Goal: Task Accomplishment & Management: Complete application form

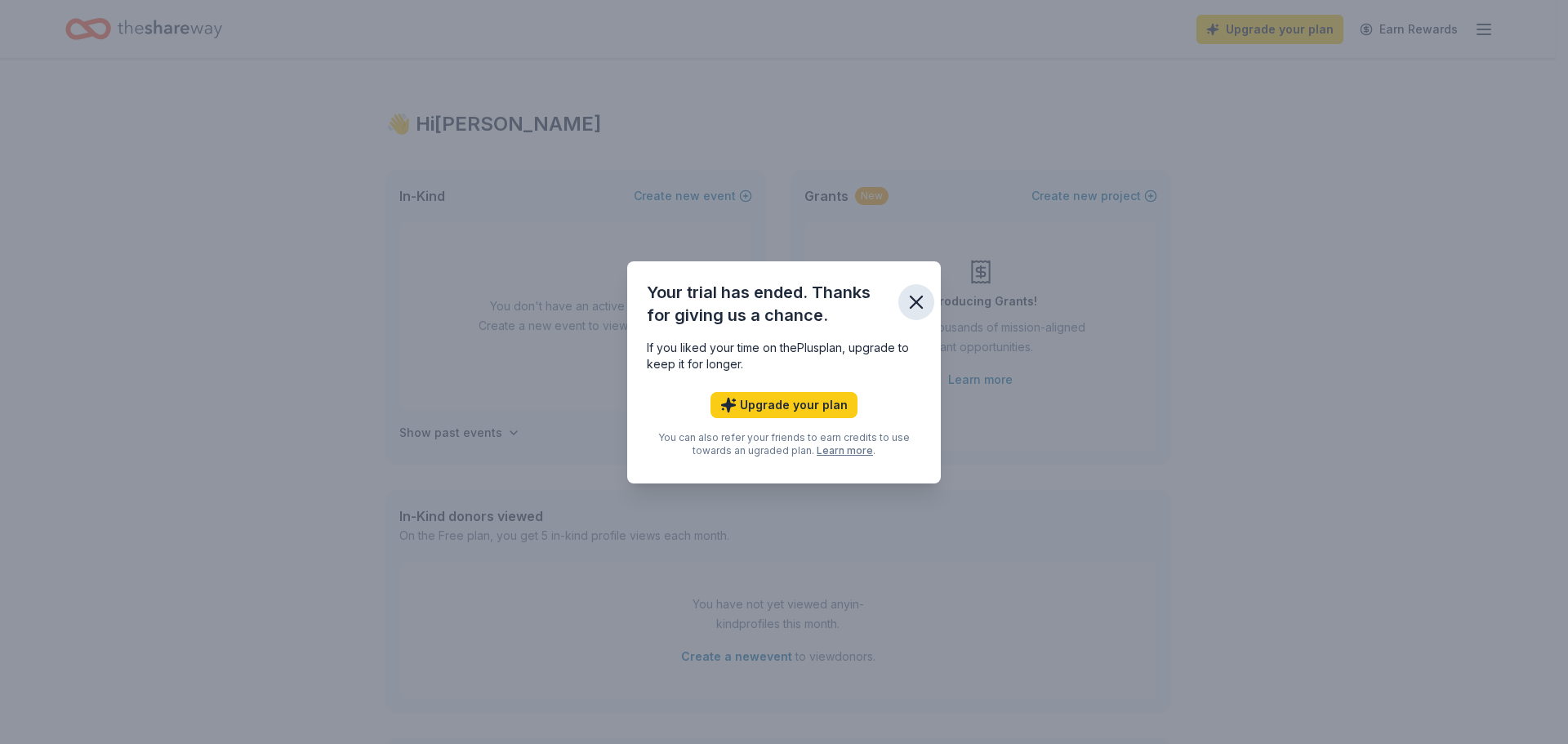
click at [909, 300] on icon "button" at bounding box center [916, 301] width 23 height 23
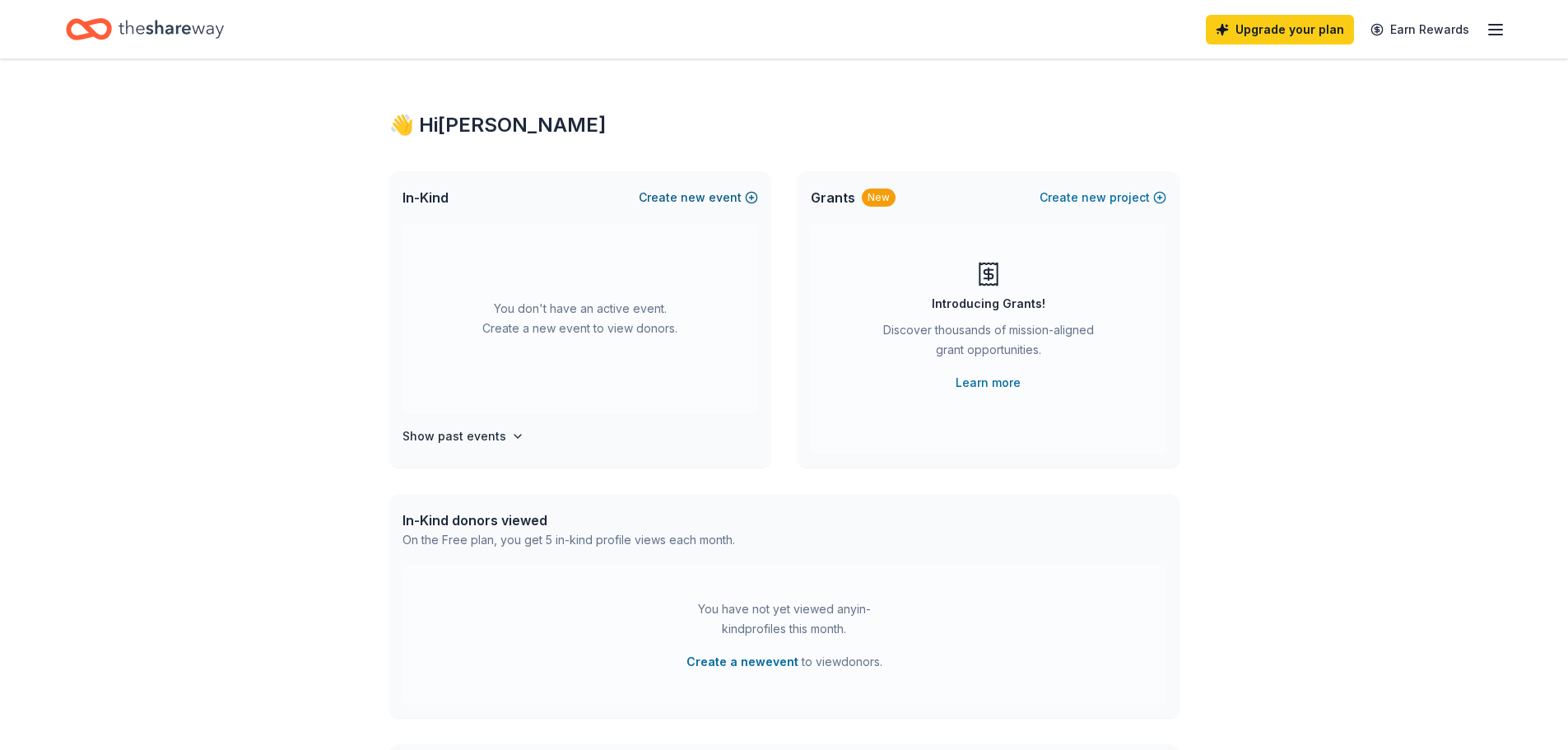
click at [680, 189] on button "Create new event" at bounding box center [698, 197] width 119 height 19
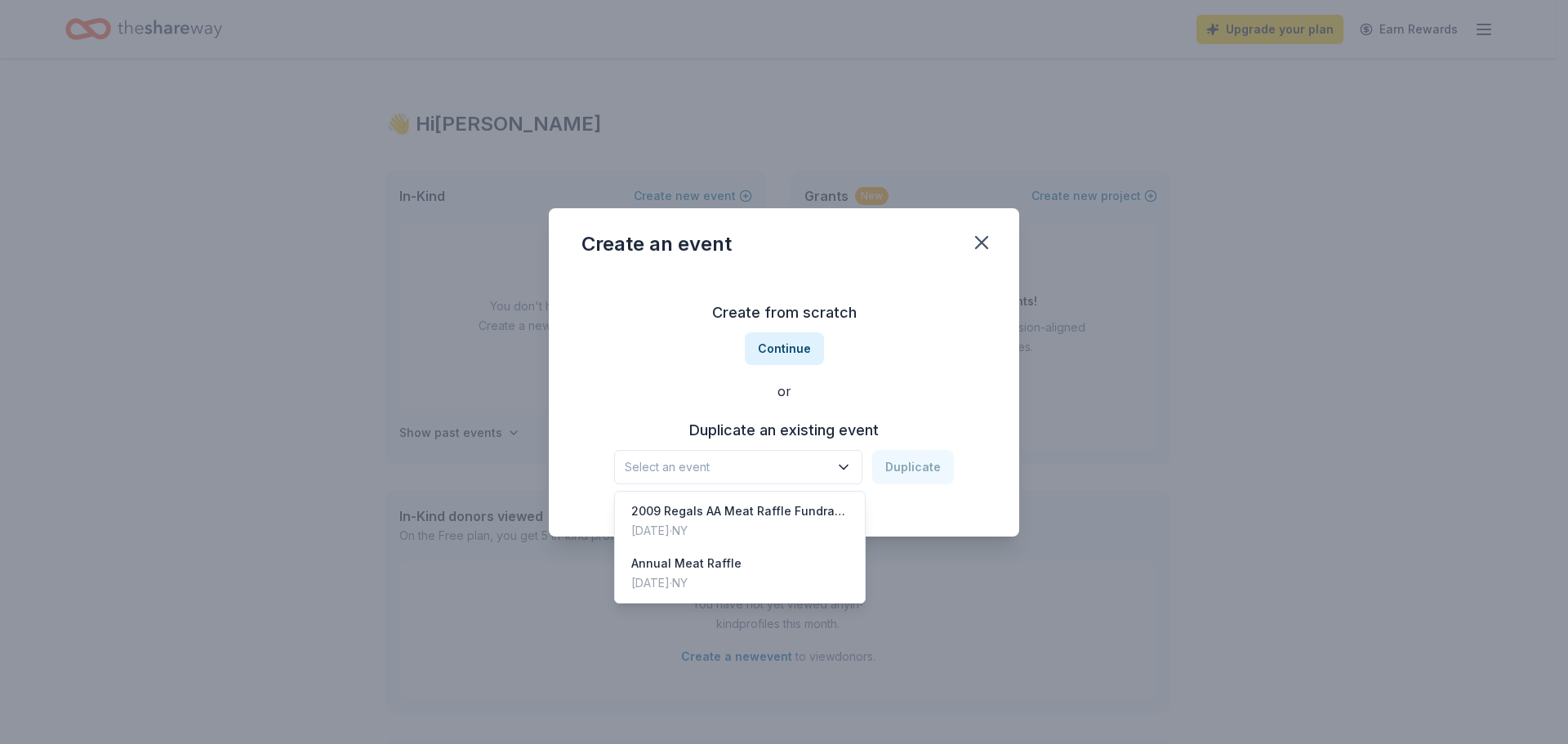
click at [770, 467] on span "Select an event" at bounding box center [727, 467] width 204 height 19
click at [769, 512] on div "2009 Regals AA Meat Raffle Fundraiser" at bounding box center [739, 511] width 217 height 19
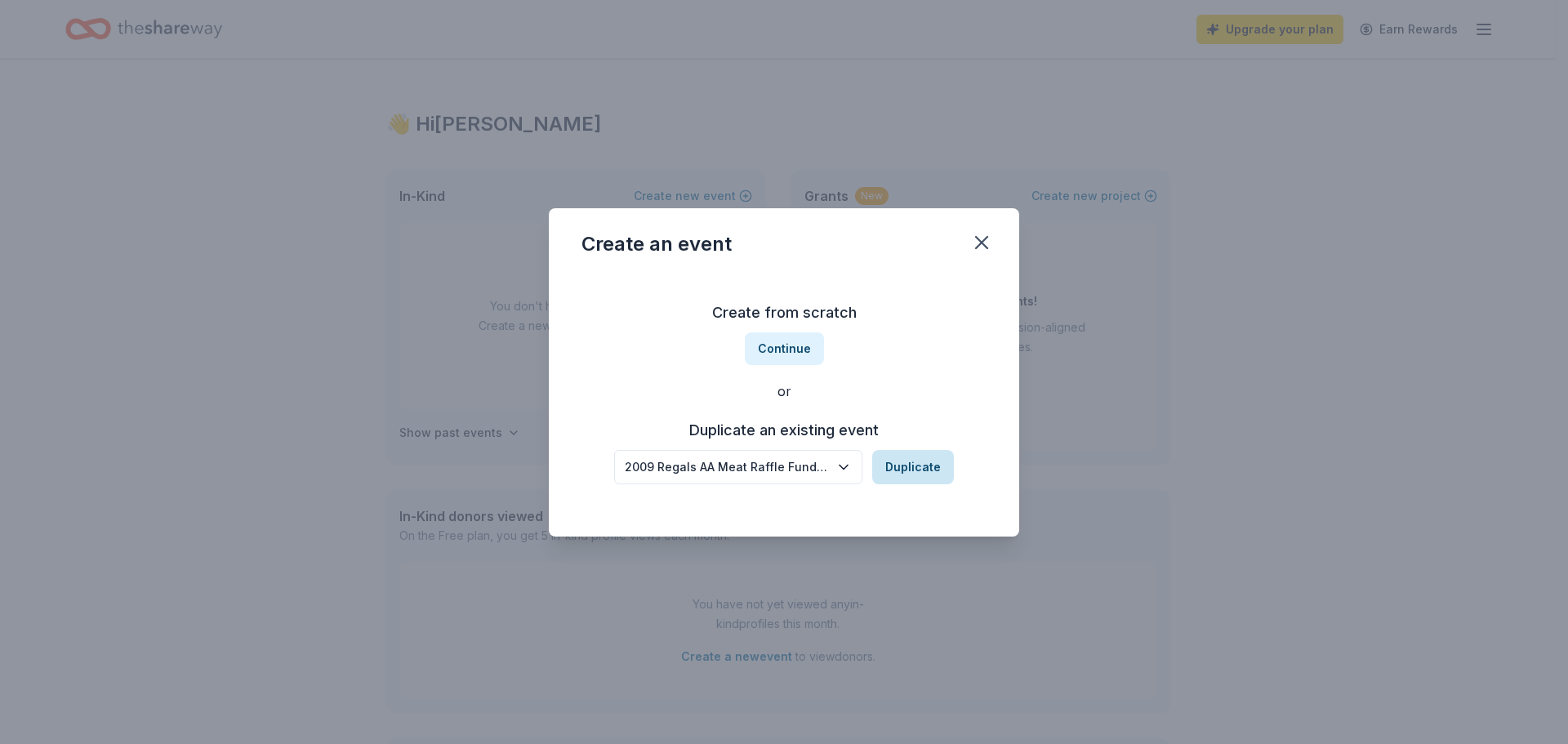
click at [900, 467] on button "Duplicate" at bounding box center [912, 467] width 82 height 34
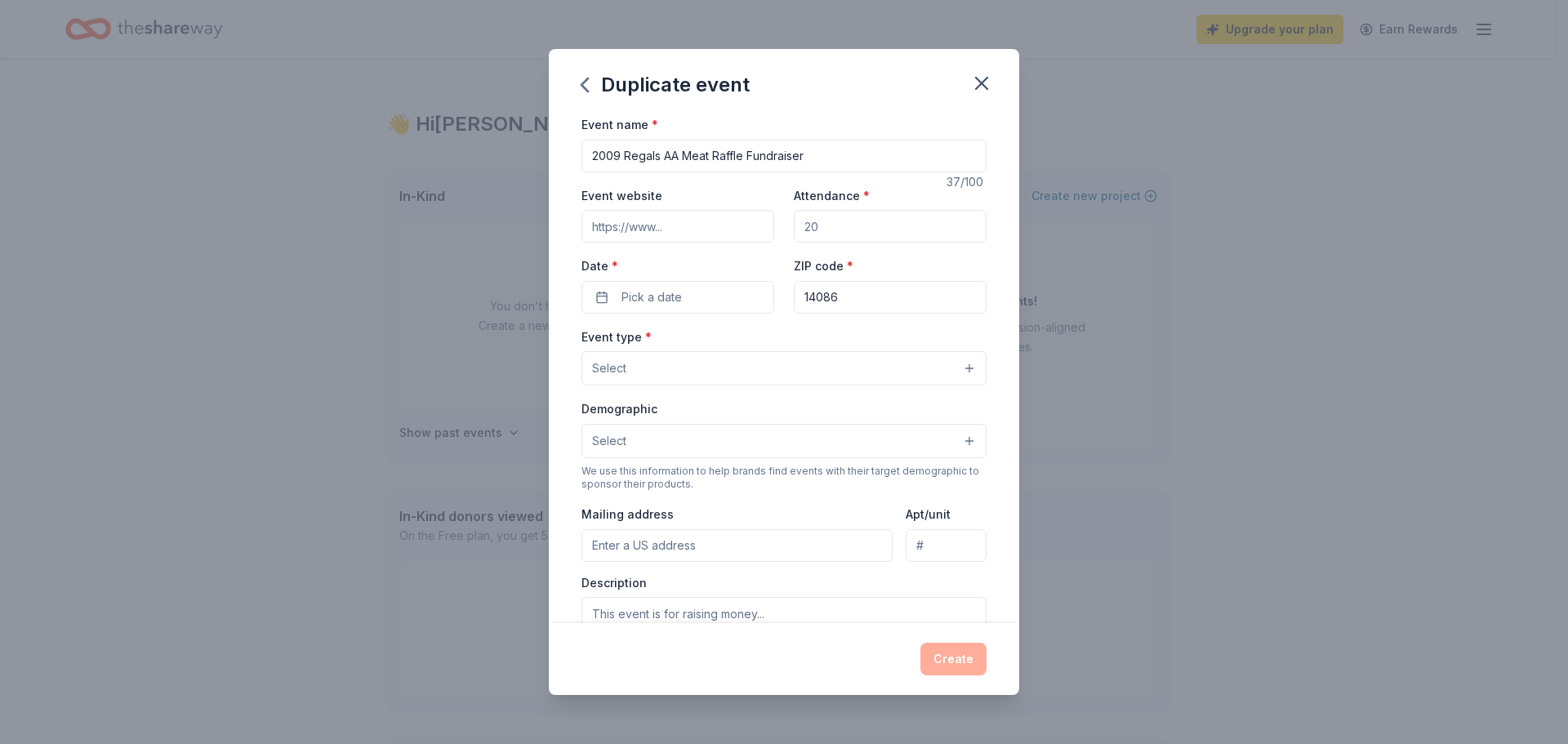
click at [878, 224] on input "Attendance *" at bounding box center [890, 226] width 193 height 33
drag, startPoint x: 878, startPoint y: 224, endPoint x: 805, endPoint y: 218, distance: 73.2
click at [805, 218] on input "Attendance *" at bounding box center [890, 226] width 193 height 33
type input "350"
click at [681, 293] on button "Pick a date" at bounding box center [678, 298] width 193 height 33
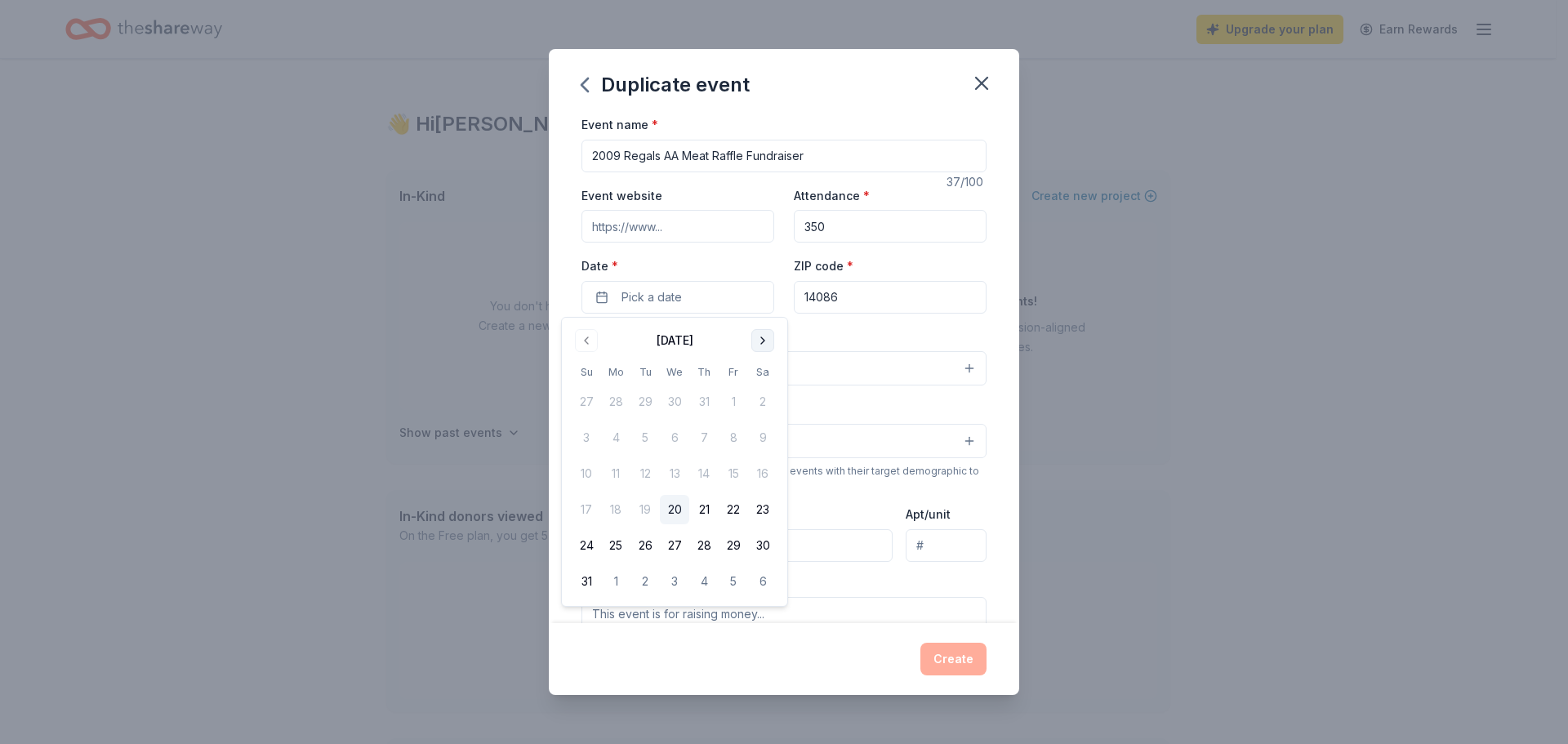
click at [766, 339] on button "Go to next month" at bounding box center [762, 340] width 23 height 23
click at [761, 468] on button "18" at bounding box center [762, 474] width 29 height 29
click at [957, 331] on div "Event type * Select" at bounding box center [784, 356] width 405 height 60
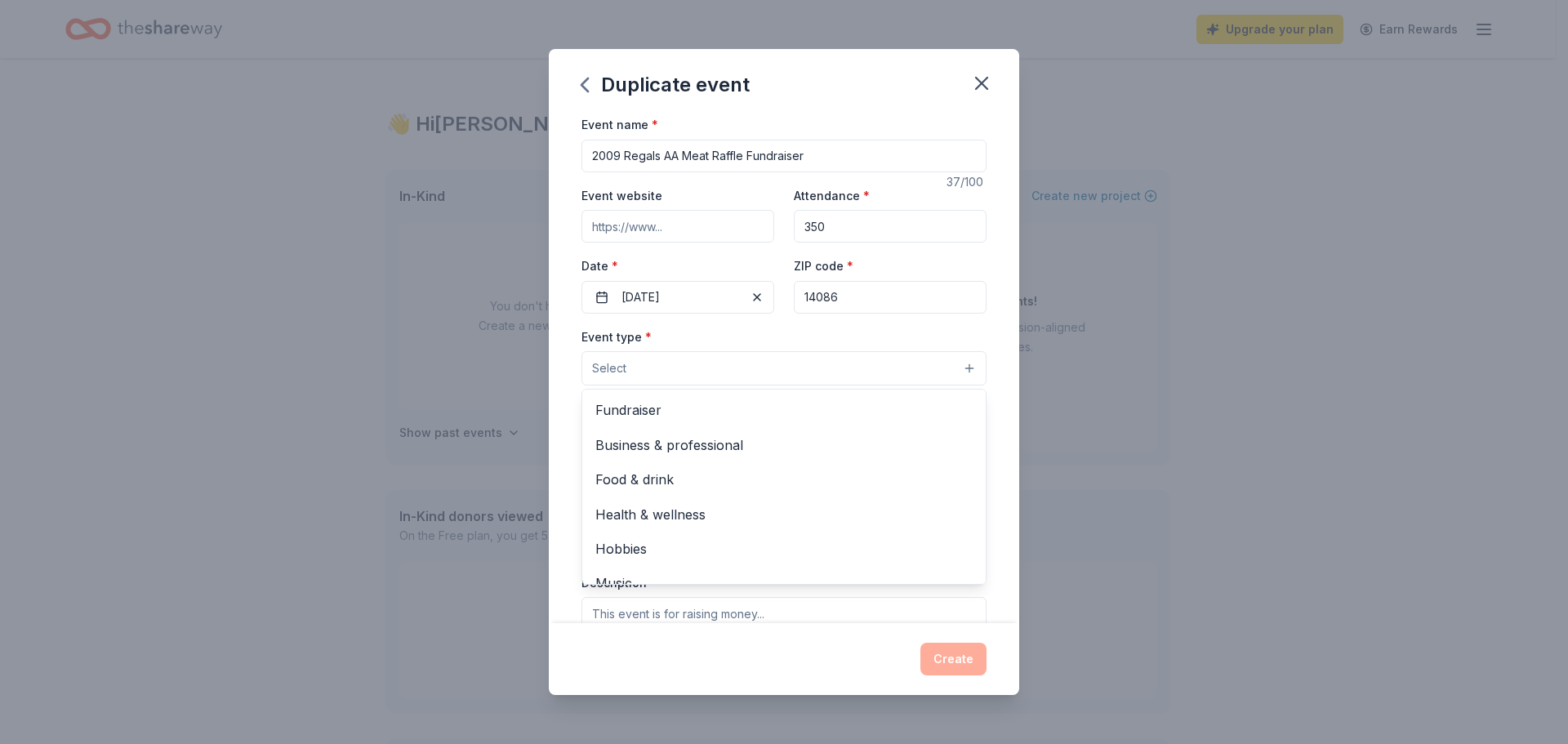
click at [730, 360] on button "Select" at bounding box center [784, 367] width 405 height 34
click at [734, 409] on span "Fundraiser" at bounding box center [784, 410] width 378 height 21
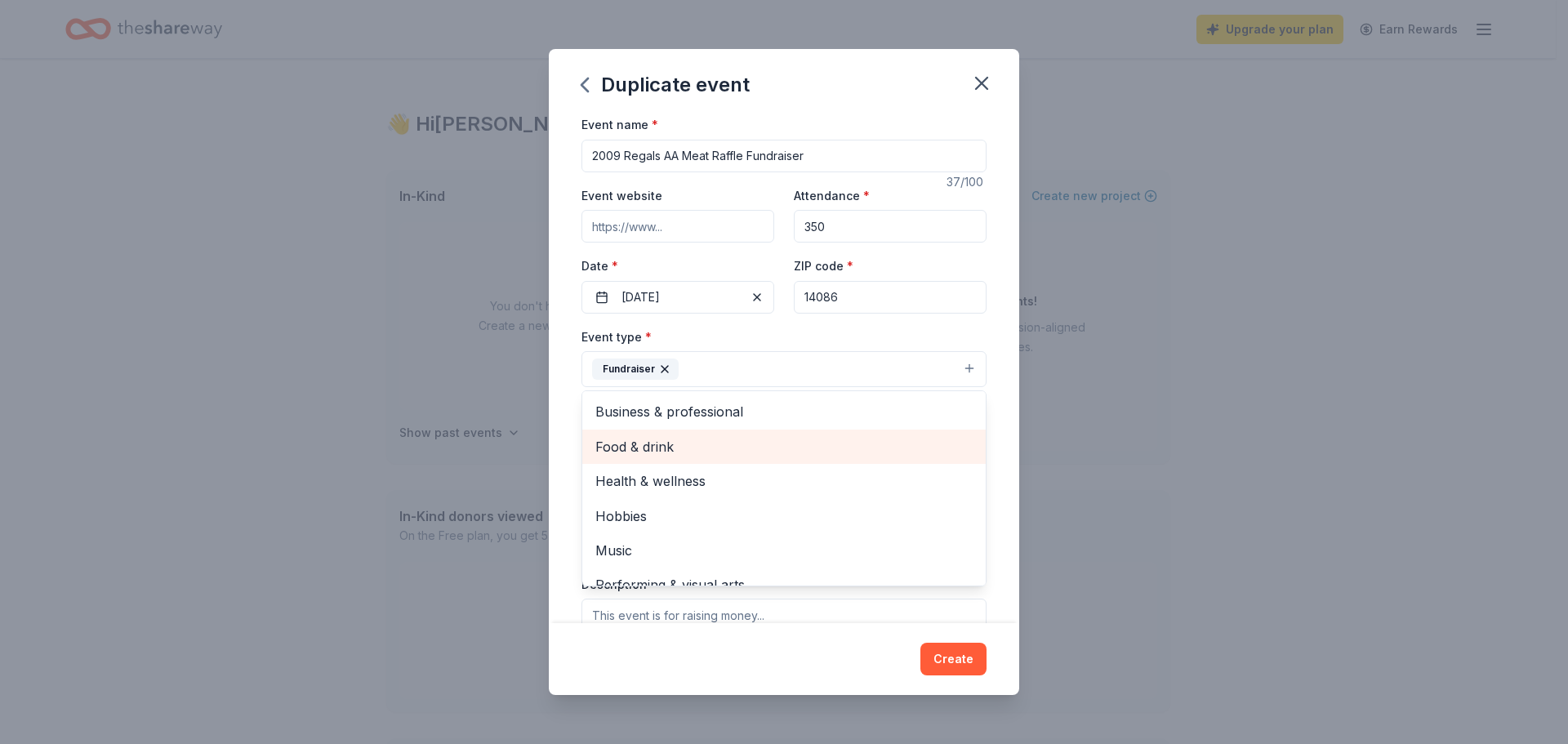
click at [636, 445] on span "Food & drink" at bounding box center [784, 446] width 378 height 21
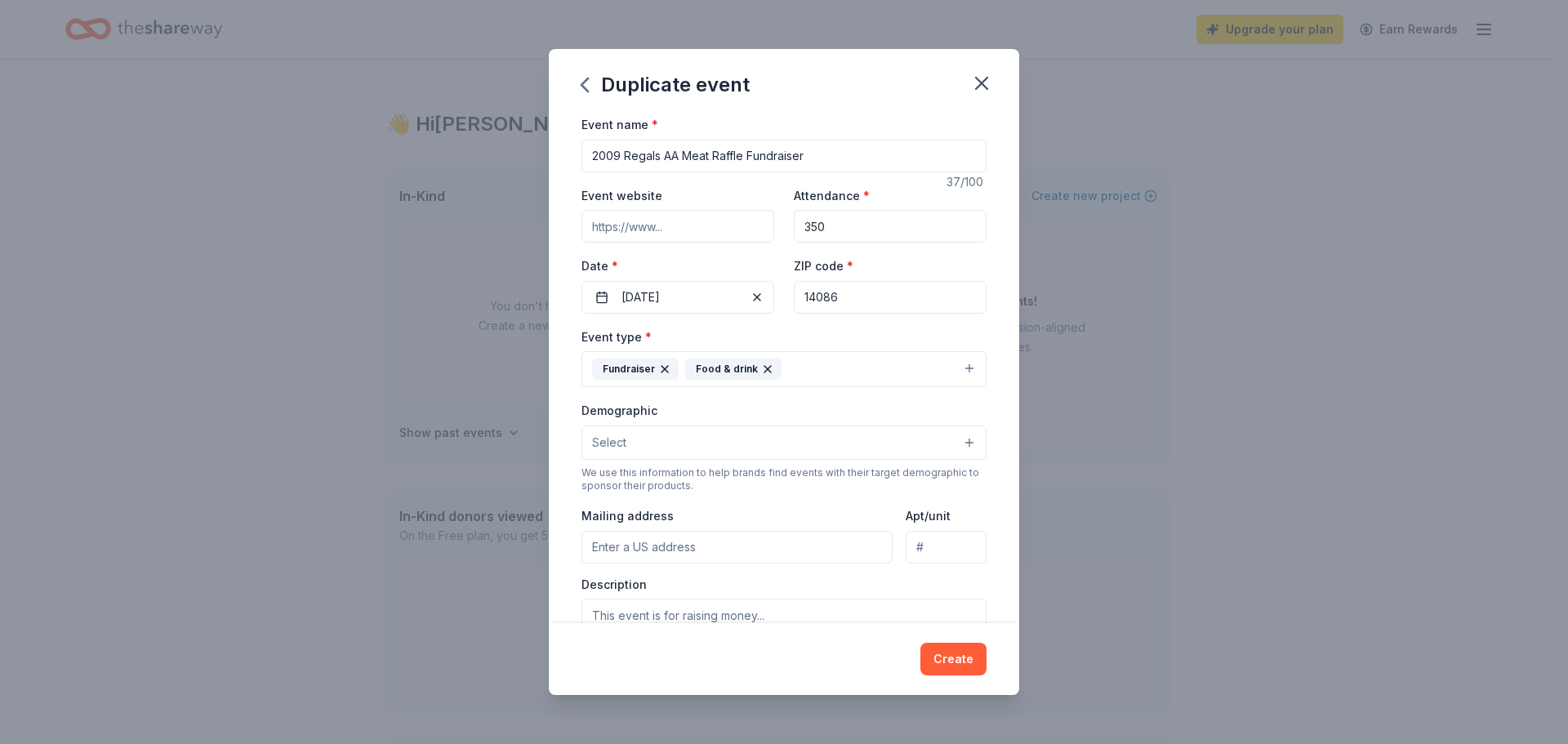
click at [765, 364] on div "Food & drink" at bounding box center [733, 368] width 96 height 21
click at [674, 435] on button "Select" at bounding box center [784, 442] width 405 height 34
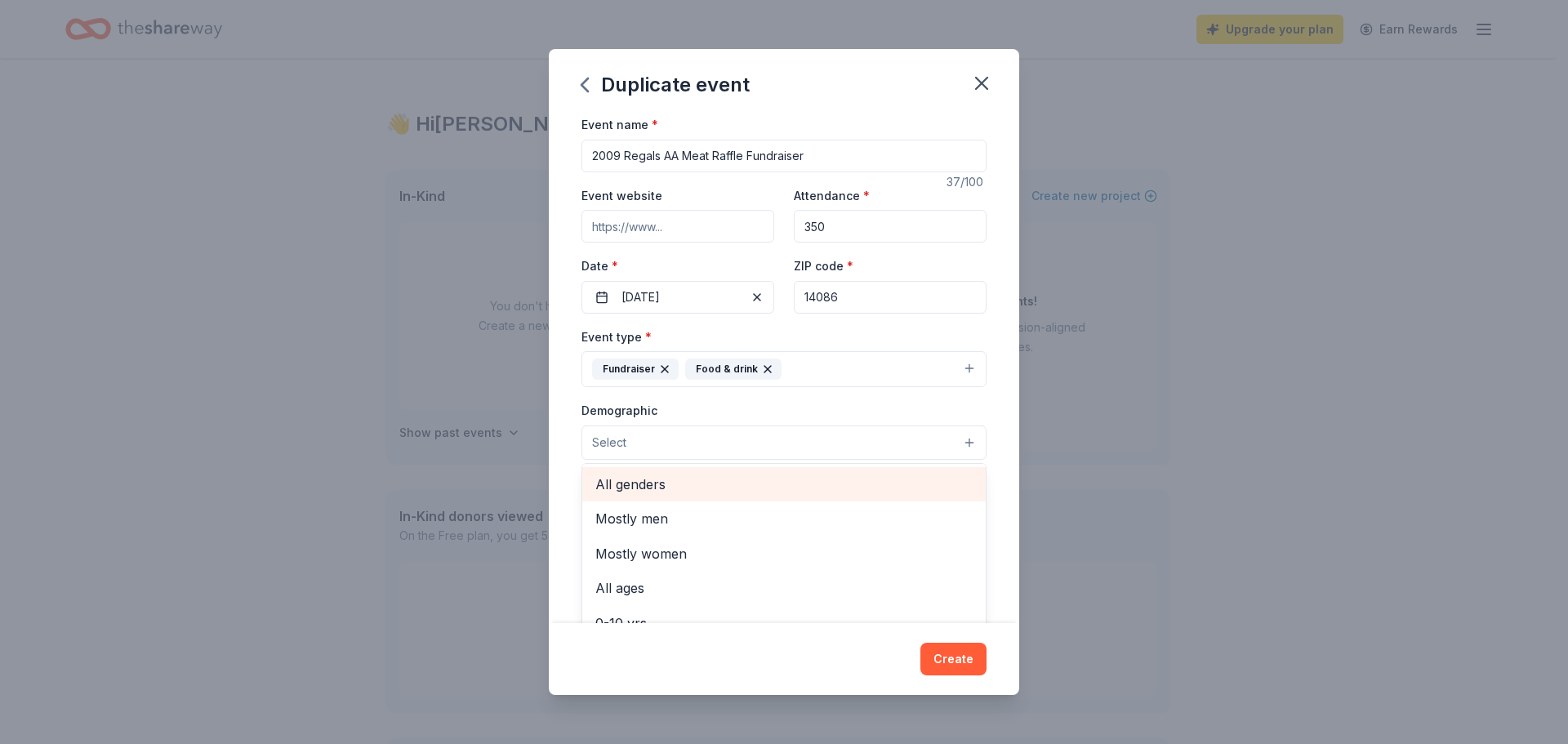
click at [673, 478] on span "All genders" at bounding box center [784, 484] width 378 height 21
click at [957, 407] on div "Demographic All genders Mostly men Mostly women All ages 0-10 yrs 10-20 yrs 20-…" at bounding box center [784, 431] width 405 height 62
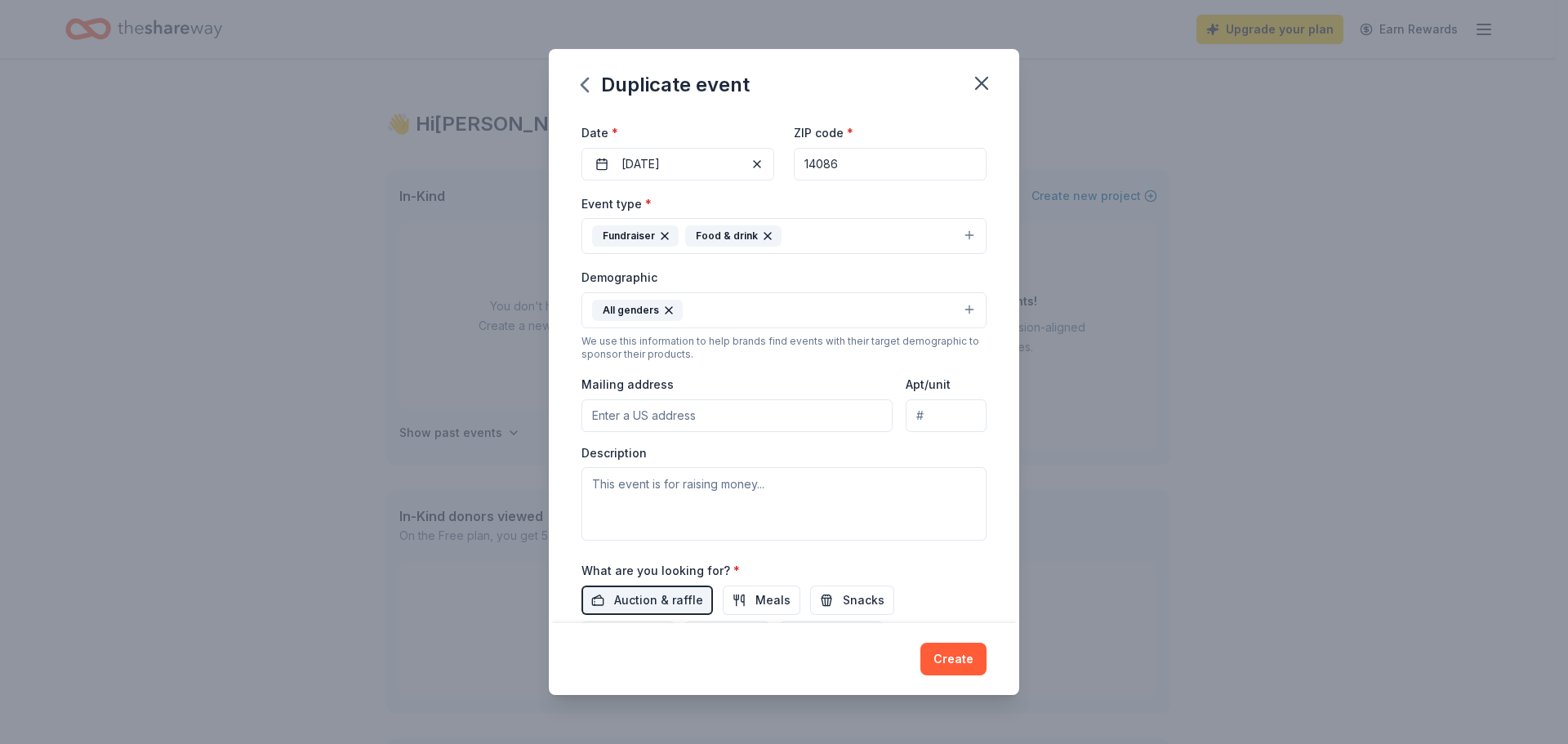
scroll to position [163, 0]
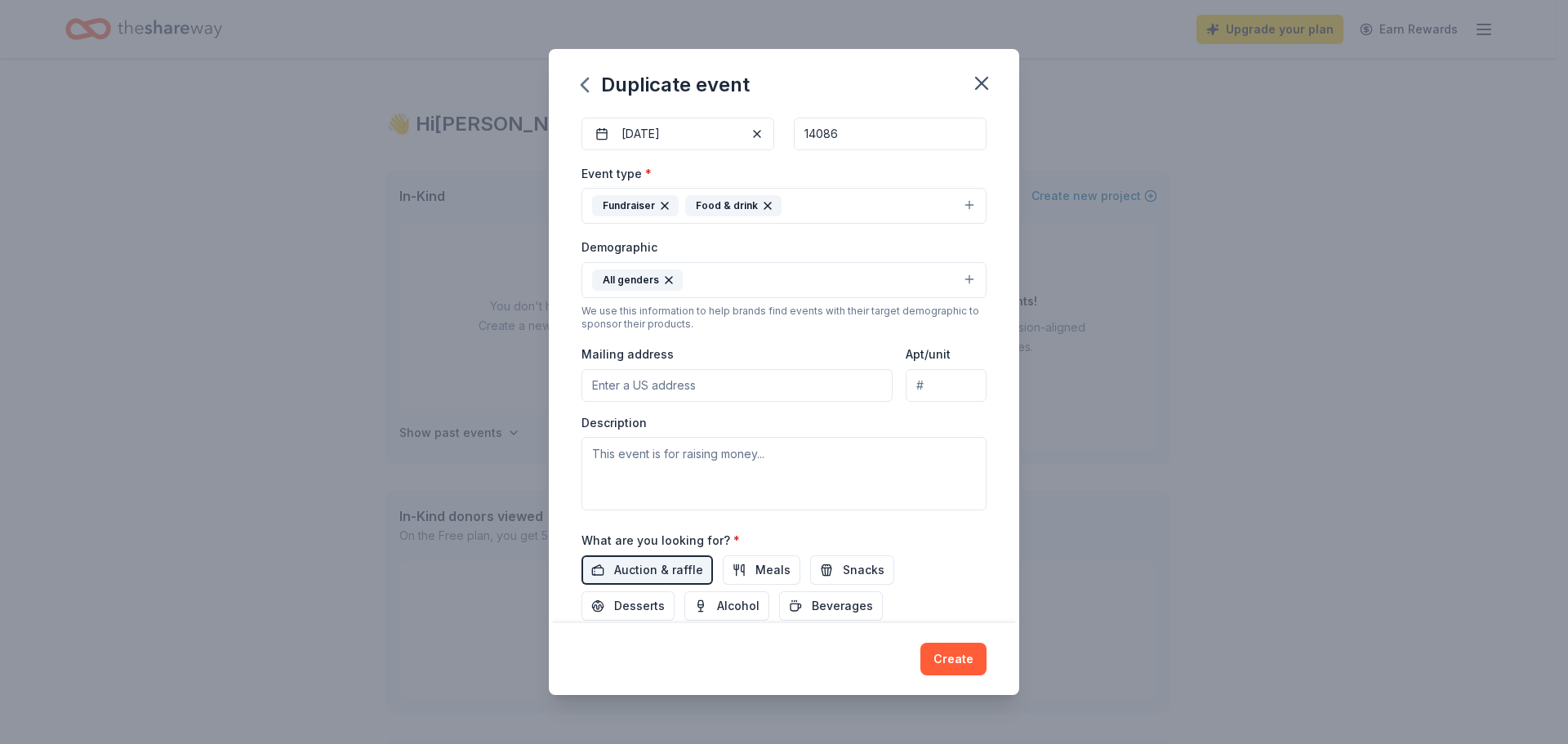
click at [665, 386] on input "Mailing address" at bounding box center [737, 386] width 311 height 33
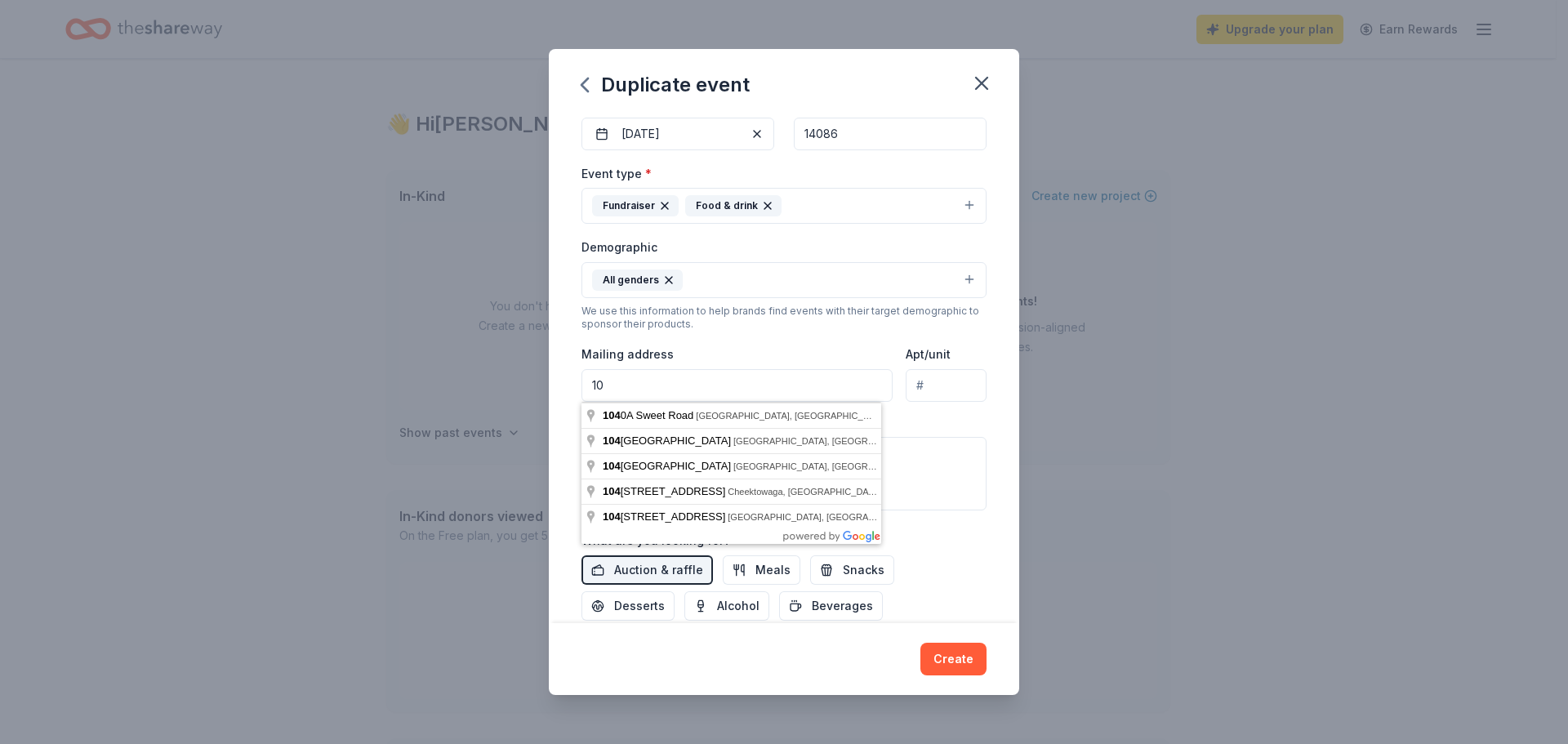
type input "1"
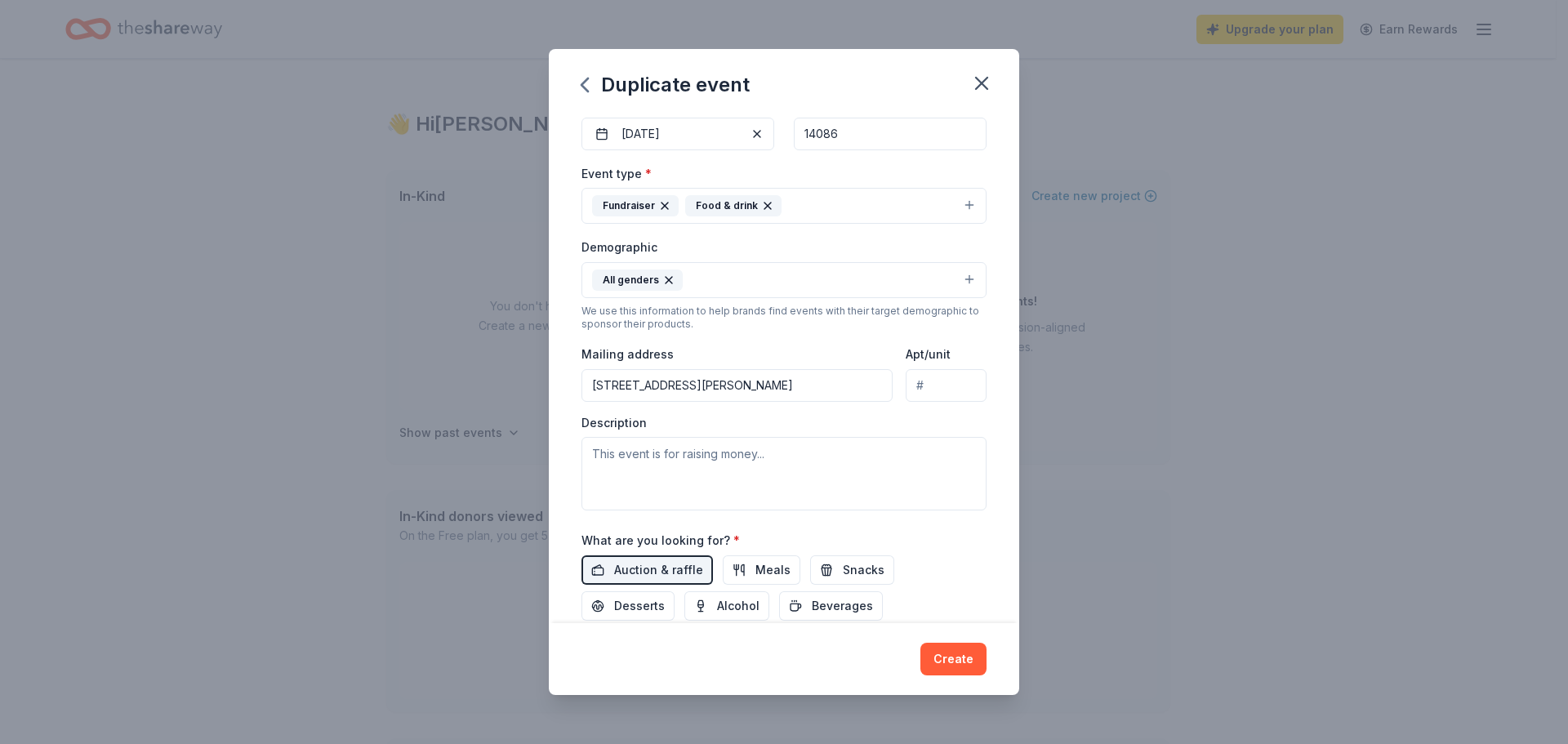
type input "[STREET_ADDRESS][PERSON_NAME]"
click at [662, 461] on textarea at bounding box center [784, 474] width 405 height 73
click at [746, 456] on textarea "2009 Buffalo Regals Midget hockey" at bounding box center [784, 474] width 405 height 73
click at [815, 463] on textarea "2009 Buffalo Regals Midget travel hockey" at bounding box center [784, 474] width 405 height 73
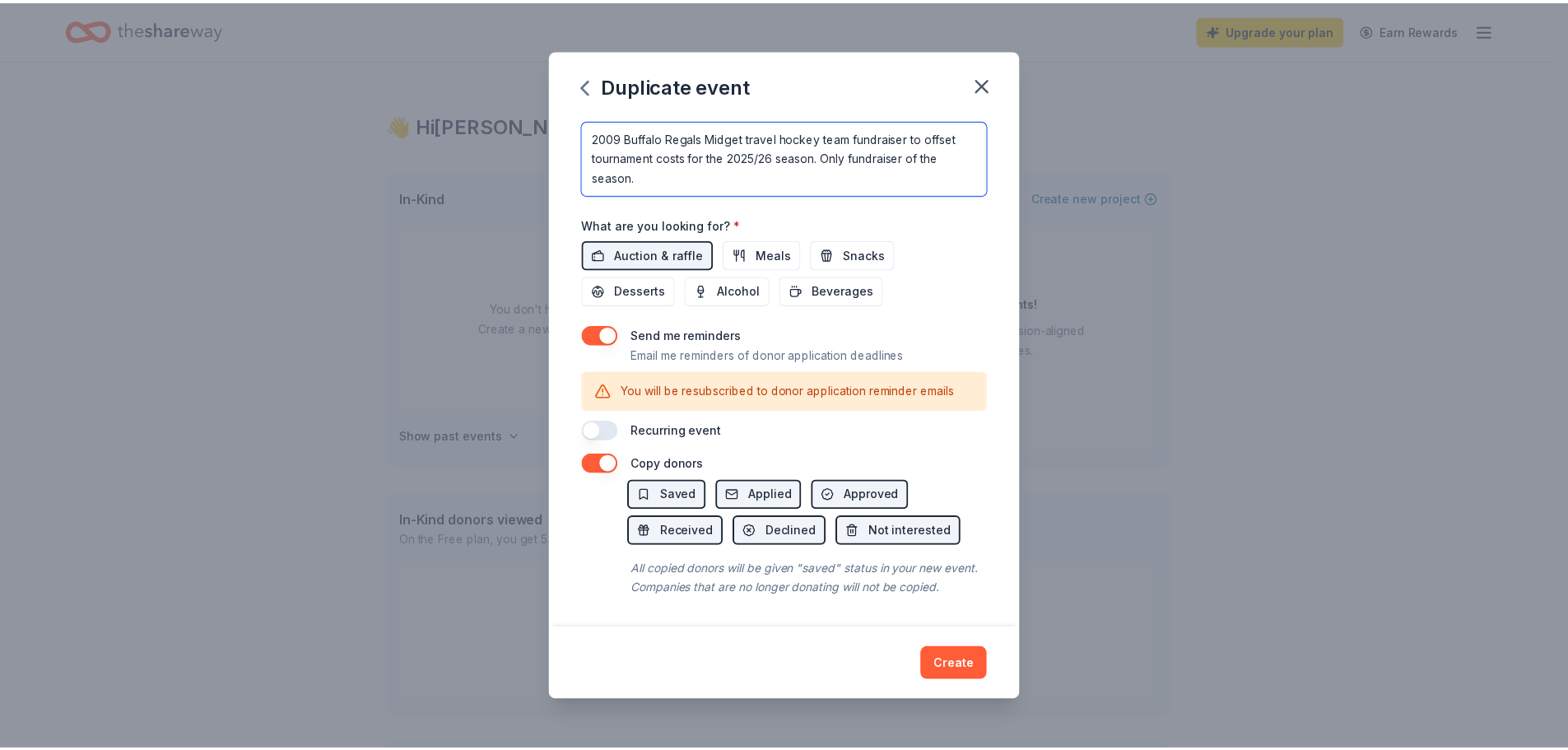
scroll to position [505, 0]
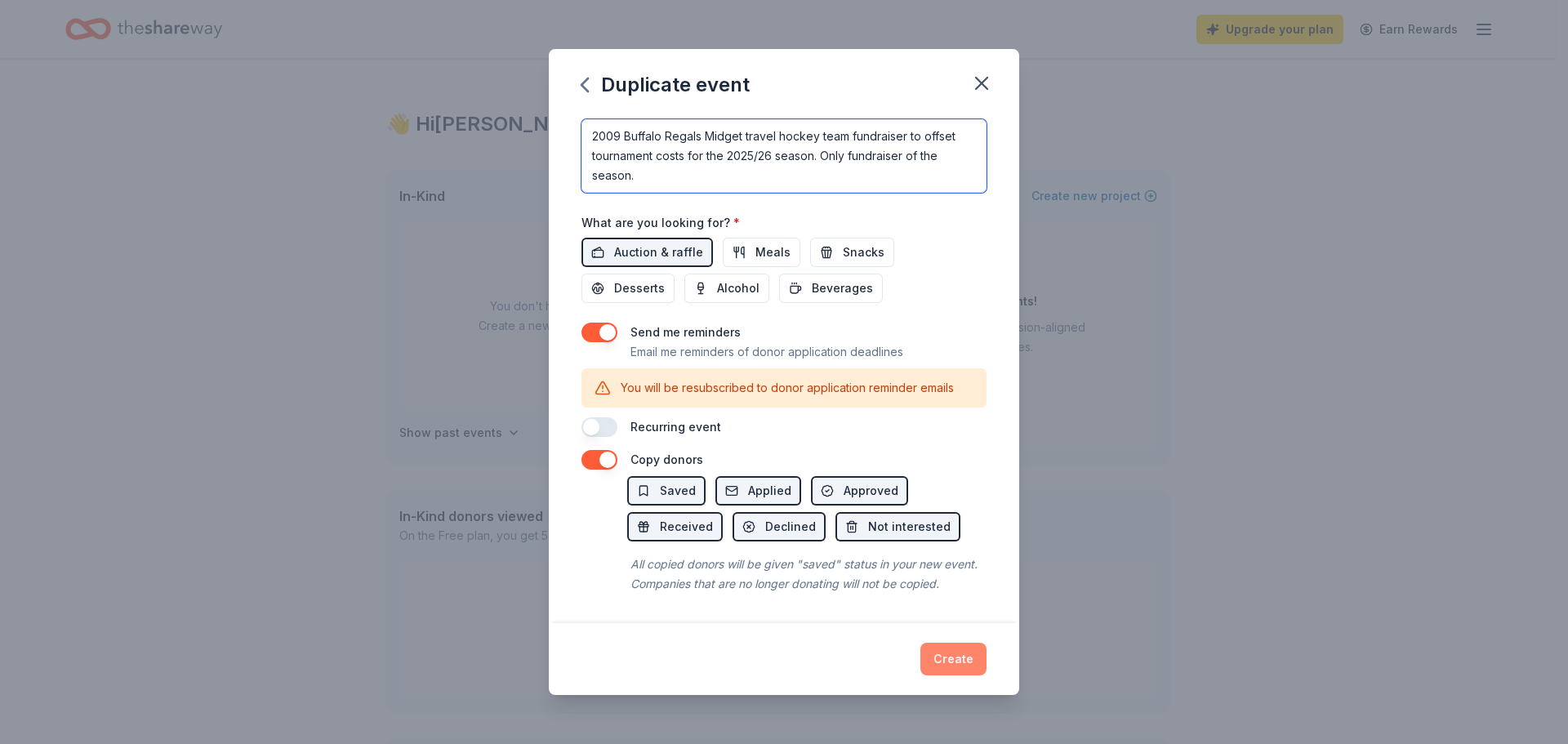
type textarea "2009 Buffalo Regals Midget travel hockey team fundraiser to offset tournament c…"
click at [964, 661] on button "Create" at bounding box center [953, 659] width 66 height 33
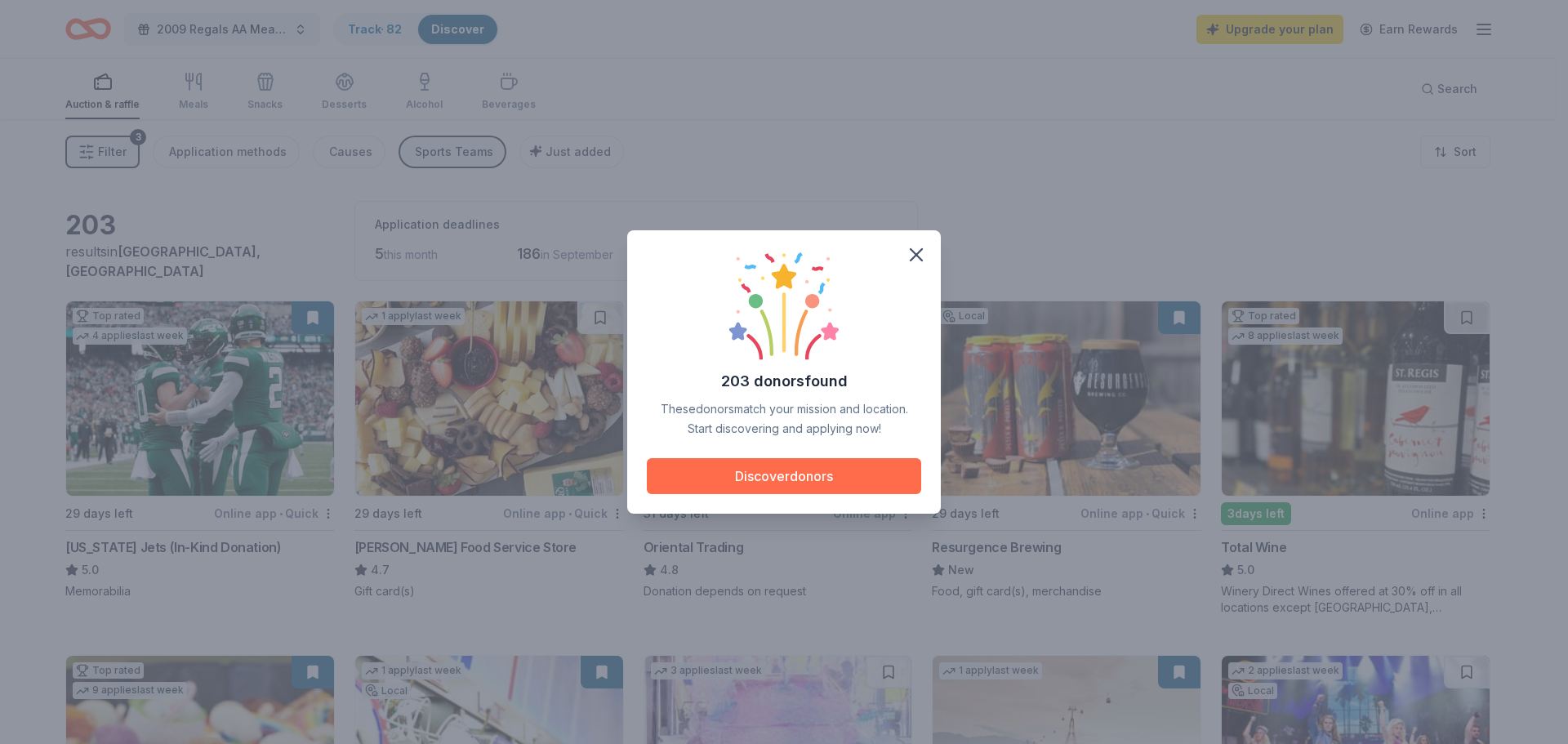
click at [784, 475] on button "Discover donors" at bounding box center [784, 476] width 275 height 36
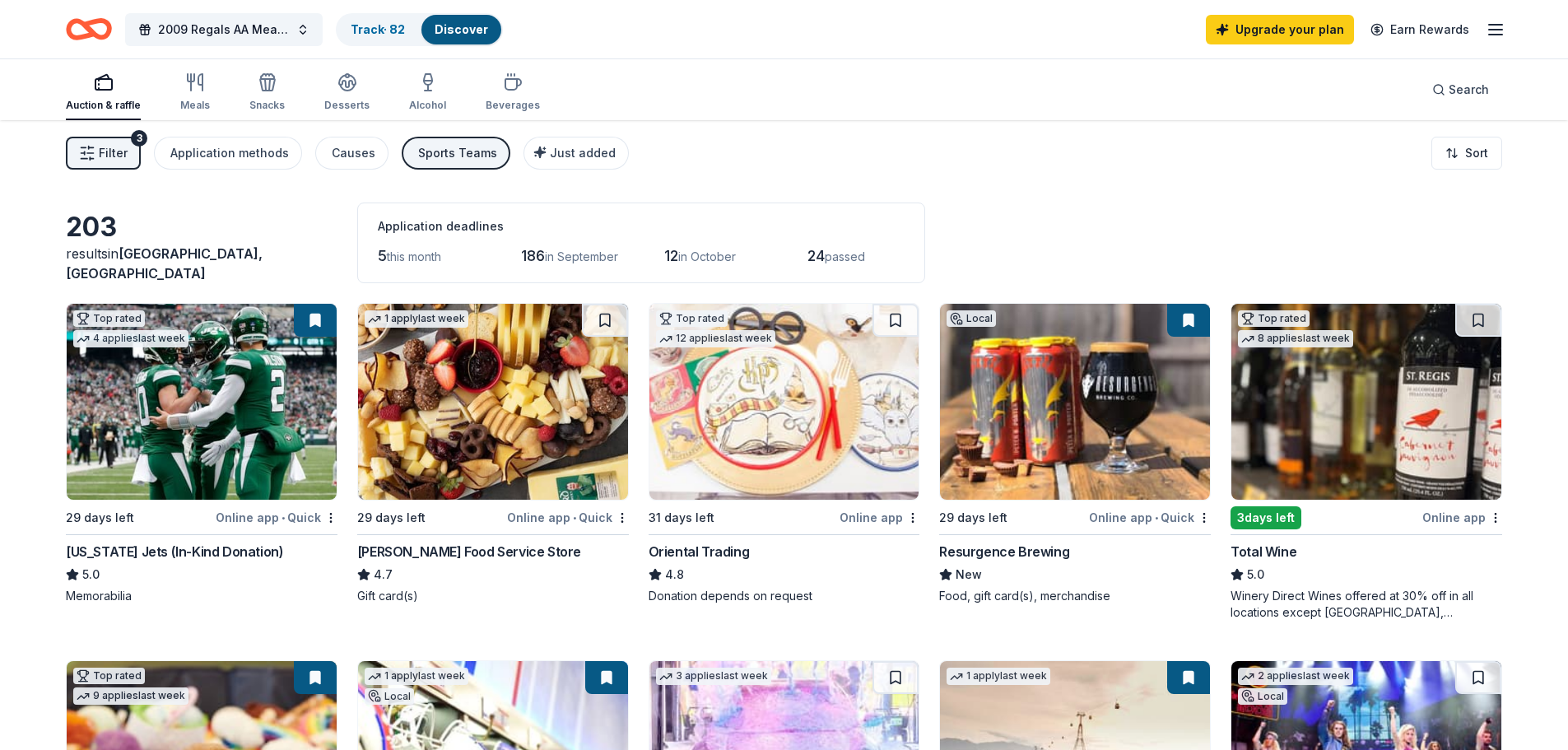
click at [853, 256] on span "passed" at bounding box center [846, 256] width 41 height 14
click at [248, 36] on span "2009 Regals AA Meat Raffle Fundraiser" at bounding box center [224, 29] width 132 height 19
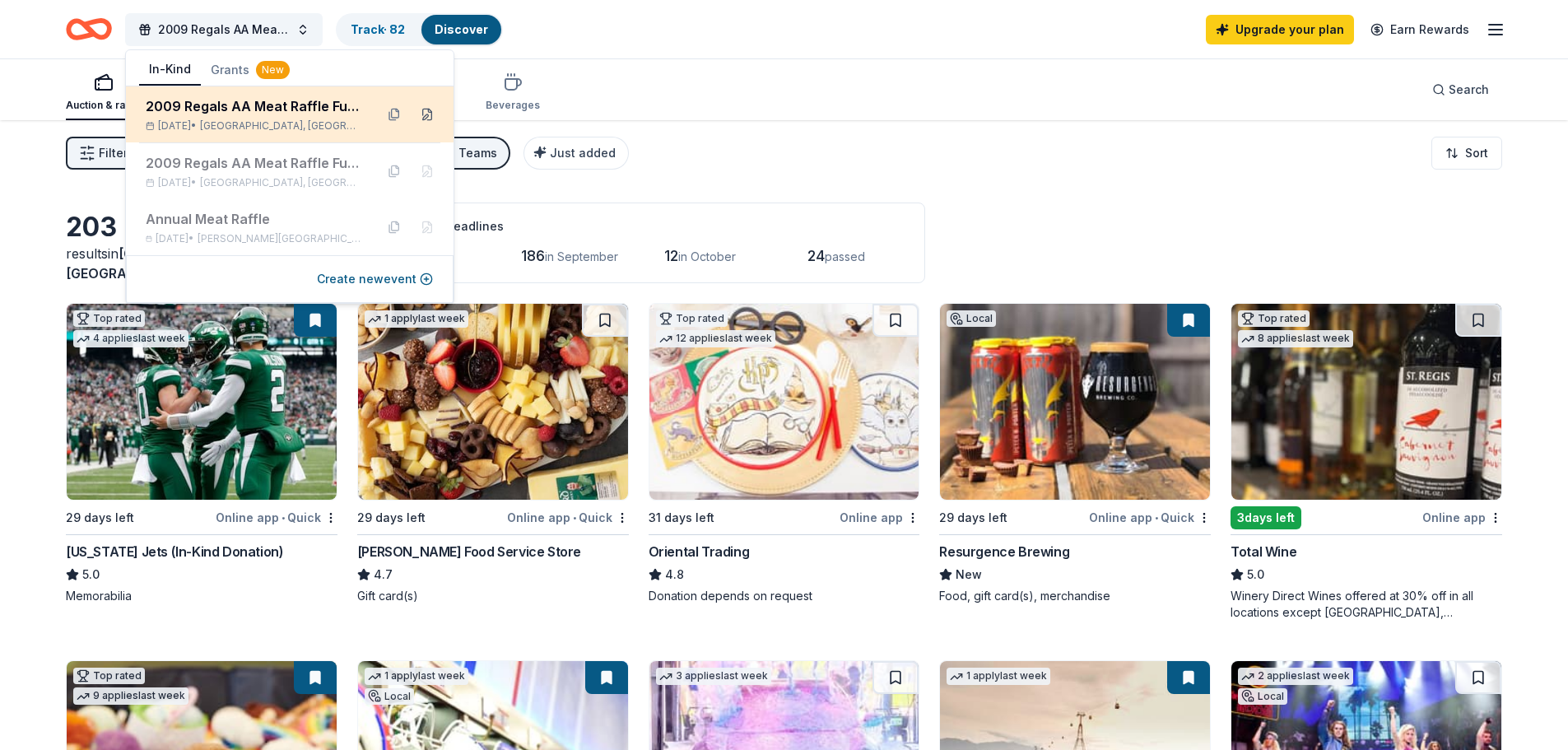
click at [431, 117] on button at bounding box center [427, 114] width 26 height 26
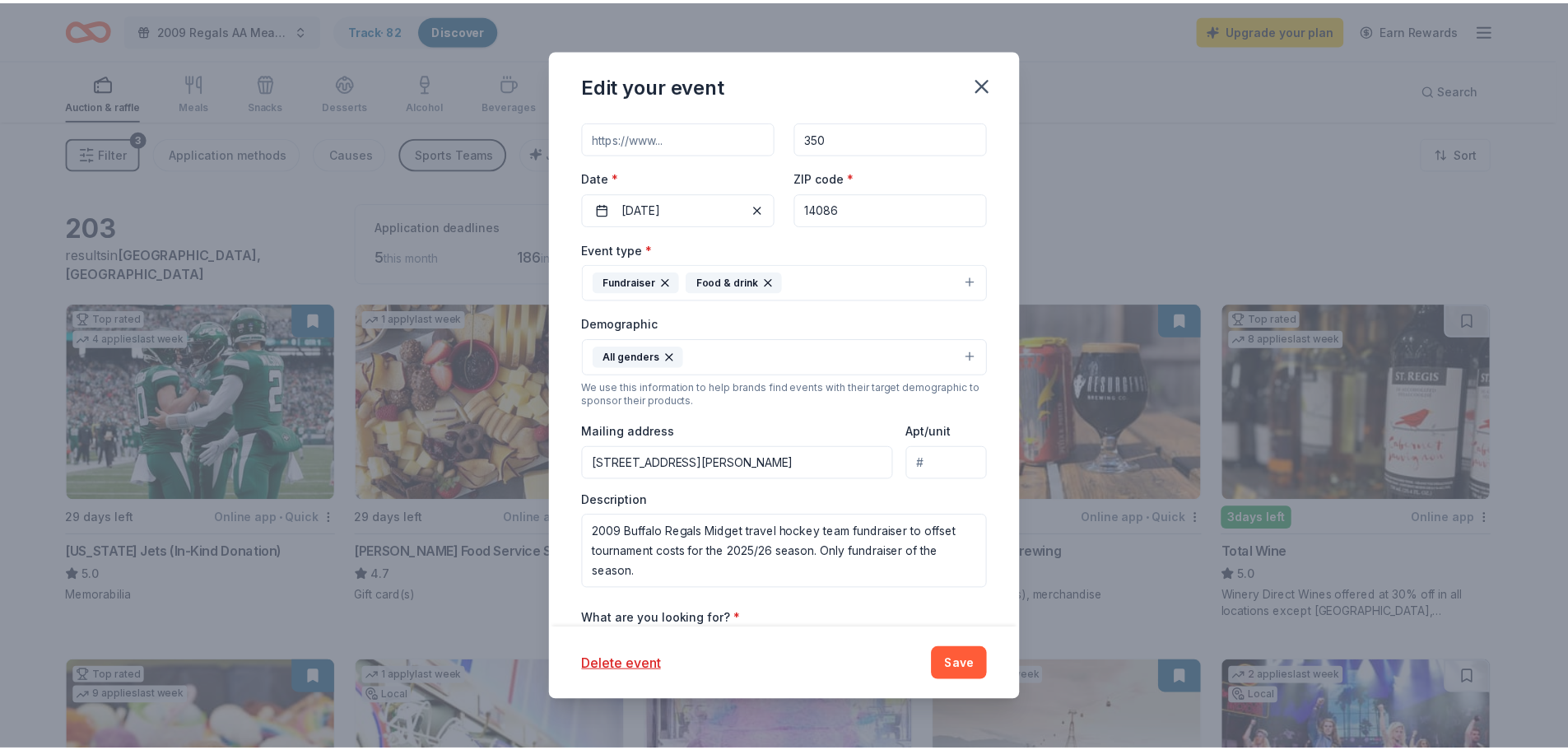
scroll to position [380, 0]
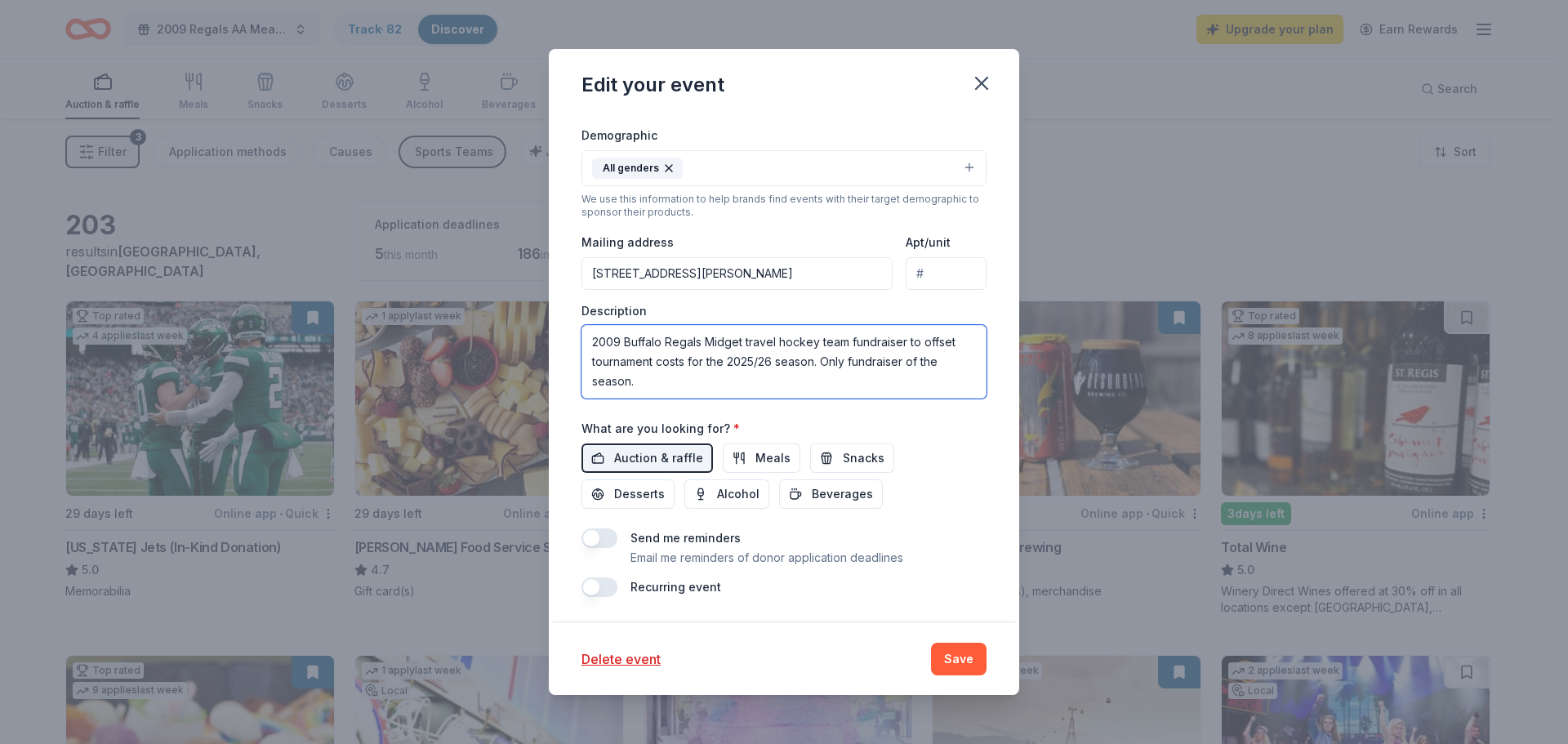
click at [696, 392] on textarea "2009 Buffalo Regals Midget travel hockey team fundraiser to offset tournament c…" at bounding box center [784, 362] width 405 height 73
click at [987, 86] on icon "button" at bounding box center [981, 83] width 23 height 23
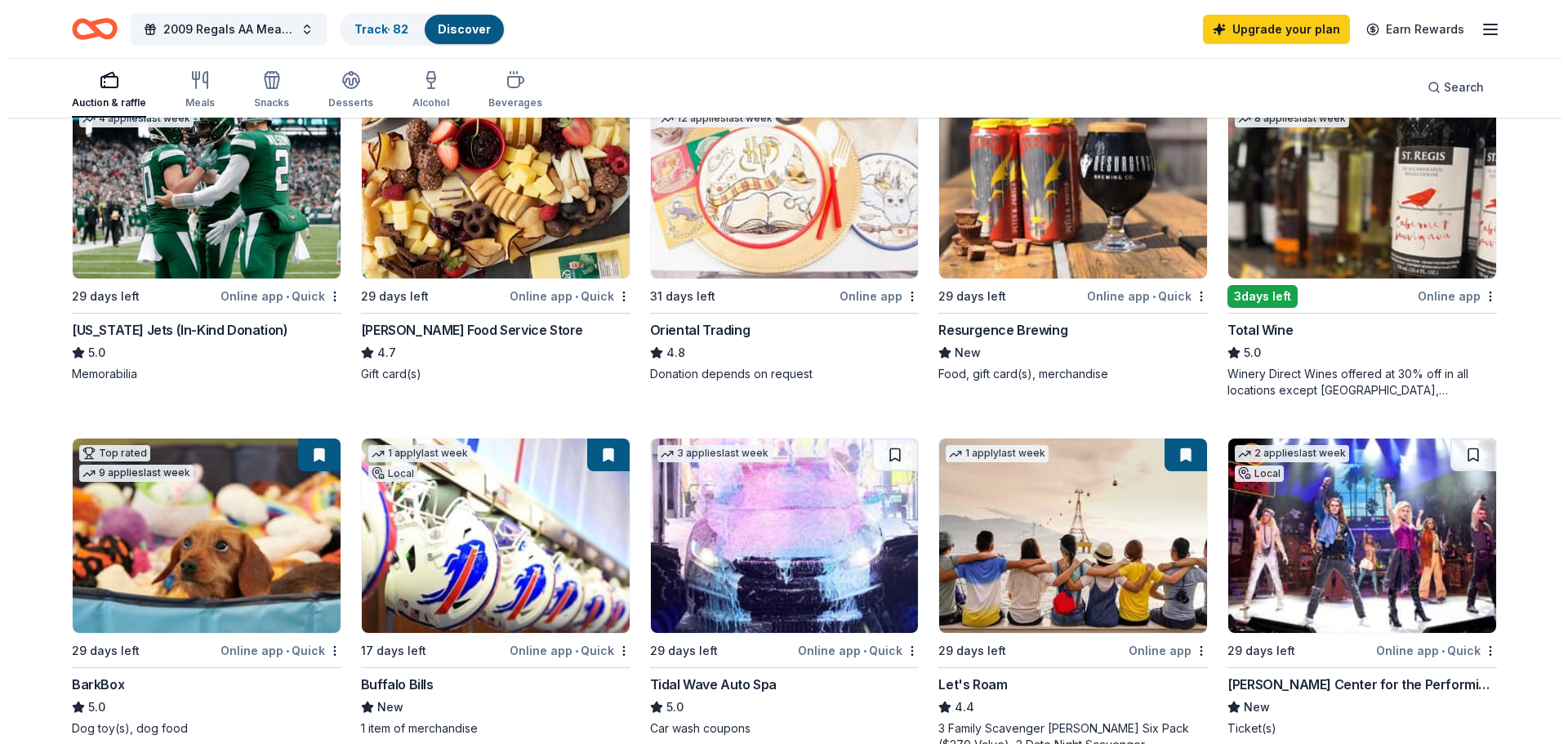
scroll to position [0, 0]
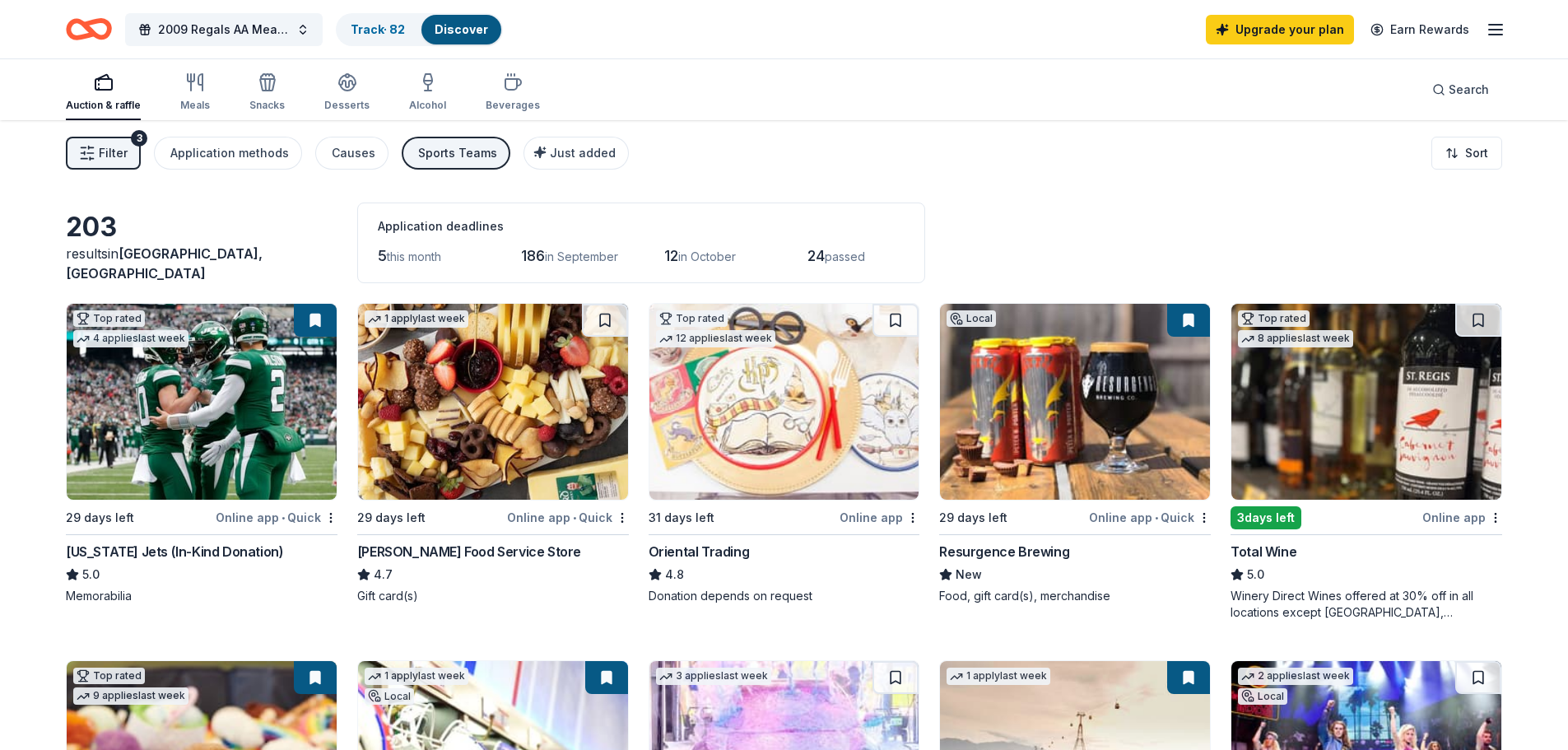
click at [107, 159] on span "Filter" at bounding box center [113, 153] width 29 height 19
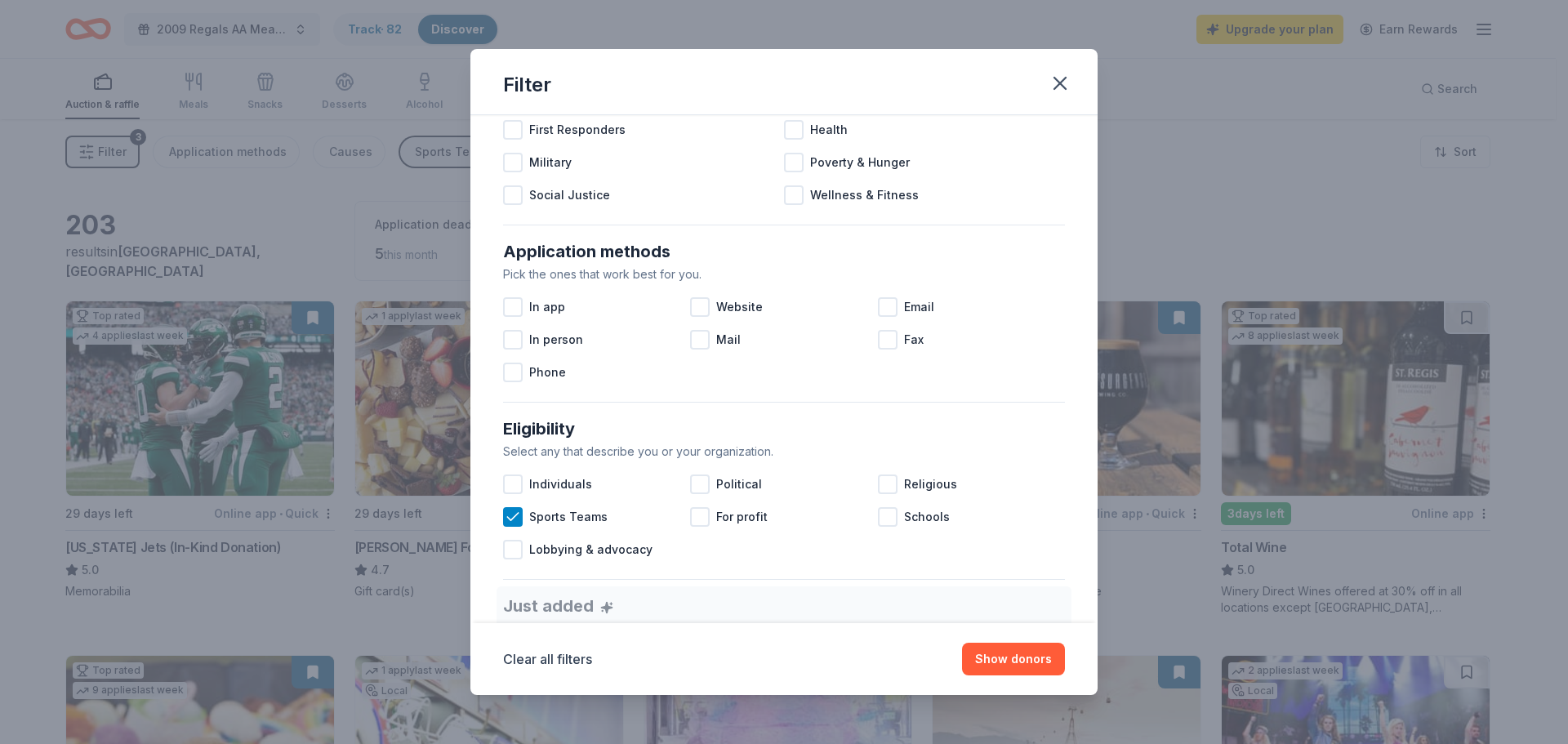
scroll to position [107, 0]
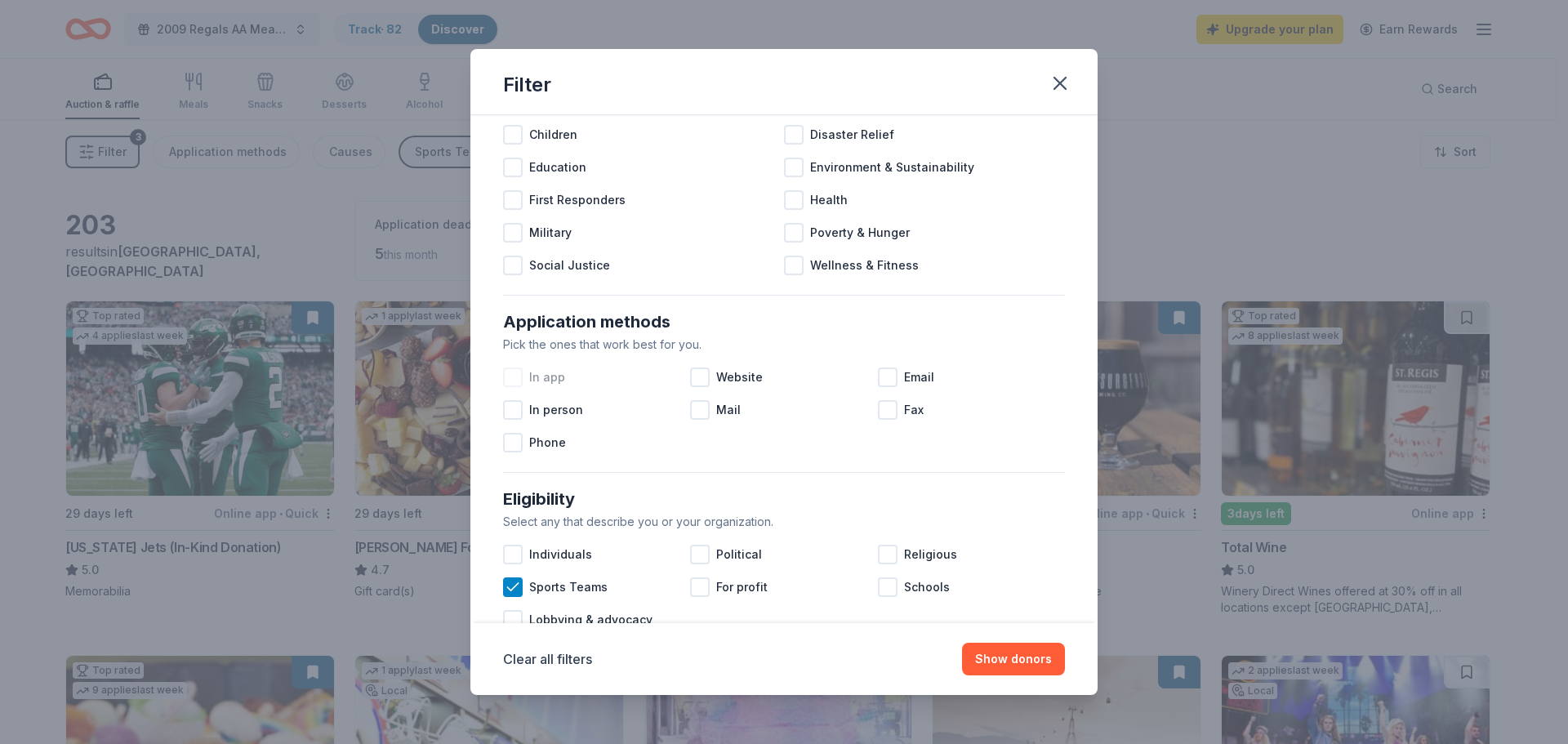
click at [513, 381] on div at bounding box center [513, 377] width 19 height 19
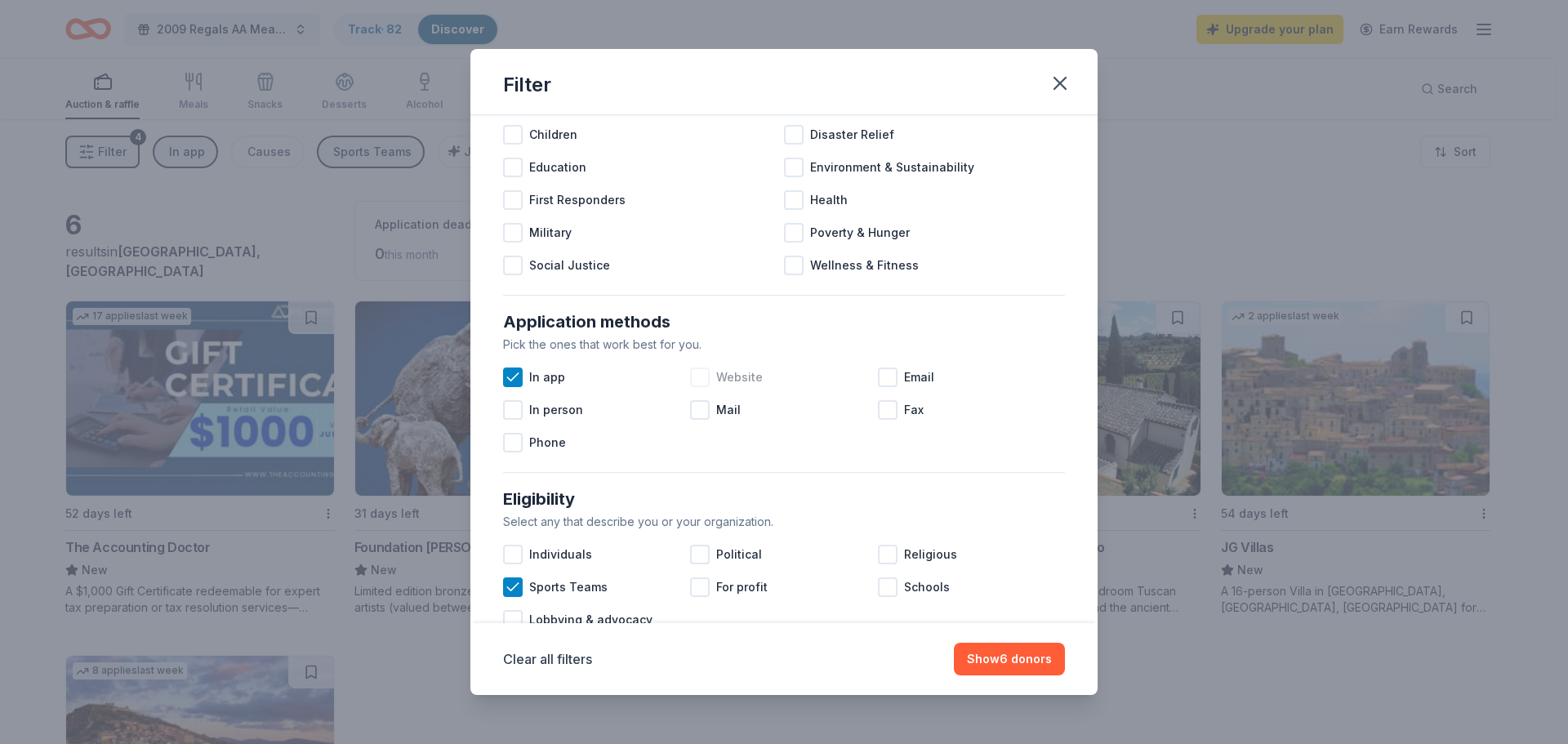
click at [696, 380] on div at bounding box center [699, 377] width 19 height 19
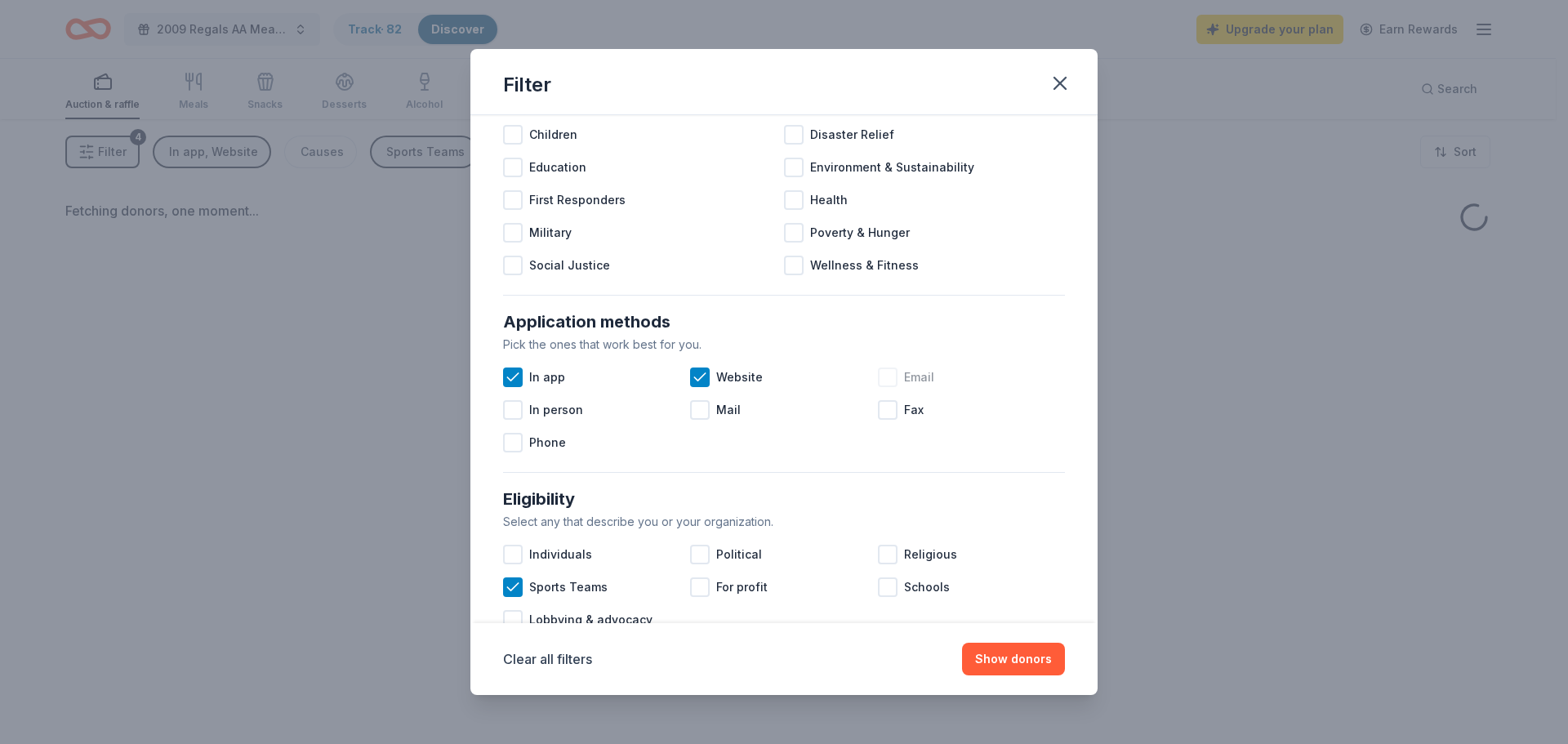
click at [878, 380] on div at bounding box center [887, 377] width 19 height 19
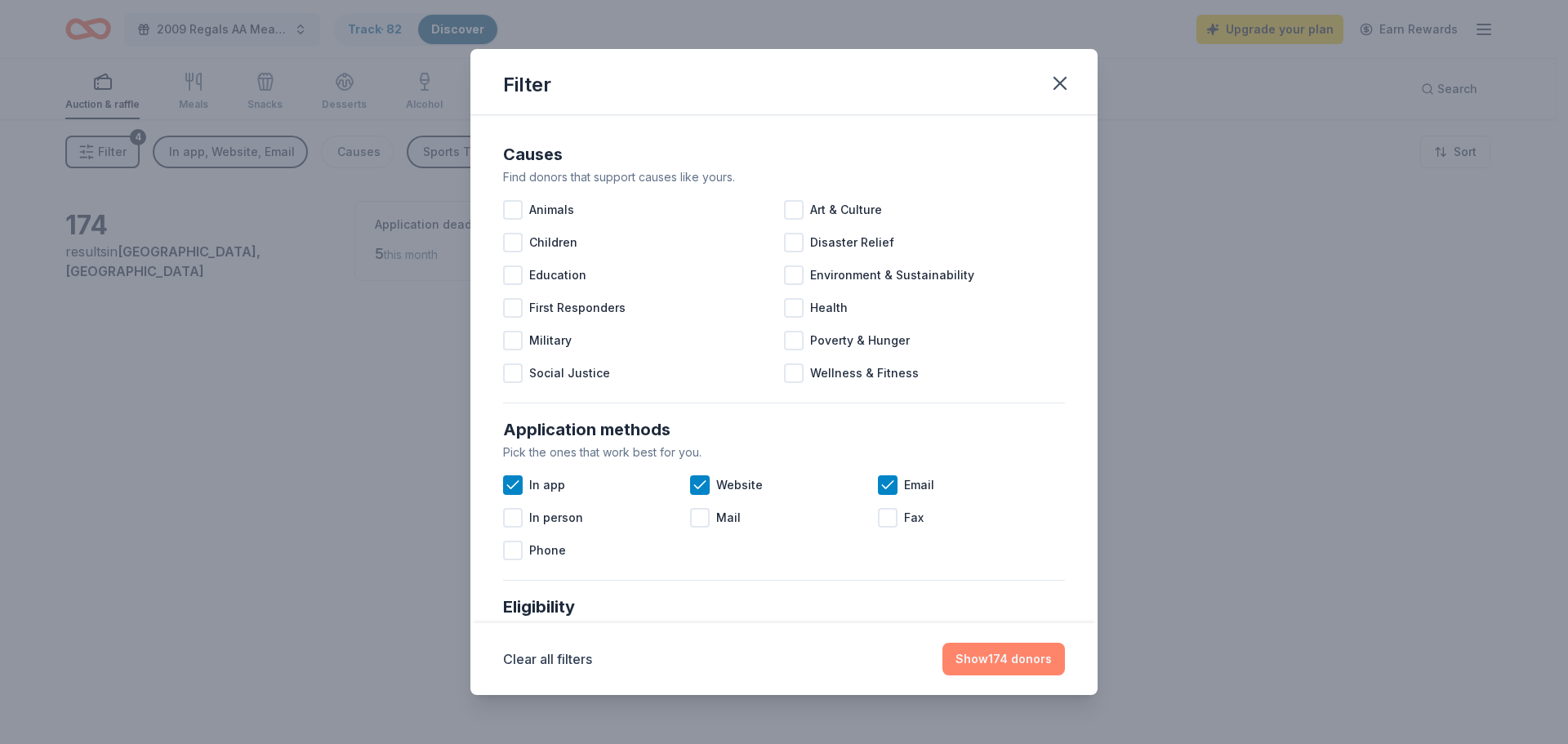
click at [1002, 659] on button "Show 174 donors" at bounding box center [1003, 659] width 122 height 33
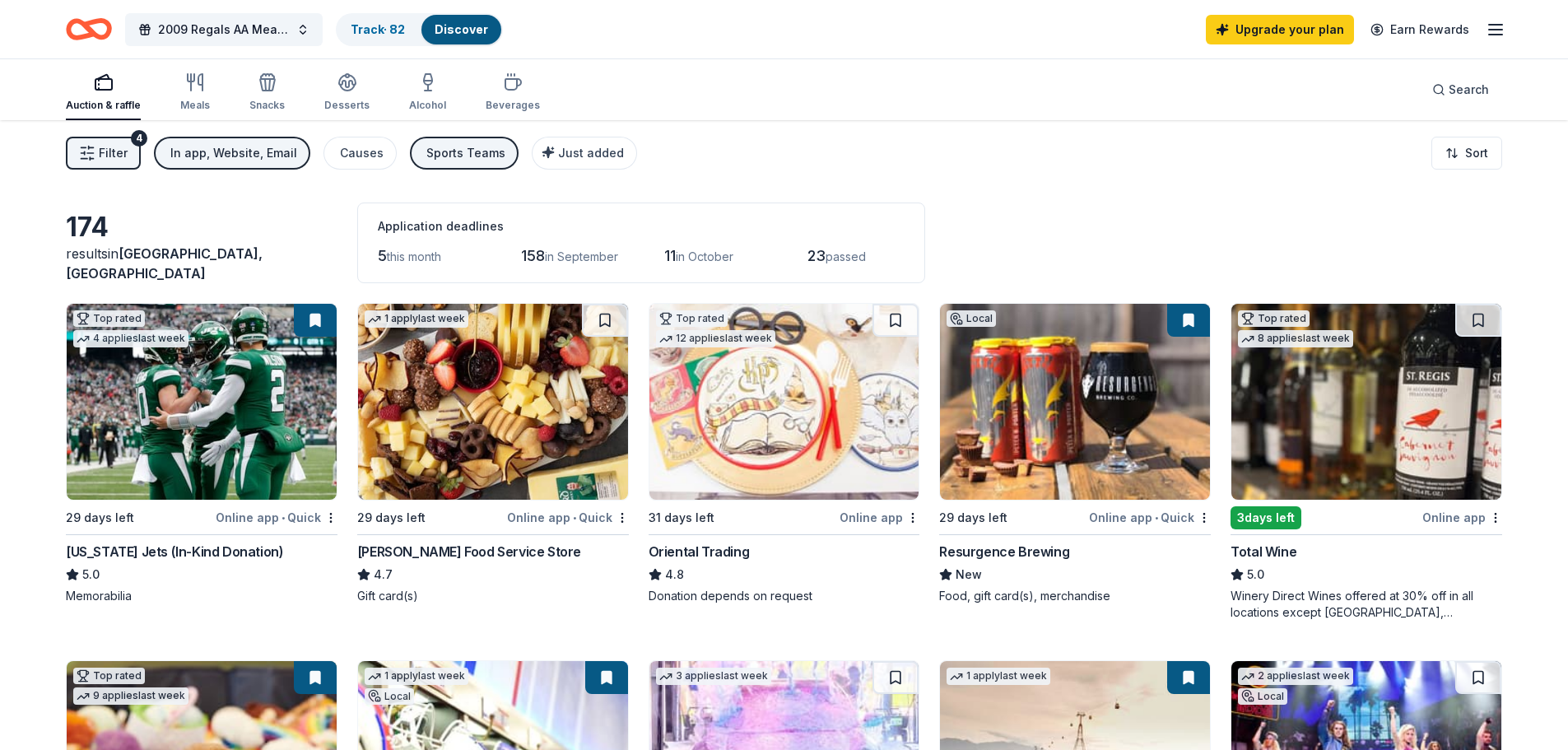
click at [1145, 519] on div "Online app • Quick" at bounding box center [1150, 518] width 122 height 20
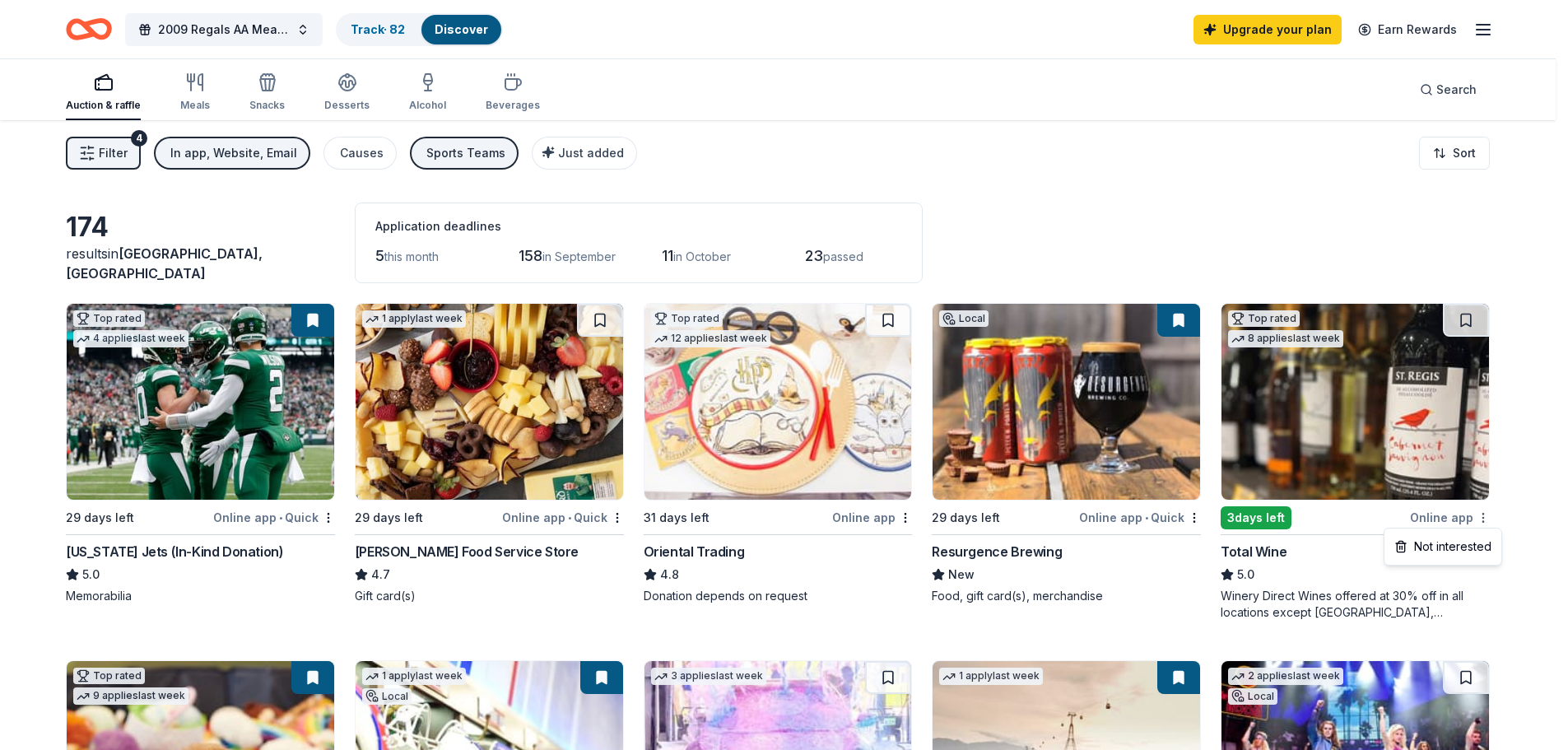
click at [1492, 513] on html "2009 Regals AA Meat Raffle Fundraiser Track · 82 Discover Upgrade your plan Ear…" at bounding box center [784, 375] width 1568 height 750
click at [1466, 547] on div "Not interested" at bounding box center [1443, 546] width 110 height 30
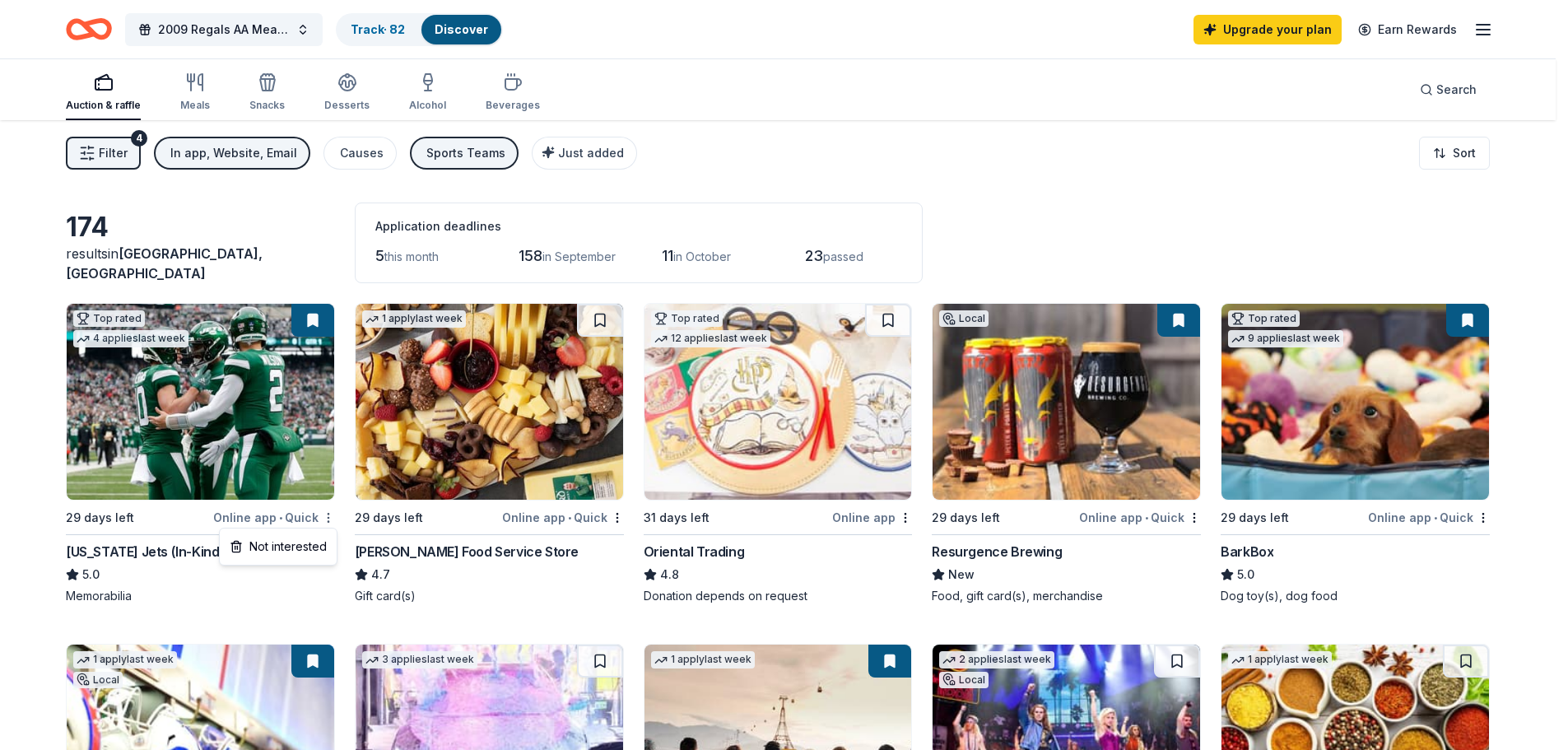
click at [332, 520] on html "2009 Regals AA Meat Raffle Fundraiser Track · 82 Discover Upgrade your plan Ear…" at bounding box center [784, 375] width 1568 height 750
click at [298, 556] on div "Not interested" at bounding box center [278, 546] width 110 height 30
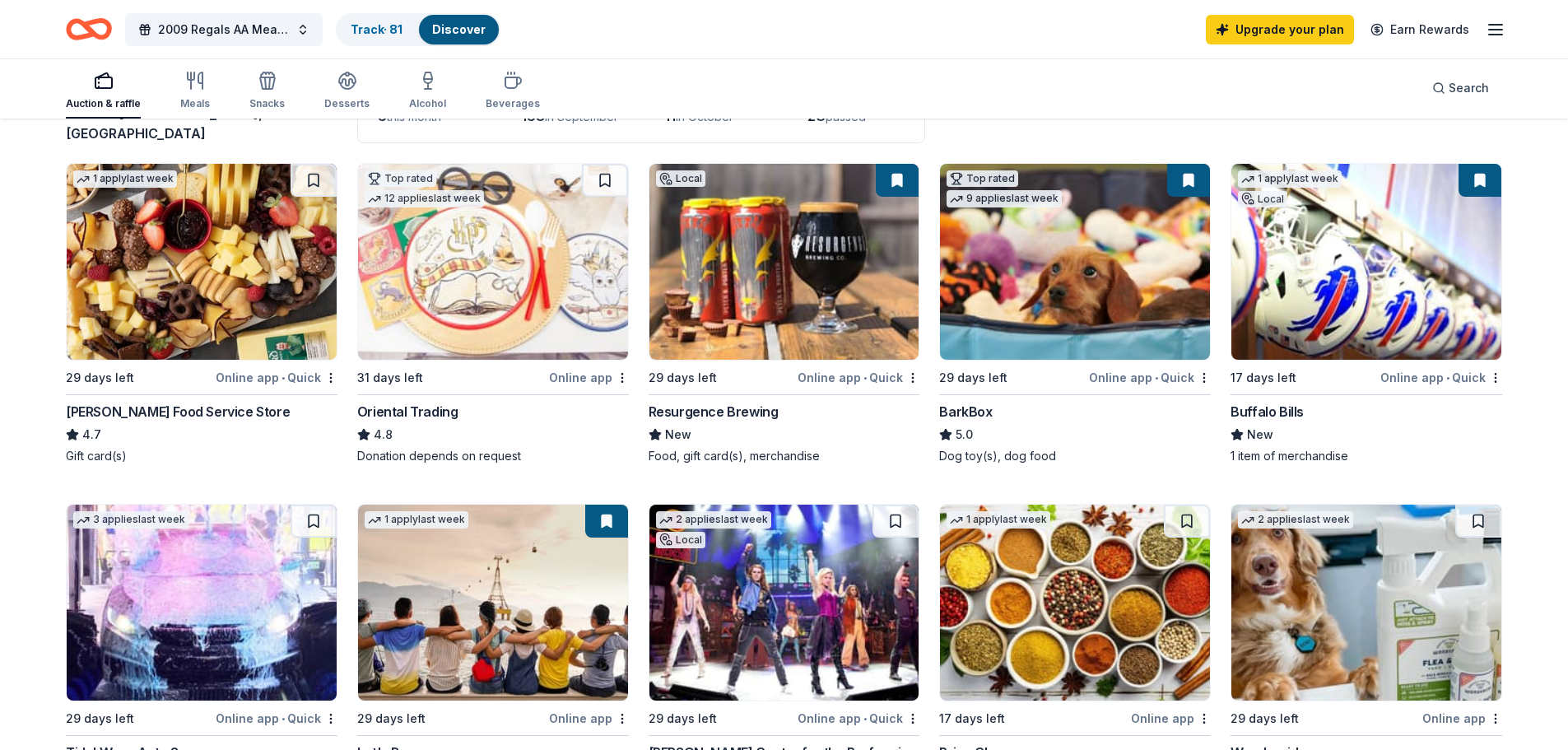
scroll to position [165, 0]
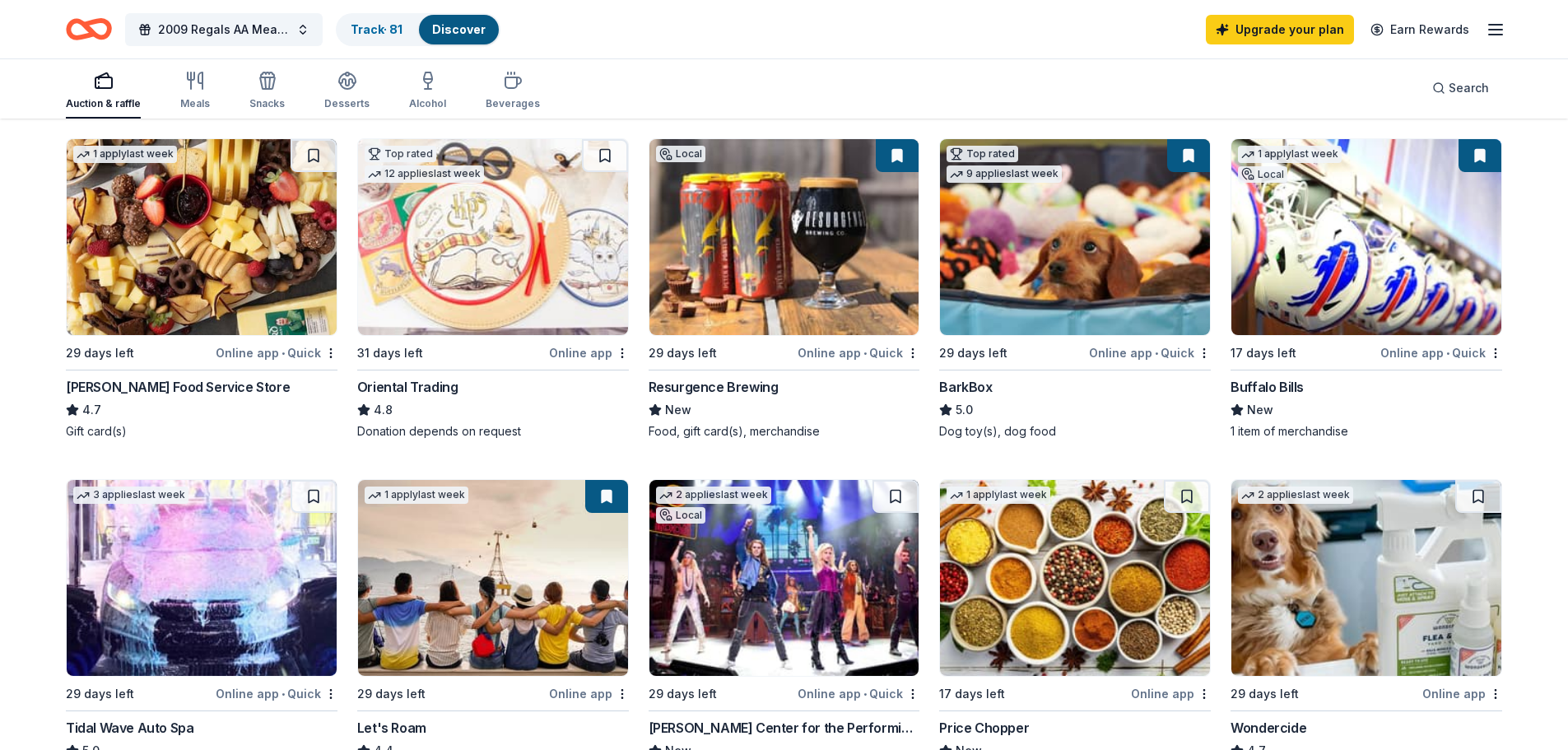
click at [1263, 431] on div "1 item of merchandise" at bounding box center [1366, 431] width 271 height 17
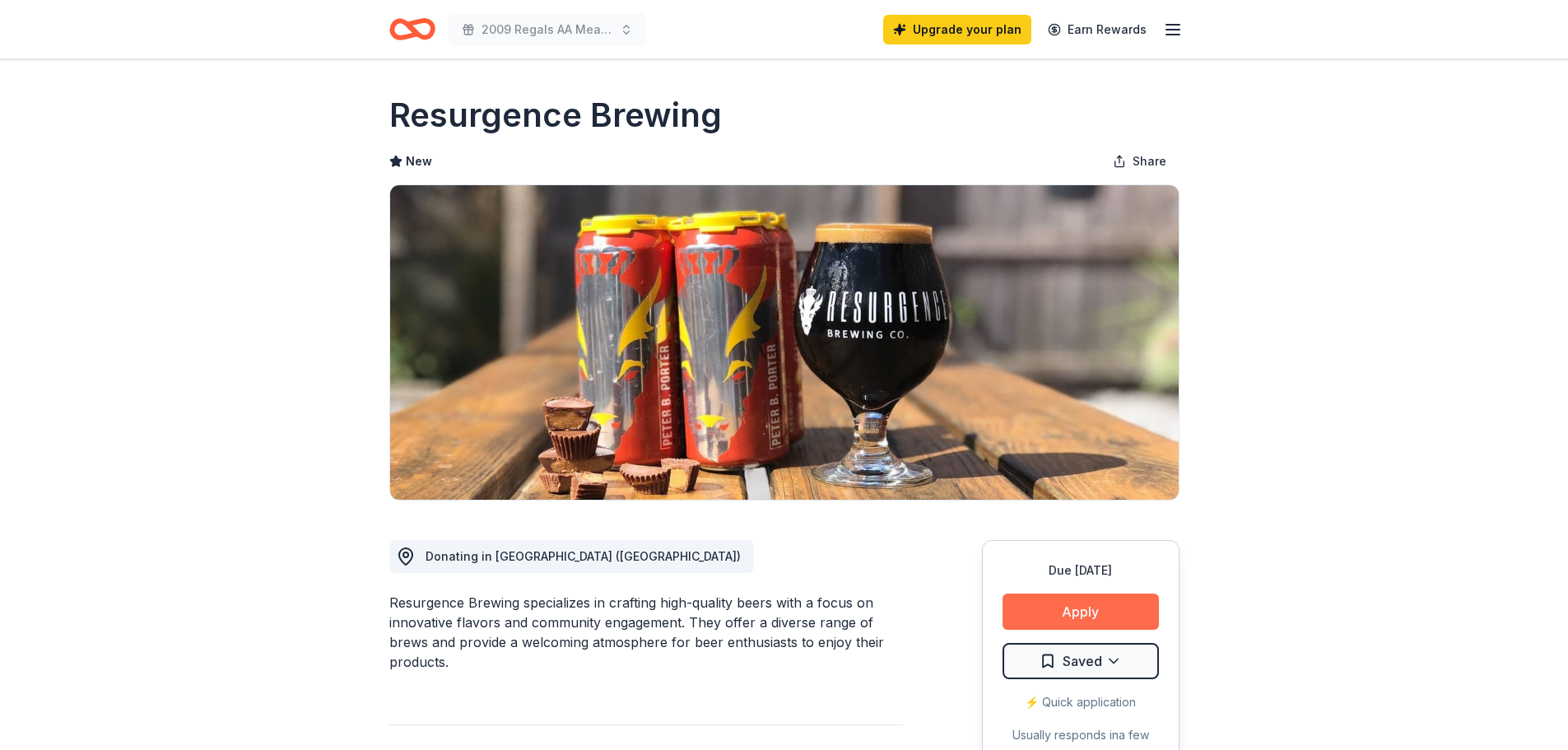
click at [1037, 617] on button "Apply" at bounding box center [1081, 611] width 157 height 36
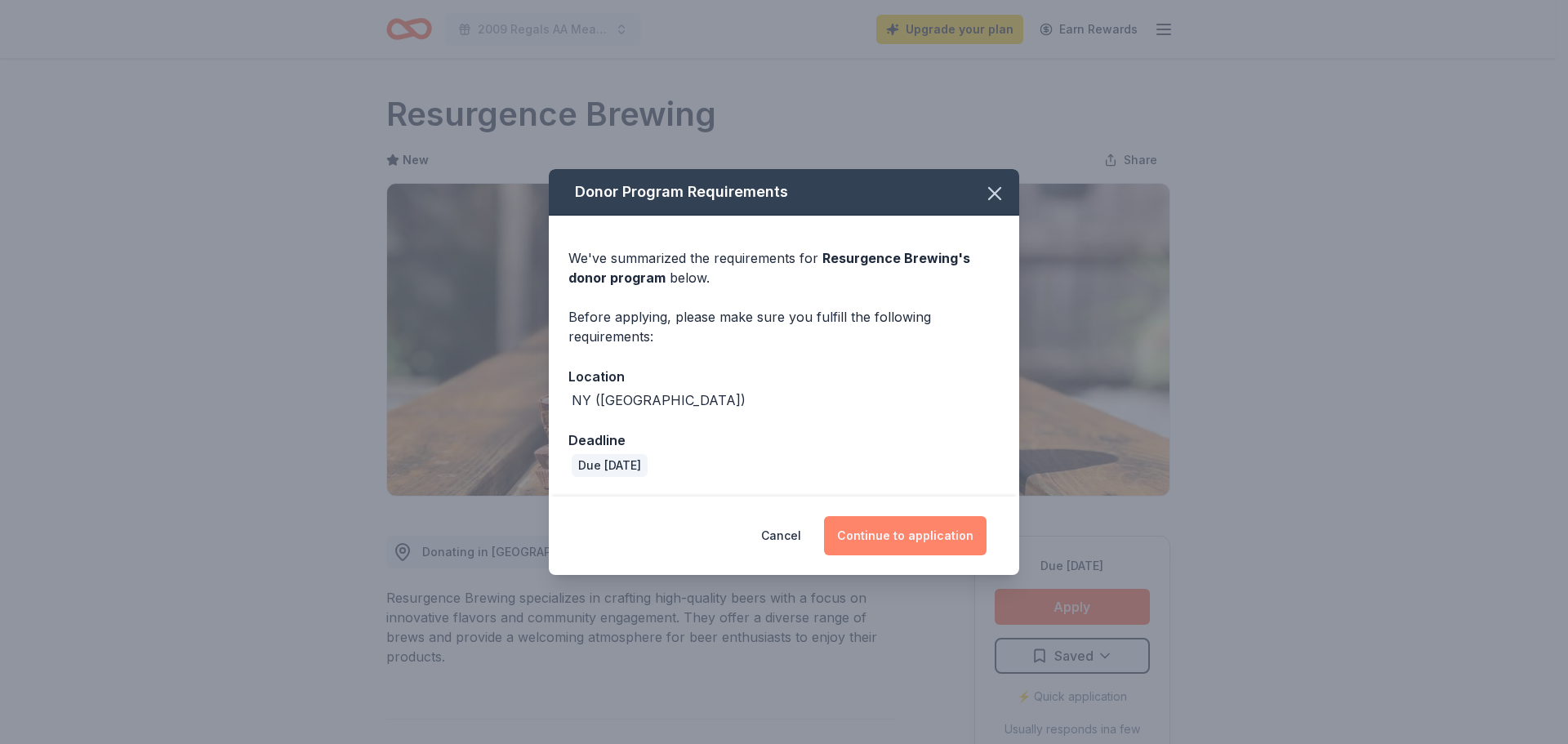
click at [871, 543] on button "Continue to application" at bounding box center [905, 535] width 163 height 39
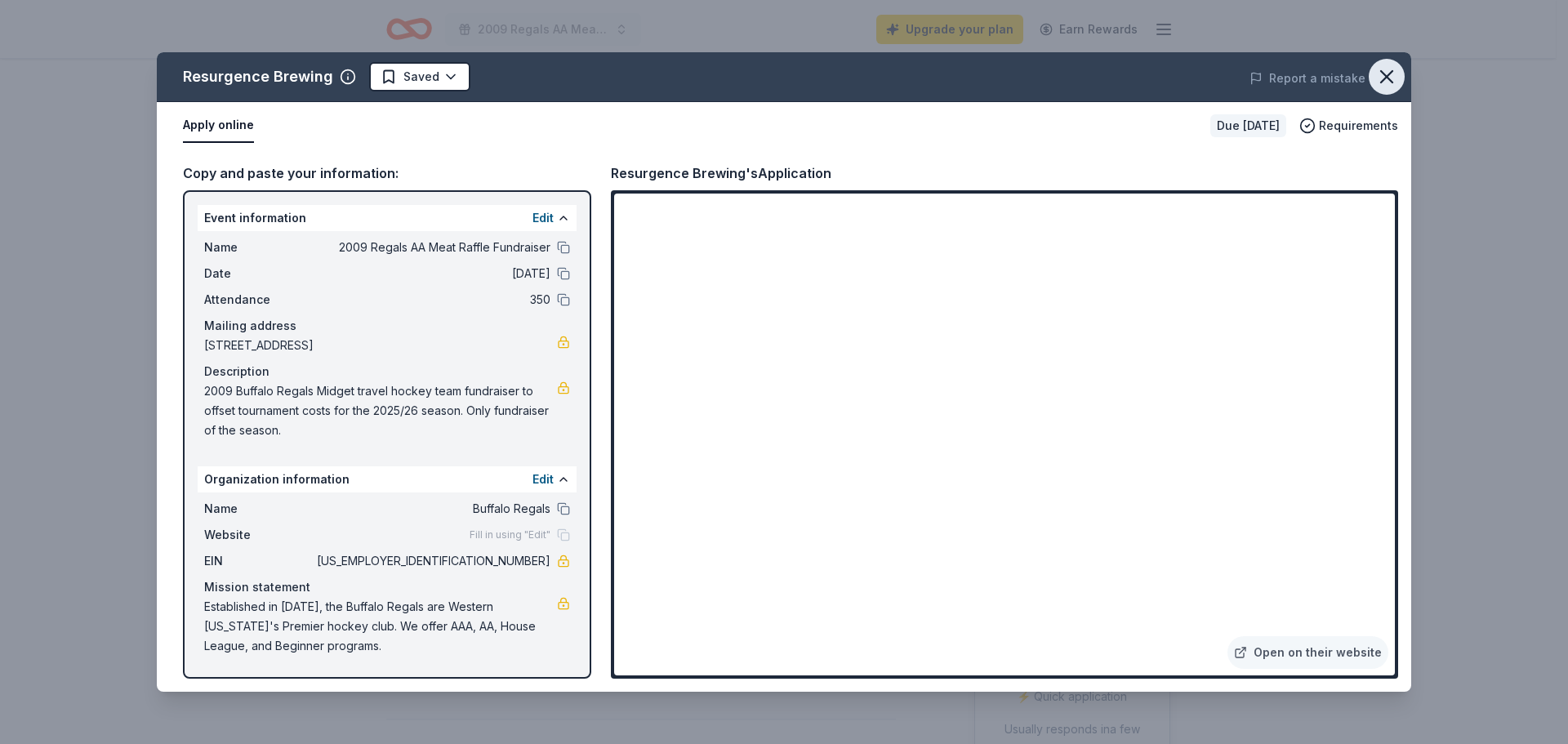
click at [1395, 68] on icon "button" at bounding box center [1386, 76] width 23 height 23
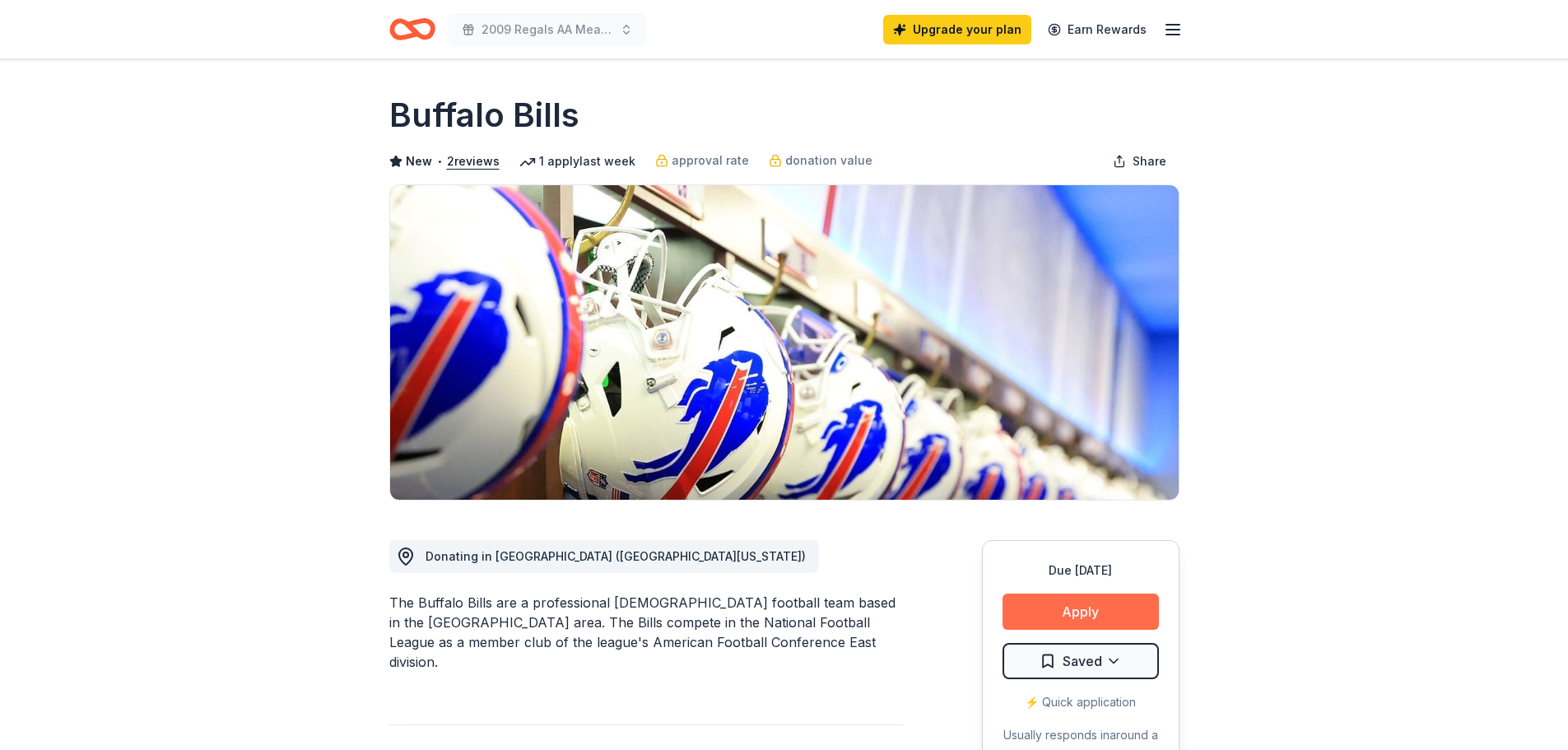
click at [1065, 609] on button "Apply" at bounding box center [1081, 611] width 157 height 36
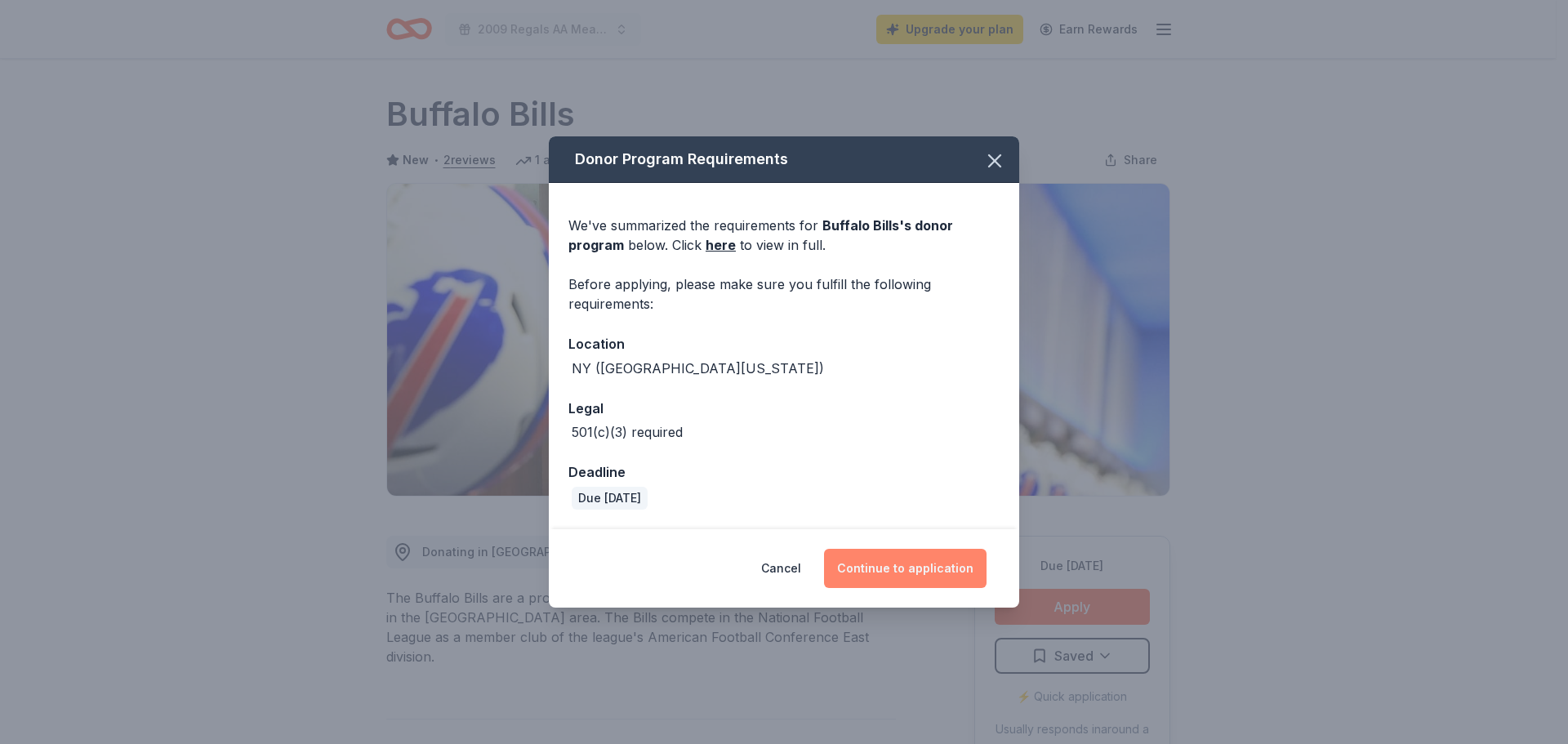
click at [878, 569] on button "Continue to application" at bounding box center [905, 568] width 163 height 39
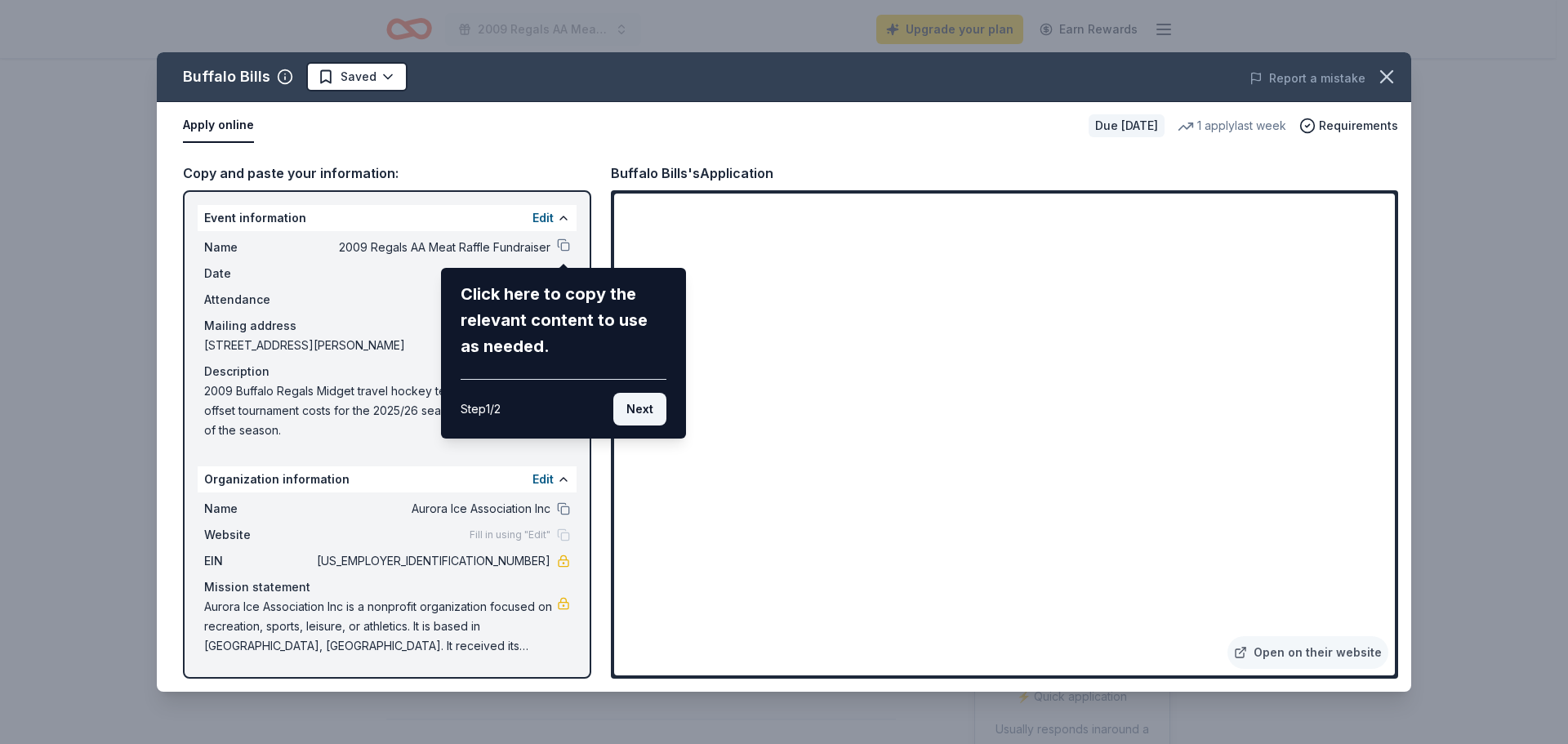
click at [643, 411] on button "Next" at bounding box center [640, 410] width 53 height 33
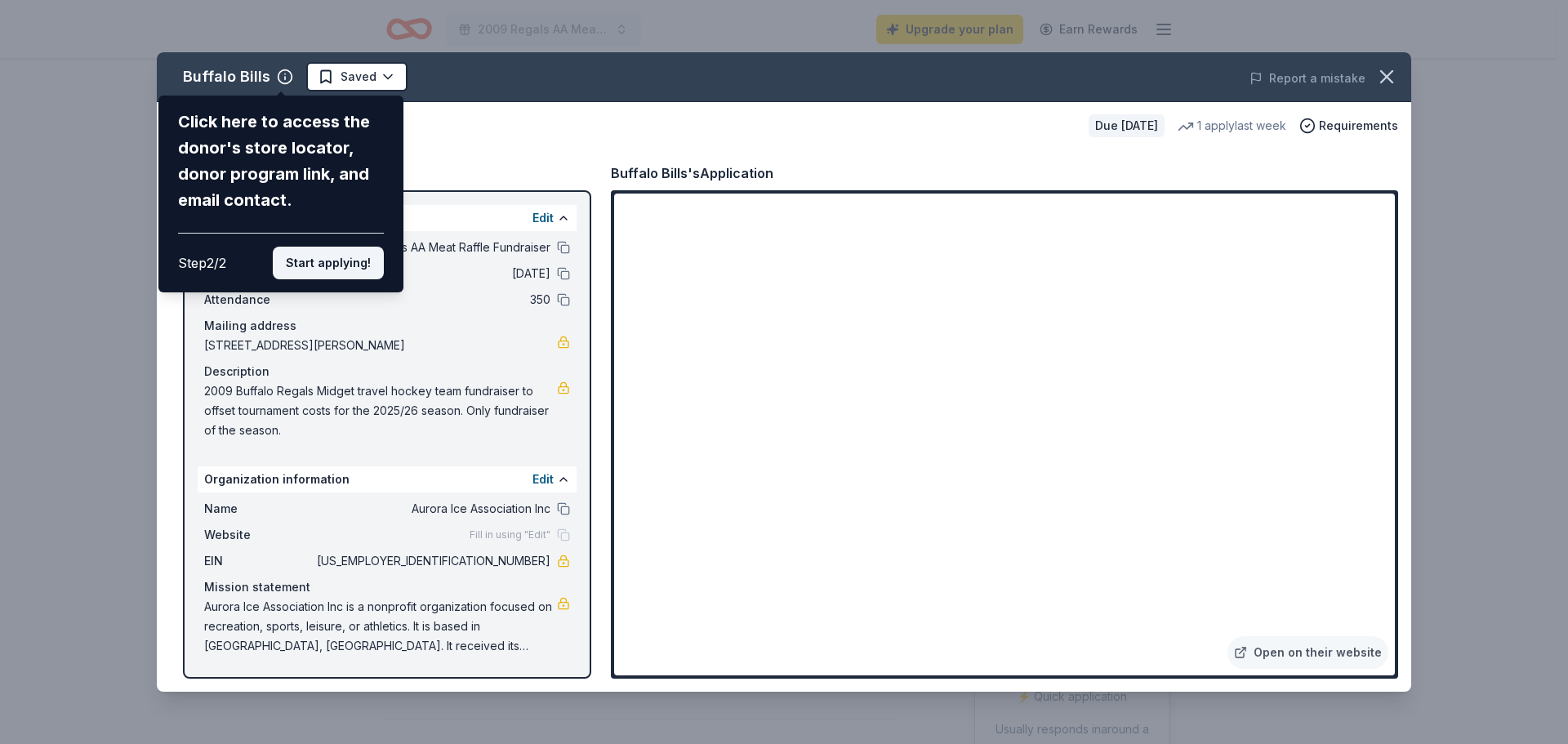
click at [333, 269] on button "Start applying!" at bounding box center [328, 263] width 111 height 33
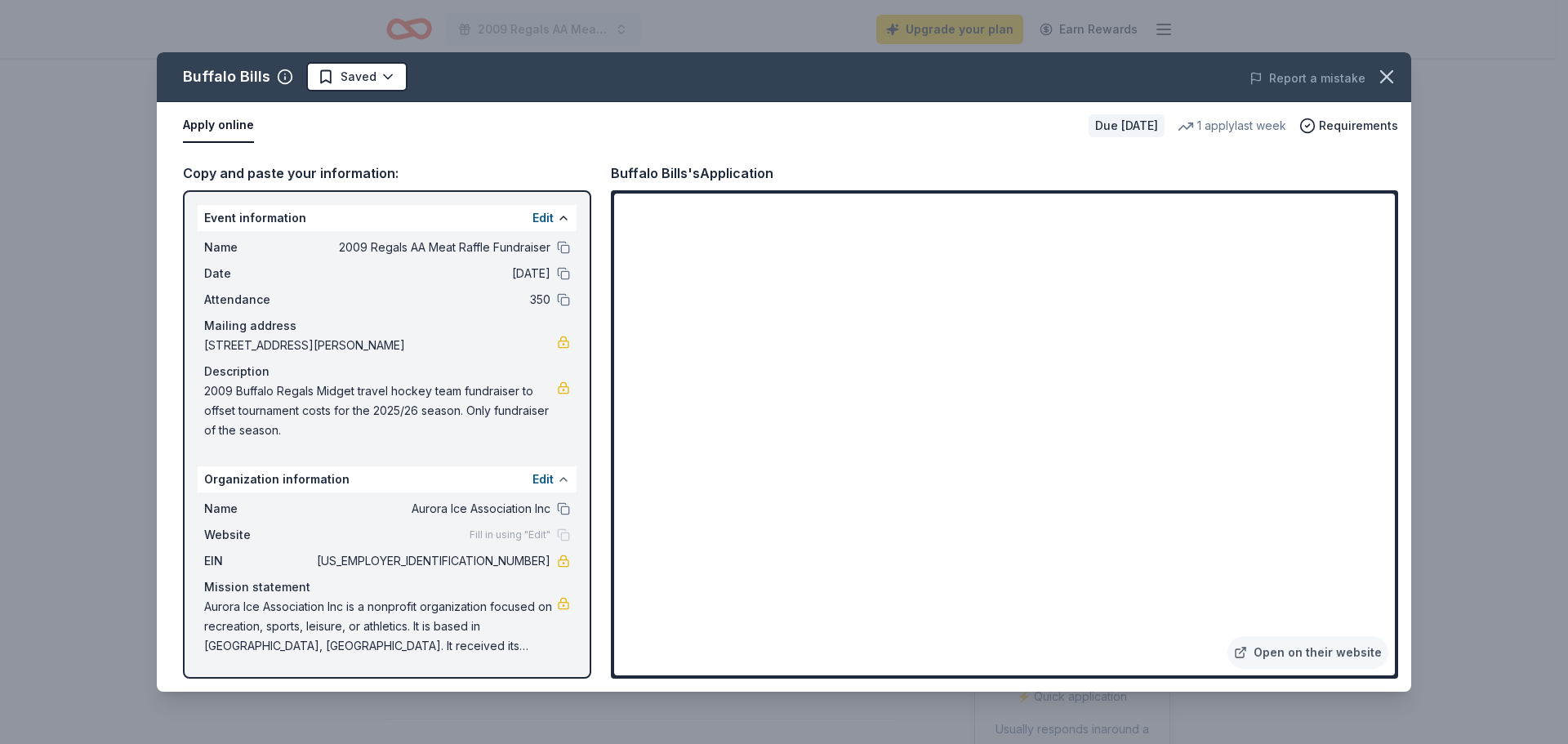
click at [562, 480] on button at bounding box center [563, 479] width 13 height 13
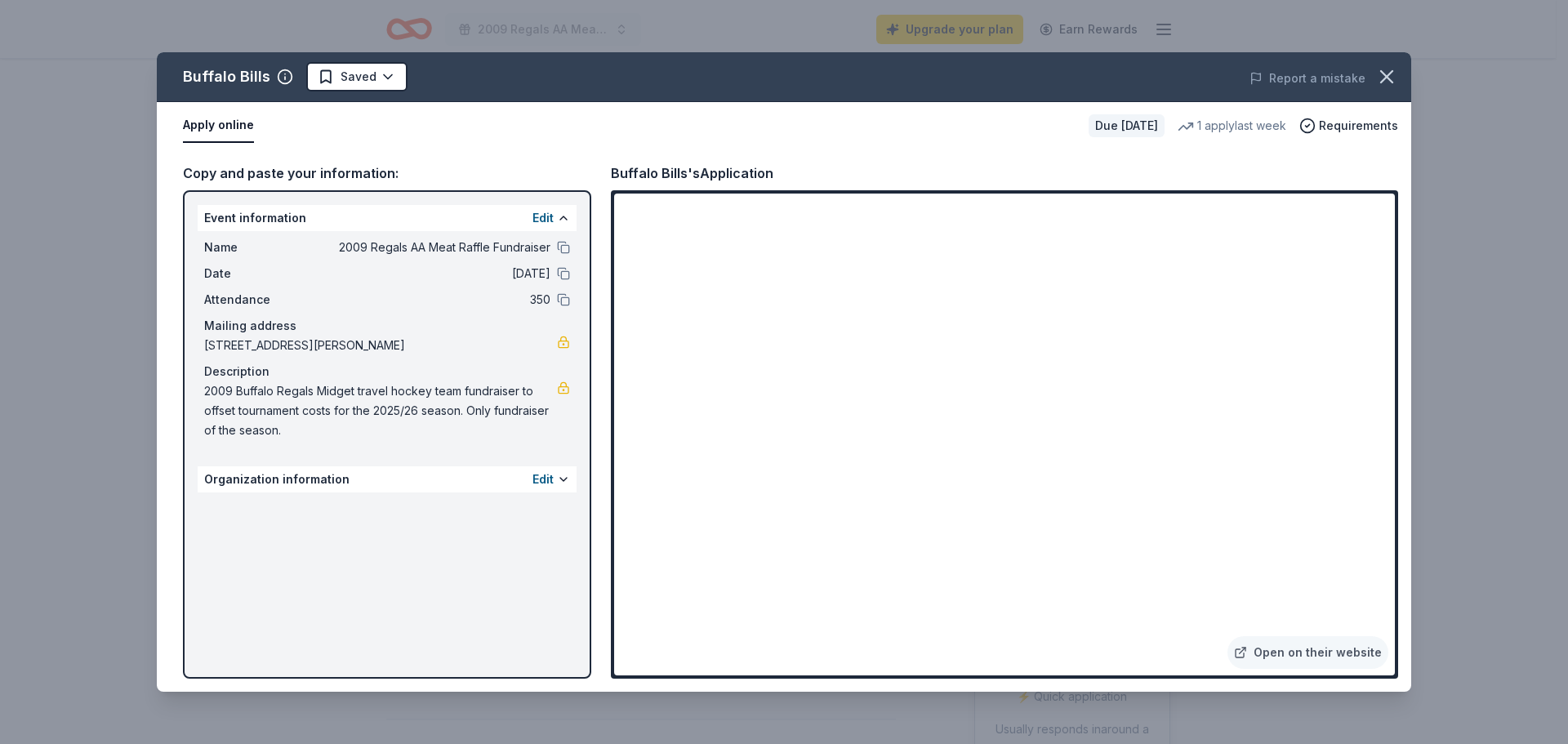
click at [274, 475] on div "Organization information Edit" at bounding box center [387, 479] width 378 height 26
click at [553, 482] on button "Edit" at bounding box center [543, 479] width 21 height 19
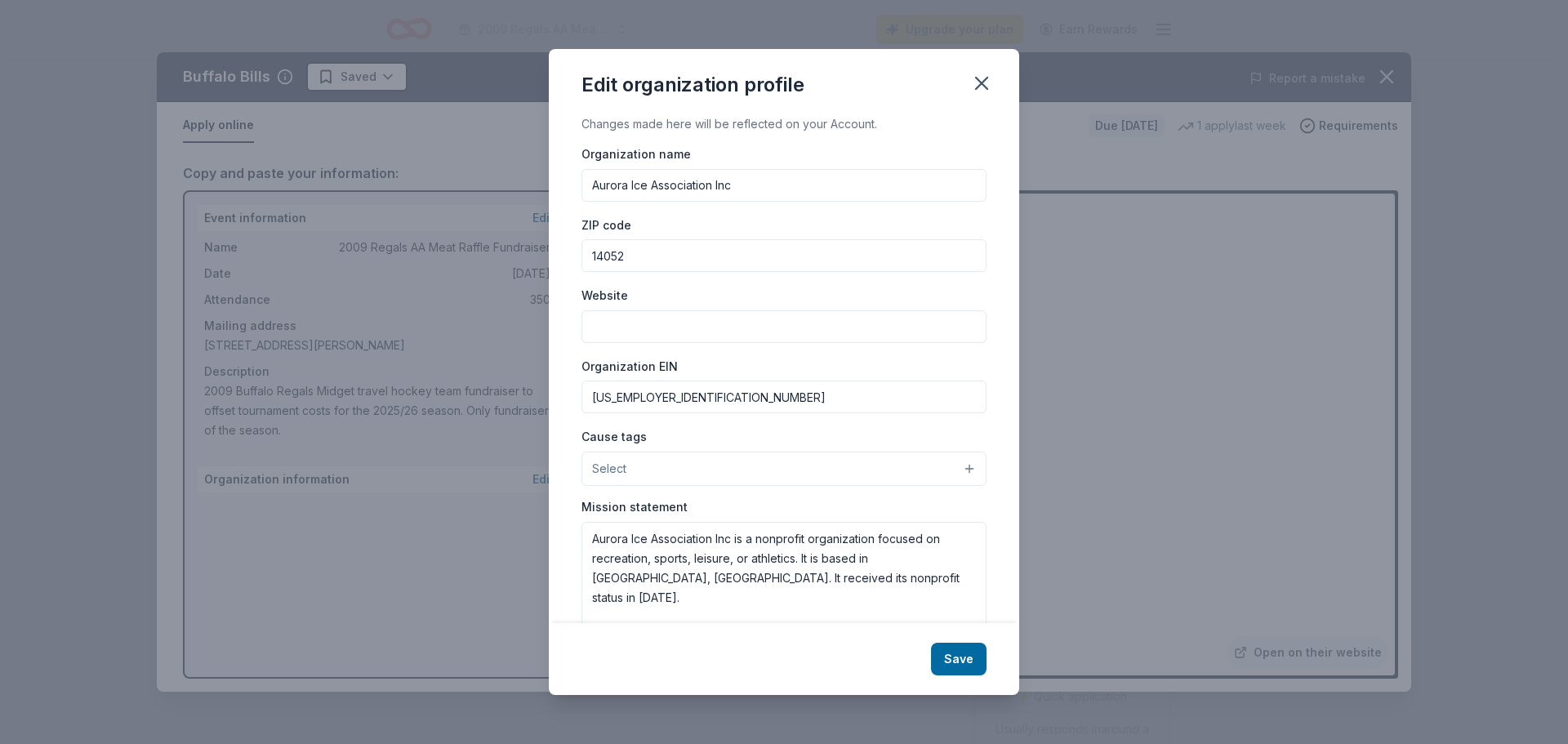
drag, startPoint x: 778, startPoint y: 180, endPoint x: 559, endPoint y: 198, distance: 219.7
click at [559, 198] on div "Changes made here will be reflected on your Account. Organization name Aurora I…" at bounding box center [784, 368] width 470 height 509
type input "Buffalo Regals"
type input "14086"
drag, startPoint x: 662, startPoint y: 398, endPoint x: 567, endPoint y: 393, distance: 95.1
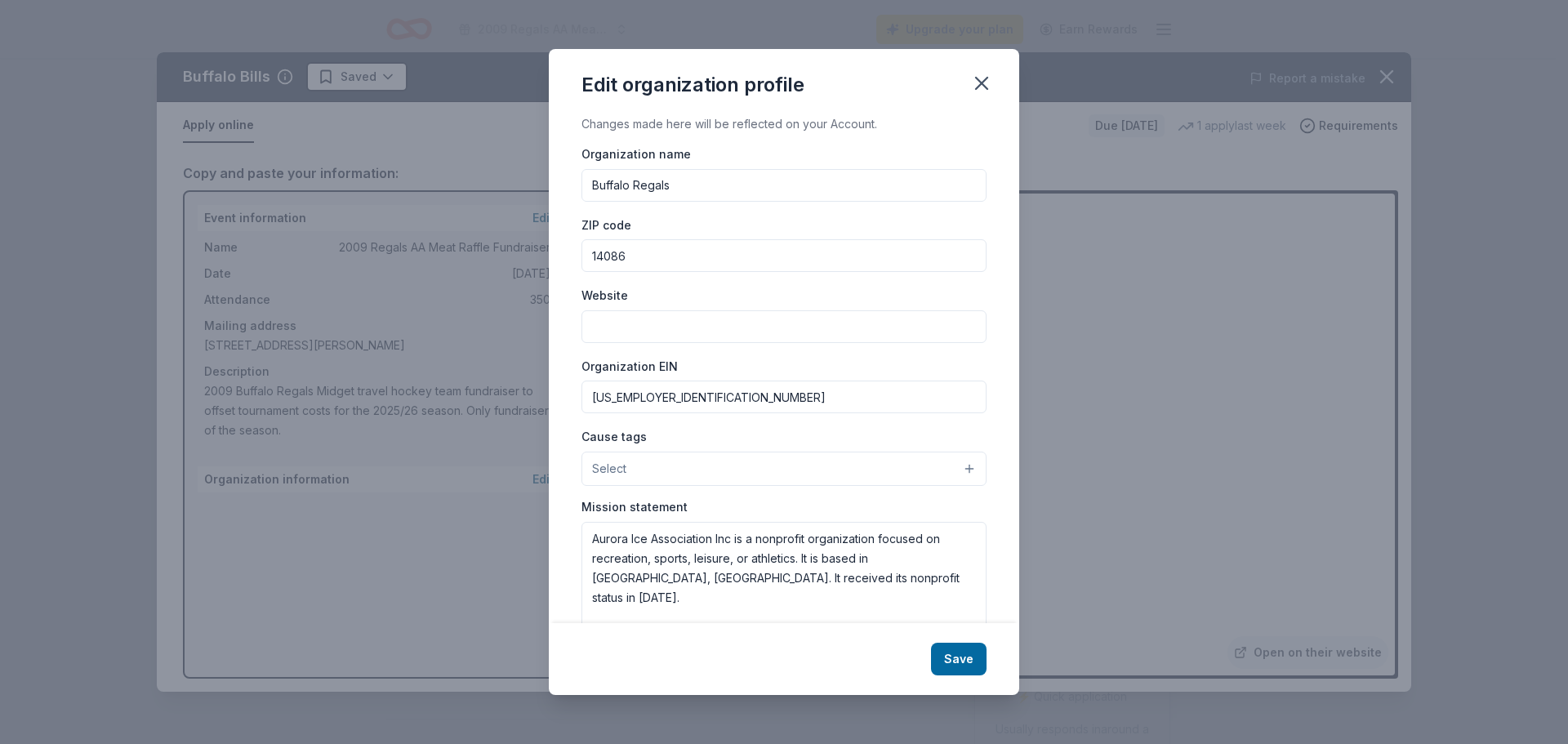
click at [574, 396] on div "Changes made here will be reflected on your Account. Organization name Buffalo …" at bounding box center [784, 368] width 470 height 509
drag, startPoint x: 649, startPoint y: 542, endPoint x: 572, endPoint y: 525, distance: 78.9
click at [578, 530] on div "Changes made here will be reflected on your Account. Organization name Buffalo …" at bounding box center [784, 368] width 470 height 509
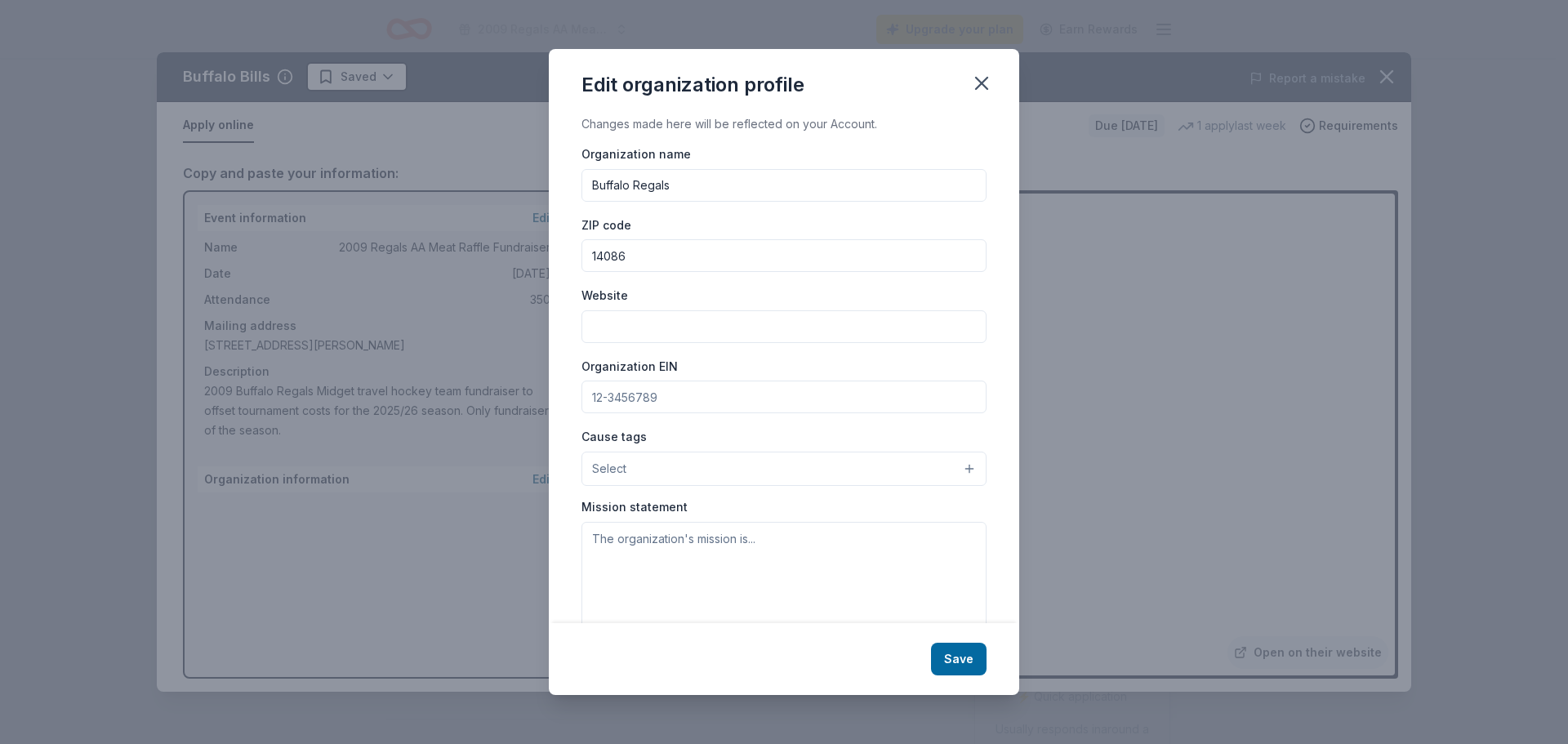
click at [690, 463] on button "Select" at bounding box center [784, 468] width 405 height 34
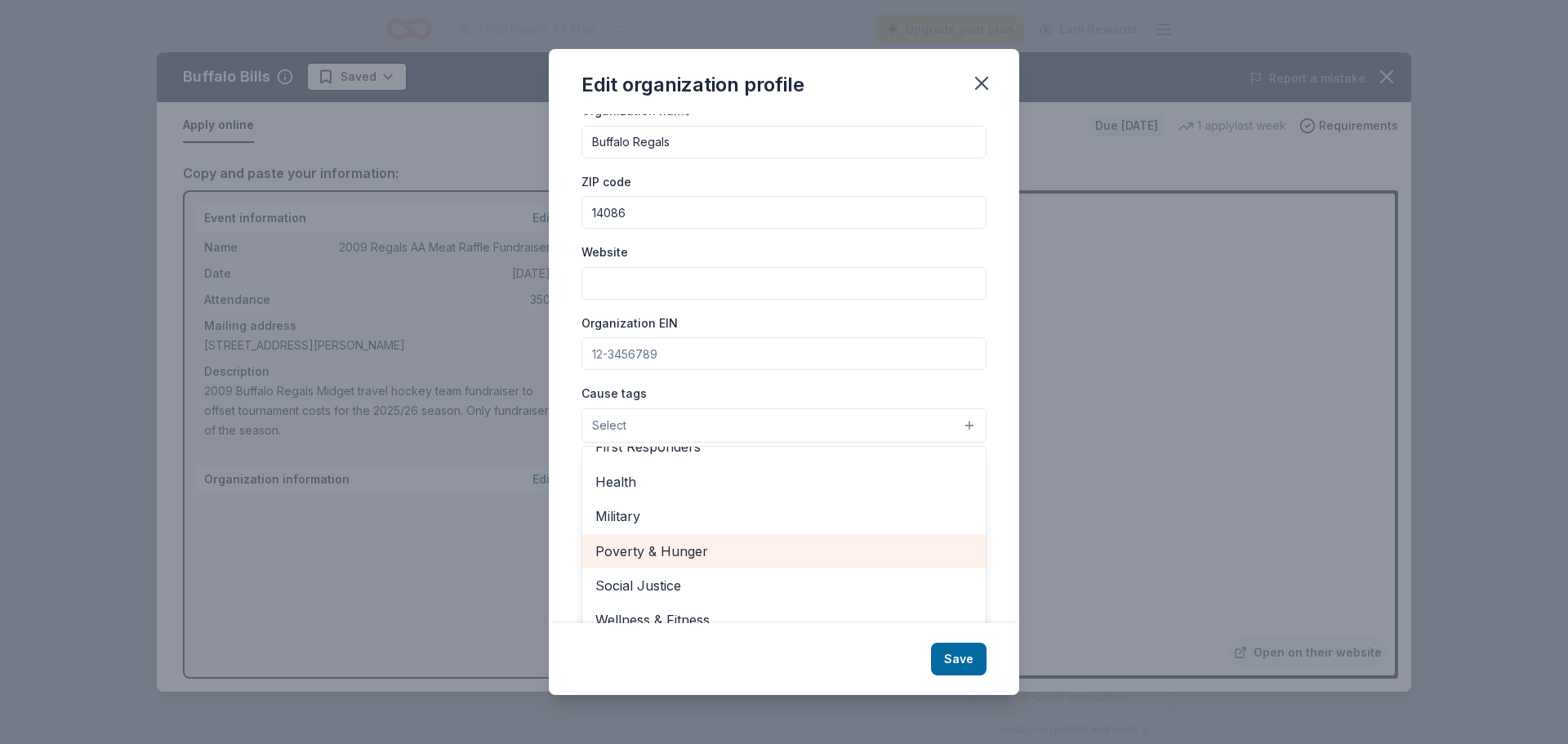
scroll to position [62, 0]
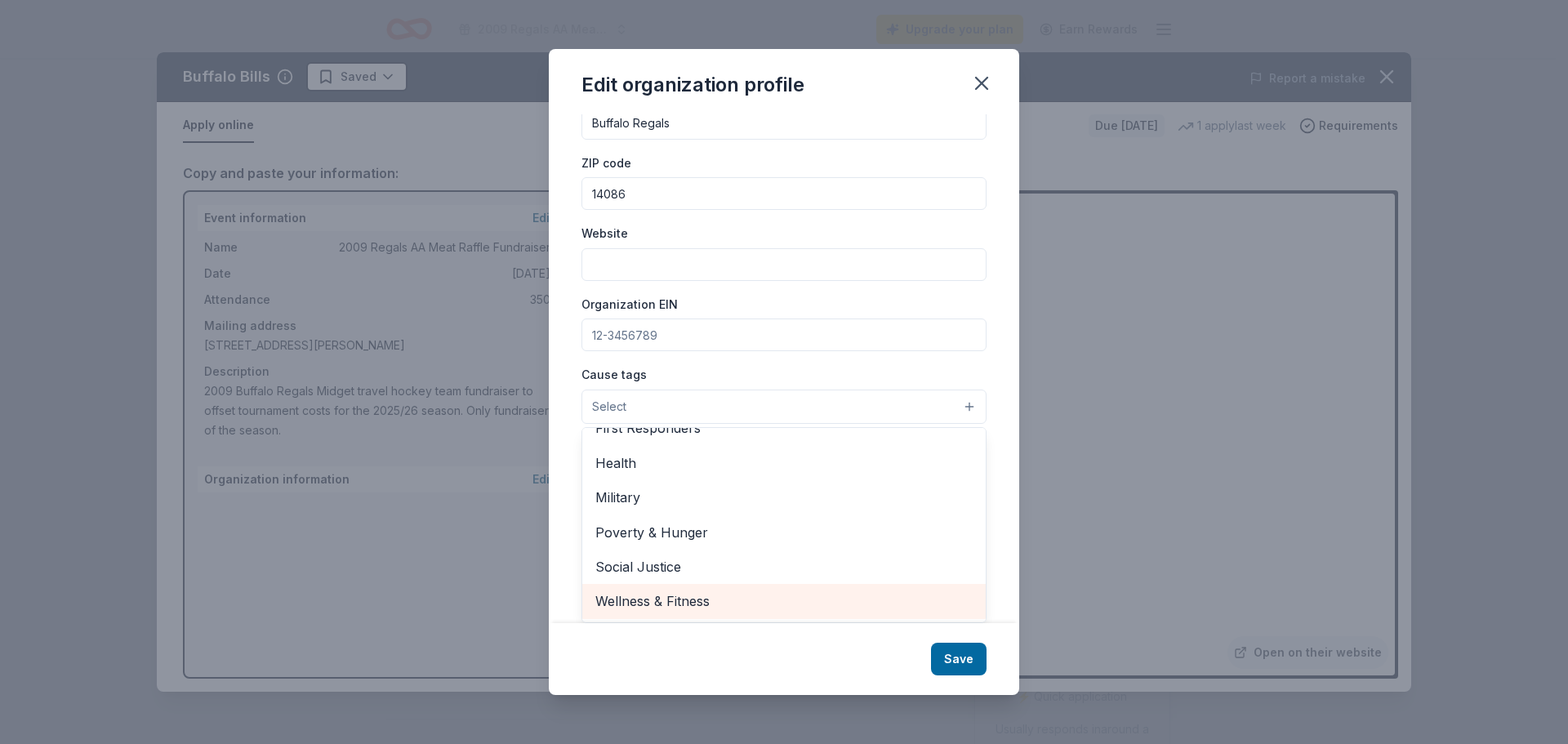
click at [637, 599] on span "Wellness & Fitness" at bounding box center [784, 601] width 378 height 21
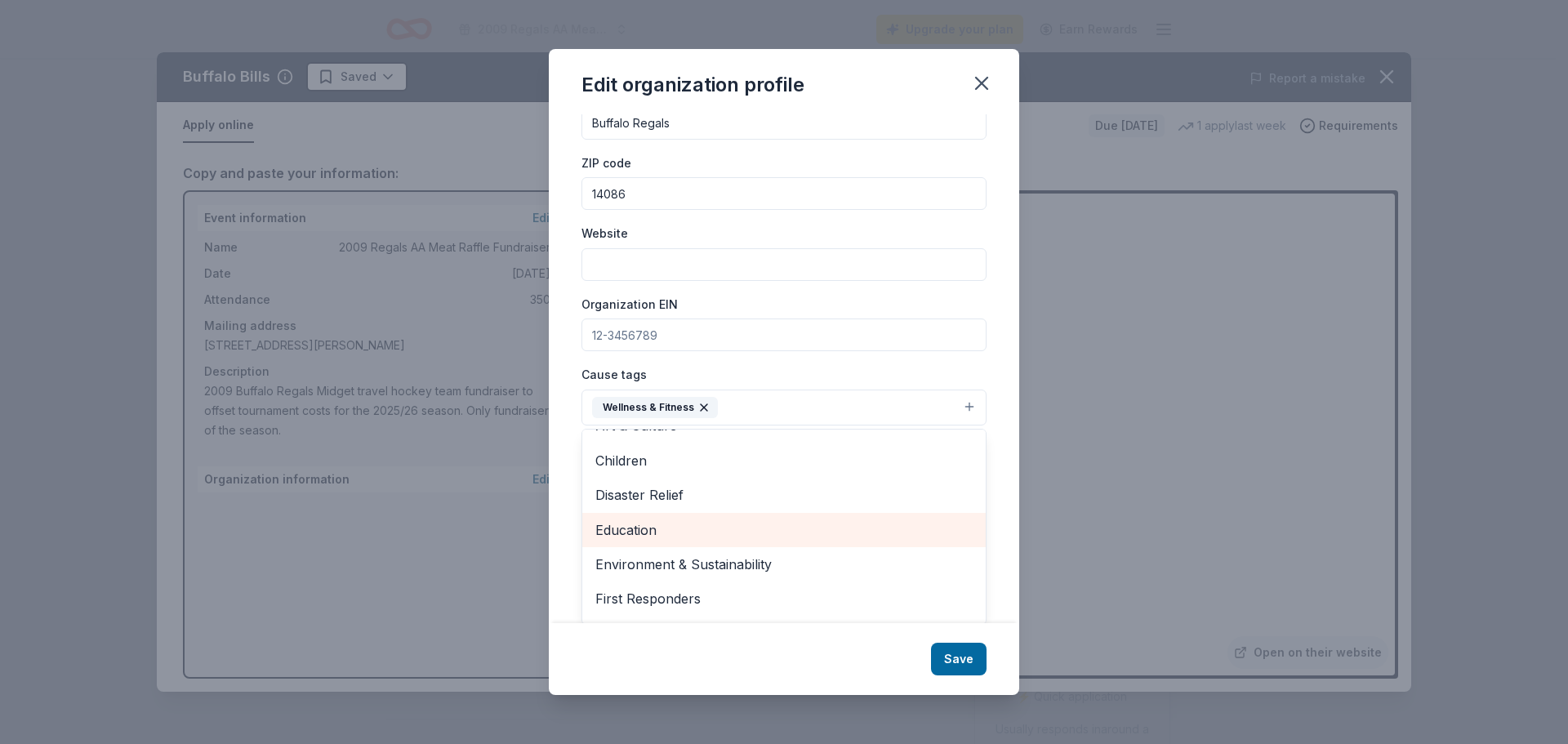
scroll to position [29, 0]
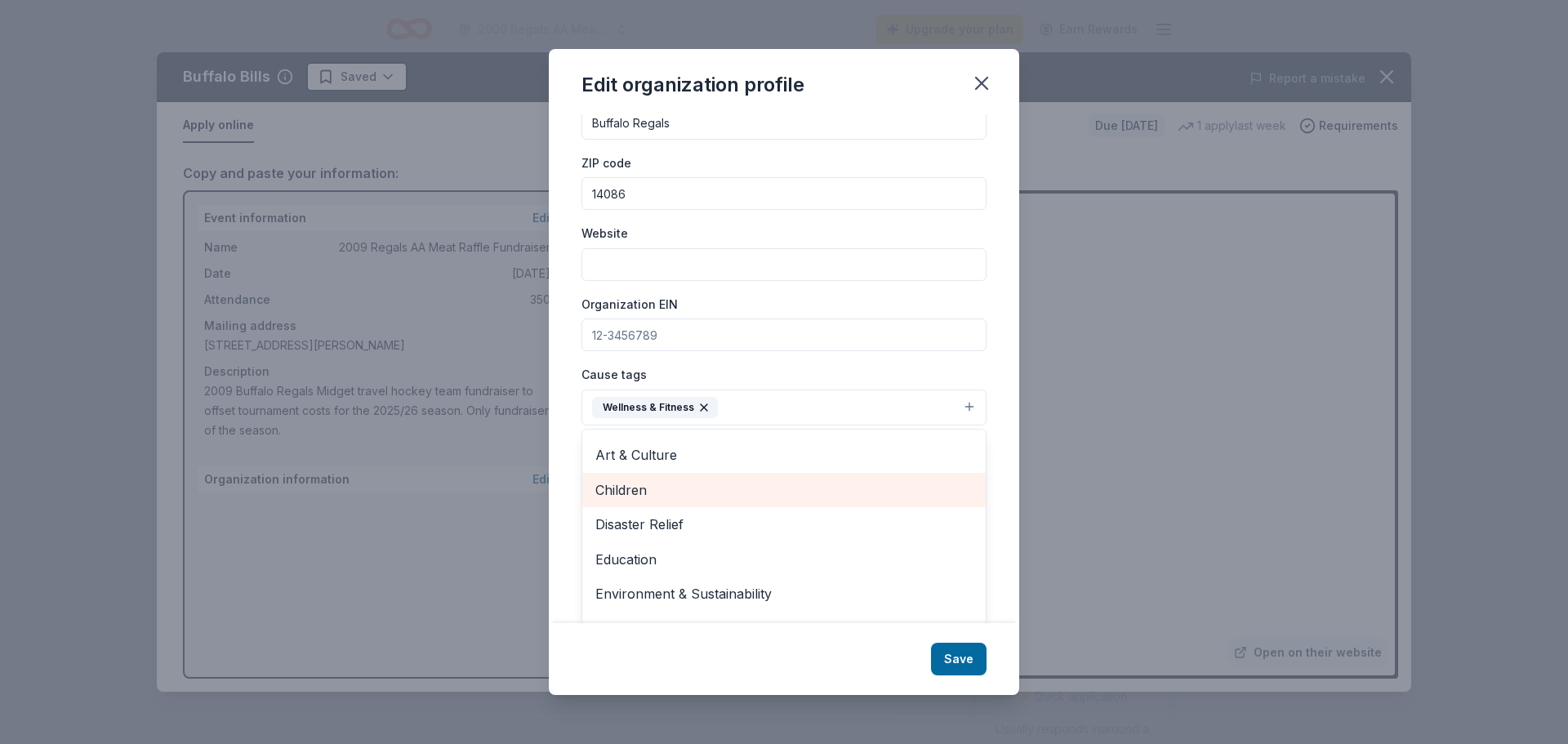
click at [621, 491] on span "Children" at bounding box center [784, 490] width 378 height 21
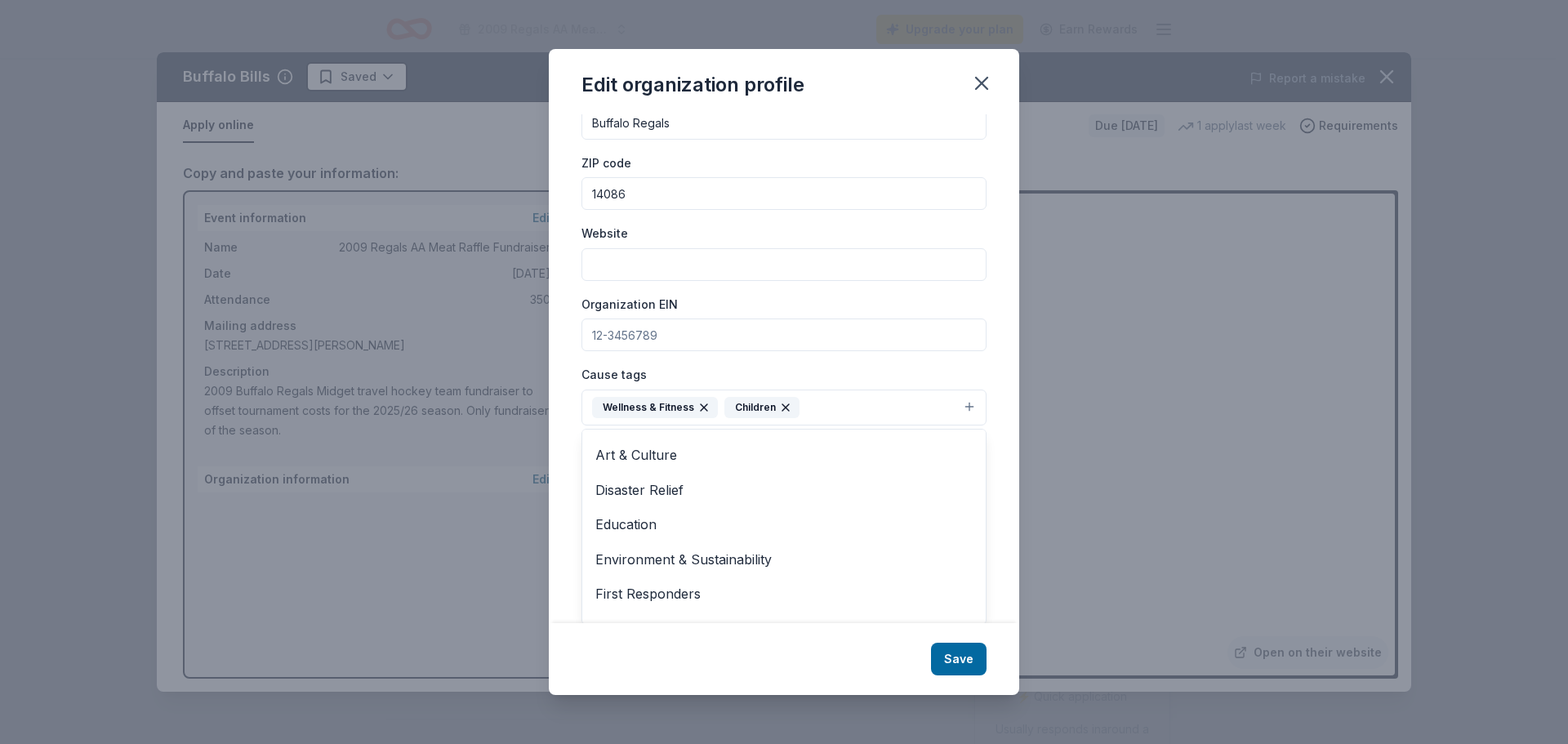
click at [641, 334] on div "Organization name Buffalo Regals ZIP code 14086 Website Organization EIN Cause …" at bounding box center [784, 328] width 405 height 492
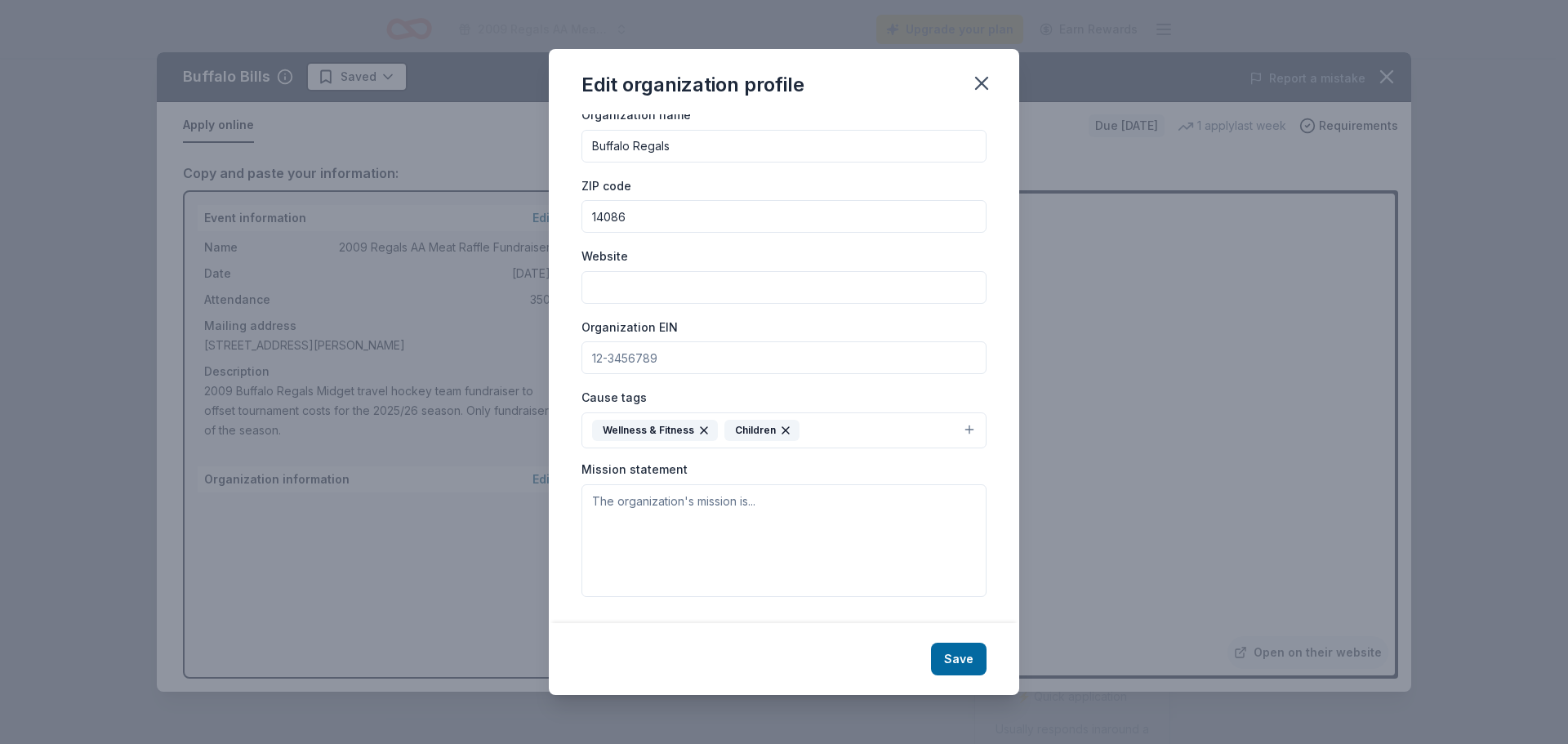
scroll to position [39, 0]
drag, startPoint x: 684, startPoint y: 353, endPoint x: 574, endPoint y: 348, distance: 110.1
click at [591, 356] on input "Organization EIN" at bounding box center [784, 358] width 405 height 33
type input "[US_EMPLOYER_IDENTIFICATION_NUMBER]"
click at [728, 524] on textarea at bounding box center [784, 540] width 405 height 113
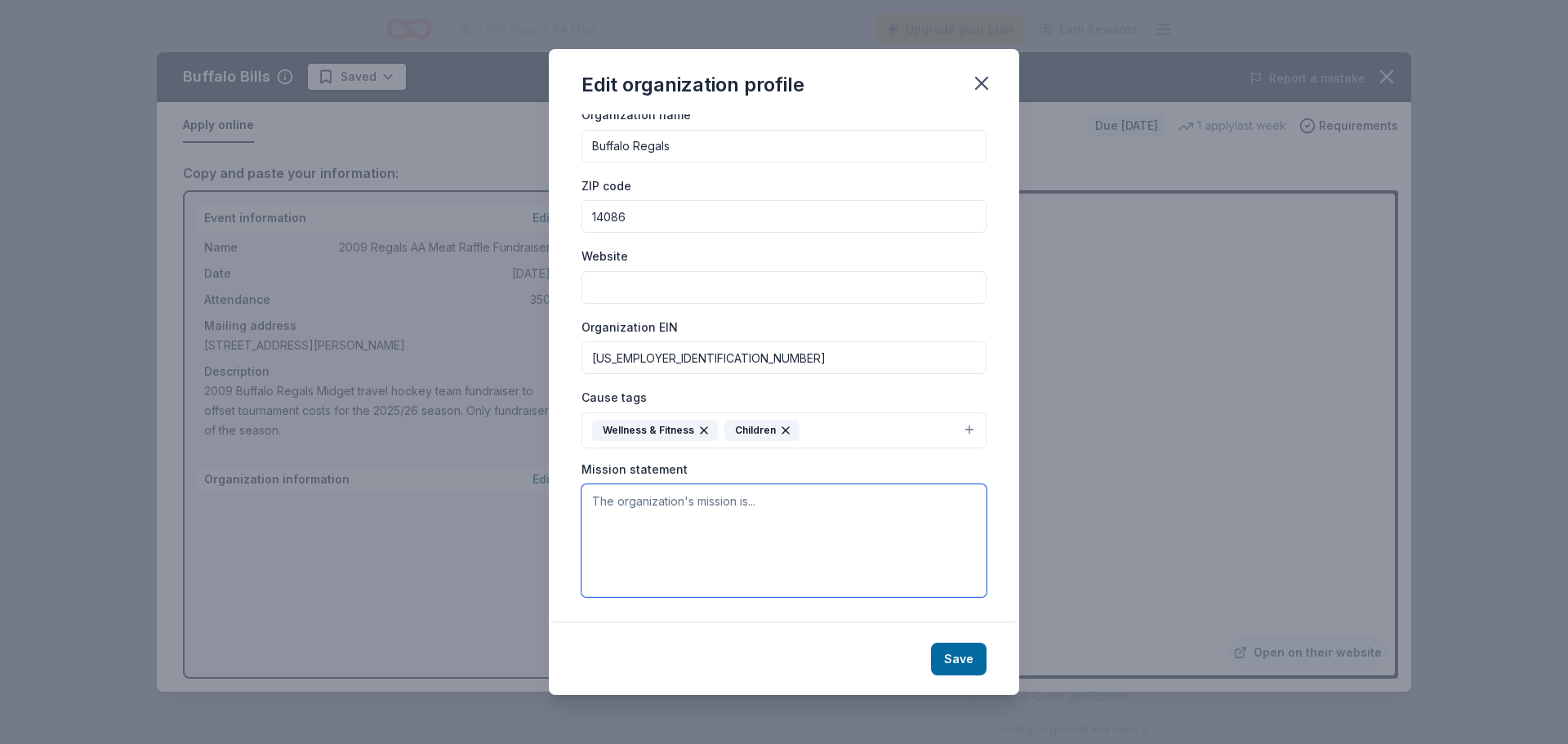
click at [692, 538] on textarea at bounding box center [784, 540] width 405 height 113
paste textarea "Established in [DATE], the Buffalo Regals are Western [US_STATE]'s Premier hock…"
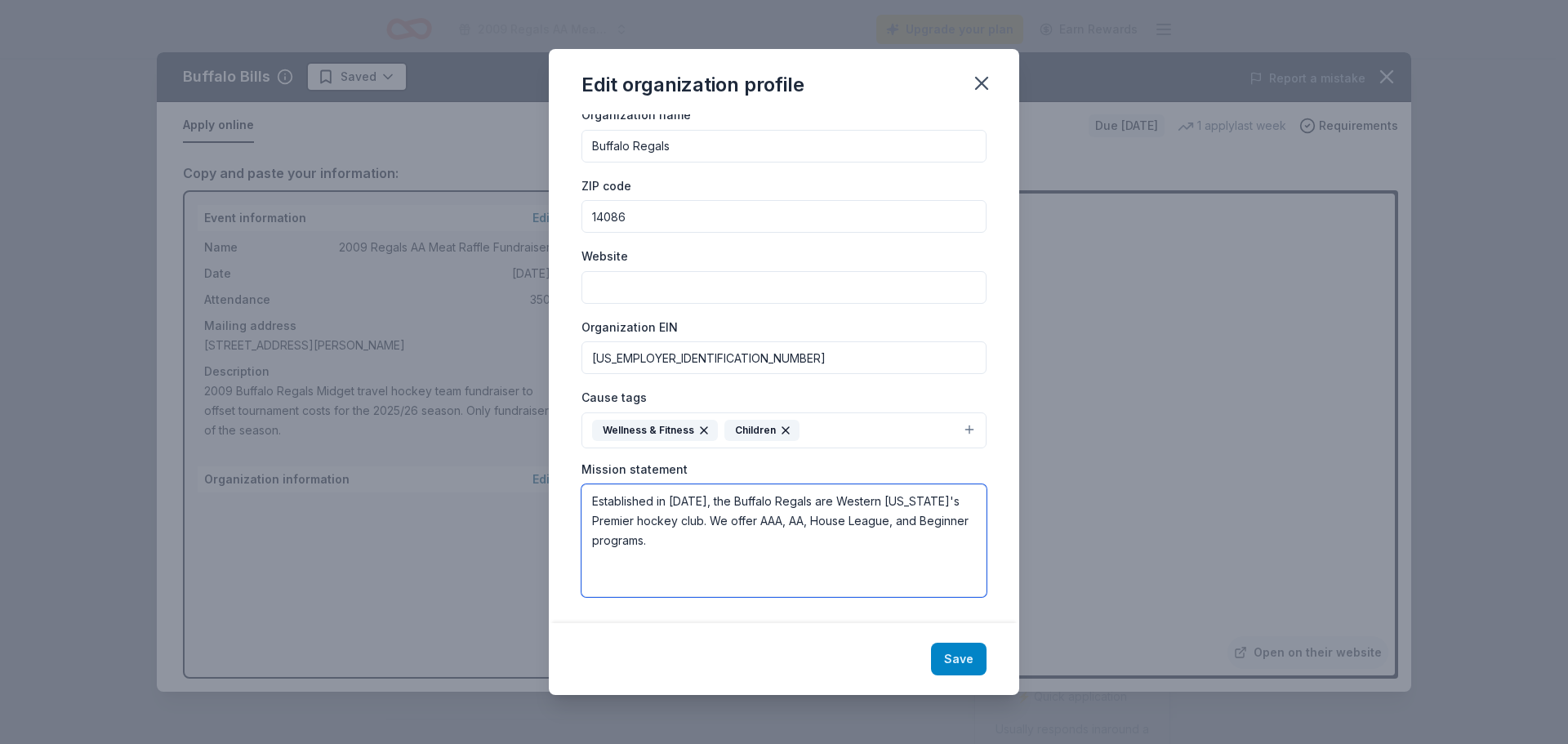
type textarea "Established in [DATE], the Buffalo Regals are Western [US_STATE]'s Premier hock…"
click at [953, 658] on button "Save" at bounding box center [958, 659] width 55 height 33
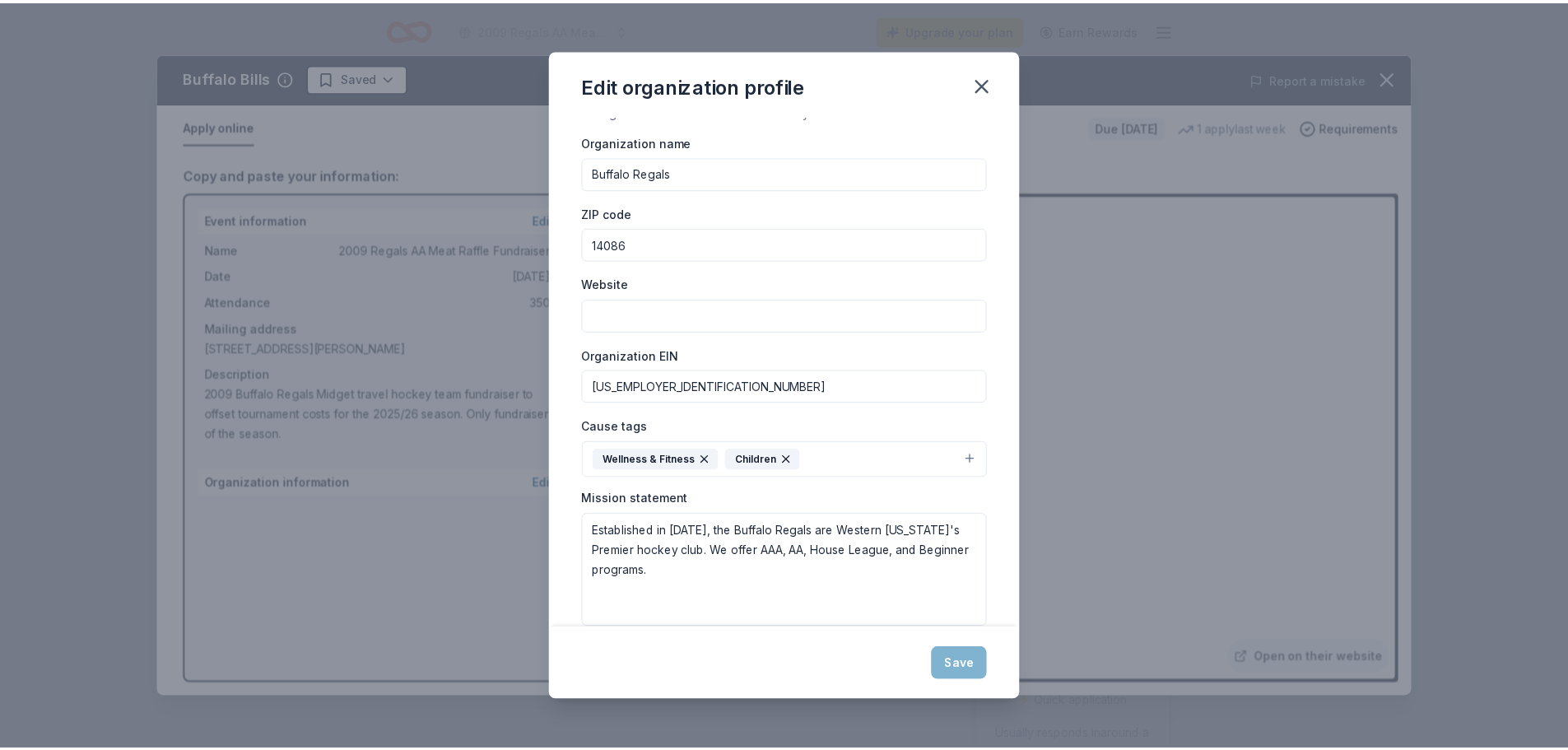
scroll to position [0, 0]
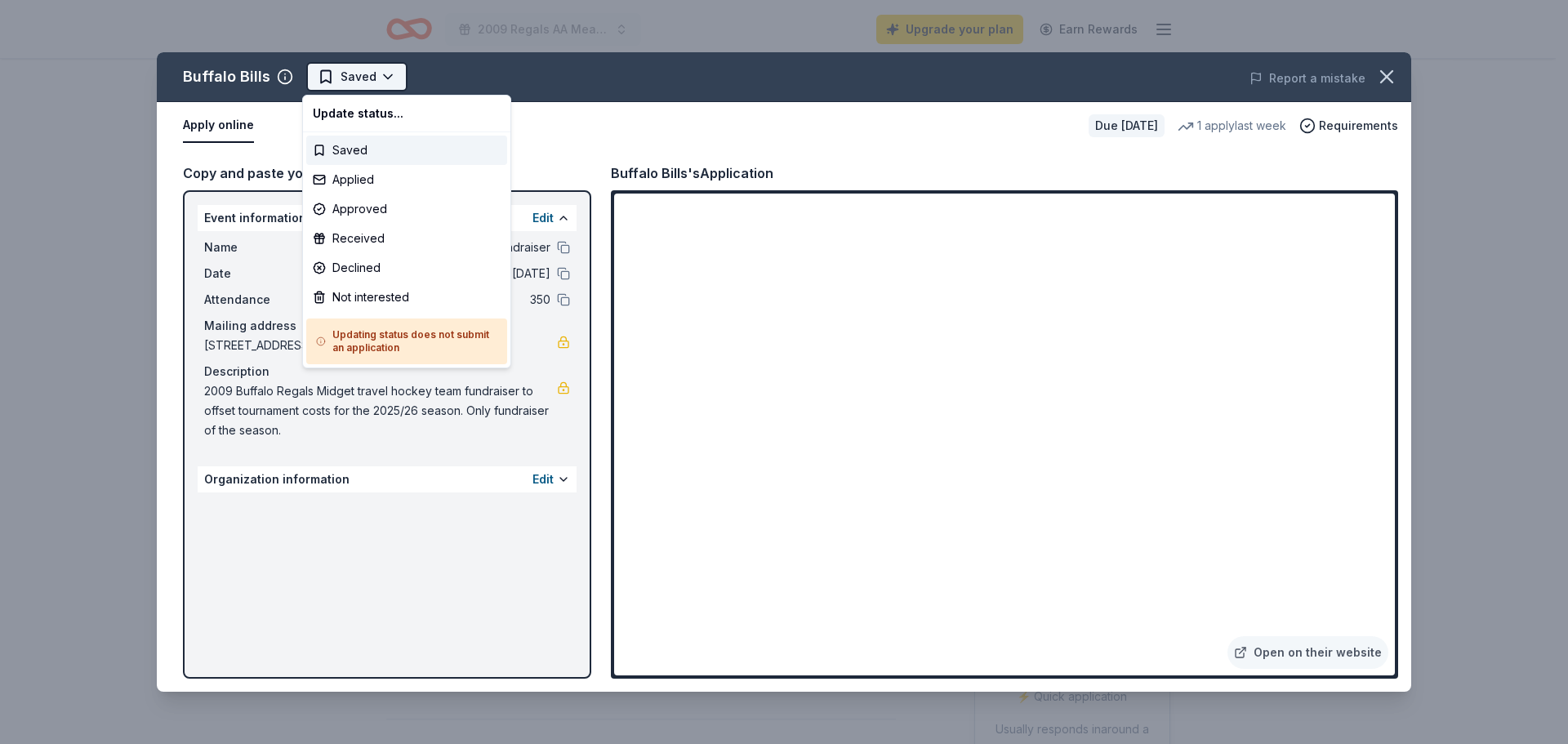
click at [378, 67] on html "2009 Regals AA Meat Raffle Fundraiser Upgrade your plan Earn Rewards Due in 17 …" at bounding box center [784, 372] width 1568 height 744
click at [378, 73] on html "2009 Regals AA Meat Raffle Fundraiser Upgrade your plan Earn Rewards Due in 17 …" at bounding box center [784, 372] width 1568 height 744
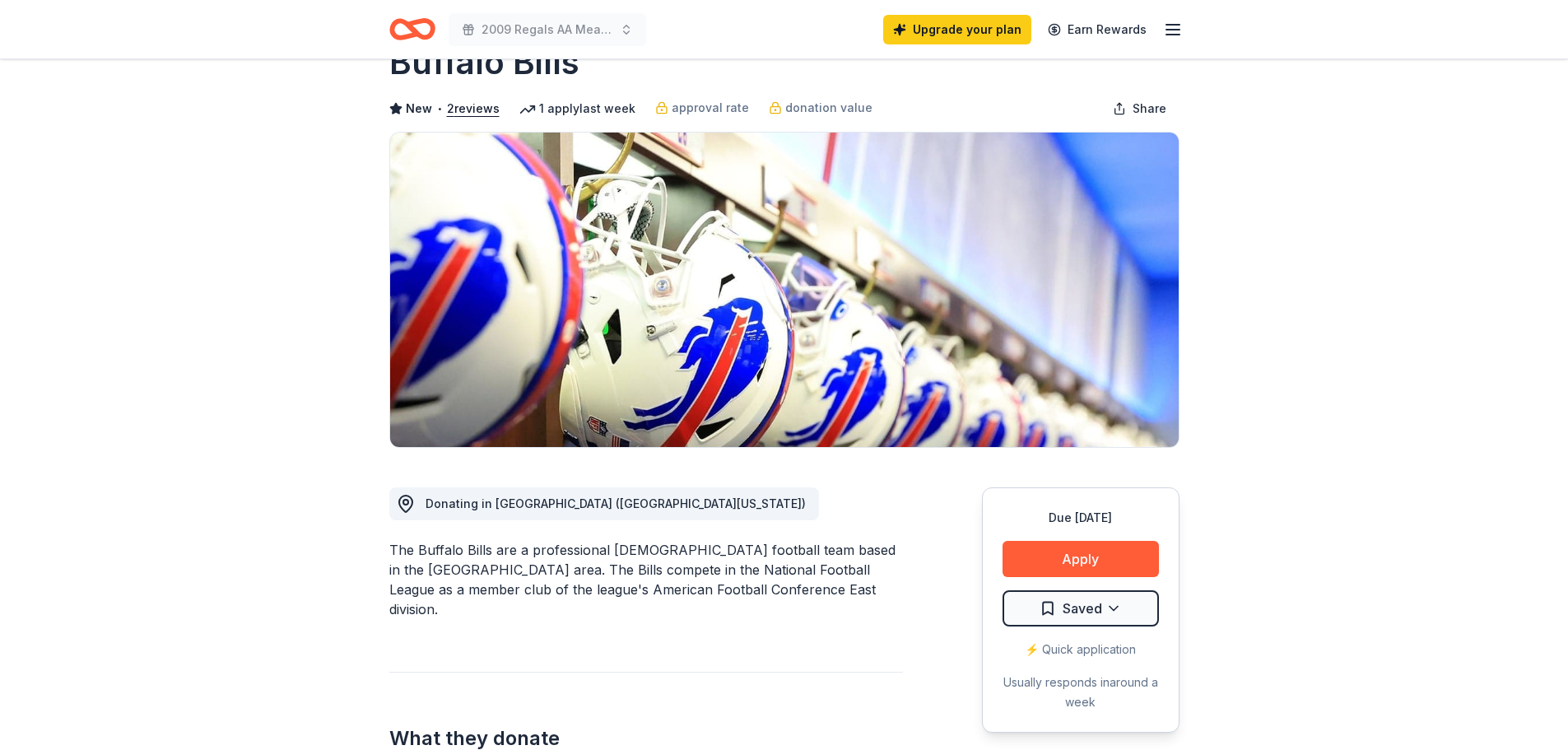
scroll to position [82, 0]
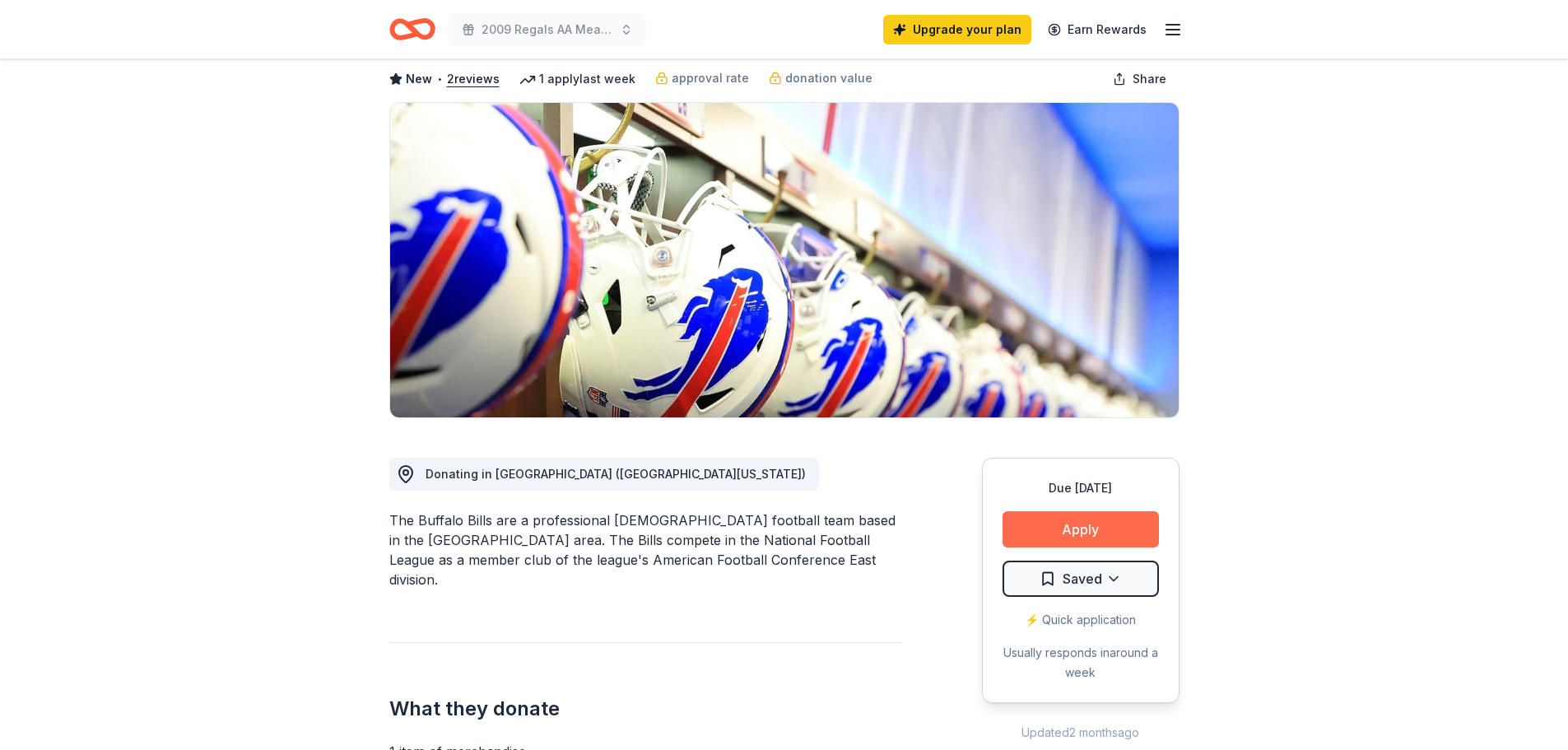
click at [1090, 531] on button "Apply" at bounding box center [1081, 529] width 157 height 36
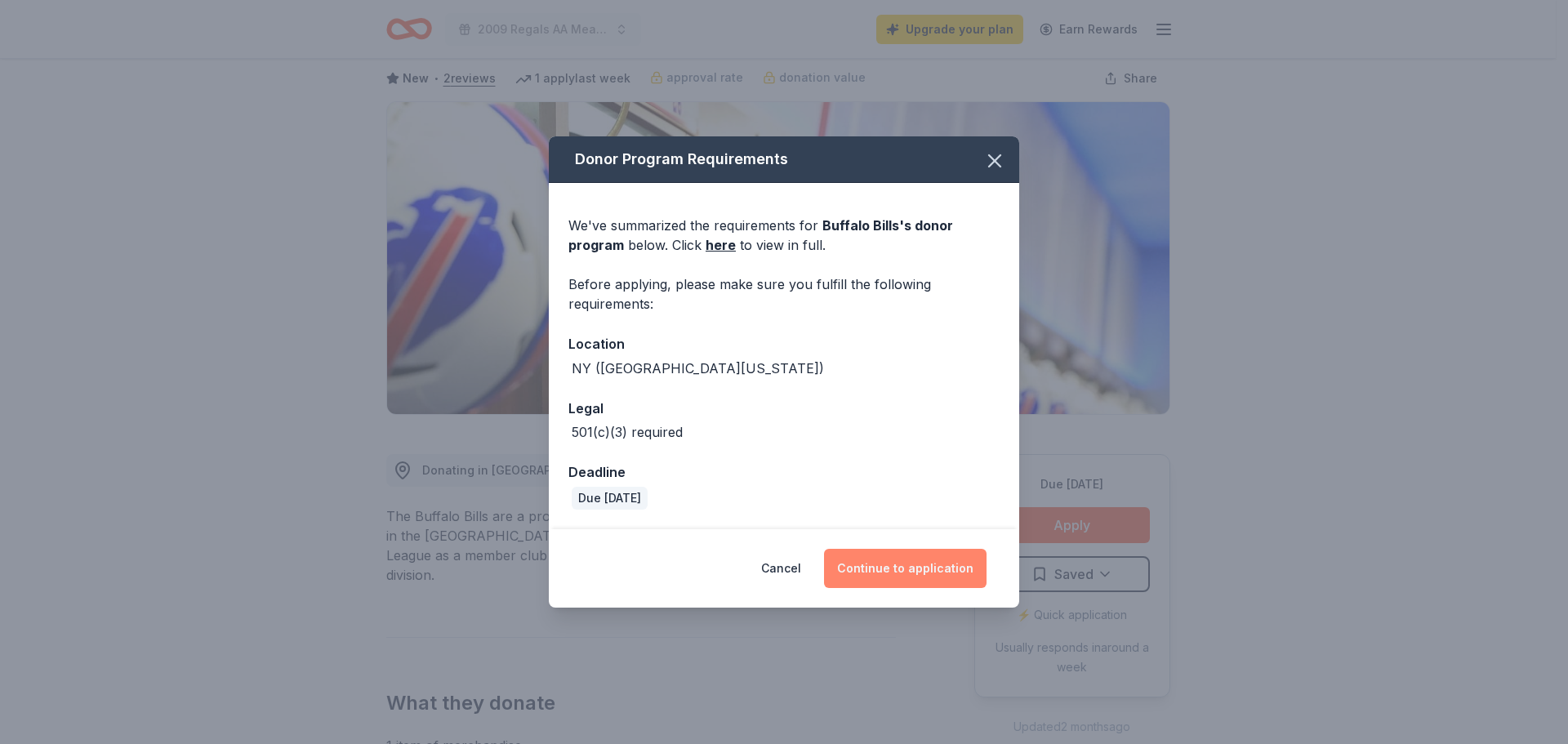
click at [893, 562] on button "Continue to application" at bounding box center [905, 568] width 163 height 39
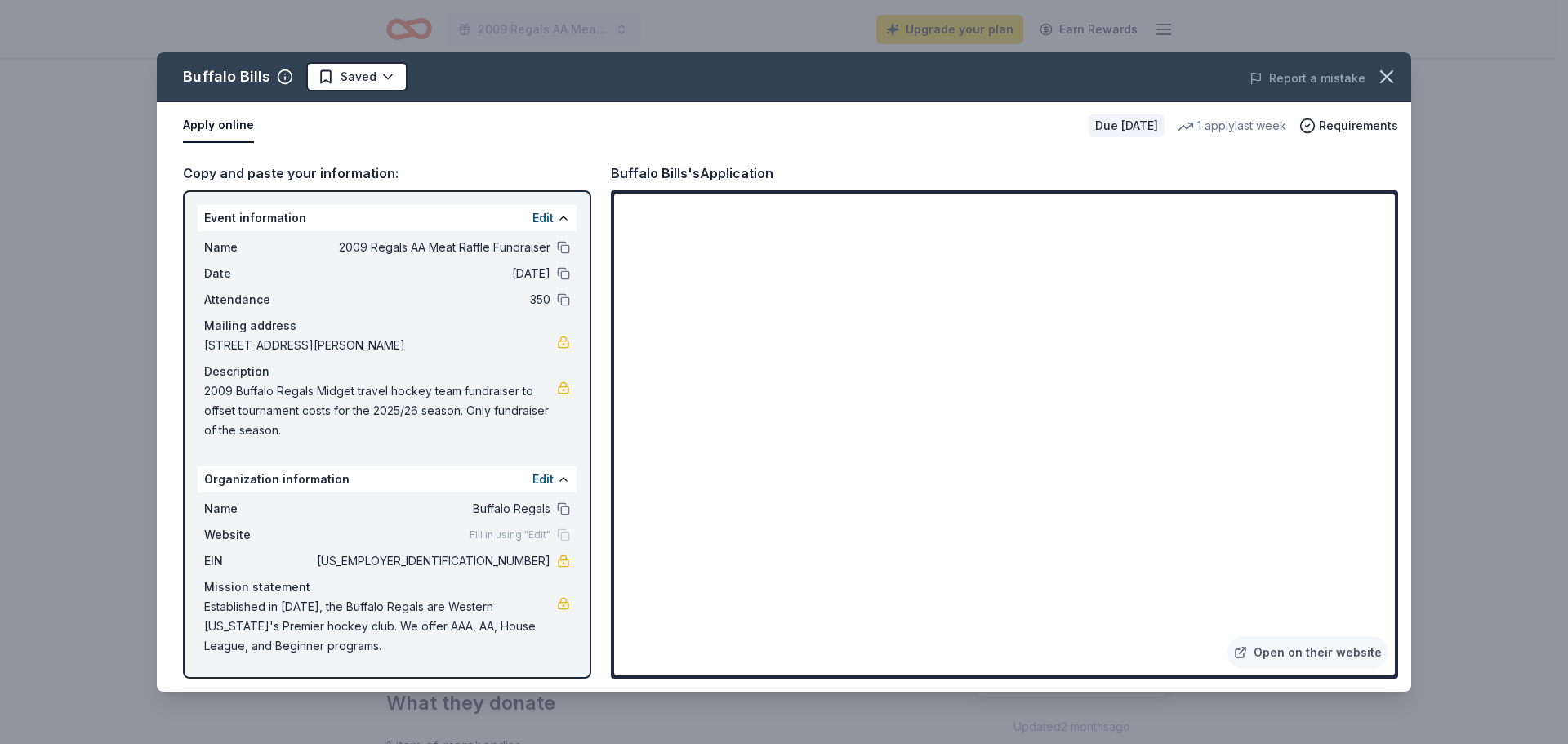
click at [239, 329] on div "Mailing address" at bounding box center [387, 325] width 366 height 19
click at [534, 220] on button "Edit" at bounding box center [543, 218] width 21 height 19
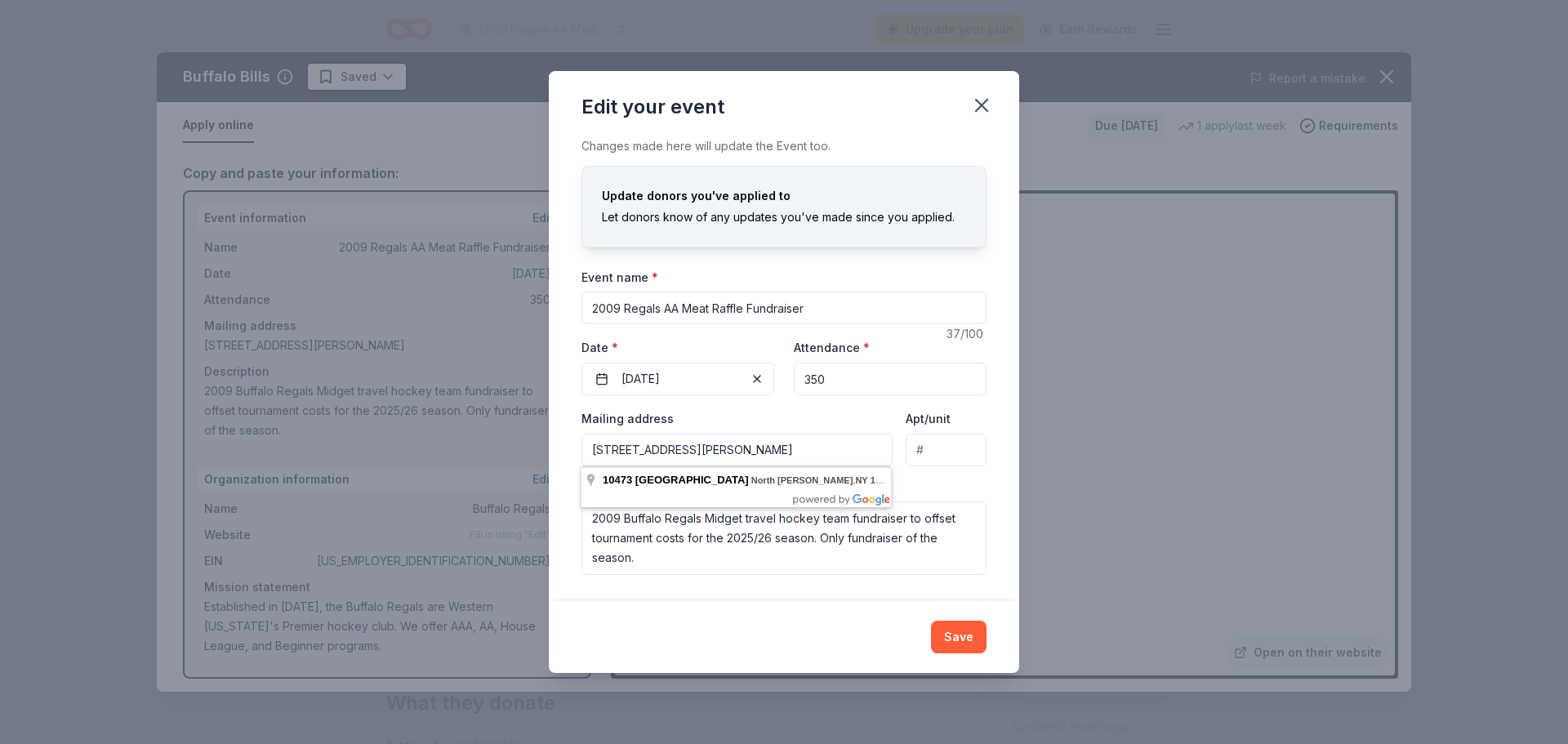
drag, startPoint x: 833, startPoint y: 451, endPoint x: 556, endPoint y: 448, distance: 277.0
click at [556, 448] on div "Changes made here will update the Event too. Update donors you've applied to Le…" at bounding box center [784, 368] width 470 height 465
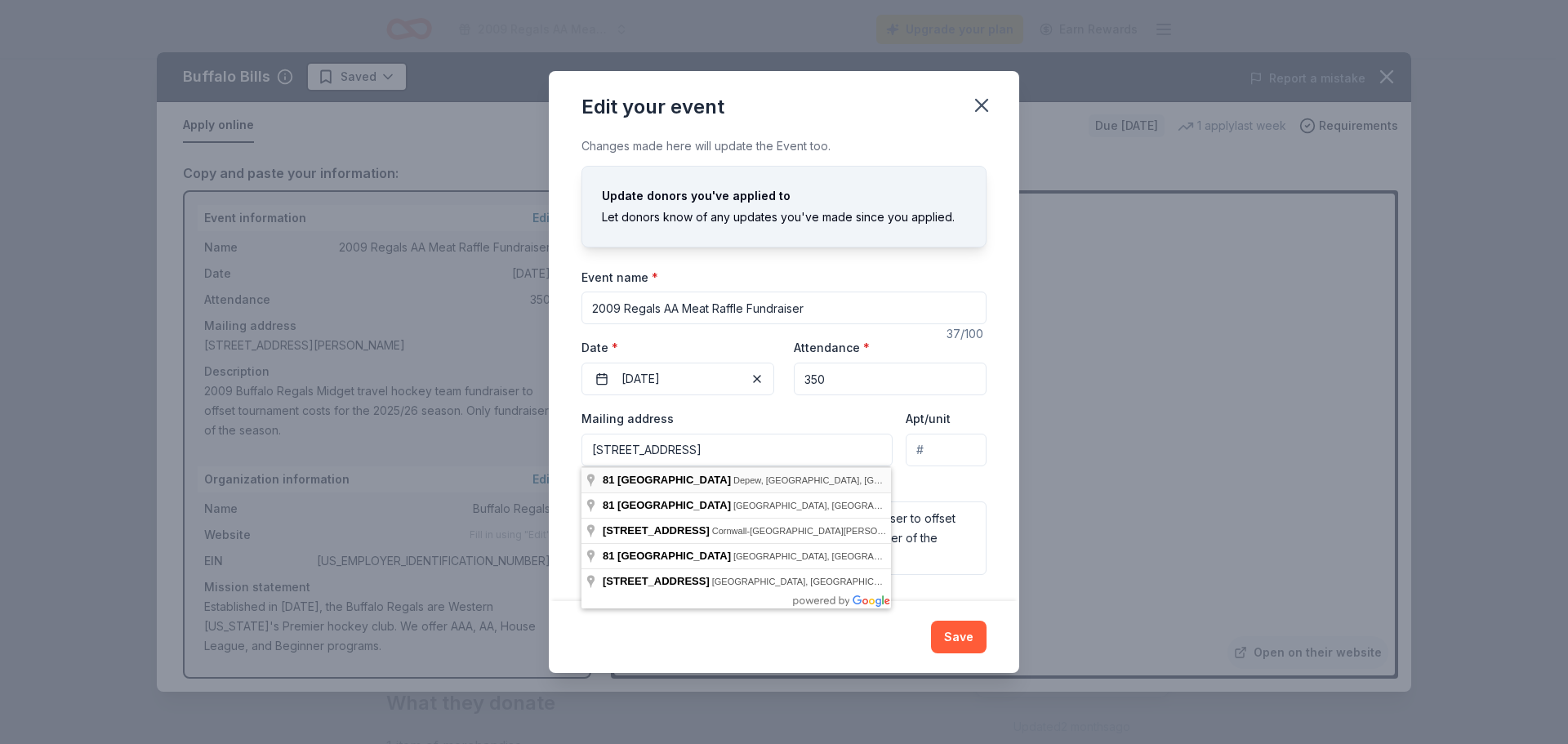
type input "81 Bellwood Lane, Depew, NY, 14043"
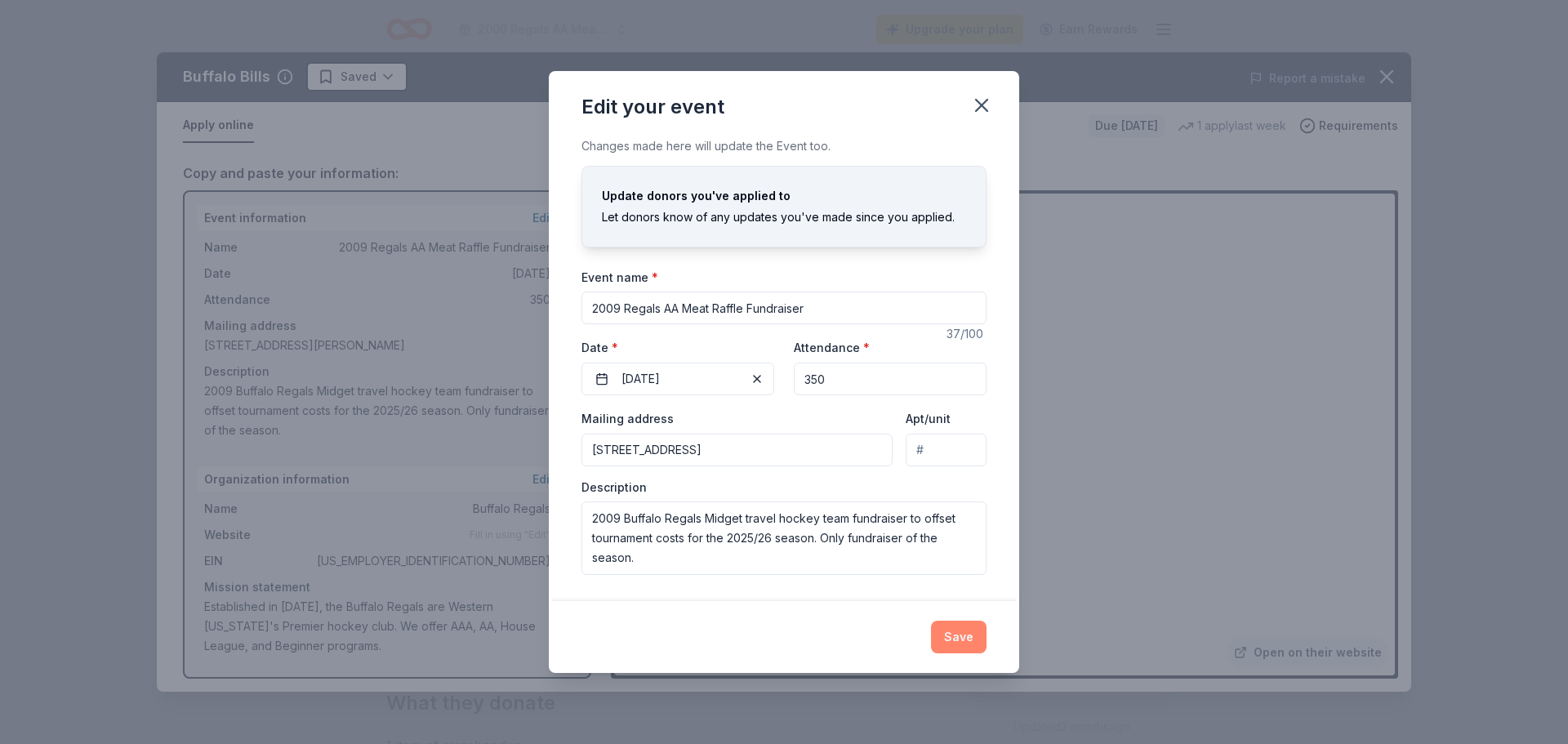
click at [970, 633] on button "Save" at bounding box center [958, 637] width 55 height 33
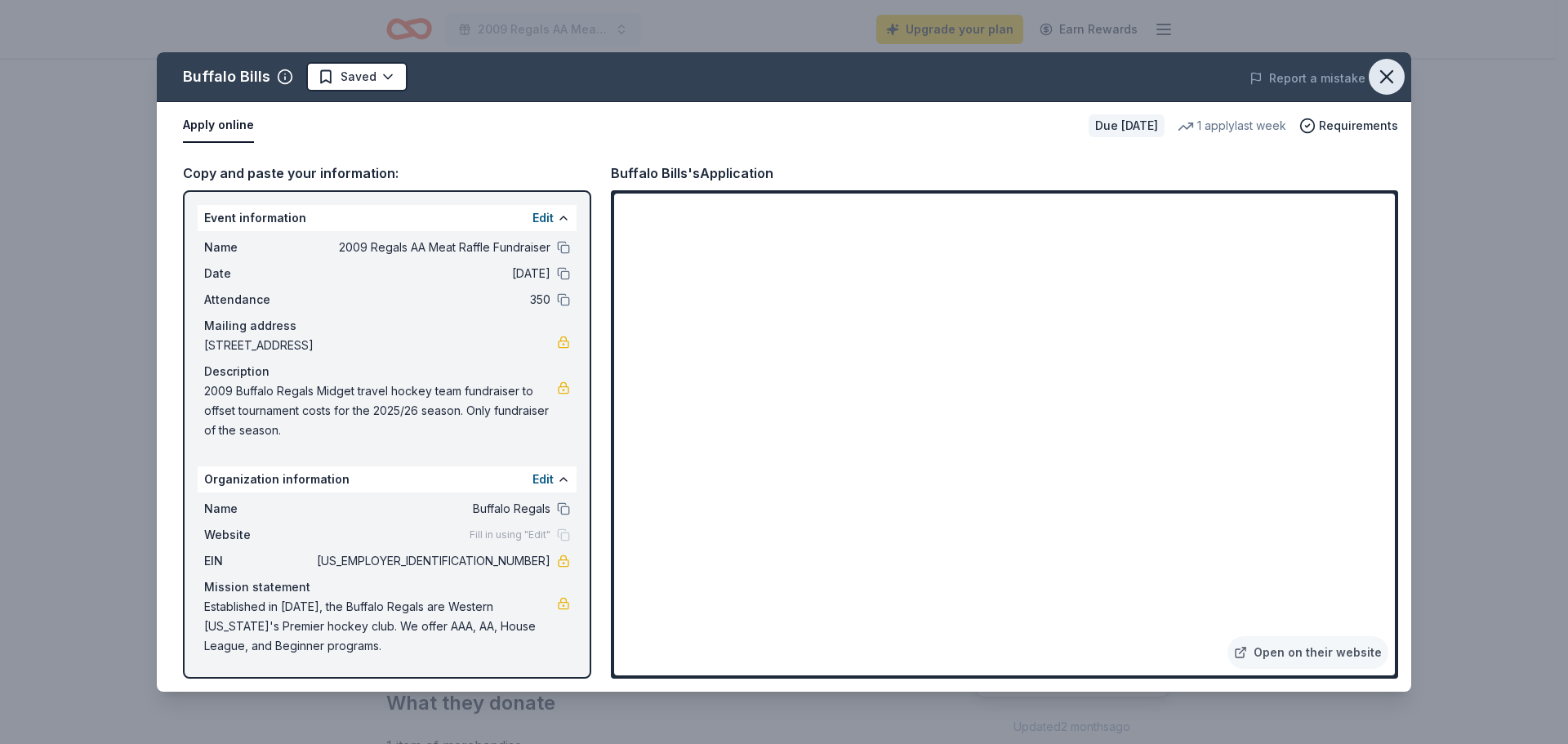
click at [1389, 75] on icon "button" at bounding box center [1386, 76] width 11 height 11
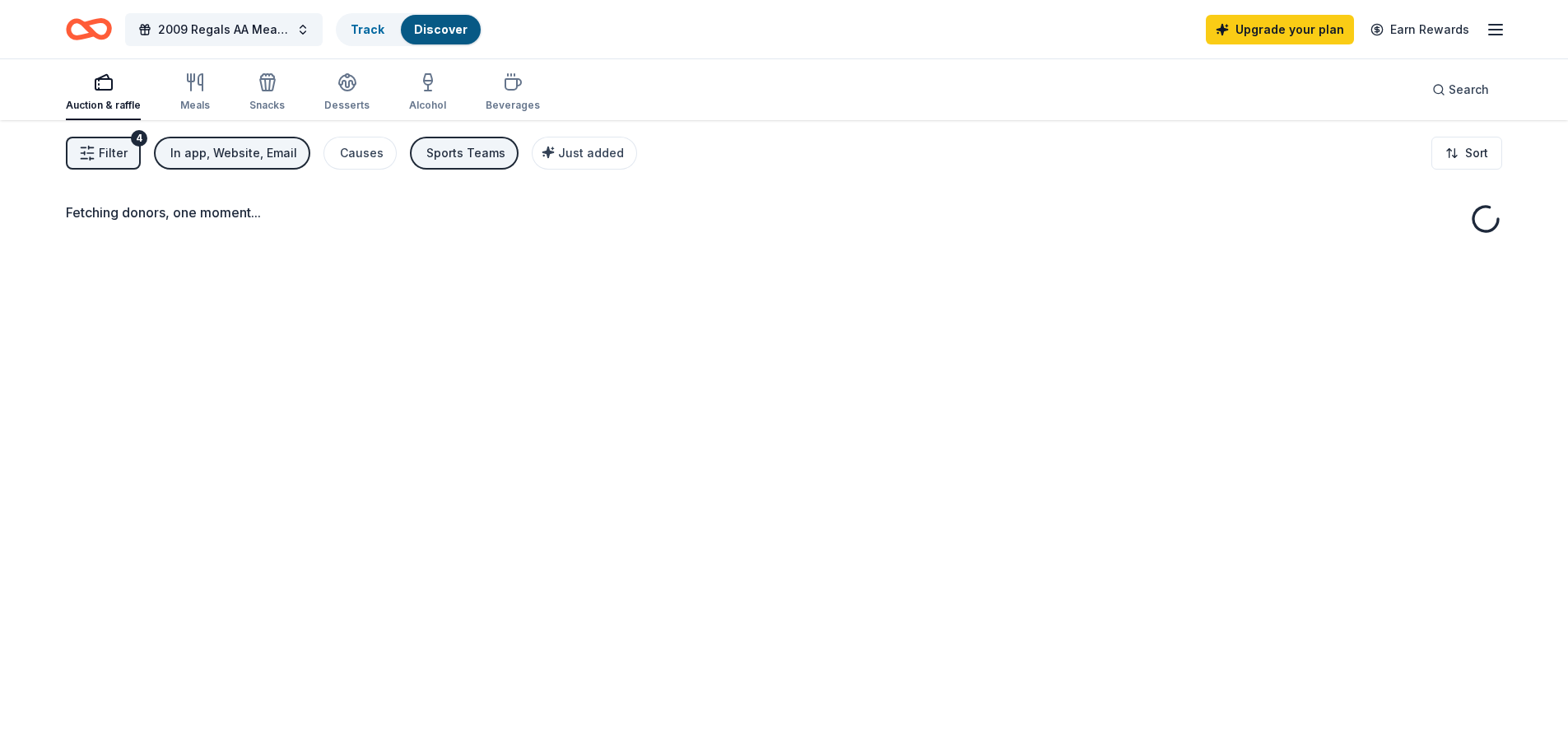
scroll to position [120, 0]
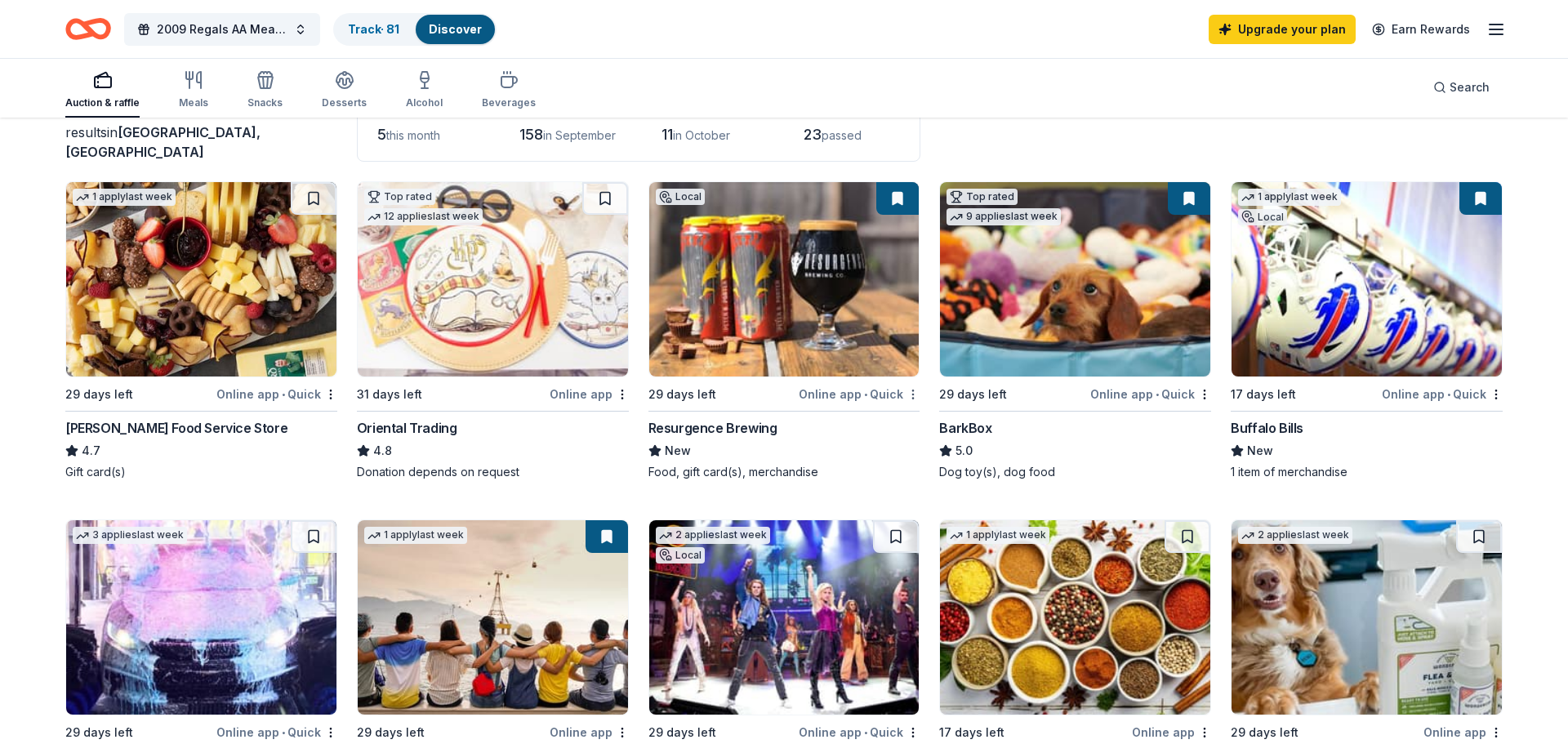
click at [905, 397] on html "2009 Regals AA Meat Raffle Fundraiser Track · 81 Discover Upgrade your plan Ear…" at bounding box center [784, 253] width 1568 height 744
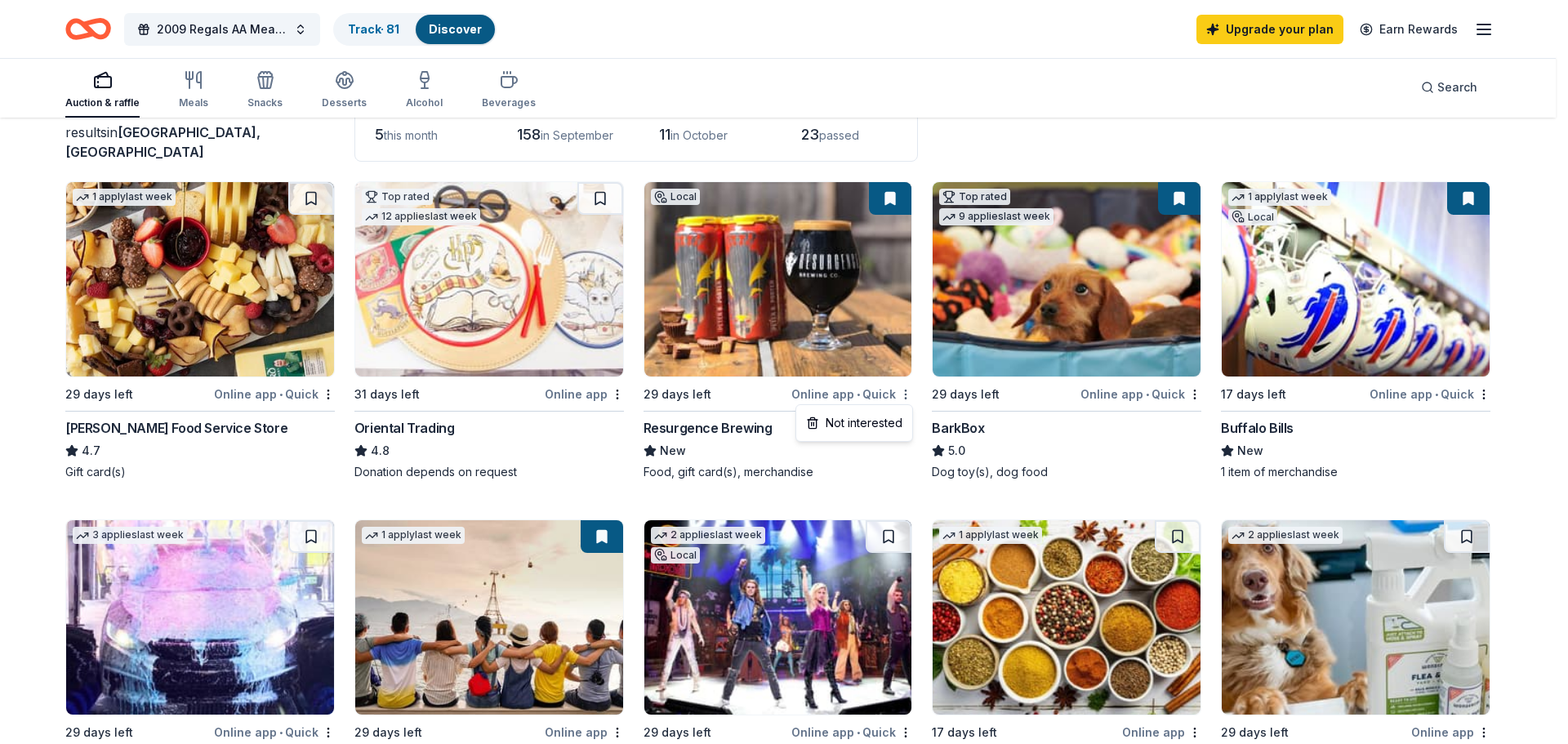
click at [905, 397] on html "2009 Regals AA Meat Raffle Fundraiser Track · 81 Discover Upgrade your plan Ear…" at bounding box center [784, 253] width 1568 height 744
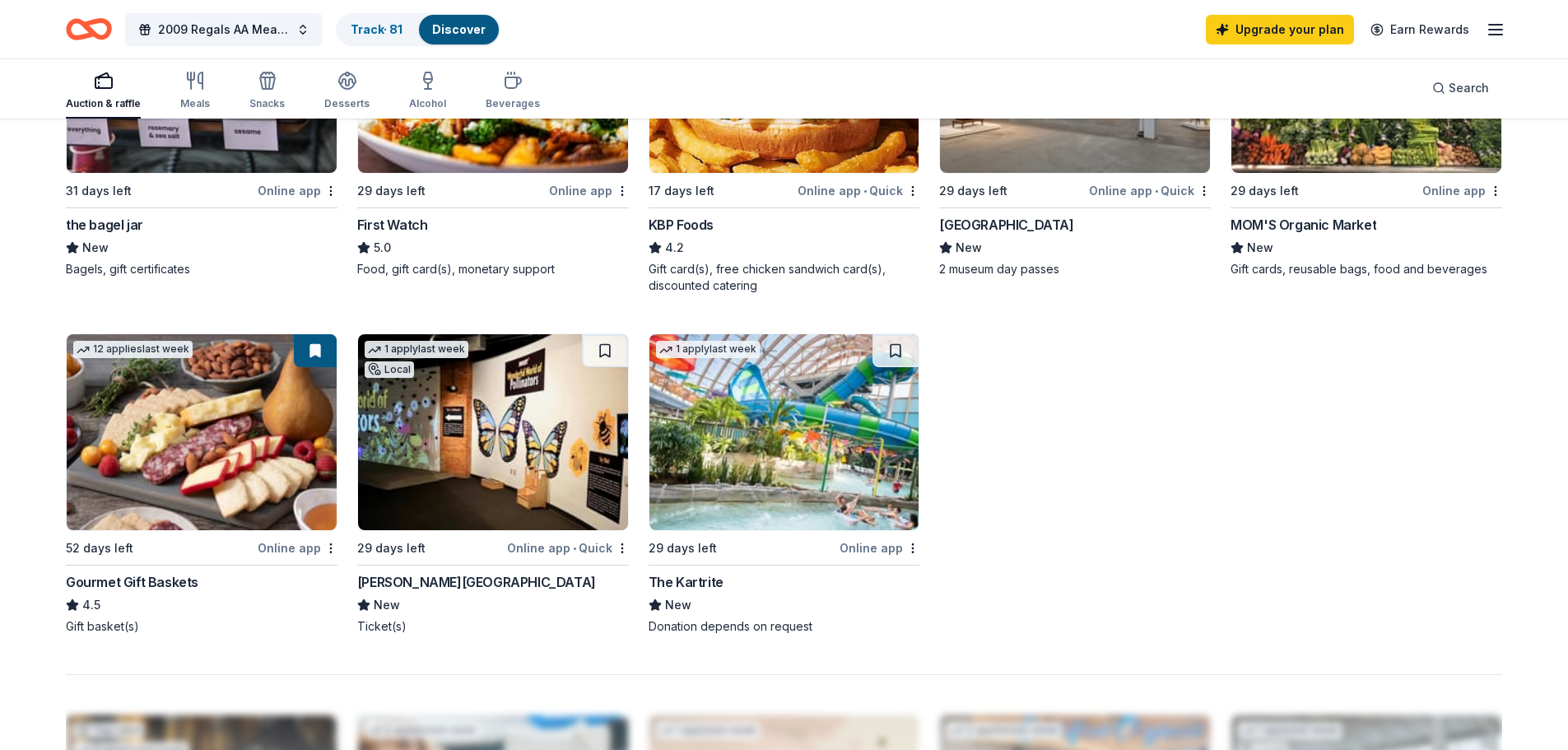
scroll to position [1026, 0]
click at [121, 579] on div "Gourmet Gift Baskets" at bounding box center [132, 581] width 132 height 19
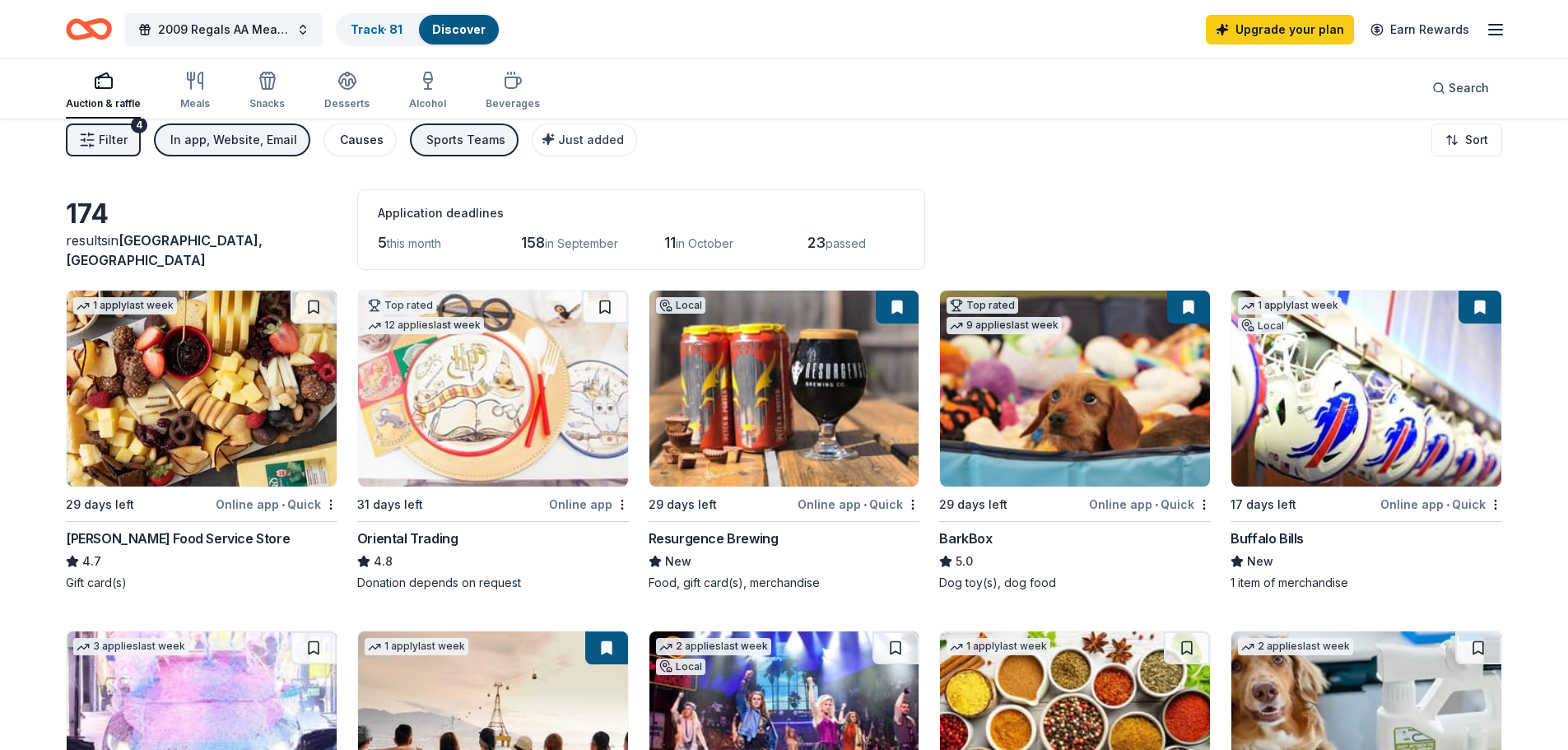
scroll to position [0, 0]
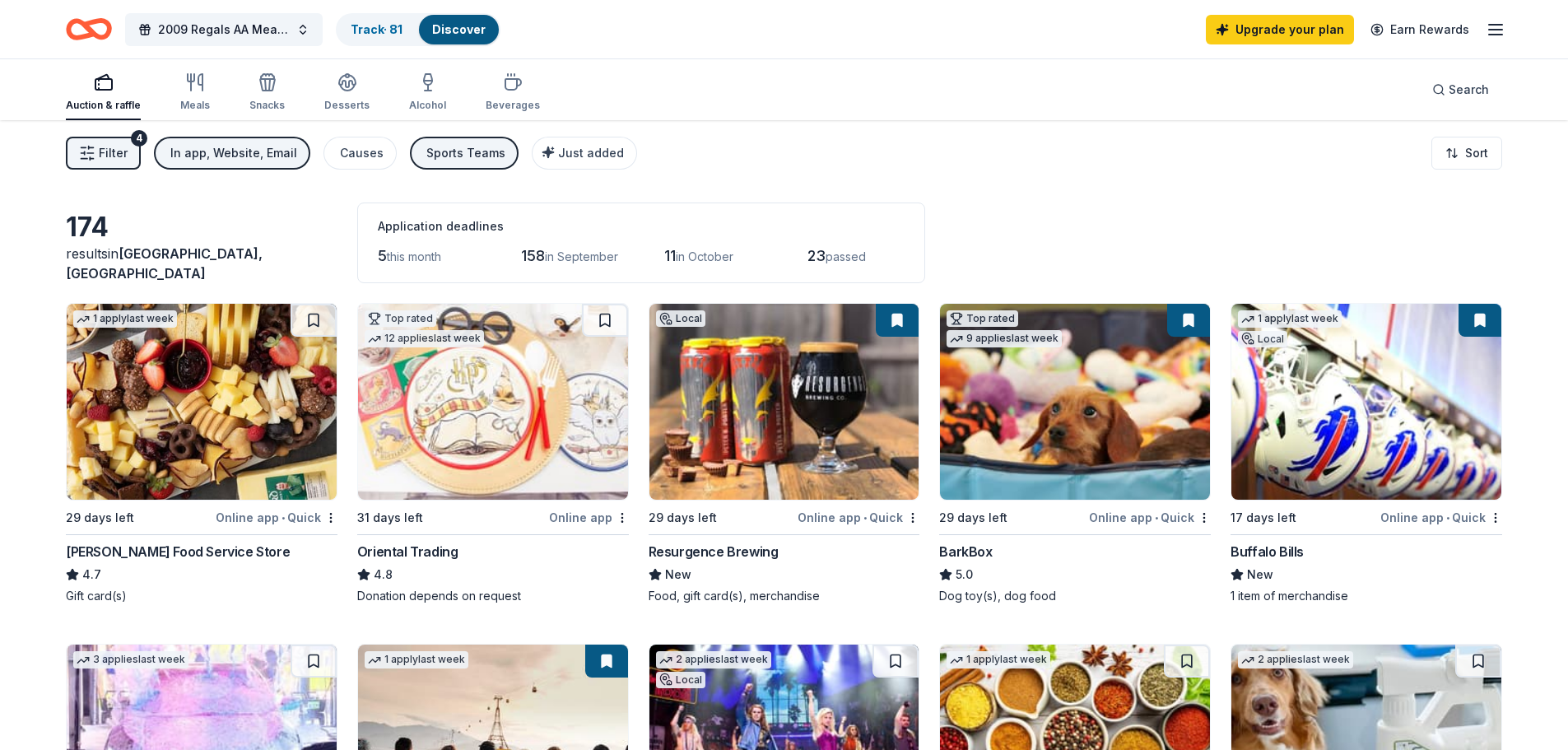
click at [1474, 319] on button at bounding box center [1480, 320] width 43 height 33
click at [1480, 319] on button at bounding box center [1480, 320] width 43 height 33
click at [1499, 518] on html "2009 Regals AA Meat Raffle Fundraiser Track · 81 Discover Upgrade your plan Ear…" at bounding box center [784, 375] width 1568 height 750
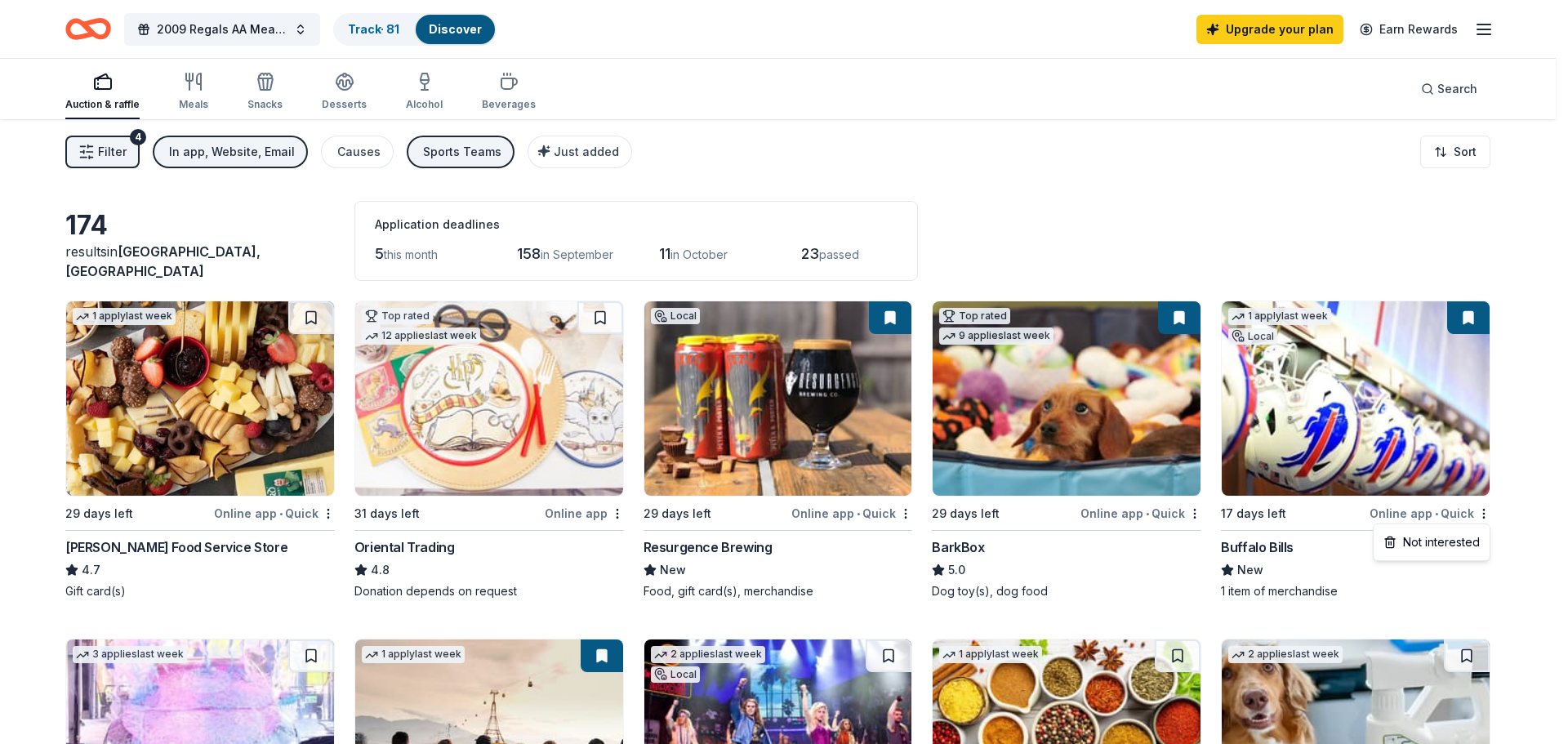
click at [1231, 389] on html "2009 Regals AA Meat Raffle Fundraiser Track · 81 Discover Upgrade your plan Ear…" at bounding box center [784, 372] width 1568 height 744
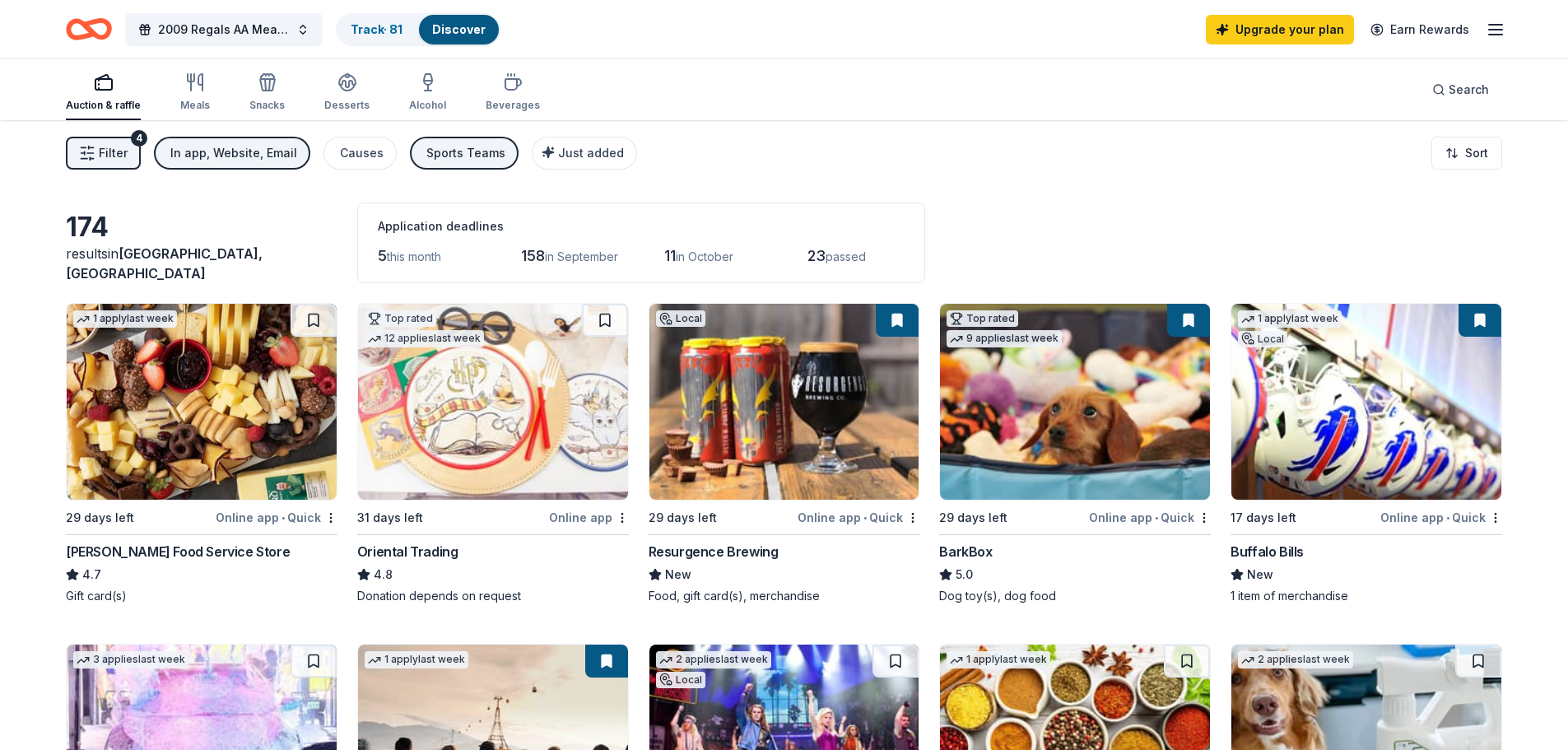
click at [1286, 394] on img at bounding box center [1367, 402] width 270 height 196
click at [834, 432] on img at bounding box center [784, 402] width 270 height 196
click at [119, 142] on button "Filter 4" at bounding box center [103, 154] width 75 height 33
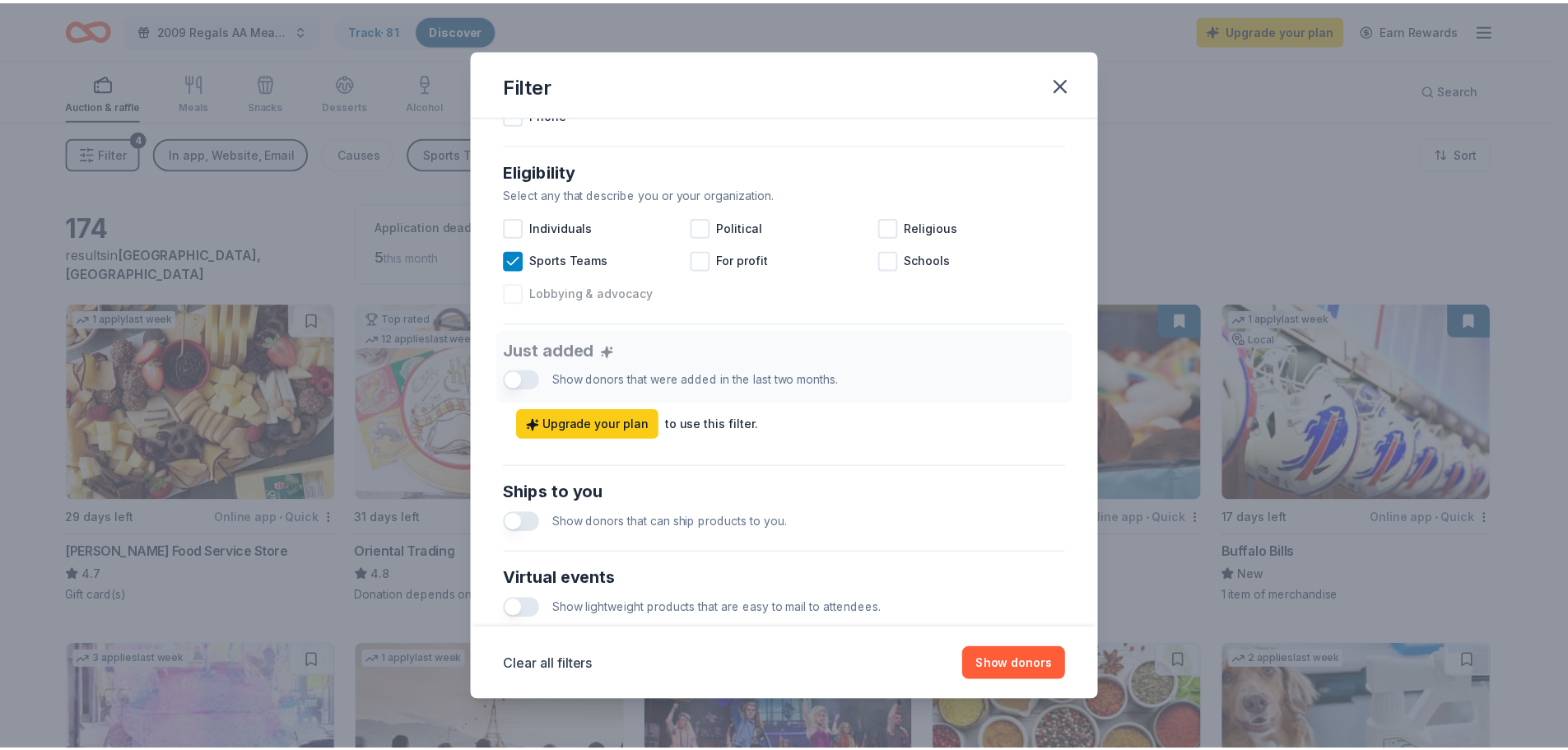
scroll to position [411, 0]
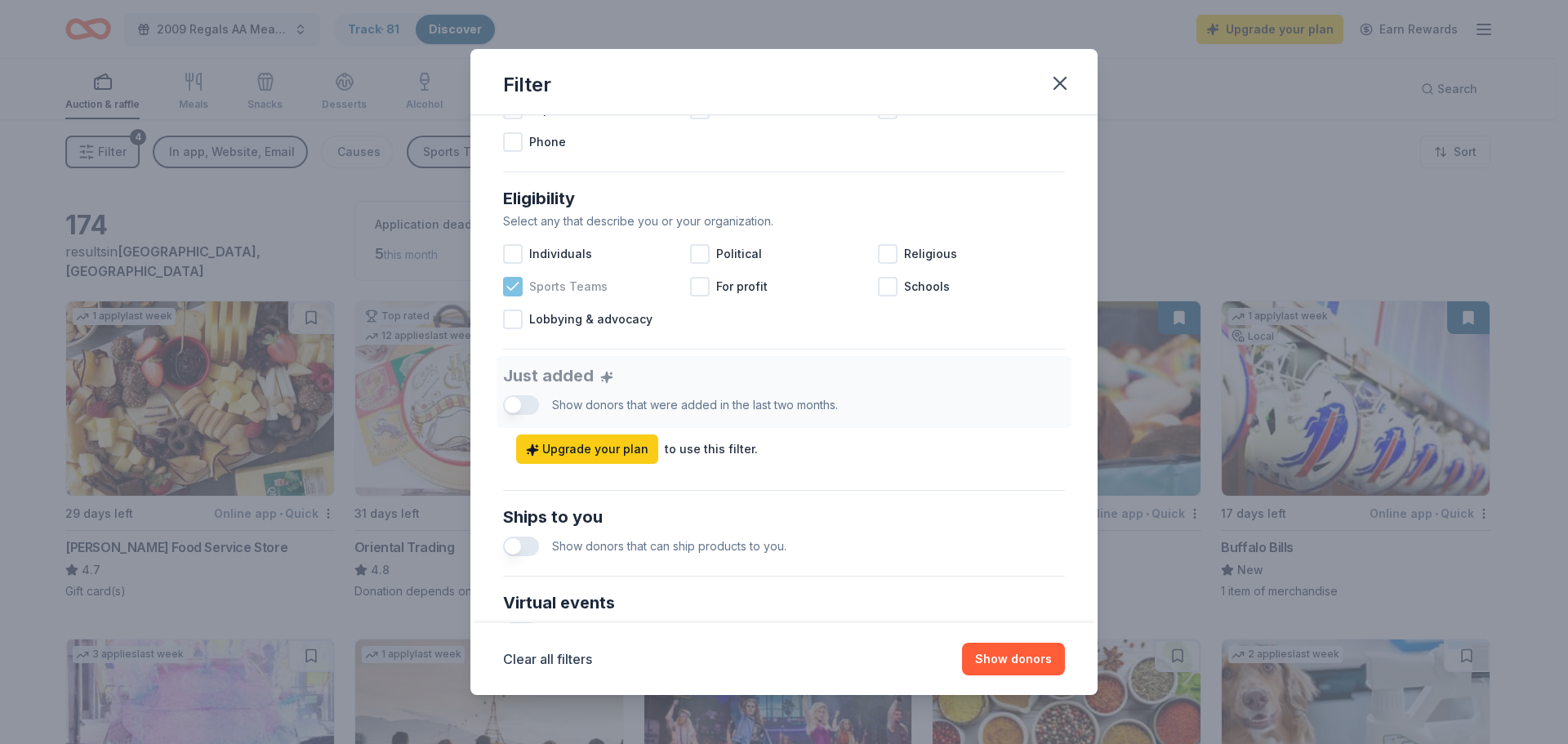
click at [511, 284] on icon at bounding box center [513, 287] width 17 height 17
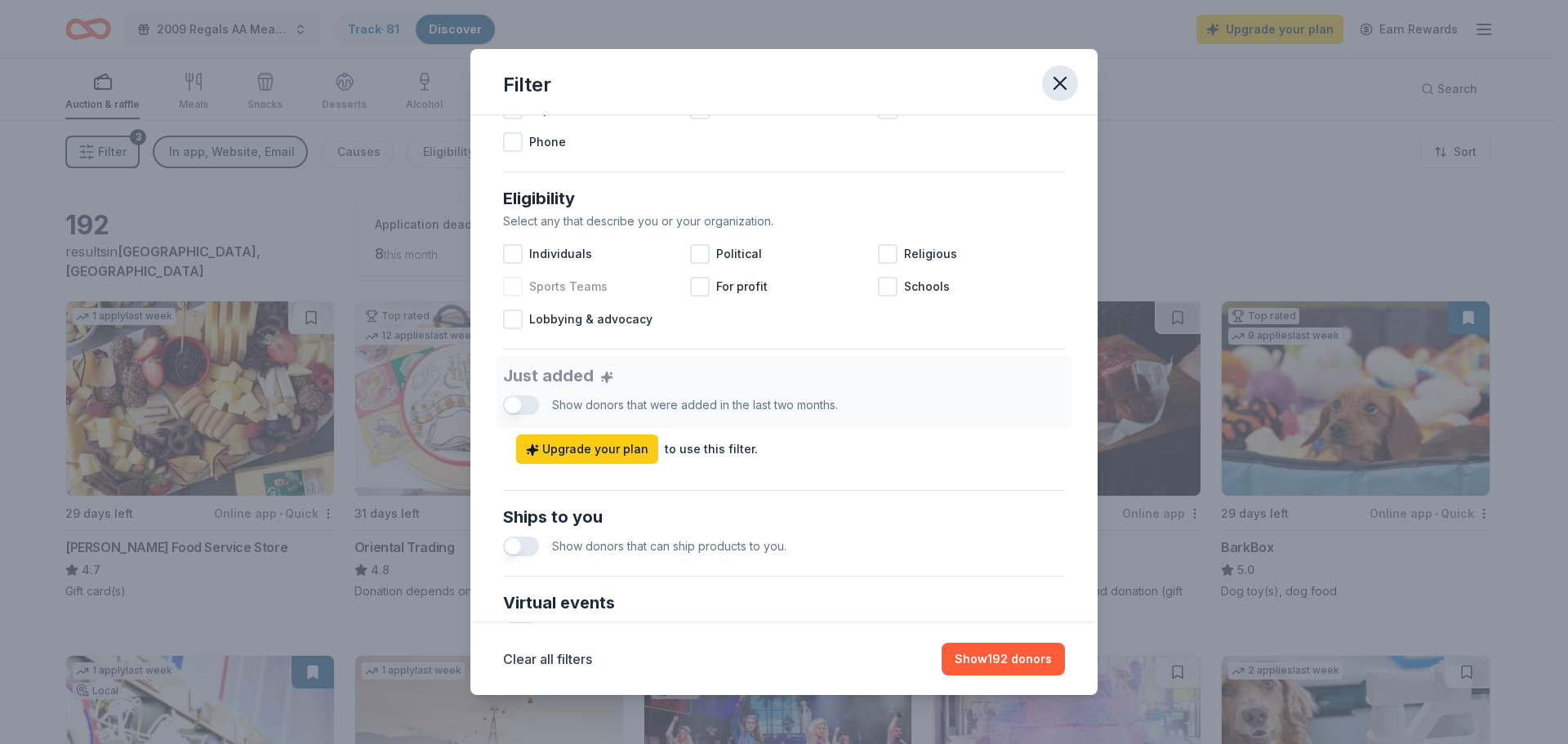
click at [1059, 92] on icon "button" at bounding box center [1059, 83] width 23 height 23
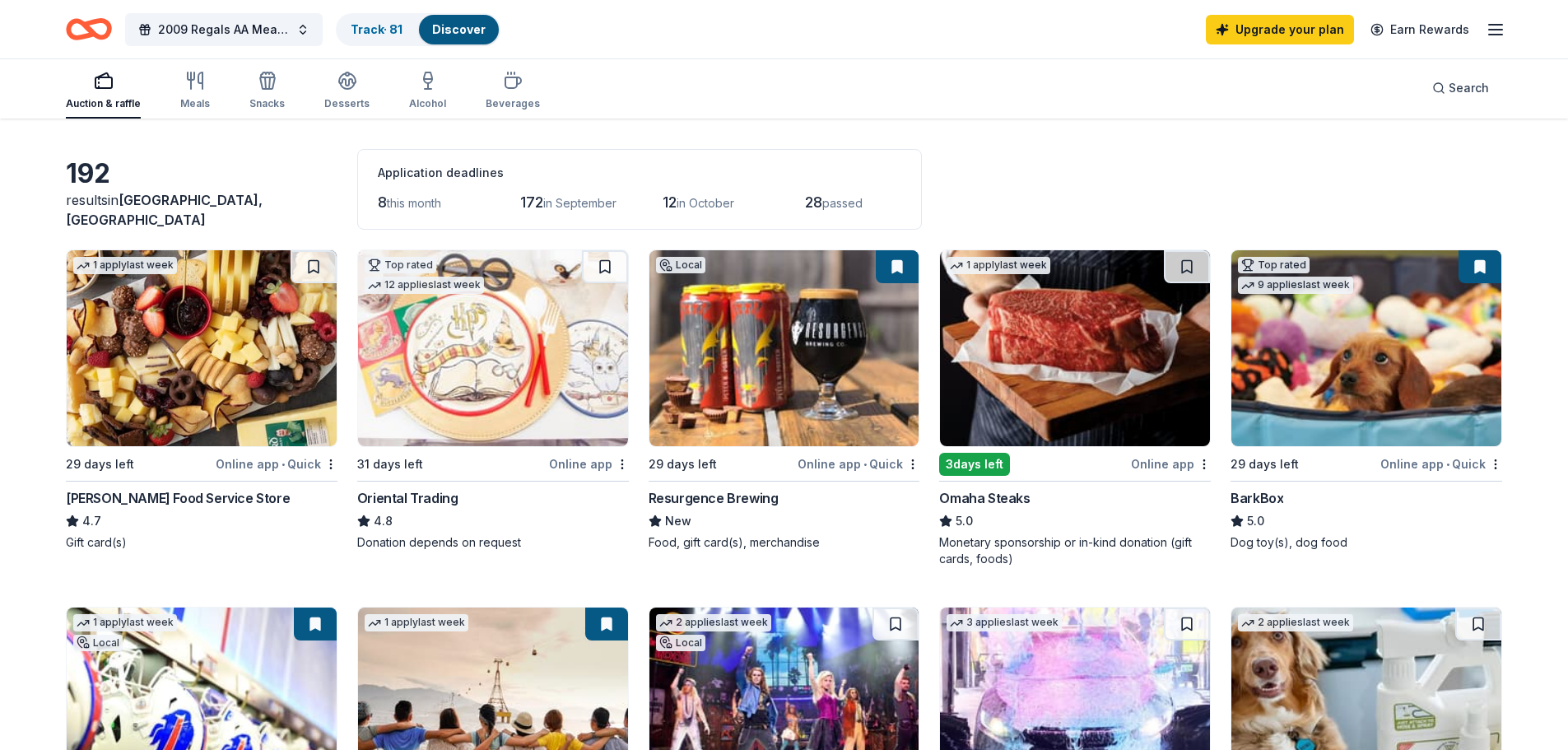
scroll to position [82, 0]
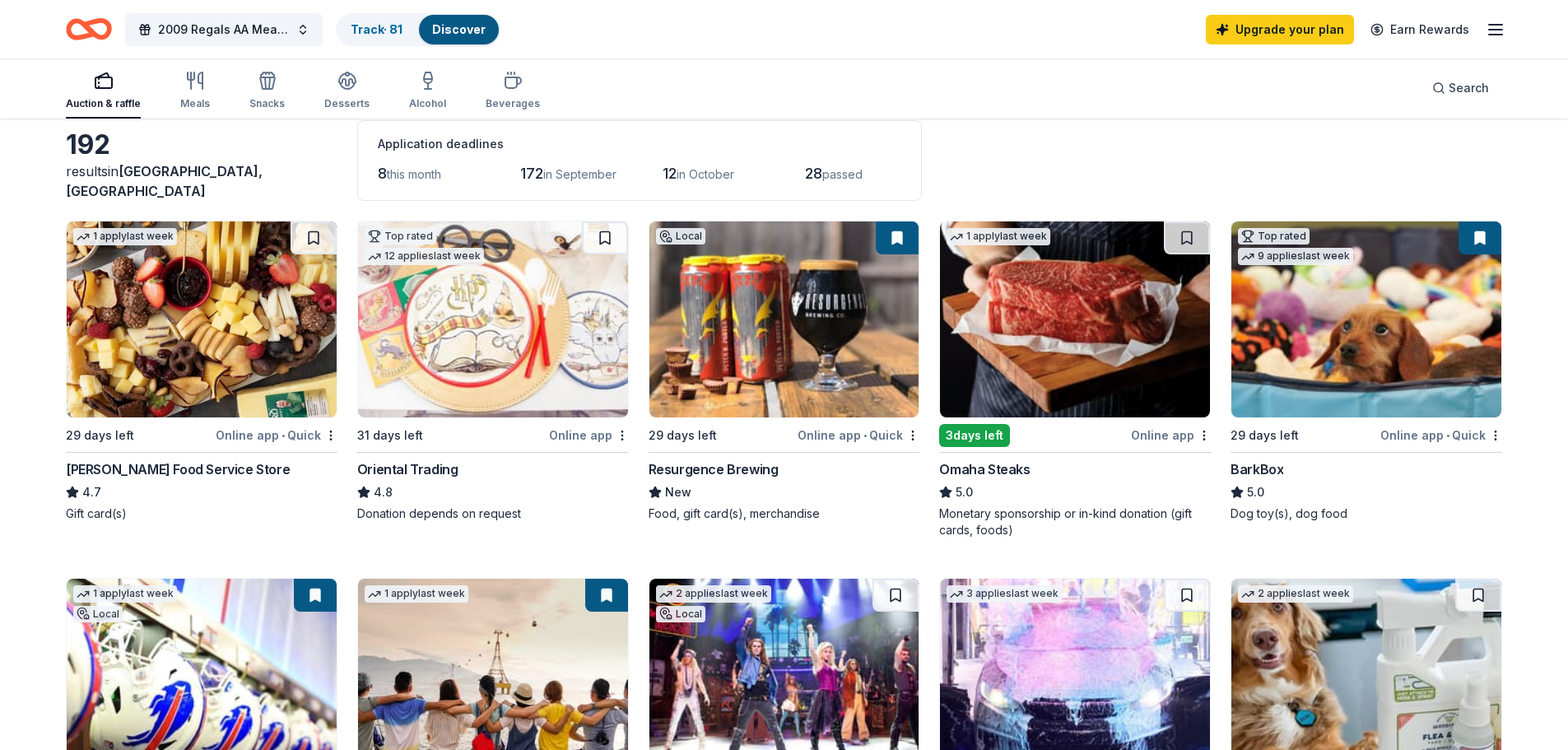
click at [1118, 310] on img at bounding box center [1075, 319] width 270 height 196
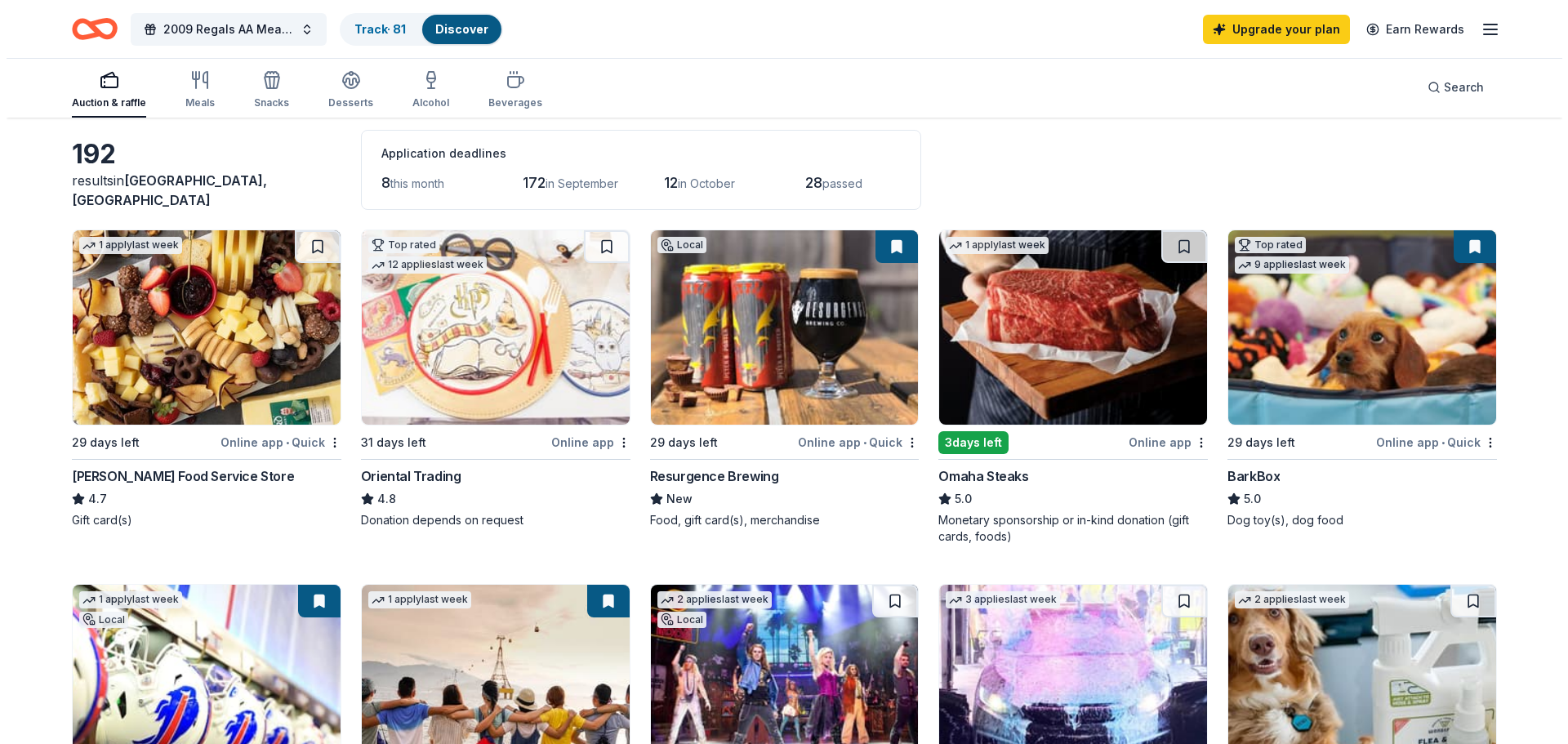
scroll to position [0, 0]
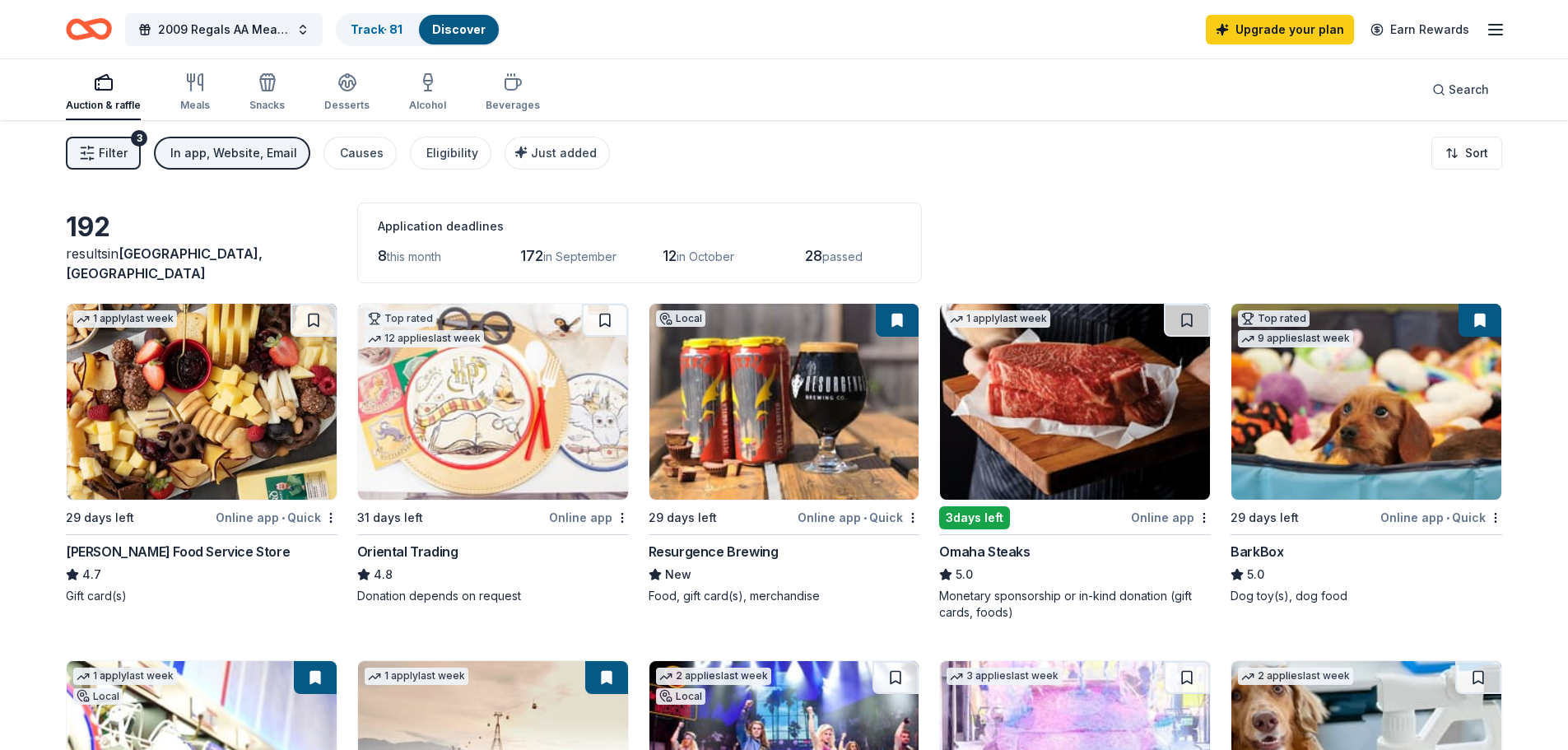
click at [106, 159] on span "Filter" at bounding box center [113, 153] width 29 height 19
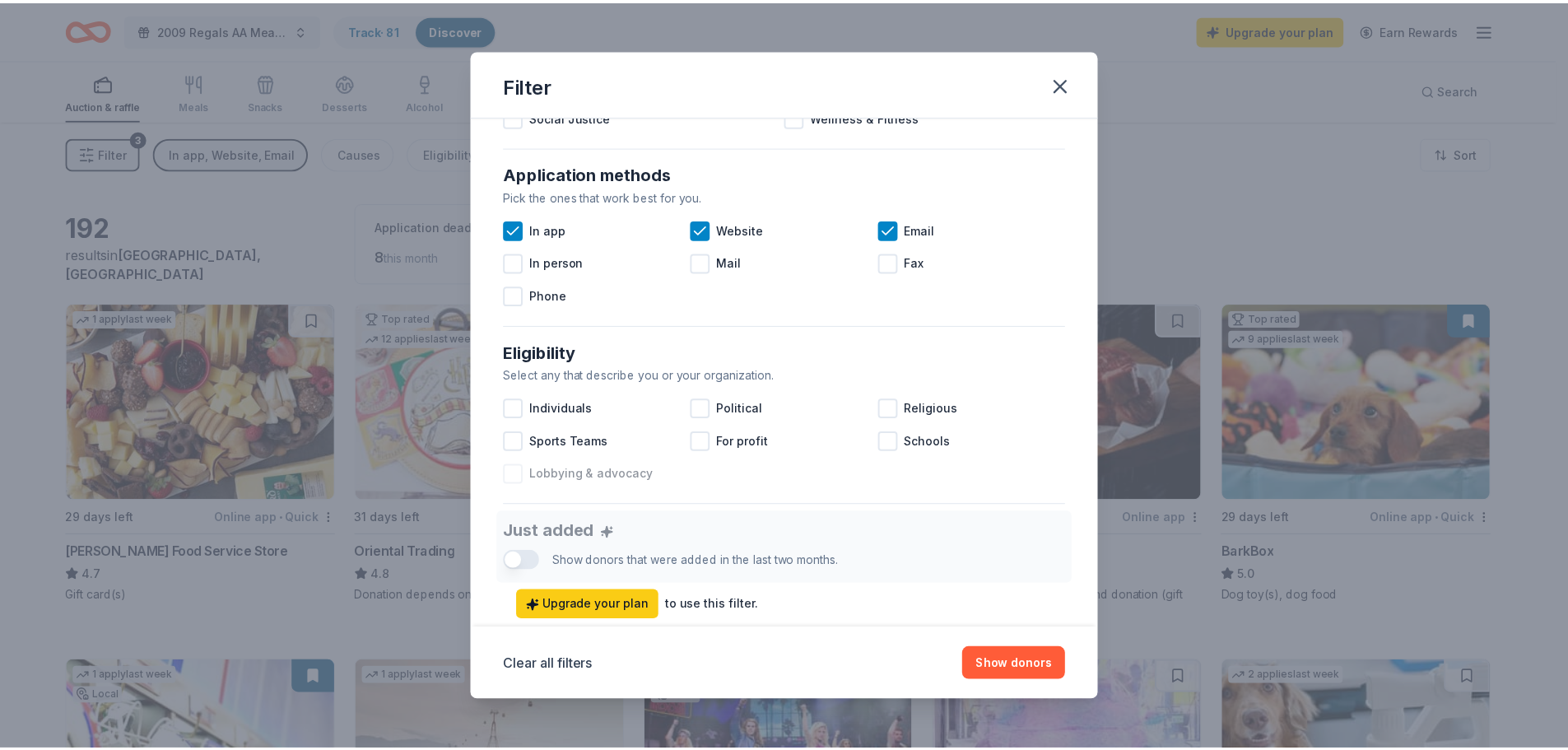
scroll to position [330, 0]
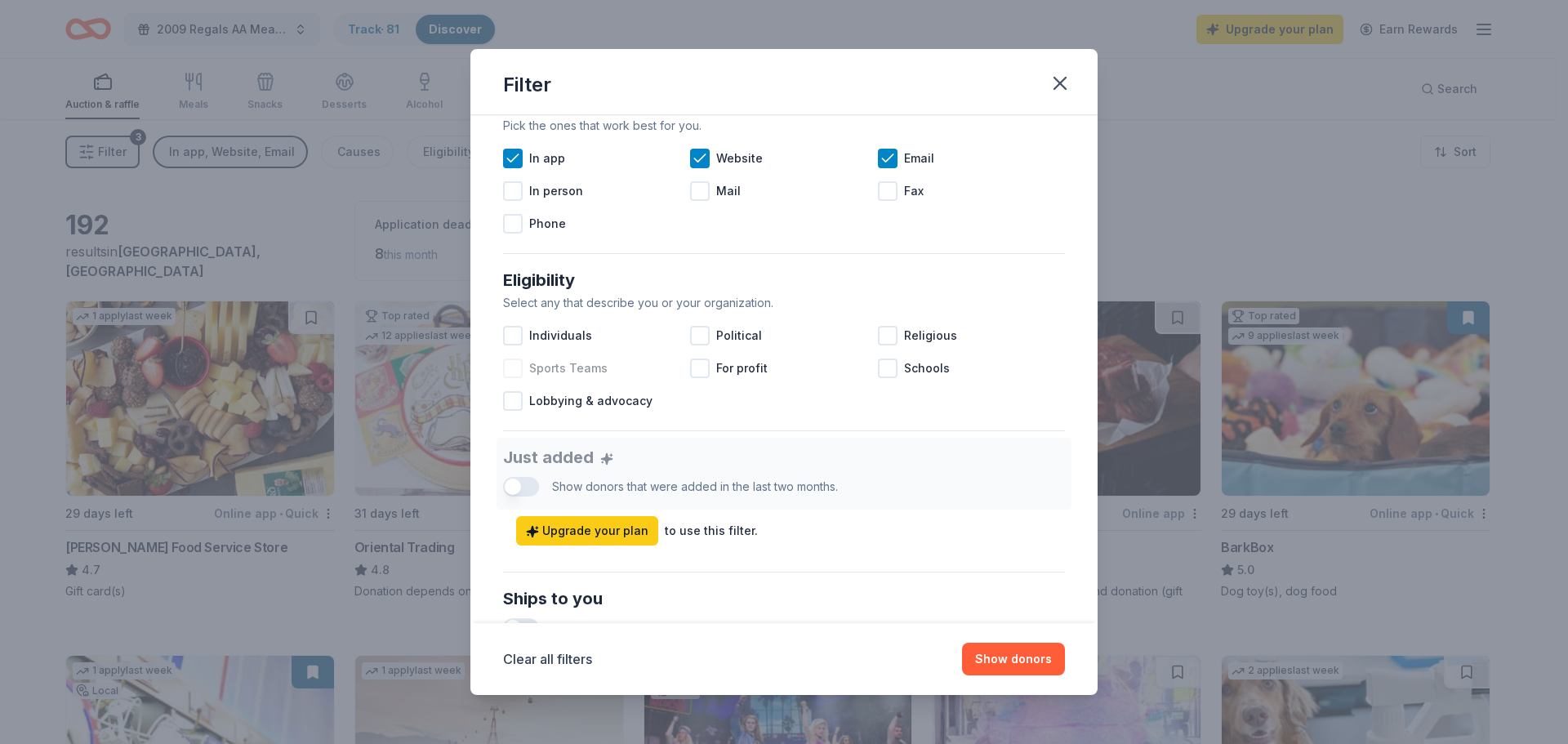
click at [513, 369] on div at bounding box center [513, 367] width 19 height 19
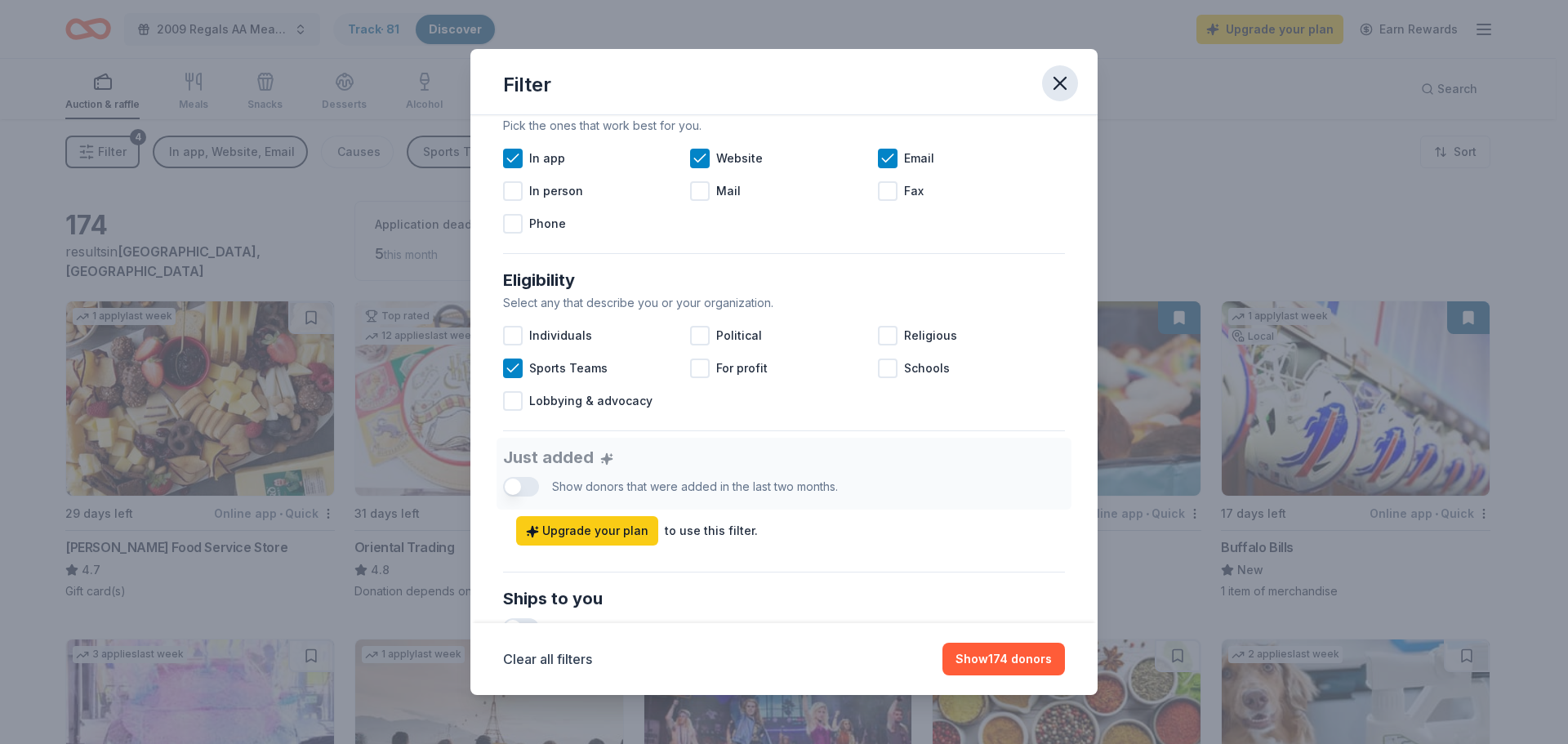
click at [1062, 80] on icon "button" at bounding box center [1060, 83] width 11 height 11
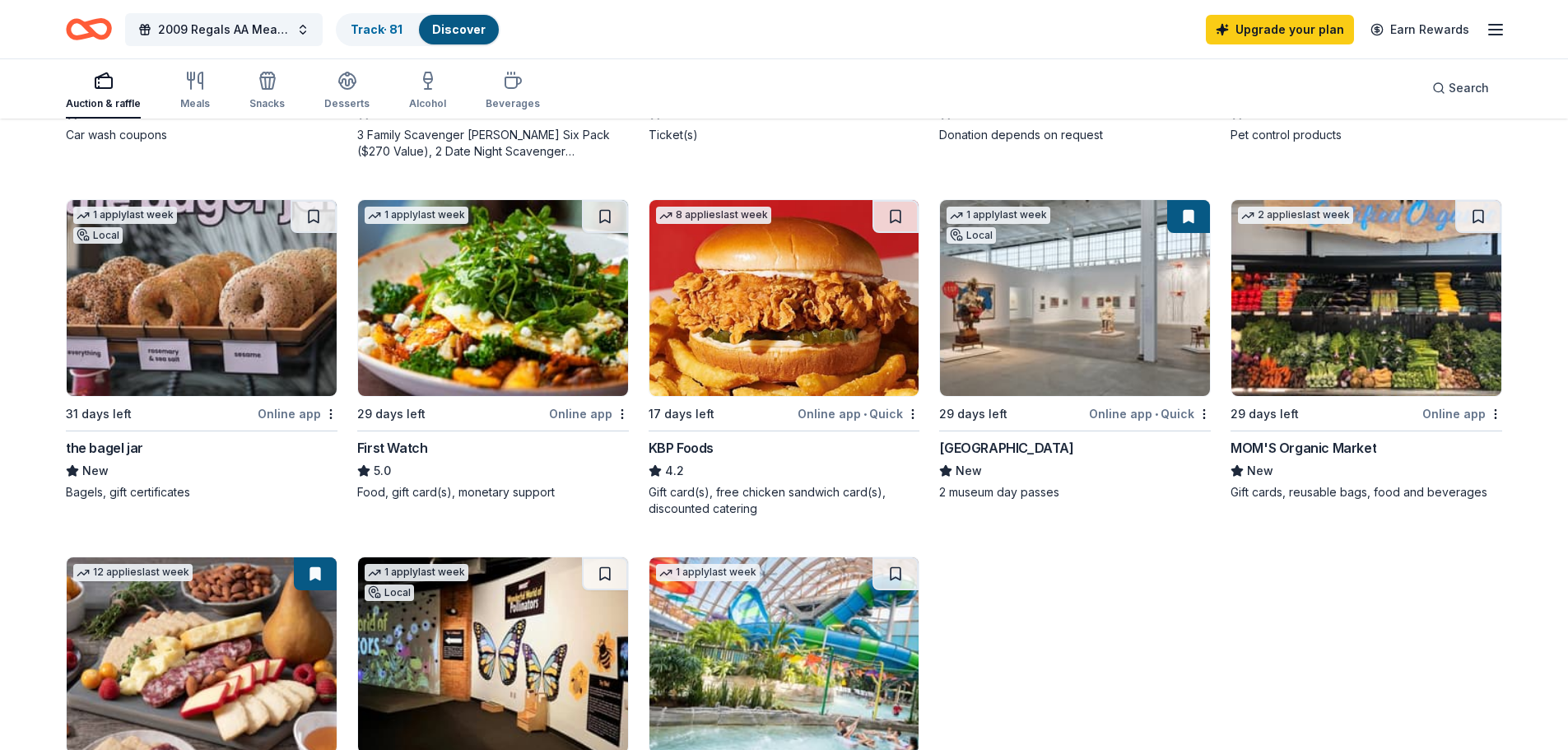
scroll to position [823, 0]
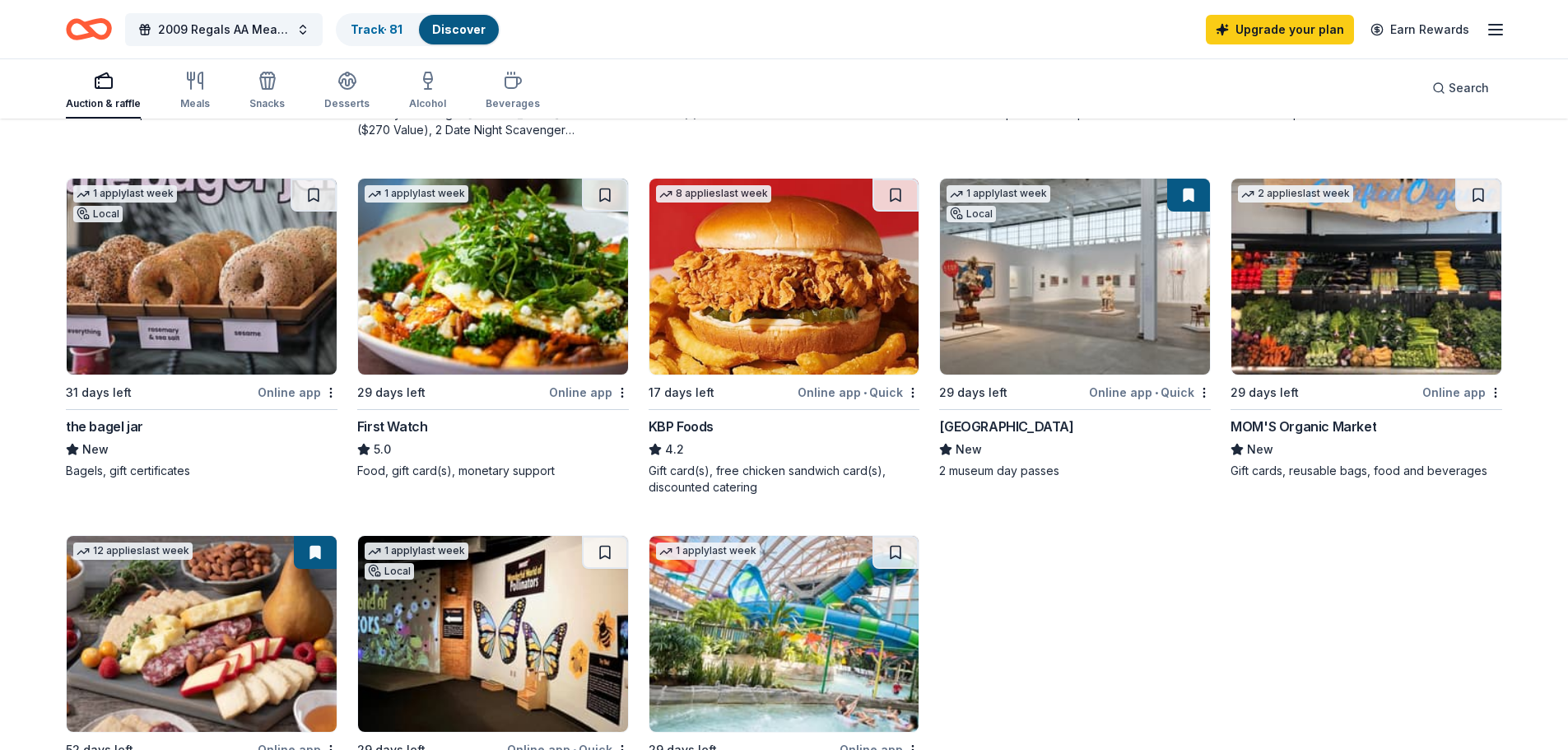
click at [154, 354] on img at bounding box center [202, 277] width 270 height 196
click at [188, 279] on img at bounding box center [202, 277] width 270 height 196
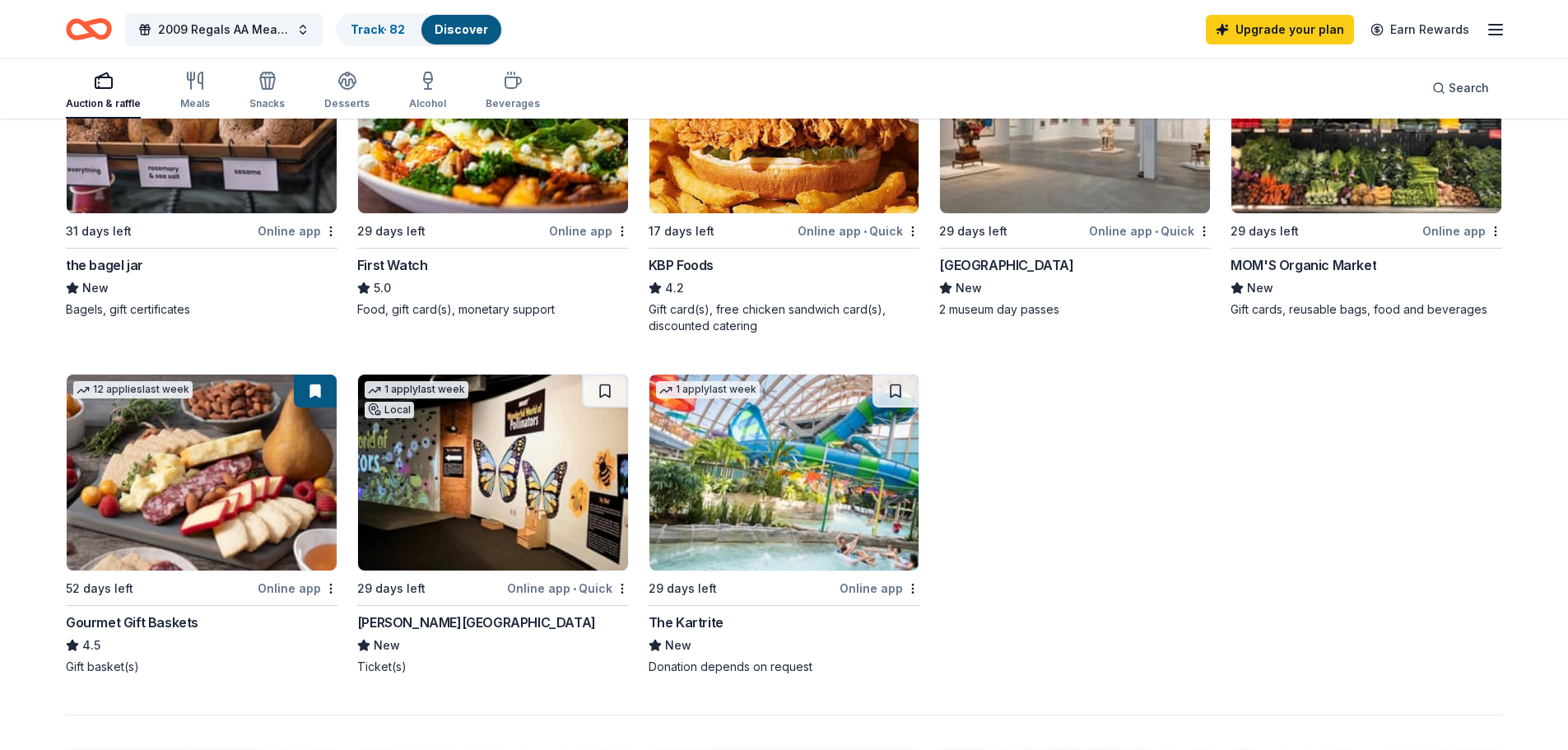
scroll to position [988, 0]
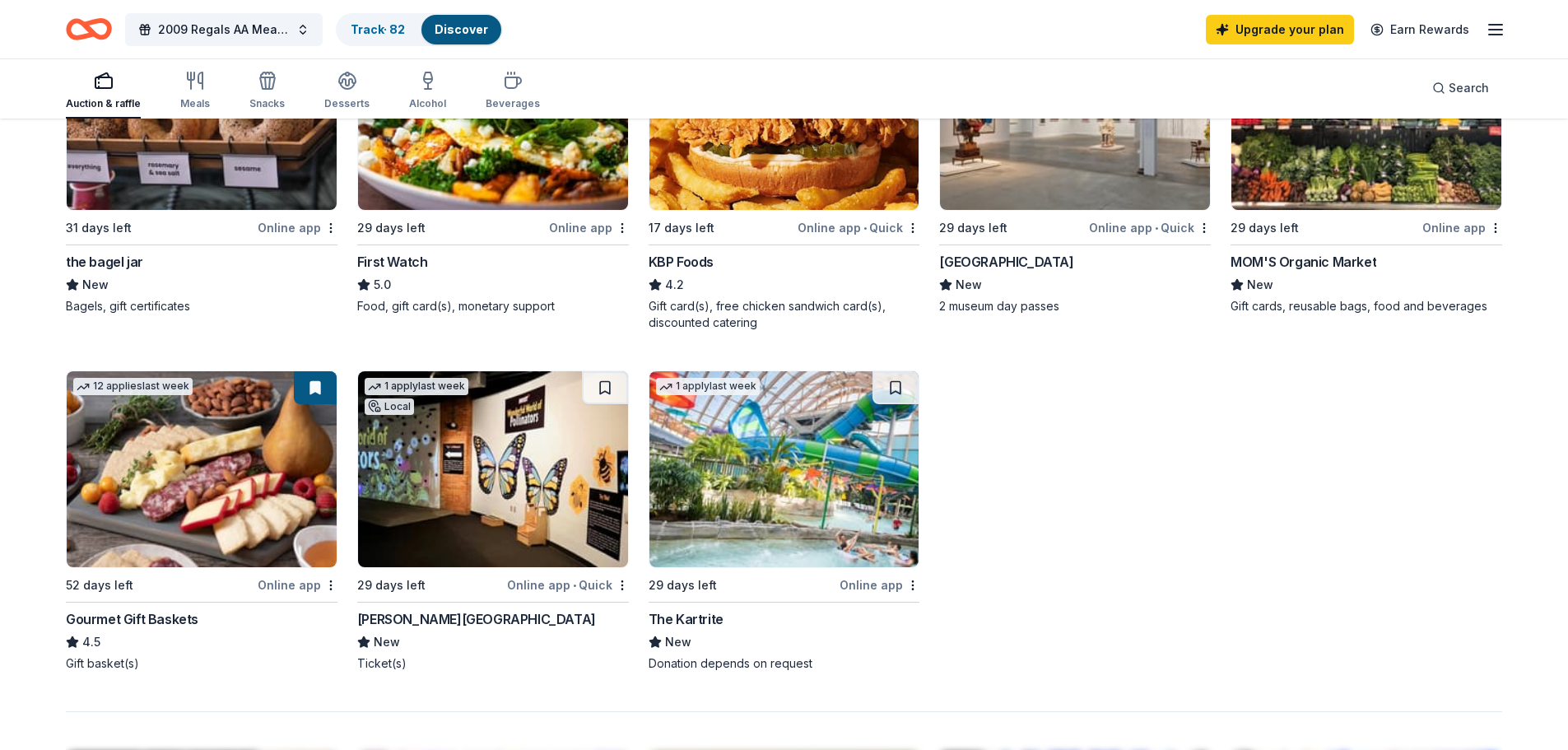
click at [458, 554] on img at bounding box center [494, 469] width 270 height 196
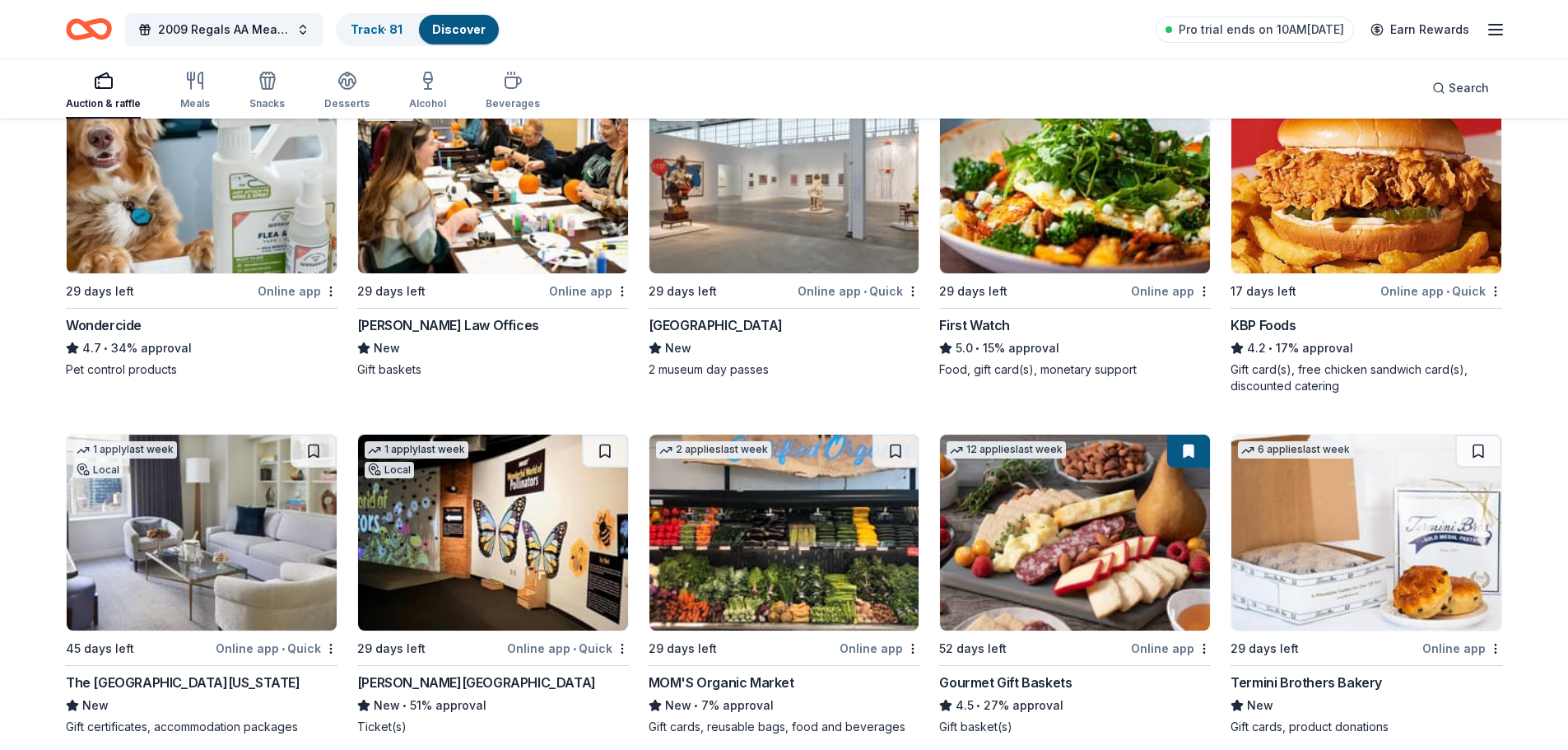
scroll to position [823, 0]
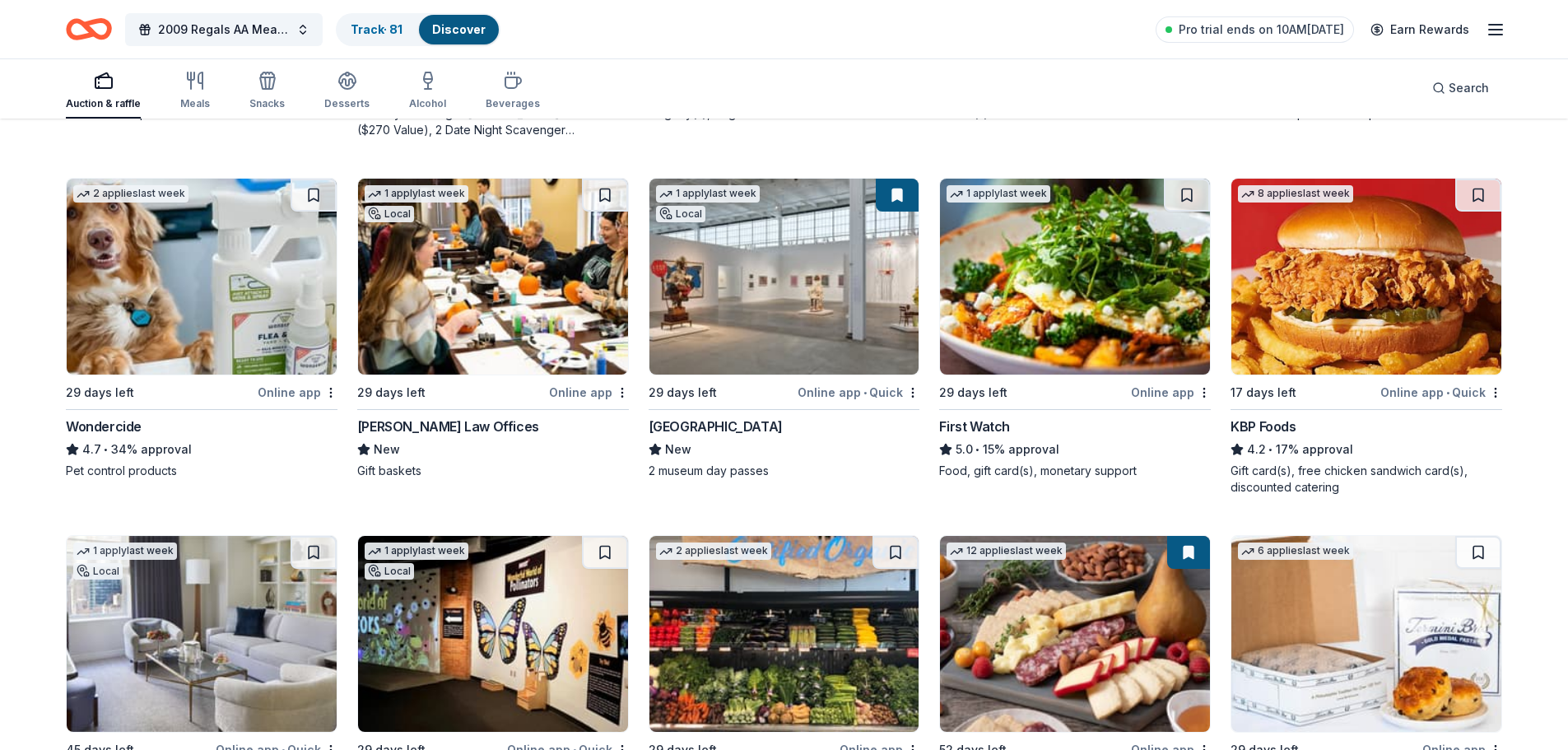
click at [426, 426] on div "William Mattar Law Offices" at bounding box center [448, 426] width 182 height 19
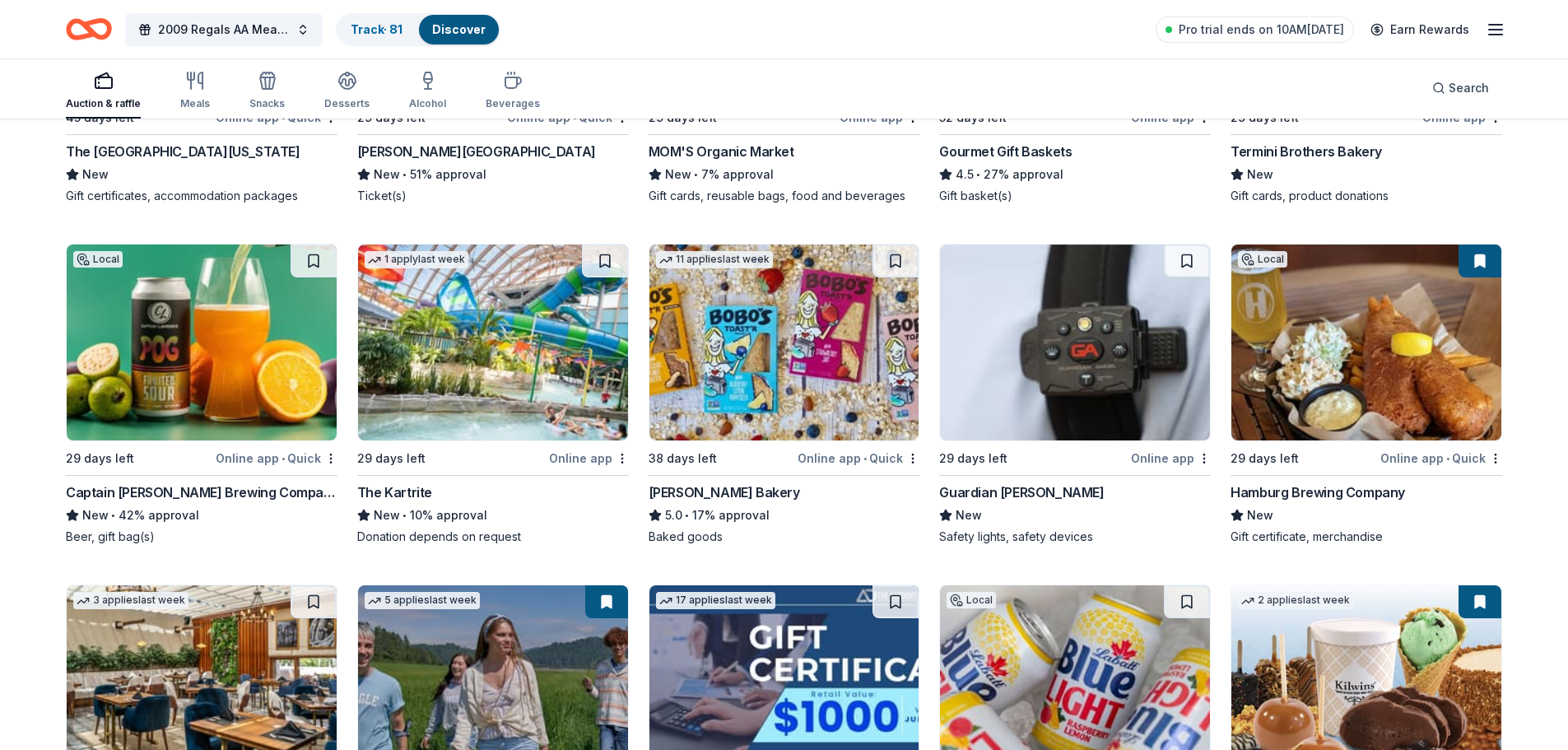
scroll to position [1399, 0]
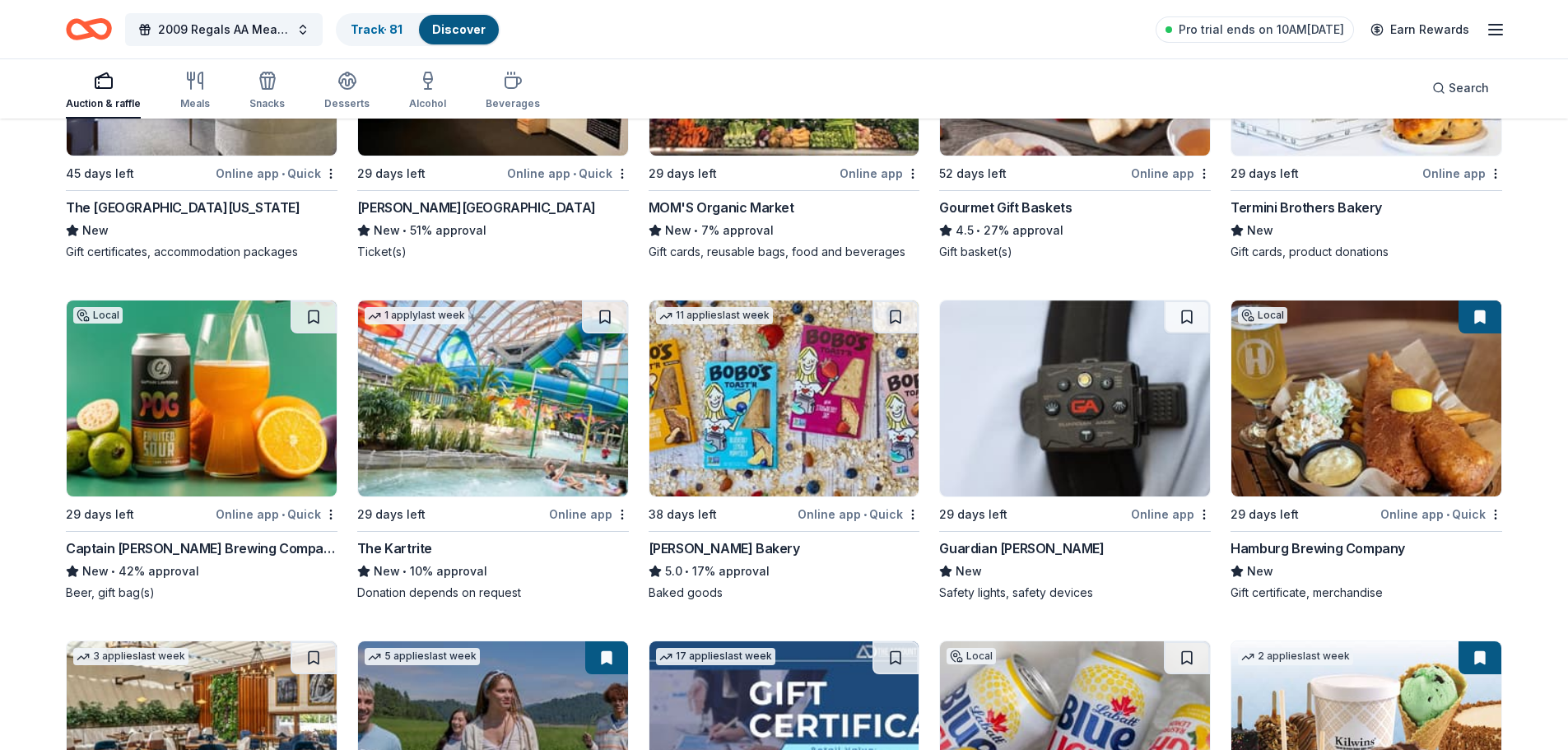
click at [797, 416] on img at bounding box center [784, 398] width 270 height 196
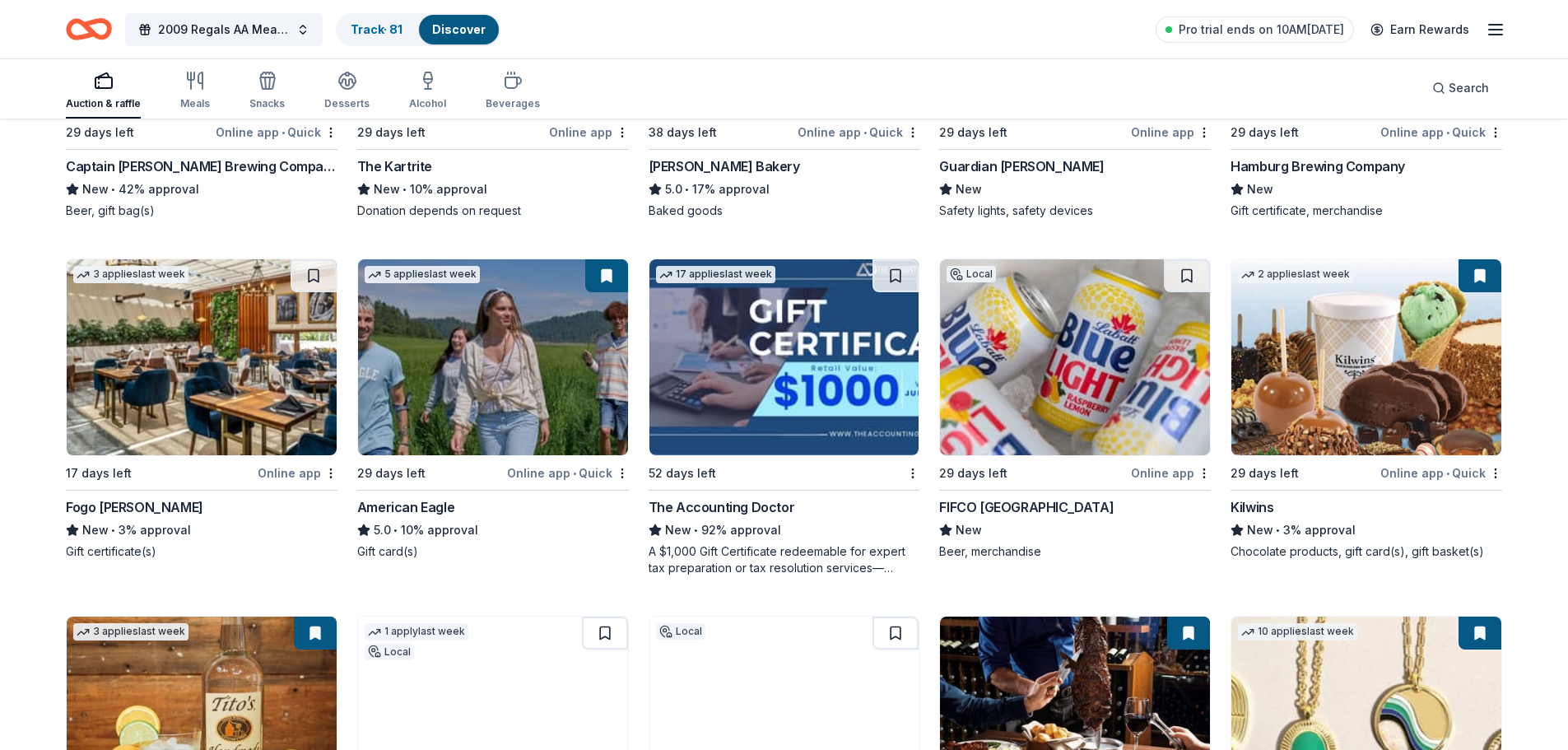
scroll to position [1811, 0]
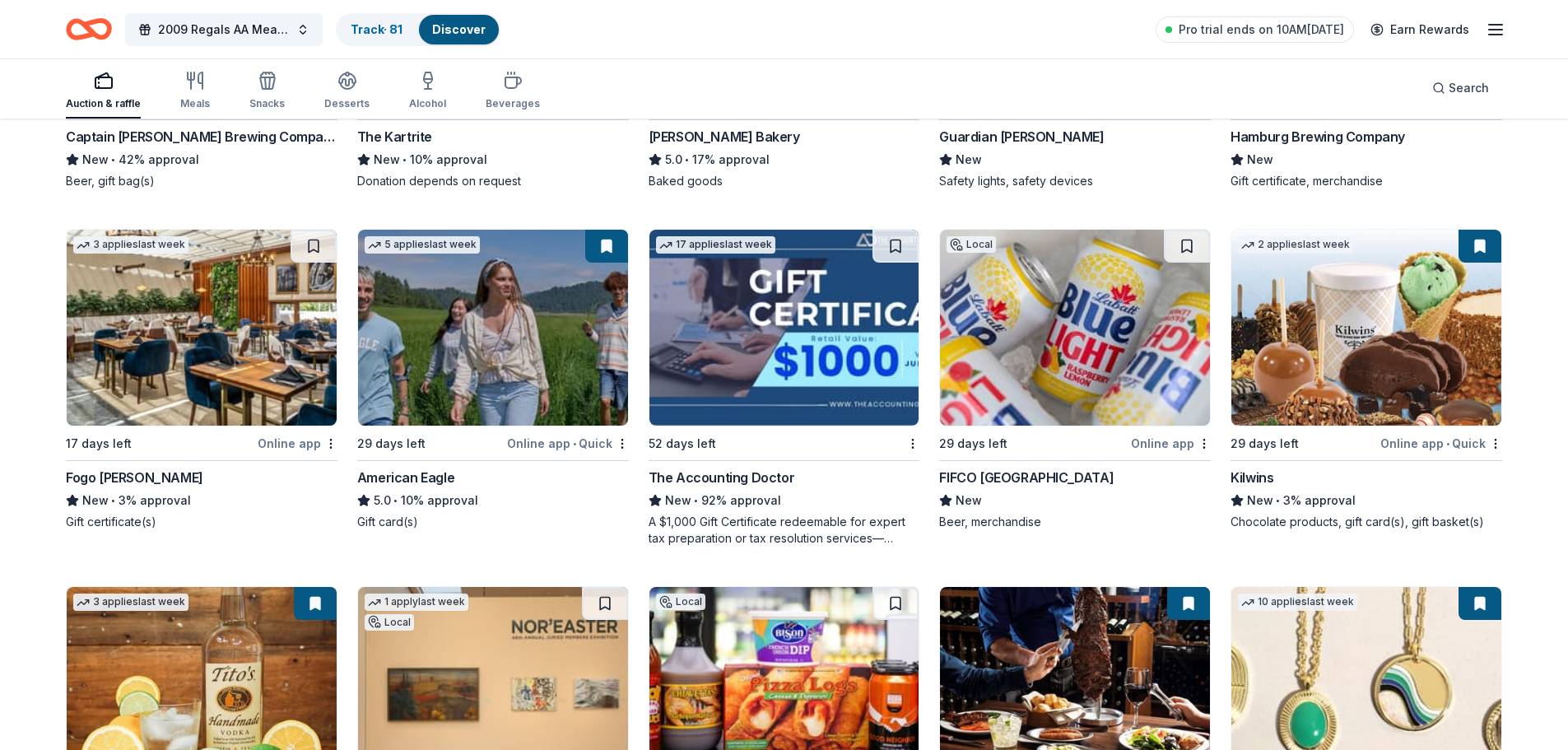
click at [481, 344] on img at bounding box center [494, 328] width 270 height 196
click at [1005, 370] on img at bounding box center [1075, 328] width 270 height 196
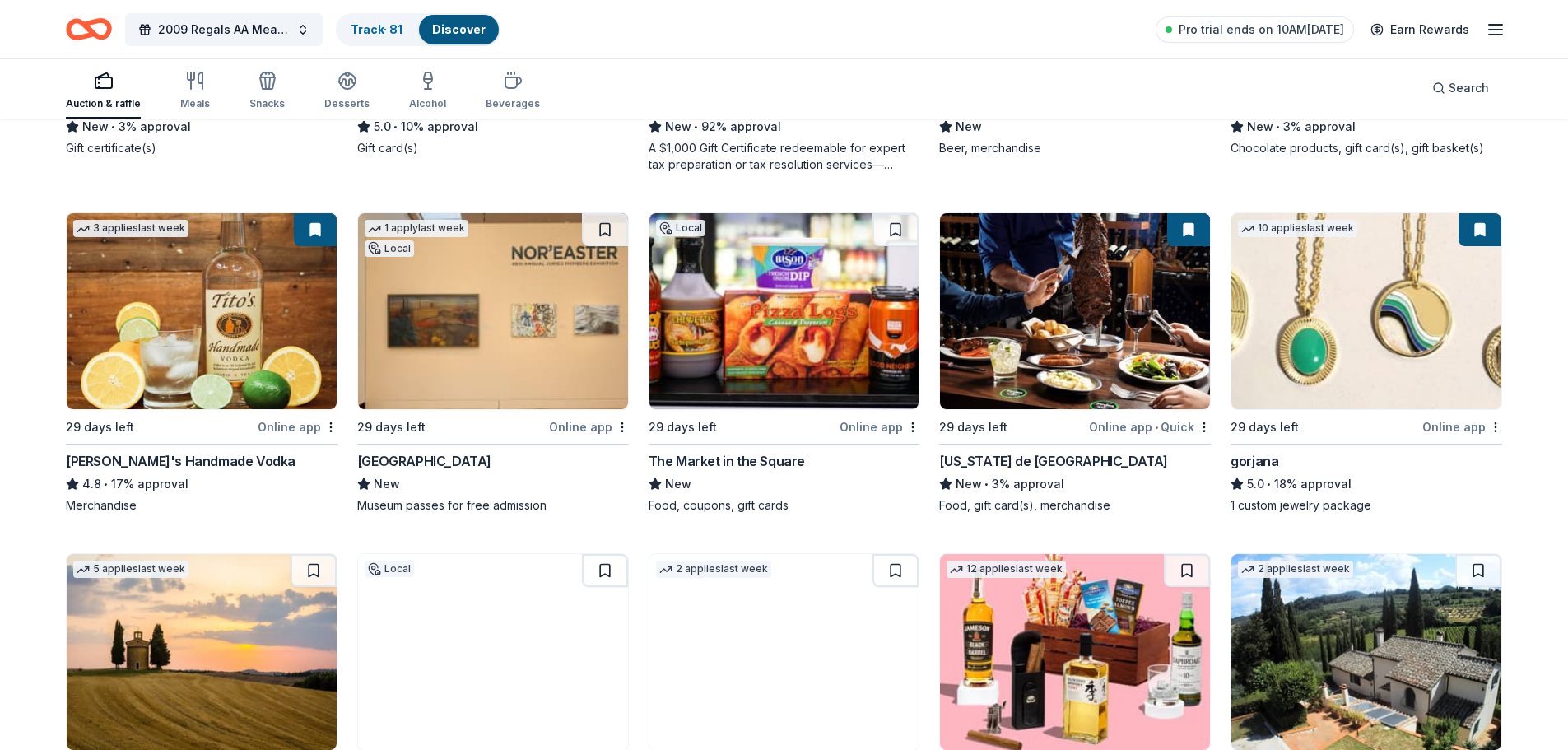
scroll to position [2222, 0]
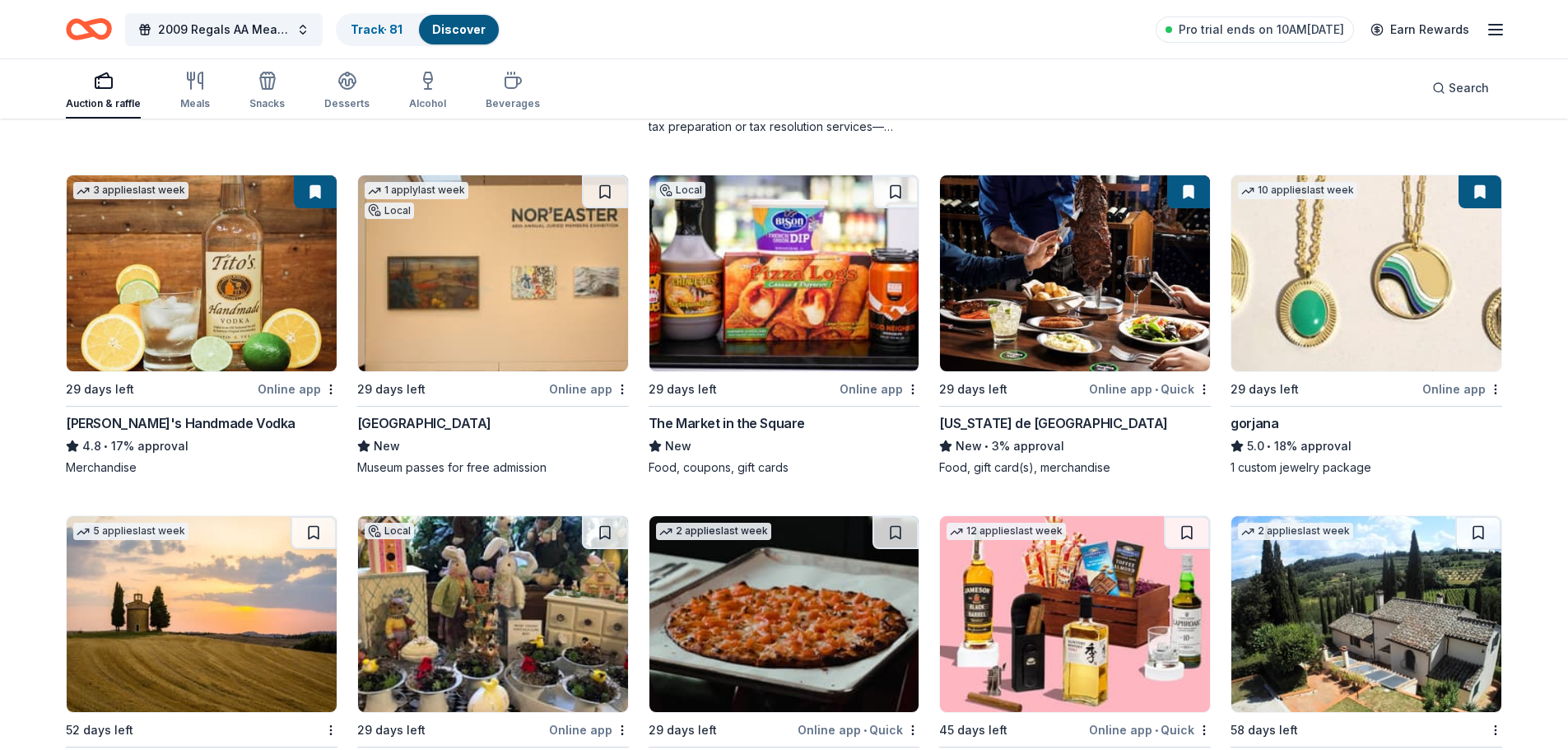
click at [802, 325] on img at bounding box center [784, 273] width 270 height 196
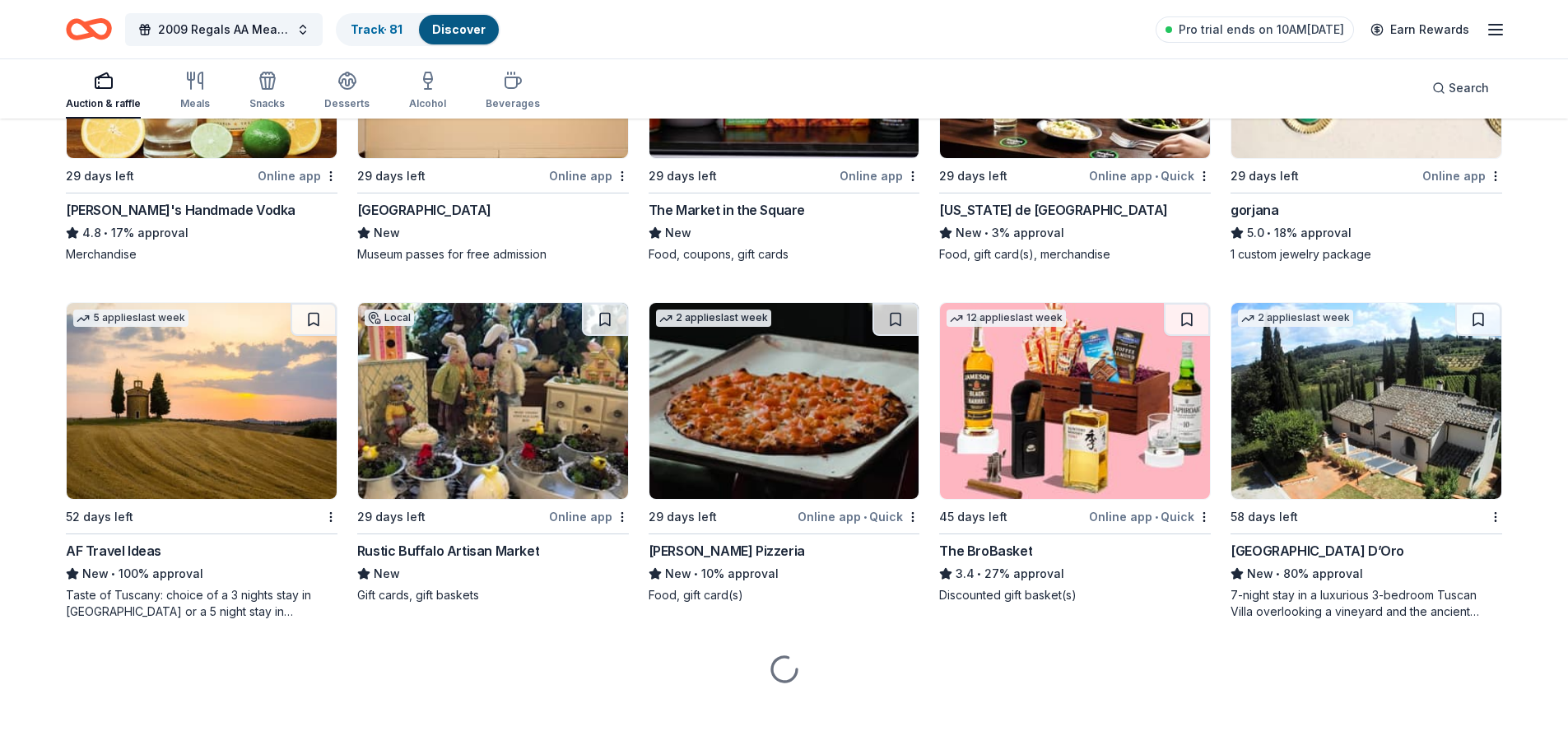
scroll to position [2437, 0]
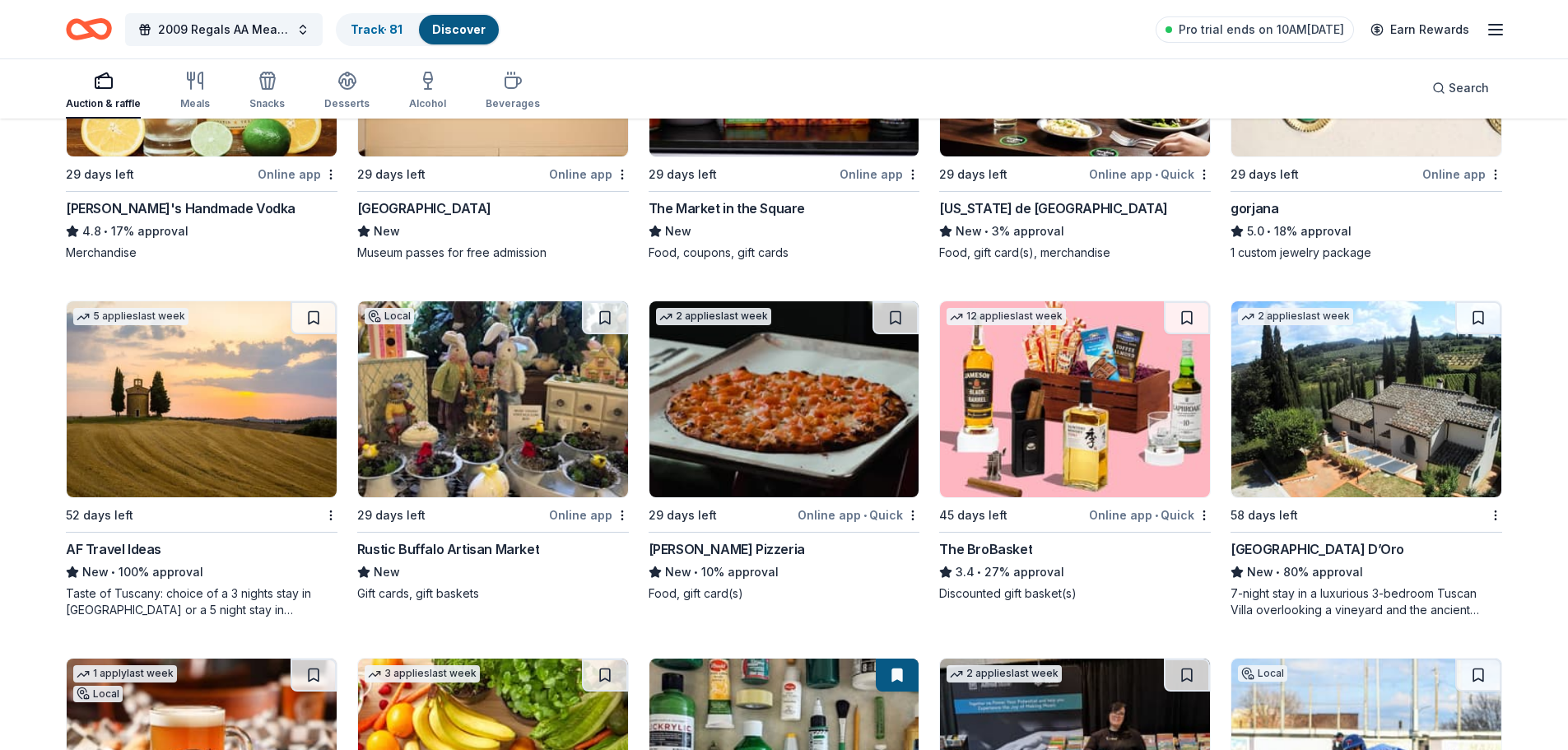
click at [492, 456] on img at bounding box center [494, 399] width 270 height 196
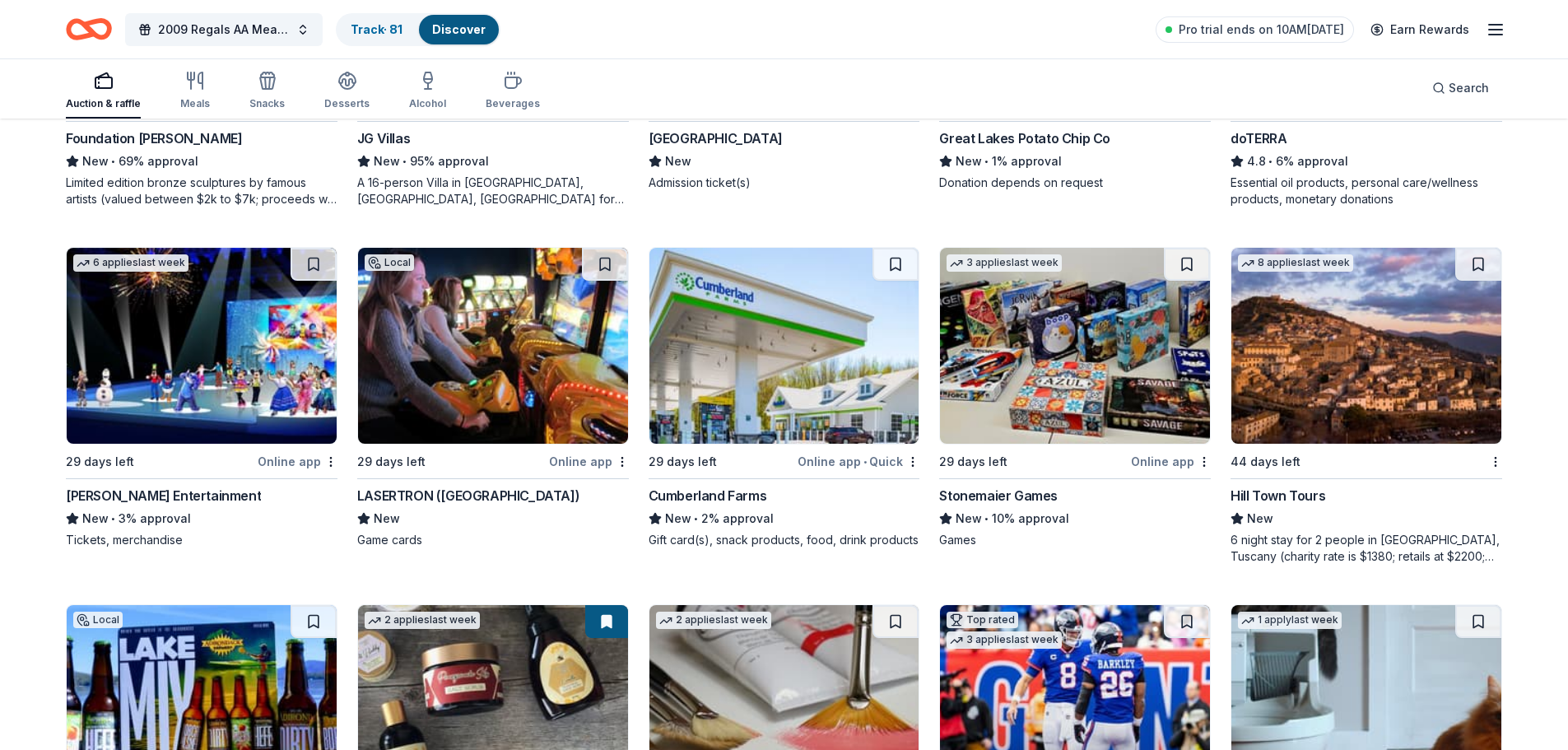
scroll to position [3931, 0]
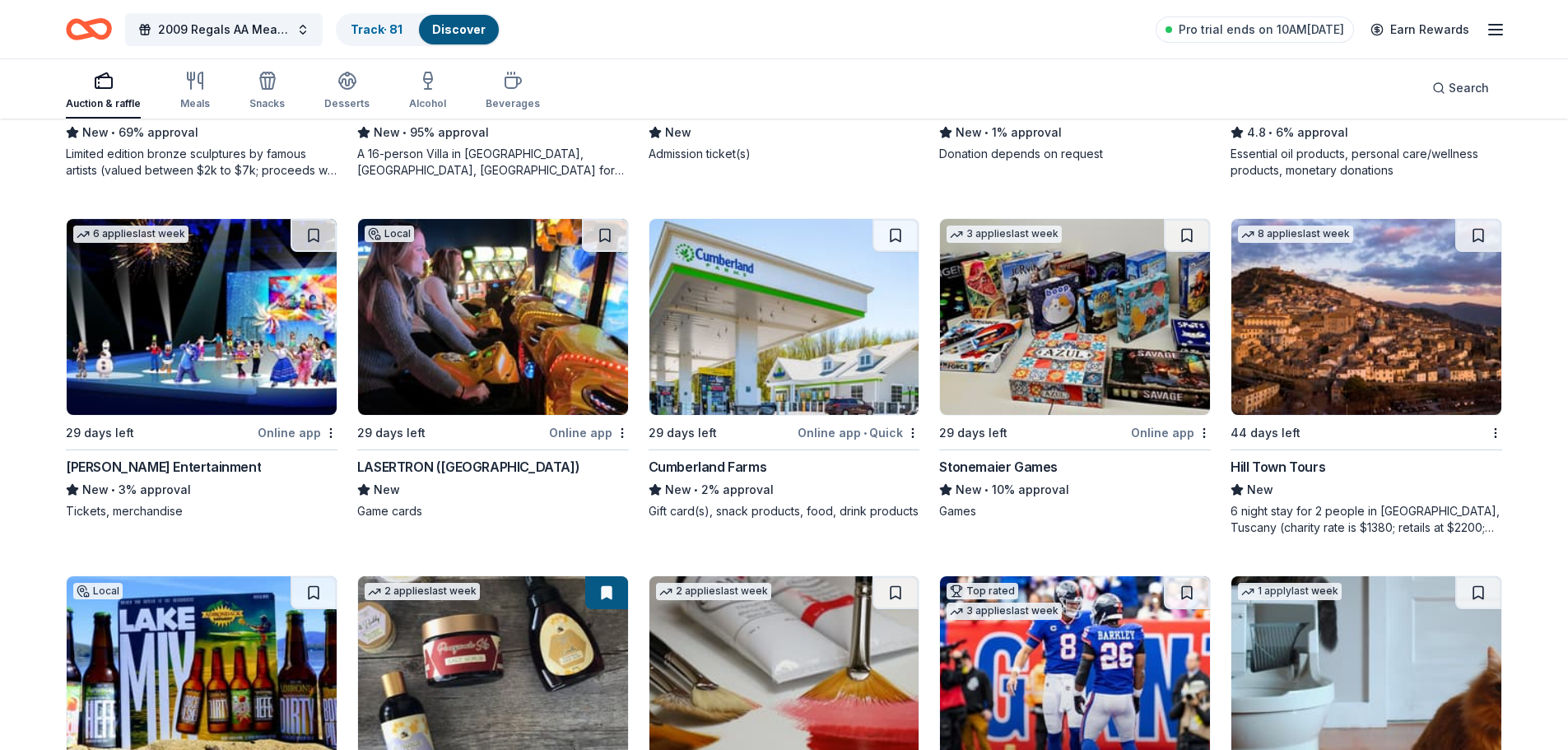
click at [212, 369] on img at bounding box center [202, 317] width 270 height 196
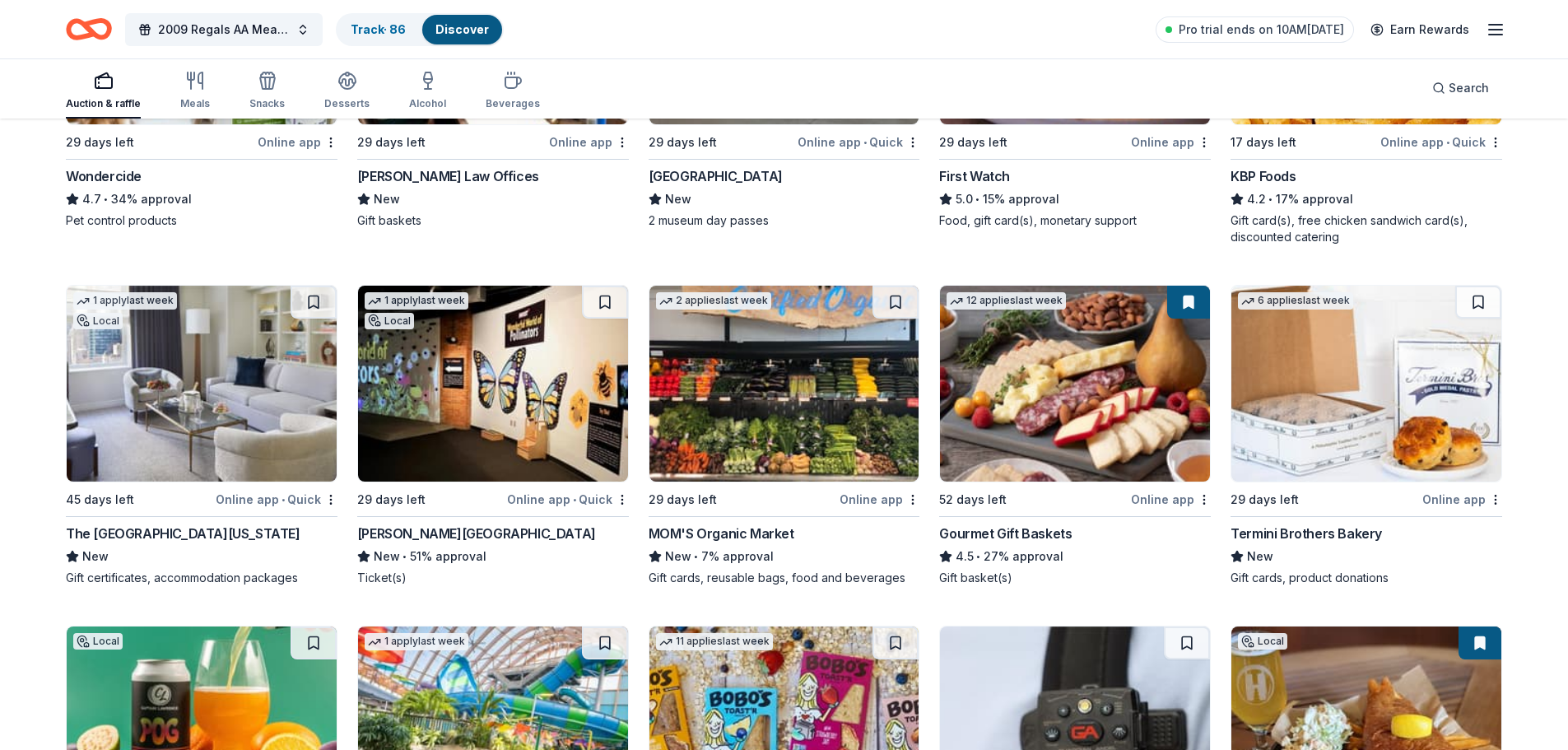
scroll to position [0, 0]
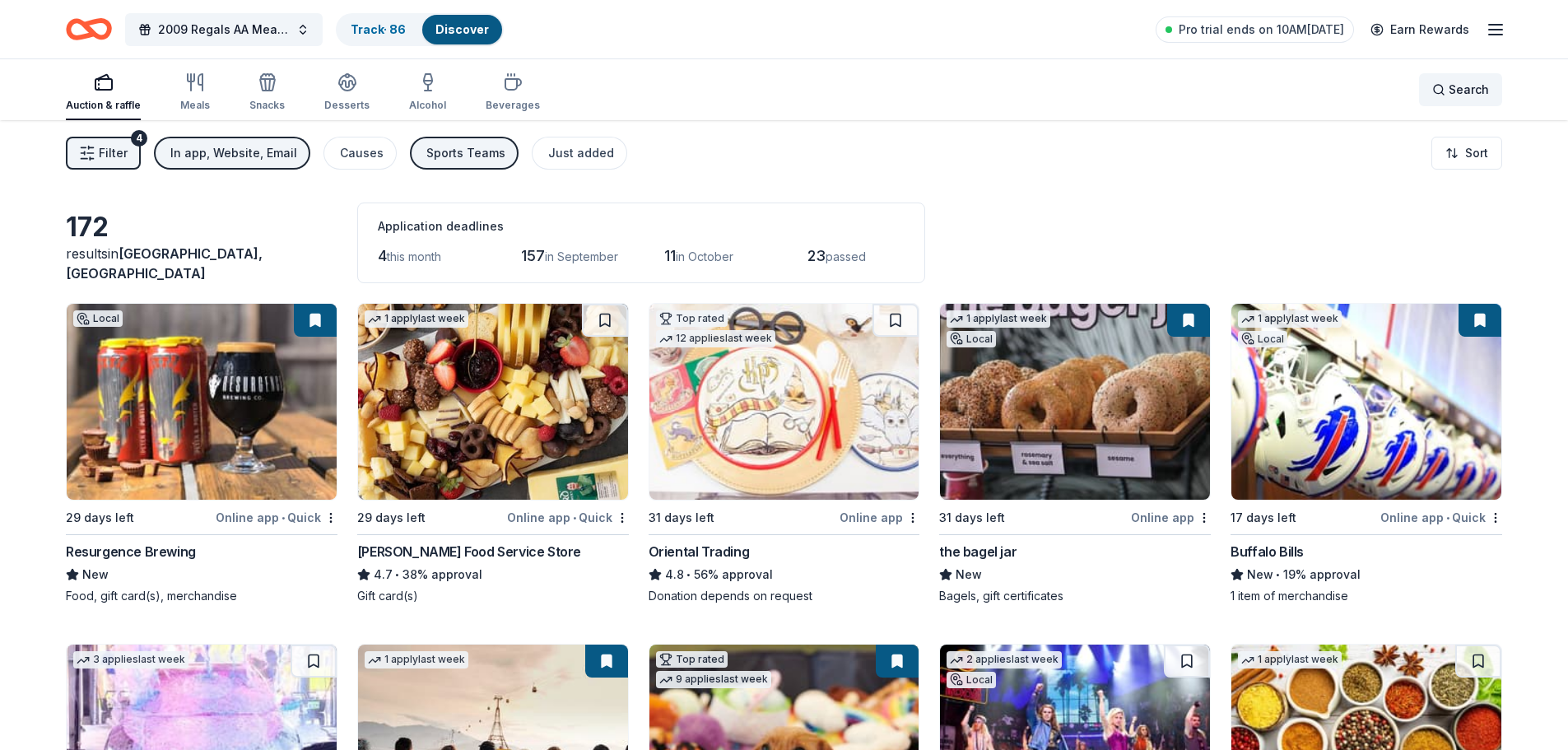
click at [1471, 95] on span "Search" at bounding box center [1469, 89] width 41 height 19
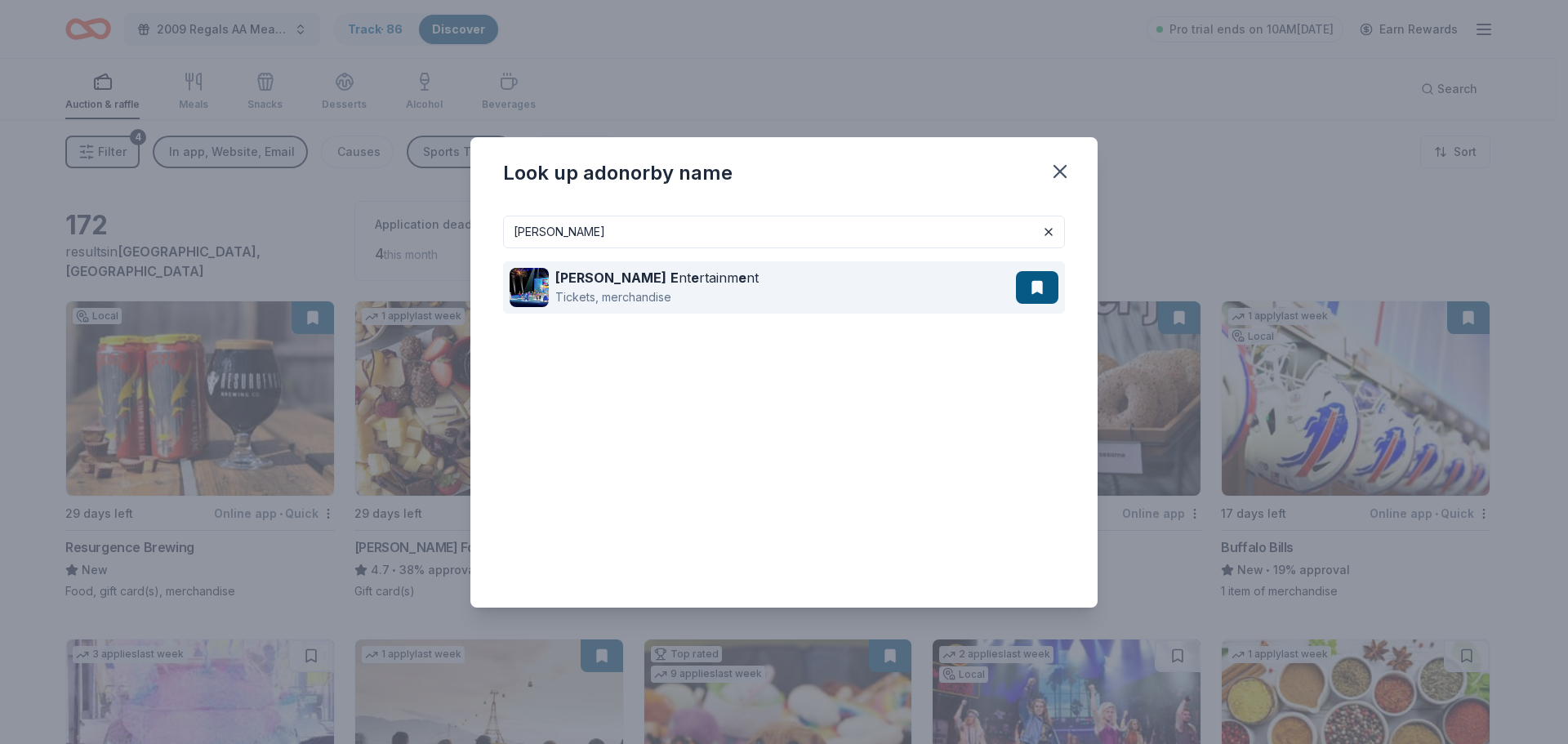
type input "feld"
click at [1043, 285] on button at bounding box center [1037, 287] width 42 height 33
click at [1032, 285] on button at bounding box center [1037, 287] width 42 height 33
click at [671, 283] on strong "E" at bounding box center [674, 277] width 8 height 17
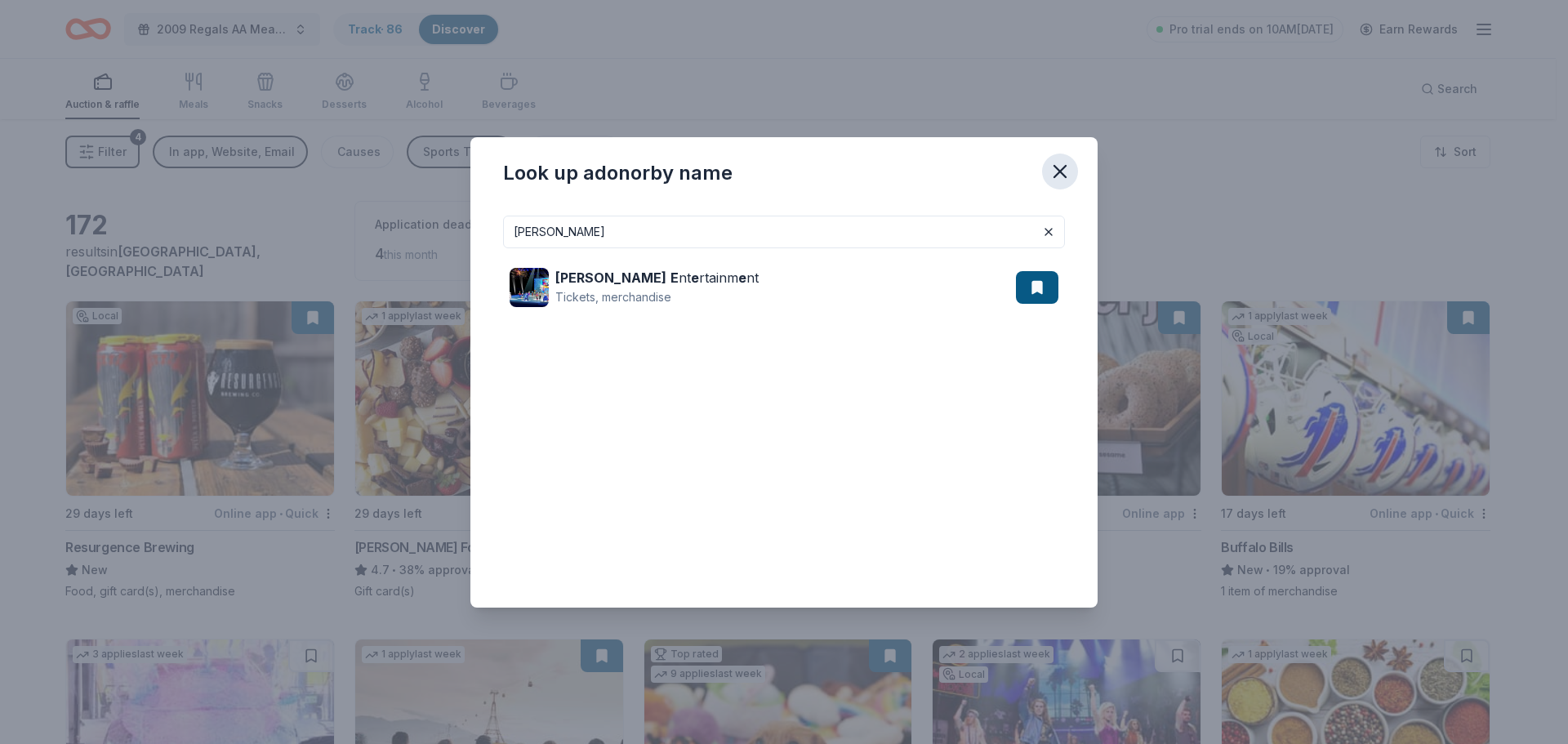
click at [1066, 165] on icon "button" at bounding box center [1060, 171] width 11 height 11
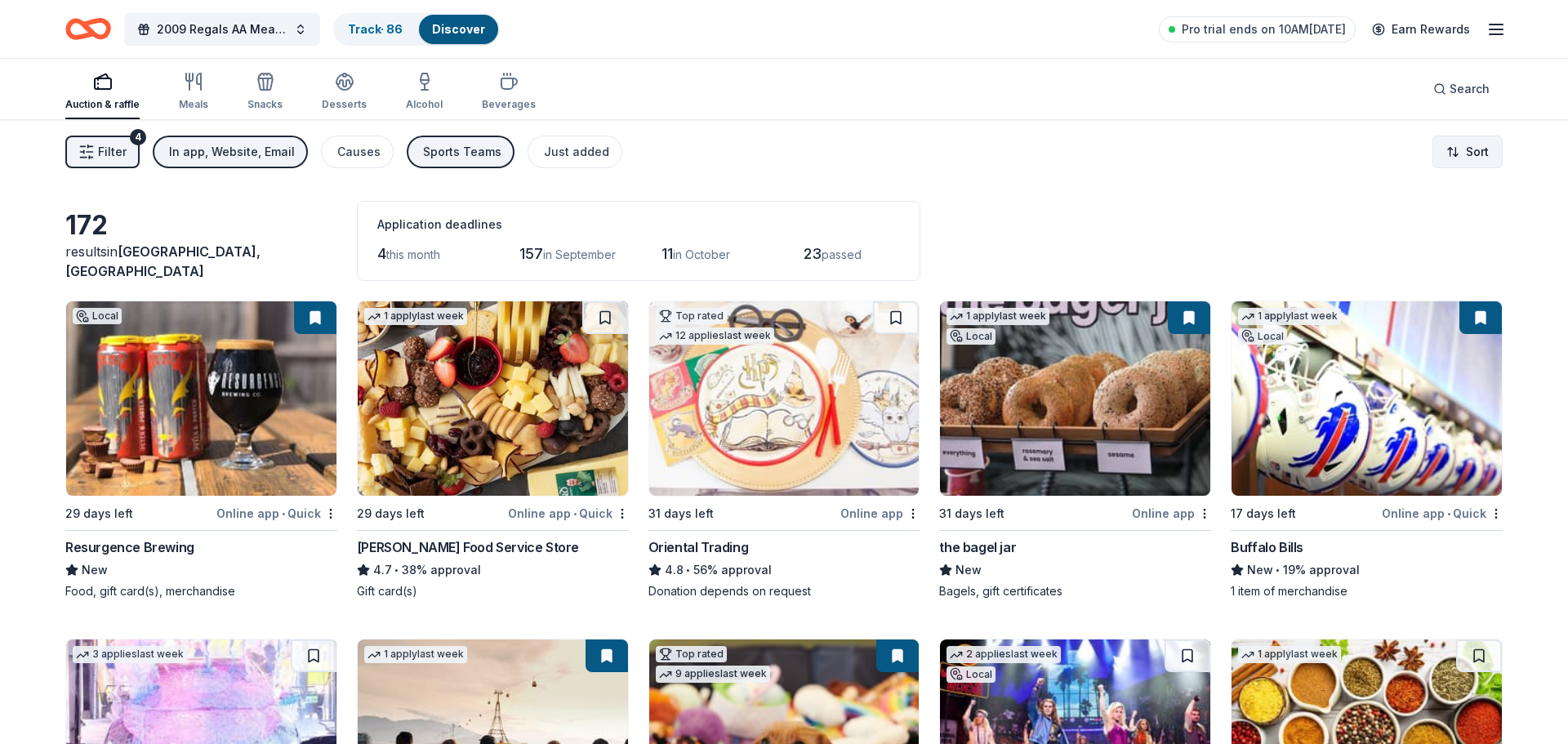
click at [1455, 145] on html "2009 Regals AA Meat Raffle Fundraiser Track · 86 Discover Pro trial ends on 10A…" at bounding box center [784, 372] width 1568 height 744
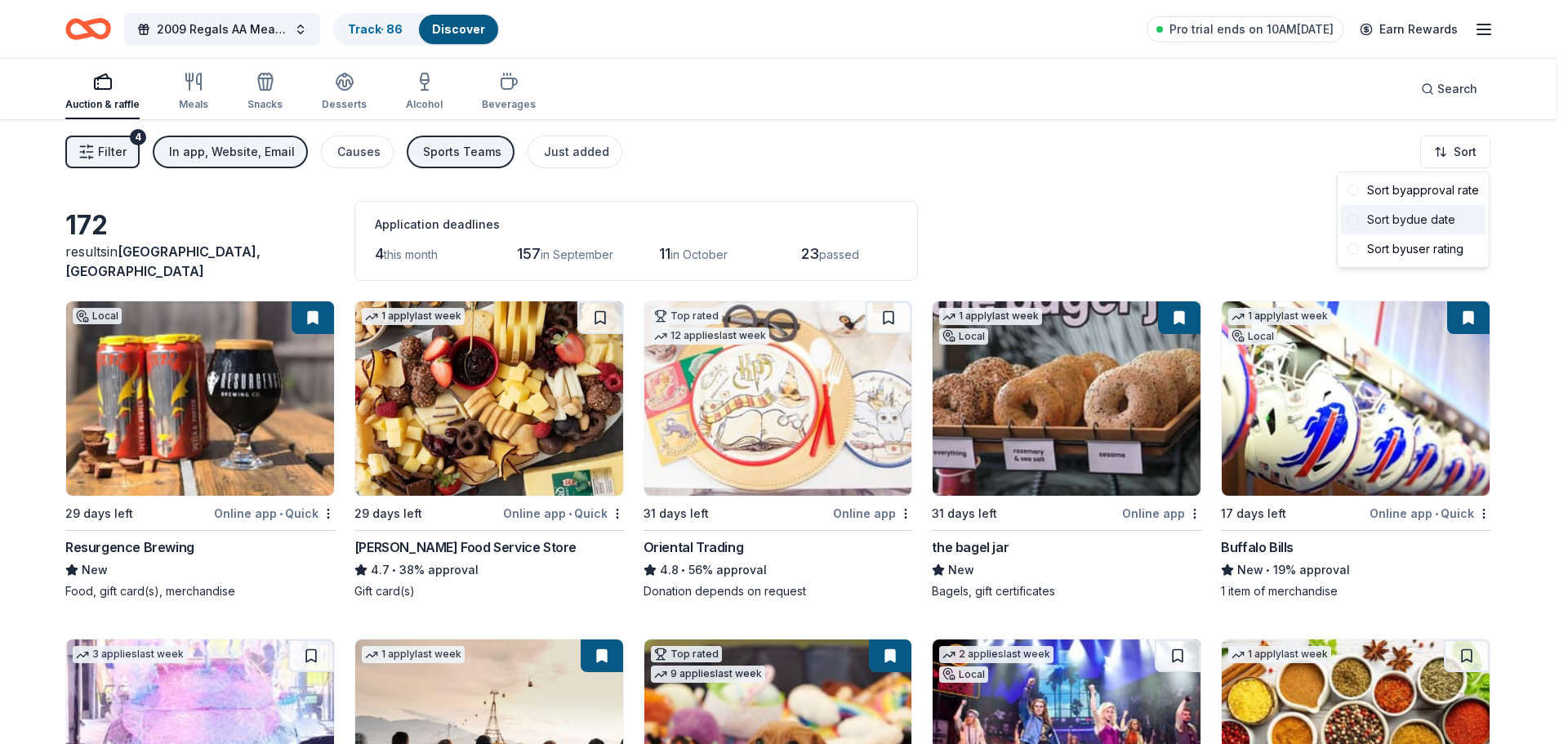
click at [1410, 223] on div "Sort by due date" at bounding box center [1413, 220] width 144 height 29
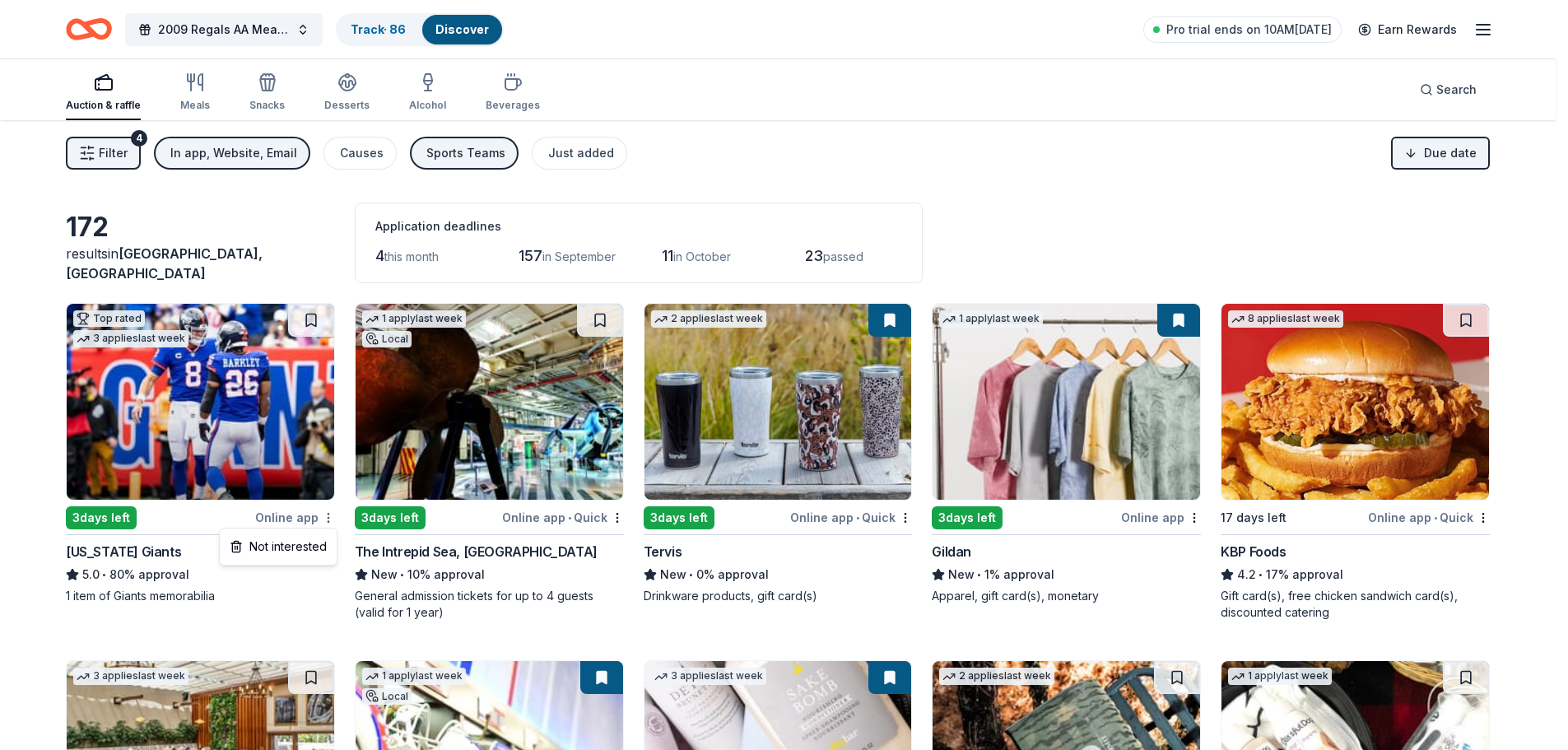
click at [323, 519] on html "2009 Regals AA Meat Raffle Fundraiser Track · 86 Discover Pro trial ends on 10A…" at bounding box center [784, 375] width 1568 height 750
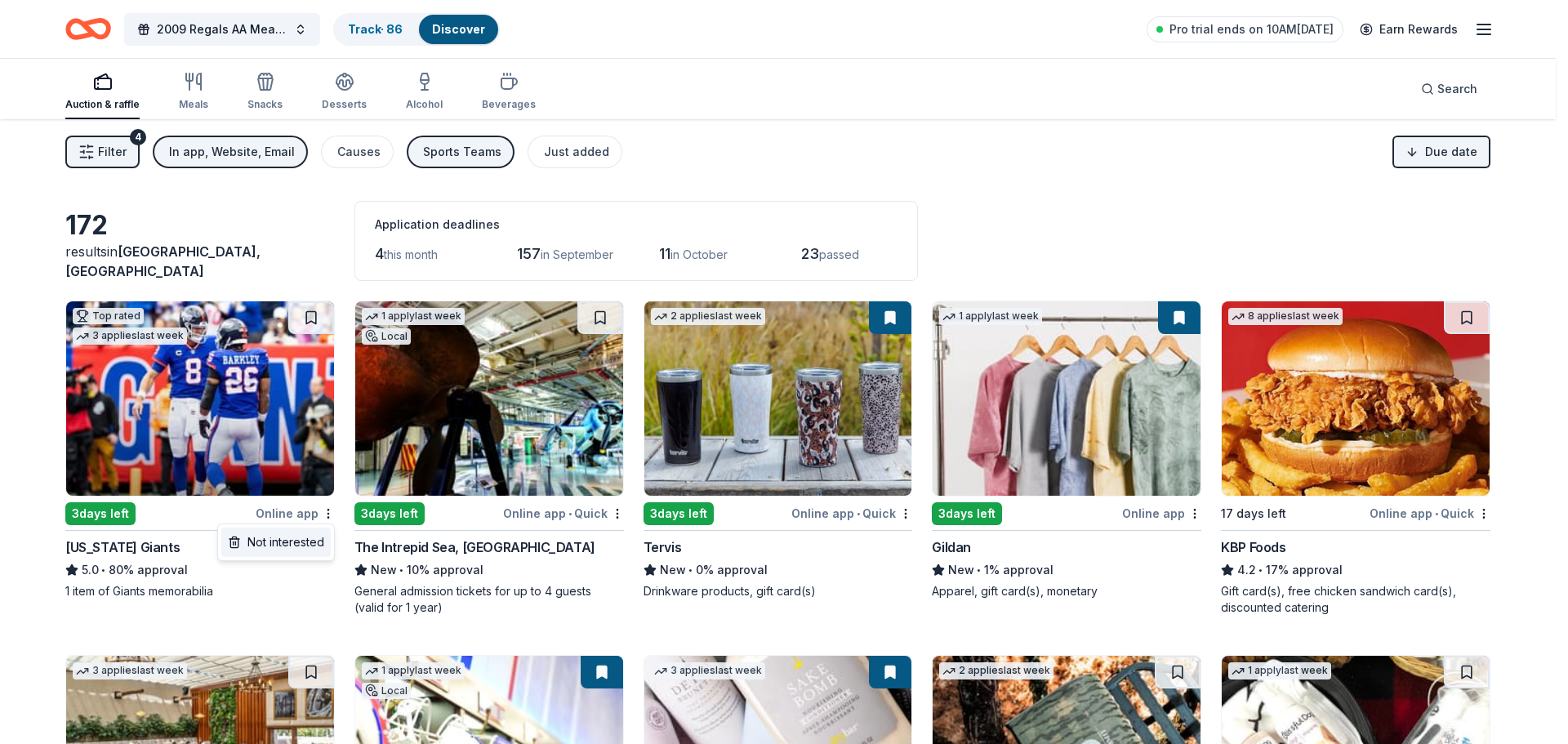
click at [282, 545] on div "Not interested" at bounding box center [276, 542] width 109 height 29
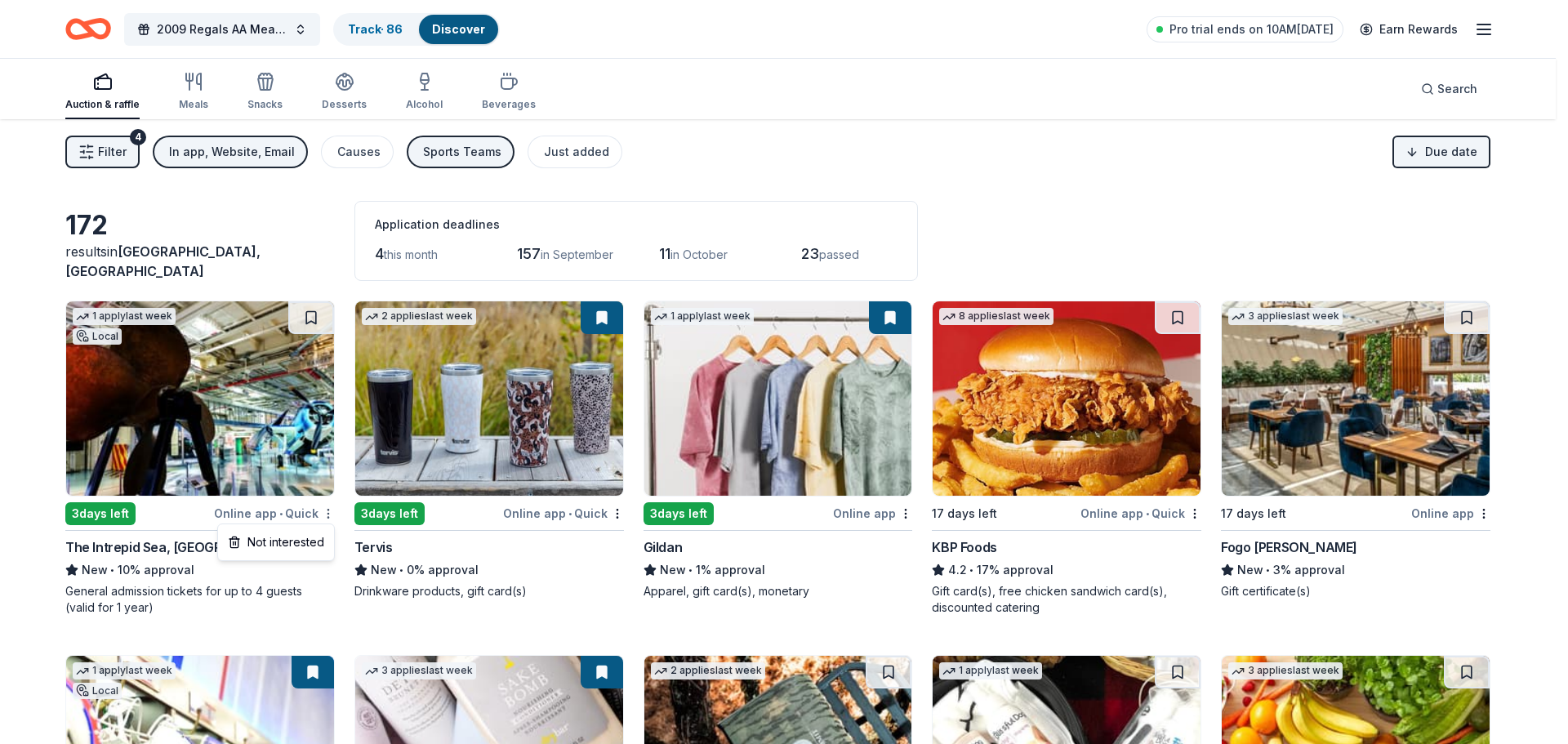
click at [329, 516] on html "2009 Regals AA Meat Raffle Fundraiser Track · 86 Discover Pro trial ends on 10A…" at bounding box center [784, 372] width 1568 height 744
click at [322, 547] on div "Not interested" at bounding box center [276, 542] width 109 height 29
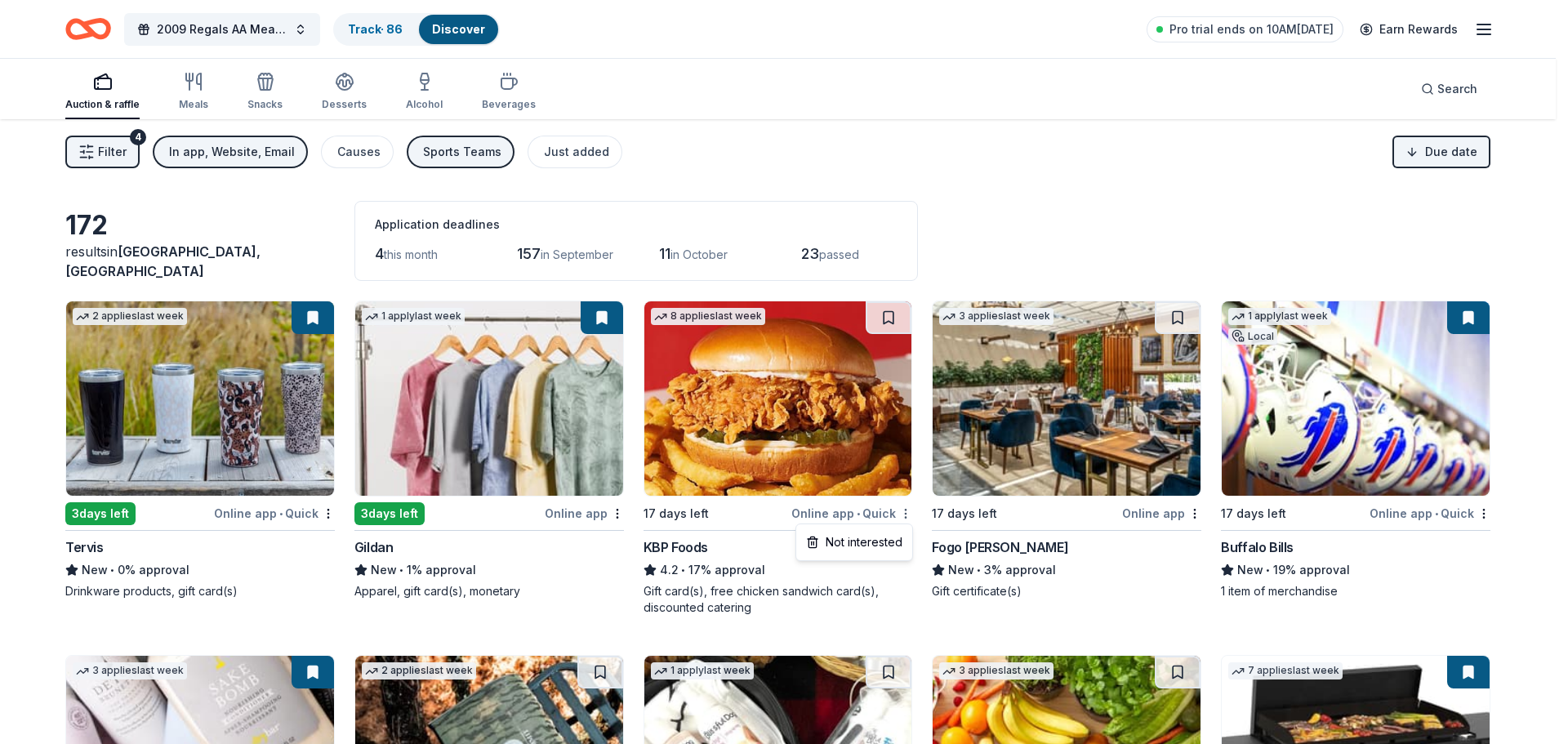
click at [907, 514] on html "2009 Regals AA Meat Raffle Fundraiser Track · 86 Discover Pro trial ends on 10A…" at bounding box center [784, 372] width 1568 height 744
click at [863, 546] on div "Not interested" at bounding box center [853, 542] width 109 height 29
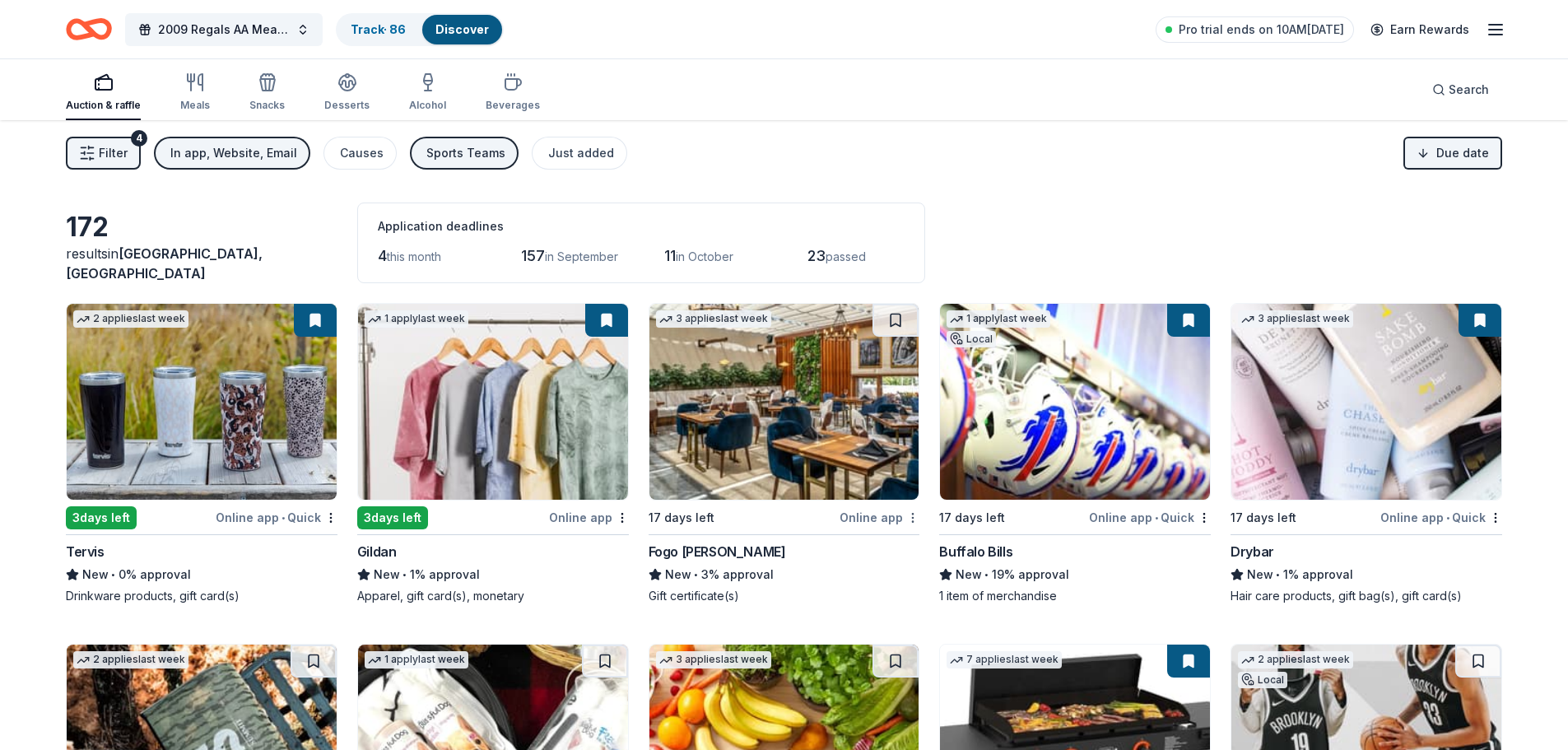
click at [907, 515] on html "2009 Regals AA Meat Raffle Fundraiser Track · 86 Discover Pro trial ends on 10A…" at bounding box center [784, 375] width 1568 height 750
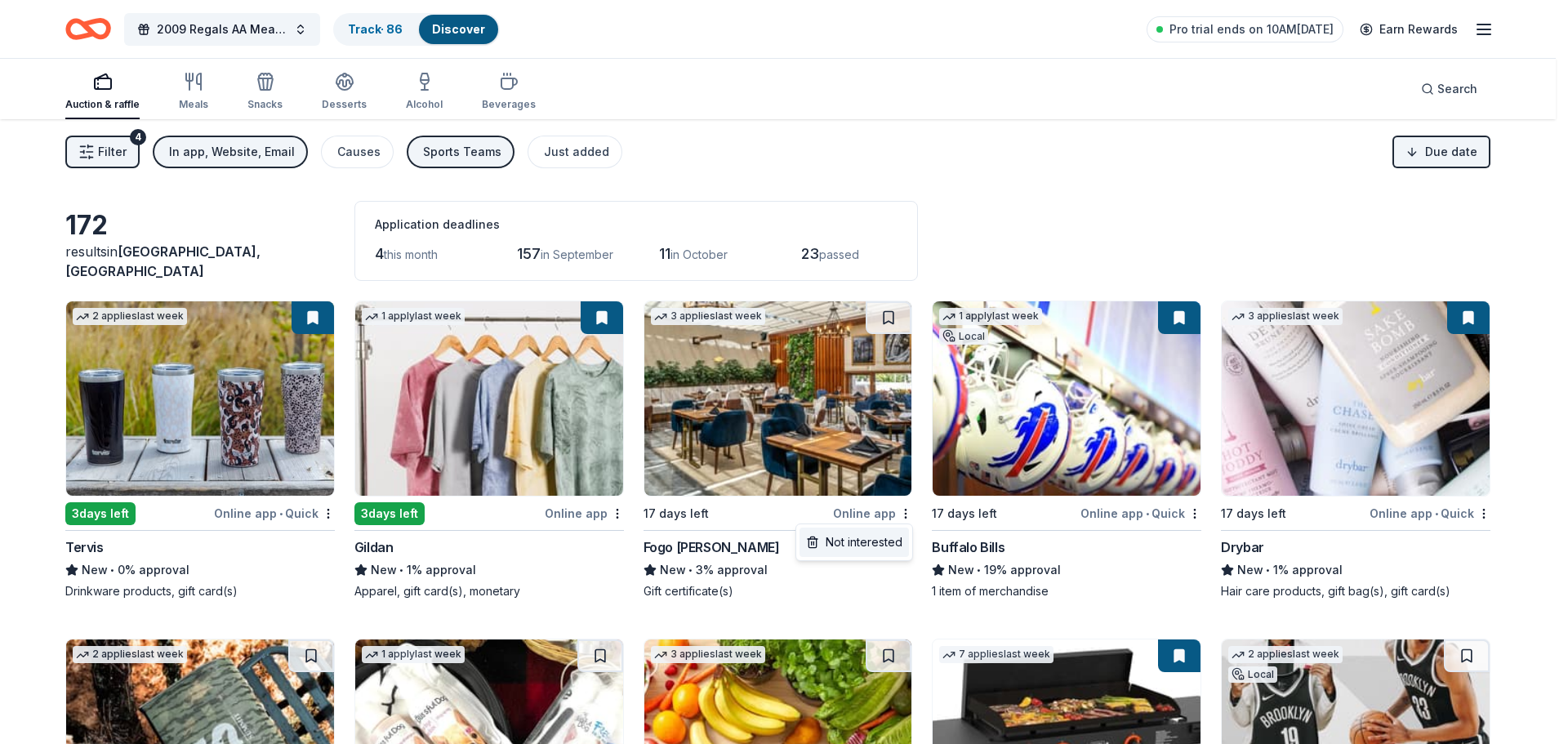
click at [862, 544] on div "Not interested" at bounding box center [853, 542] width 109 height 29
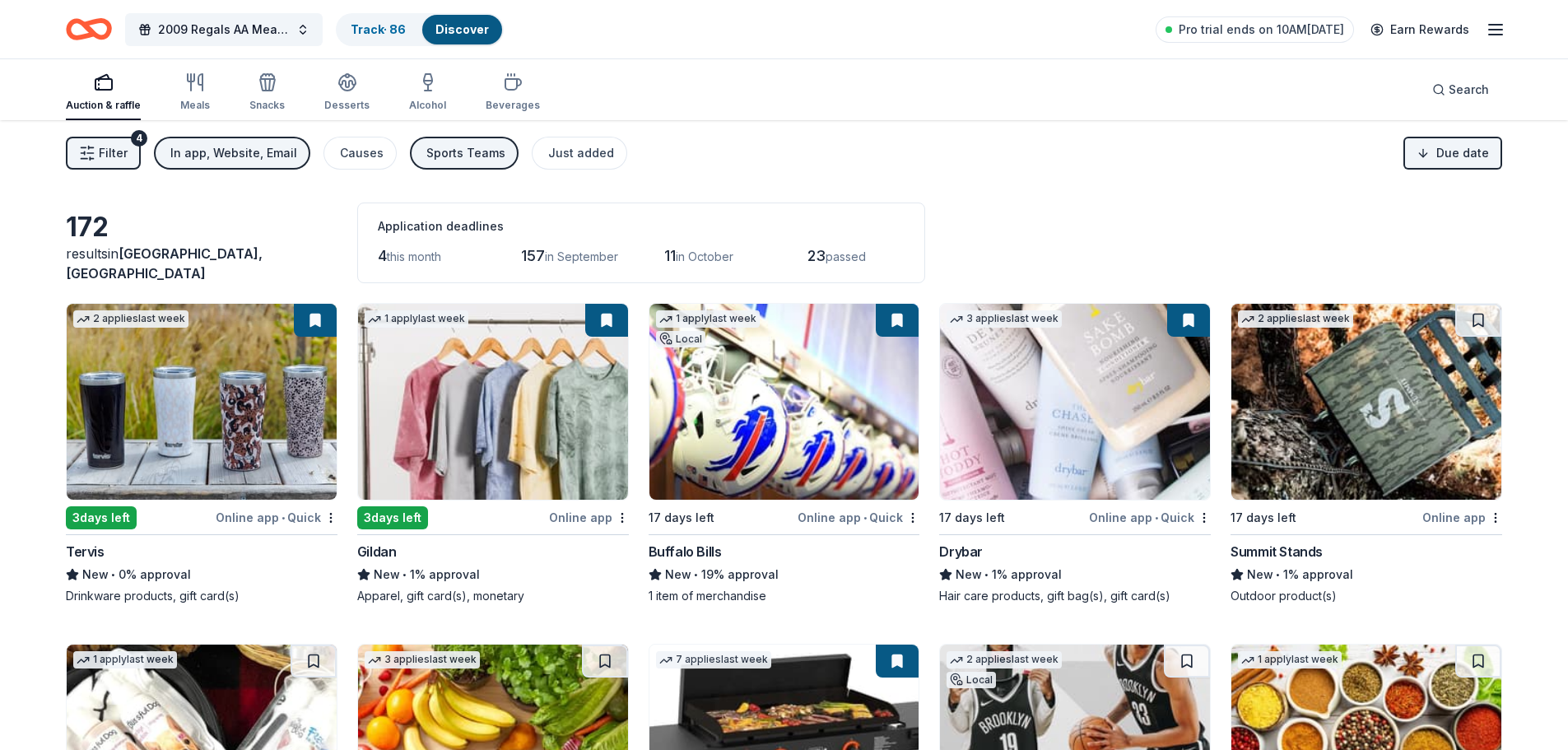
click at [824, 515] on div "Online app • Quick" at bounding box center [859, 518] width 122 height 20
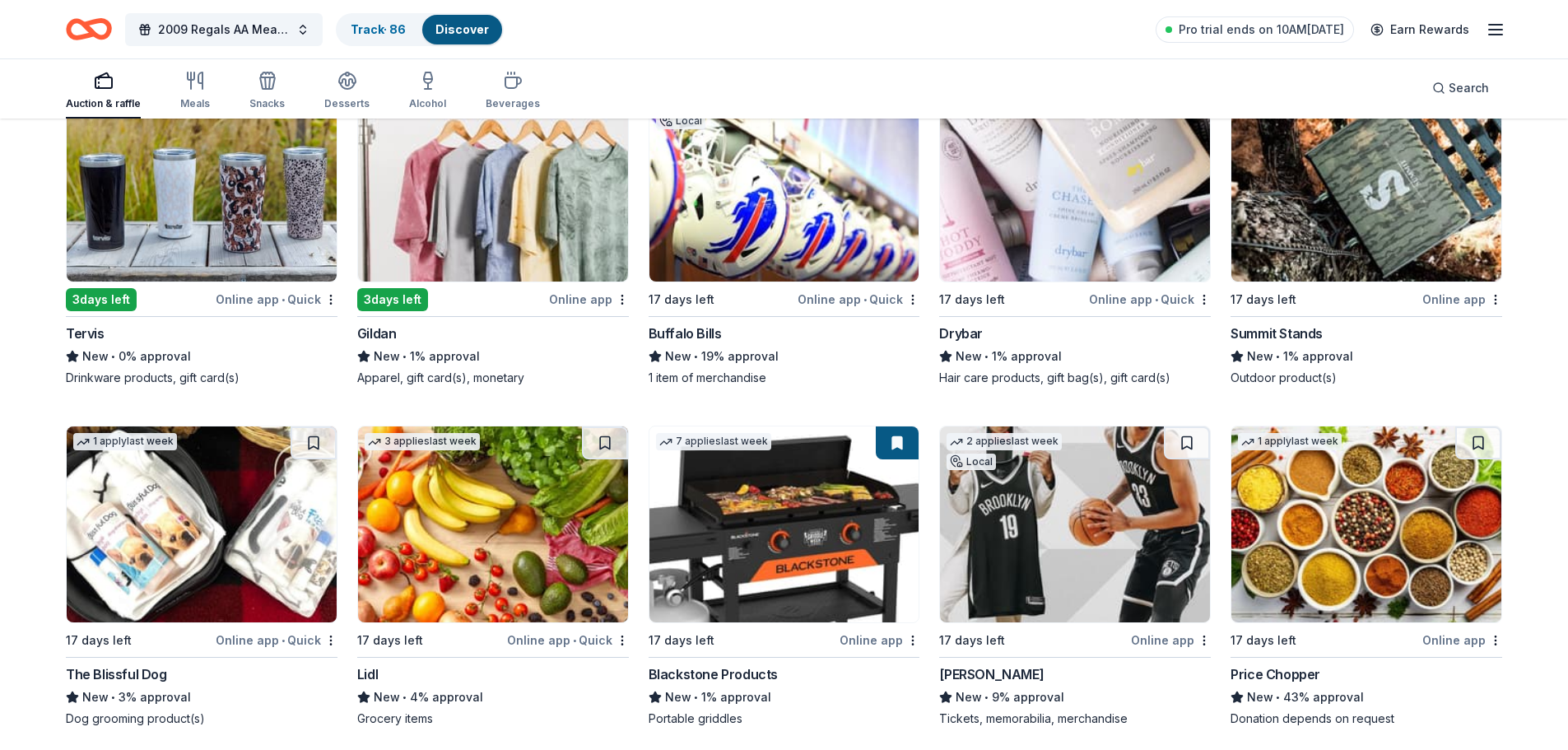
scroll to position [247, 0]
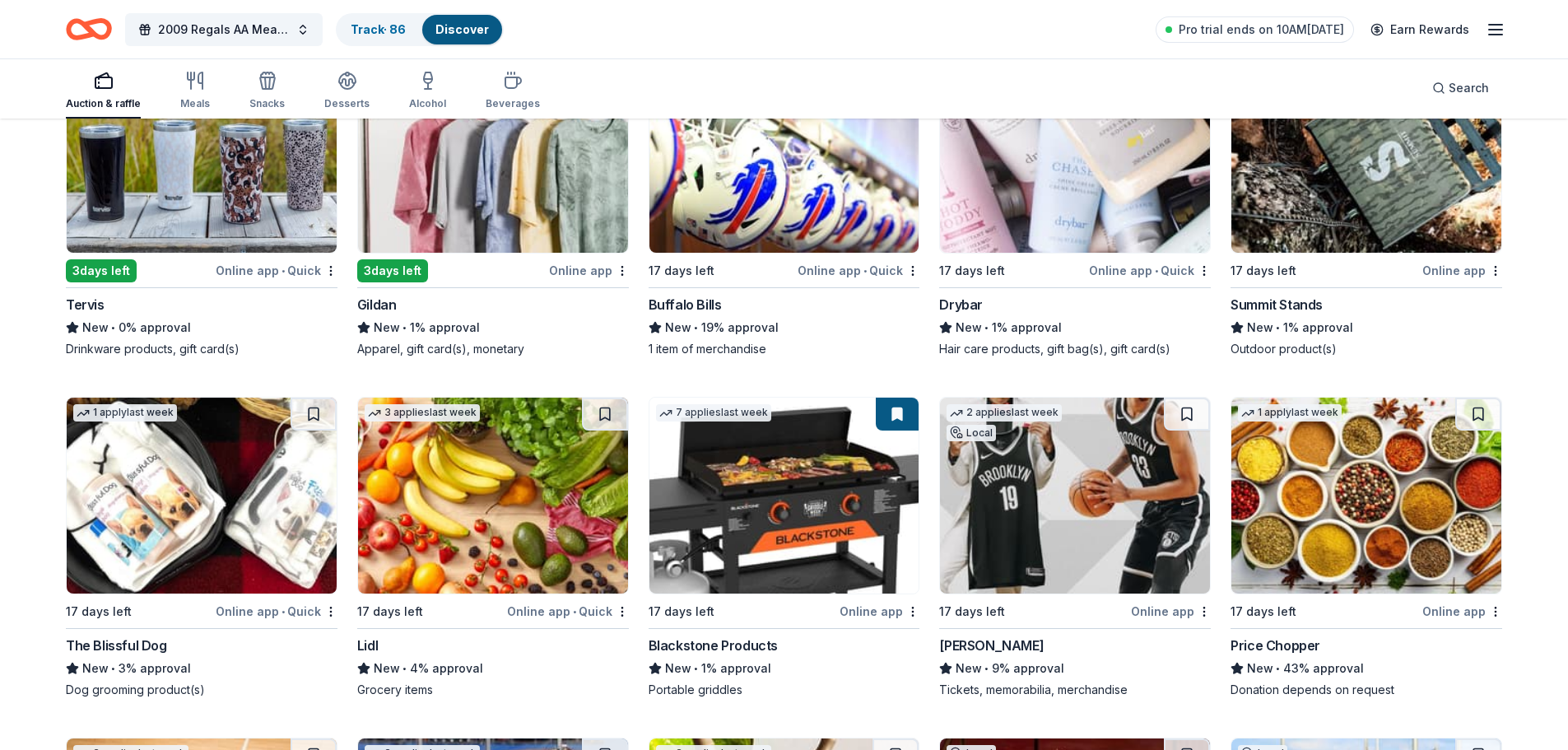
click at [1121, 266] on div "Online app • Quick" at bounding box center [1150, 270] width 122 height 20
click at [101, 645] on div "The Blissful Dog" at bounding box center [116, 644] width 101 height 19
click at [734, 648] on div "Blackstone Products" at bounding box center [713, 644] width 130 height 19
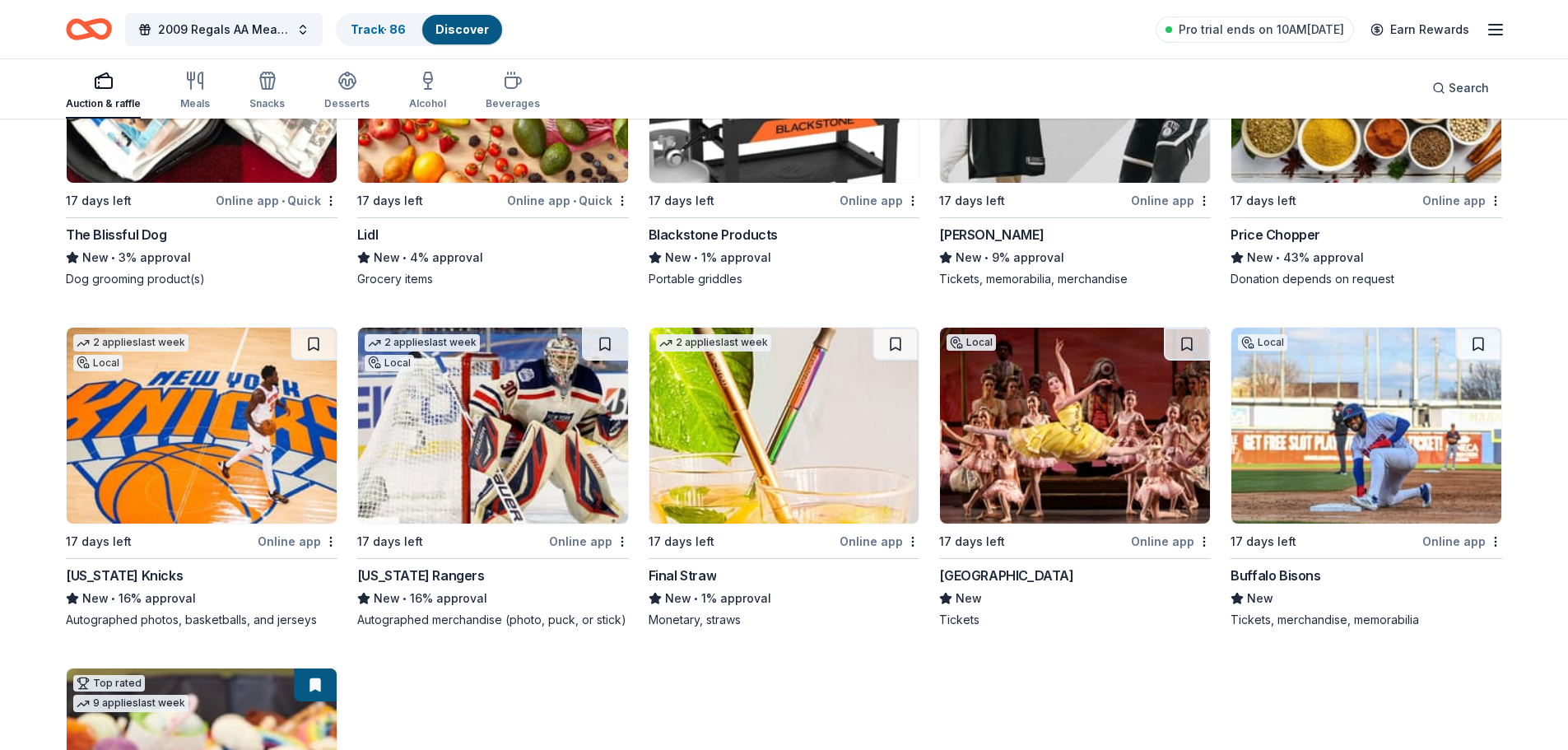
scroll to position [658, 0]
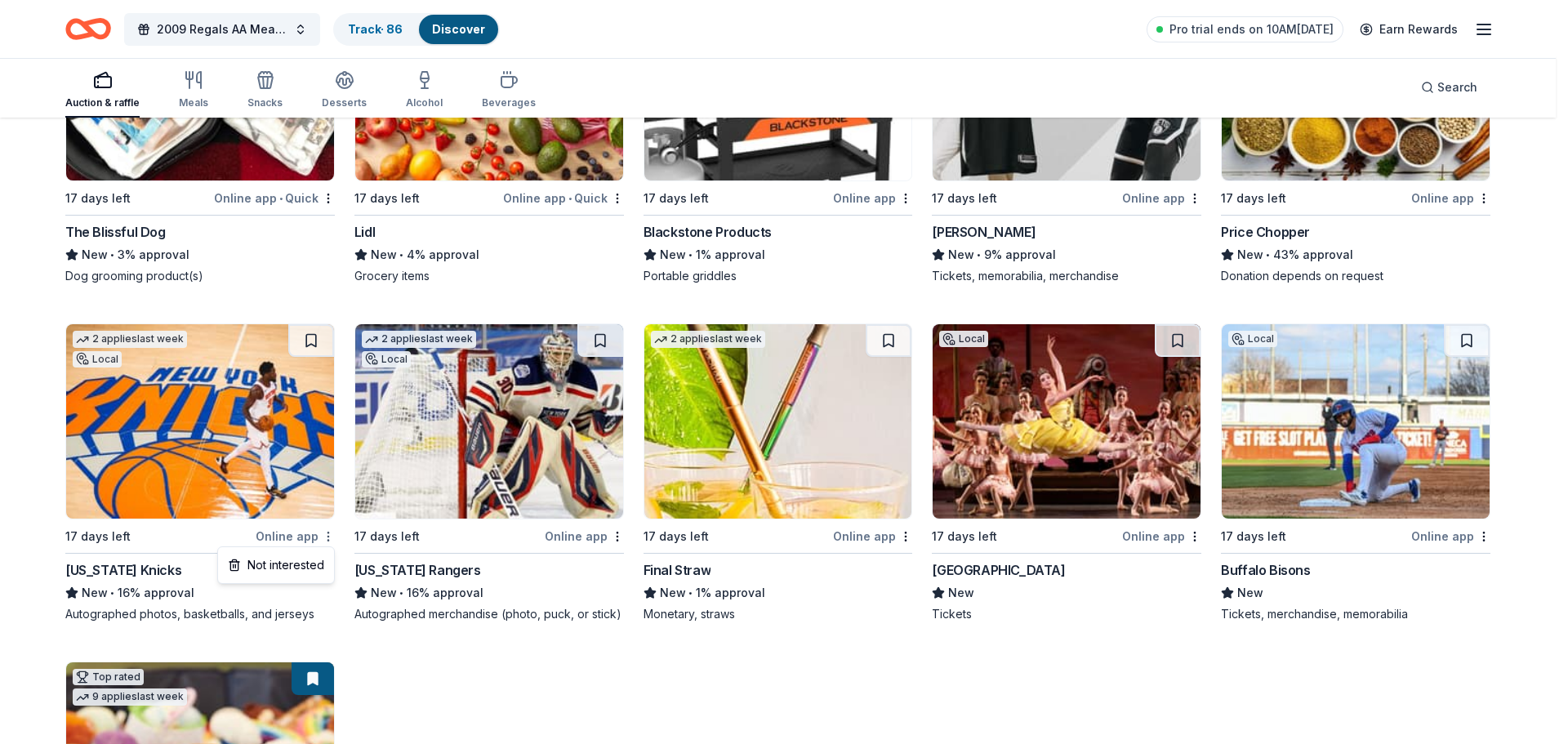
click at [235, 567] on div "Not interested" at bounding box center [276, 565] width 109 height 29
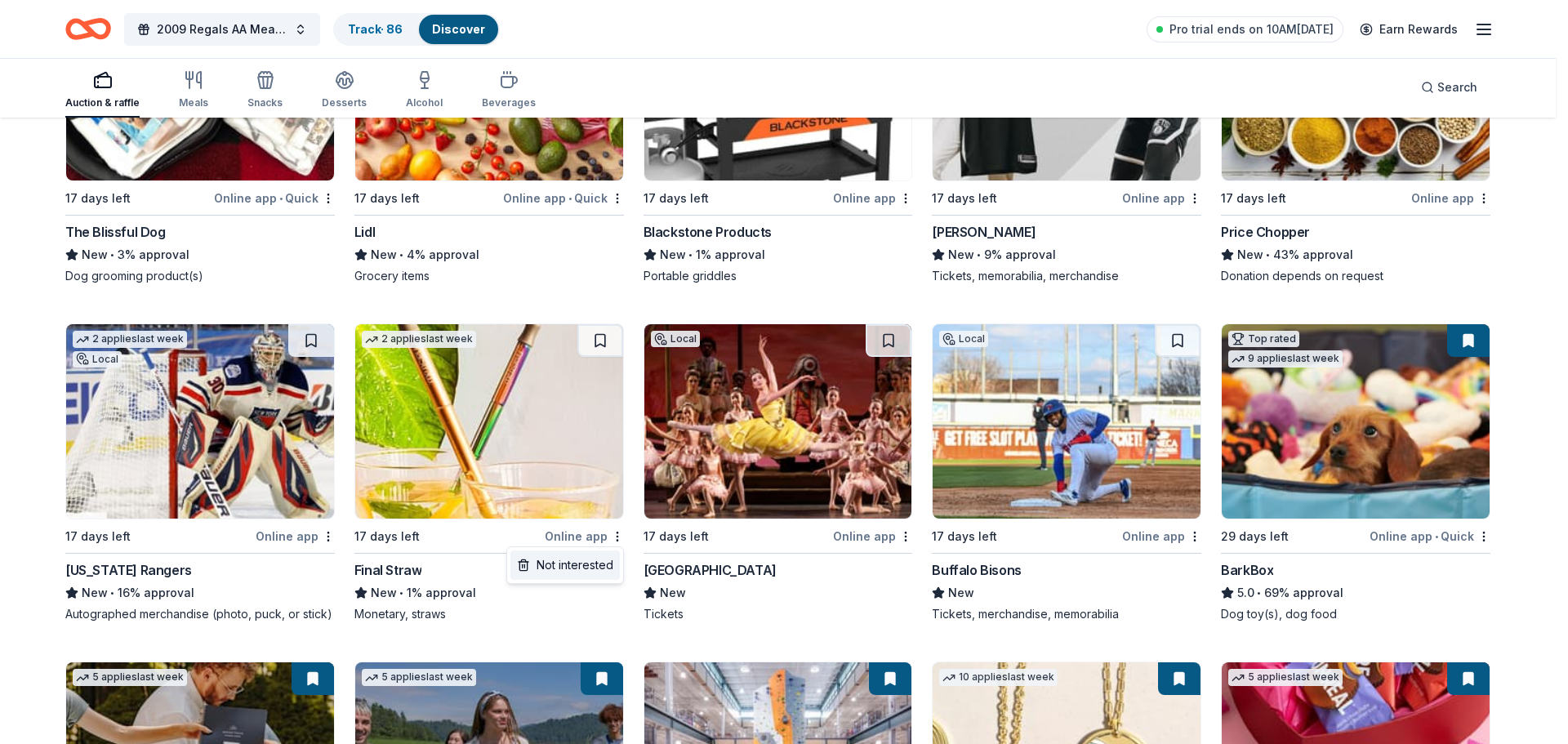
click at [543, 571] on div "Not interested" at bounding box center [565, 565] width 109 height 29
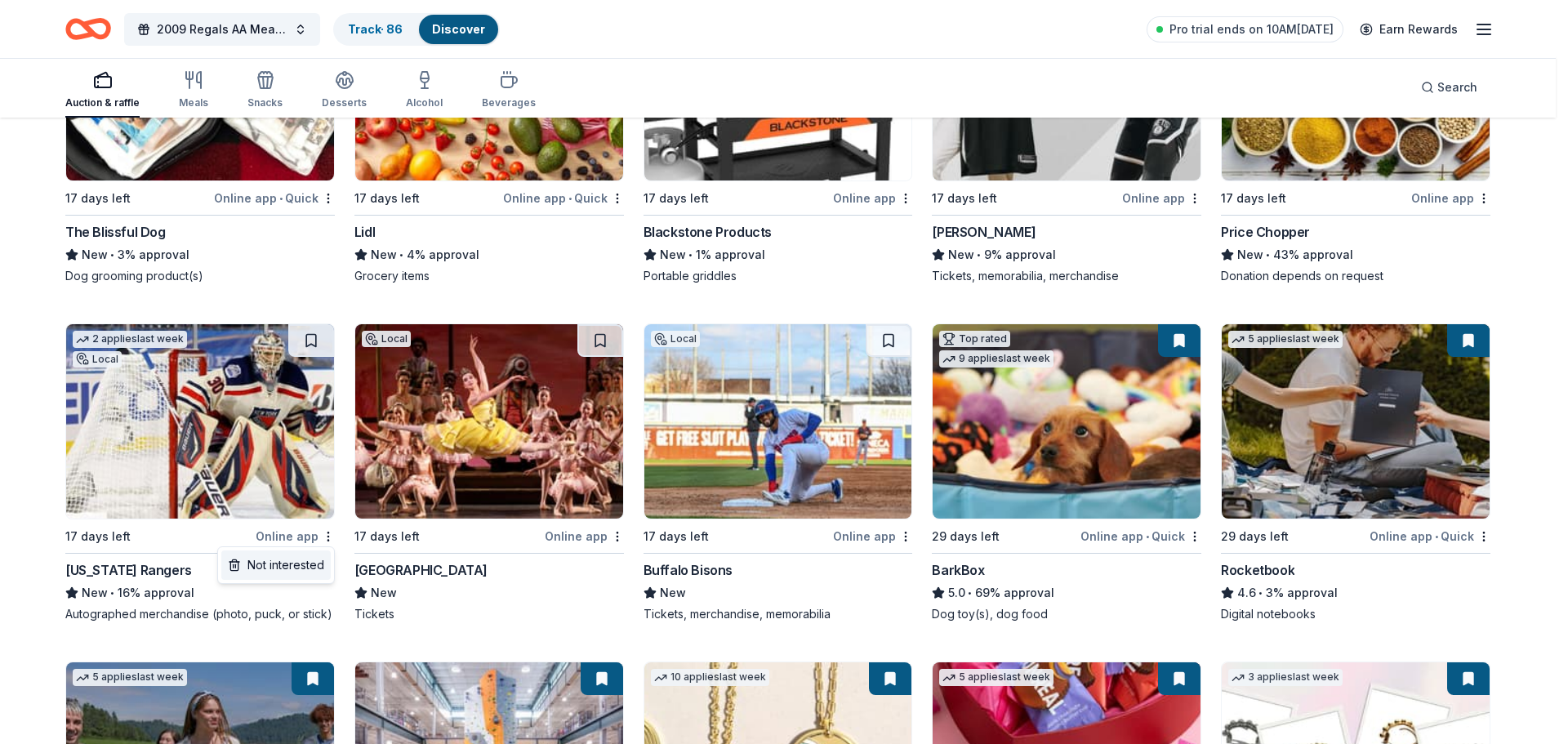
click at [293, 569] on div "Not interested" at bounding box center [276, 565] width 109 height 29
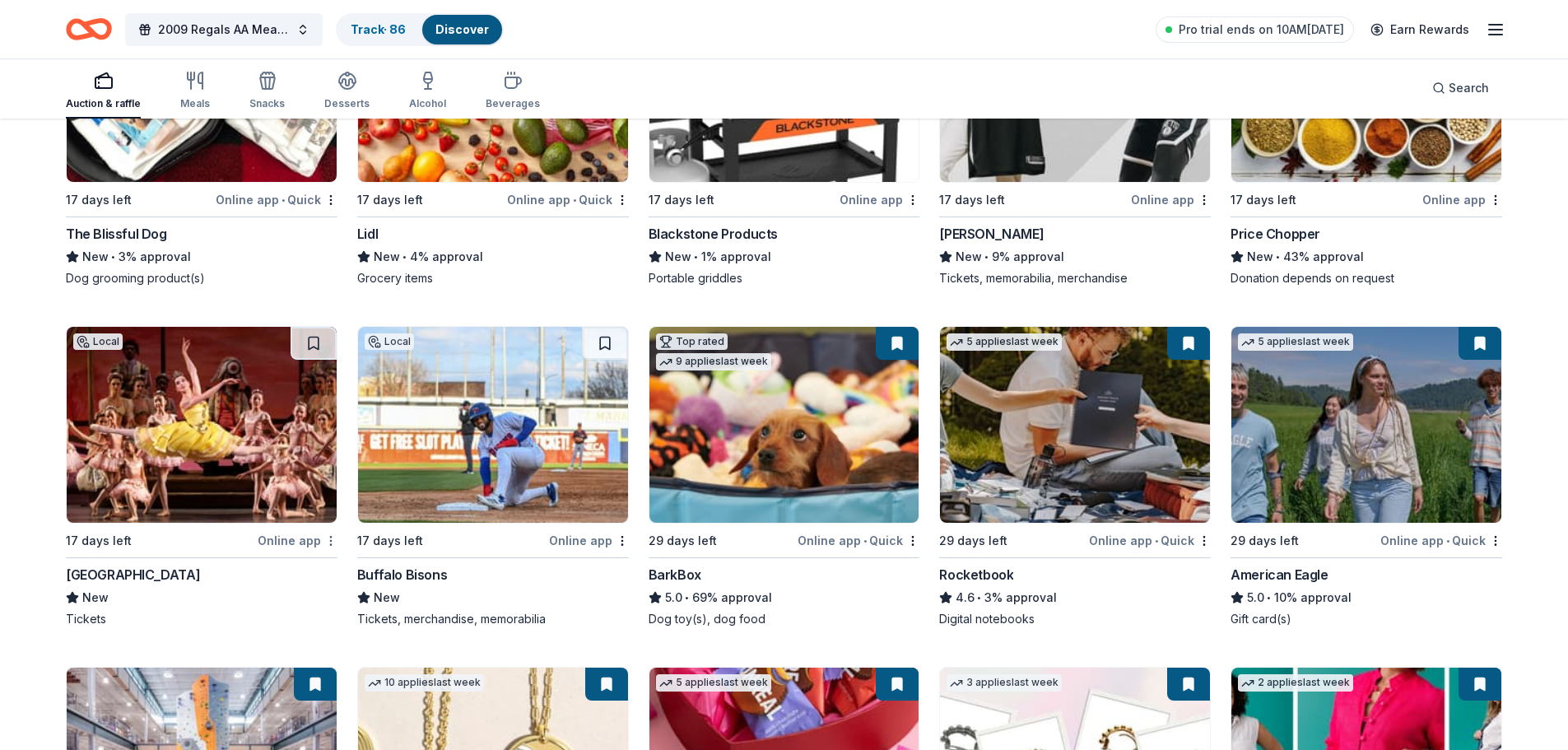
drag, startPoint x: 343, startPoint y: 542, endPoint x: 331, endPoint y: 539, distance: 12.4
click at [331, 539] on div "2 applies last week 3 days left Online app • Quick Tervis New • 0% approval Dri…" at bounding box center [784, 493] width 1436 height 1697
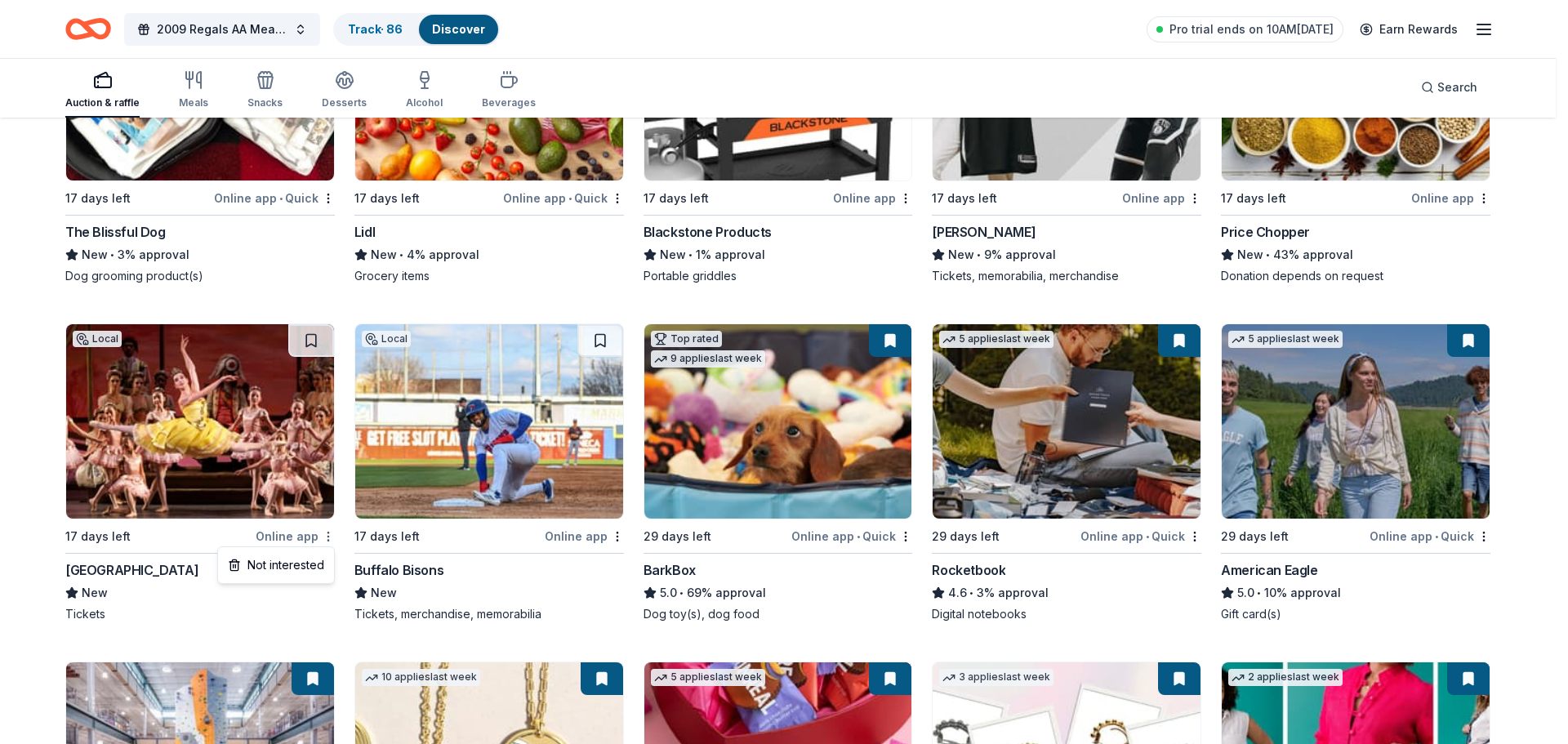
click at [310, 574] on div "Not interested" at bounding box center [276, 565] width 109 height 29
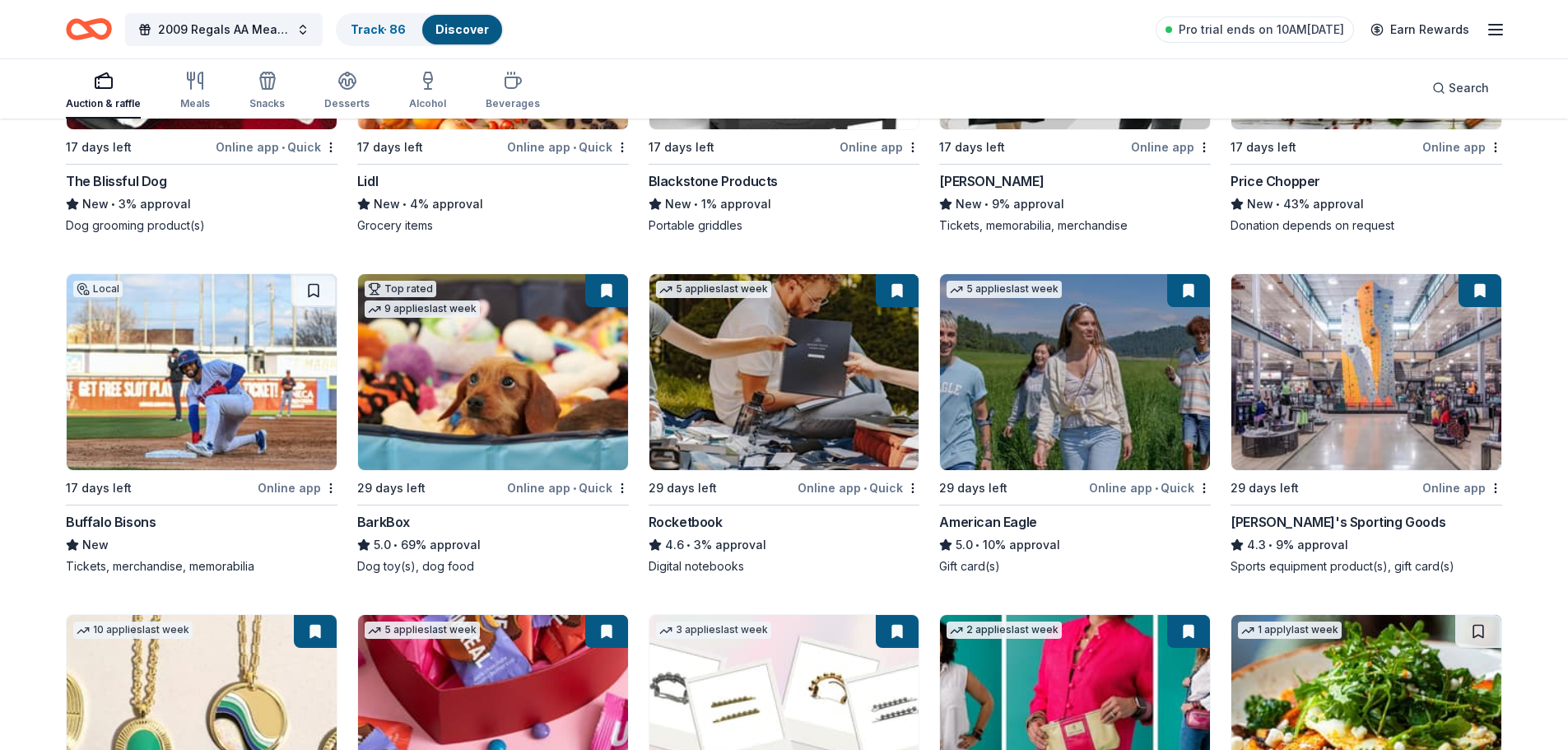
scroll to position [741, 0]
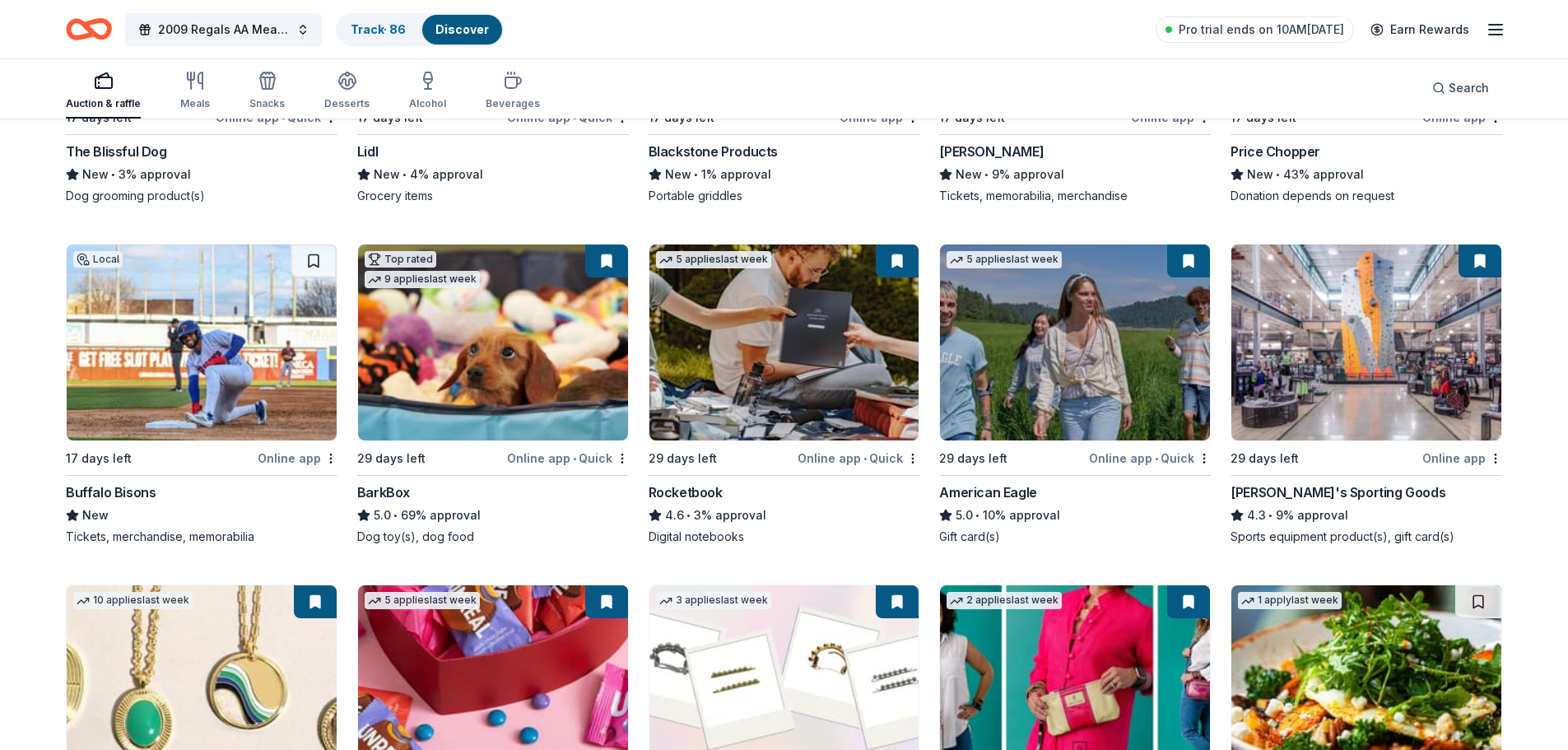
click at [1471, 461] on div "Online app" at bounding box center [1462, 458] width 80 height 20
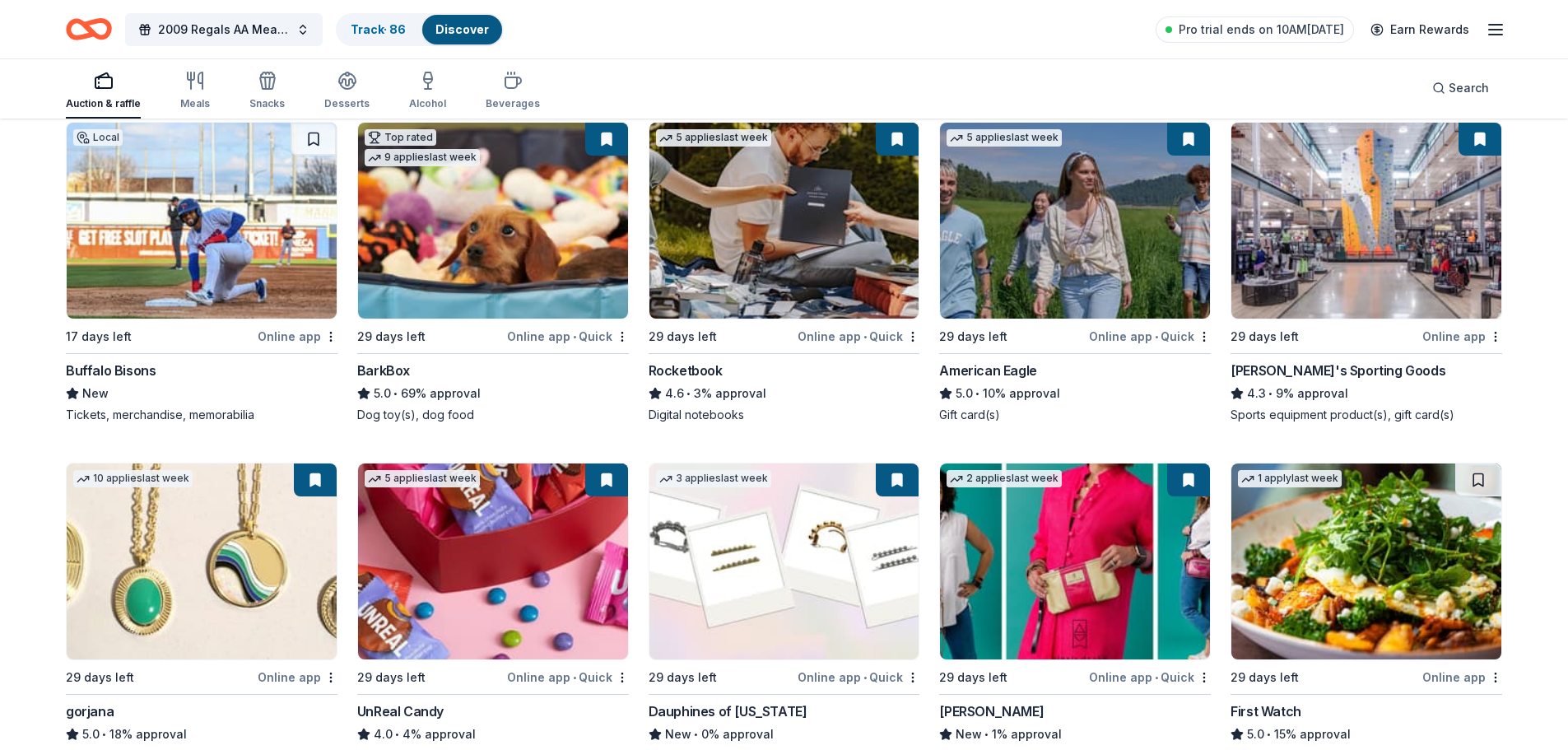
scroll to position [1070, 0]
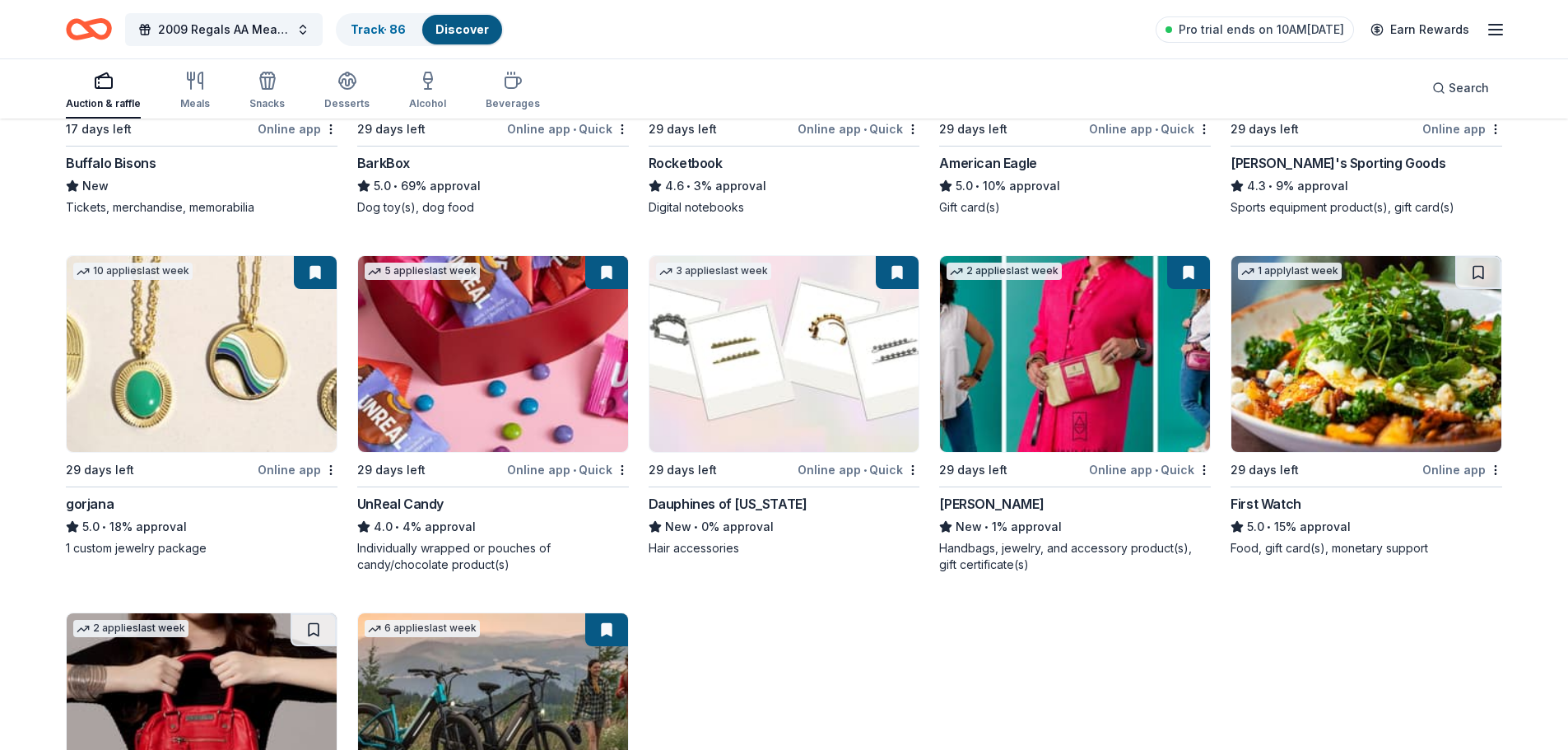
click at [1143, 470] on div "Online app • Quick" at bounding box center [1150, 469] width 122 height 20
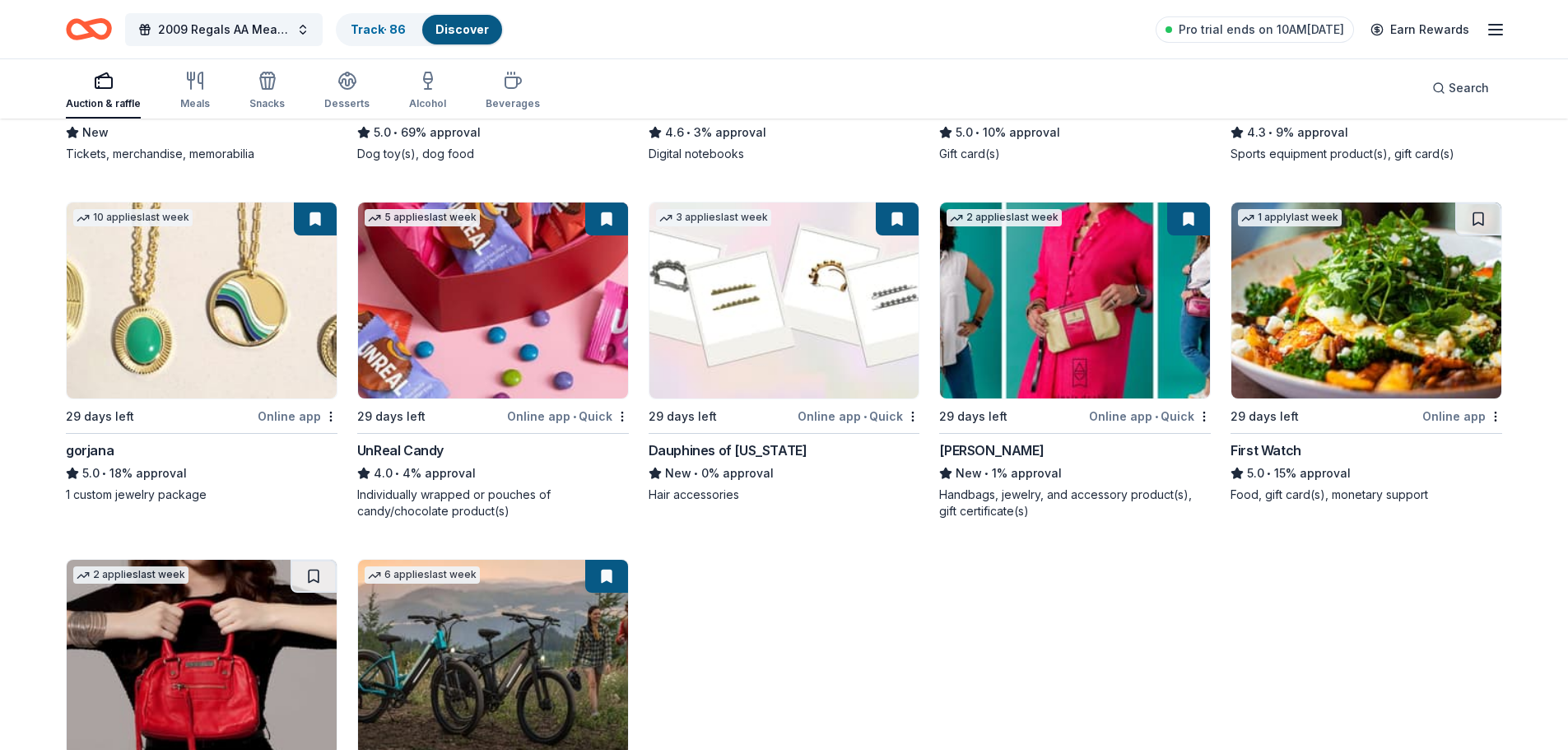
scroll to position [1152, 0]
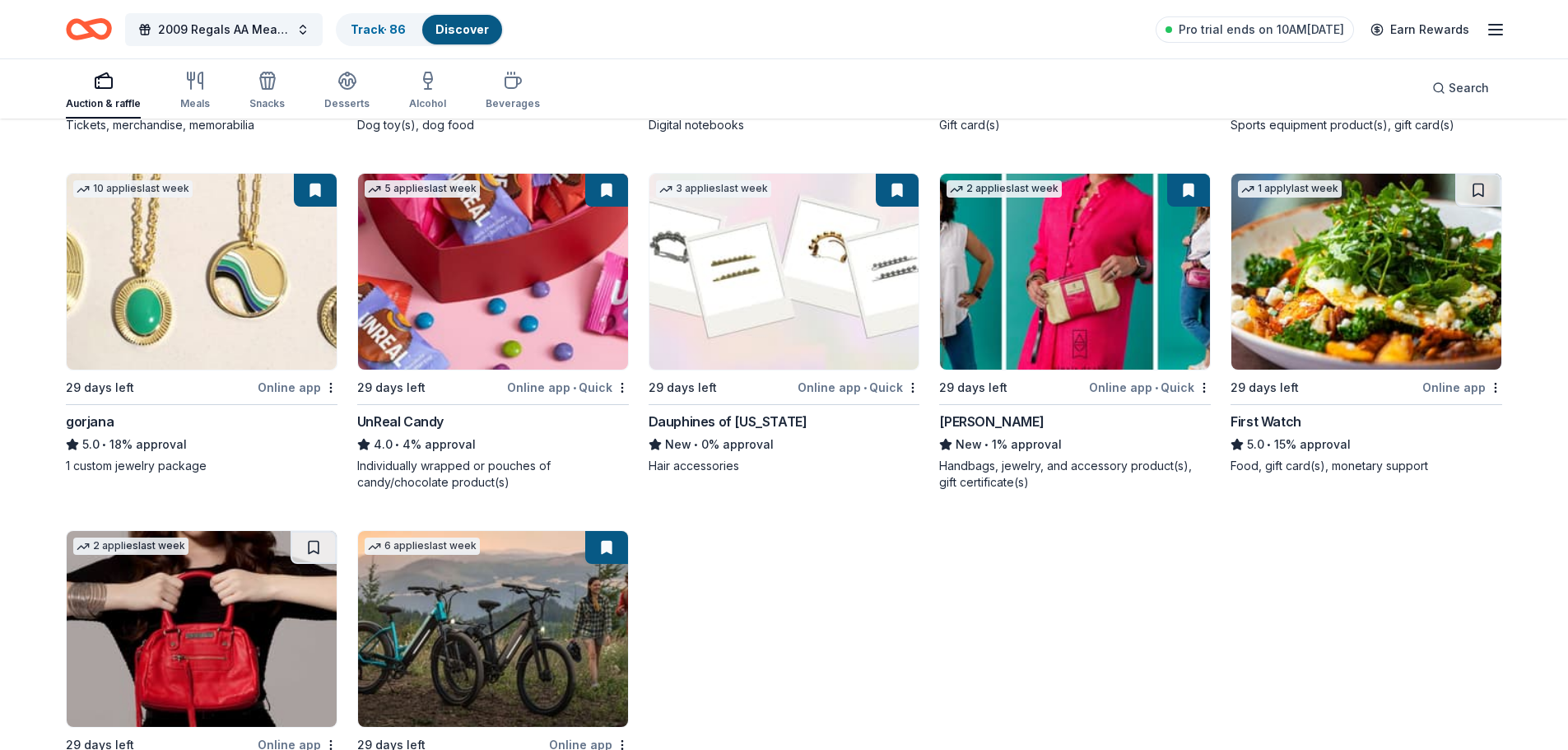
click at [1293, 388] on div "29 days left" at bounding box center [1265, 387] width 69 height 19
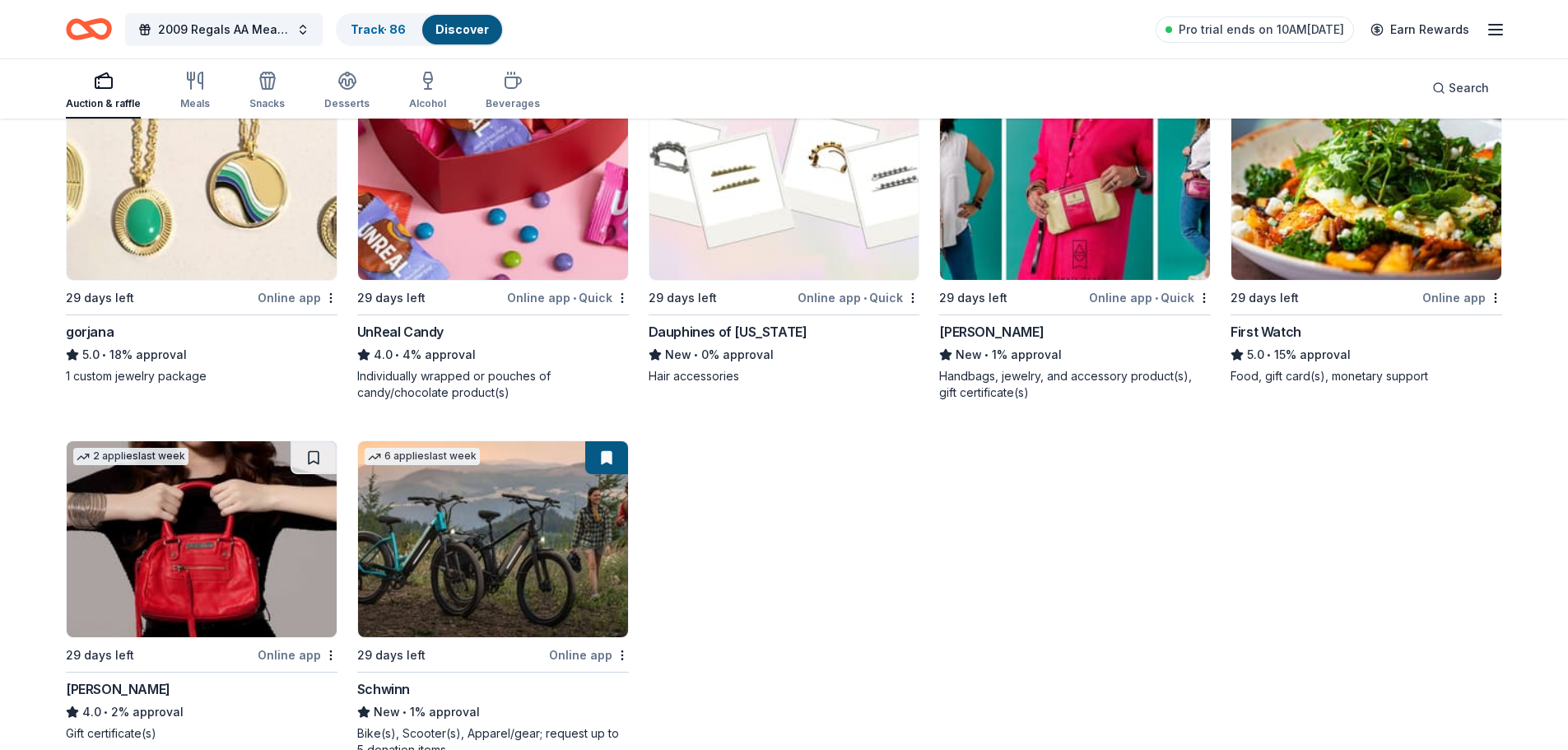
scroll to position [1381, 0]
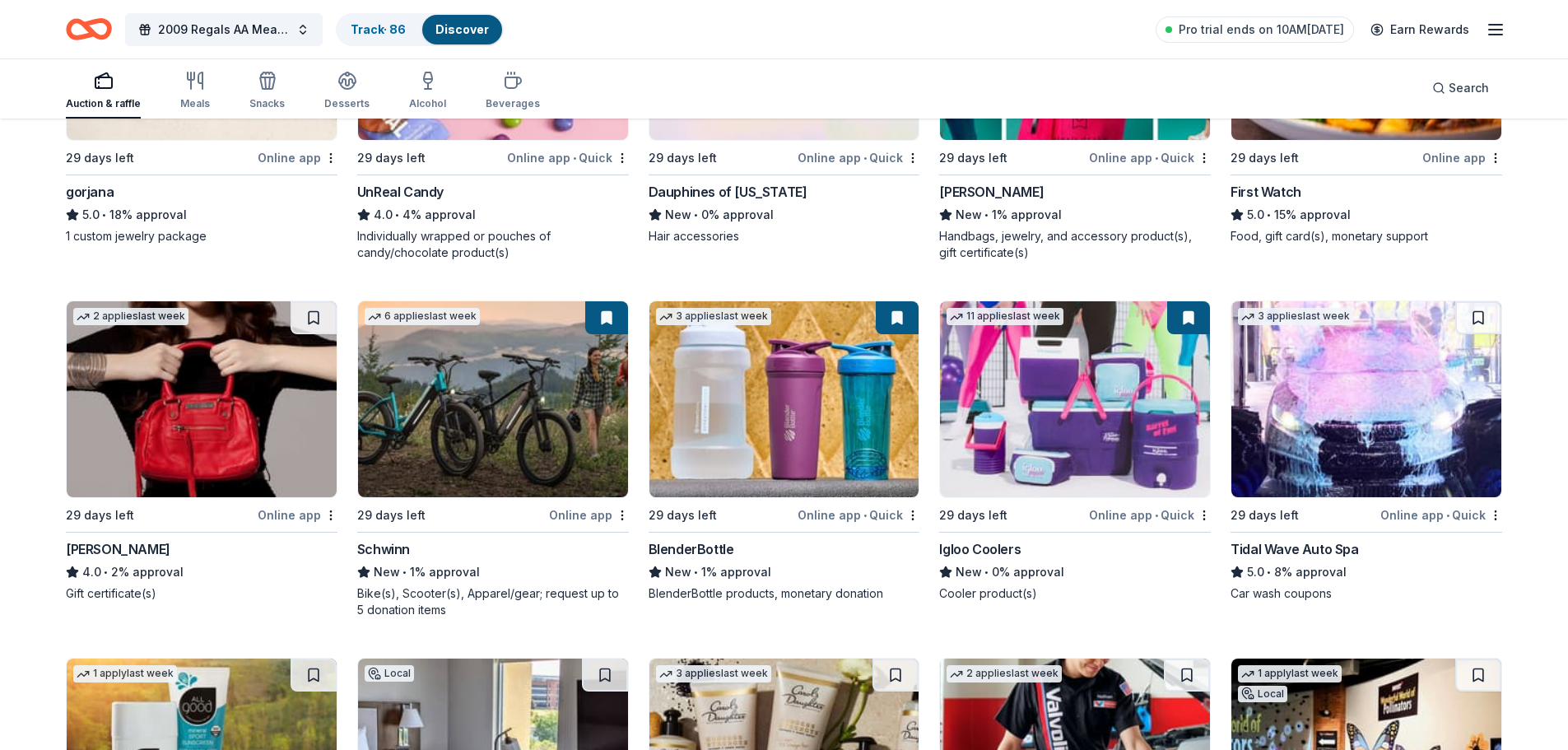
click at [476, 513] on div "29 days left" at bounding box center [452, 515] width 189 height 20
click at [1071, 519] on div "29 days left" at bounding box center [1012, 515] width 146 height 20
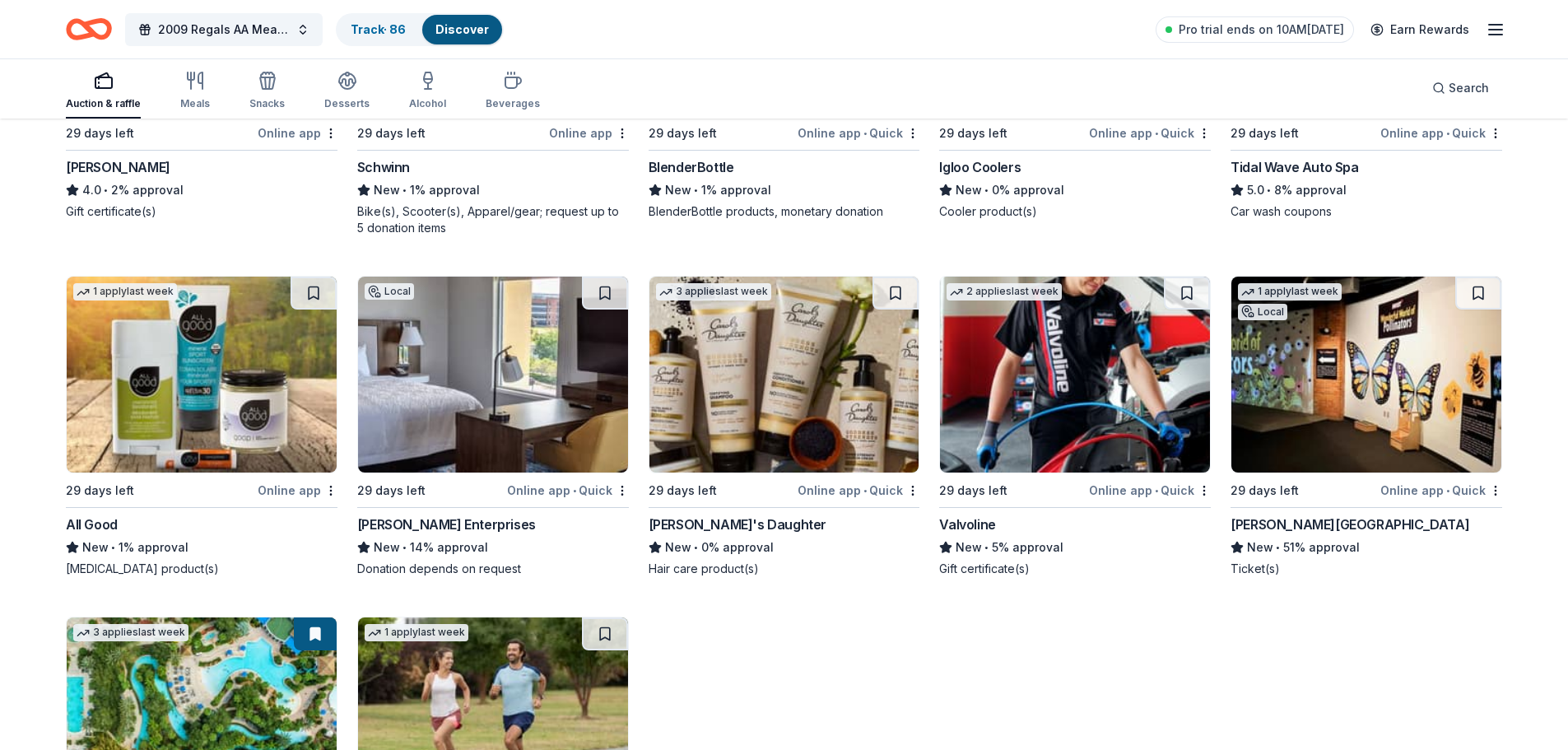
scroll to position [1794, 0]
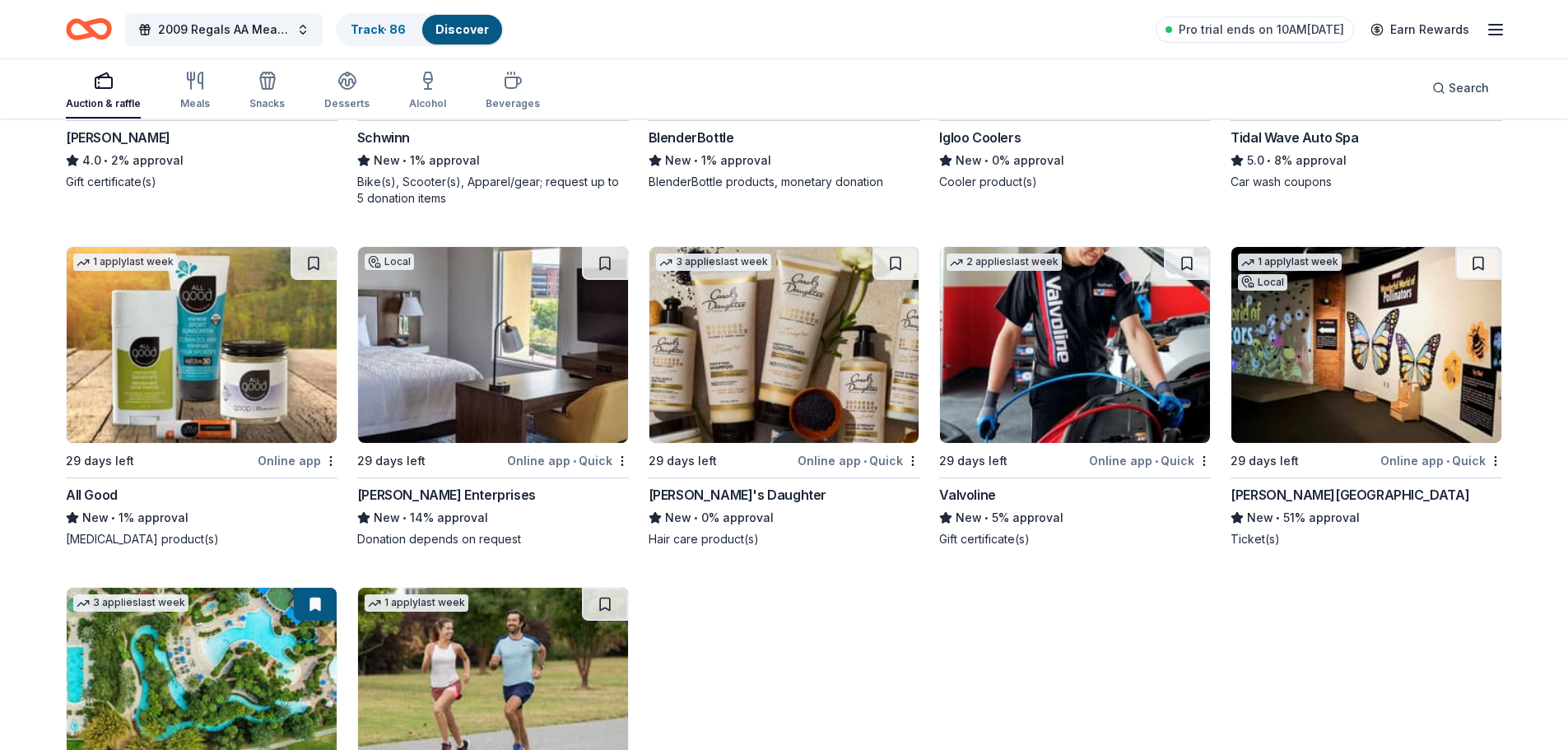
click at [1041, 463] on div "29 days left" at bounding box center [1012, 460] width 146 height 20
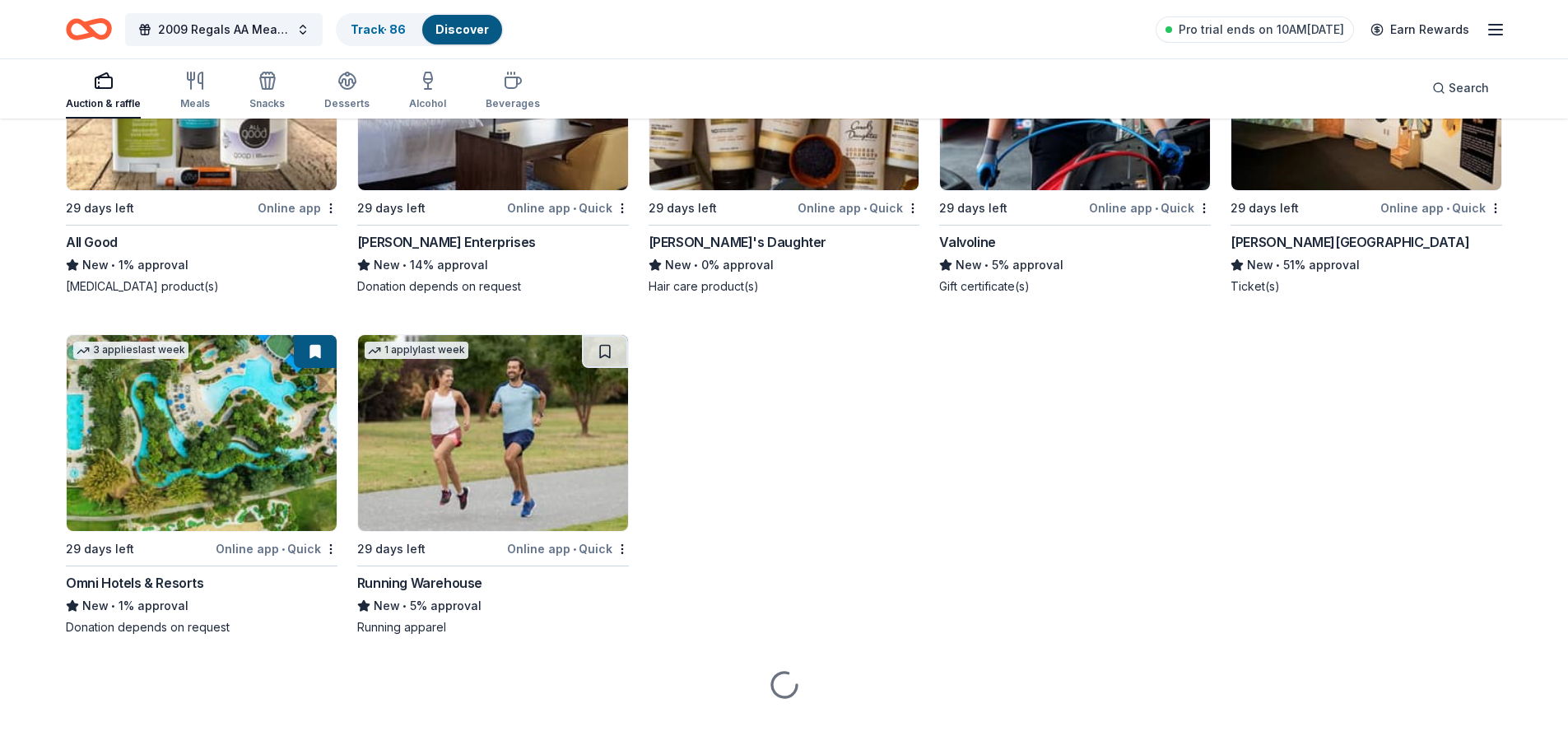
scroll to position [2063, 0]
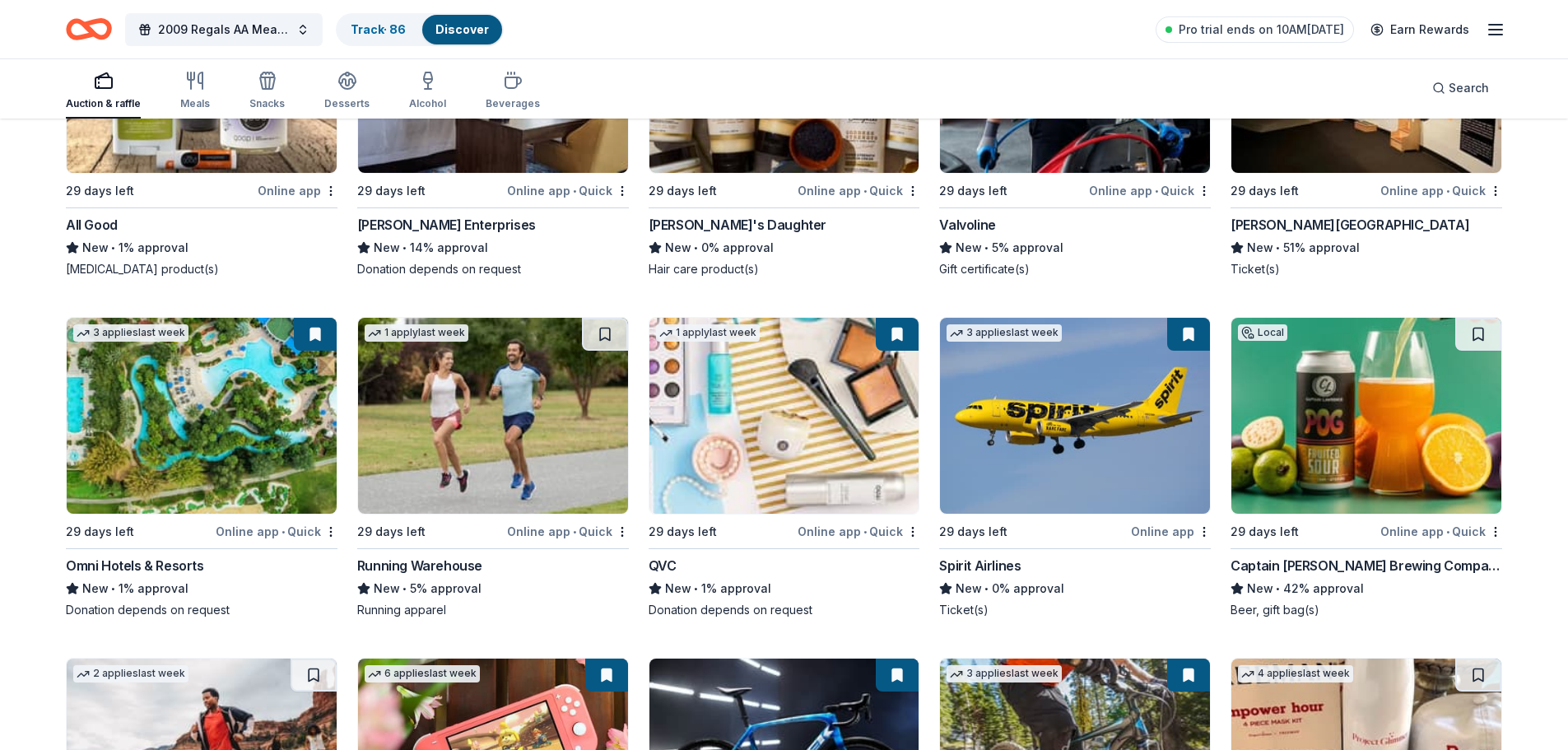
click at [826, 530] on div "Online app • Quick" at bounding box center [859, 531] width 122 height 20
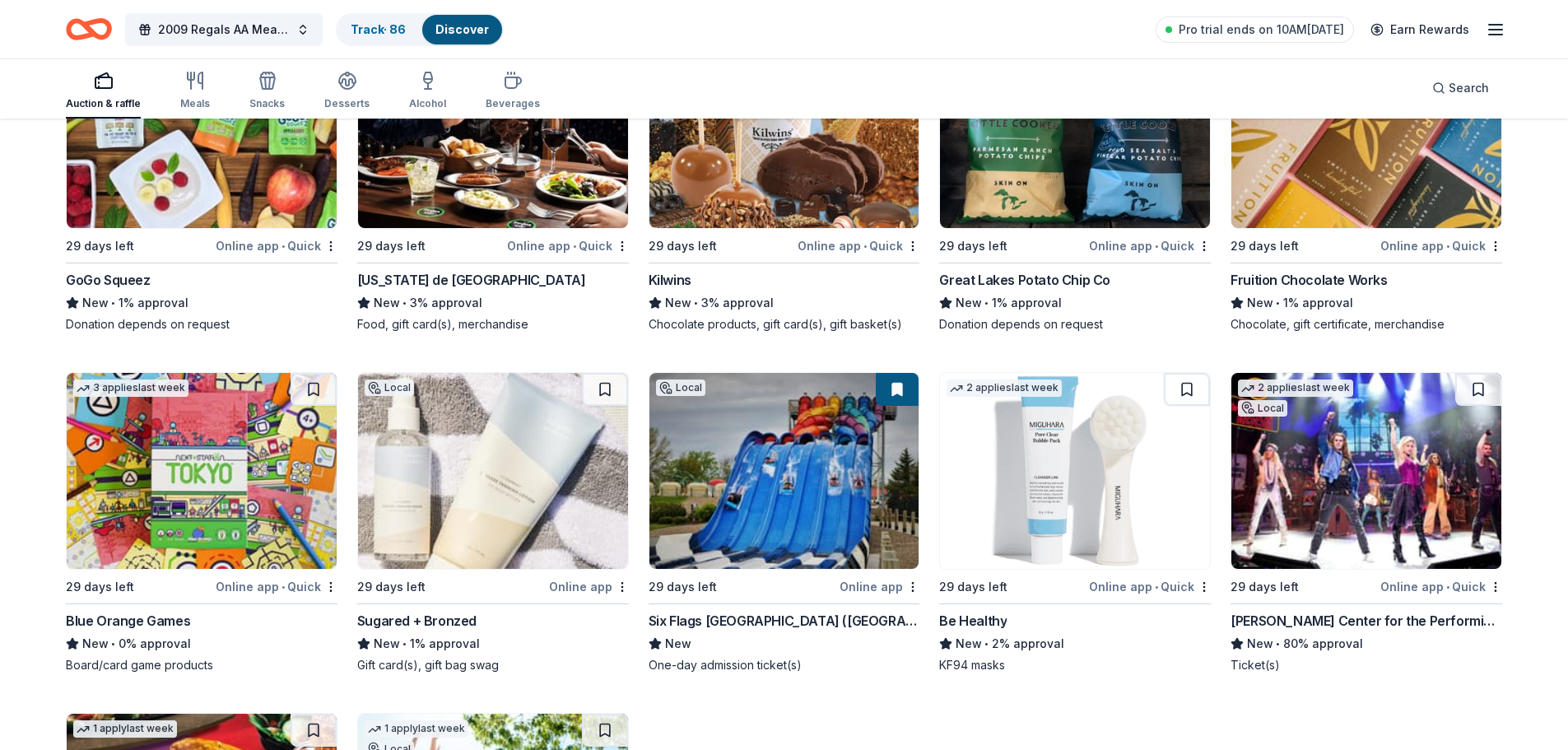
scroll to position [3051, 0]
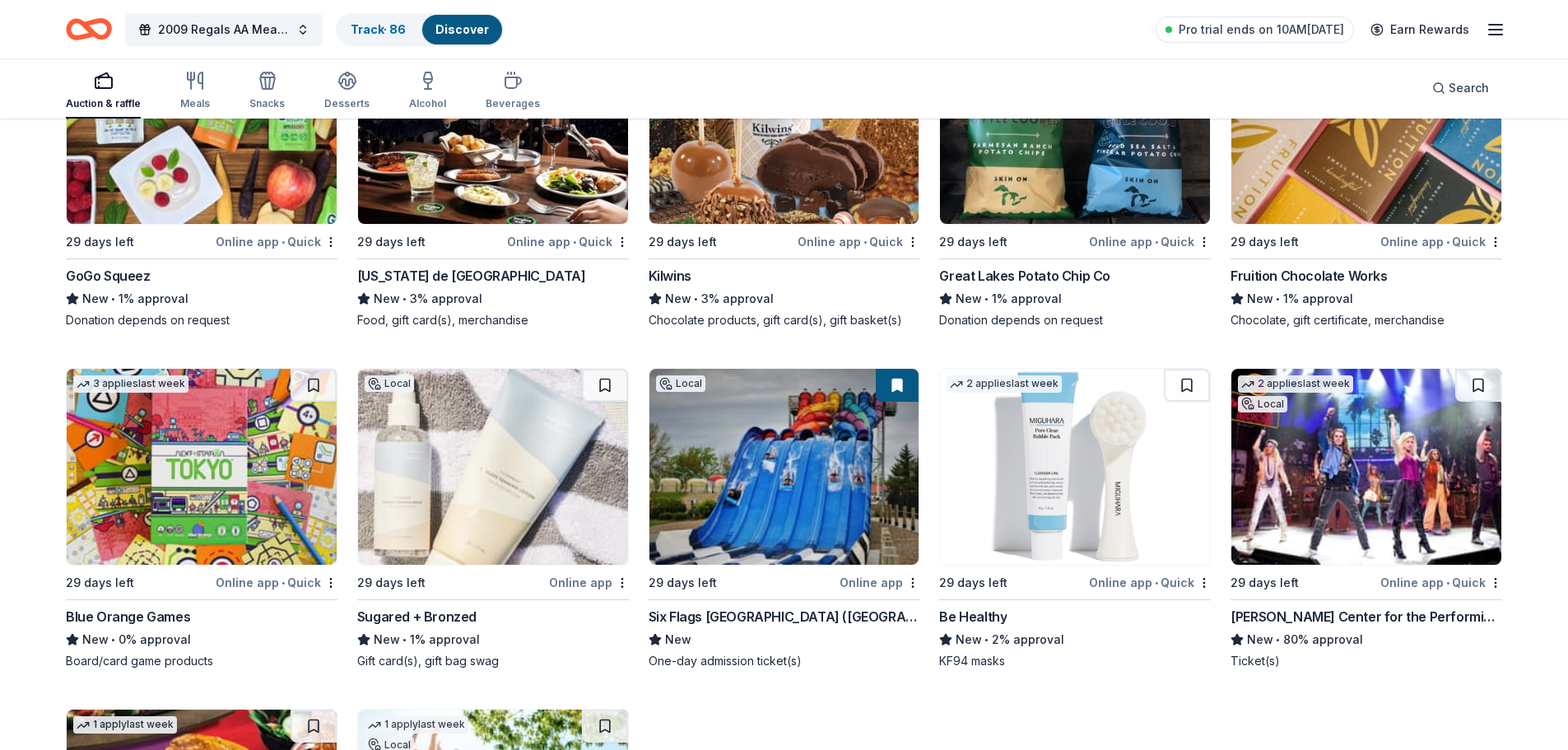
click at [567, 583] on div "Online app" at bounding box center [589, 582] width 80 height 20
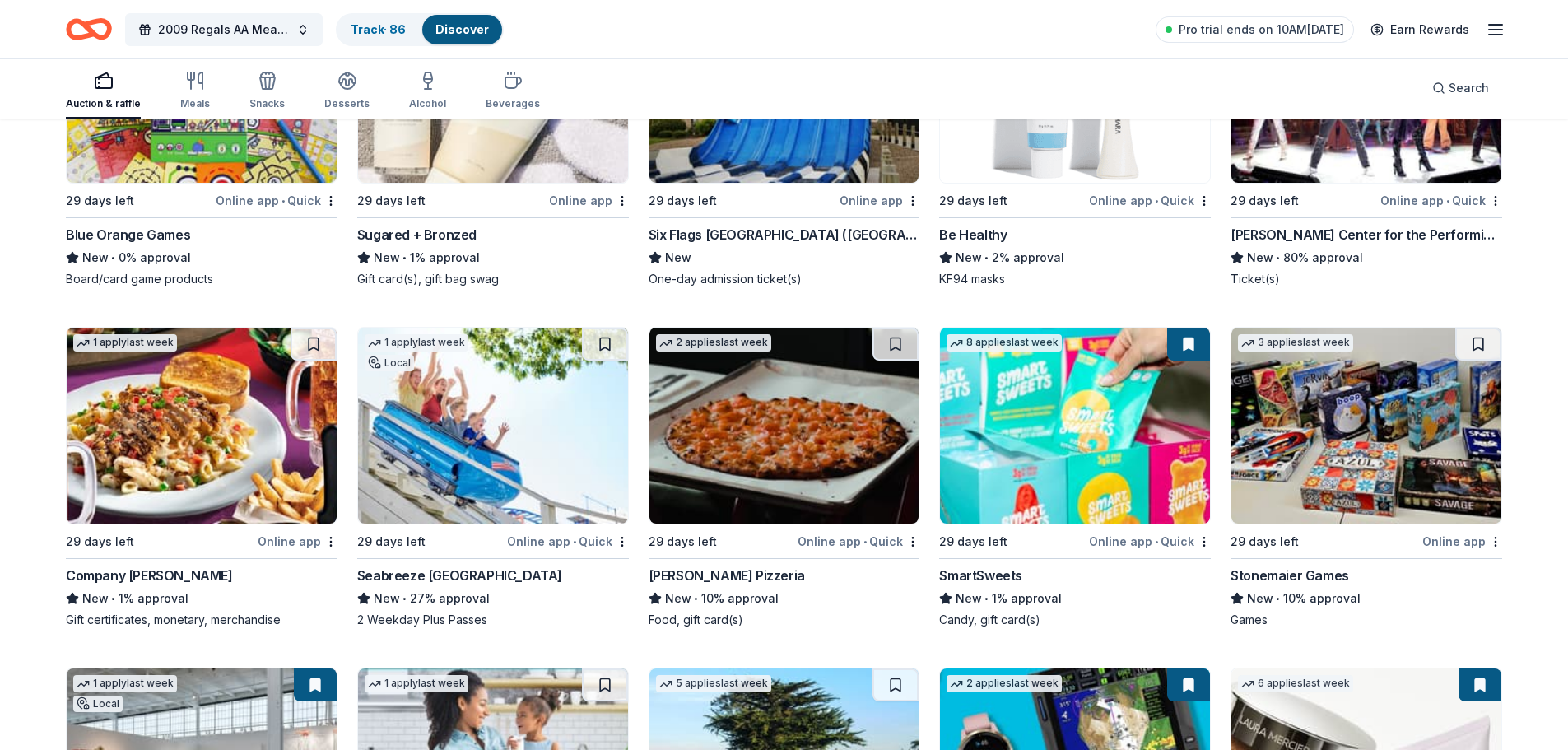
scroll to position [3463, 0]
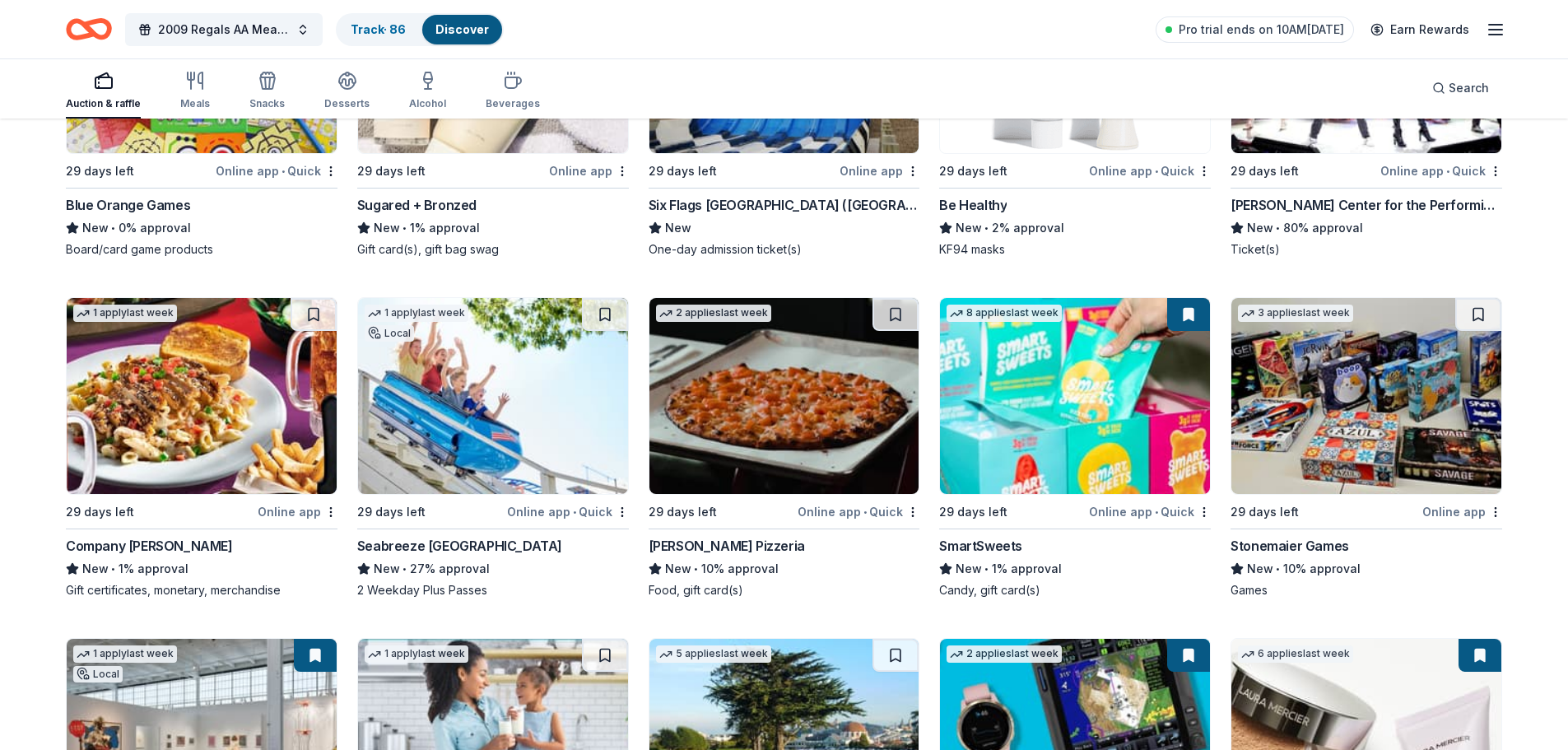
click at [1118, 515] on div "Online app • Quick" at bounding box center [1150, 511] width 122 height 20
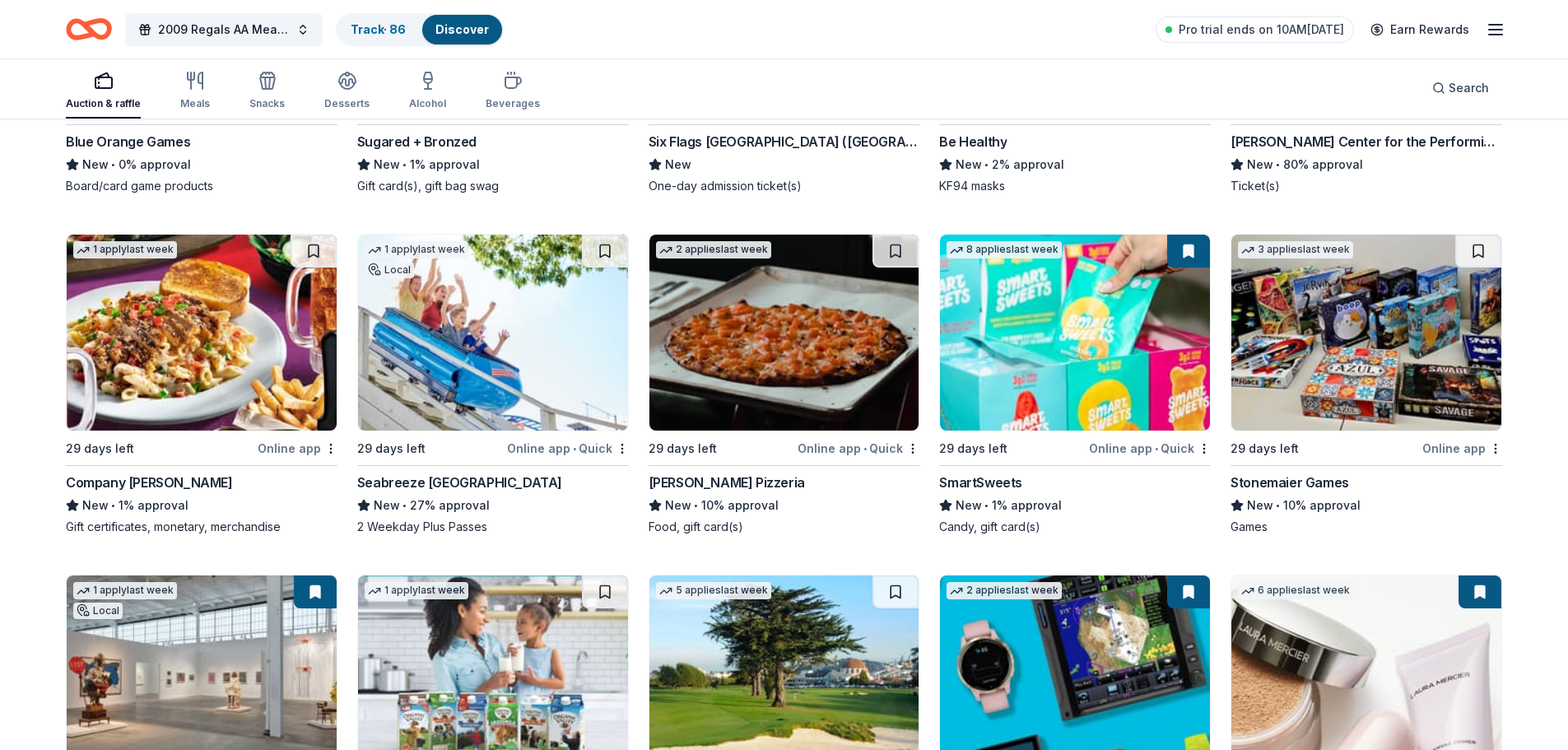
scroll to position [3792, 0]
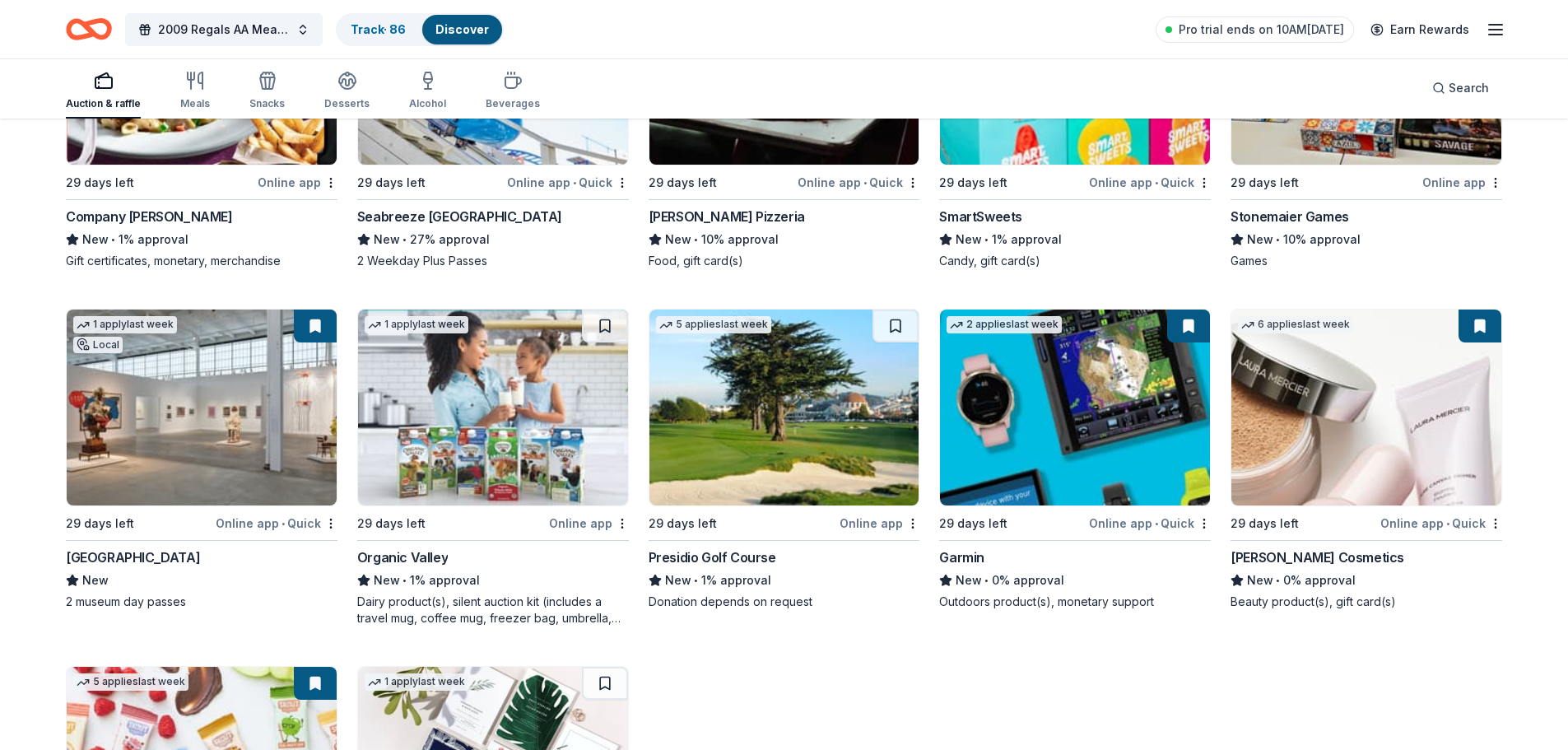
click at [1418, 520] on div "Online app • Quick" at bounding box center [1442, 523] width 122 height 20
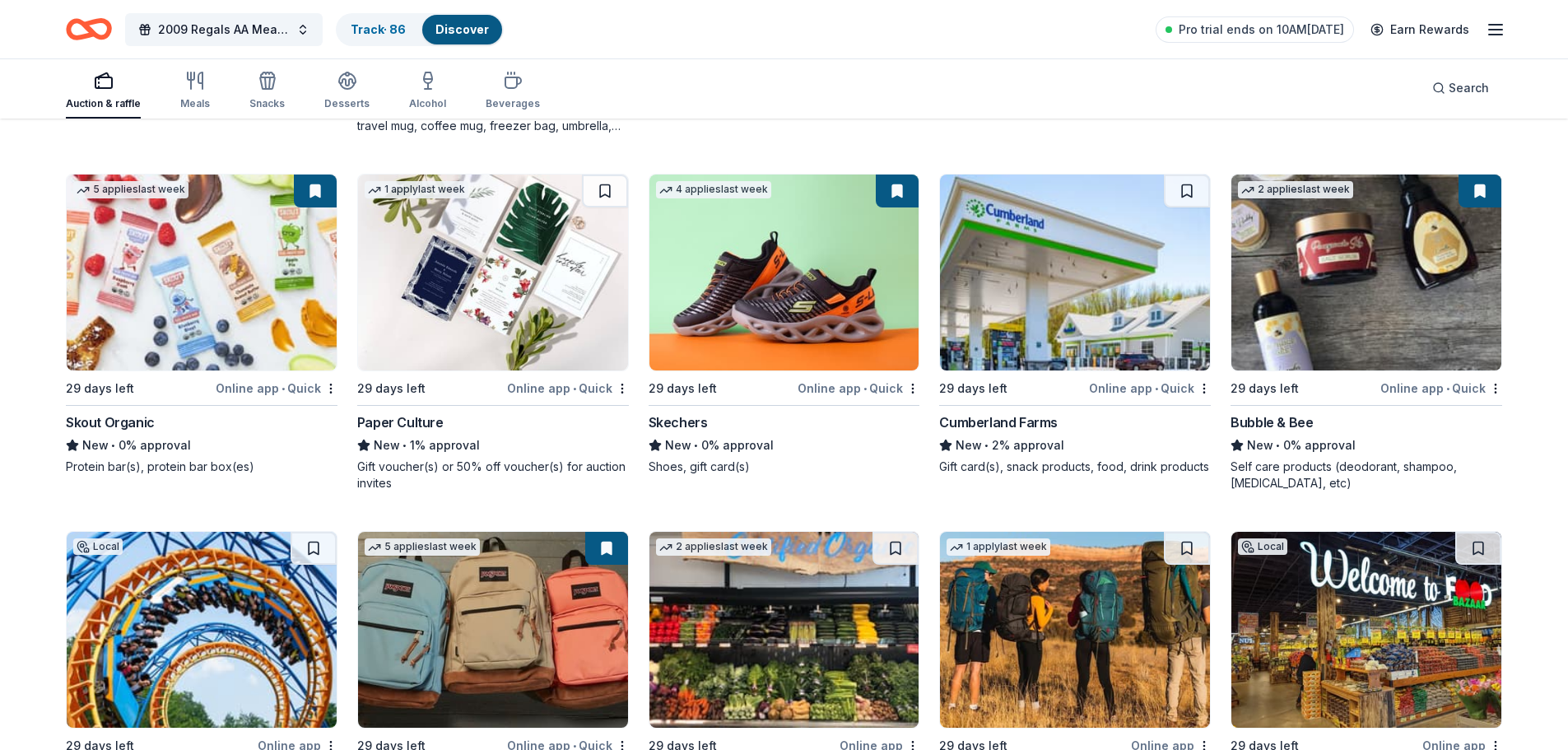
scroll to position [4368, 0]
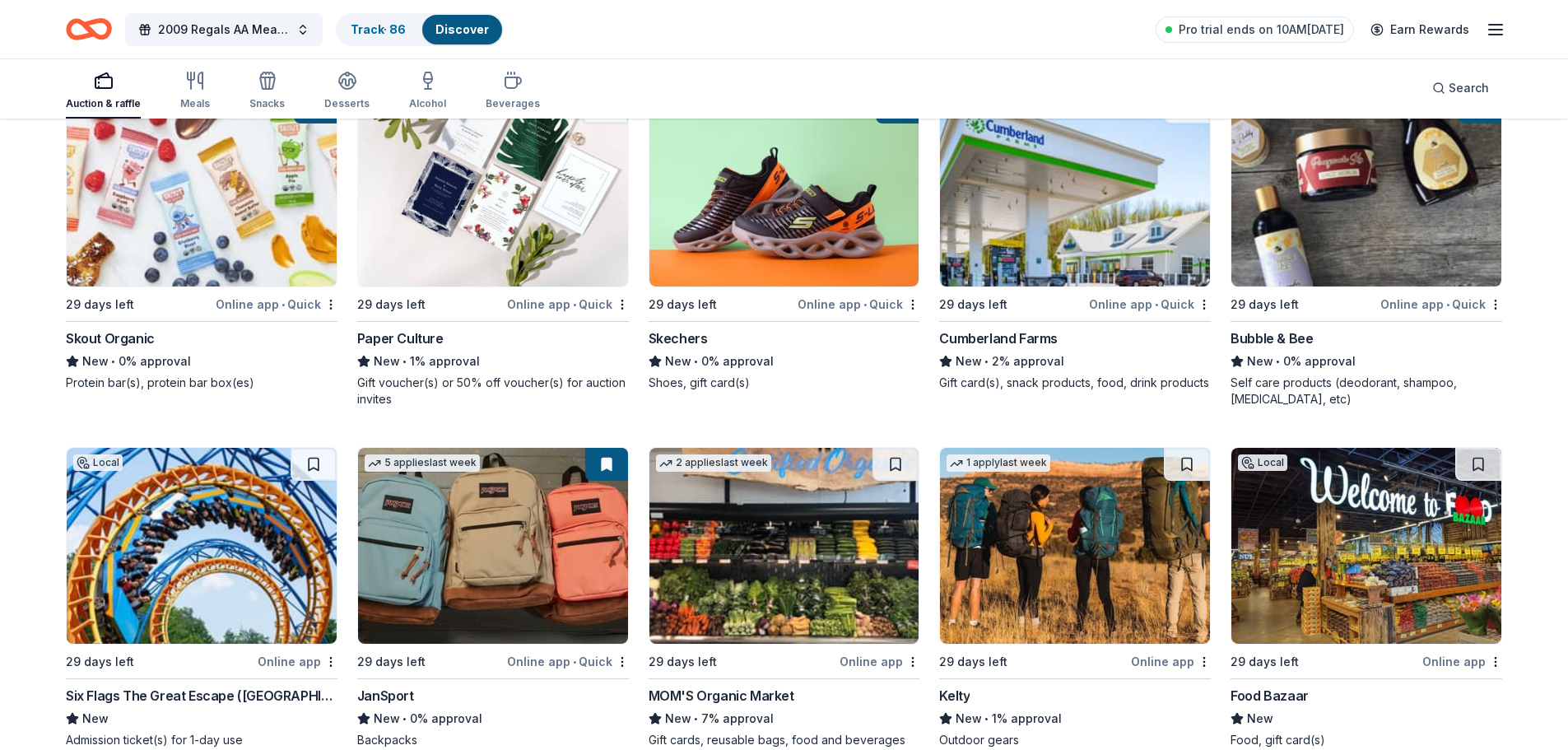
click at [857, 302] on div "Online app • Quick" at bounding box center [859, 304] width 122 height 20
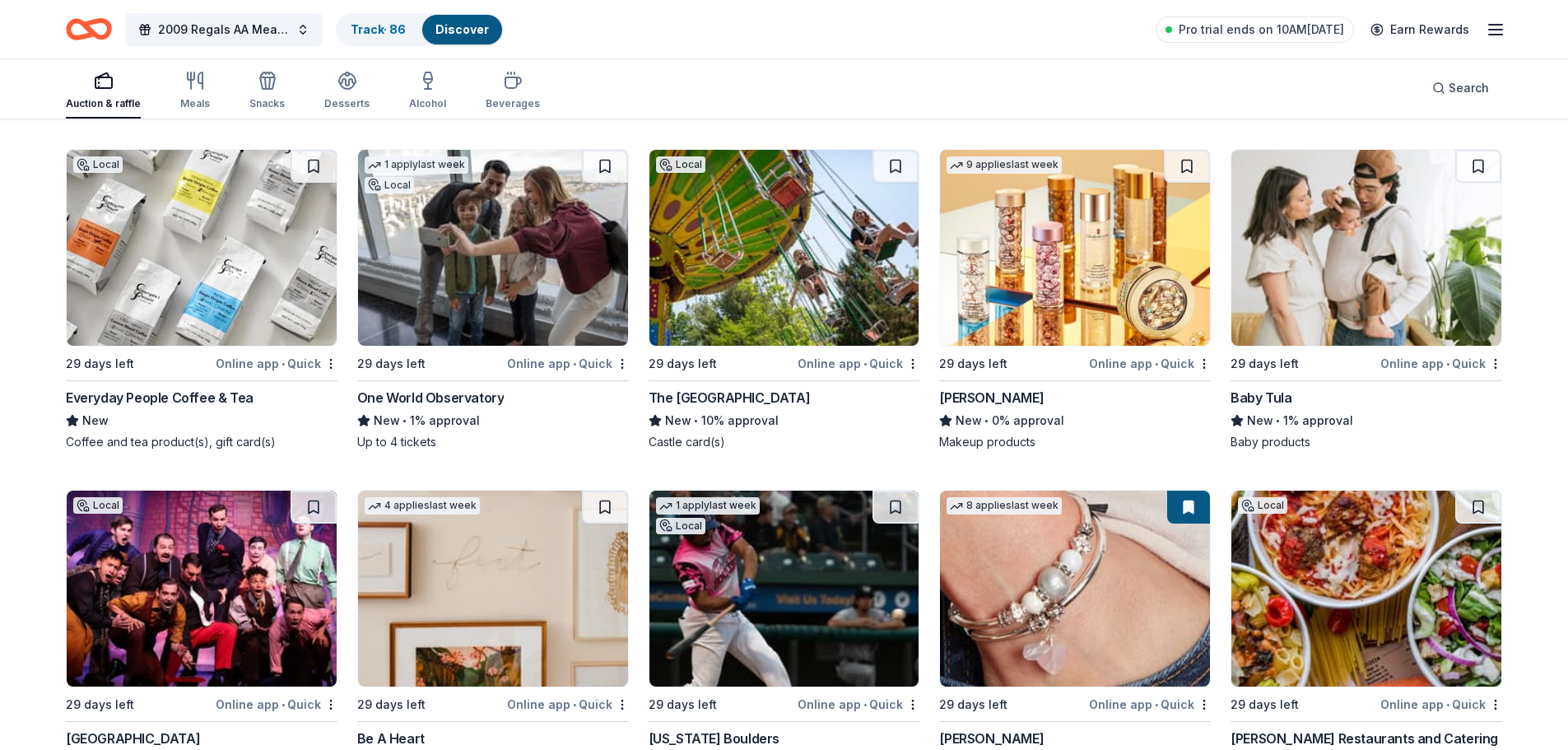
scroll to position [5168, 0]
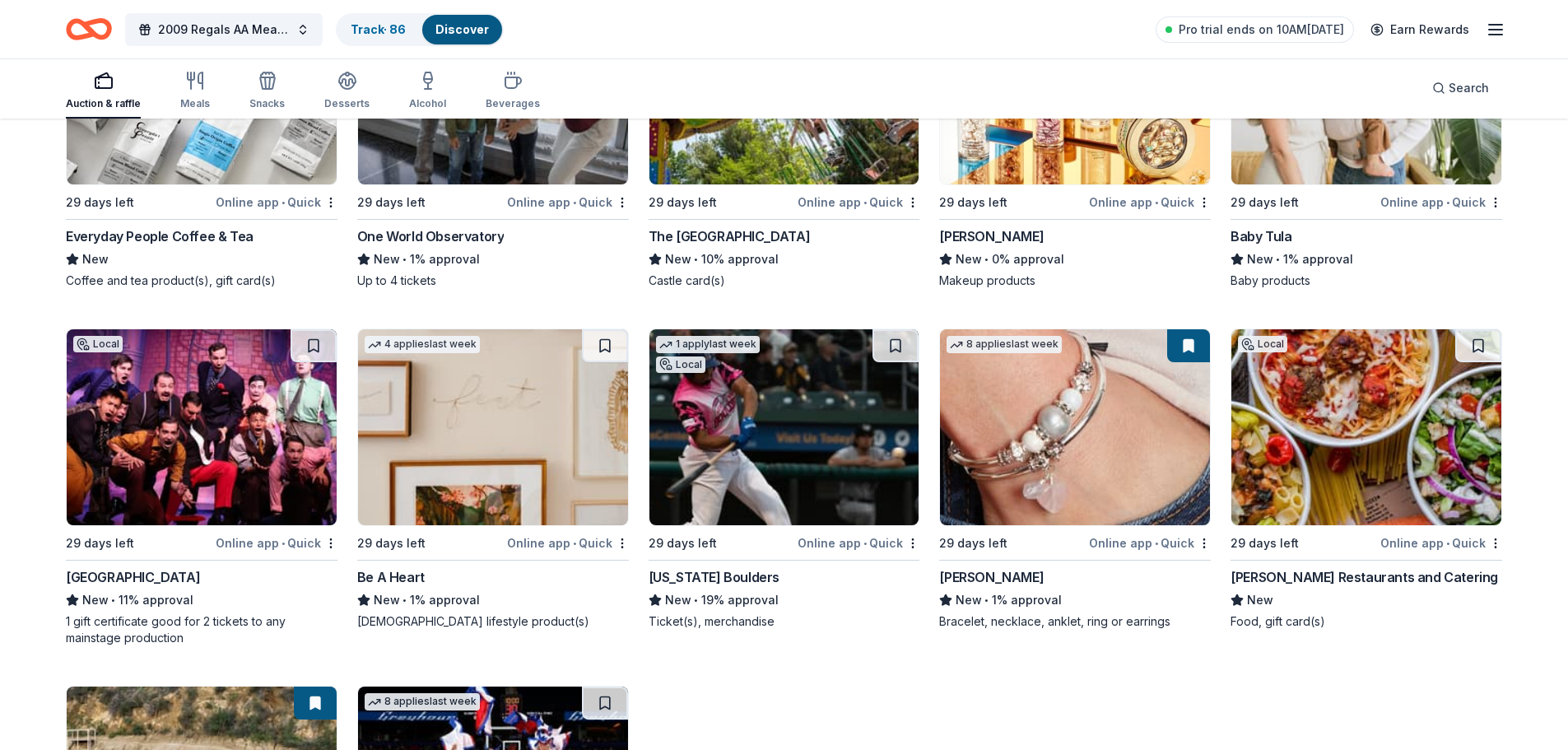
click at [1124, 540] on div "Online app • Quick" at bounding box center [1150, 543] width 122 height 20
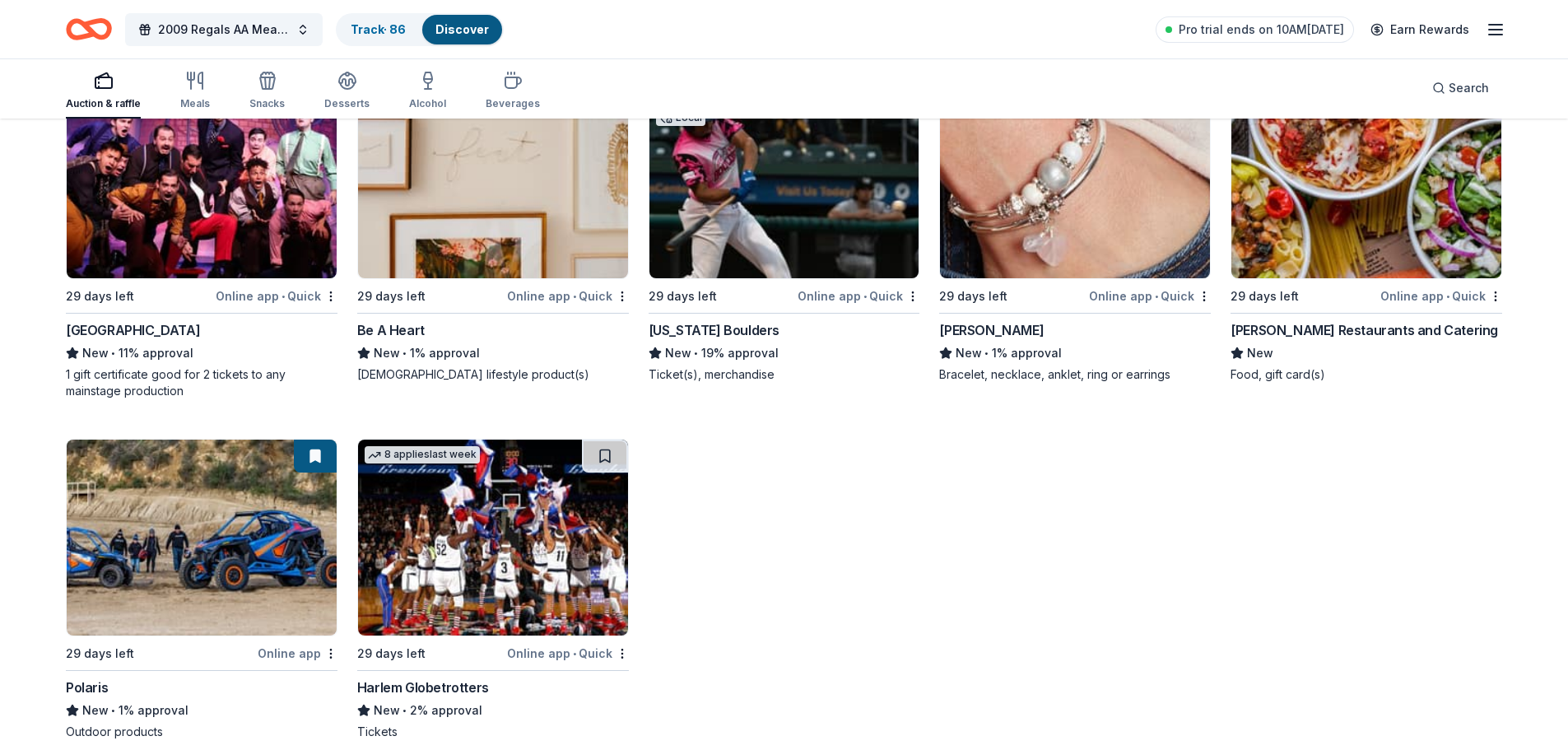
scroll to position [5497, 0]
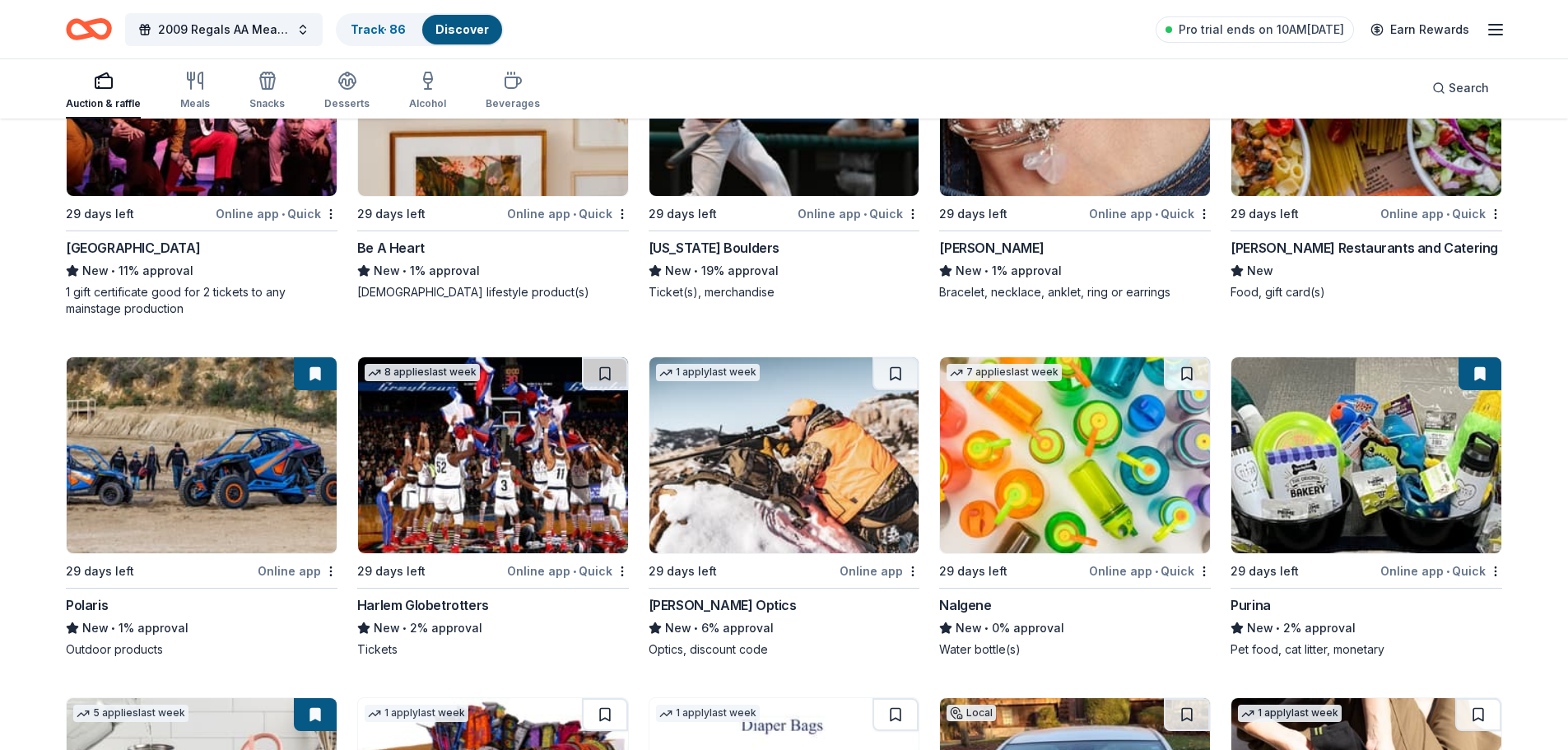
click at [1428, 567] on div "Online app • Quick" at bounding box center [1442, 570] width 122 height 20
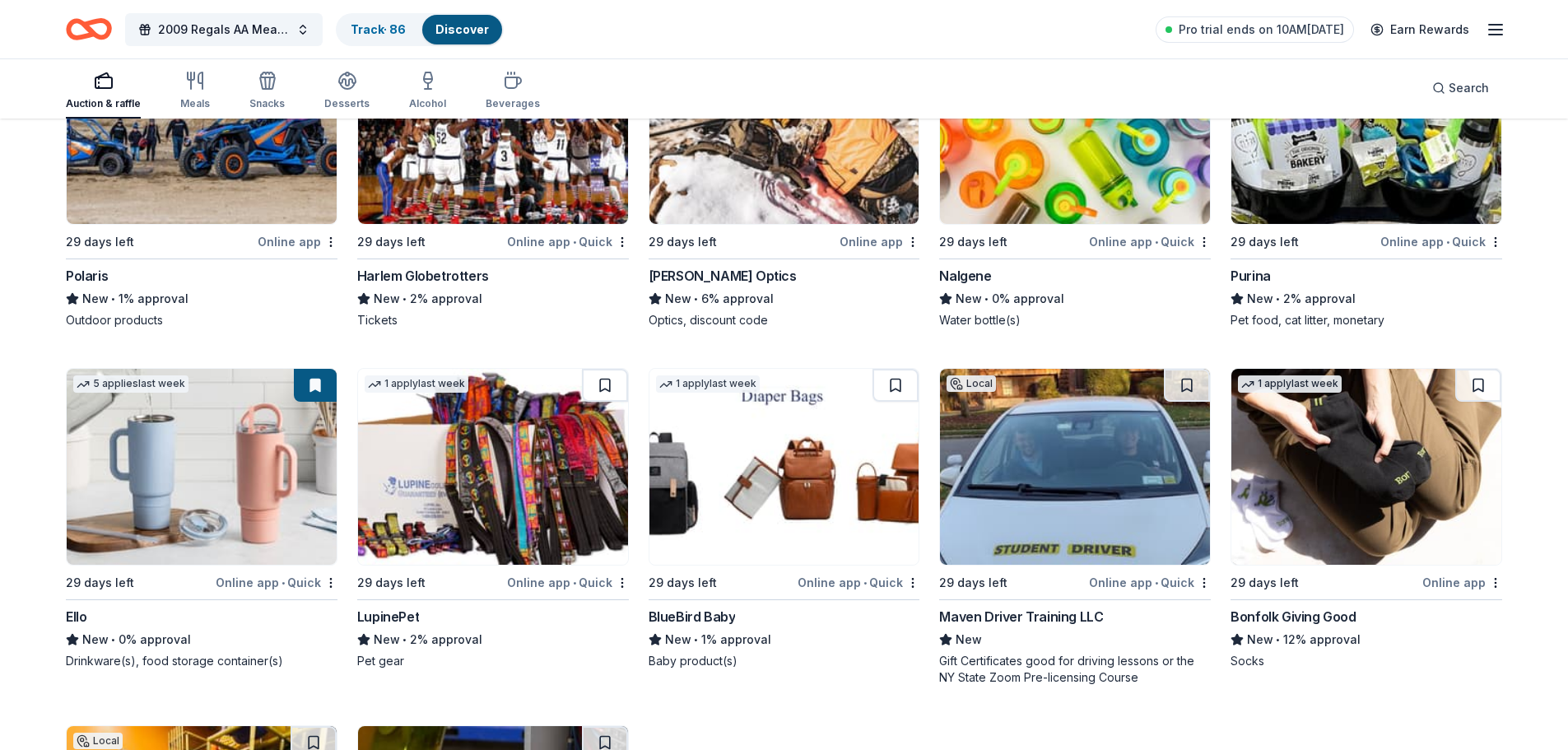
click at [277, 576] on div "Online app • Quick" at bounding box center [277, 582] width 122 height 20
click at [544, 577] on div "Online app • Quick" at bounding box center [569, 582] width 122 height 20
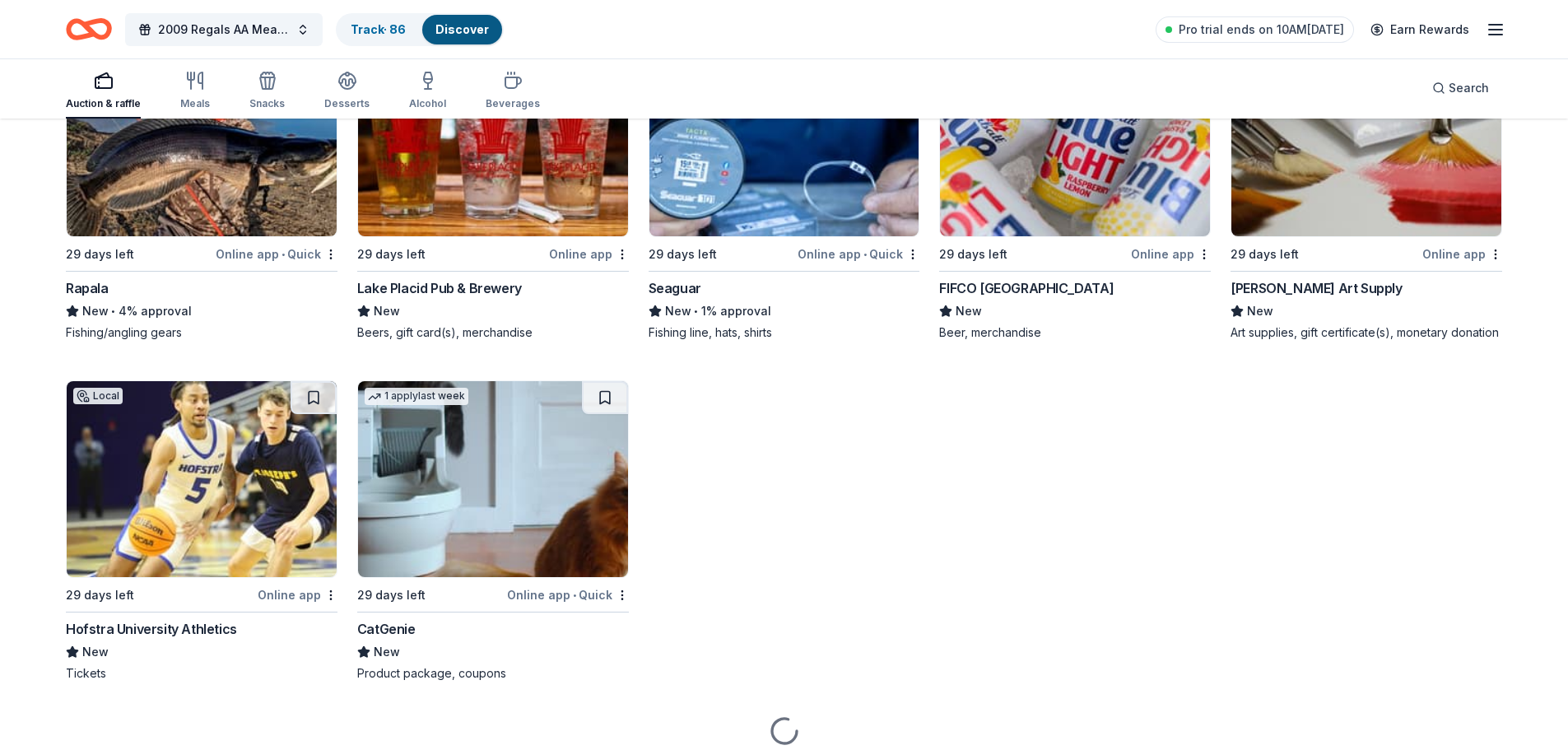
scroll to position [7552, 0]
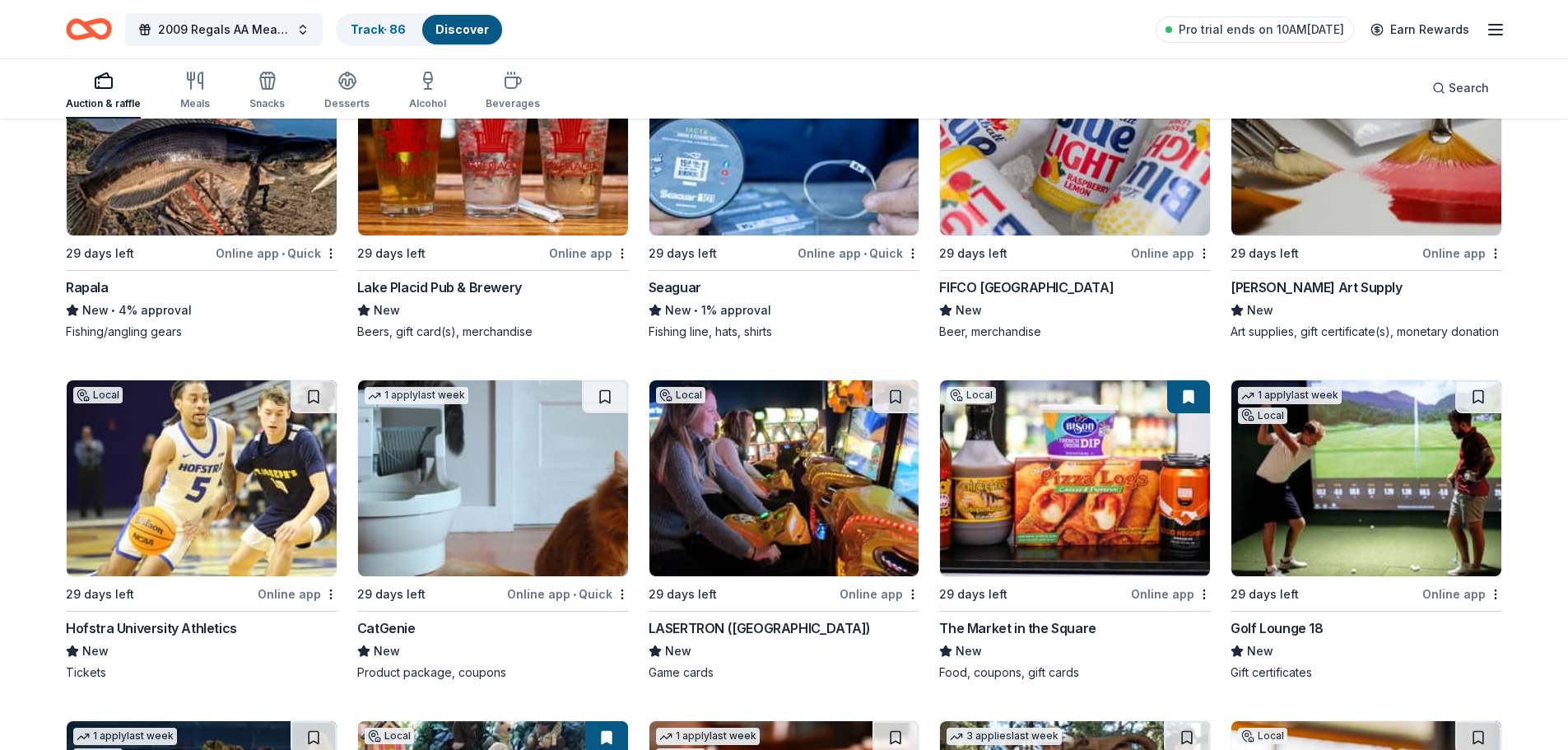
click at [848, 596] on div "Online app" at bounding box center [880, 594] width 80 height 20
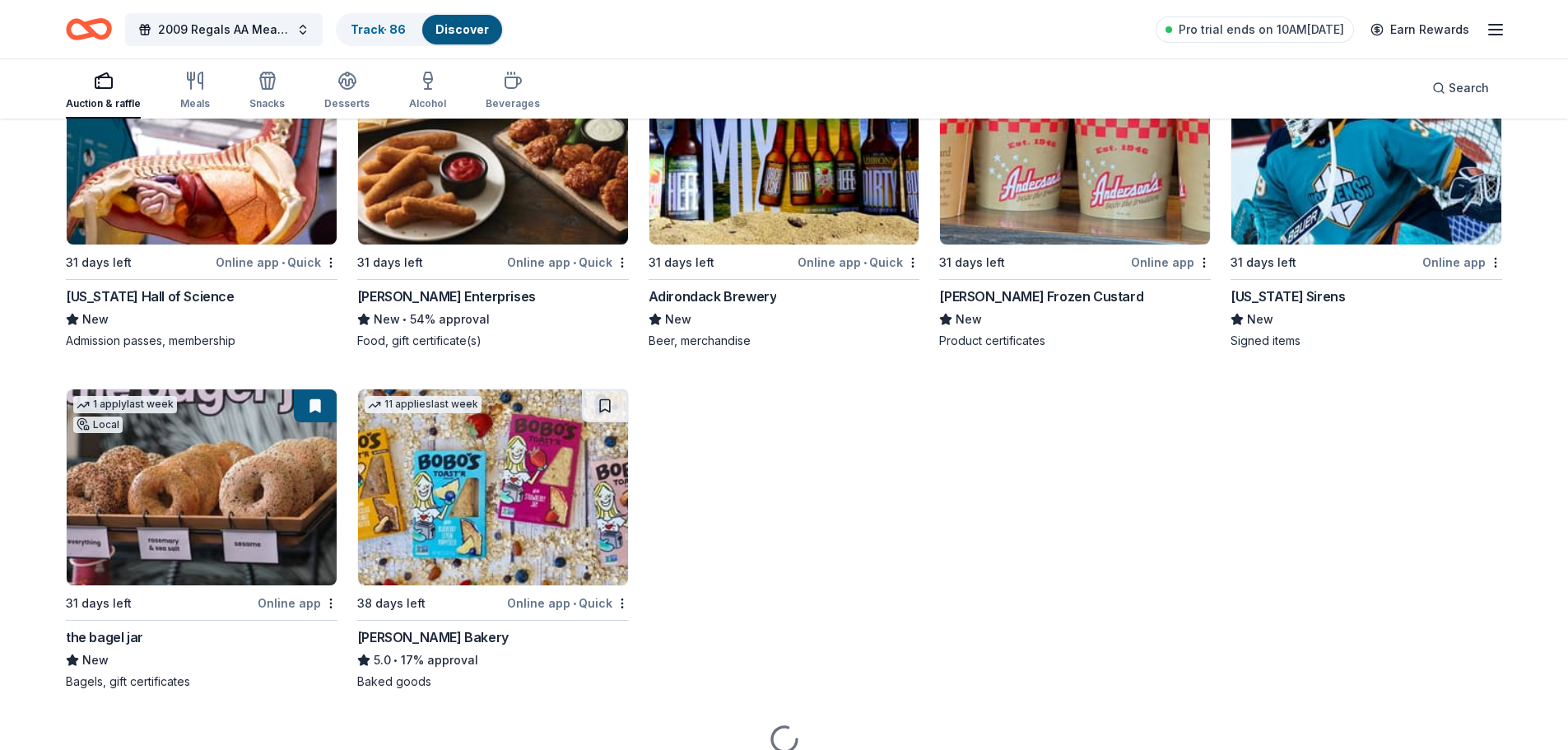
scroll to position [9609, 0]
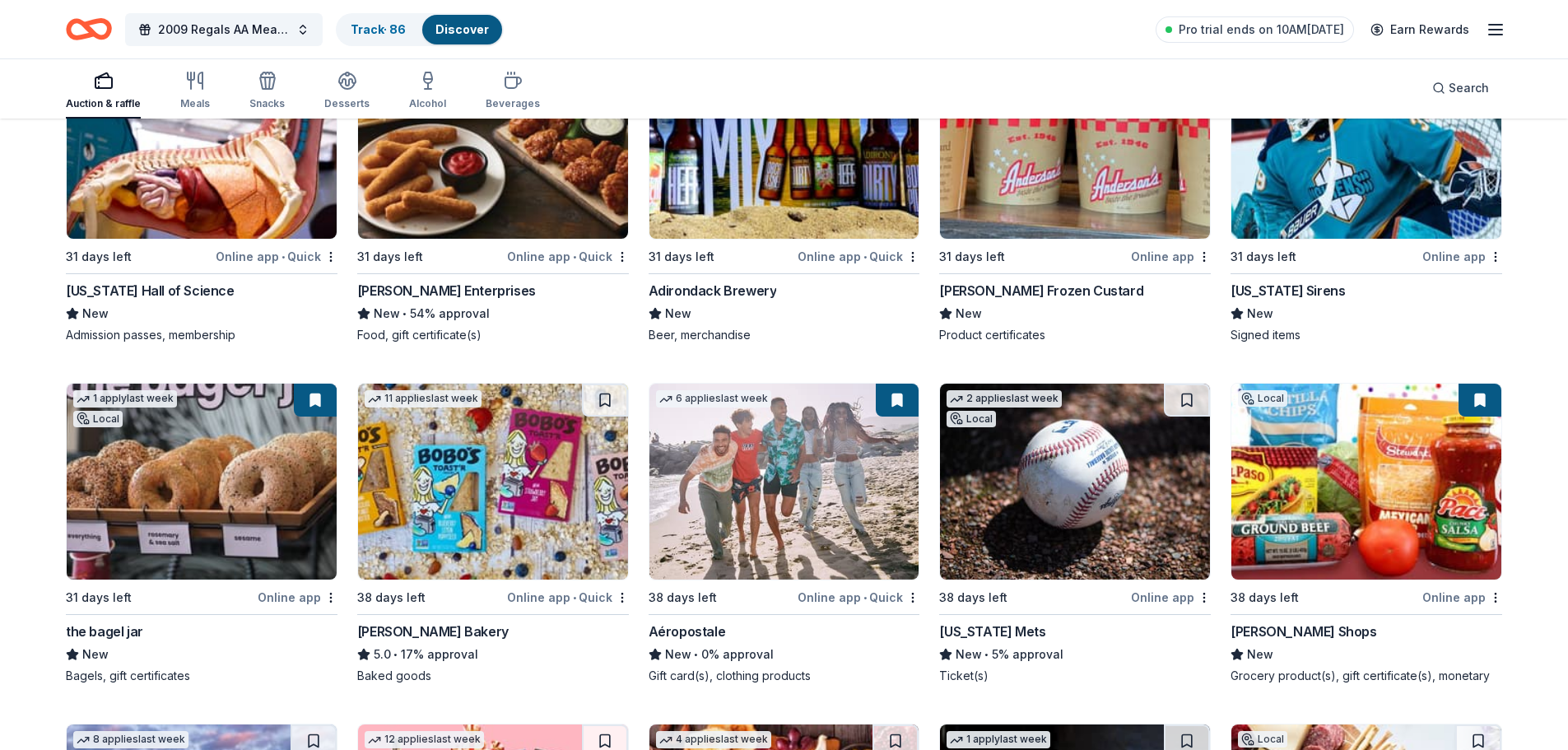
click at [981, 259] on div "31 days left" at bounding box center [972, 256] width 66 height 19
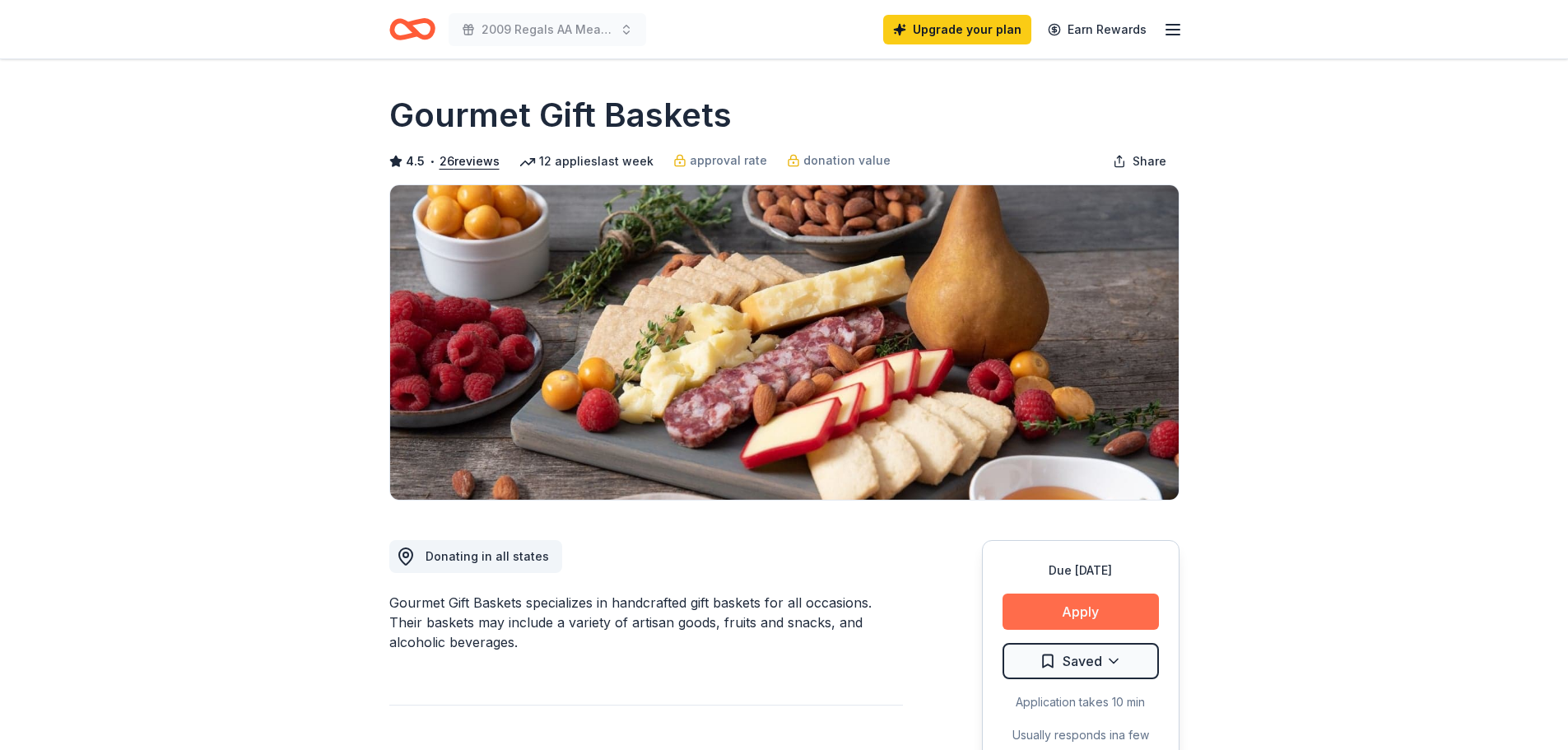
click at [1100, 614] on button "Apply" at bounding box center [1081, 611] width 157 height 36
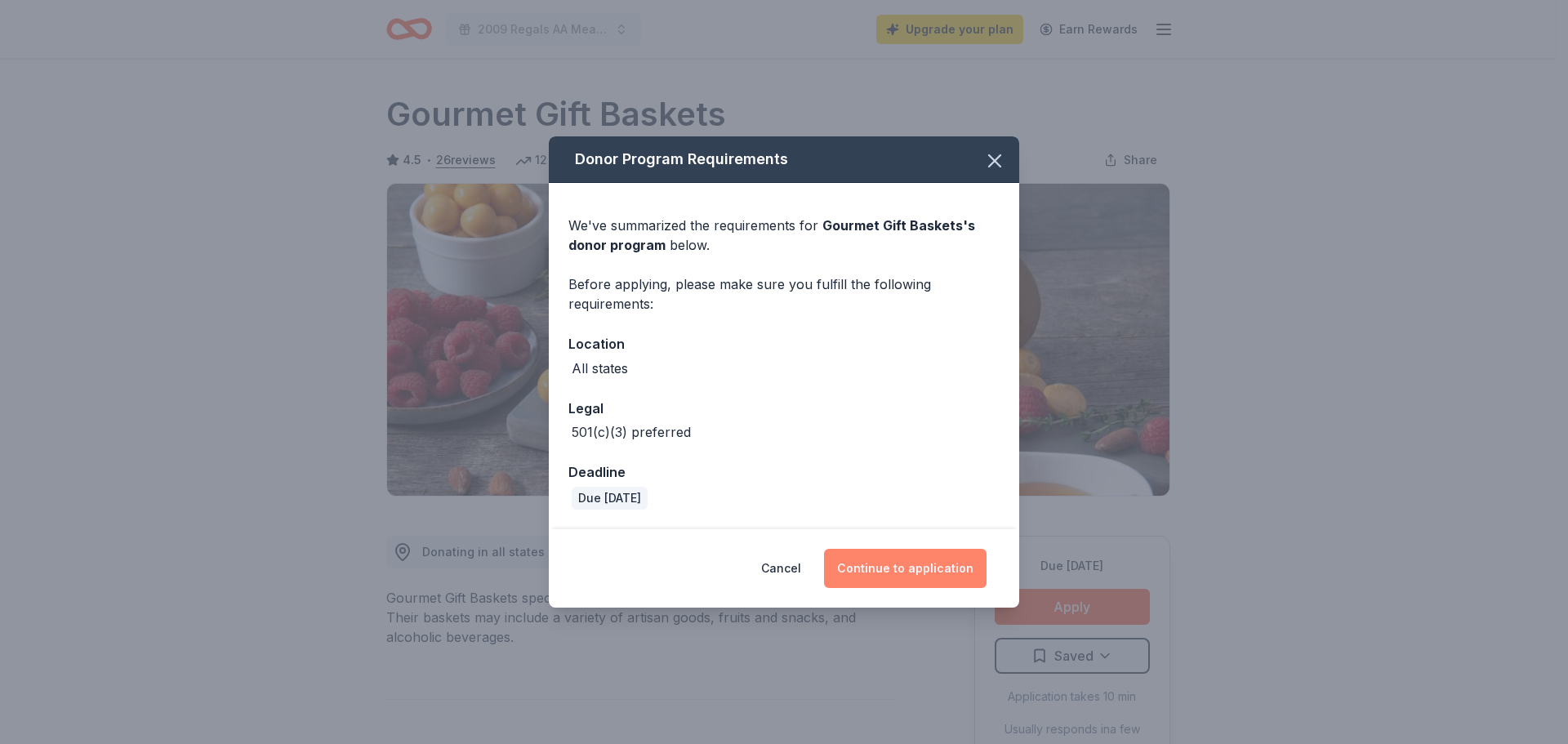
click at [886, 557] on button "Continue to application" at bounding box center [905, 568] width 163 height 39
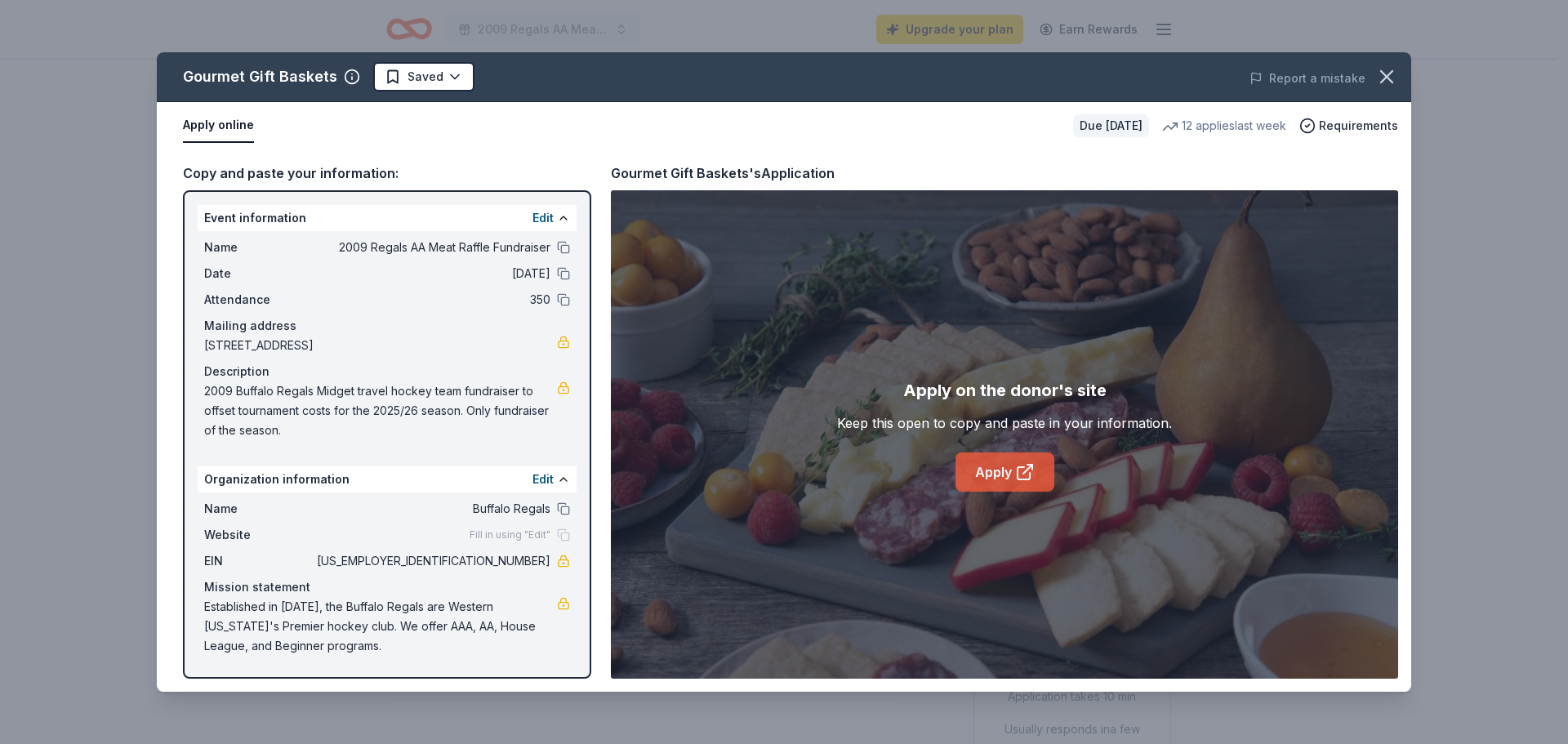
click at [987, 467] on link "Apply" at bounding box center [1005, 471] width 99 height 39
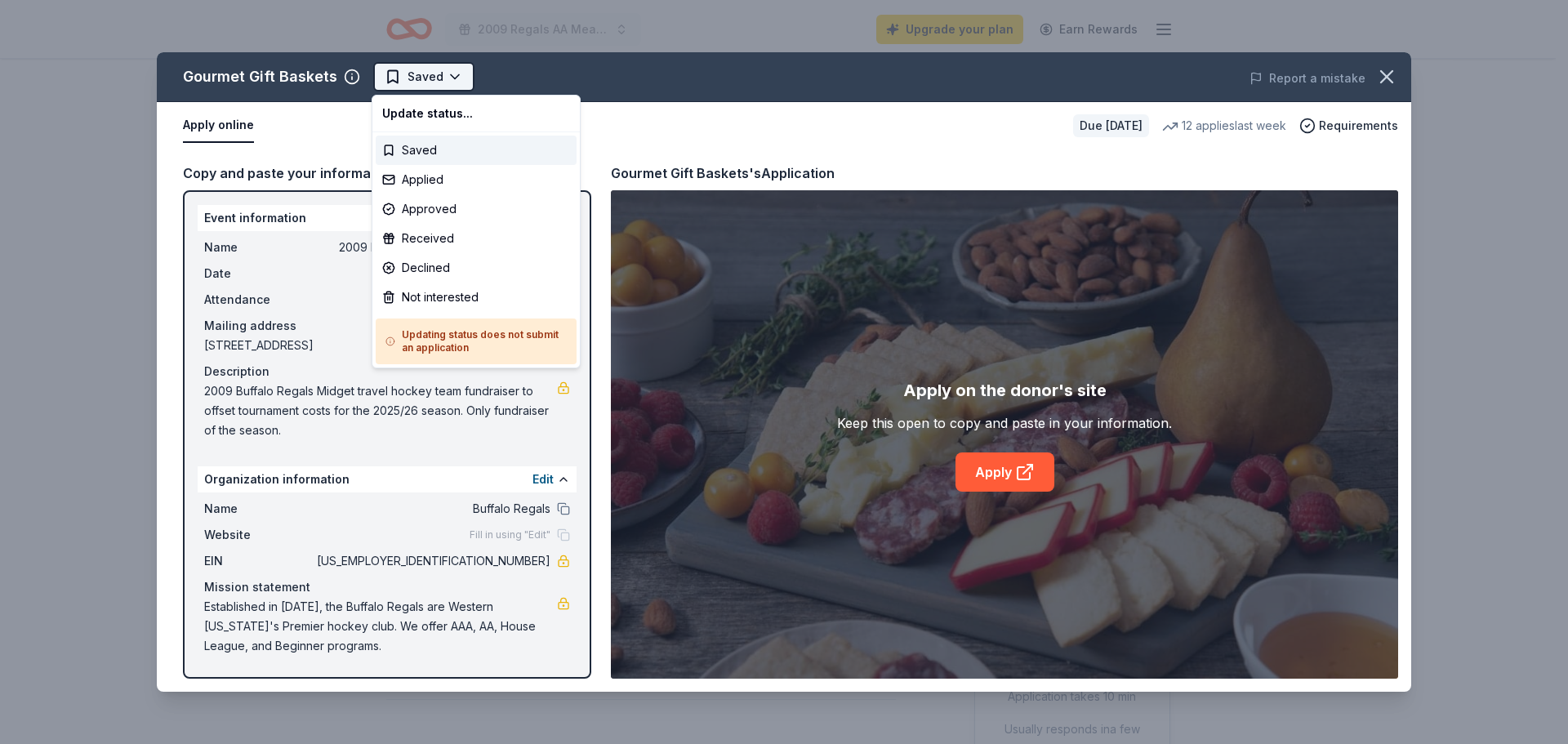
click at [434, 78] on html "2009 Regals AA Meat Raffle Fundraiser Upgrade your plan Earn Rewards Due [DATE]…" at bounding box center [784, 372] width 1568 height 744
click at [438, 175] on div "Applied" at bounding box center [476, 180] width 201 height 29
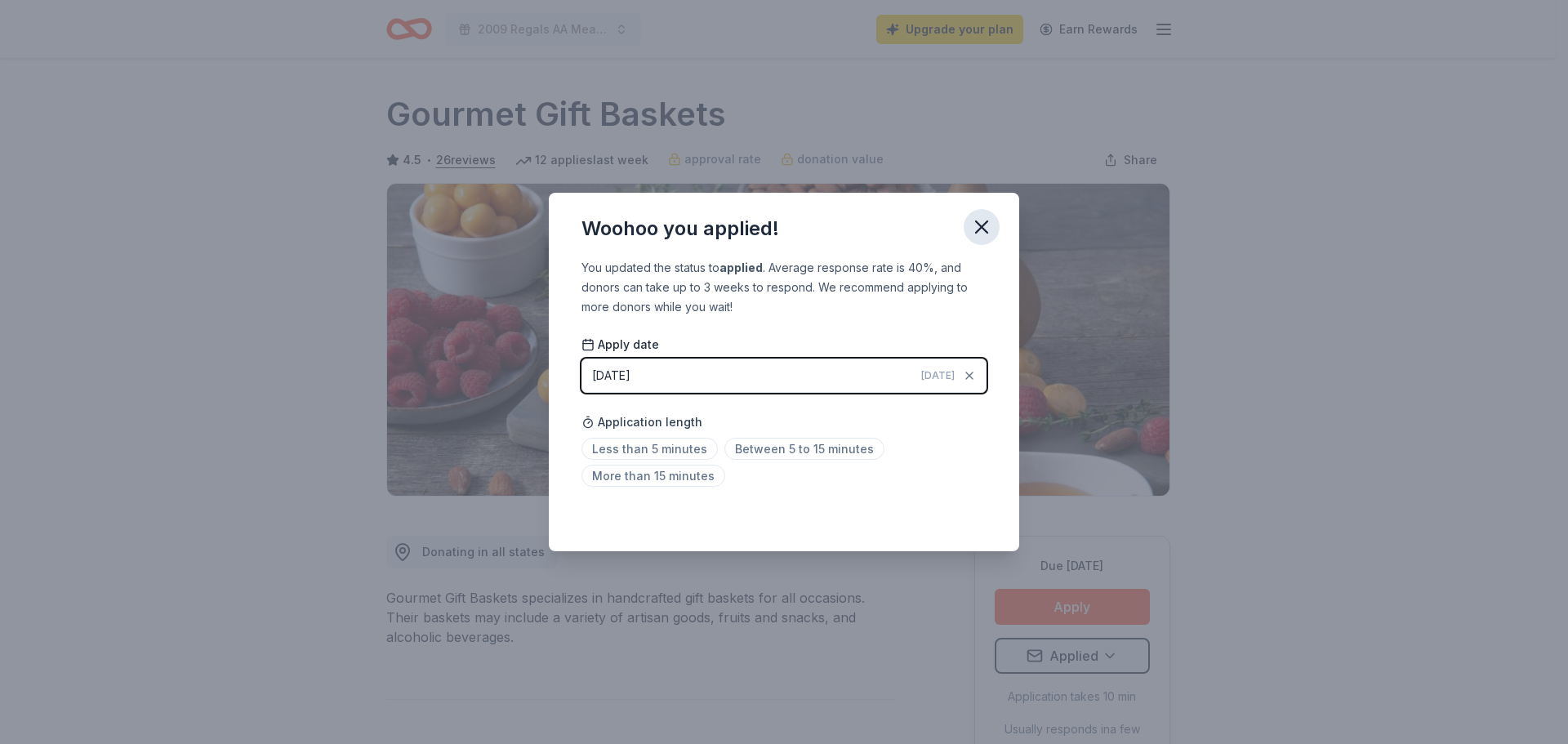
click at [984, 231] on icon "button" at bounding box center [981, 227] width 23 height 23
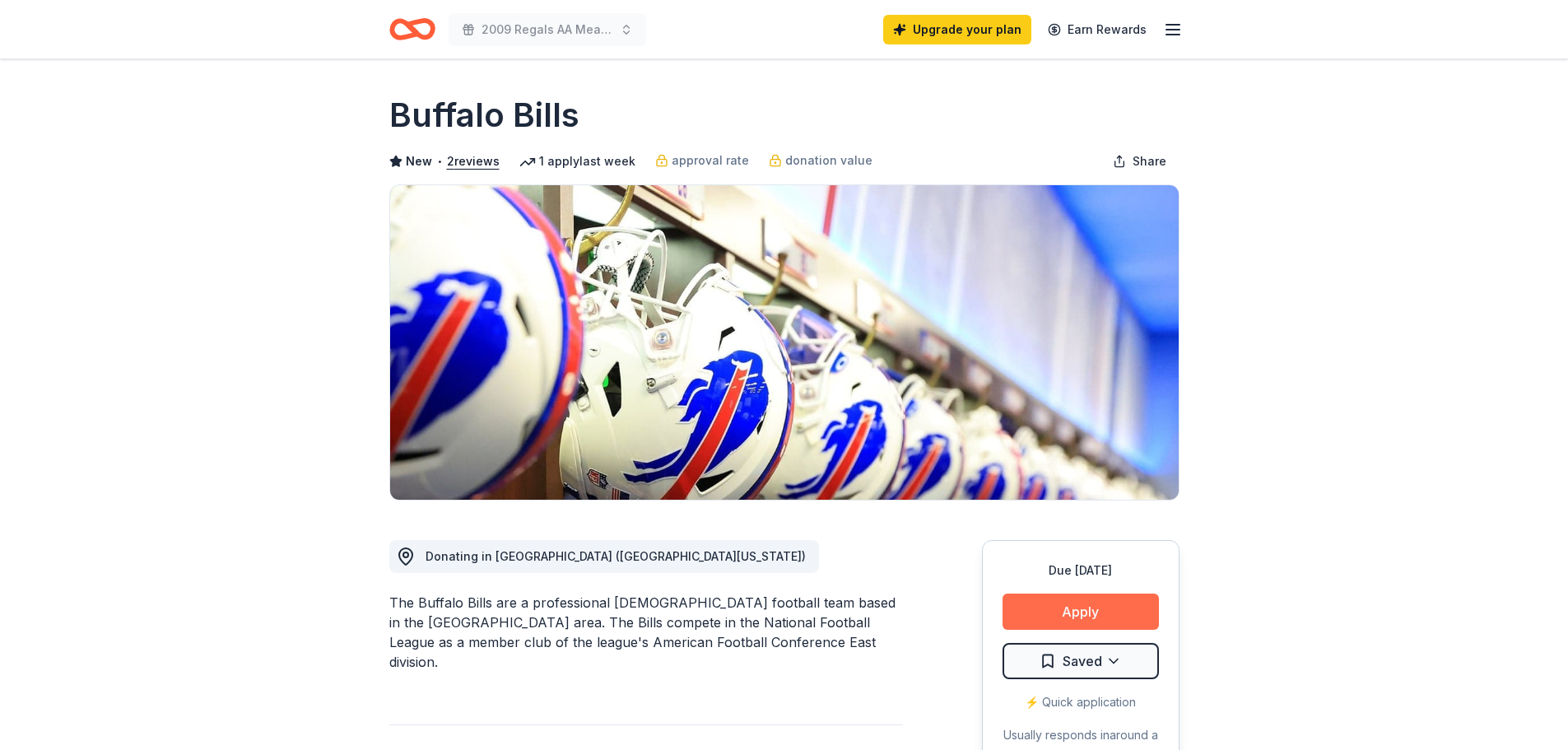
click at [1059, 604] on button "Apply" at bounding box center [1081, 611] width 157 height 36
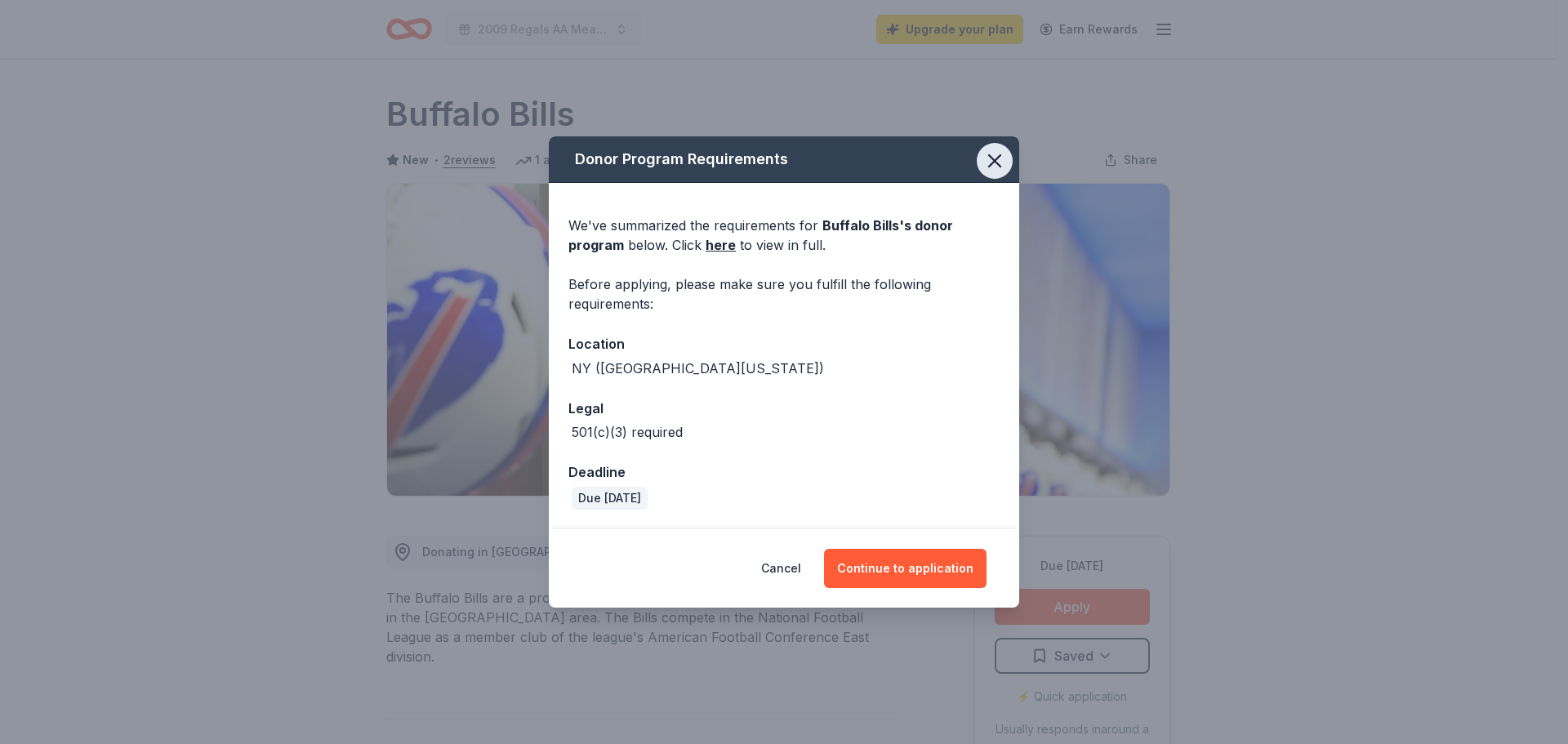
click at [993, 173] on icon "button" at bounding box center [994, 161] width 23 height 23
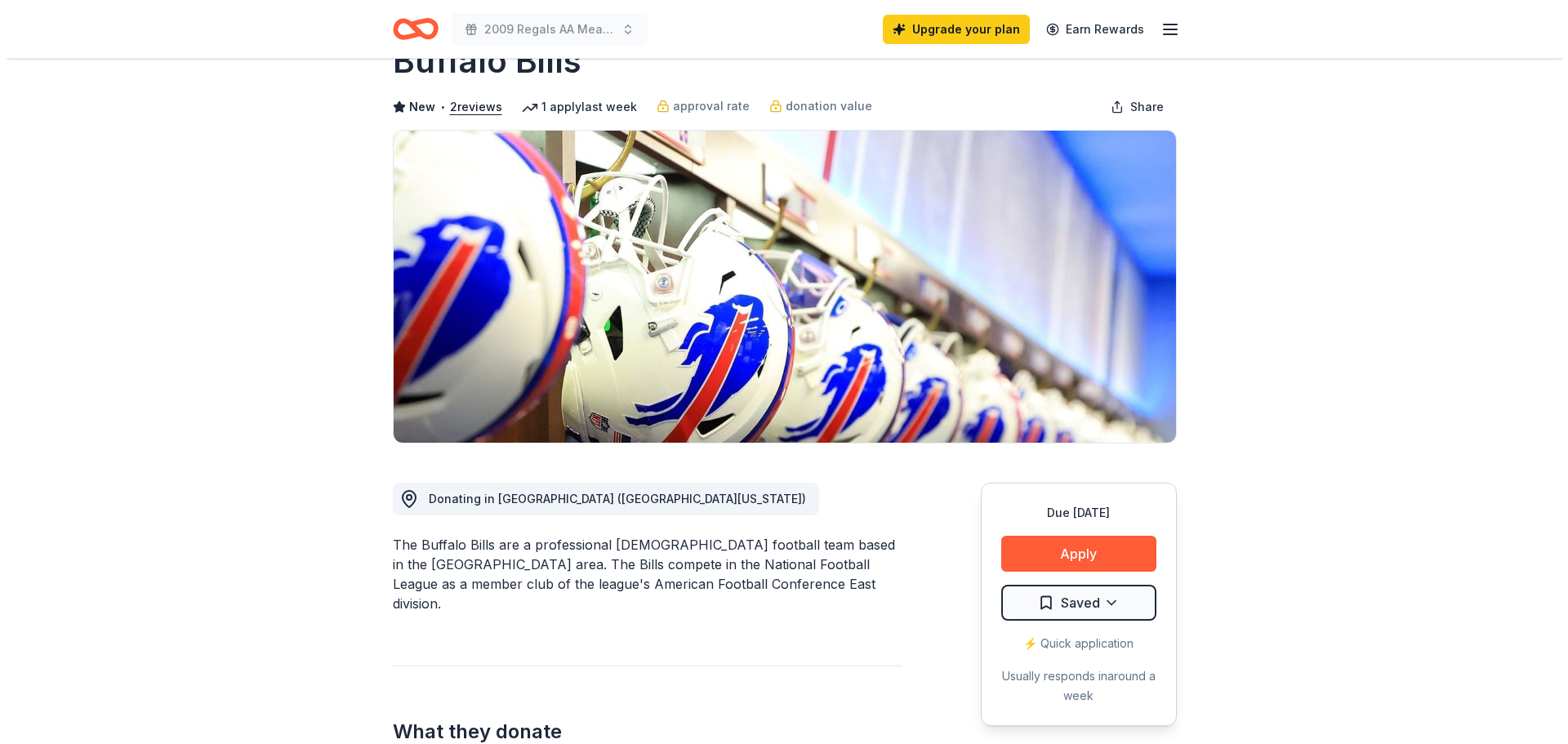
scroll to position [82, 0]
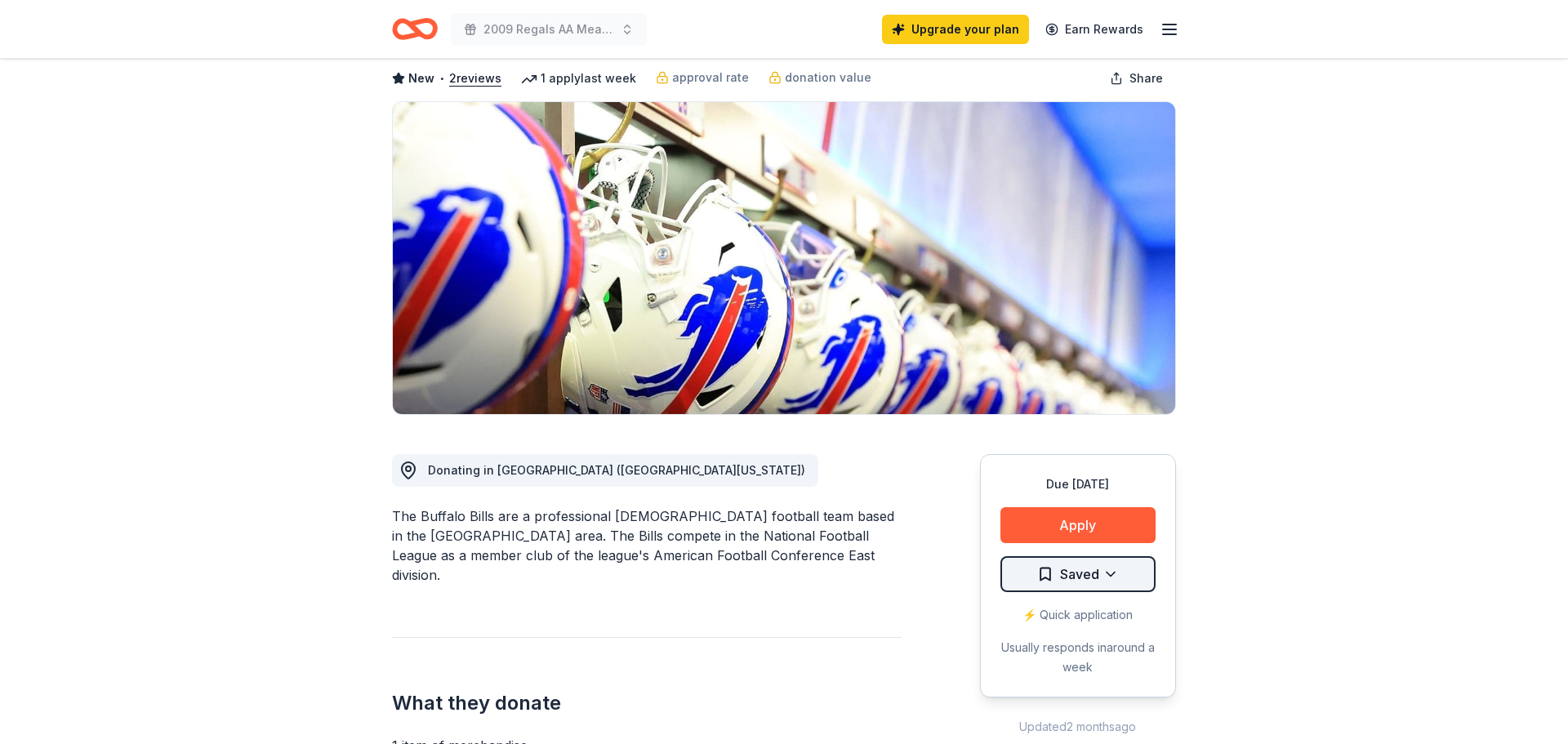
click at [1121, 565] on html "2009 Regals AA Meat Raffle Fundraiser Upgrade your plan Earn Rewards Due [DATE]…" at bounding box center [784, 290] width 1568 height 744
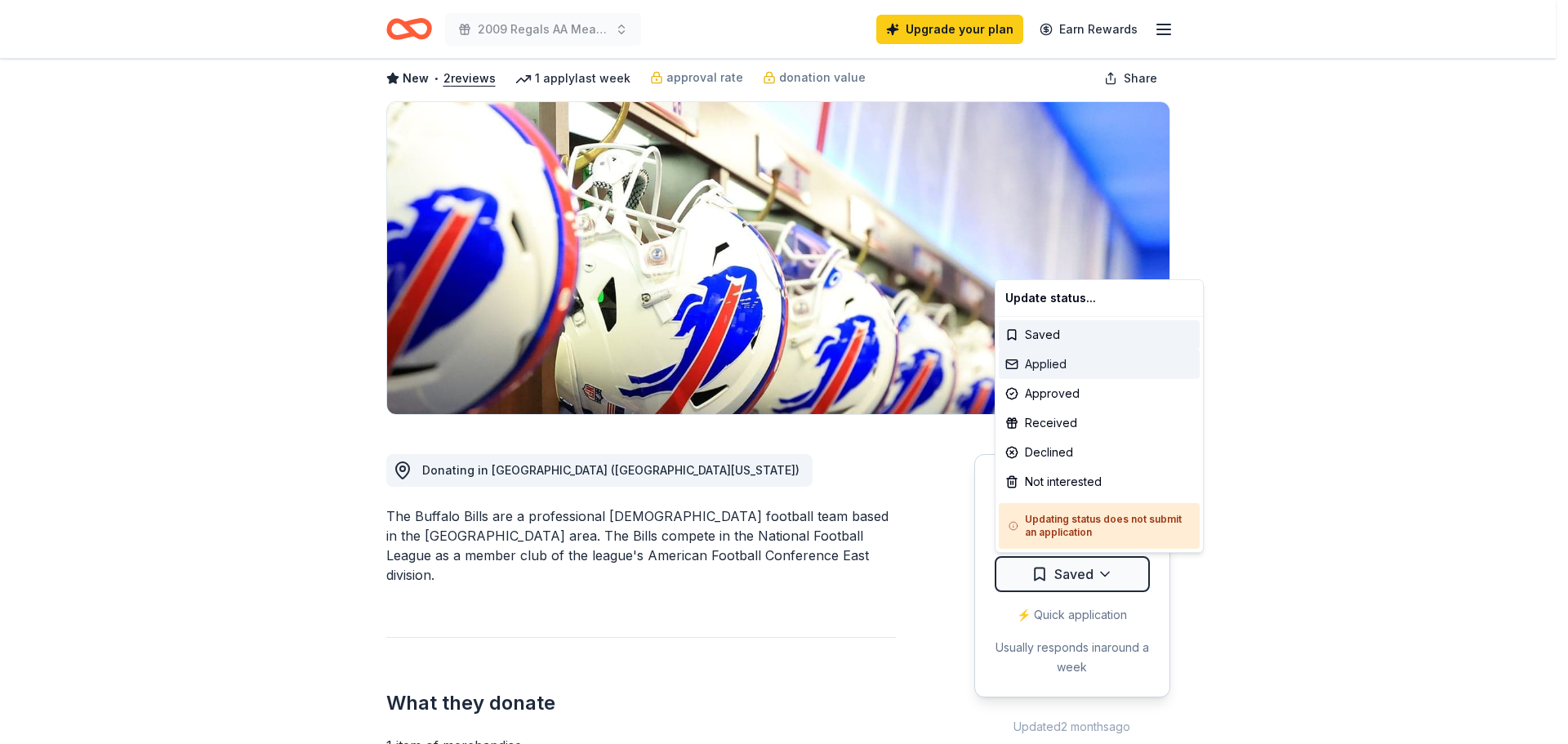
click at [1032, 366] on div "Applied" at bounding box center [1099, 364] width 201 height 29
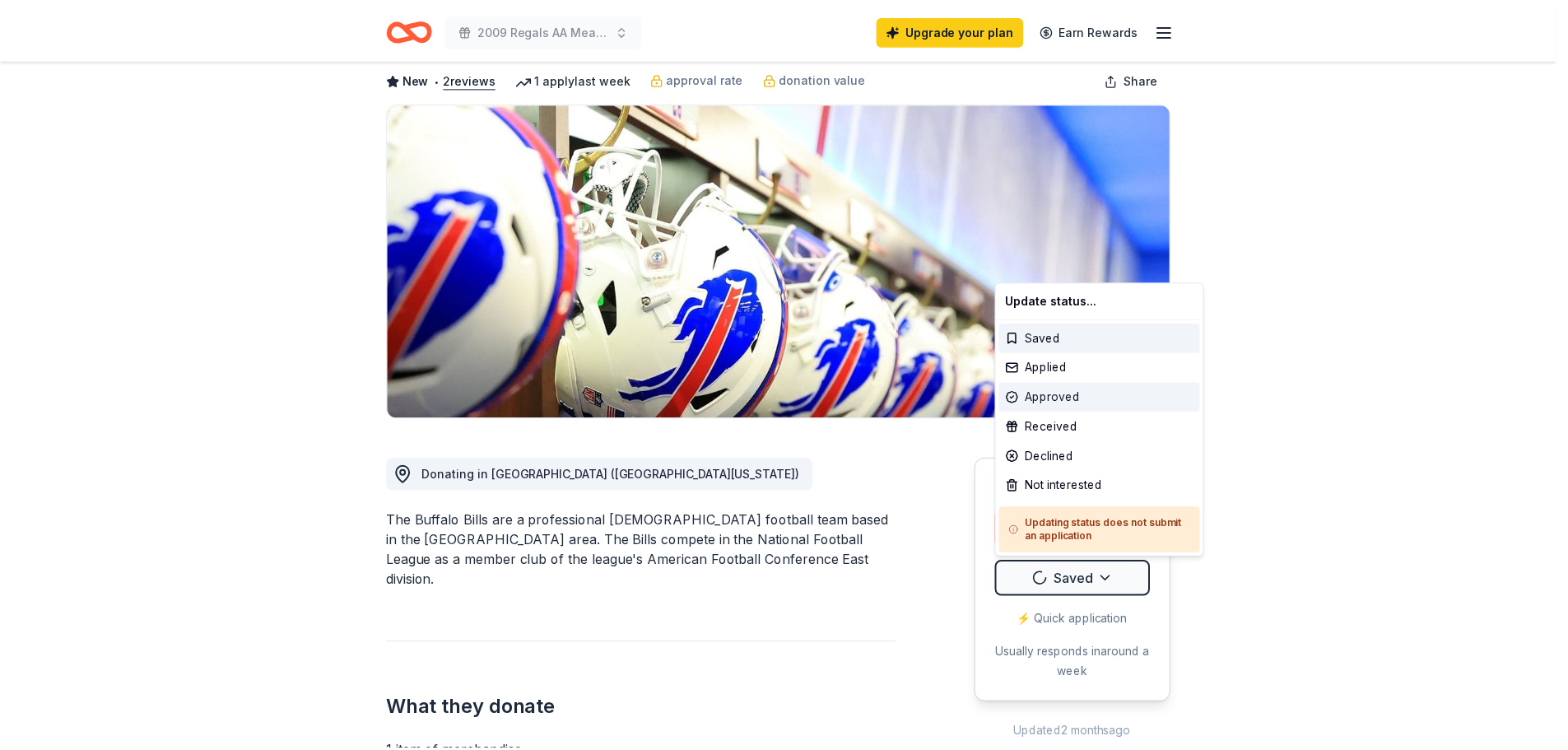
scroll to position [0, 0]
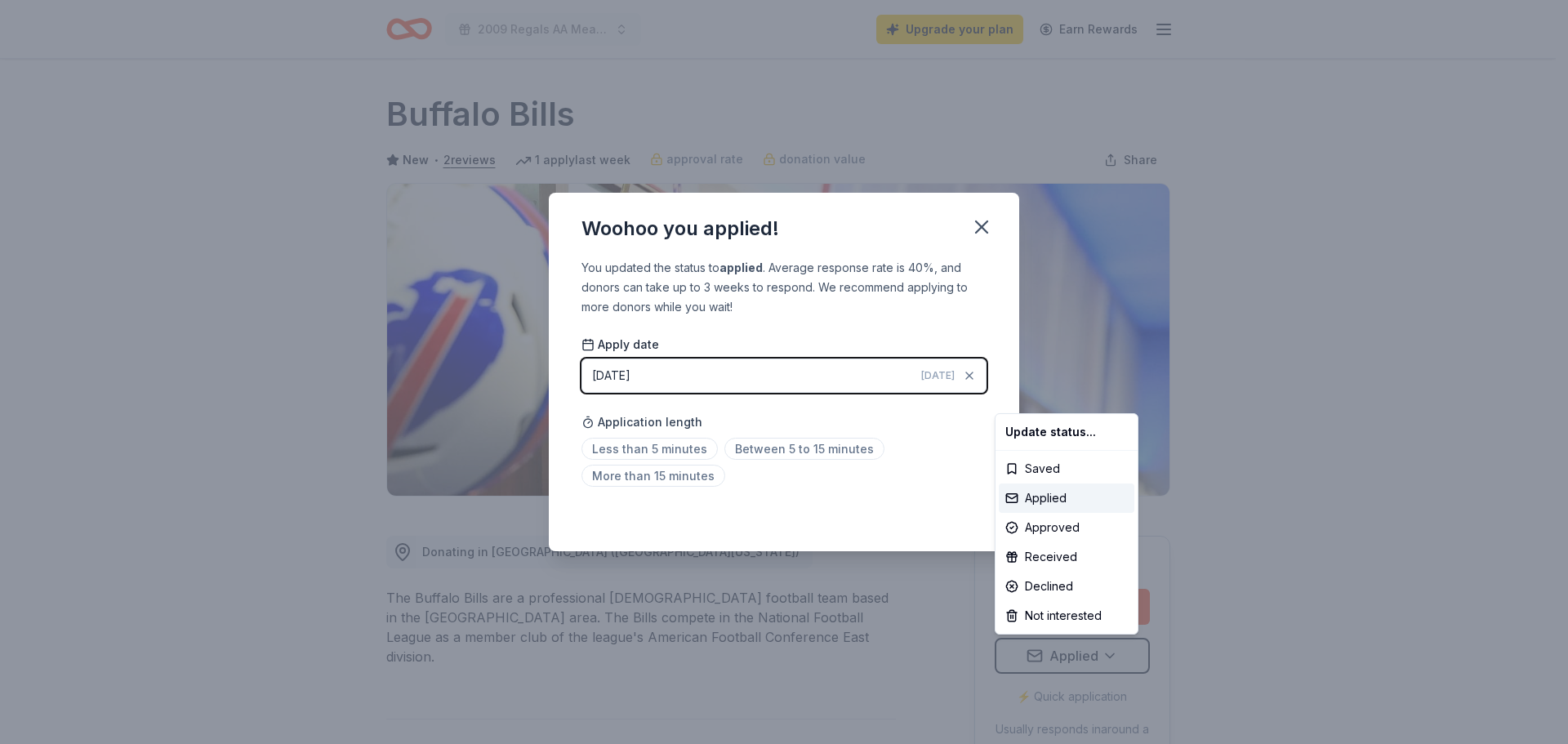
click at [947, 494] on html "2009 Regals AA Meat Raffle Fundraiser Upgrade your plan Earn Rewards Due in 17 …" at bounding box center [784, 372] width 1568 height 744
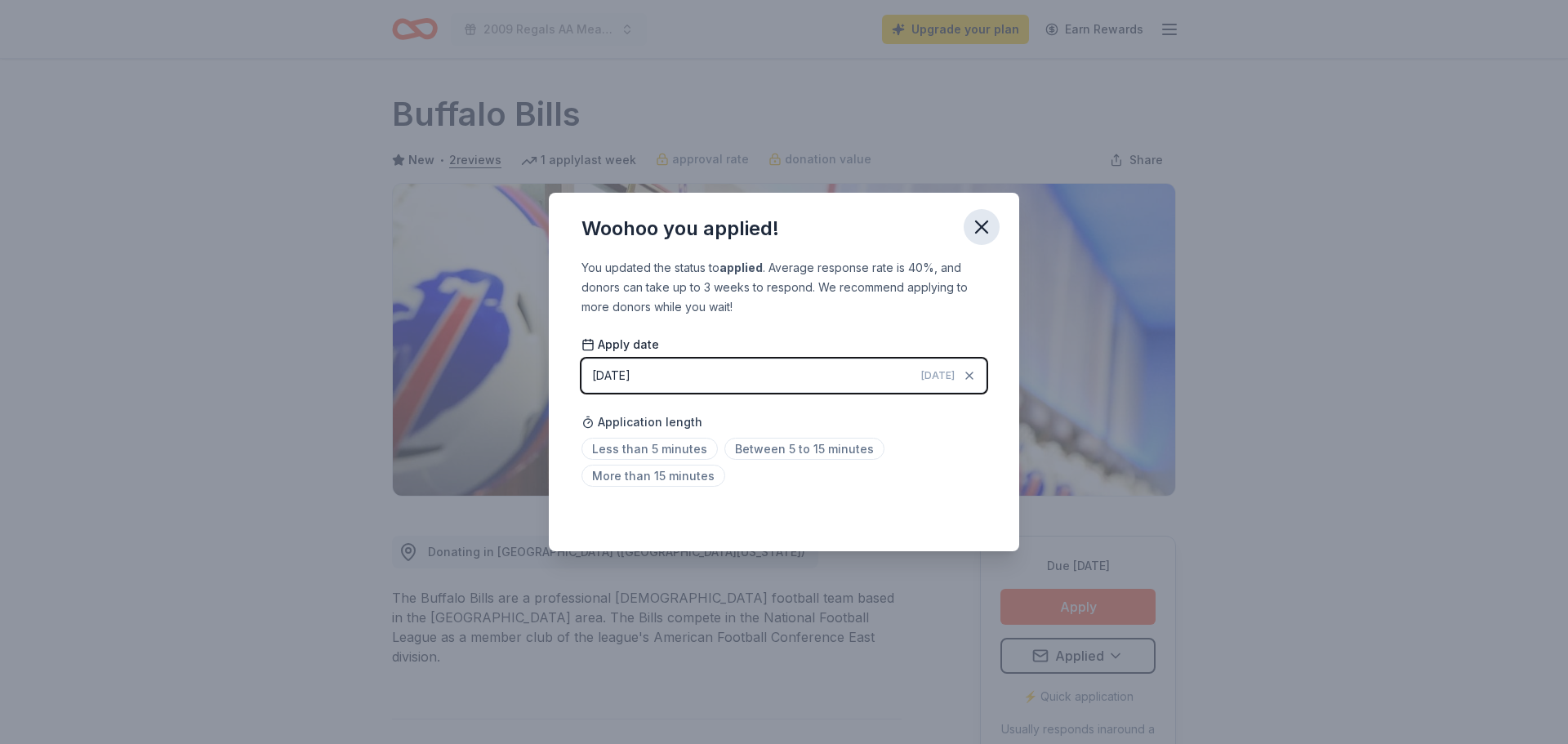
click at [978, 231] on icon "button" at bounding box center [981, 227] width 23 height 23
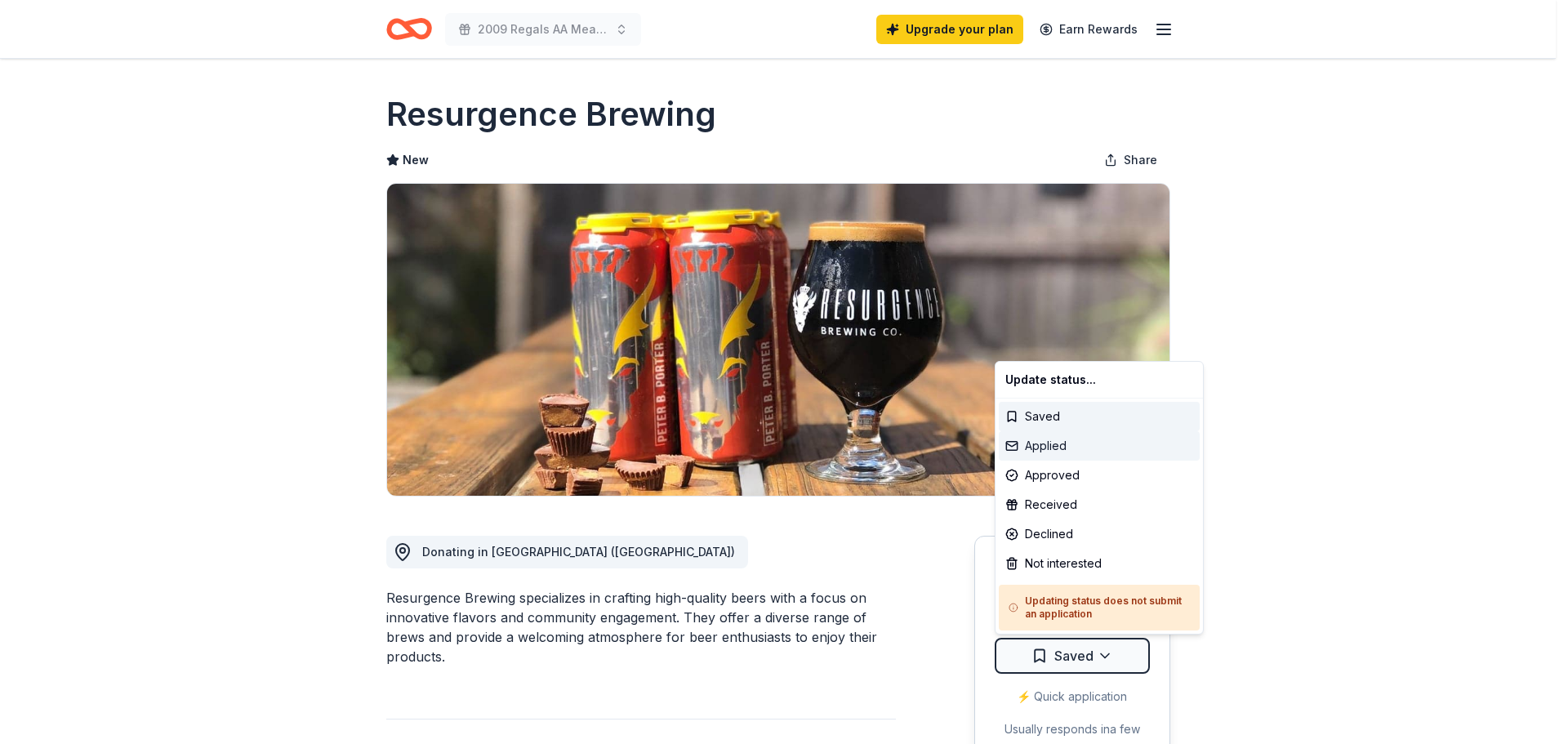
click at [1054, 451] on div "Applied" at bounding box center [1099, 445] width 201 height 29
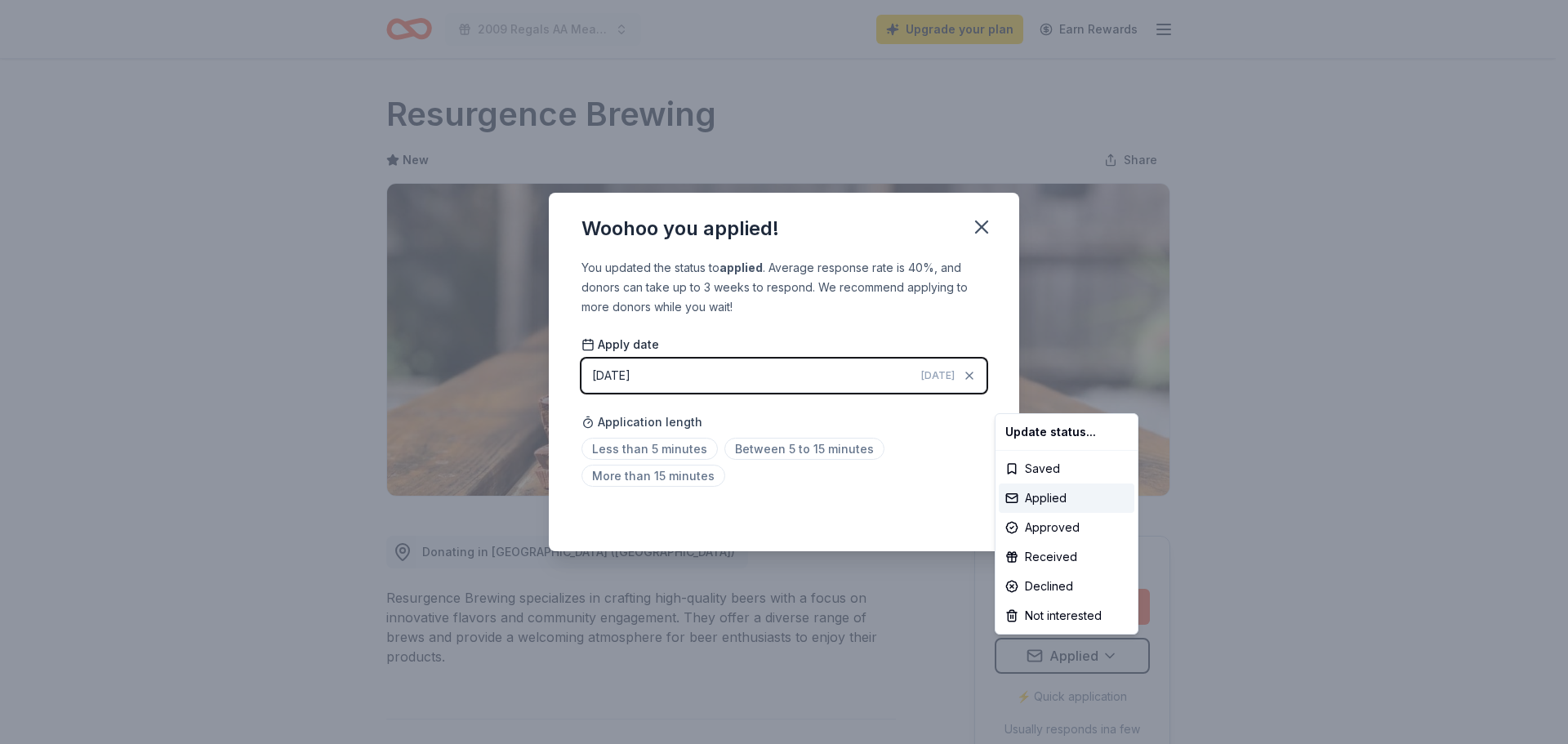
click at [982, 231] on html "2009 Regals AA Meat Raffle Fundraiser Upgrade your plan Earn Rewards Due [DATE]…" at bounding box center [784, 372] width 1568 height 744
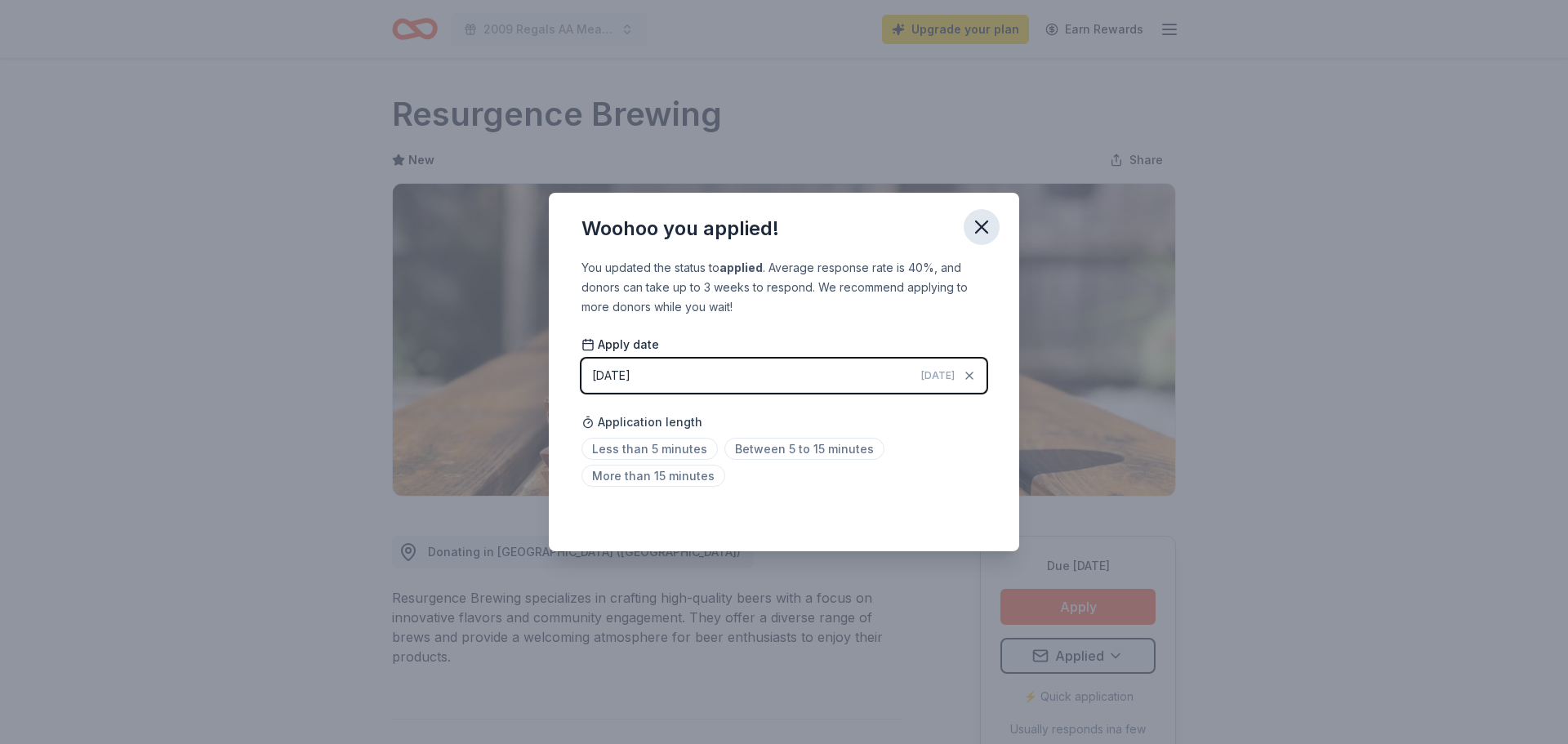
click at [977, 223] on icon "button" at bounding box center [981, 227] width 11 height 11
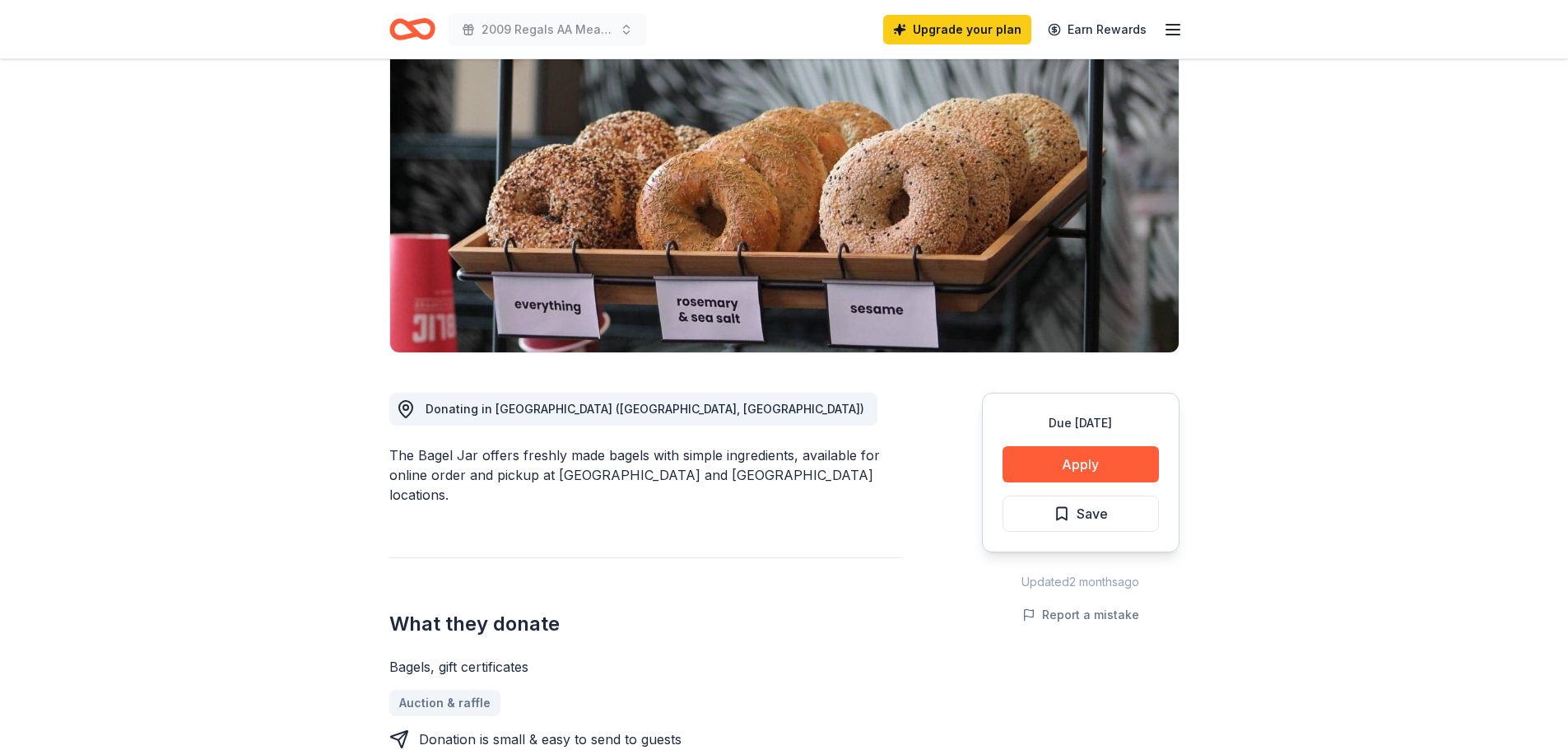
scroll to position [165, 0]
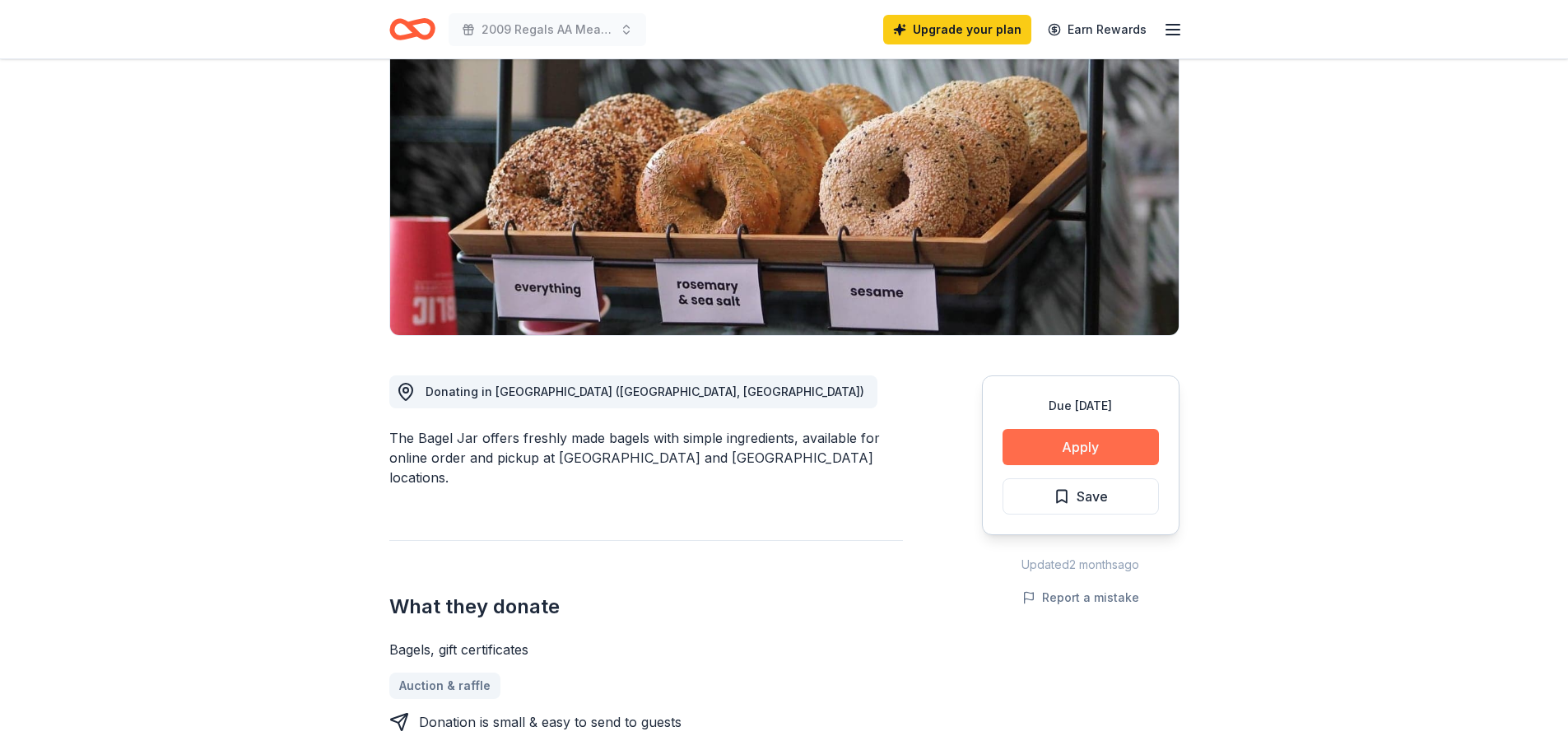
click at [1120, 452] on button "Apply" at bounding box center [1081, 446] width 157 height 36
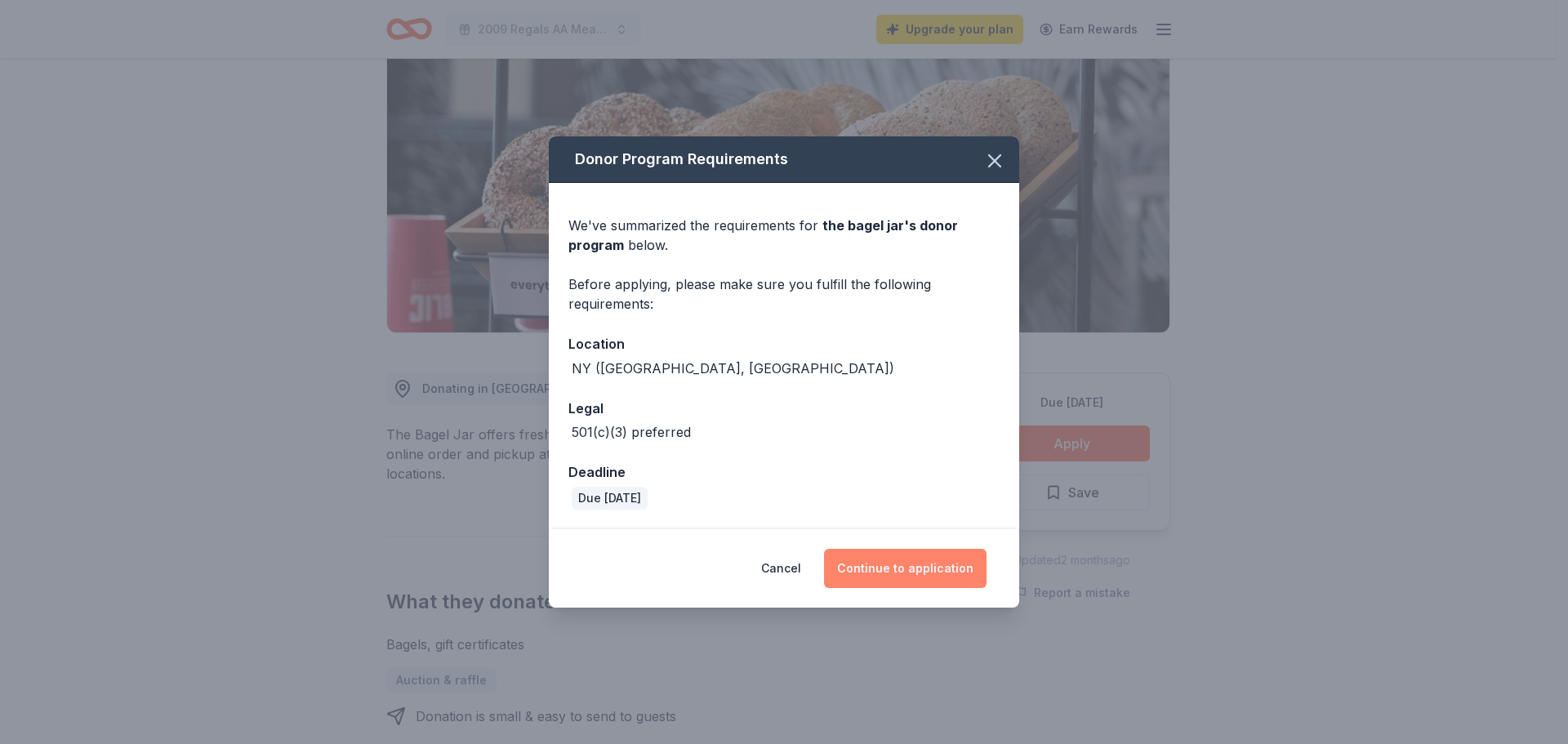
click at [965, 566] on button "Continue to application" at bounding box center [905, 568] width 163 height 39
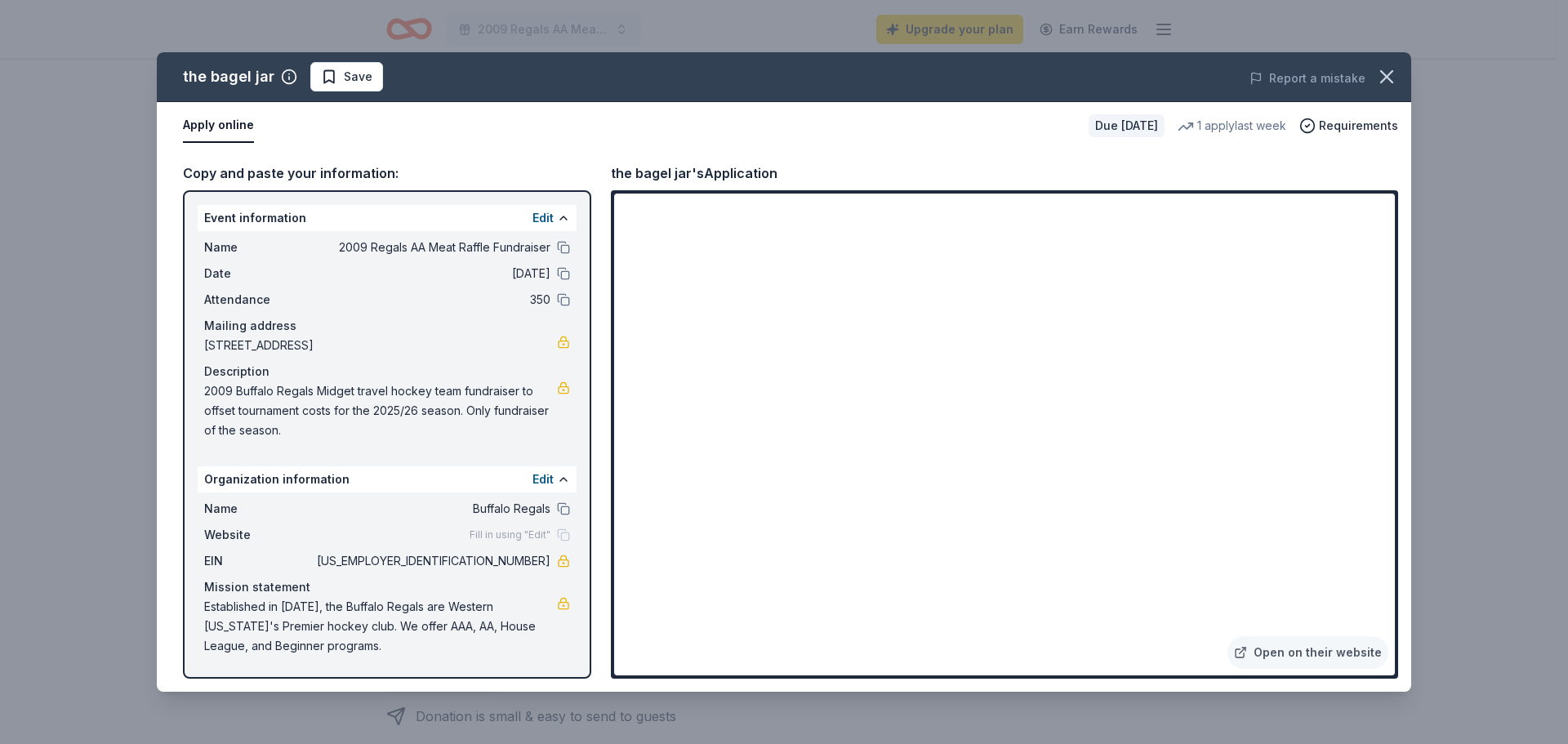
drag, startPoint x: 317, startPoint y: 653, endPoint x: 218, endPoint y: 614, distance: 106.4
click at [220, 614] on span "Established in 1956, the Buffalo Regals are Western New York's Premier hockey c…" at bounding box center [380, 626] width 353 height 59
drag, startPoint x: 209, startPoint y: 606, endPoint x: 336, endPoint y: 636, distance: 130.5
click at [321, 636] on span "Established in 1956, the Buffalo Regals are Western New York's Premier hockey c…" at bounding box center [380, 626] width 353 height 59
click at [1387, 77] on icon "button" at bounding box center [1386, 76] width 11 height 11
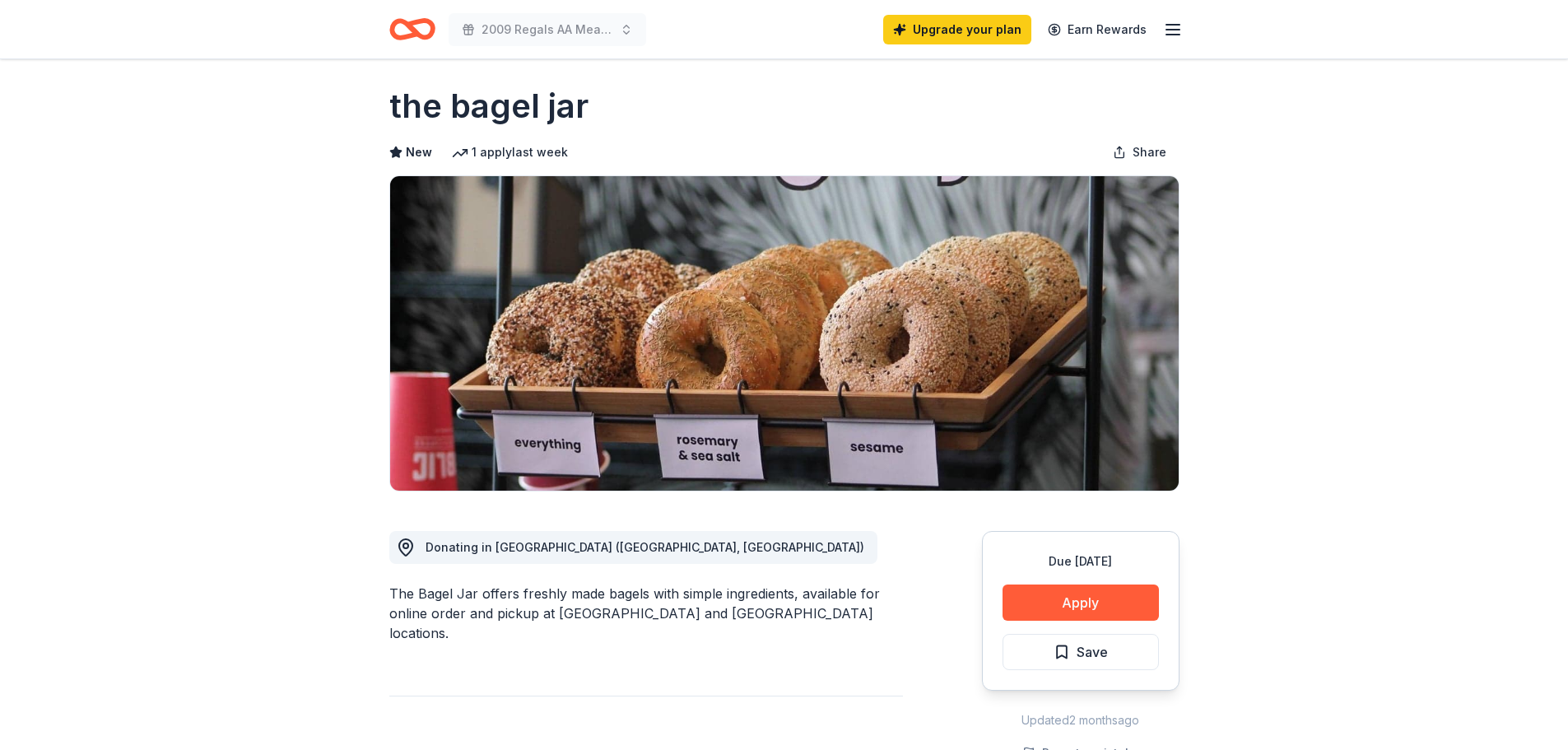
scroll to position [0, 0]
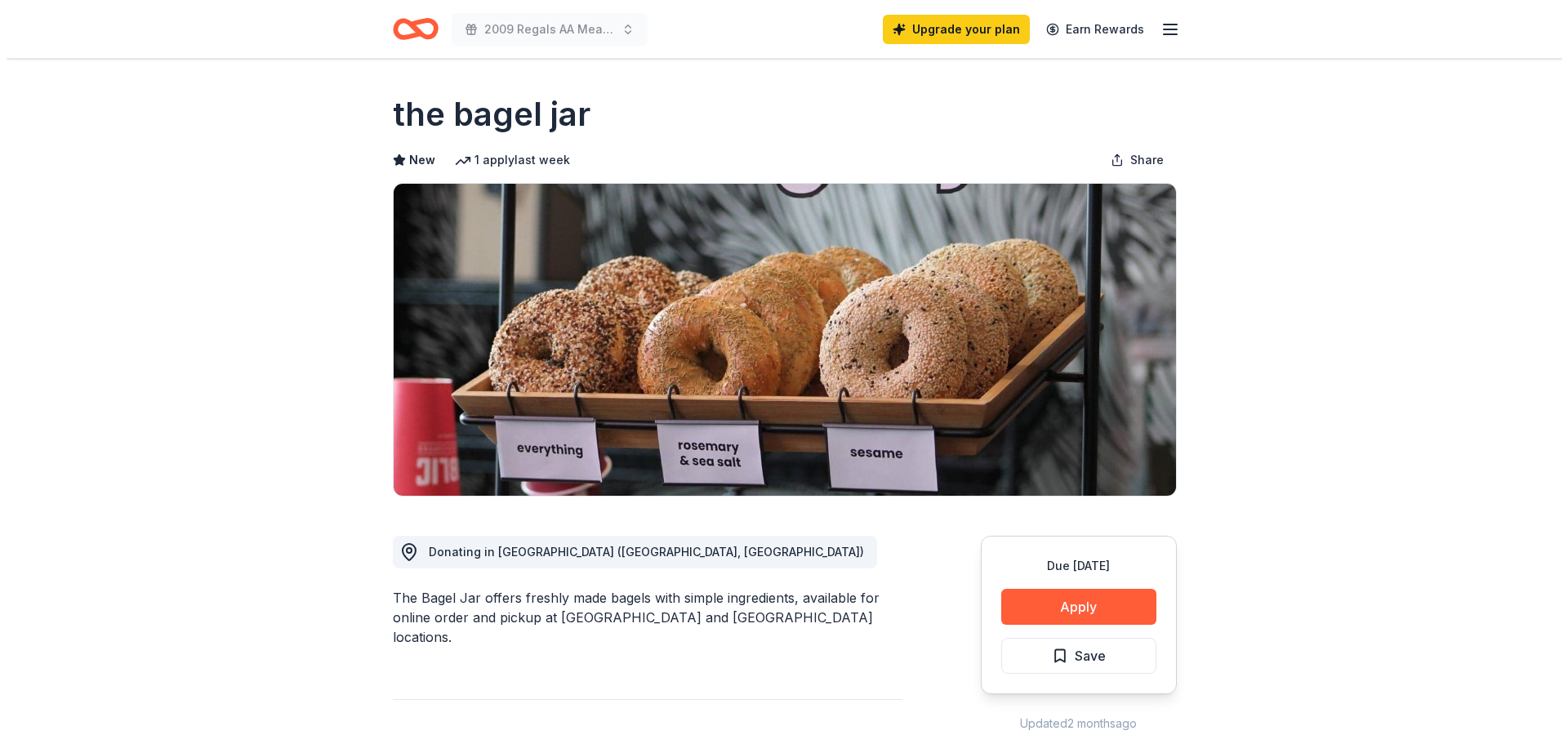
scroll to position [163, 0]
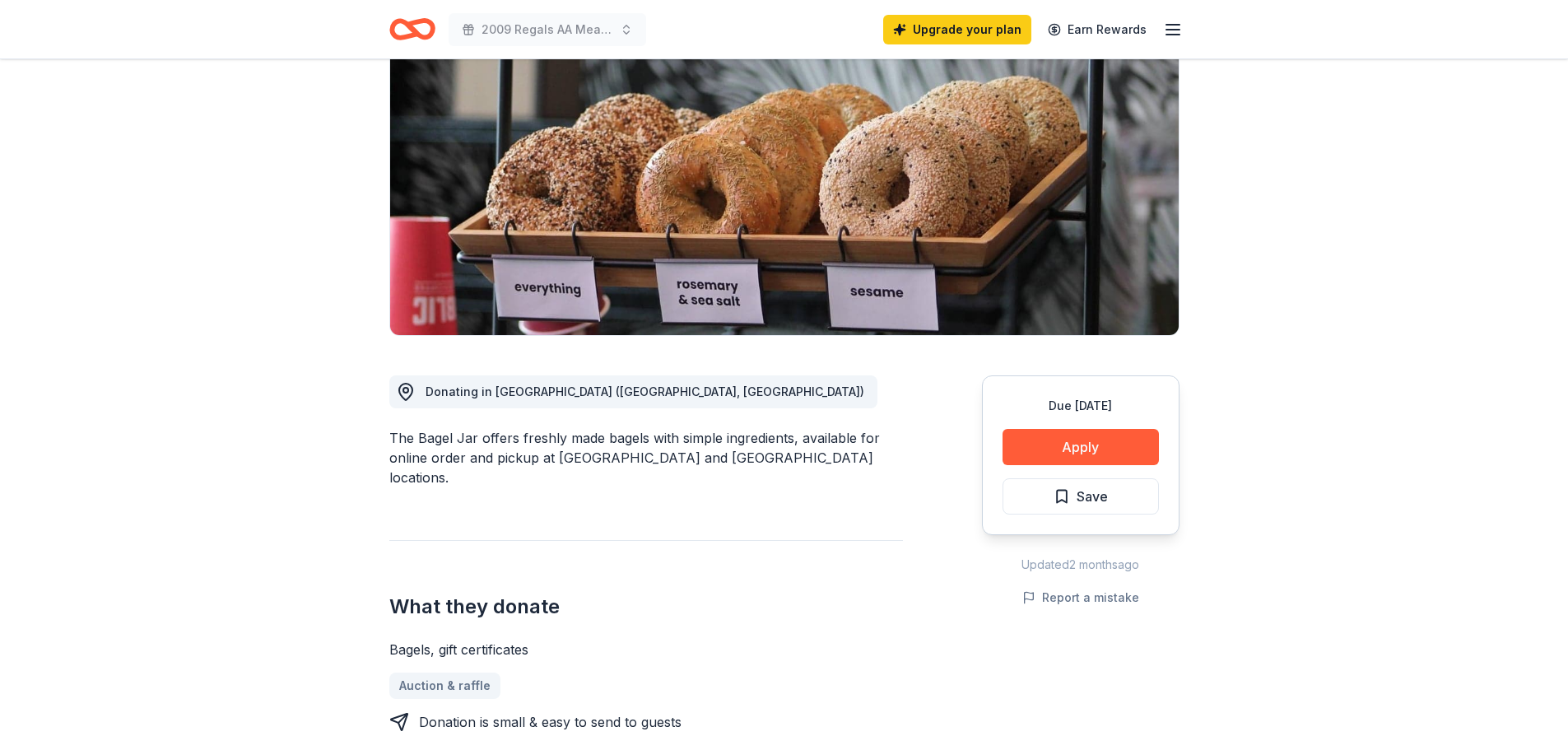
click at [1060, 502] on span "Save" at bounding box center [1081, 495] width 55 height 21
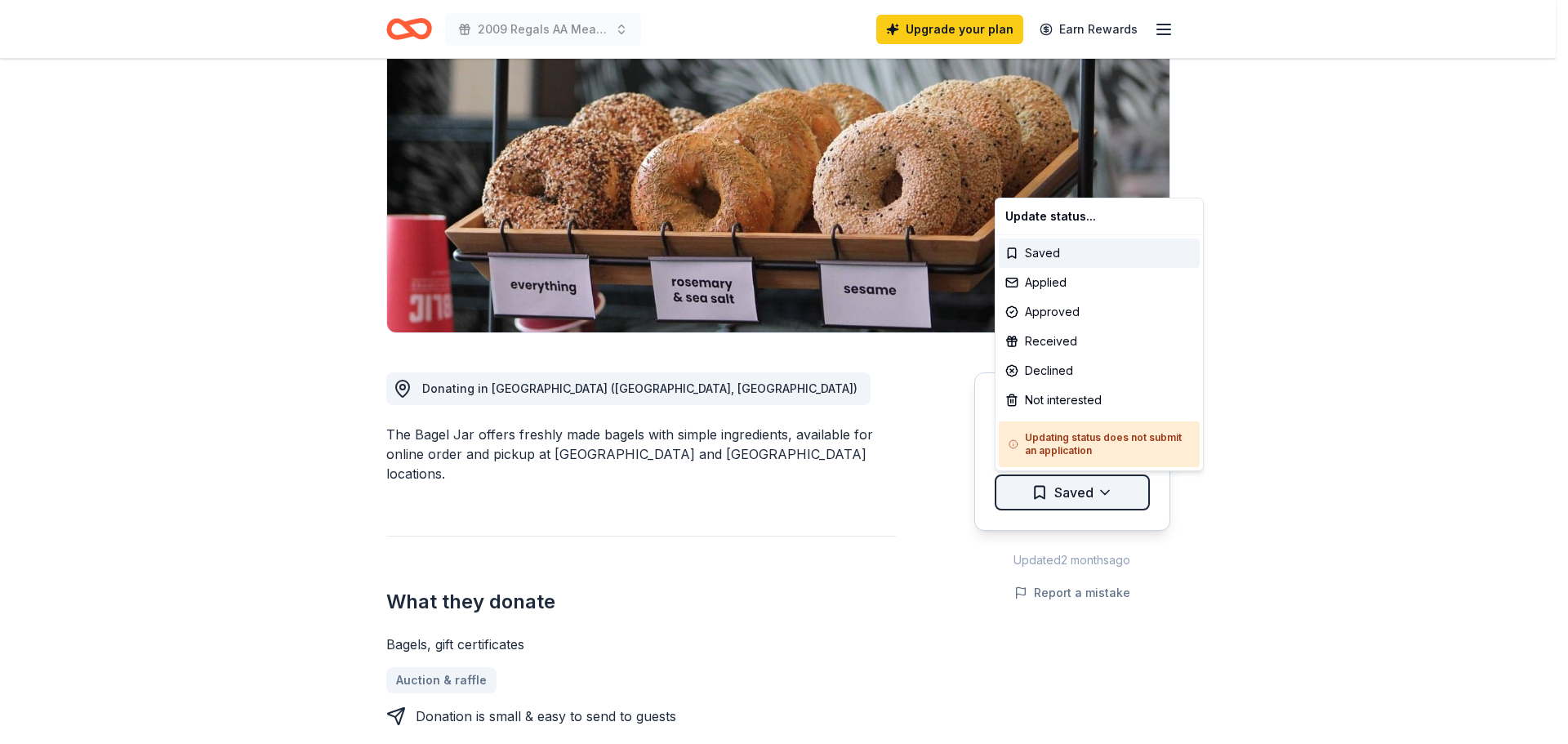
click at [1116, 494] on html "2009 Regals AA Meat Raffle Fundraiser Upgrade your plan Earn Rewards Due [DATE]…" at bounding box center [784, 209] width 1568 height 744
click at [1077, 277] on div "Applied" at bounding box center [1099, 283] width 201 height 29
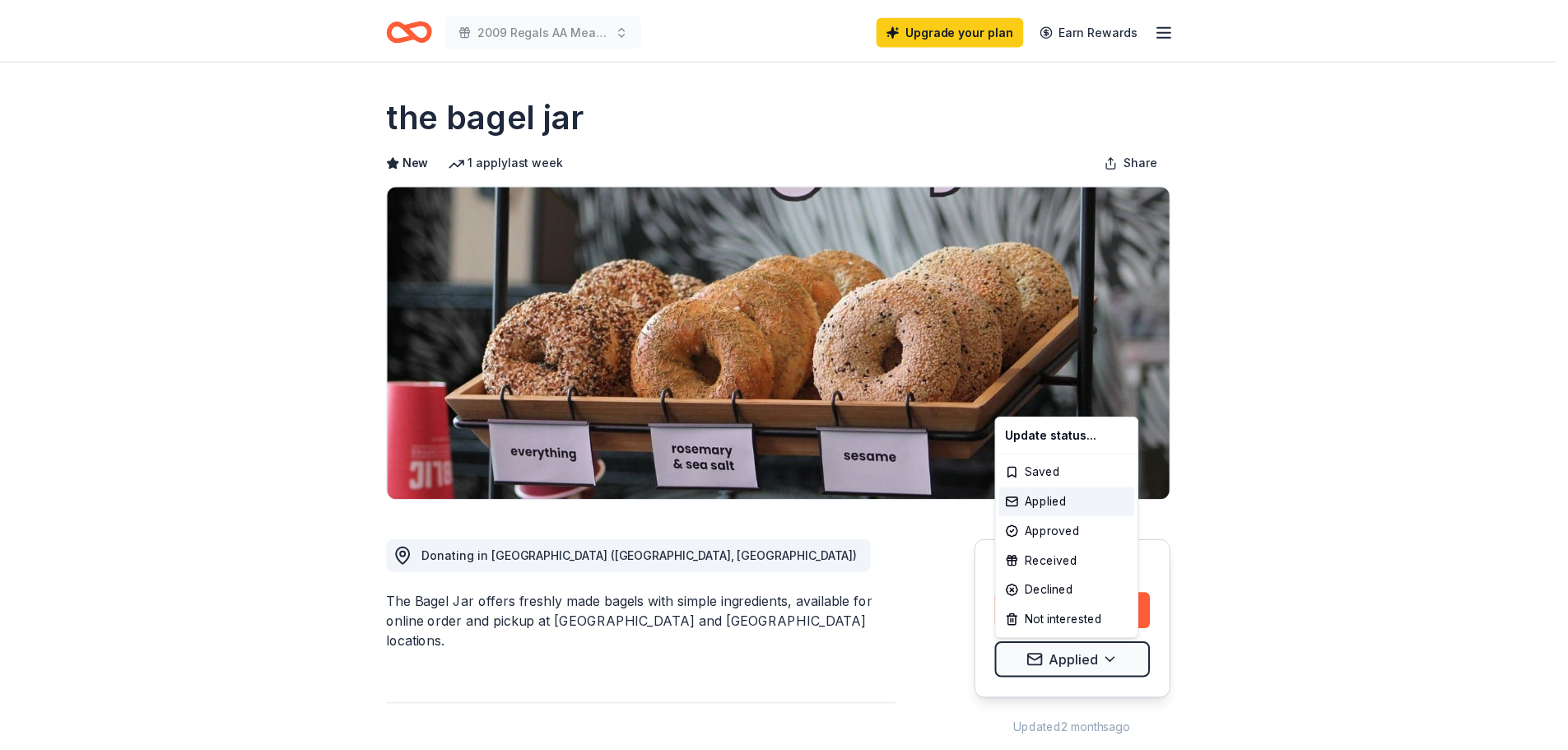
scroll to position [0, 0]
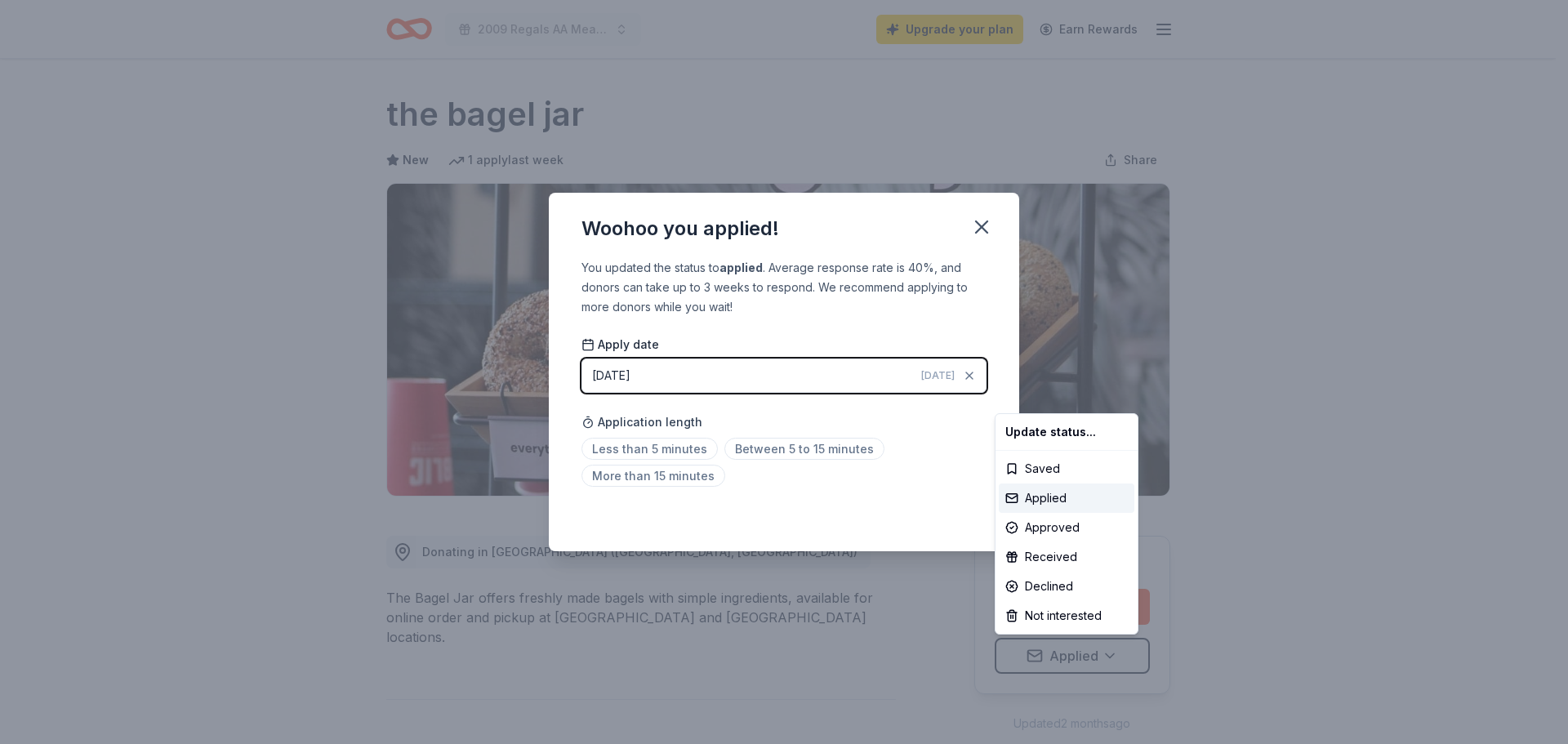
click at [988, 229] on html "2009 Regals AA Meat Raffle Fundraiser Upgrade your plan Earn Rewards Due in 31 …" at bounding box center [784, 372] width 1568 height 744
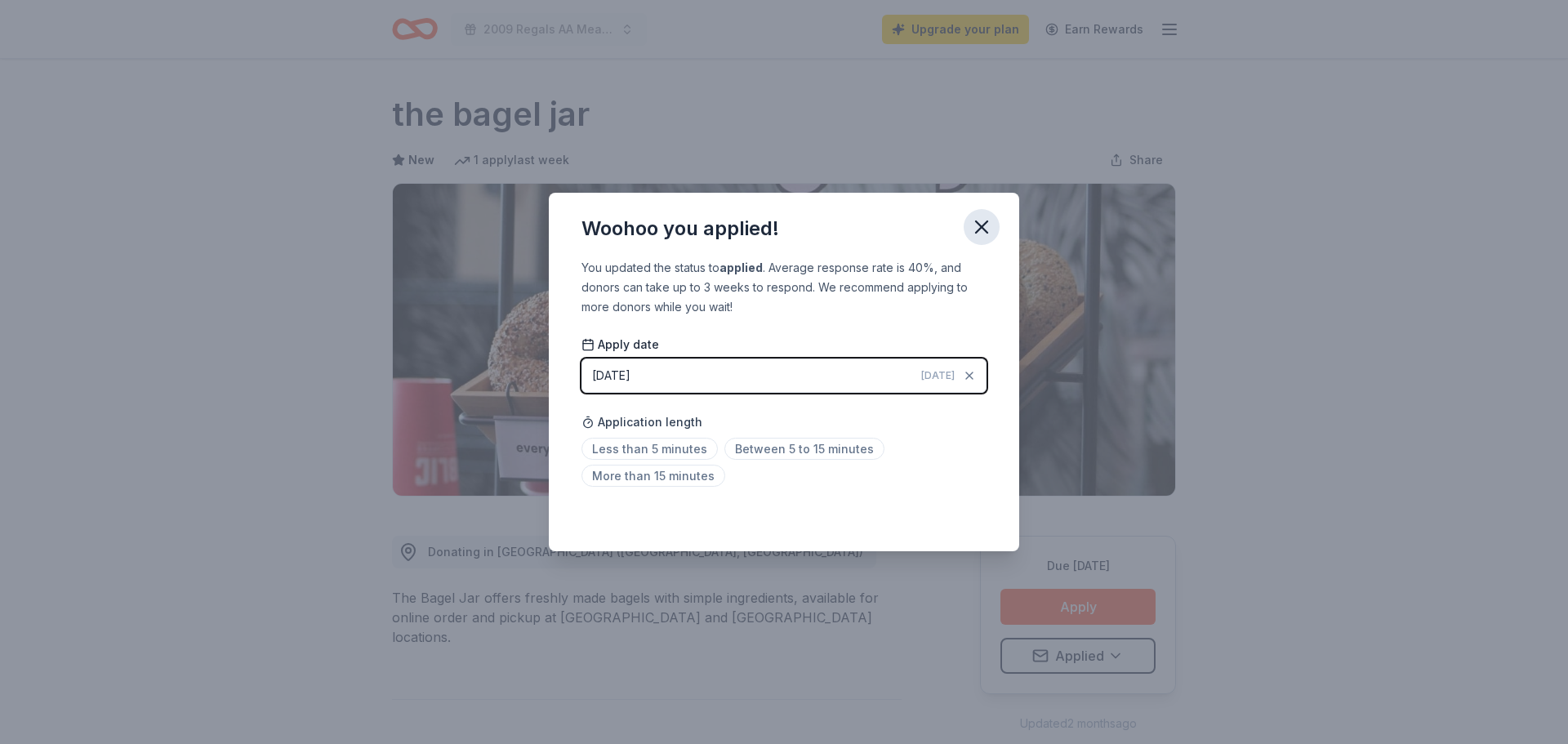
click at [976, 225] on icon "button" at bounding box center [981, 227] width 23 height 23
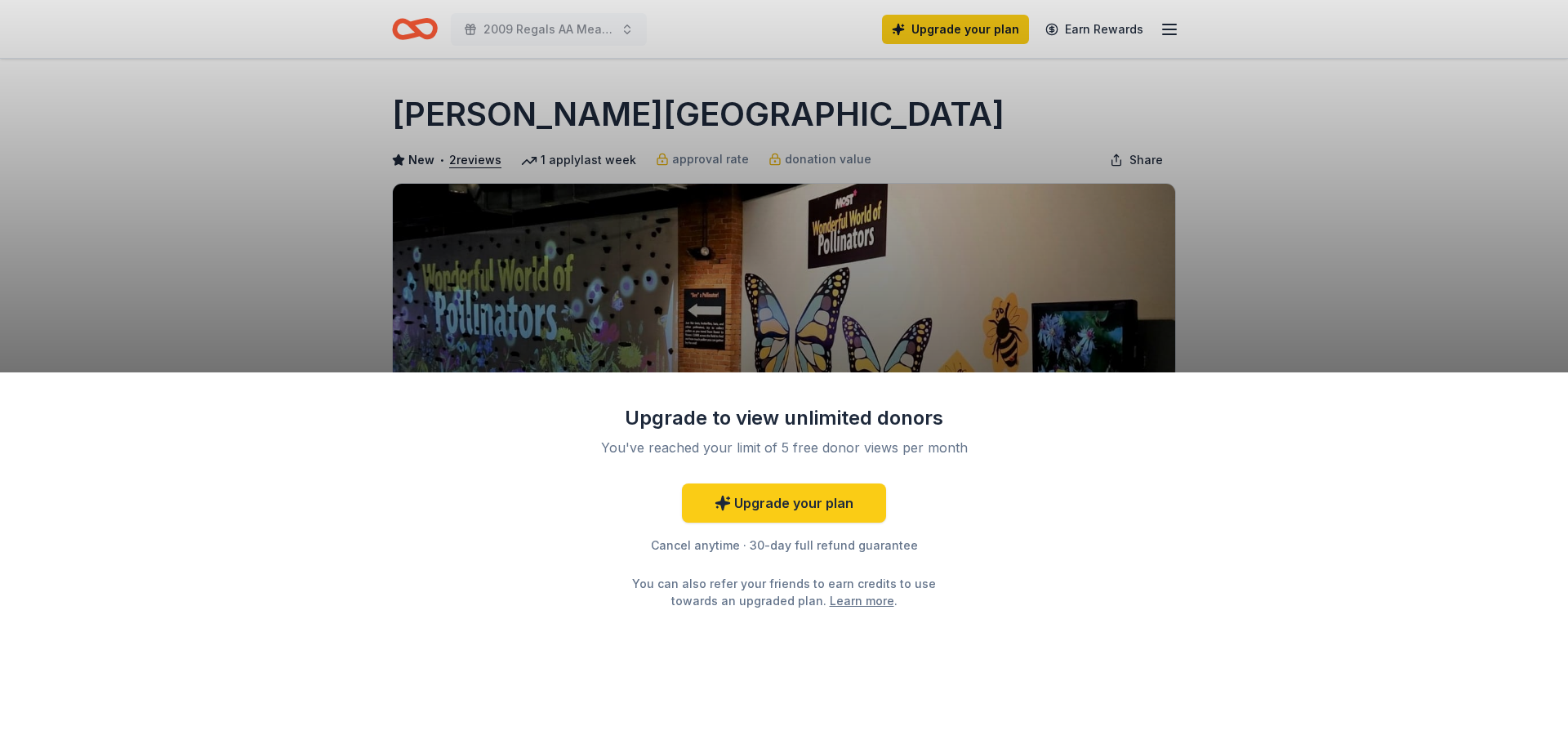
click at [1320, 261] on div "Upgrade to view unlimited donors You've reached your limit of 5 free donor view…" at bounding box center [784, 372] width 1568 height 744
click at [760, 502] on link "Upgrade your plan" at bounding box center [784, 502] width 204 height 39
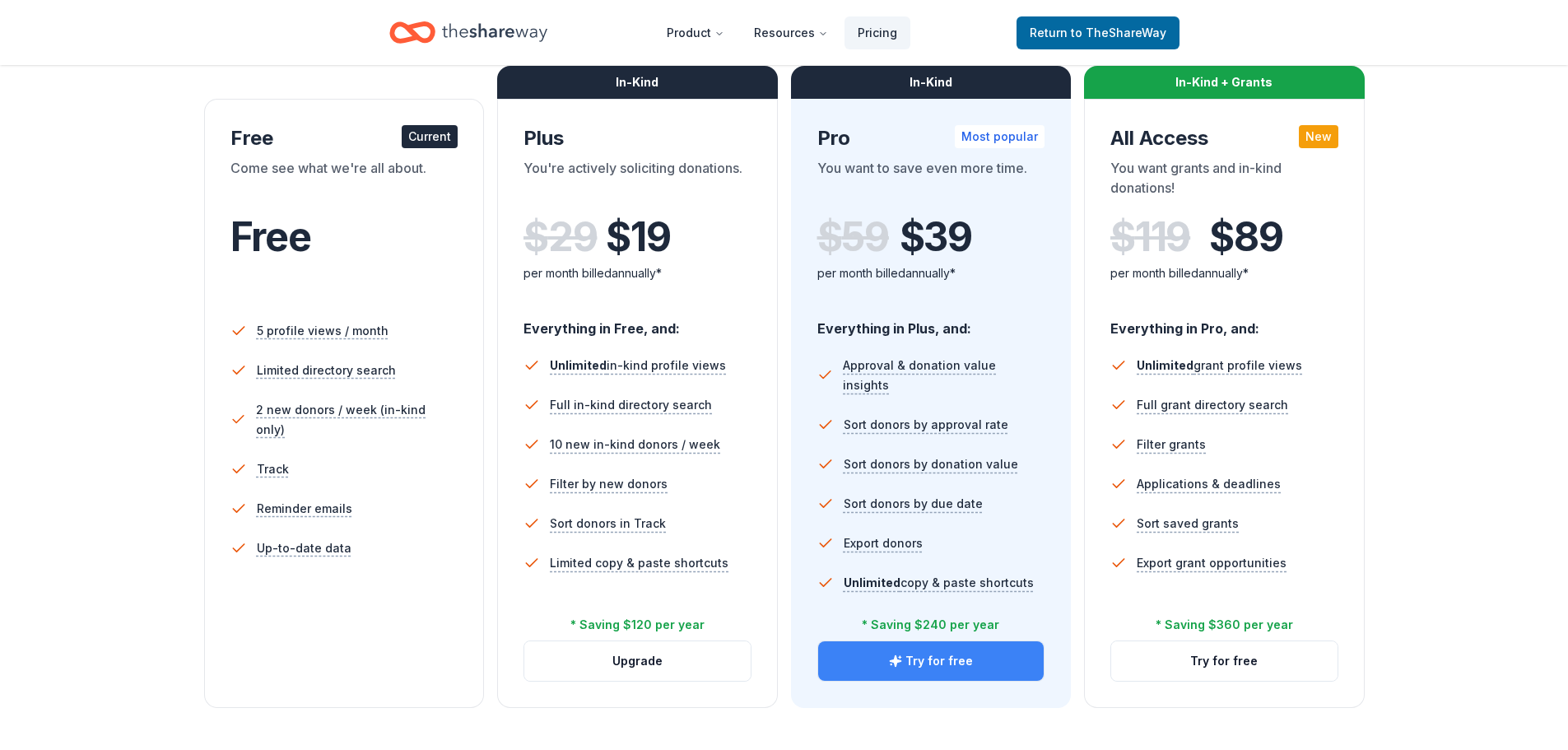
scroll to position [247, 0]
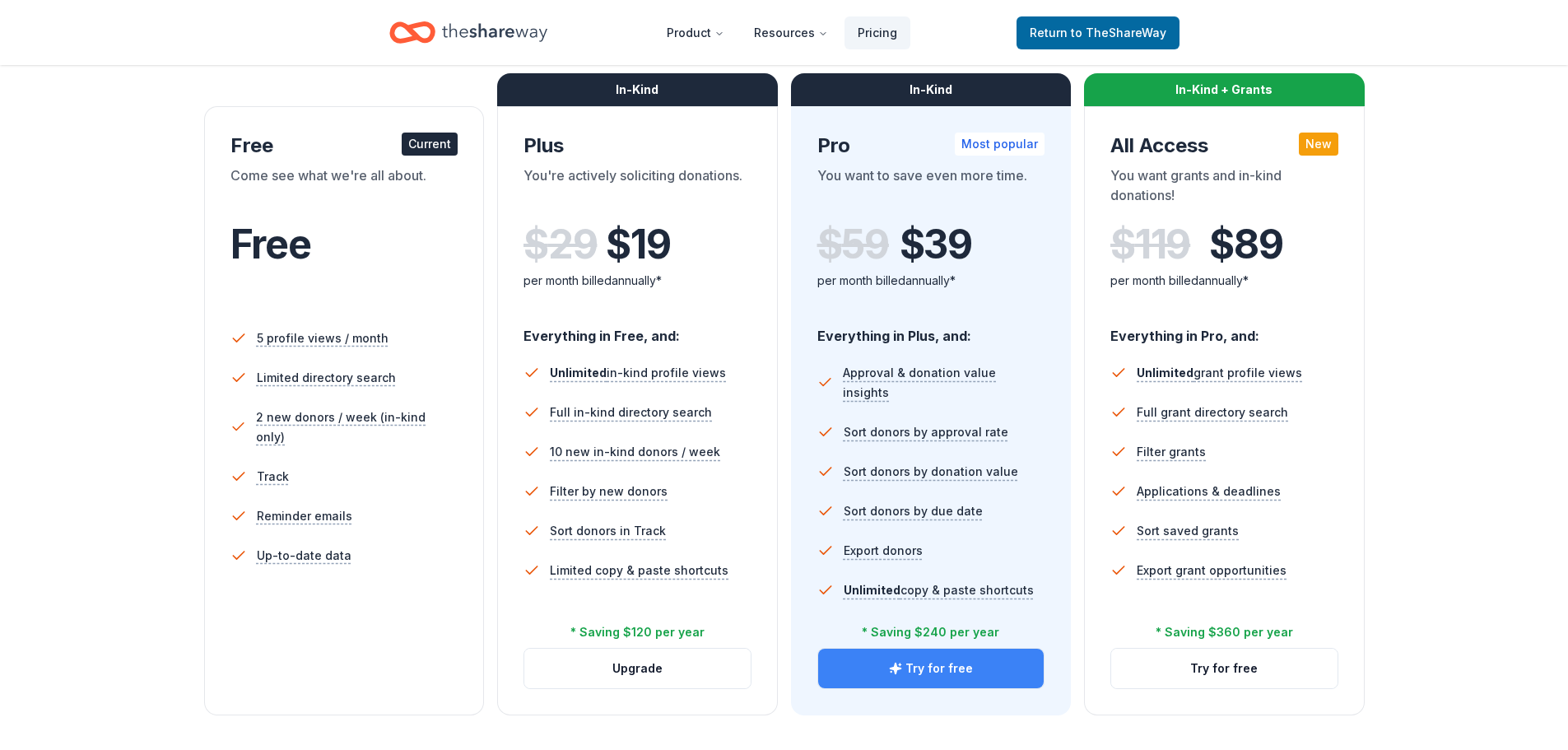
click at [967, 669] on button "Try for free" at bounding box center [932, 668] width 226 height 40
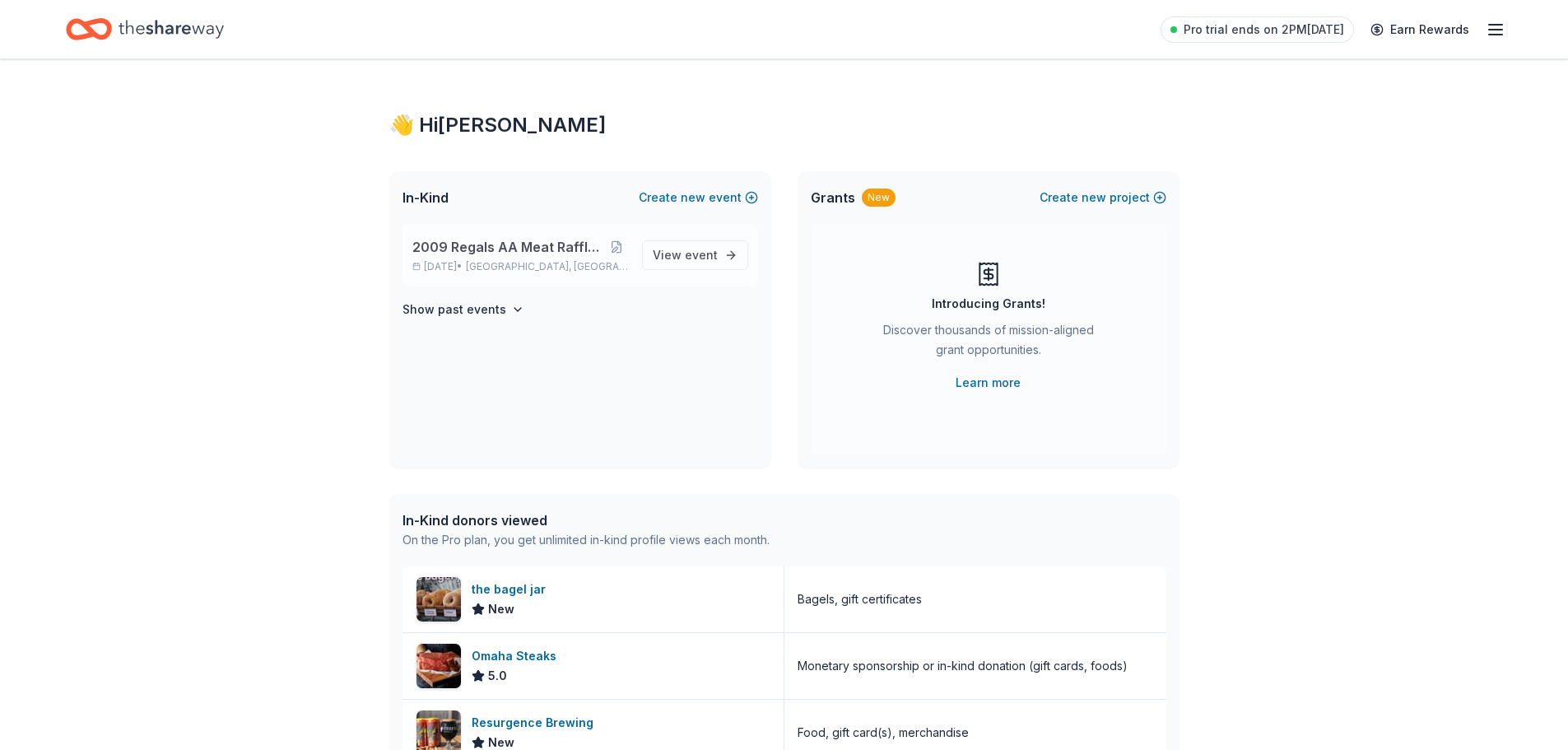
click at [523, 260] on span "[GEOGRAPHIC_DATA], [GEOGRAPHIC_DATA]" at bounding box center [546, 267] width 162 height 13
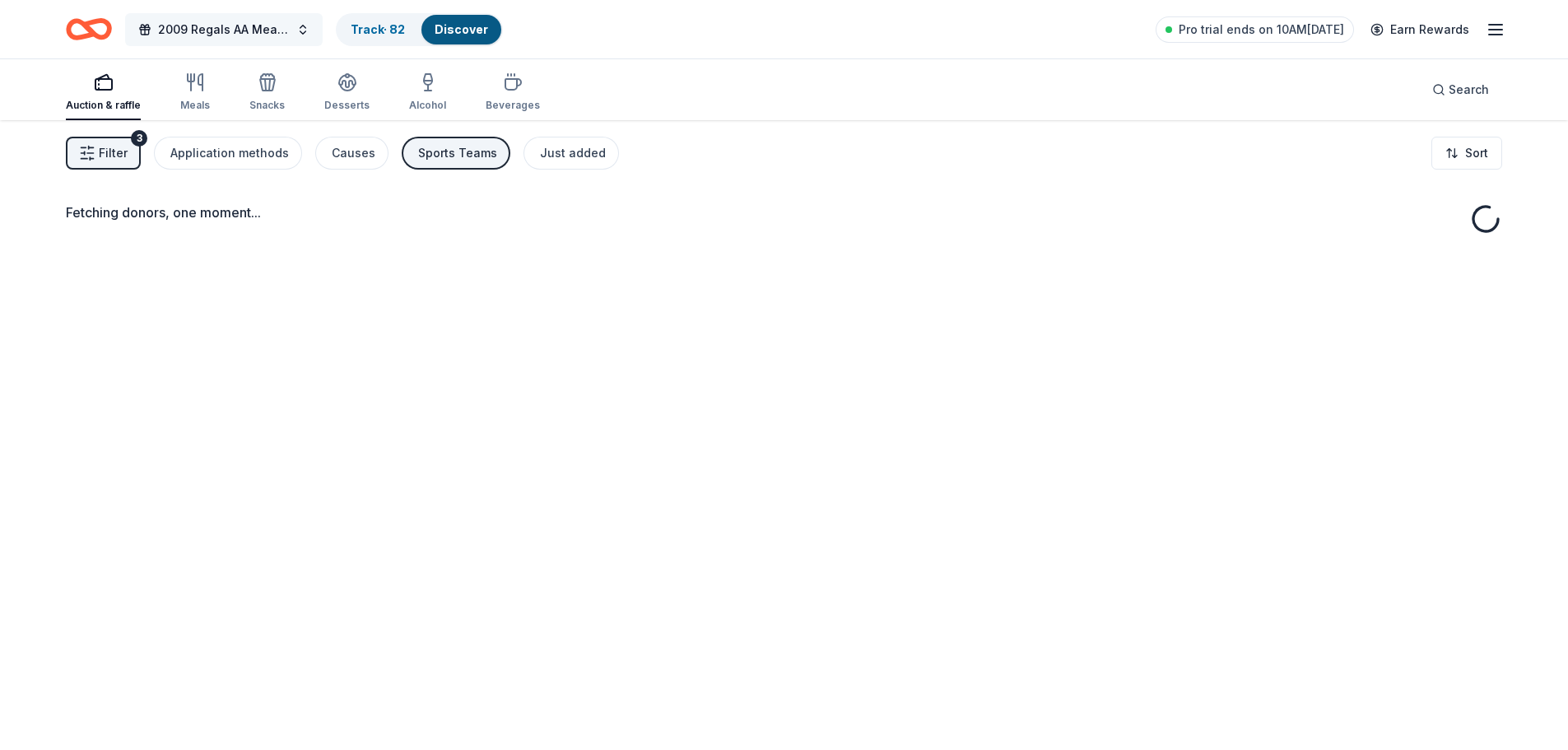
click at [242, 32] on span "2009 Regals AA Meat Raffle Fundraiser" at bounding box center [224, 29] width 132 height 19
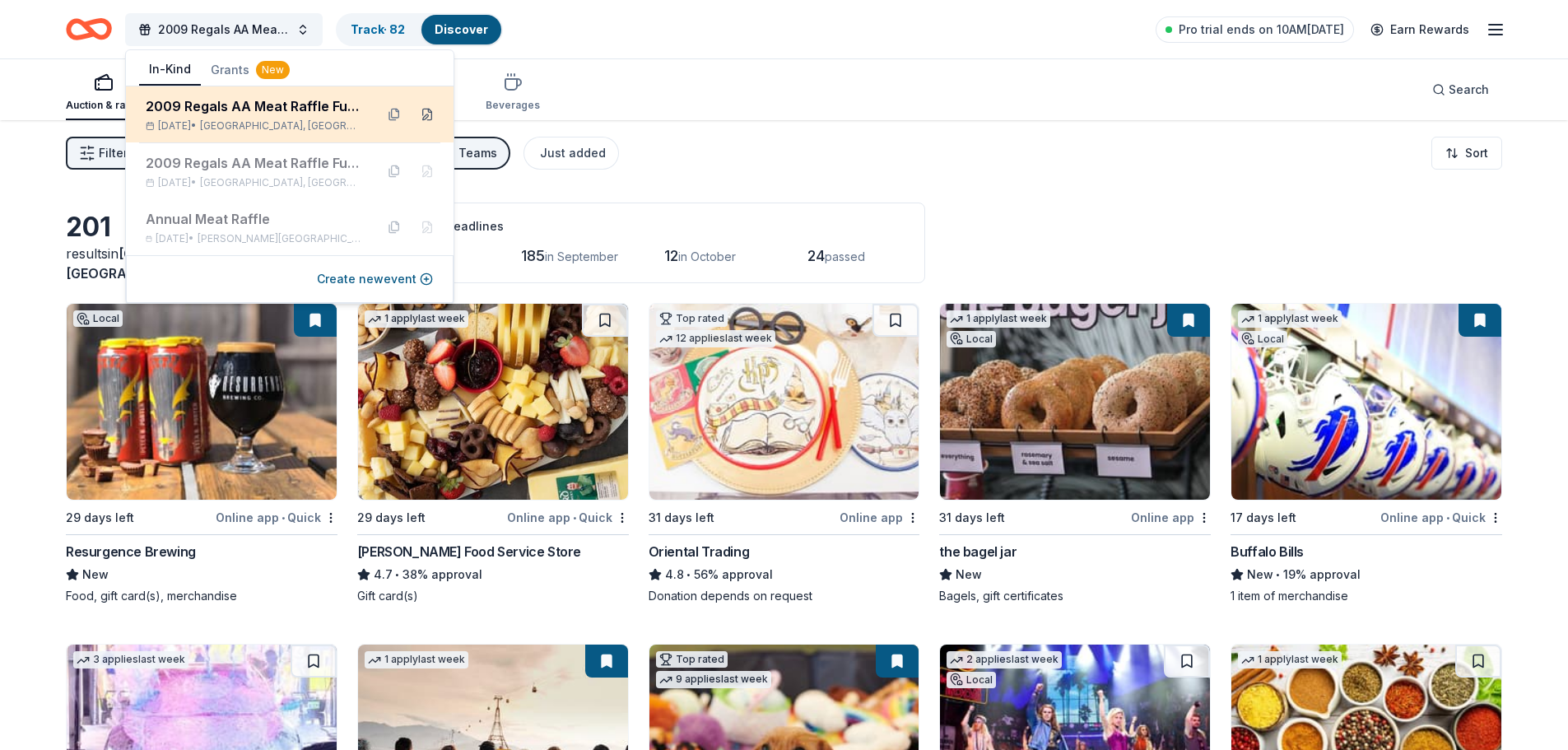
click at [426, 110] on button at bounding box center [427, 114] width 26 height 26
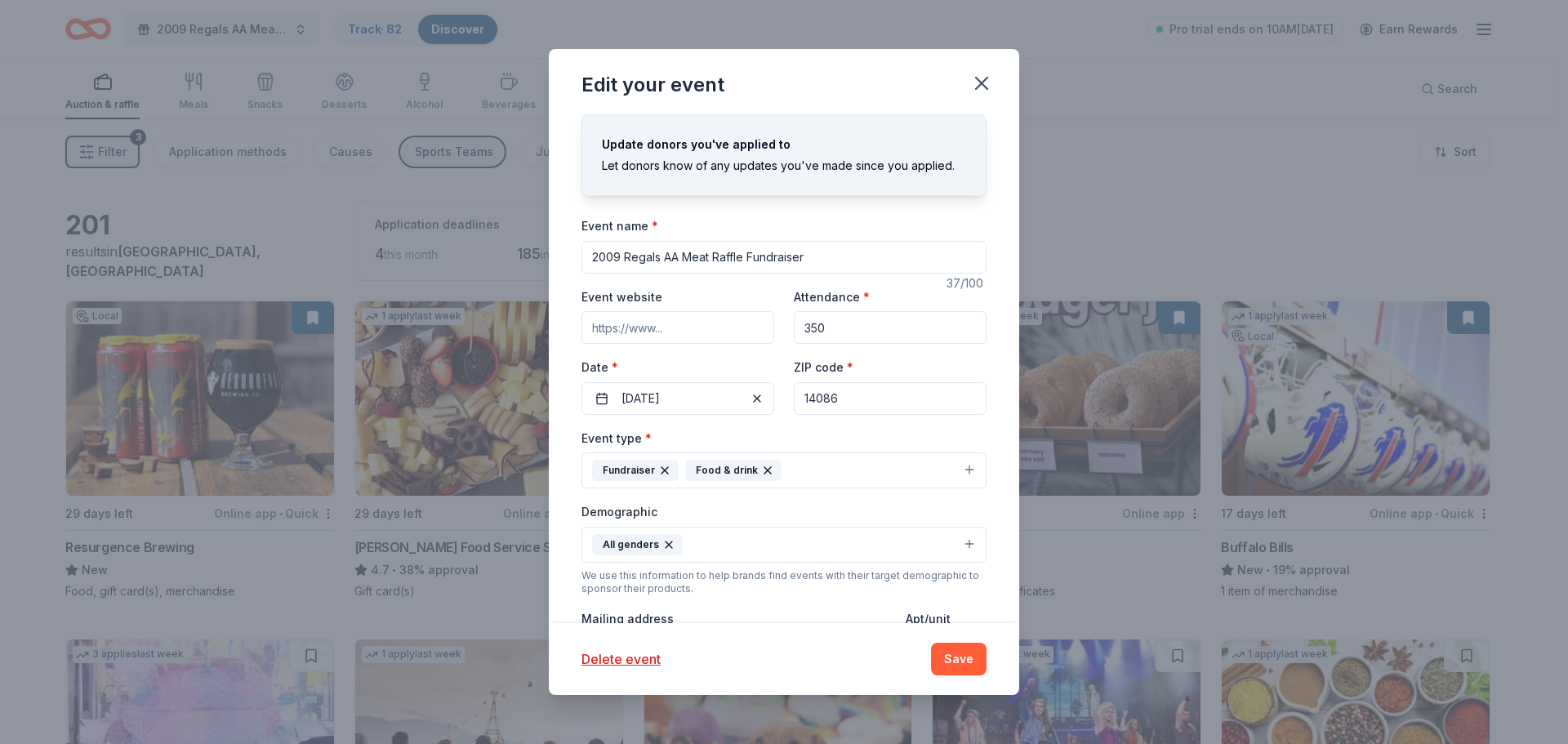
drag, startPoint x: 840, startPoint y: 402, endPoint x: 819, endPoint y: 400, distance: 21.1
click at [819, 400] on input "14086" at bounding box center [890, 399] width 193 height 33
click at [982, 85] on icon "button" at bounding box center [981, 83] width 11 height 11
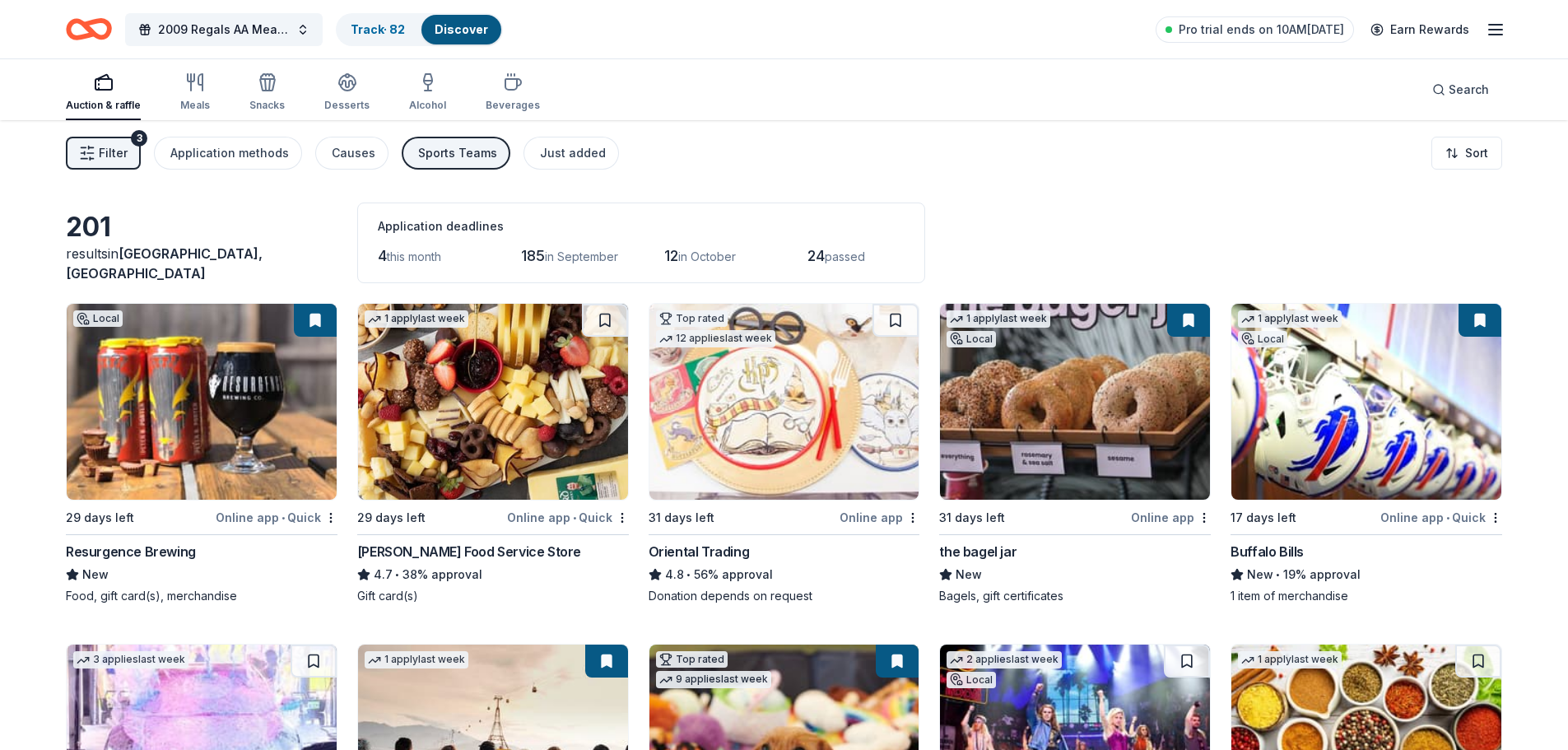
click at [1188, 318] on button at bounding box center [1188, 320] width 43 height 33
click at [388, 33] on link "Track · 82" at bounding box center [378, 29] width 55 height 14
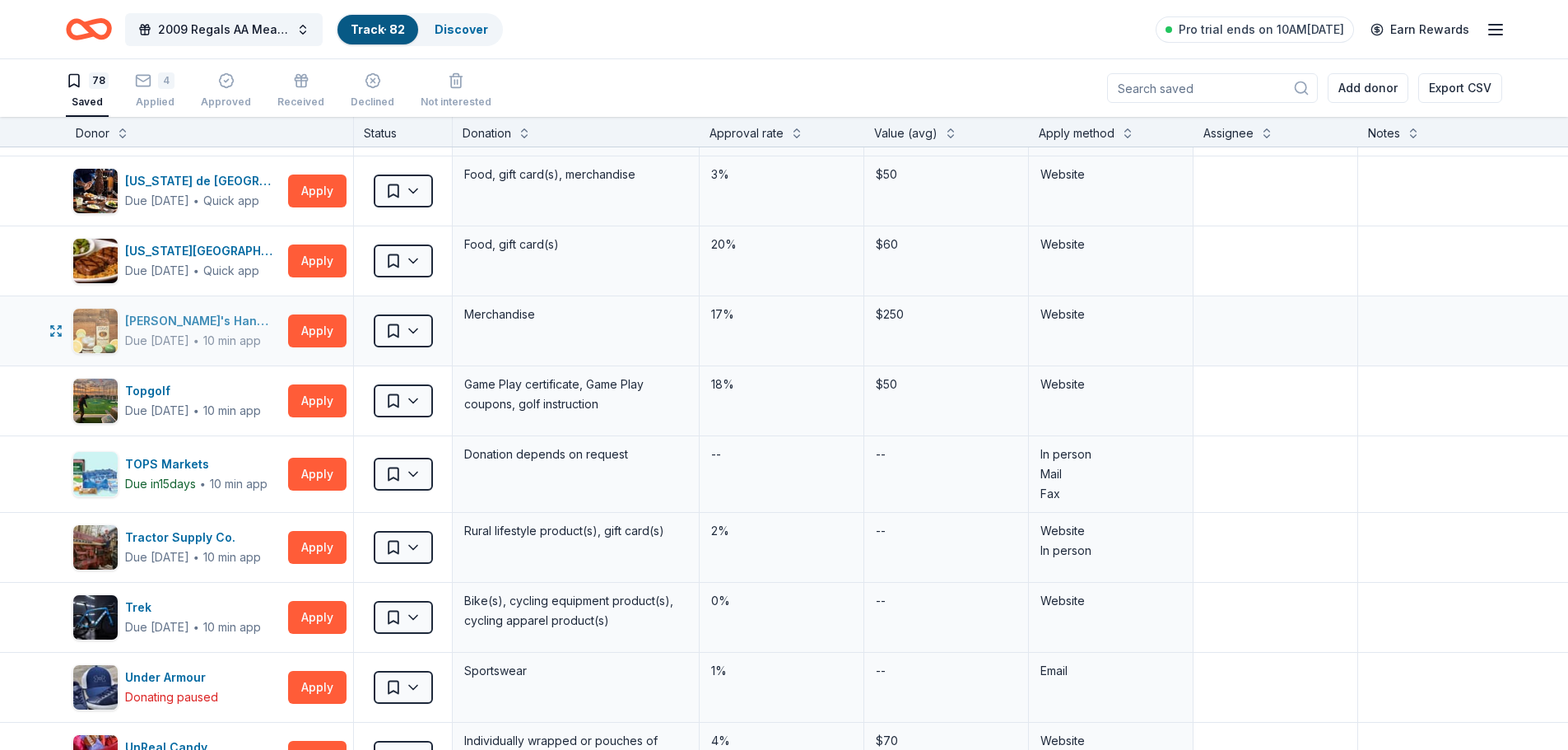
scroll to position [4474, 0]
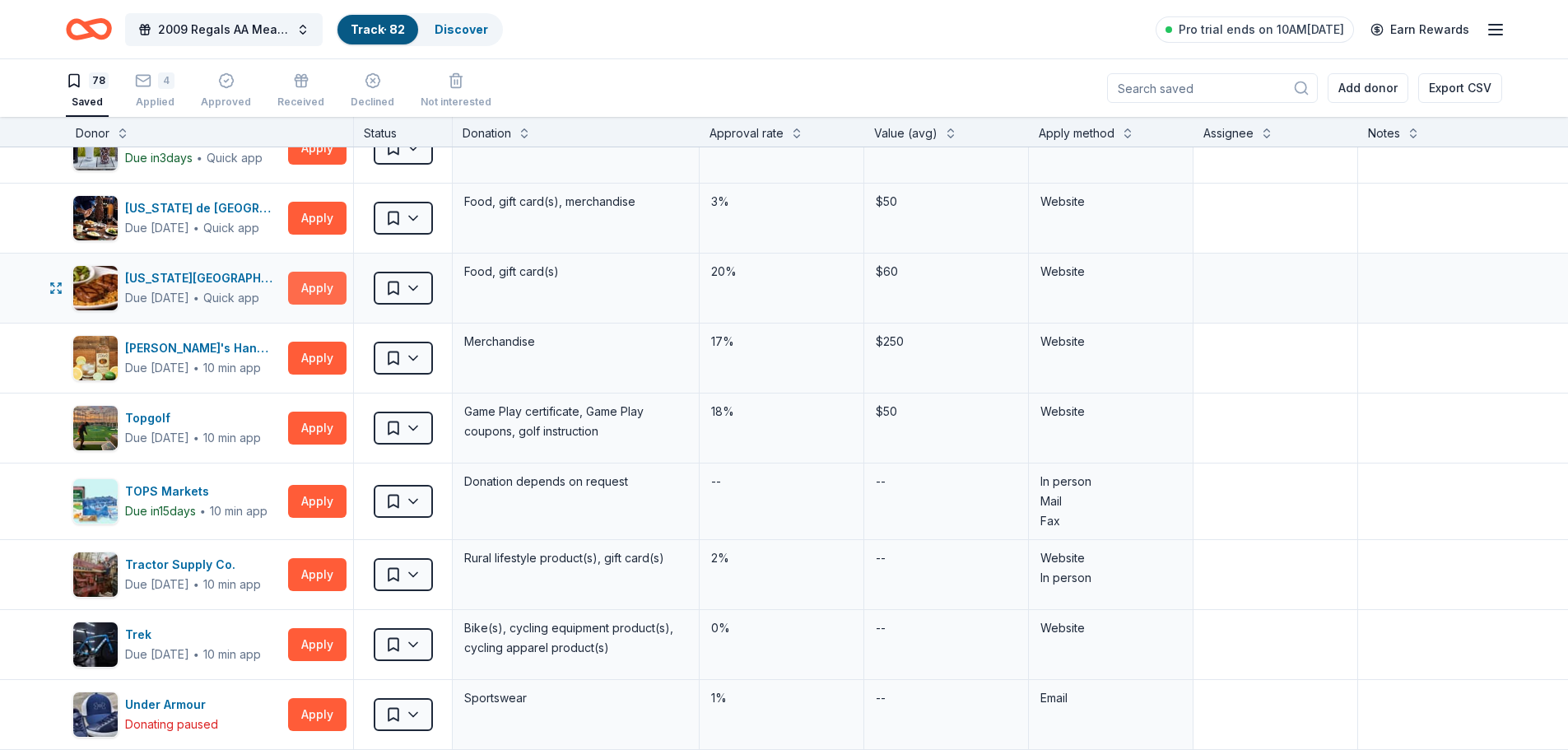
click at [326, 286] on button "Apply" at bounding box center [317, 288] width 58 height 33
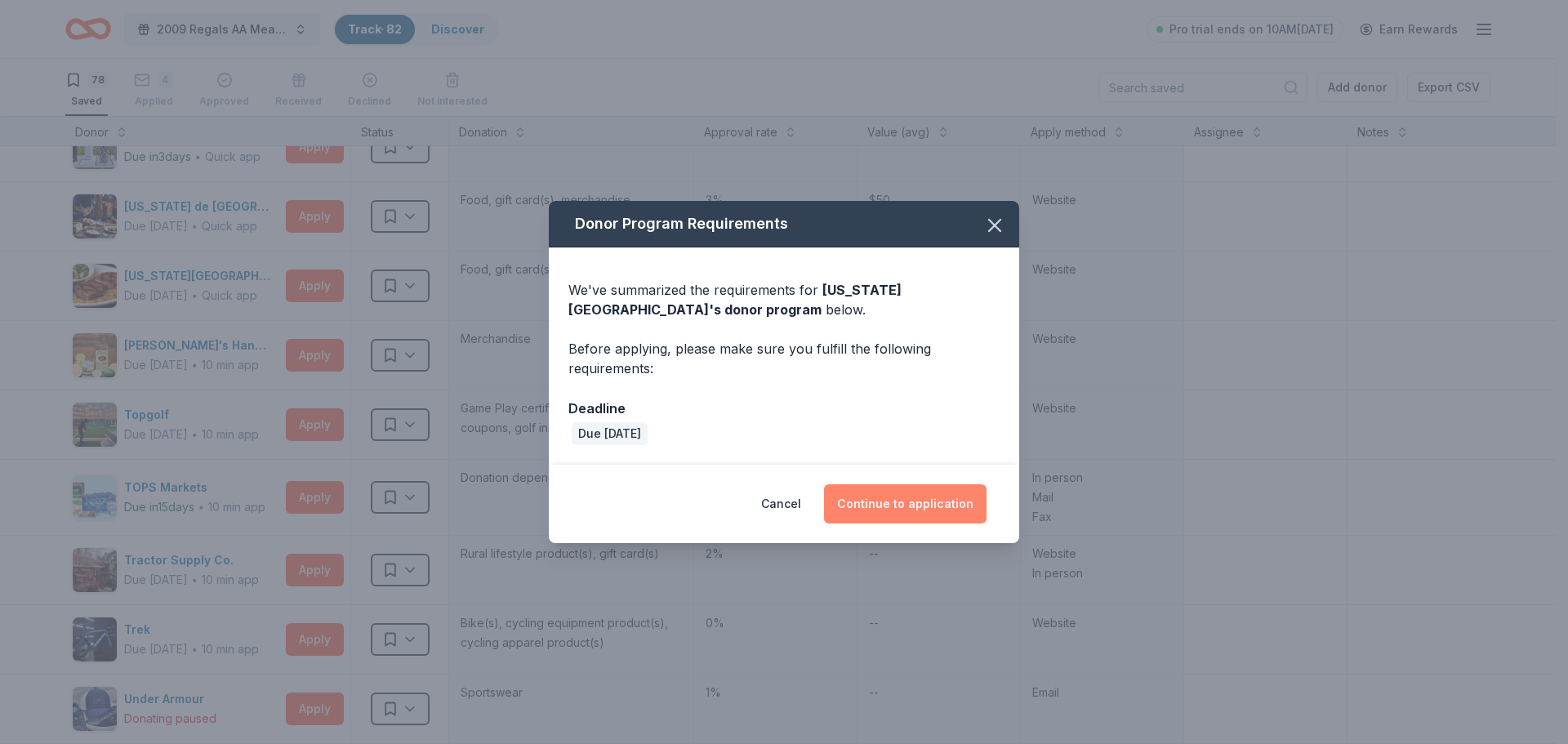
click at [895, 496] on button "Continue to application" at bounding box center [905, 503] width 163 height 39
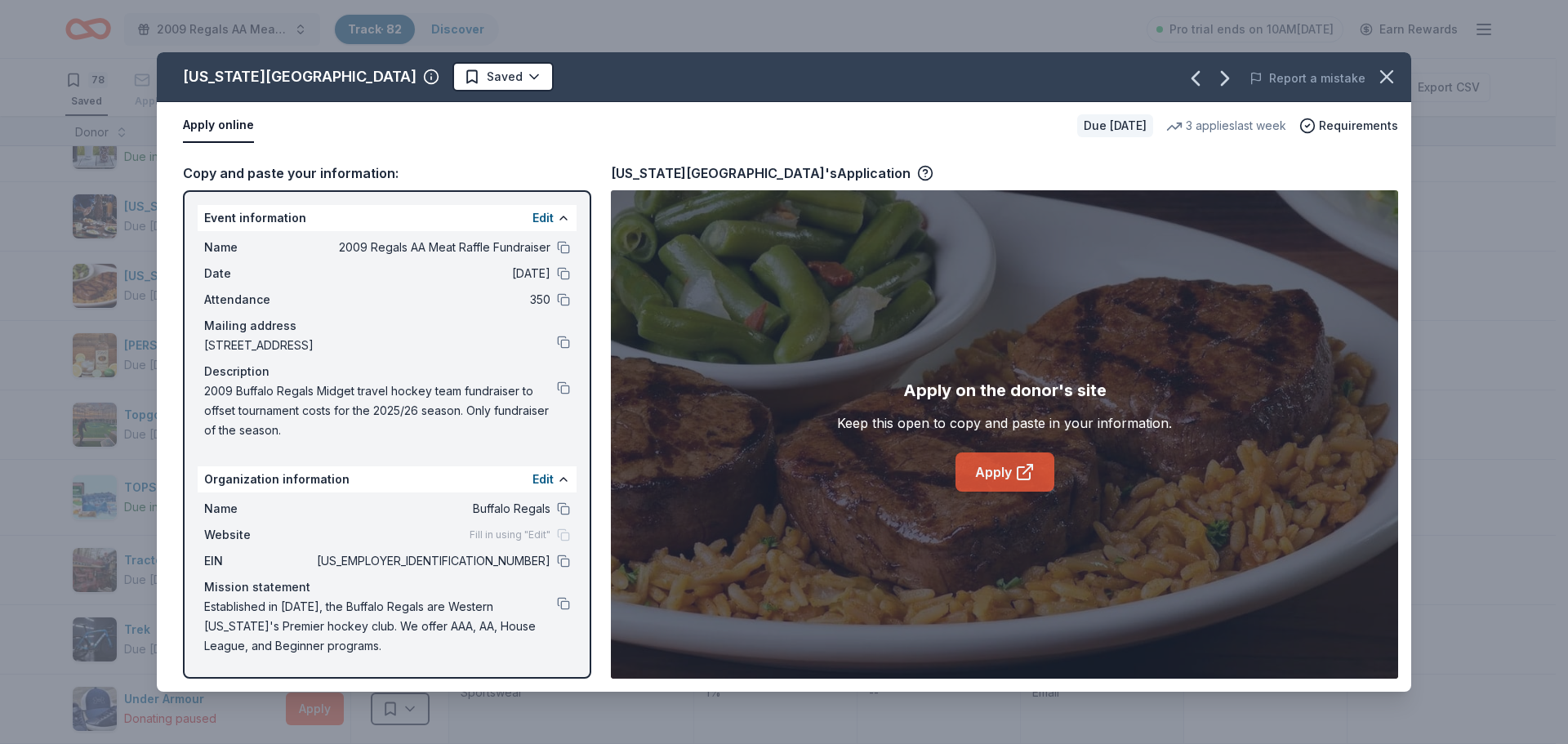
click at [1020, 471] on icon at bounding box center [1024, 471] width 19 height 19
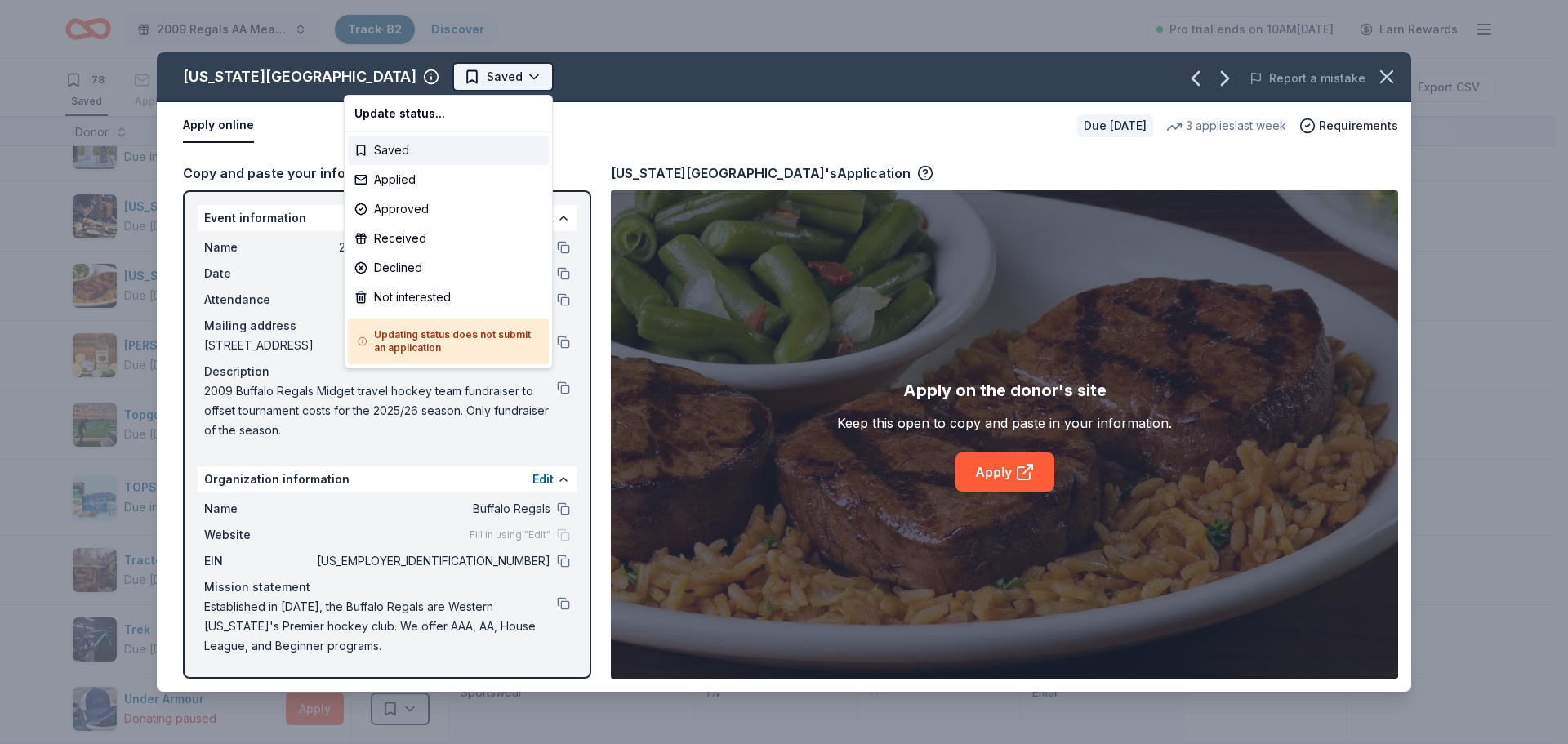
click at [390, 78] on html "2009 Regals AA Meat Raffle Fundraiser Track · 82 Discover Pro trial ends on 10A…" at bounding box center [784, 372] width 1568 height 744
click at [393, 180] on div "Applied" at bounding box center [448, 180] width 201 height 29
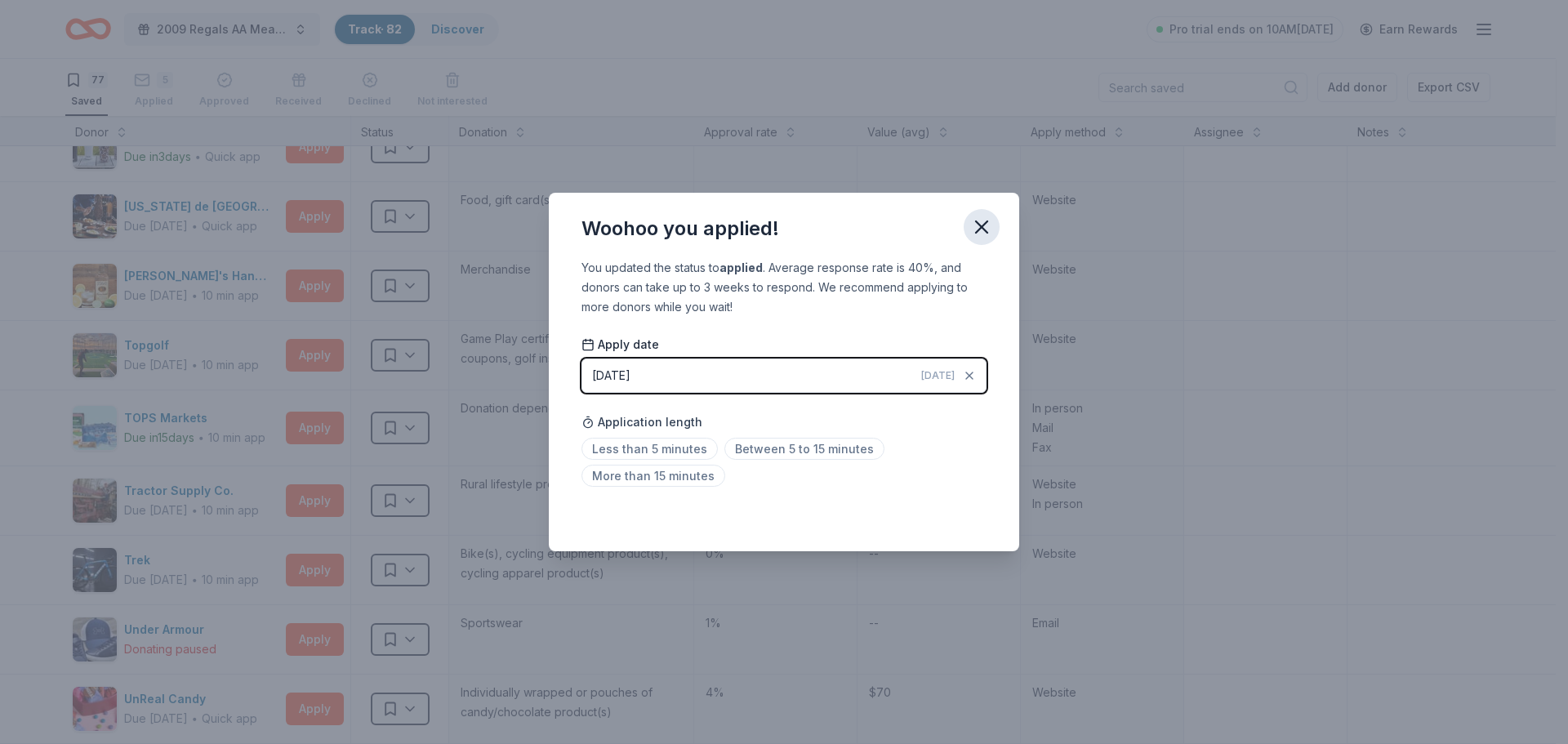
click at [982, 218] on icon "button" at bounding box center [981, 227] width 23 height 23
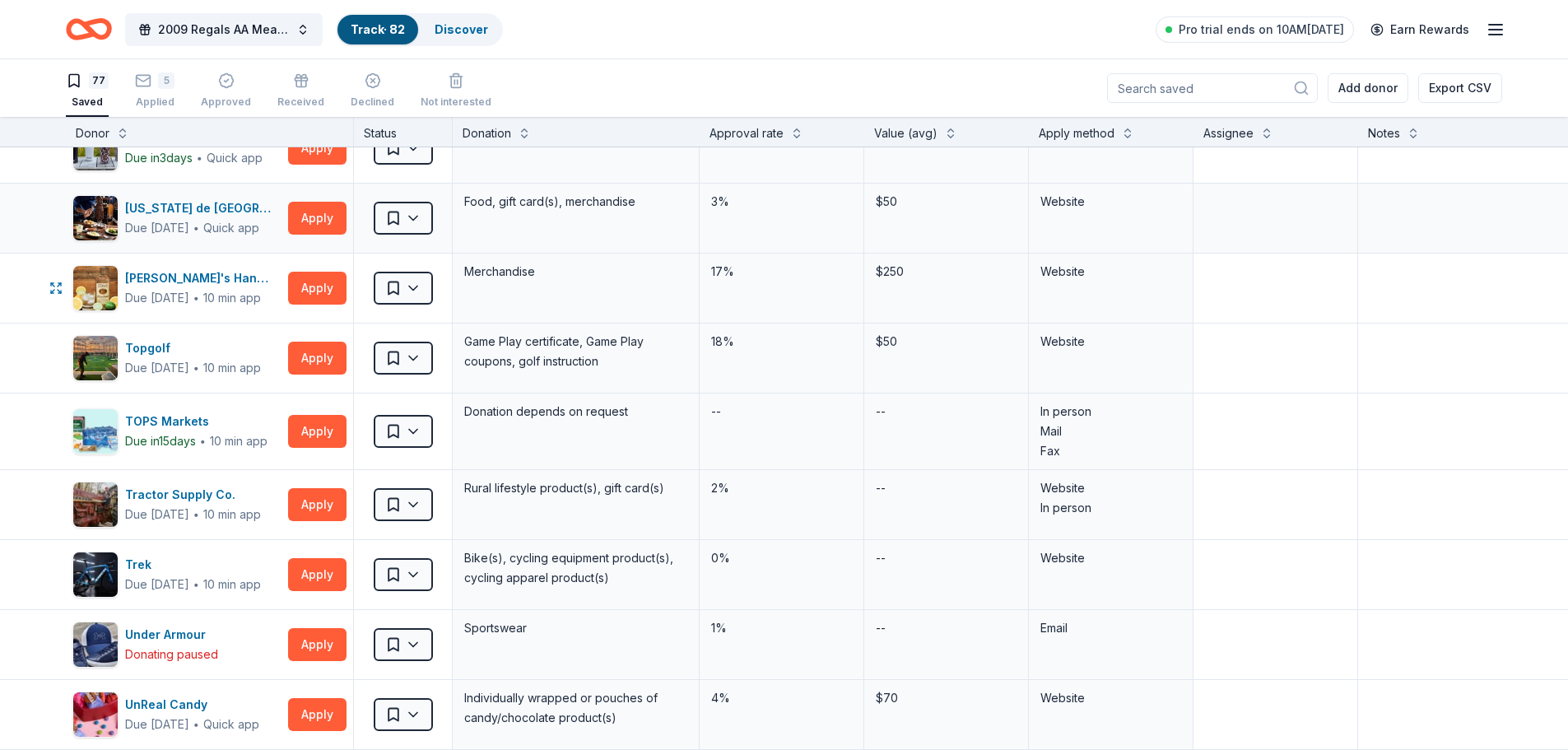
scroll to position [4392, 0]
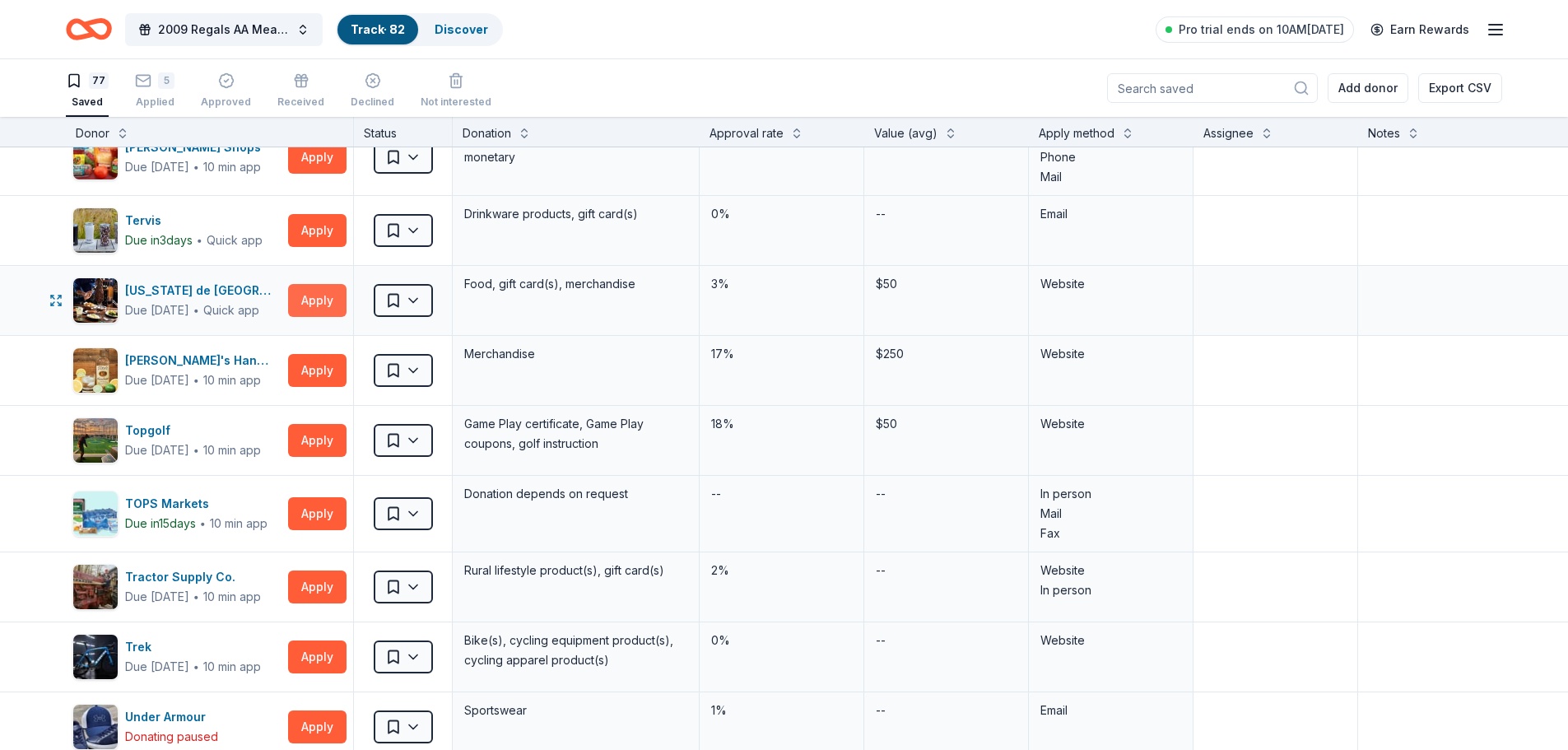
click at [302, 304] on button "Apply" at bounding box center [317, 301] width 58 height 33
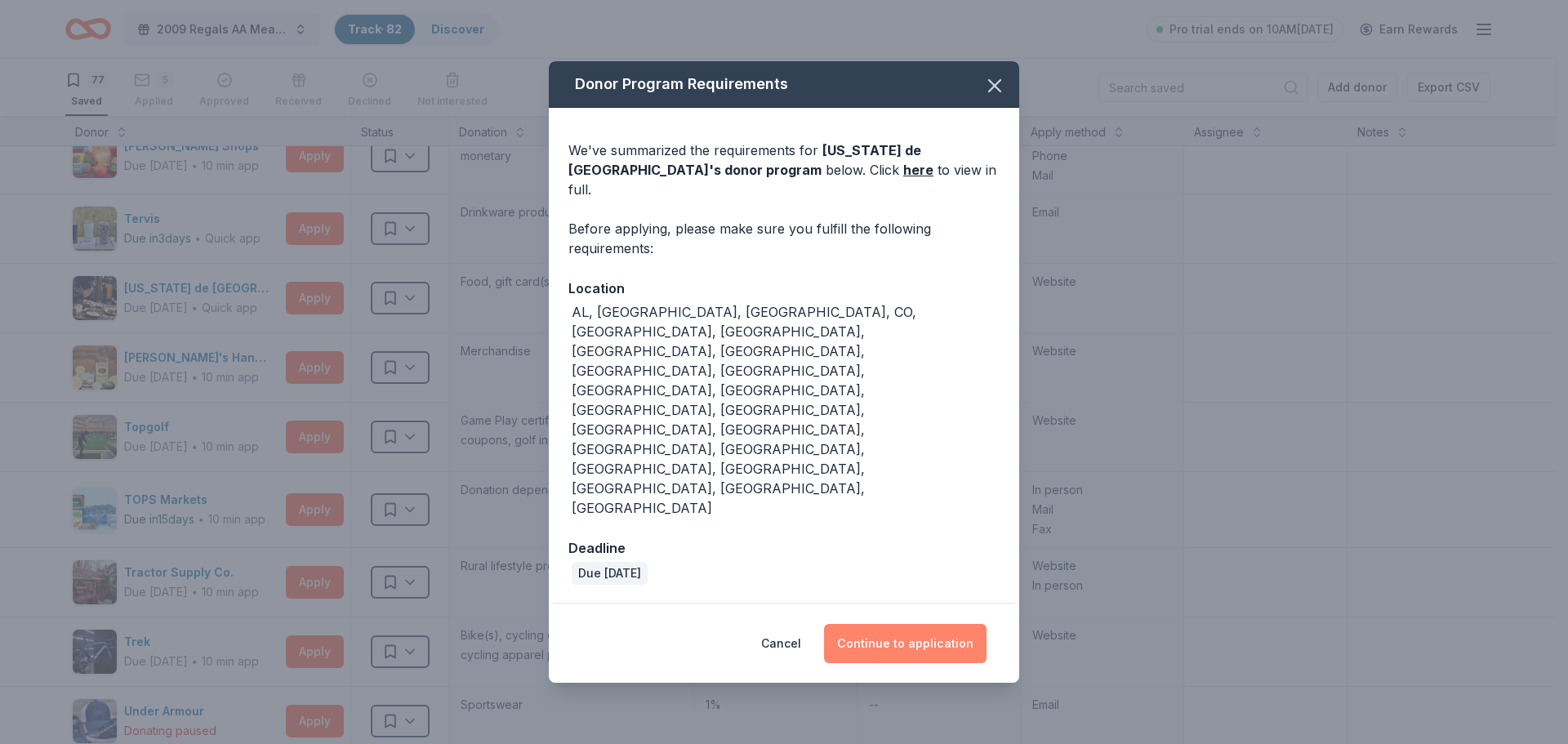
click at [907, 624] on button "Continue to application" at bounding box center [905, 643] width 163 height 39
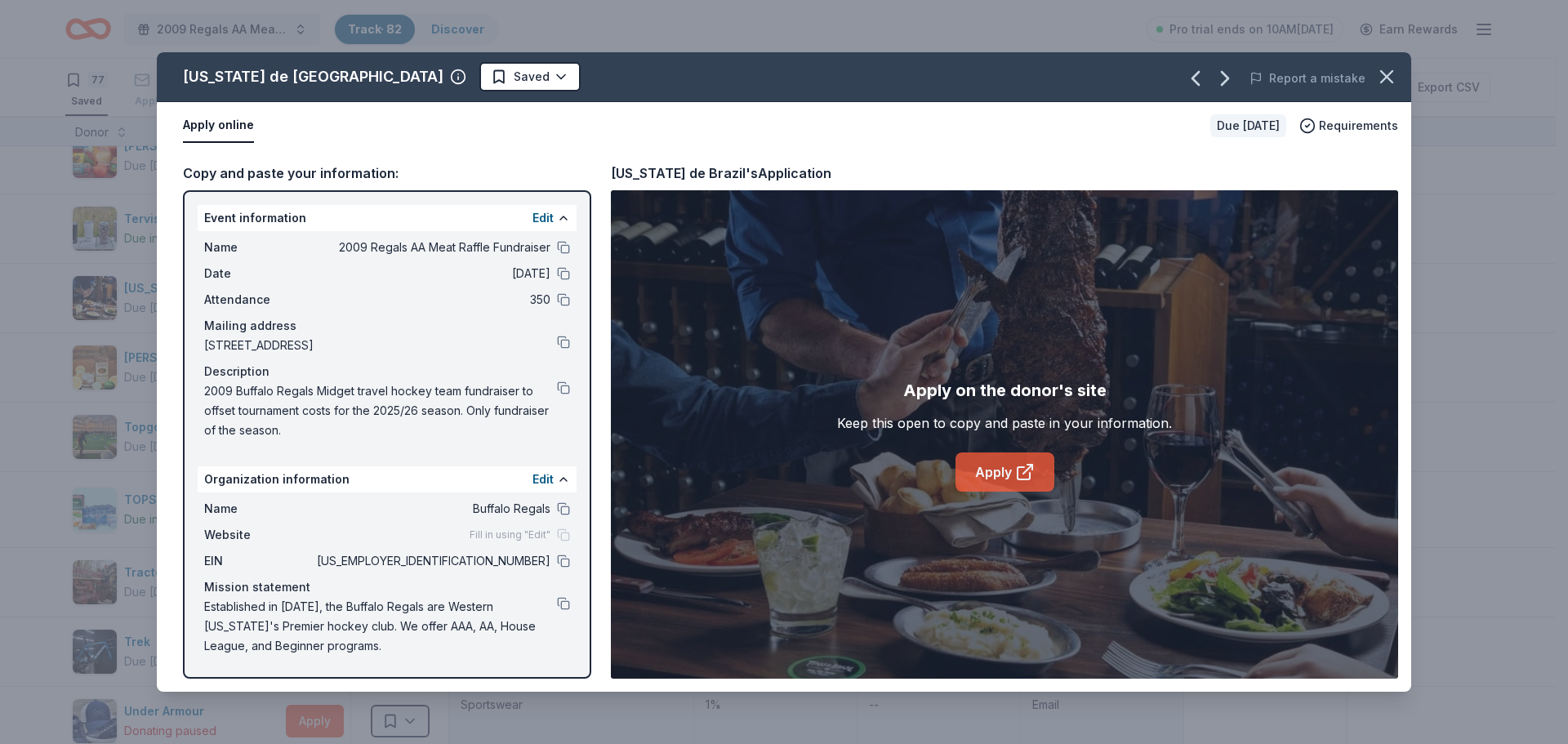
click at [1032, 480] on icon at bounding box center [1024, 471] width 19 height 19
click at [335, 68] on html "2009 Regals AA Meat Raffle Fundraiser Track · 82 Discover Pro trial ends on 10A…" at bounding box center [784, 372] width 1568 height 744
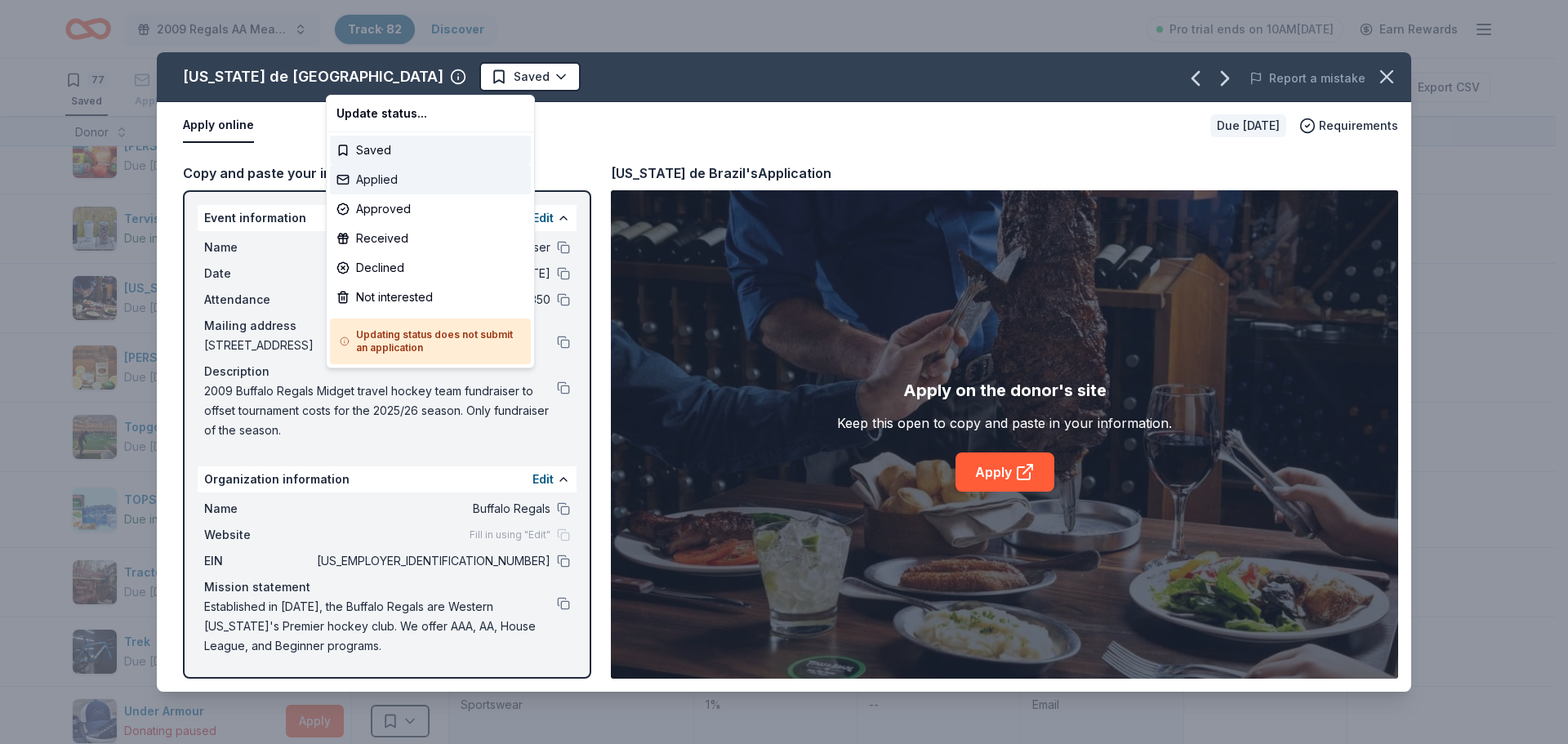
click at [347, 167] on div "Applied" at bounding box center [430, 180] width 201 height 29
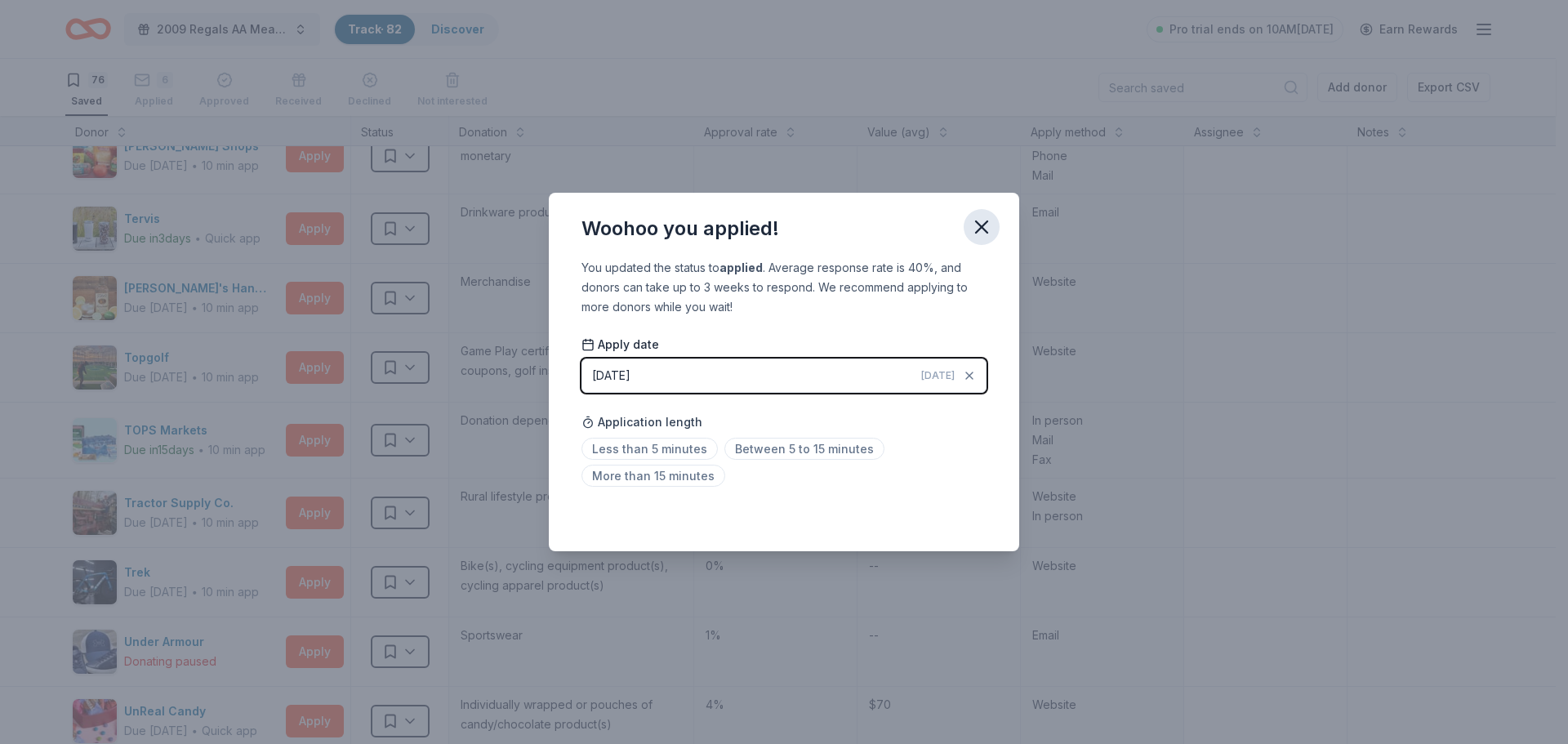
click at [982, 221] on icon "button" at bounding box center [981, 227] width 23 height 23
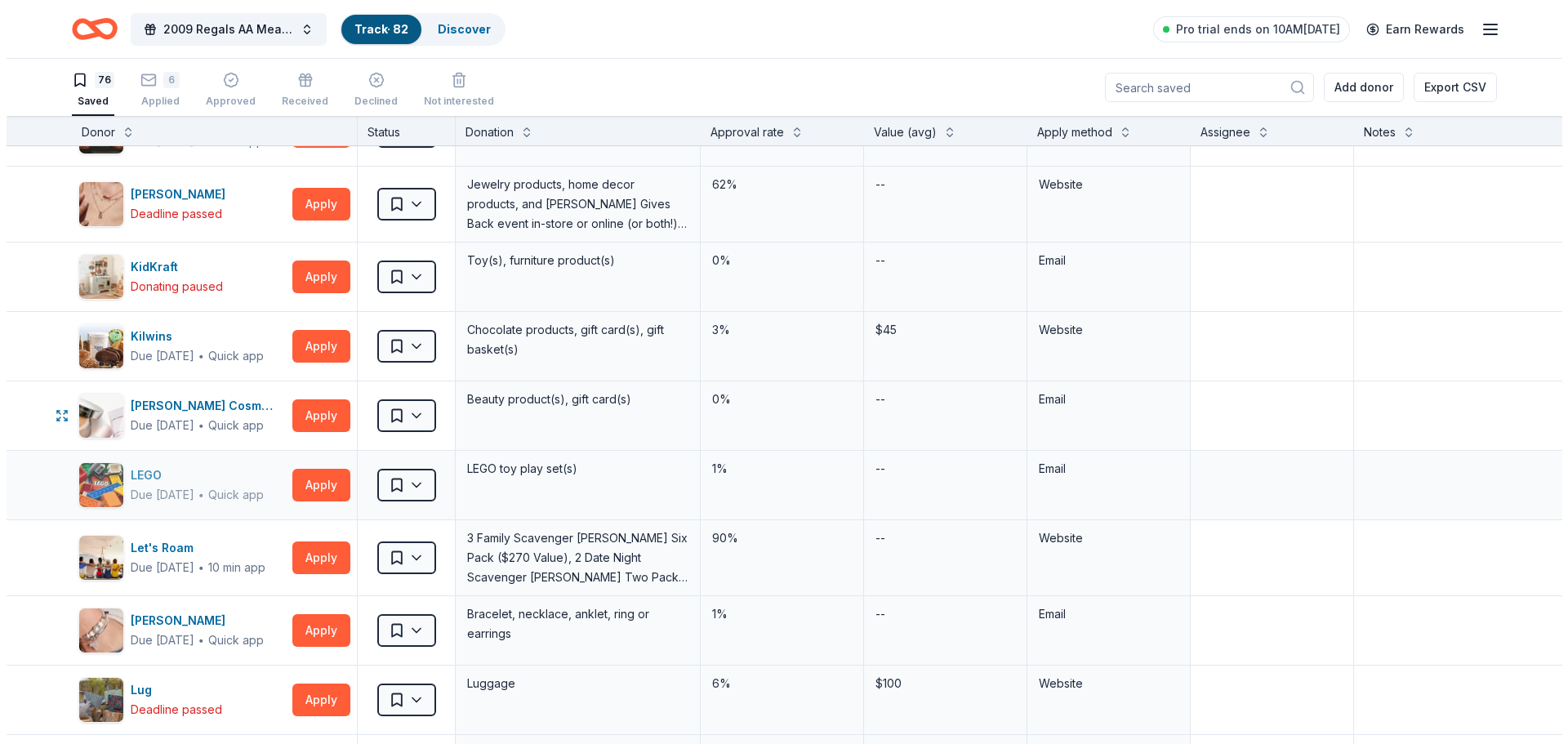
scroll to position [2479, 0]
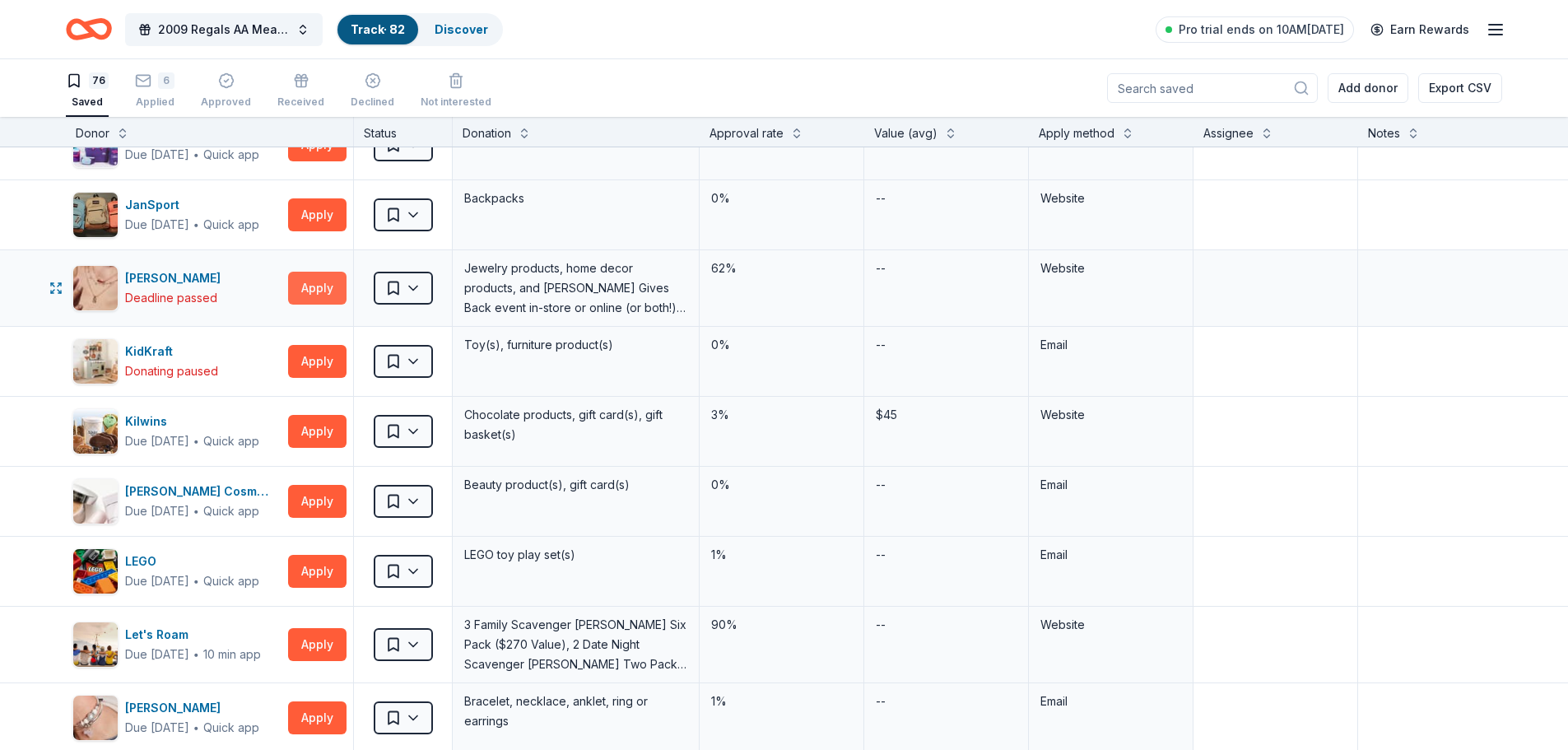
click at [311, 290] on button "Apply" at bounding box center [317, 288] width 58 height 33
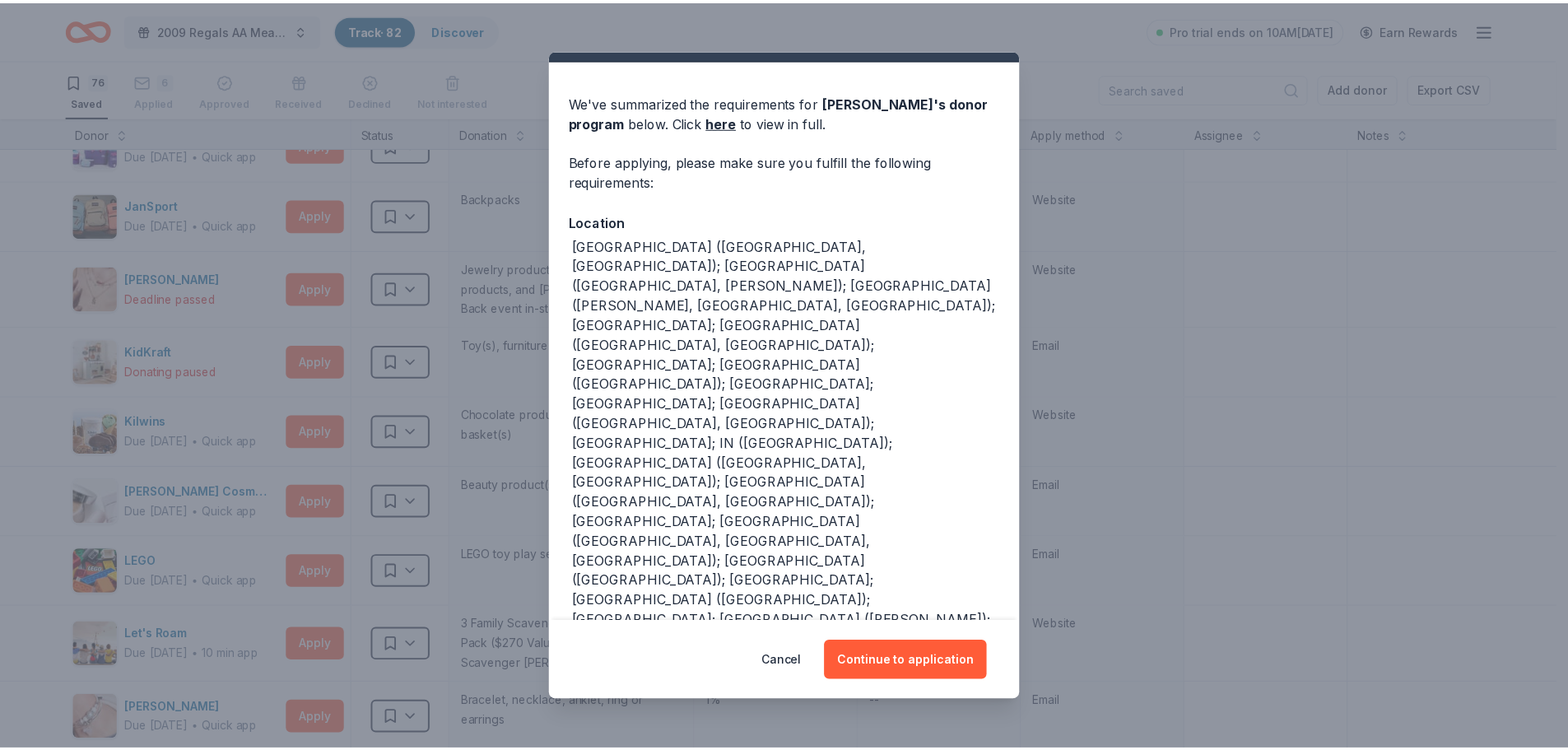
scroll to position [69, 0]
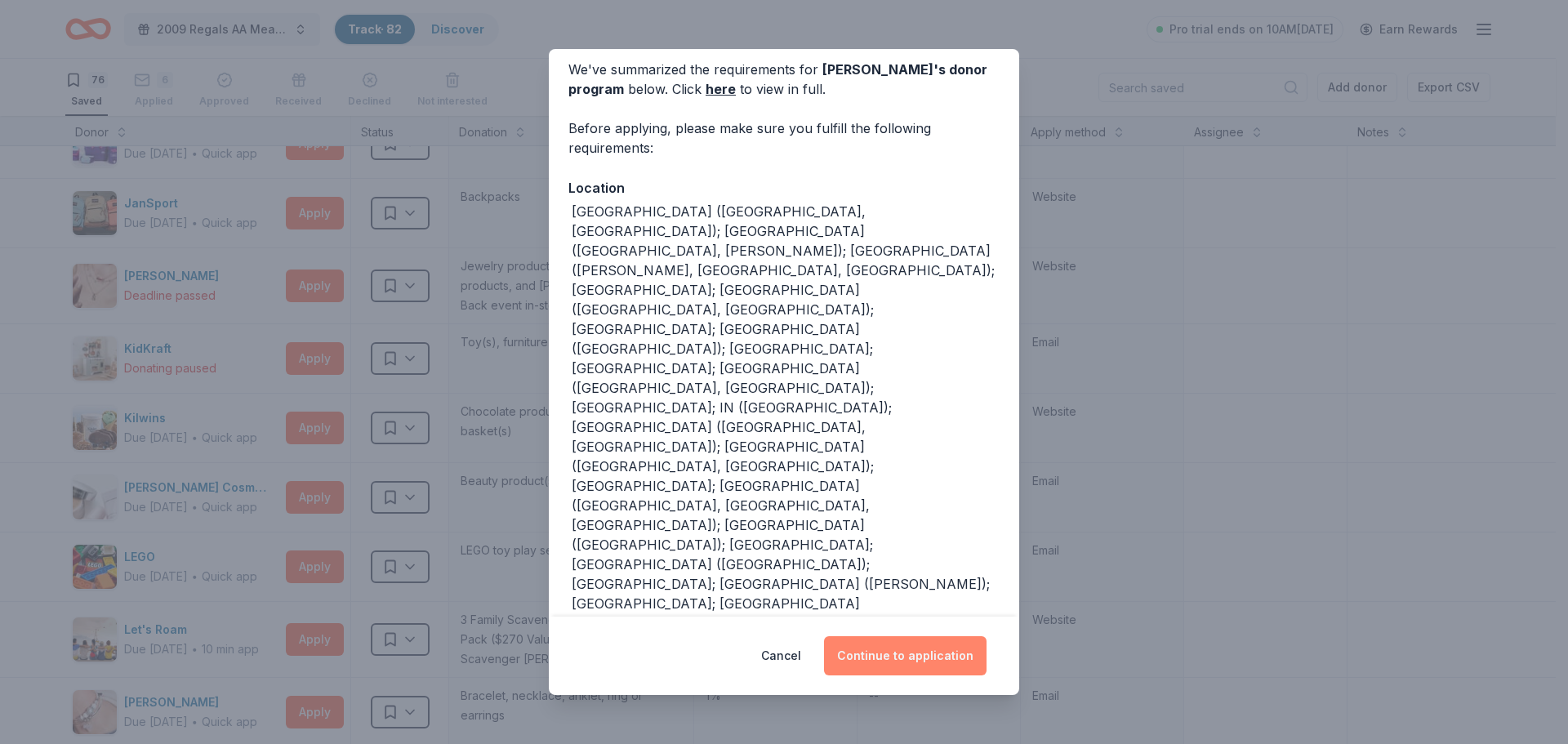
click at [876, 669] on button "Continue to application" at bounding box center [905, 655] width 163 height 39
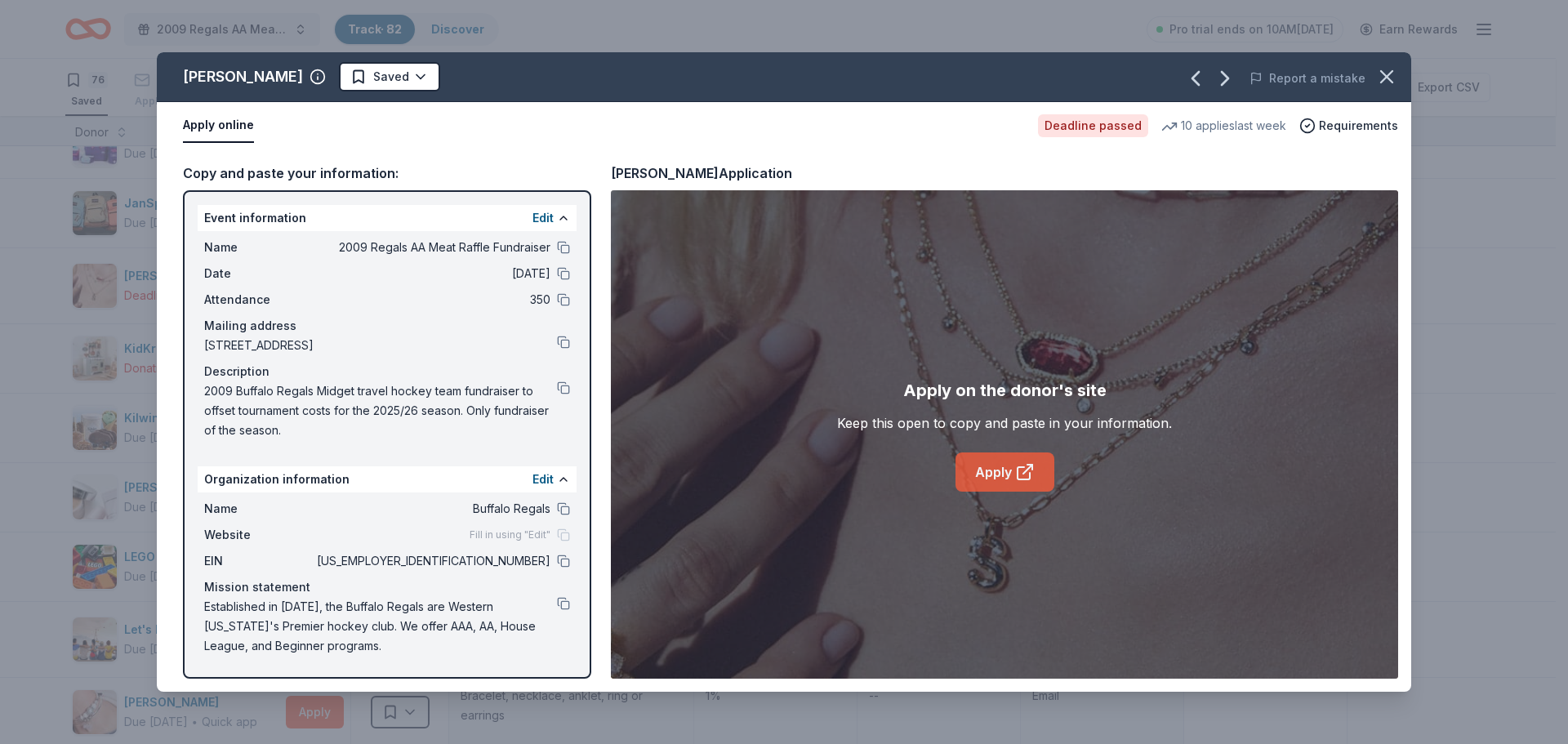
click at [1018, 474] on icon at bounding box center [1023, 472] width 12 height 12
click at [367, 73] on html "2009 Regals AA Meat Raffle Fundraiser Track · 82 Discover Pro trial ends on 10A…" at bounding box center [784, 372] width 1568 height 744
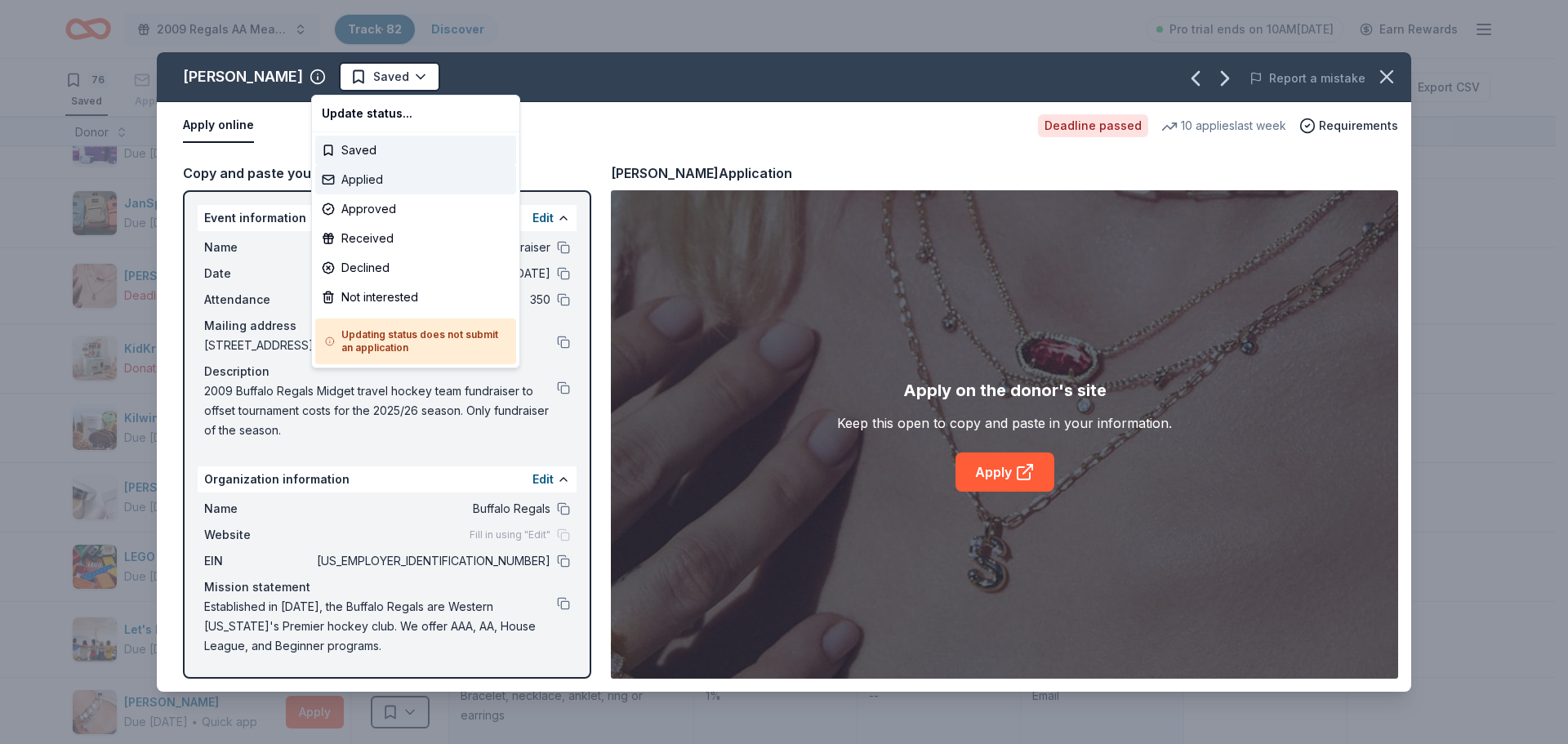
click at [342, 182] on div "Applied" at bounding box center [415, 180] width 201 height 29
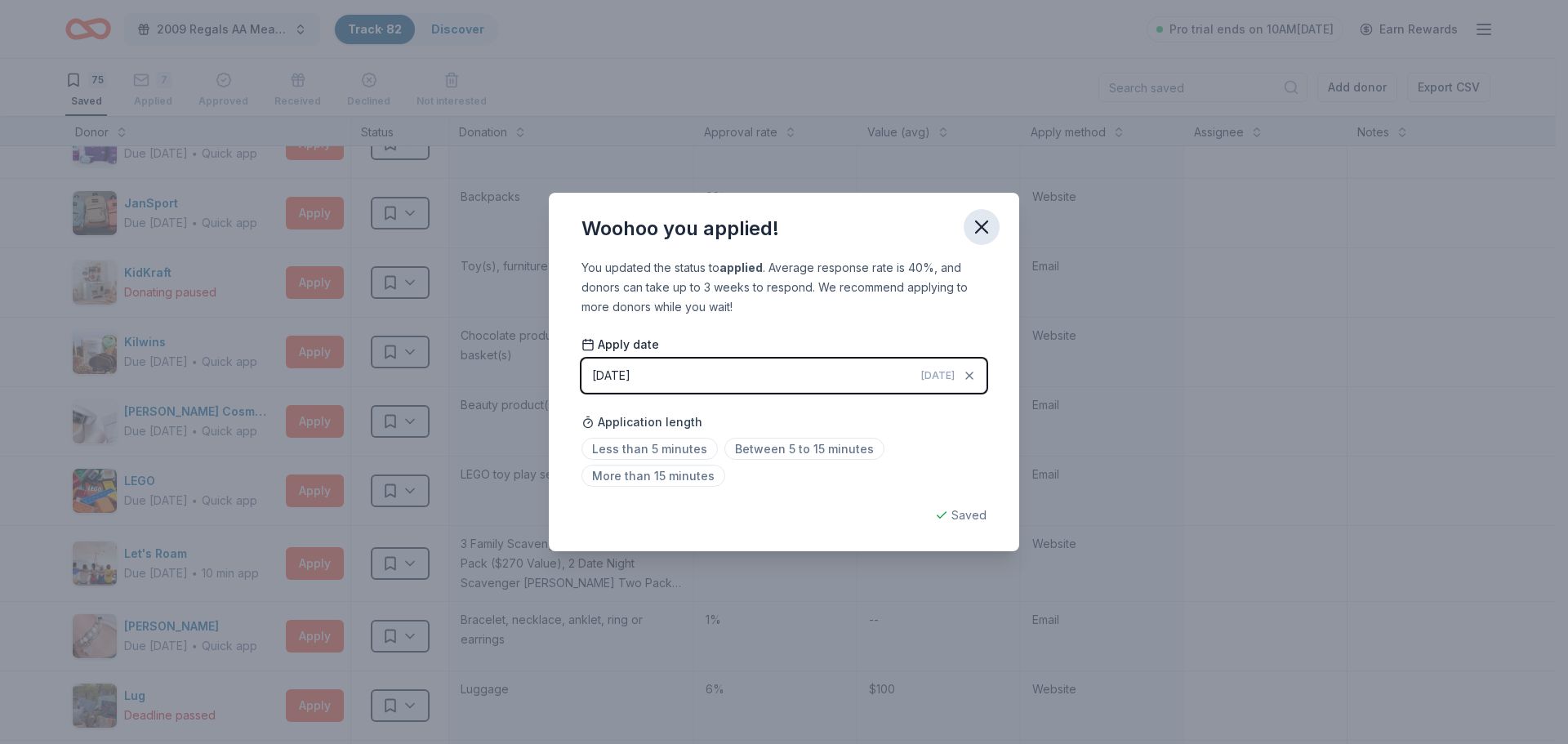
click at [994, 229] on button "button" at bounding box center [981, 227] width 36 height 36
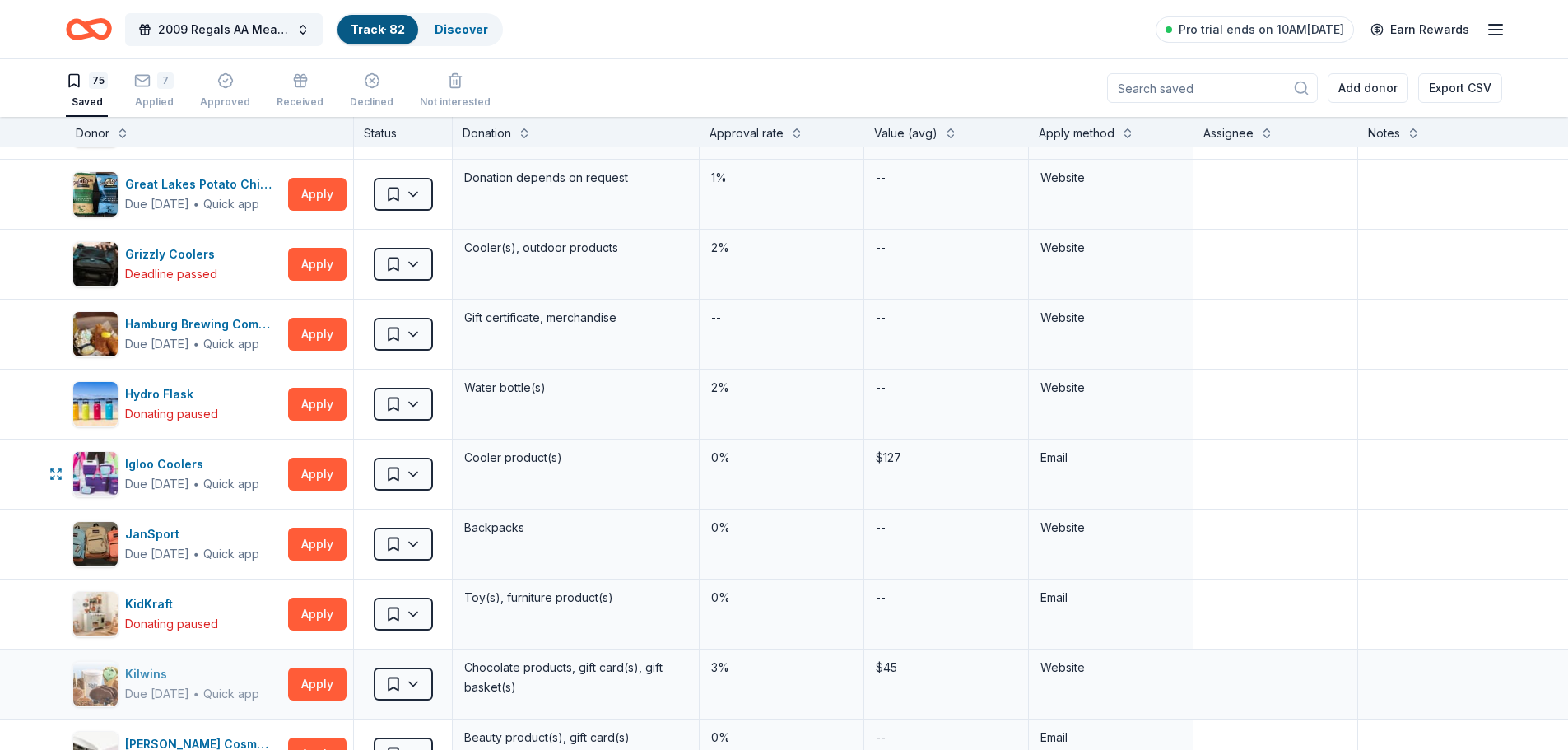
scroll to position [2087, 0]
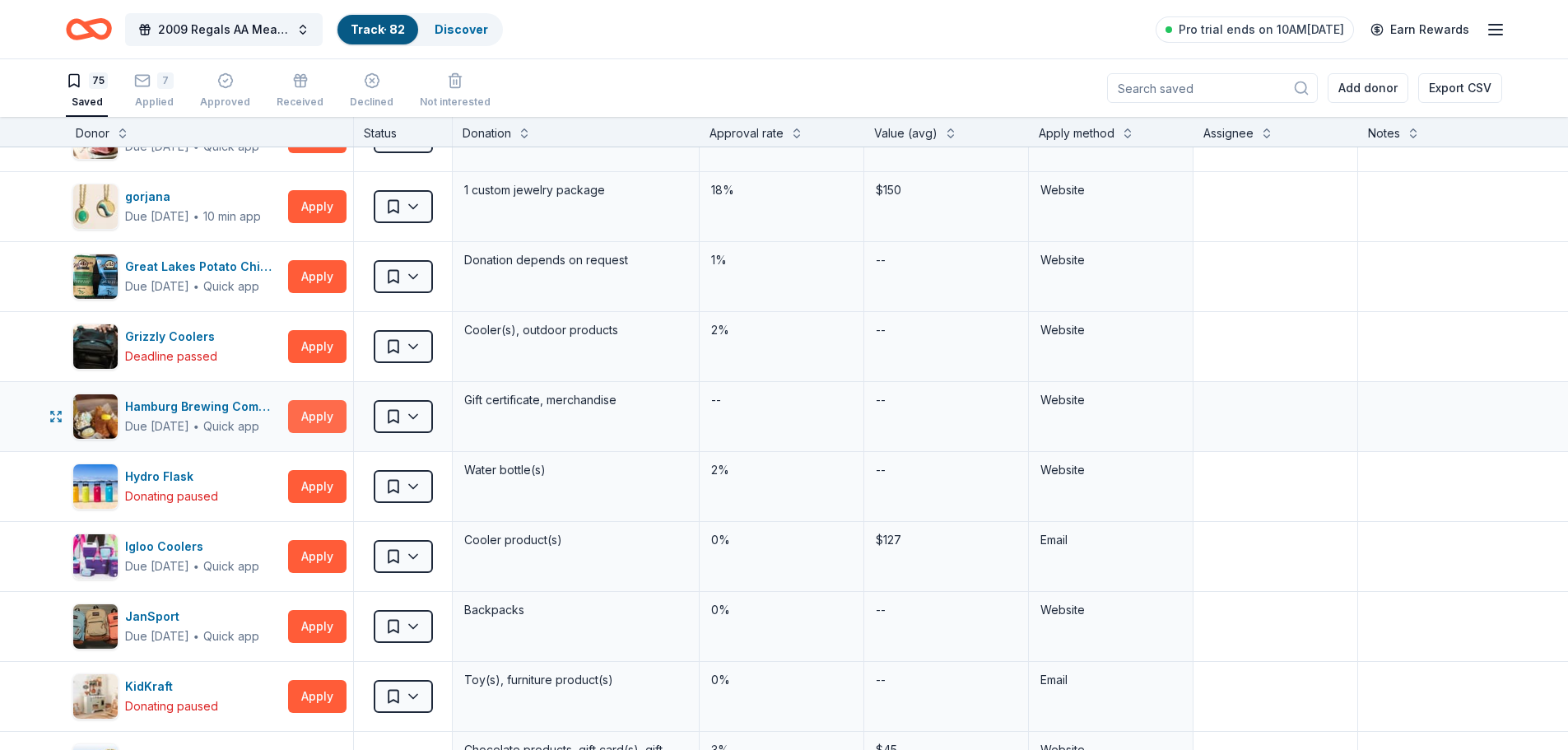
click at [313, 419] on button "Apply" at bounding box center [317, 417] width 58 height 33
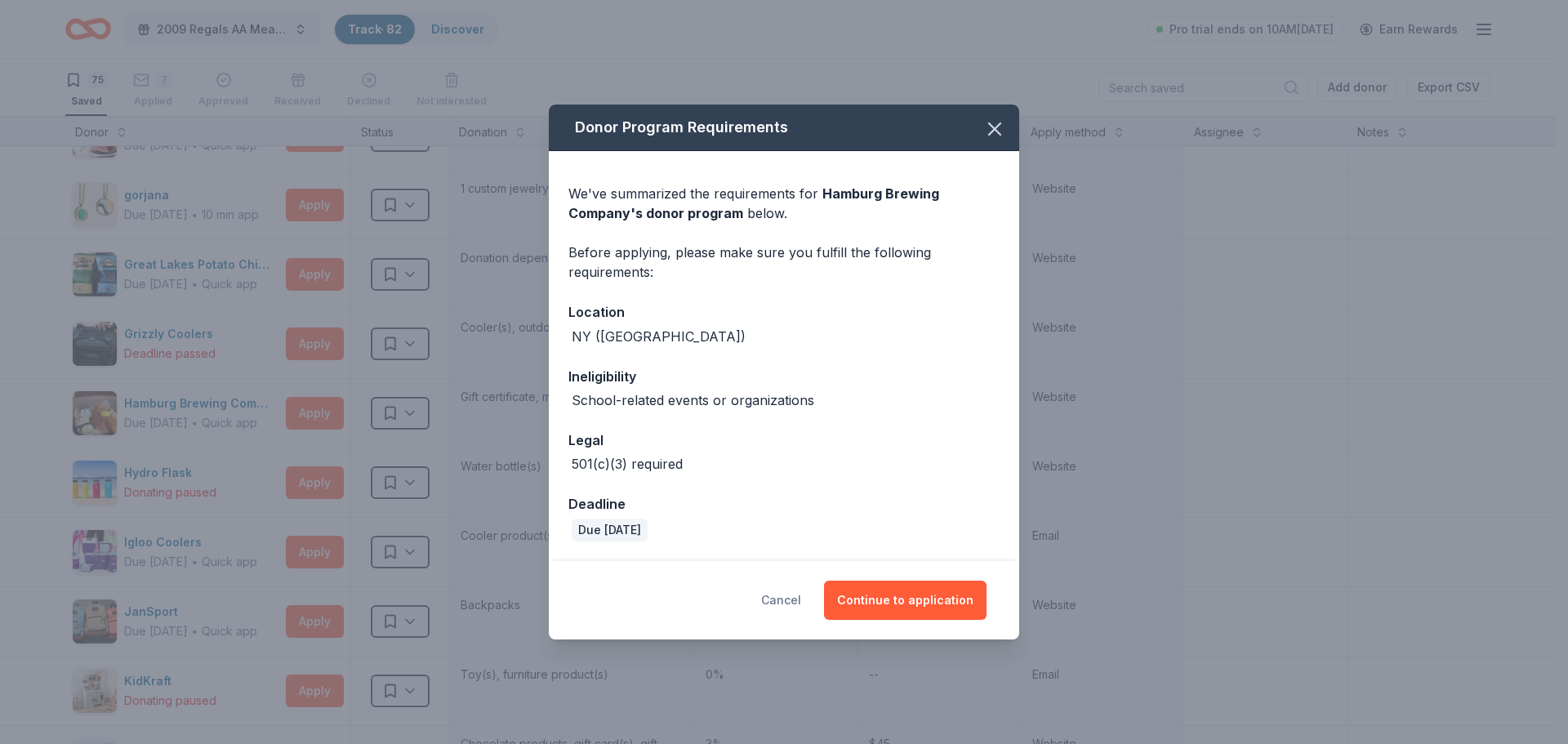
click at [786, 603] on button "Cancel" at bounding box center [781, 600] width 40 height 39
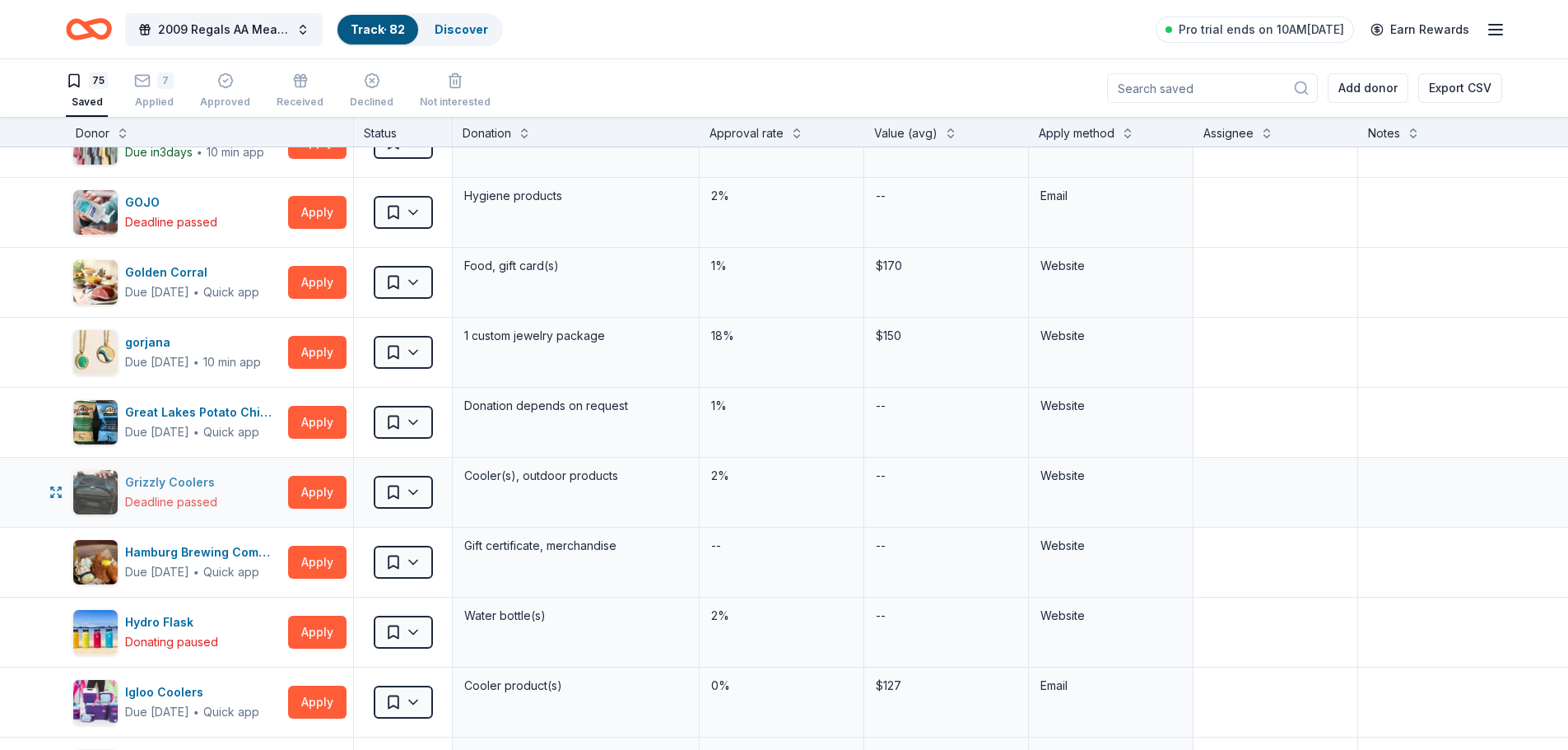
scroll to position [1922, 0]
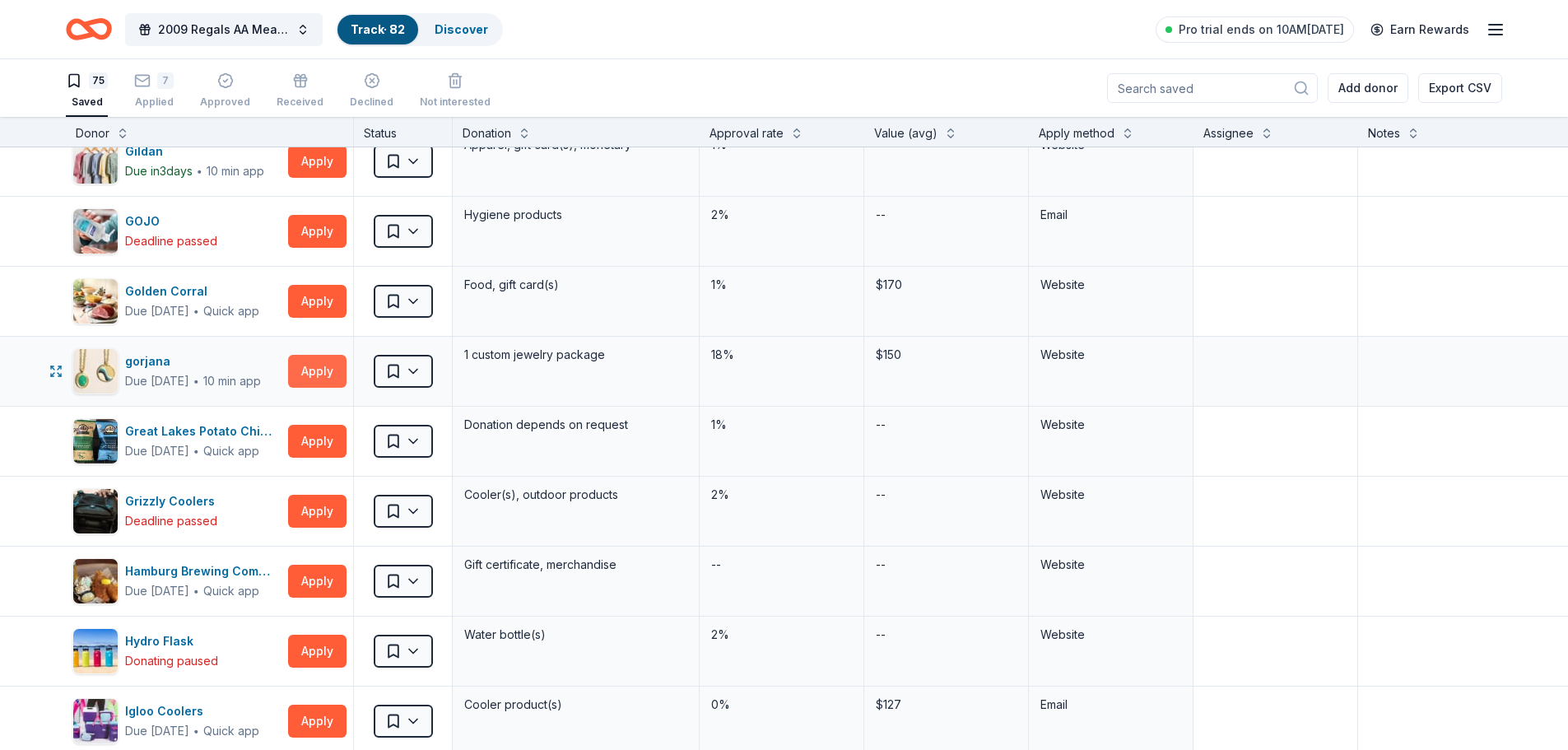
click at [324, 374] on button "Apply" at bounding box center [317, 371] width 58 height 33
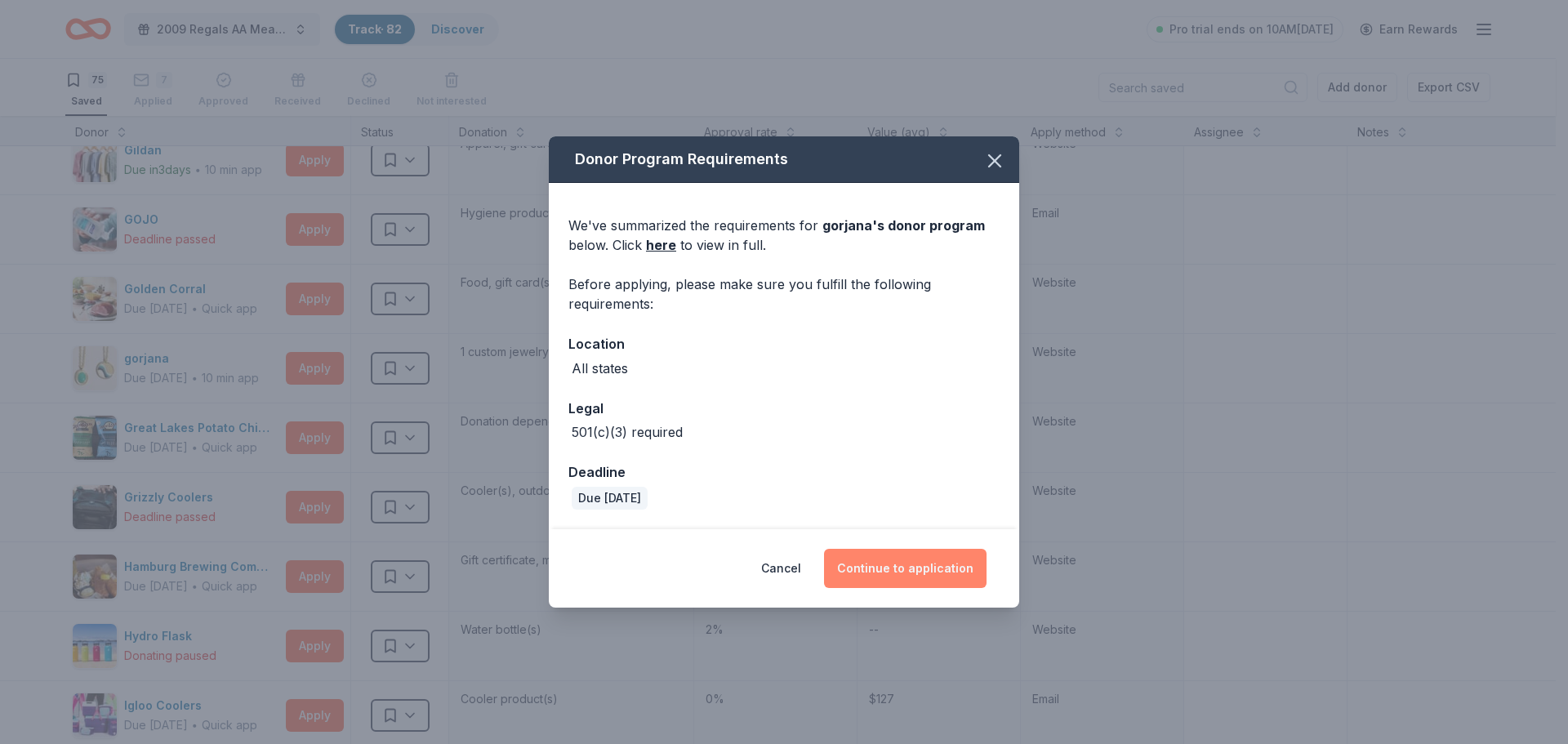
click at [885, 572] on button "Continue to application" at bounding box center [905, 568] width 163 height 39
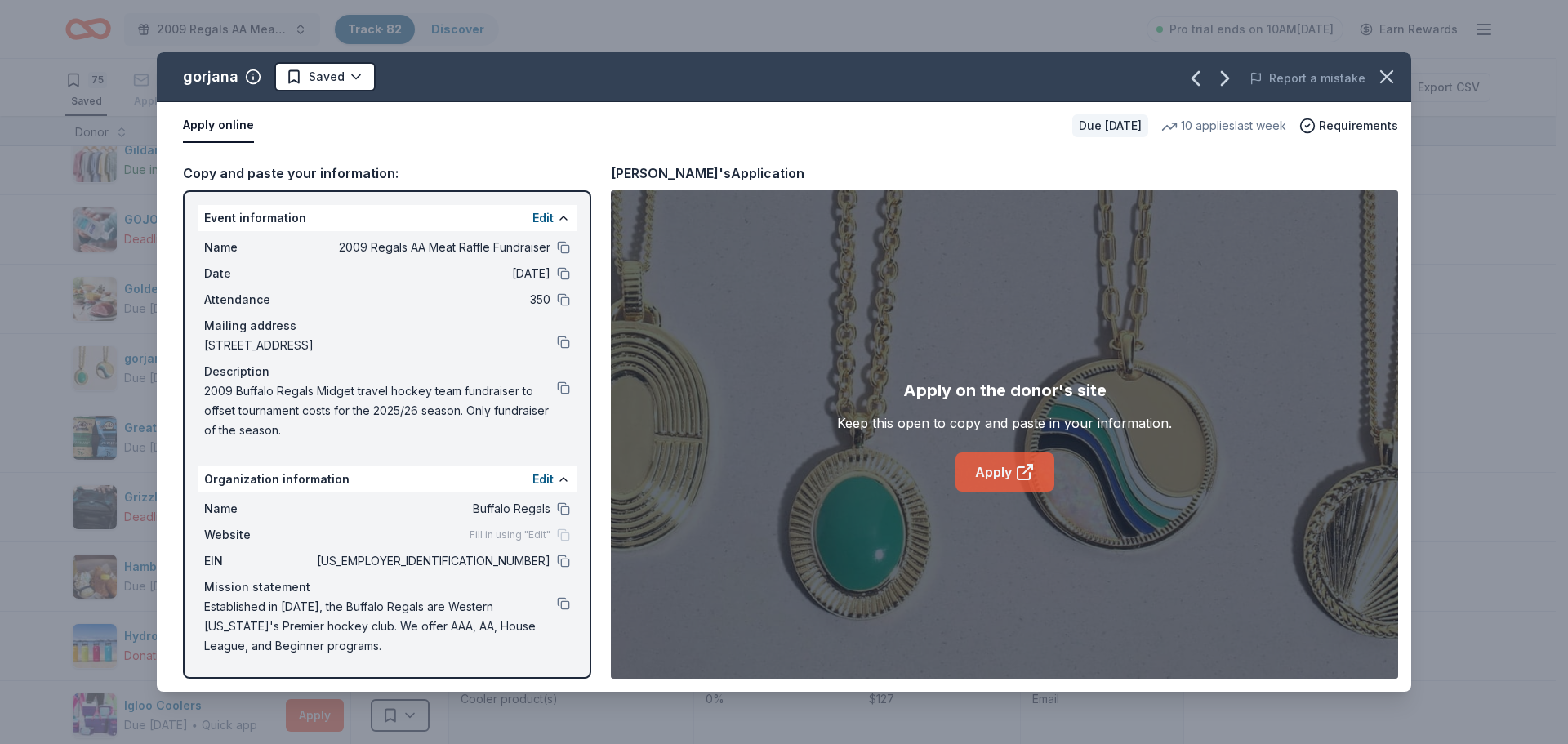
click at [1021, 472] on icon at bounding box center [1024, 471] width 19 height 19
click at [334, 73] on html "2009 Regals AA Meat Raffle Fundraiser Track · 82 Discover Pro trial ends on 10A…" at bounding box center [784, 372] width 1568 height 744
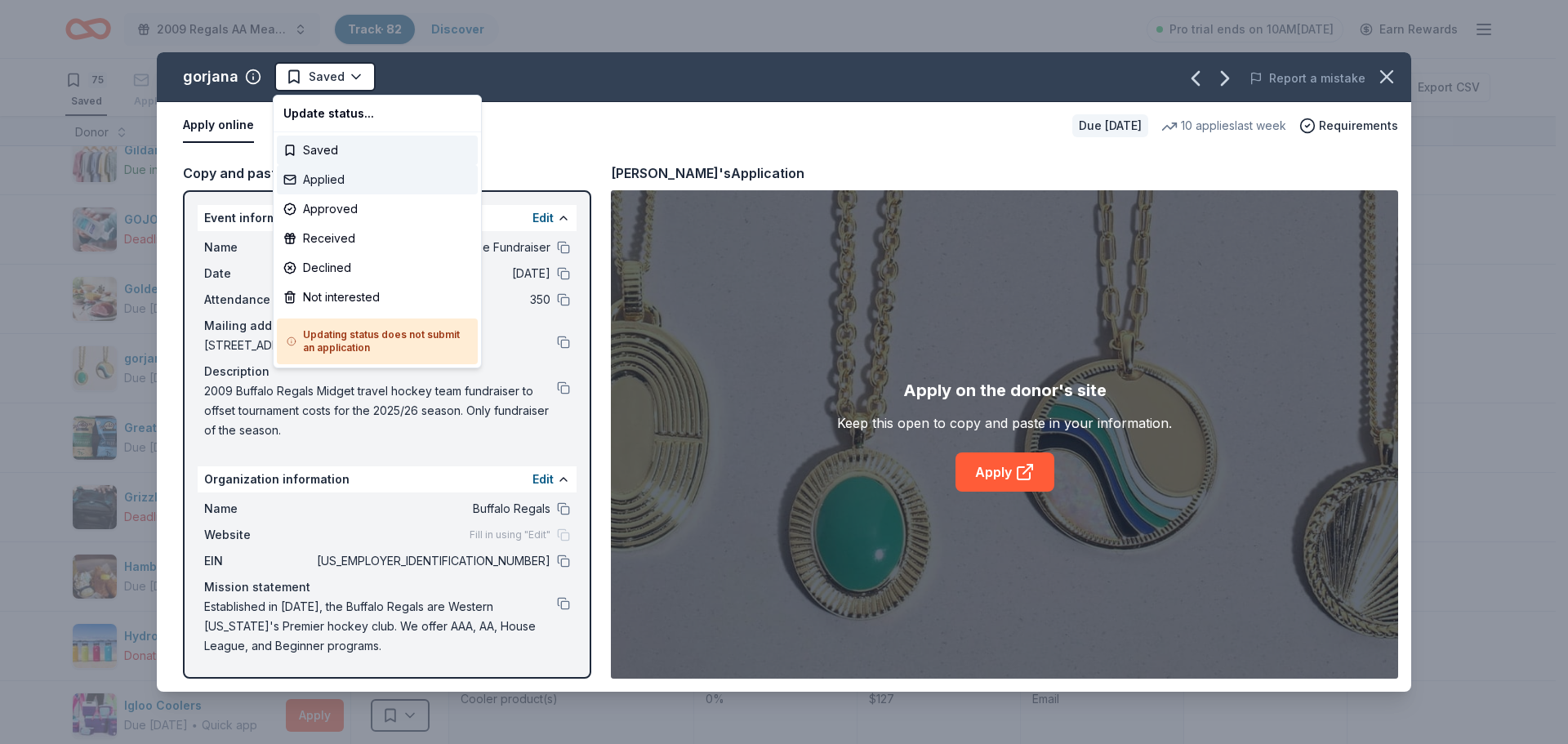
click at [328, 181] on div "Applied" at bounding box center [377, 180] width 201 height 29
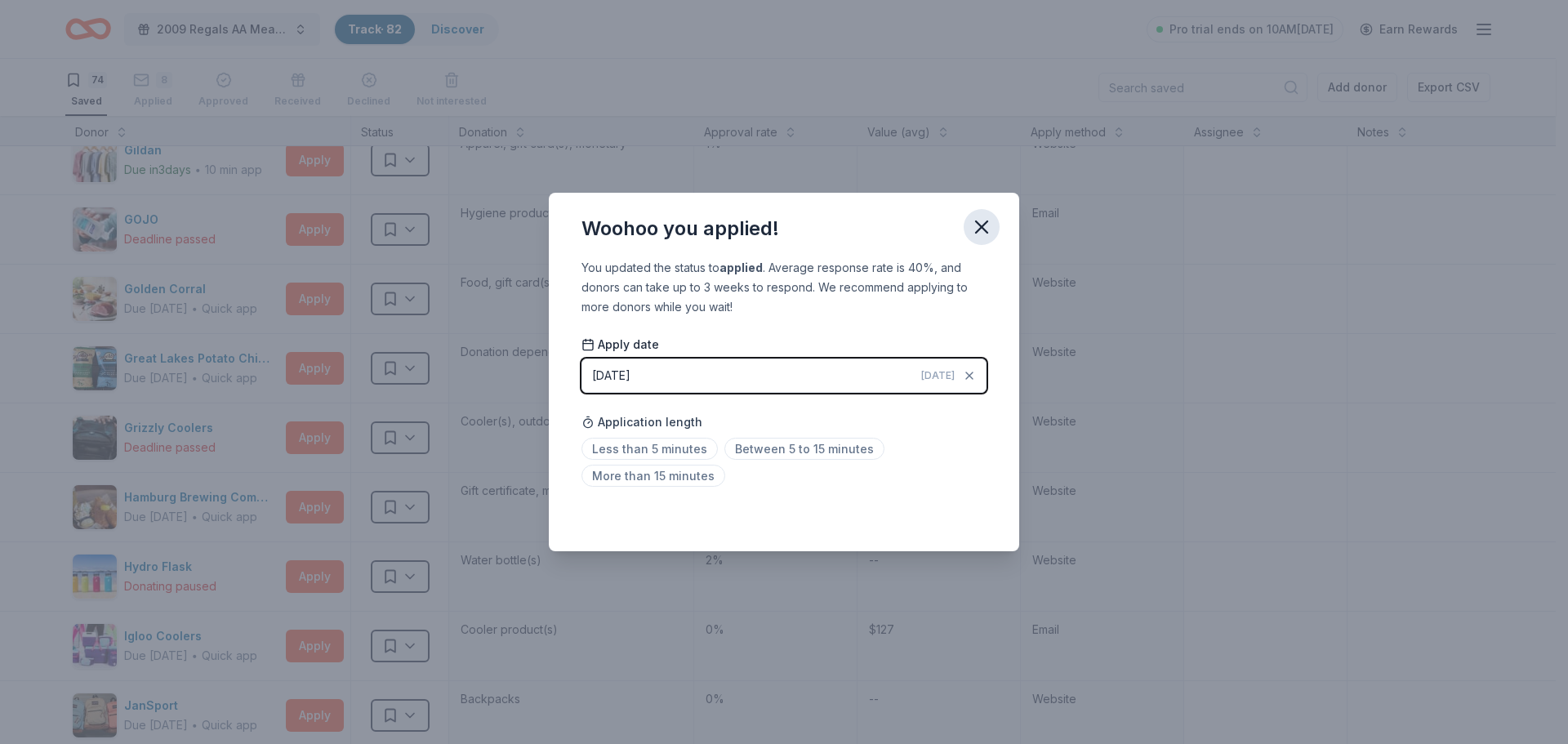
click at [987, 225] on icon "button" at bounding box center [981, 227] width 23 height 23
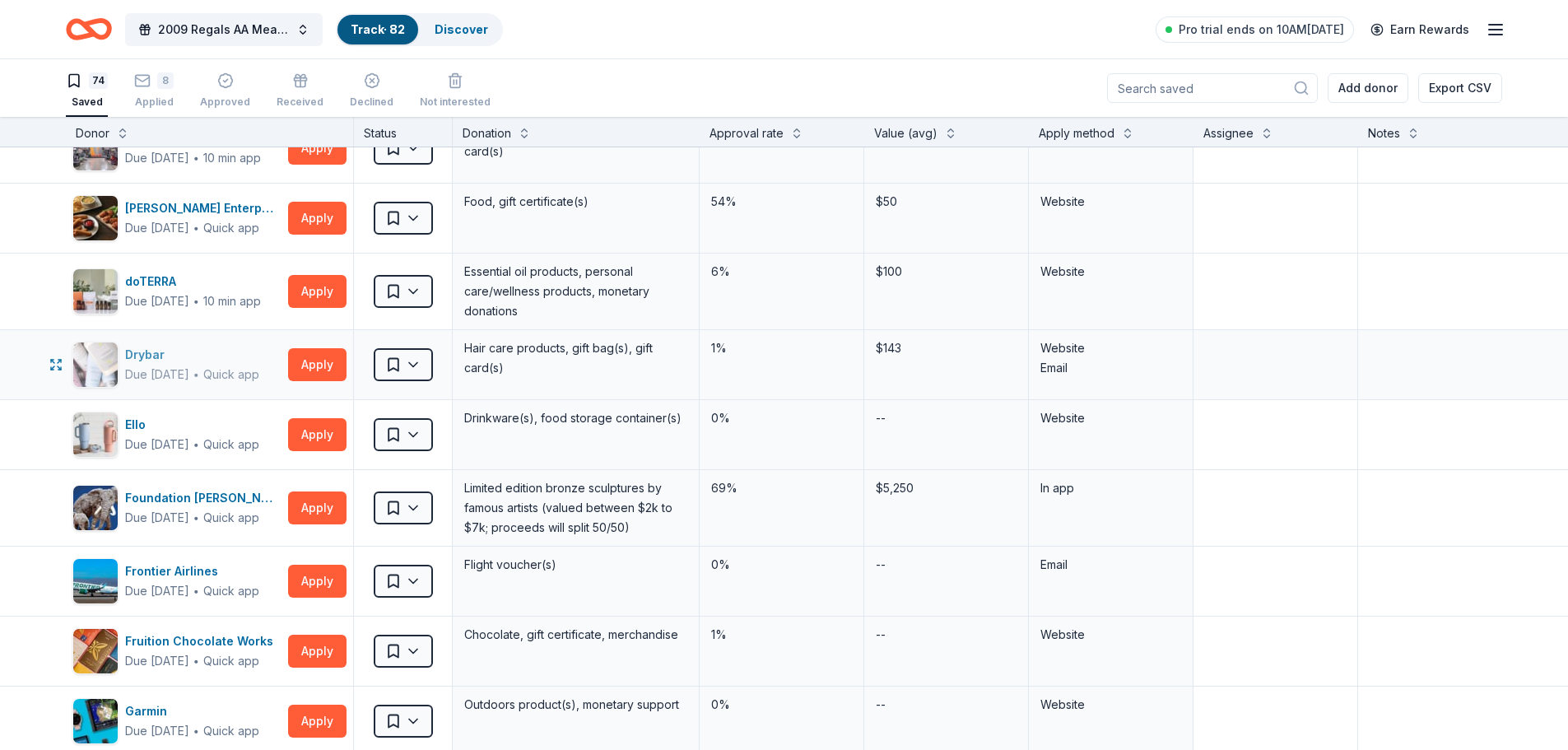
scroll to position [1264, 0]
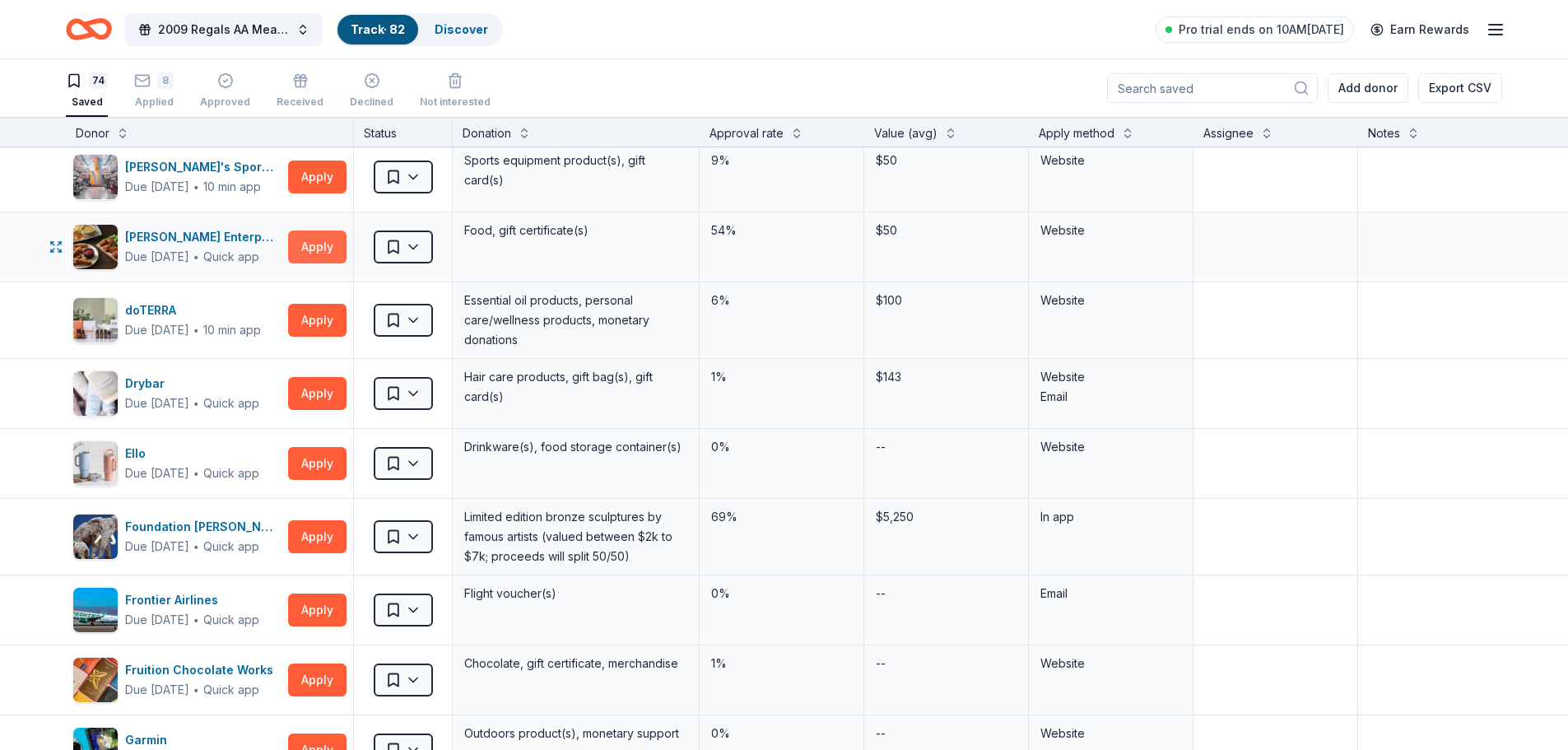
click at [317, 246] on button "Apply" at bounding box center [317, 247] width 58 height 33
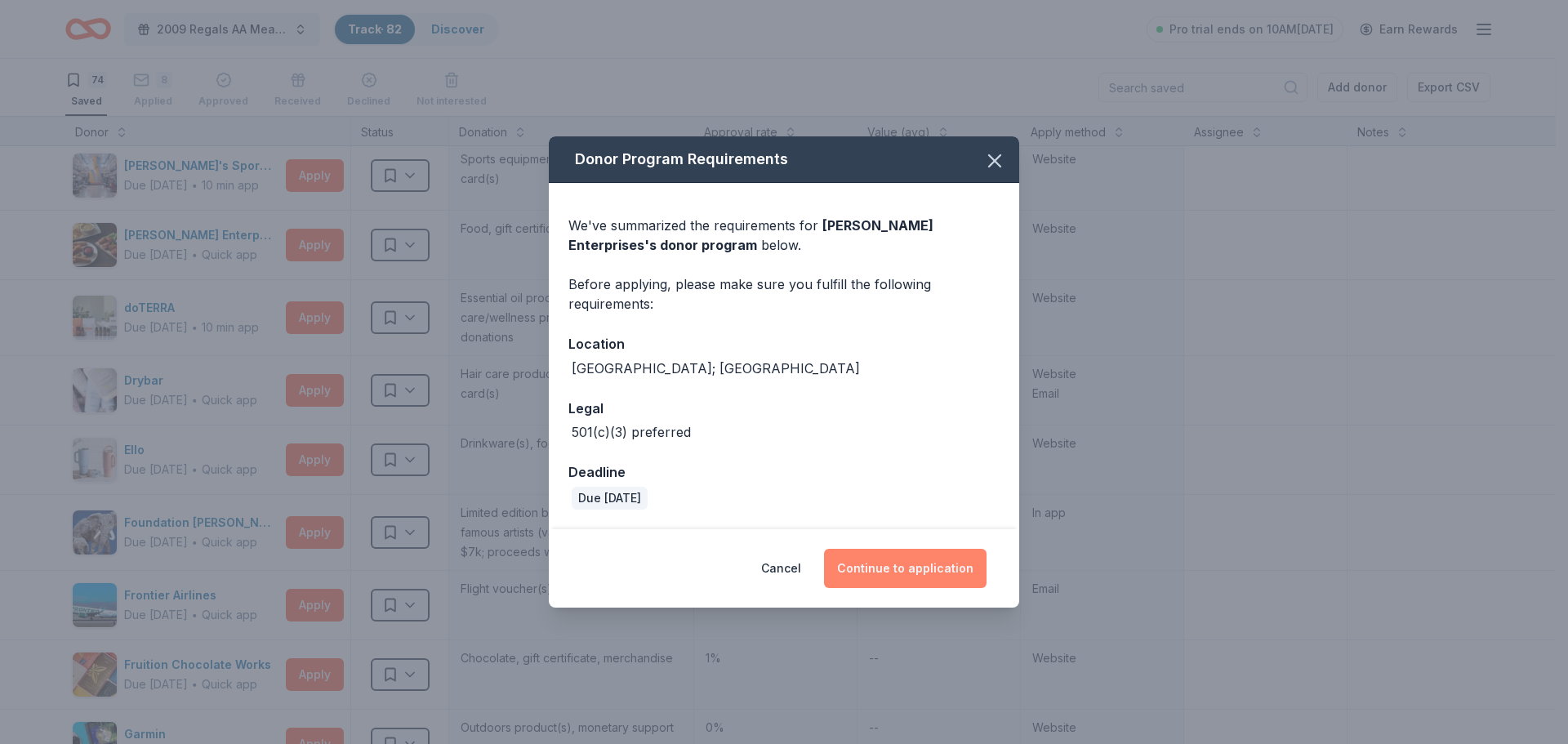
click at [899, 583] on button "Continue to application" at bounding box center [905, 568] width 163 height 39
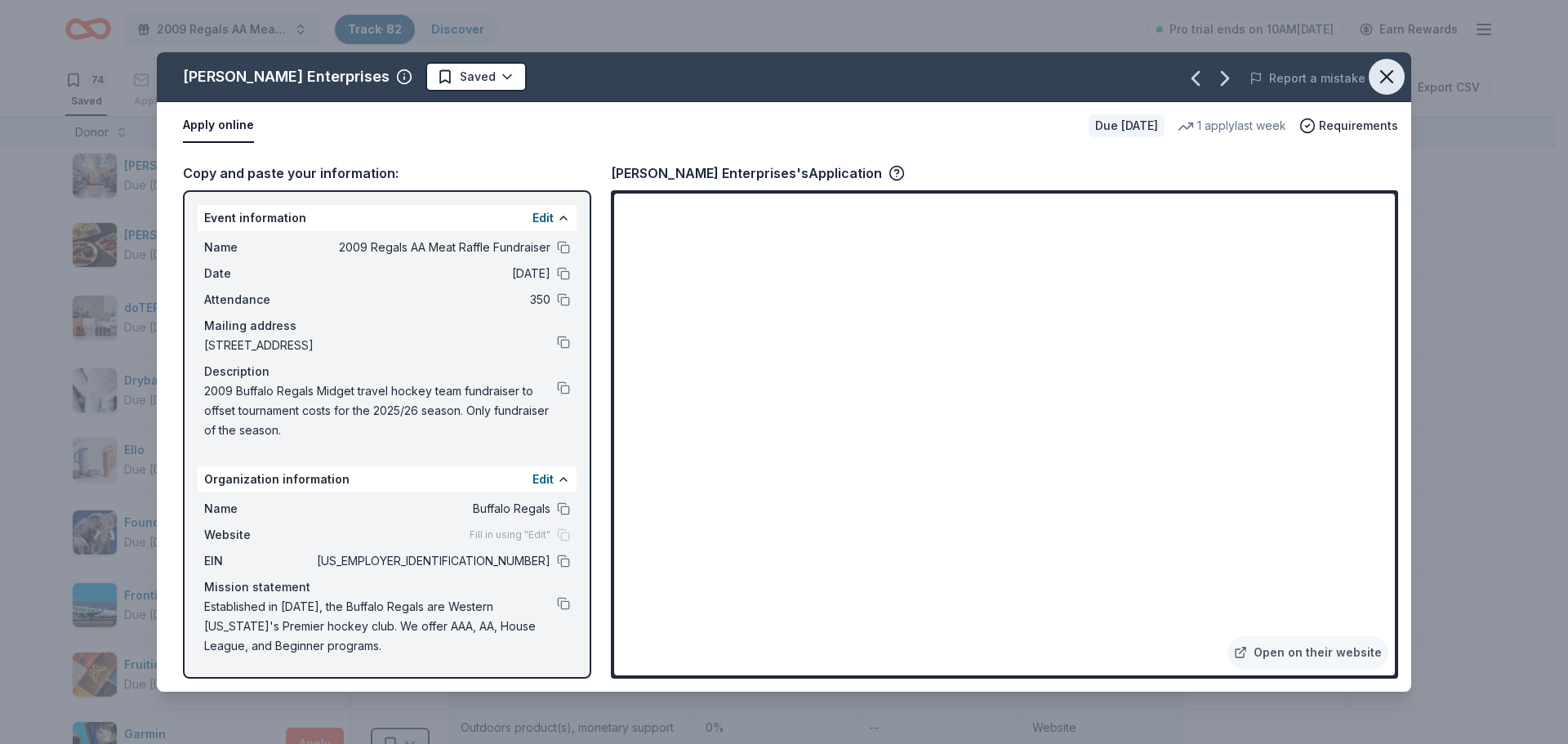
click at [1387, 74] on icon "button" at bounding box center [1386, 76] width 23 height 23
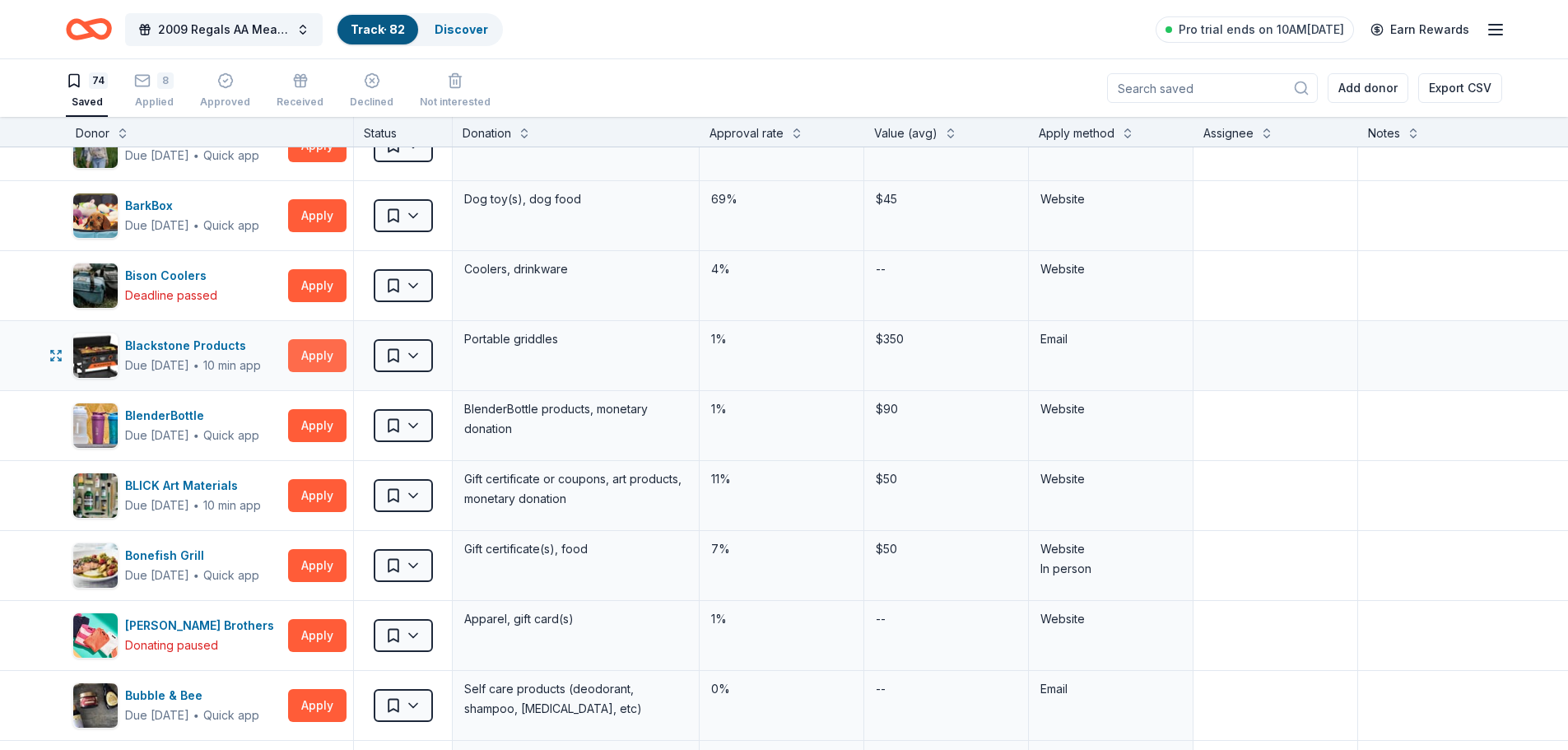
scroll to position [277, 0]
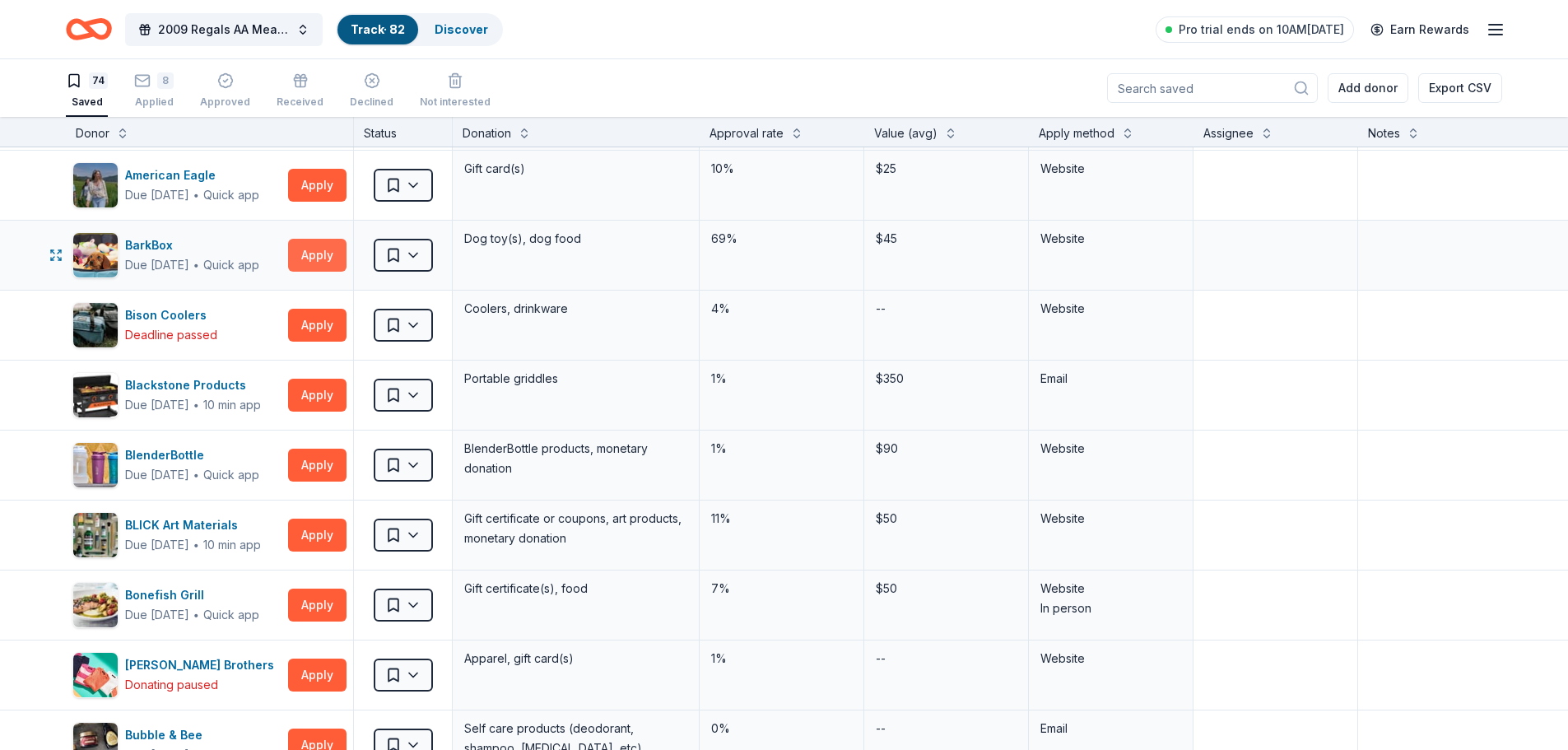
click at [322, 256] on button "Apply" at bounding box center [317, 256] width 58 height 33
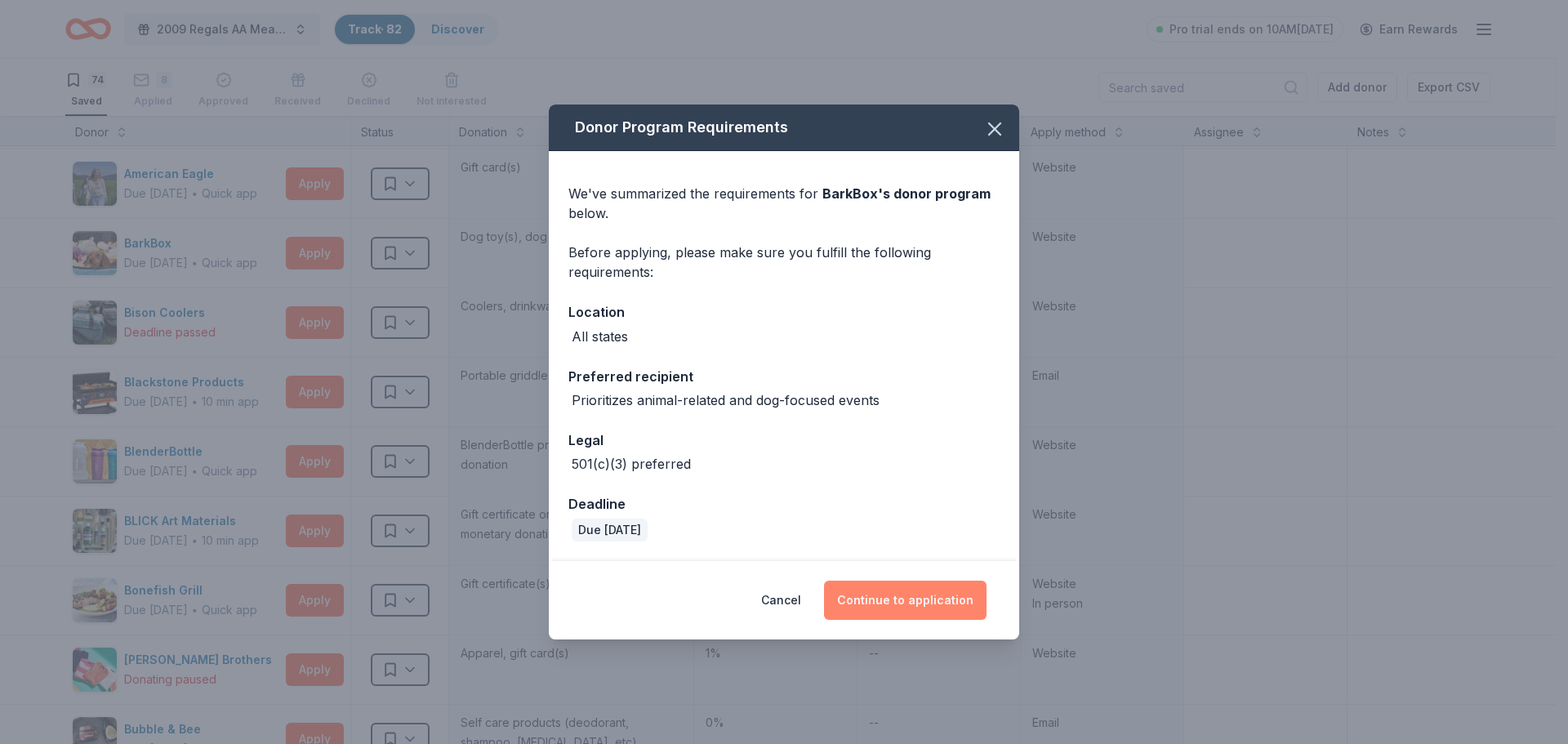
click at [904, 597] on button "Continue to application" at bounding box center [905, 600] width 163 height 39
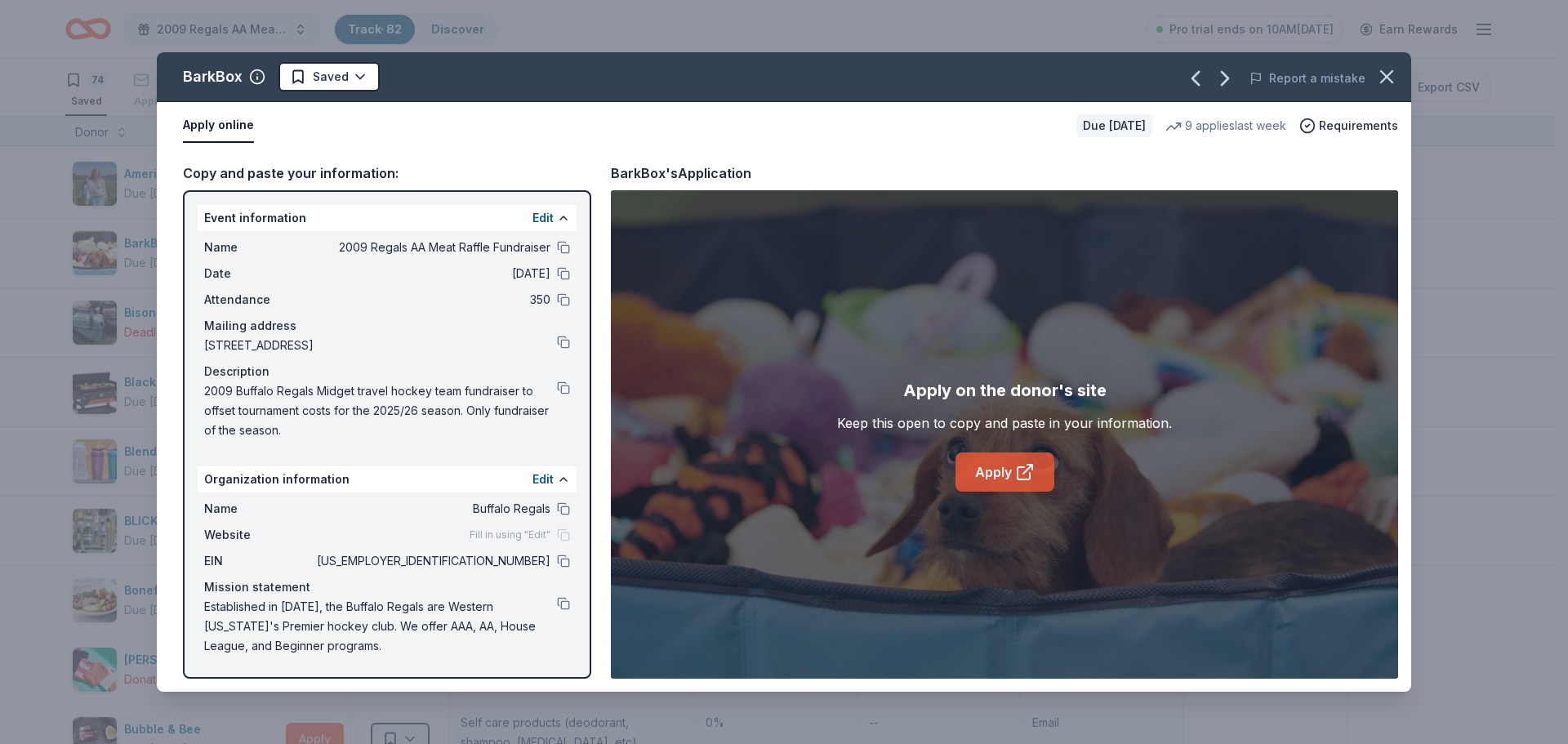
click at [988, 465] on link "Apply" at bounding box center [1005, 471] width 99 height 39
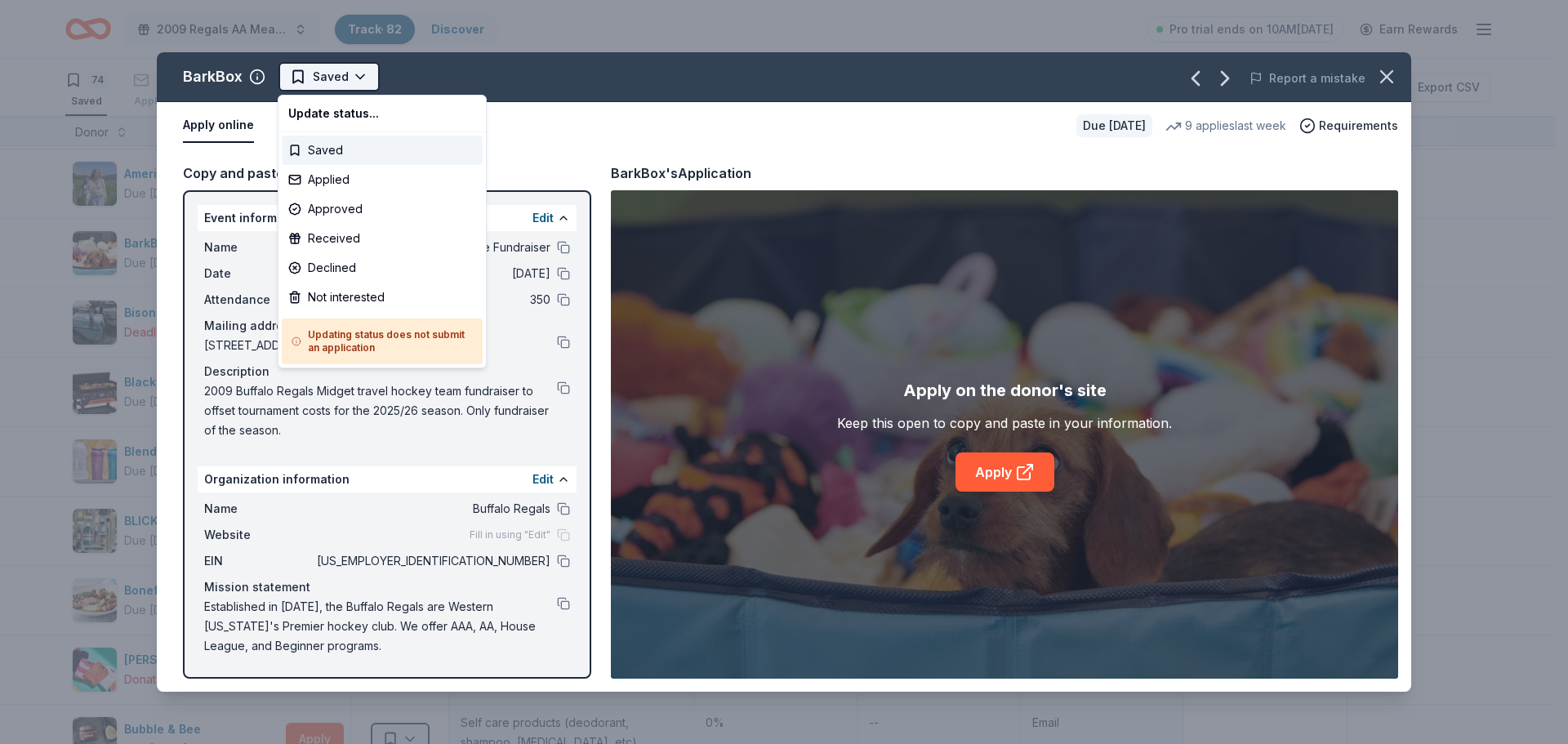
click at [319, 73] on html "2009 Regals AA Meat Raffle Fundraiser Track · 82 Discover Pro trial ends on 10A…" at bounding box center [784, 372] width 1568 height 744
click at [330, 178] on div "Applied" at bounding box center [382, 180] width 201 height 29
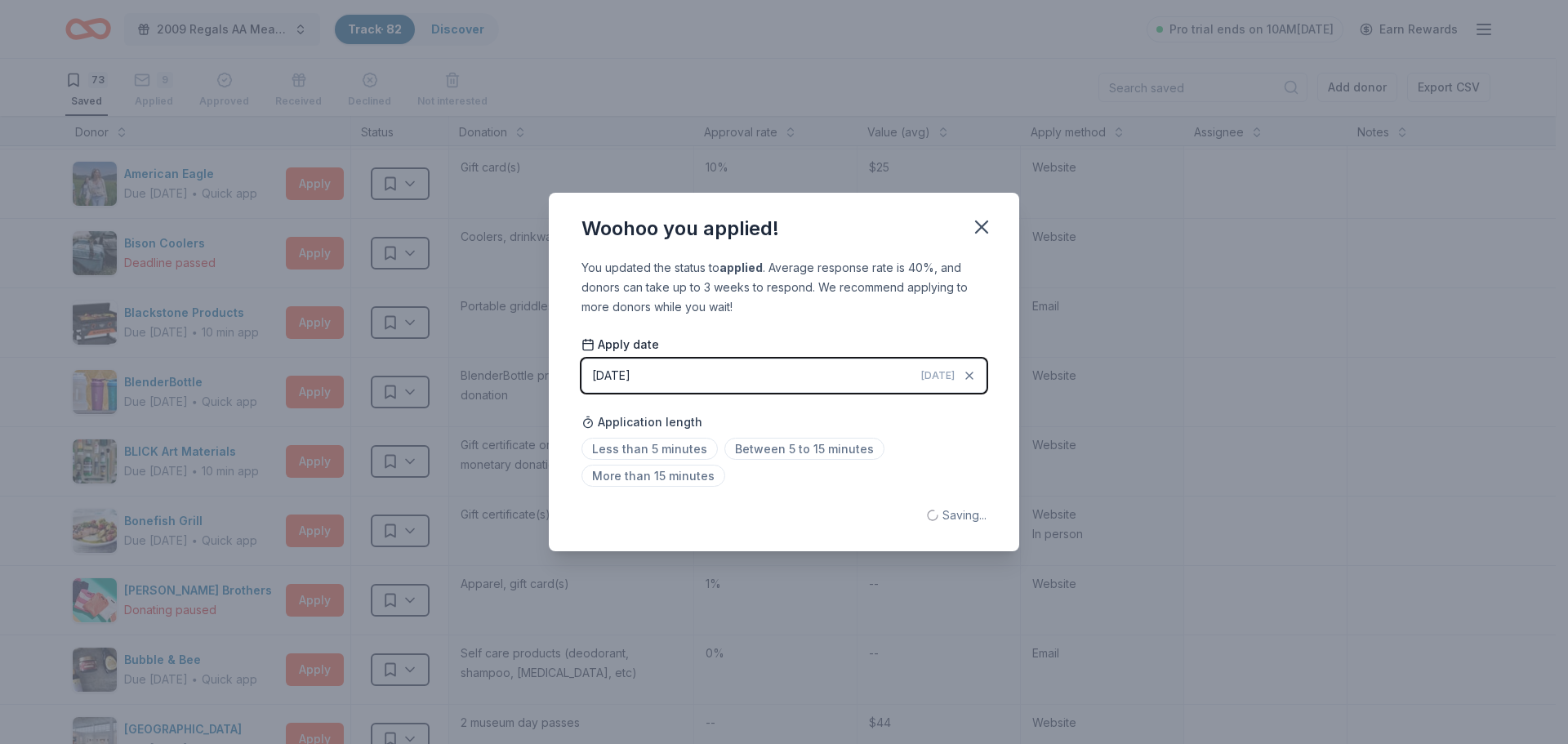
drag, startPoint x: 976, startPoint y: 470, endPoint x: 750, endPoint y: 349, distance: 256.4
click at [687, 360] on body "2009 Regals AA Meat Raffle Fundraiser Track · 82 Discover Pro trial ends on 10A…" at bounding box center [777, 372] width 1555 height 744
click at [988, 231] on icon "button" at bounding box center [981, 227] width 23 height 23
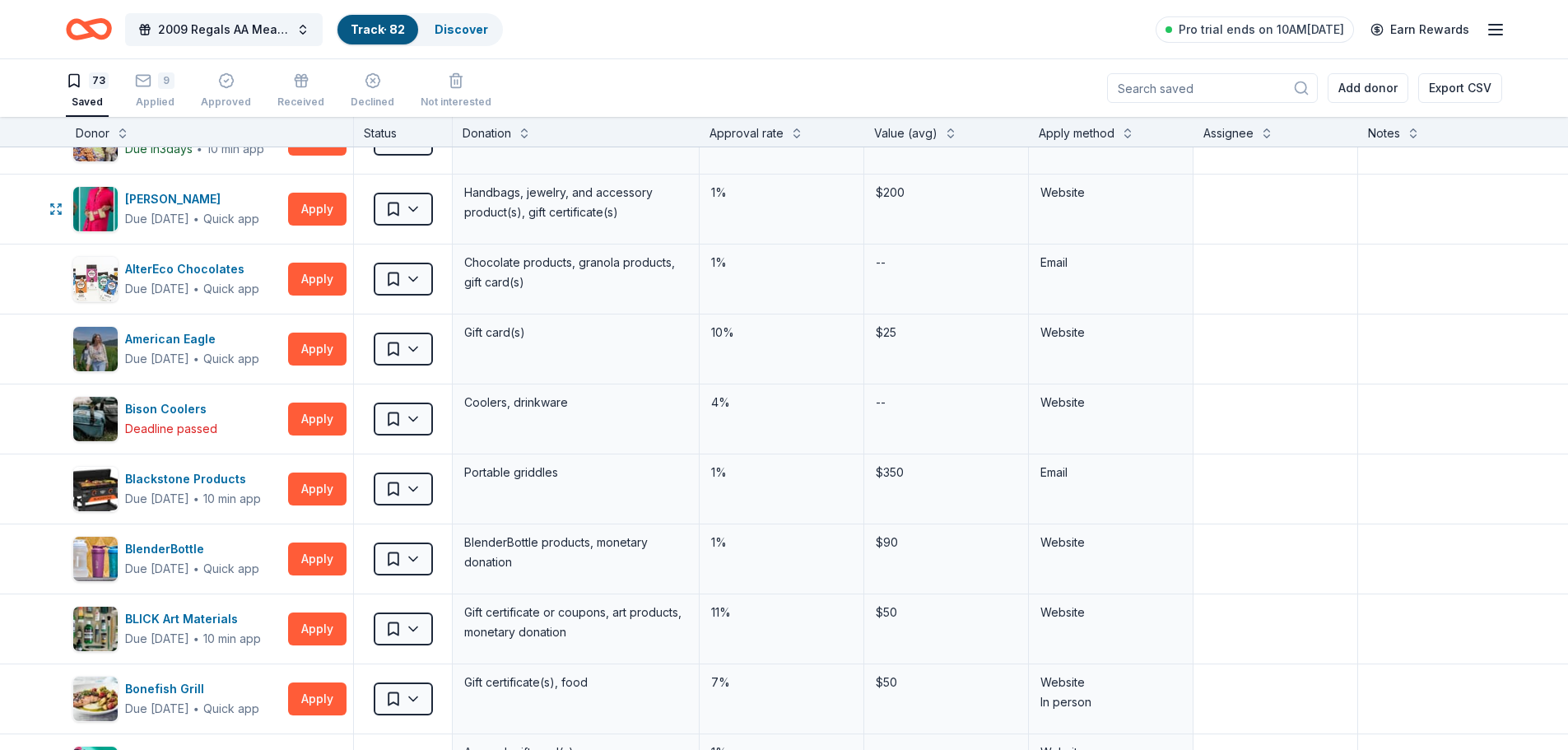
scroll to position [112, 0]
click at [149, 106] on div "Applied" at bounding box center [155, 102] width 40 height 13
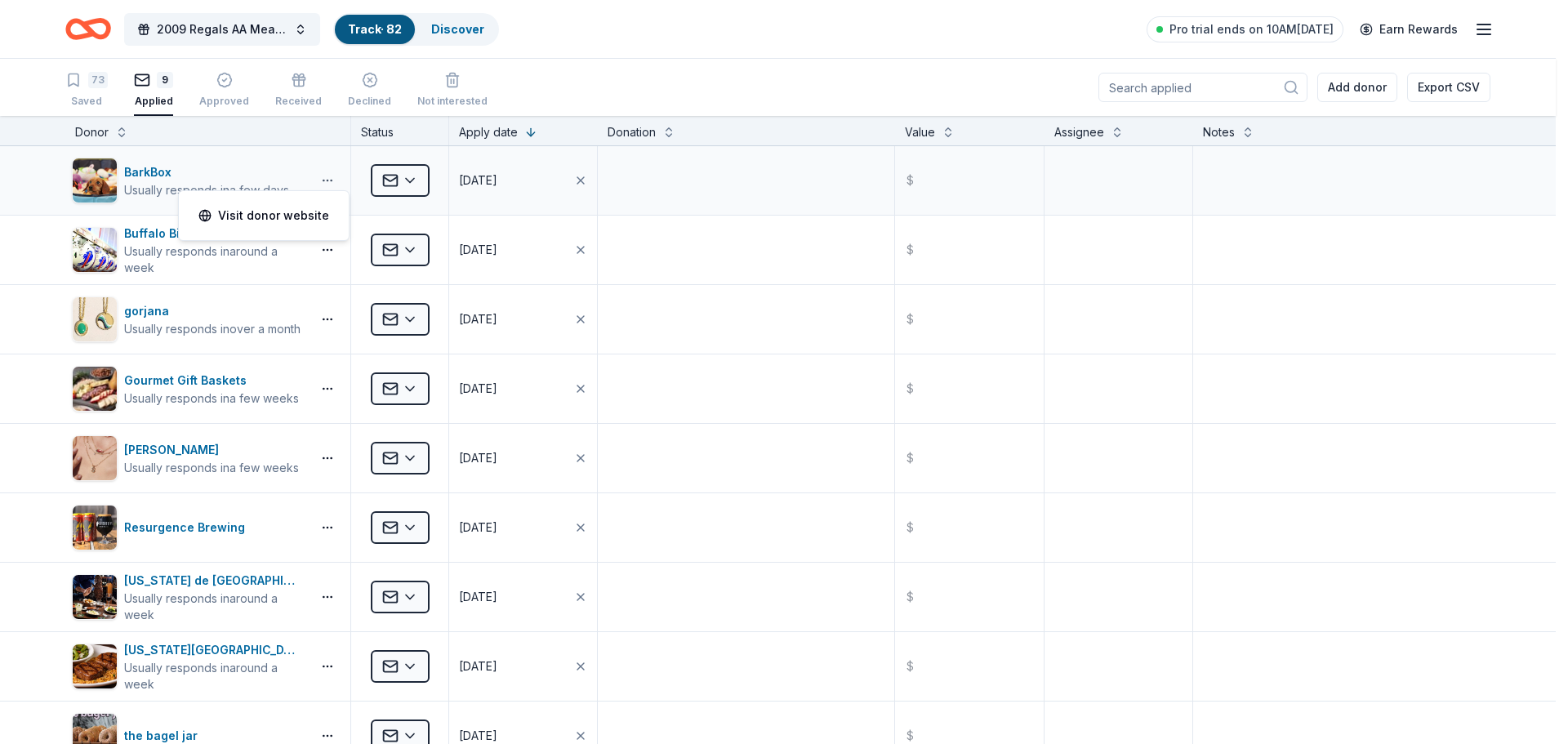
click at [324, 183] on html "2009 Regals AA Meat Raffle Fundraiser Track · 82 Discover Pro trial ends on 10A…" at bounding box center [784, 372] width 1568 height 744
click at [286, 220] on link "Visit donor website" at bounding box center [264, 215] width 130 height 19
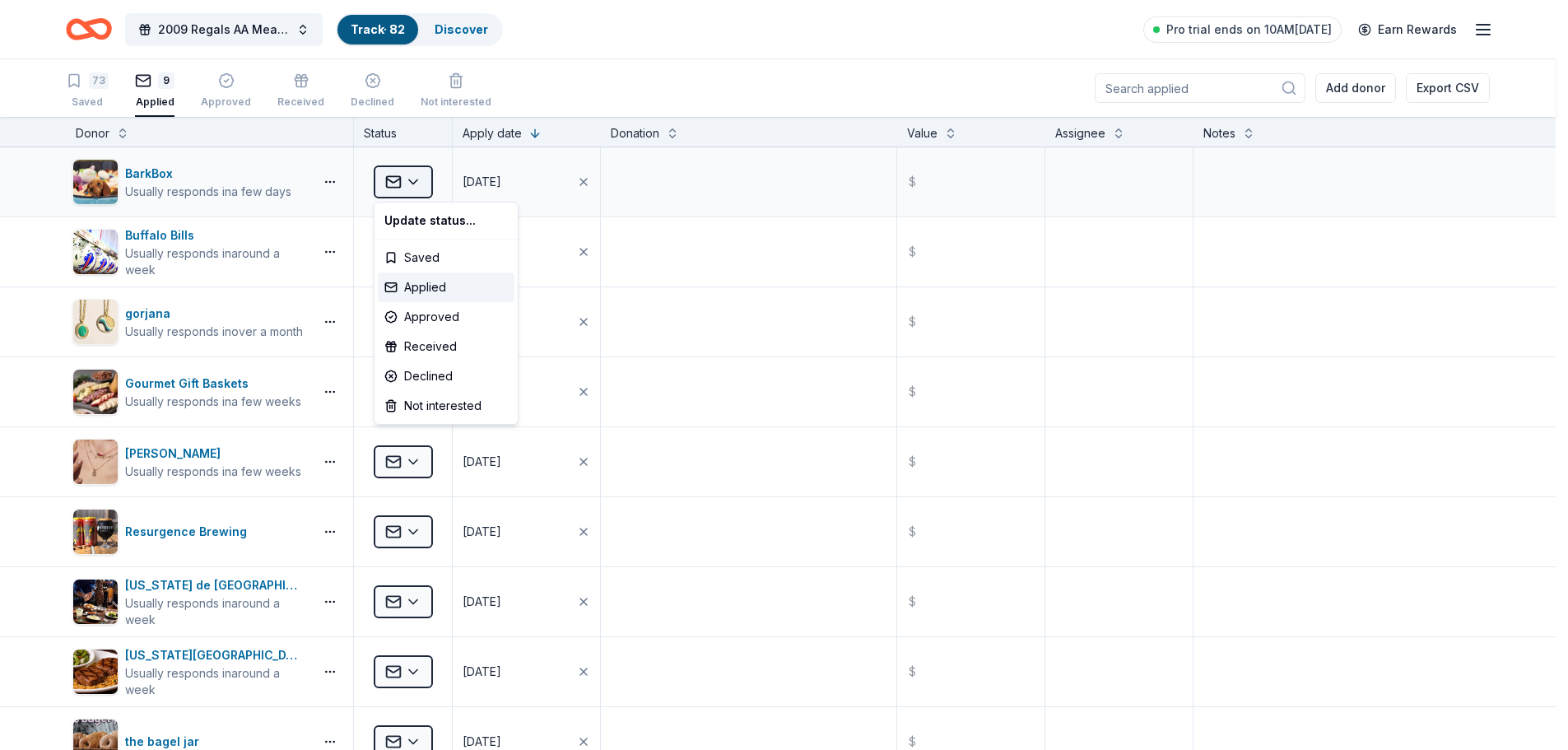
click at [415, 181] on html "2009 Regals AA Meat Raffle Fundraiser Track · 82 Discover Pro trial ends on 10A…" at bounding box center [784, 375] width 1568 height 750
click at [441, 253] on div "Saved" at bounding box center [446, 257] width 137 height 30
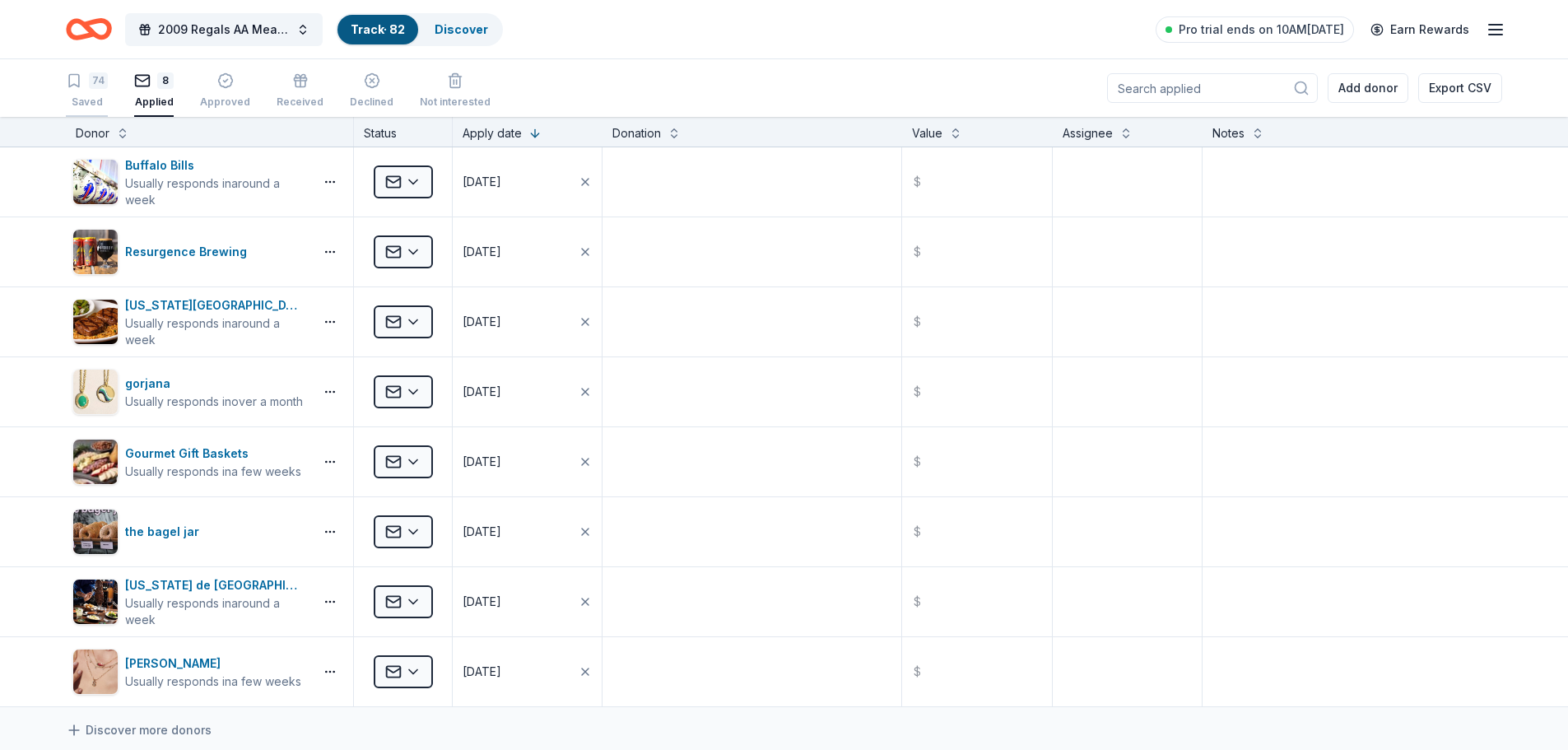
click at [82, 80] on icon "button" at bounding box center [74, 71] width 17 height 17
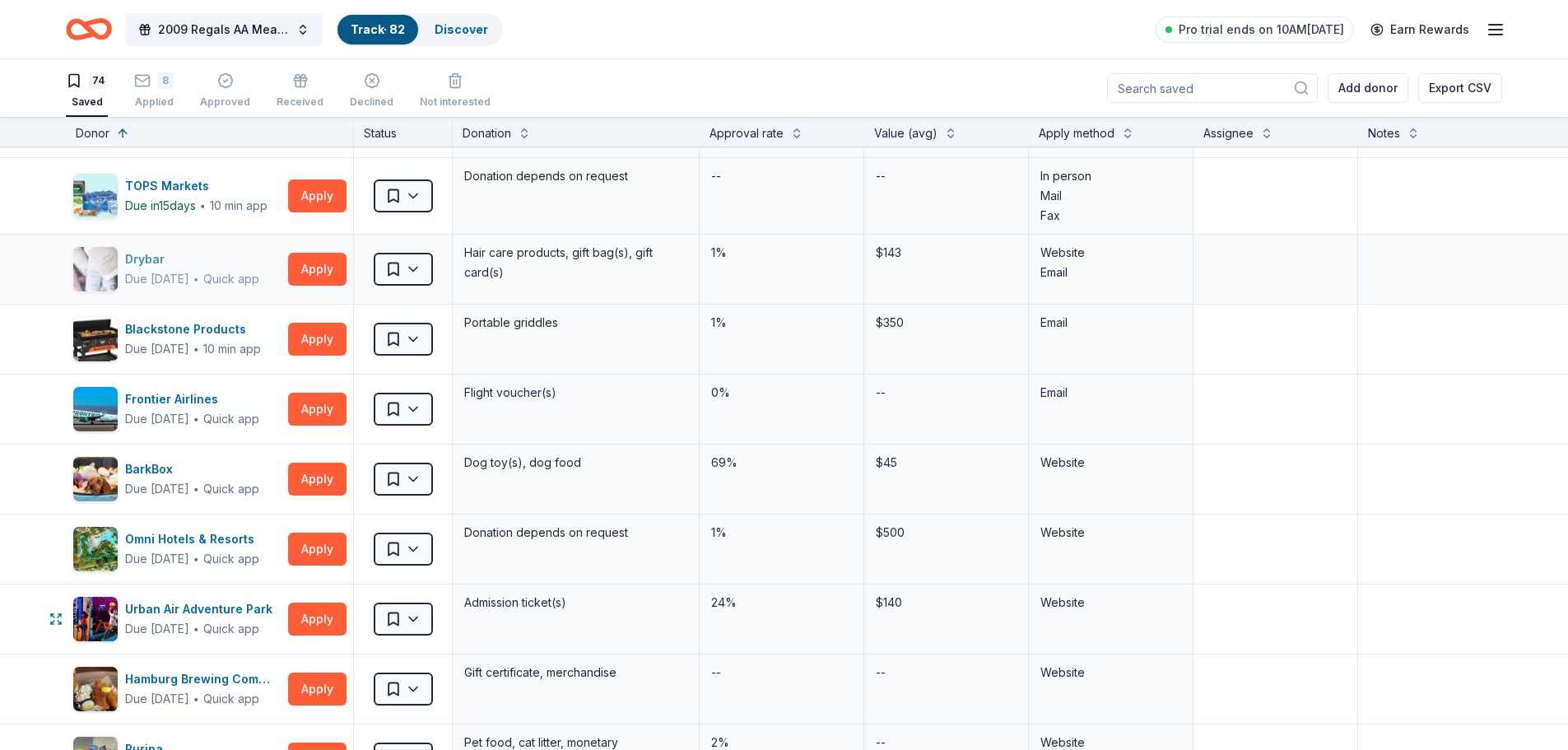
scroll to position [330, 0]
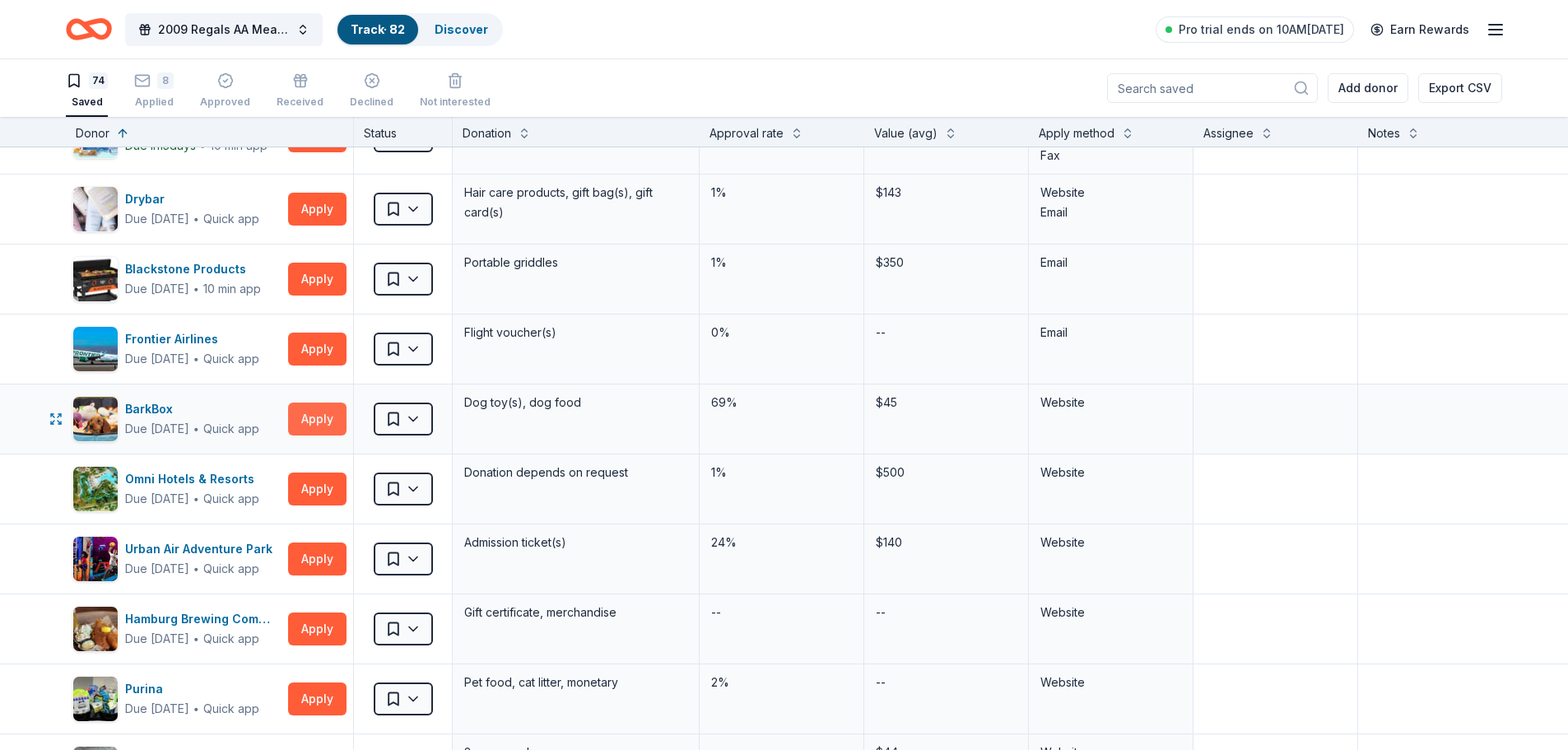
click at [325, 420] on button "Apply" at bounding box center [317, 419] width 58 height 33
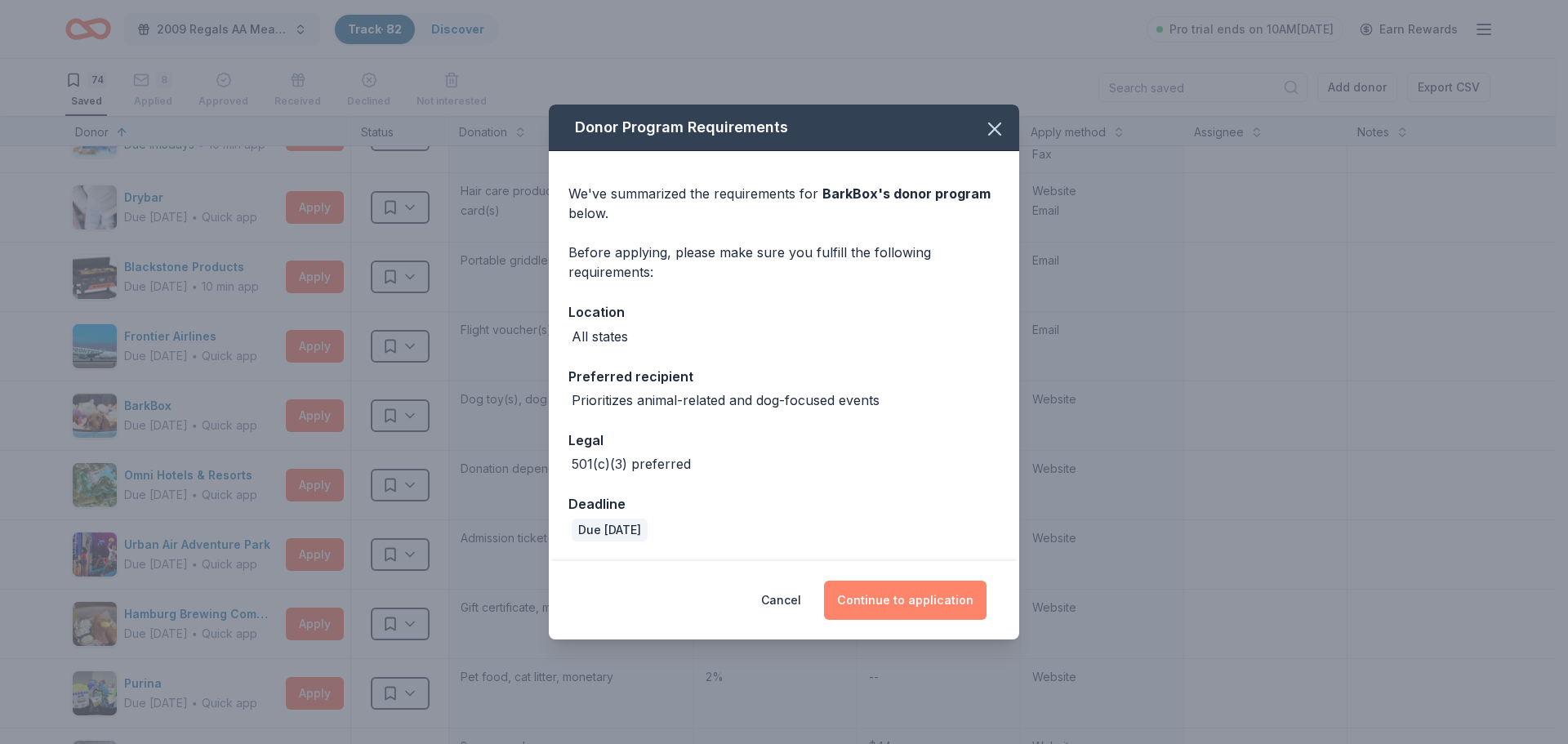
click at [893, 604] on button "Continue to application" at bounding box center [905, 600] width 163 height 39
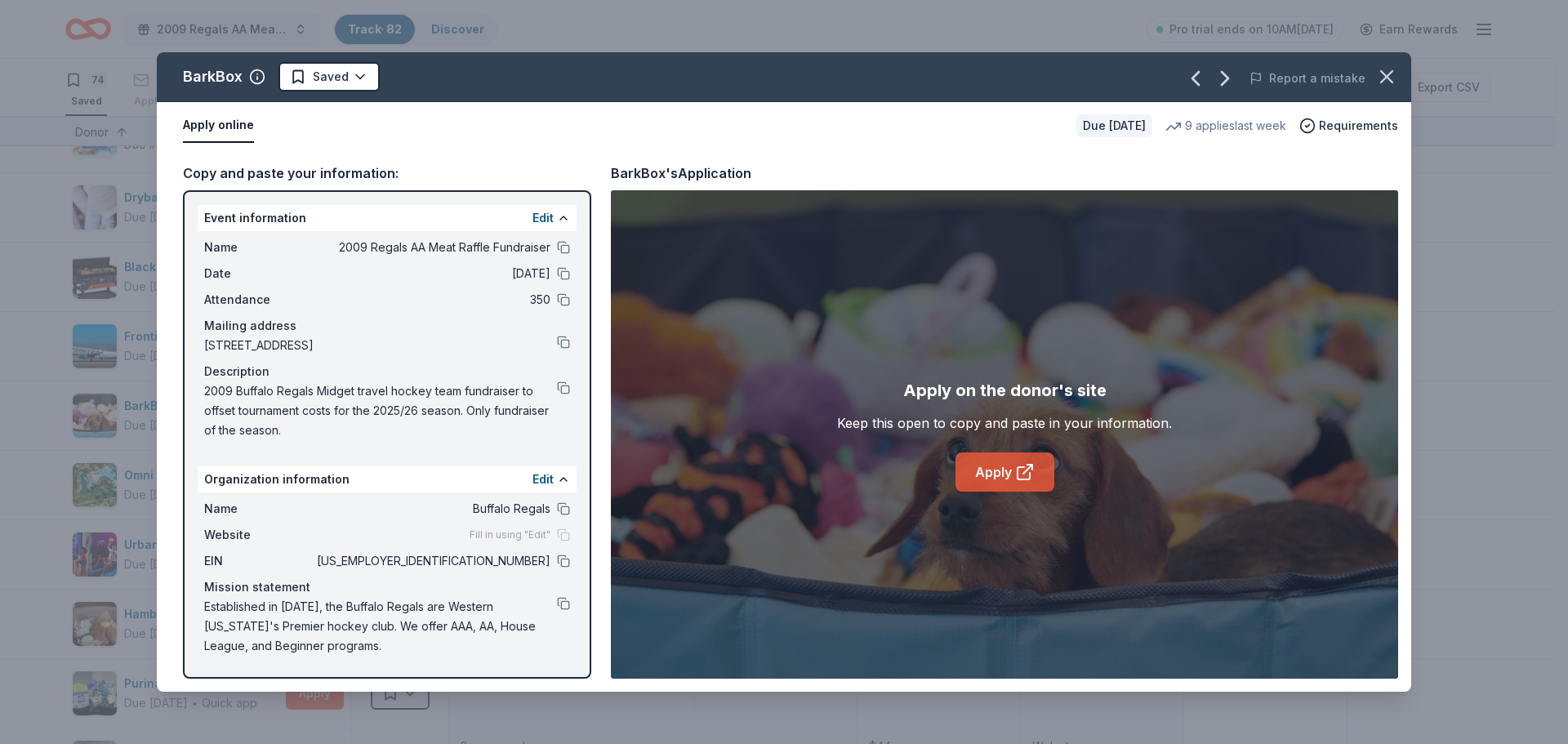
click at [1037, 432] on div "Keep this open to copy and paste in your information." at bounding box center [1004, 423] width 334 height 19
click at [1027, 466] on icon at bounding box center [1029, 467] width 5 height 5
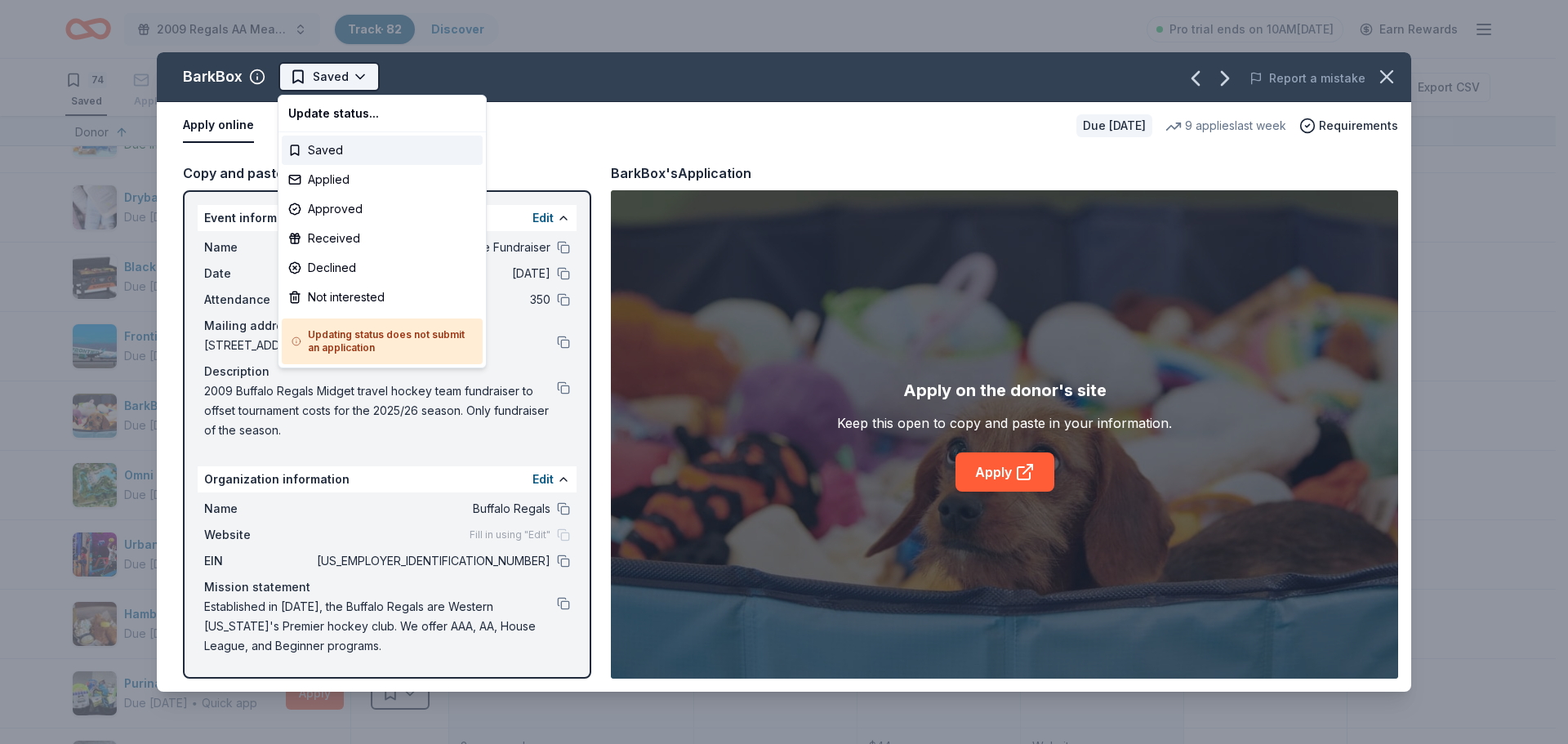
click at [313, 72] on html "2009 Regals AA Meat Raffle Fundraiser Track · 82 Discover Pro trial ends on 10A…" at bounding box center [784, 372] width 1568 height 744
click at [337, 175] on div "Applied" at bounding box center [382, 180] width 201 height 29
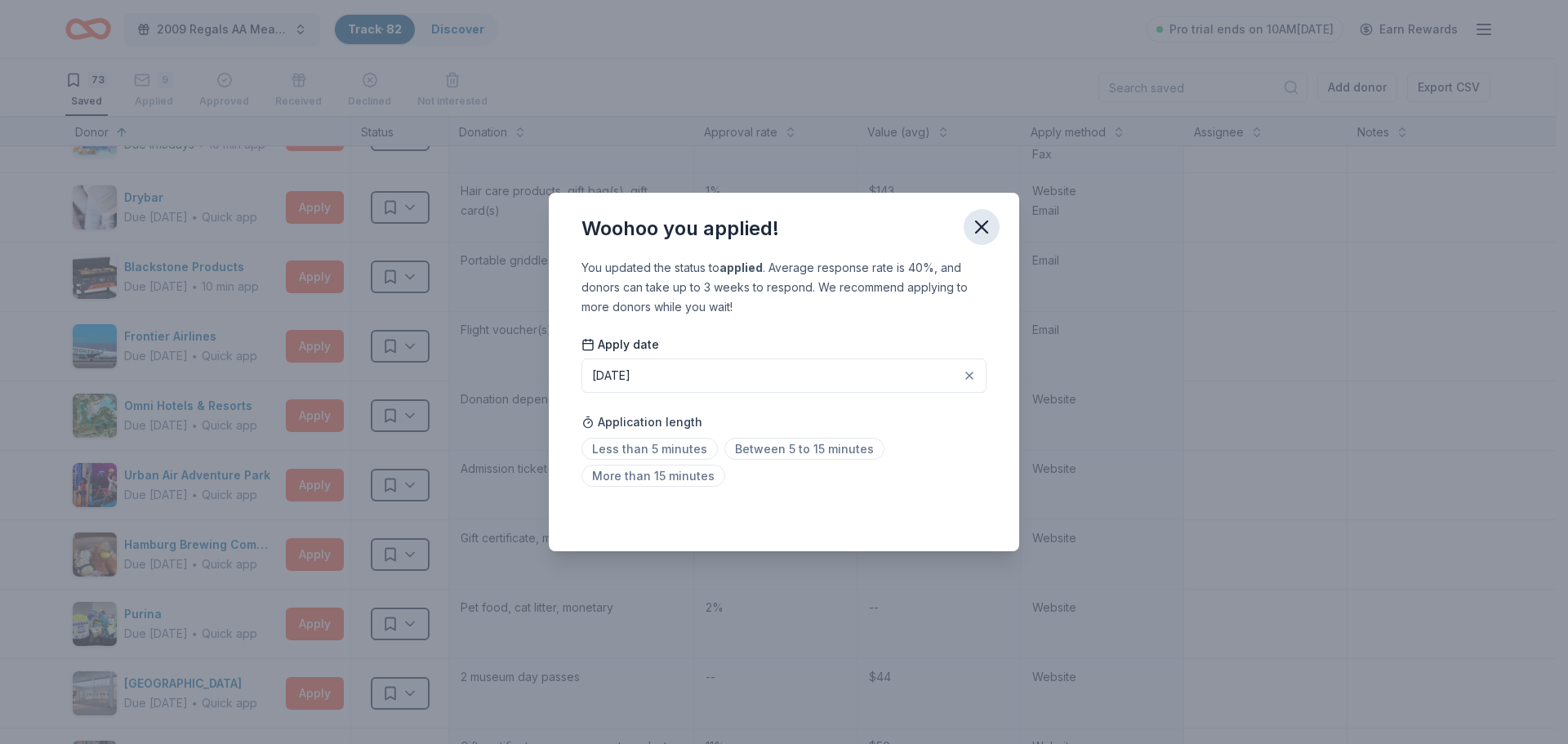
click at [976, 220] on icon "button" at bounding box center [981, 227] width 23 height 23
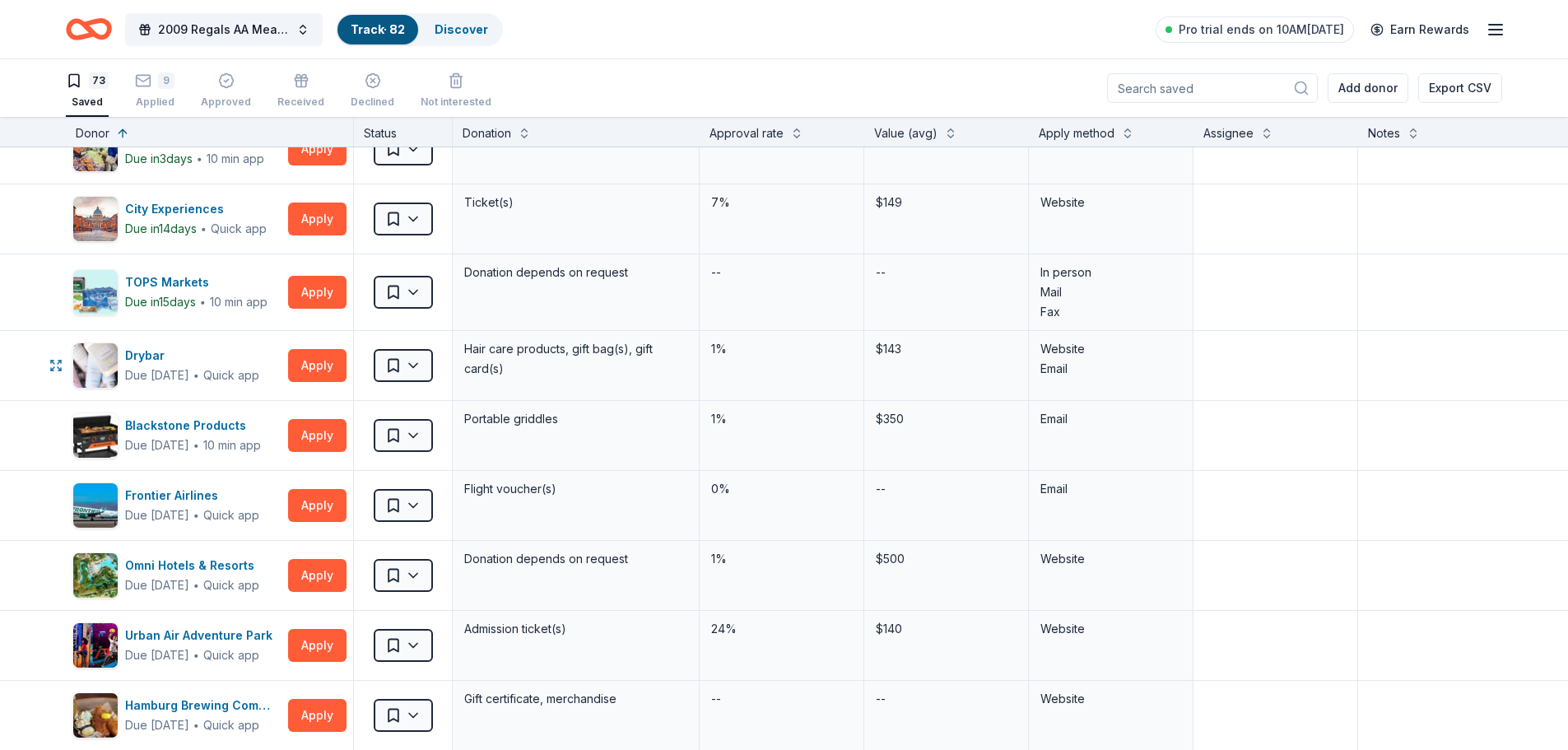
scroll to position [82, 0]
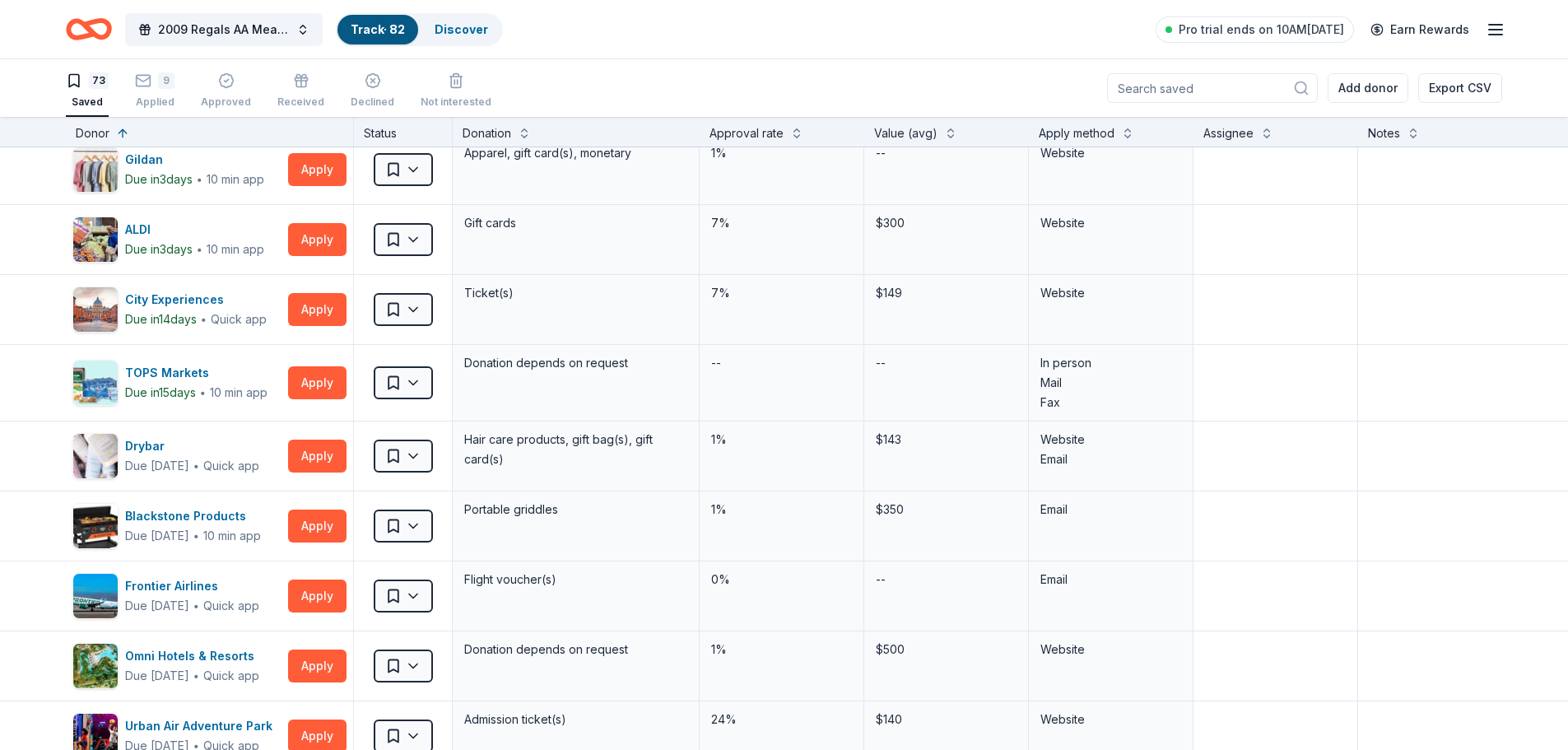
click at [743, 131] on div "Approval rate" at bounding box center [746, 132] width 74 height 19
click at [802, 131] on button at bounding box center [797, 131] width 13 height 17
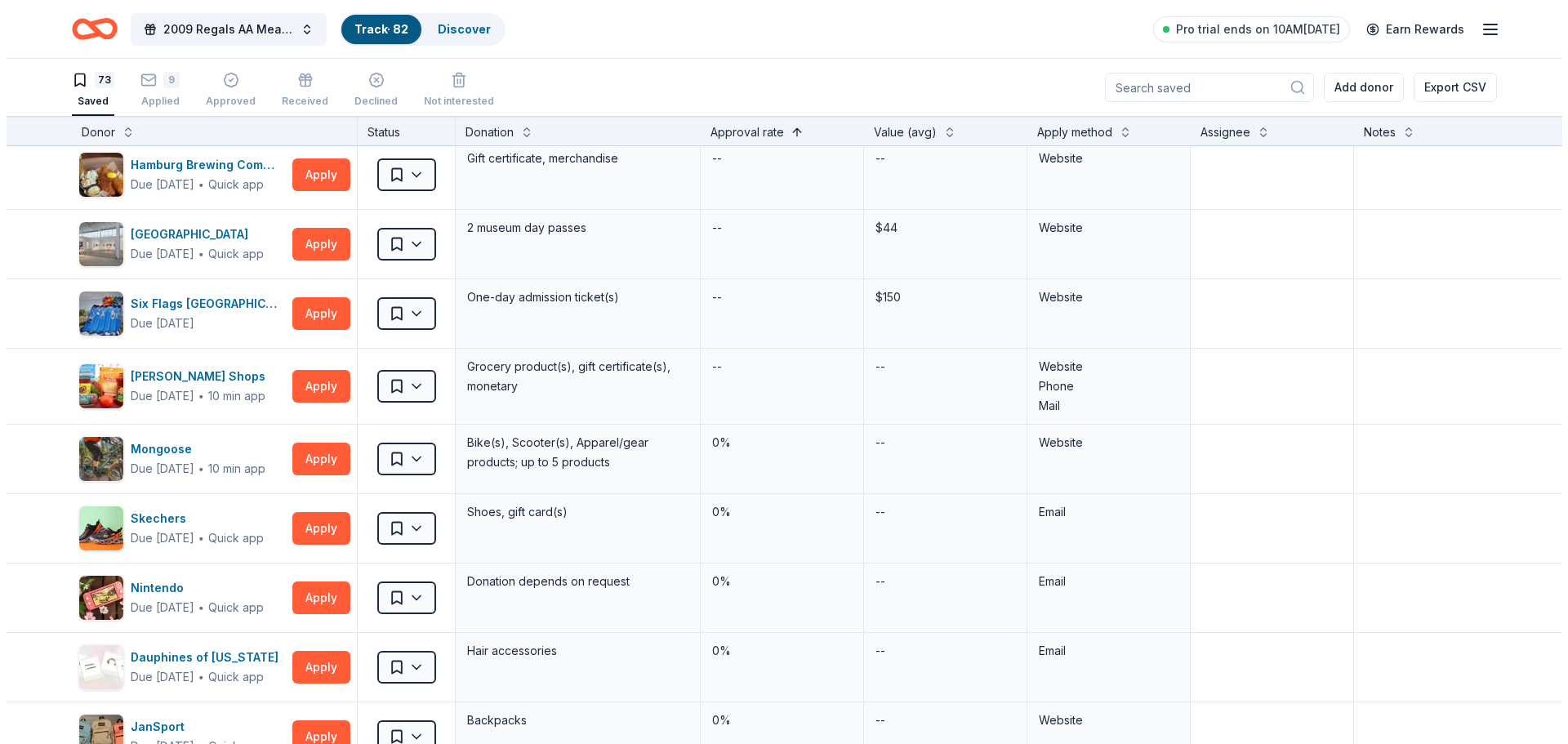
scroll to position [0, 0]
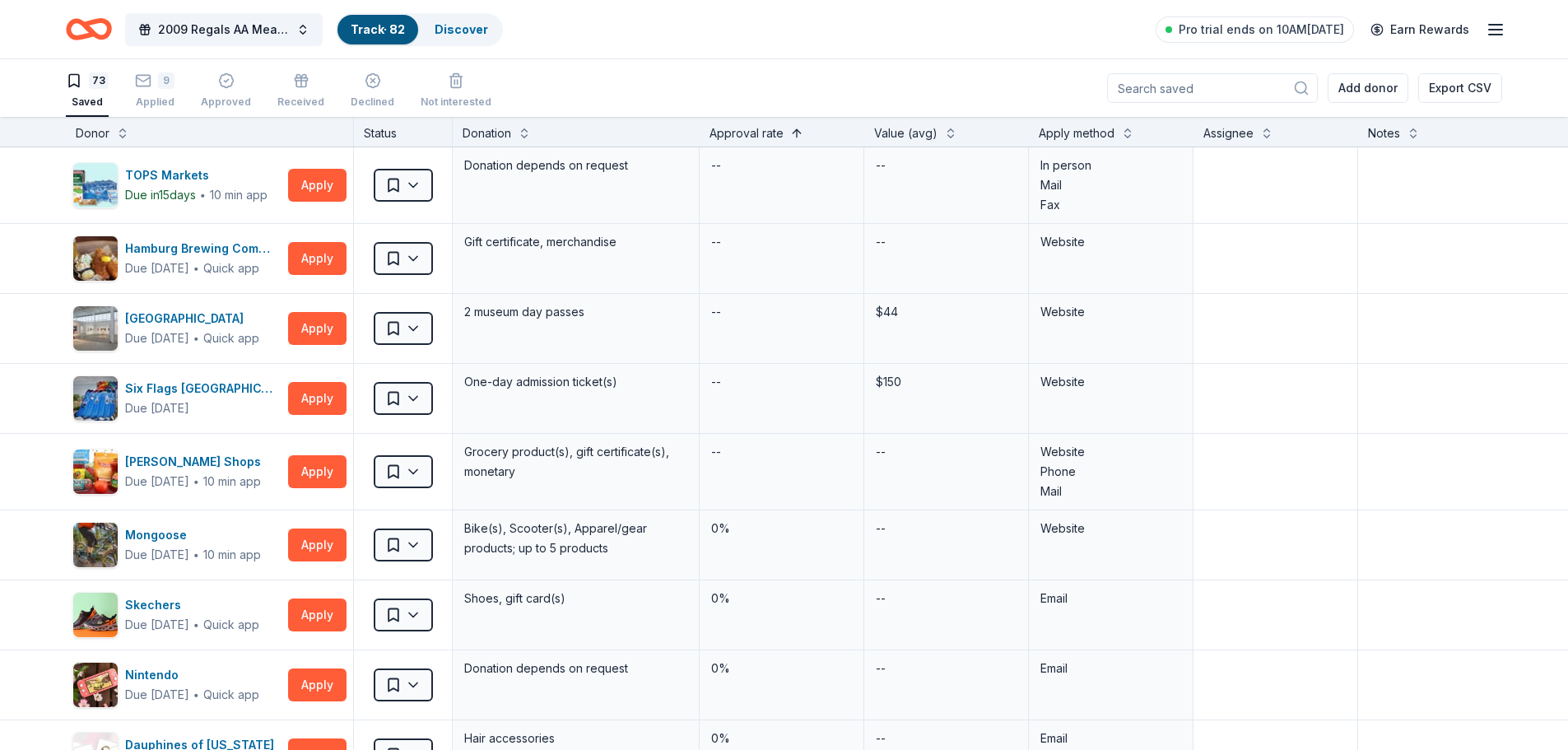
click at [802, 131] on button at bounding box center [797, 131] width 13 height 17
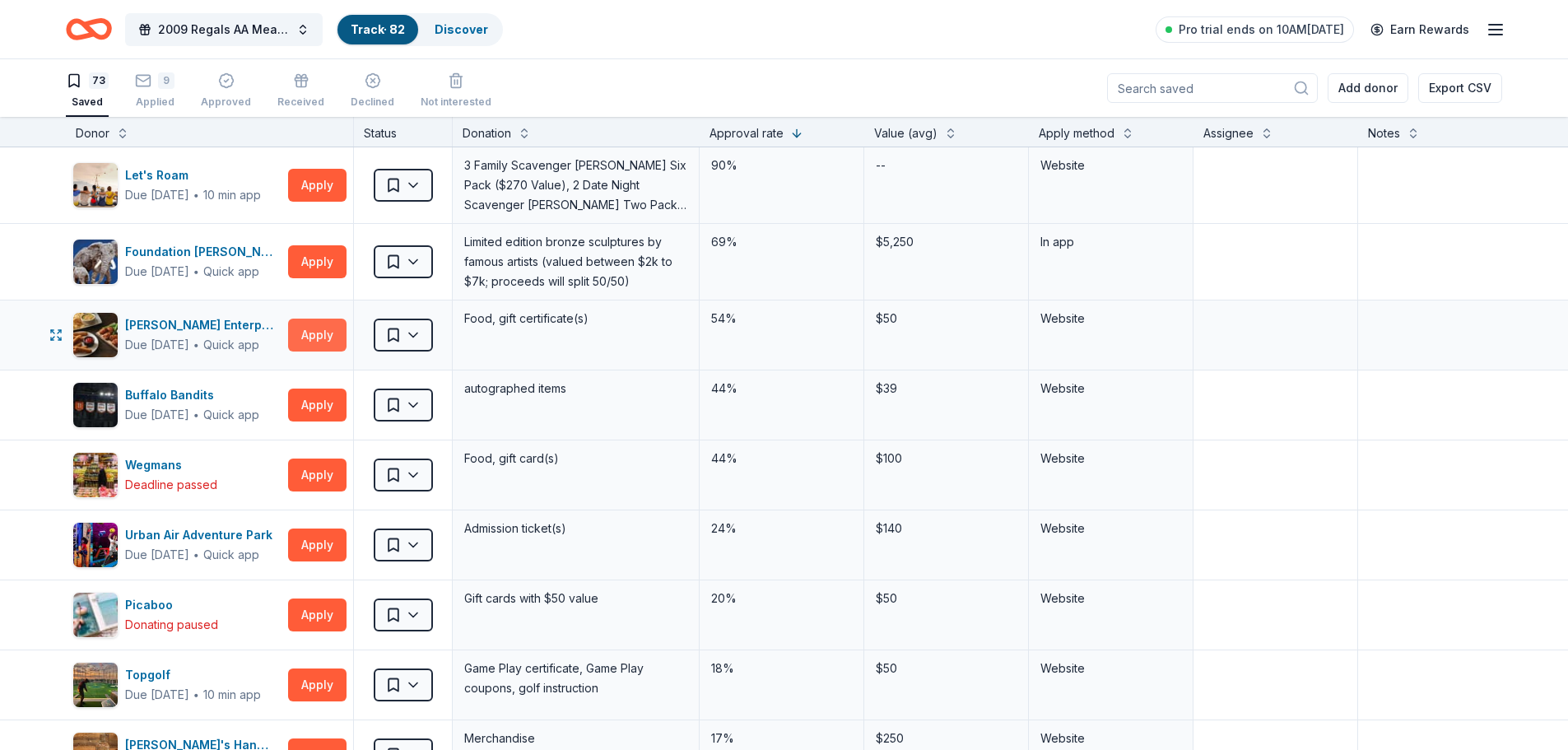
click at [300, 326] on button "Apply" at bounding box center [317, 335] width 58 height 33
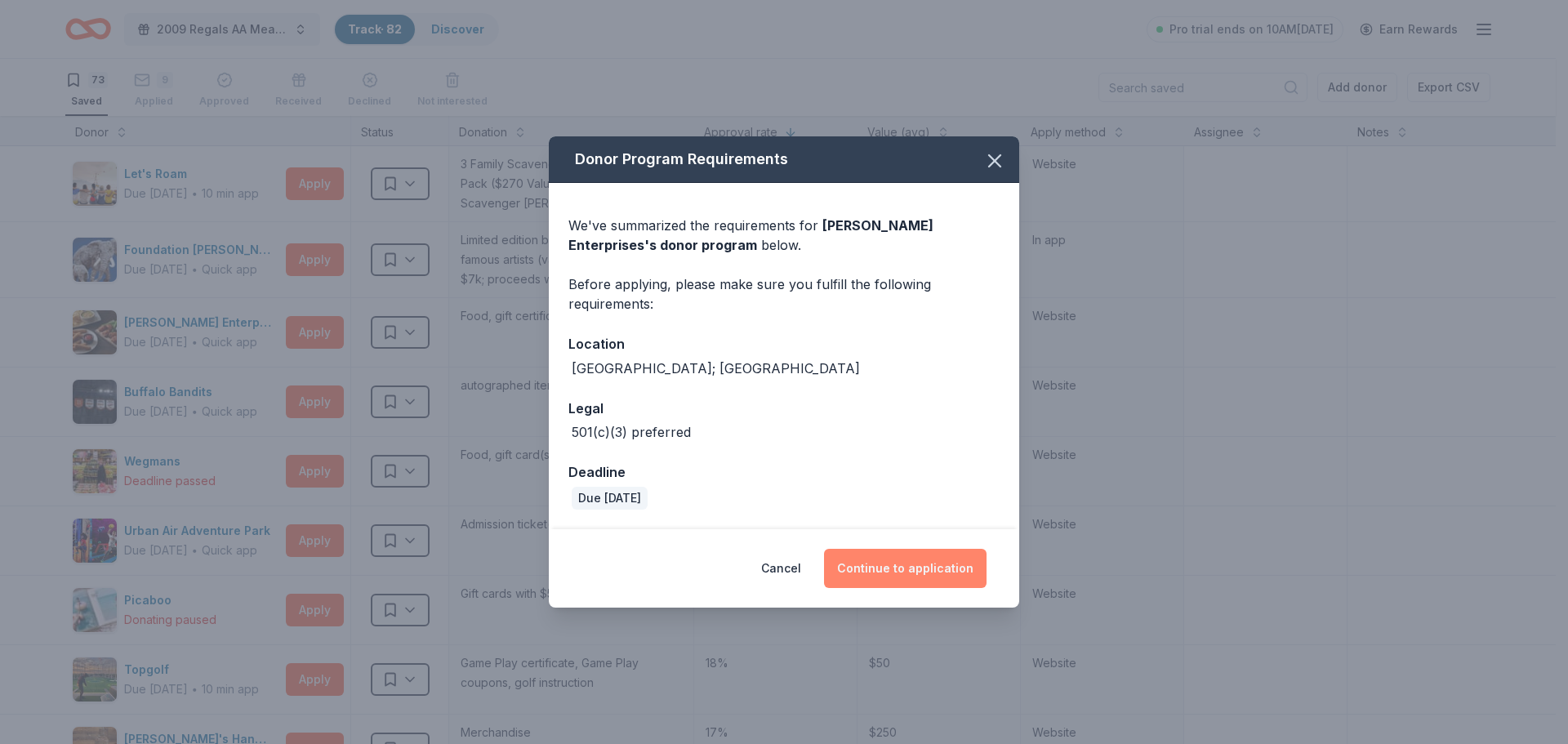
click at [864, 579] on button "Continue to application" at bounding box center [905, 568] width 163 height 39
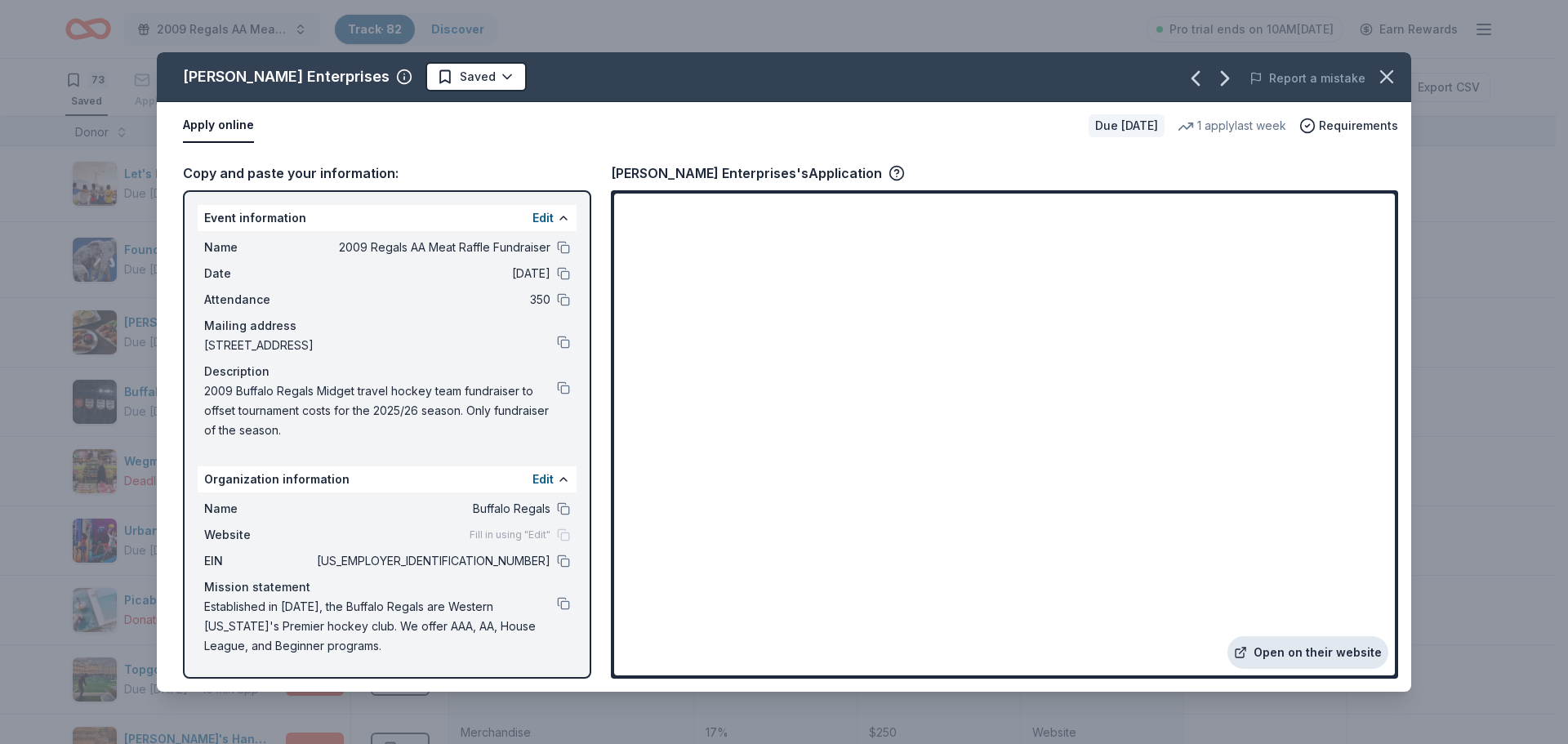
click at [1302, 644] on link "Open on their website" at bounding box center [1307, 652] width 161 height 33
click at [407, 79] on html "2009 Regals AA Meat Raffle Fundraiser Track · 82 Discover Pro trial ends on 10A…" at bounding box center [784, 372] width 1568 height 744
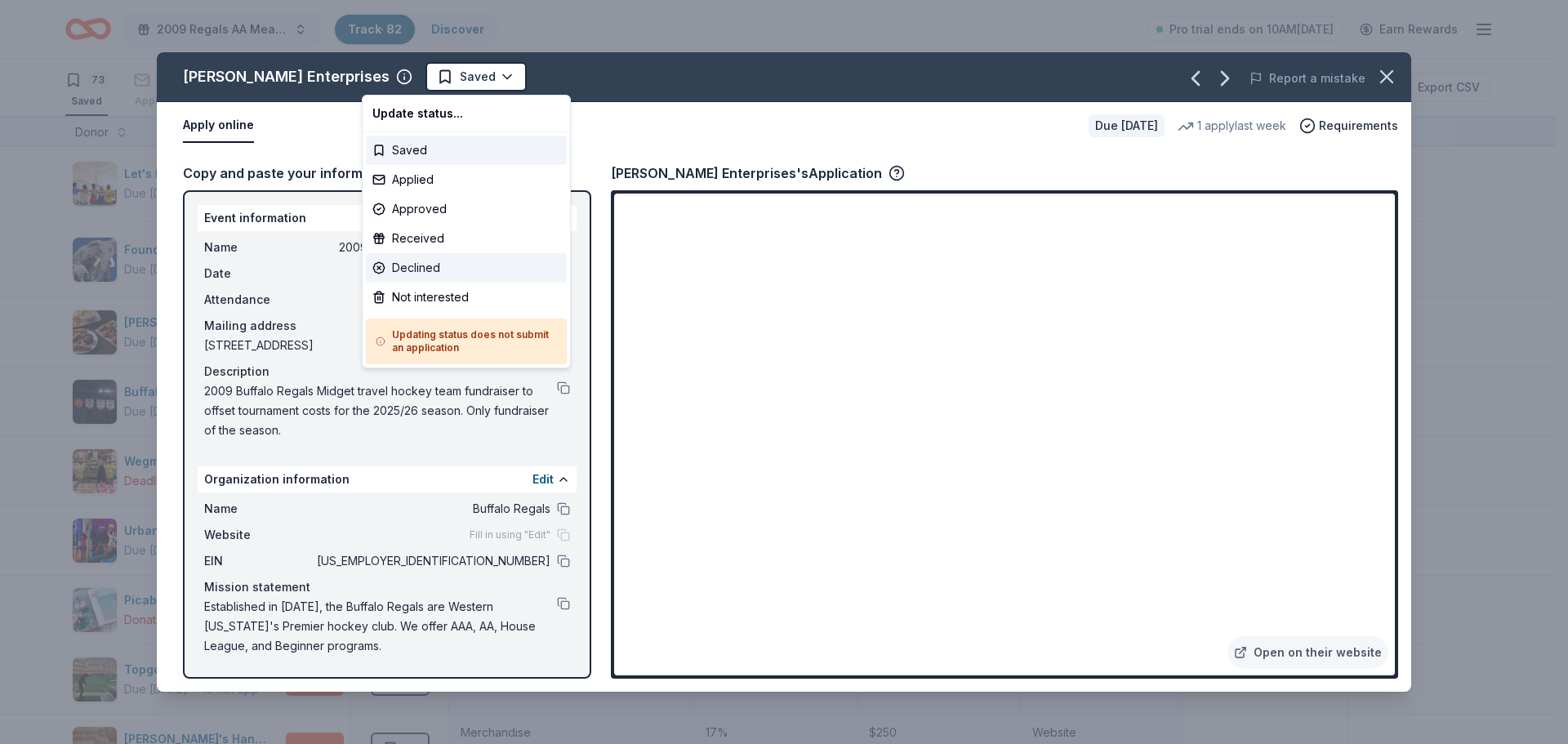
click at [414, 276] on div "Declined" at bounding box center [466, 268] width 201 height 29
click at [415, 298] on div "Not interested" at bounding box center [466, 298] width 201 height 29
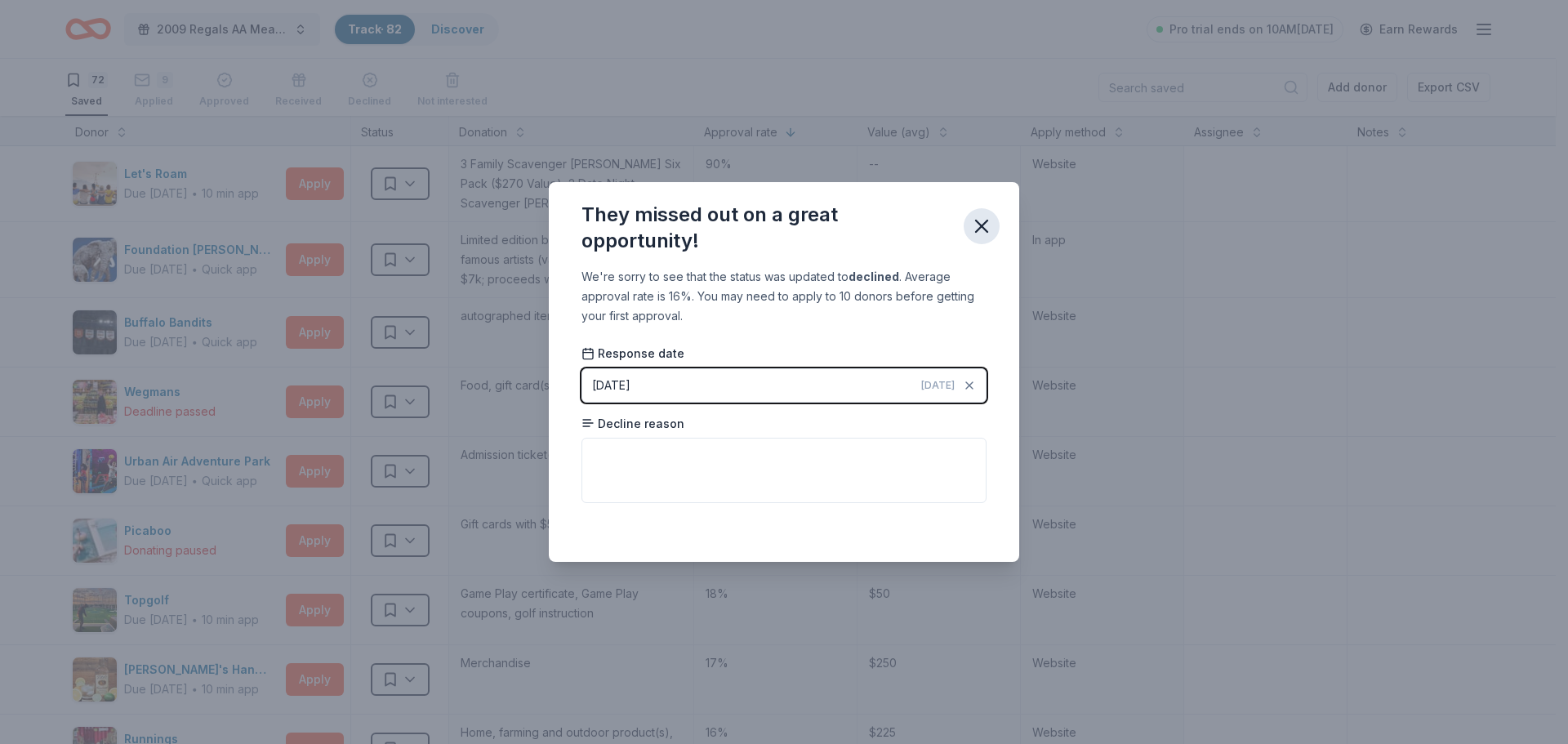
click at [981, 231] on icon "button" at bounding box center [981, 226] width 23 height 23
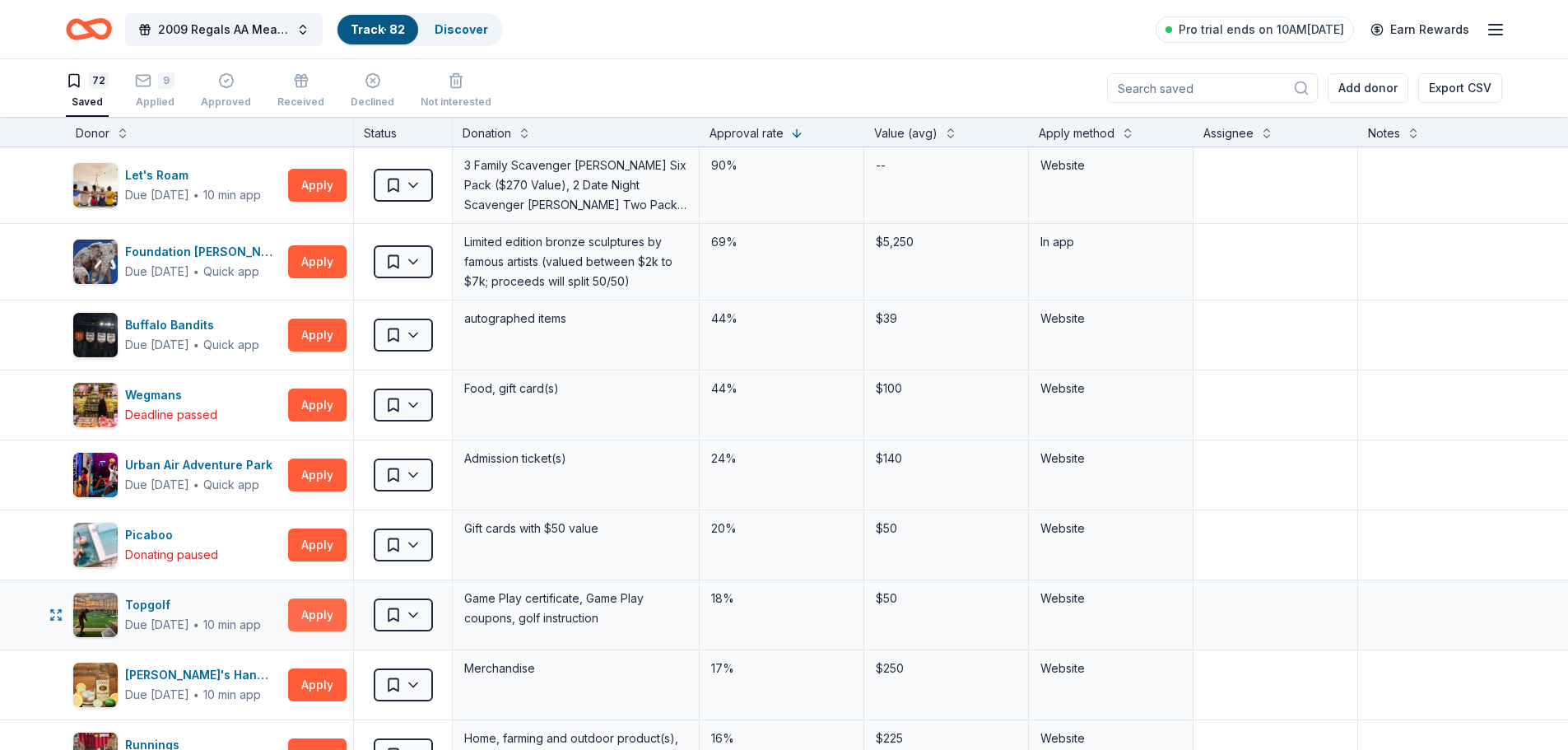
click at [320, 611] on button "Apply" at bounding box center [317, 615] width 58 height 33
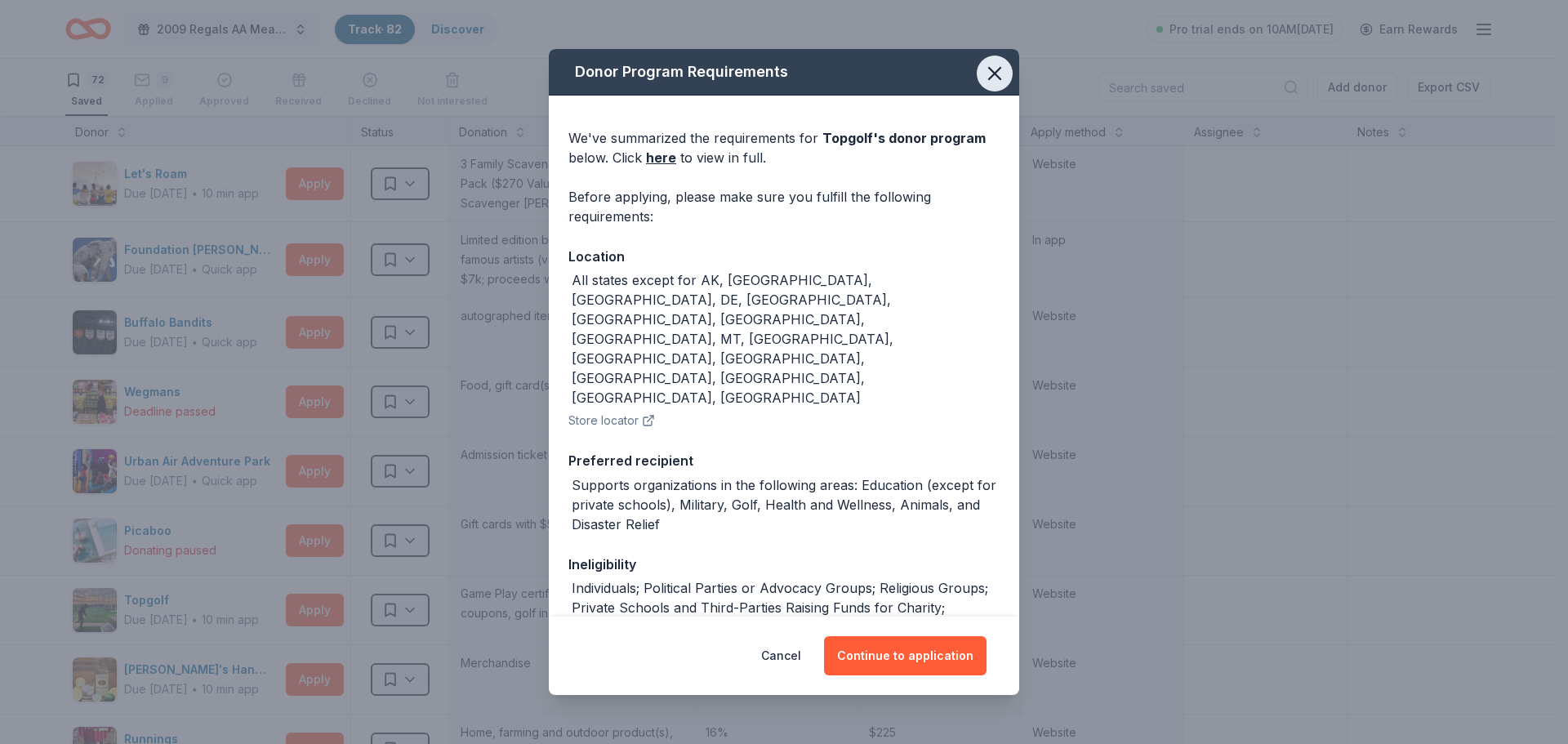
click at [983, 71] on icon "button" at bounding box center [994, 73] width 23 height 23
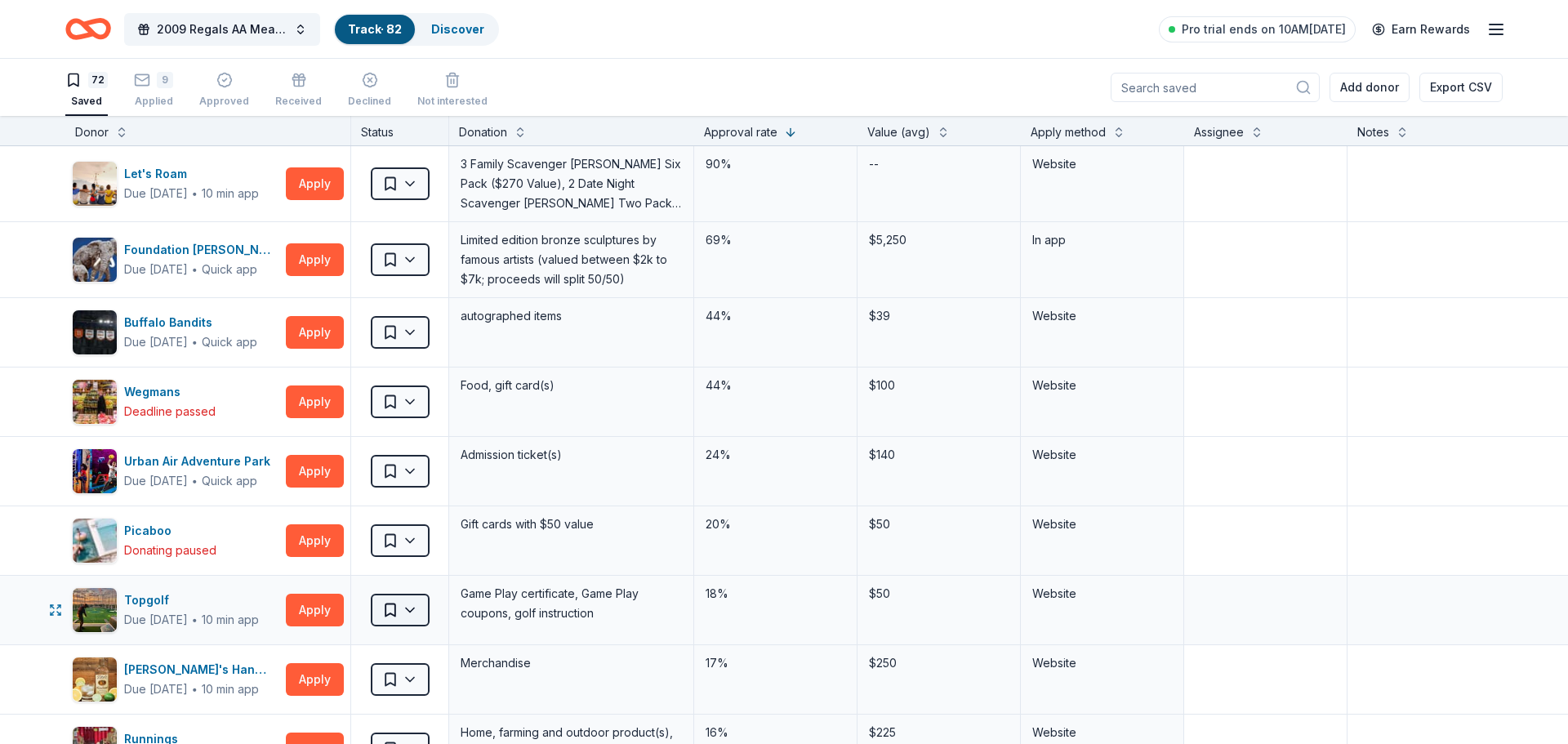
click at [394, 622] on html "2009 Regals AA Meat Raffle Fundraiser Track · 82 Discover Pro trial ends on 10A…" at bounding box center [784, 372] width 1568 height 744
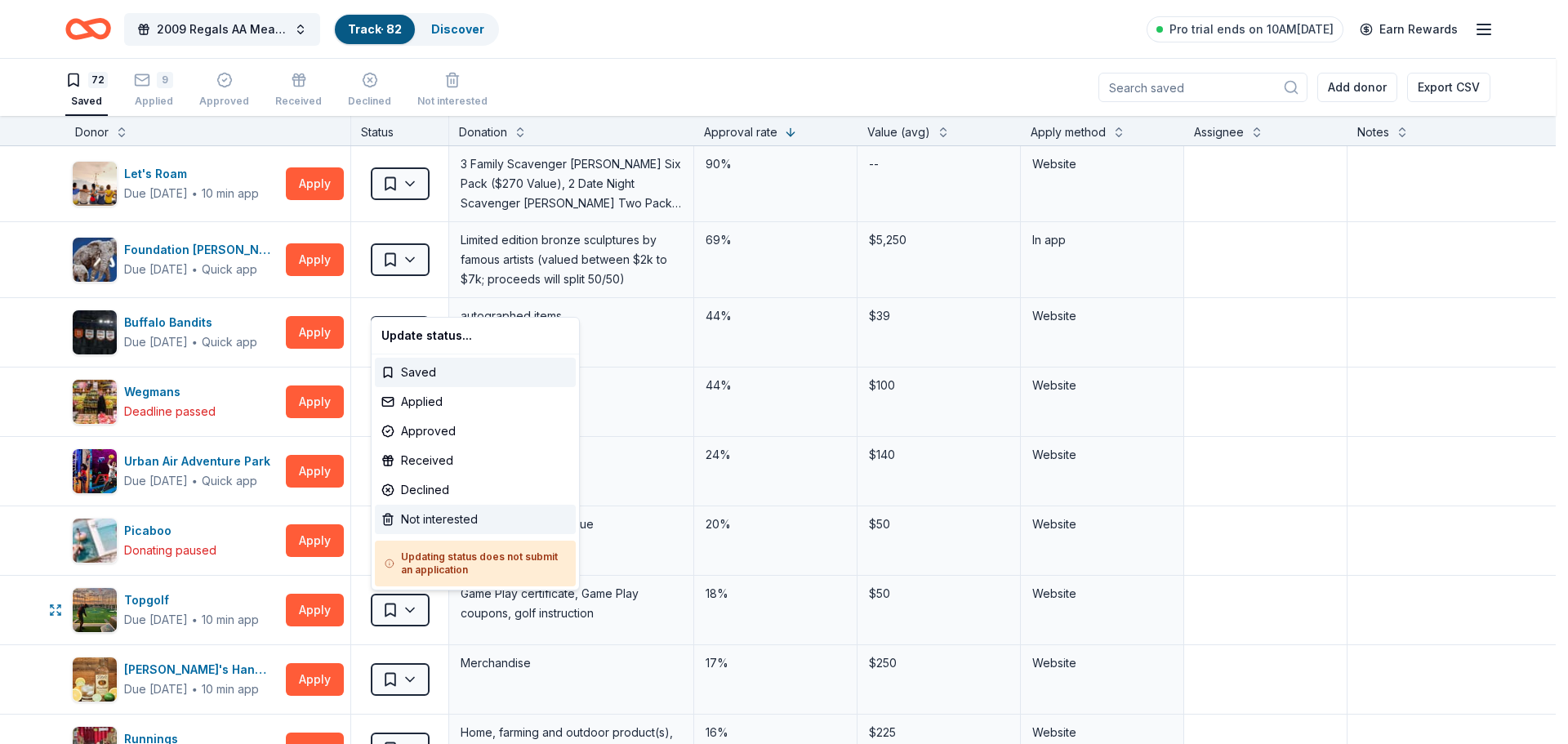
click at [440, 524] on div "Not interested" at bounding box center [475, 519] width 201 height 29
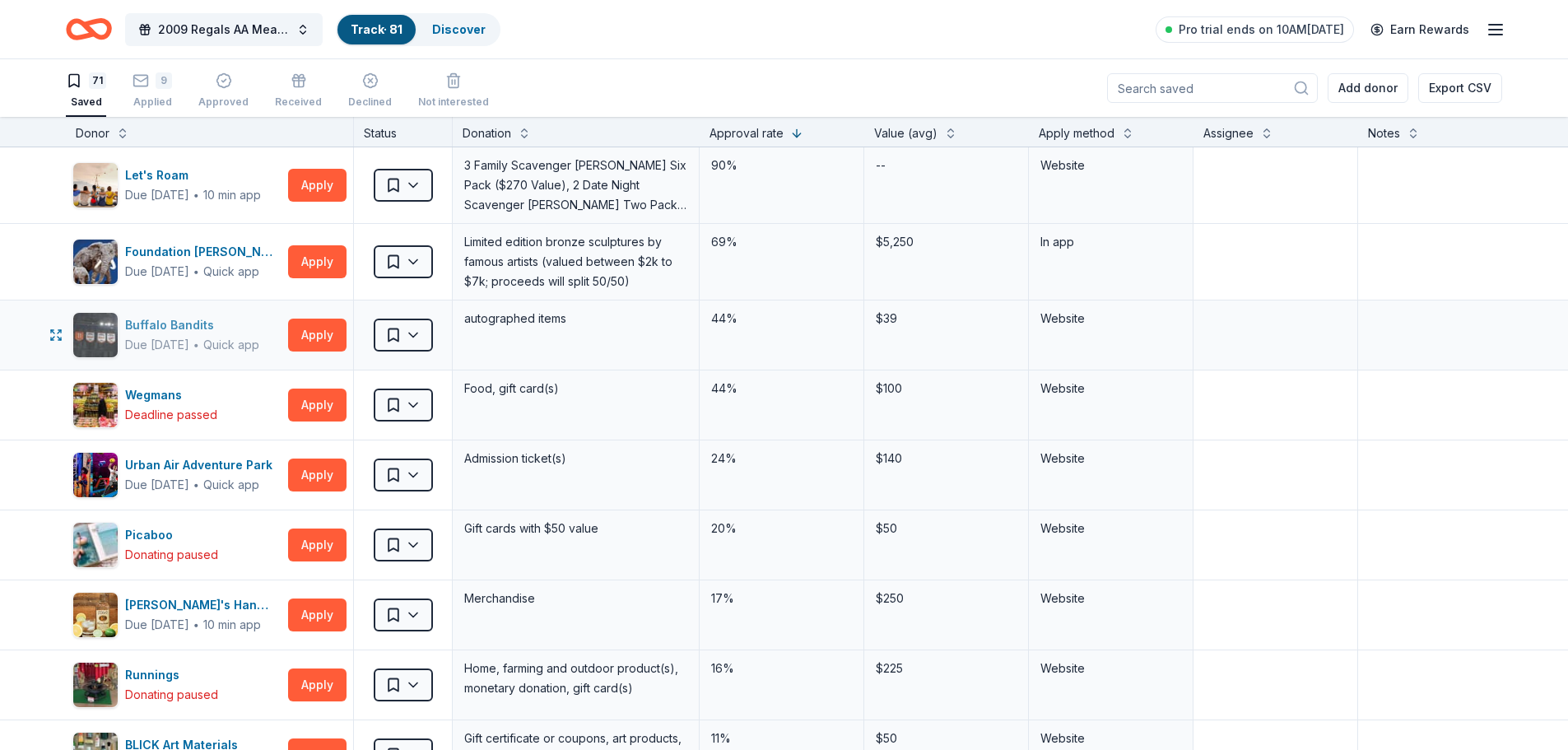
drag, startPoint x: 311, startPoint y: 331, endPoint x: 246, endPoint y: 332, distance: 65.0
click at [250, 332] on div "Buffalo Bandits Due in 31 days ∙ Quick app Apply" at bounding box center [209, 334] width 287 height 69
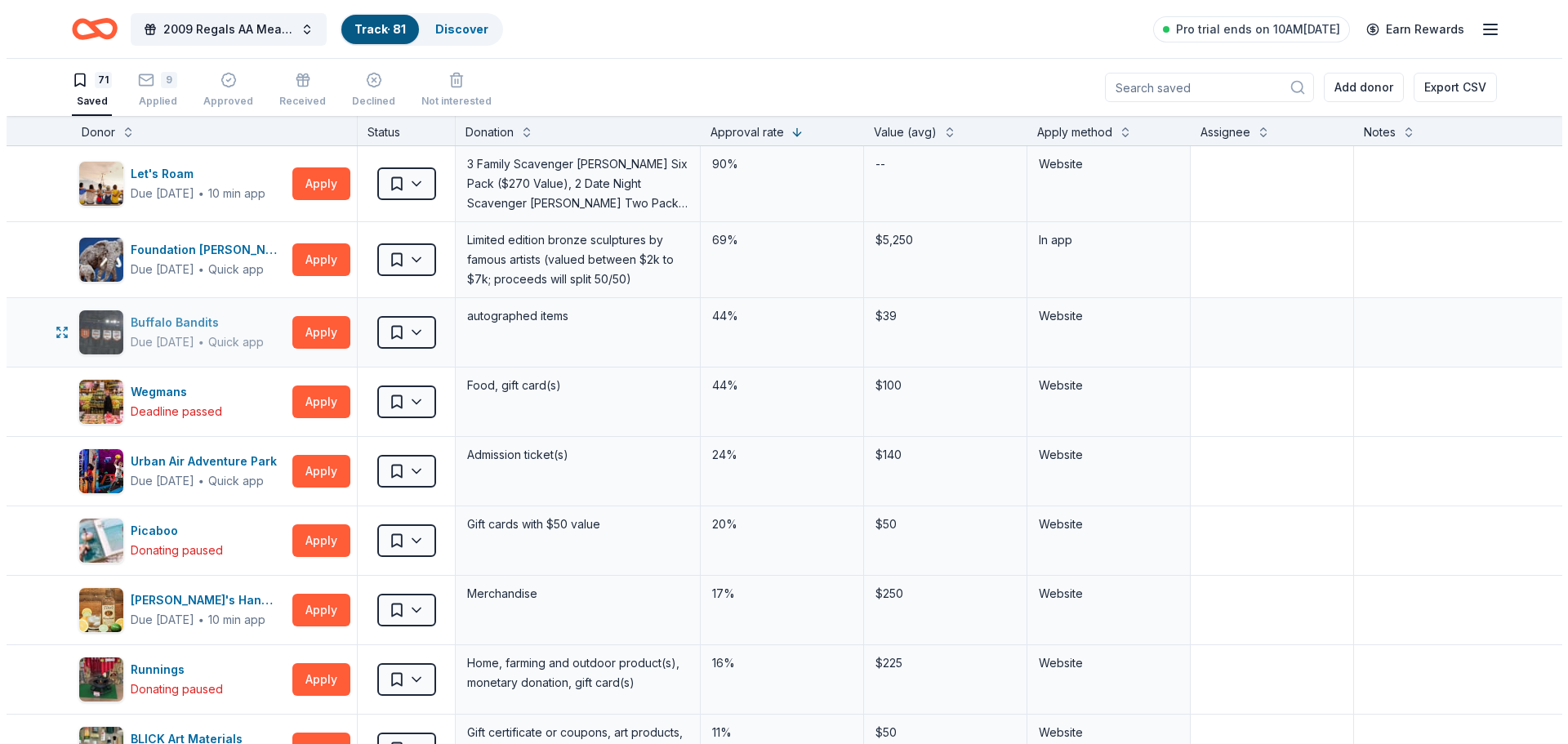
scroll to position [82, 0]
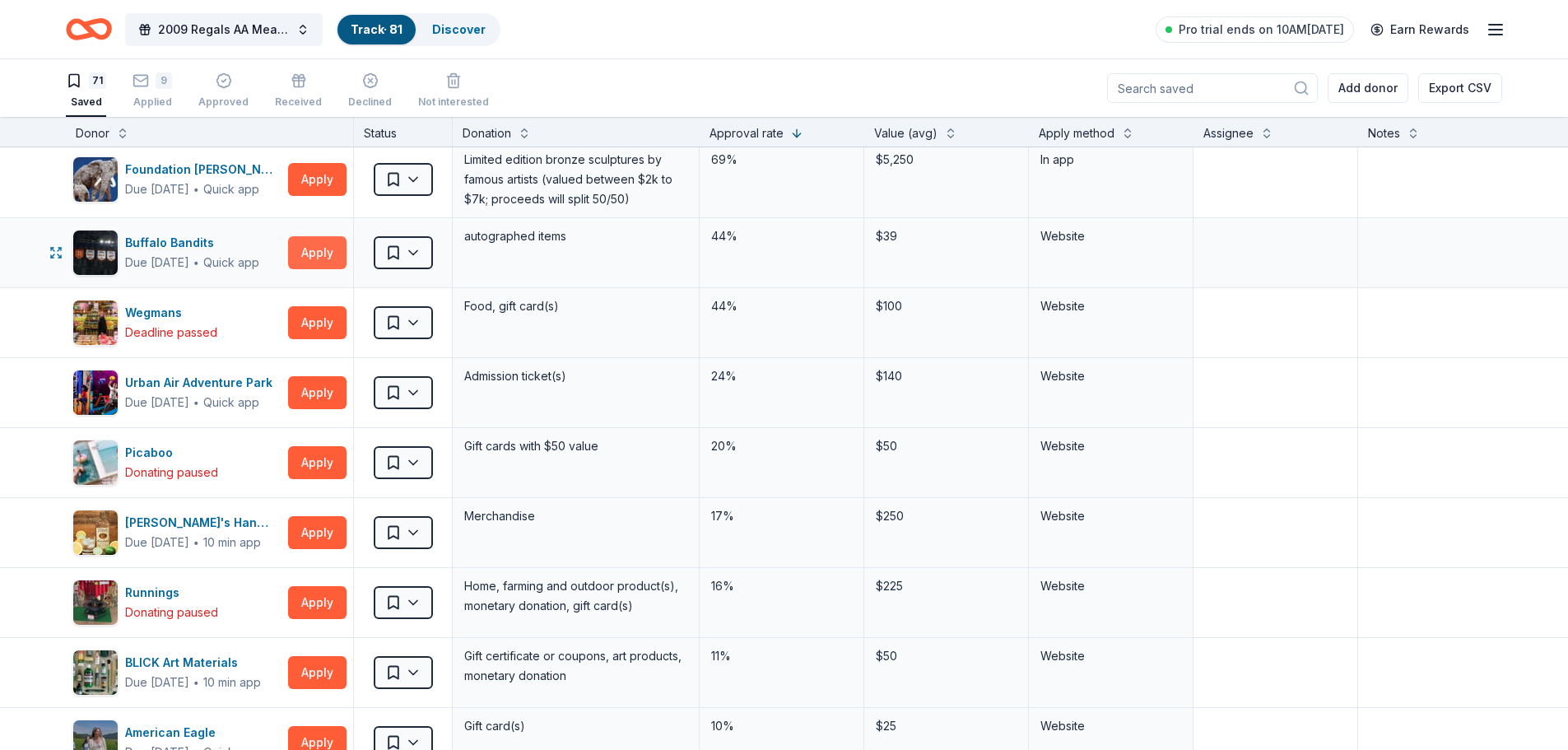
click at [321, 254] on button "Apply" at bounding box center [317, 253] width 58 height 33
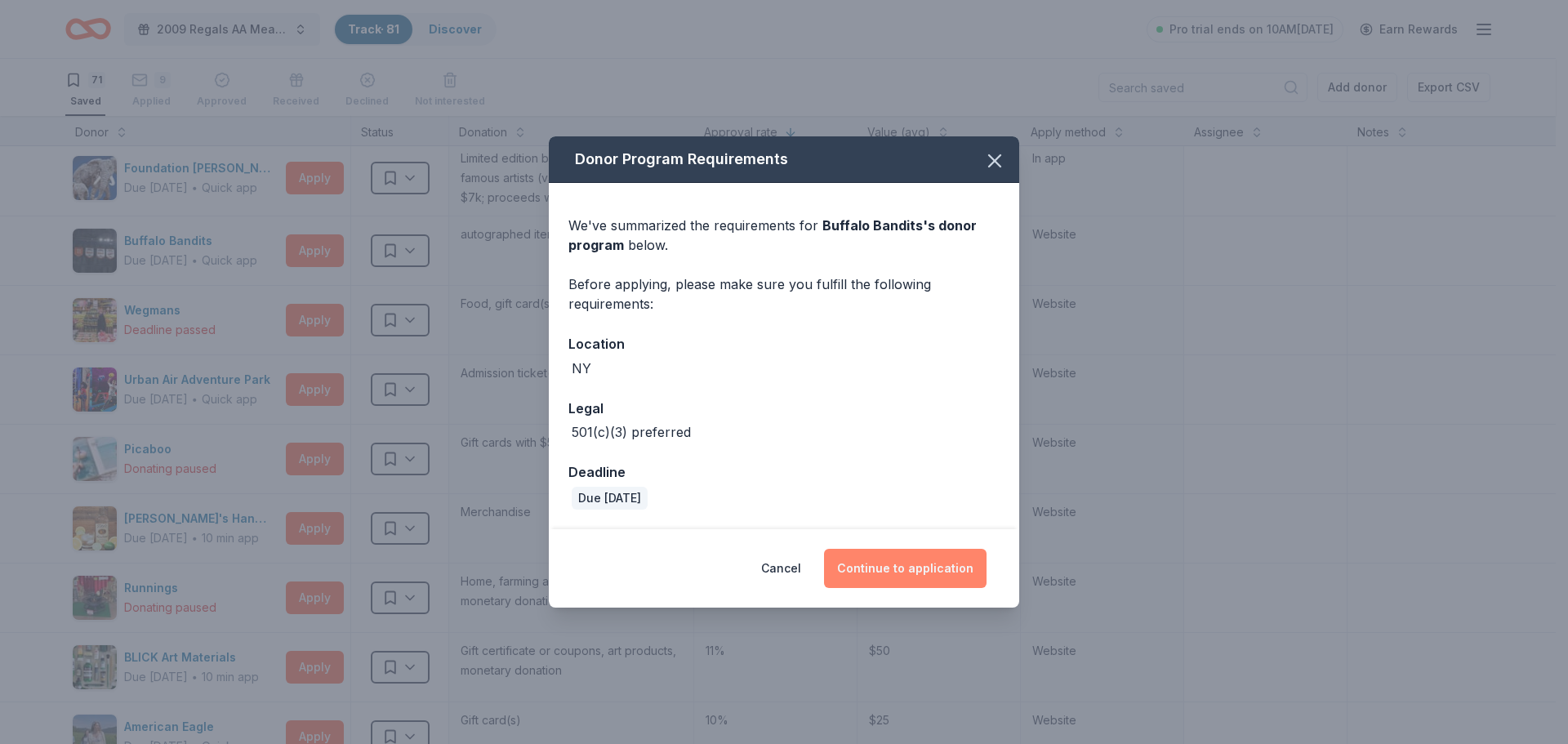
click at [922, 565] on button "Continue to application" at bounding box center [905, 568] width 163 height 39
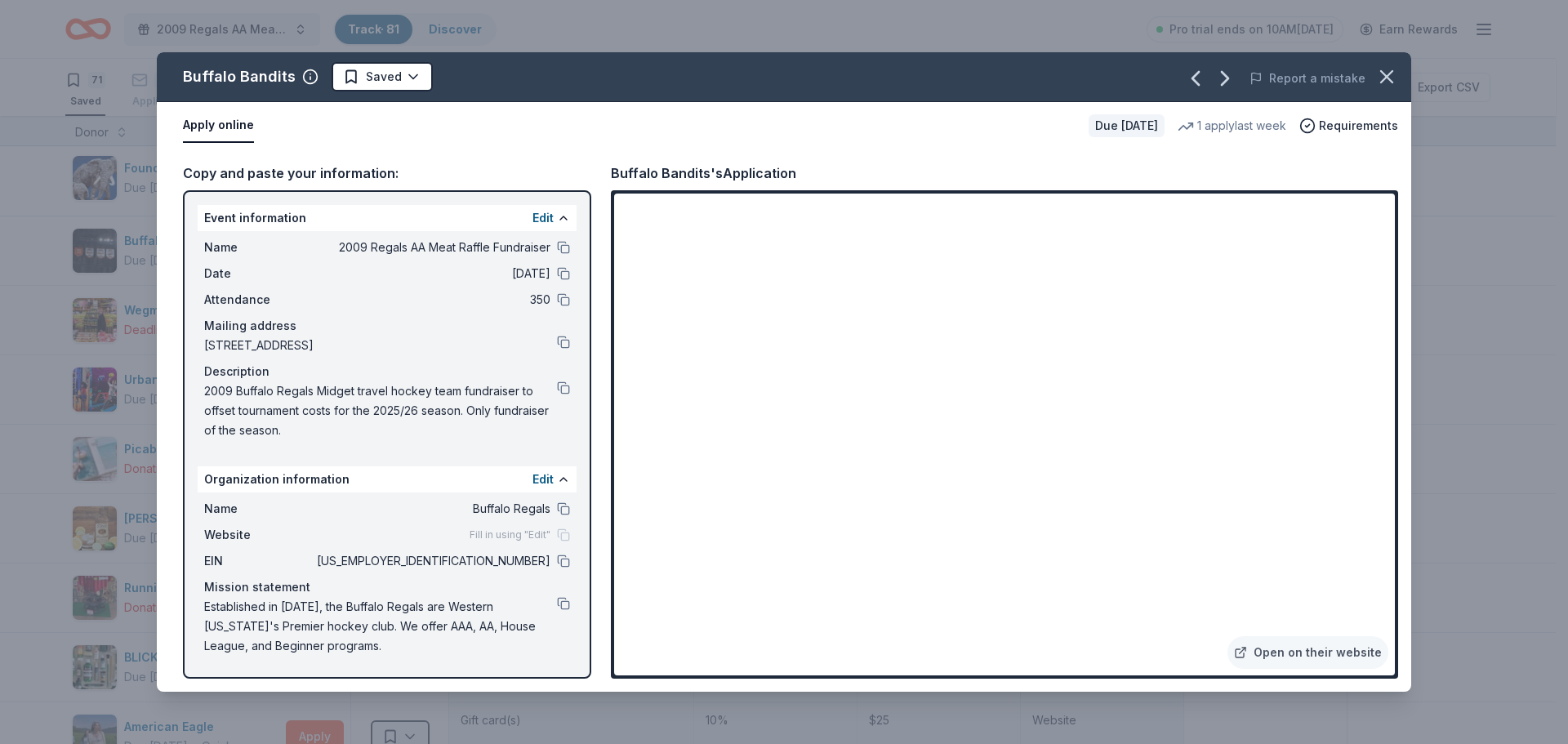
drag, startPoint x: 607, startPoint y: 67, endPoint x: 985, endPoint y: 99, distance: 379.4
click at [835, 133] on div "Buffalo Bandits Saved Report a mistake Apply online Due in 31 days 1 apply last…" at bounding box center [784, 372] width 1254 height 639
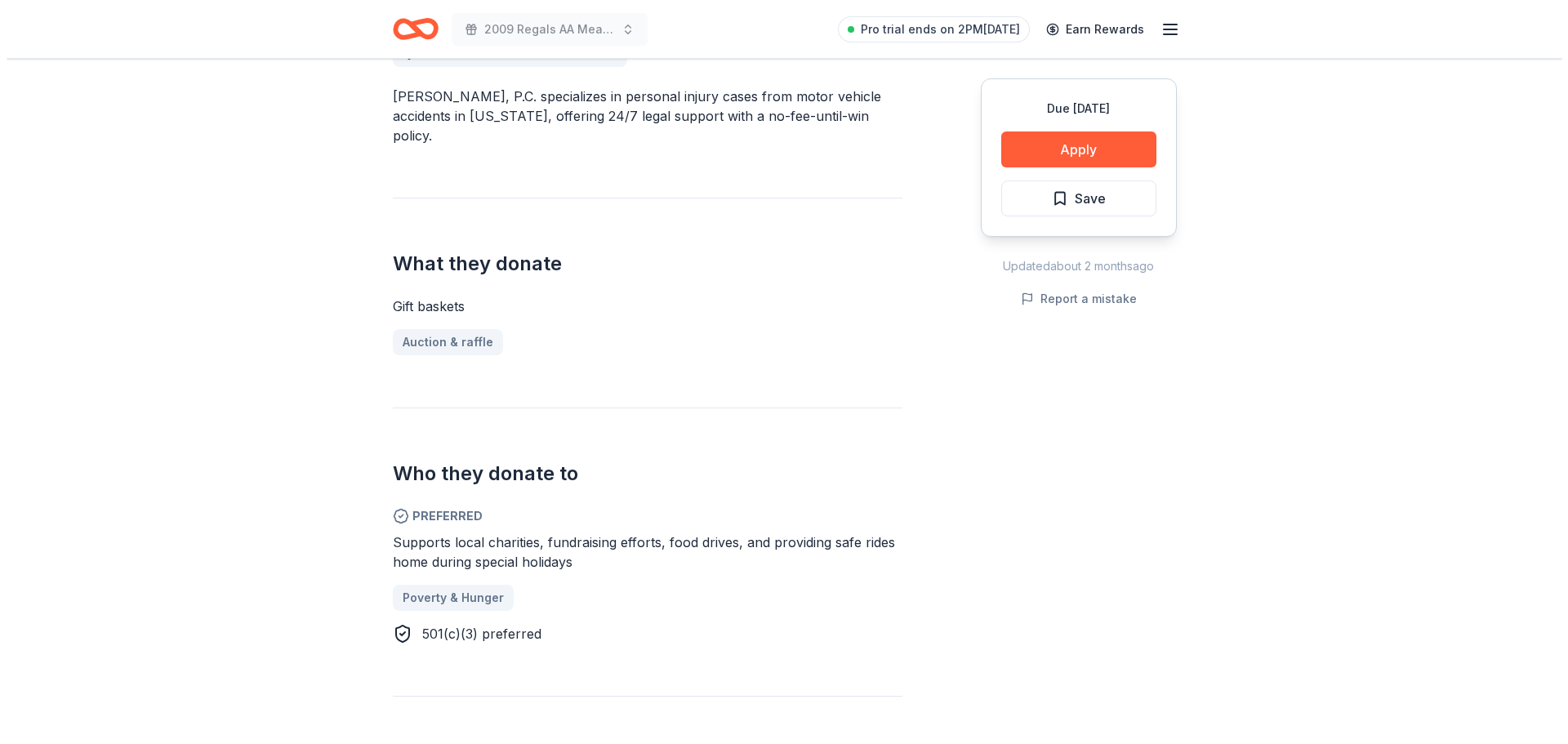
scroll to position [490, 0]
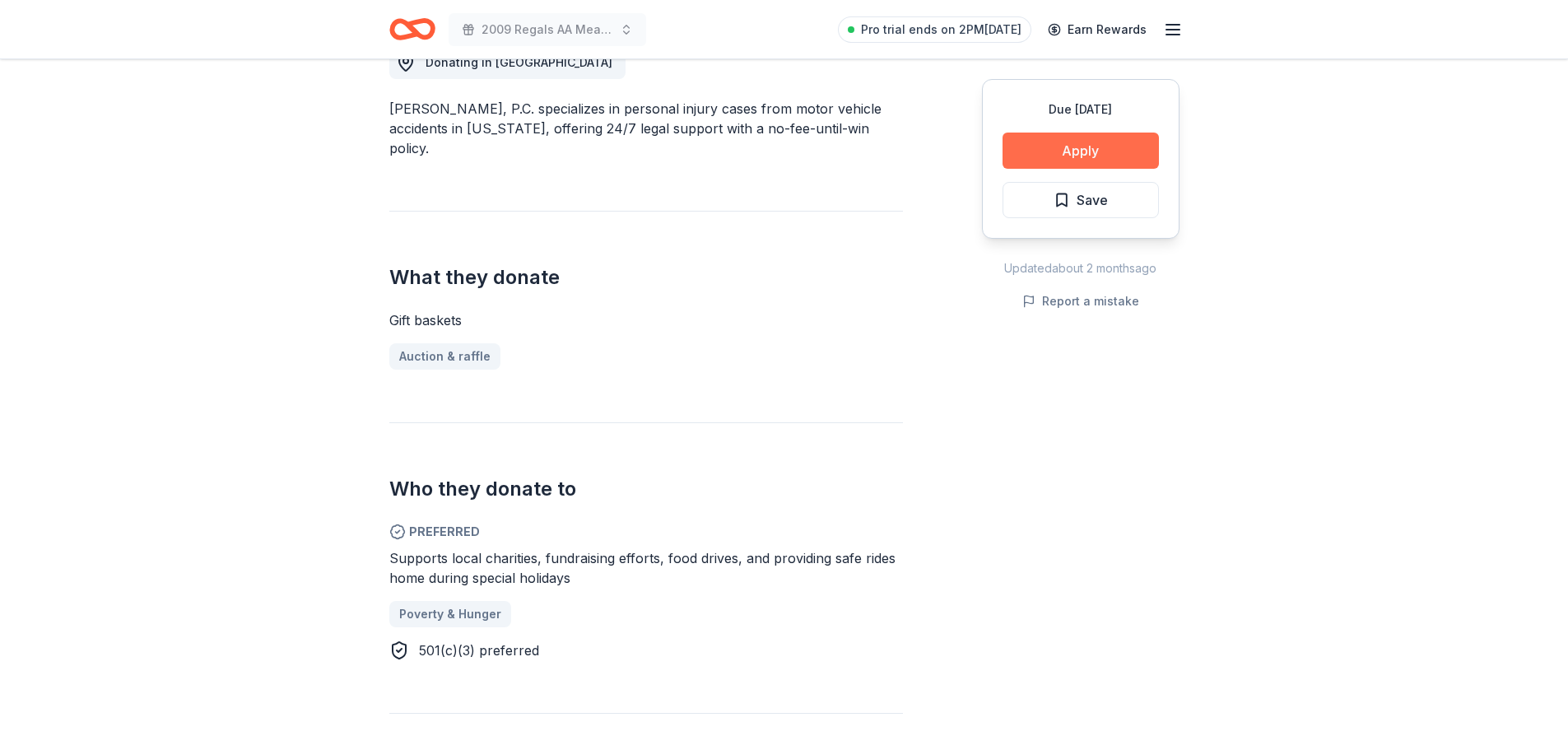
click at [1060, 159] on button "Apply" at bounding box center [1081, 150] width 157 height 36
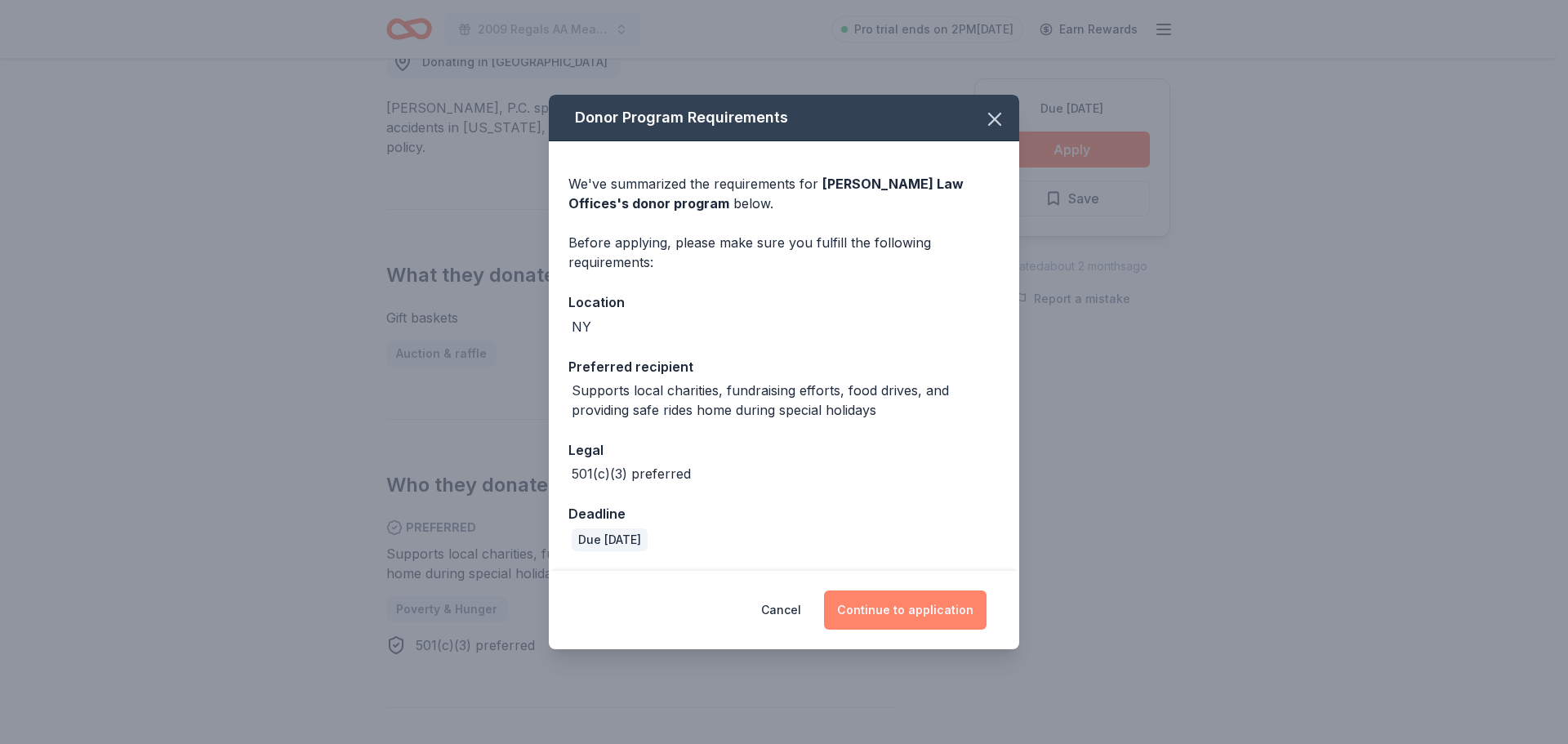
click at [923, 615] on button "Continue to application" at bounding box center [905, 610] width 163 height 39
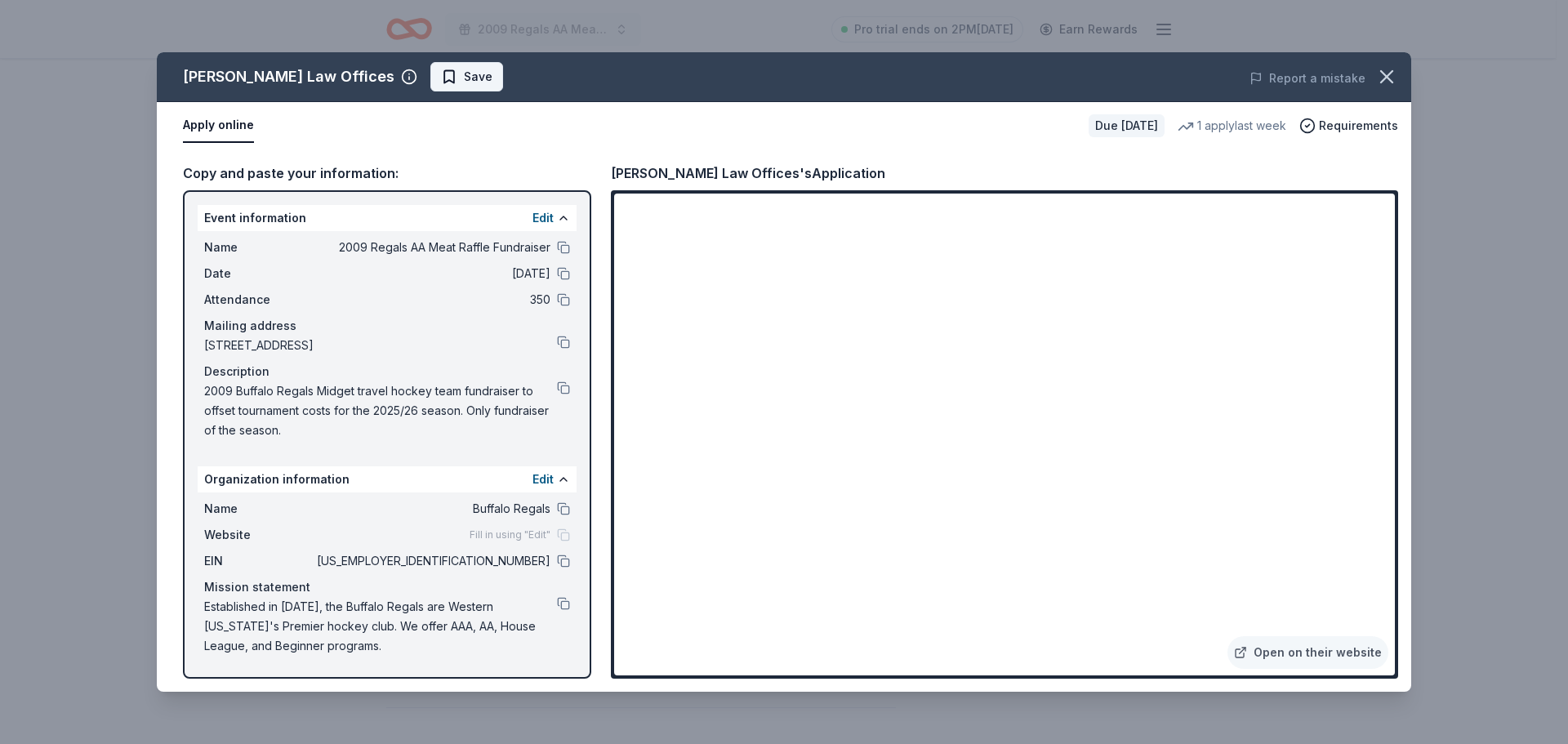
click at [464, 76] on span "Save" at bounding box center [478, 76] width 28 height 19
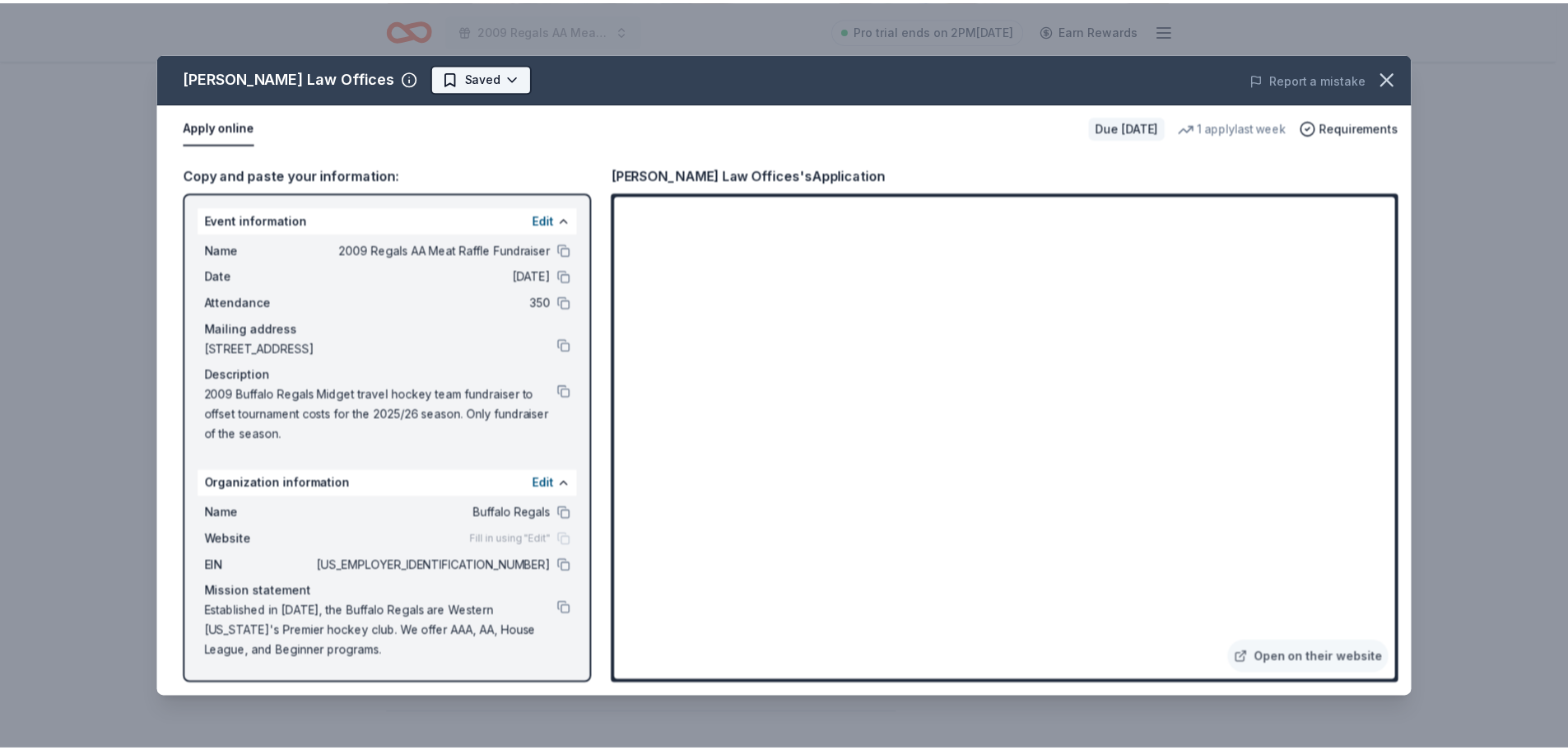
scroll to position [0, 0]
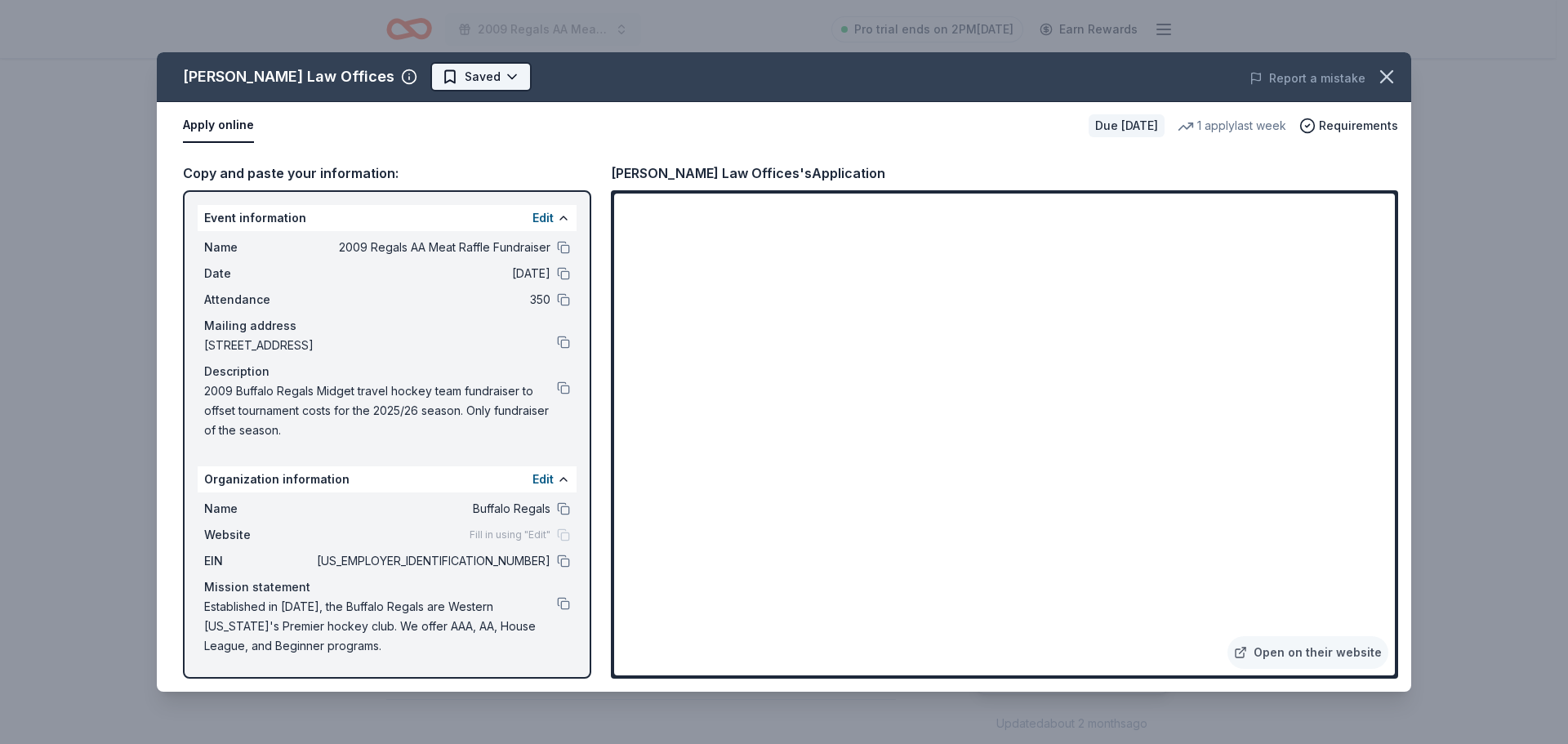
click at [433, 70] on html "2009 Regals AA Meat Raffle Fundraiser Pro trial ends on 2PM, 8/27 Earn Rewards …" at bounding box center [784, 372] width 1568 height 744
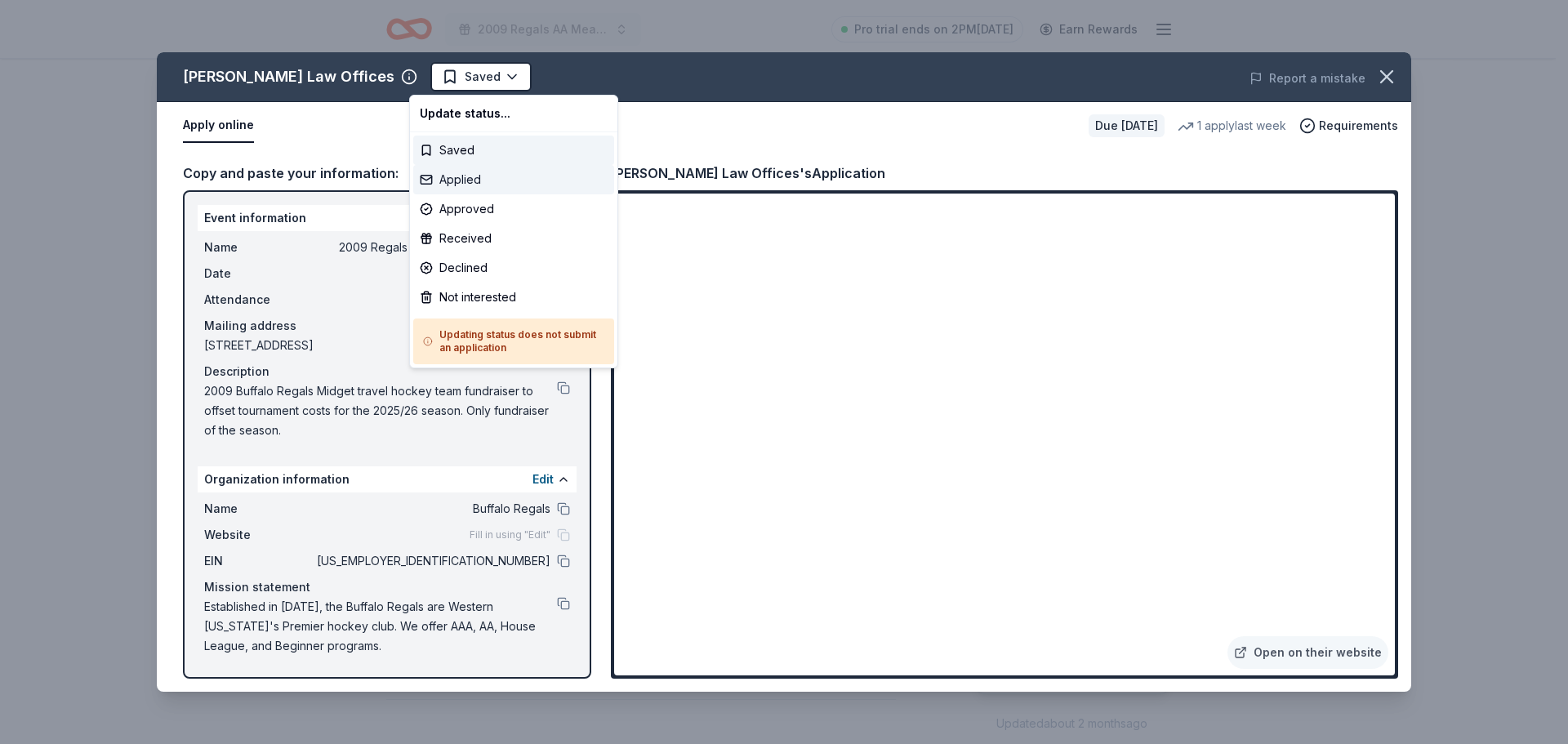
click at [439, 177] on div "Applied" at bounding box center [513, 180] width 201 height 29
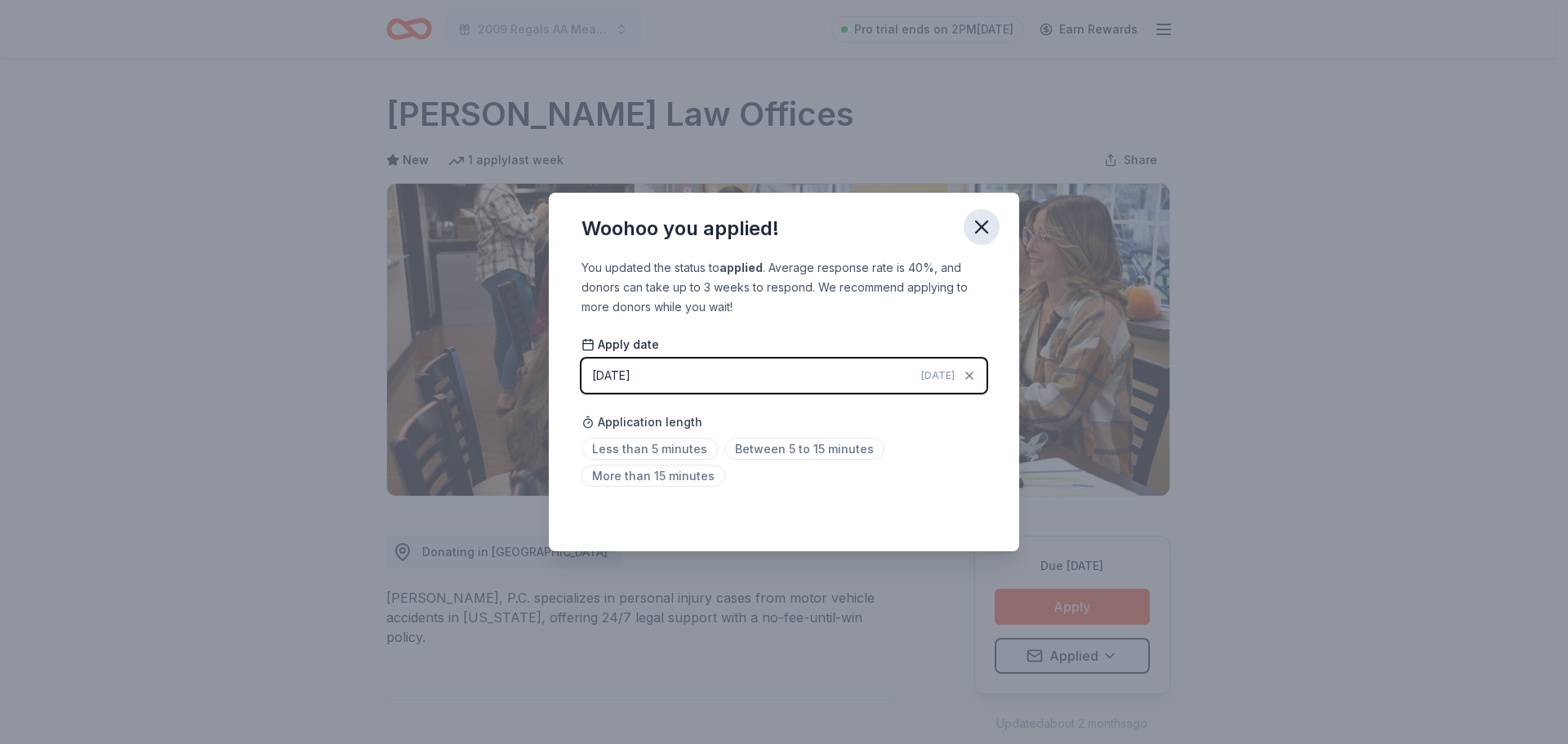
click at [979, 220] on icon "button" at bounding box center [981, 227] width 23 height 23
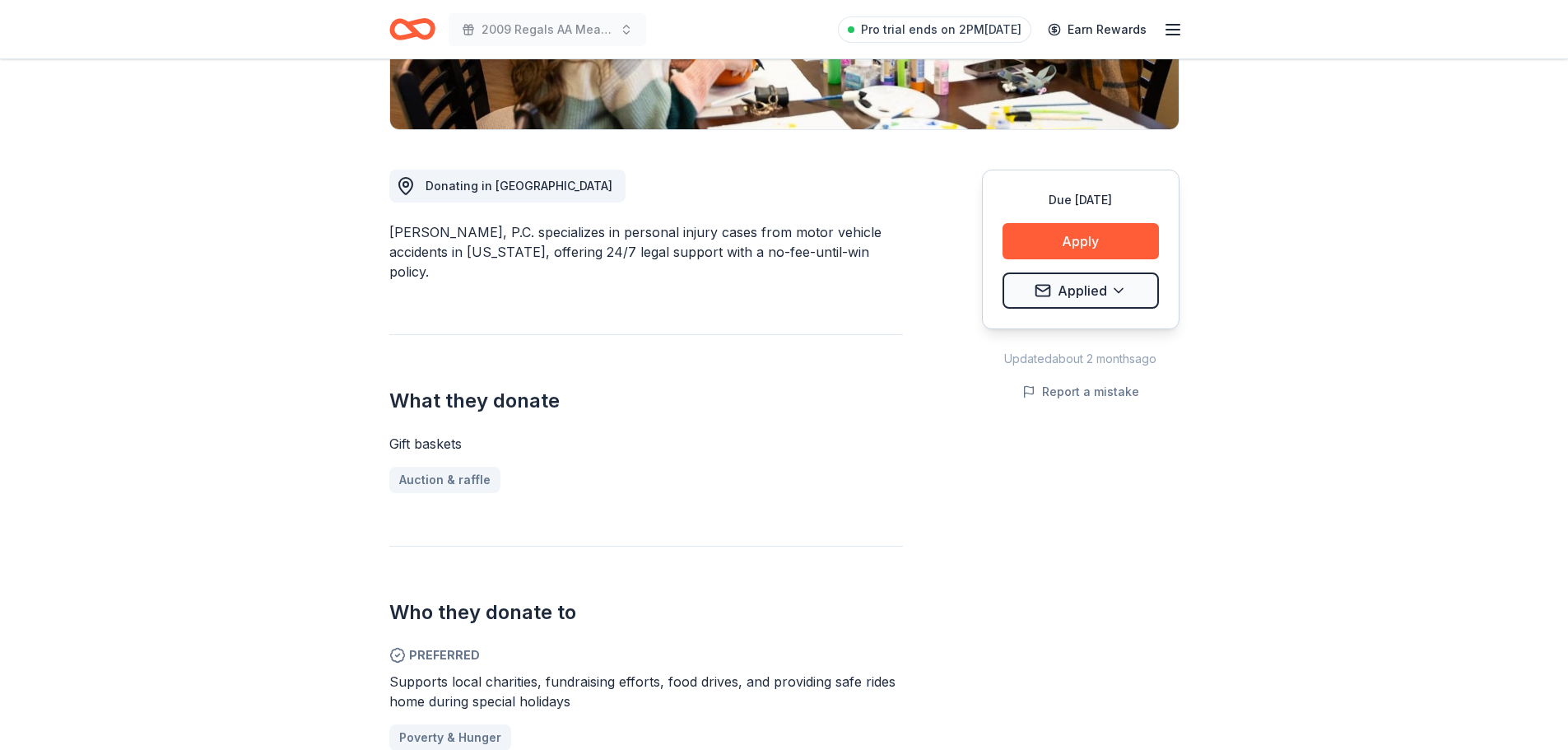
scroll to position [330, 0]
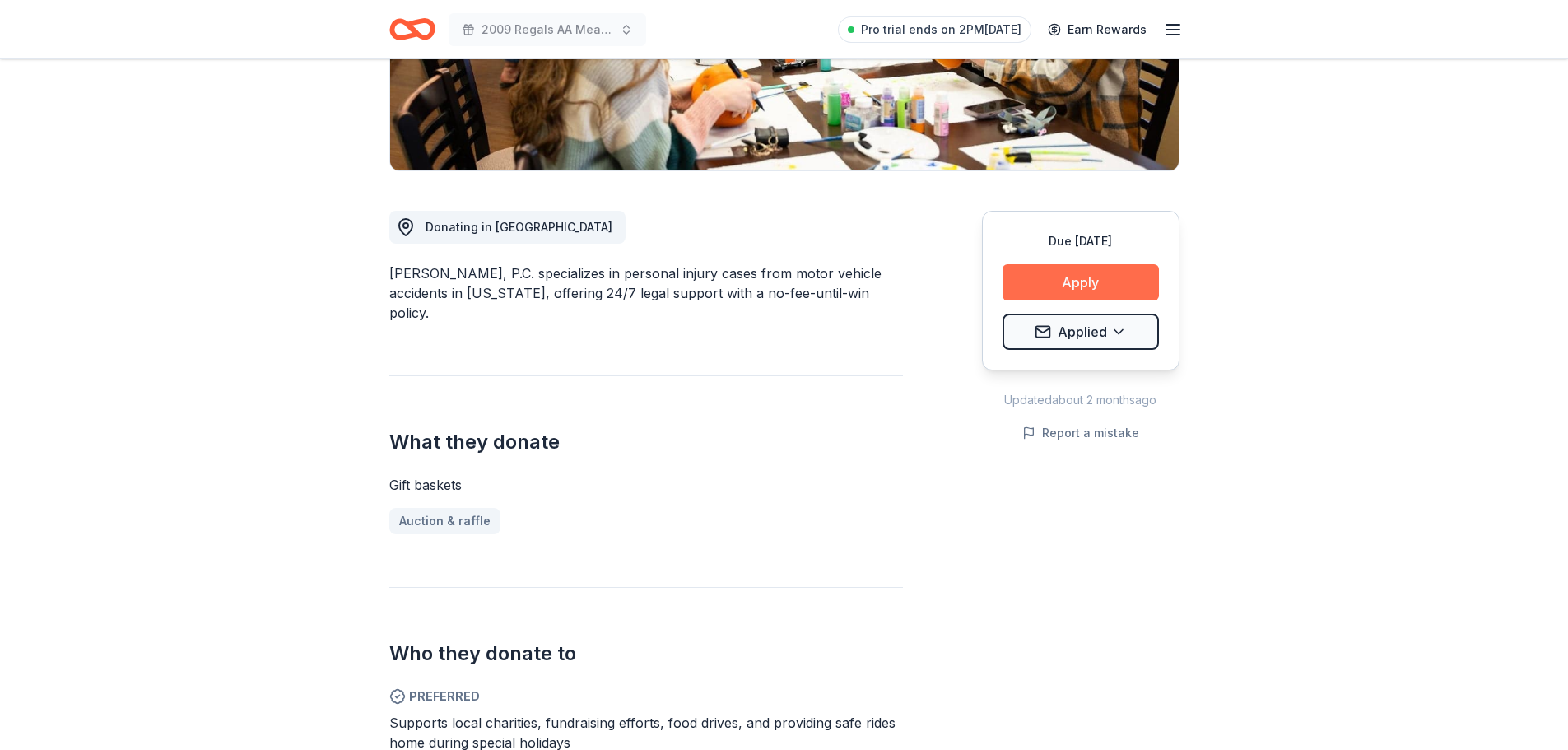
click at [1085, 294] on button "Apply" at bounding box center [1081, 281] width 157 height 36
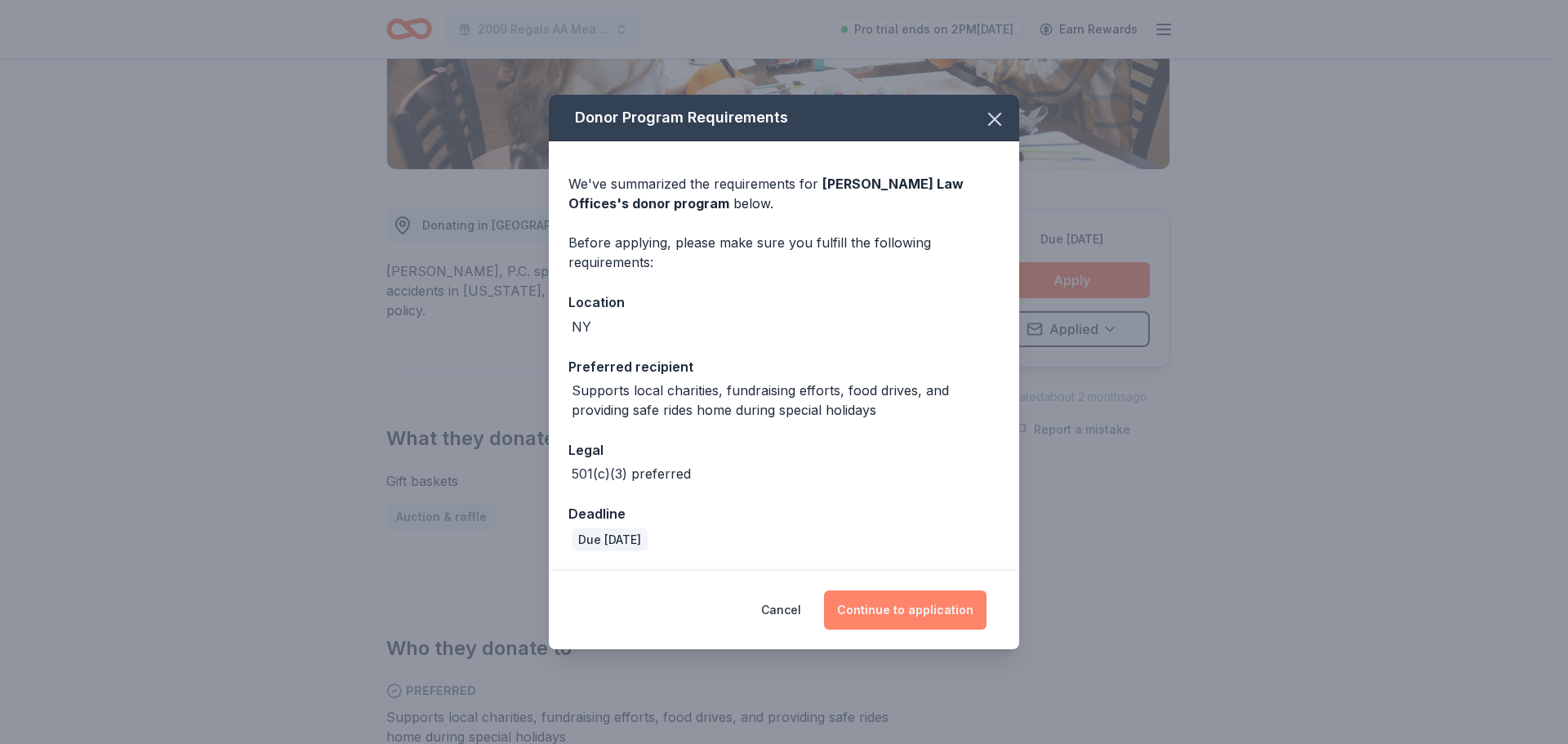
click at [945, 615] on button "Continue to application" at bounding box center [905, 610] width 163 height 39
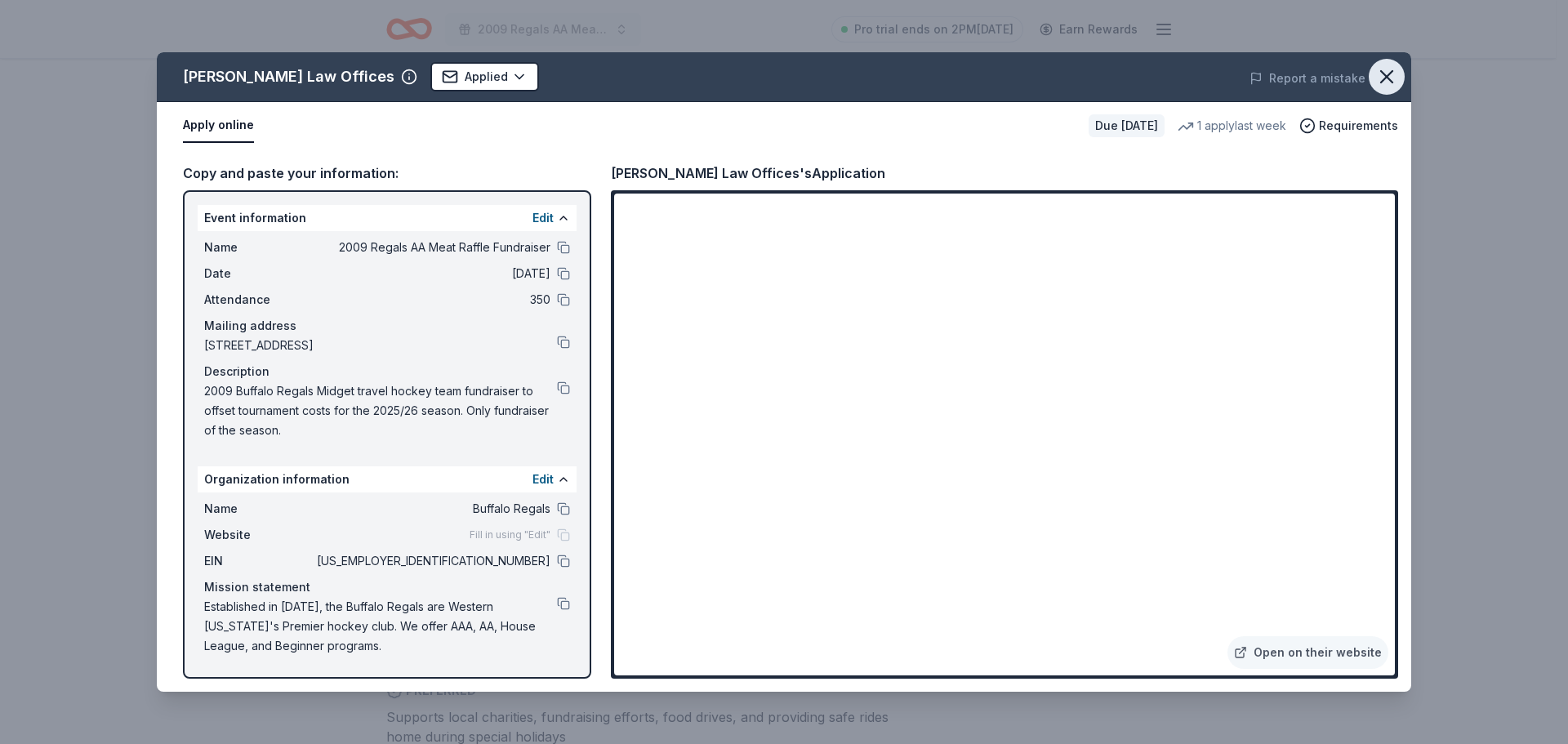
click at [1389, 71] on icon "button" at bounding box center [1386, 76] width 23 height 23
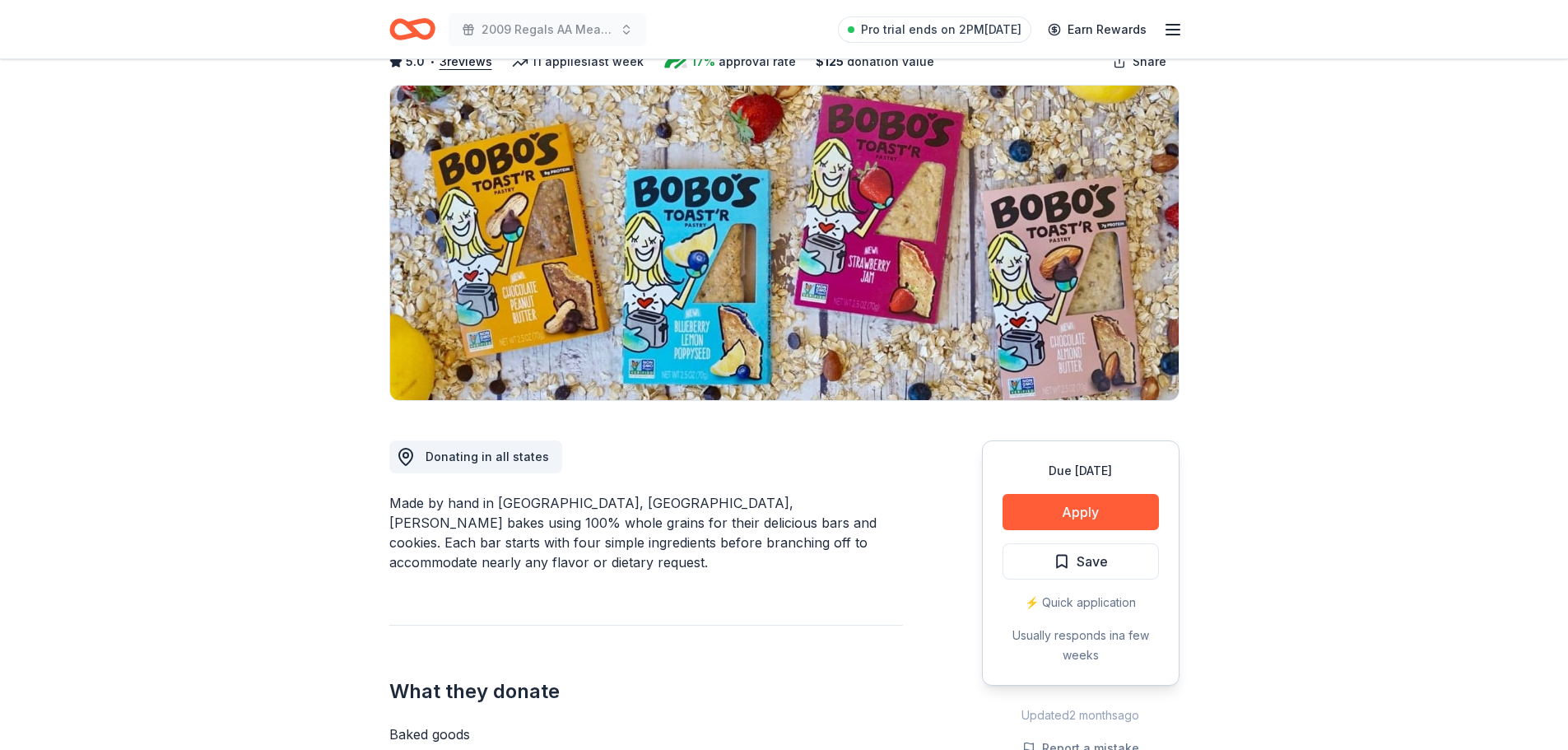
scroll to position [82, 0]
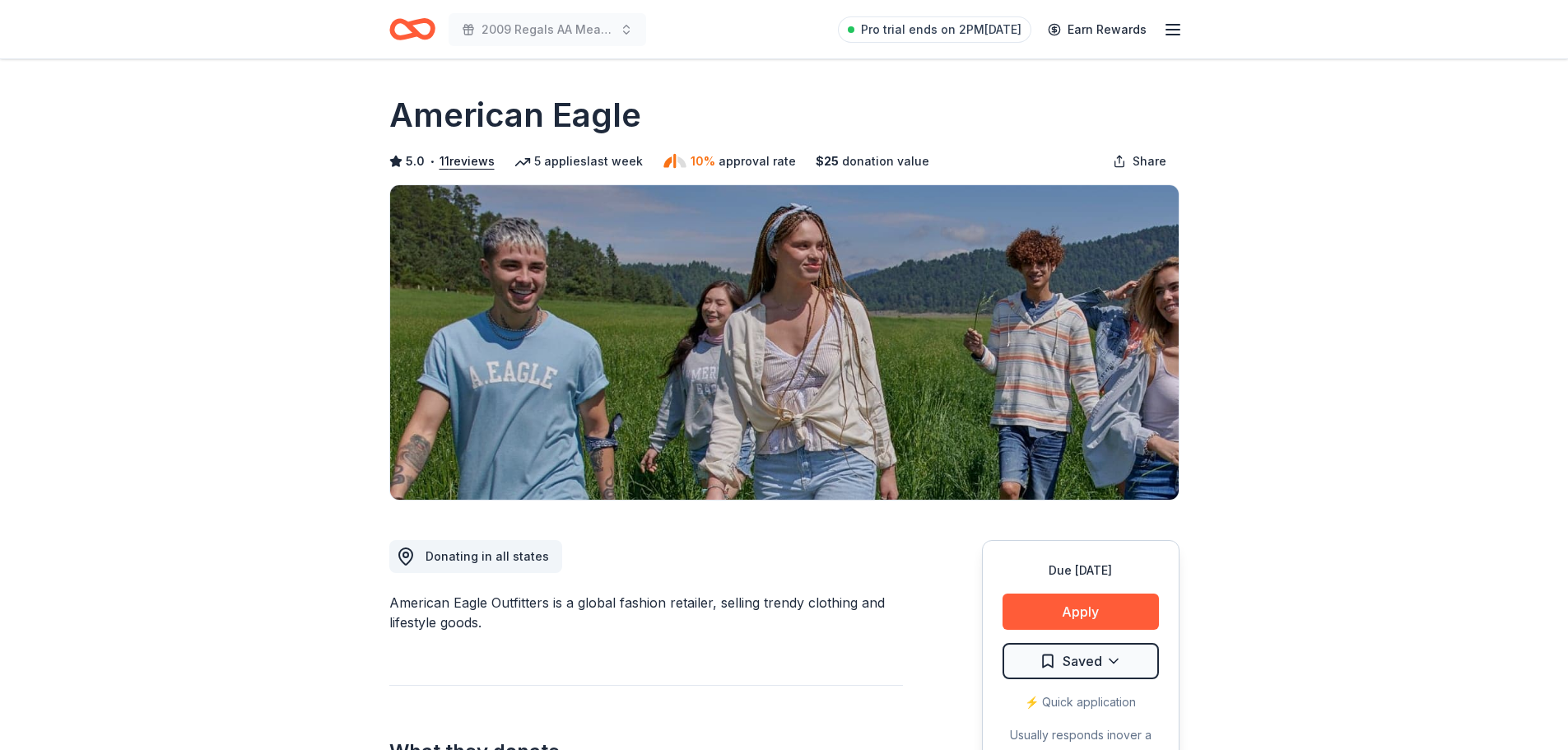
click at [1058, 607] on button "Apply" at bounding box center [1081, 611] width 157 height 36
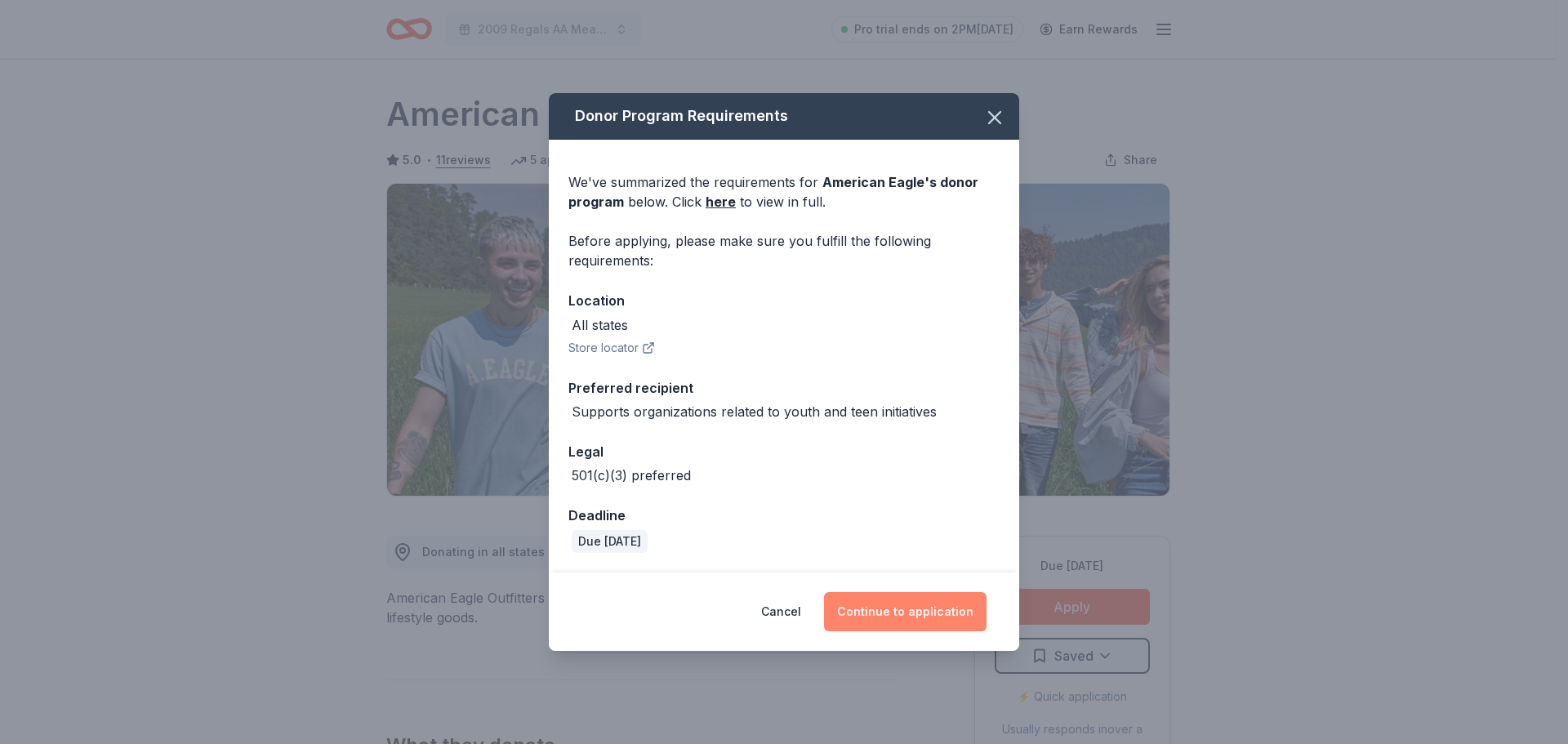
click at [872, 603] on button "Continue to application" at bounding box center [905, 611] width 163 height 39
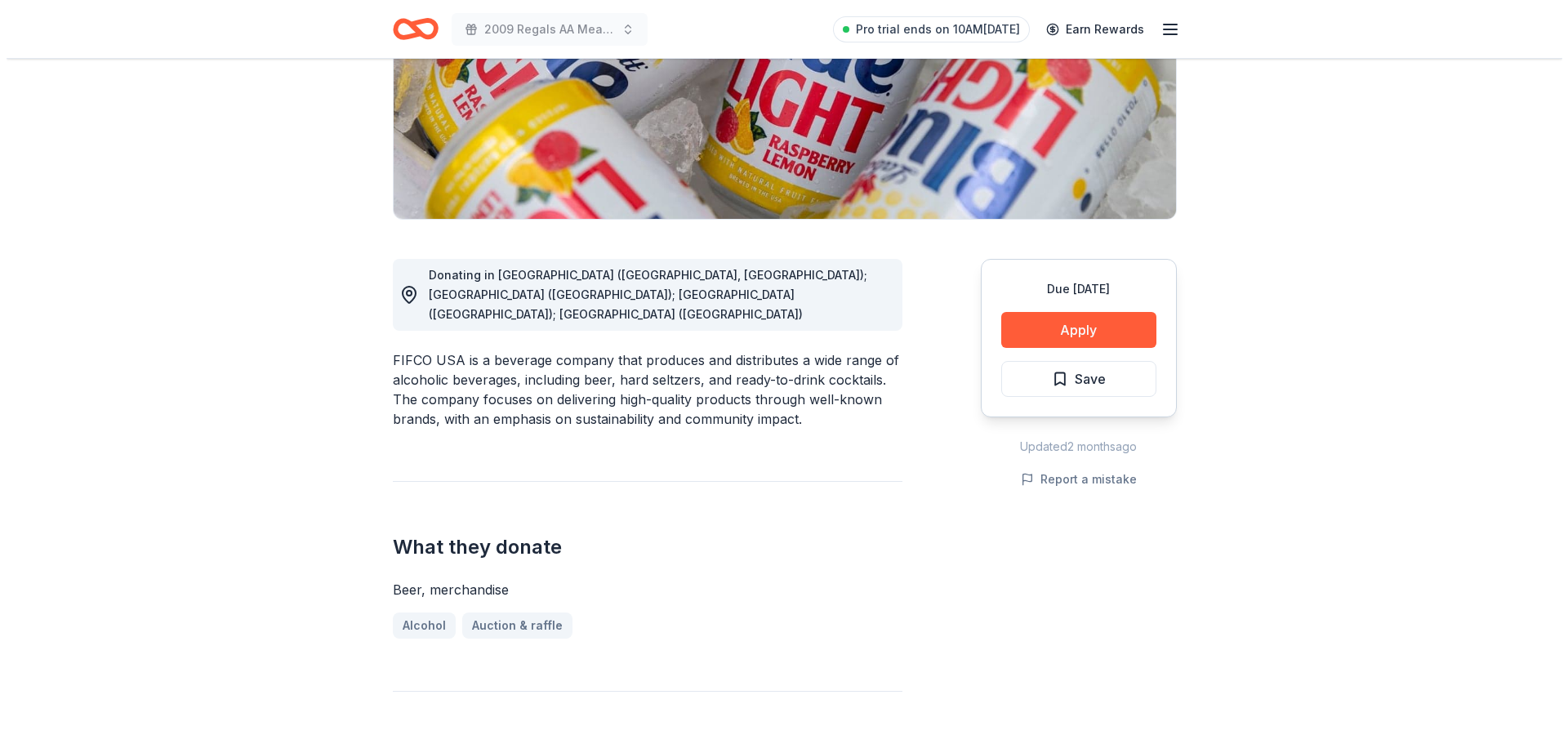
scroll to position [176, 0]
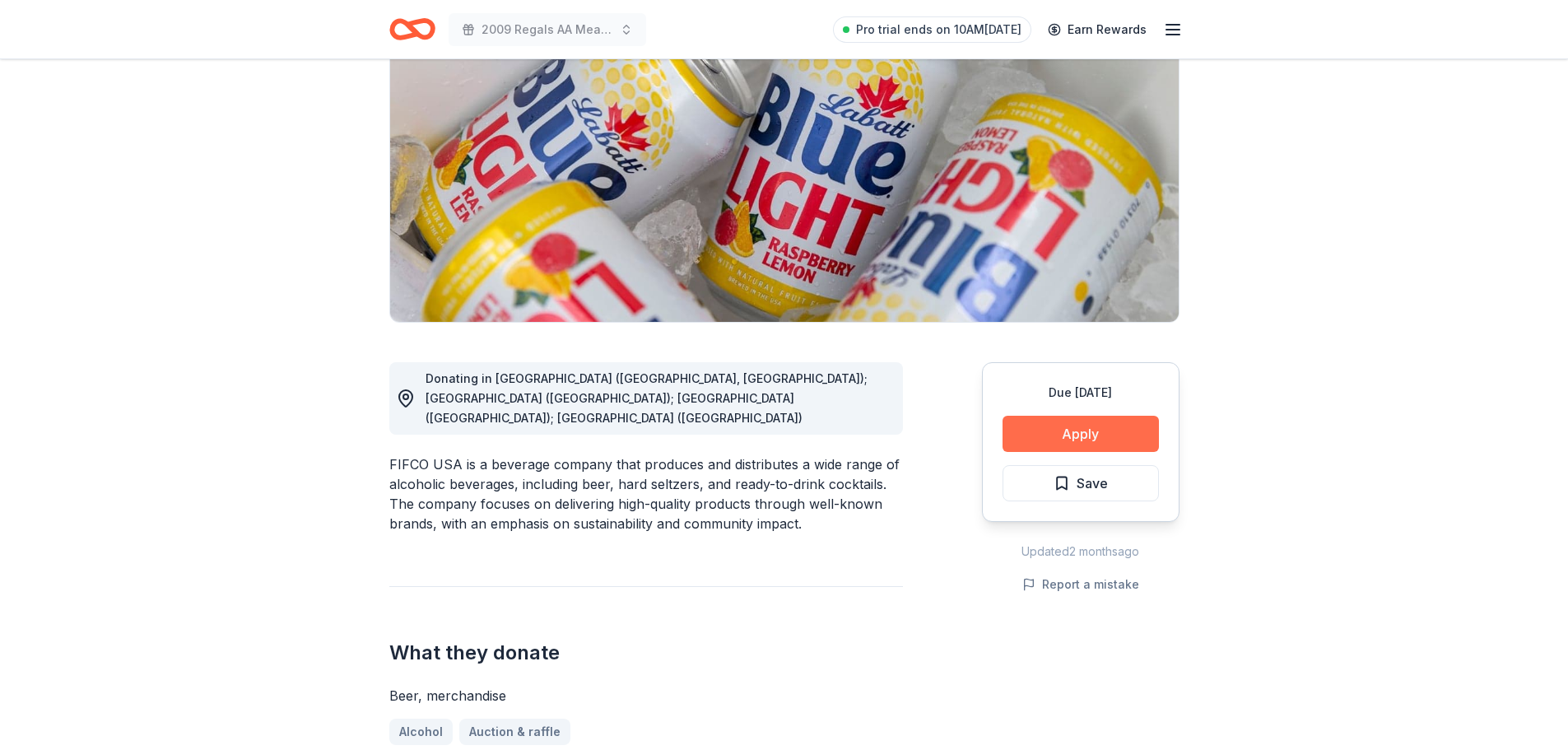
click at [1049, 431] on button "Apply" at bounding box center [1081, 433] width 157 height 36
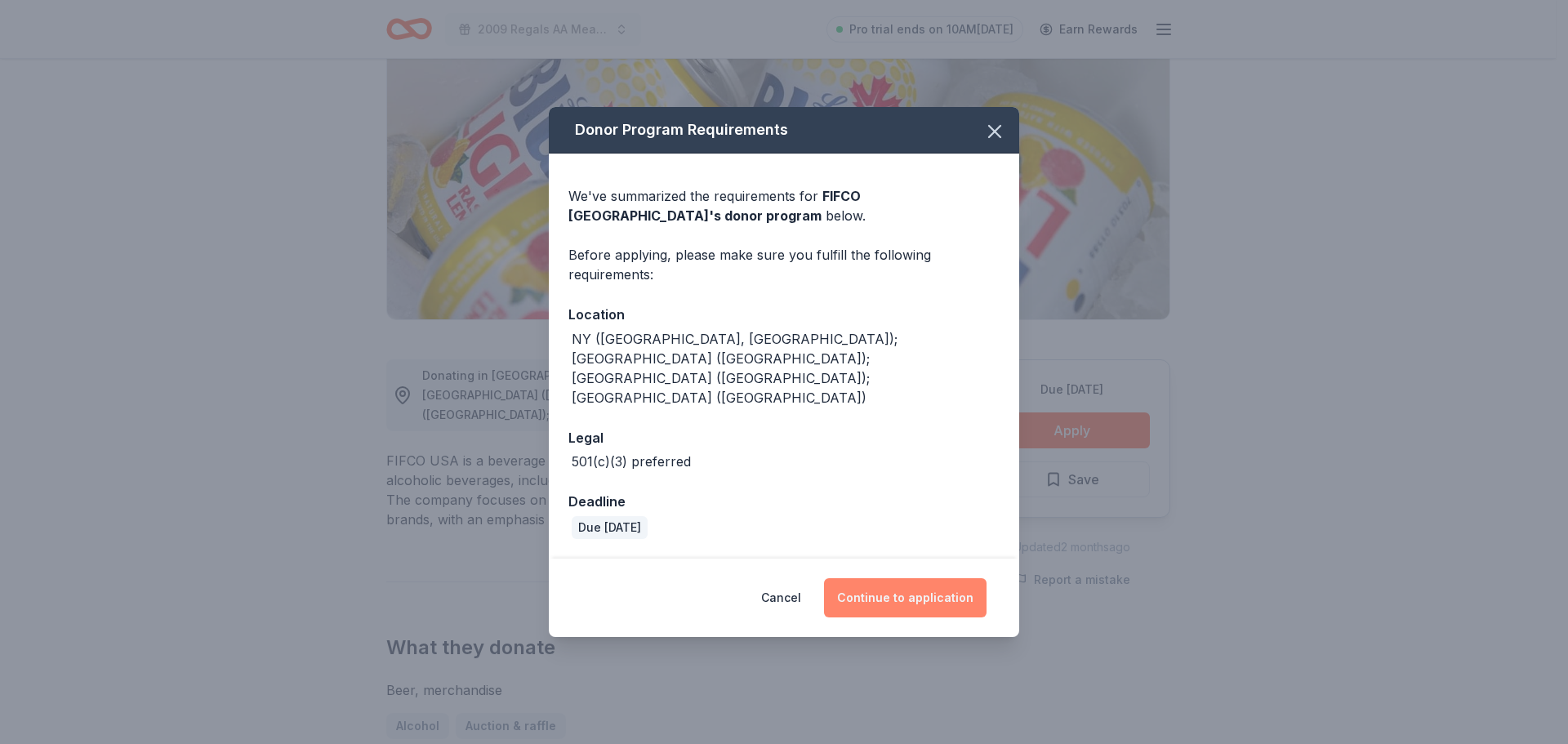
click at [911, 578] on button "Continue to application" at bounding box center [905, 597] width 163 height 39
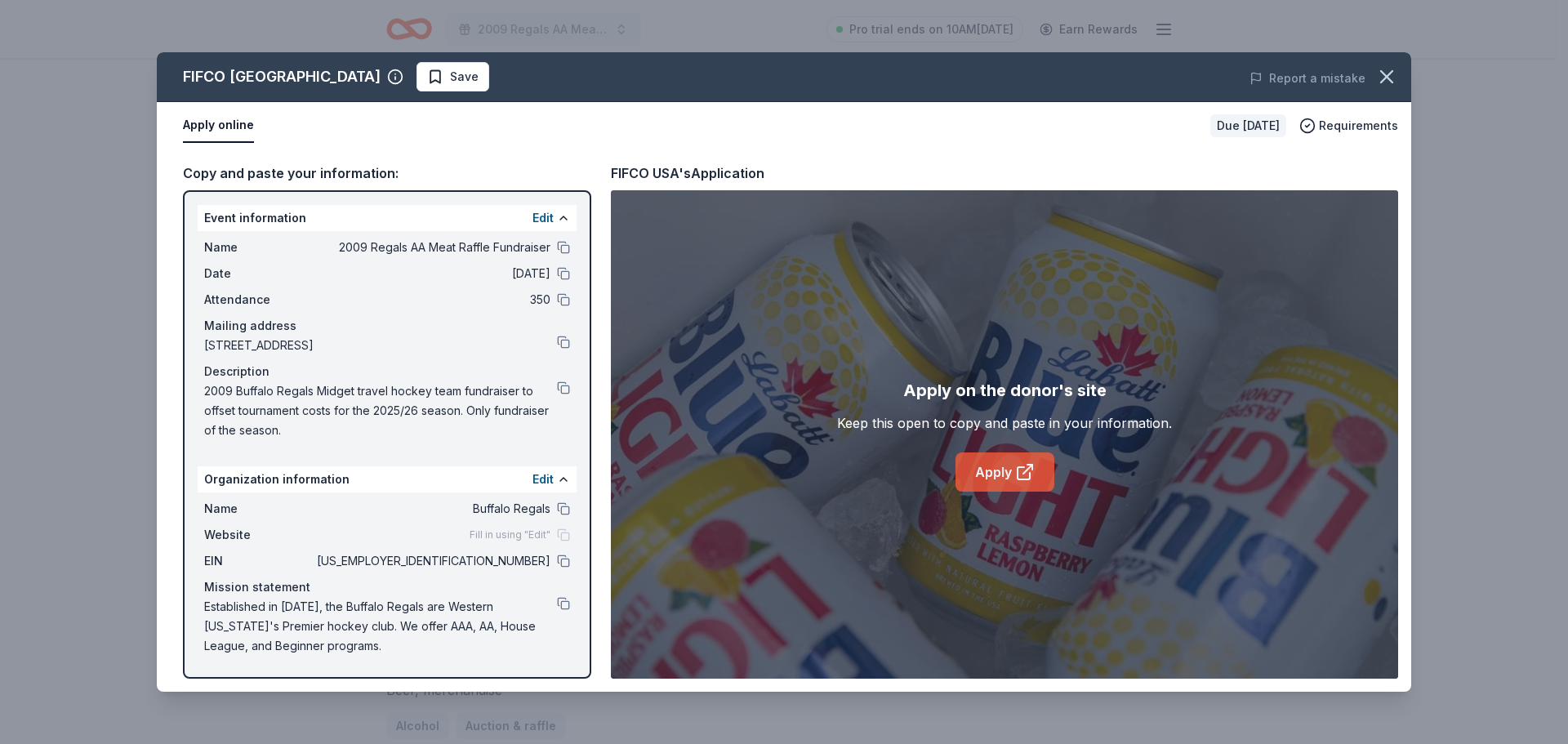
click at [987, 469] on link "Apply" at bounding box center [1005, 471] width 99 height 39
click at [450, 72] on span "Save" at bounding box center [464, 76] width 28 height 19
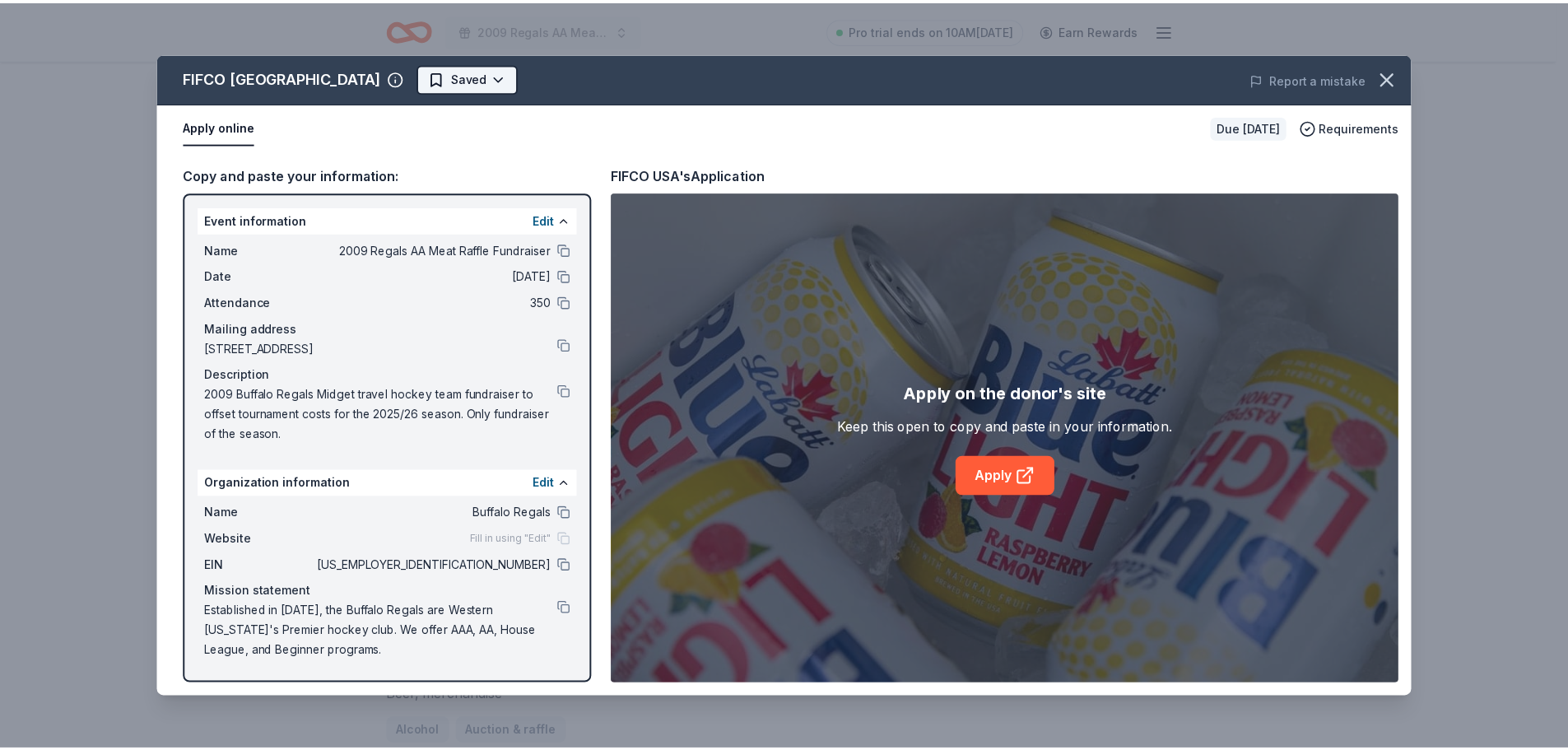
scroll to position [0, 0]
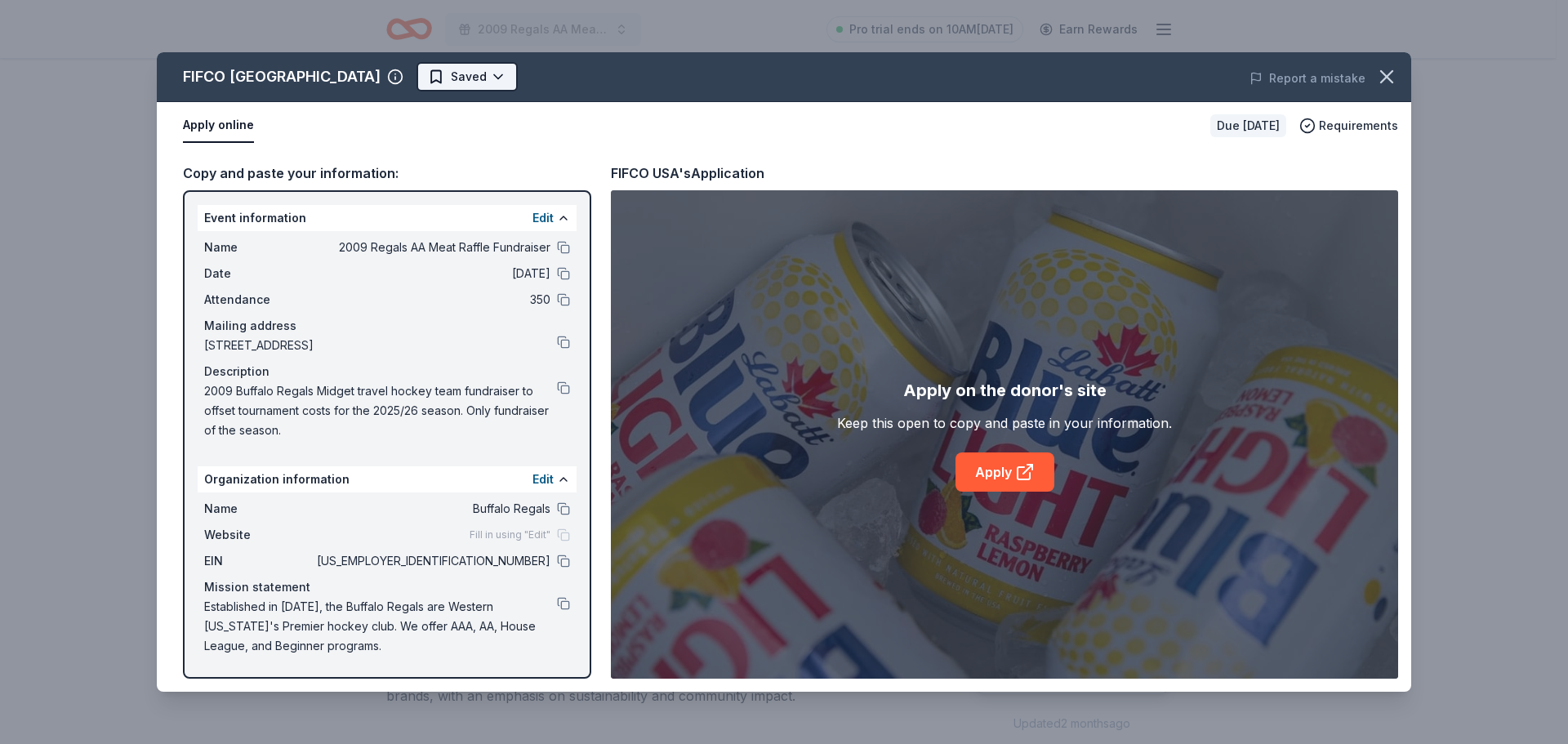
click at [349, 84] on html "2009 Regals AA Meat Raffle Fundraiser Pro trial ends on 10AM[DATE] Earn Rewards…" at bounding box center [784, 372] width 1568 height 744
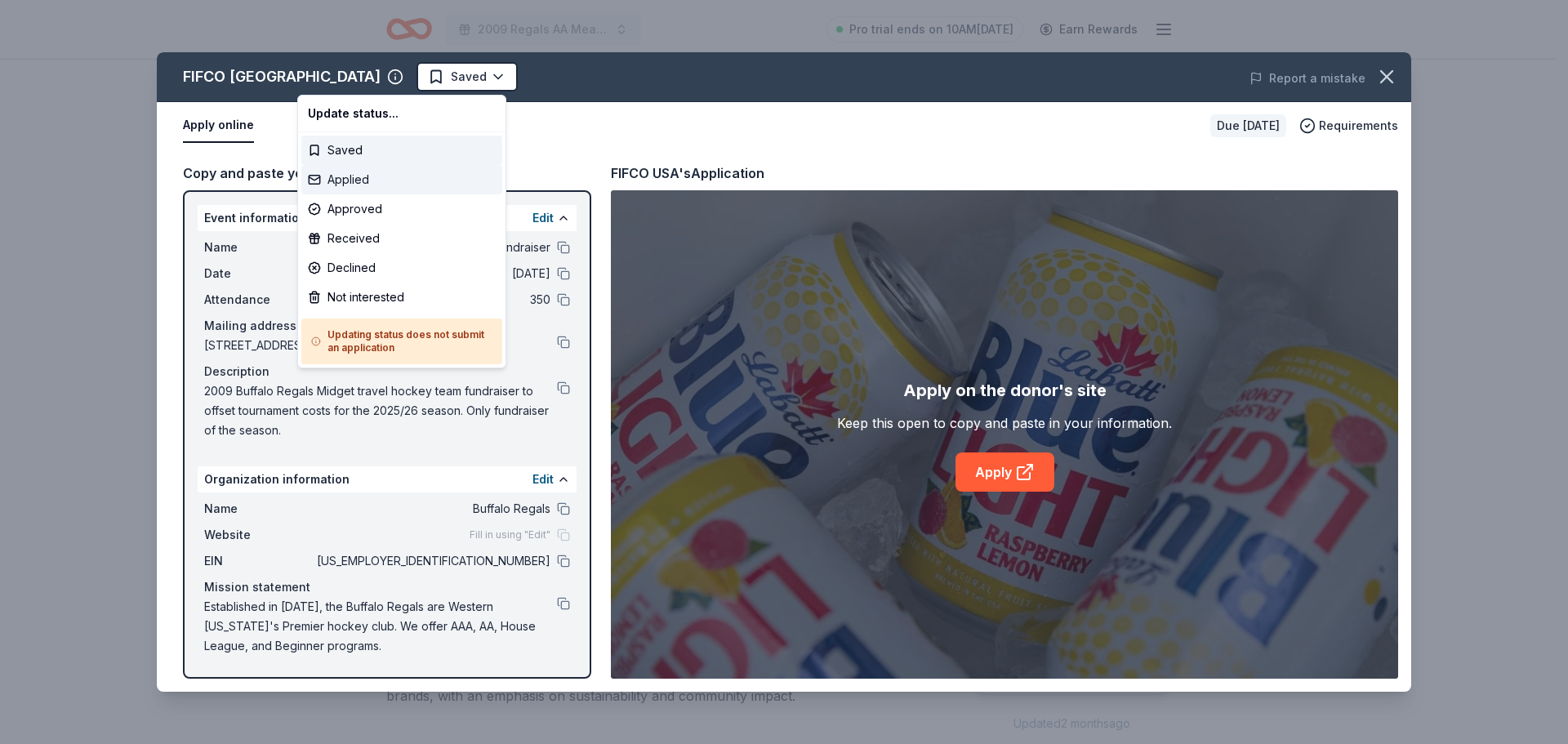
click at [367, 176] on div "Applied" at bounding box center [401, 180] width 201 height 29
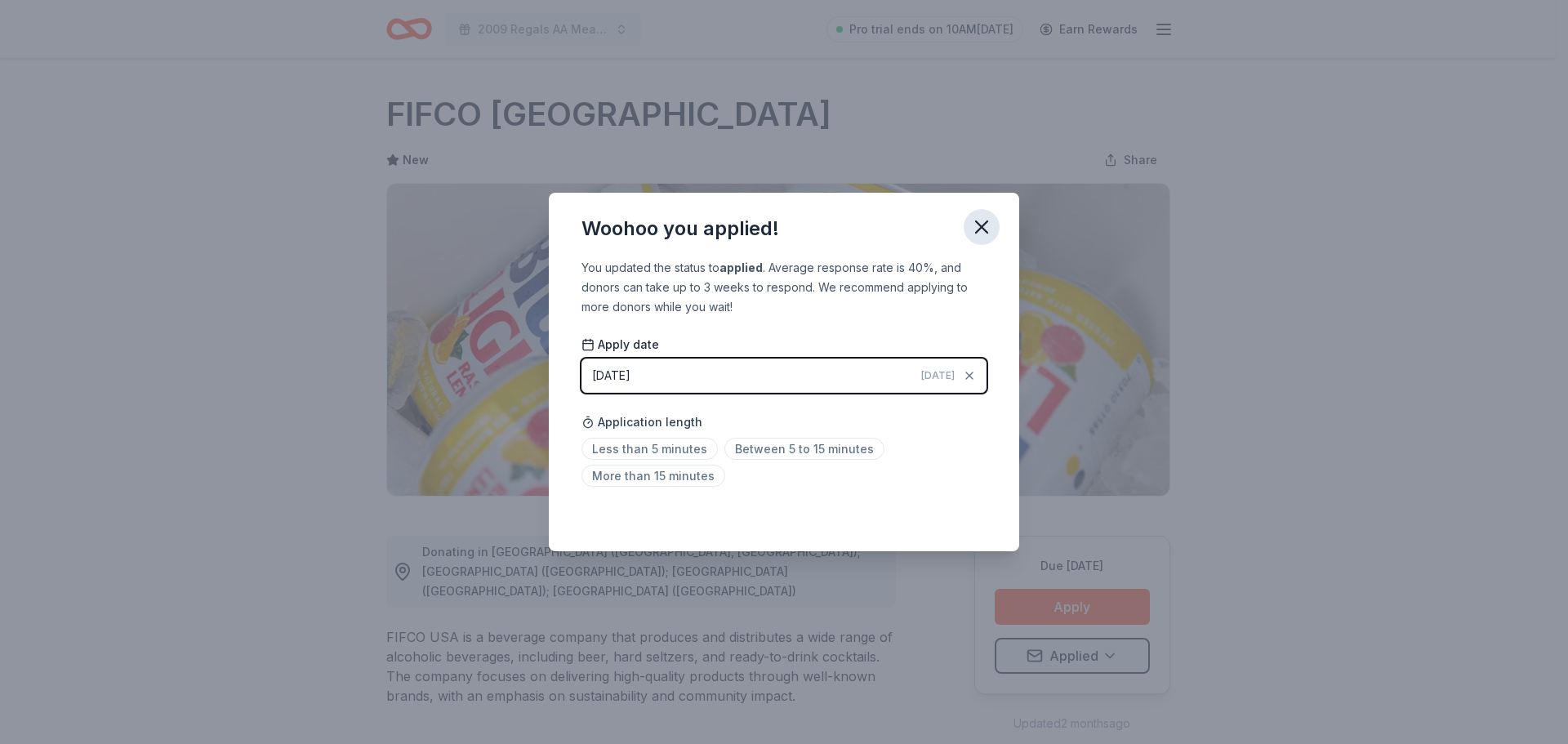
click at [976, 226] on icon "button" at bounding box center [981, 227] width 23 height 23
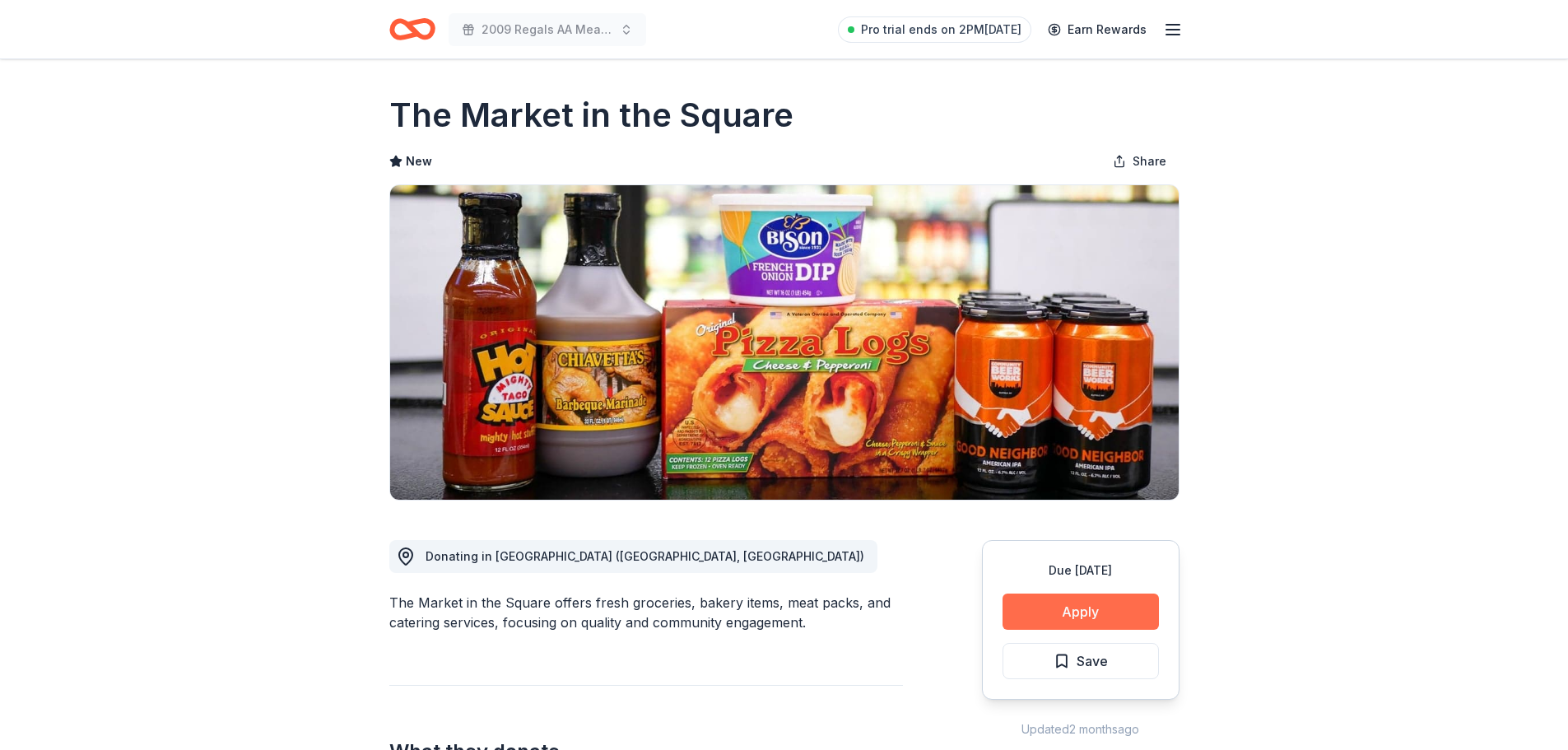
click at [1120, 619] on button "Apply" at bounding box center [1081, 611] width 157 height 36
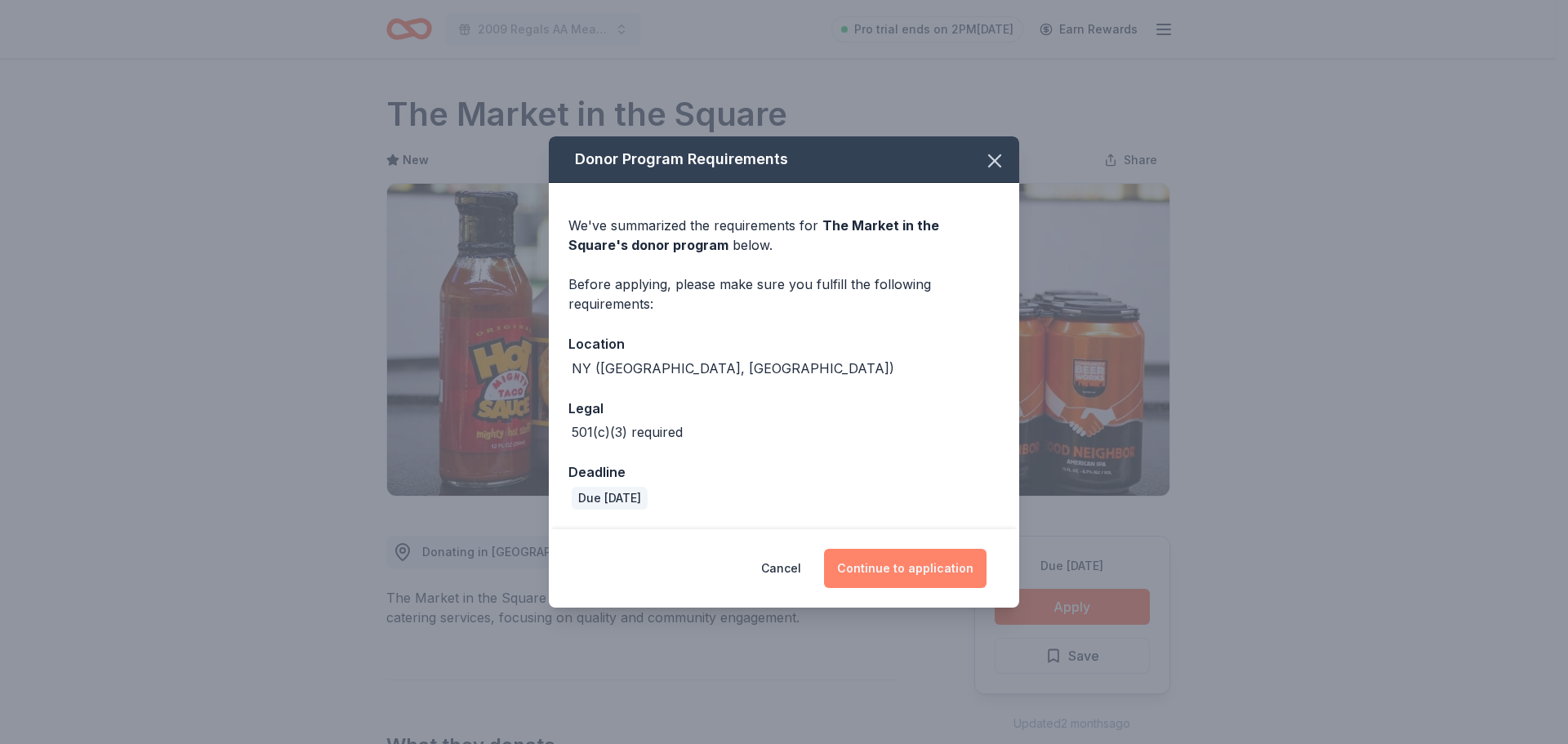
click at [895, 569] on button "Continue to application" at bounding box center [905, 568] width 163 height 39
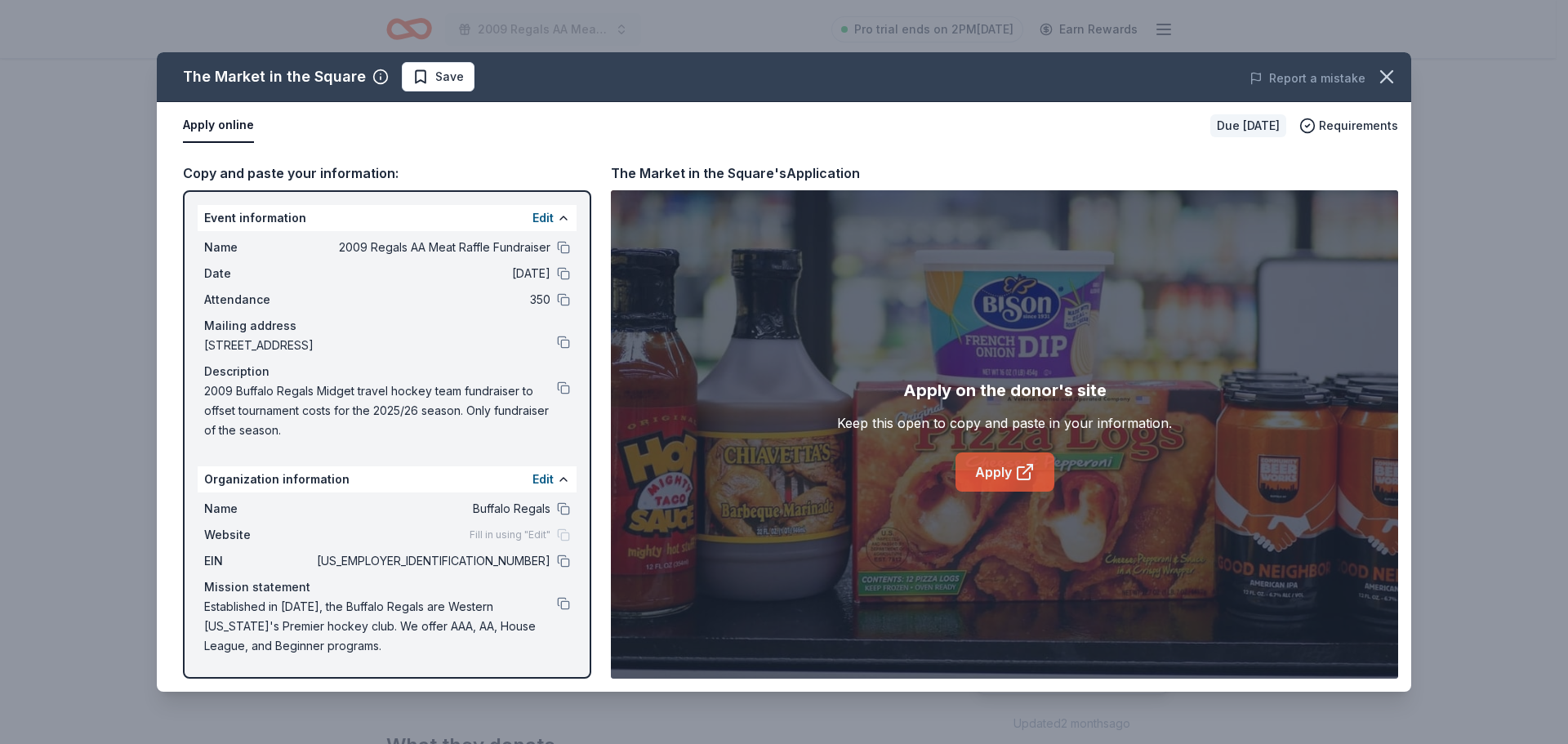
click at [986, 473] on link "Apply" at bounding box center [1005, 471] width 99 height 39
click at [415, 76] on span "Save" at bounding box center [438, 76] width 51 height 19
click at [430, 70] on html "2009 Regals AA Meat Raffle Fundraiser Pro trial ends on 2PM[DATE] Earn Rewards …" at bounding box center [784, 372] width 1568 height 744
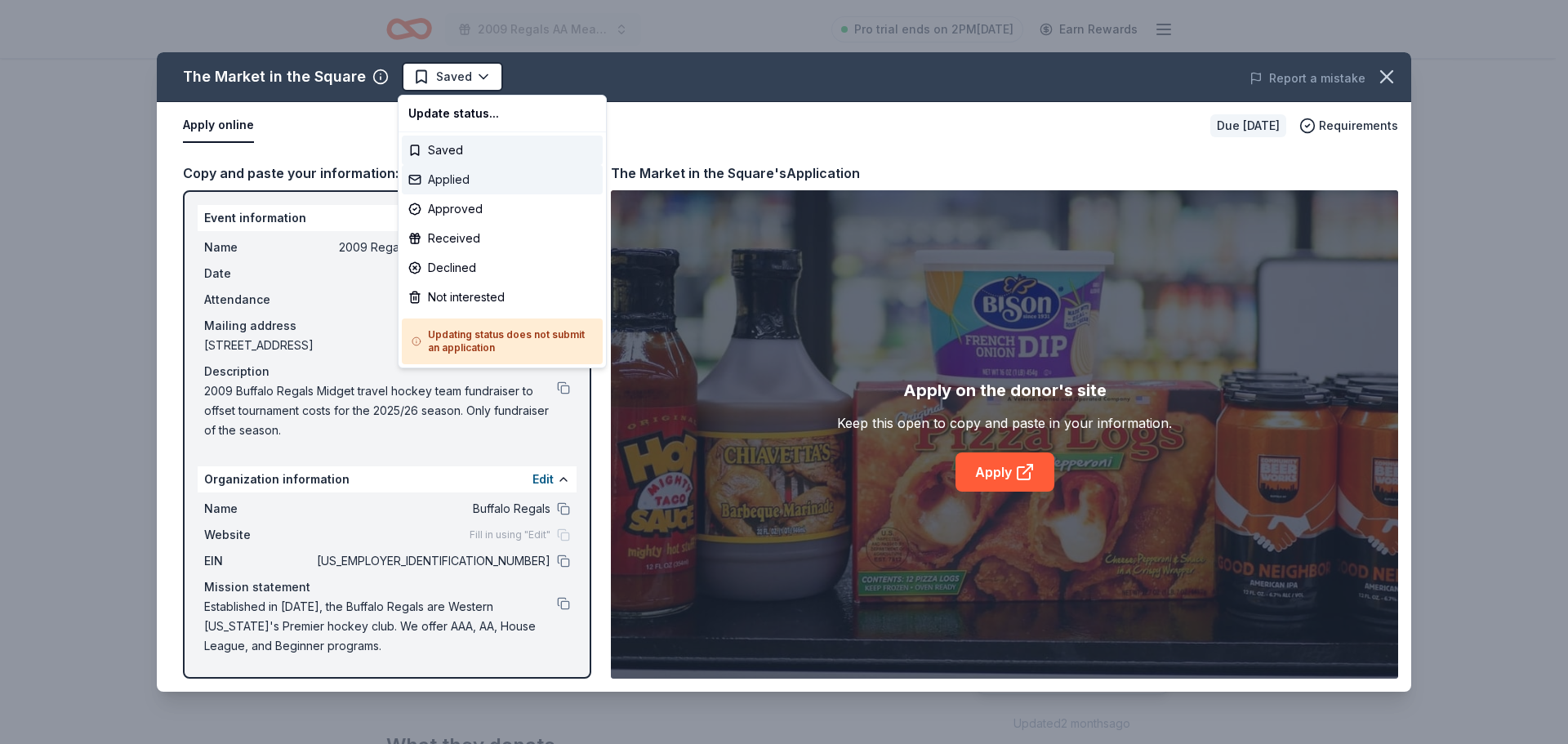
click at [461, 186] on div "Applied" at bounding box center [502, 180] width 201 height 29
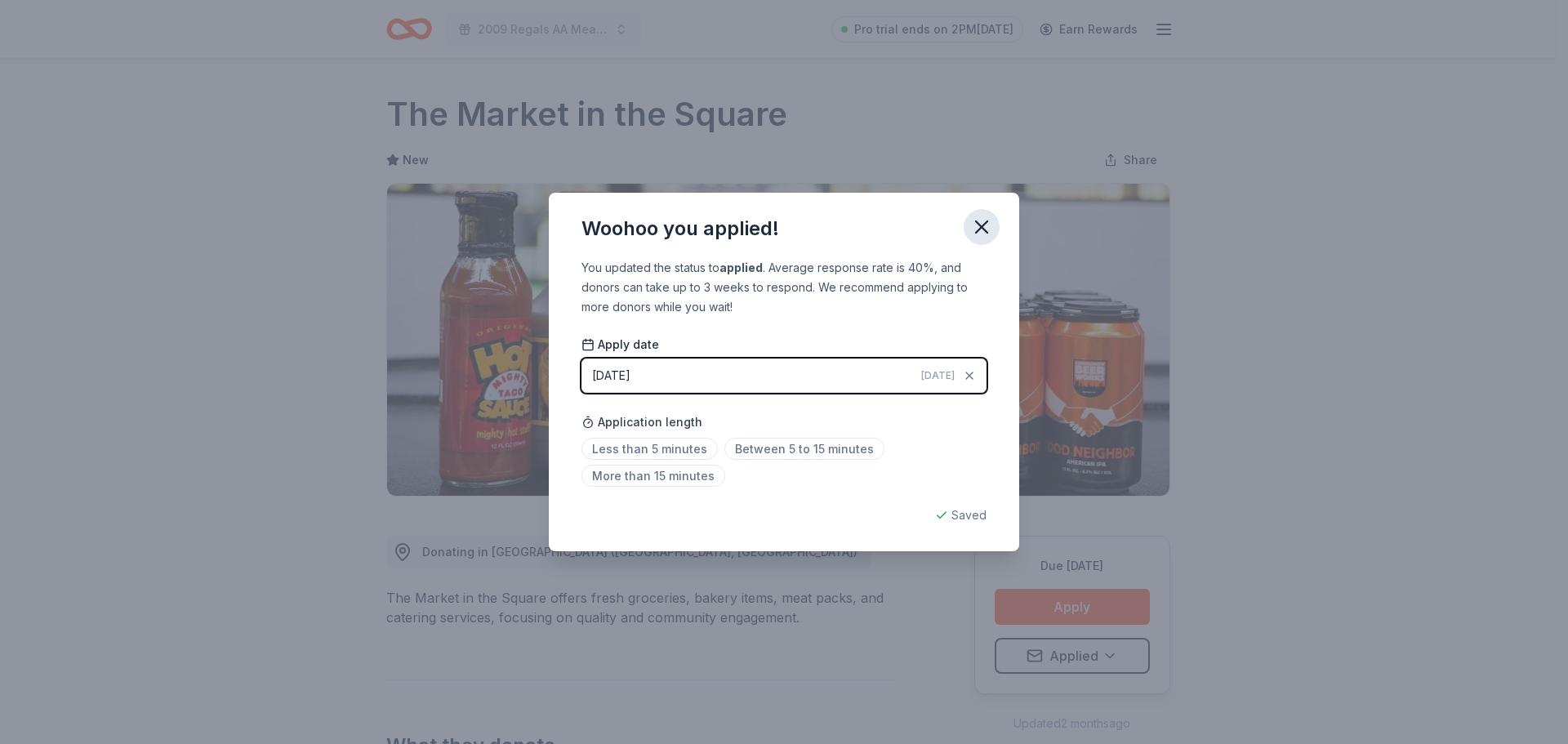
click at [987, 223] on icon "button" at bounding box center [981, 227] width 11 height 11
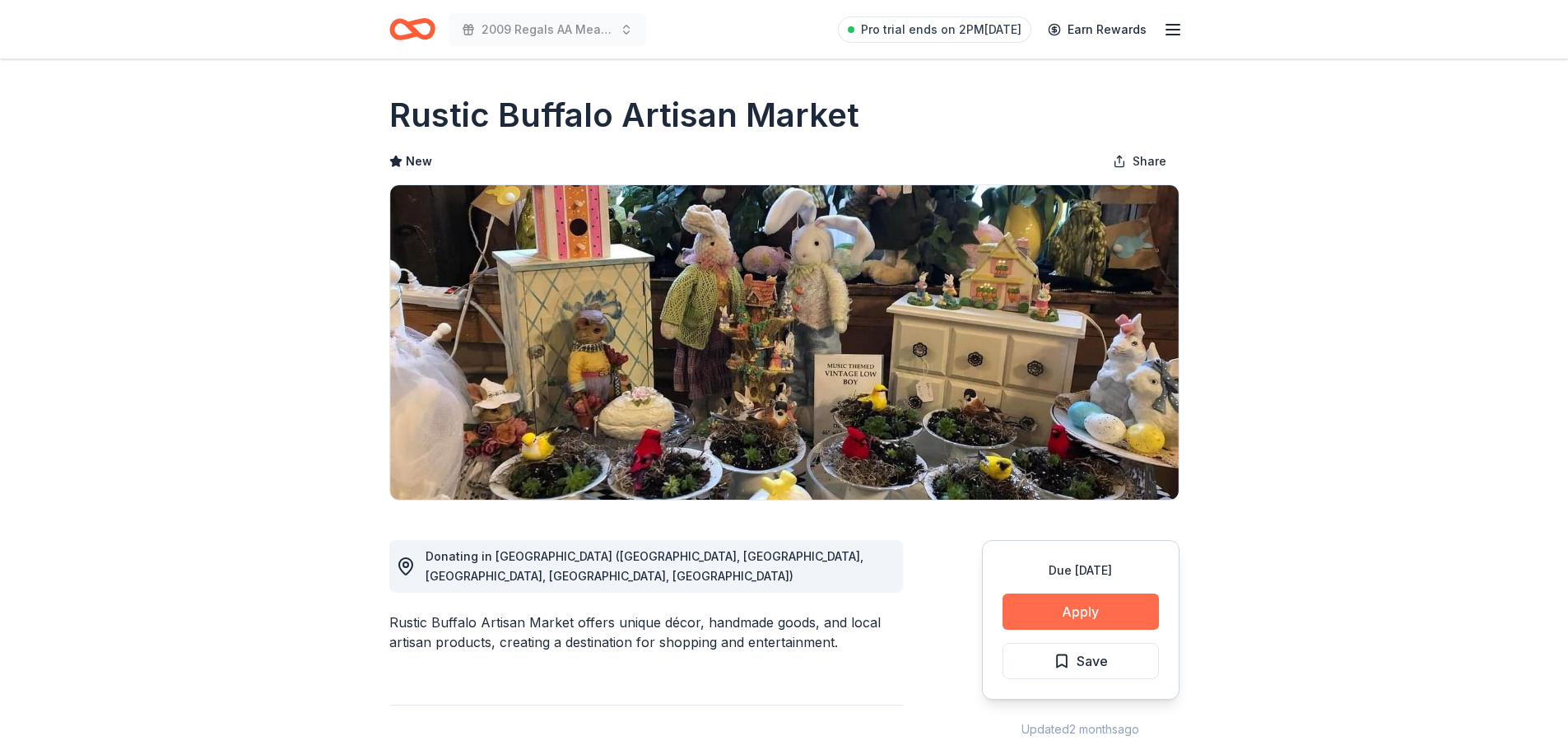
click at [1137, 621] on button "Apply" at bounding box center [1081, 611] width 157 height 36
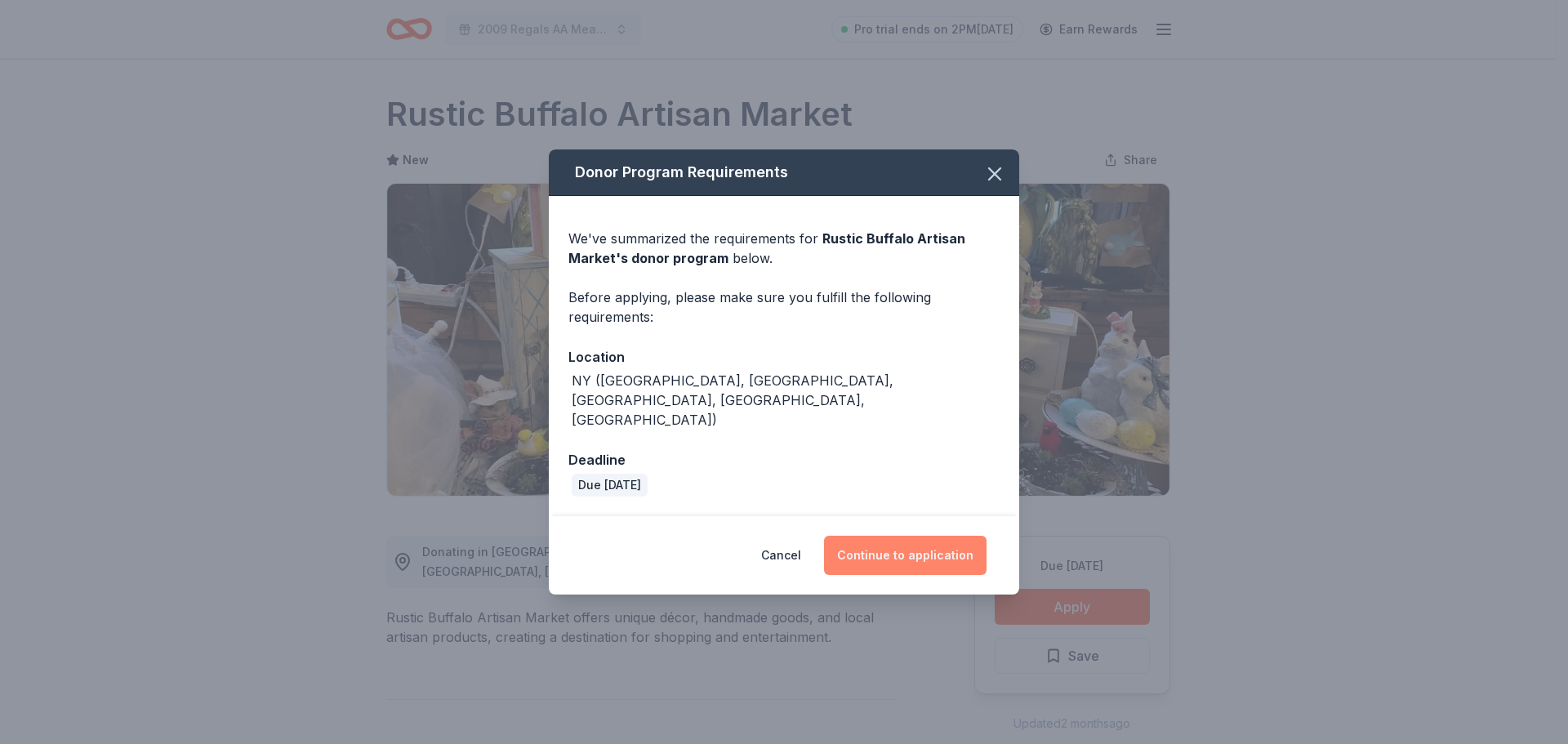
click at [958, 552] on button "Continue to application" at bounding box center [905, 555] width 163 height 39
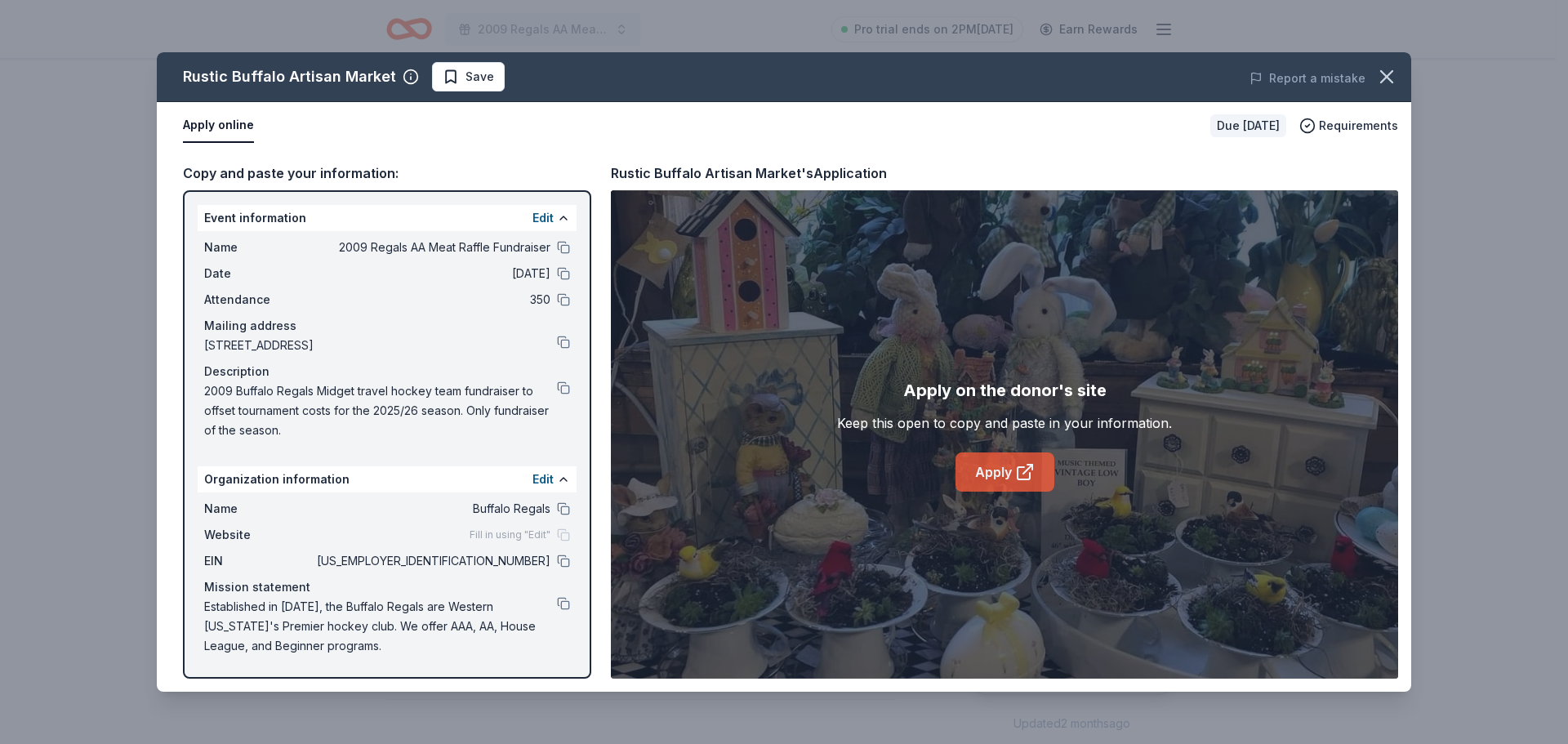
click at [1014, 469] on link "Apply" at bounding box center [1005, 471] width 99 height 39
click at [457, 80] on span "Save" at bounding box center [468, 76] width 51 height 19
click at [457, 71] on html "2009 Regals AA Meat Raffle Fundraiser Pro trial ends on 2PM, 8/27 Earn Rewards …" at bounding box center [784, 372] width 1568 height 744
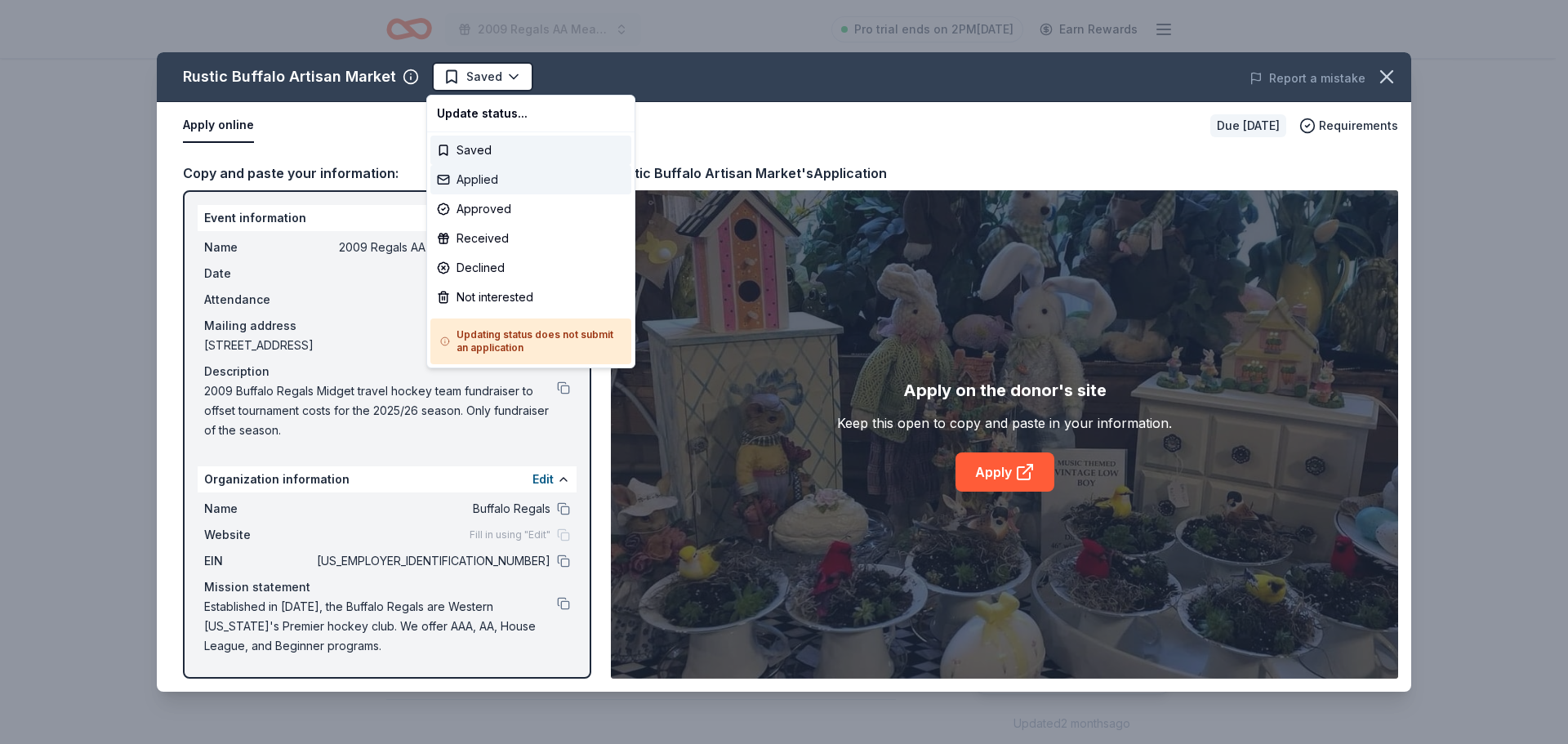
click at [481, 175] on div "Applied" at bounding box center [530, 180] width 201 height 29
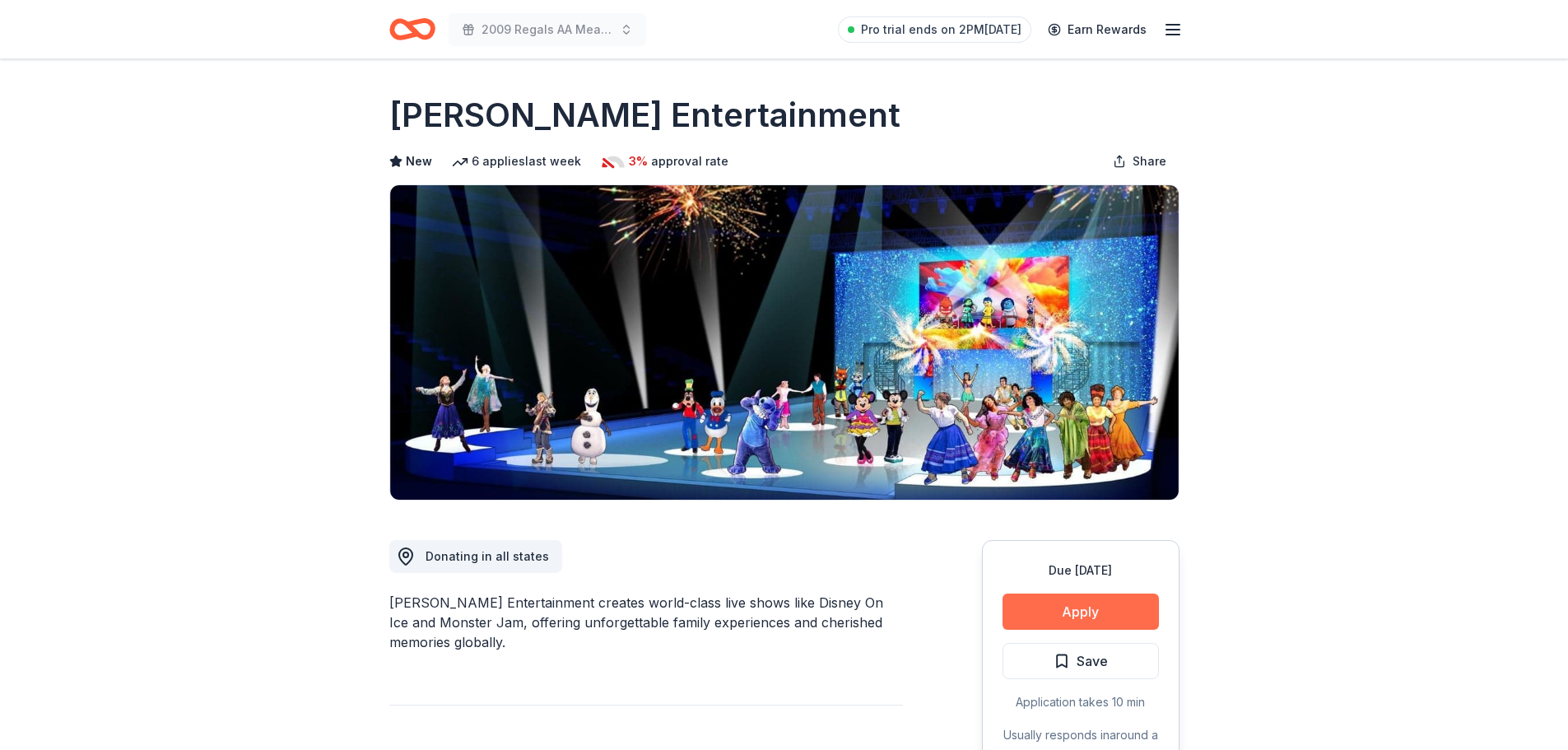
click at [1048, 597] on button "Apply" at bounding box center [1081, 611] width 157 height 36
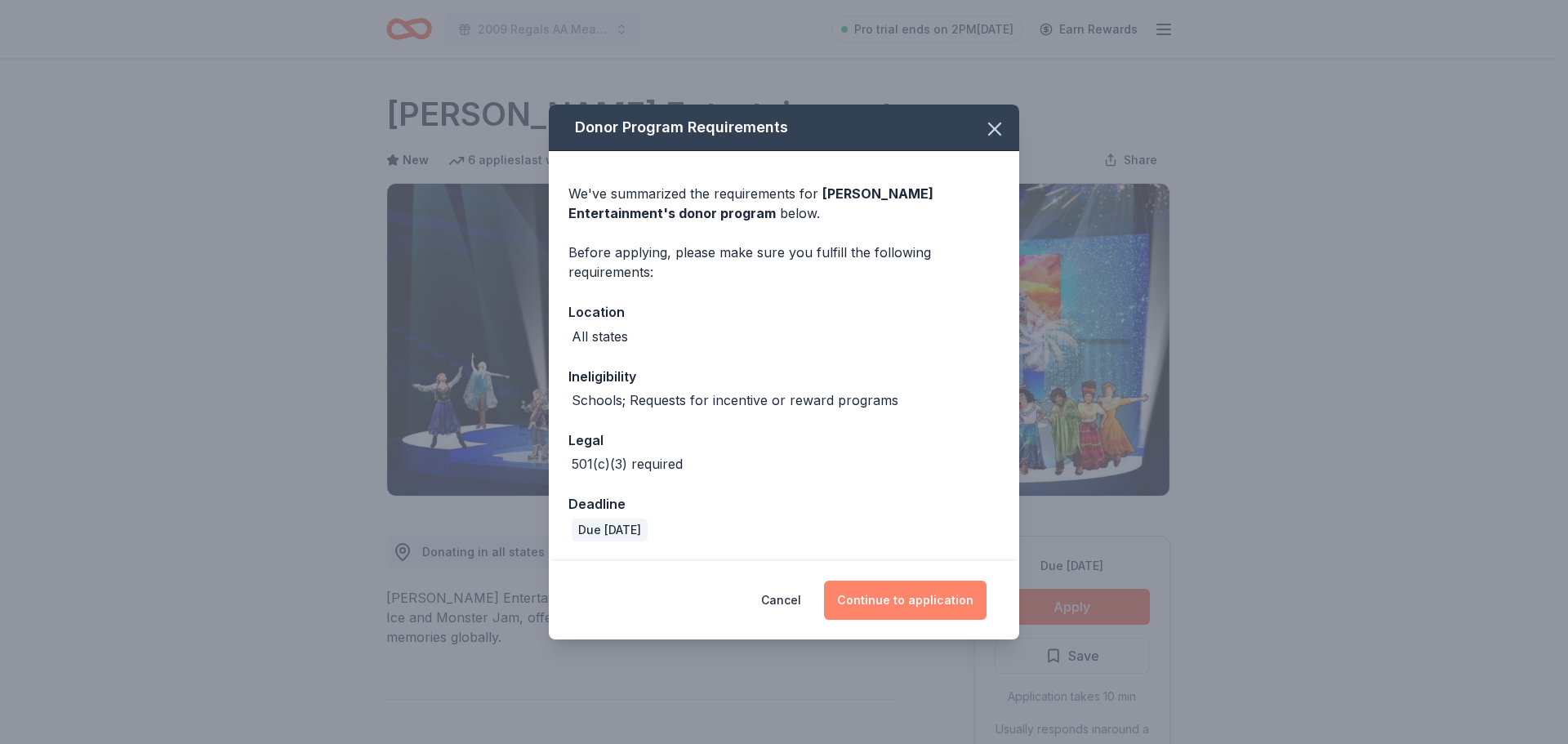
click at [910, 606] on button "Continue to application" at bounding box center [905, 600] width 163 height 39
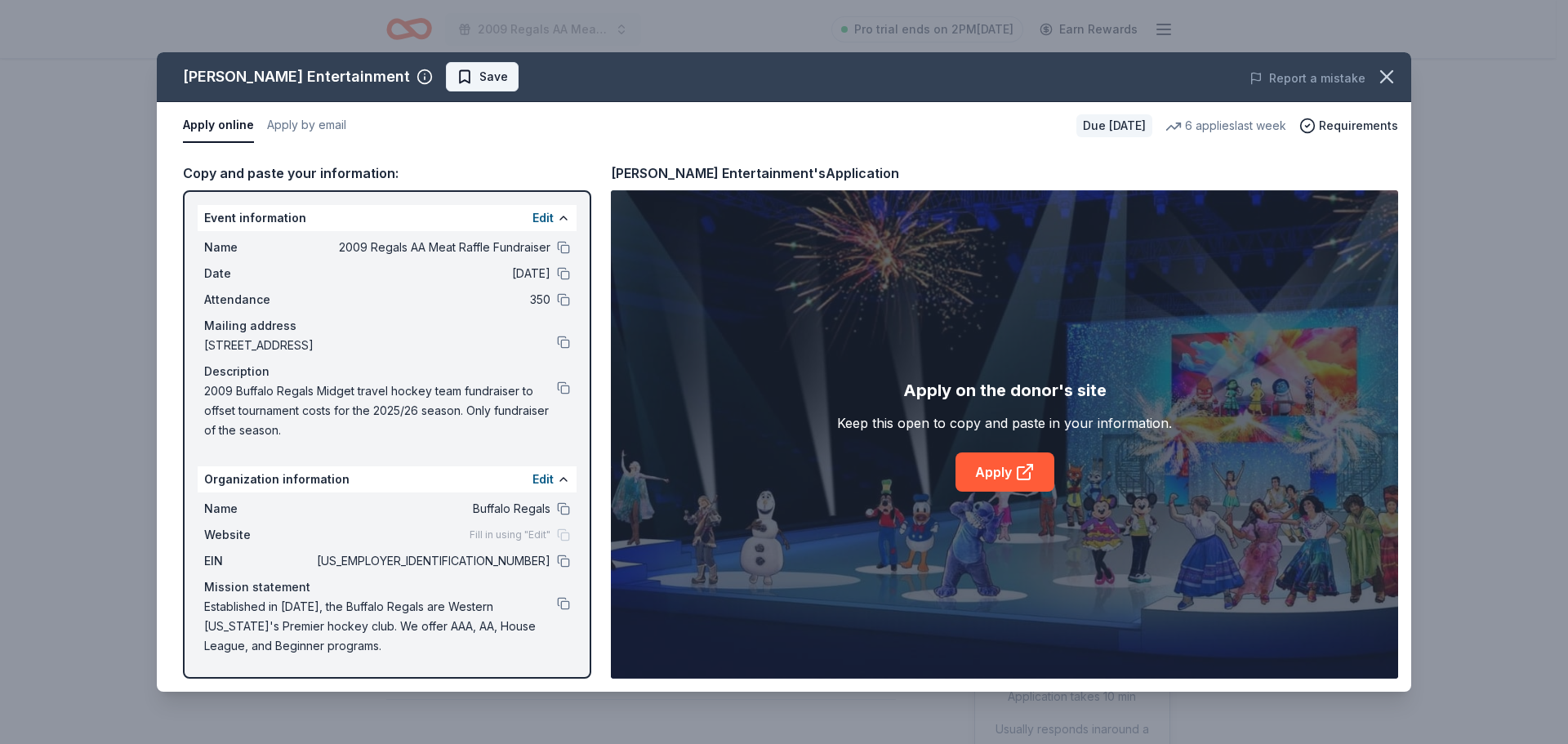
click at [457, 76] on span "Save" at bounding box center [482, 76] width 51 height 19
click at [1010, 469] on link "Apply" at bounding box center [1005, 471] width 99 height 39
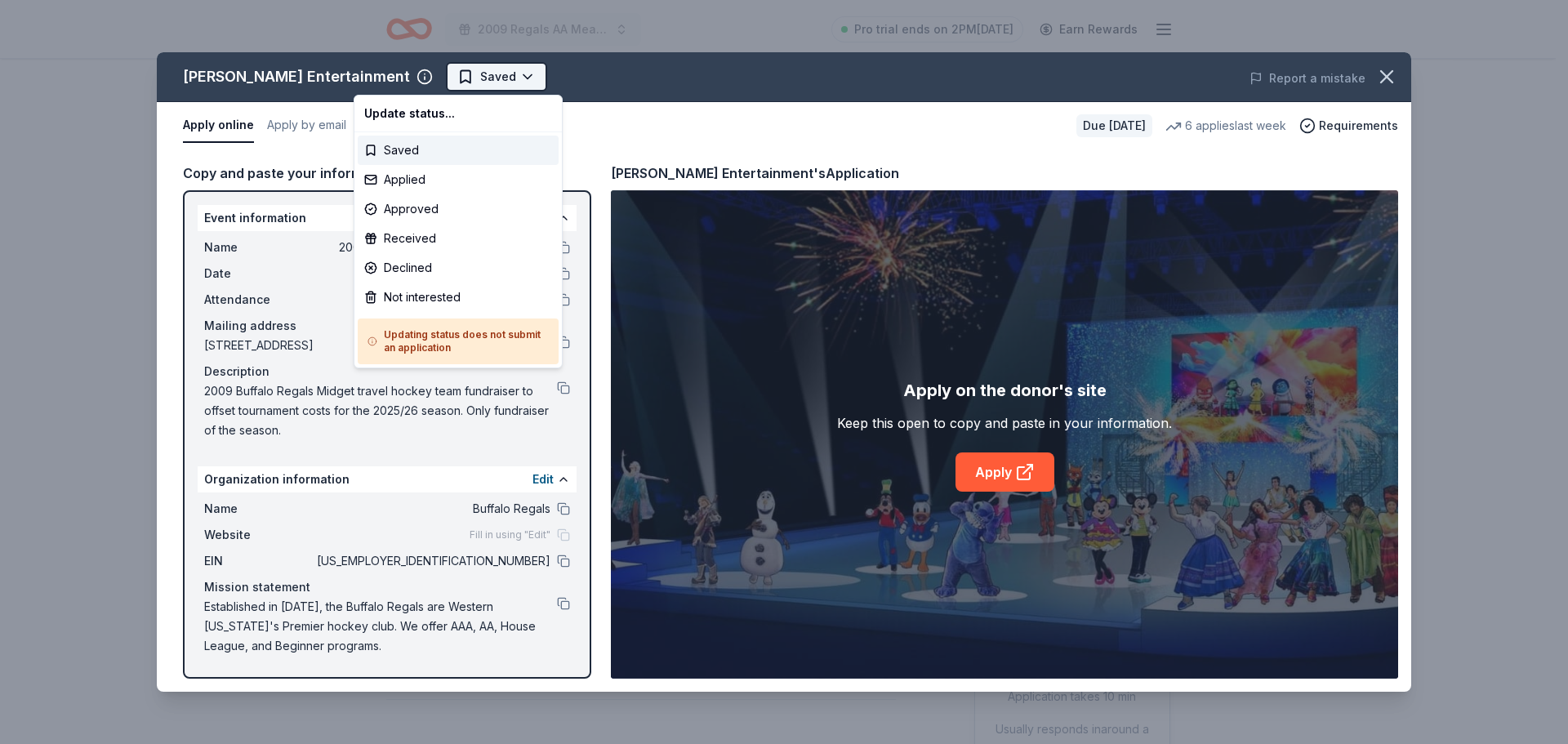
click at [393, 71] on html "2009 Regals AA Meat Raffle Fundraiser Pro trial ends on 2PM, 8/27 Earn Rewards …" at bounding box center [784, 372] width 1568 height 744
click at [404, 175] on div "Applied" at bounding box center [457, 180] width 201 height 29
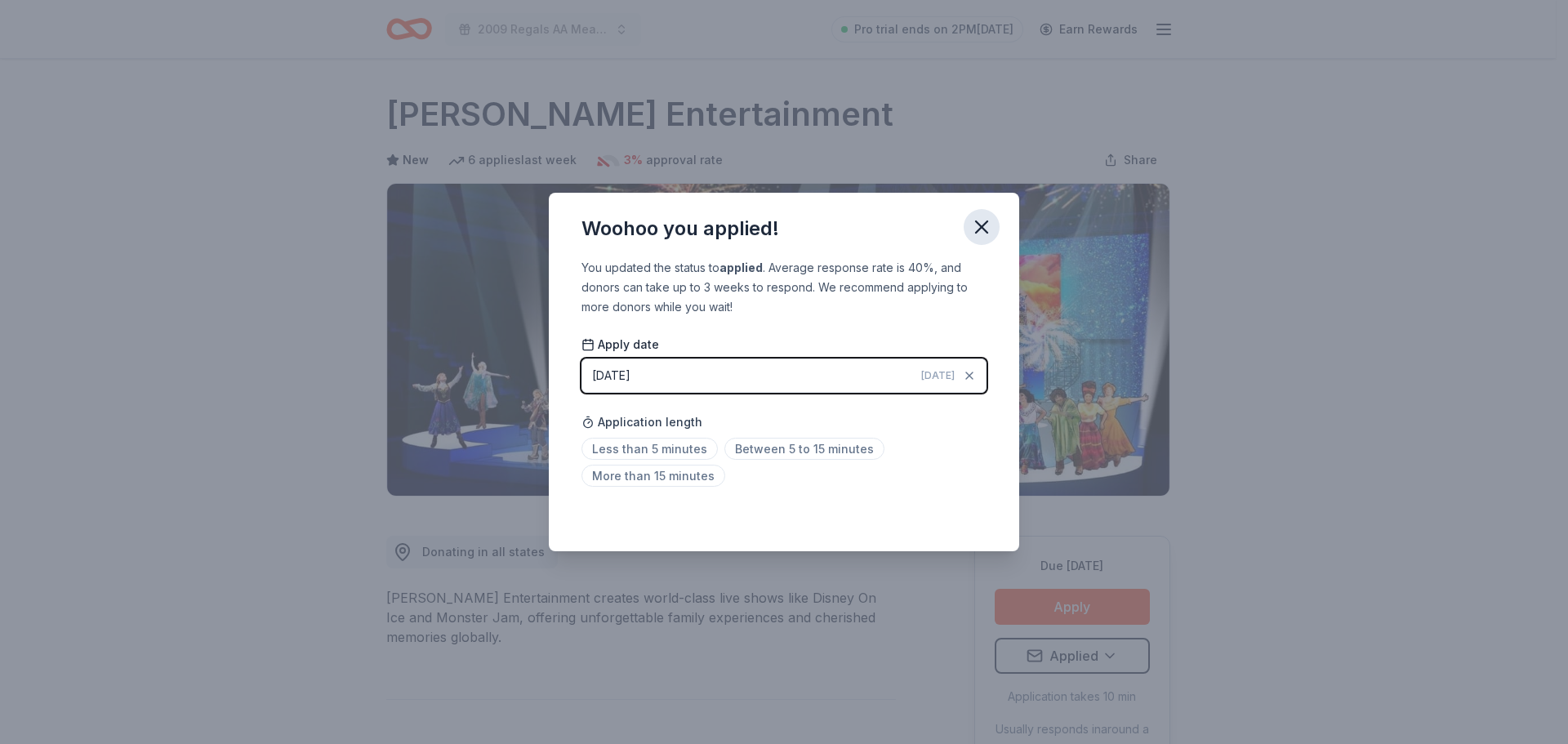
click at [980, 231] on icon "button" at bounding box center [981, 227] width 23 height 23
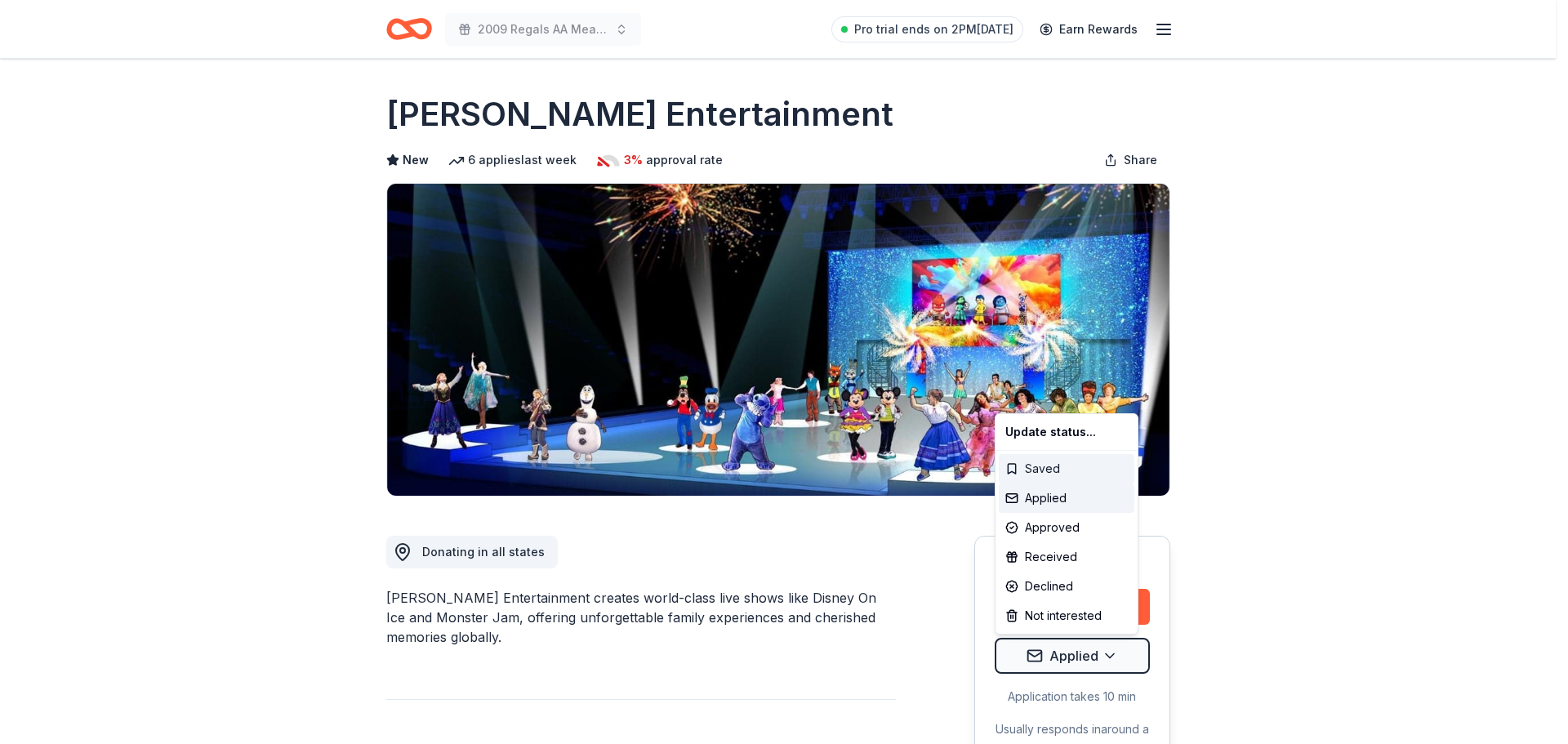
click at [1029, 475] on div "Saved" at bounding box center [1066, 468] width 136 height 29
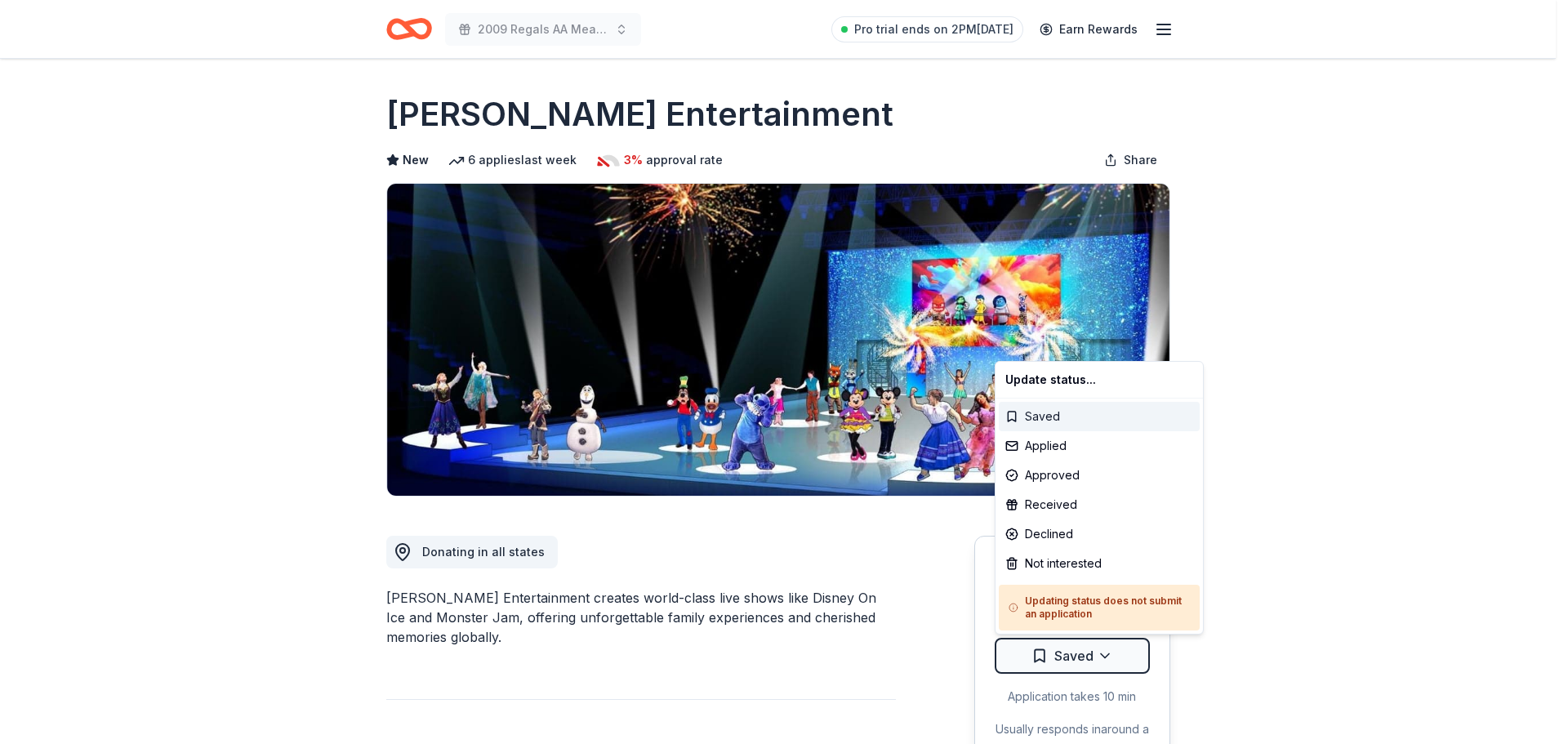
click at [1055, 421] on div "Saved" at bounding box center [1099, 416] width 201 height 29
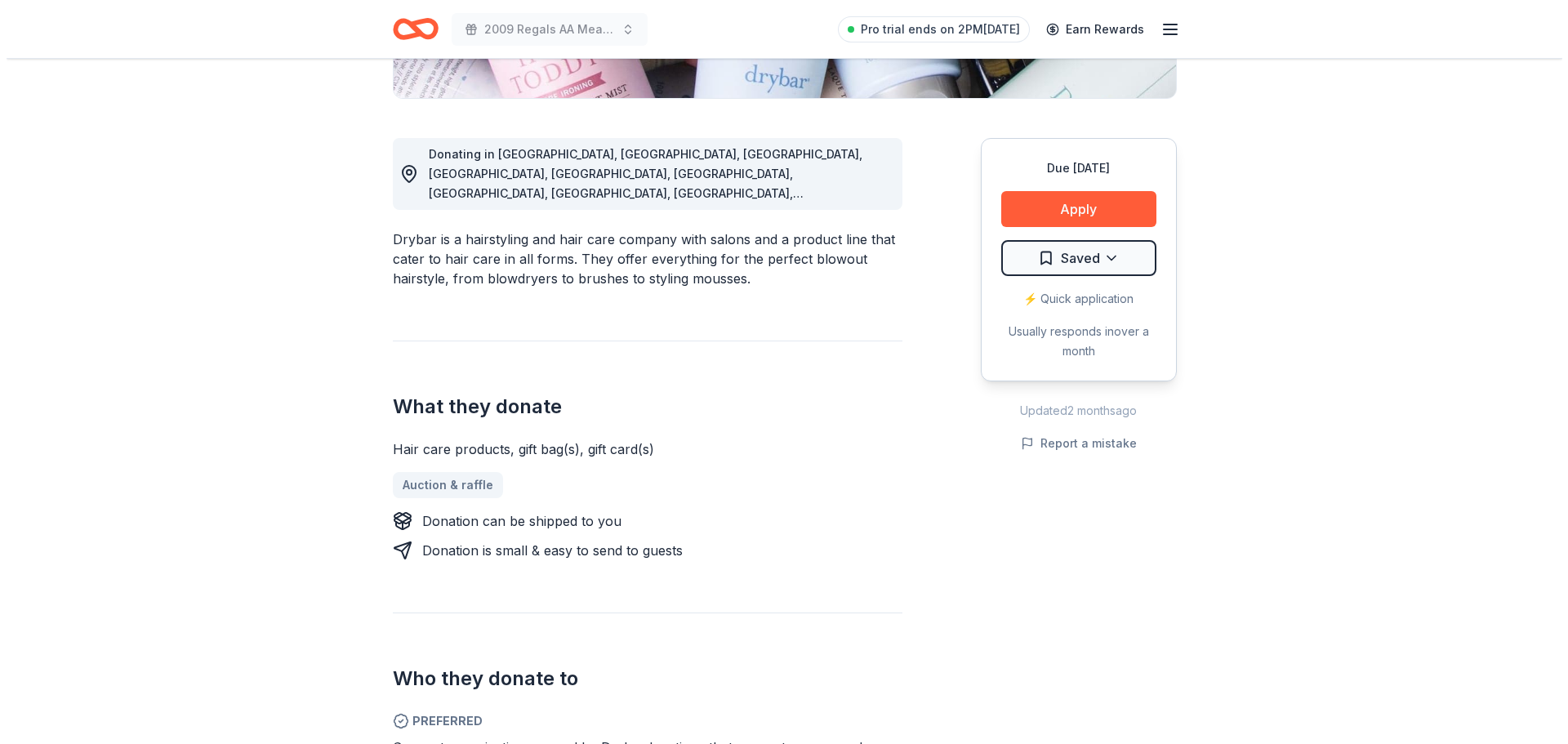
scroll to position [408, 0]
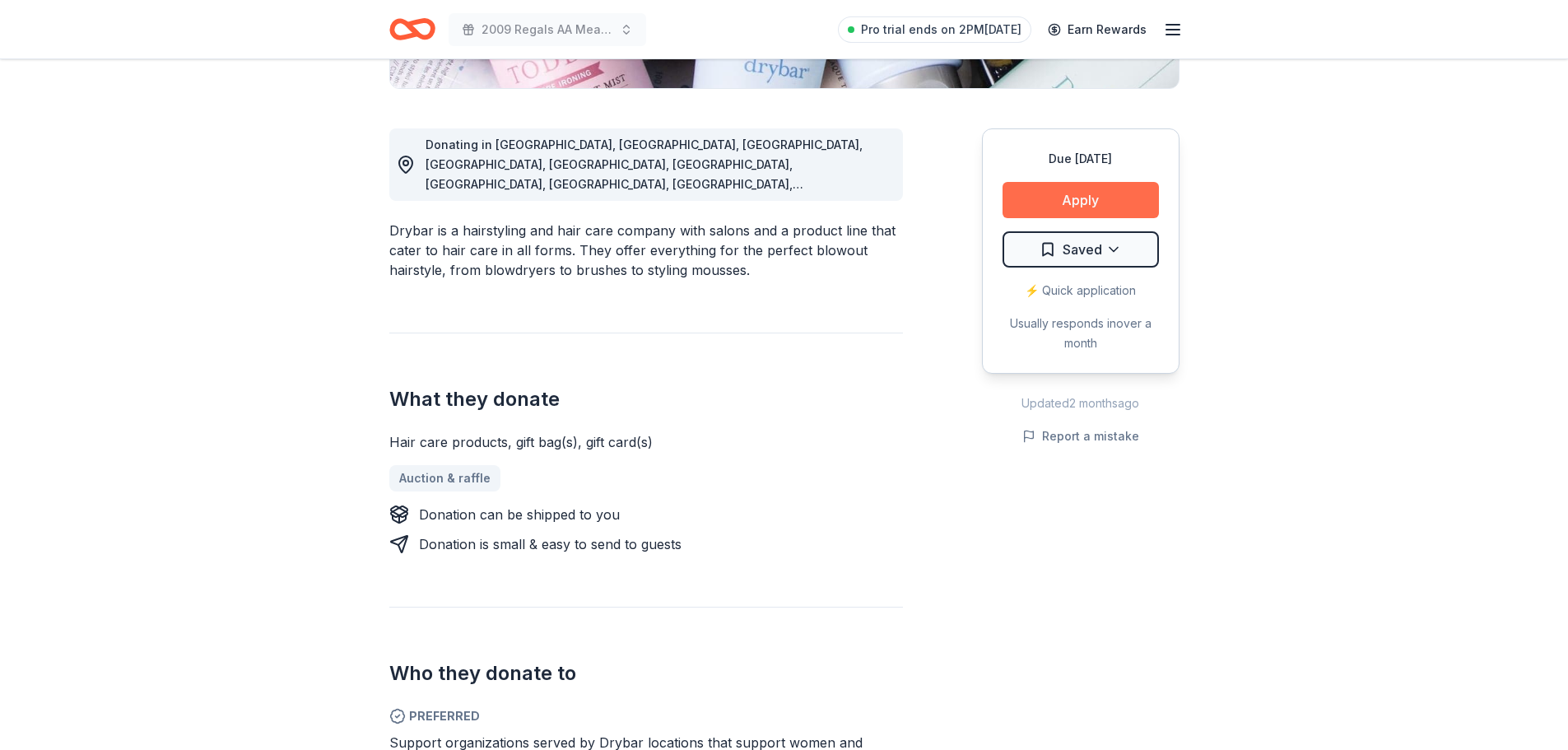
click at [1081, 199] on button "Apply" at bounding box center [1081, 199] width 157 height 36
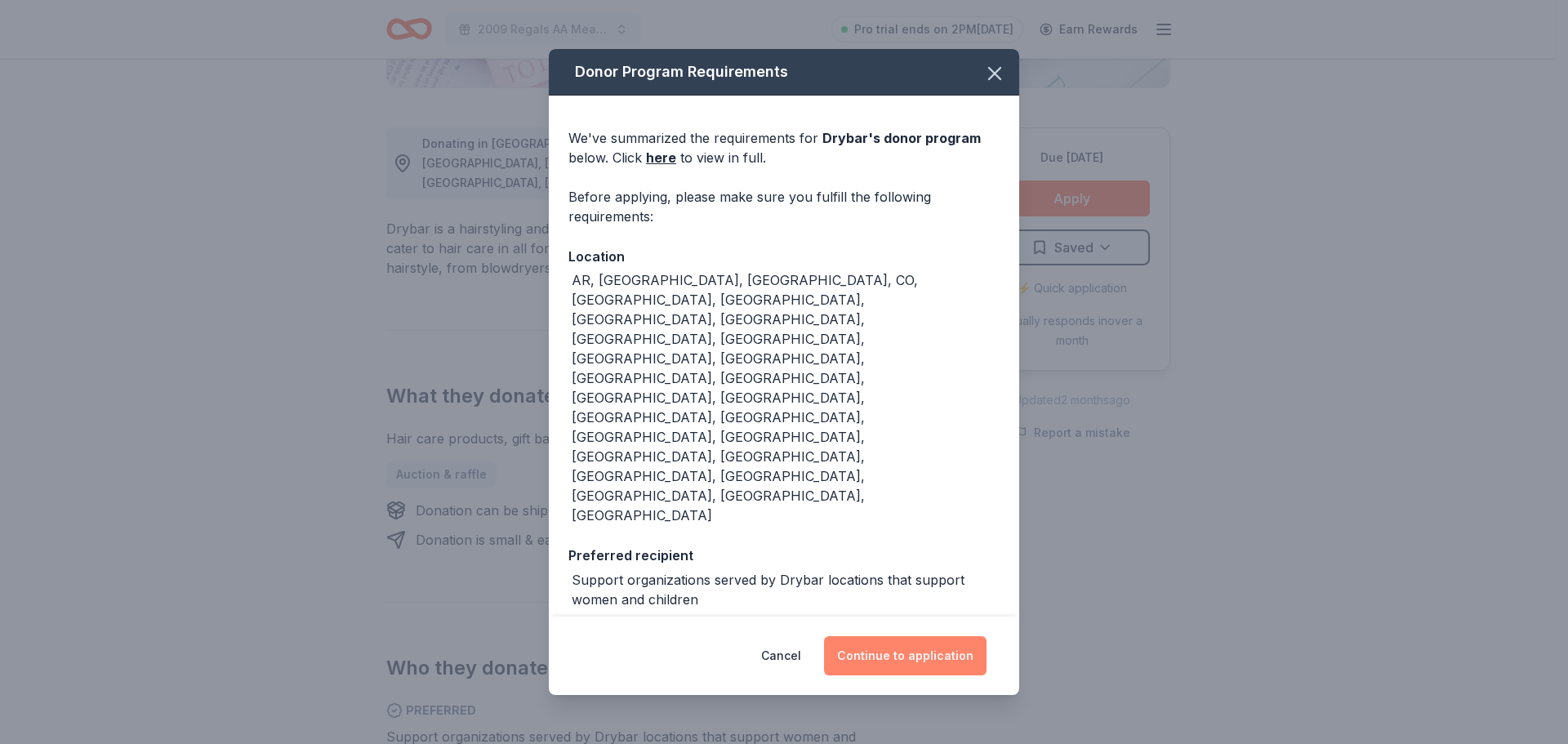
click at [942, 636] on button "Continue to application" at bounding box center [905, 655] width 163 height 39
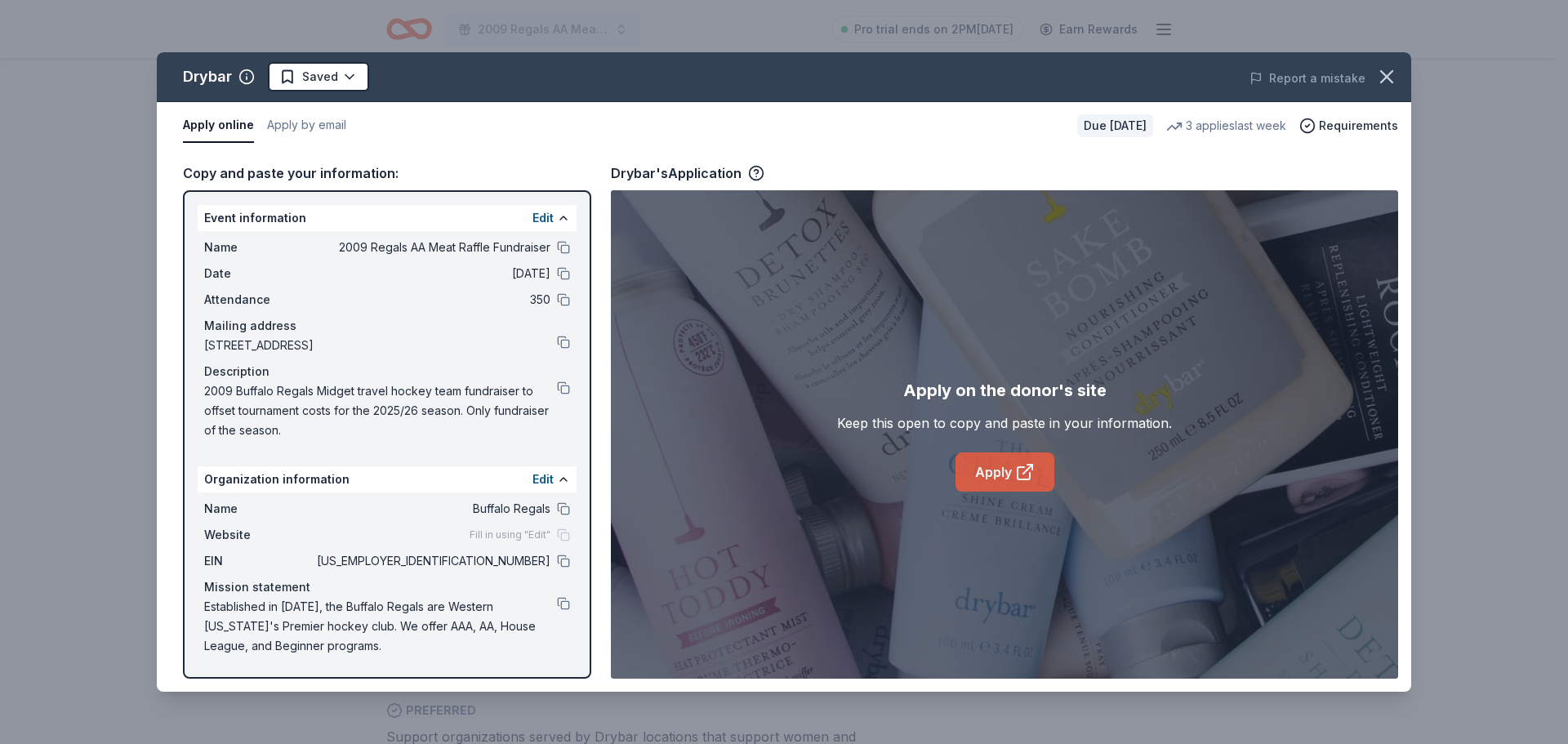
click at [1013, 473] on link "Apply" at bounding box center [1005, 471] width 99 height 39
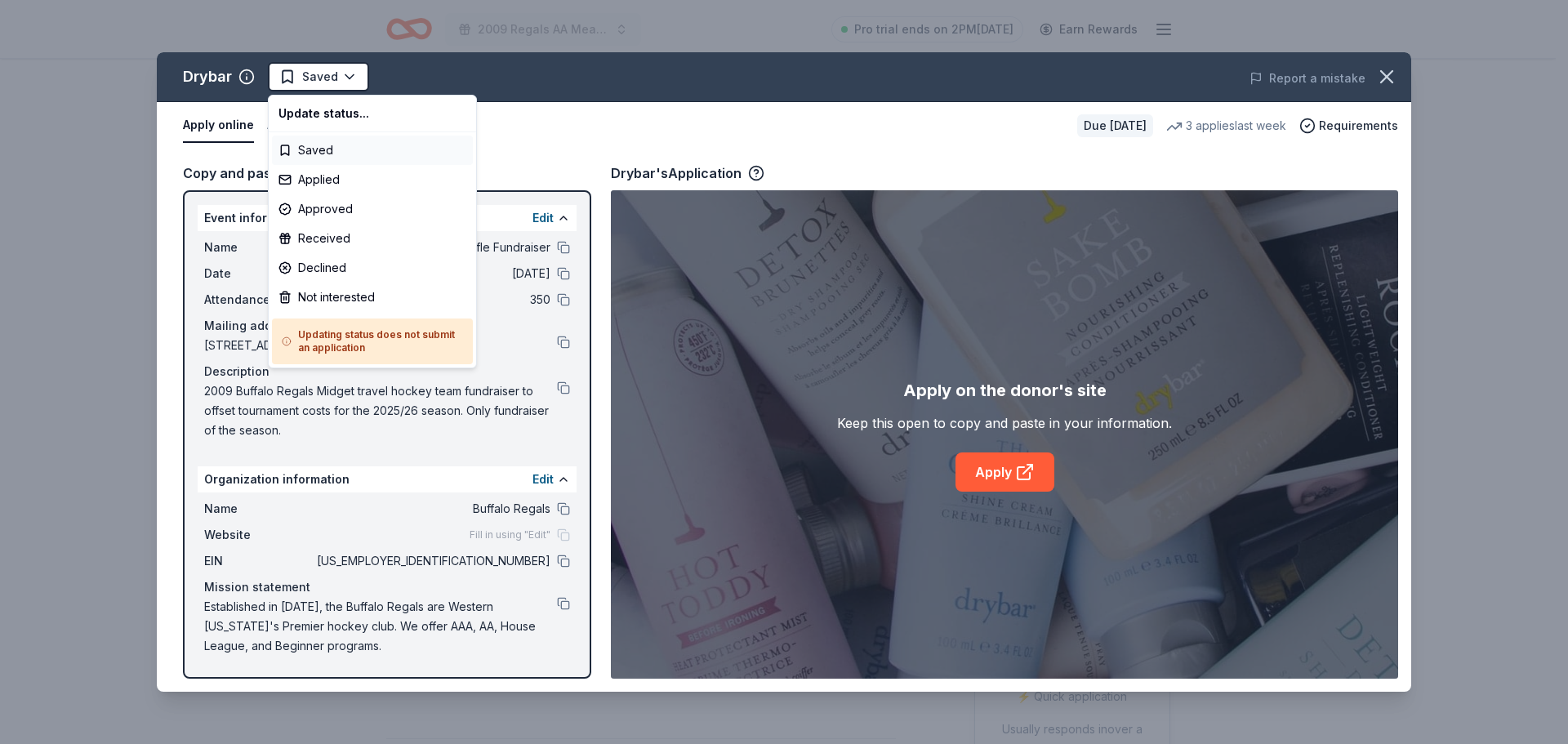
scroll to position [0, 0]
click at [332, 175] on div "Applied" at bounding box center [372, 180] width 201 height 29
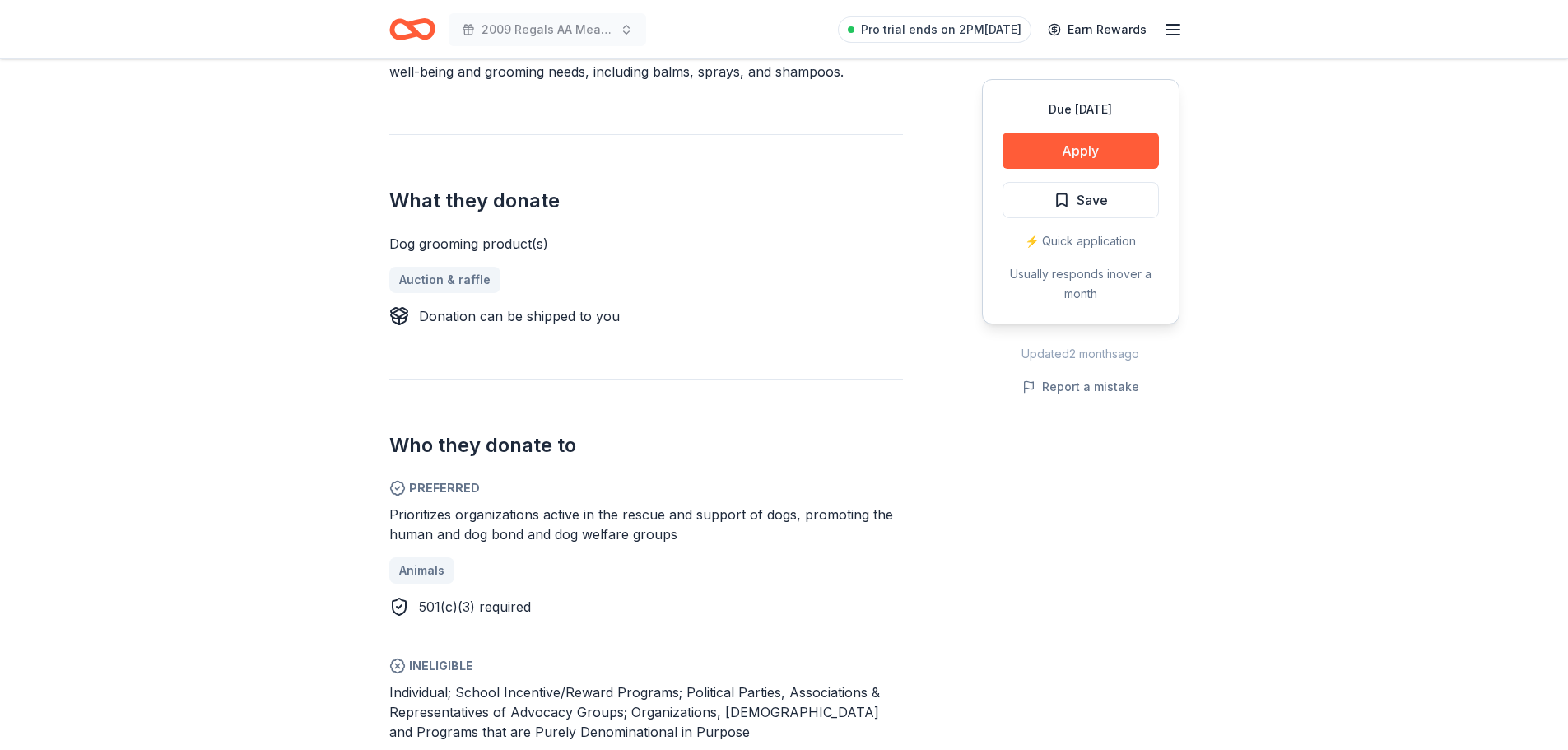
scroll to position [576, 0]
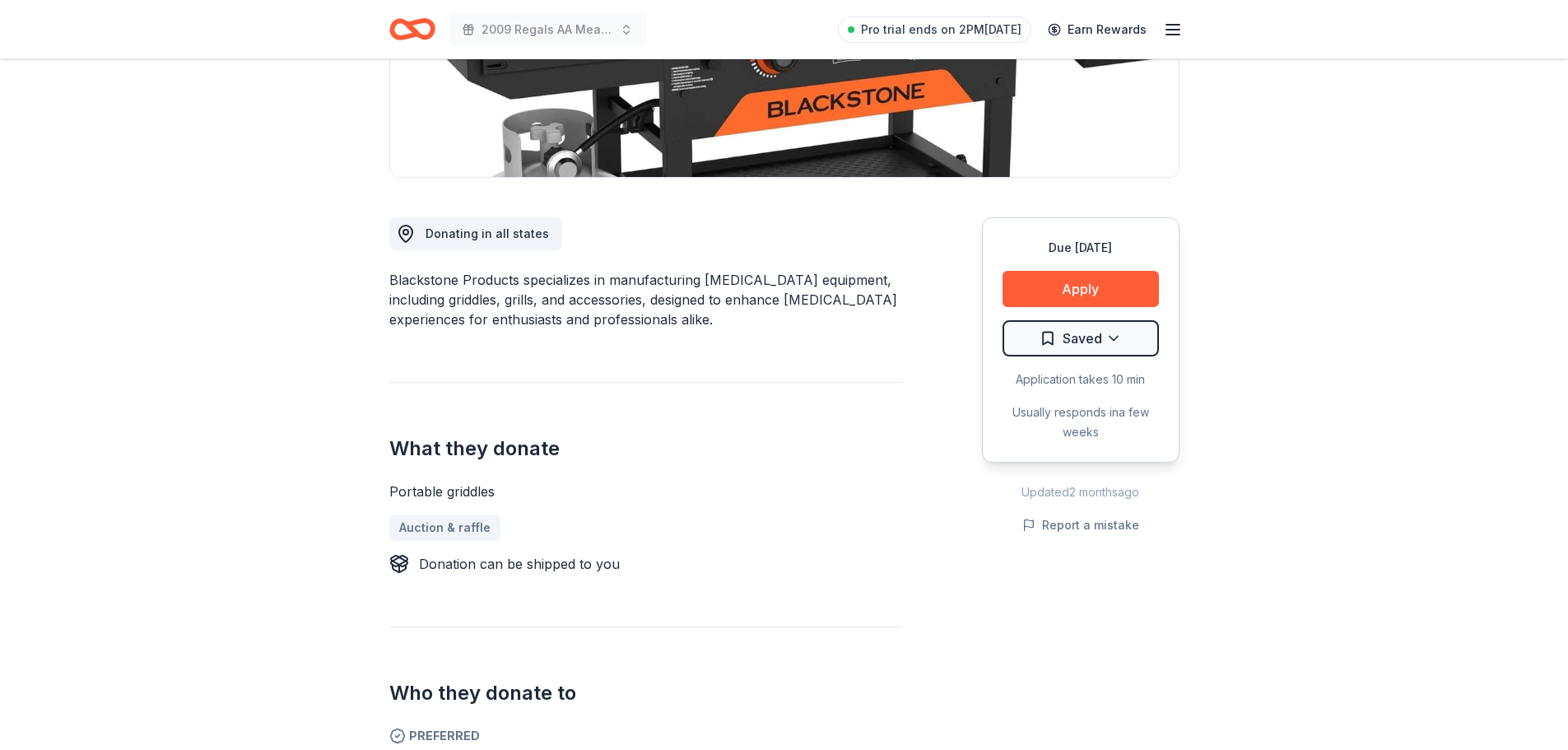
scroll to position [330, 0]
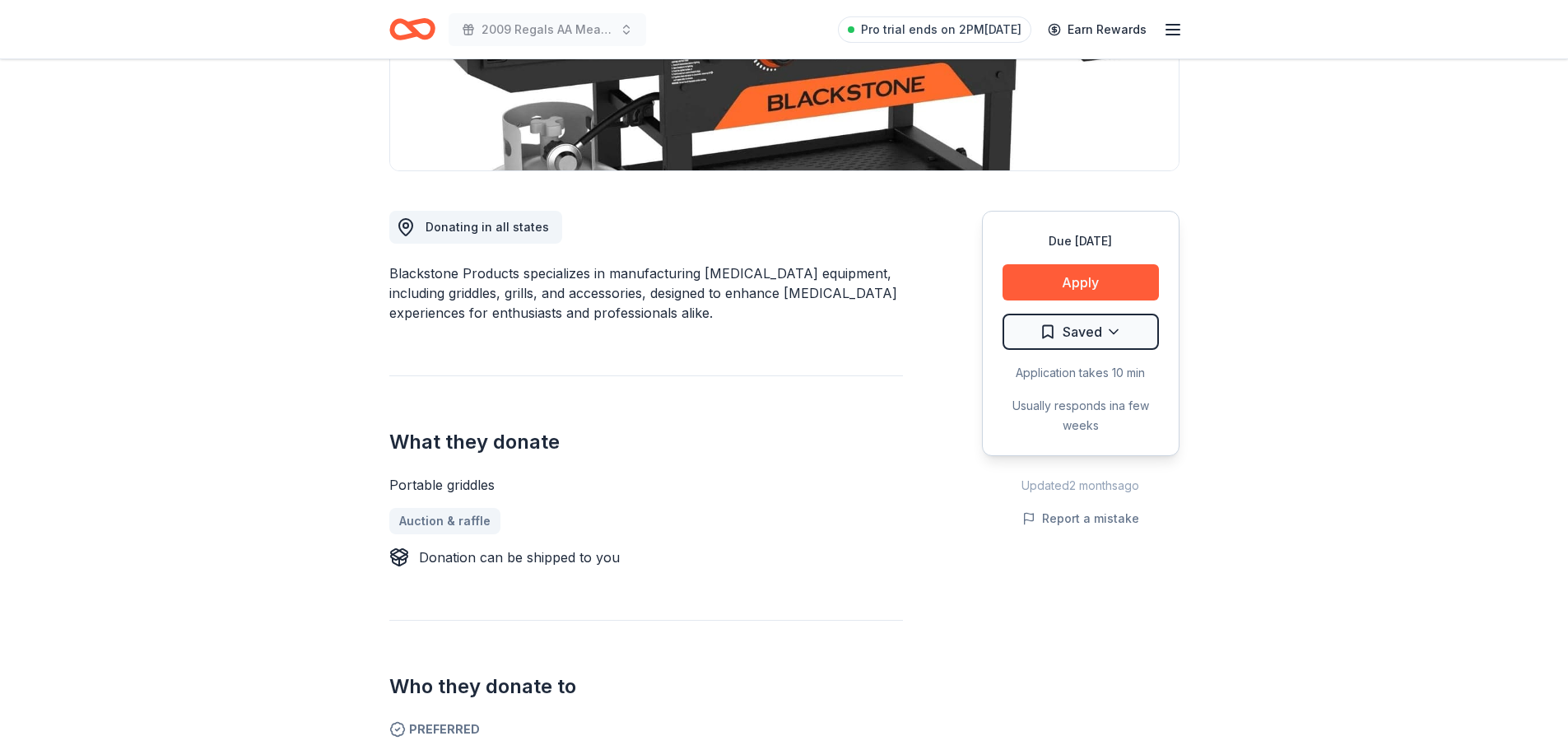
drag, startPoint x: 1085, startPoint y: 276, endPoint x: 847, endPoint y: 426, distance: 281.3
click at [847, 426] on div "Donating in all states Blackstone Products specializes in manufacturing outdoor…" at bounding box center [784, 505] width 790 height 667
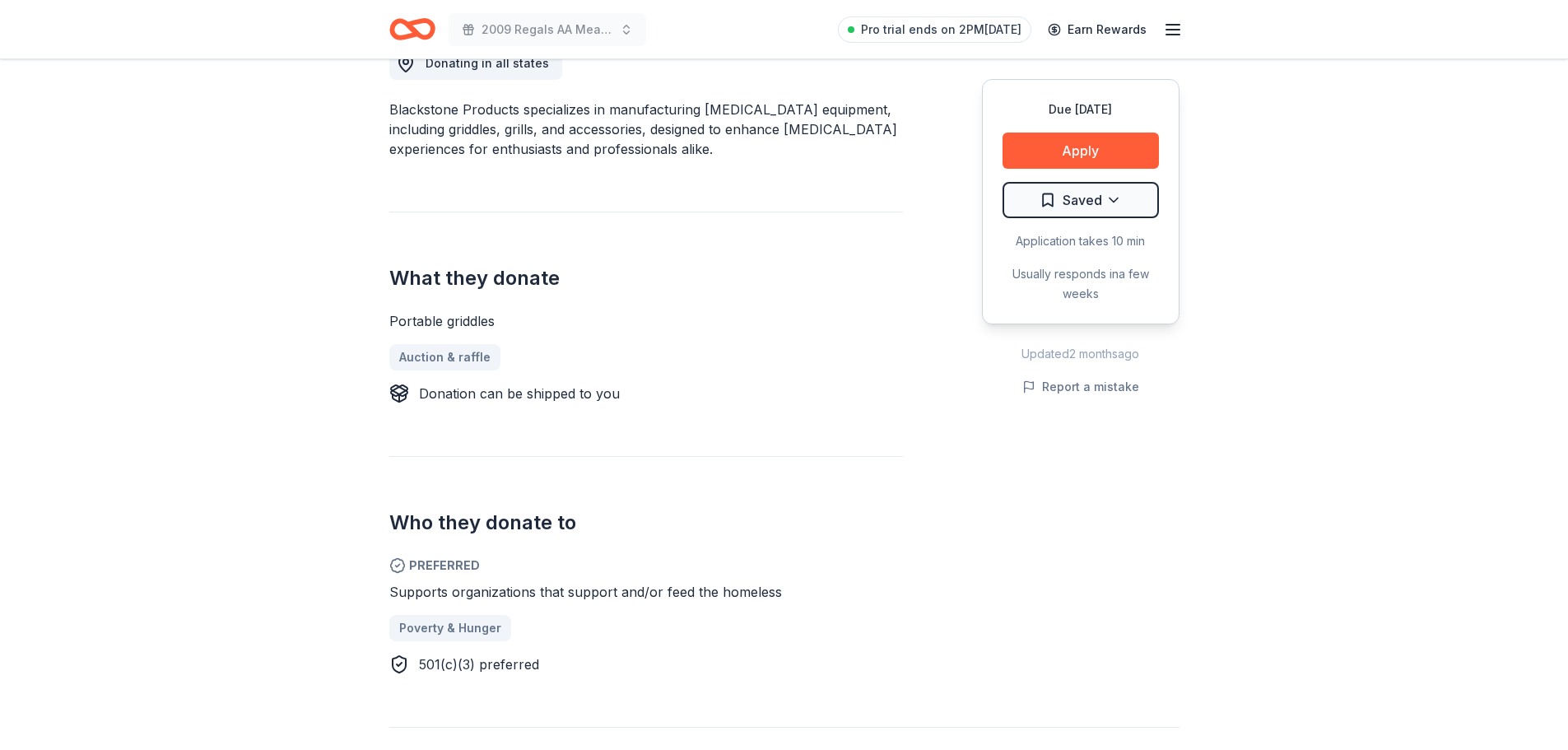
scroll to position [494, 0]
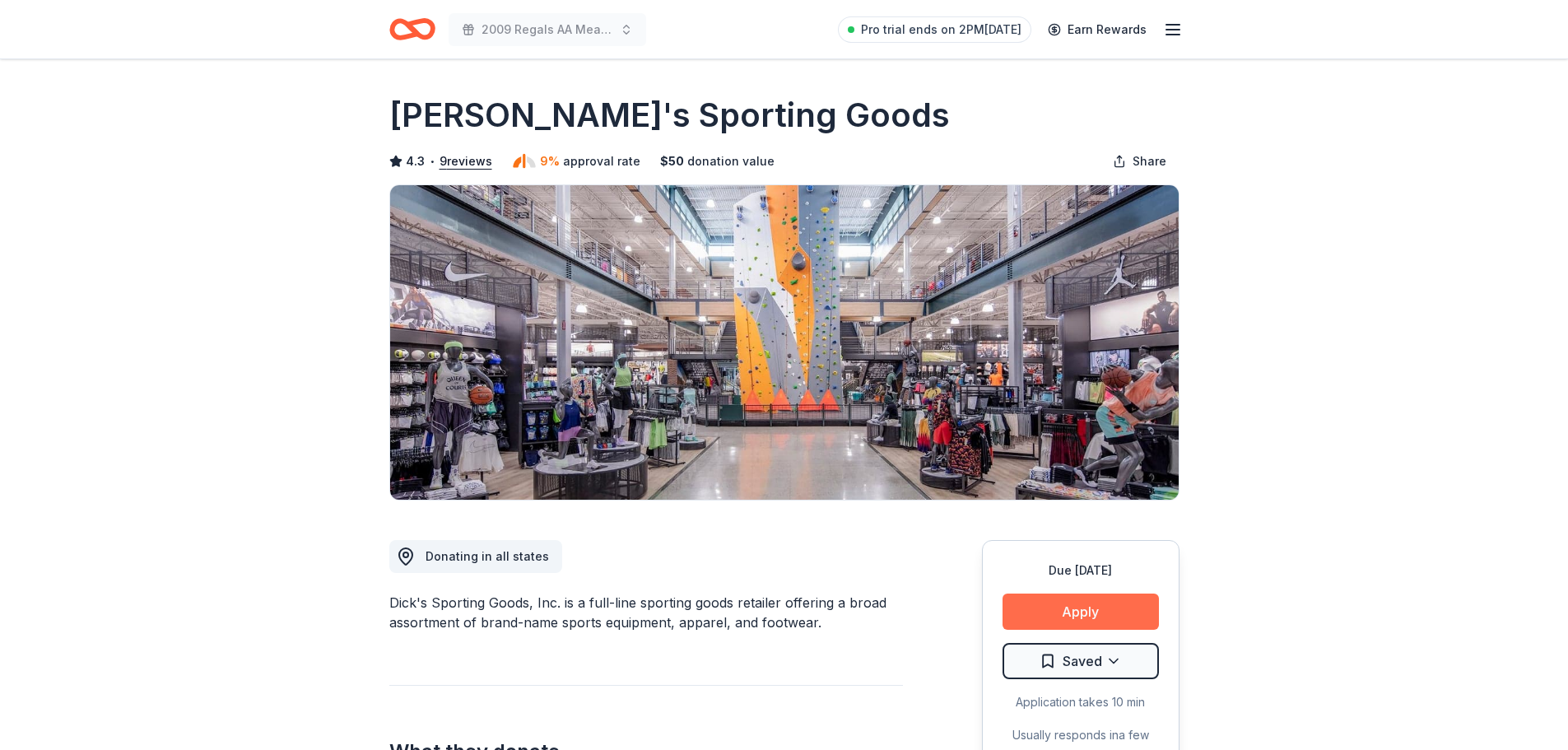
click at [1037, 613] on button "Apply" at bounding box center [1081, 611] width 157 height 36
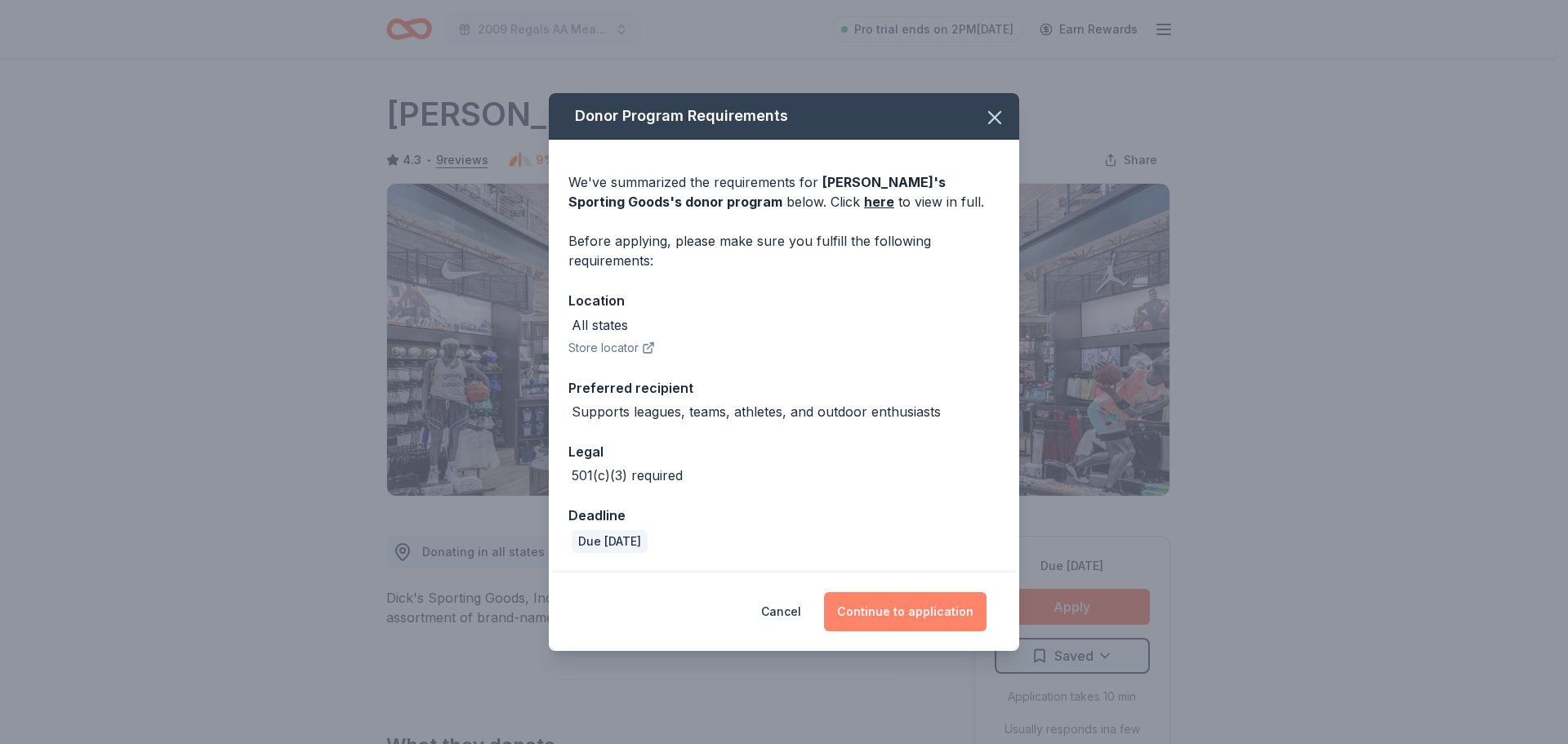
click at [865, 610] on button "Continue to application" at bounding box center [905, 611] width 163 height 39
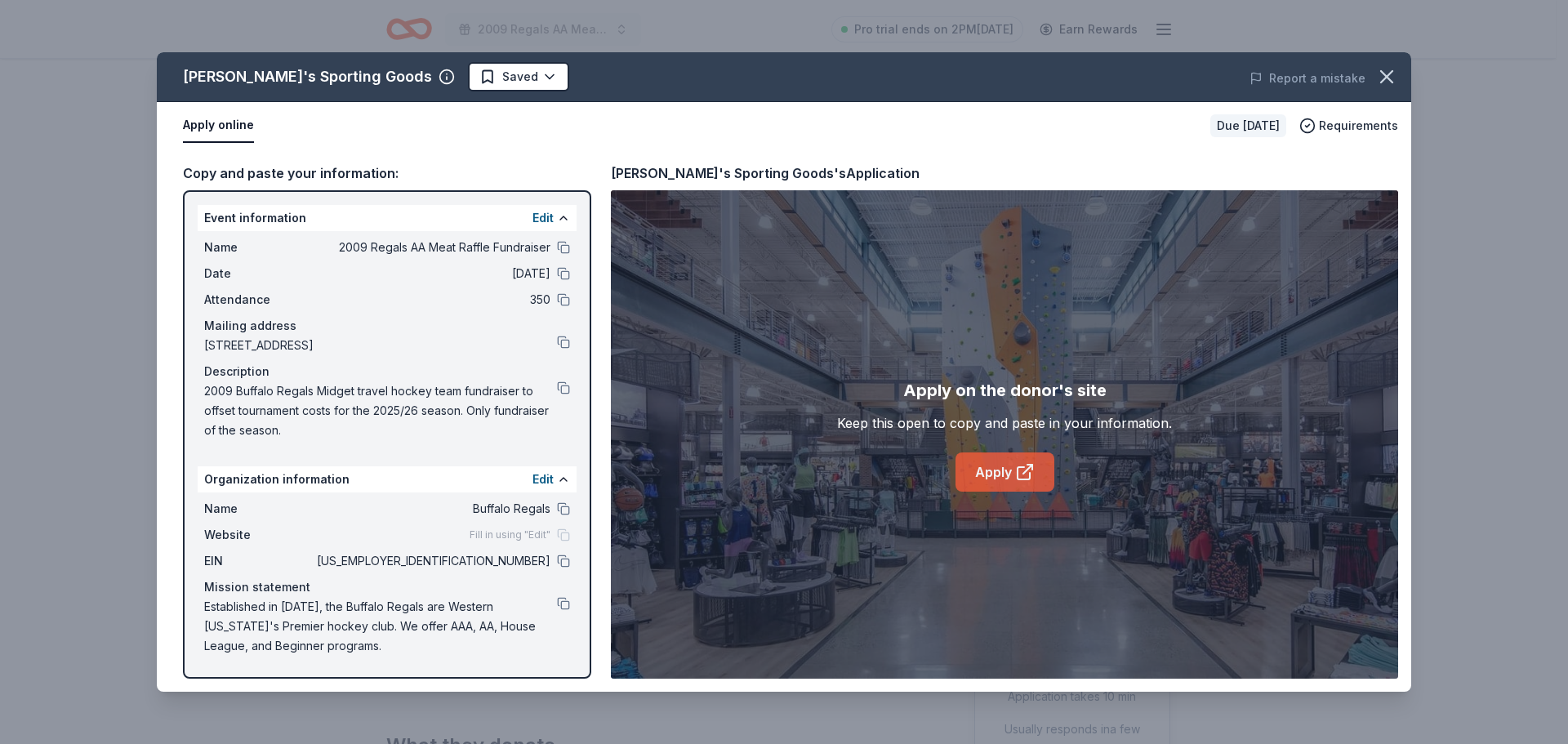
click at [983, 458] on link "Apply" at bounding box center [1005, 471] width 99 height 39
click at [407, 85] on html "2009 Regals AA Meat Raffle Fundraiser Pro trial ends on 2PM, 8/27 Earn Rewards …" at bounding box center [784, 372] width 1568 height 744
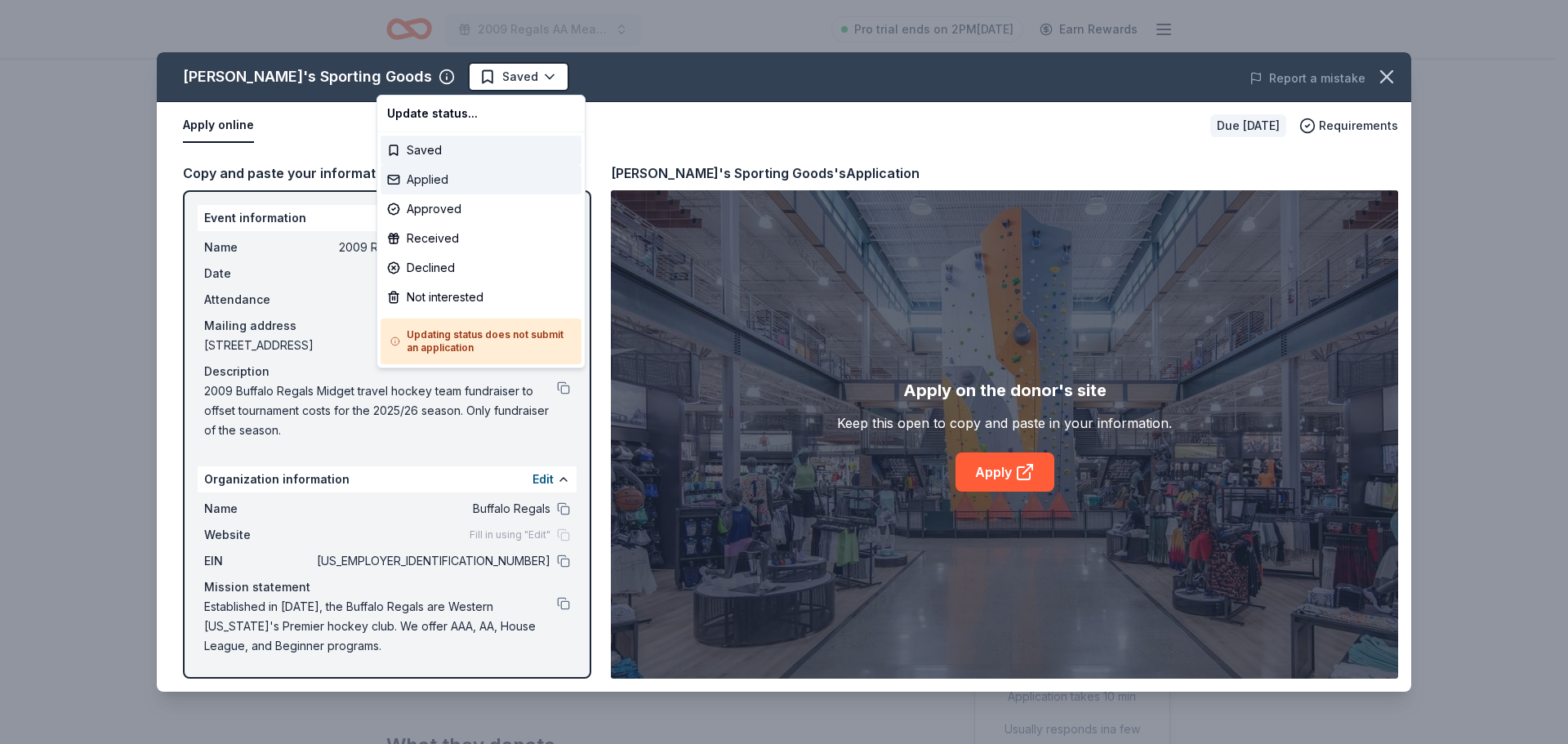
click at [423, 172] on div "Applied" at bounding box center [480, 180] width 201 height 29
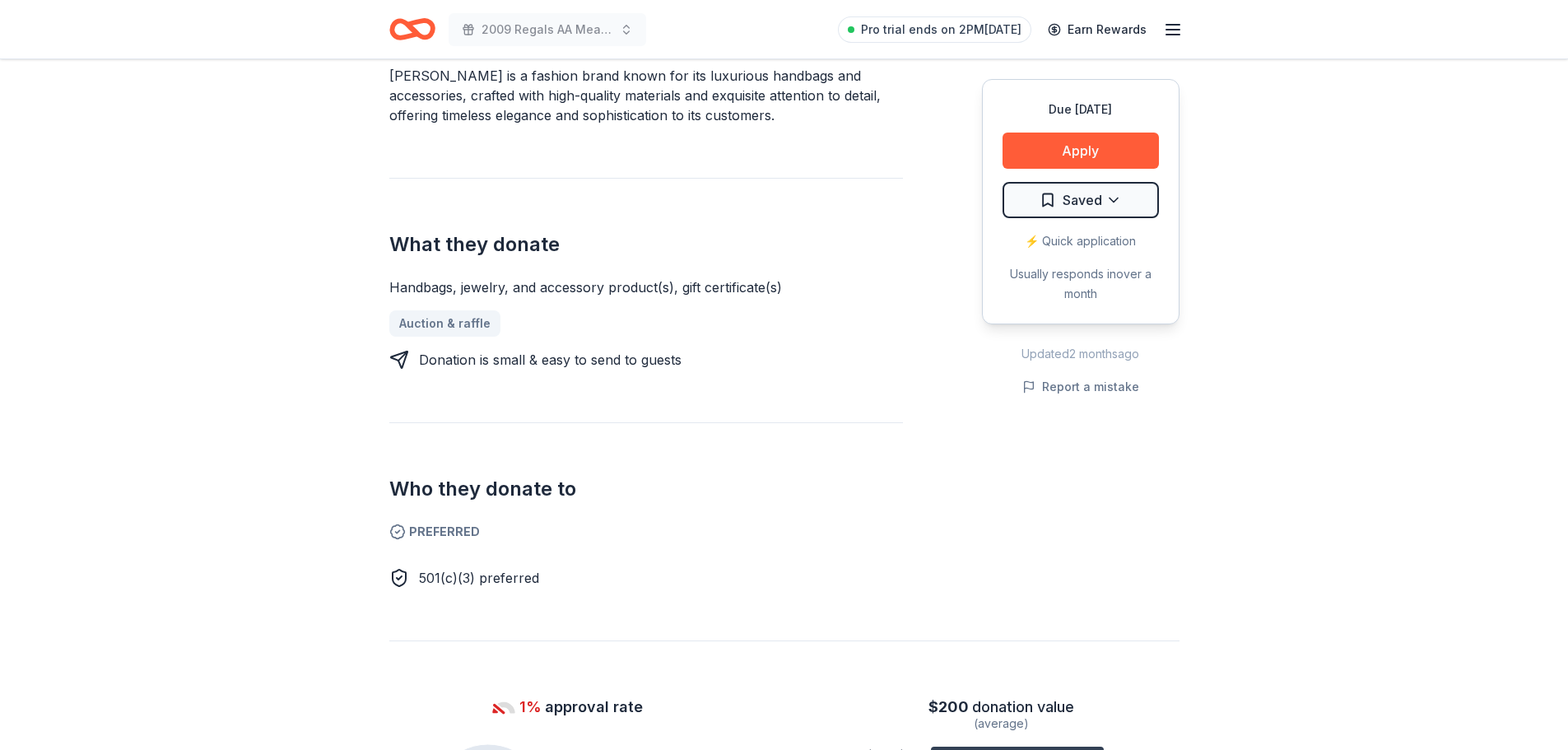
scroll to position [576, 0]
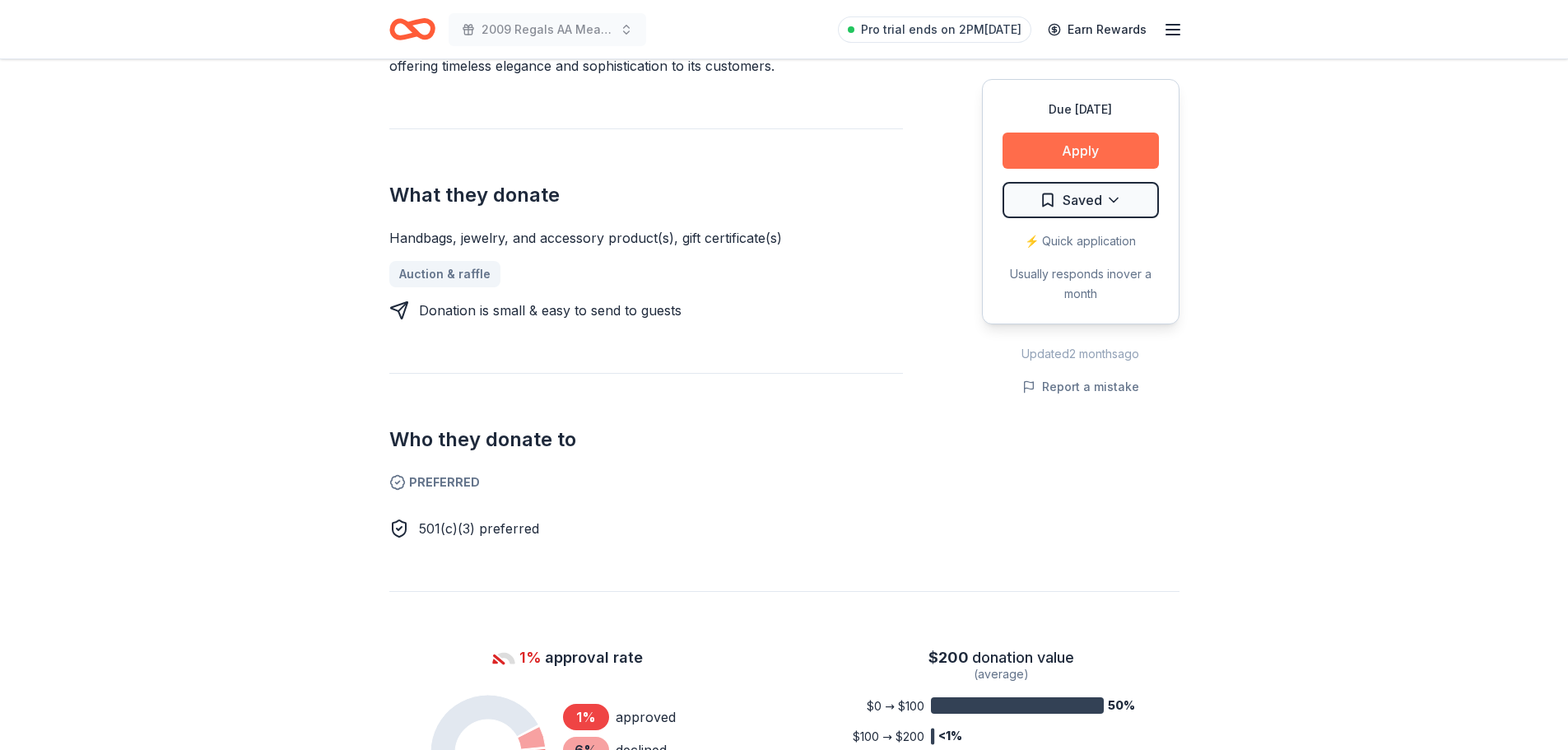
click at [1135, 147] on button "Apply" at bounding box center [1081, 150] width 157 height 36
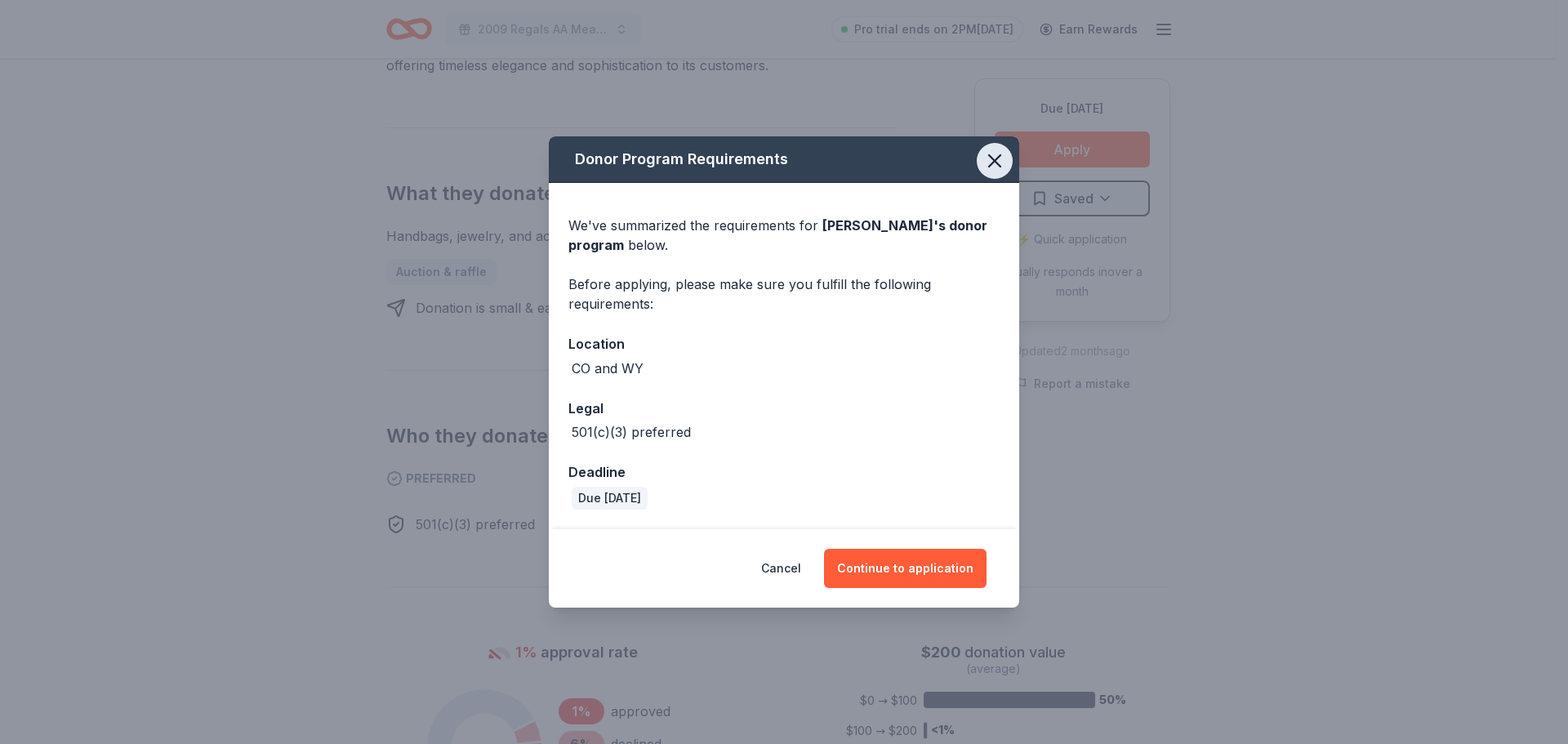
click at [998, 156] on icon "button" at bounding box center [994, 161] width 11 height 11
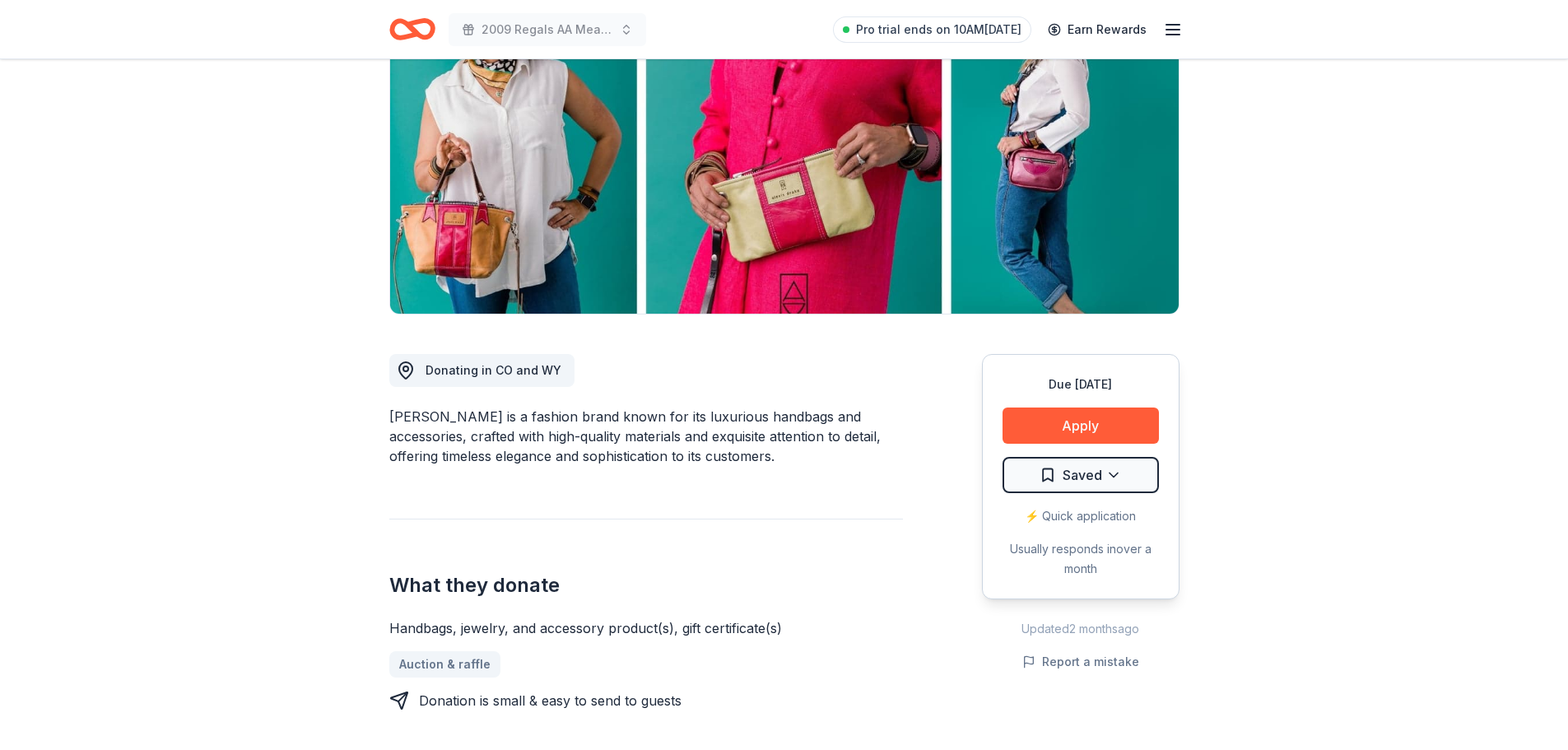
scroll to position [0, 0]
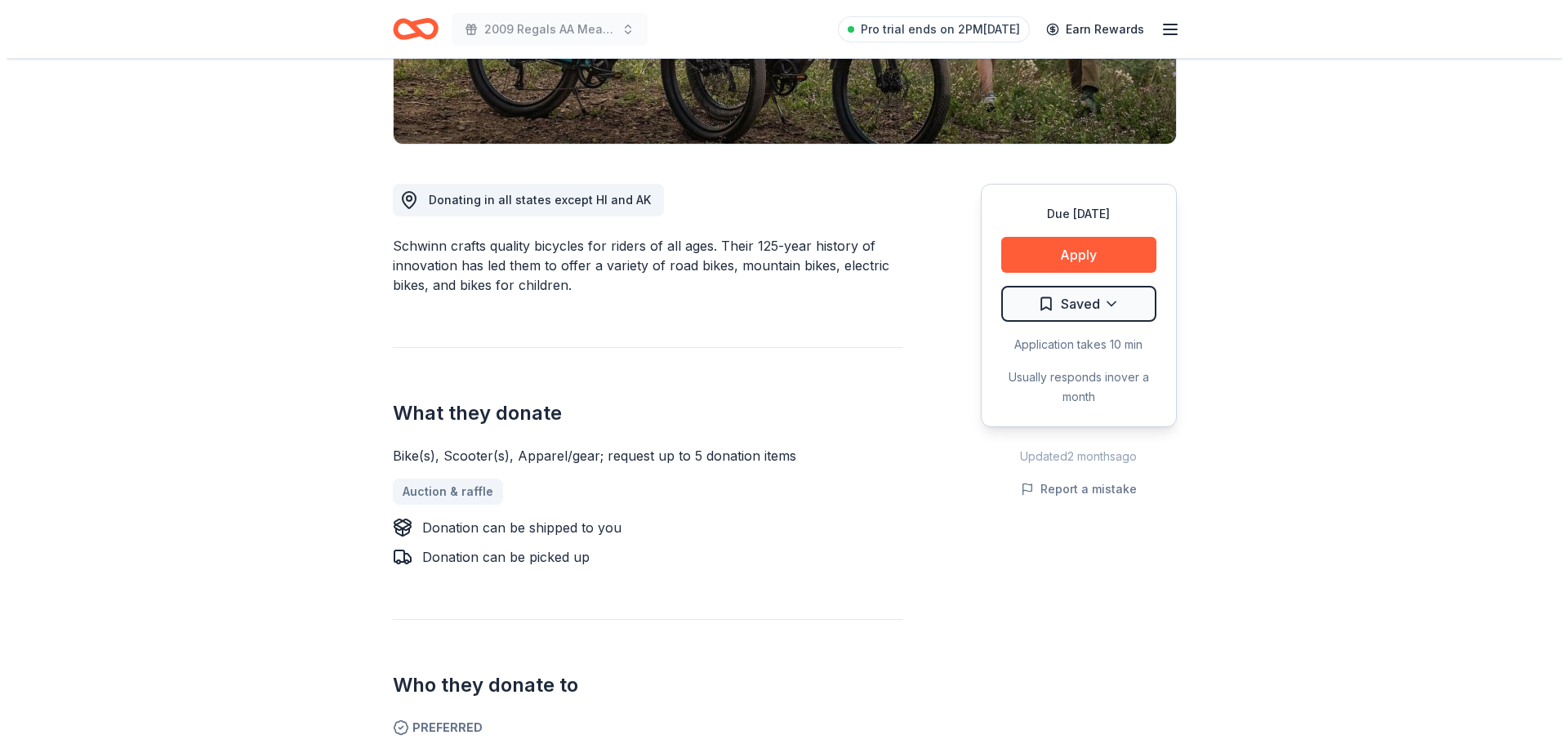
scroll to position [327, 0]
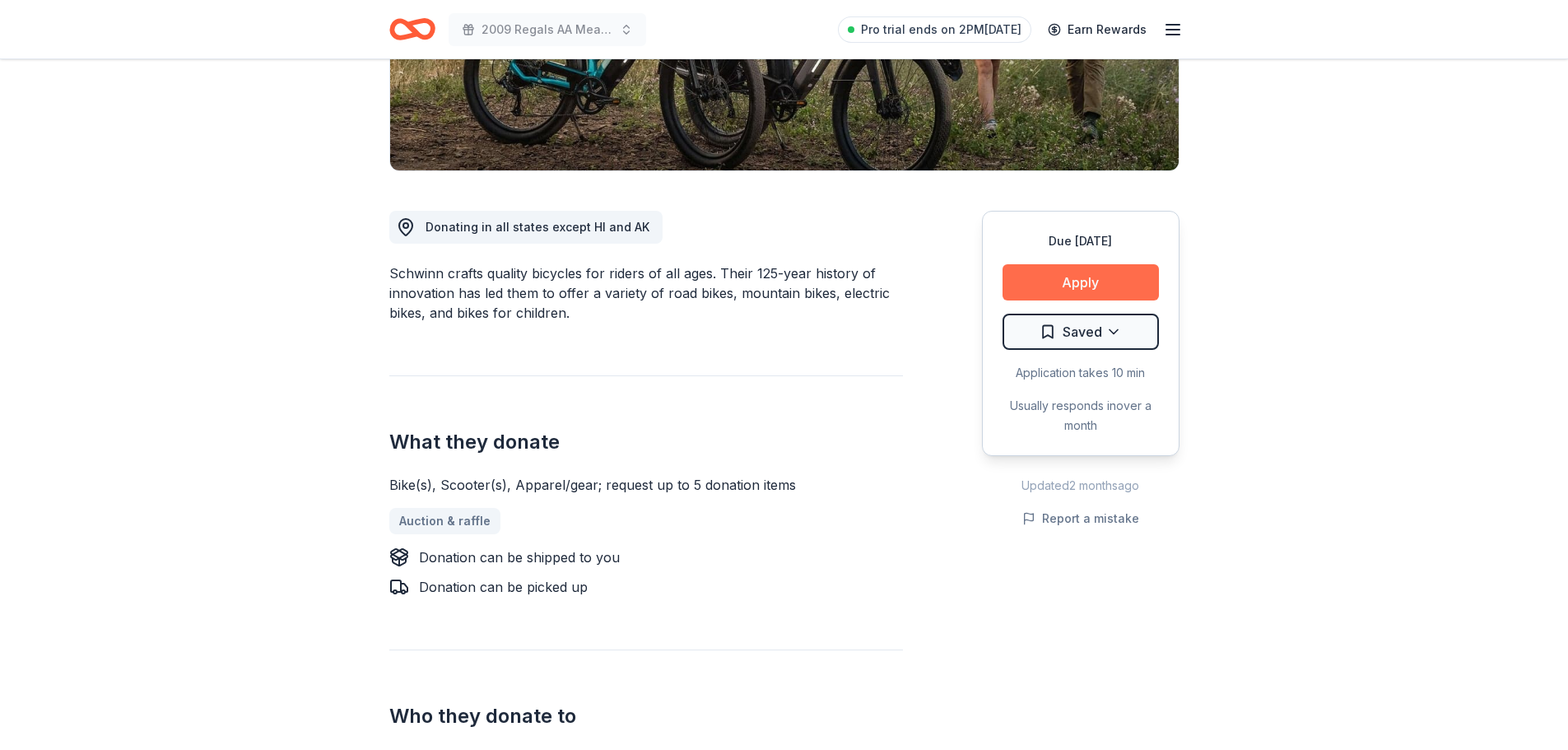
click at [1077, 282] on button "Apply" at bounding box center [1081, 281] width 157 height 36
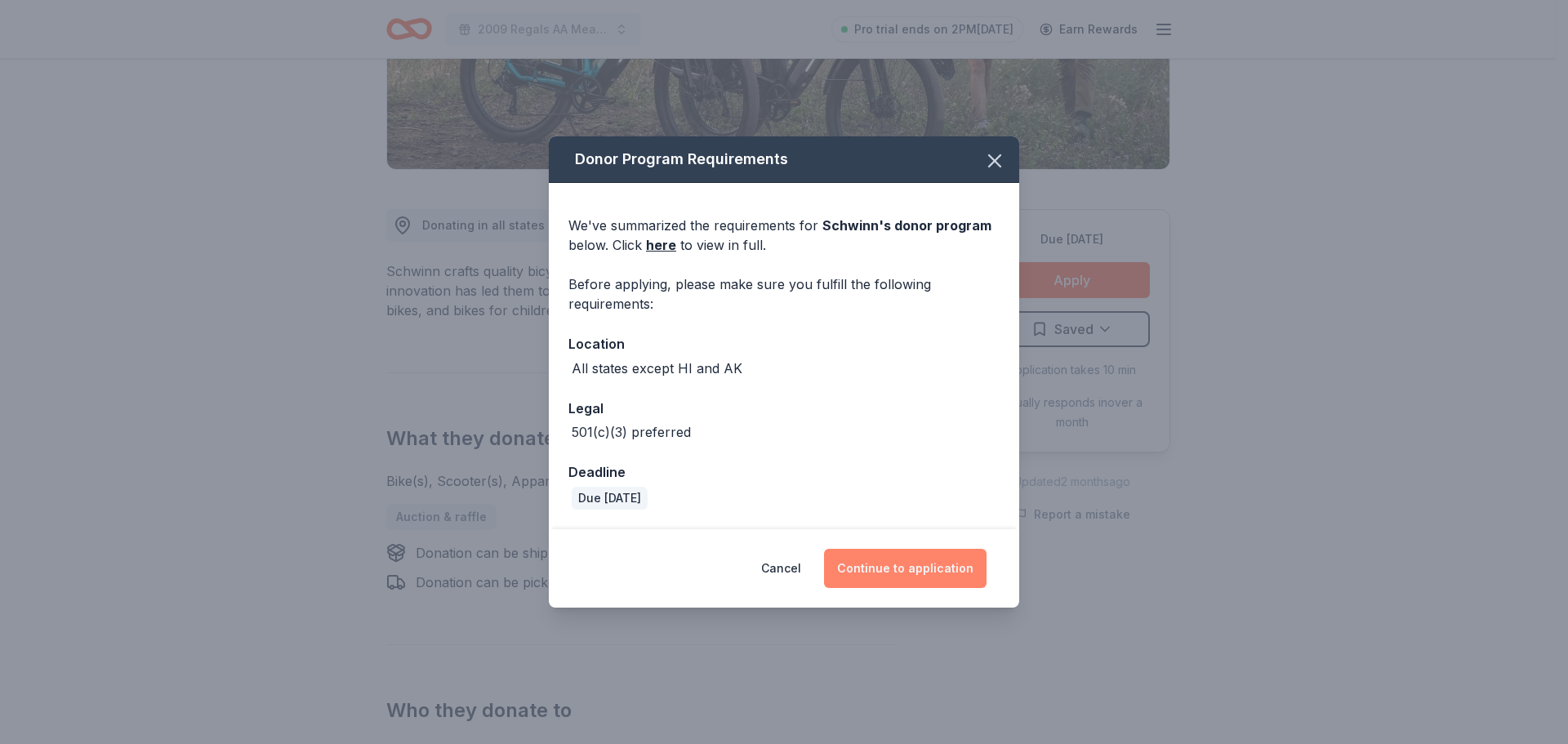
click at [914, 562] on button "Continue to application" at bounding box center [905, 568] width 163 height 39
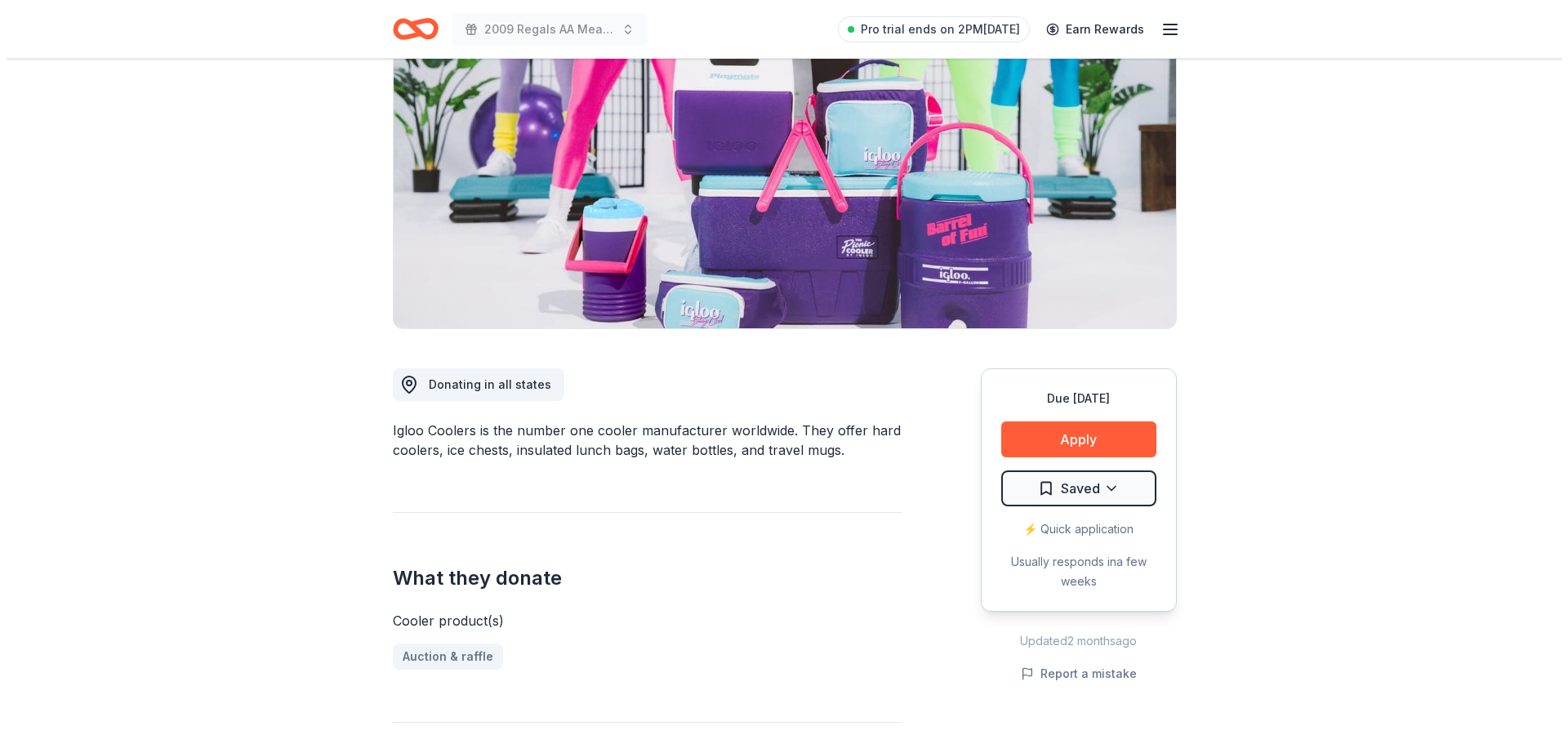
scroll to position [163, 0]
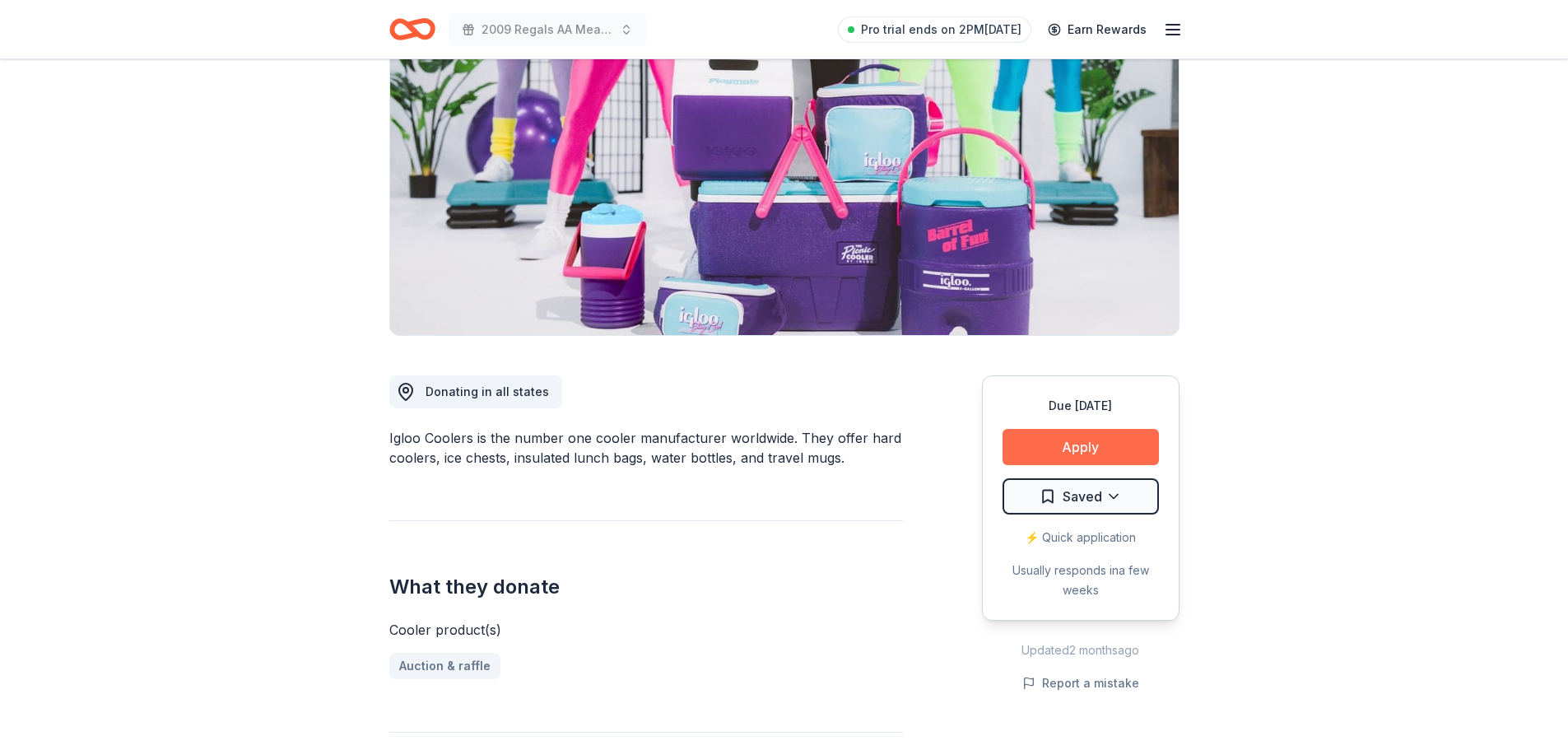
click at [1063, 435] on button "Apply" at bounding box center [1081, 446] width 157 height 36
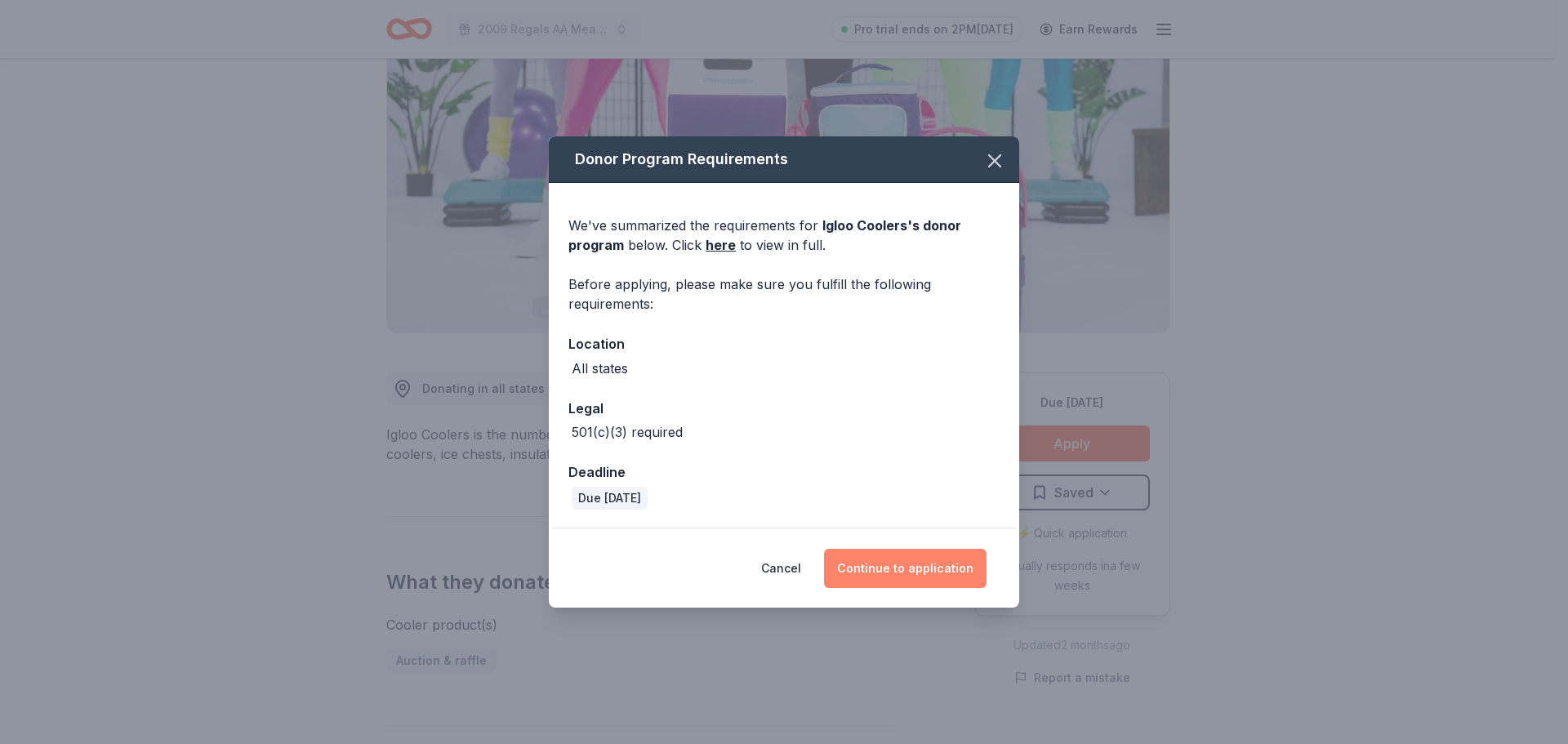
click at [872, 558] on button "Continue to application" at bounding box center [905, 568] width 163 height 39
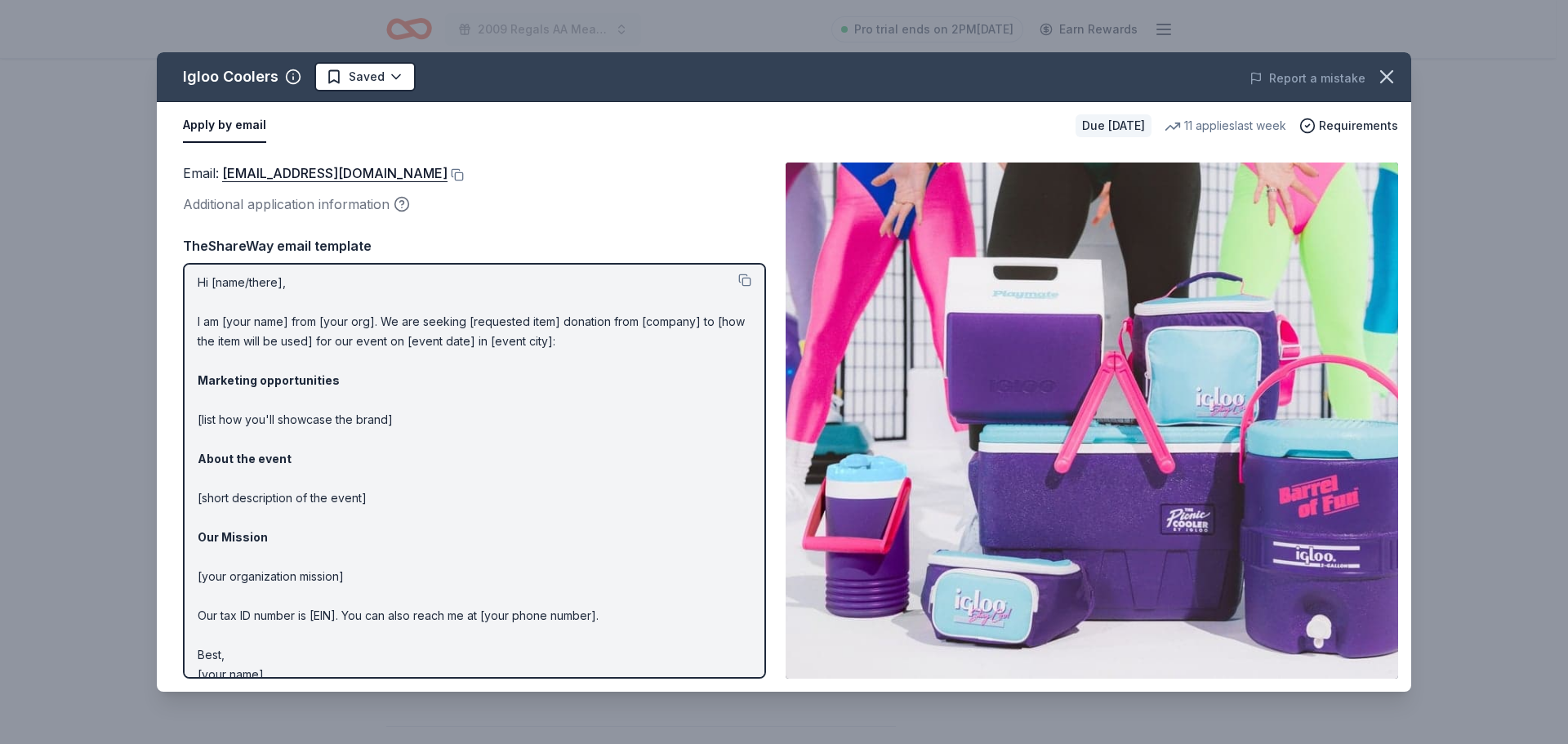
scroll to position [0, 0]
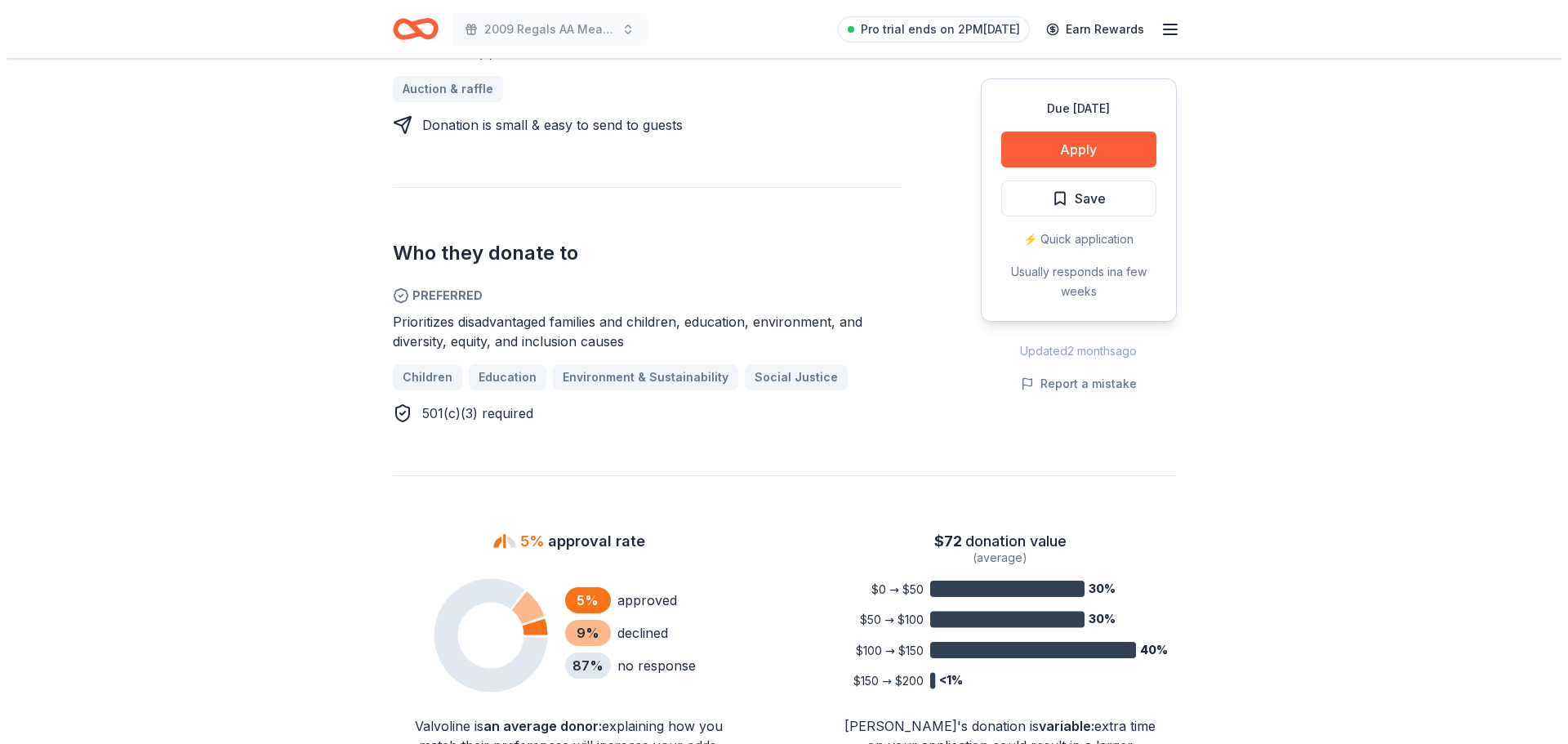
scroll to position [408, 0]
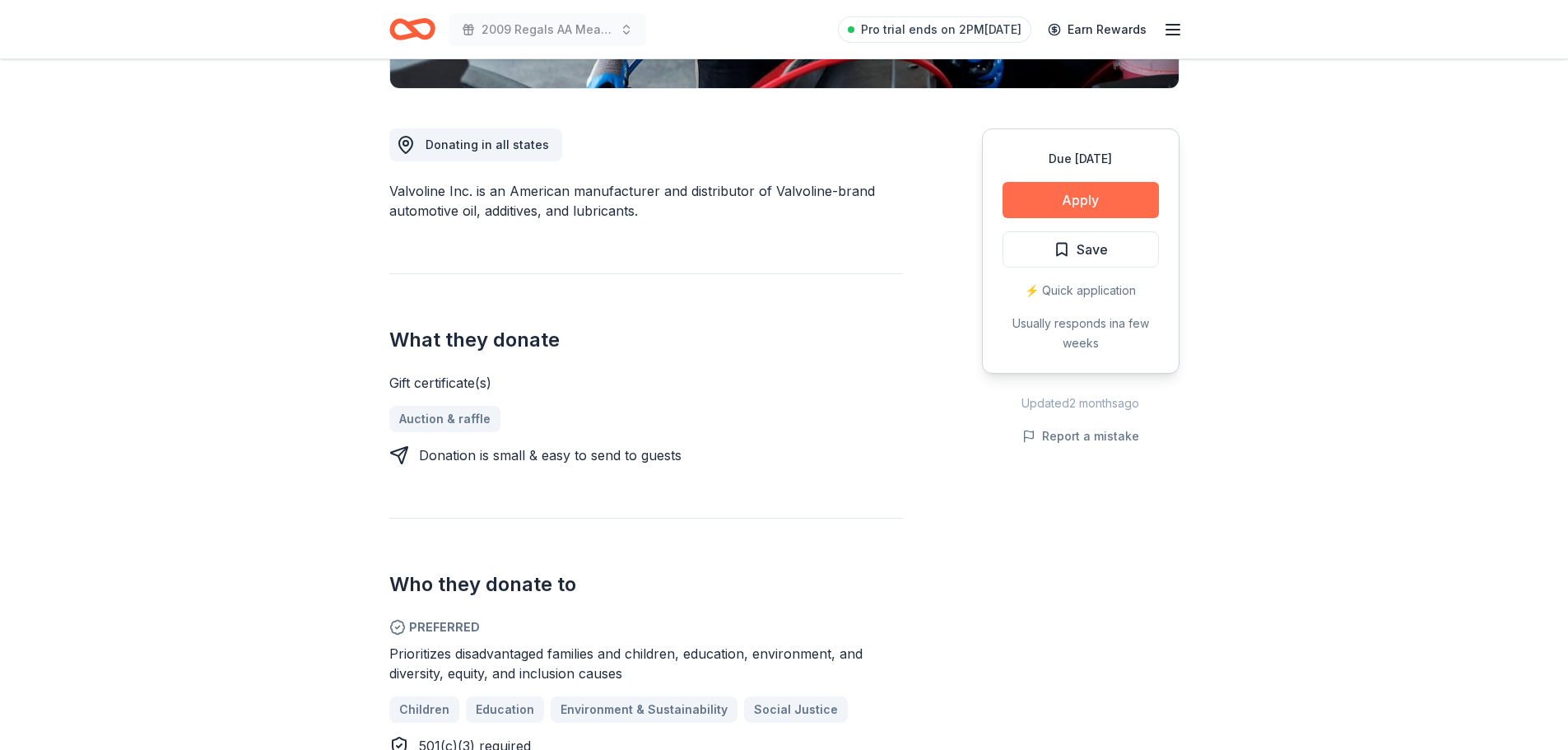
click at [1097, 206] on button "Apply" at bounding box center [1081, 199] width 157 height 36
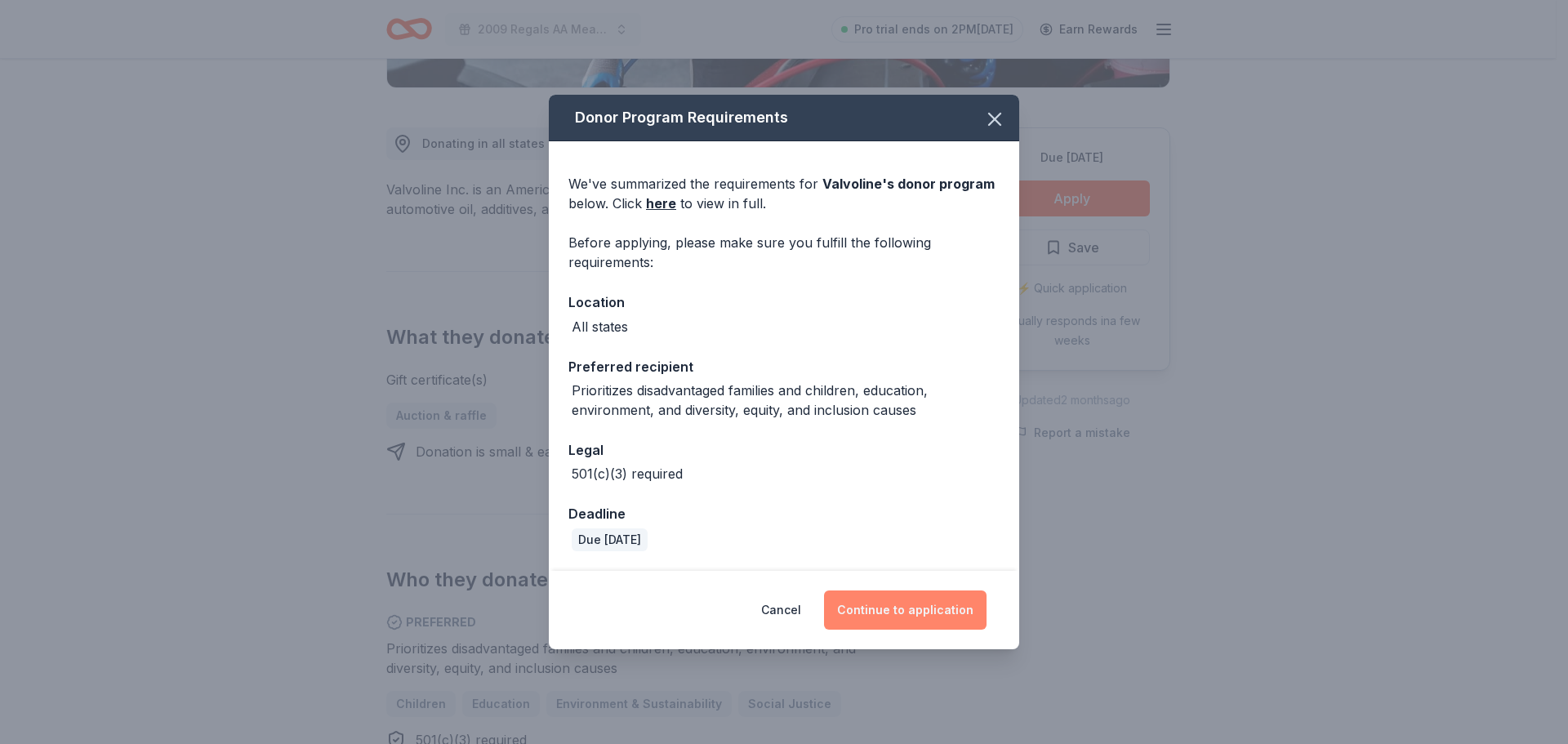
click at [908, 603] on button "Continue to application" at bounding box center [905, 610] width 163 height 39
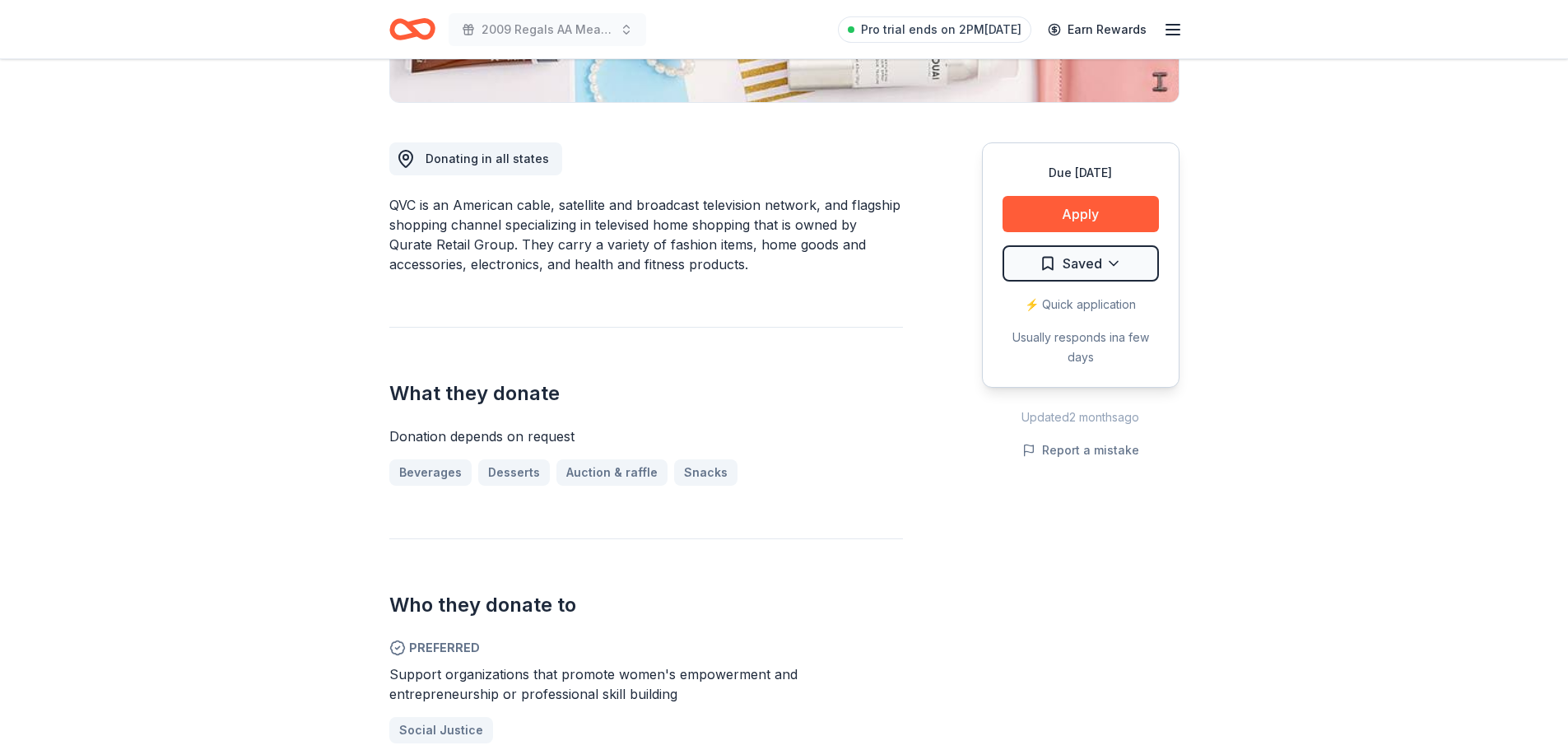
scroll to position [411, 0]
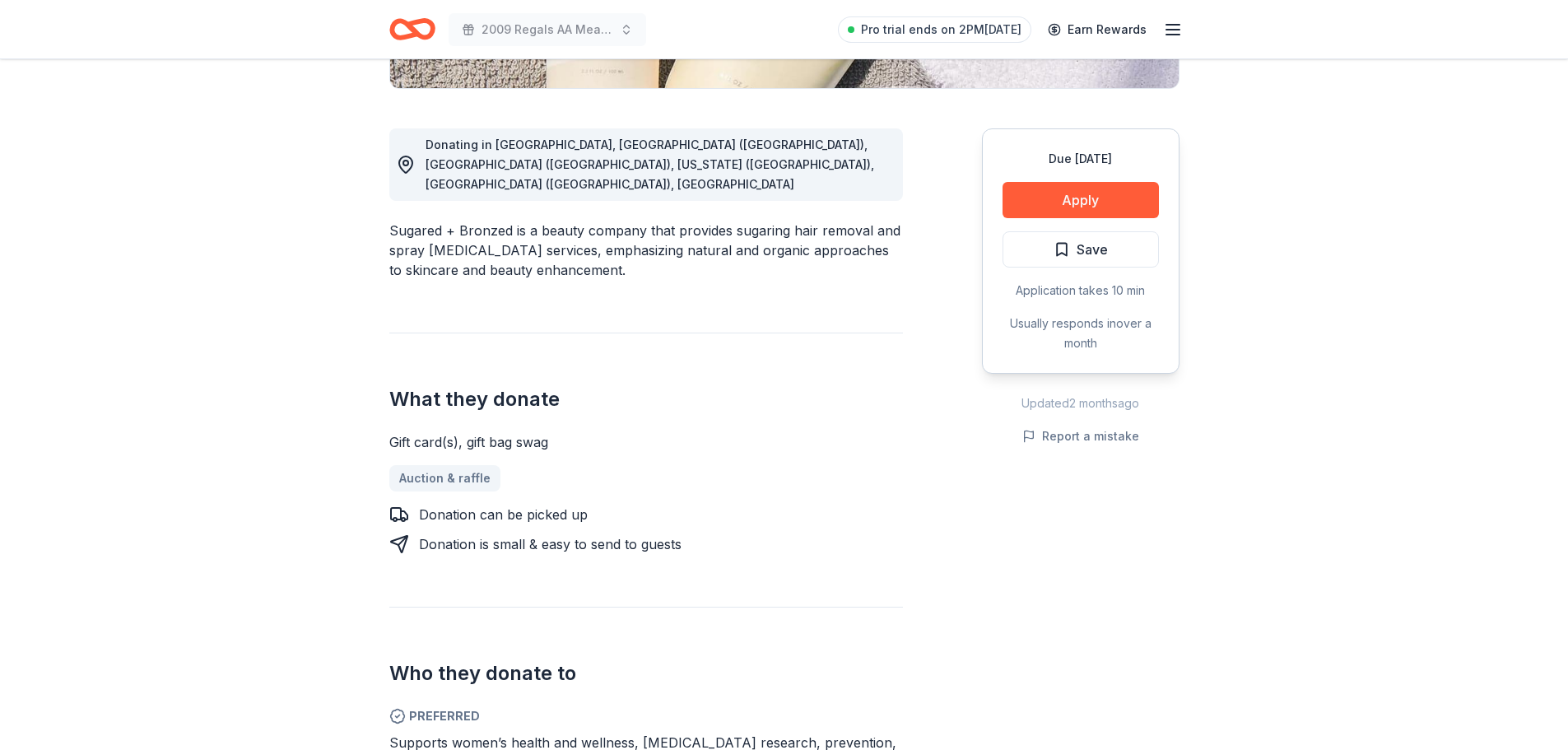
scroll to position [494, 0]
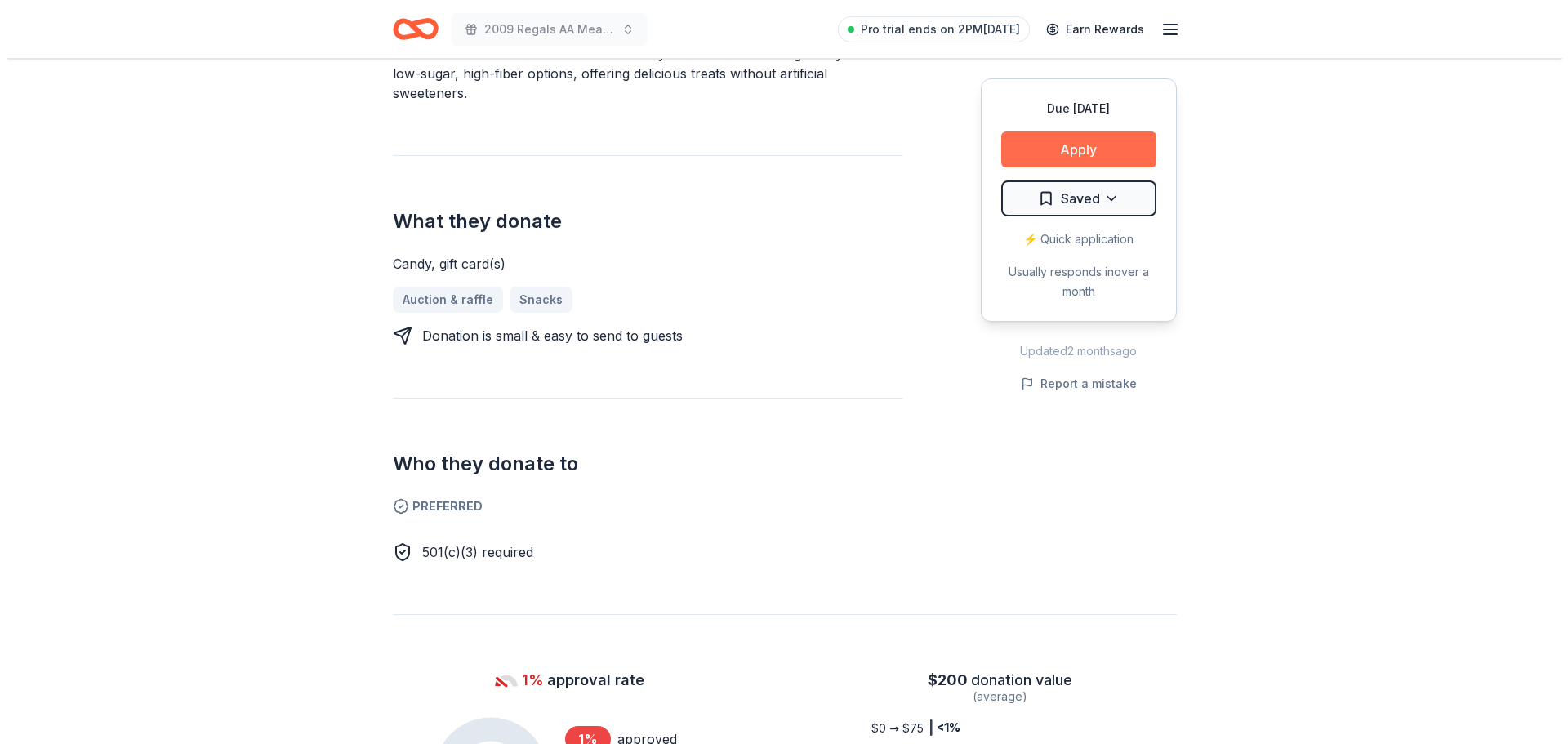
scroll to position [653, 0]
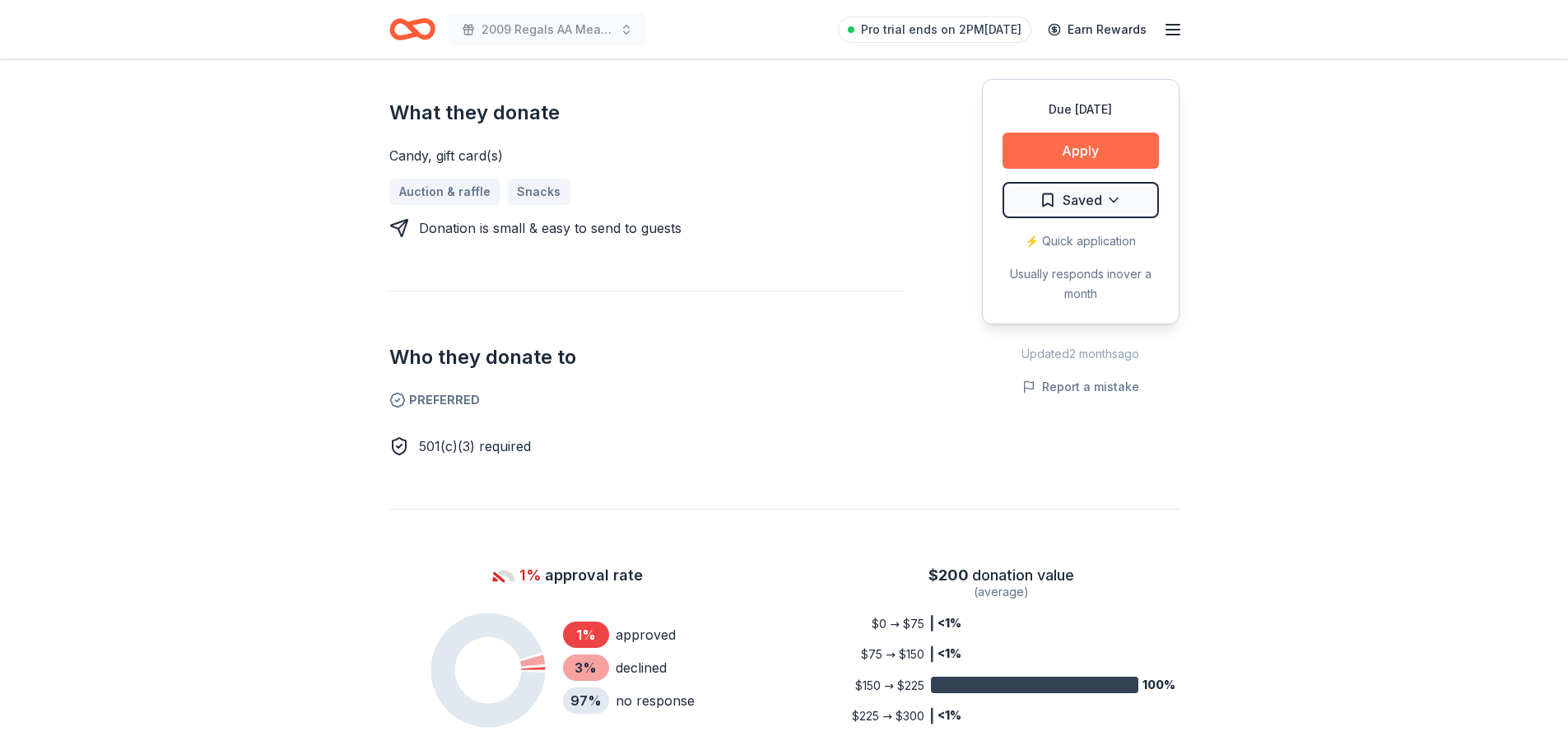
click at [1085, 153] on button "Apply" at bounding box center [1081, 150] width 157 height 36
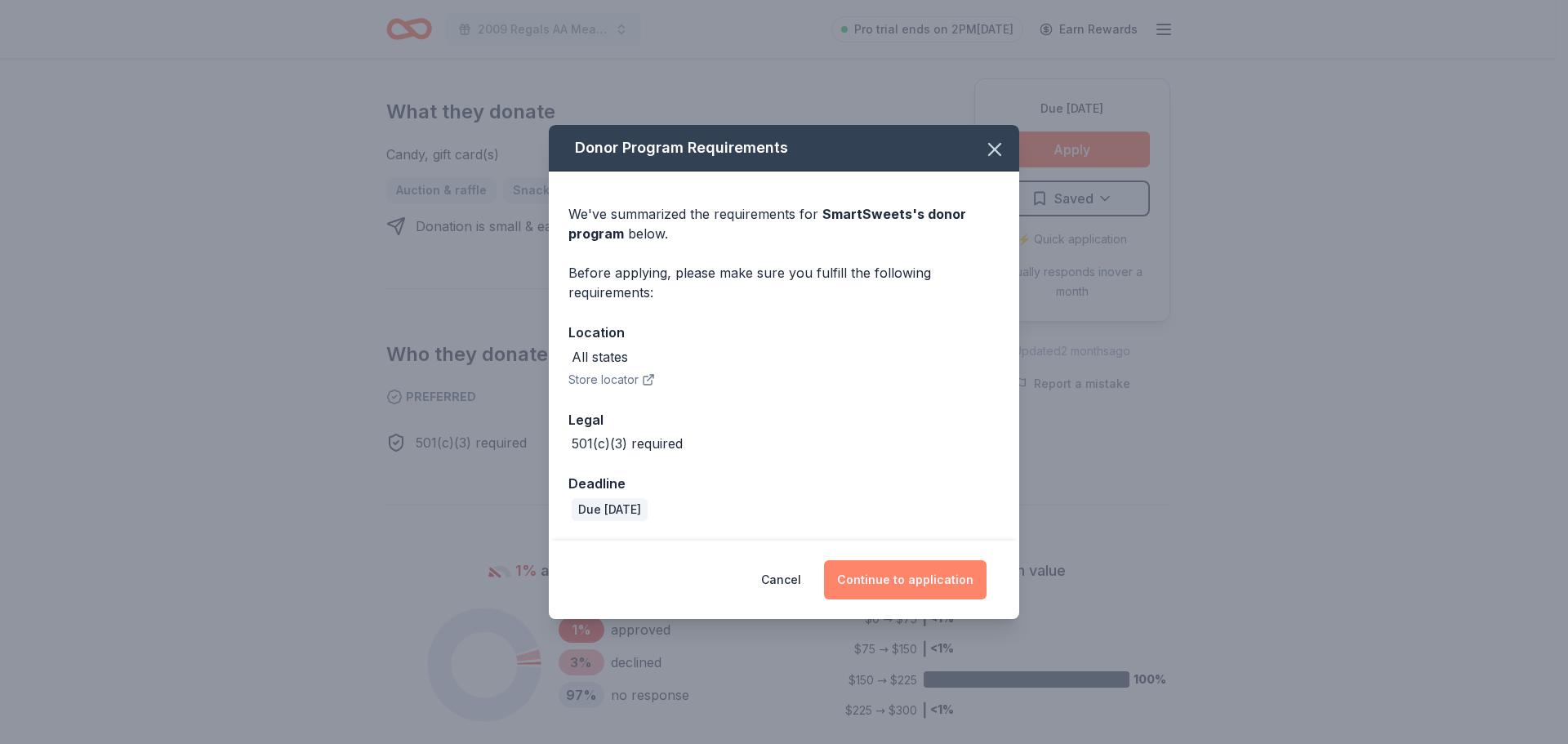
click at [870, 586] on button "Continue to application" at bounding box center [905, 580] width 163 height 39
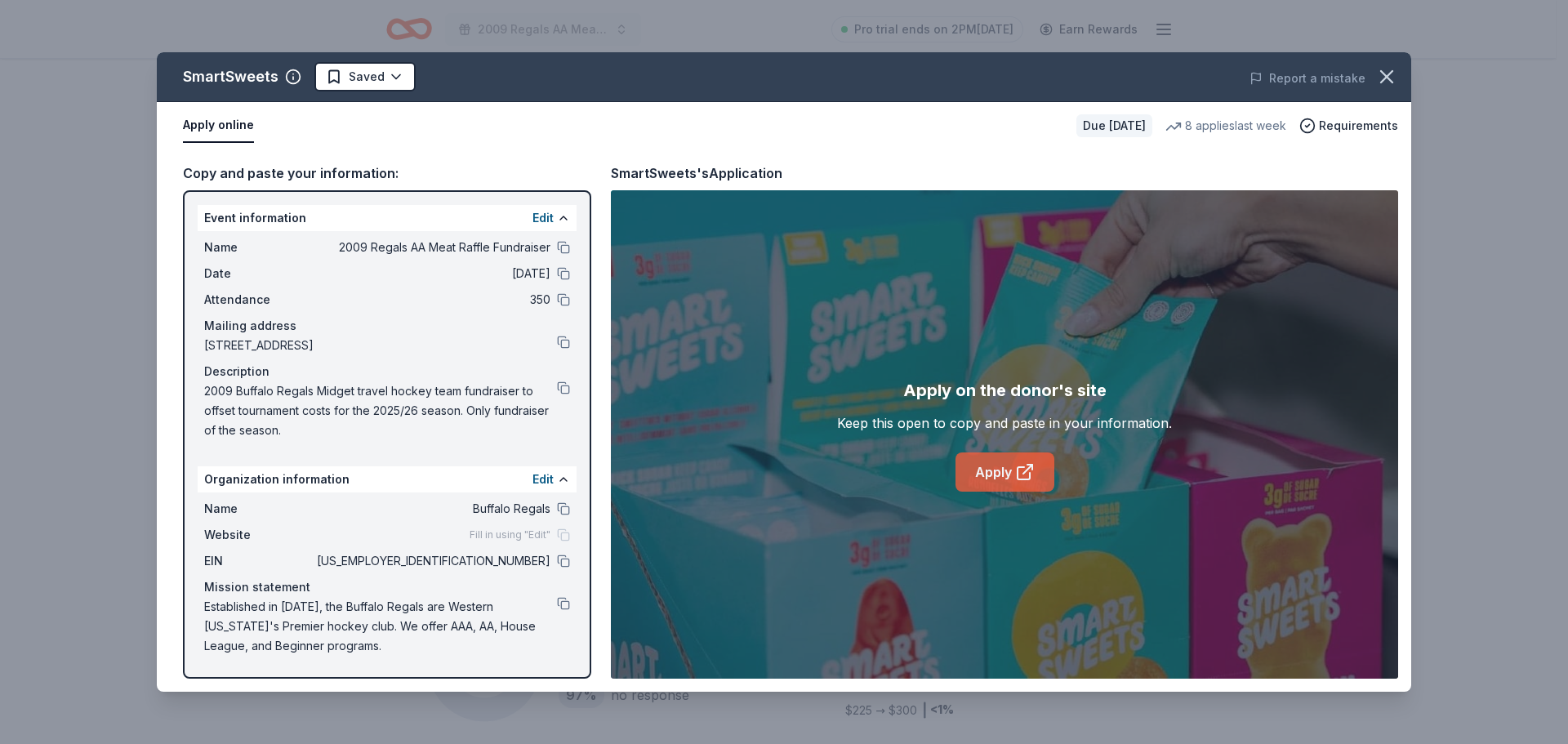
click at [976, 473] on link "Apply" at bounding box center [1005, 471] width 99 height 39
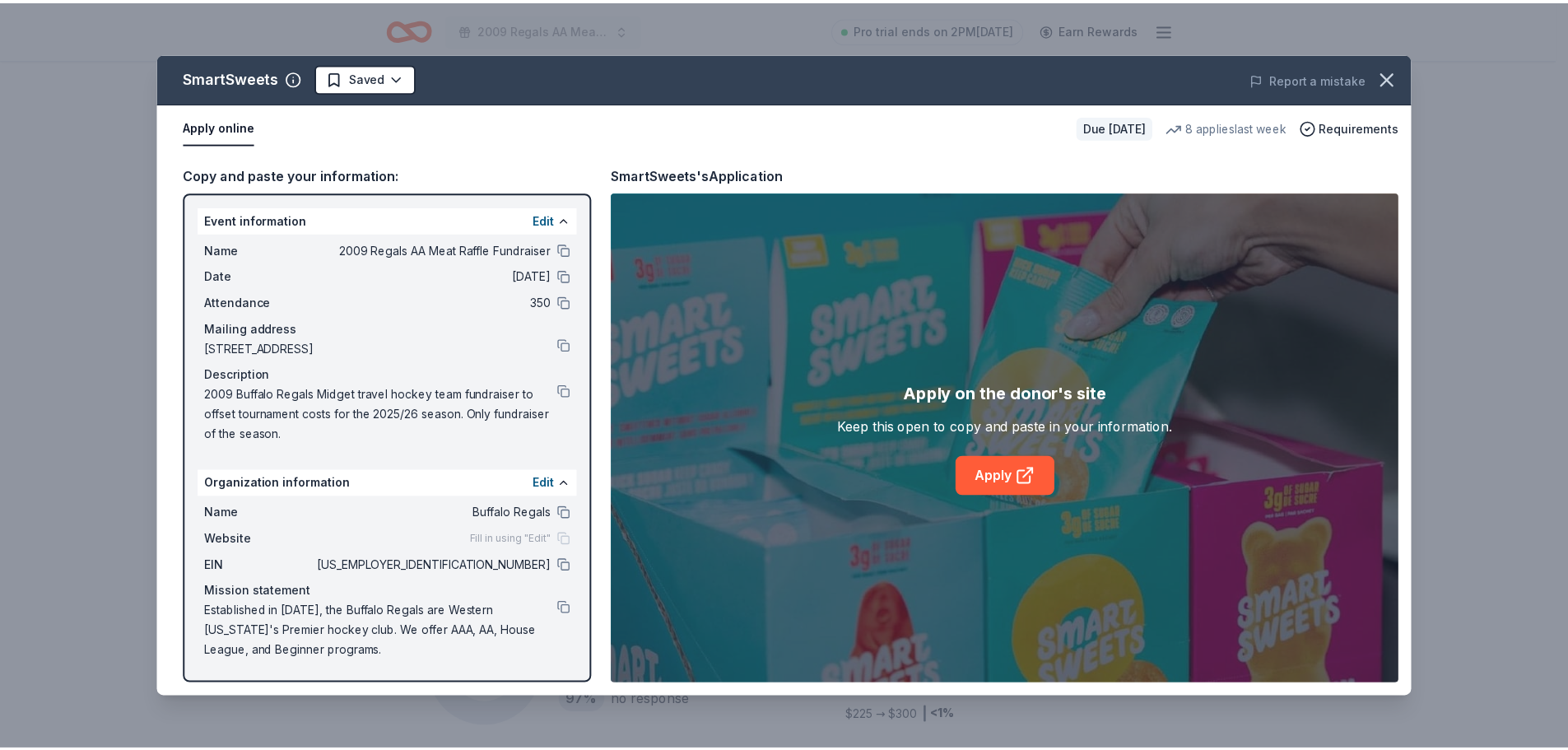
scroll to position [0, 0]
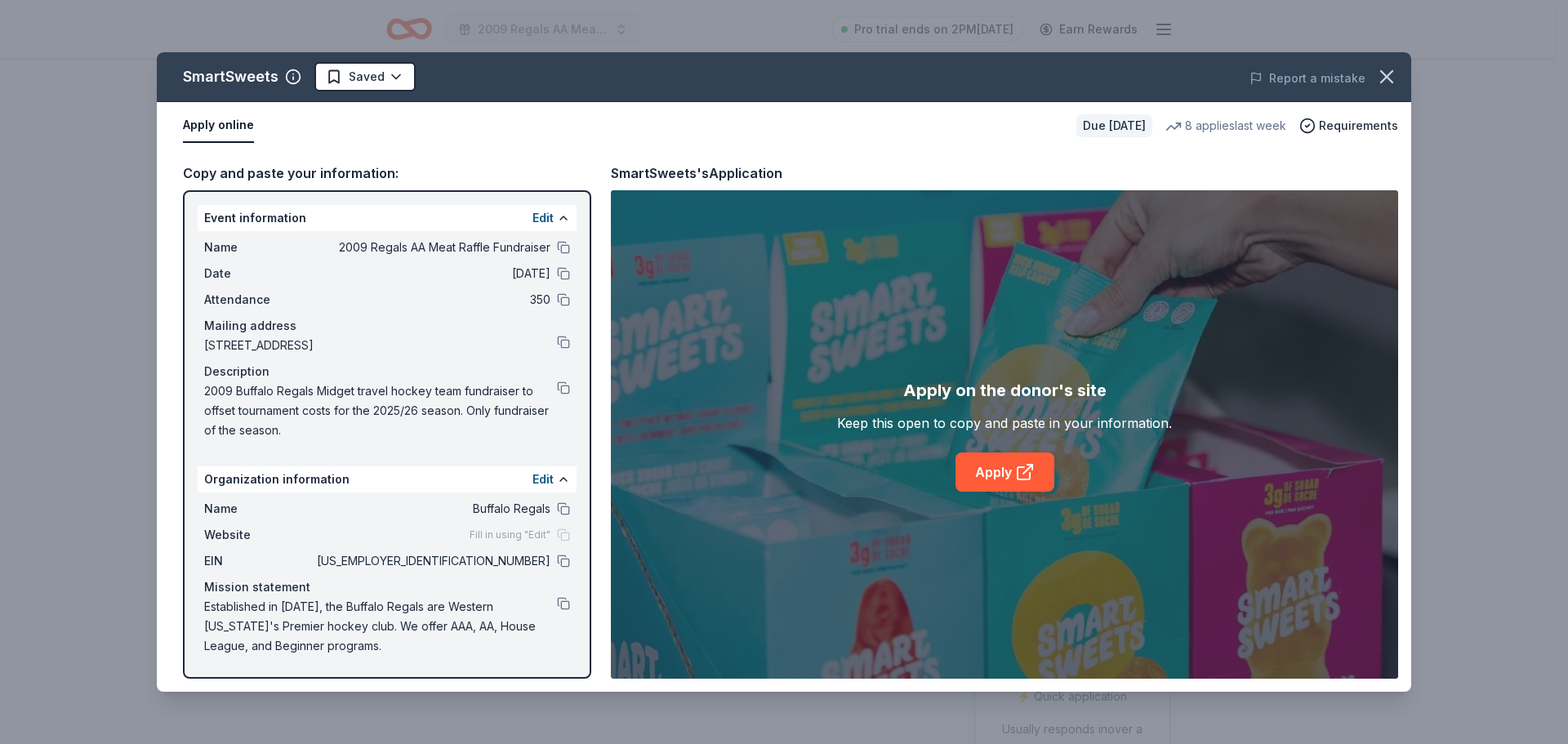
click at [363, 77] on html "2009 Regals AA Meat Raffle Fundraiser Pro trial ends on 2PM, 8/27 Earn Rewards …" at bounding box center [784, 372] width 1568 height 744
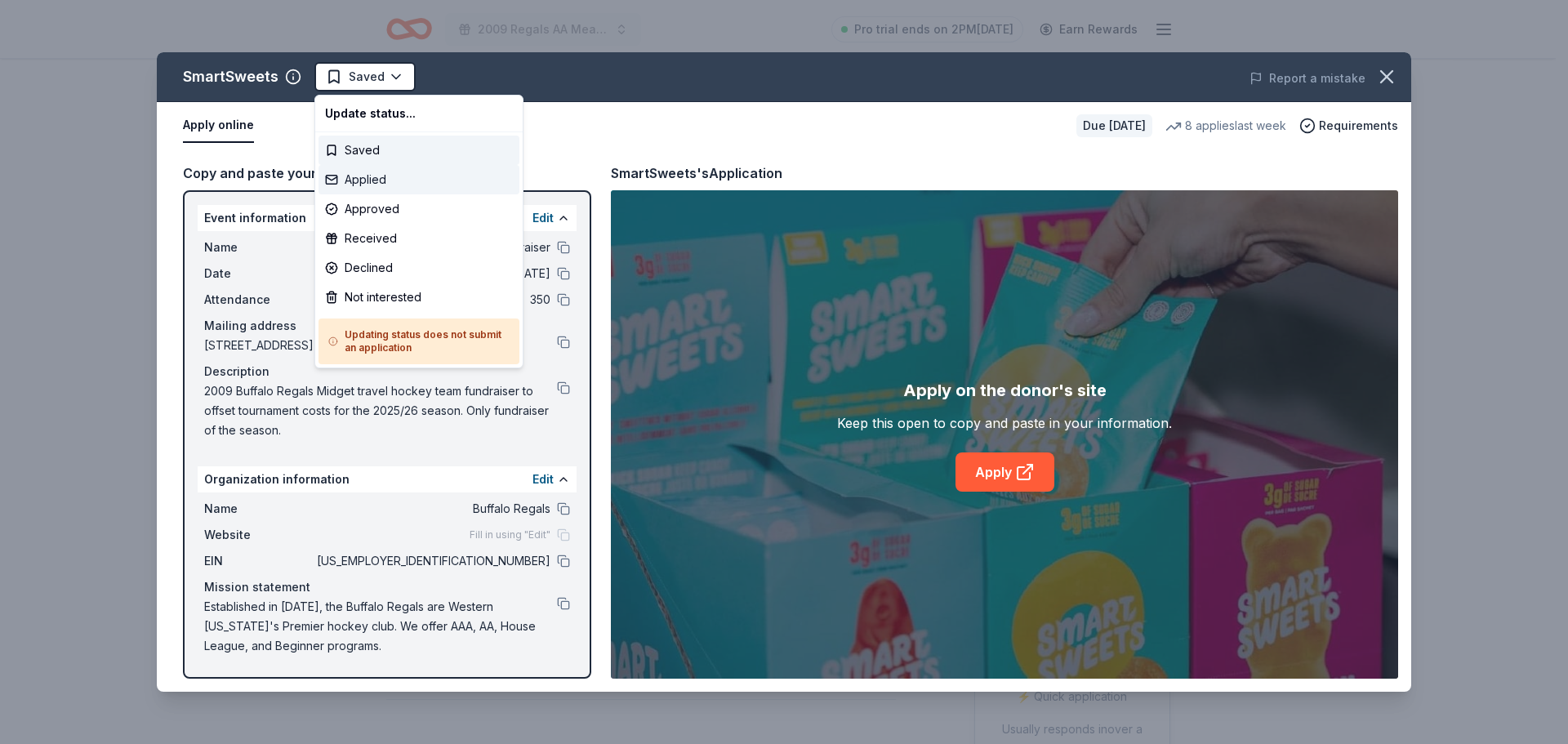
click at [346, 190] on div "Applied" at bounding box center [419, 180] width 201 height 29
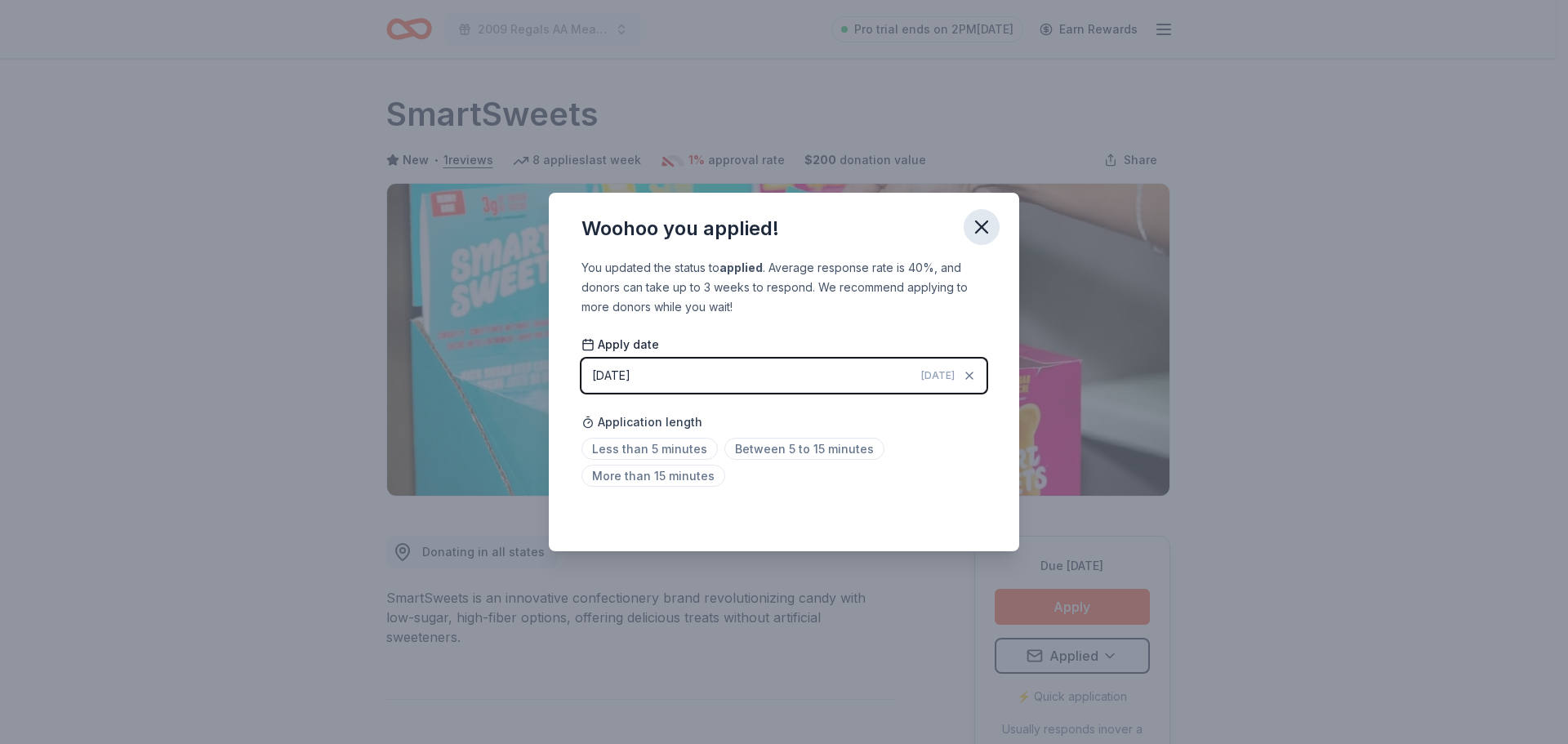
click at [983, 222] on icon "button" at bounding box center [981, 227] width 23 height 23
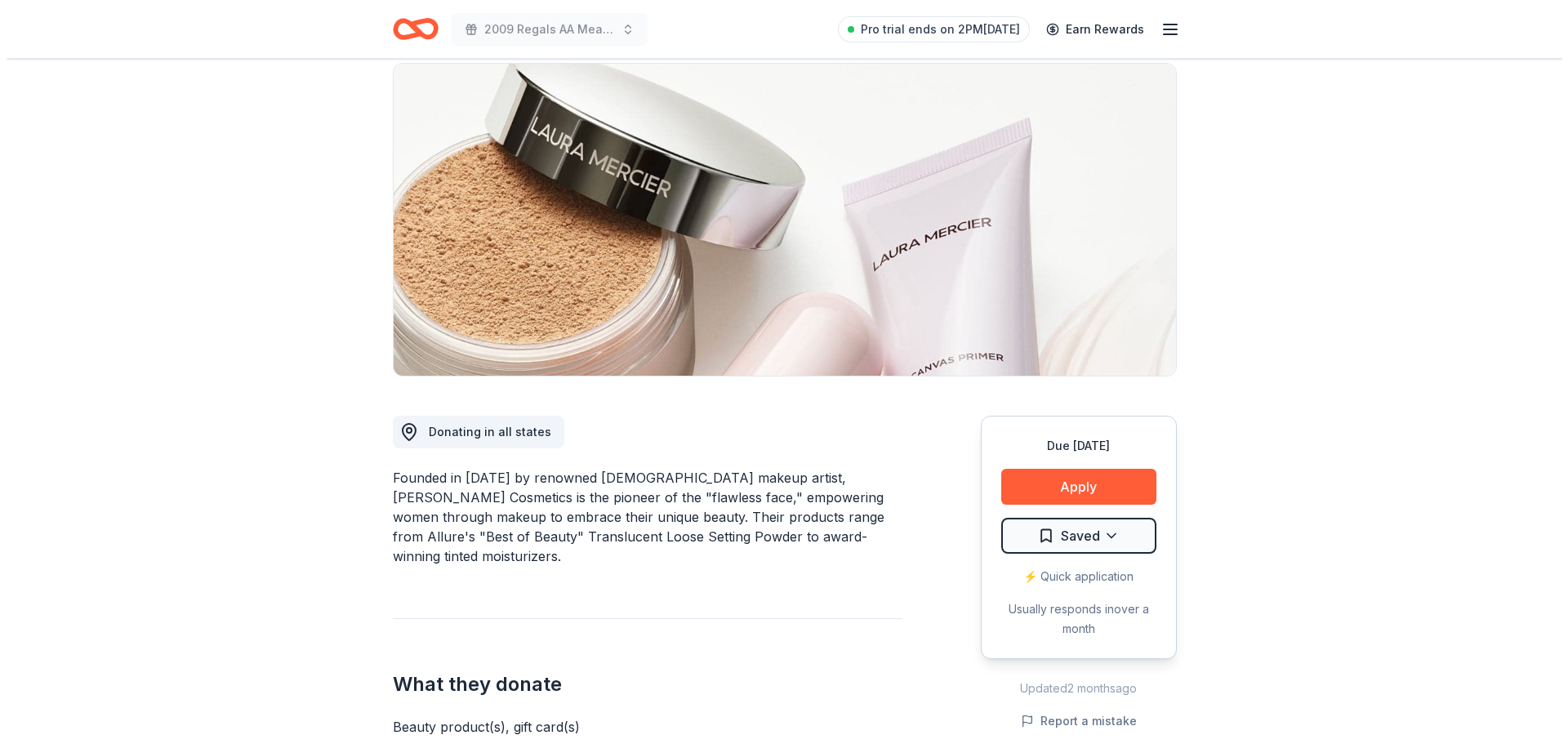
scroll to position [82, 0]
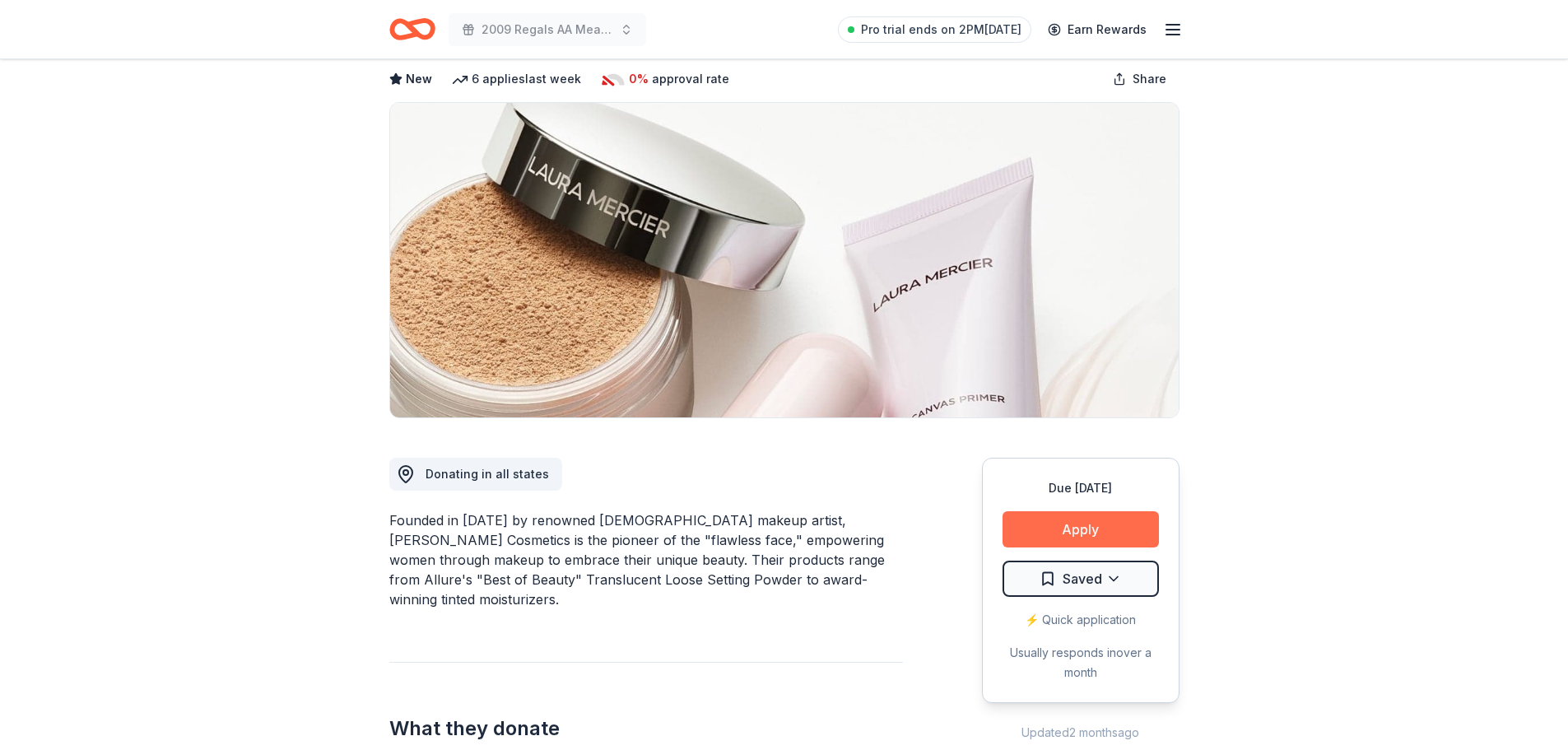
click at [1135, 526] on button "Apply" at bounding box center [1081, 529] width 157 height 36
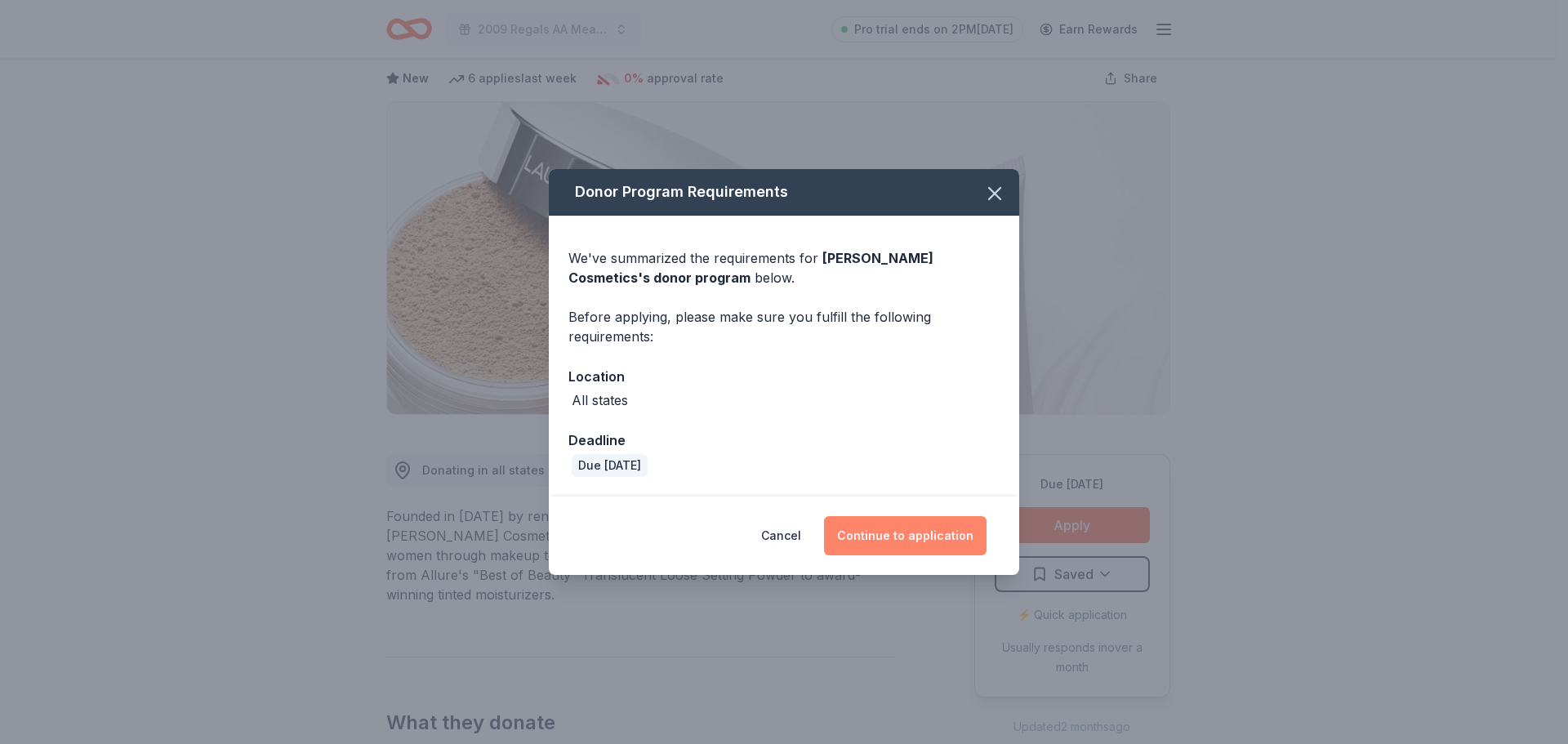
click at [973, 547] on button "Continue to application" at bounding box center [905, 535] width 163 height 39
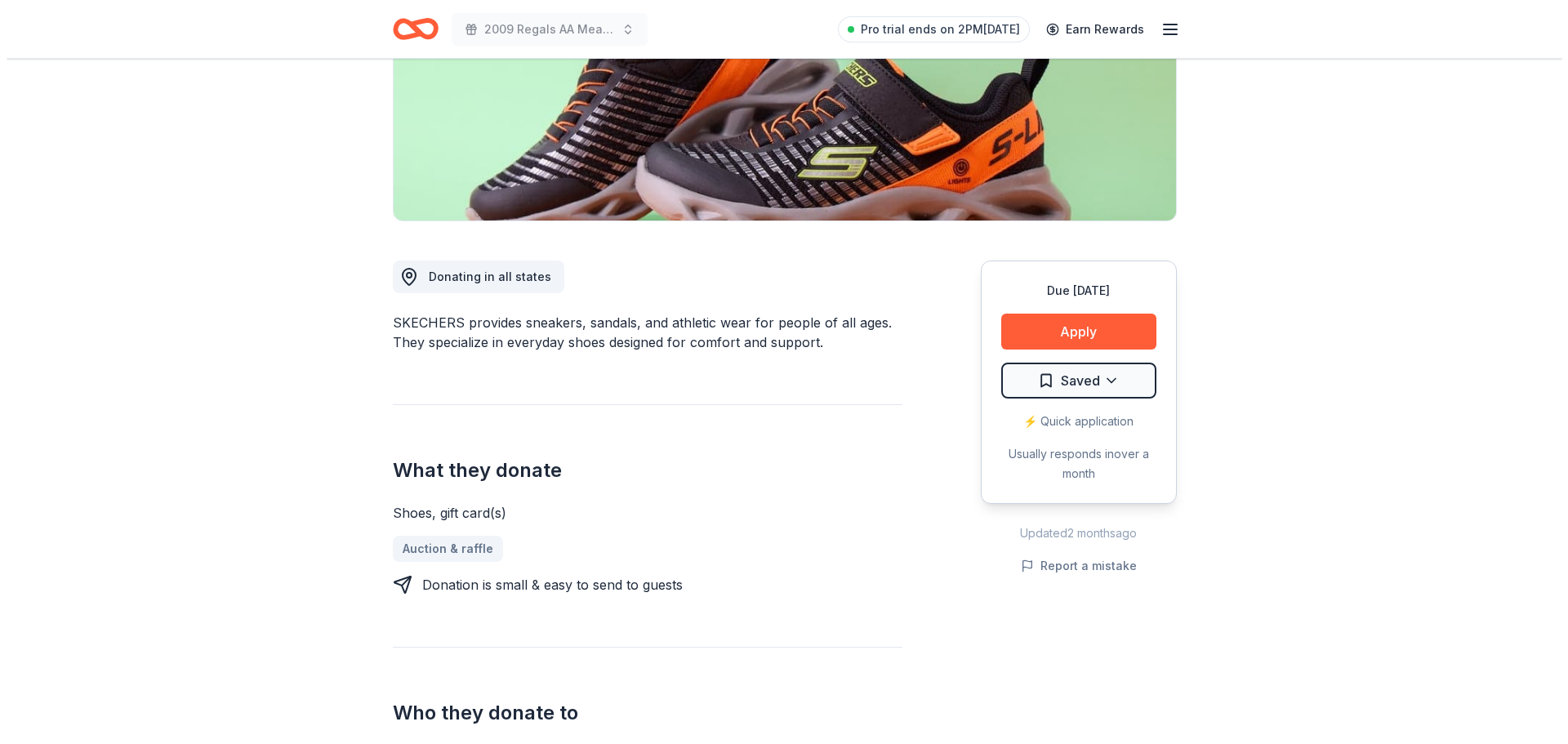
scroll to position [245, 0]
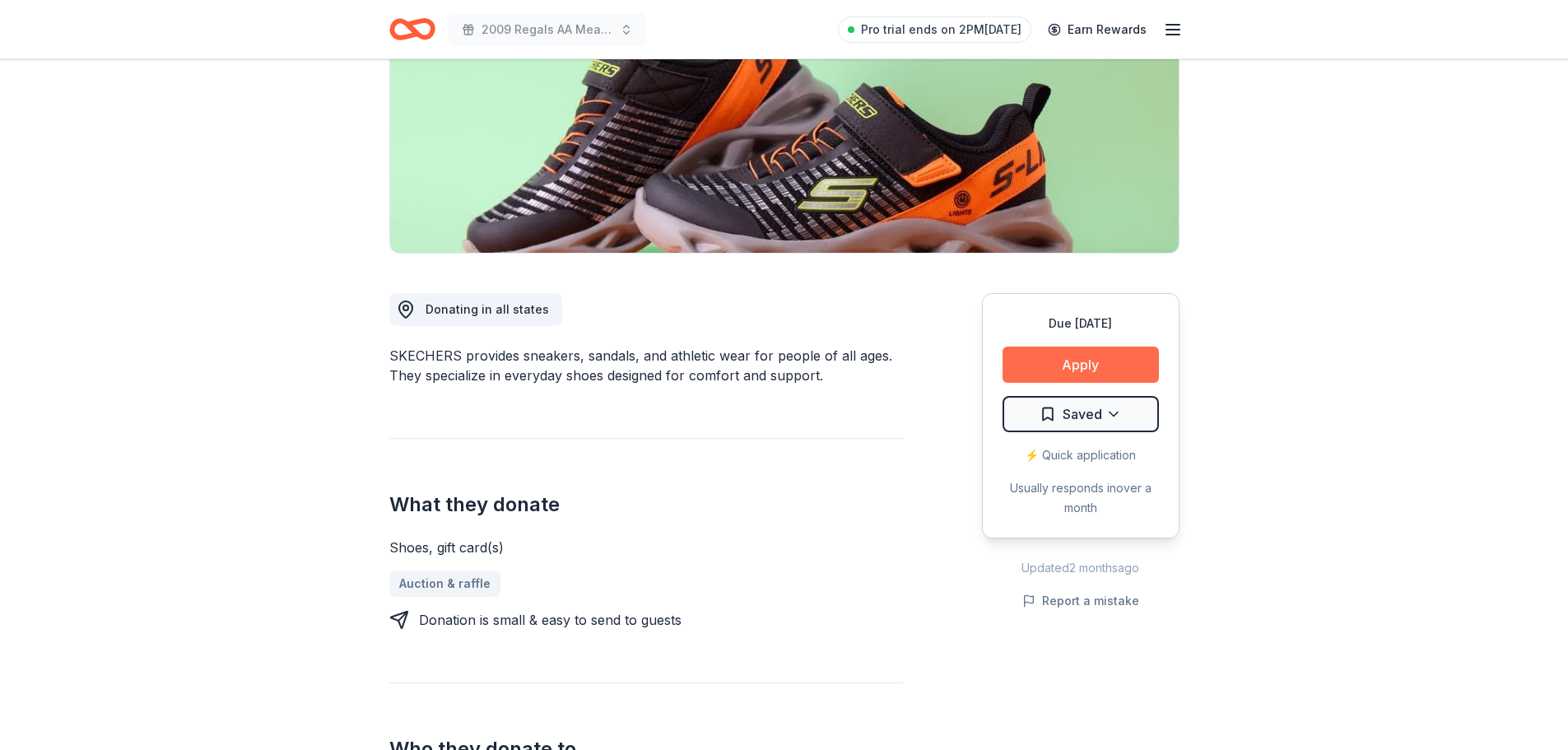
click at [1045, 367] on button "Apply" at bounding box center [1081, 364] width 157 height 36
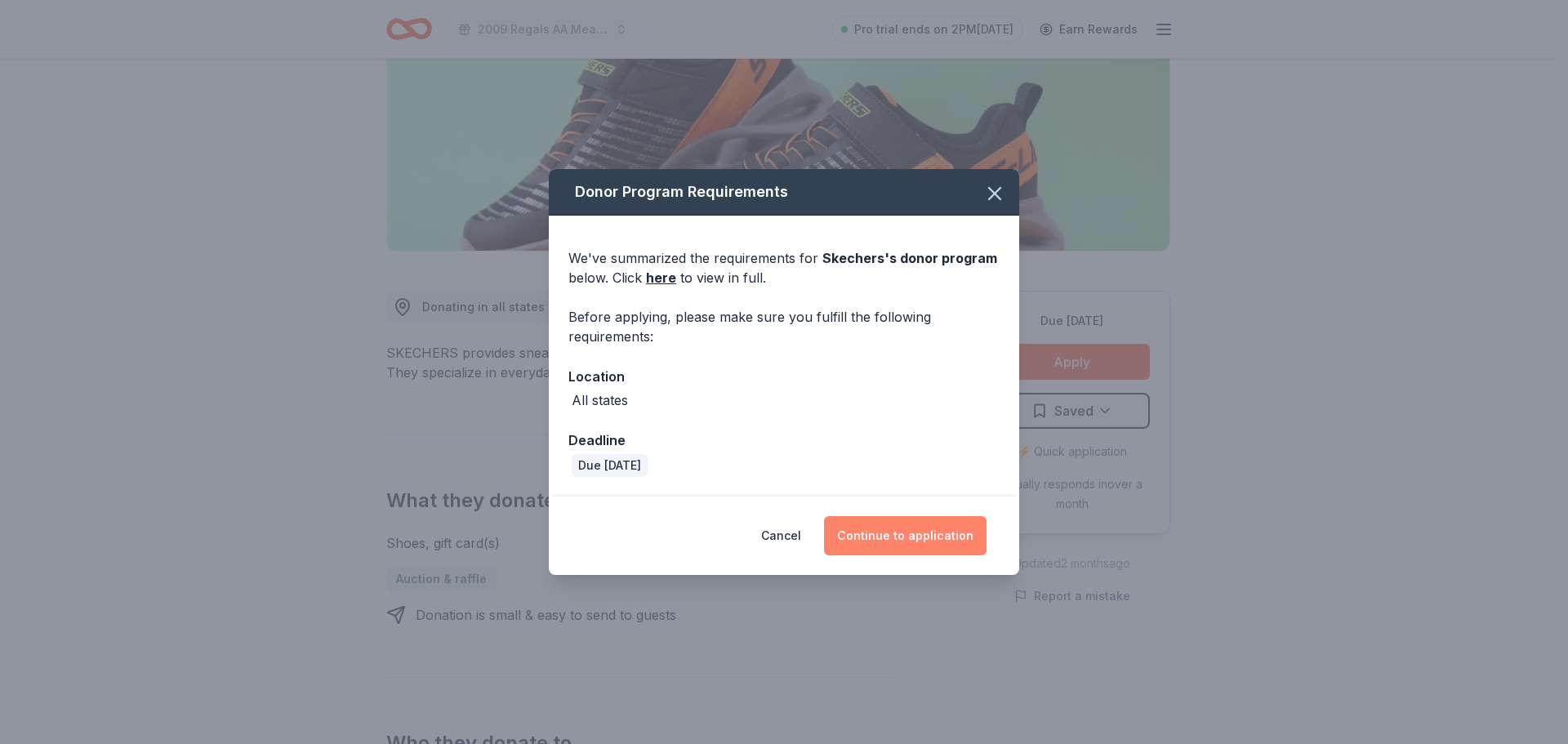
click at [918, 555] on button "Continue to application" at bounding box center [905, 535] width 163 height 39
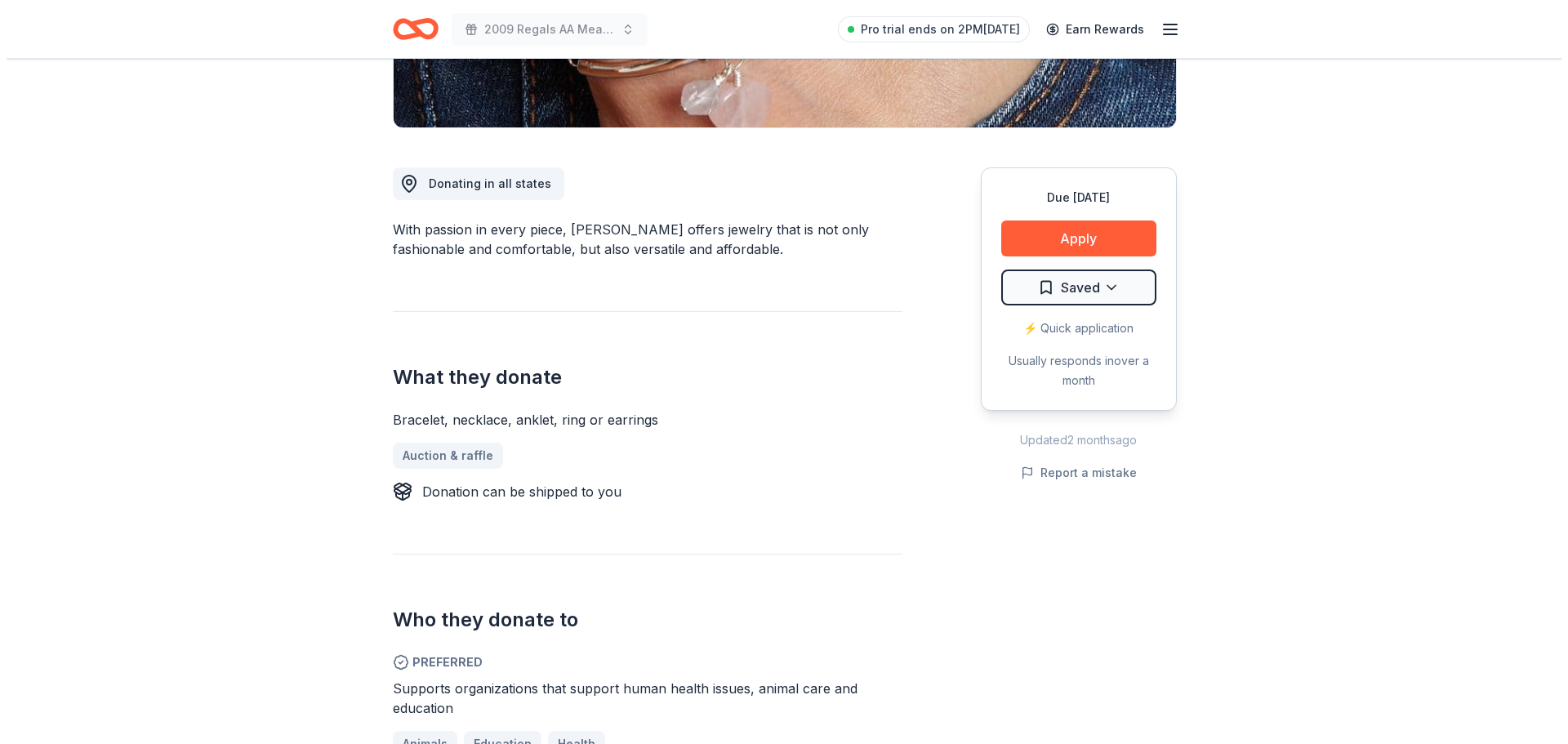
scroll to position [327, 0]
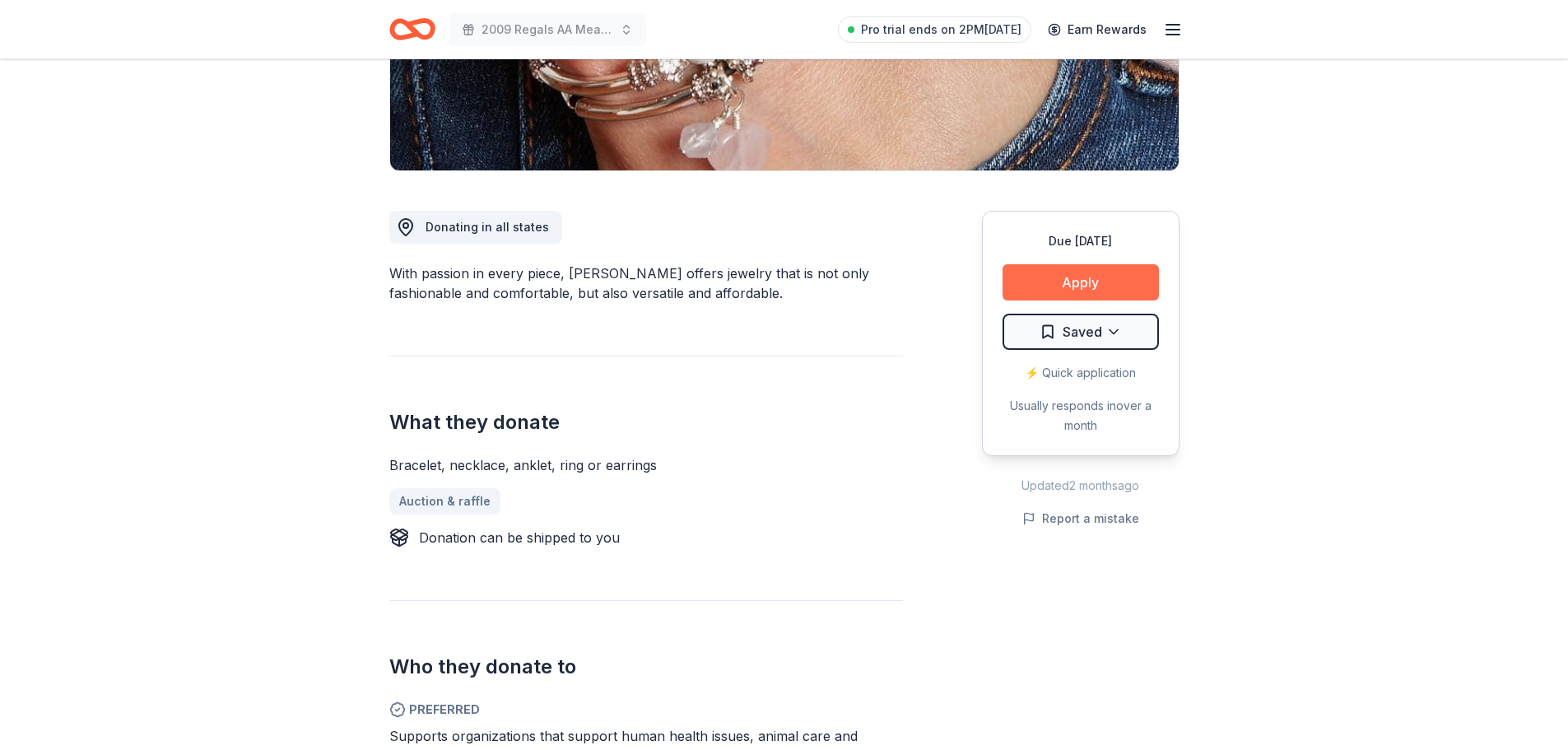
click at [1086, 285] on button "Apply" at bounding box center [1081, 281] width 157 height 36
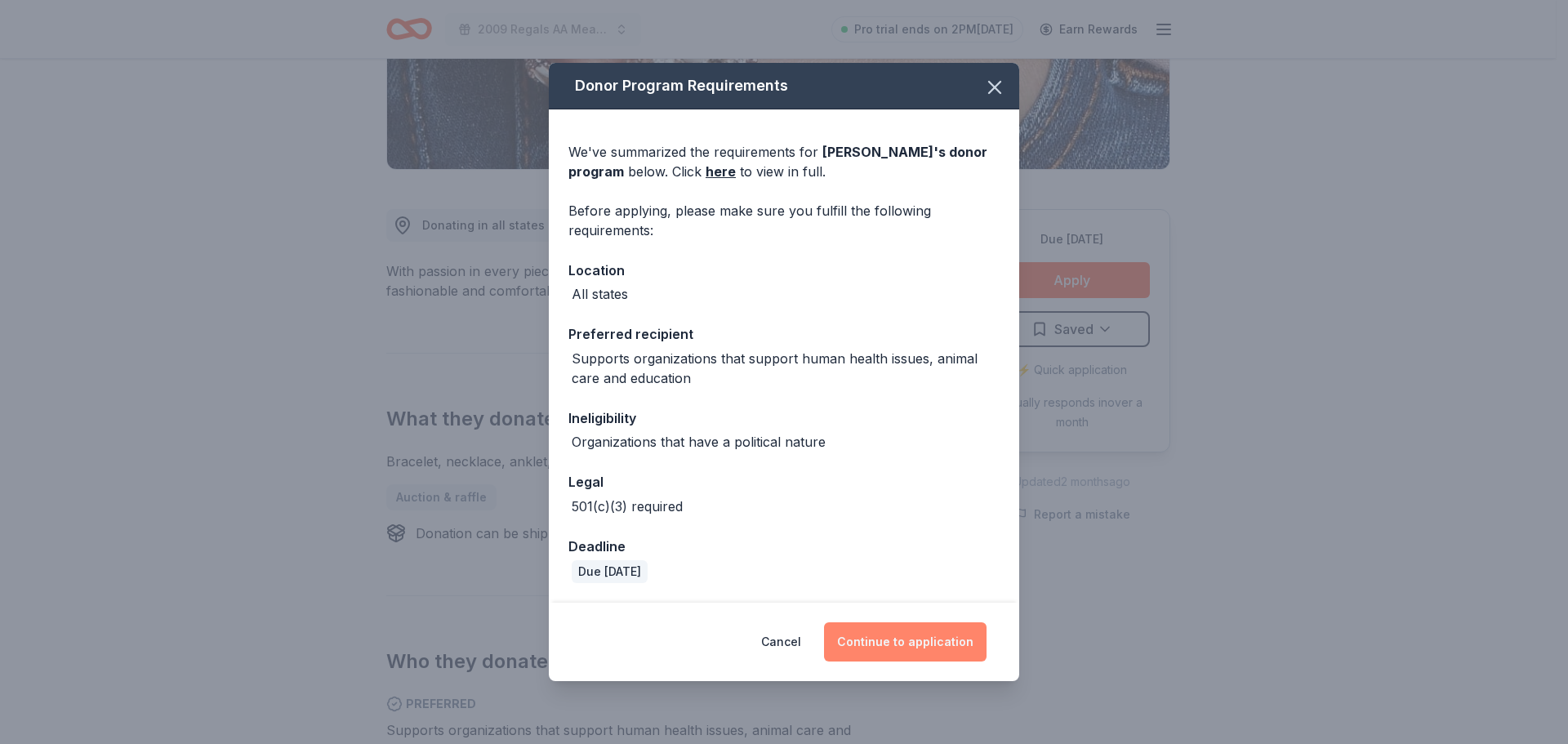
click at [897, 645] on button "Continue to application" at bounding box center [905, 641] width 163 height 39
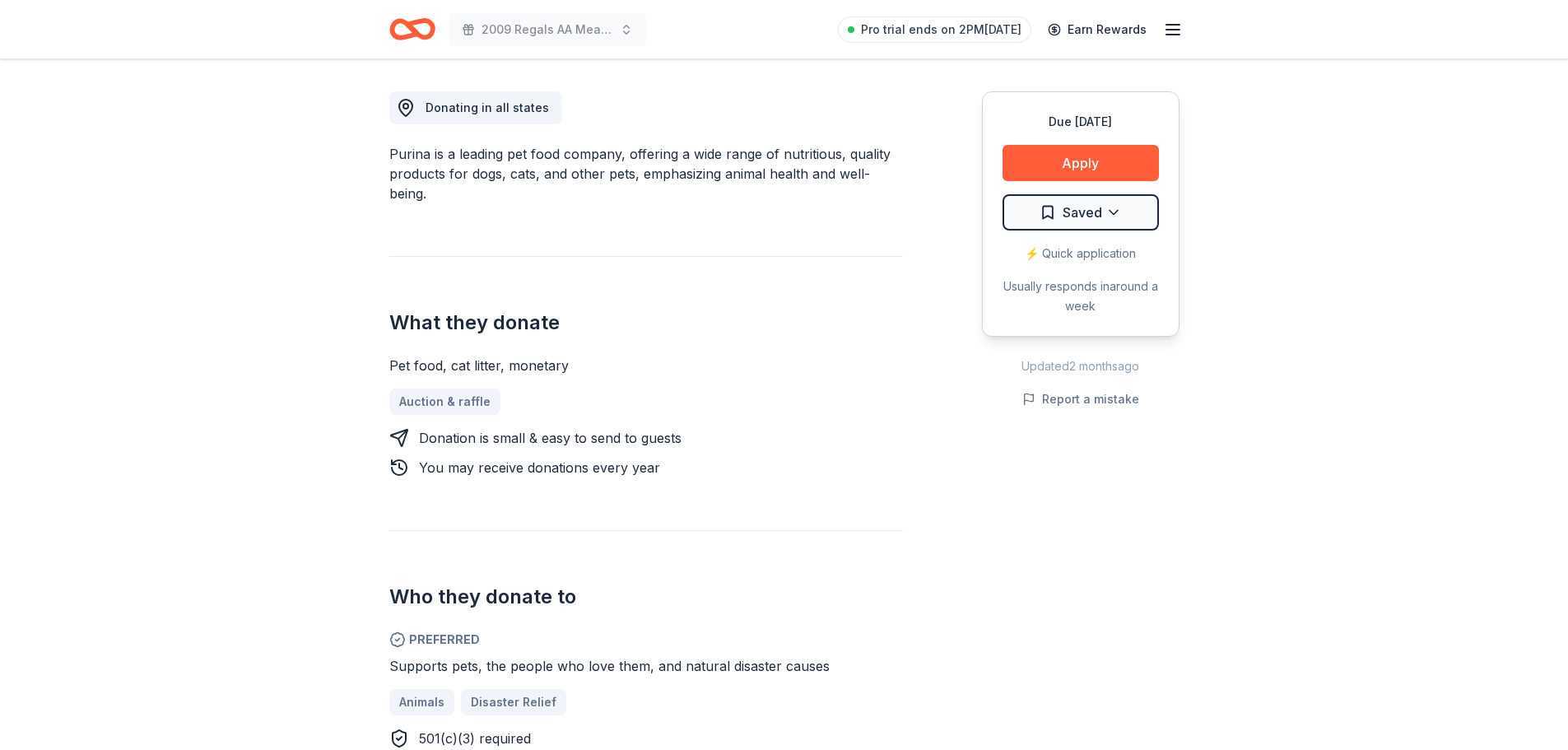
scroll to position [411, 0]
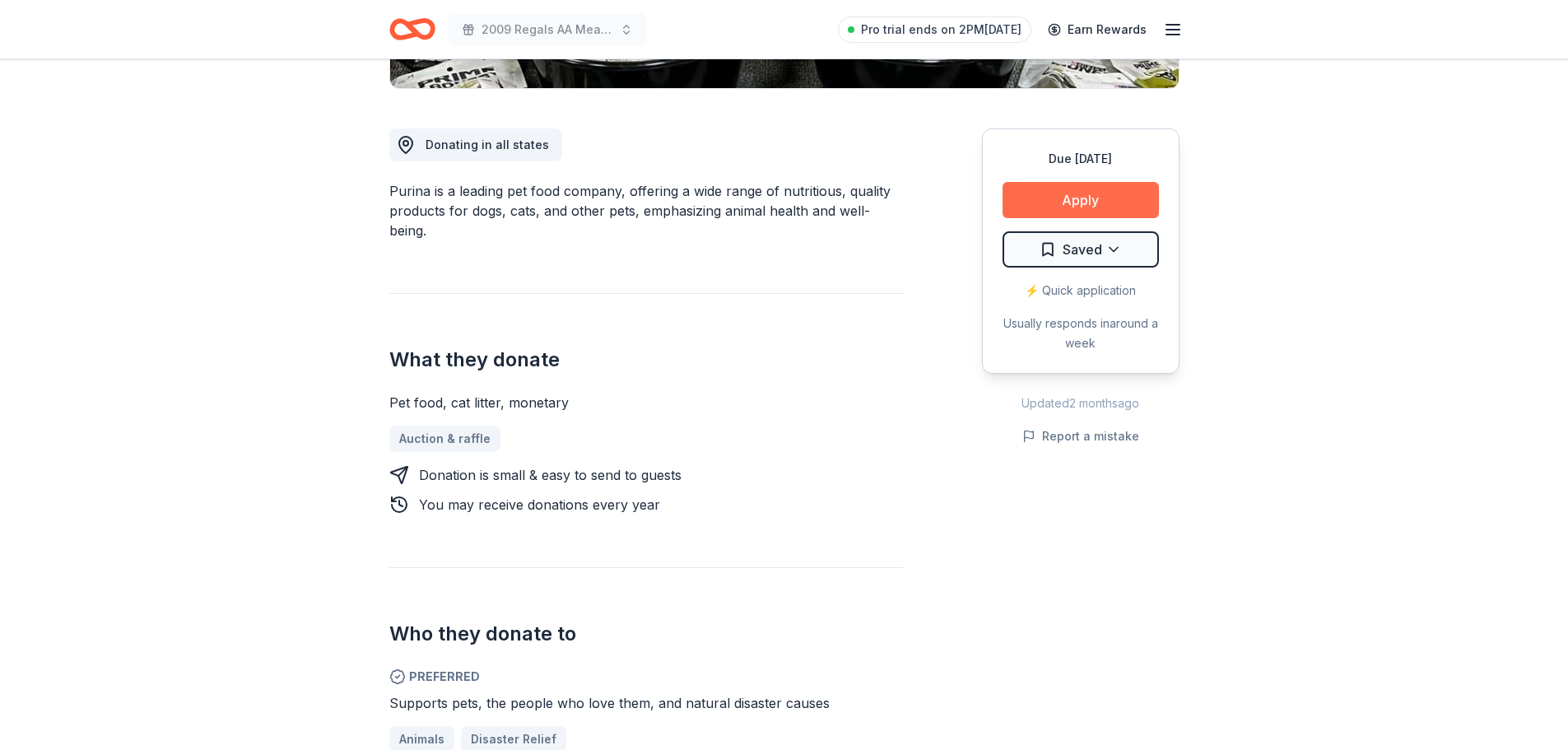
click at [1088, 202] on button "Apply" at bounding box center [1081, 199] width 157 height 36
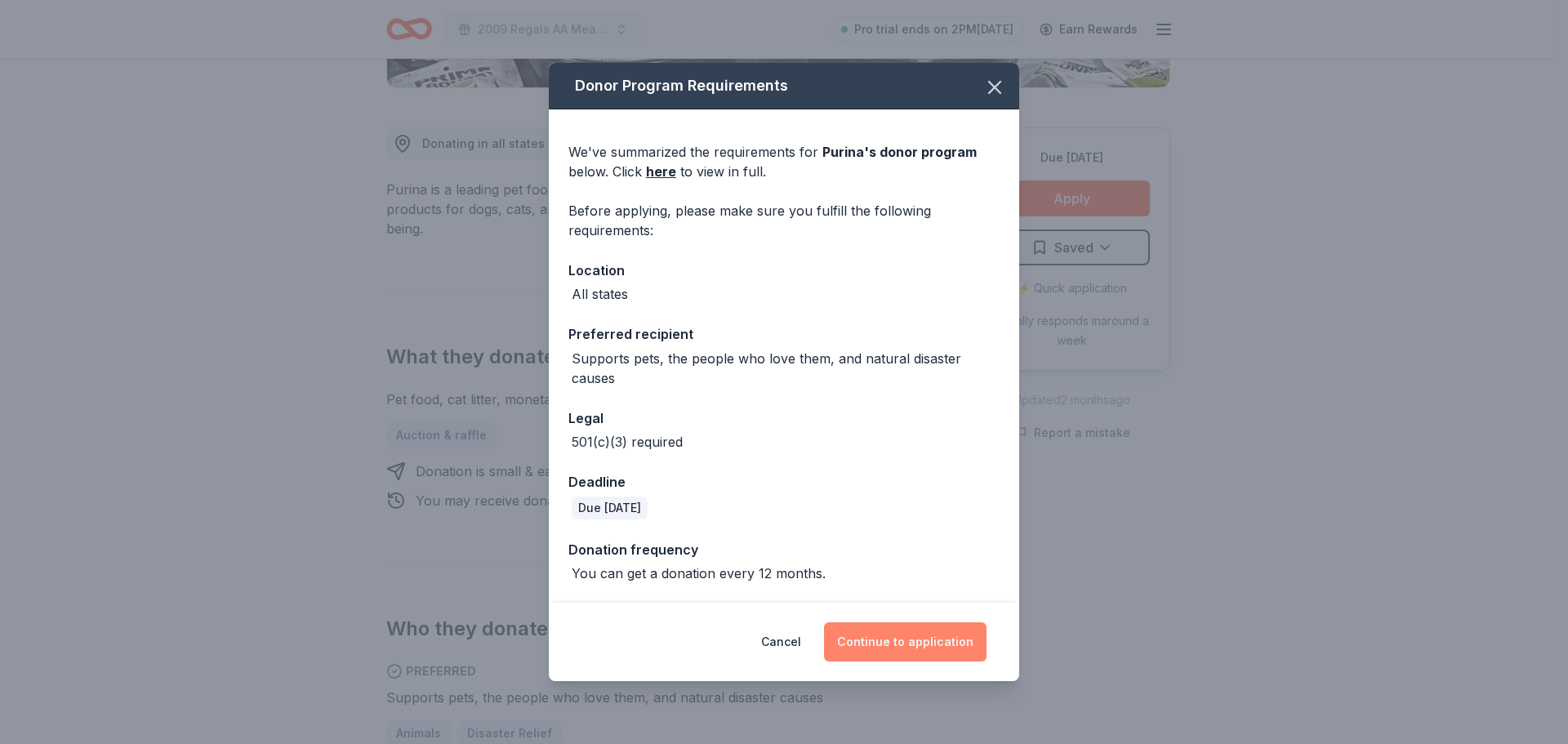
click at [903, 638] on button "Continue to application" at bounding box center [905, 641] width 163 height 39
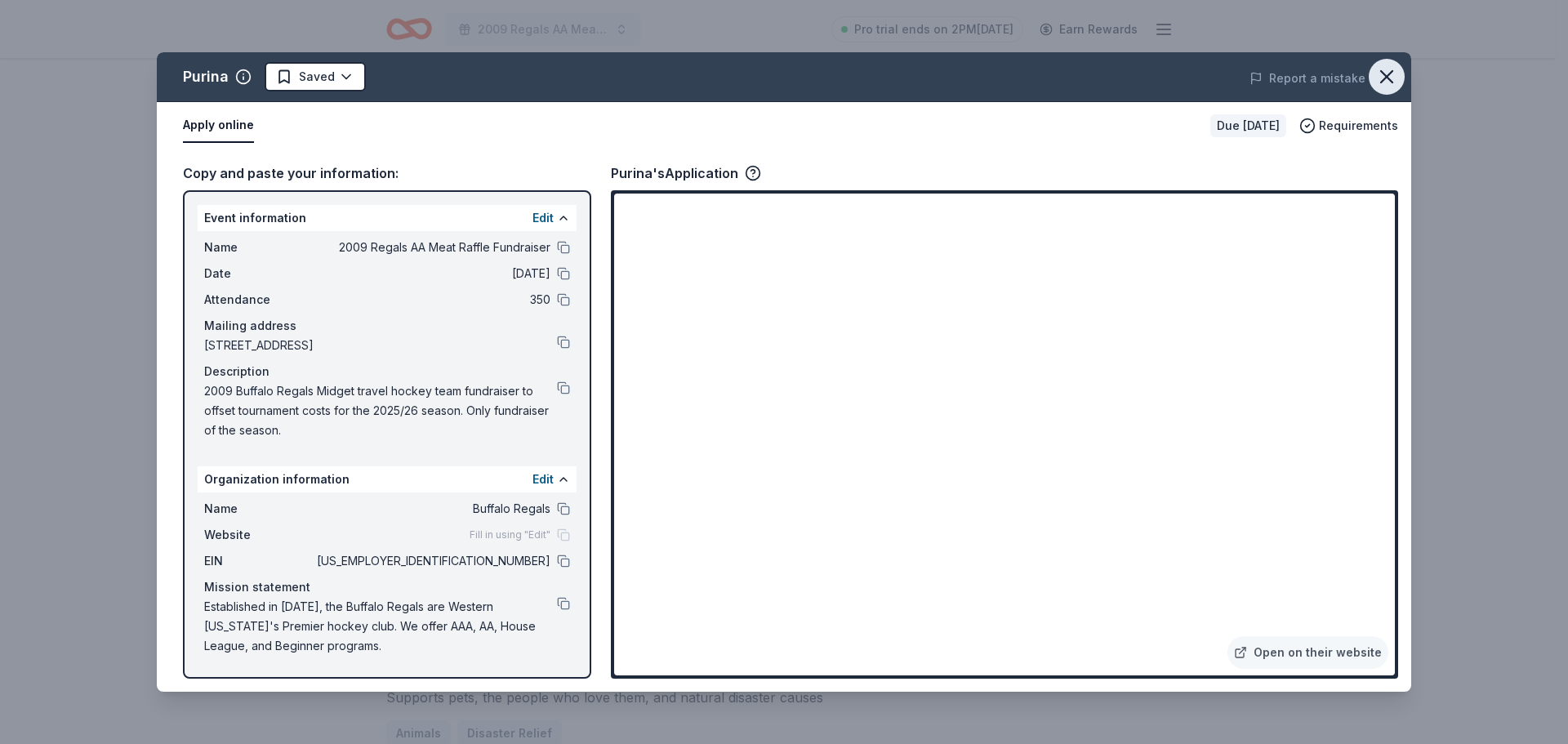
click at [1393, 70] on icon "button" at bounding box center [1386, 76] width 23 height 23
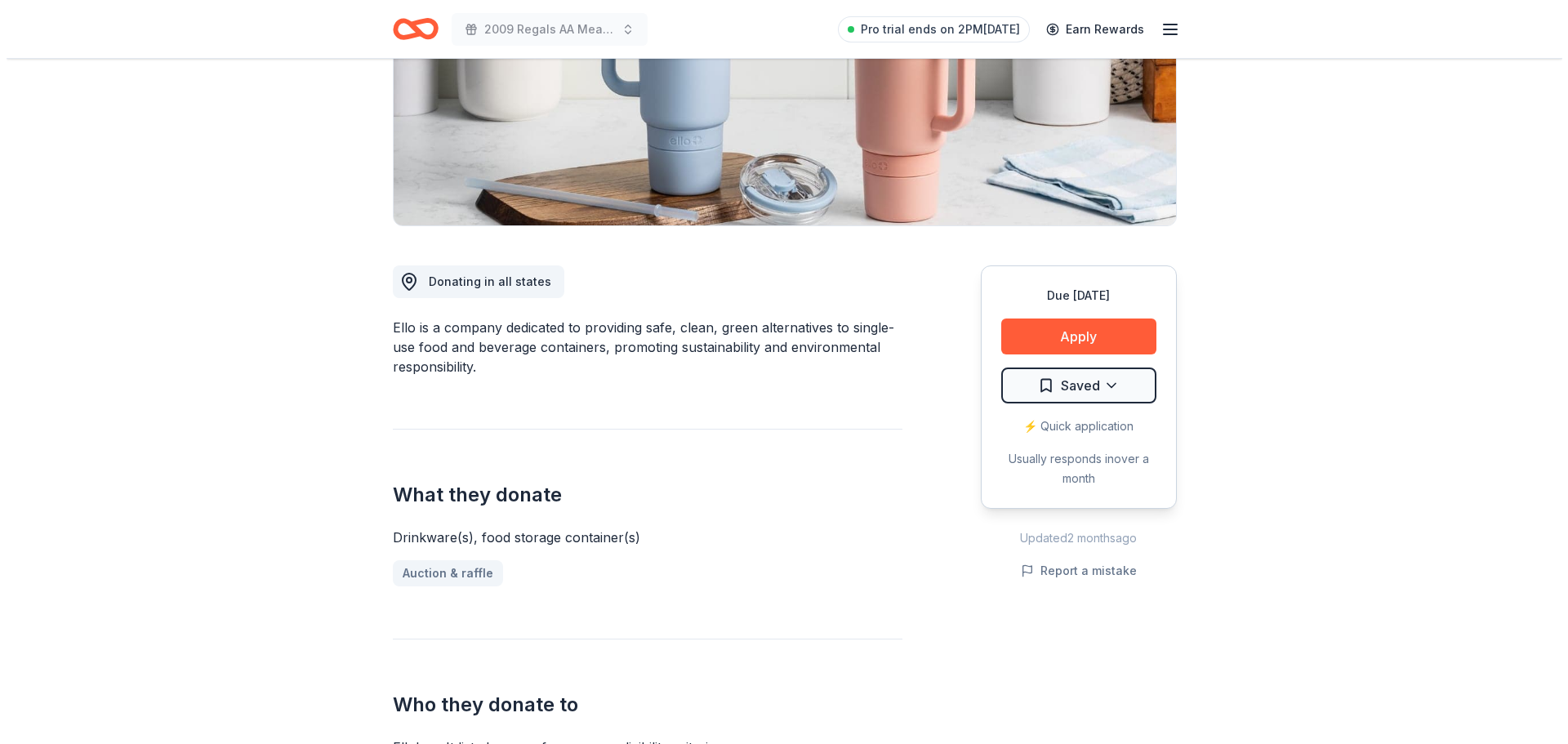
scroll to position [327, 0]
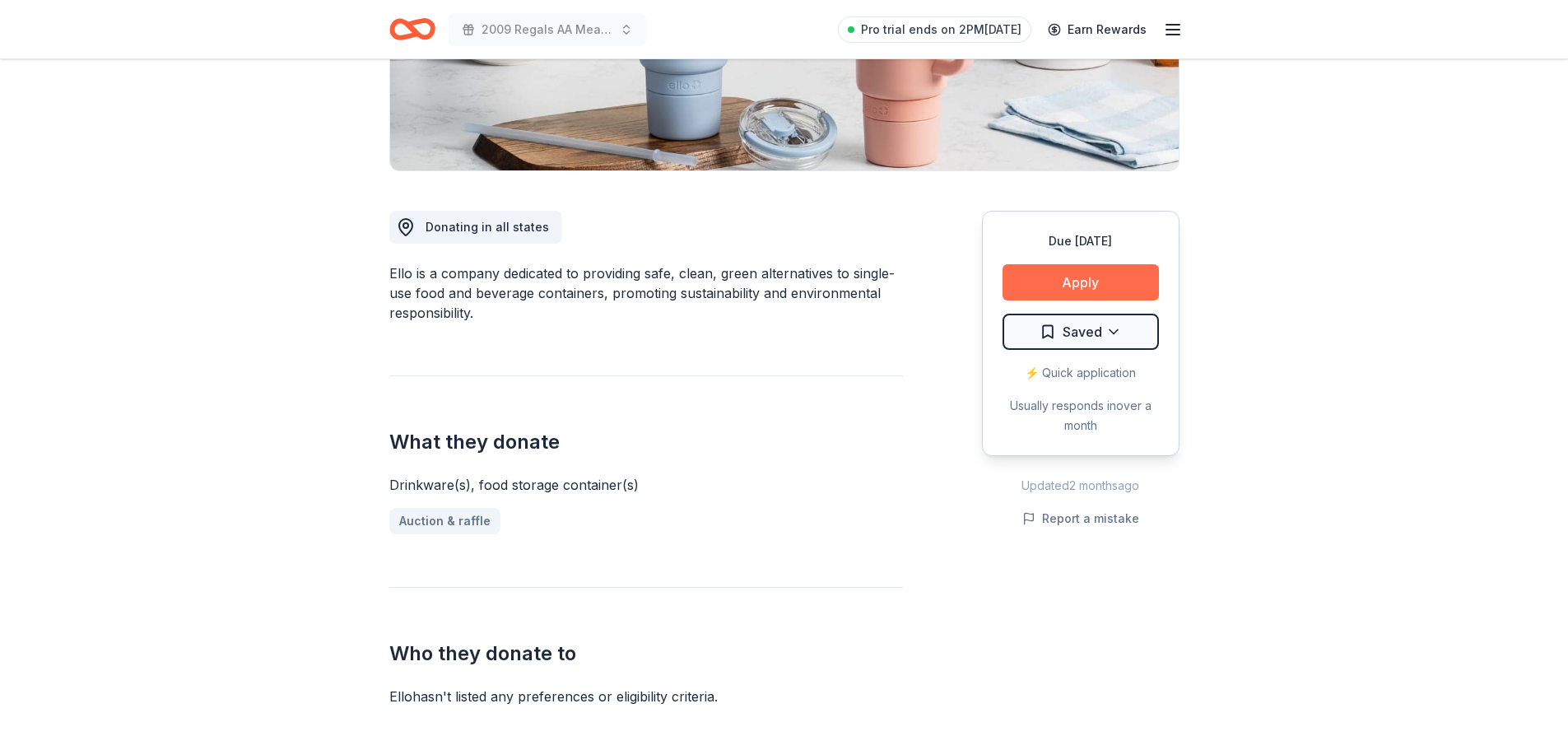
click at [1069, 281] on button "Apply" at bounding box center [1081, 281] width 157 height 36
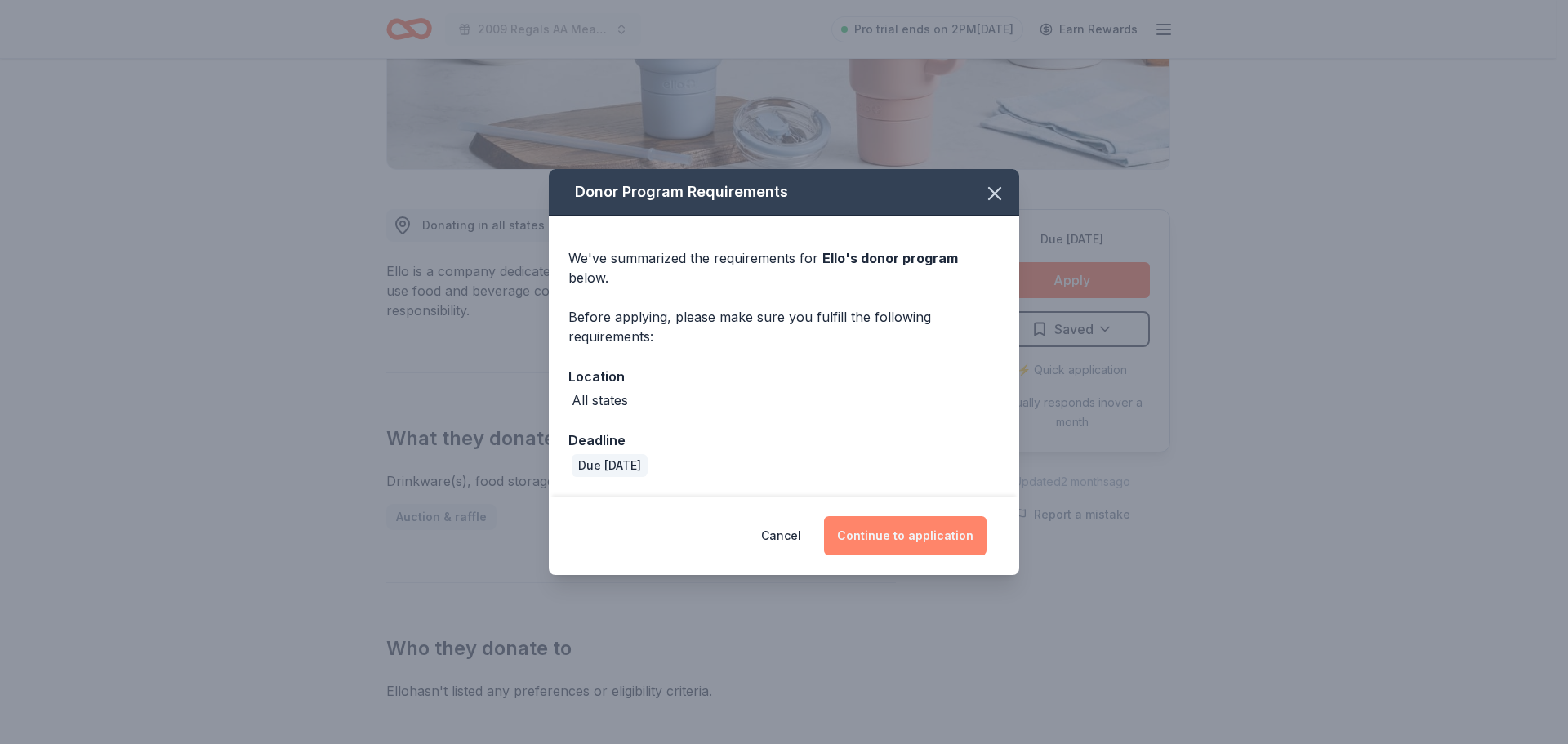
click at [935, 518] on button "Continue to application" at bounding box center [905, 535] width 163 height 39
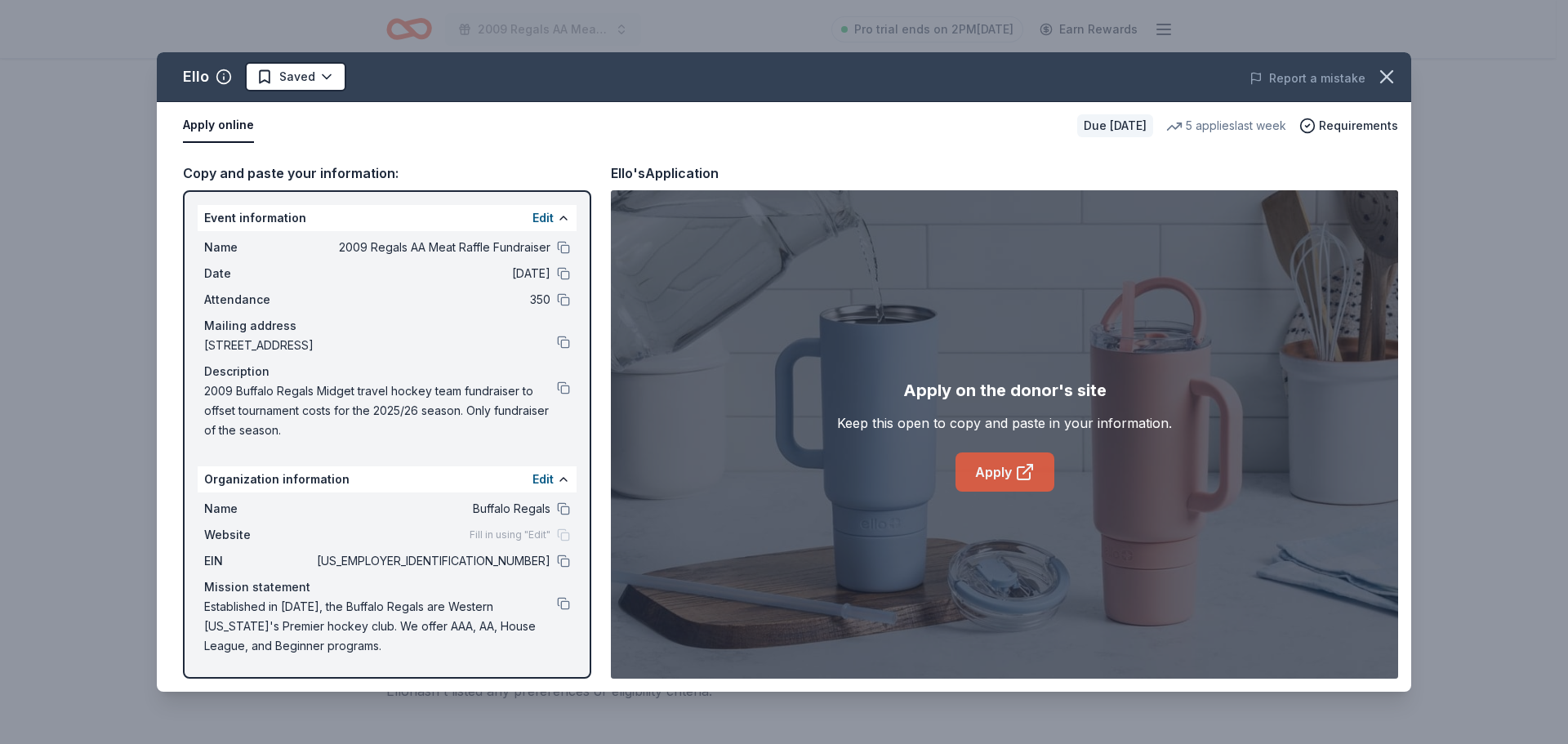
click at [1017, 480] on icon at bounding box center [1024, 471] width 19 height 19
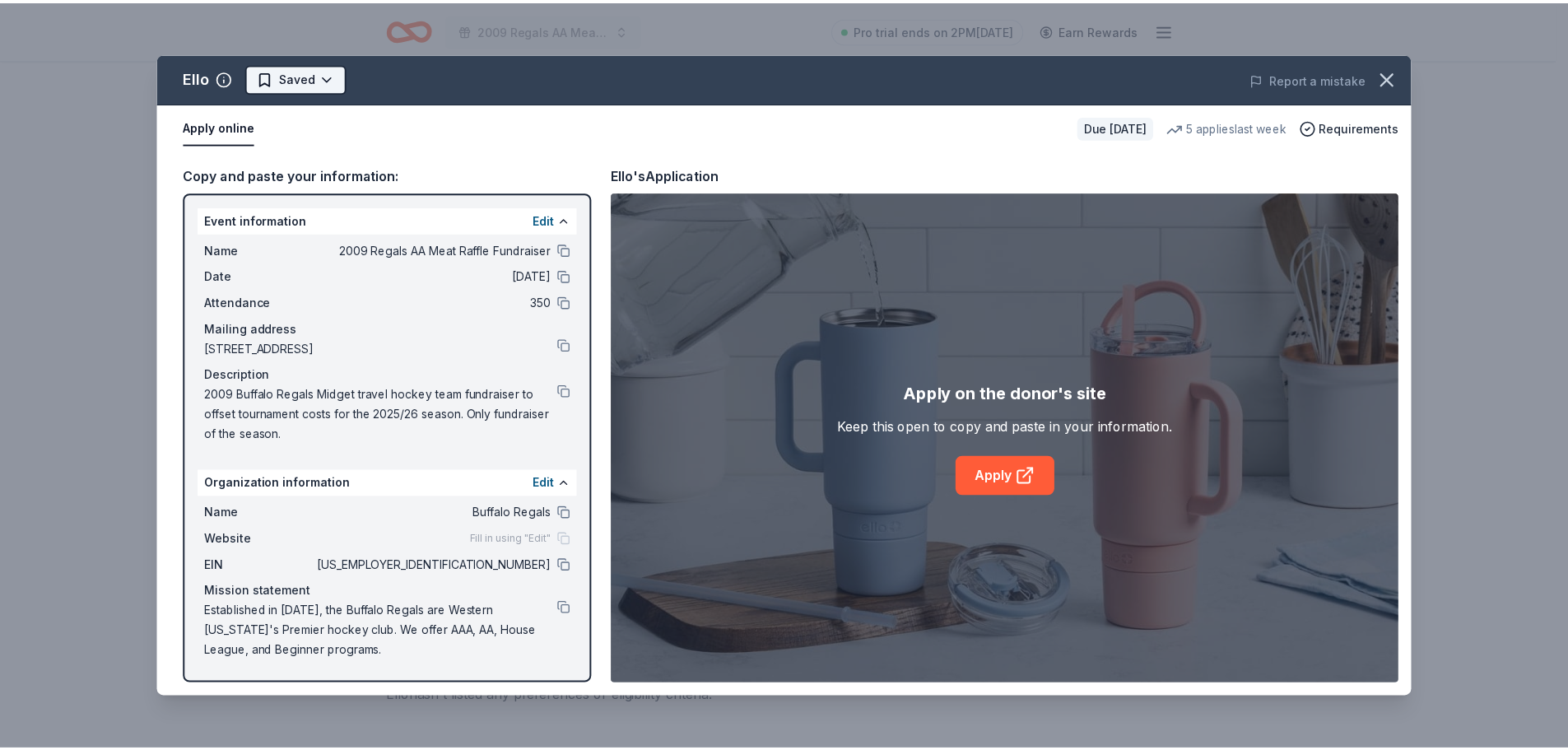
scroll to position [0, 0]
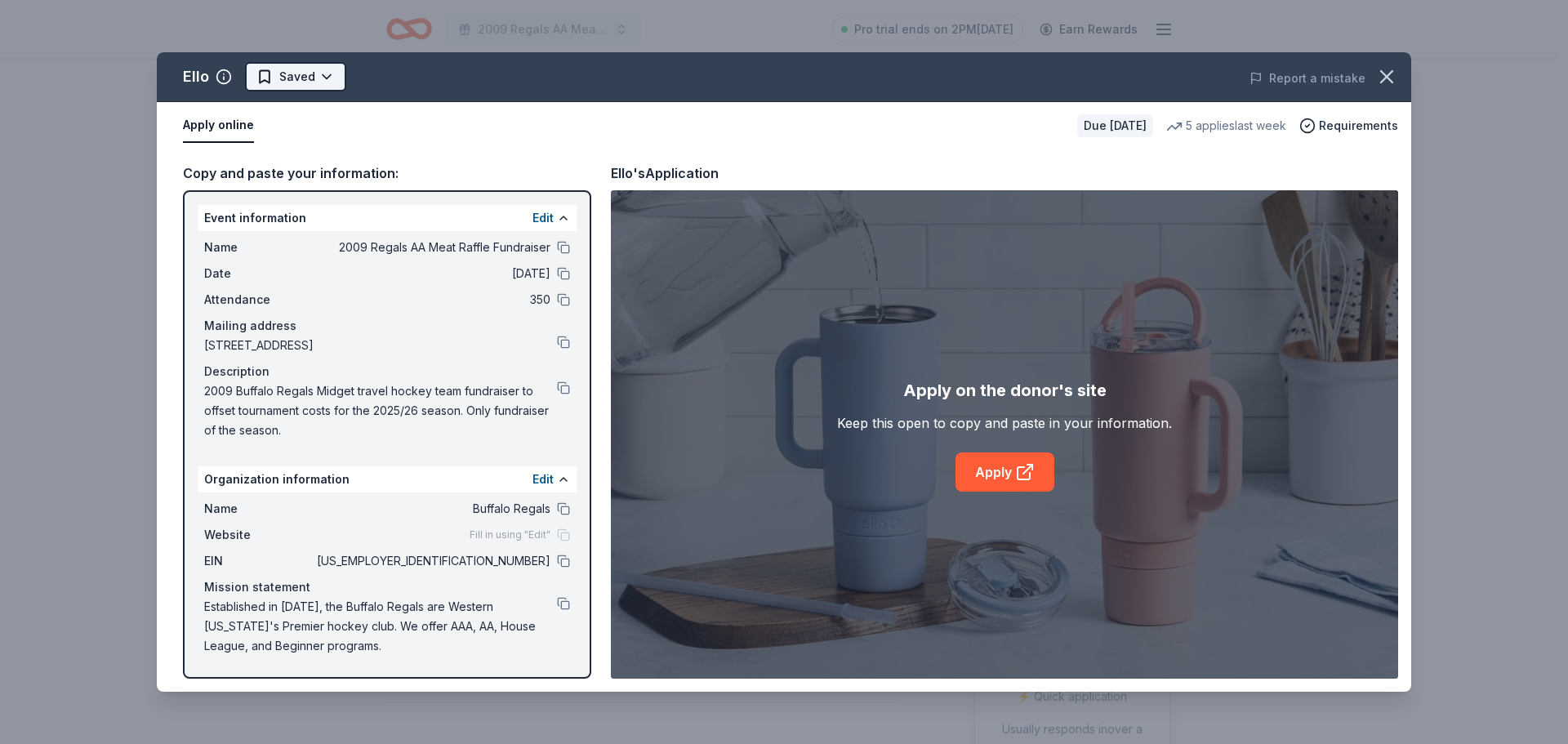
click at [298, 65] on html "2009 Regals AA Meat Raffle Fundraiser Pro trial ends on 2PM[DATE] Earn Rewards …" at bounding box center [784, 372] width 1568 height 744
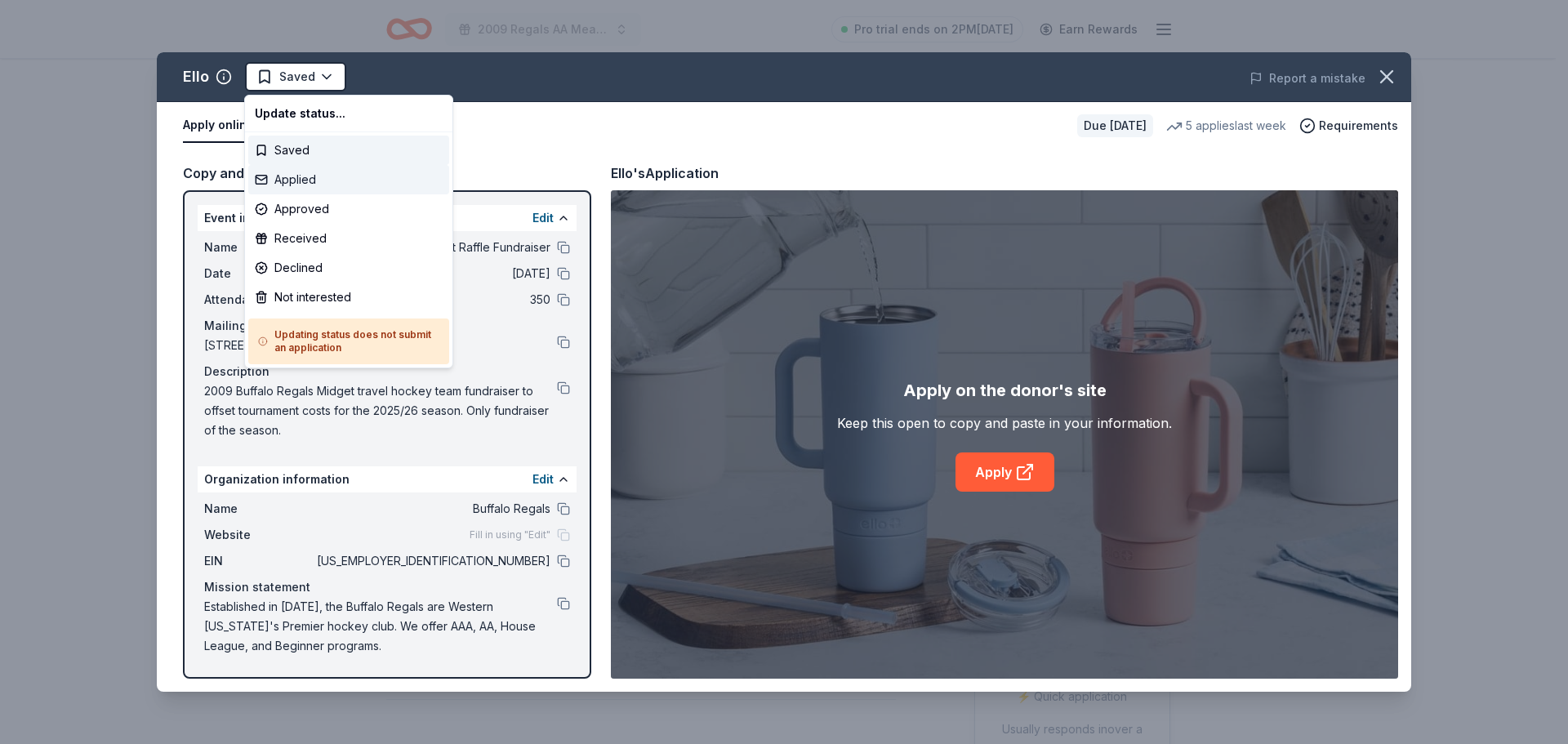
click at [297, 177] on div "Applied" at bounding box center [348, 180] width 201 height 29
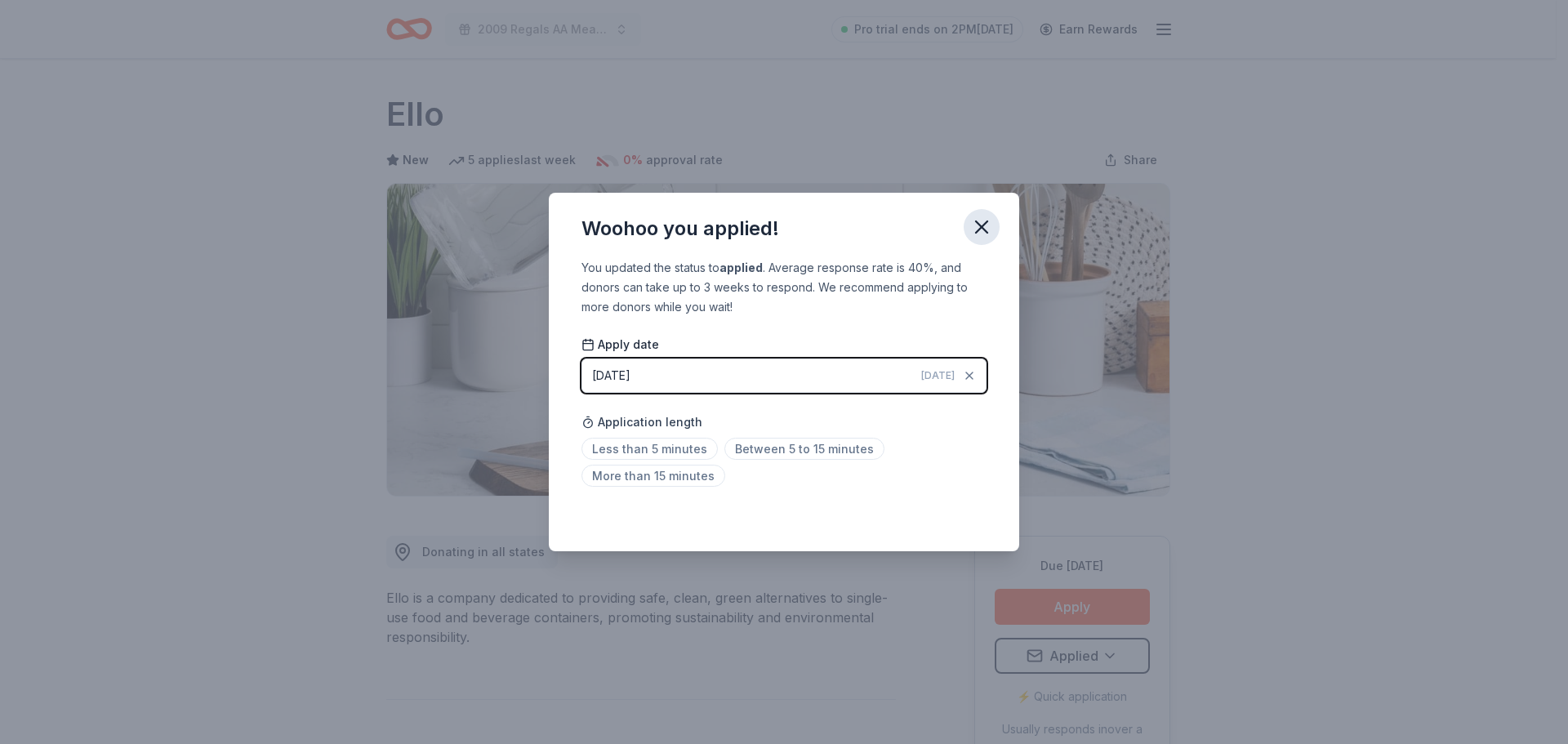
click at [975, 224] on icon "button" at bounding box center [981, 227] width 23 height 23
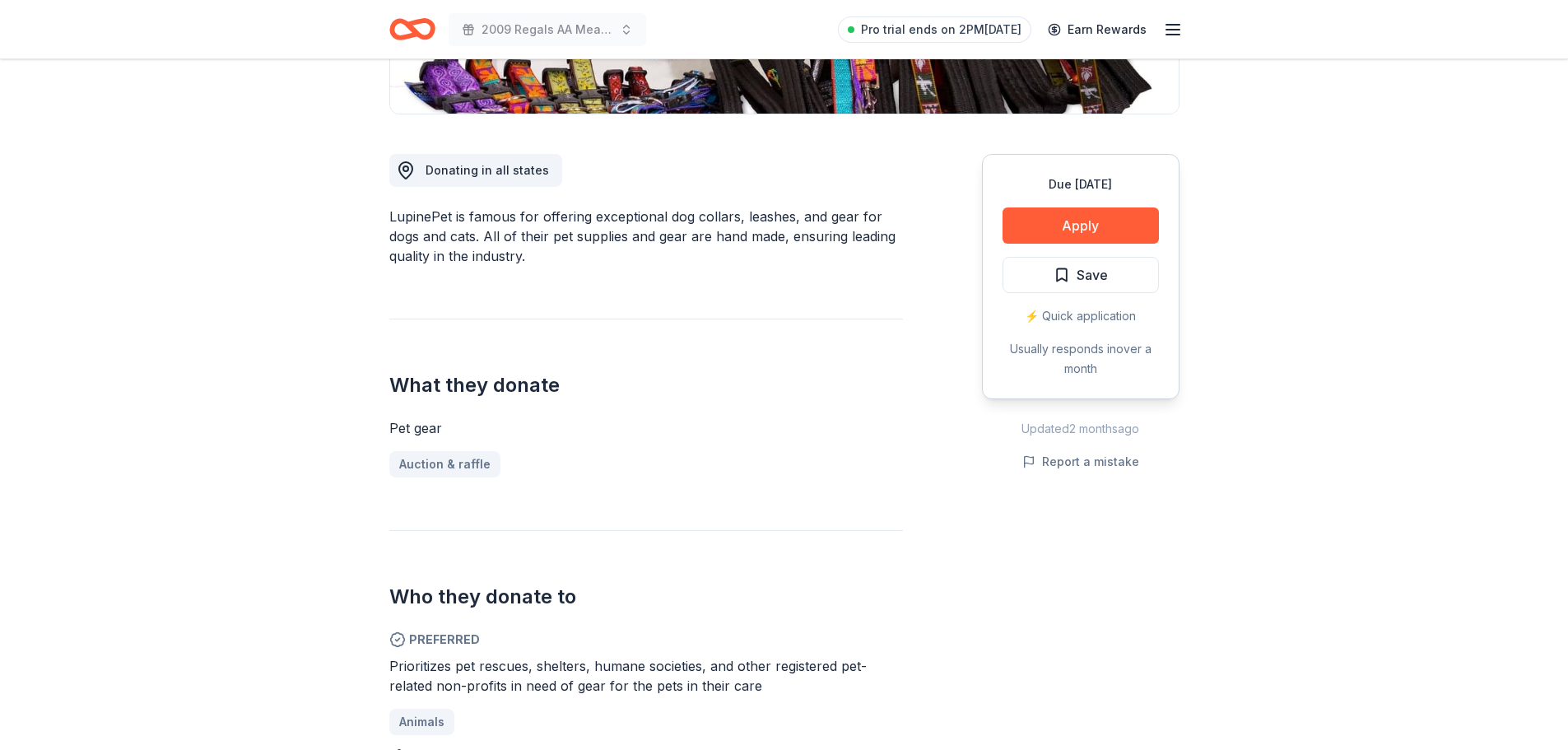
scroll to position [411, 0]
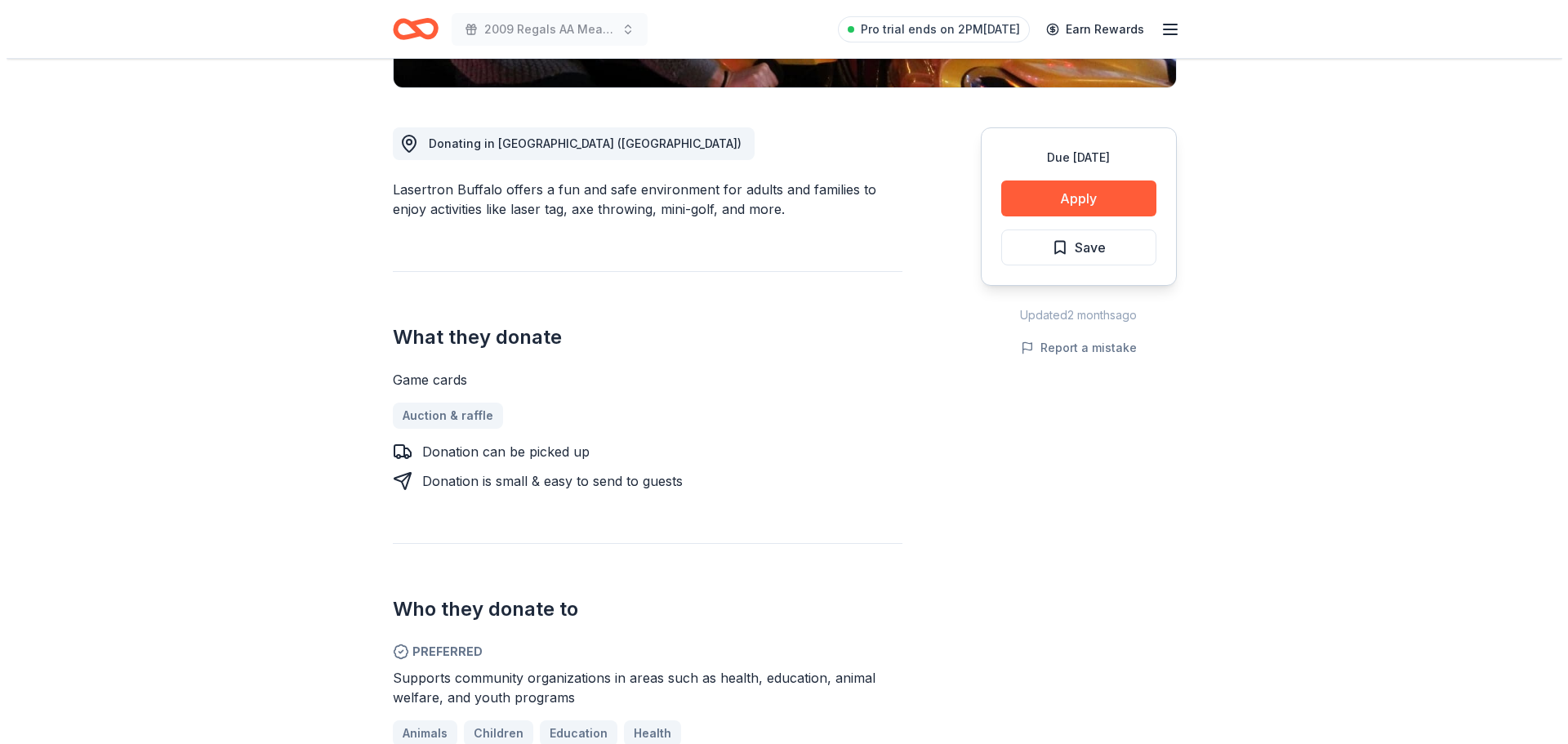
scroll to position [490, 0]
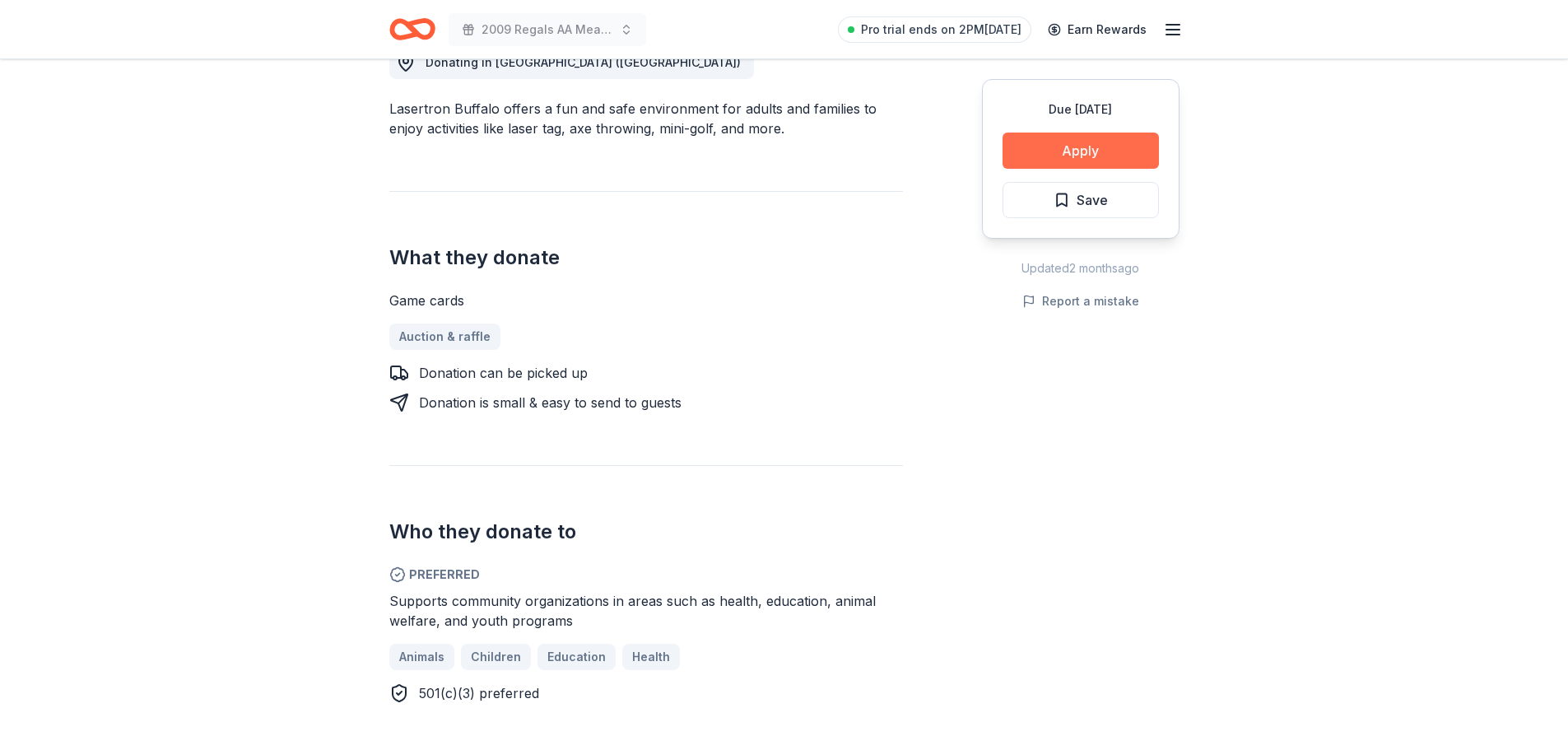
click at [1084, 154] on button "Apply" at bounding box center [1081, 150] width 157 height 36
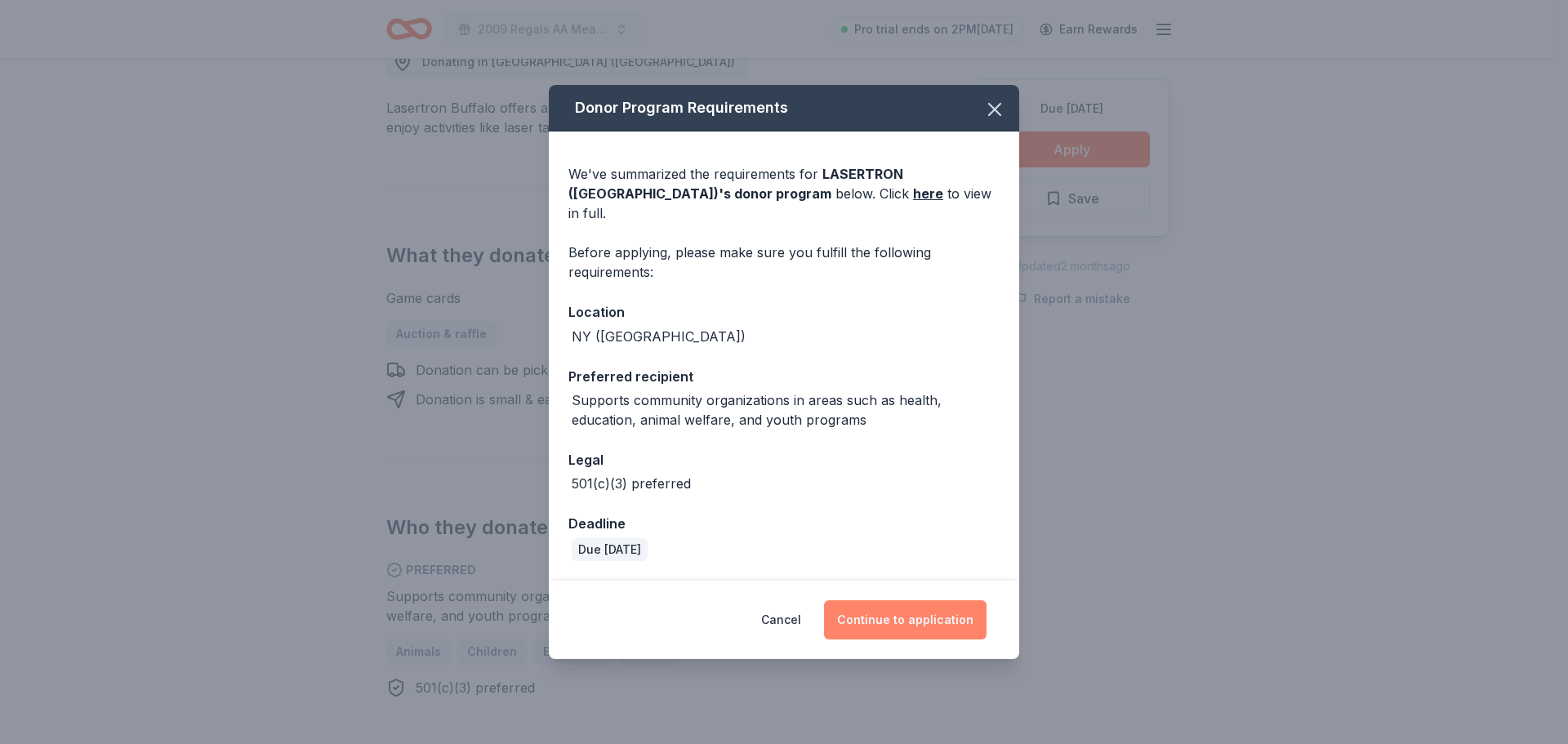
click at [908, 608] on button "Continue to application" at bounding box center [905, 619] width 163 height 39
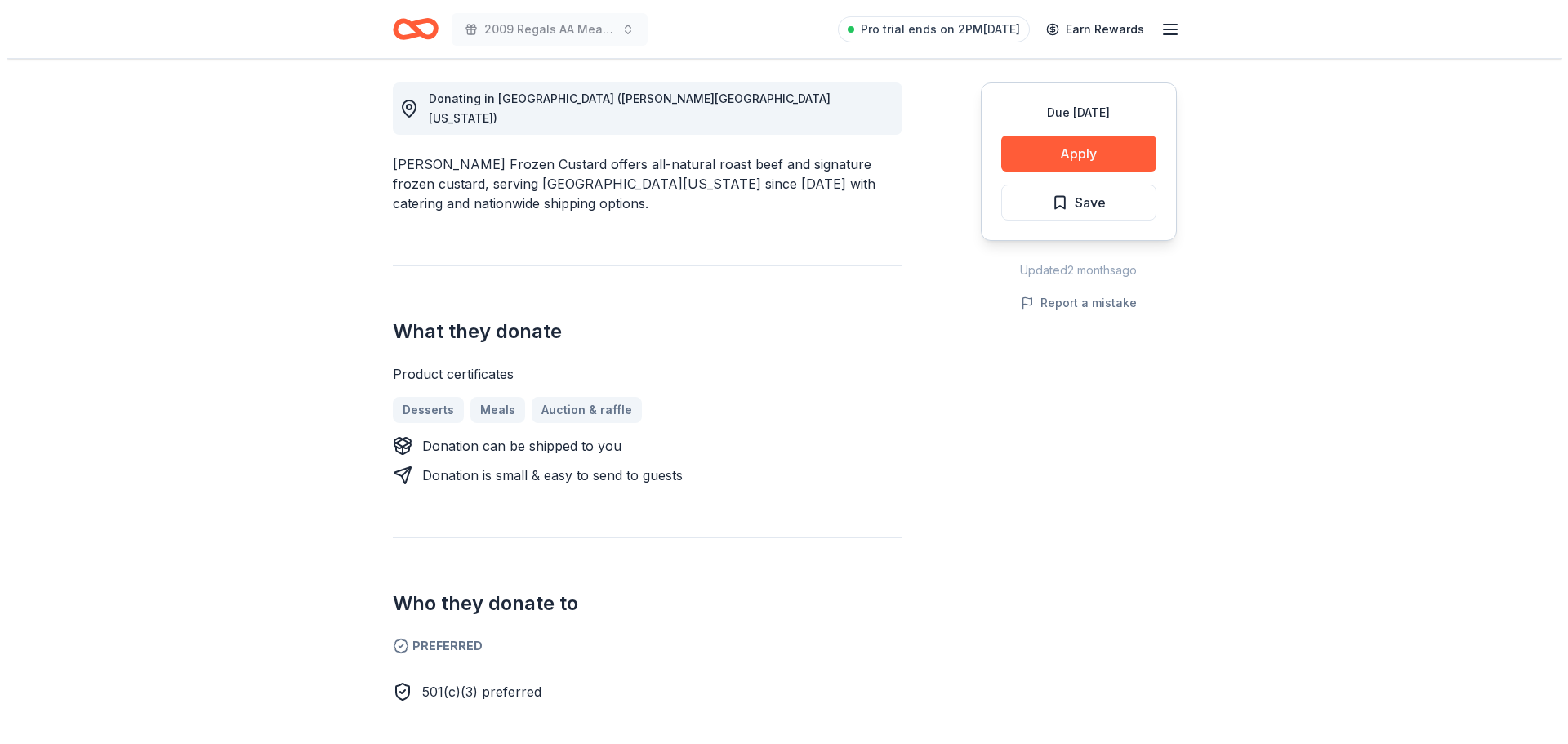
scroll to position [490, 0]
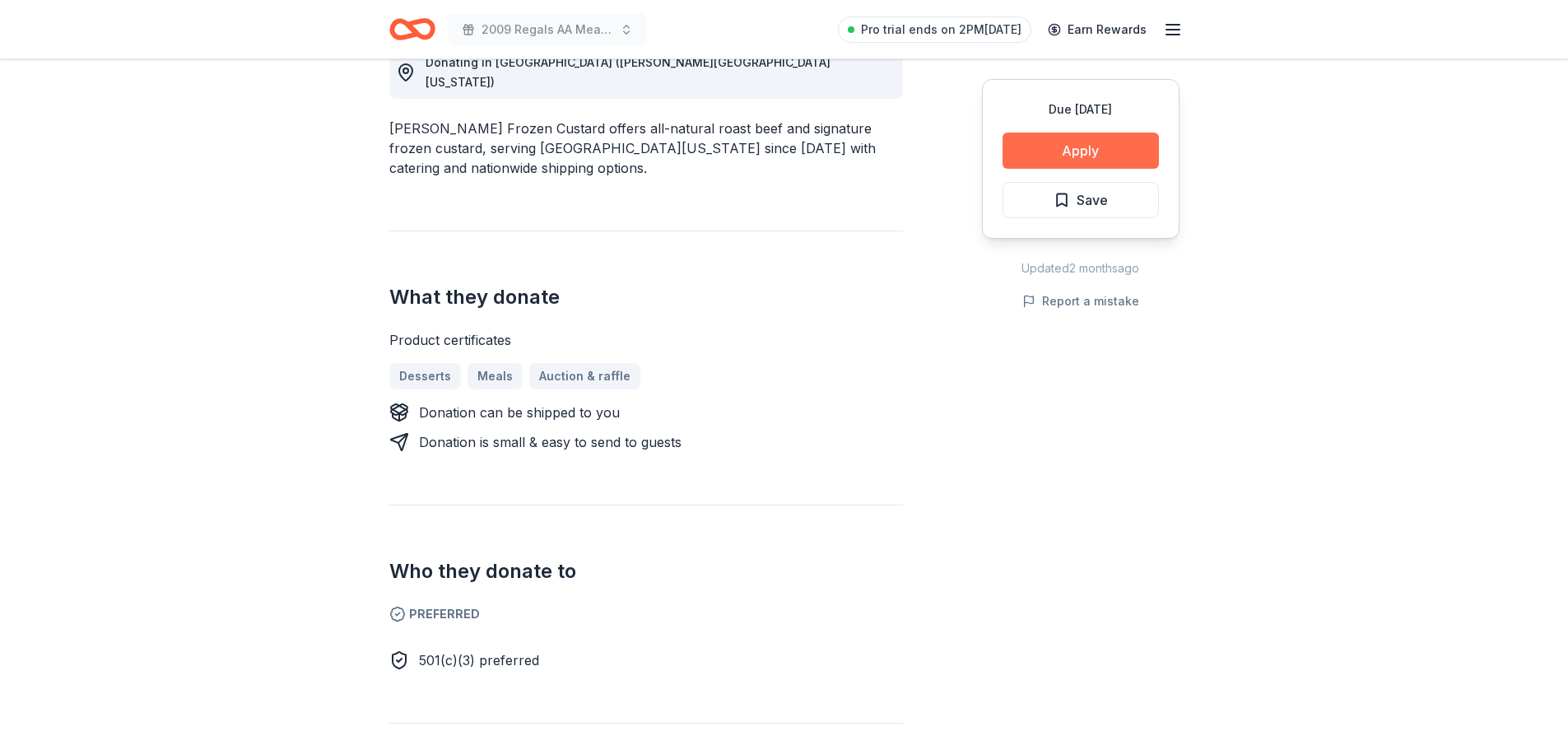
click at [1081, 149] on button "Apply" at bounding box center [1081, 150] width 157 height 36
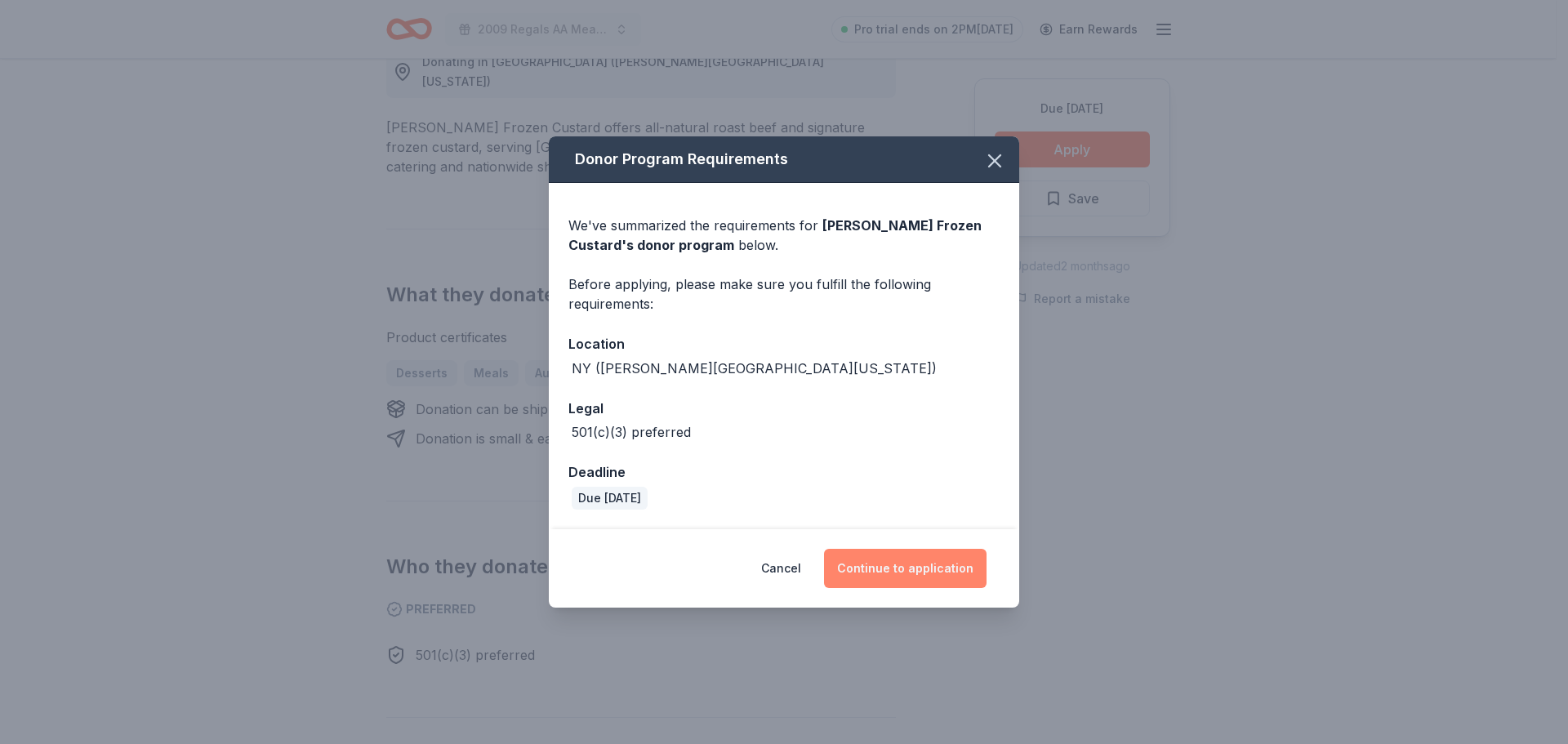
click at [927, 559] on button "Continue to application" at bounding box center [905, 568] width 163 height 39
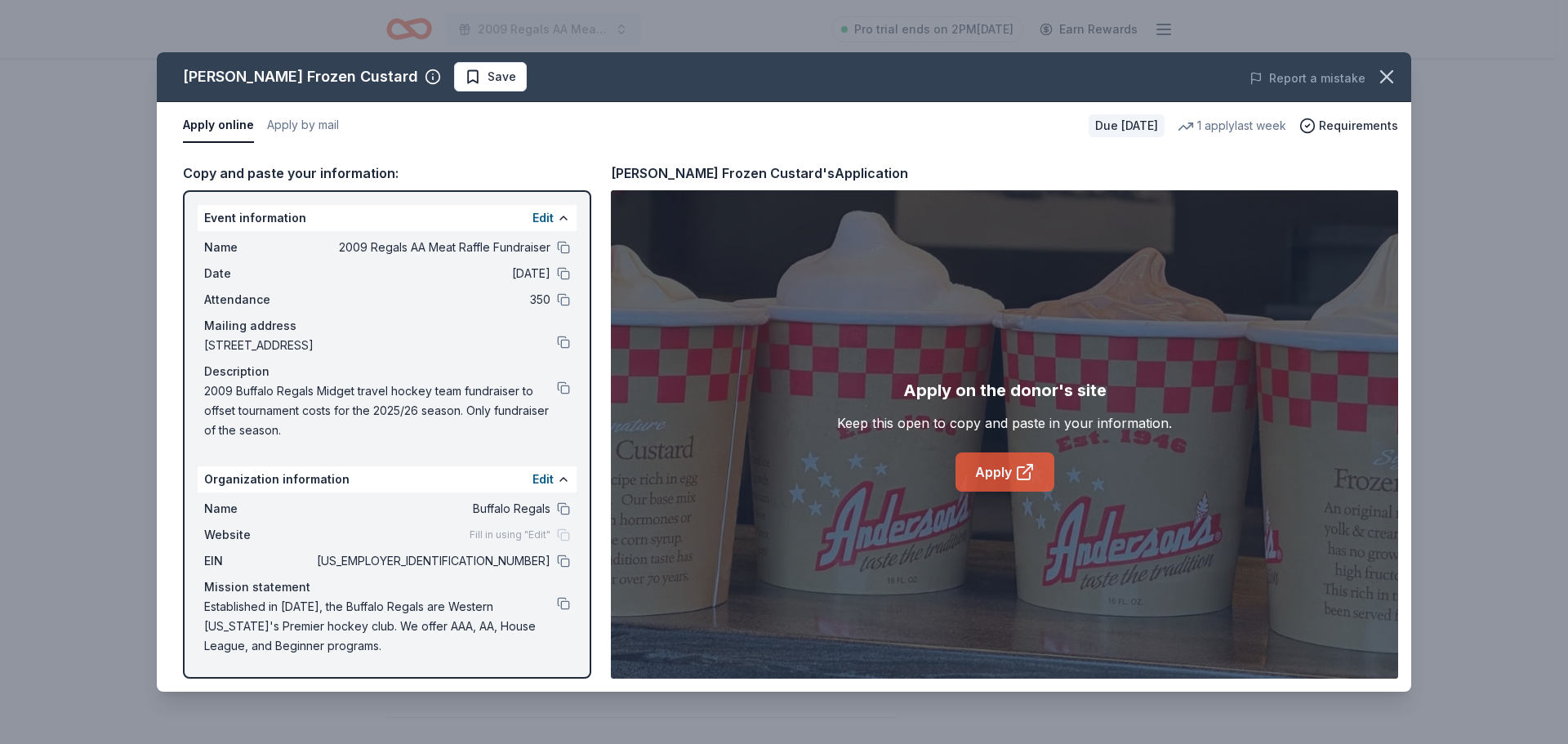
click at [1003, 465] on link "Apply" at bounding box center [1005, 471] width 99 height 39
click at [488, 77] on span "Save" at bounding box center [502, 76] width 28 height 19
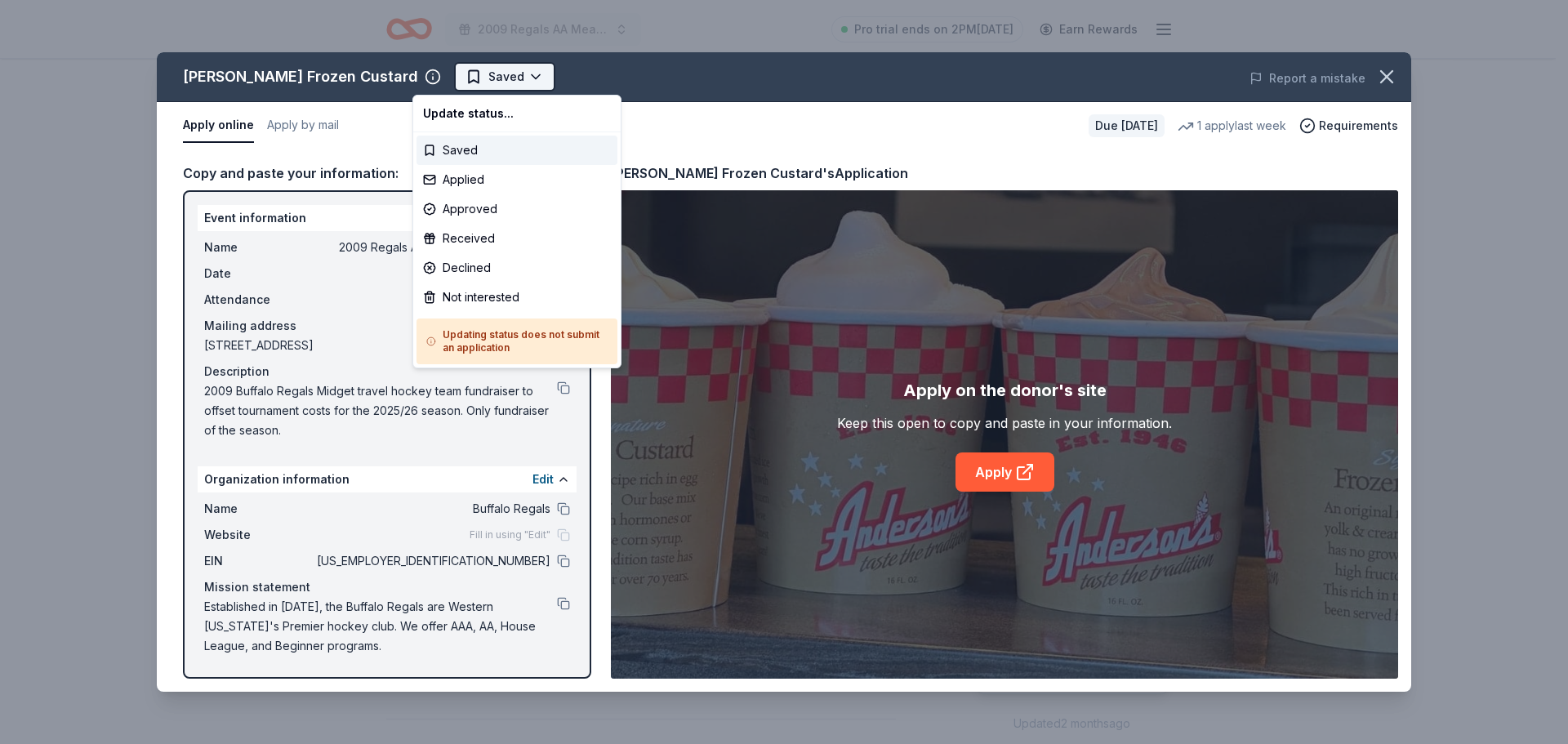
scroll to position [0, 0]
click at [461, 64] on html "2009 Regals AA Meat Raffle Fundraiser Pro trial ends on 2PM, 8/27 Earn Rewards …" at bounding box center [784, 372] width 1568 height 744
click at [459, 183] on div "Applied" at bounding box center [516, 180] width 201 height 29
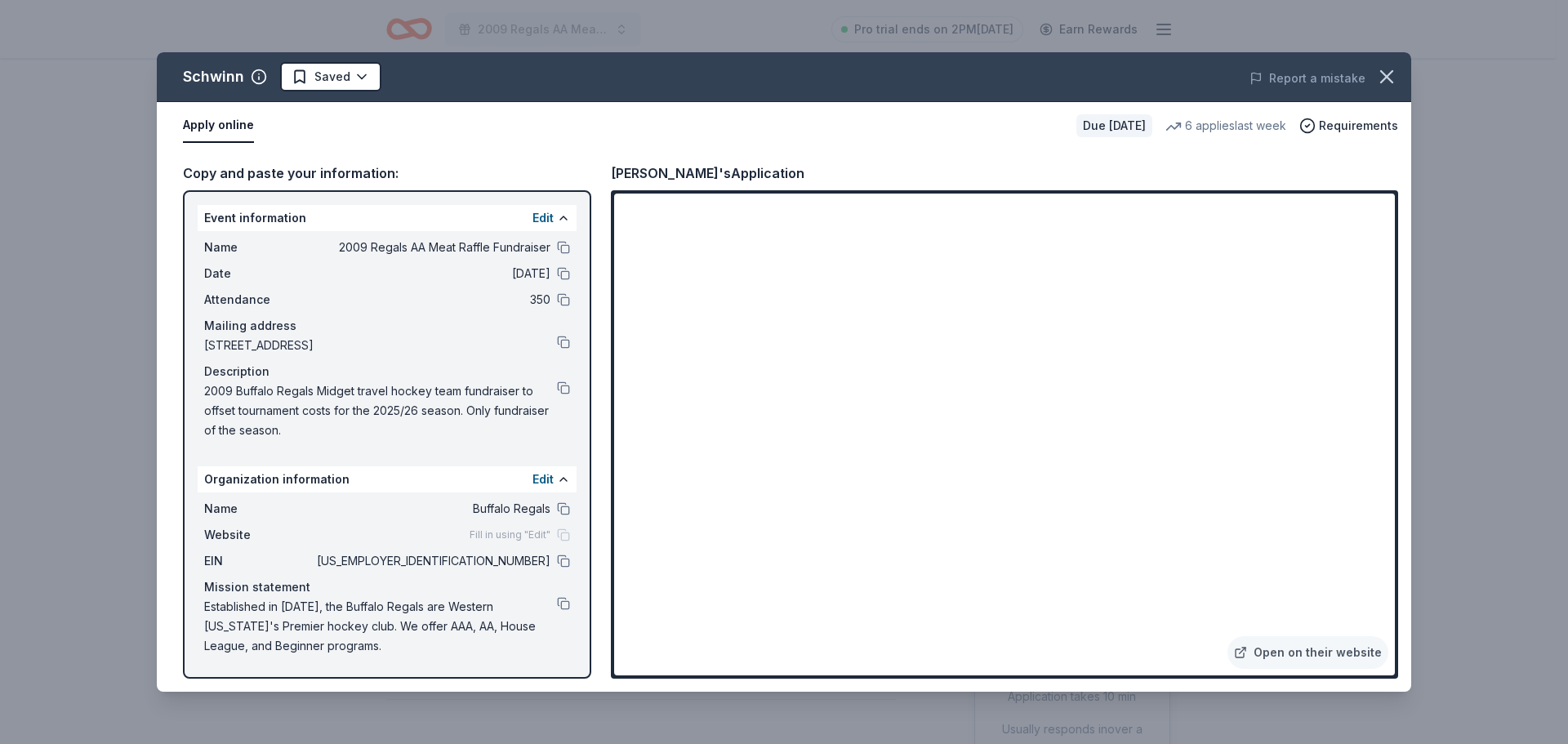
scroll to position [327, 0]
click at [1391, 77] on icon "button" at bounding box center [1386, 76] width 23 height 23
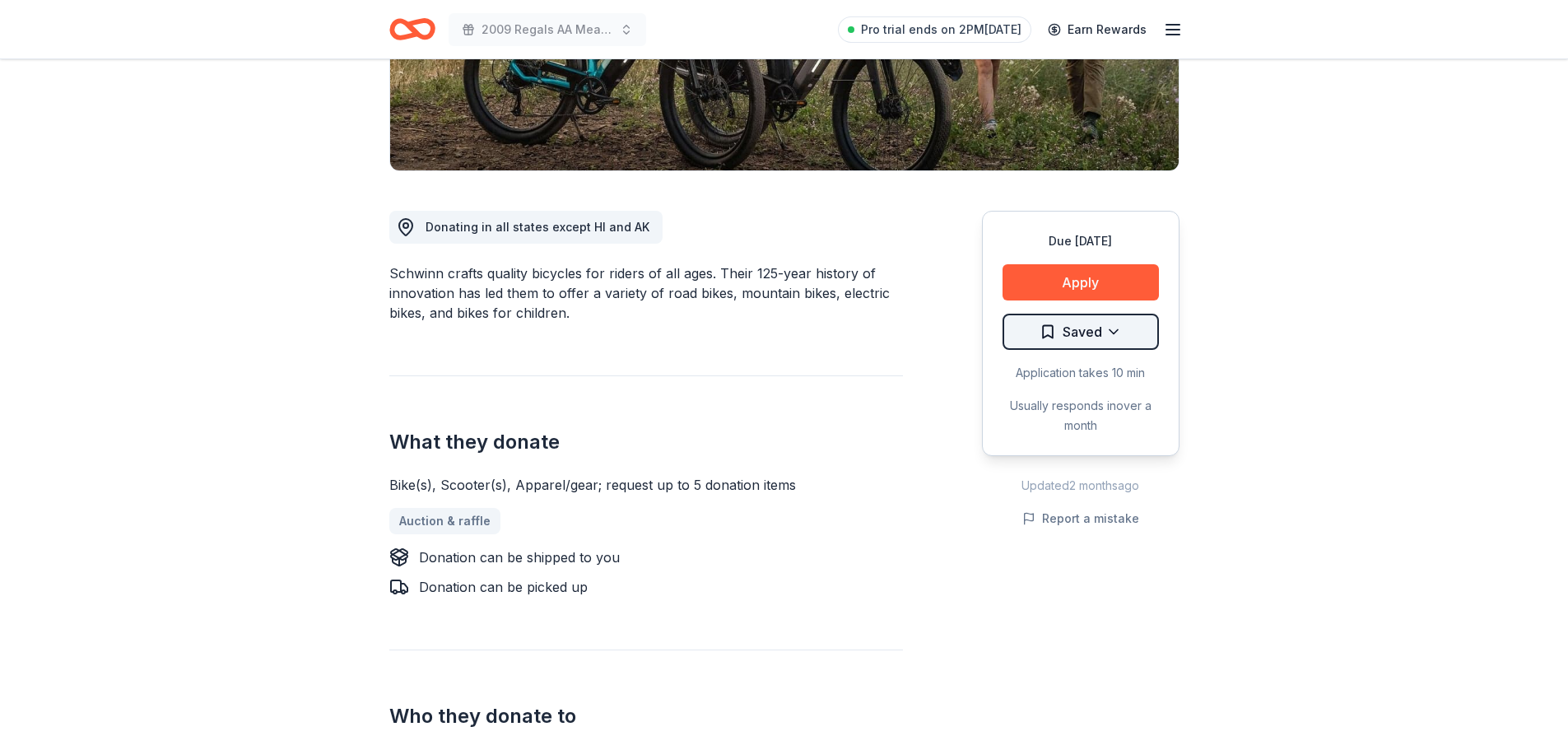
click at [1106, 319] on html "2009 Regals AA Meat Raffle Fundraiser Pro trial ends on 2PM, 8/27 Earn Rewards …" at bounding box center [784, 45] width 1568 height 750
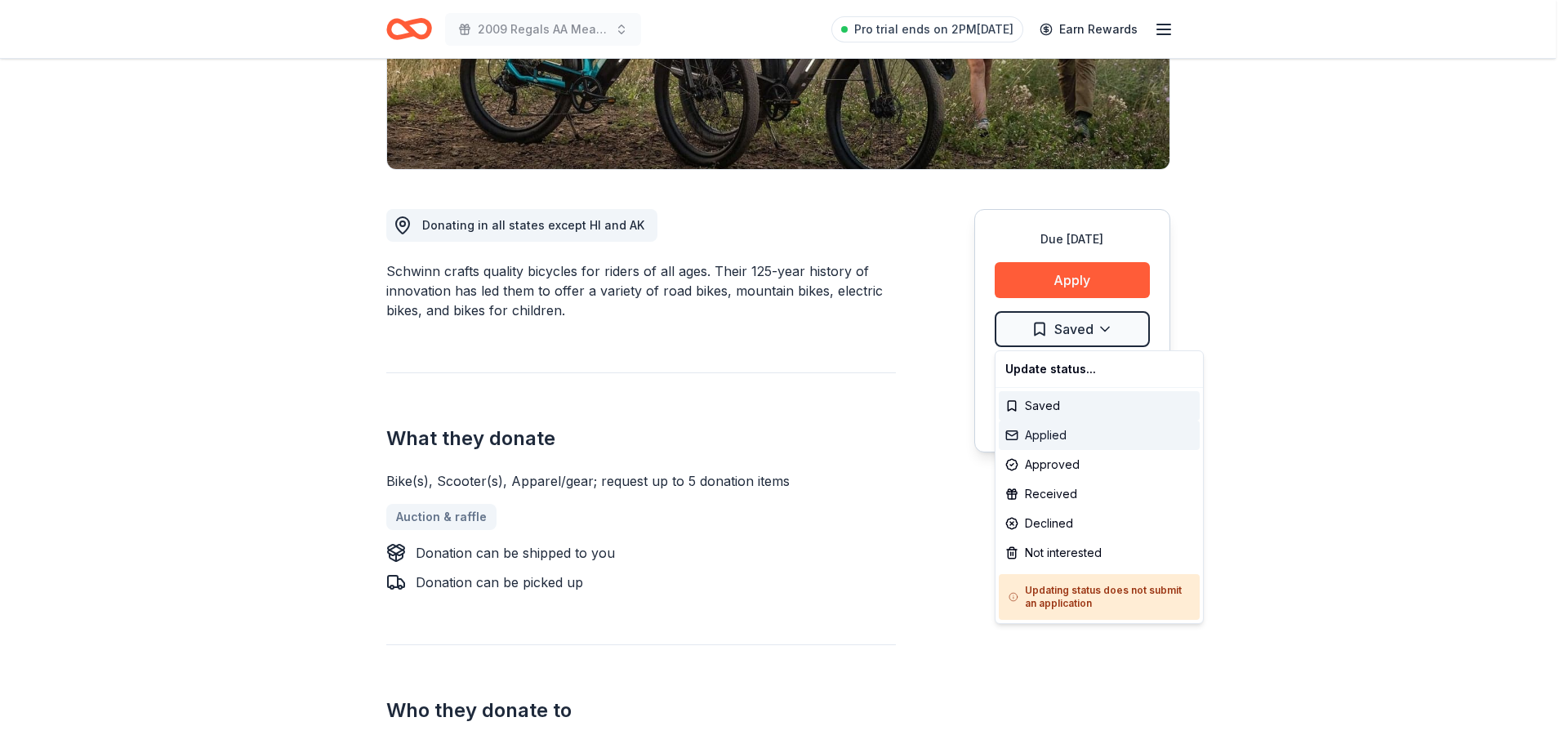
click at [1056, 430] on div "Applied" at bounding box center [1099, 435] width 201 height 29
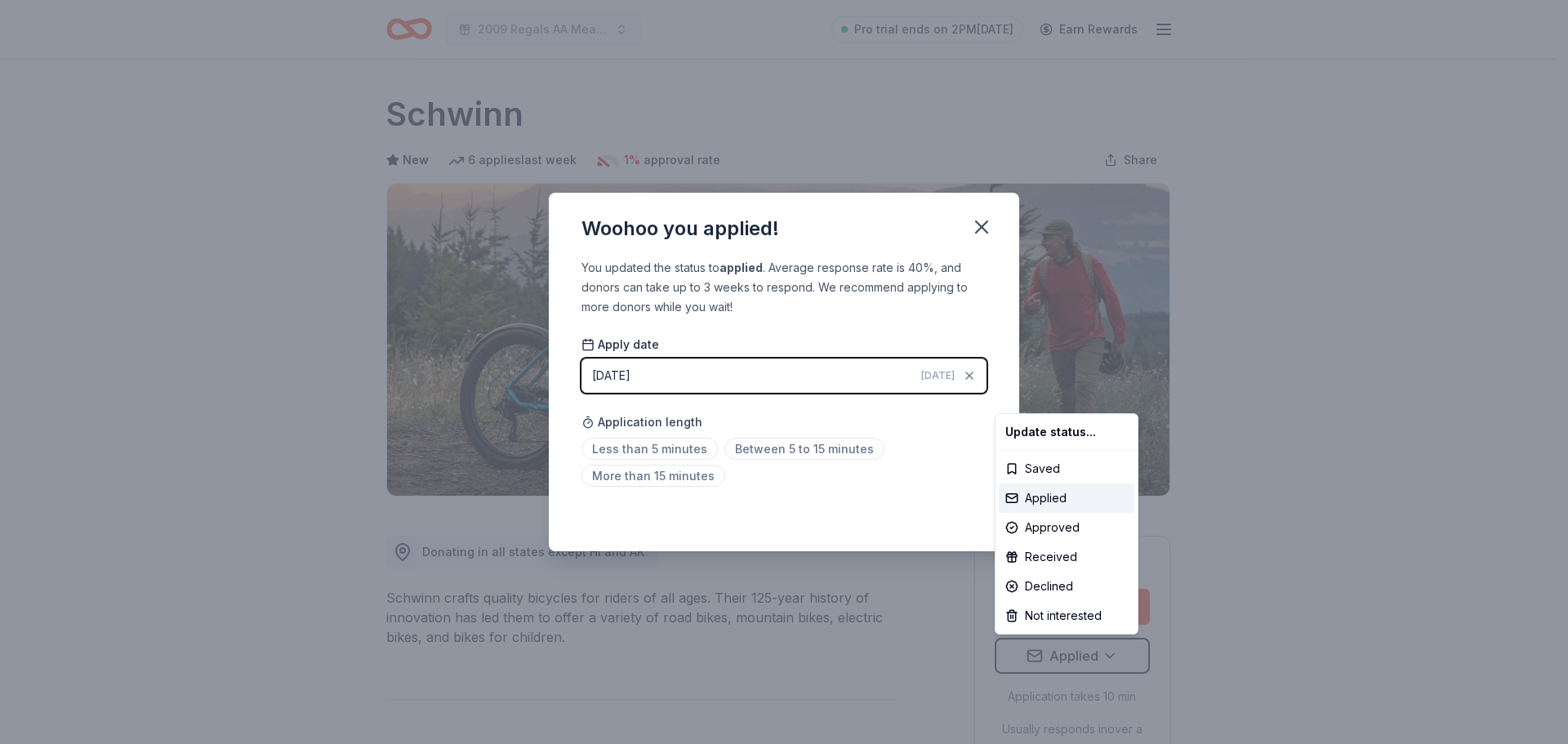
click at [981, 221] on html "2009 Regals AA Meat Raffle Fundraiser Pro trial ends on 2PM, 8/27 Earn Rewards …" at bounding box center [784, 372] width 1568 height 744
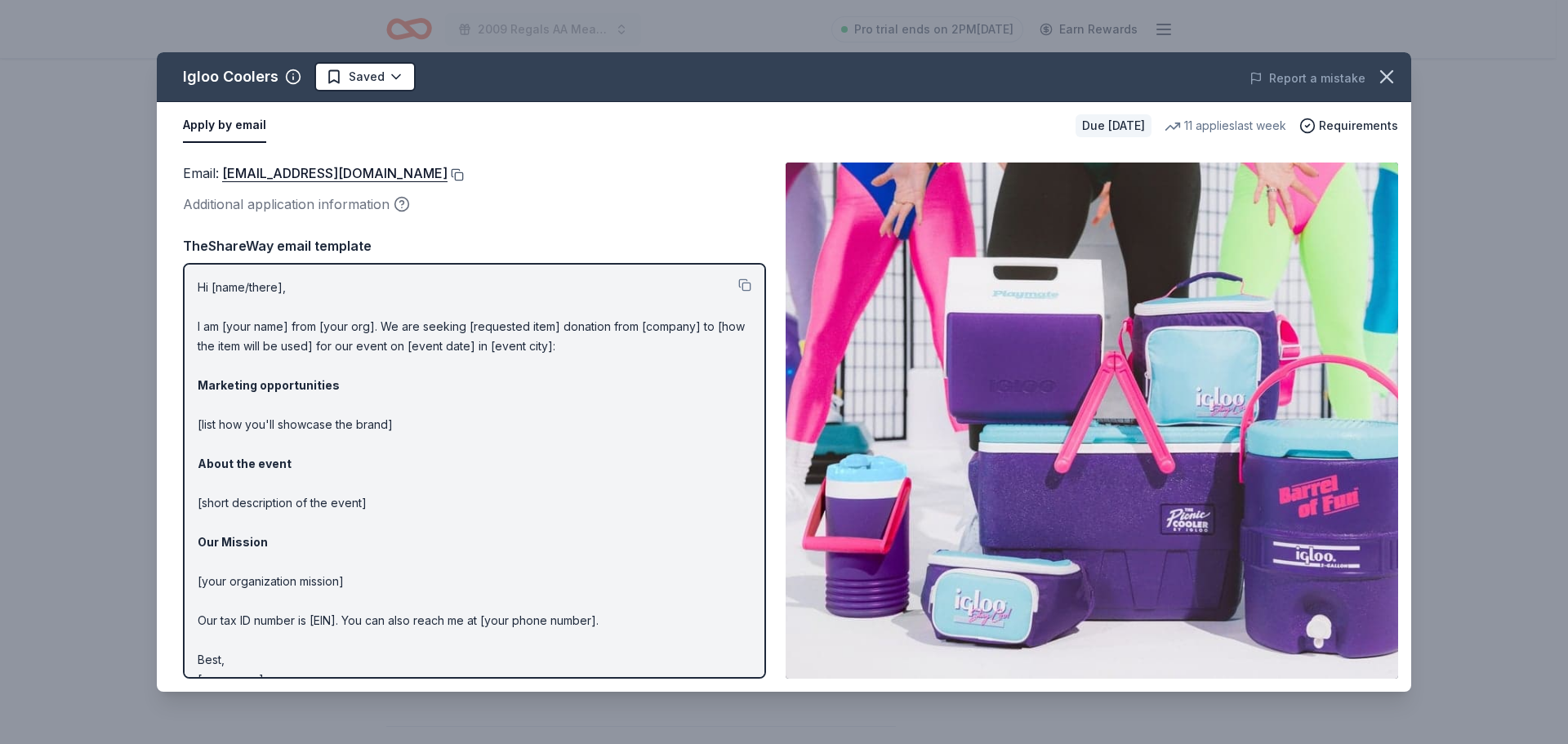
click at [447, 173] on button at bounding box center [456, 175] width 17 height 13
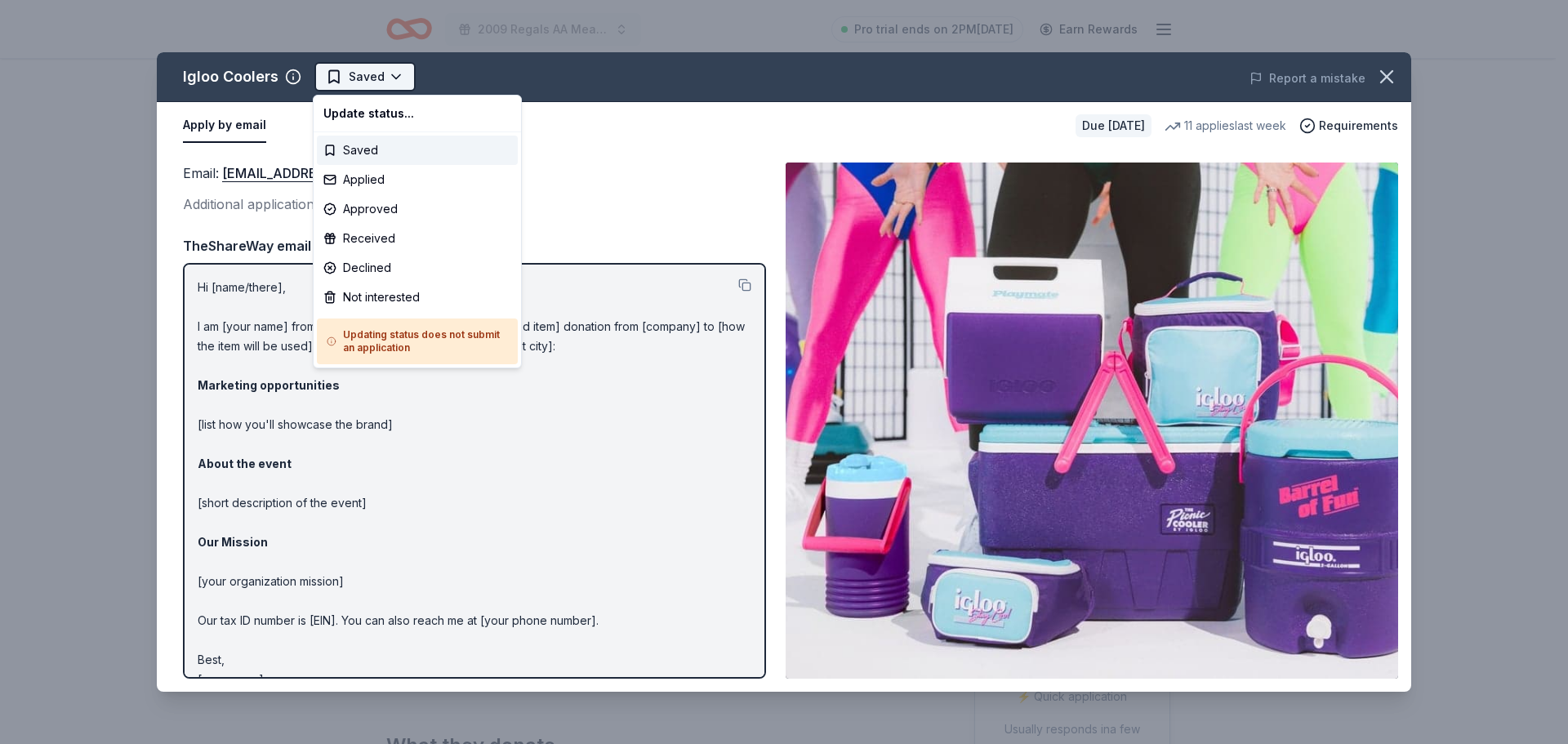
click at [355, 79] on html "2009 Regals AA Meat Raffle Fundraiser Pro trial ends on 2PM[DATE] Earn Rewards …" at bounding box center [784, 372] width 1568 height 744
click at [364, 188] on div "Applied" at bounding box center [417, 180] width 201 height 29
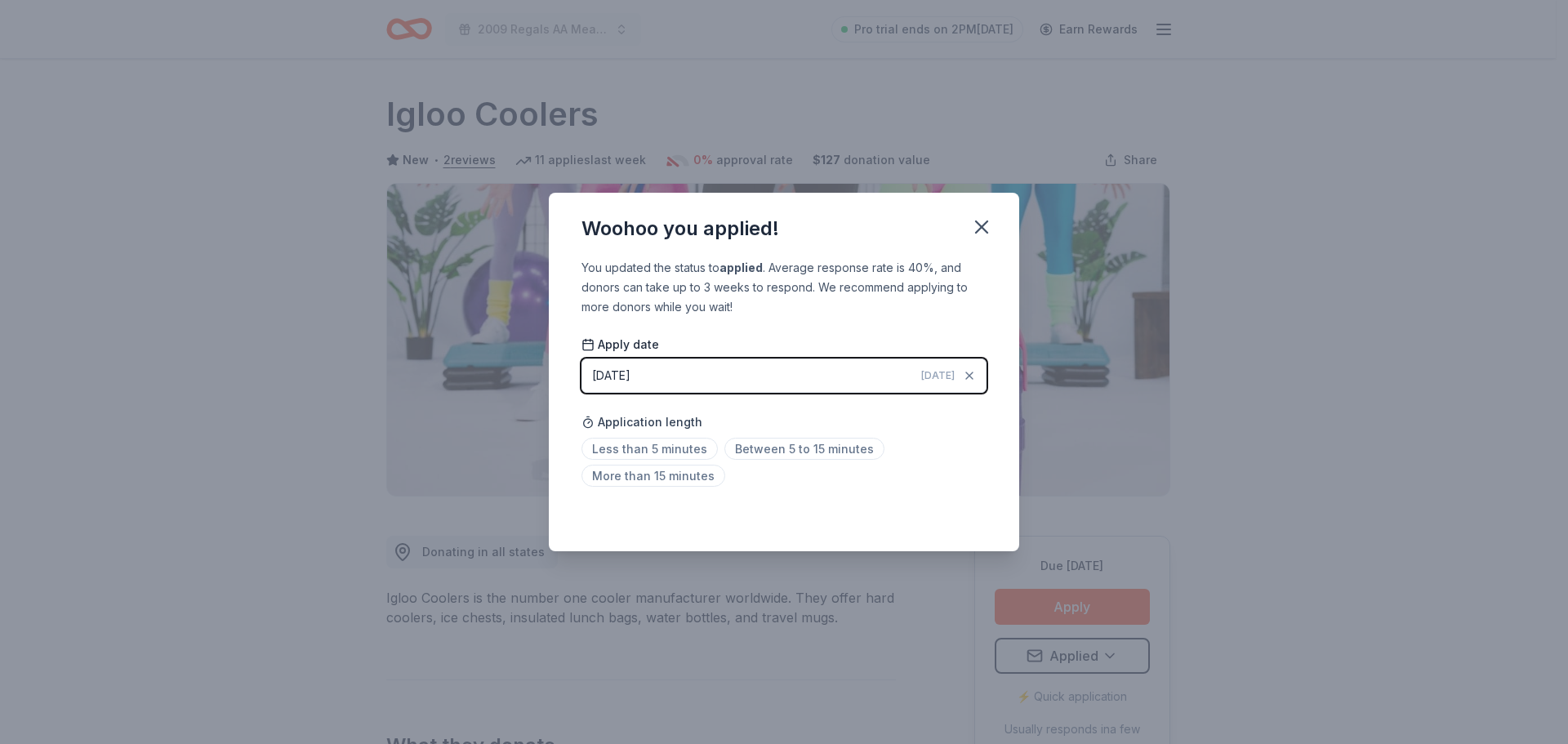
click at [969, 242] on div "Woohoo you applied!" at bounding box center [784, 225] width 470 height 65
click at [975, 224] on icon "button" at bounding box center [981, 227] width 23 height 23
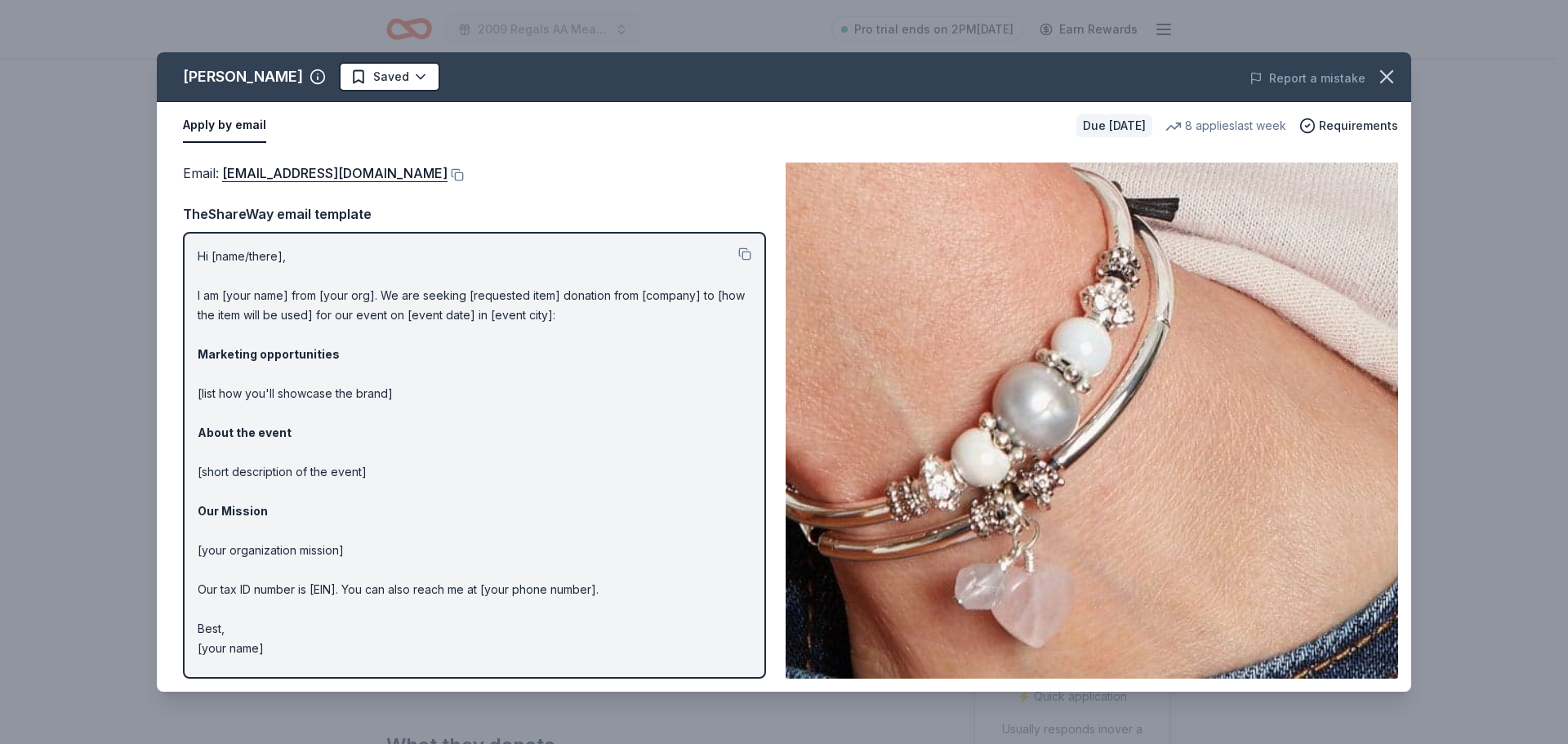
scroll to position [327, 0]
drag, startPoint x: 265, startPoint y: 297, endPoint x: 275, endPoint y: 293, distance: 10.8
click at [267, 296] on p "Hi [name/there], I am [your name] from [your org]. We are seeking [requested it…" at bounding box center [474, 452] width 554 height 411
click at [447, 172] on button at bounding box center [456, 175] width 17 height 13
click at [351, 74] on html "2009 Regals AA Meat Raffle Fundraiser Pro trial ends on 2PM, 8/27 Earn Rewards …" at bounding box center [784, 45] width 1568 height 744
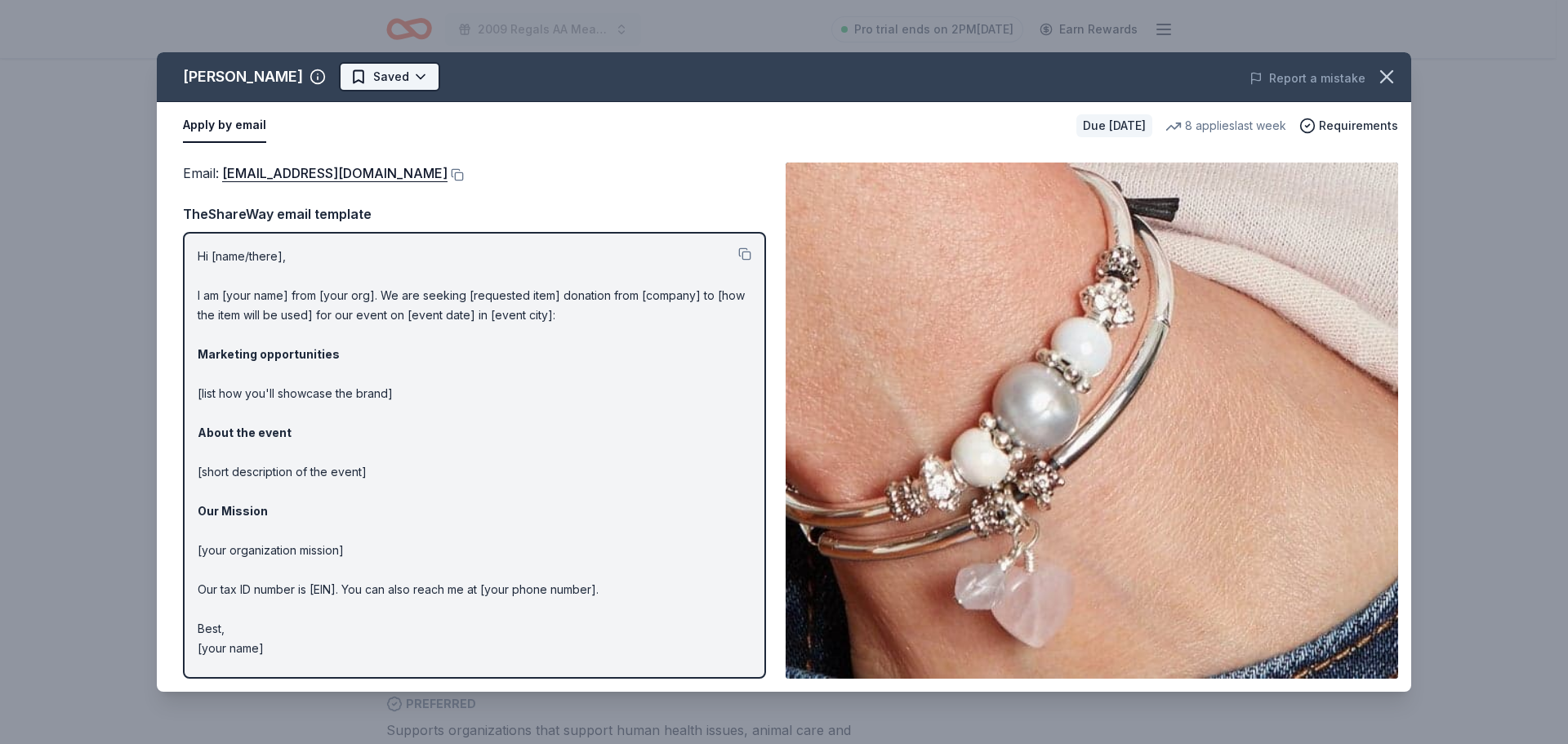
scroll to position [0, 0]
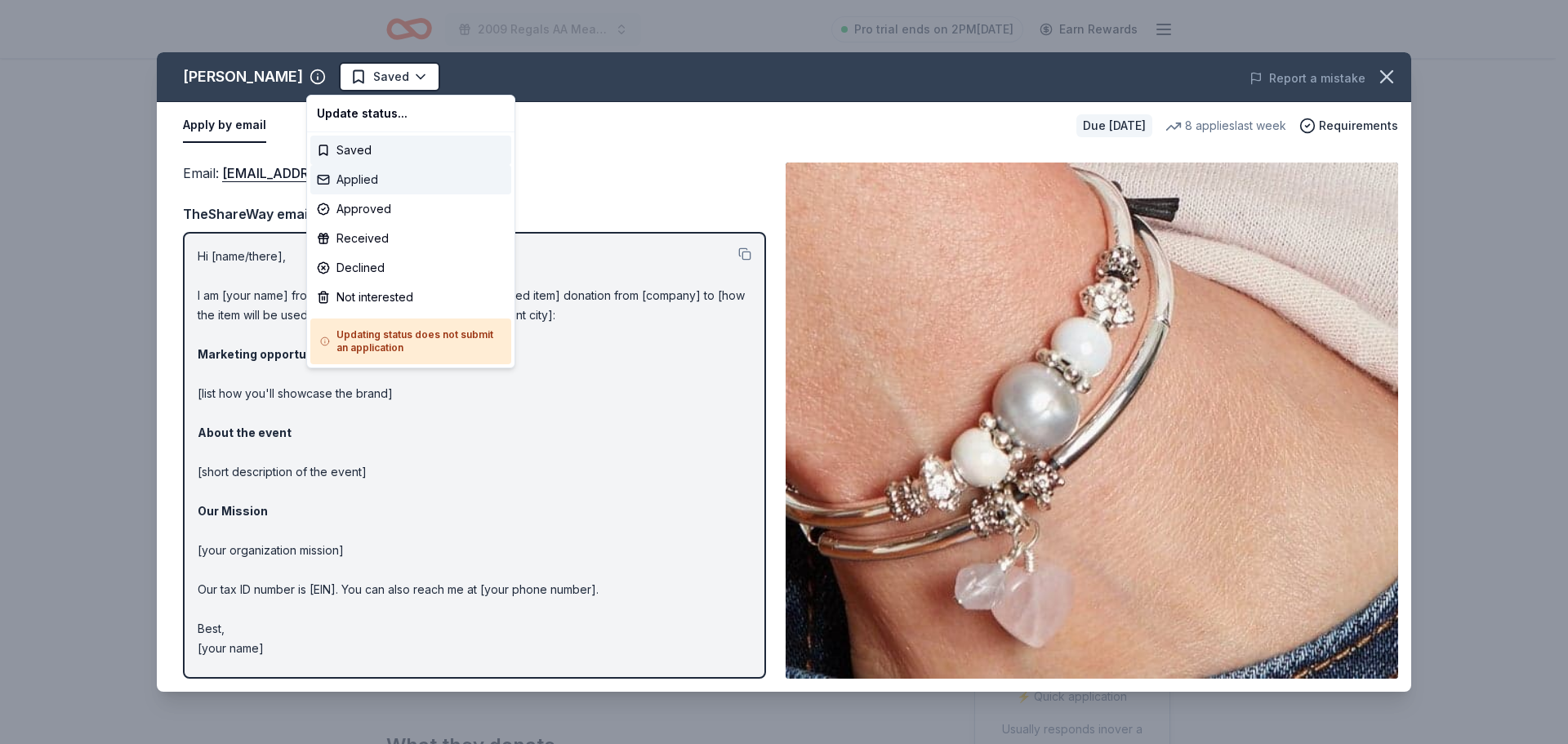
click at [376, 177] on div "Applied" at bounding box center [411, 180] width 201 height 29
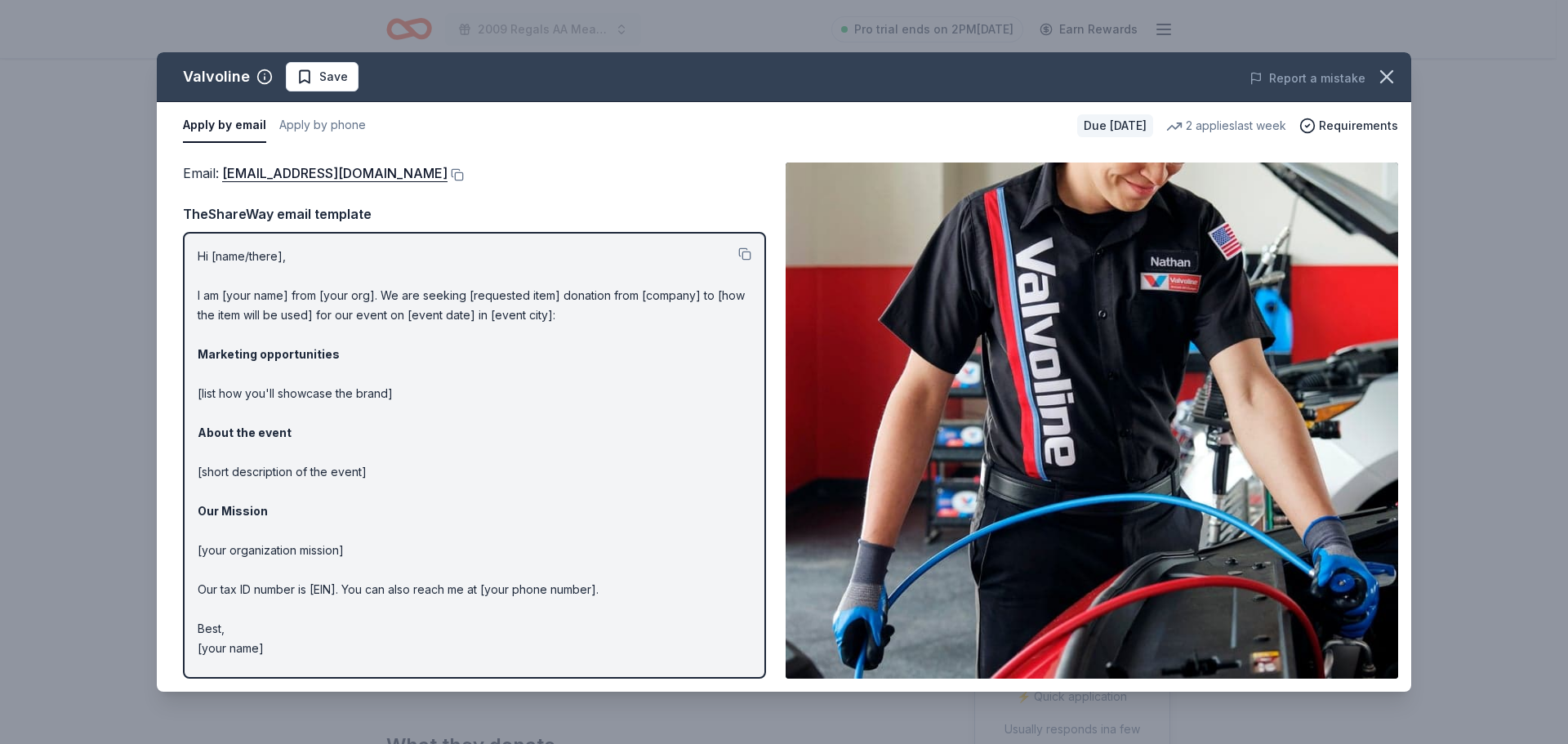
scroll to position [408, 0]
click at [743, 255] on button at bounding box center [745, 254] width 13 height 13
click at [447, 172] on button at bounding box center [456, 175] width 17 height 13
click at [316, 85] on span "Save" at bounding box center [322, 76] width 51 height 19
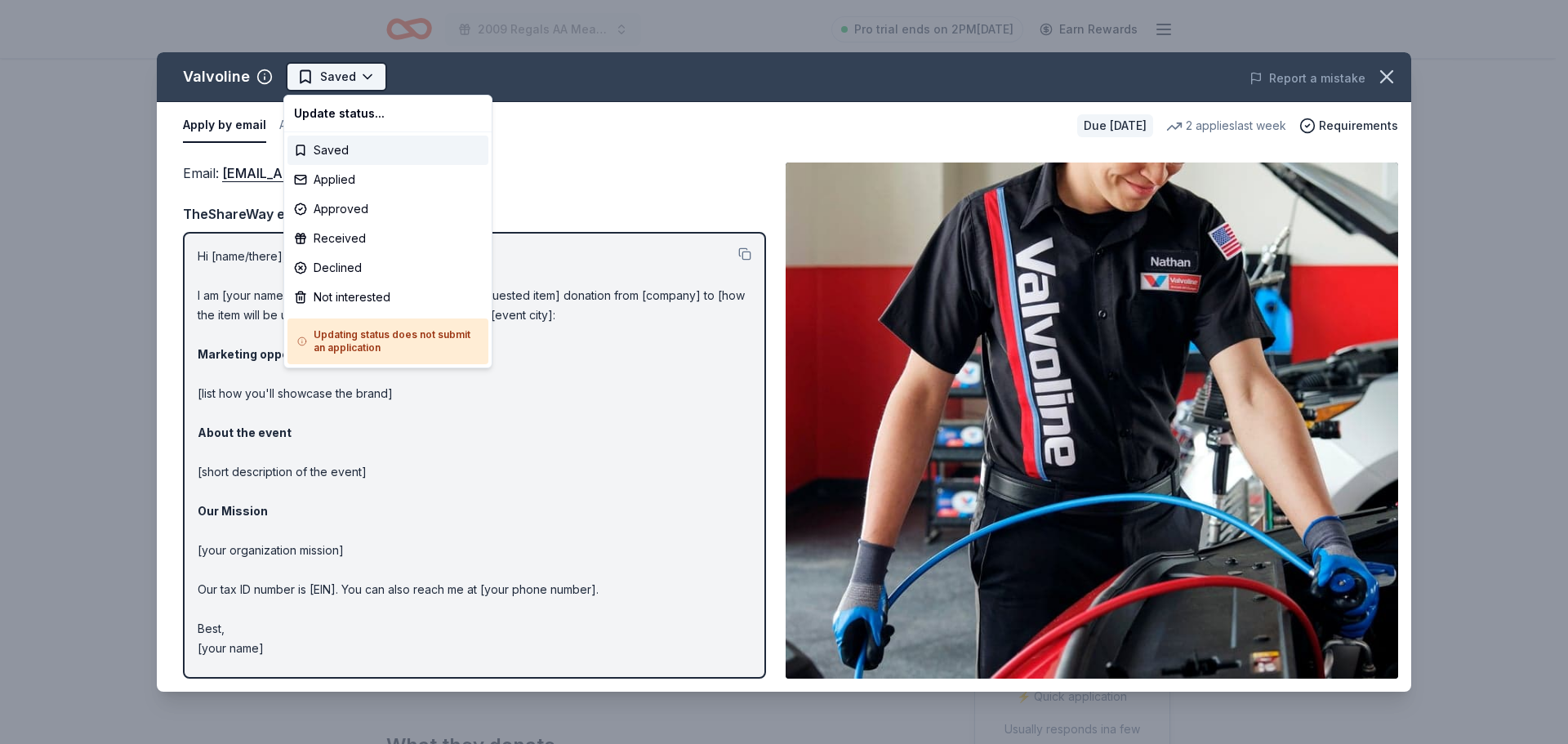
click at [319, 80] on html "2009 Regals AA Meat Raffle Fundraiser Pro trial ends on 2PM, 8/27 Earn Rewards …" at bounding box center [784, 372] width 1568 height 744
click at [323, 182] on div "Applied" at bounding box center [388, 180] width 201 height 29
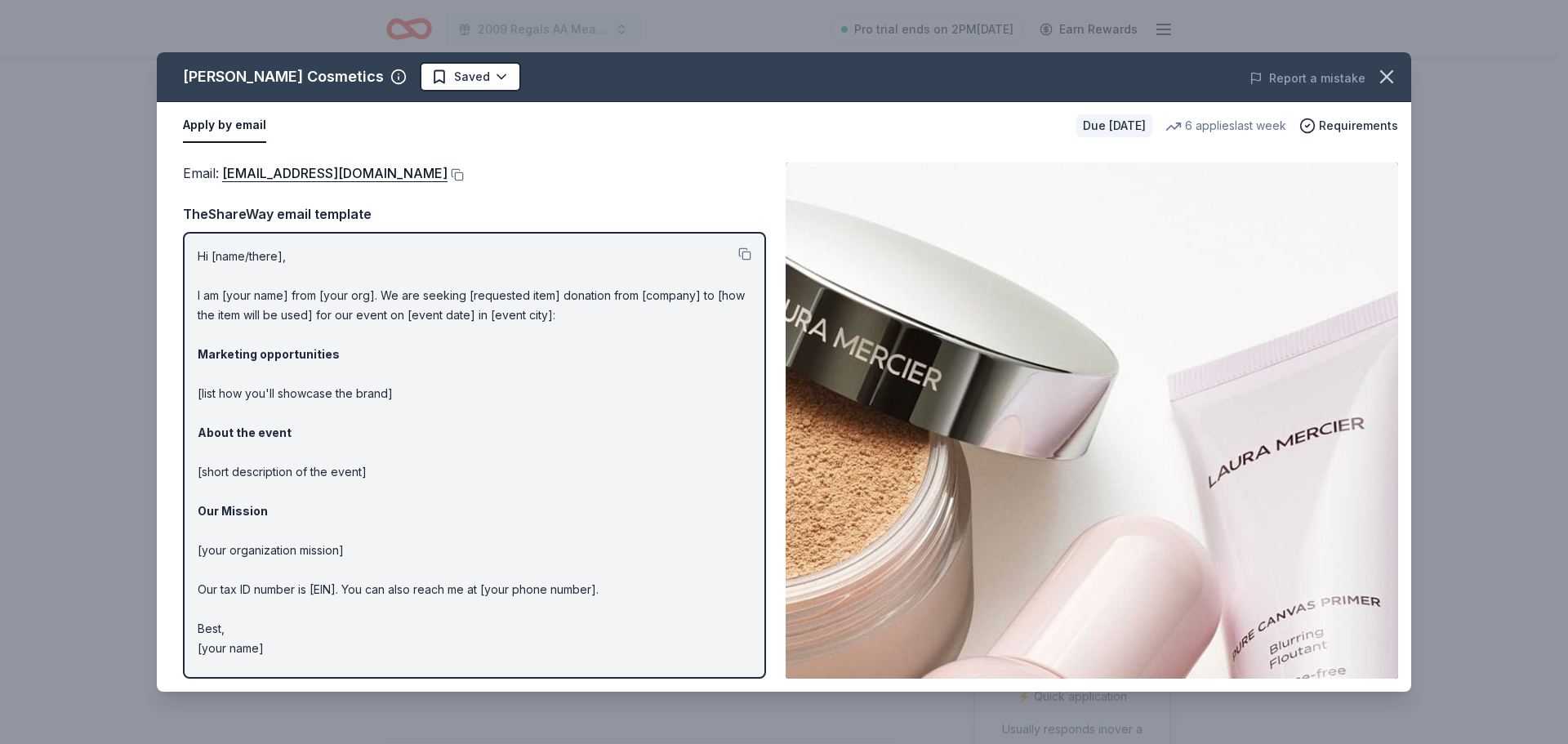
scroll to position [82, 0]
click at [447, 168] on button at bounding box center [456, 175] width 17 height 13
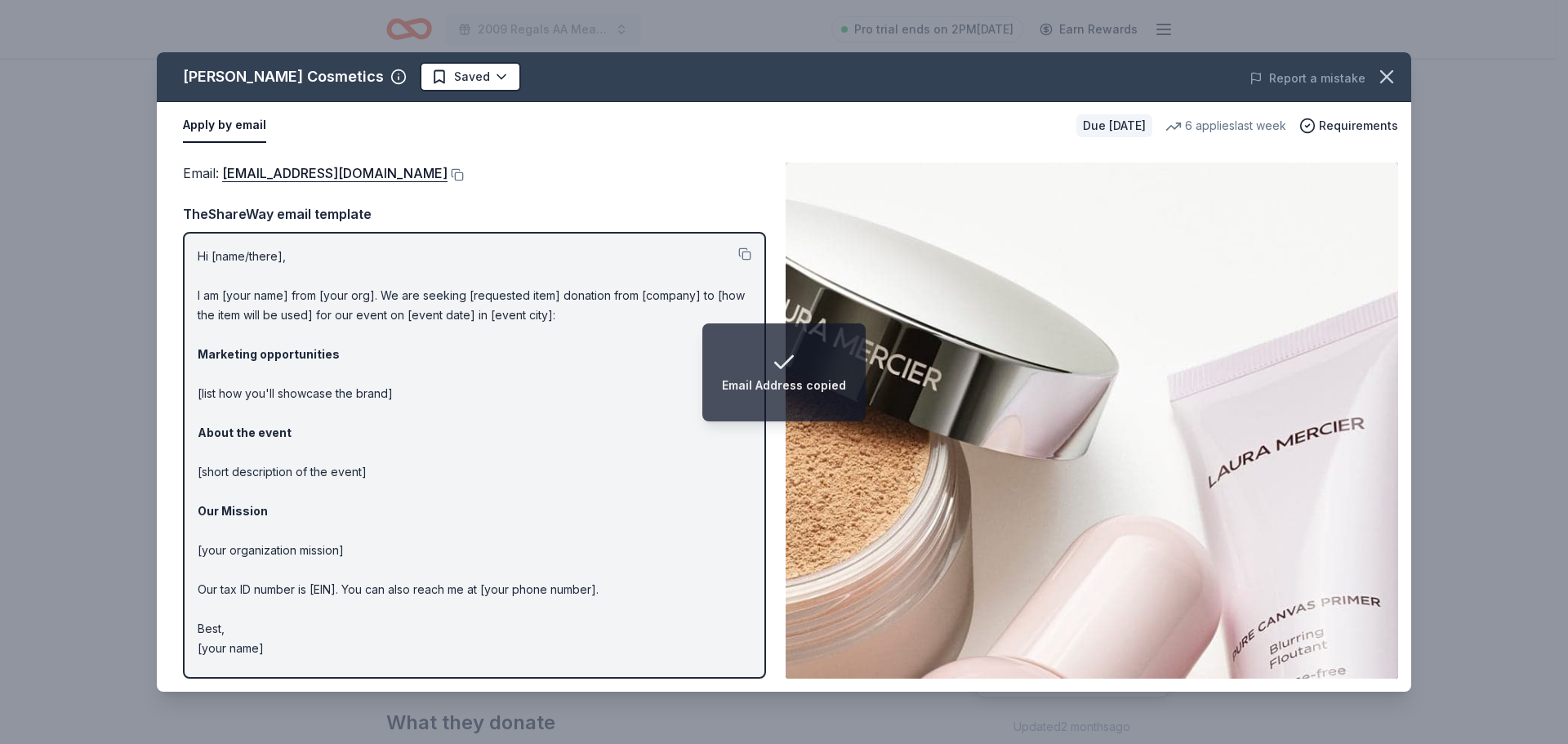
click at [427, 76] on html "Email Address copied 2009 Regals AA Meat Raffle Fundraiser Pro trial ends on 2P…" at bounding box center [784, 290] width 1568 height 744
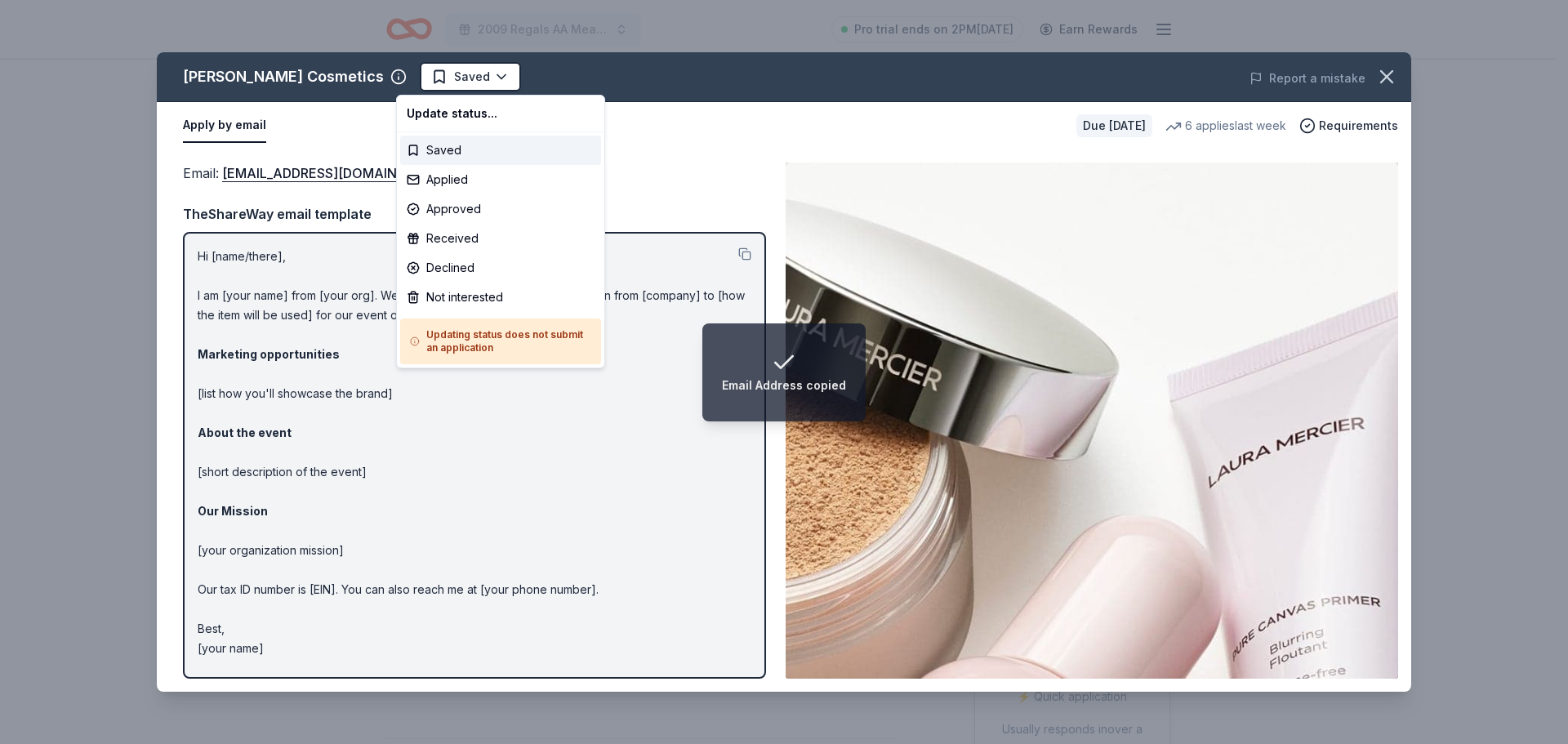
scroll to position [0, 0]
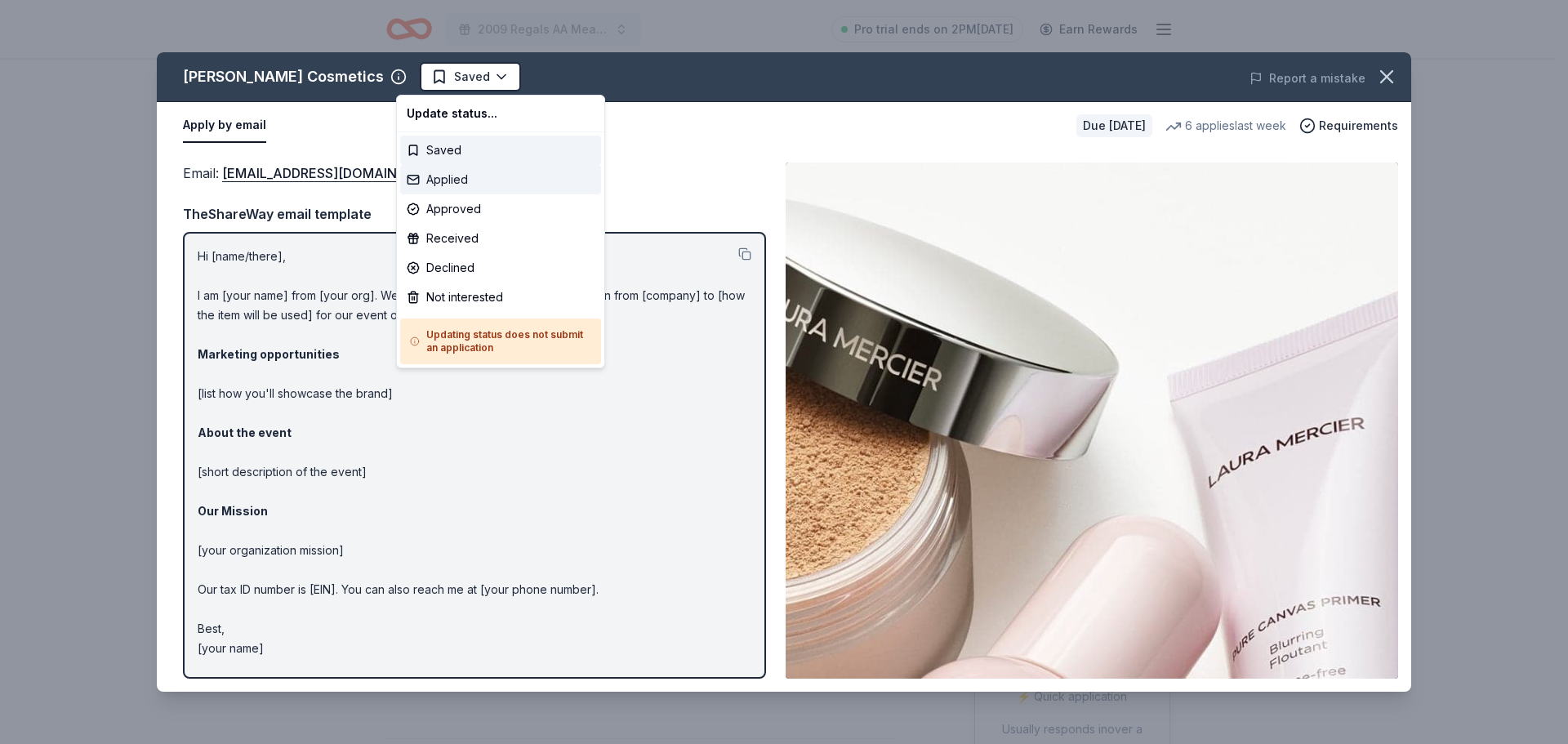
click at [423, 177] on div "Applied" at bounding box center [501, 180] width 201 height 29
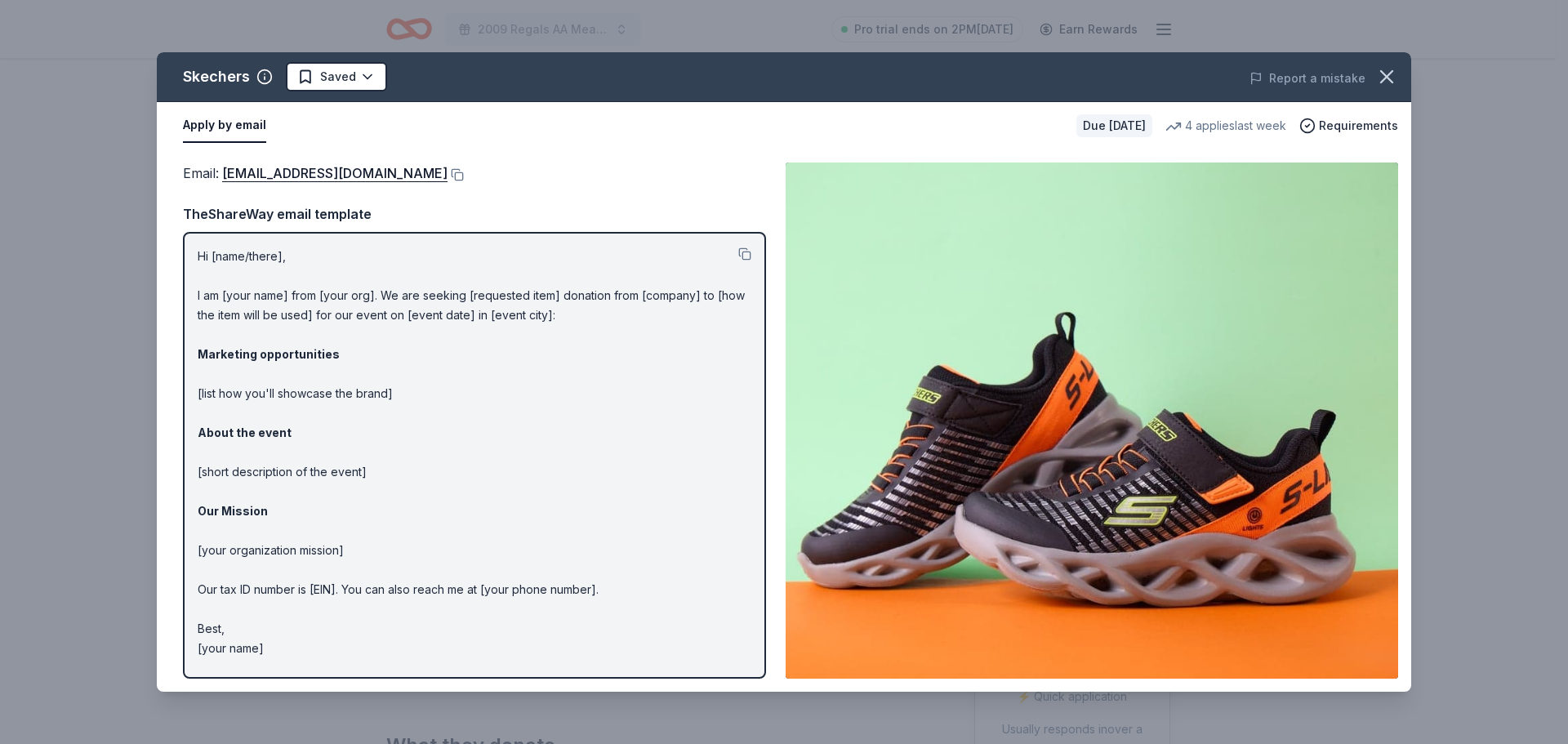
scroll to position [245, 0]
click at [447, 172] on button at bounding box center [456, 175] width 17 height 13
click at [447, 175] on button at bounding box center [456, 175] width 17 height 13
click at [335, 93] on div "Skechers Saved Report a mistake" at bounding box center [784, 77] width 1254 height 50
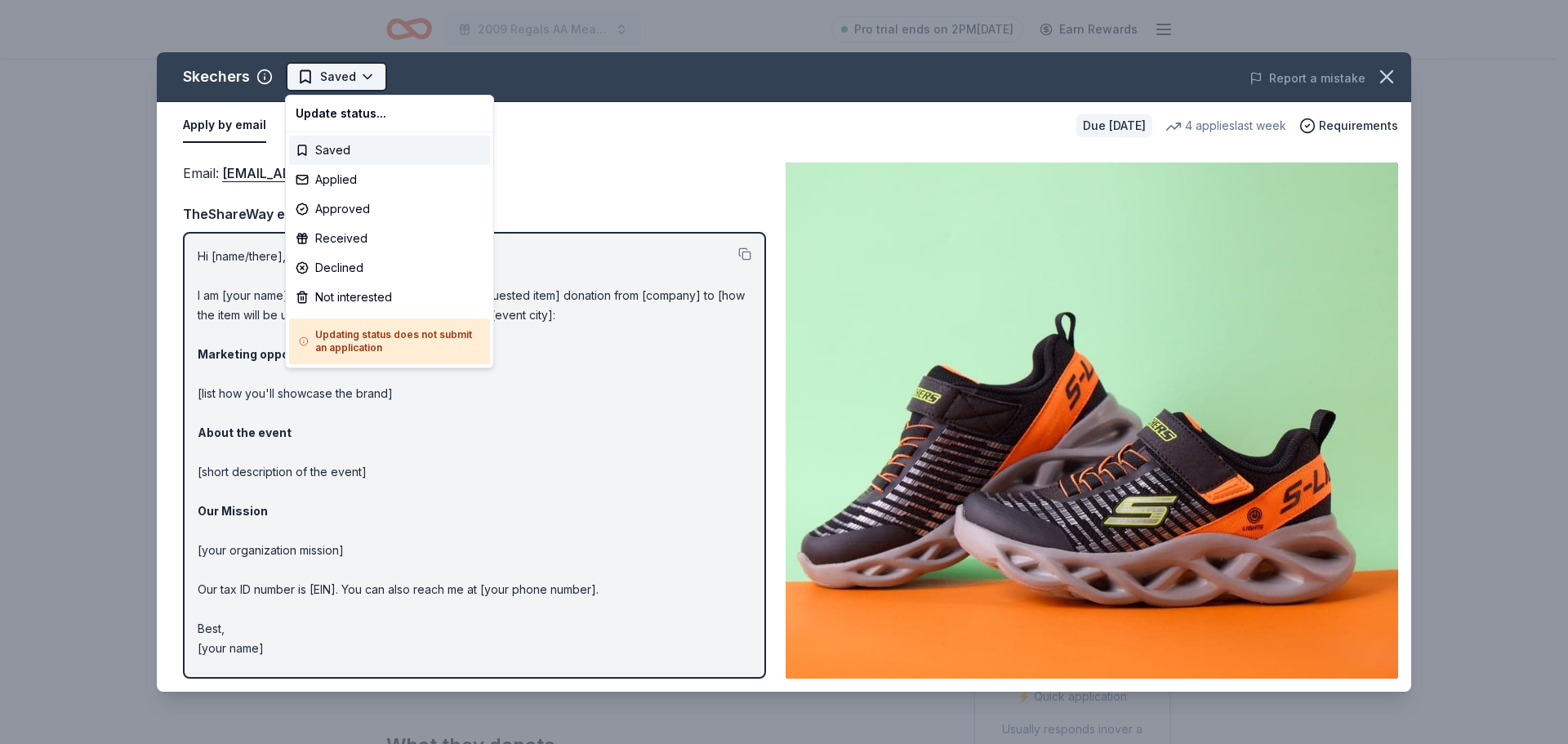
scroll to position [0, 0]
click at [336, 87] on html "2009 Regals AA Meat Raffle Fundraiser Pro trial ends on 2PM, 8/27 Earn Rewards …" at bounding box center [784, 372] width 1568 height 744
click at [351, 186] on div "Applied" at bounding box center [389, 180] width 201 height 29
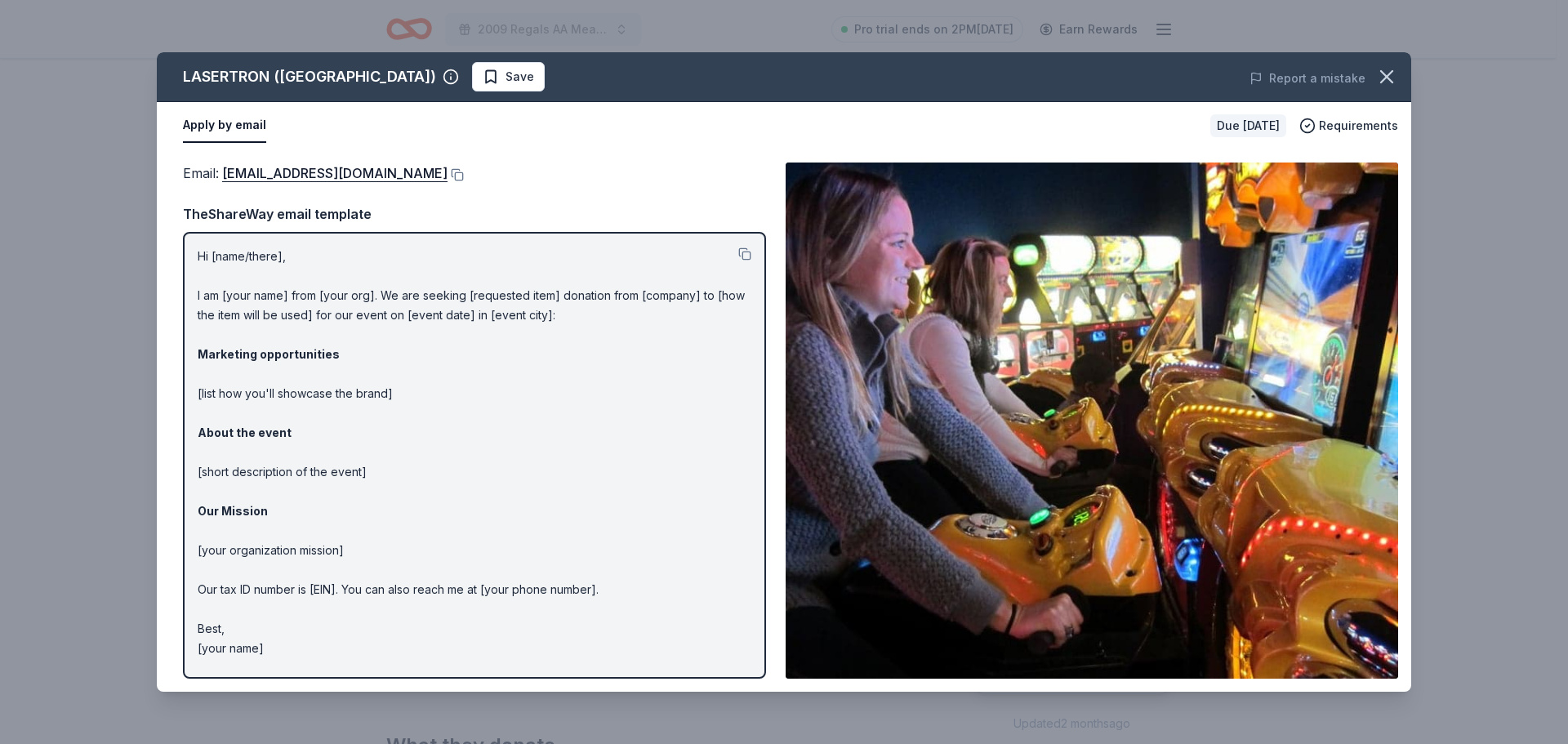
scroll to position [490, 0]
click at [453, 173] on button at bounding box center [456, 175] width 17 height 13
click at [505, 73] on span "Save" at bounding box center [519, 76] width 28 height 19
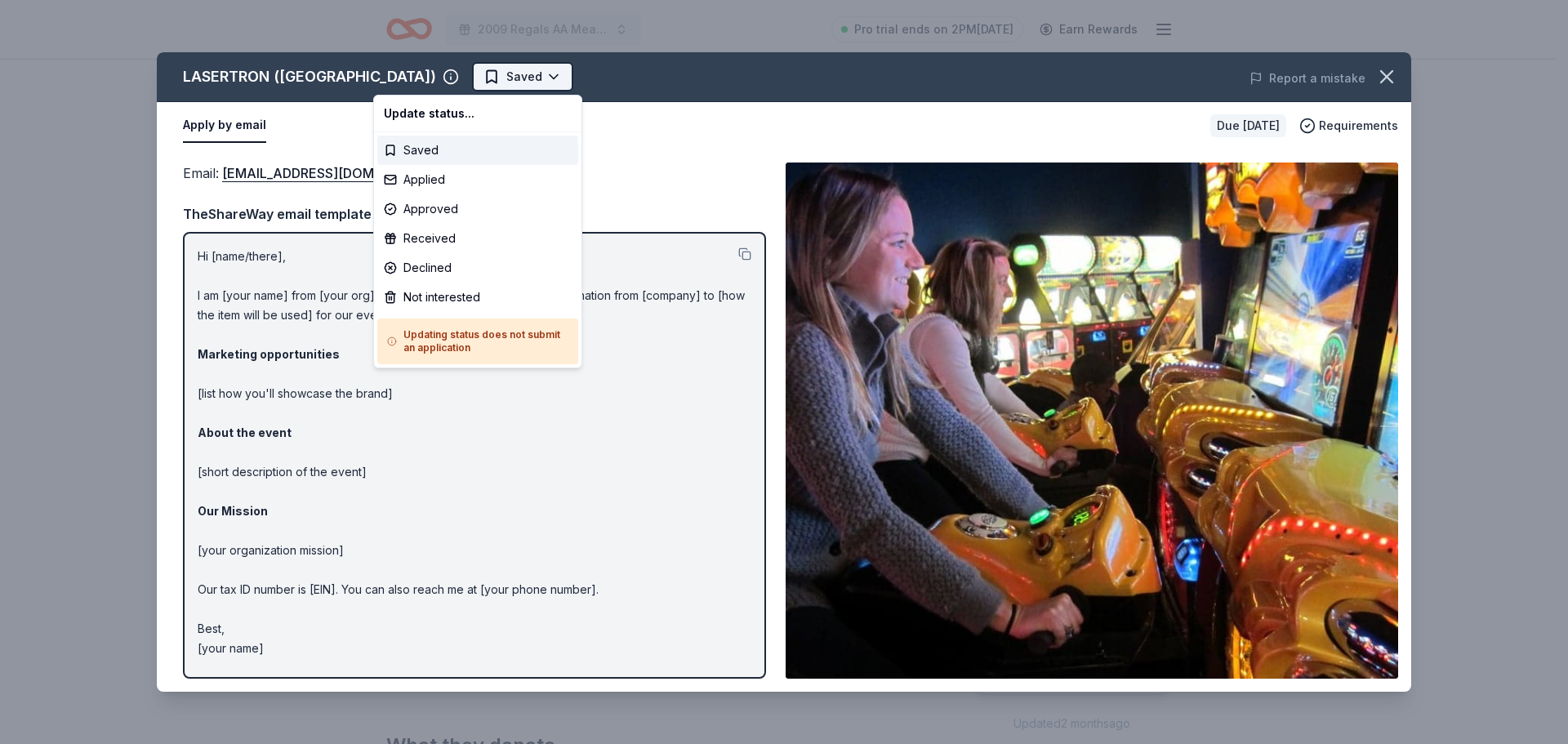
scroll to position [0, 0]
click at [430, 75] on html "2009 Regals AA Meat Raffle Fundraiser Pro trial ends on 2PM[DATE] Earn Rewards …" at bounding box center [784, 372] width 1568 height 744
click at [430, 169] on div "Applied" at bounding box center [478, 180] width 201 height 29
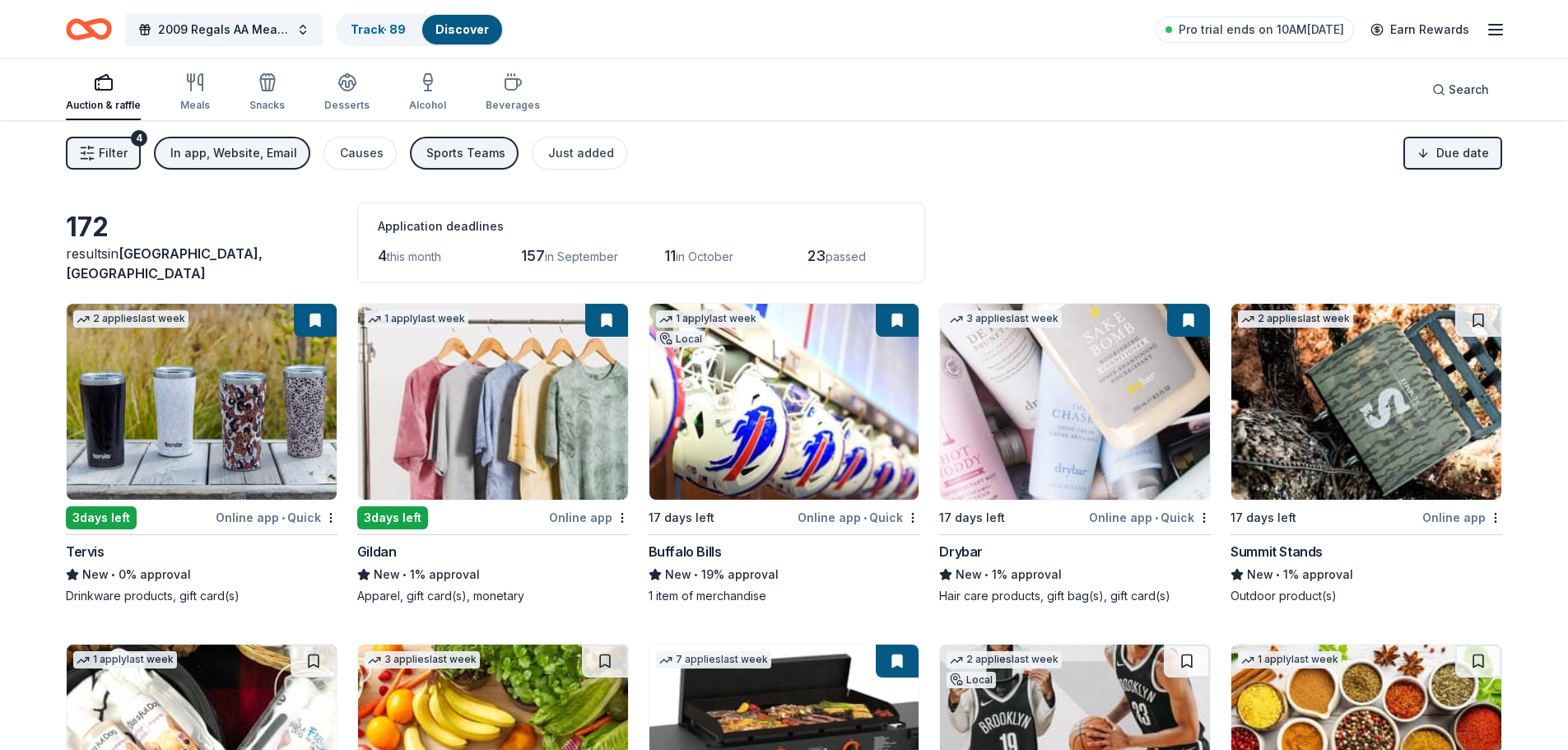
click at [229, 516] on div "Online app • Quick" at bounding box center [277, 518] width 122 height 20
click at [567, 523] on div "Online app" at bounding box center [589, 518] width 80 height 20
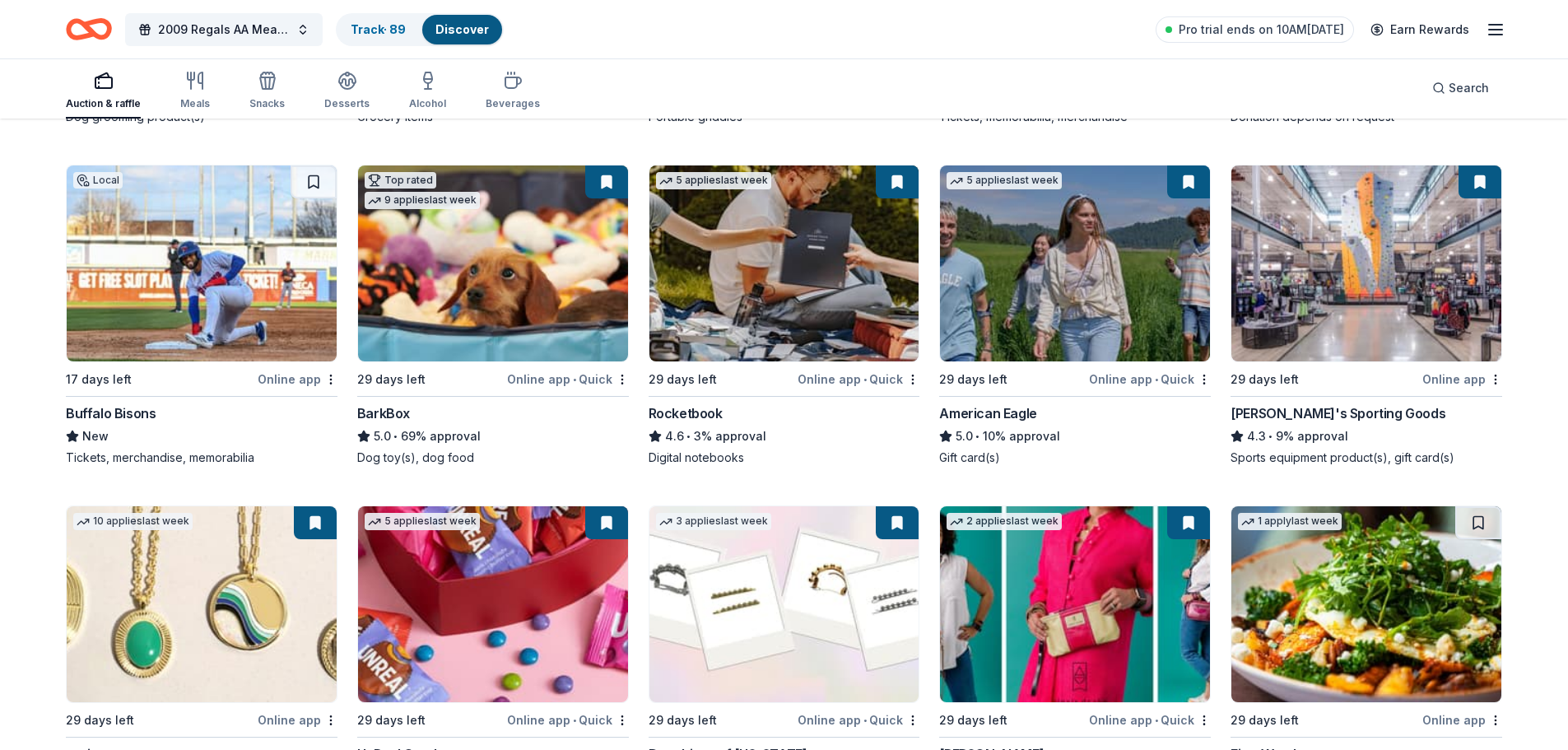
scroll to position [823, 0]
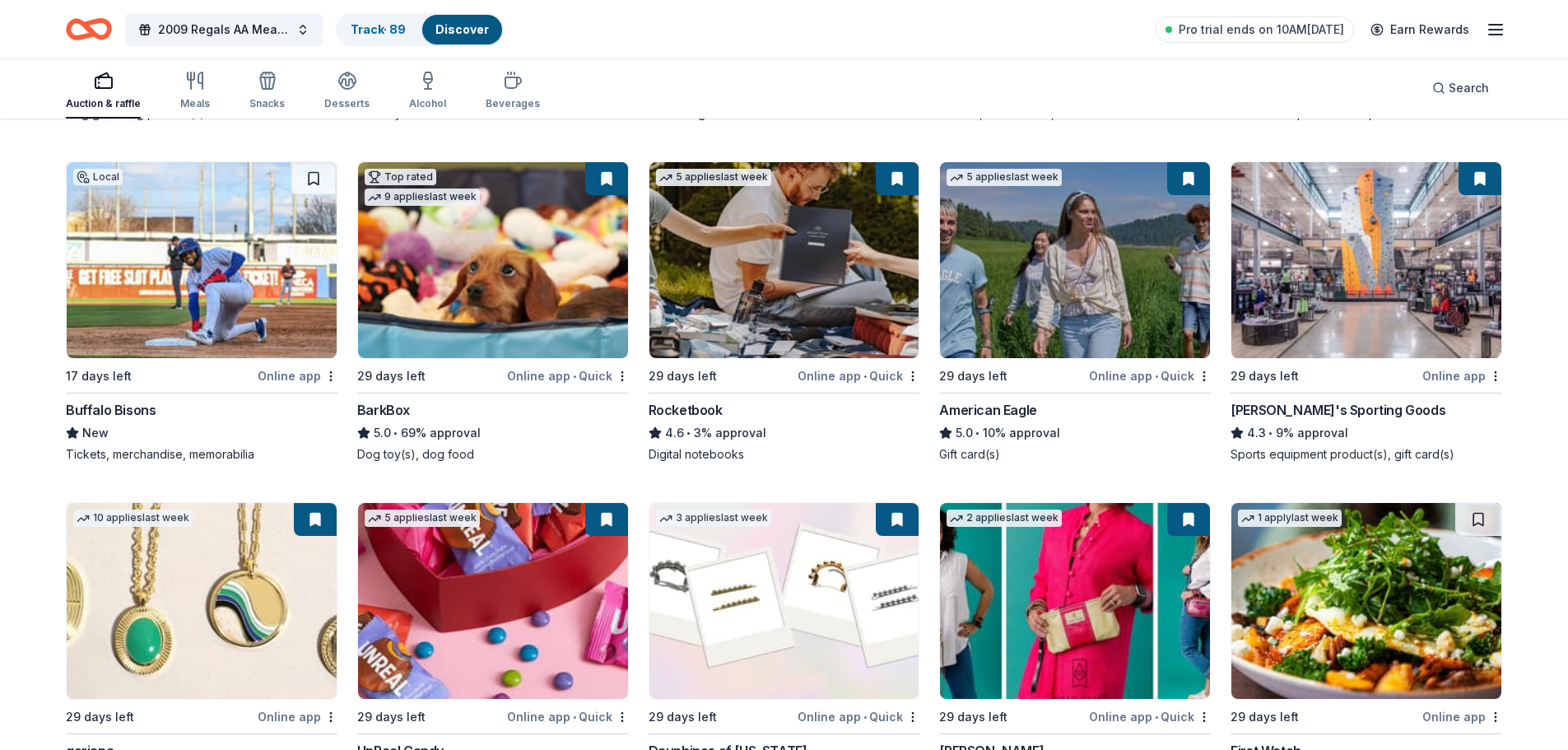
click at [834, 370] on div "Online app • Quick" at bounding box center [859, 376] width 122 height 20
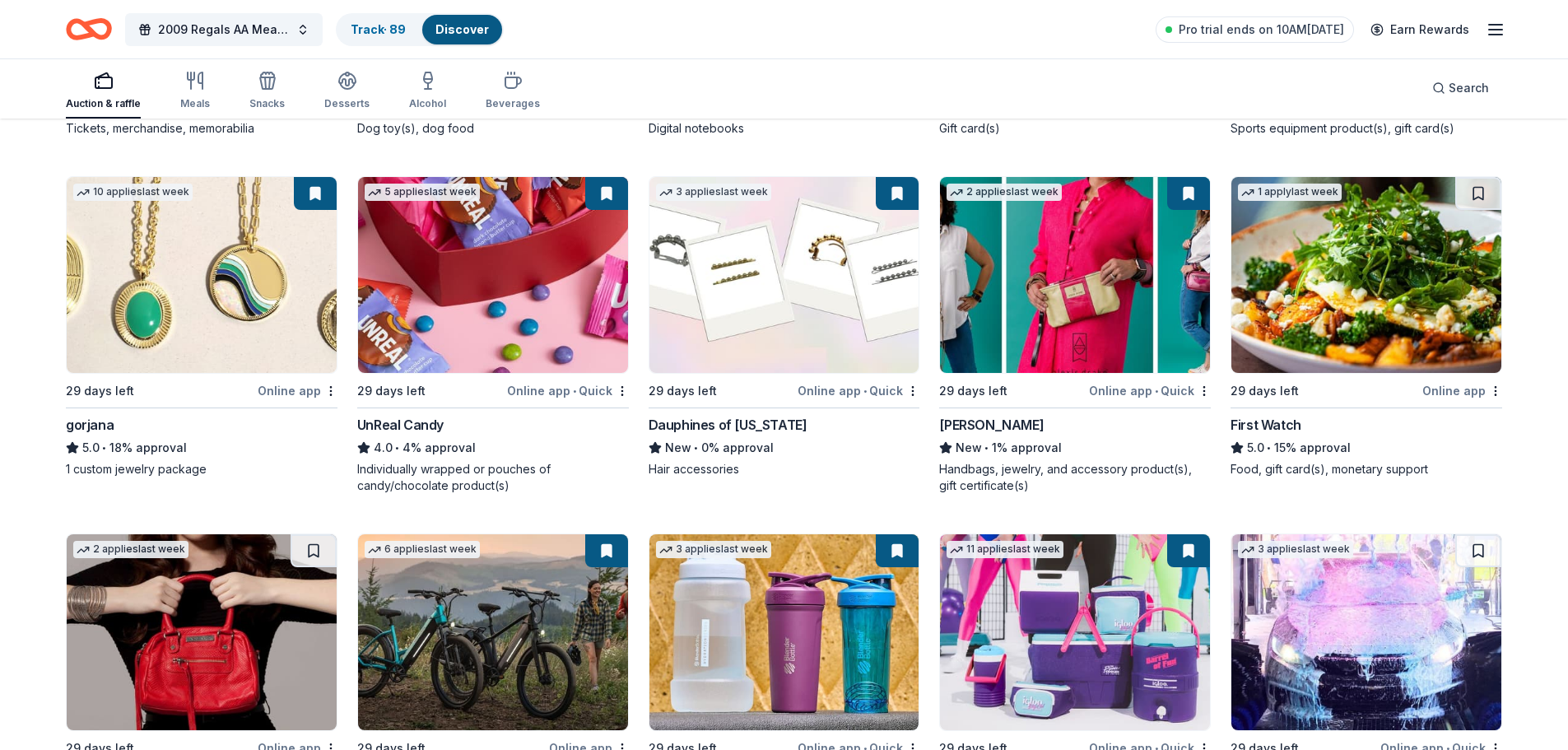
scroll to position [1152, 0]
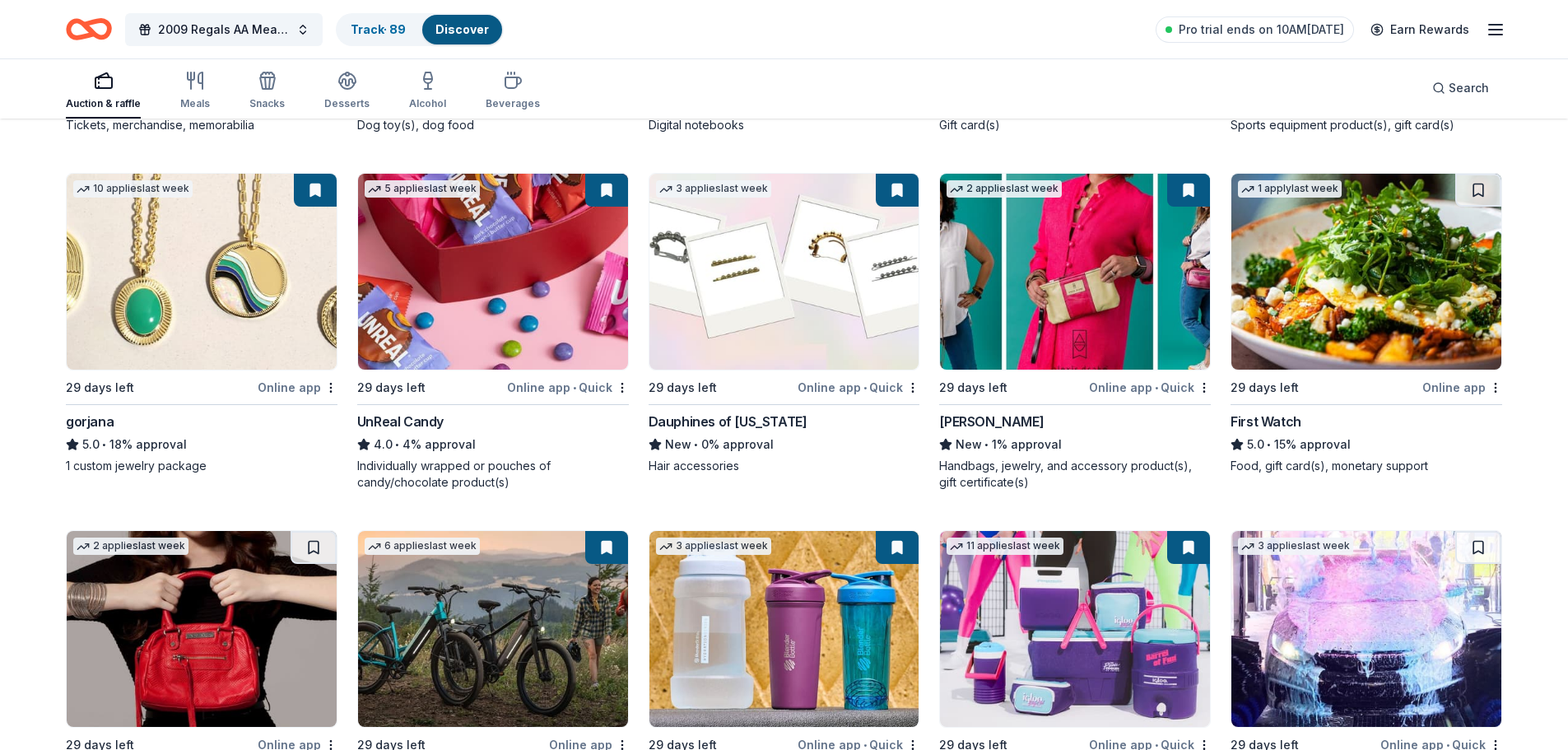
click at [542, 383] on div "Online app • Quick" at bounding box center [569, 387] width 122 height 20
click at [833, 394] on div "Online app • Quick" at bounding box center [859, 387] width 122 height 20
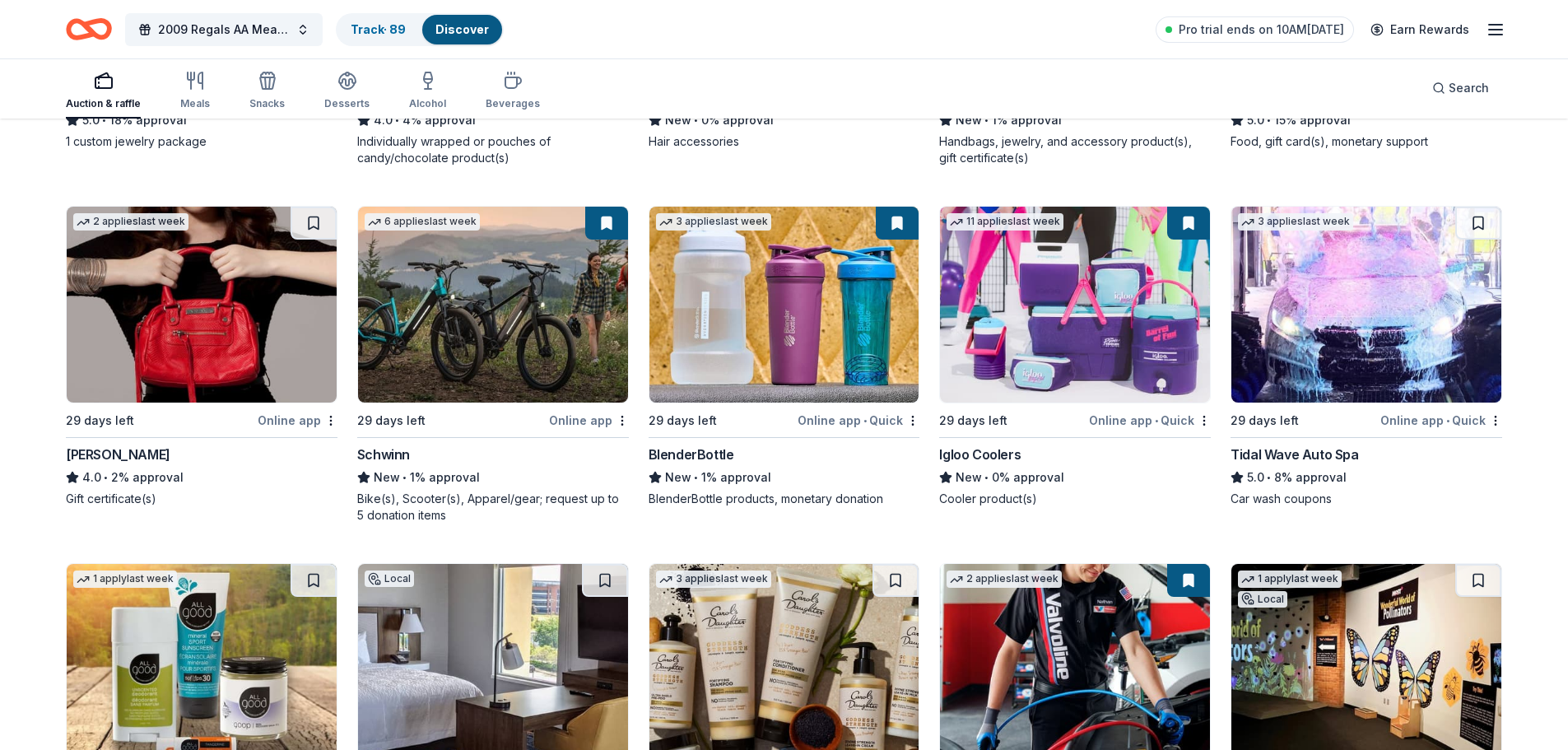
scroll to position [1481, 0]
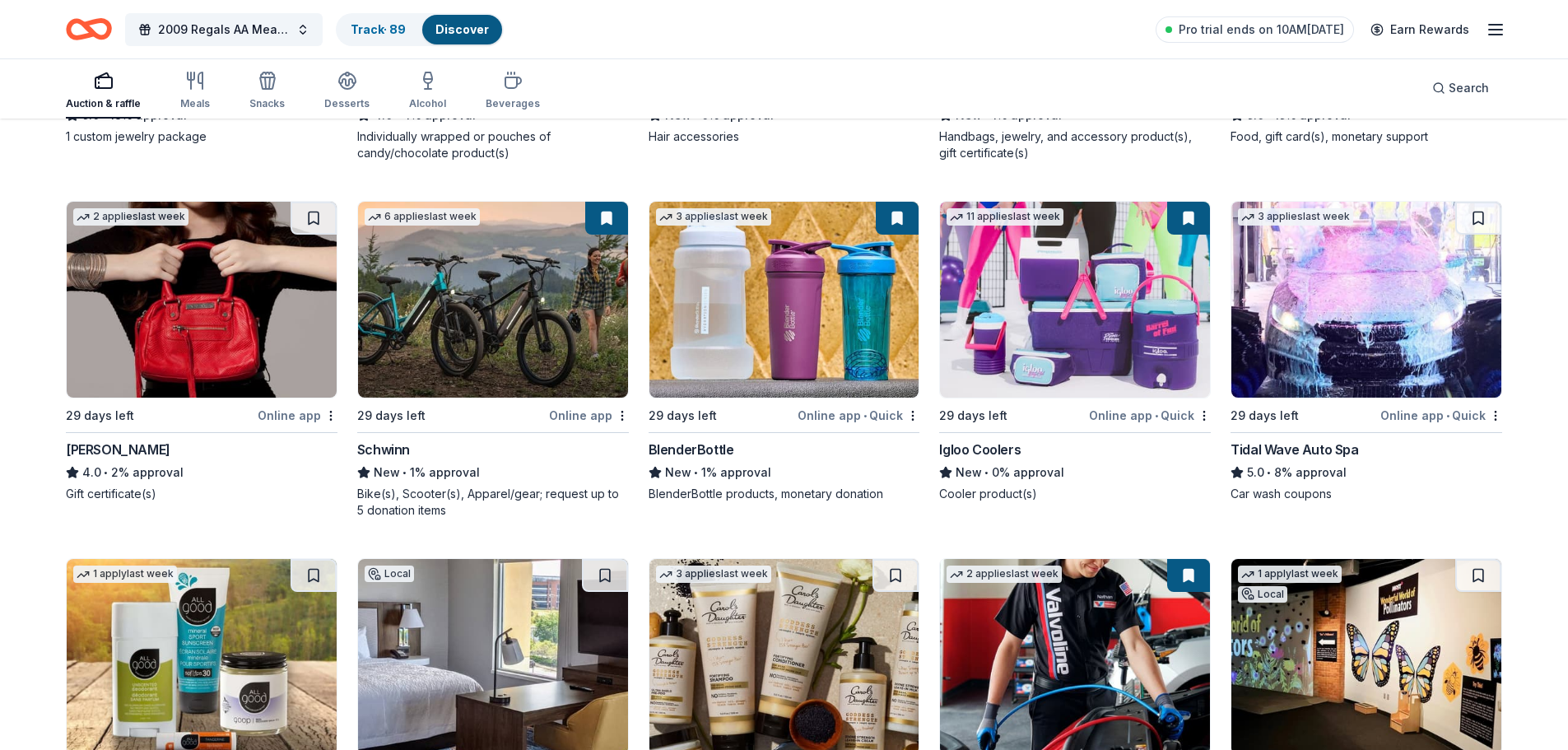
click at [690, 415] on div "29 days left" at bounding box center [683, 415] width 69 height 19
click at [1331, 448] on div "Tidal Wave Auto Spa" at bounding box center [1295, 449] width 128 height 19
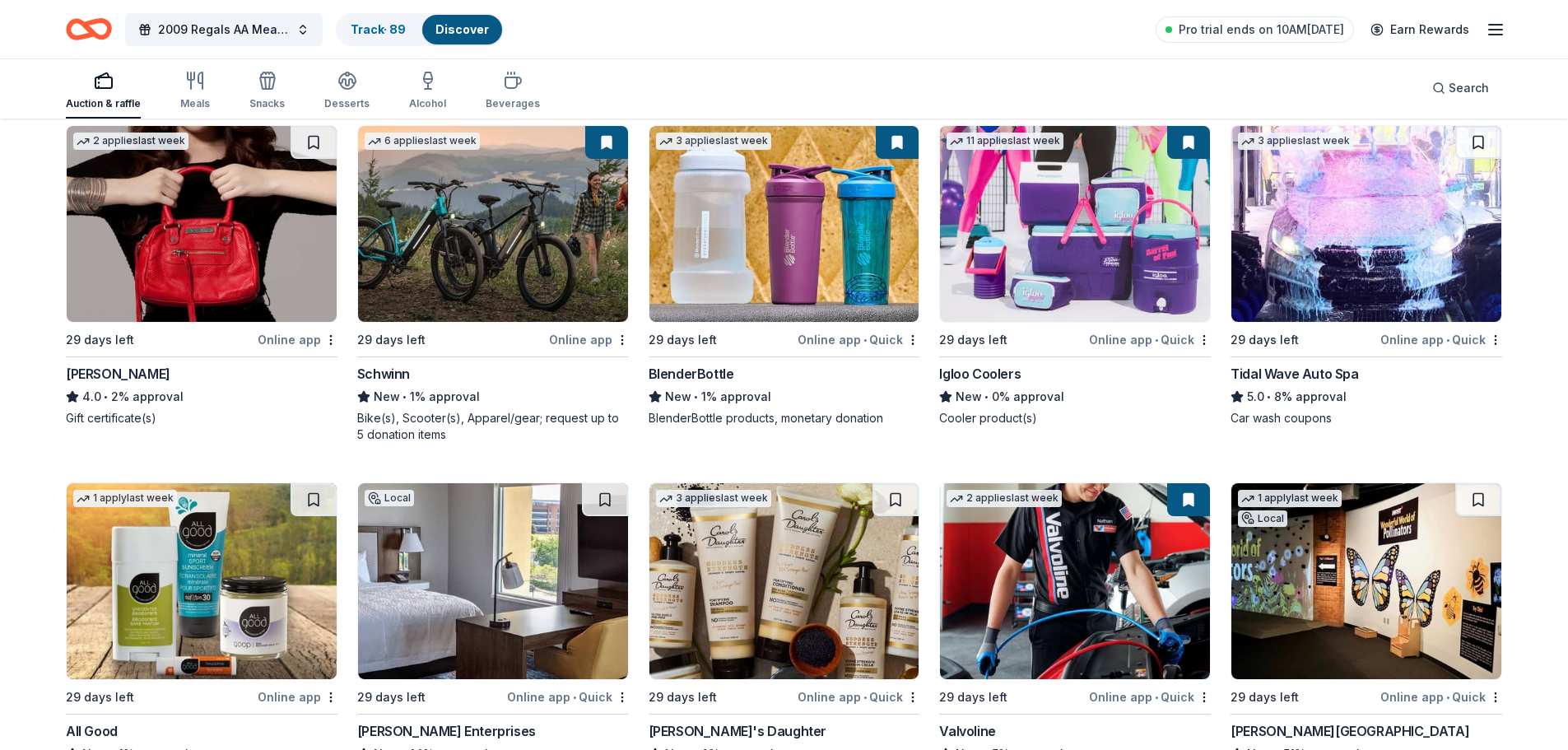
scroll to position [1646, 0]
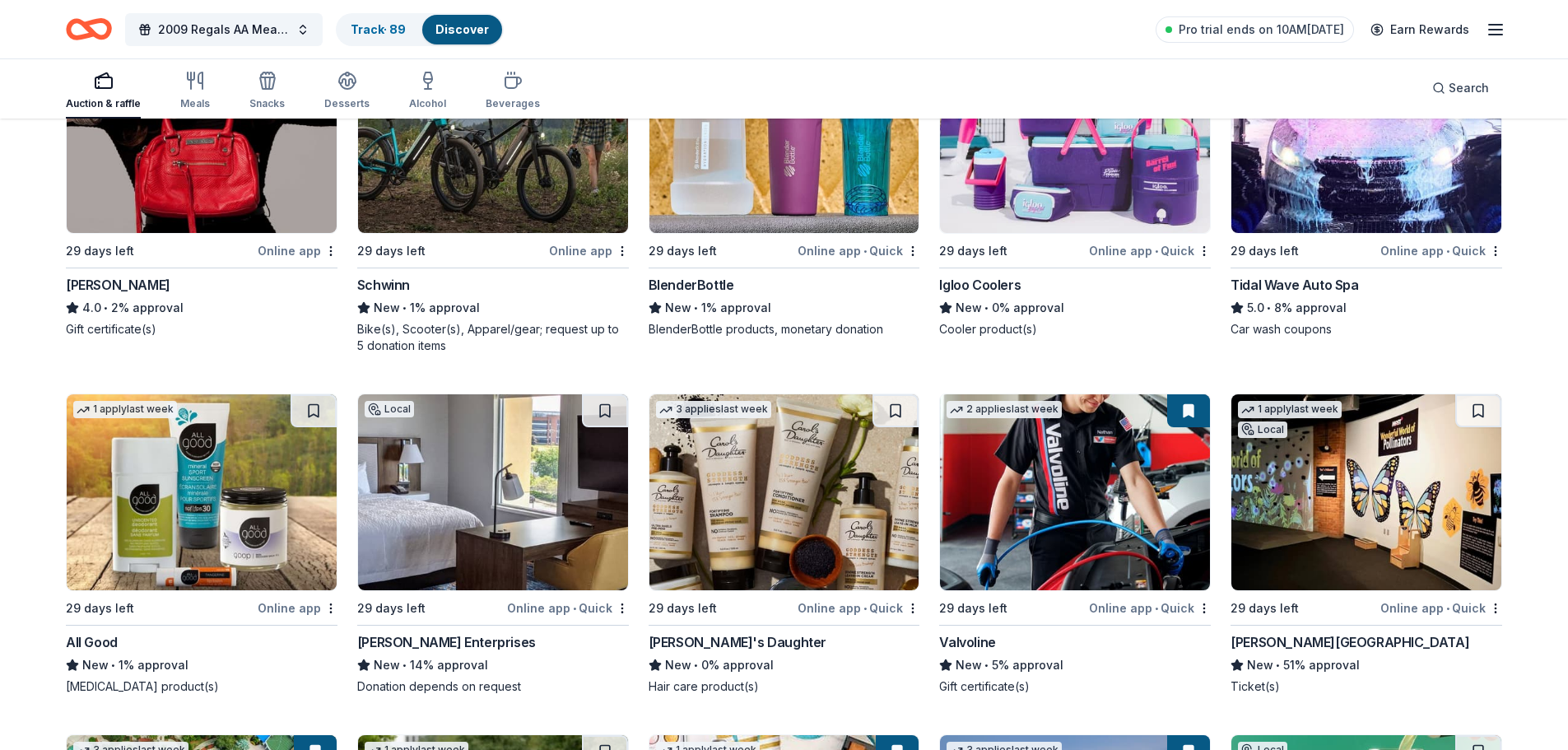
click at [848, 606] on div "Online app • Quick" at bounding box center [859, 607] width 122 height 20
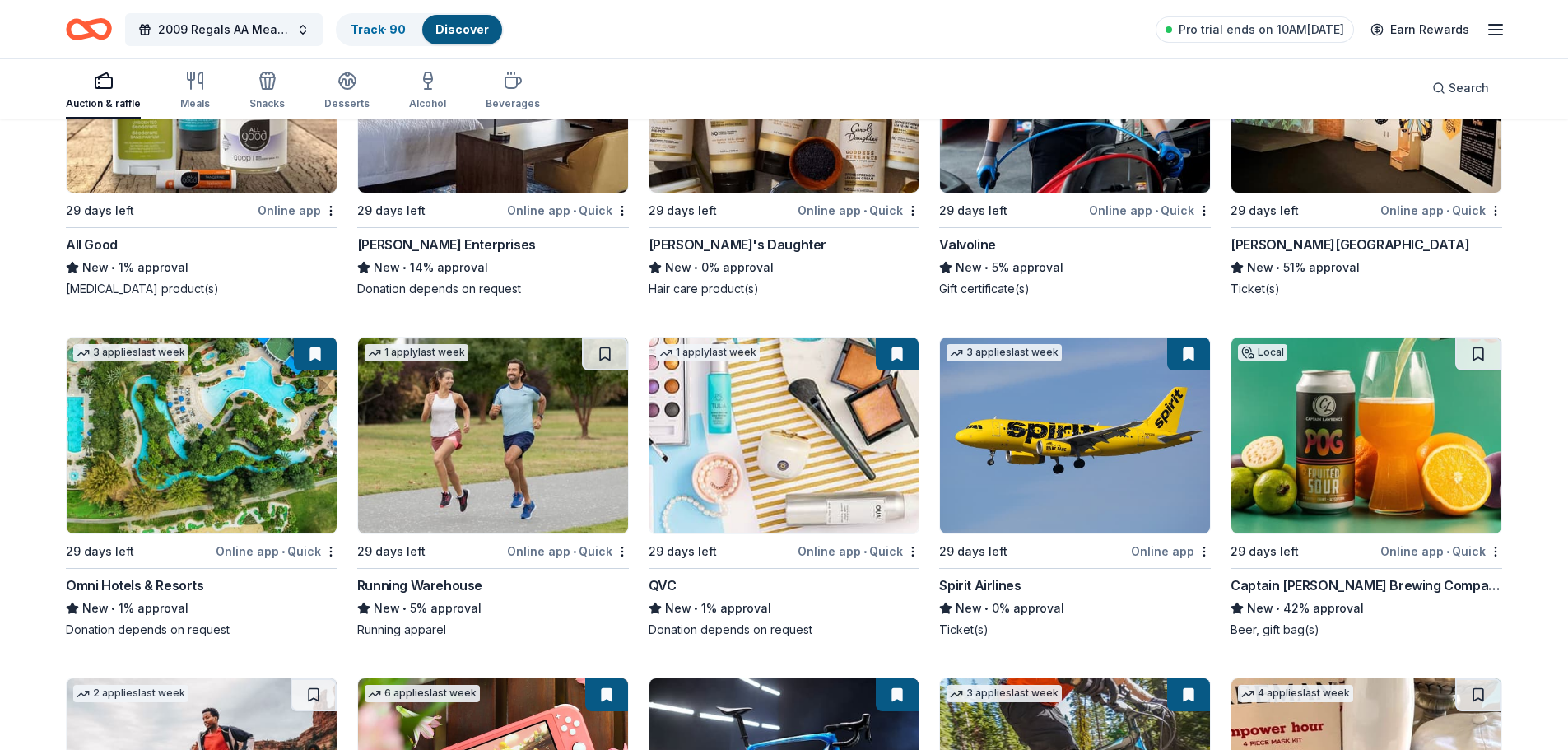
scroll to position [2057, 0]
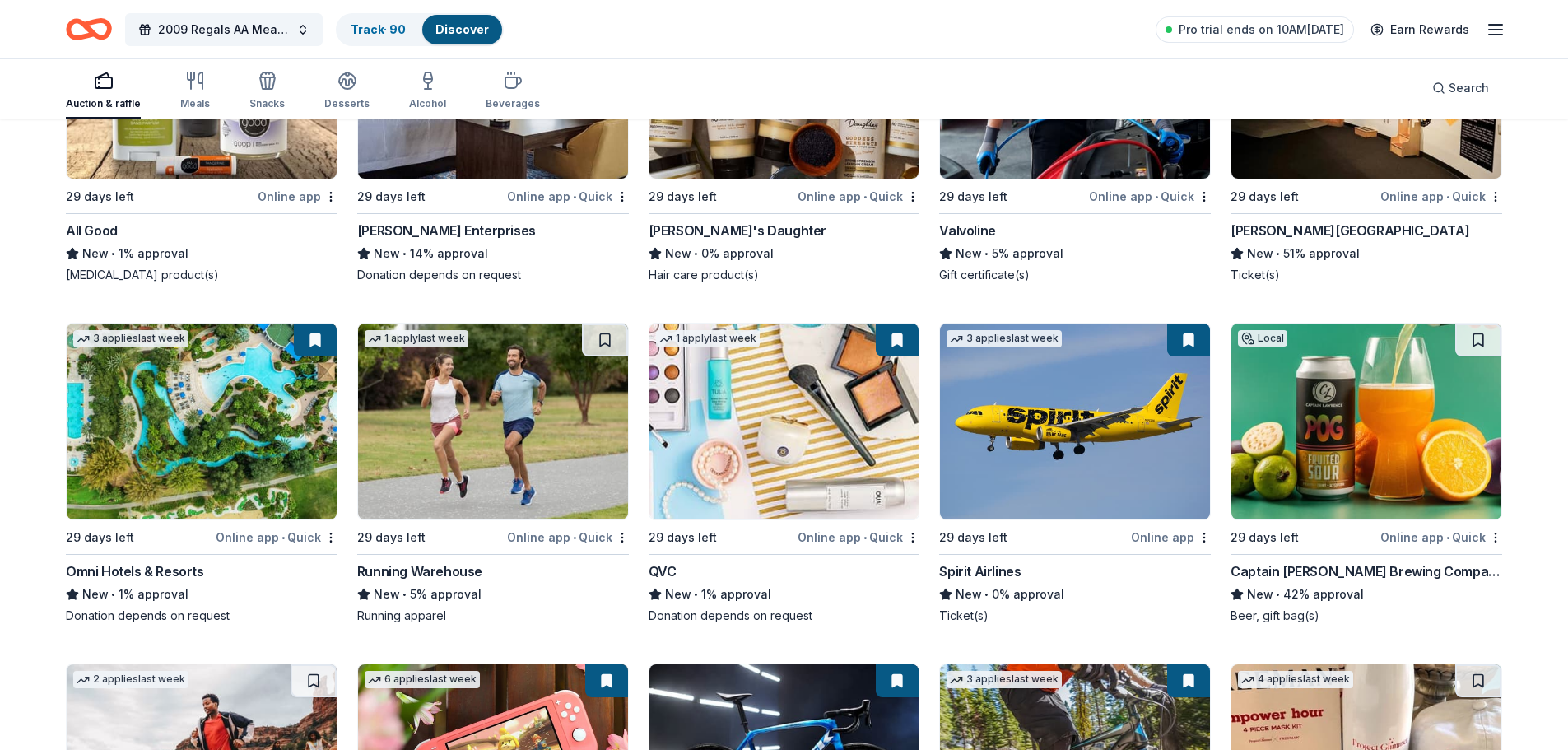
click at [246, 535] on div "Online app • Quick" at bounding box center [277, 537] width 122 height 20
click at [422, 566] on div "Running Warehouse" at bounding box center [420, 570] width 125 height 19
click at [1037, 543] on div "29 days left" at bounding box center [1034, 537] width 189 height 20
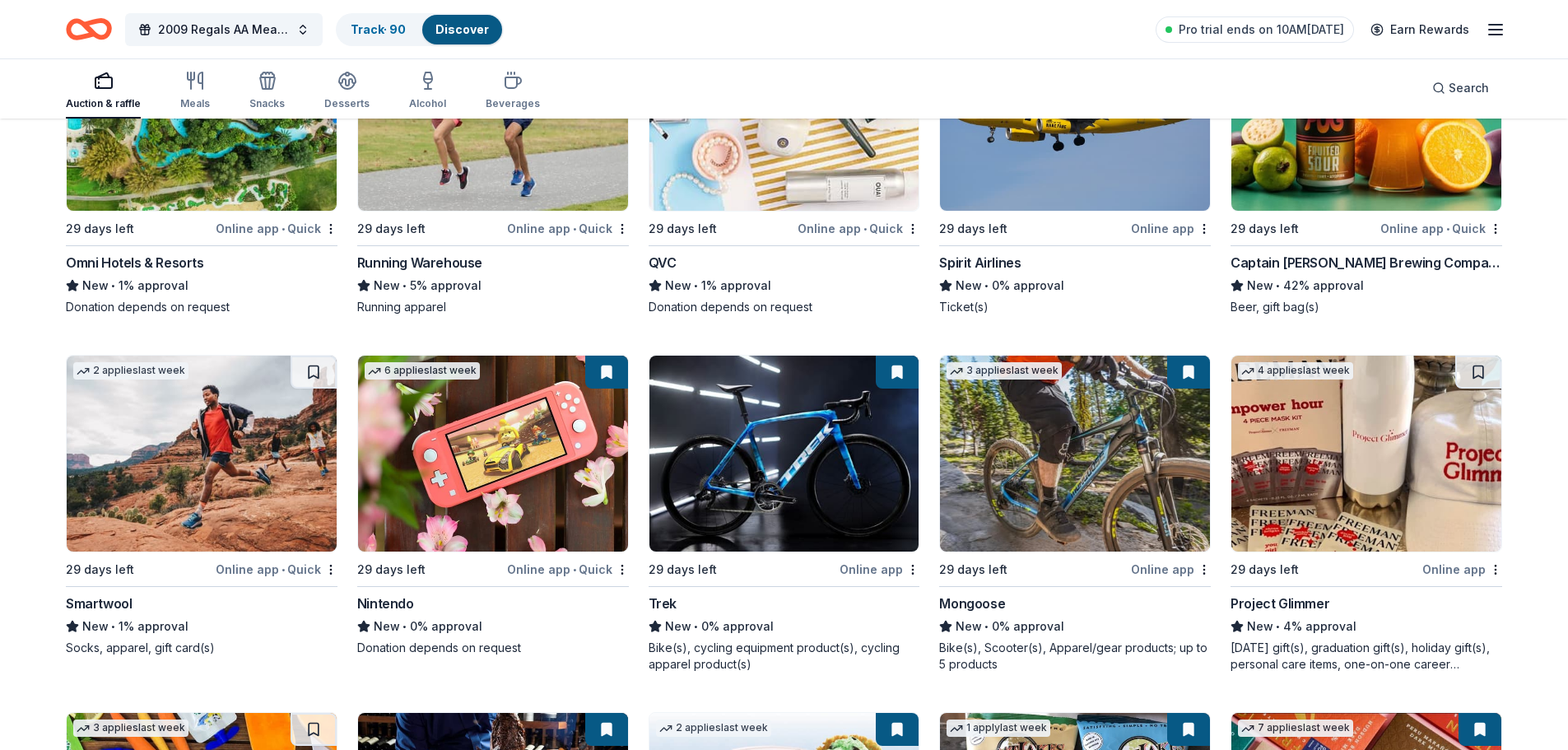
scroll to position [2387, 0]
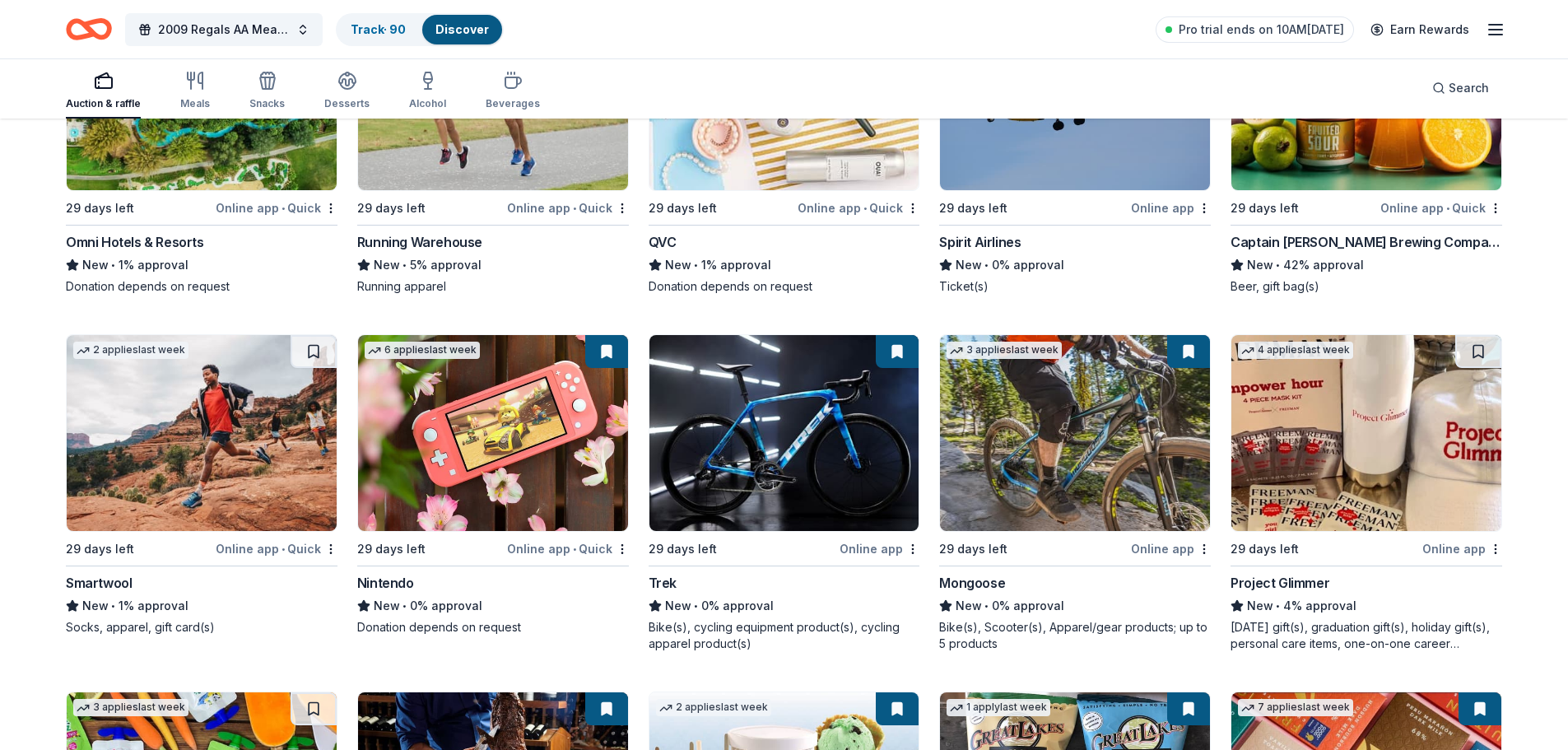
click at [538, 549] on div "Online app • Quick" at bounding box center [569, 548] width 122 height 20
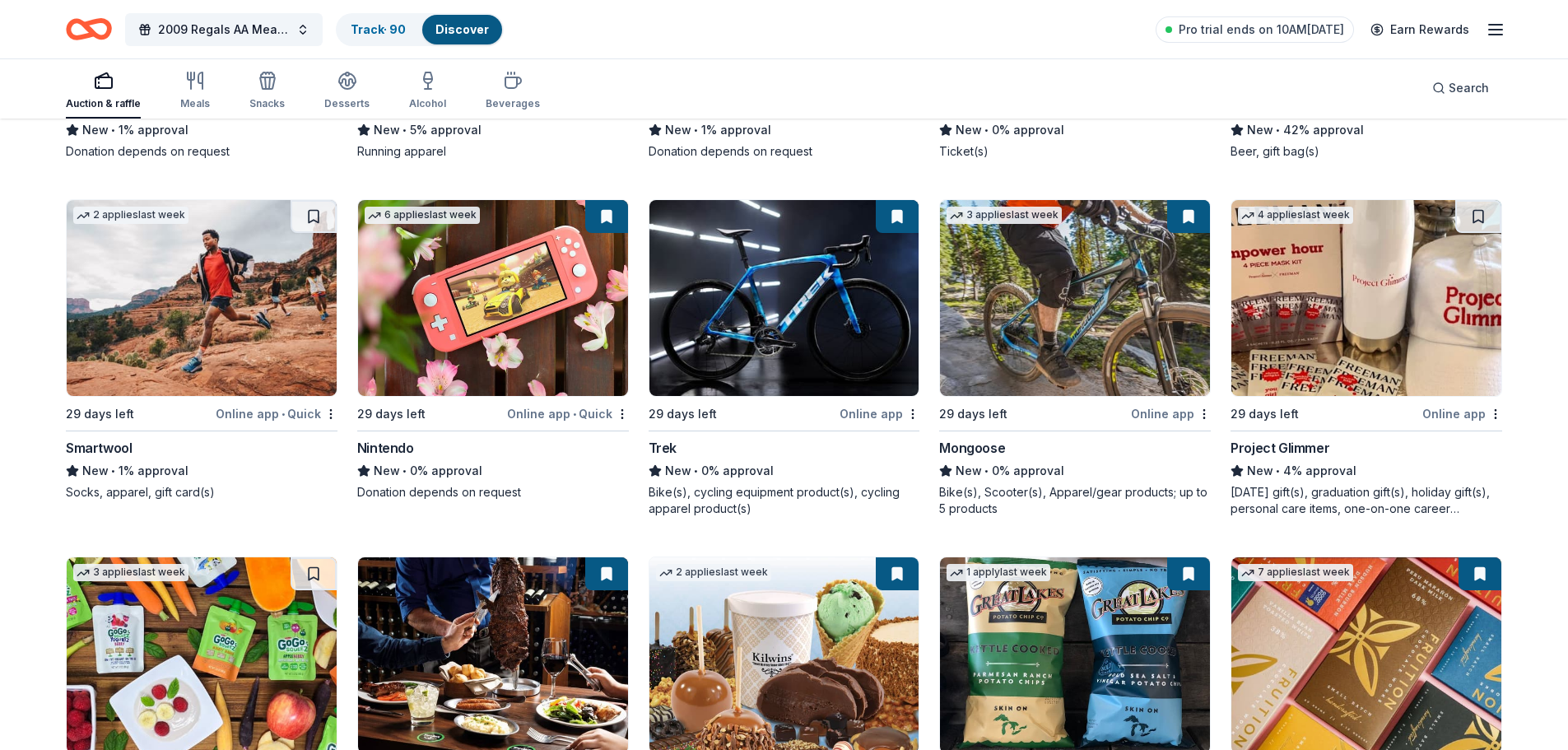
scroll to position [2552, 0]
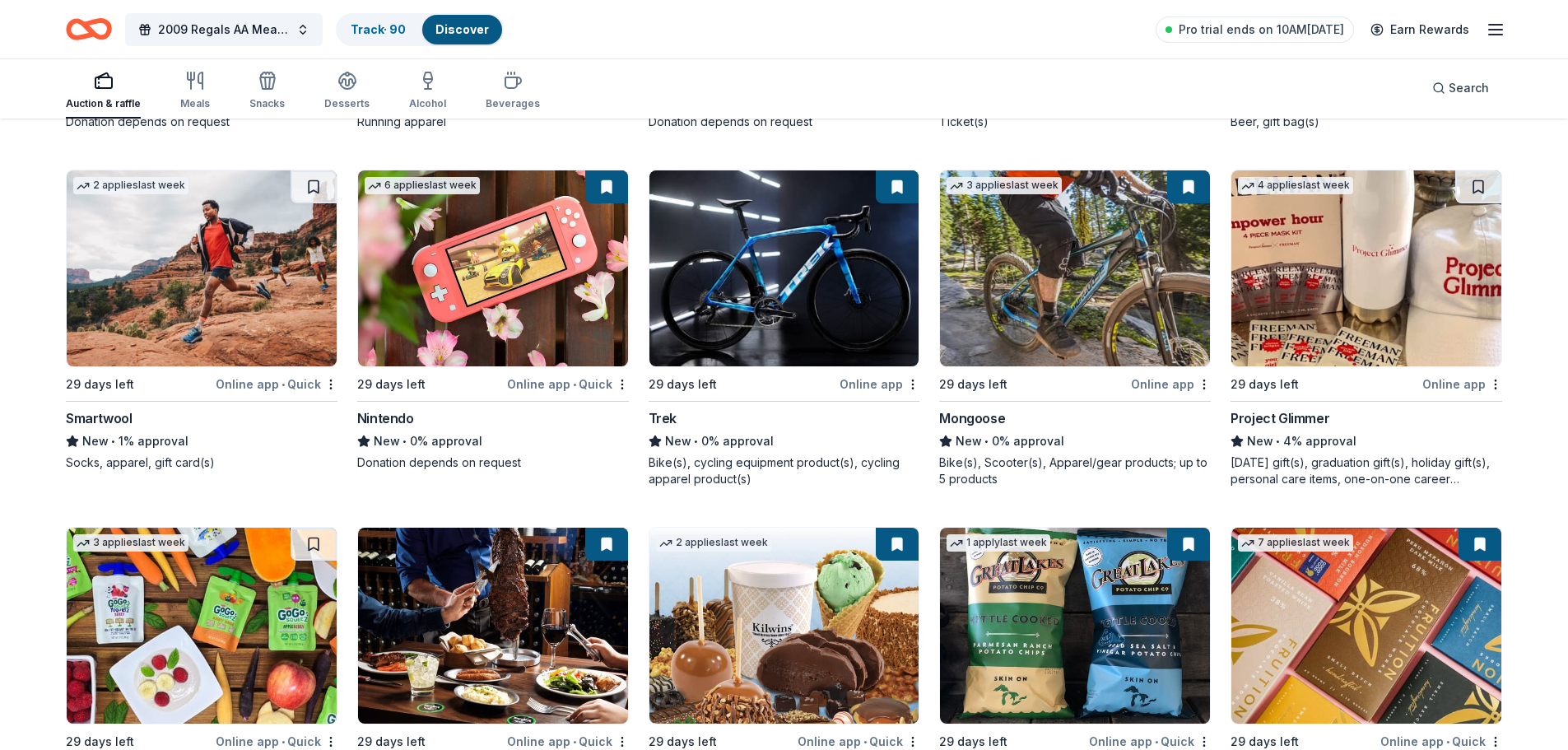
click at [1449, 380] on div "Online app" at bounding box center [1462, 384] width 80 height 20
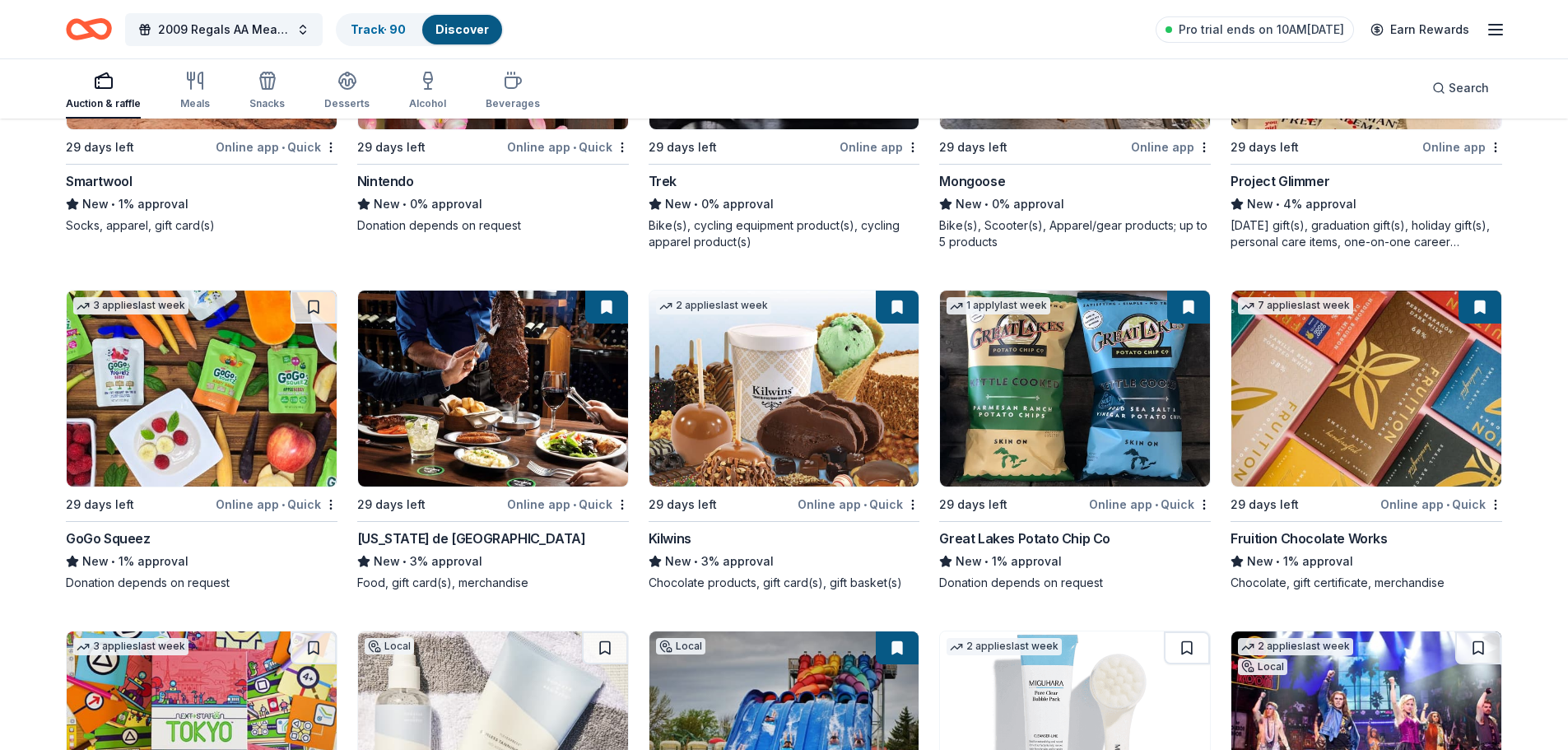
scroll to position [2881, 0]
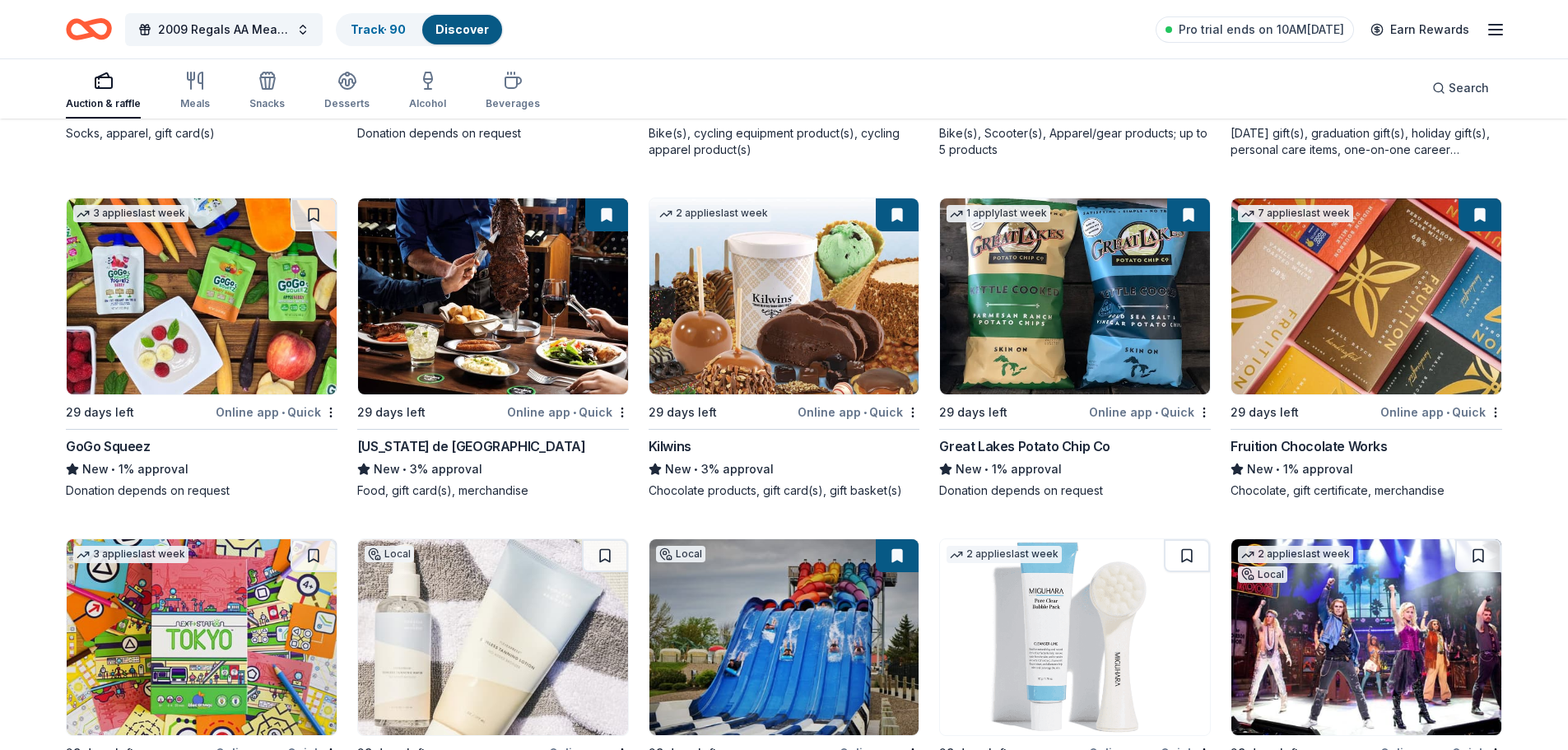
click at [1136, 413] on div "Online app • Quick" at bounding box center [1150, 412] width 122 height 20
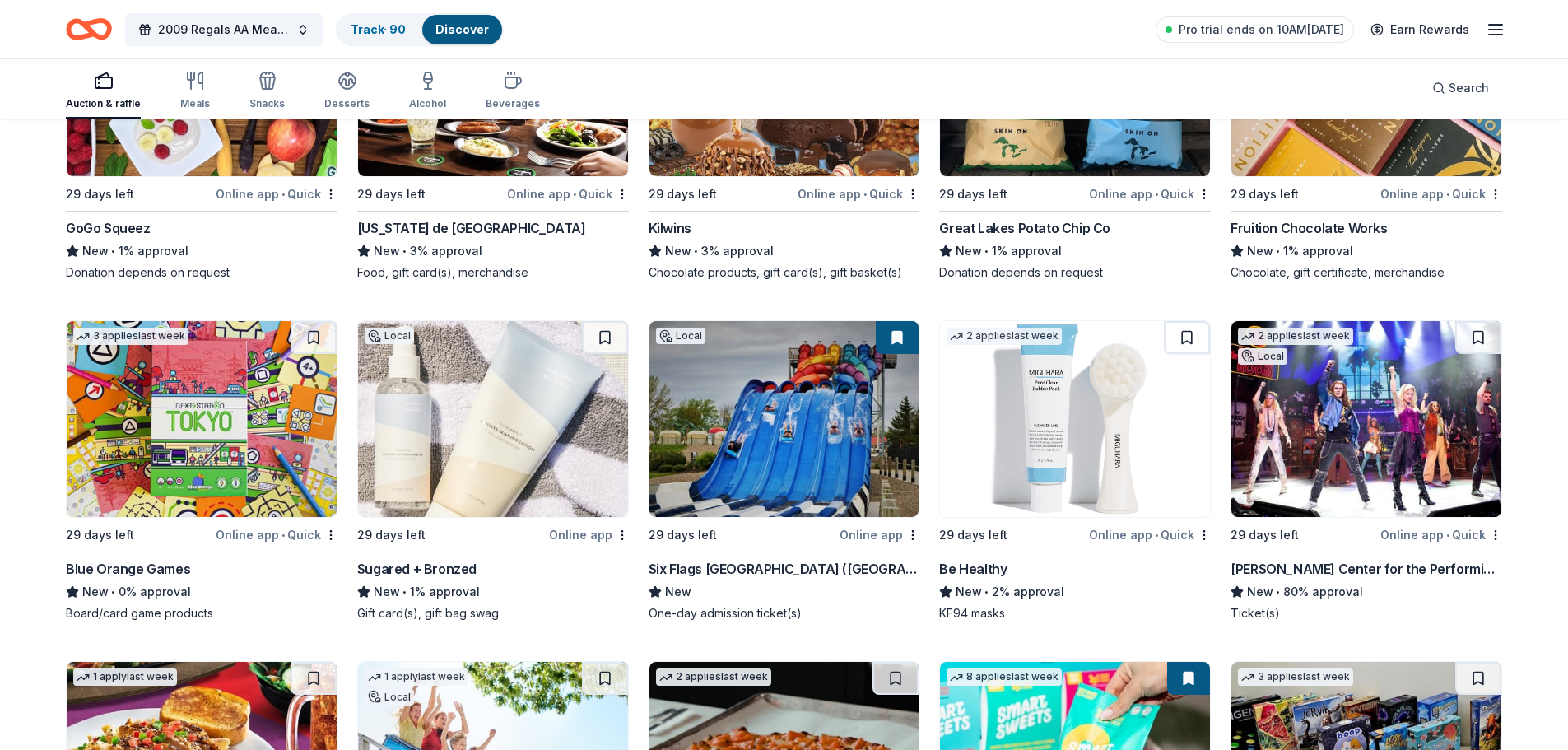
scroll to position [3128, 0]
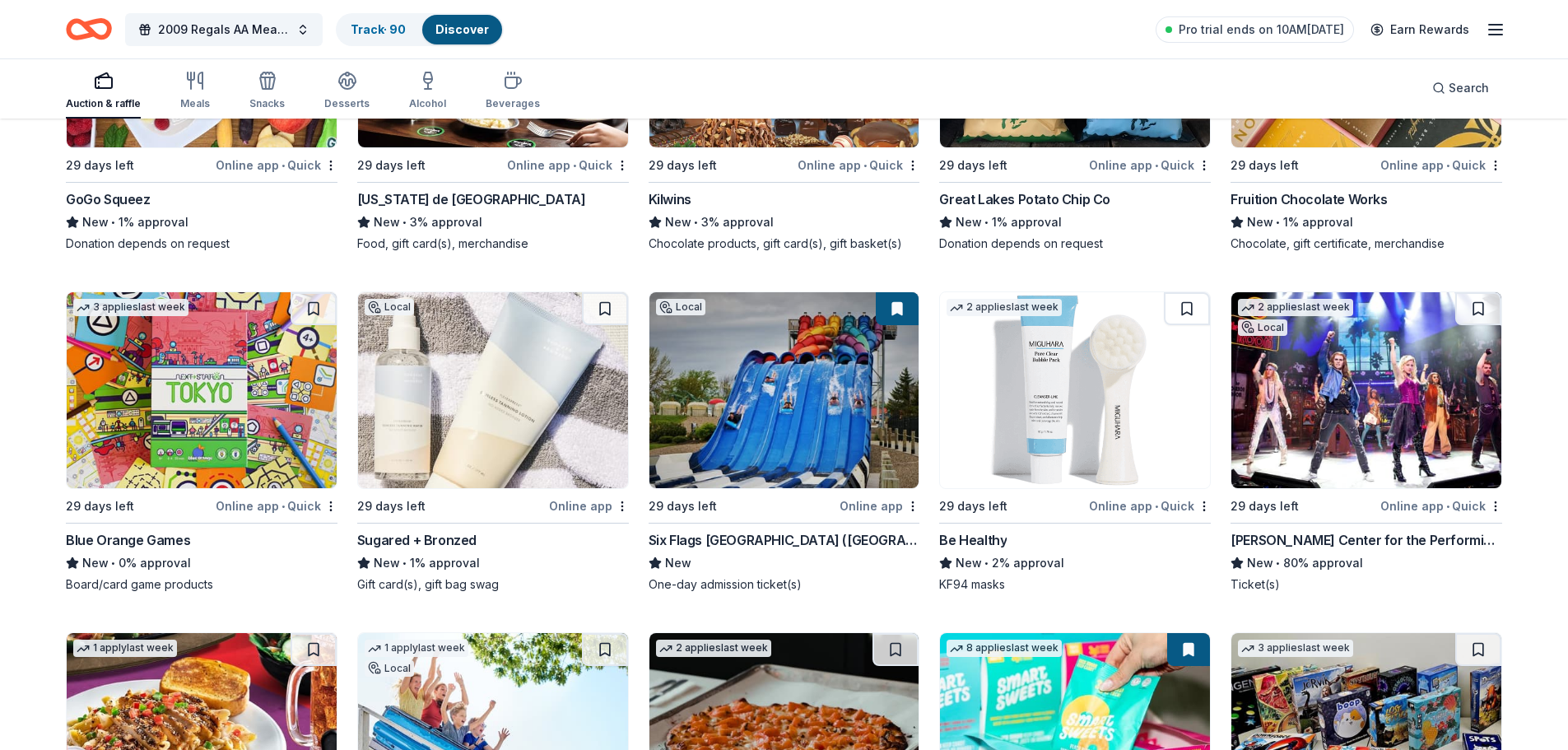
click at [115, 528] on div "3 applies last week 29 days left Online app • Quick Blue Orange Games New • 0% …" at bounding box center [201, 442] width 271 height 301
click at [985, 542] on div "Be Healthy" at bounding box center [972, 539] width 68 height 19
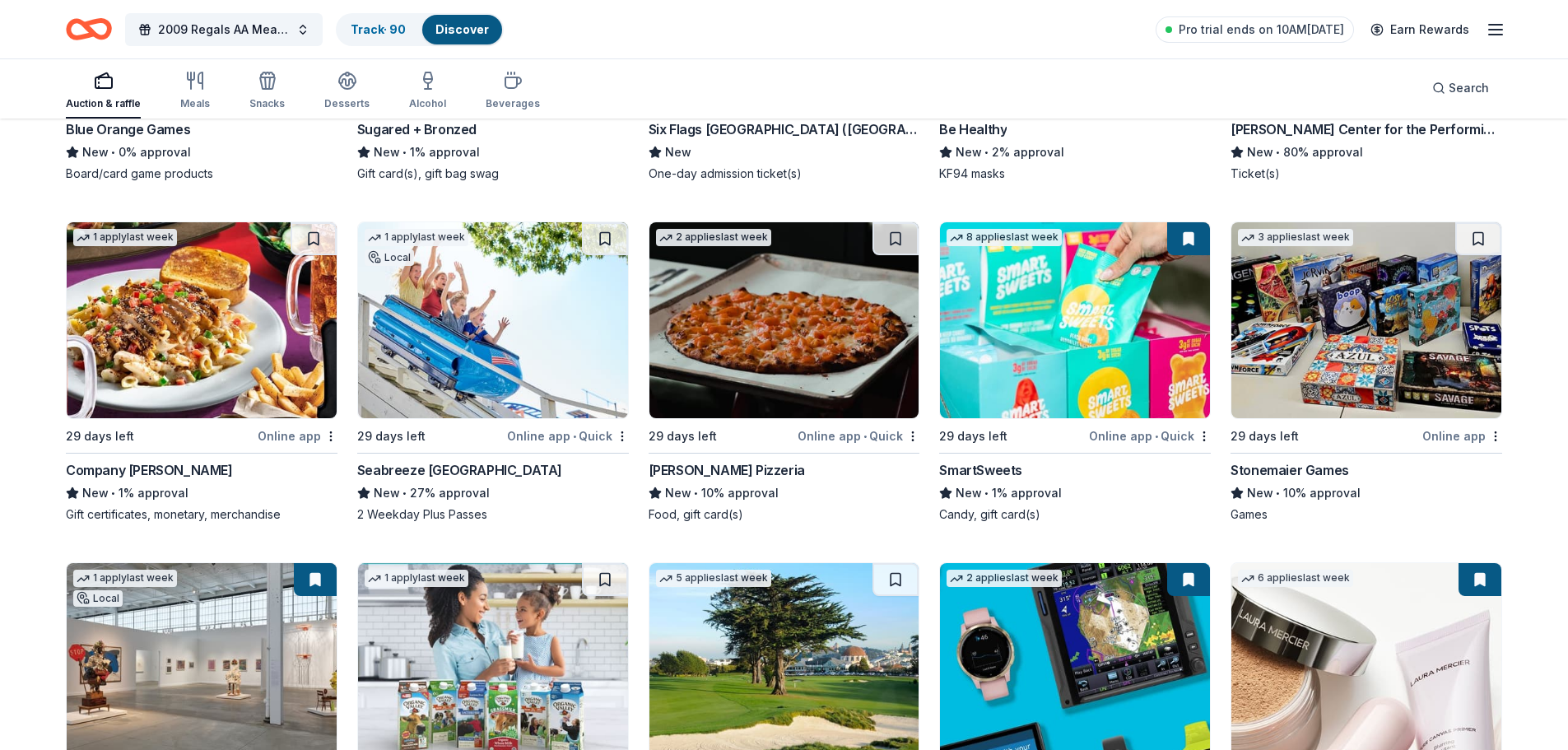
scroll to position [3539, 0]
click at [69, 463] on div "Company [PERSON_NAME]" at bounding box center [149, 469] width 167 height 19
click at [1326, 466] on div "Stonemaier Games" at bounding box center [1290, 469] width 119 height 19
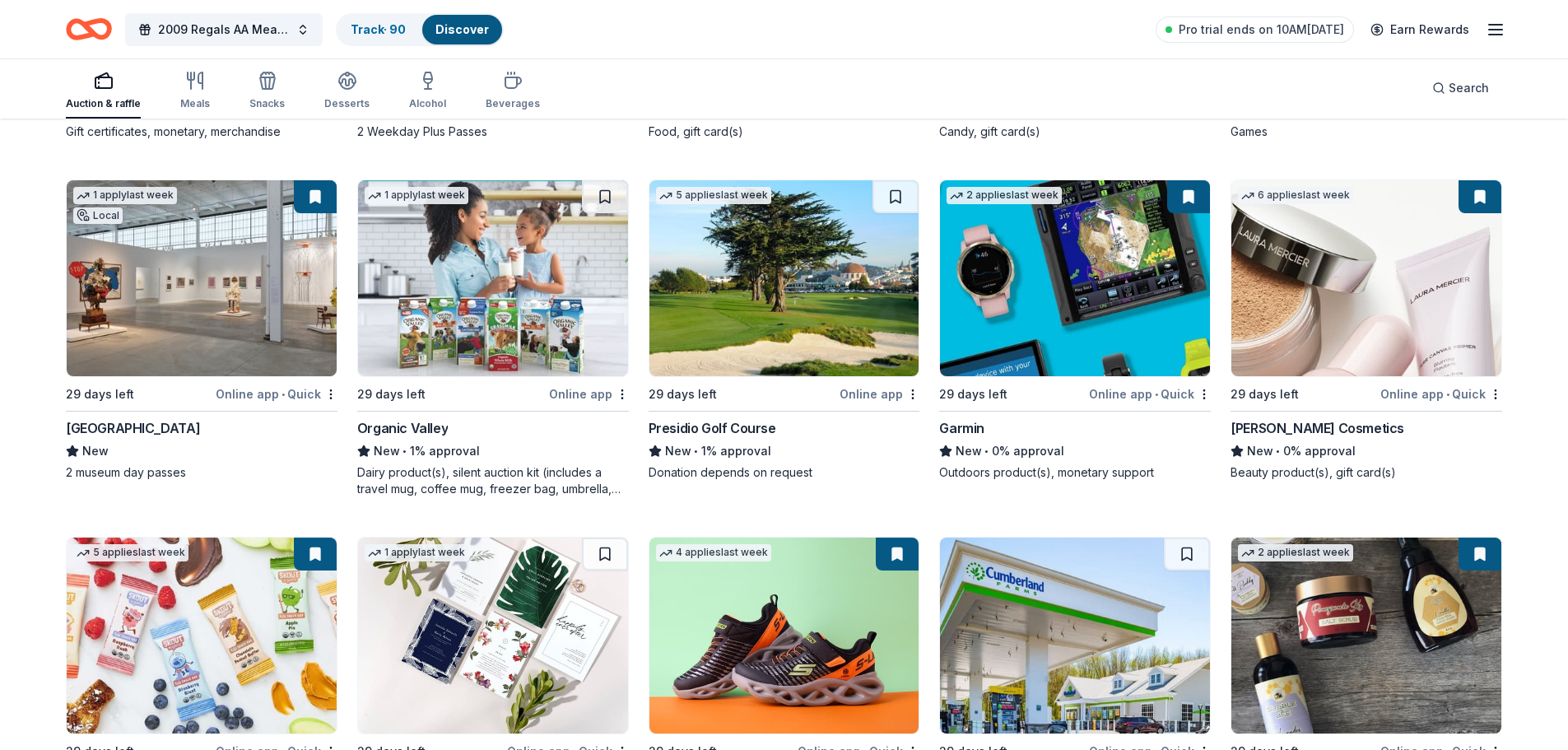
scroll to position [3951, 0]
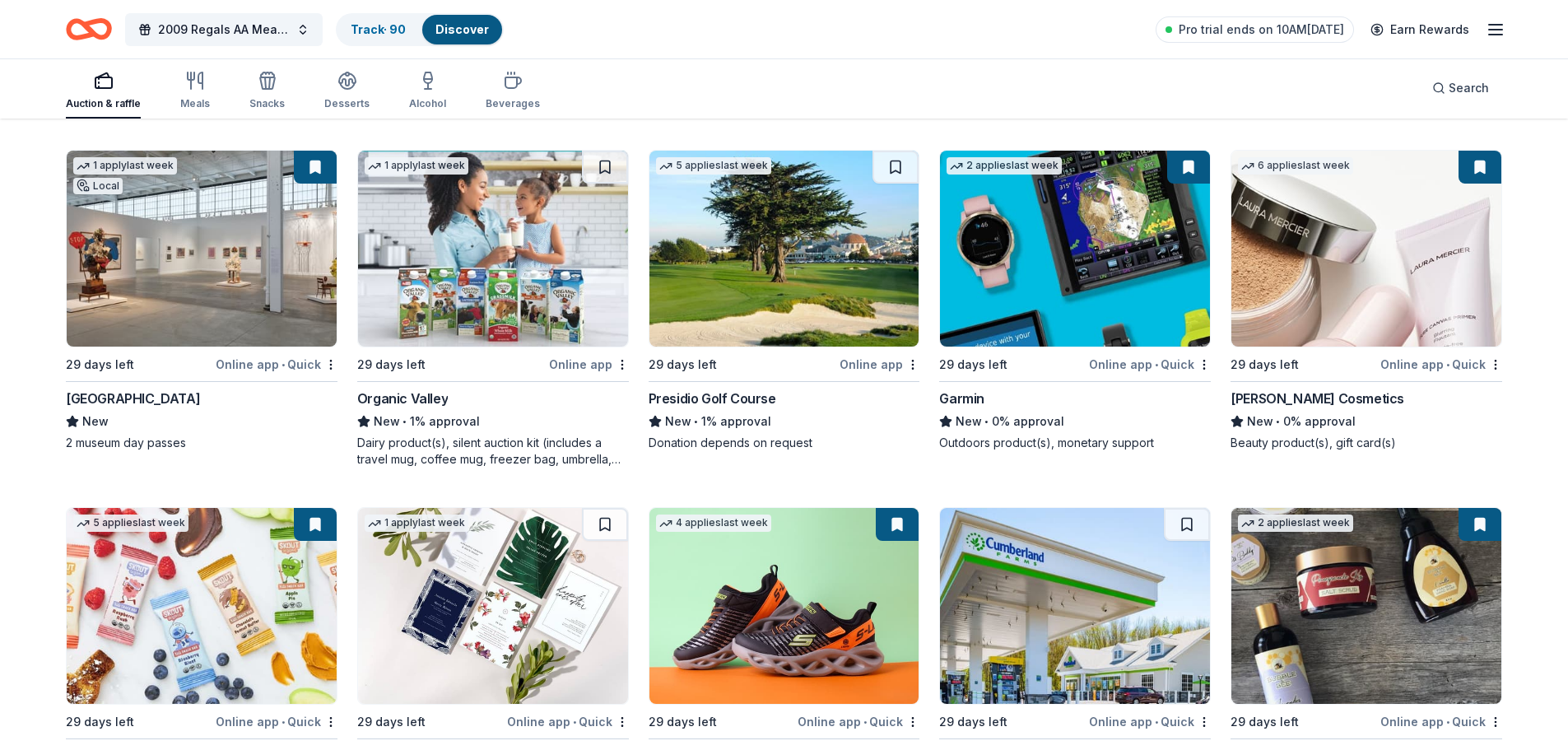
click at [395, 367] on div "29 days left" at bounding box center [392, 364] width 69 height 19
click at [1047, 436] on div "Outdoors product(s), monetary support" at bounding box center [1074, 443] width 271 height 17
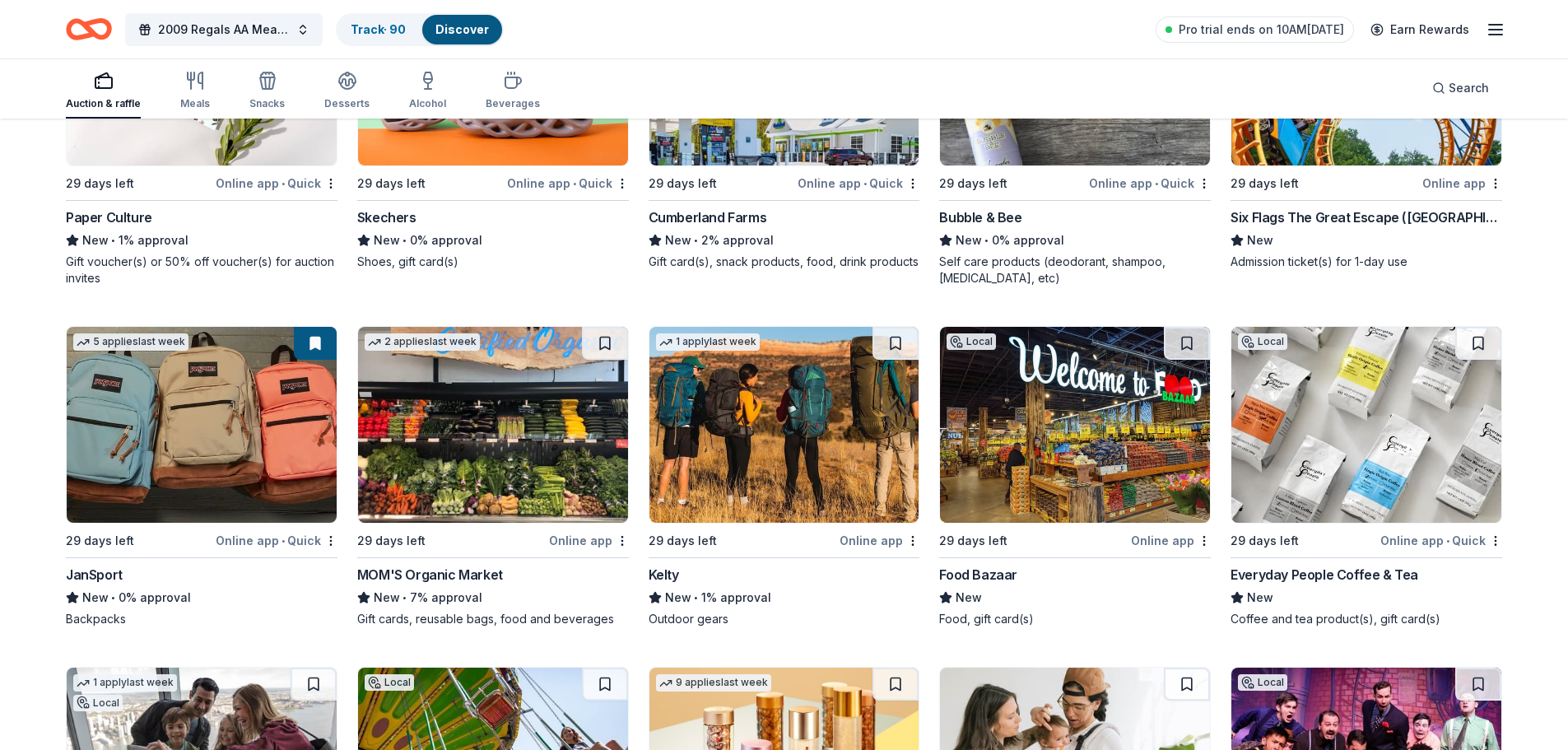
scroll to position [4527, 0]
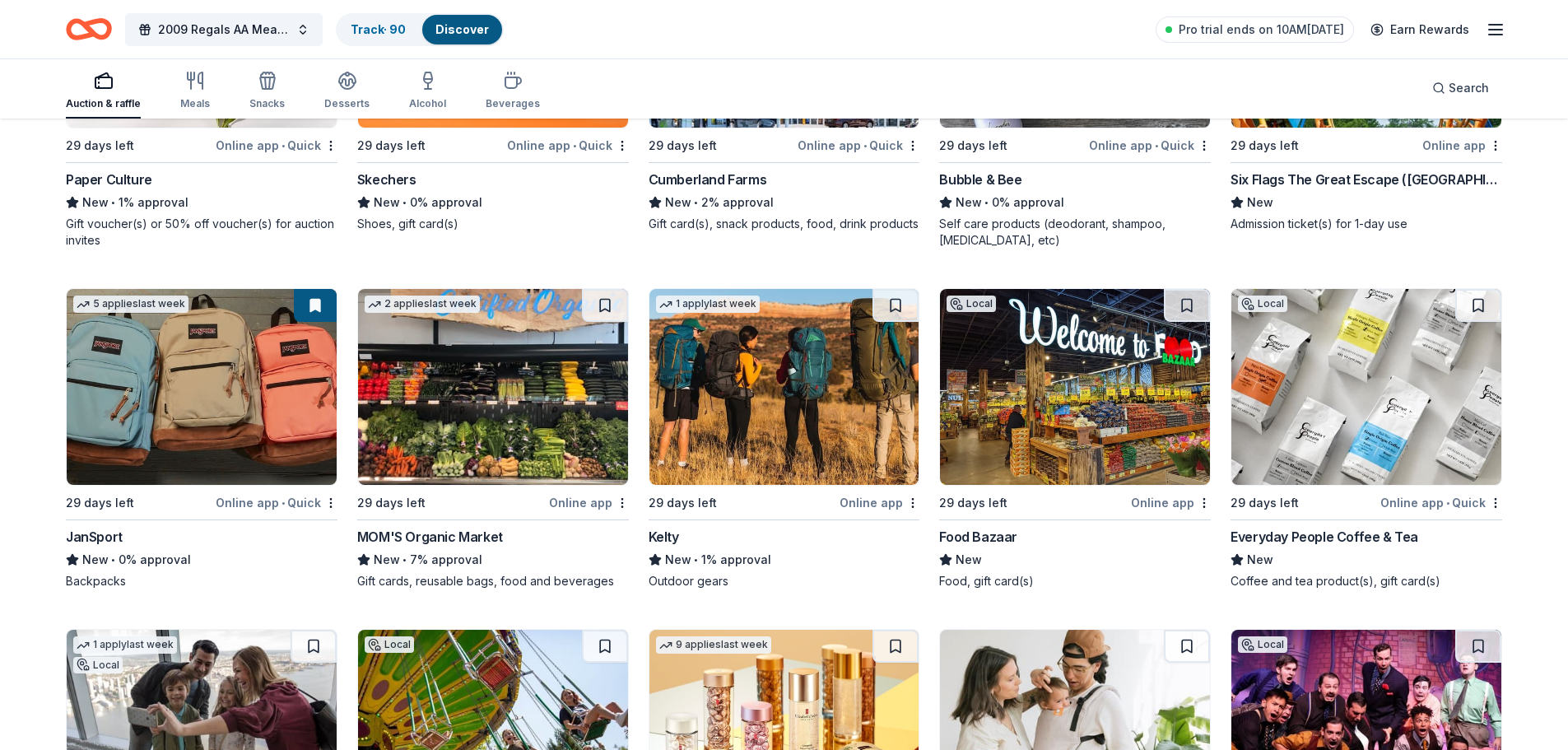
click at [1402, 535] on div "Everyday People Coffee & Tea" at bounding box center [1324, 536] width 188 height 19
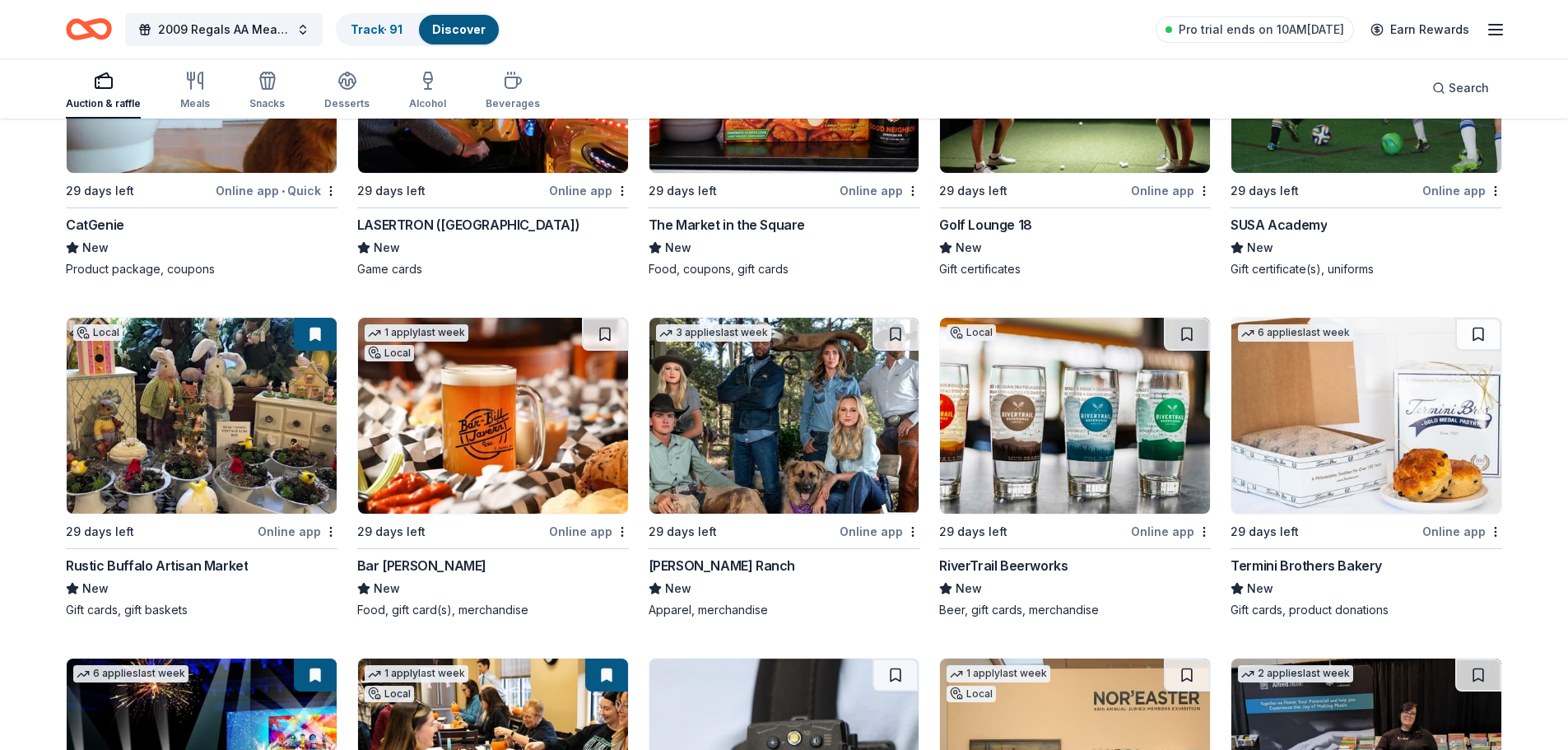
scroll to position [7983, 0]
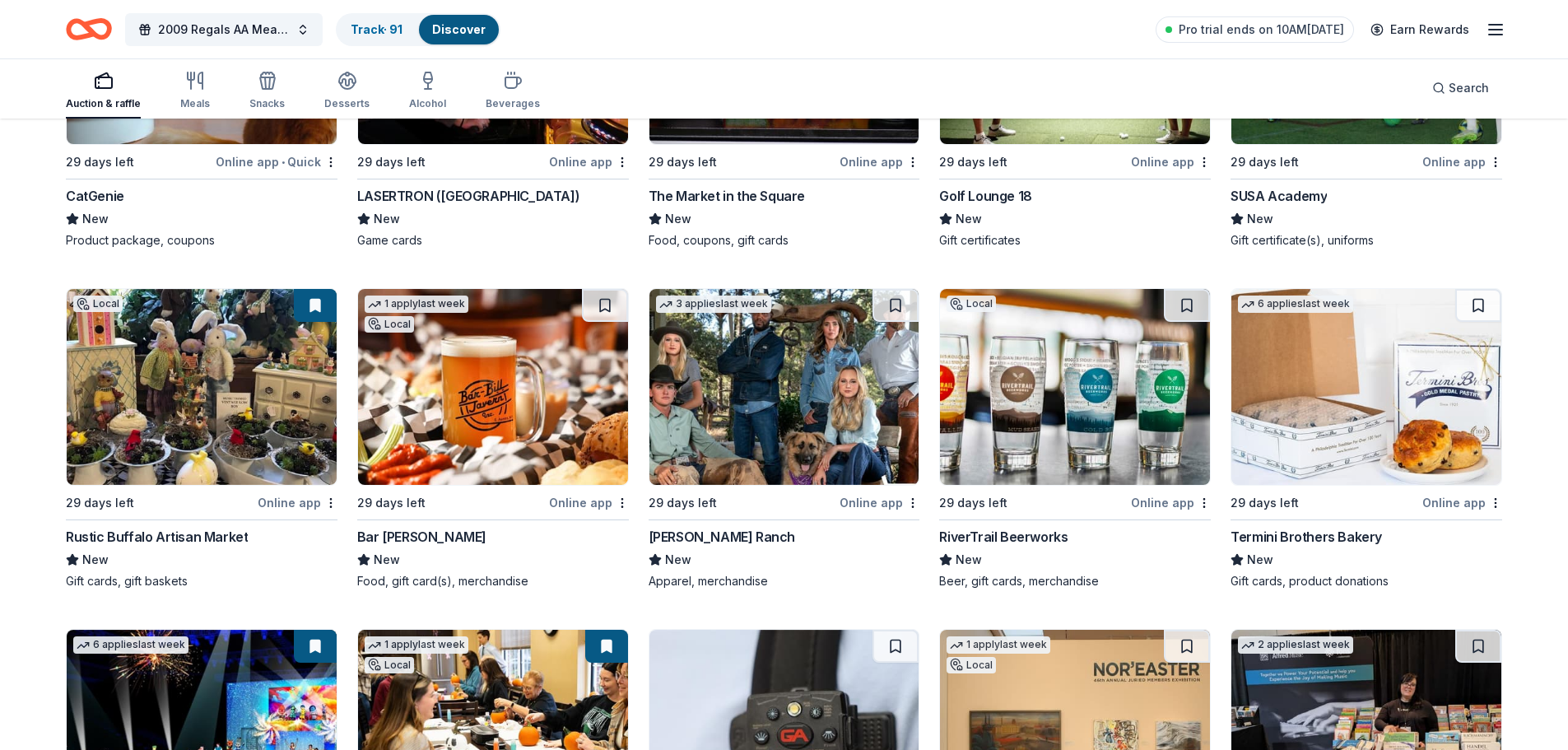
click at [429, 538] on div "Bar Bill Tavern" at bounding box center [422, 536] width 130 height 19
click at [506, 401] on img at bounding box center [494, 387] width 270 height 196
click at [1304, 517] on div "6 applies last week 29 days left Online app Termini Brothers Bakery New Gift ca…" at bounding box center [1366, 438] width 271 height 301
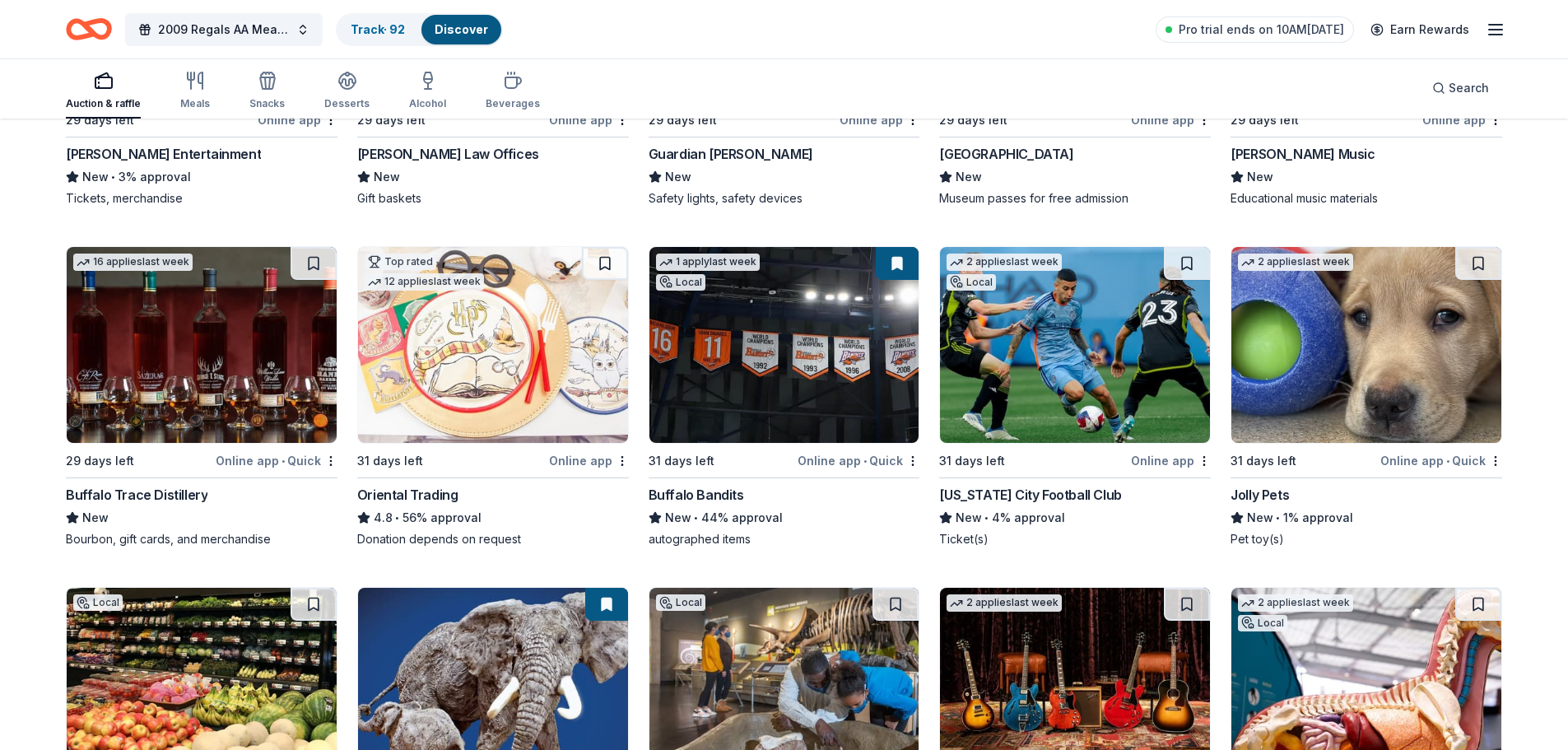
scroll to position [8724, 0]
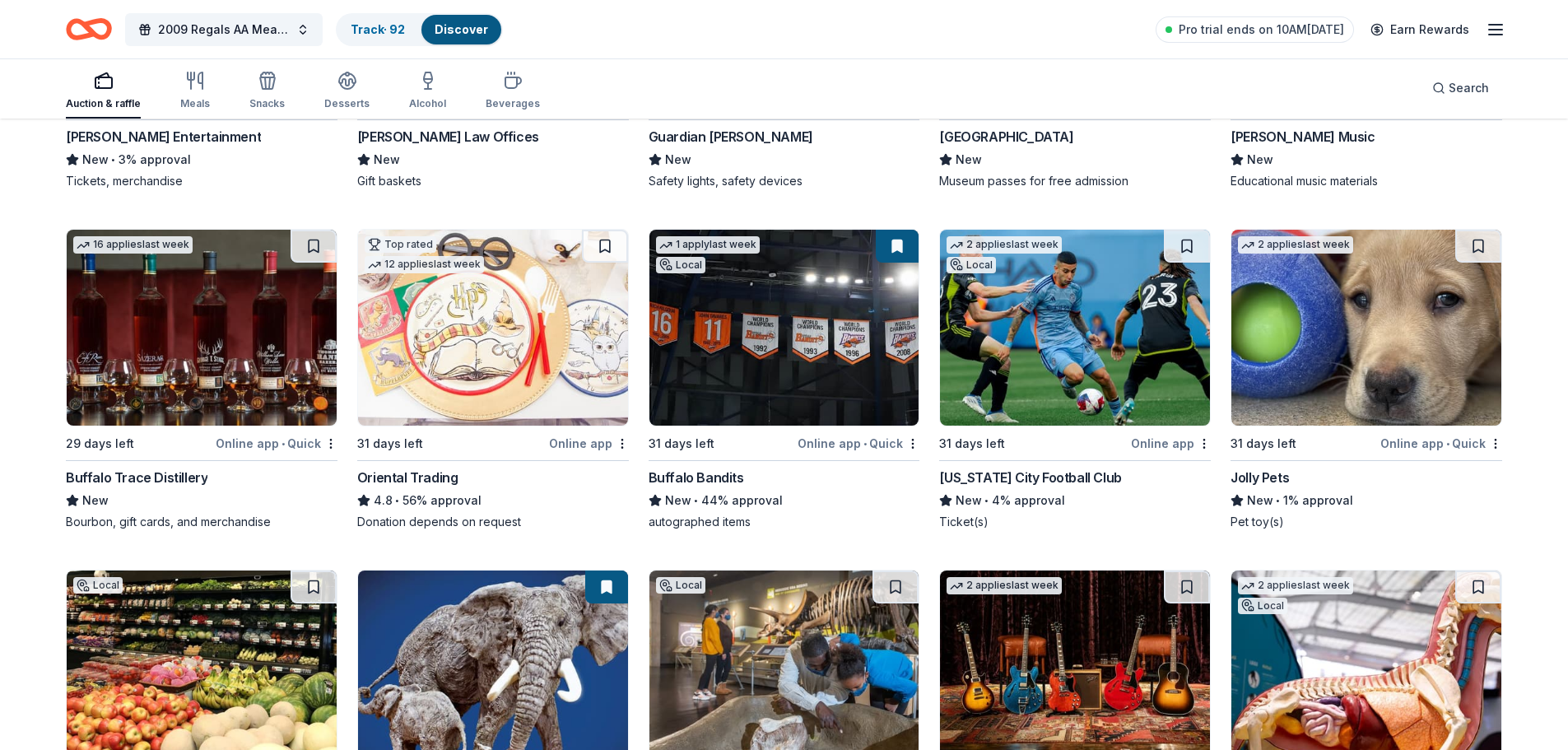
click at [227, 453] on div "Online app • Quick" at bounding box center [277, 444] width 122 height 20
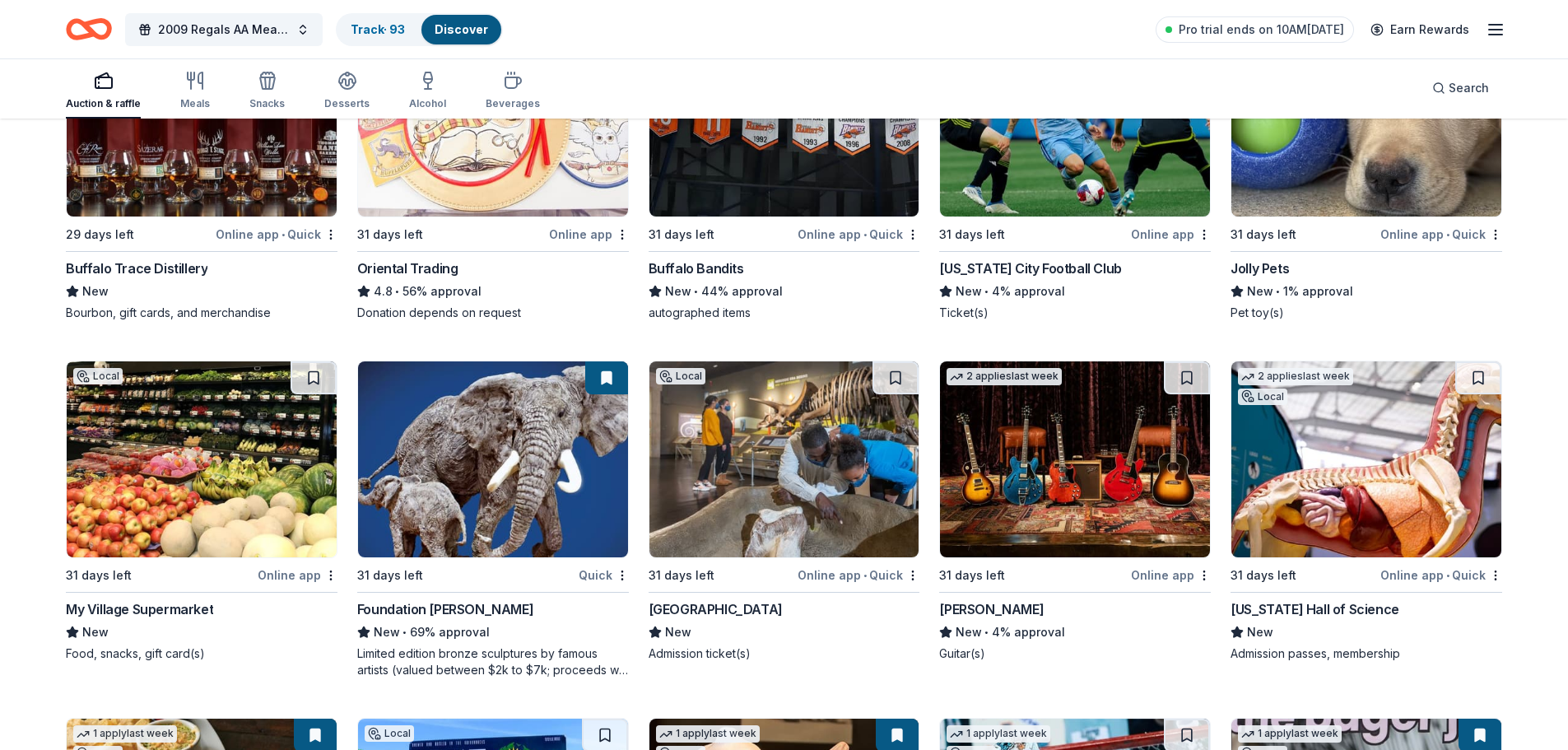
scroll to position [8971, 0]
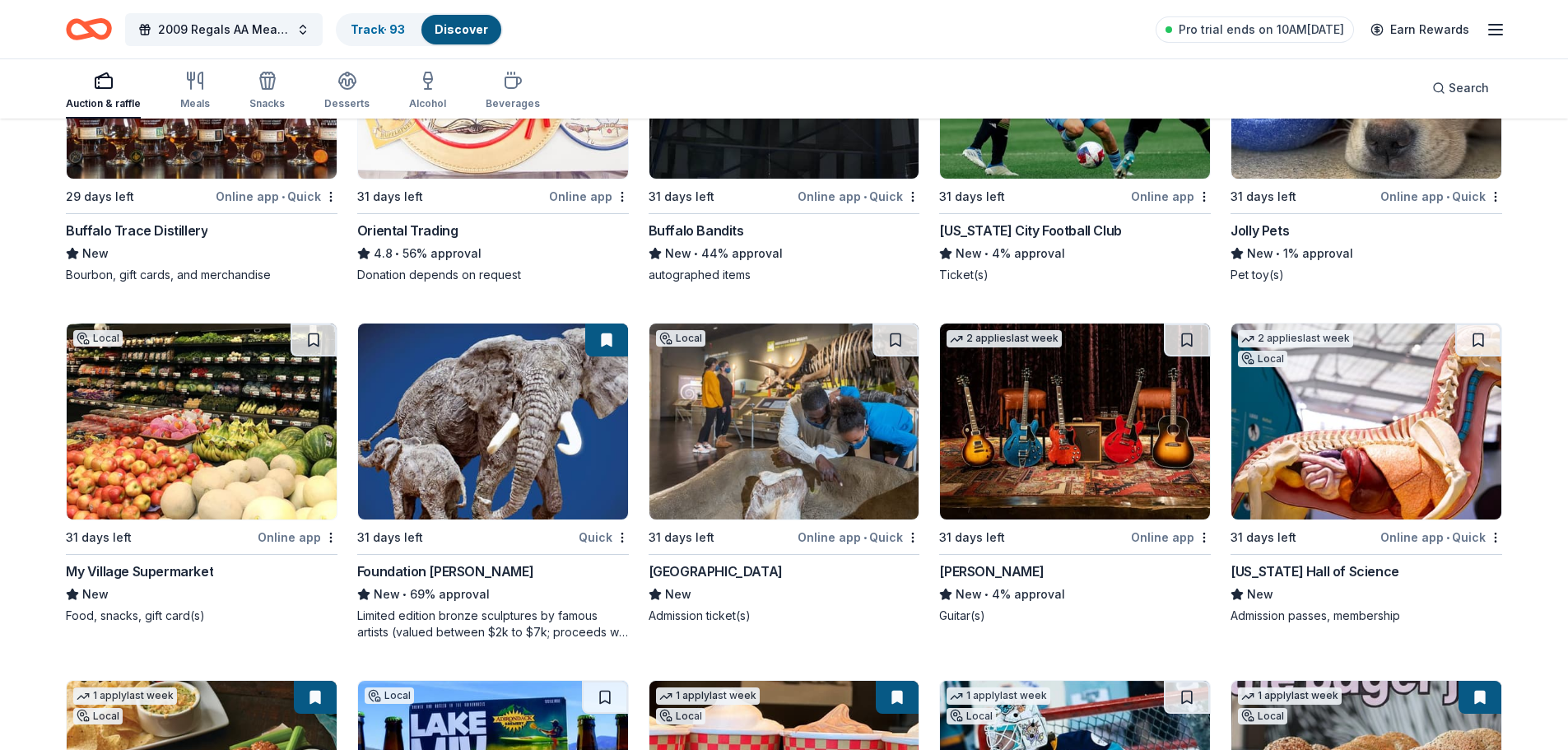
click at [722, 581] on div "Buffalo Museum of Science New Admission ticket(s)" at bounding box center [784, 593] width 271 height 63
click at [1128, 535] on div "31 days left" at bounding box center [1034, 537] width 189 height 20
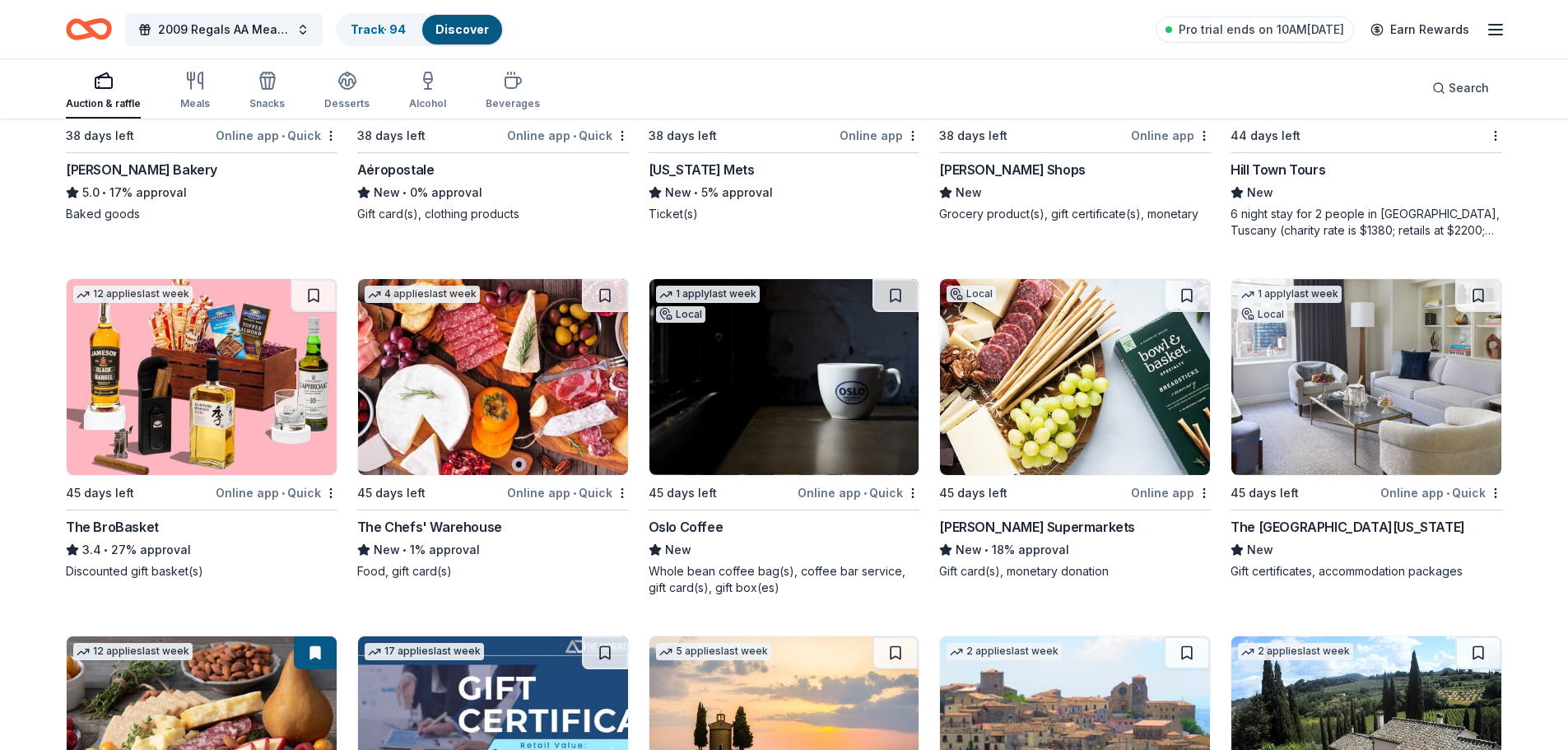
scroll to position [10123, 0]
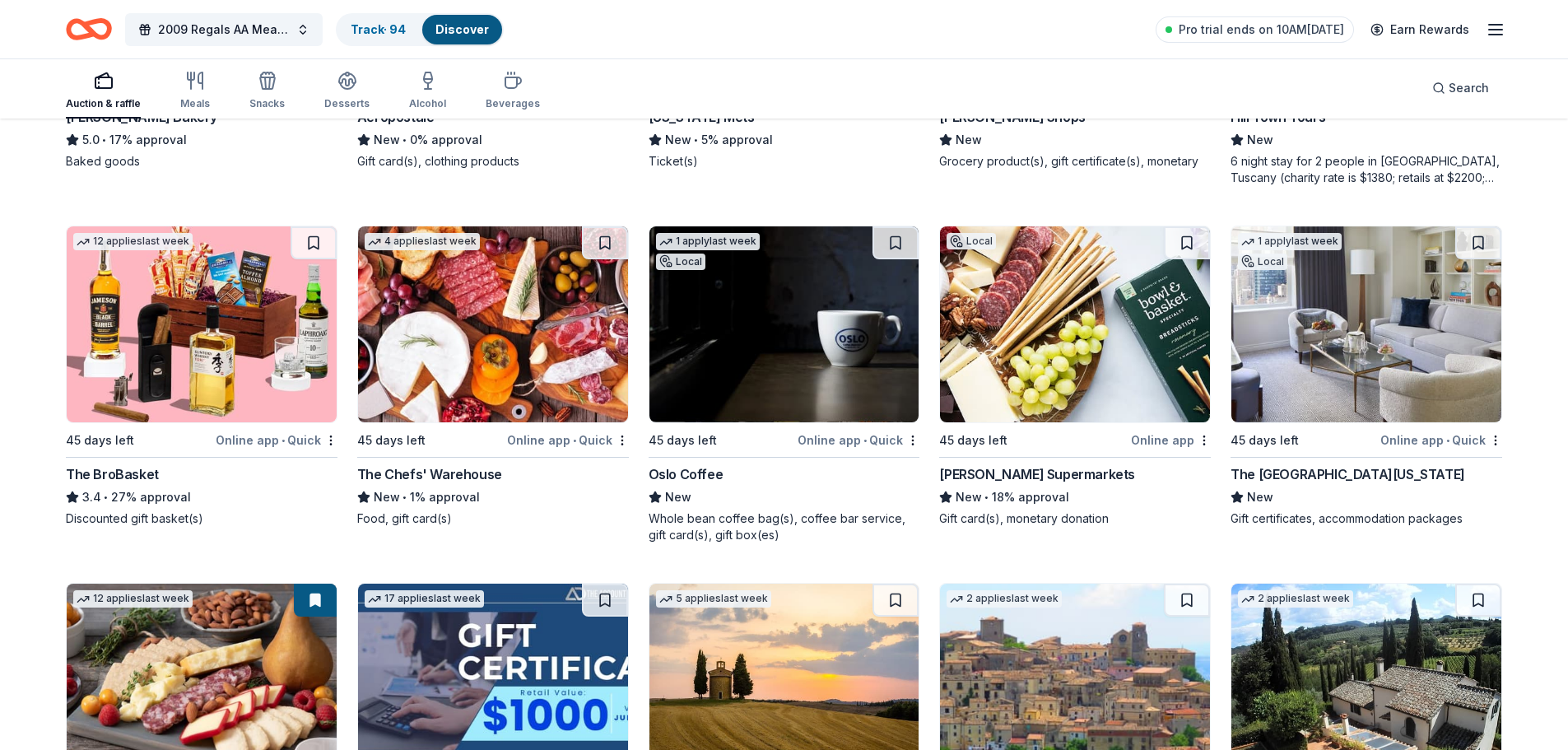
click at [835, 434] on div "Online app • Quick" at bounding box center [859, 440] width 122 height 20
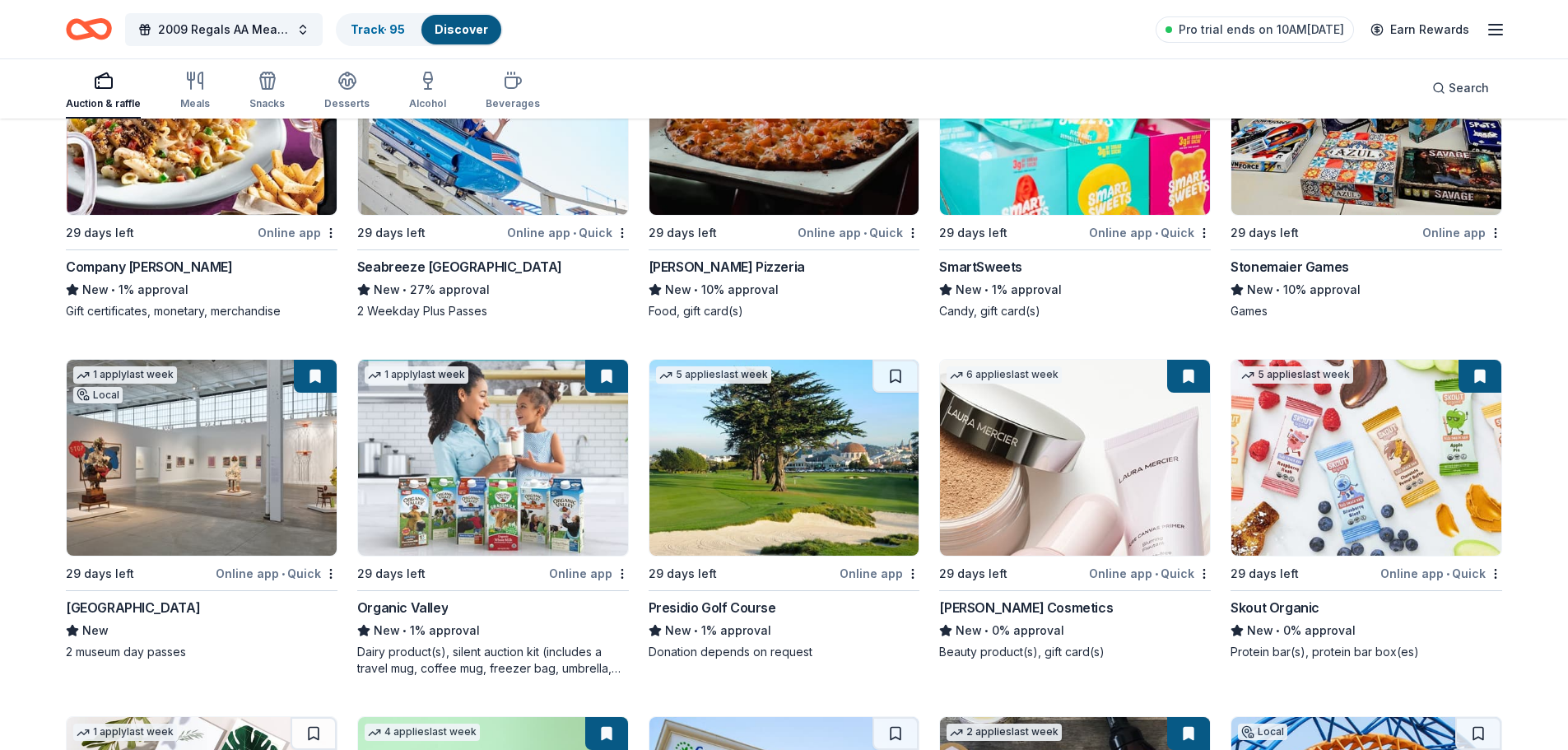
scroll to position [3722, 0]
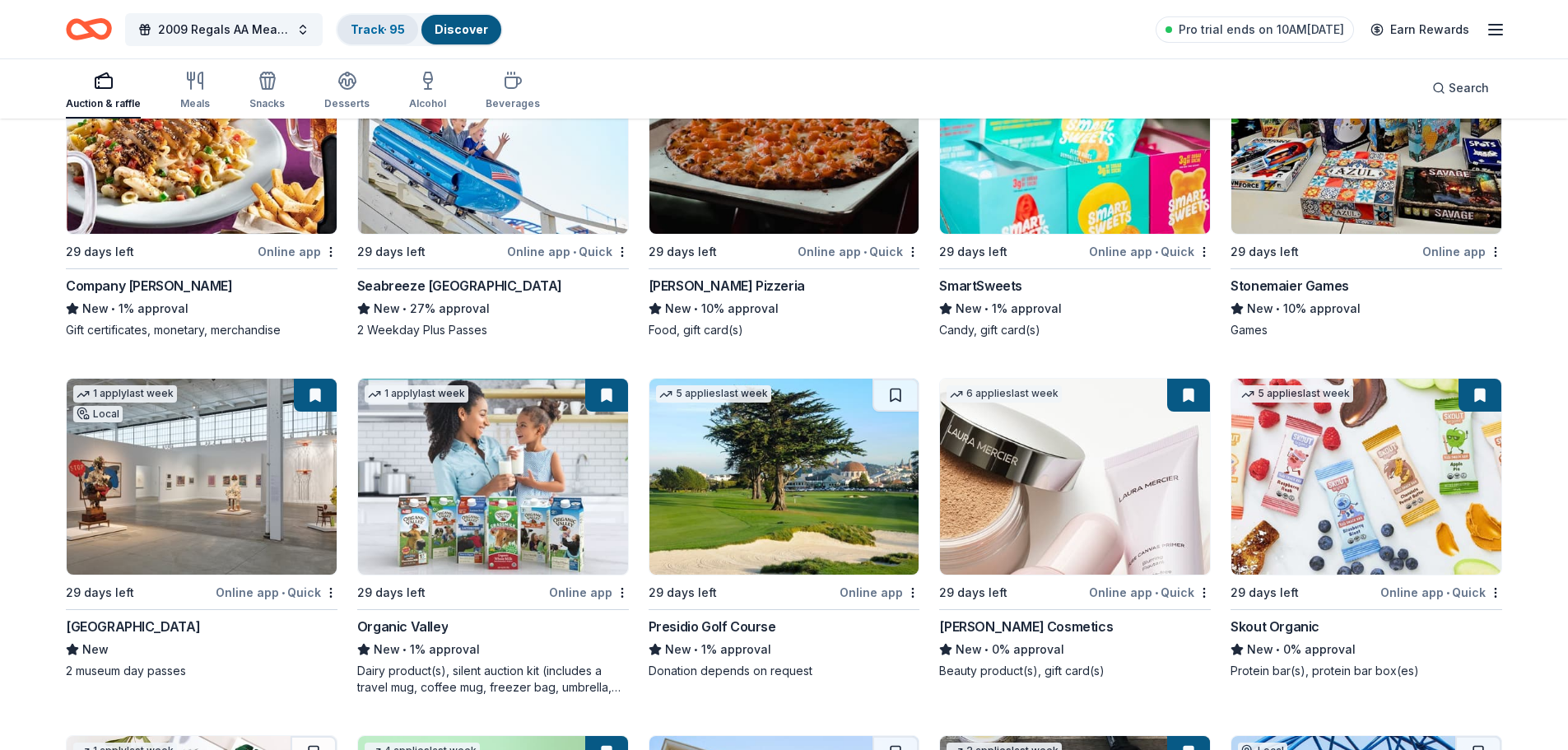
click at [396, 26] on link "Track · 95" at bounding box center [378, 29] width 55 height 14
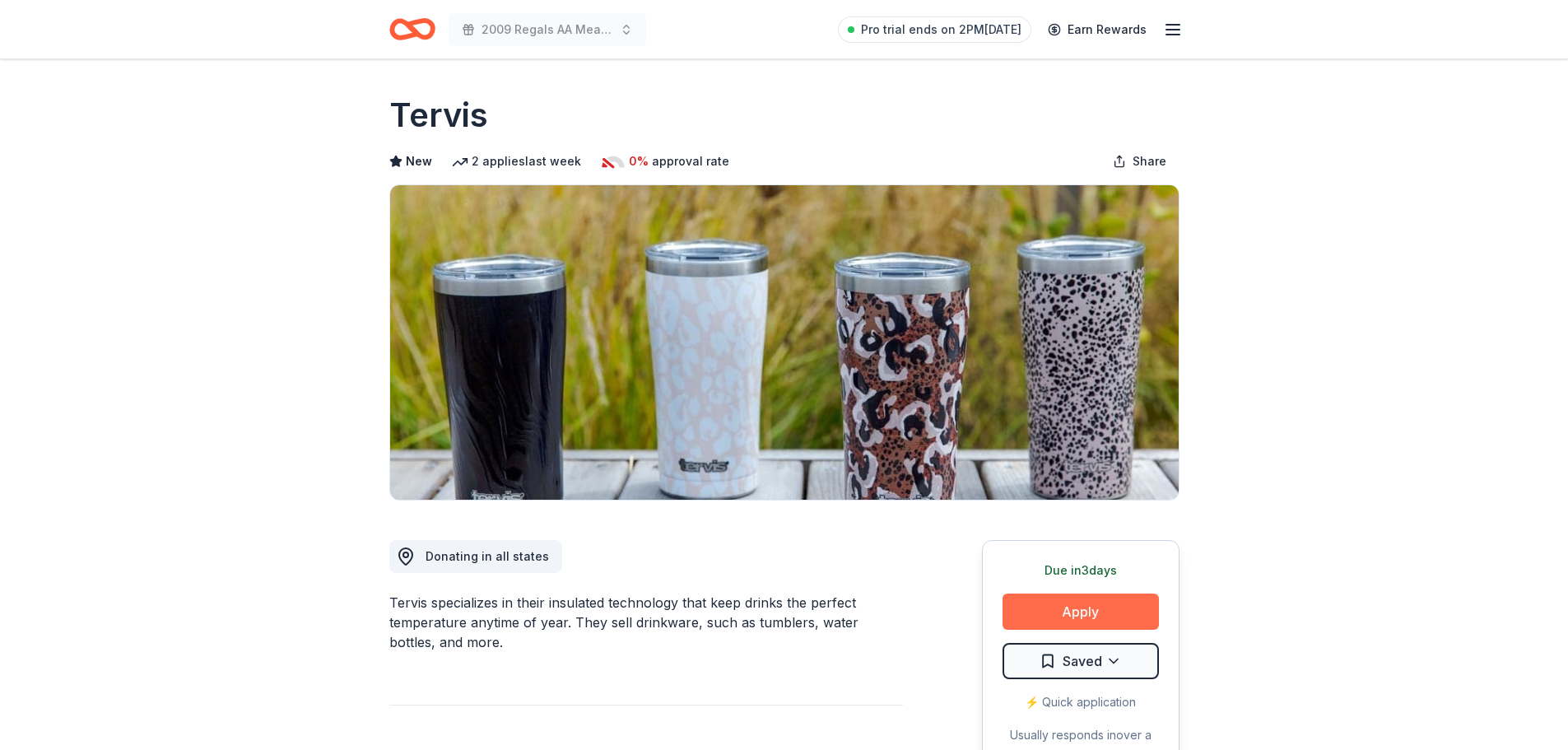
click at [1042, 603] on button "Apply" at bounding box center [1081, 611] width 157 height 36
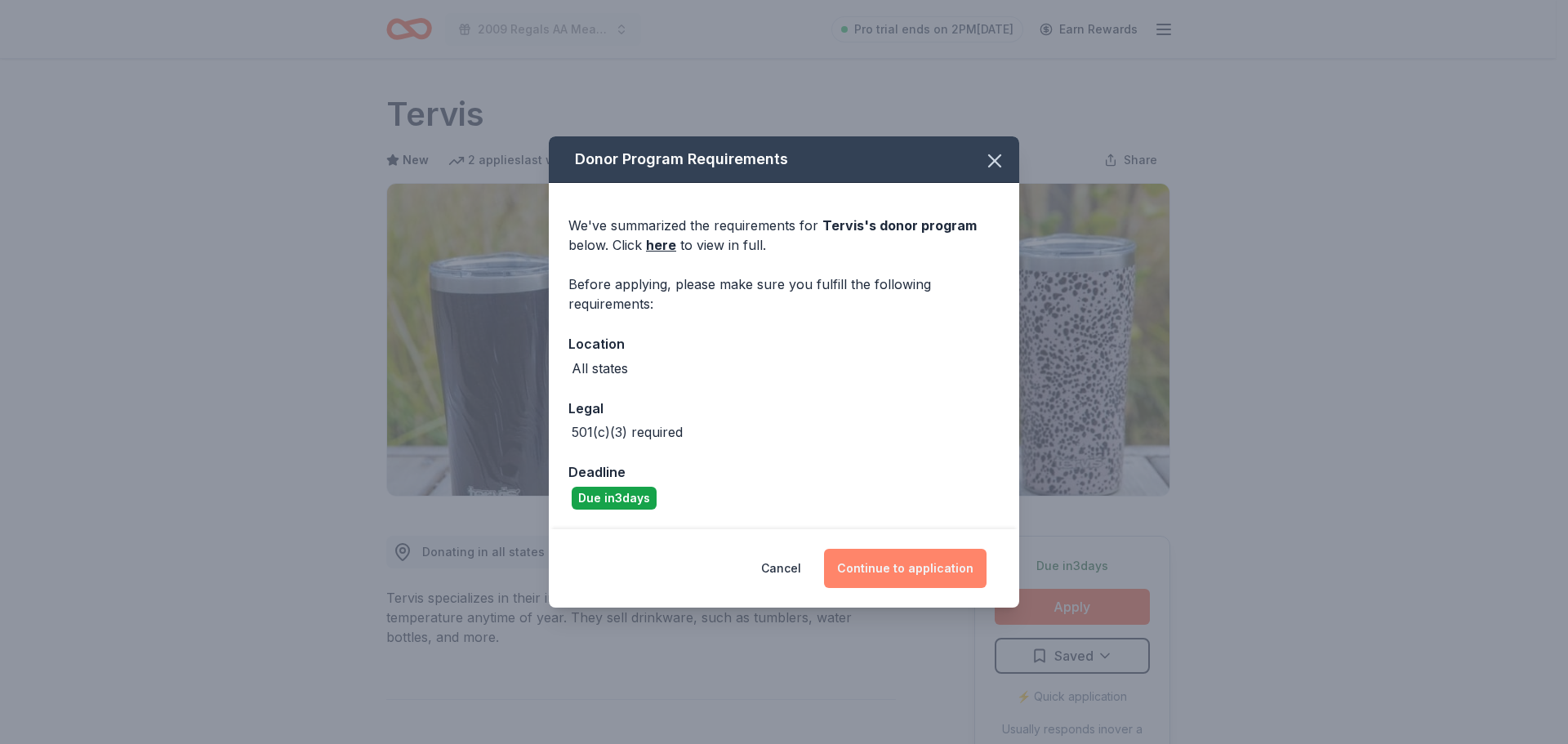
click at [887, 571] on button "Continue to application" at bounding box center [905, 568] width 163 height 39
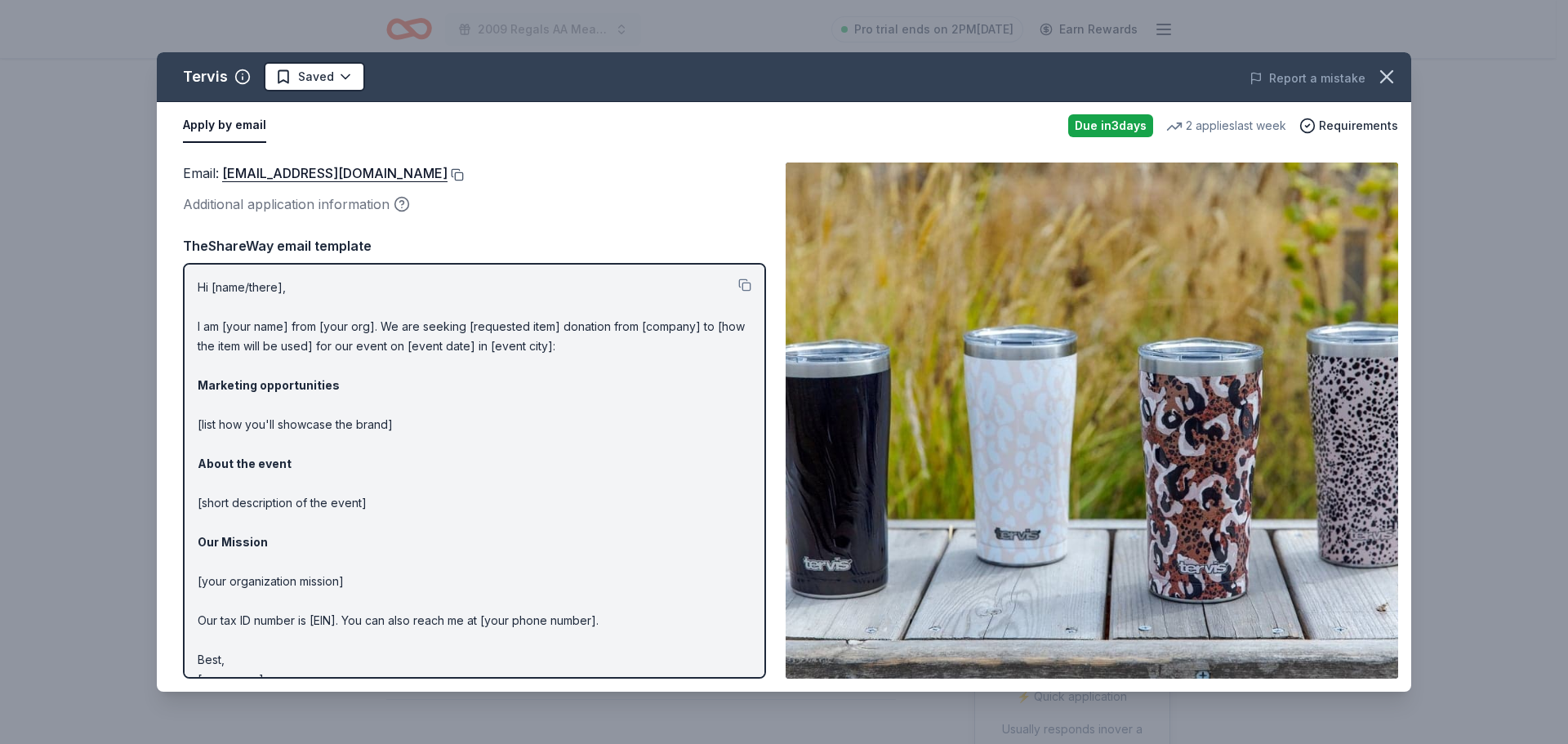
click at [447, 172] on button at bounding box center [456, 175] width 17 height 13
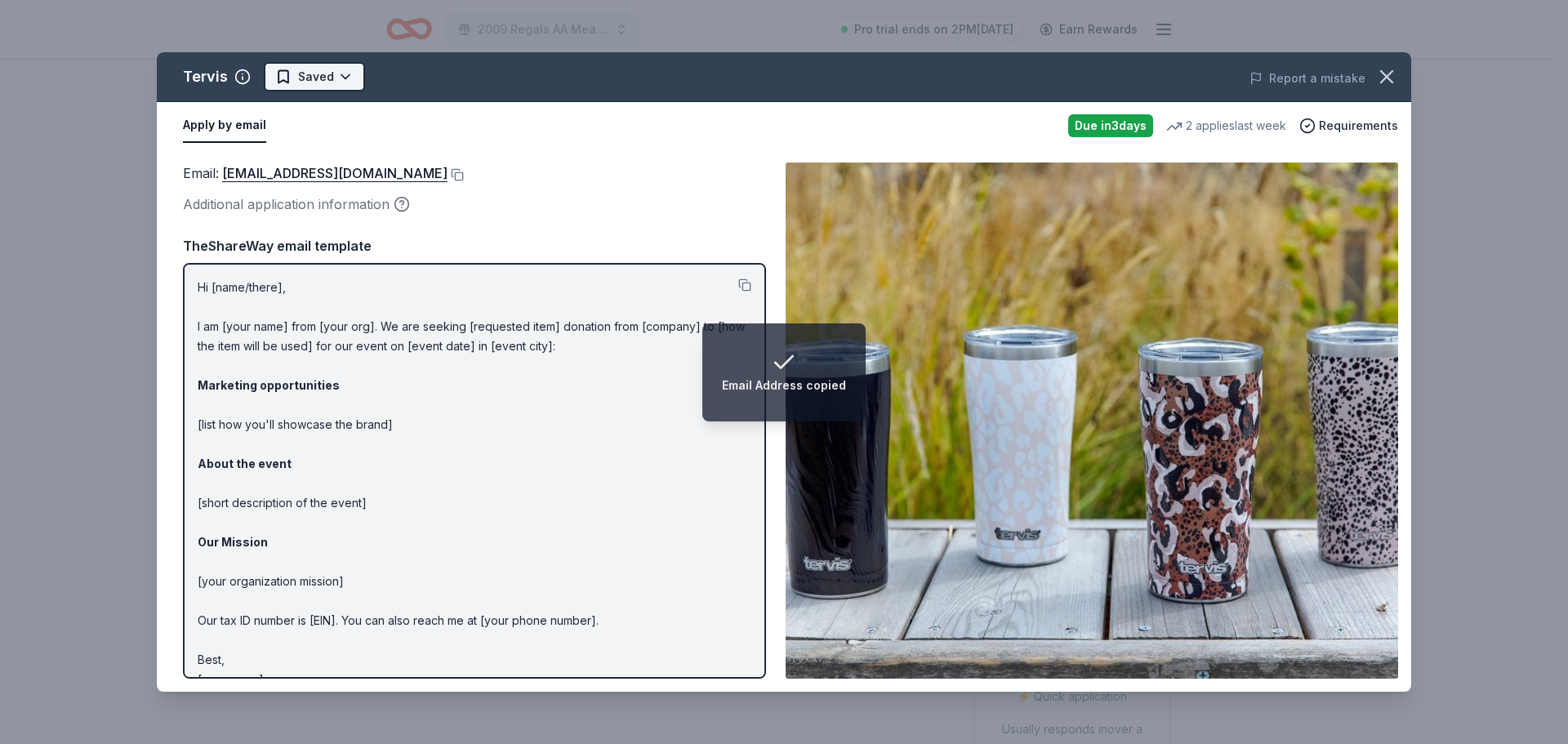
click at [328, 79] on html "Email Address copied 2009 Regals AA Meat Raffle Fundraiser Pro trial ends on 2P…" at bounding box center [784, 372] width 1568 height 744
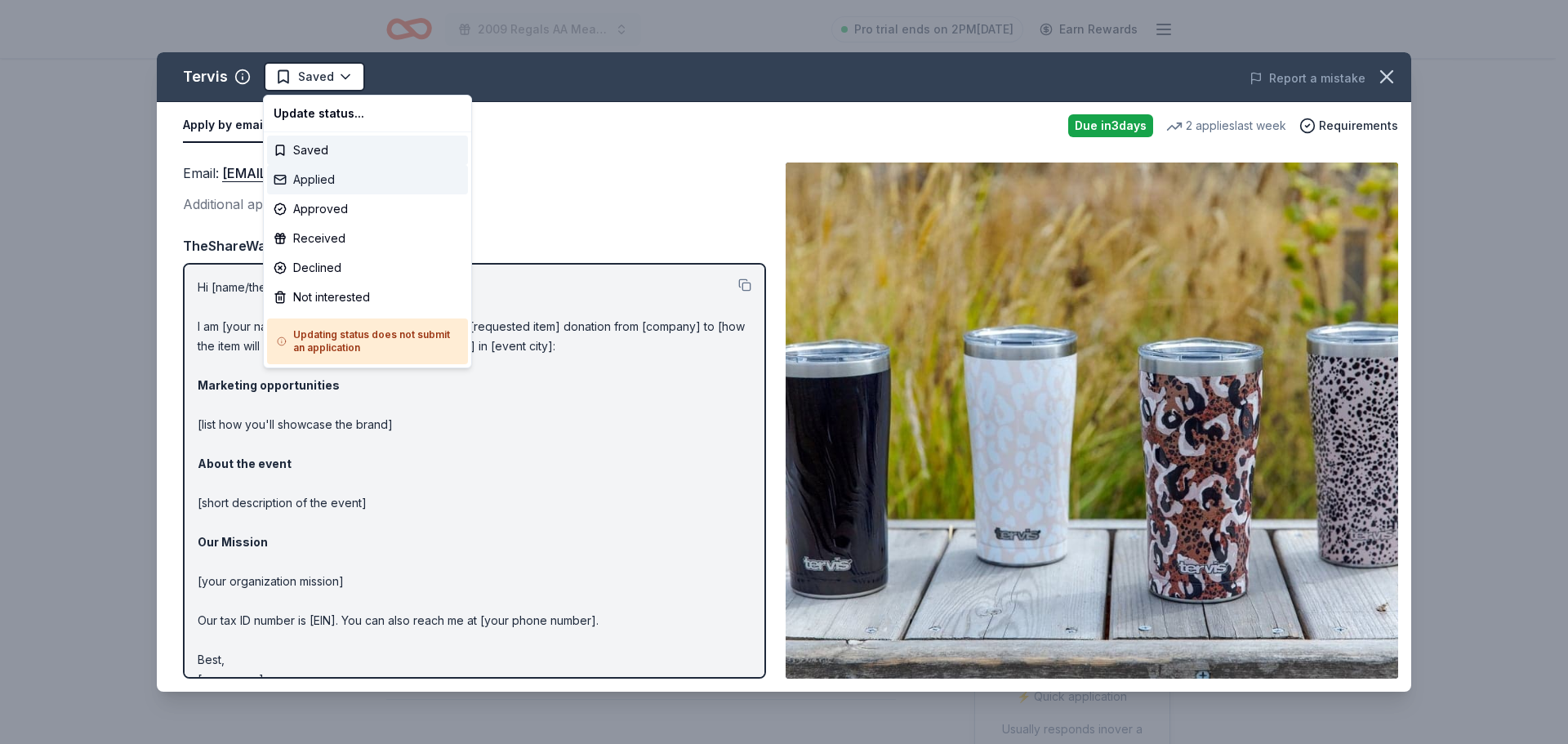
click at [308, 179] on div "Applied" at bounding box center [367, 180] width 201 height 29
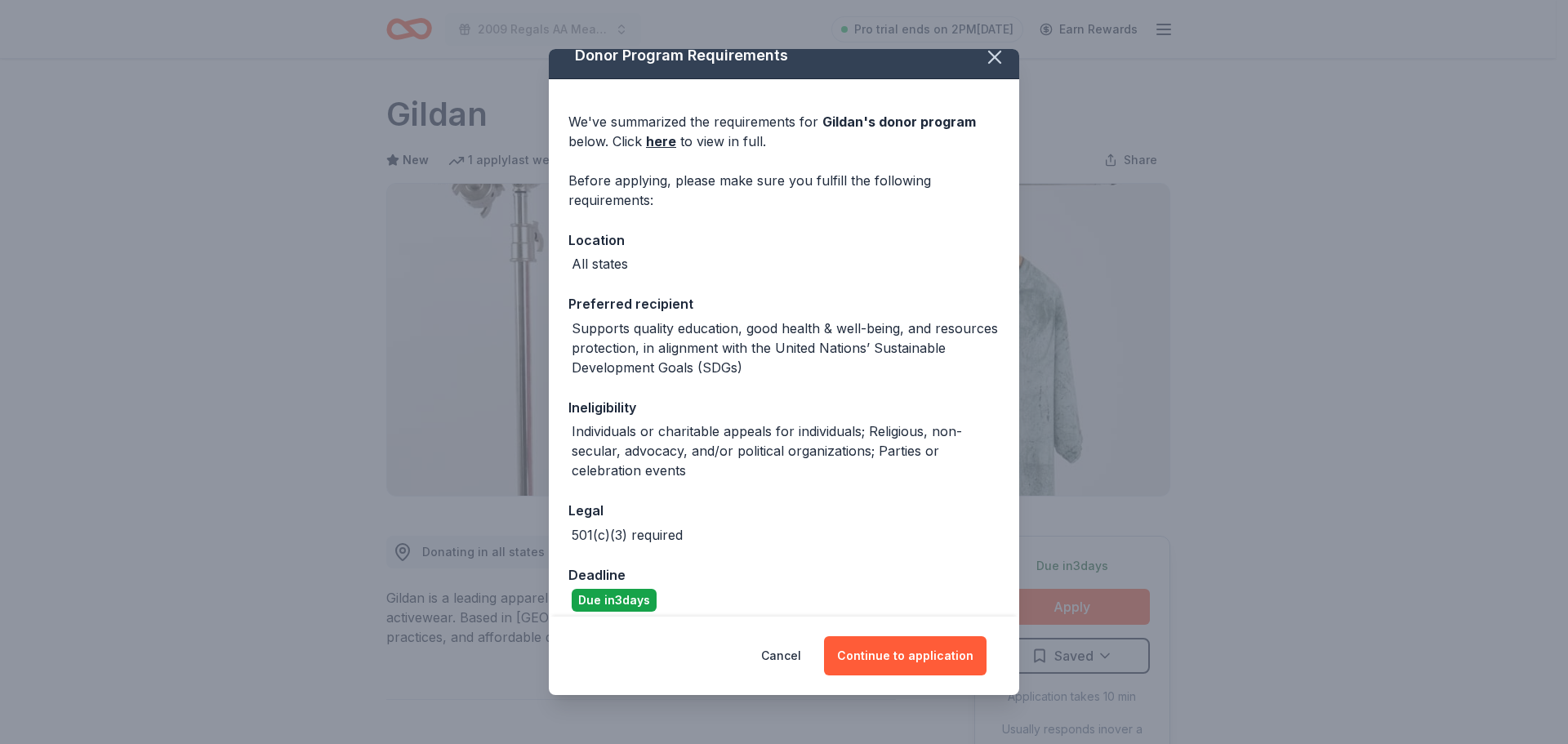
scroll to position [31, 0]
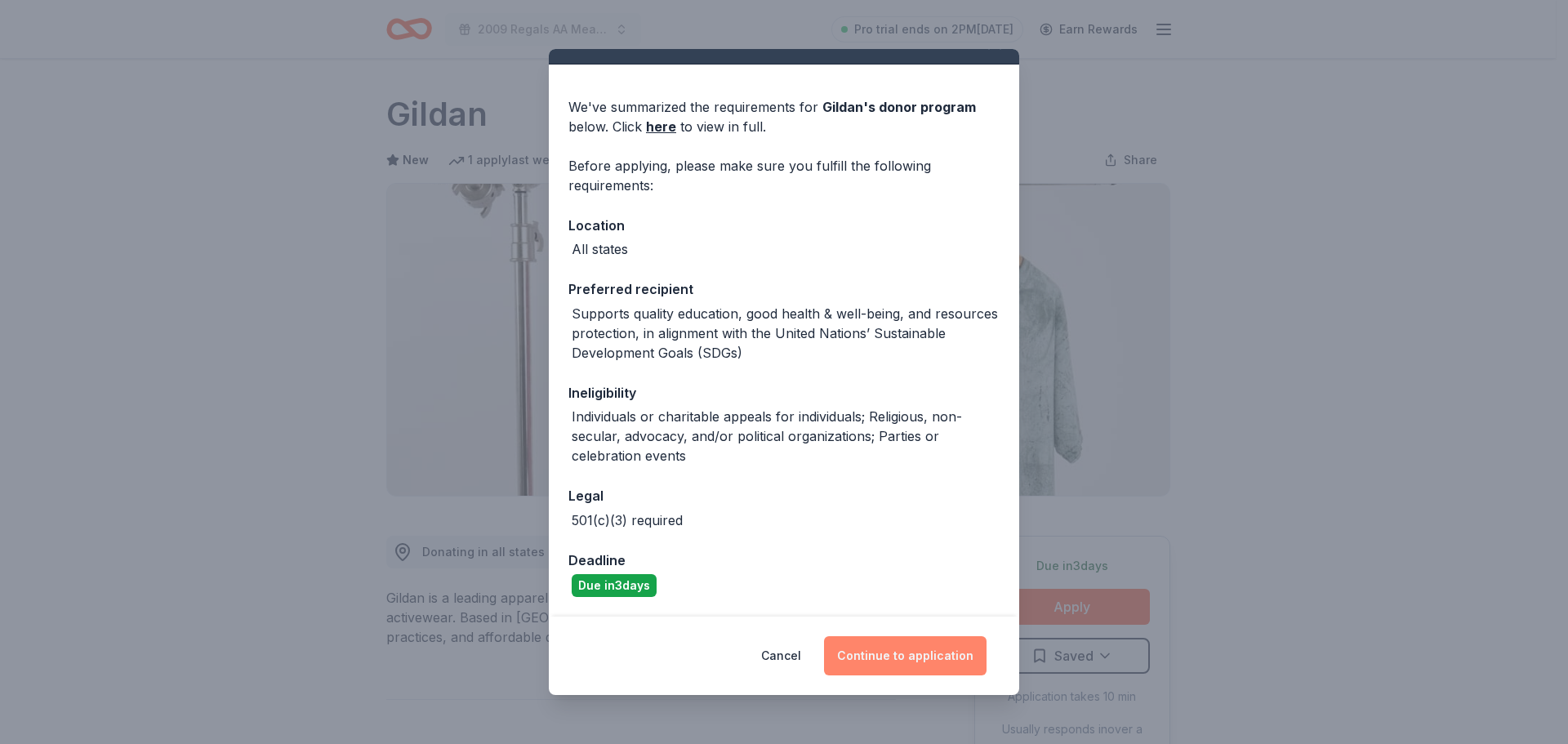
click at [871, 657] on button "Continue to application" at bounding box center [905, 655] width 163 height 39
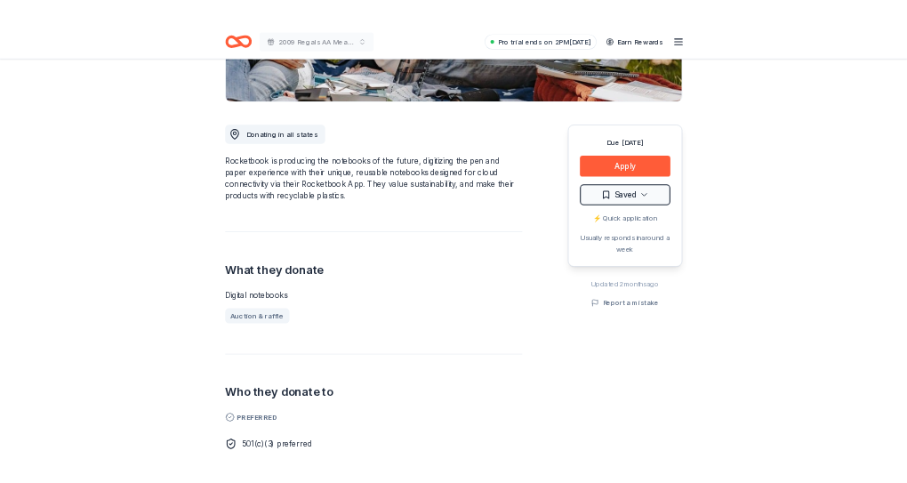
scroll to position [356, 0]
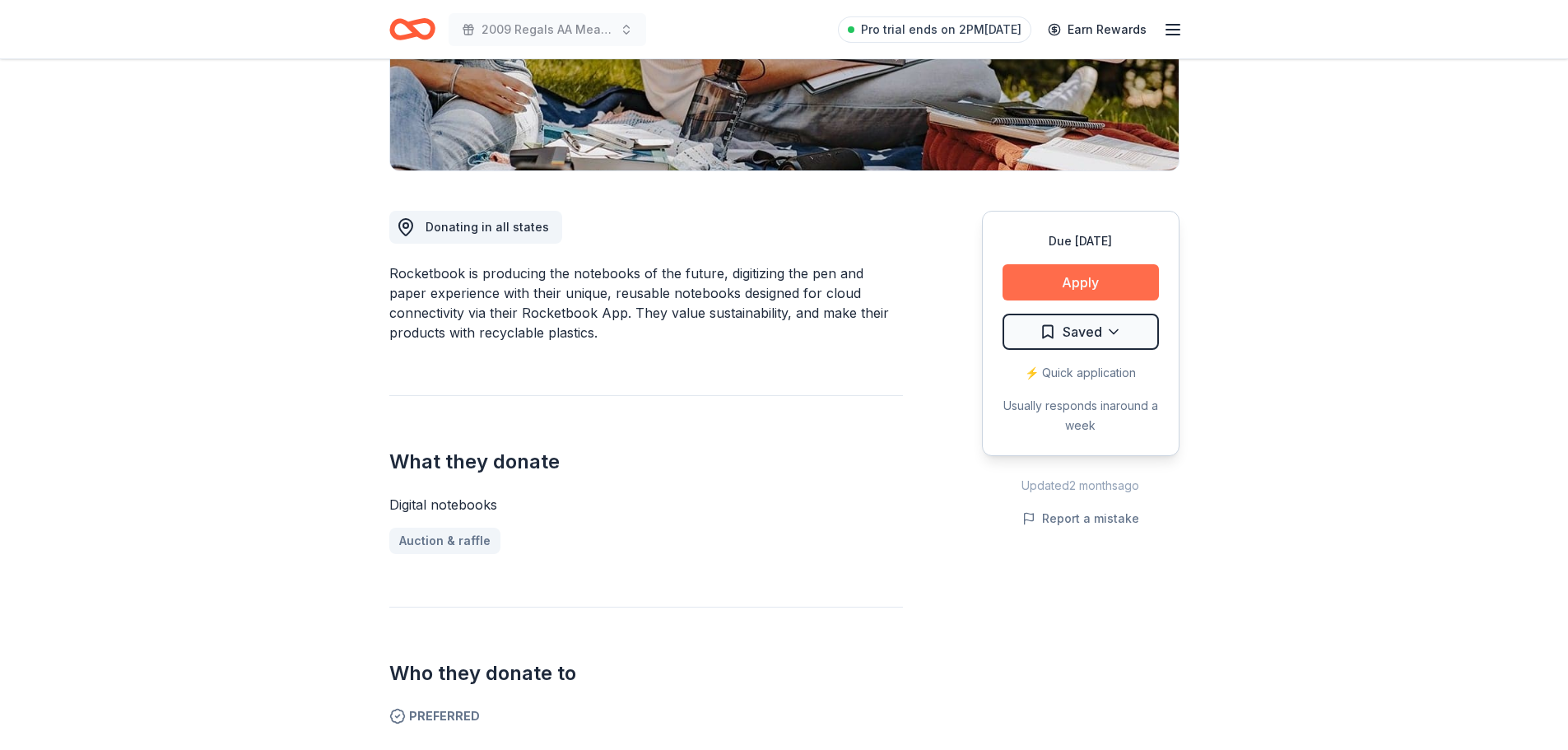
click at [1091, 277] on button "Apply" at bounding box center [1081, 281] width 157 height 36
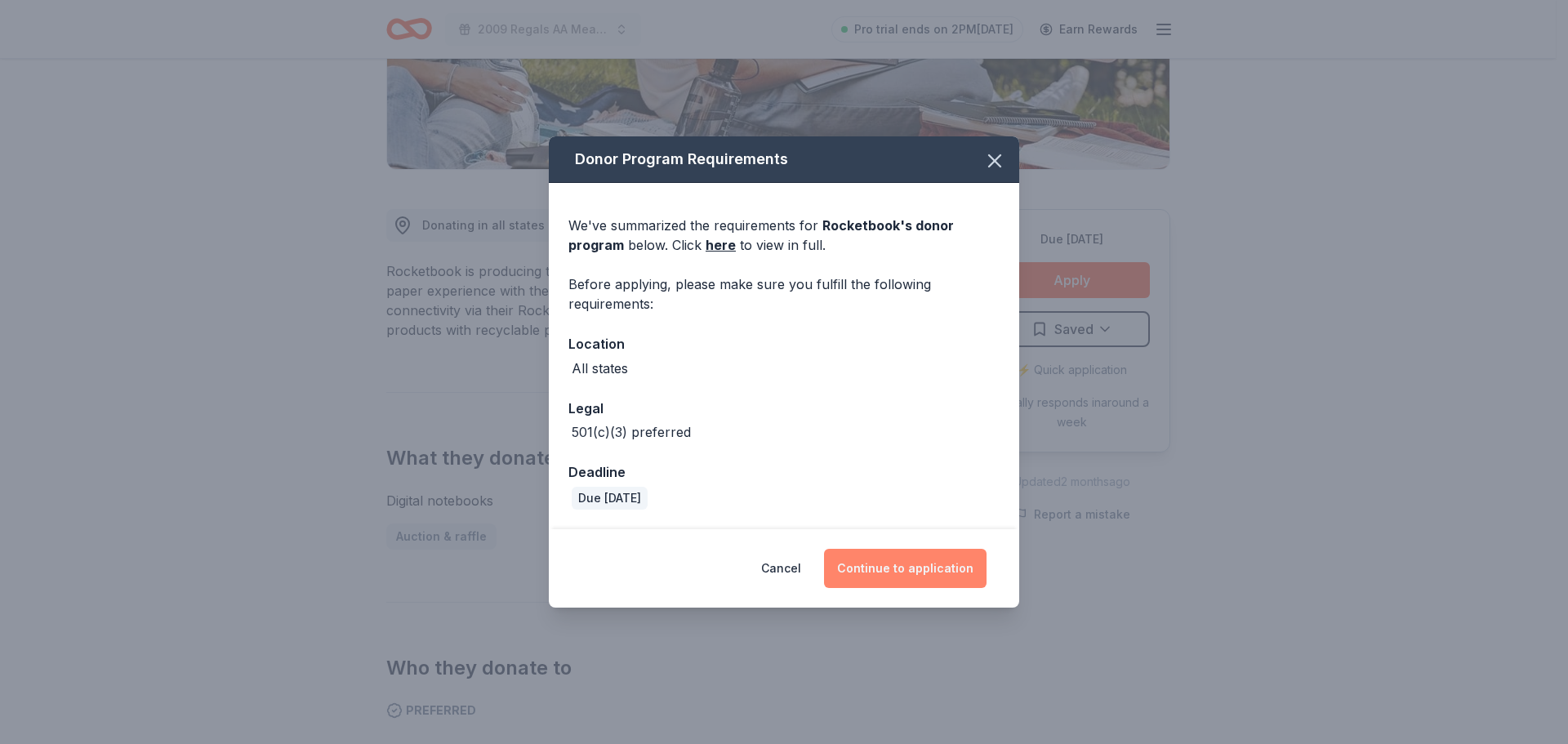
click at [883, 570] on button "Continue to application" at bounding box center [905, 568] width 163 height 39
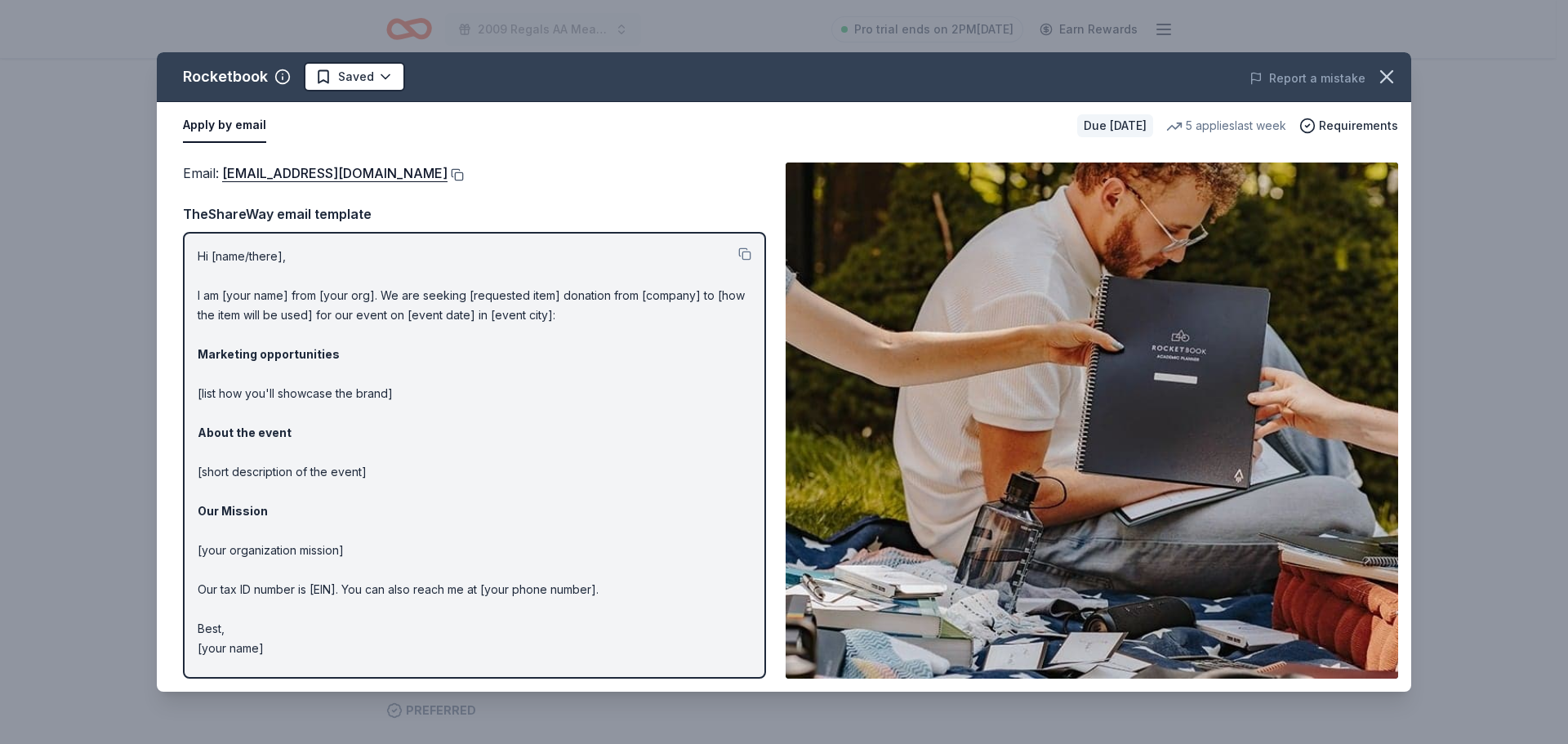
click at [464, 172] on button at bounding box center [456, 175] width 17 height 13
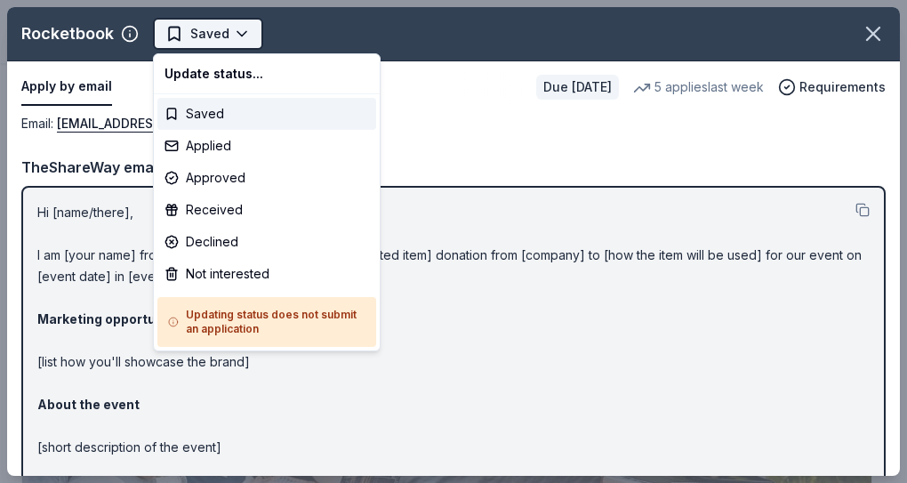
scroll to position [0, 0]
click at [193, 21] on body "2009 Regals AA Meat Raffle Fundraiser Saved Apply Due in 29 days Share Rocketbo…" at bounding box center [446, 241] width 893 height 483
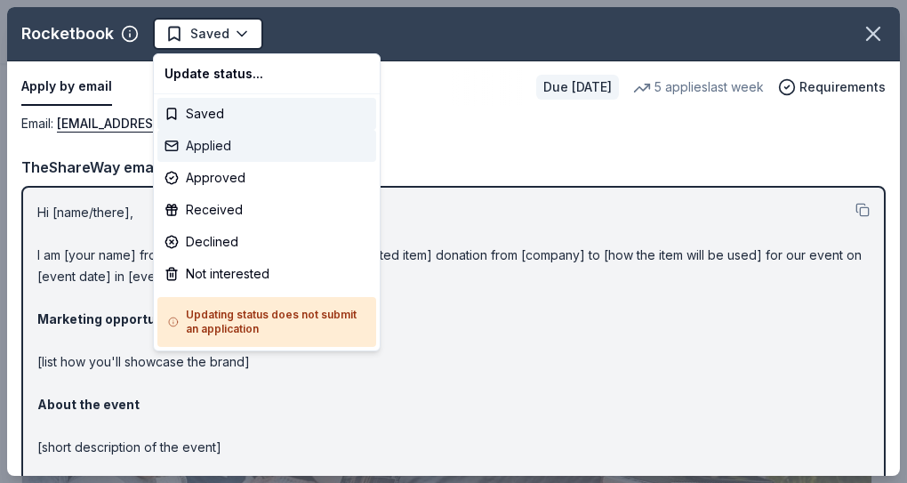
click at [220, 150] on div "Applied" at bounding box center [266, 146] width 219 height 32
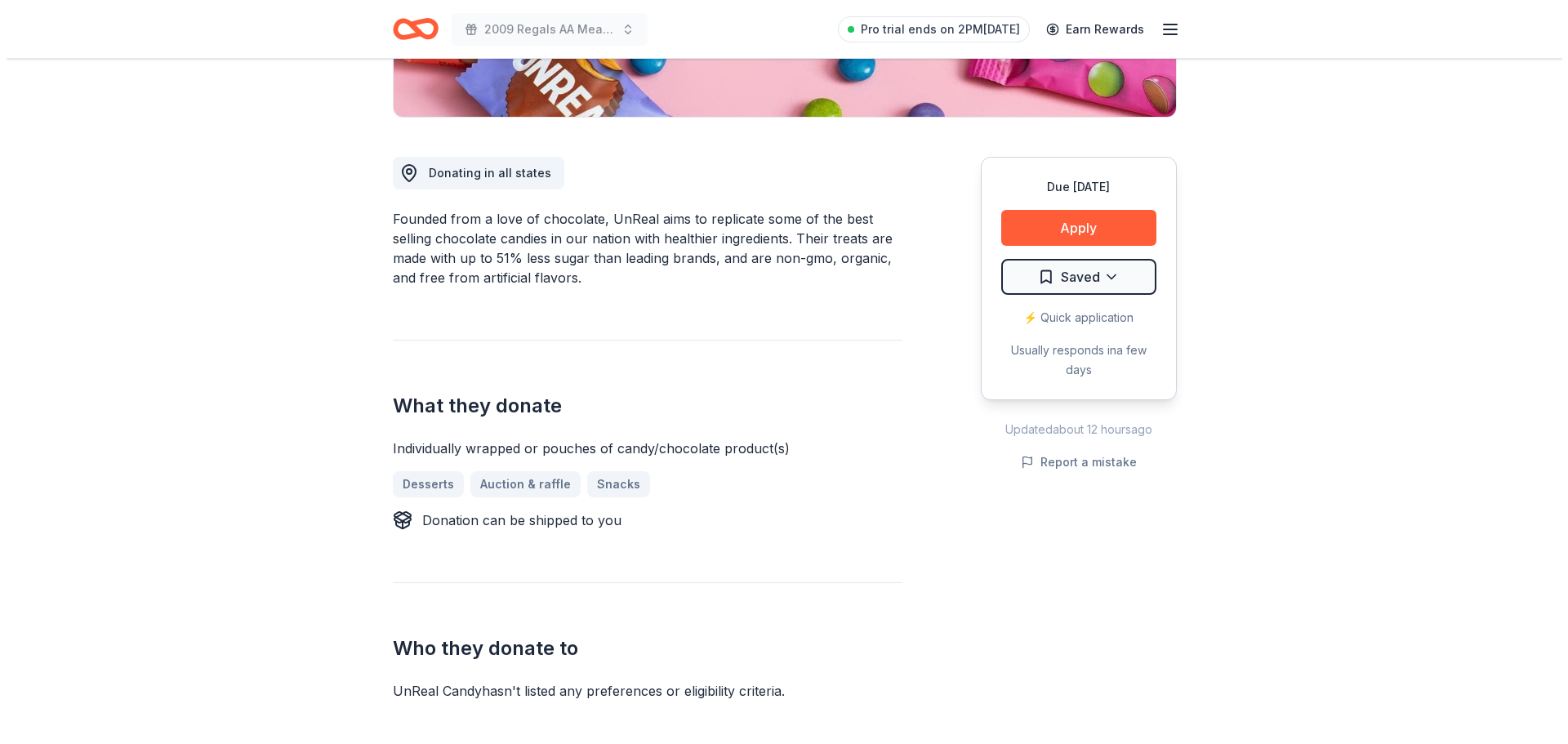
scroll to position [408, 0]
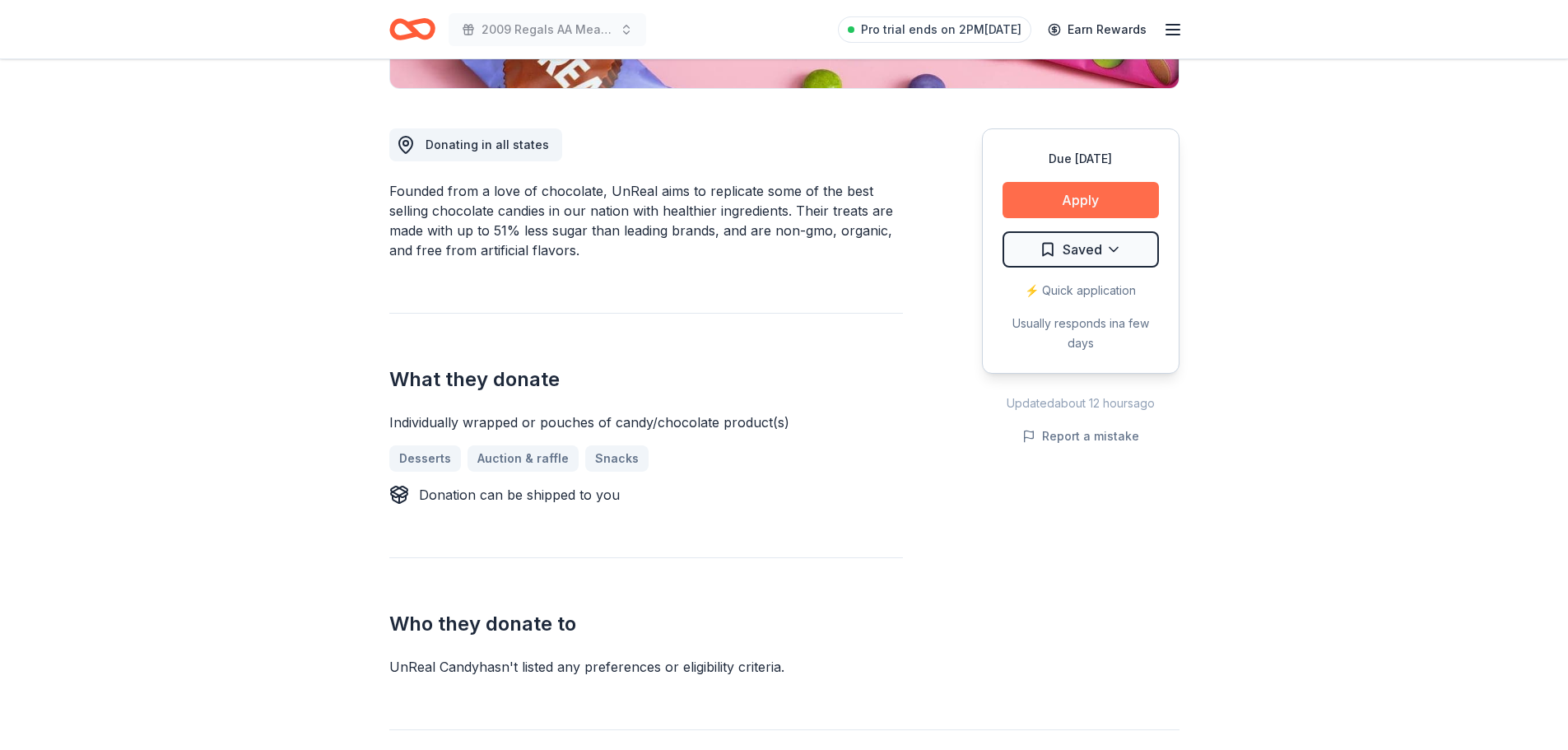
click at [1115, 182] on button "Apply" at bounding box center [1081, 199] width 157 height 36
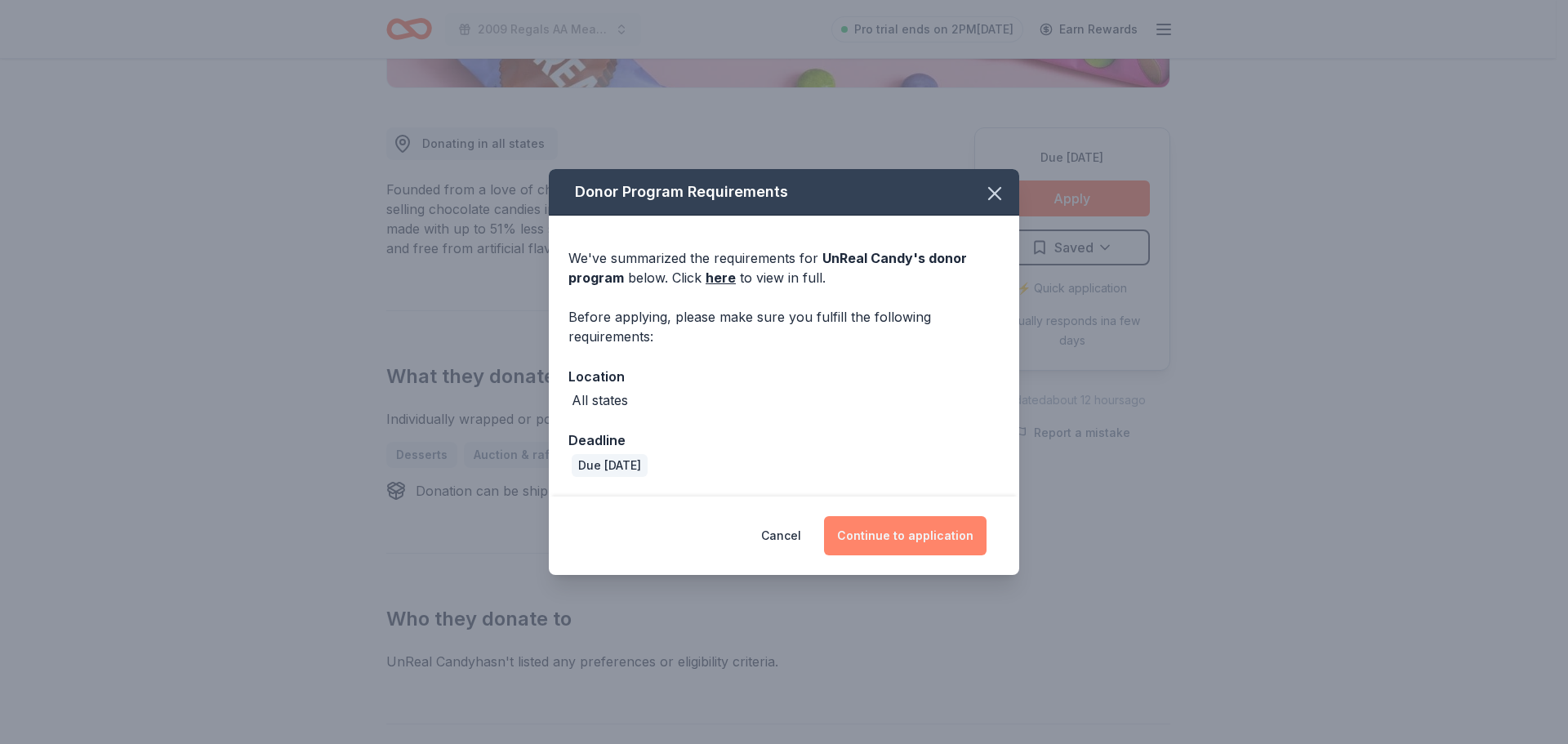
click at [931, 541] on button "Continue to application" at bounding box center [905, 535] width 163 height 39
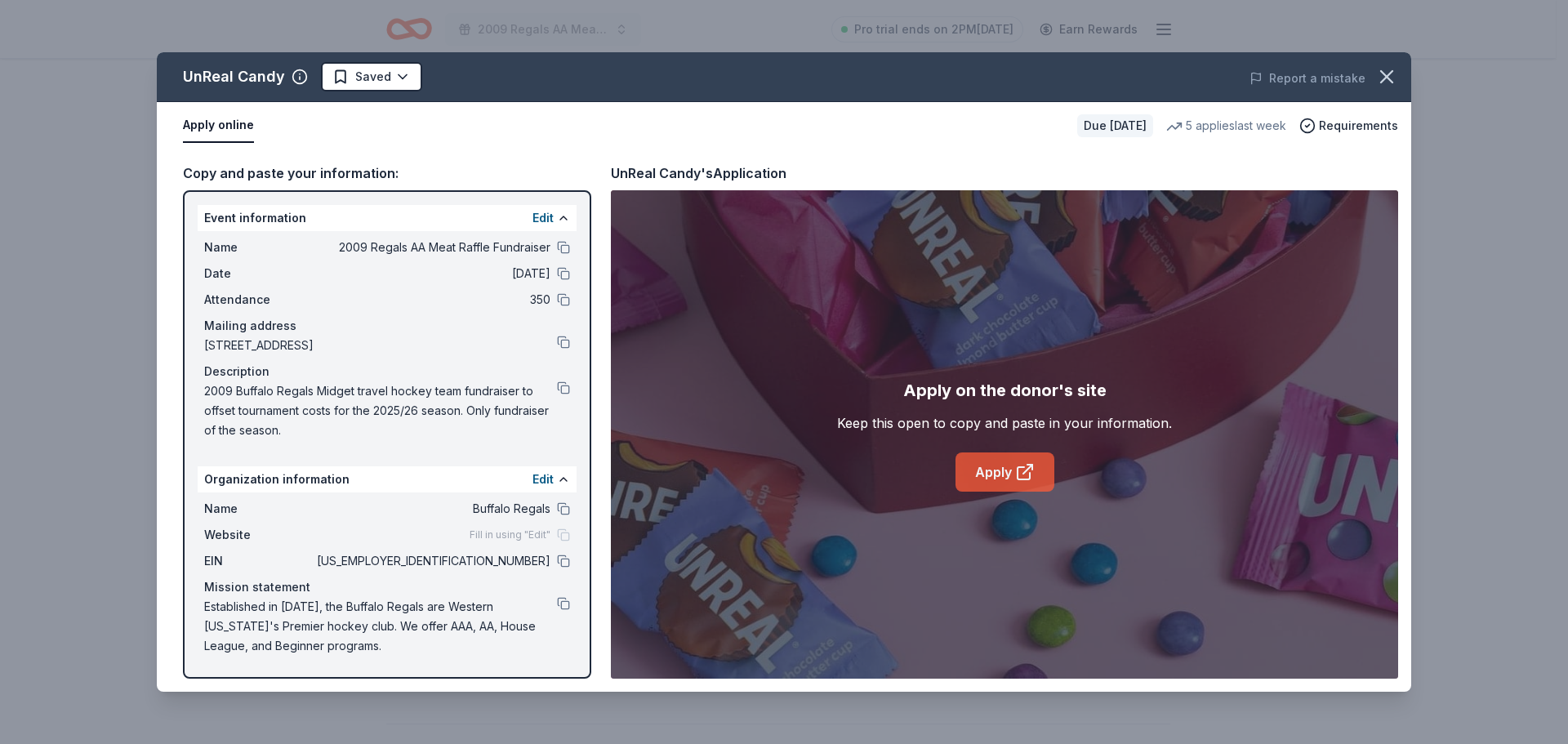
click at [1032, 464] on icon at bounding box center [1024, 471] width 19 height 19
click at [342, 73] on html "2009 Regals AA Meat Raffle Fundraiser Pro trial ends on 2PM[DATE] Earn Rewards …" at bounding box center [784, 372] width 1568 height 744
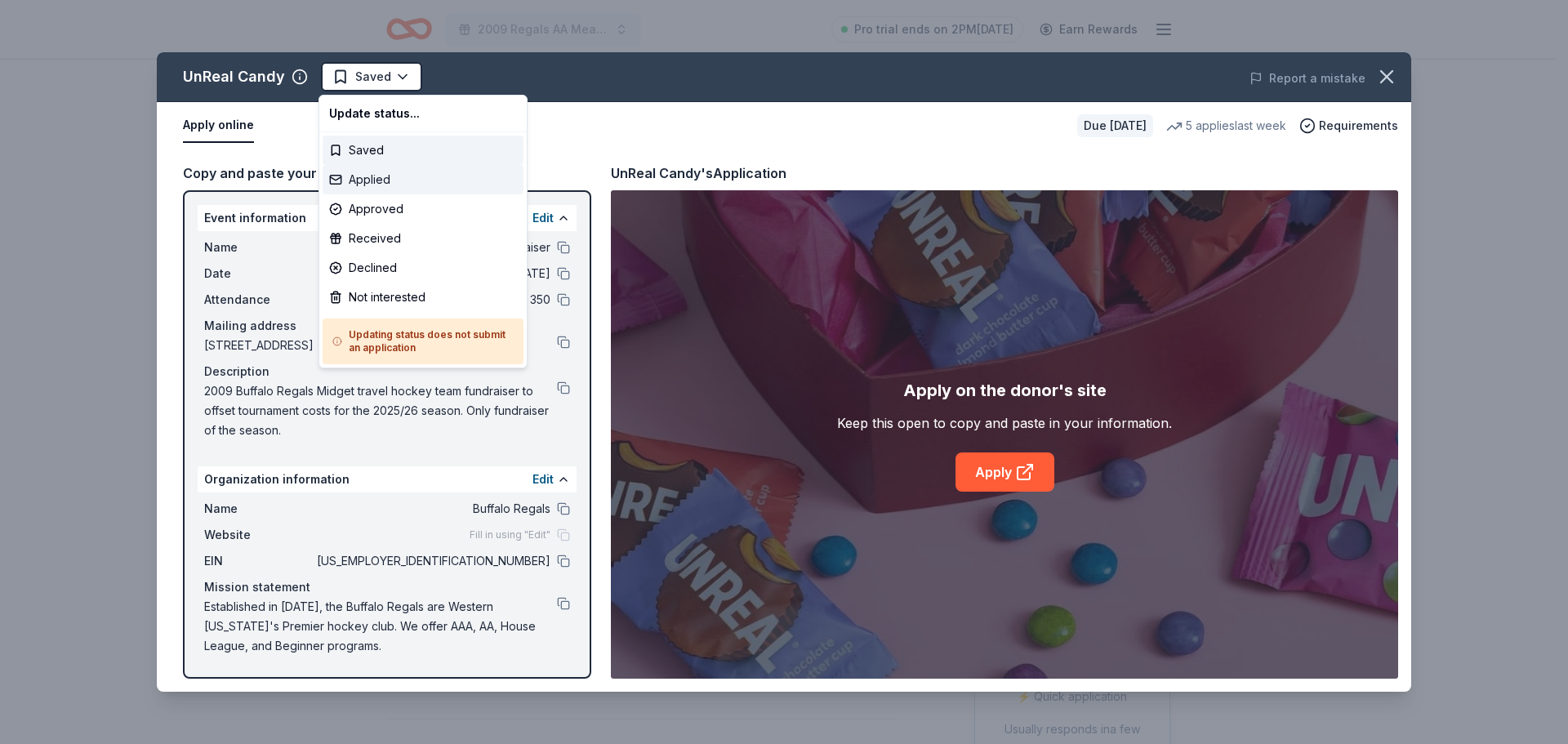
click at [354, 182] on div "Applied" at bounding box center [423, 180] width 201 height 29
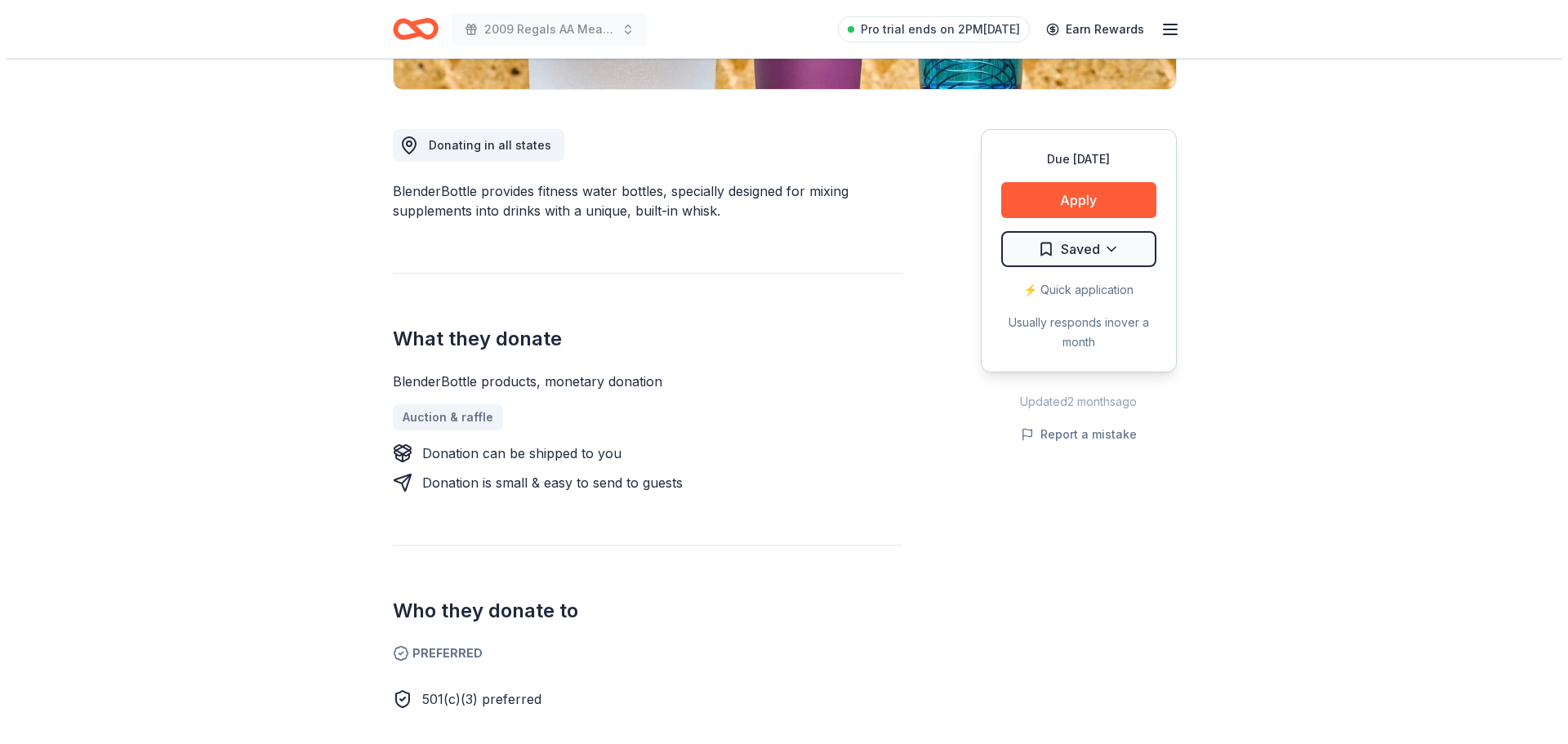
scroll to position [245, 0]
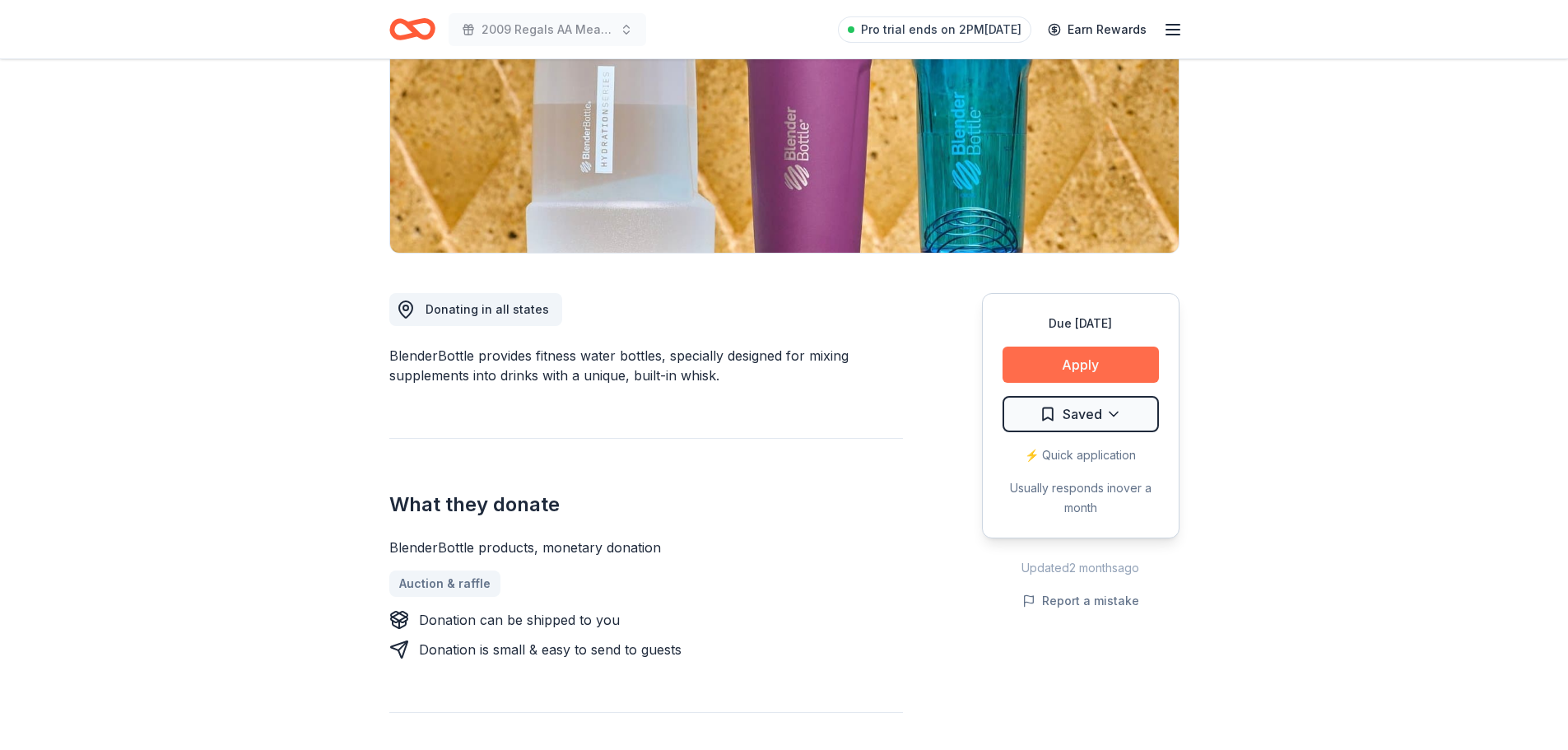
click at [1126, 352] on button "Apply" at bounding box center [1081, 364] width 157 height 36
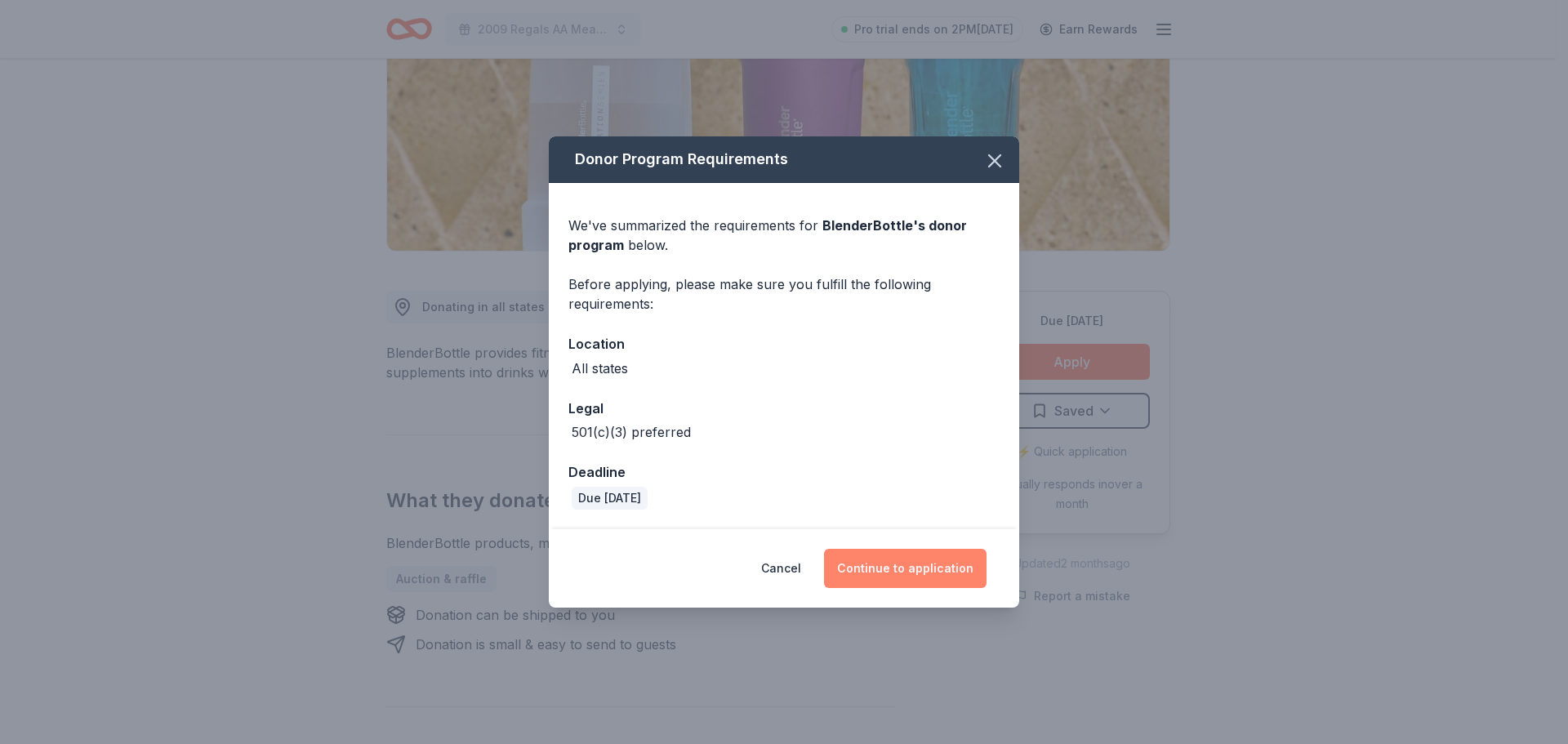
click at [933, 563] on button "Continue to application" at bounding box center [905, 568] width 163 height 39
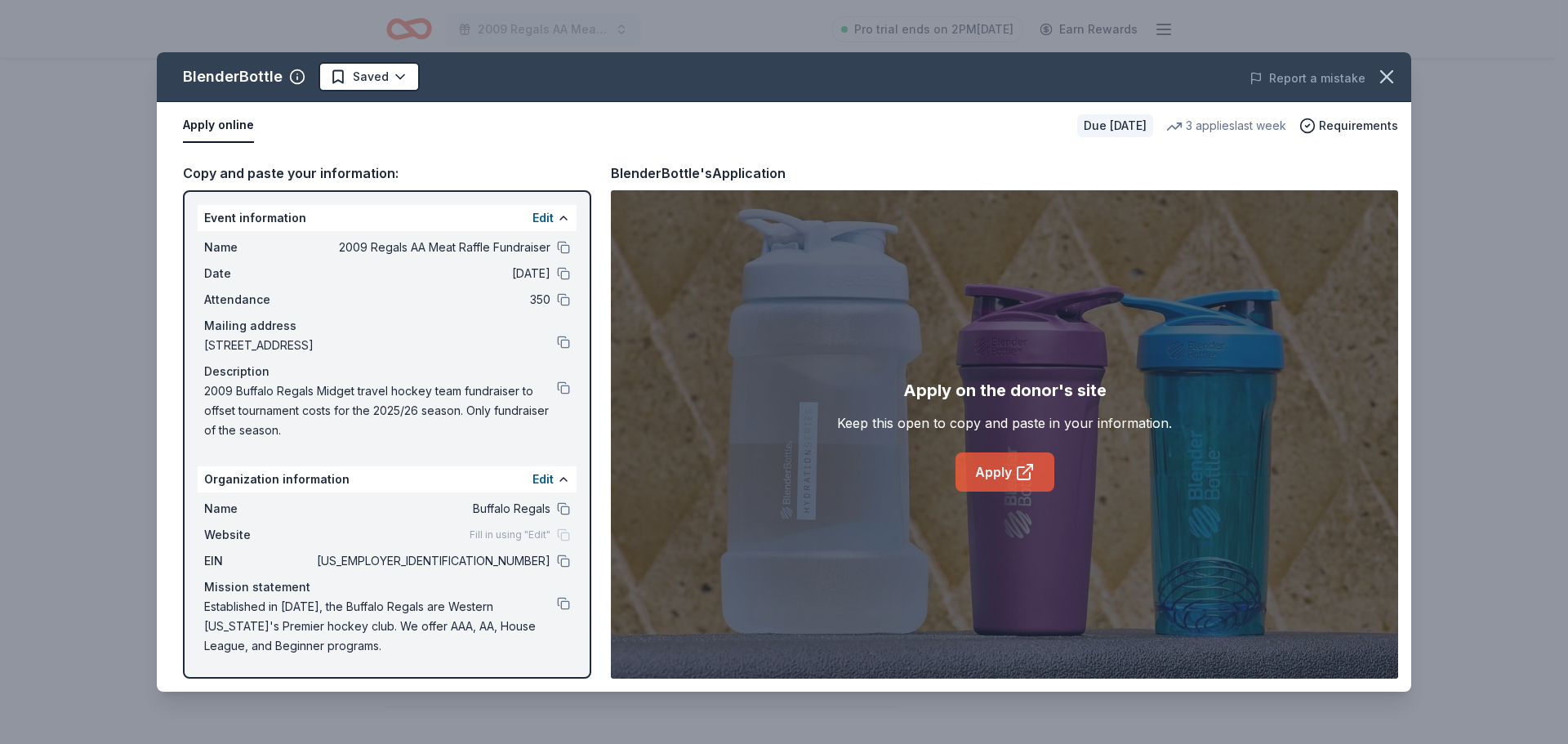
click at [1003, 473] on link "Apply" at bounding box center [1005, 471] width 99 height 39
click at [367, 85] on html "2009 Regals AA Meat Raffle Fundraiser Pro trial ends on 2PM, 8/27 Earn Rewards …" at bounding box center [784, 372] width 1568 height 744
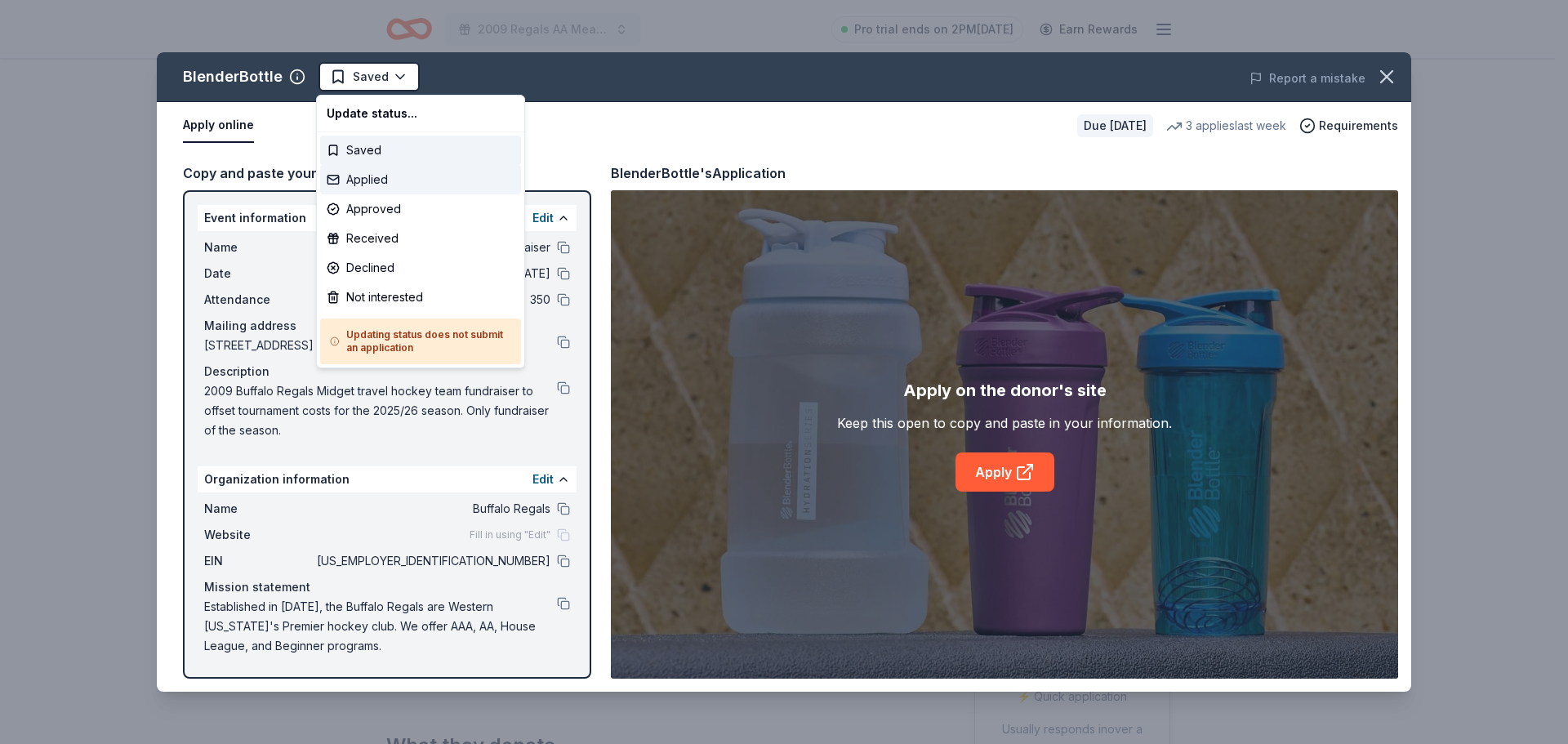
click at [370, 179] on div "Applied" at bounding box center [420, 180] width 201 height 29
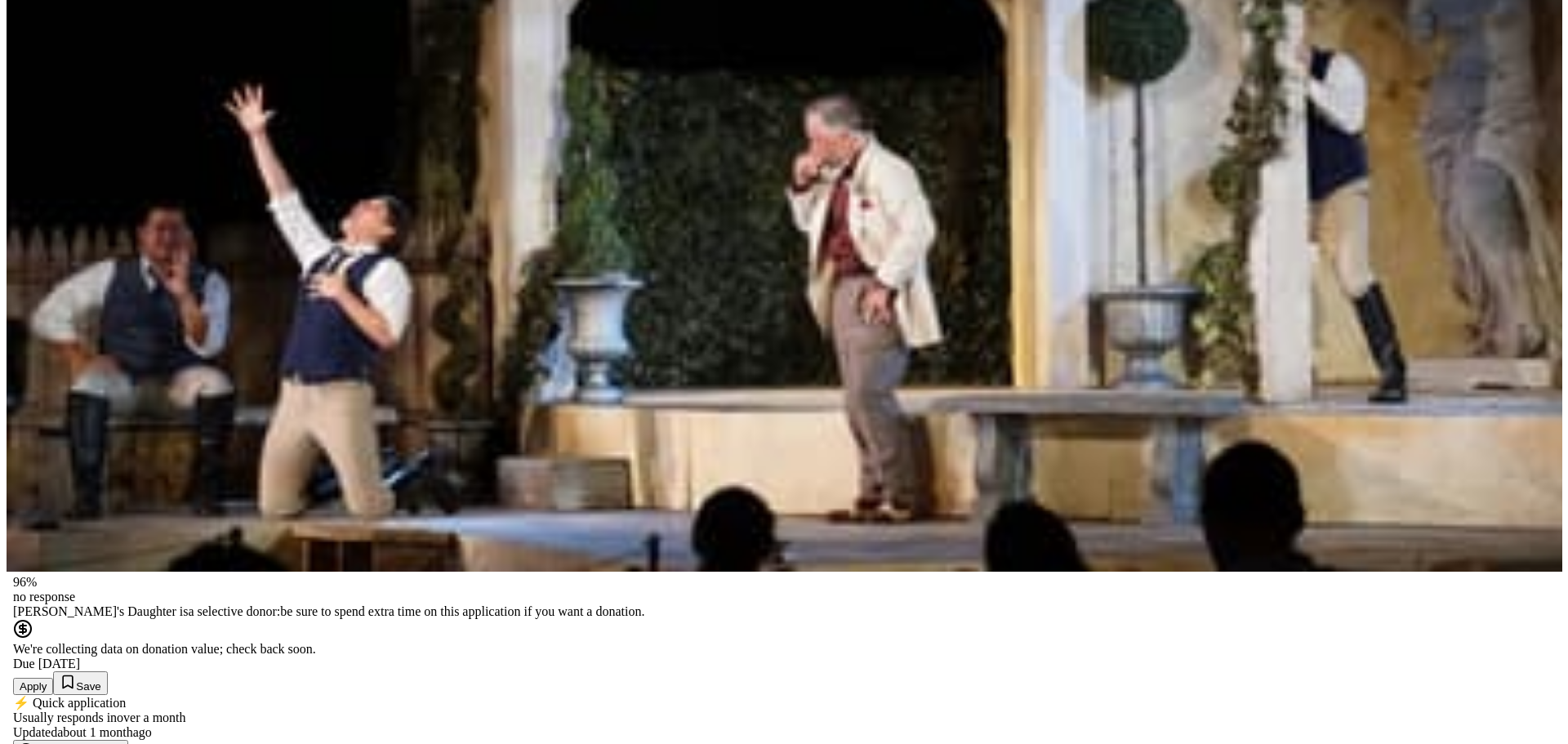
scroll to position [163, 0]
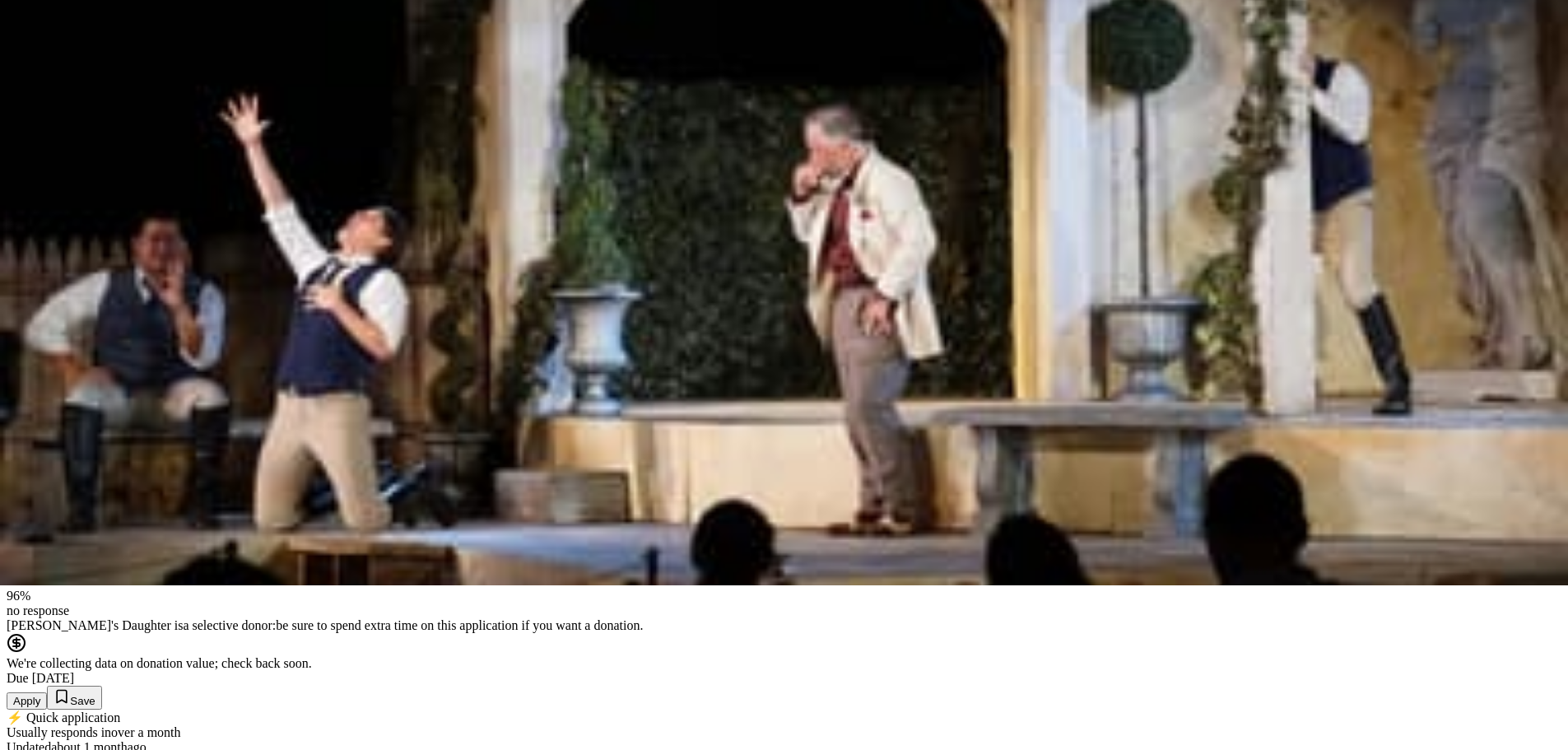
click at [47, 693] on button "Apply" at bounding box center [27, 701] width 41 height 18
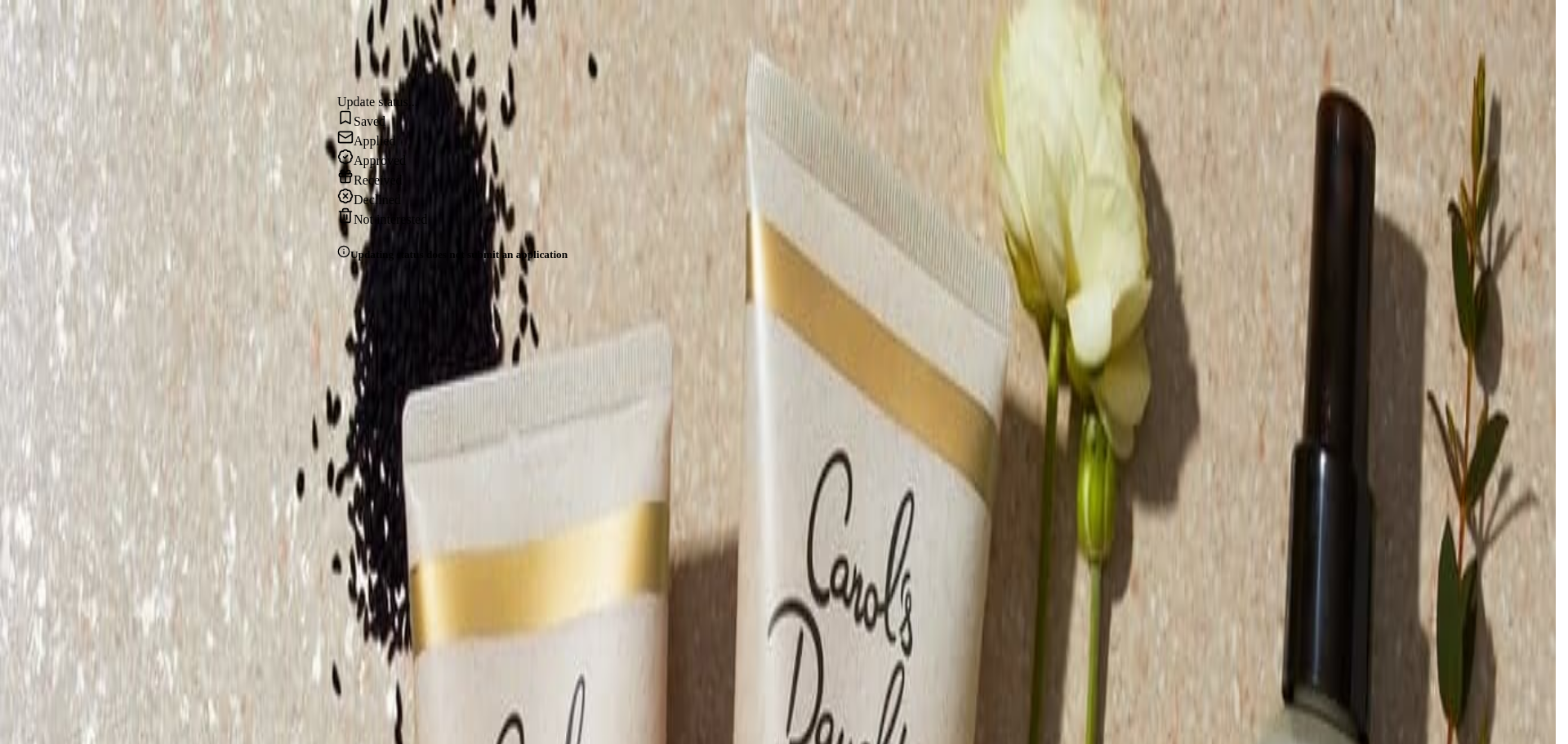
click at [389, 149] on div "Applied" at bounding box center [452, 138] width 231 height 19
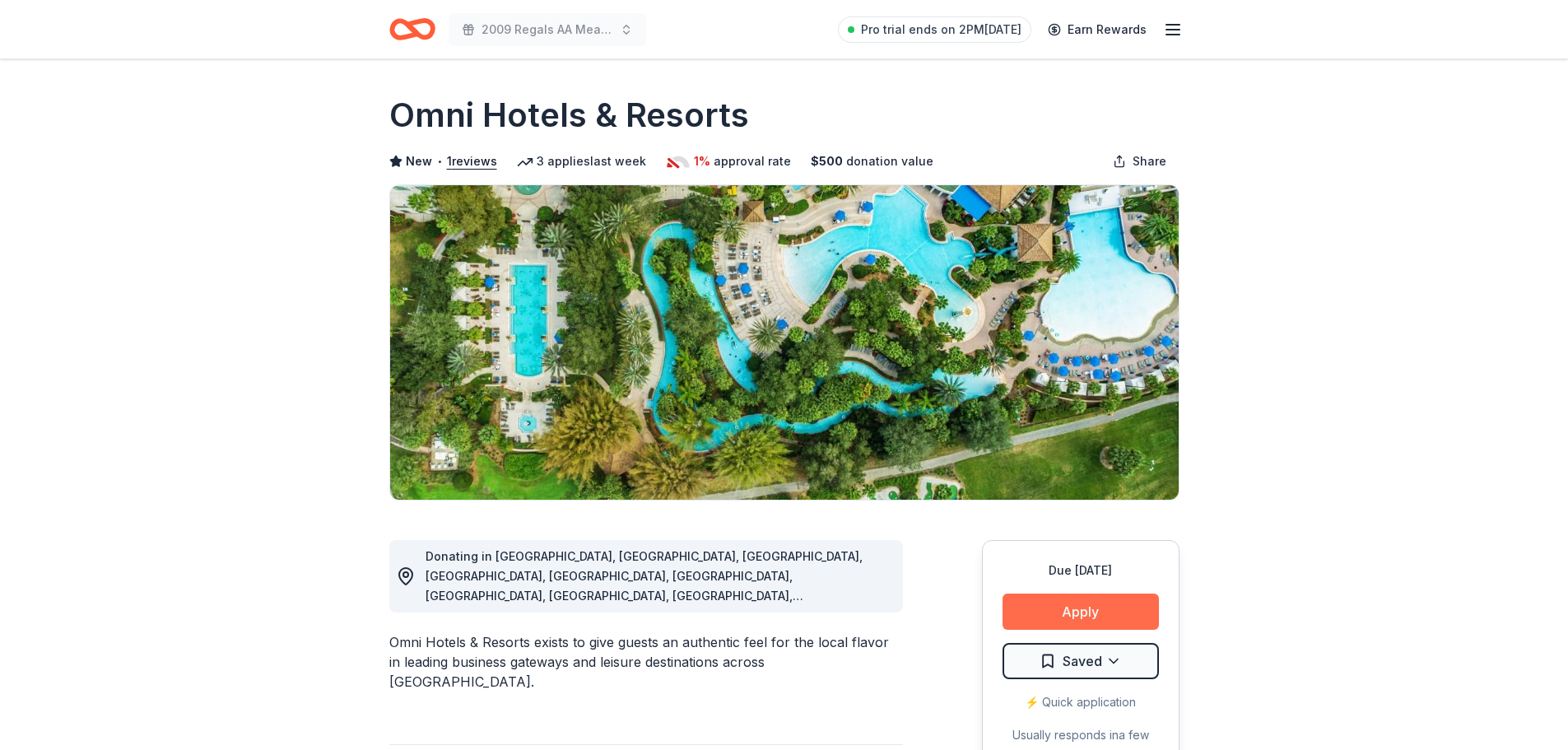
click at [1086, 618] on button "Apply" at bounding box center [1081, 611] width 157 height 36
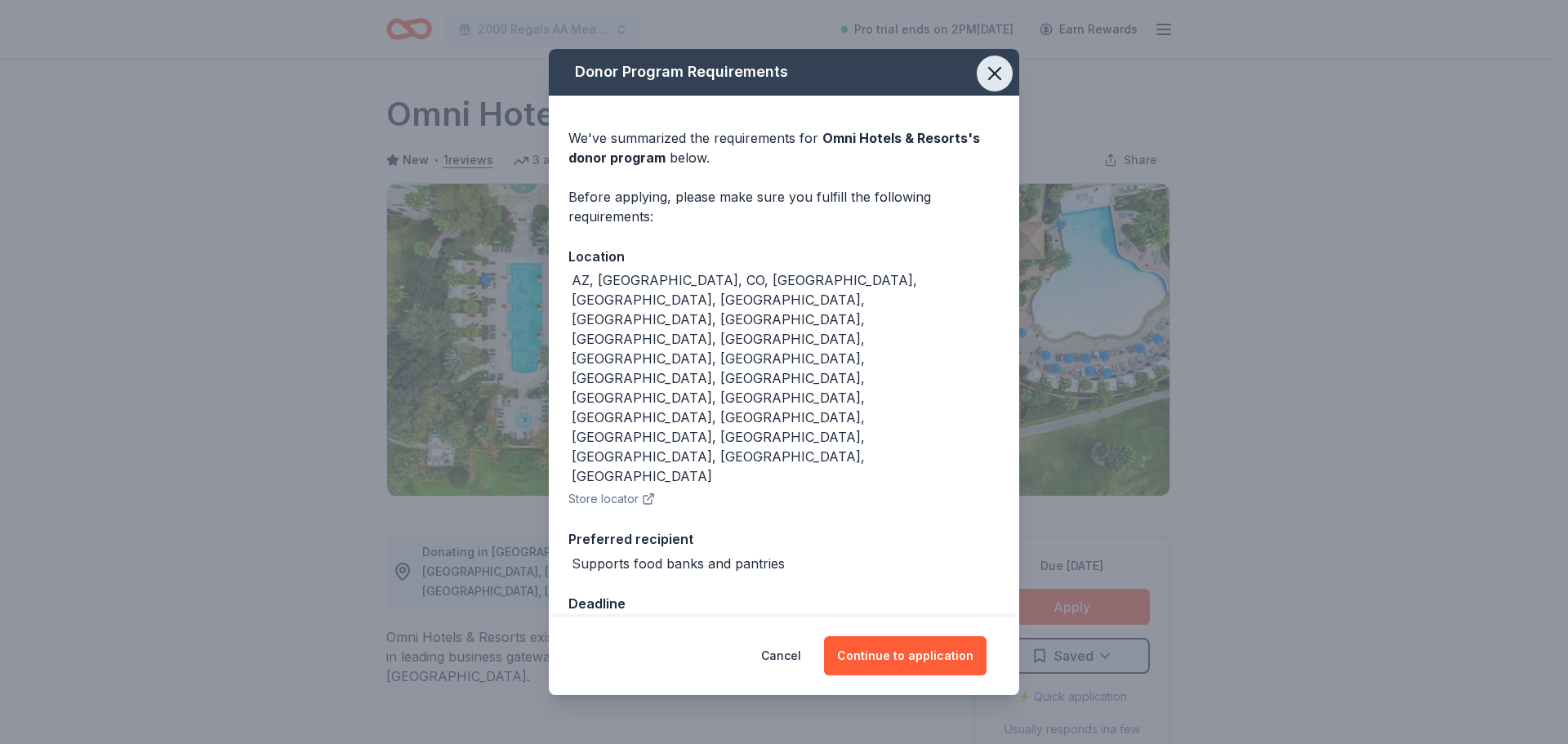
click at [997, 79] on icon "button" at bounding box center [994, 73] width 11 height 11
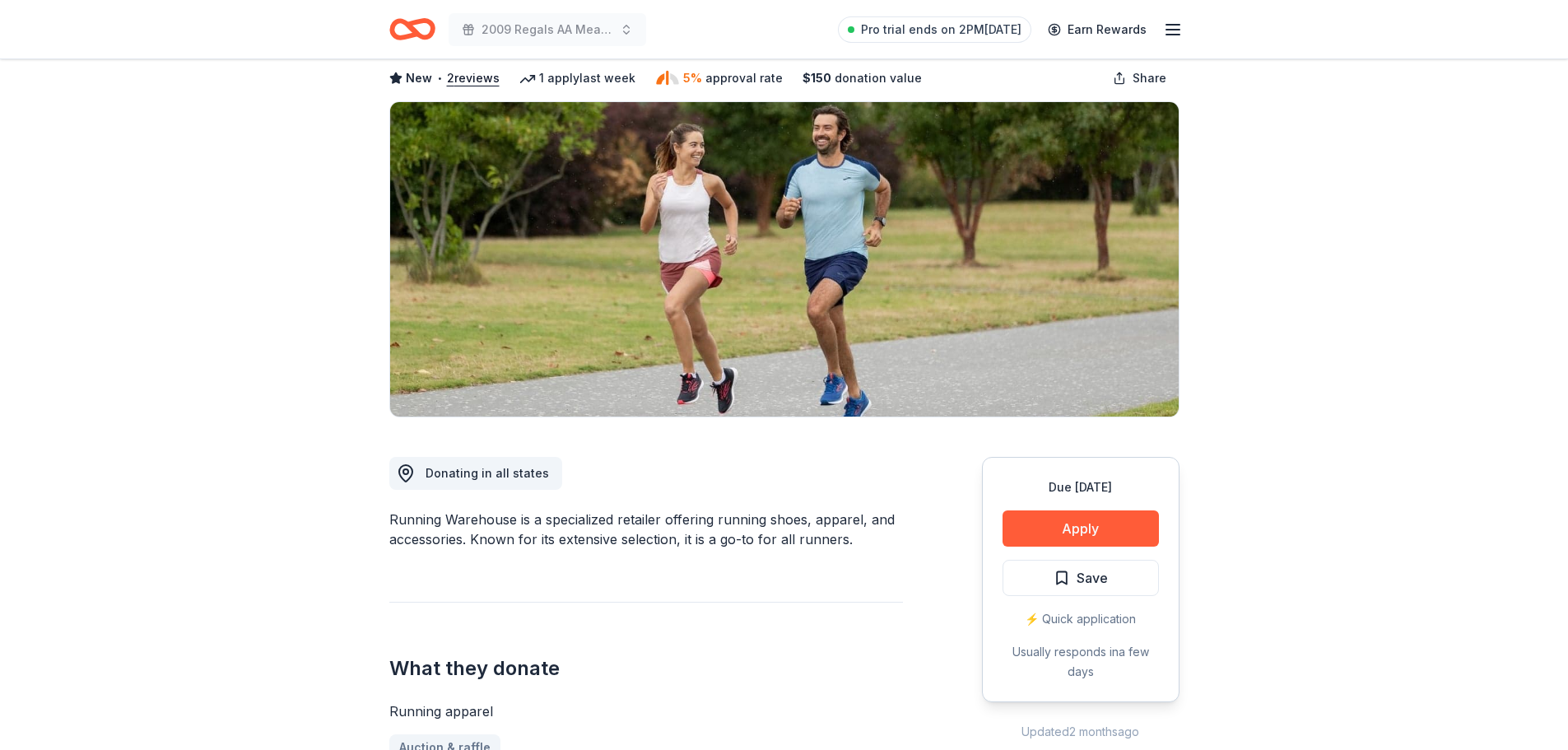
scroll to position [82, 0]
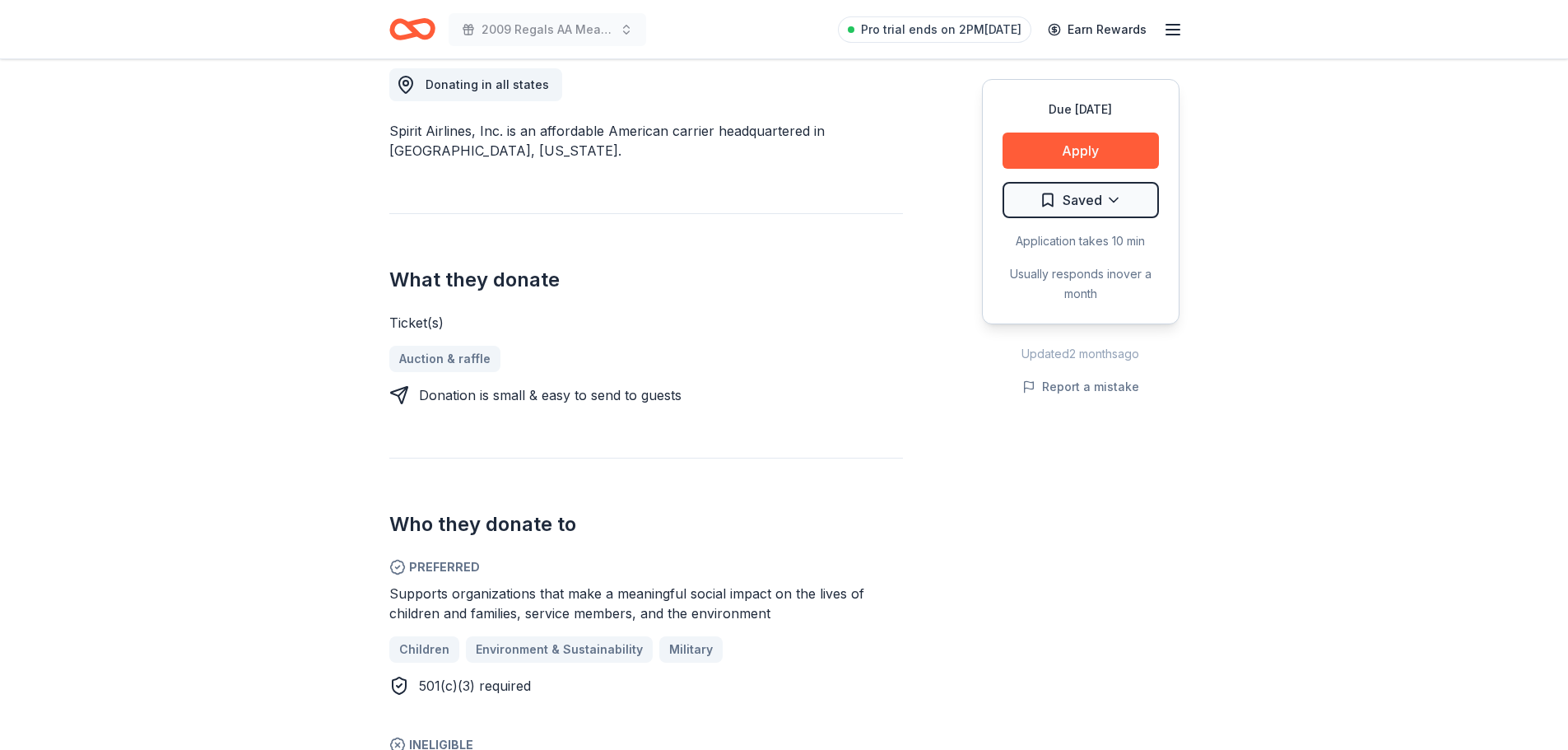
scroll to position [494, 0]
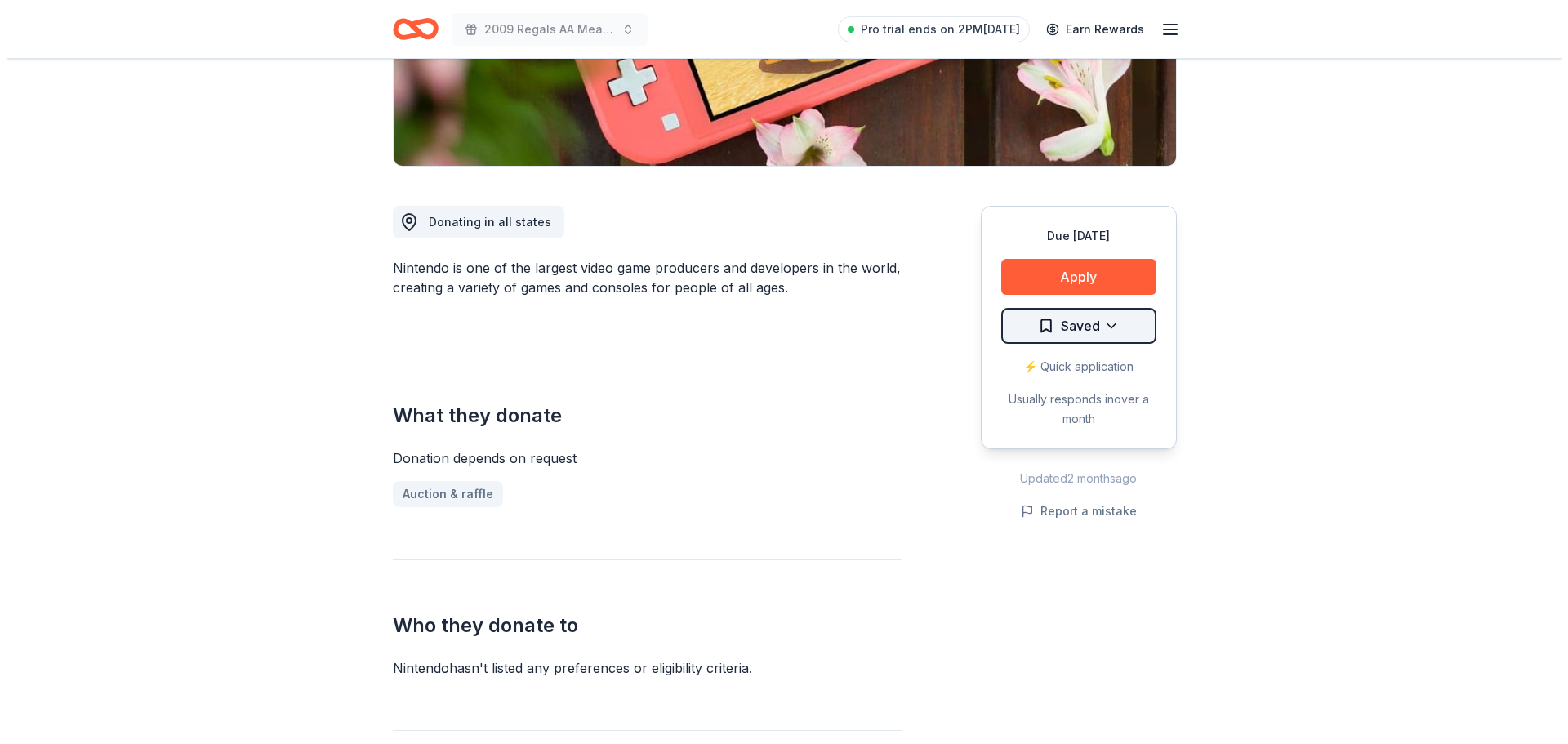
scroll to position [327, 0]
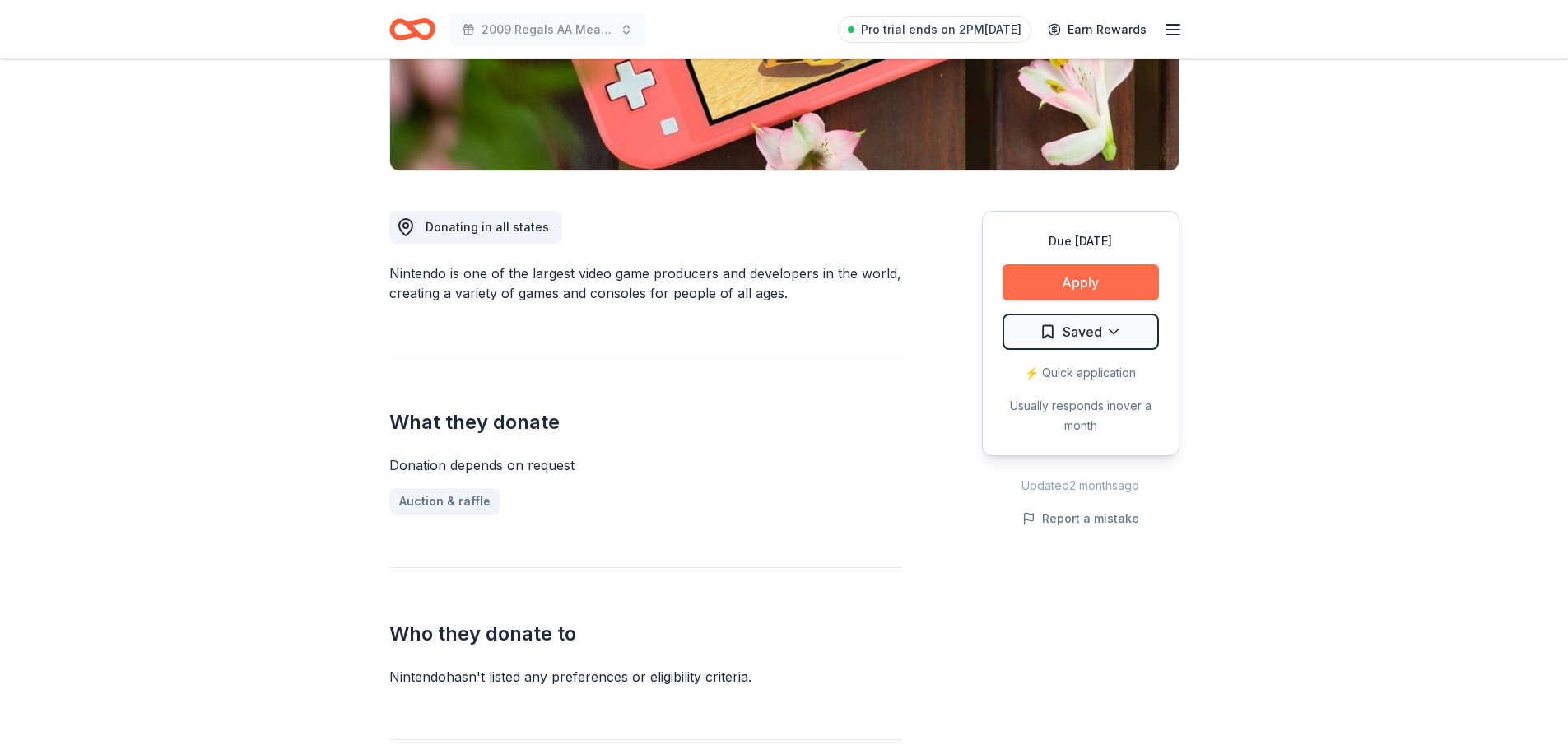
click at [1110, 282] on button "Apply" at bounding box center [1081, 281] width 157 height 36
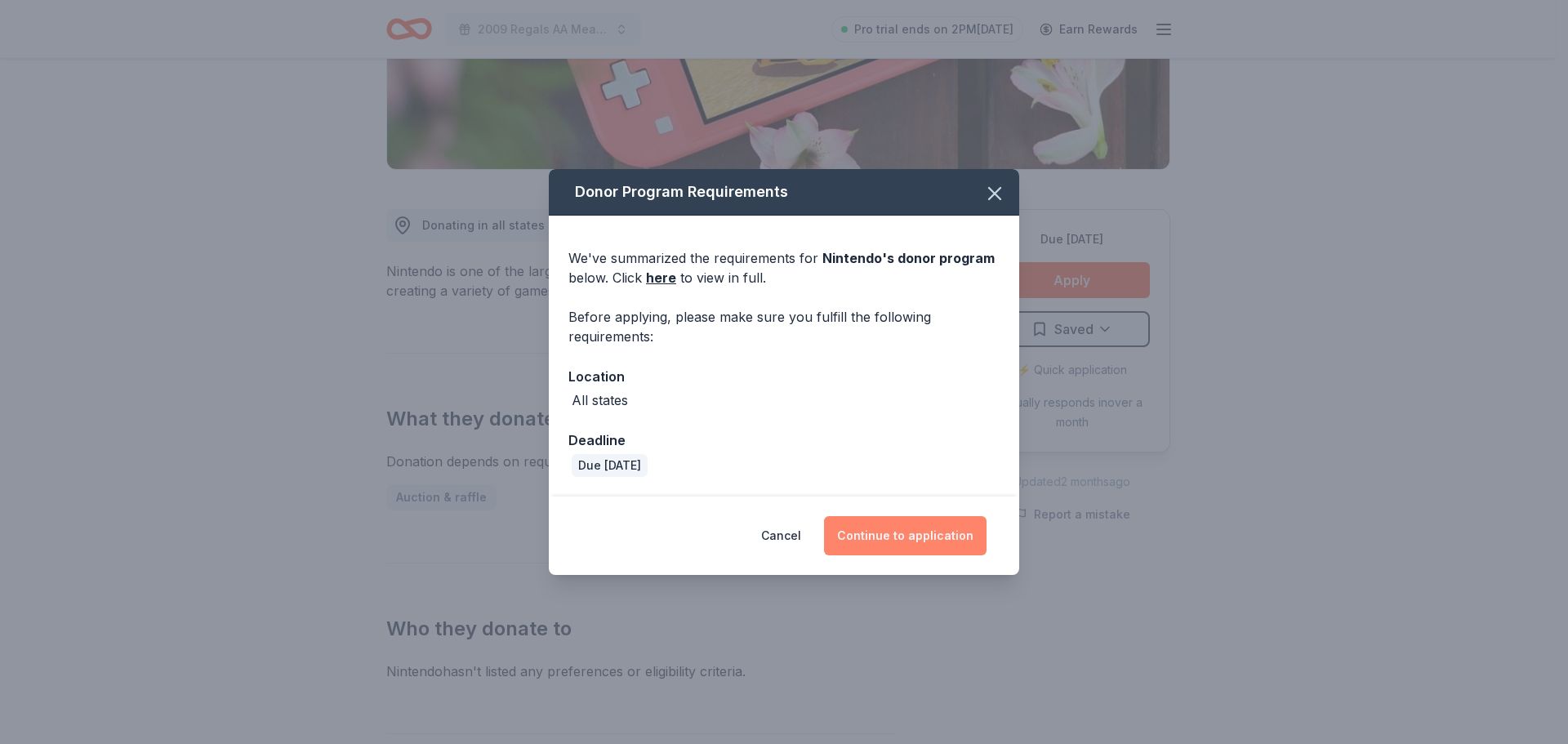
click at [918, 532] on button "Continue to application" at bounding box center [905, 535] width 163 height 39
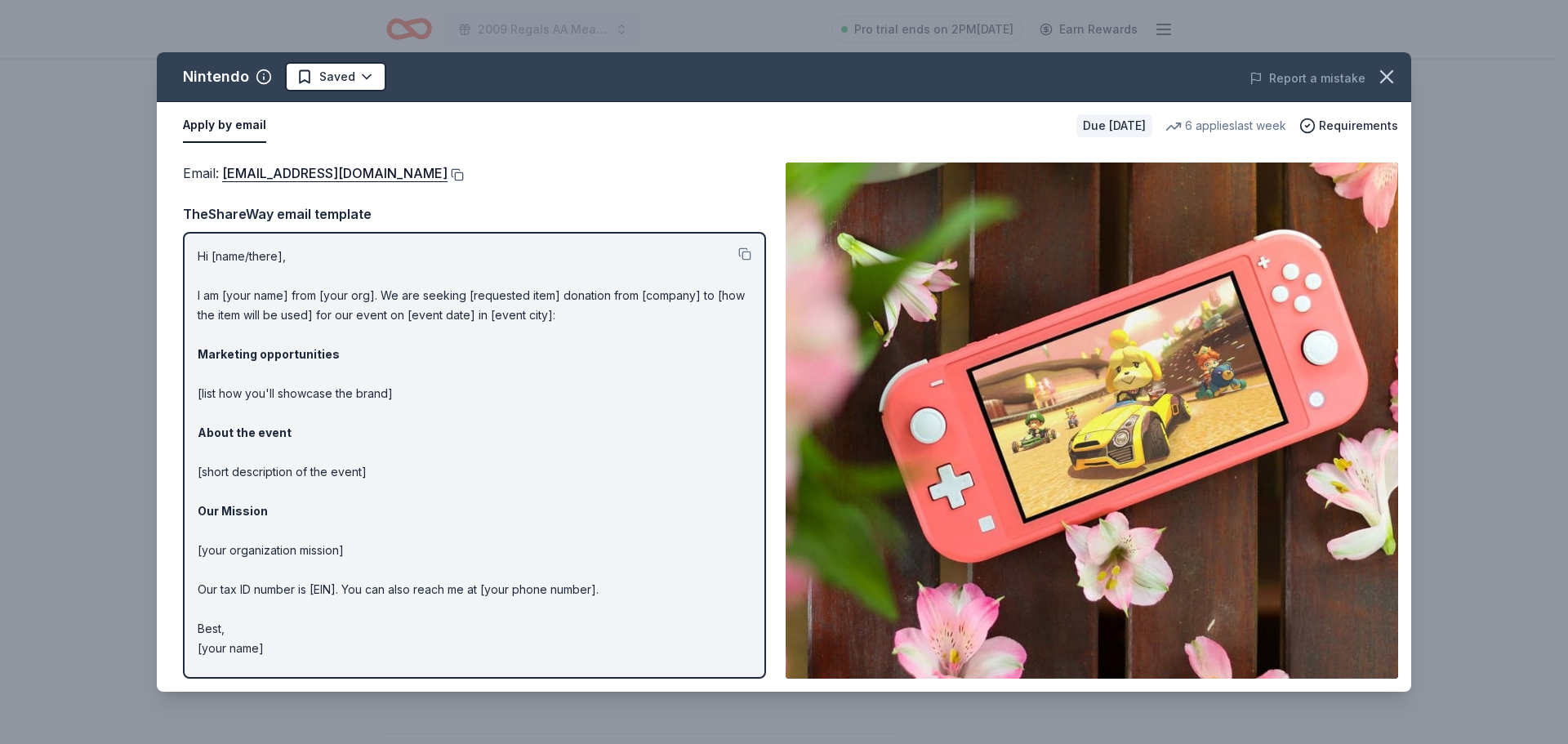
click at [464, 174] on button at bounding box center [456, 175] width 17 height 13
click at [1387, 73] on icon "button" at bounding box center [1386, 76] width 23 height 23
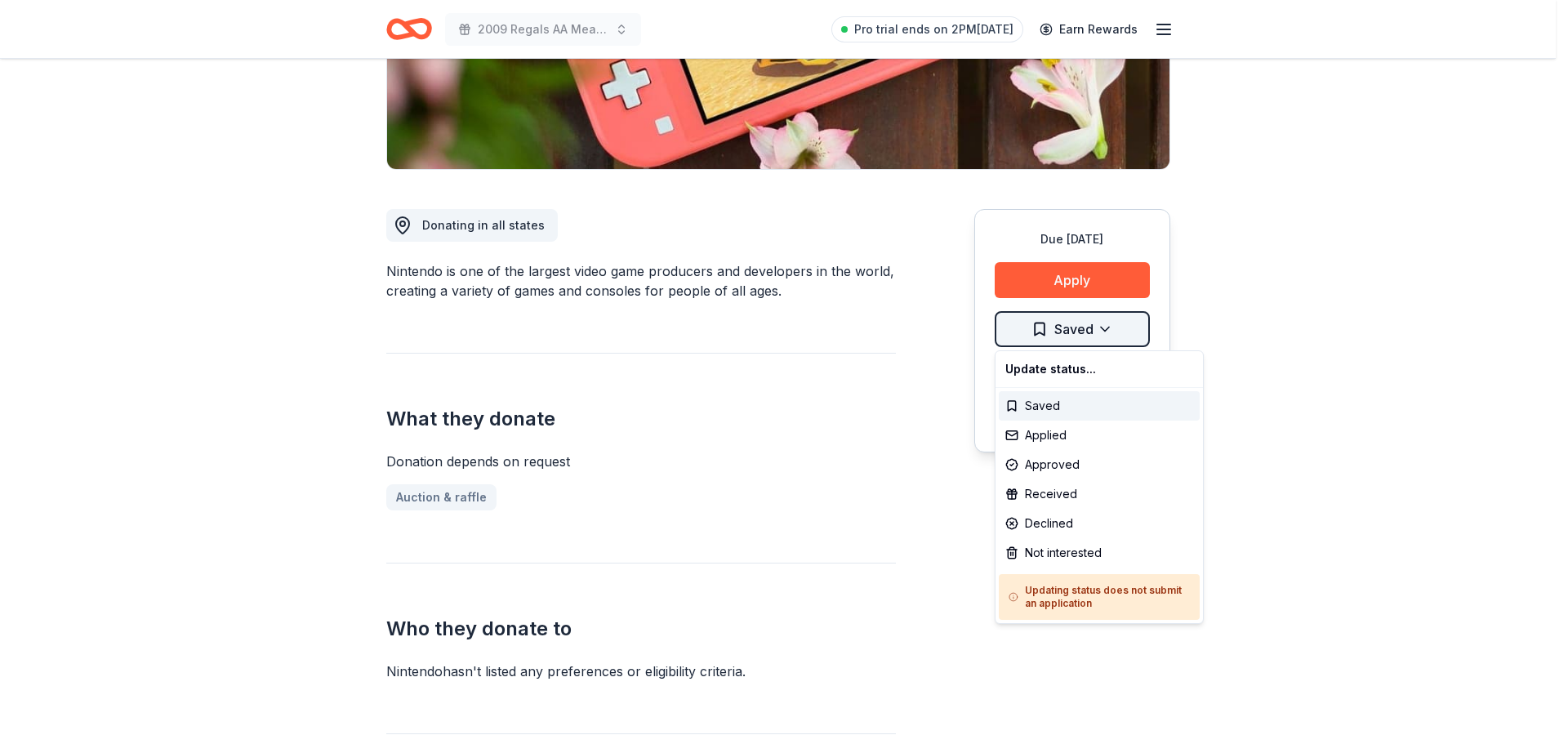
click at [1079, 326] on html "2009 Regals AA Meat Raffle Fundraiser Pro trial ends on 2PM, 8/27 Earn Rewards …" at bounding box center [784, 45] width 1568 height 744
click at [1067, 436] on div "Applied" at bounding box center [1099, 435] width 201 height 29
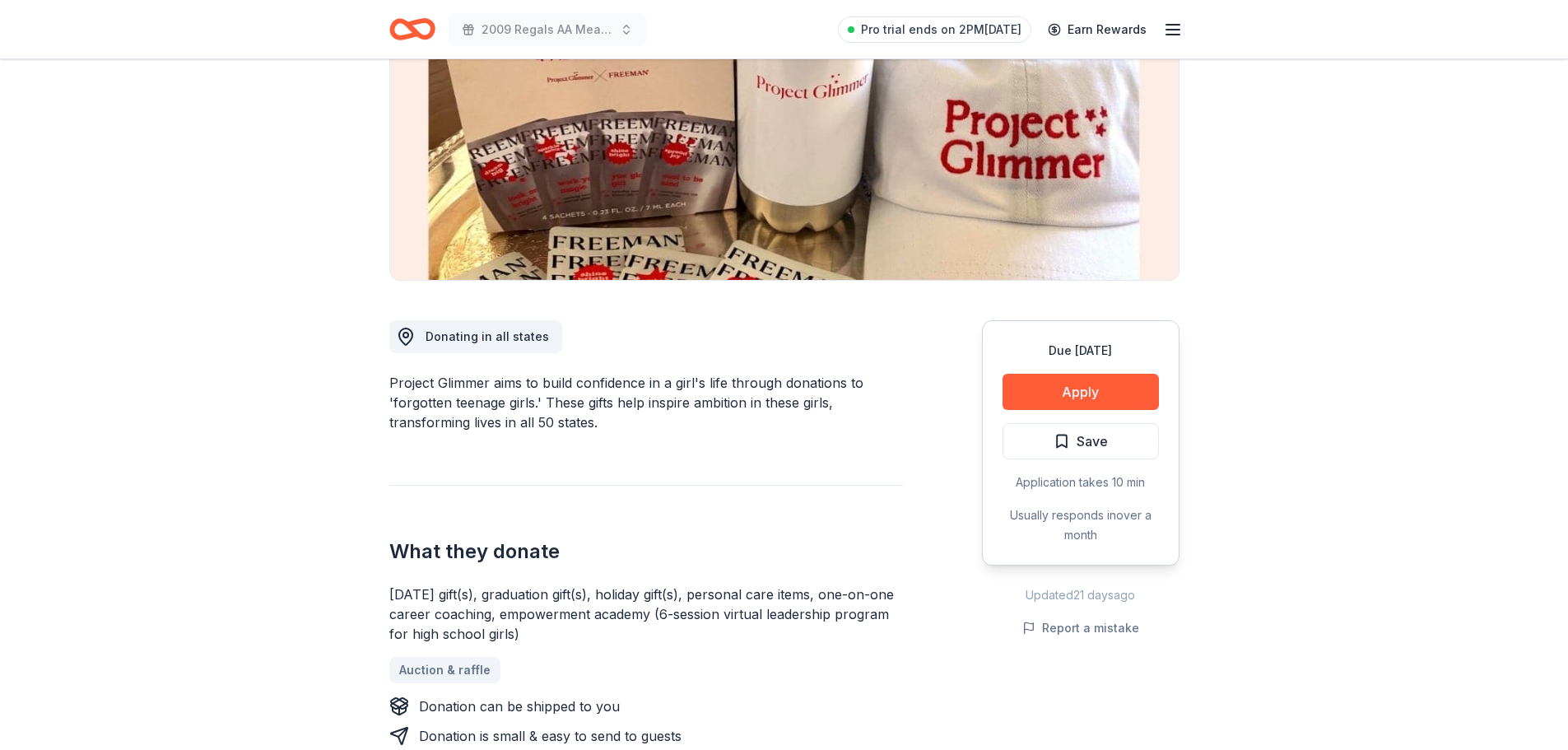
scroll to position [165, 0]
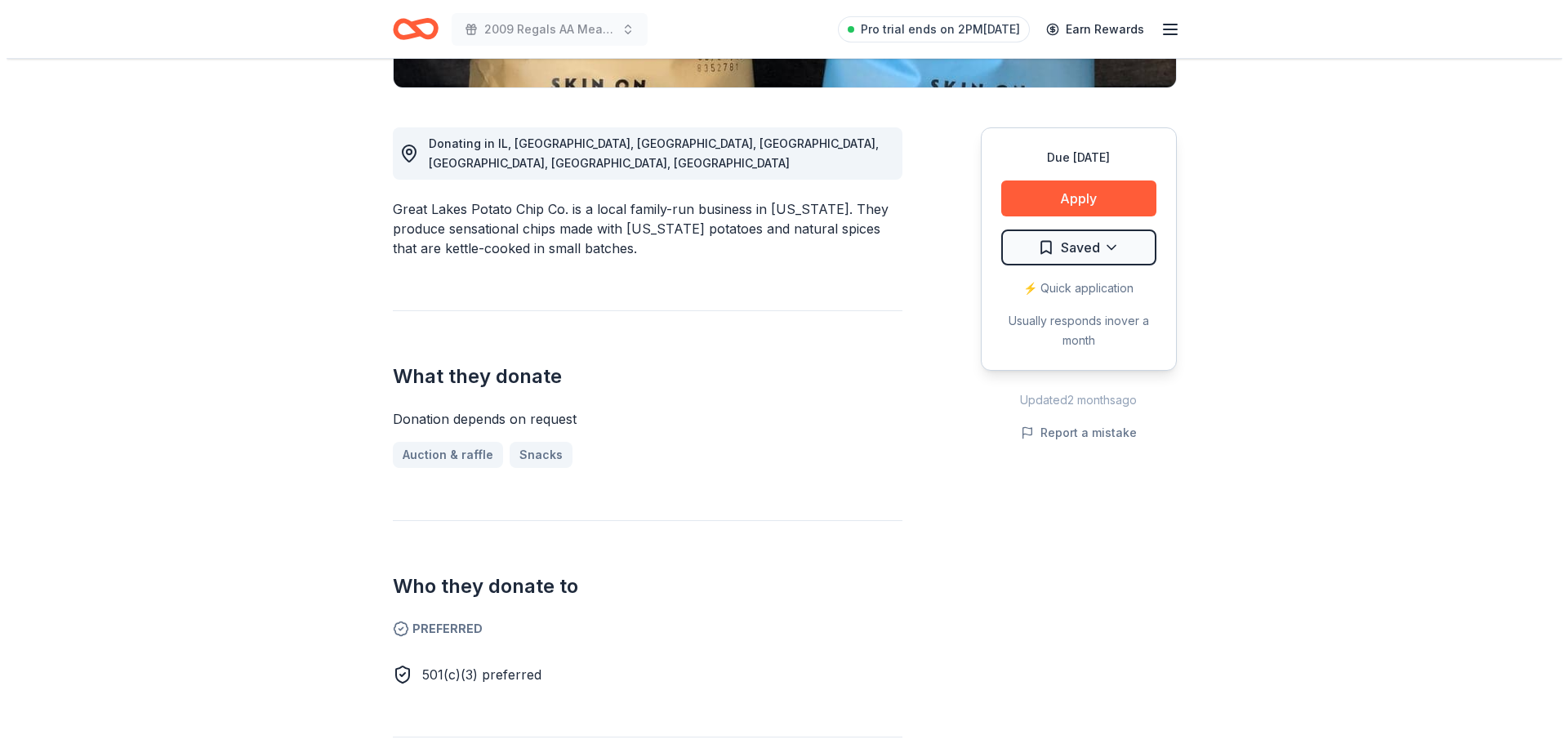
scroll to position [490, 0]
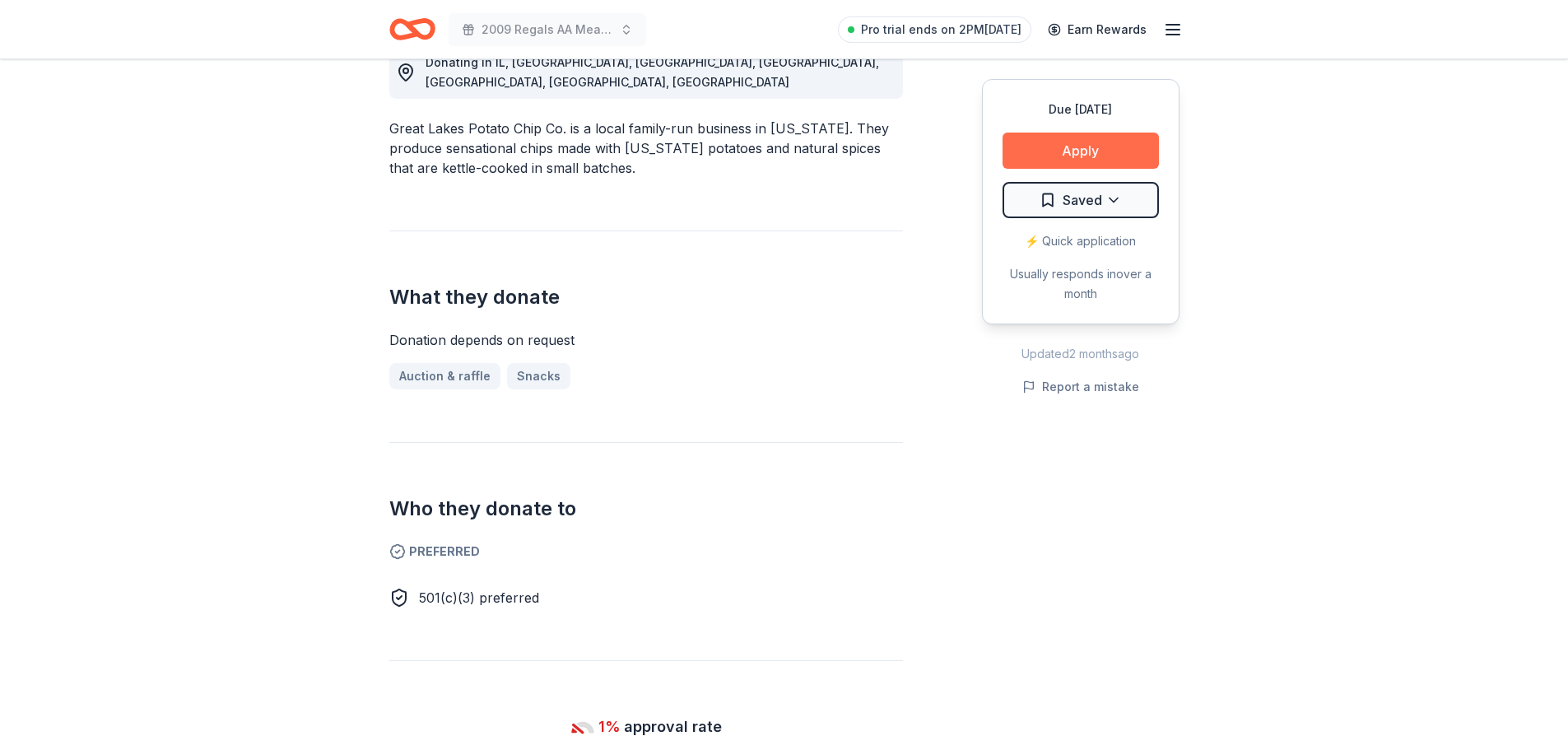
click at [1113, 148] on button "Apply" at bounding box center [1081, 150] width 157 height 36
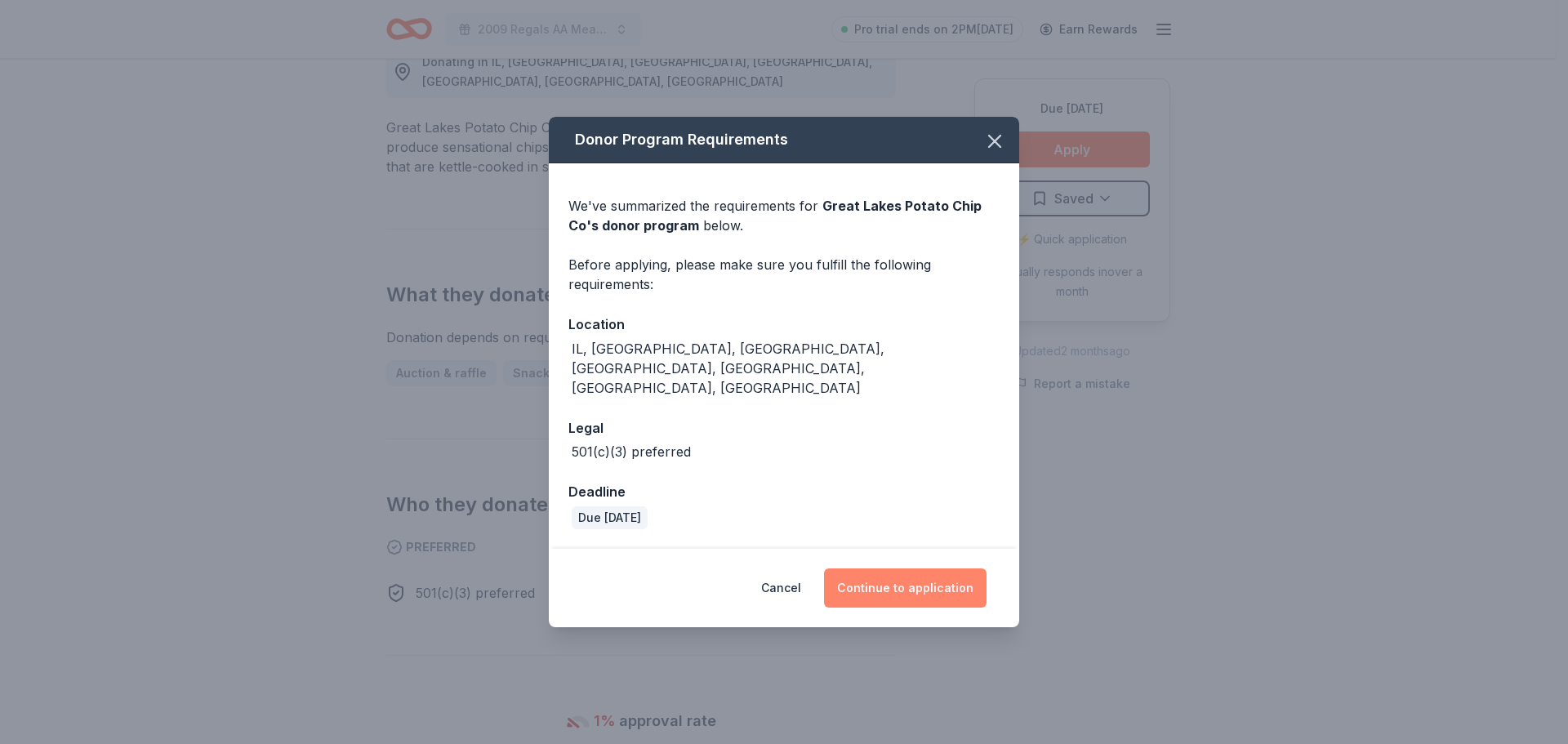
click at [886, 572] on button "Continue to application" at bounding box center [905, 588] width 163 height 39
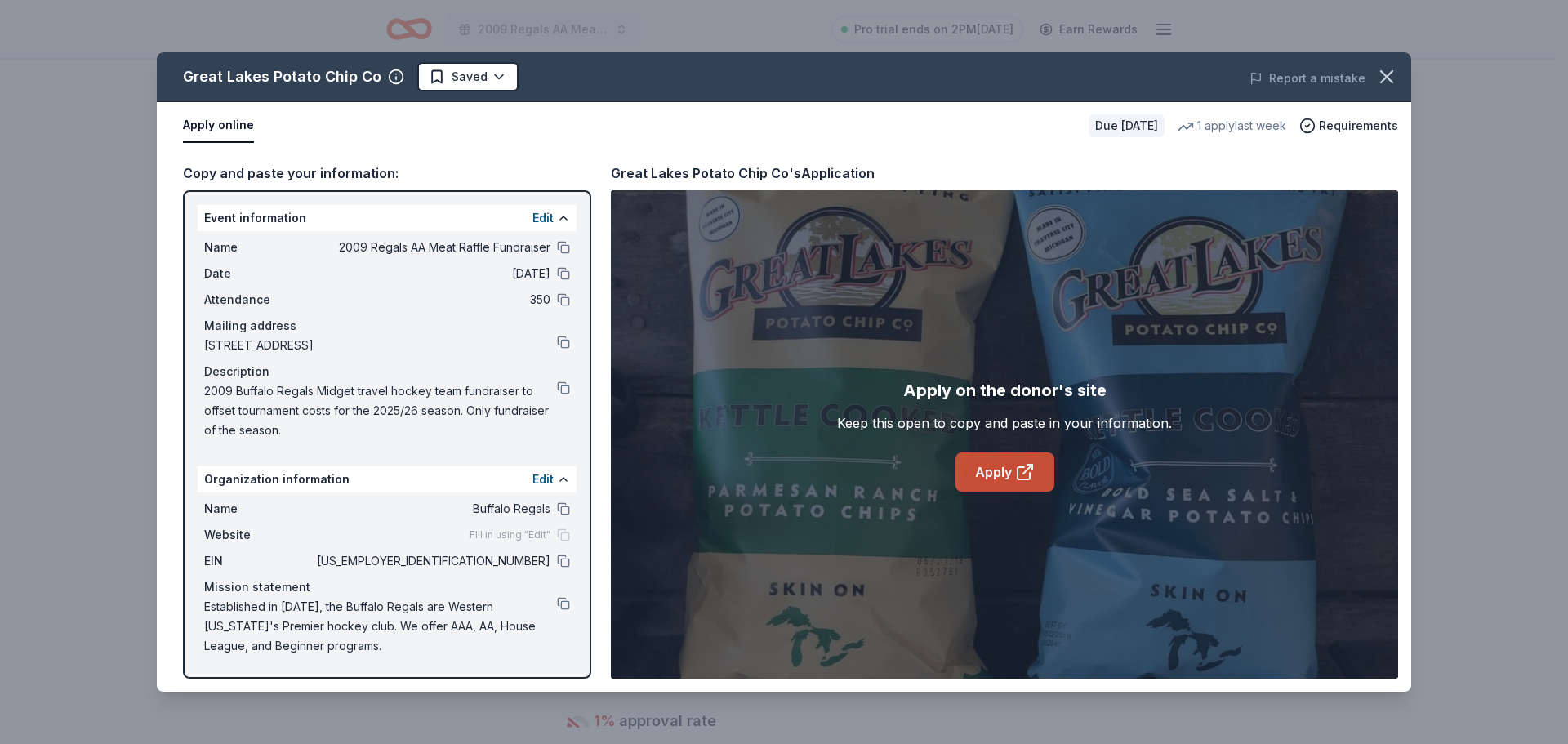
click at [1029, 476] on icon at bounding box center [1023, 472] width 12 height 12
click at [441, 79] on html "2009 Regals AA Meat Raffle Fundraiser Pro trial ends on 2PM, 8/27 Earn Rewards …" at bounding box center [784, 372] width 1568 height 744
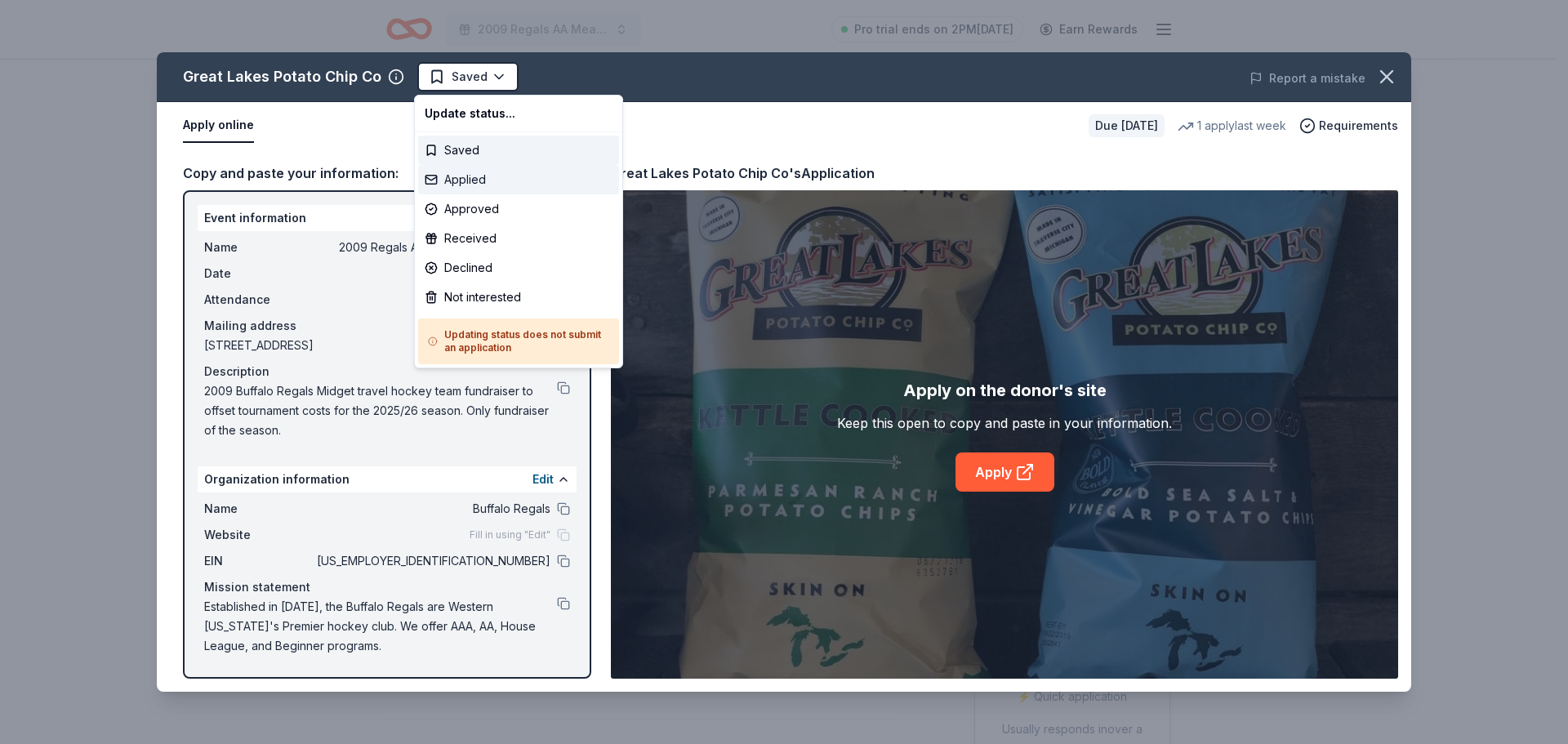
click at [458, 180] on div "Applied" at bounding box center [518, 180] width 201 height 29
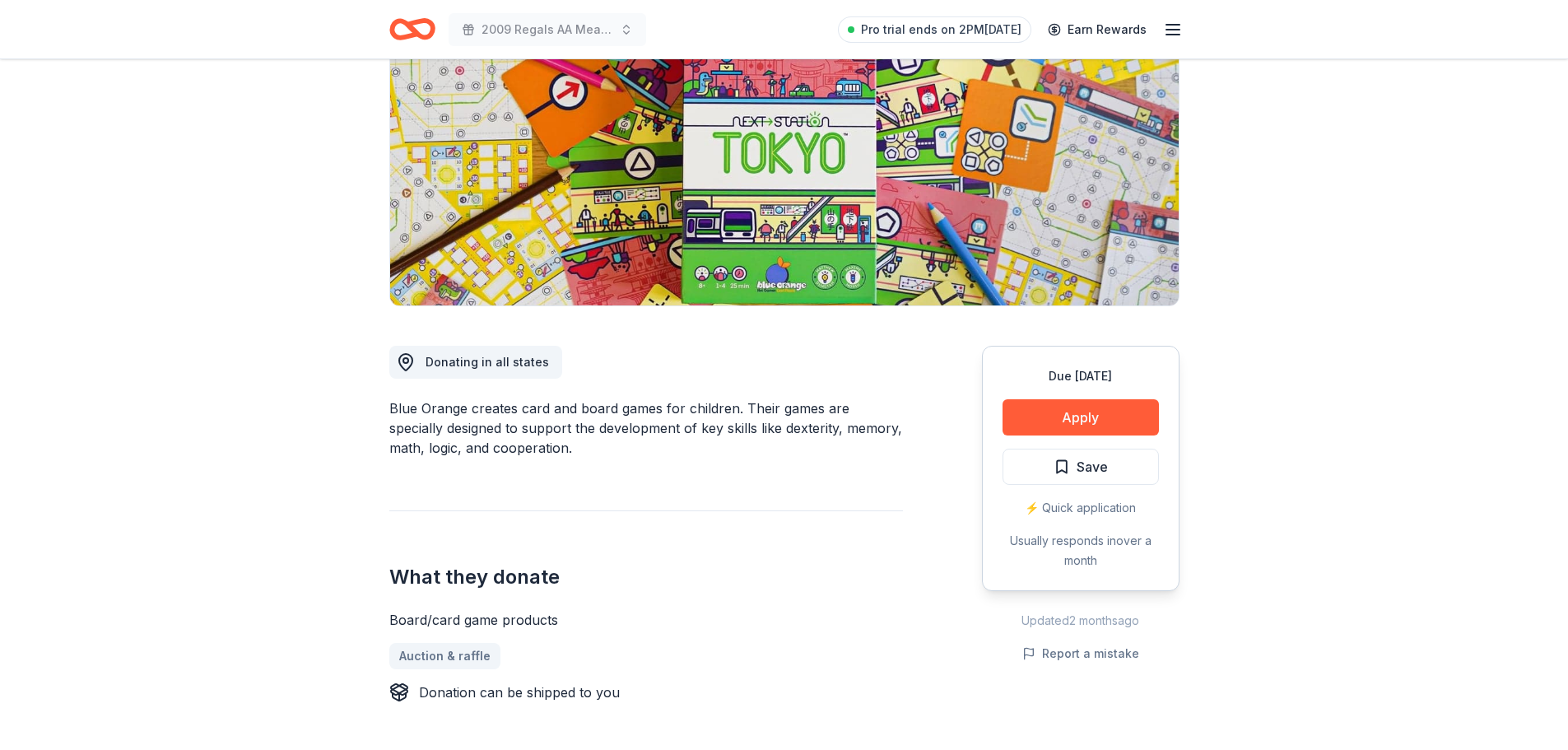
scroll to position [82, 0]
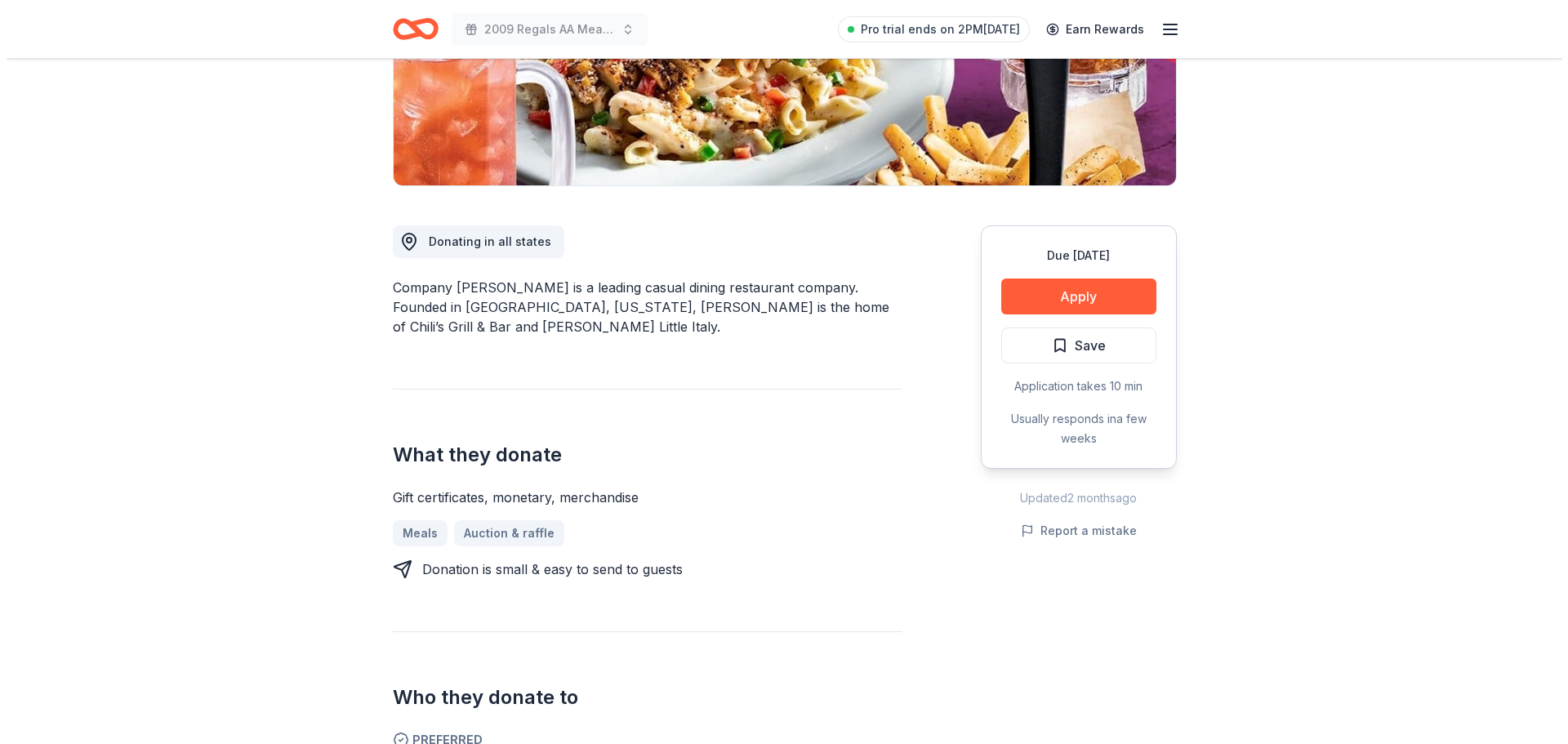
scroll to position [245, 0]
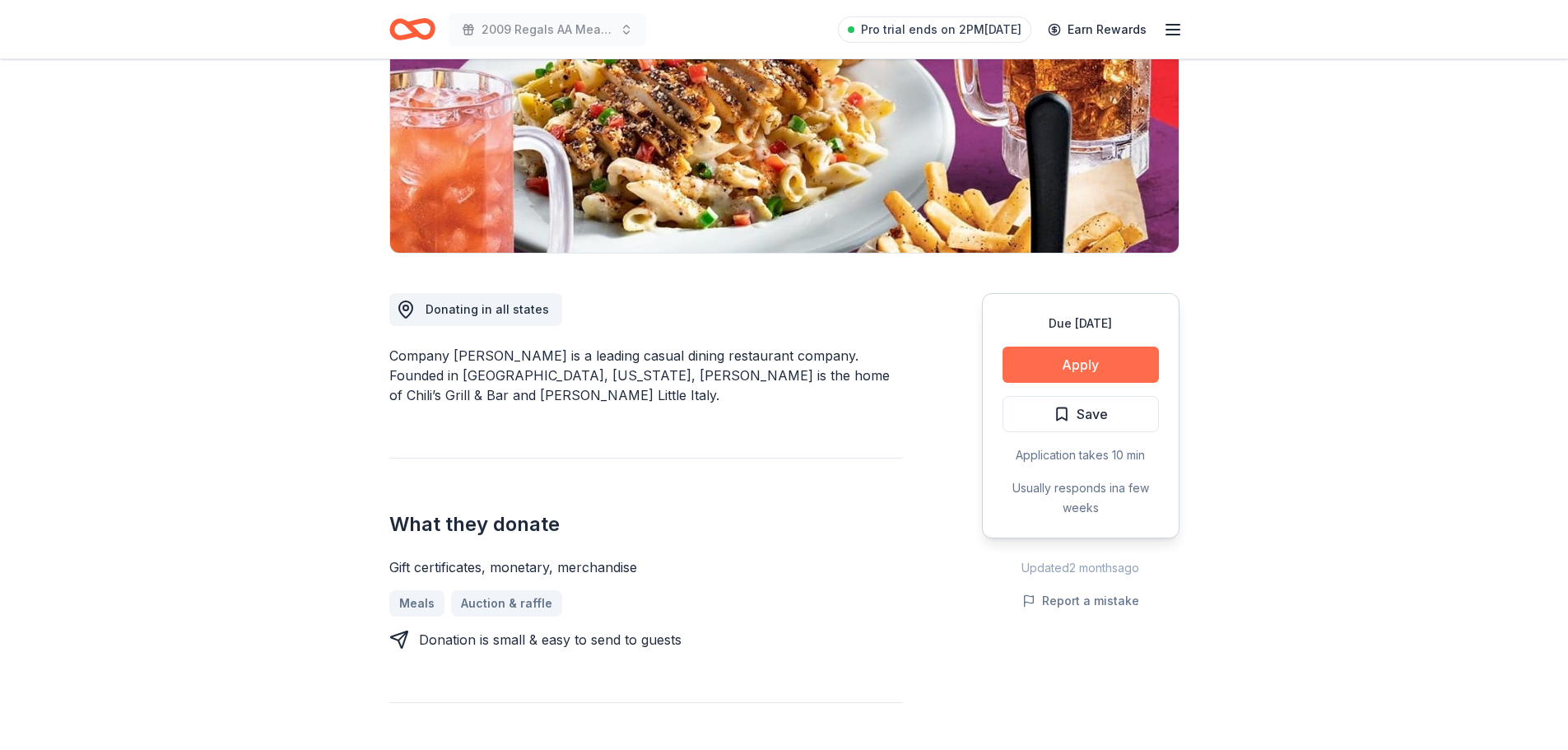
click at [1065, 366] on button "Apply" at bounding box center [1081, 364] width 157 height 36
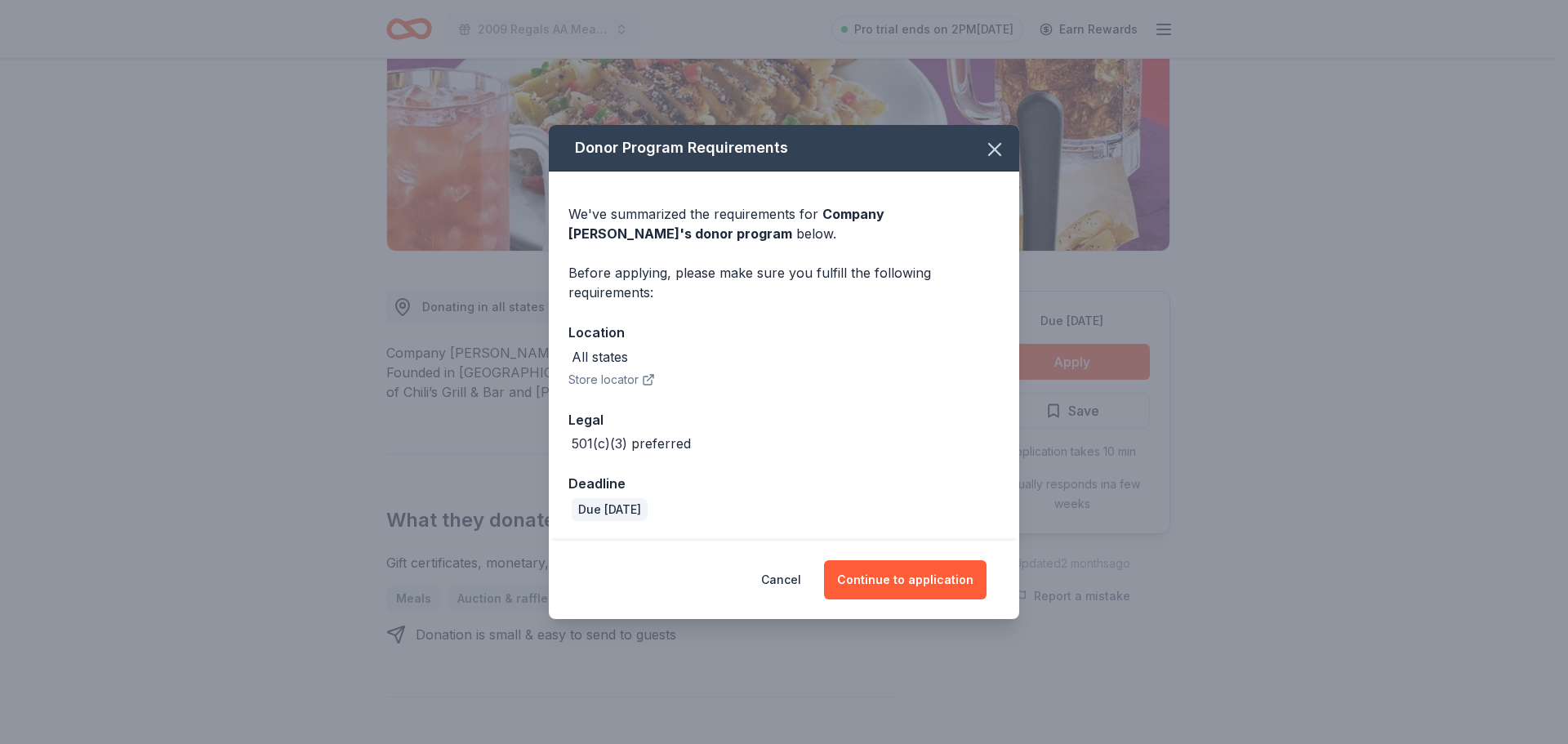
click at [593, 378] on button "Store locator" at bounding box center [612, 379] width 86 height 19
click at [906, 570] on button "Continue to application" at bounding box center [905, 580] width 163 height 39
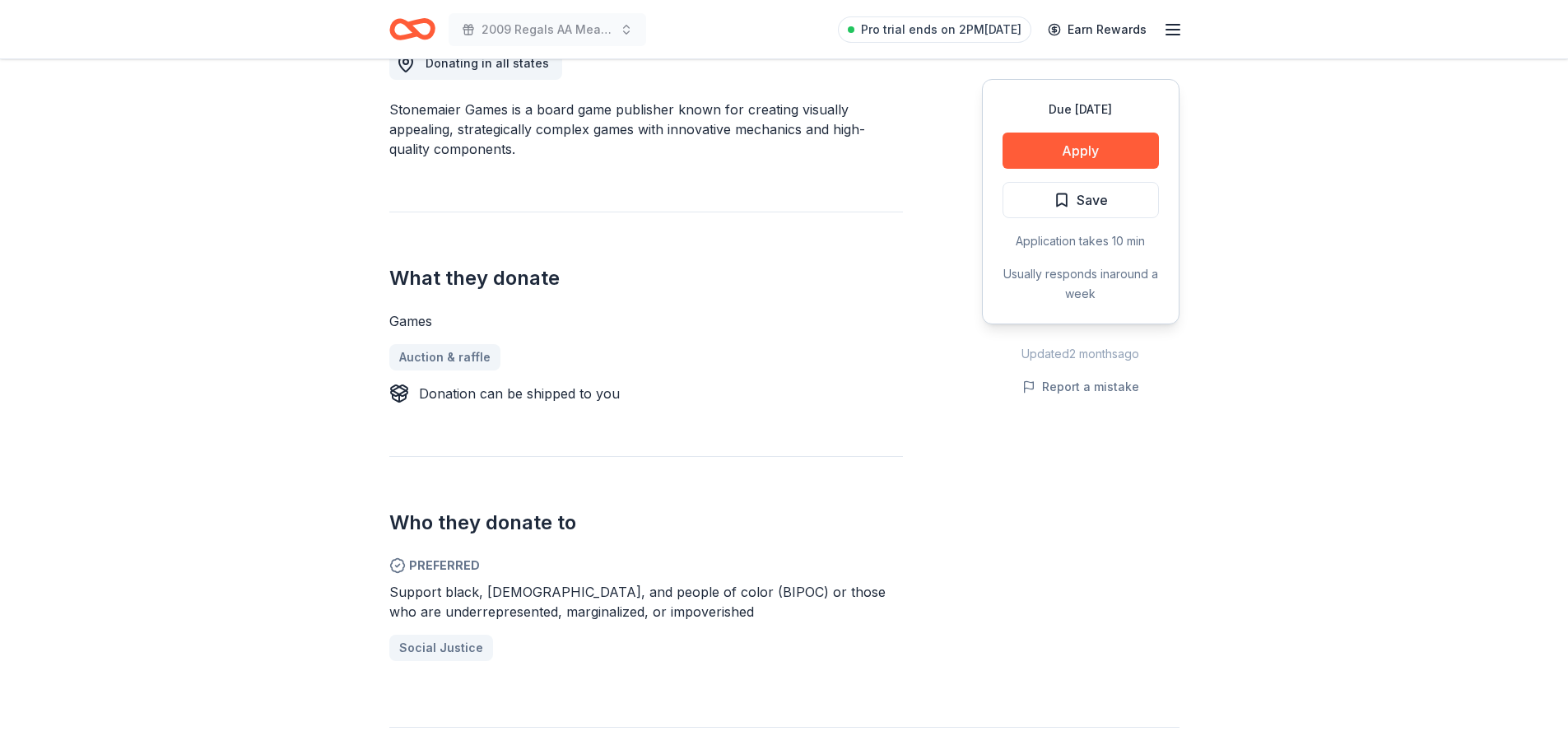
scroll to position [494, 0]
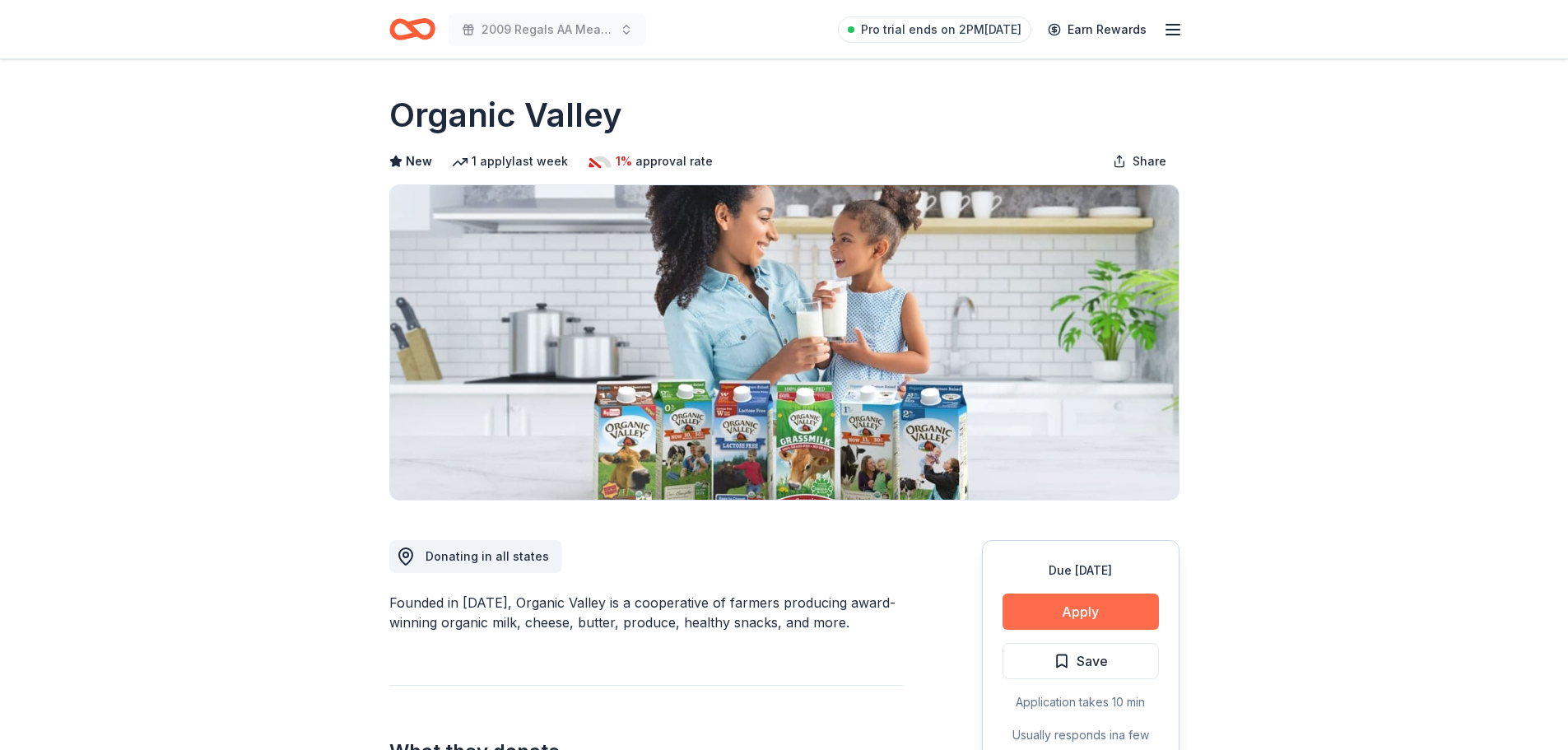
click at [1109, 600] on button "Apply" at bounding box center [1081, 611] width 157 height 36
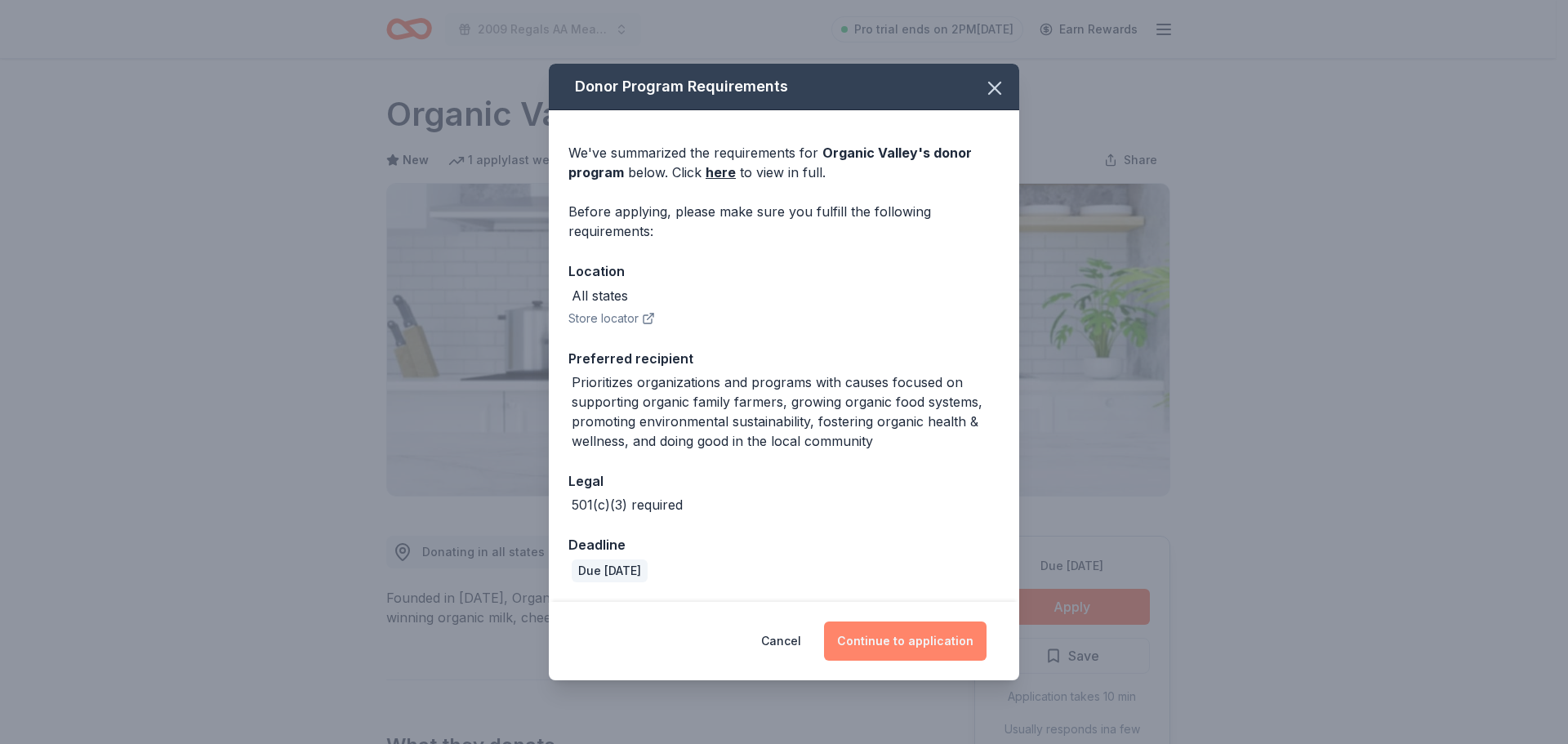
click at [922, 642] on button "Continue to application" at bounding box center [905, 640] width 163 height 39
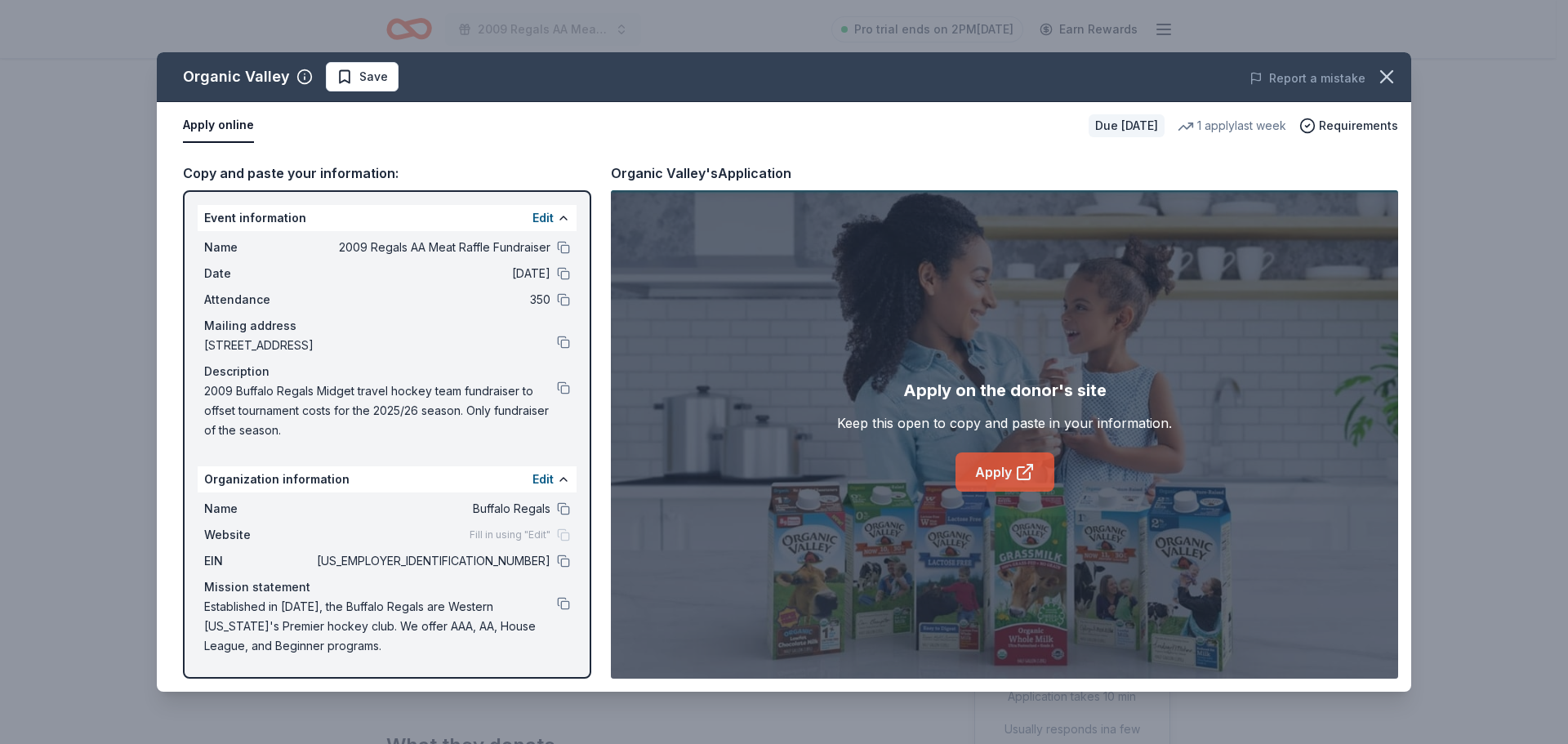
click at [1001, 479] on link "Apply" at bounding box center [1005, 471] width 99 height 39
click at [349, 90] on button "Save" at bounding box center [362, 77] width 73 height 29
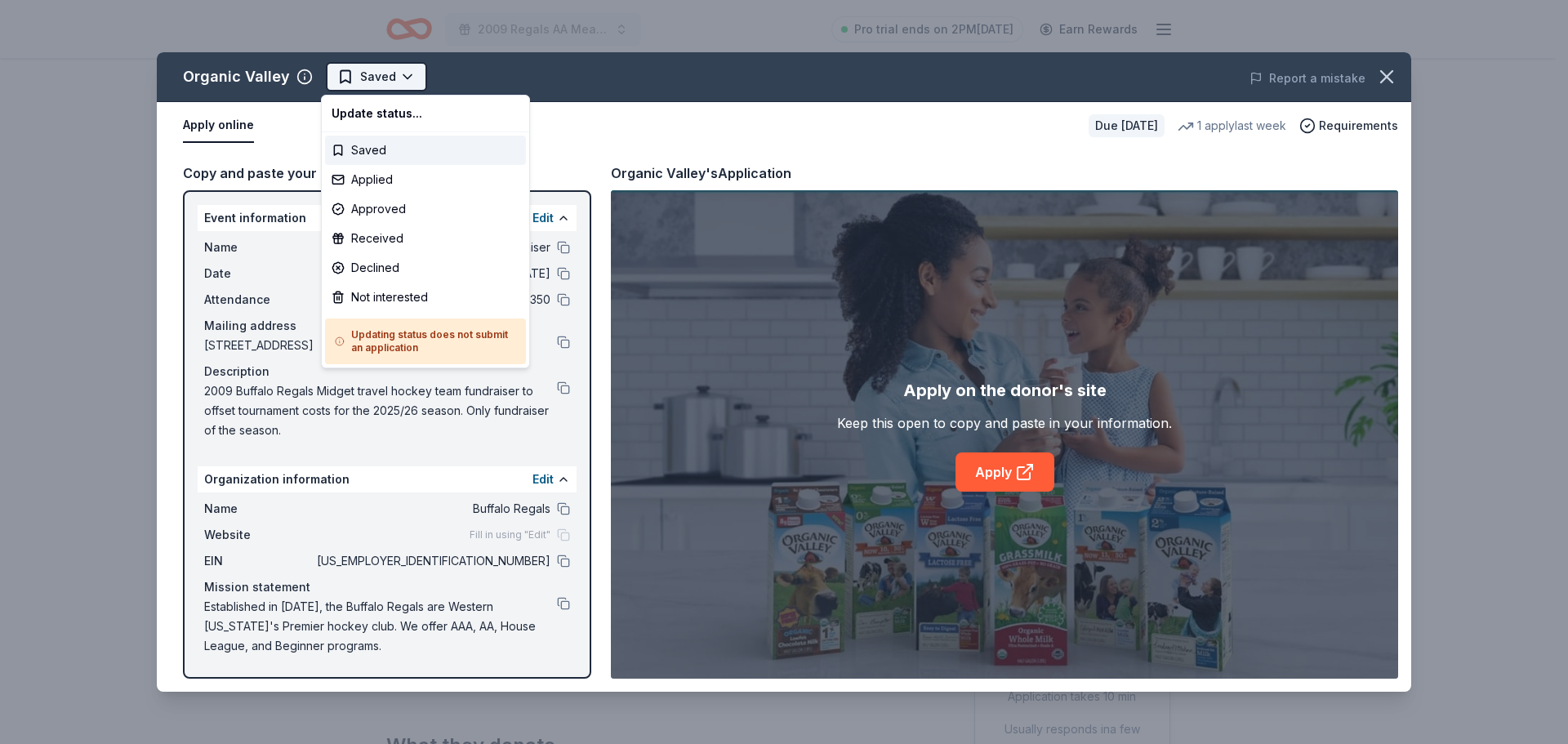
click at [374, 78] on html "2009 Regals AA Meat Raffle Fundraiser Pro trial ends on 2PM, 8/27 Earn Rewards …" at bounding box center [784, 372] width 1568 height 744
click at [375, 180] on div "Applied" at bounding box center [425, 180] width 201 height 29
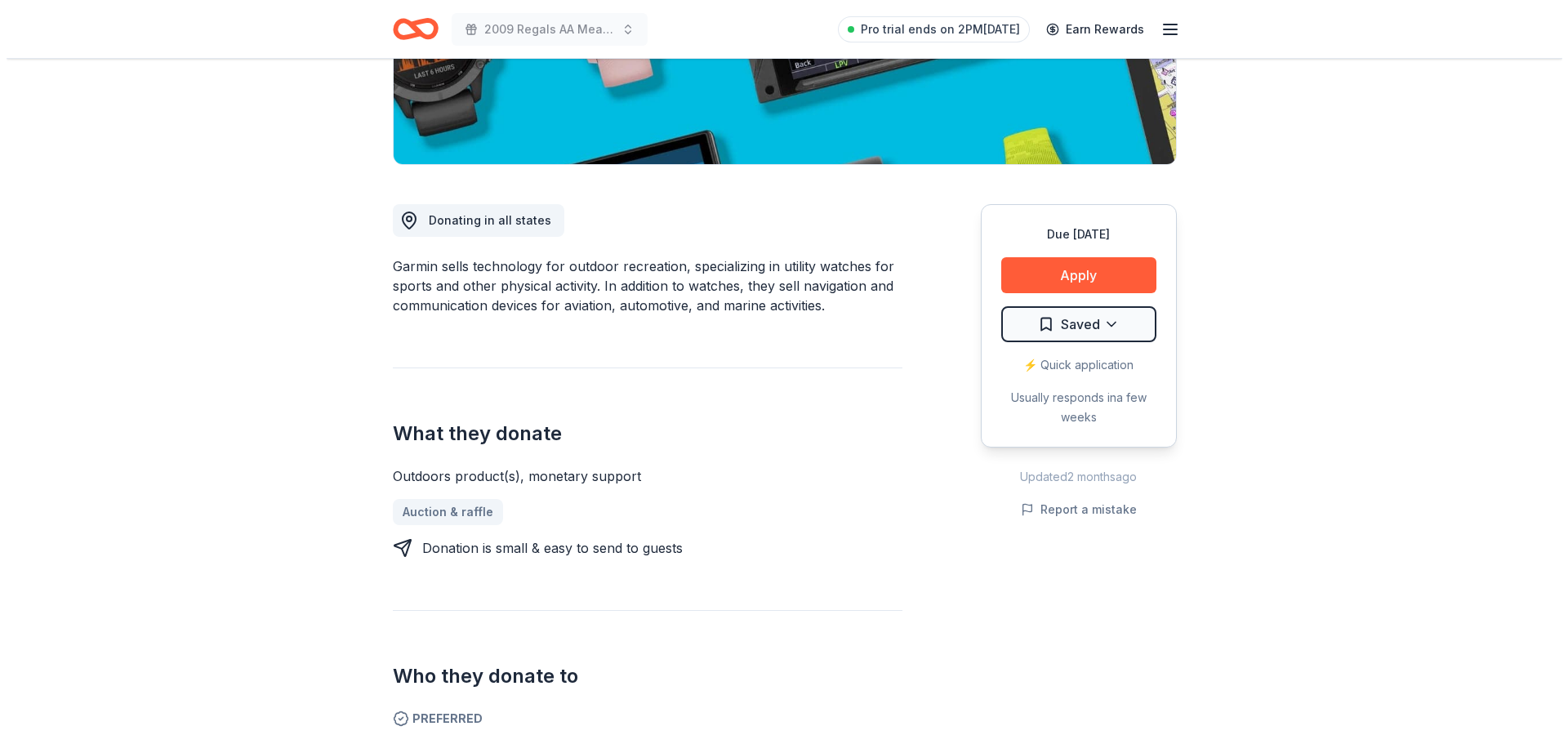
scroll to position [327, 0]
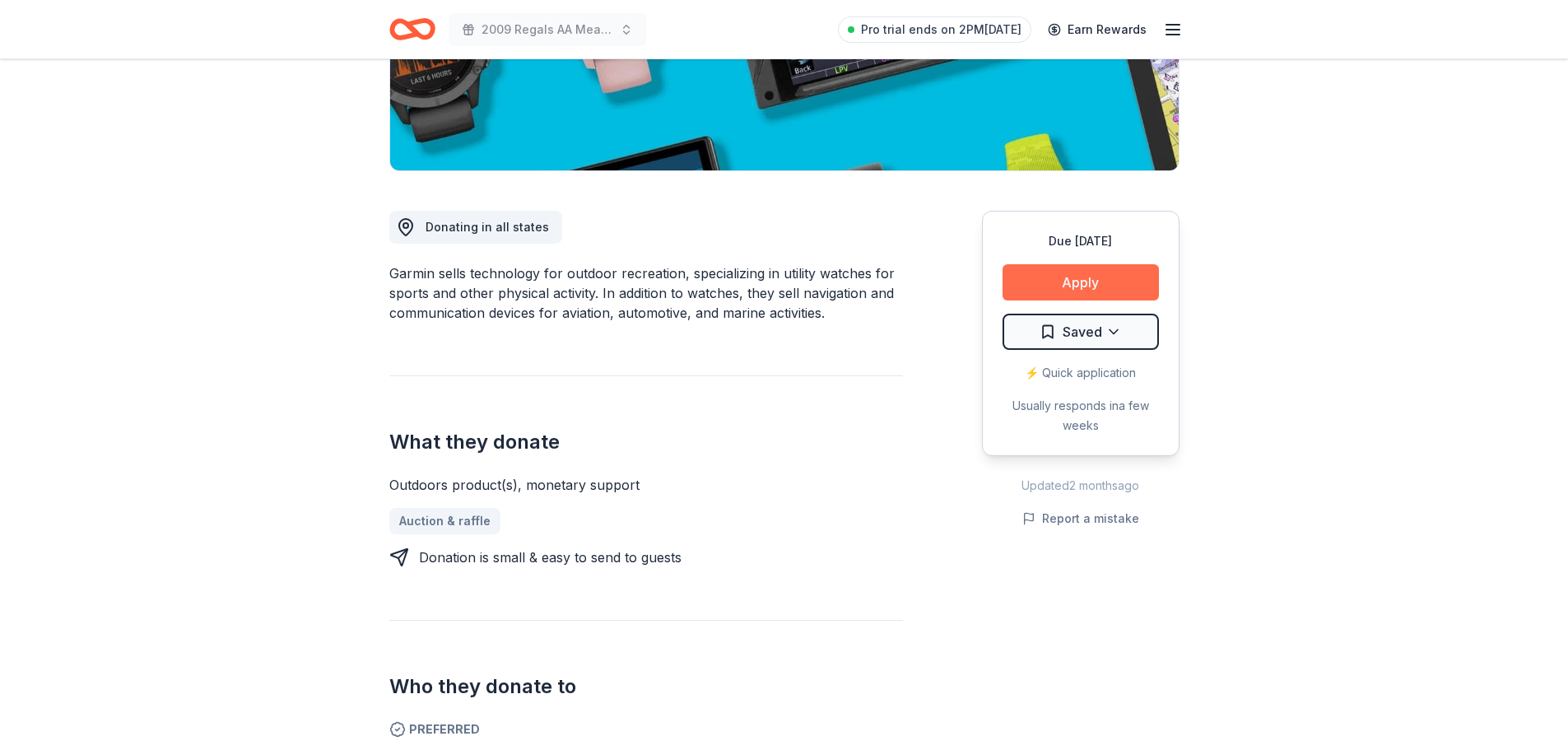
click at [1122, 288] on button "Apply" at bounding box center [1081, 281] width 157 height 36
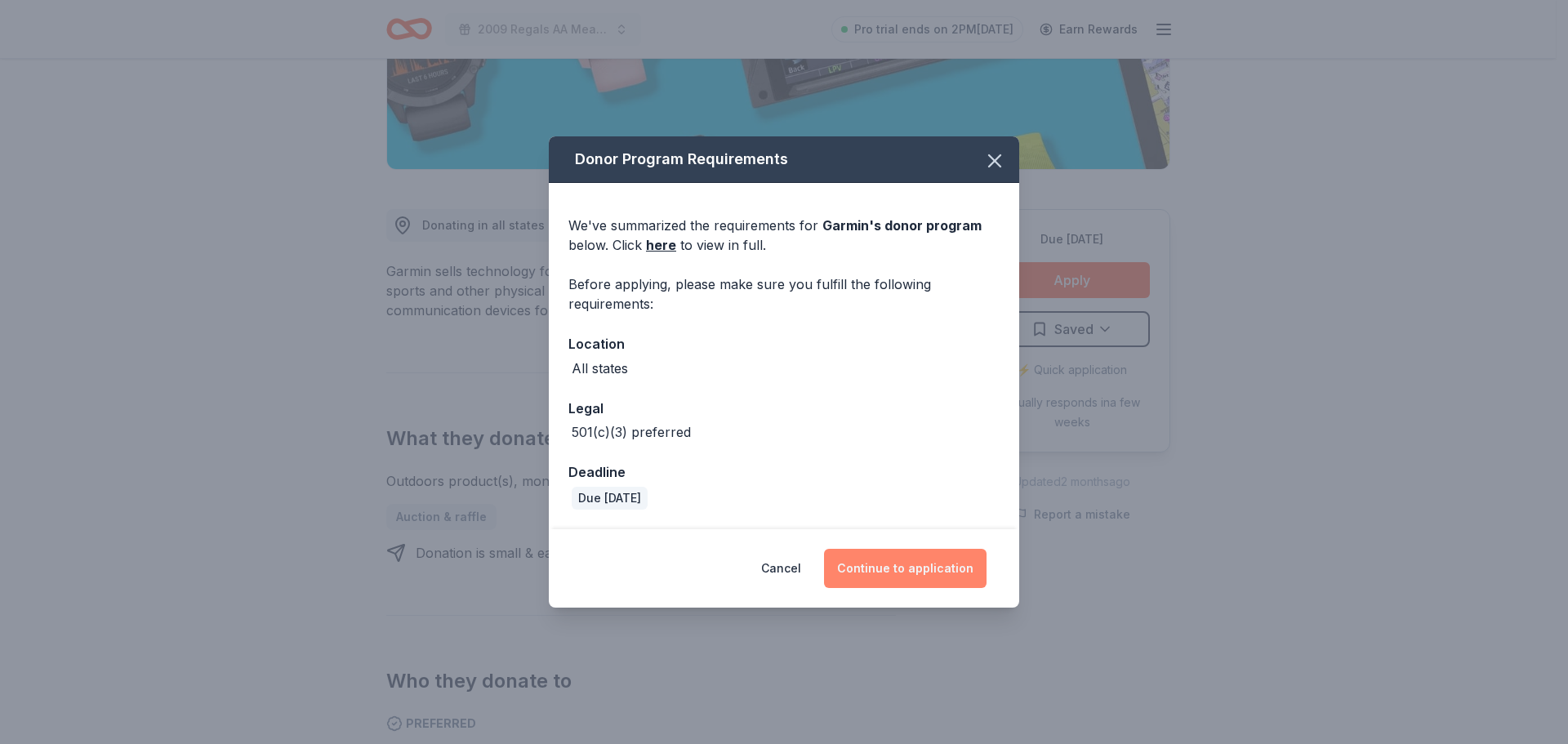
click at [889, 557] on button "Continue to application" at bounding box center [905, 568] width 163 height 39
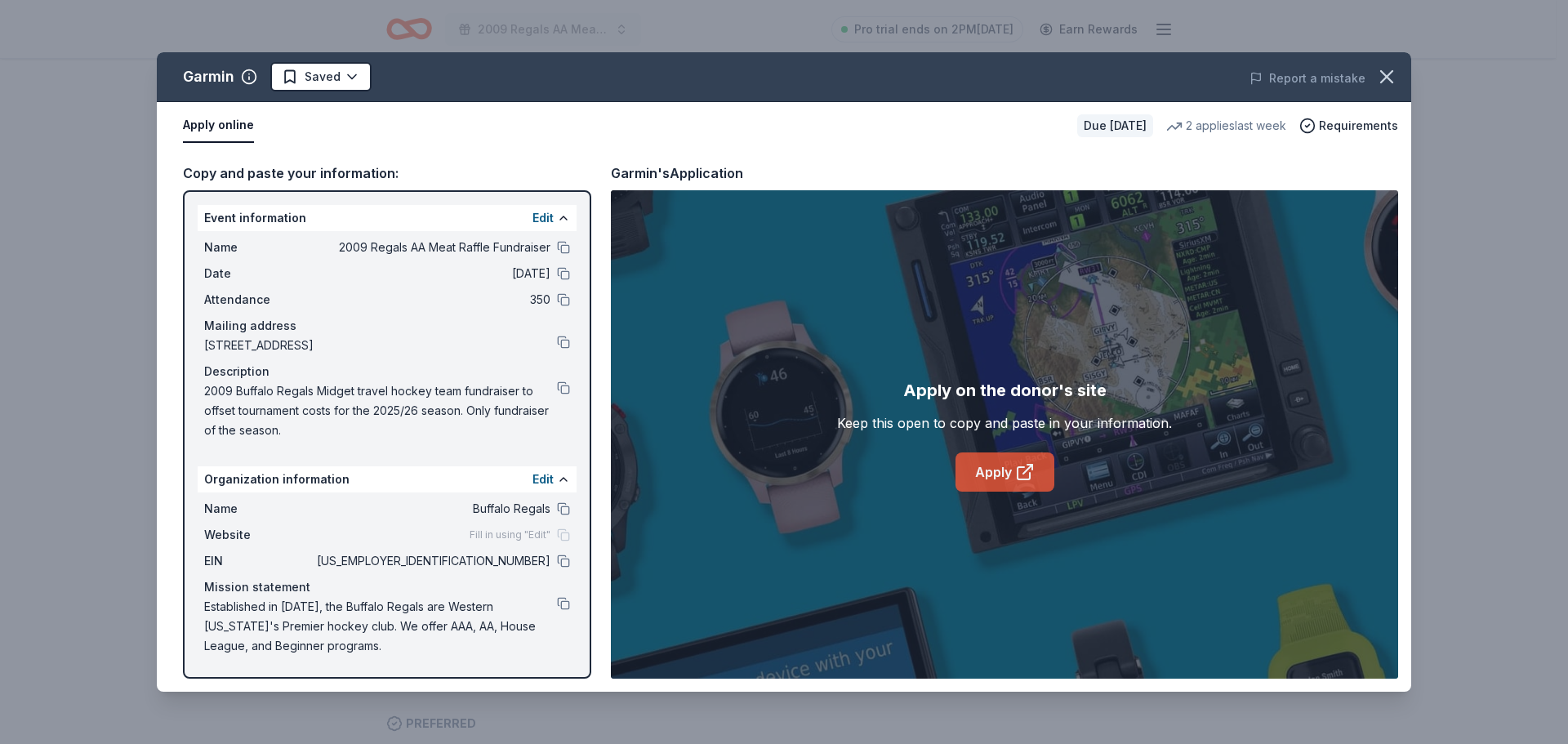
click at [979, 459] on link "Apply" at bounding box center [1005, 471] width 99 height 39
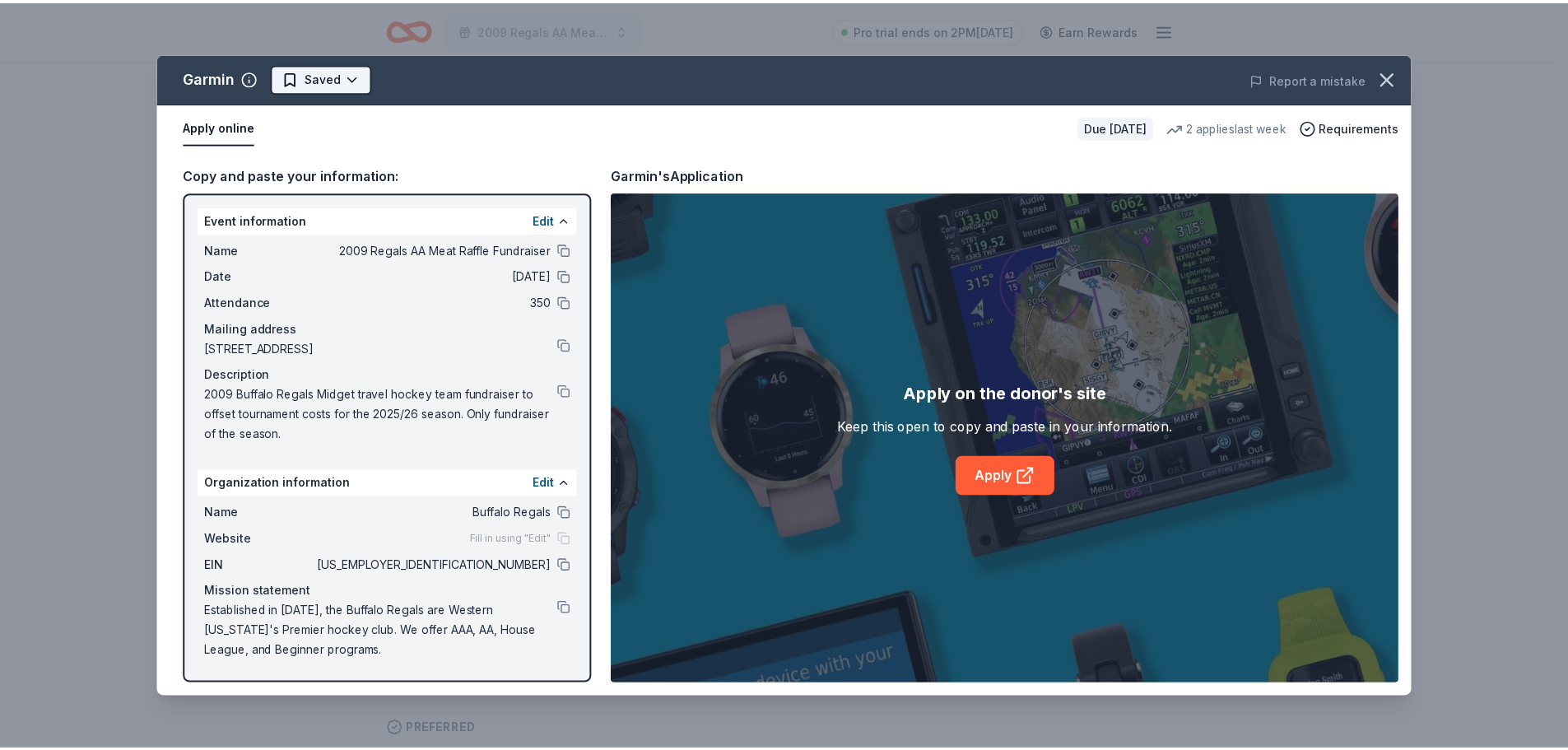
scroll to position [0, 0]
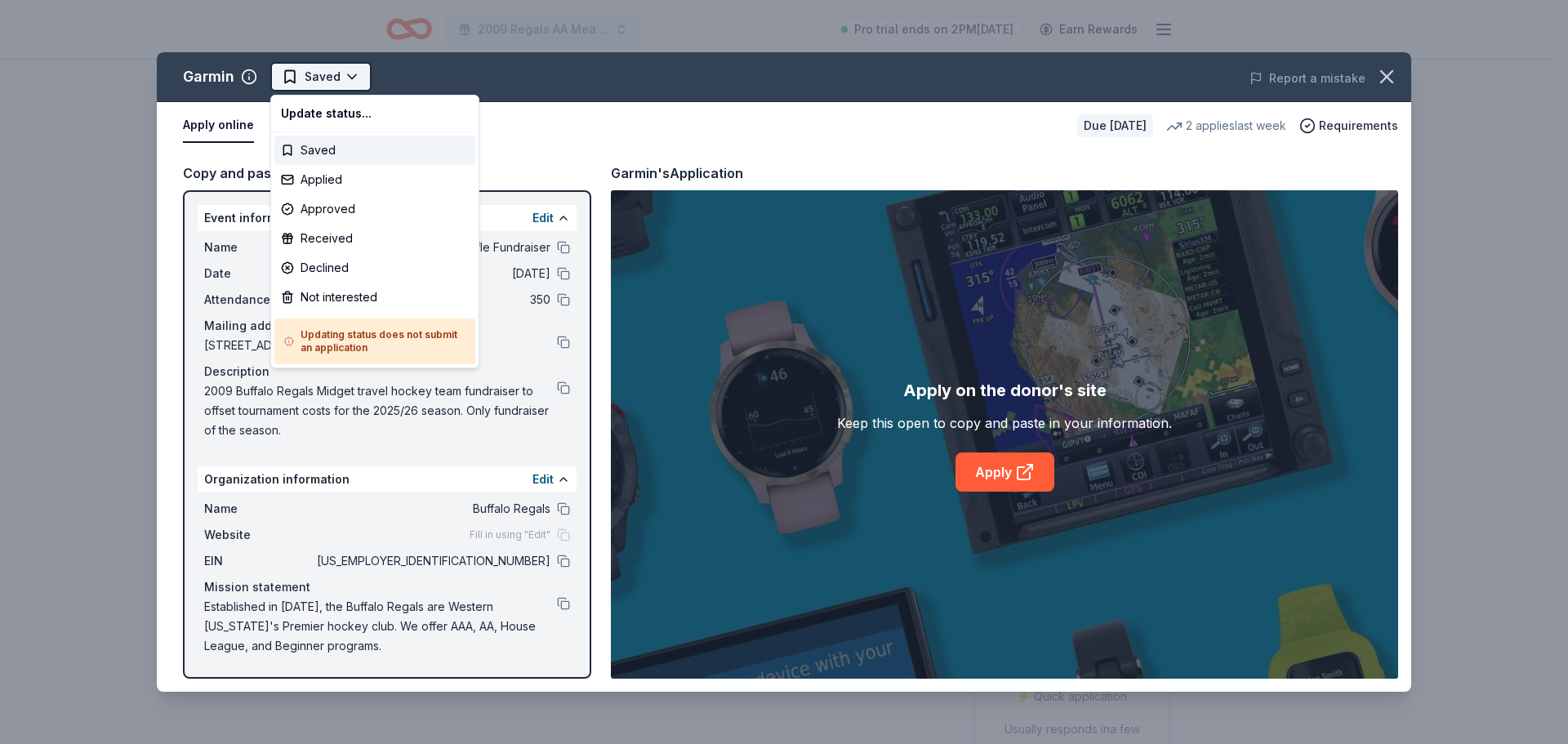
click at [356, 77] on html "2009 Regals AA Meat Raffle Fundraiser Pro trial ends on 2PM[DATE] Earn Rewards …" at bounding box center [784, 372] width 1568 height 744
click at [370, 295] on div "Not interested" at bounding box center [375, 298] width 201 height 29
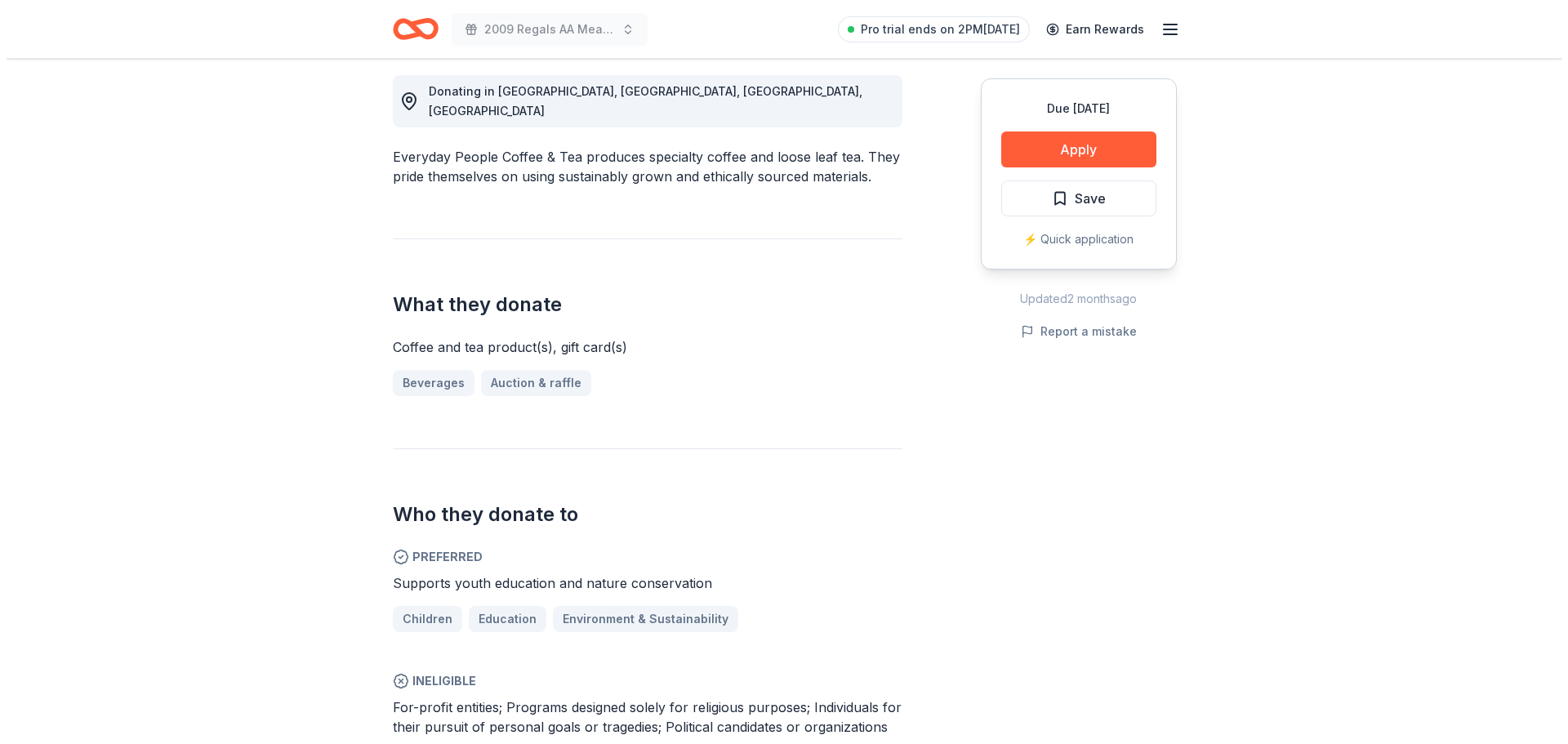
scroll to position [490, 0]
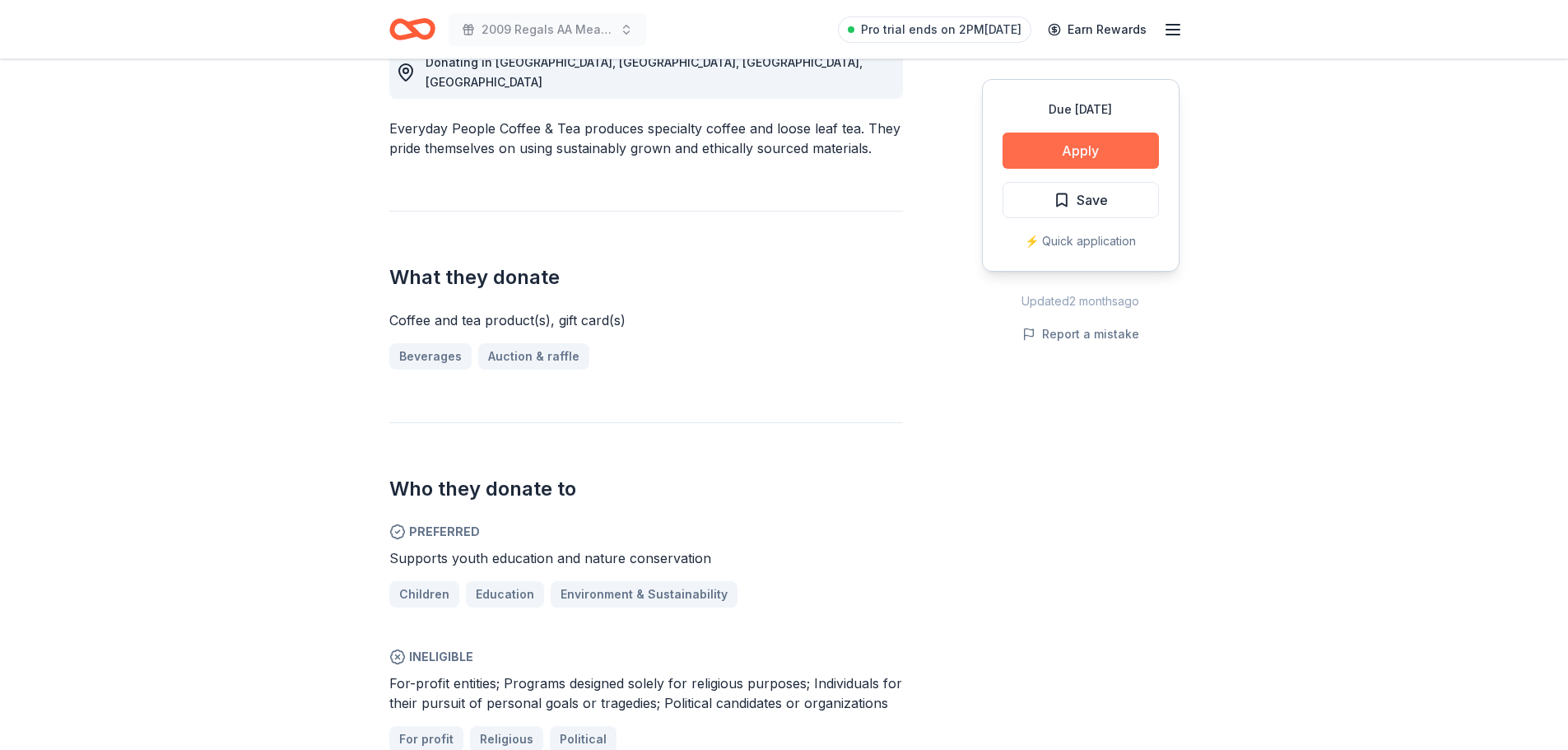
click at [1106, 155] on button "Apply" at bounding box center [1081, 150] width 157 height 36
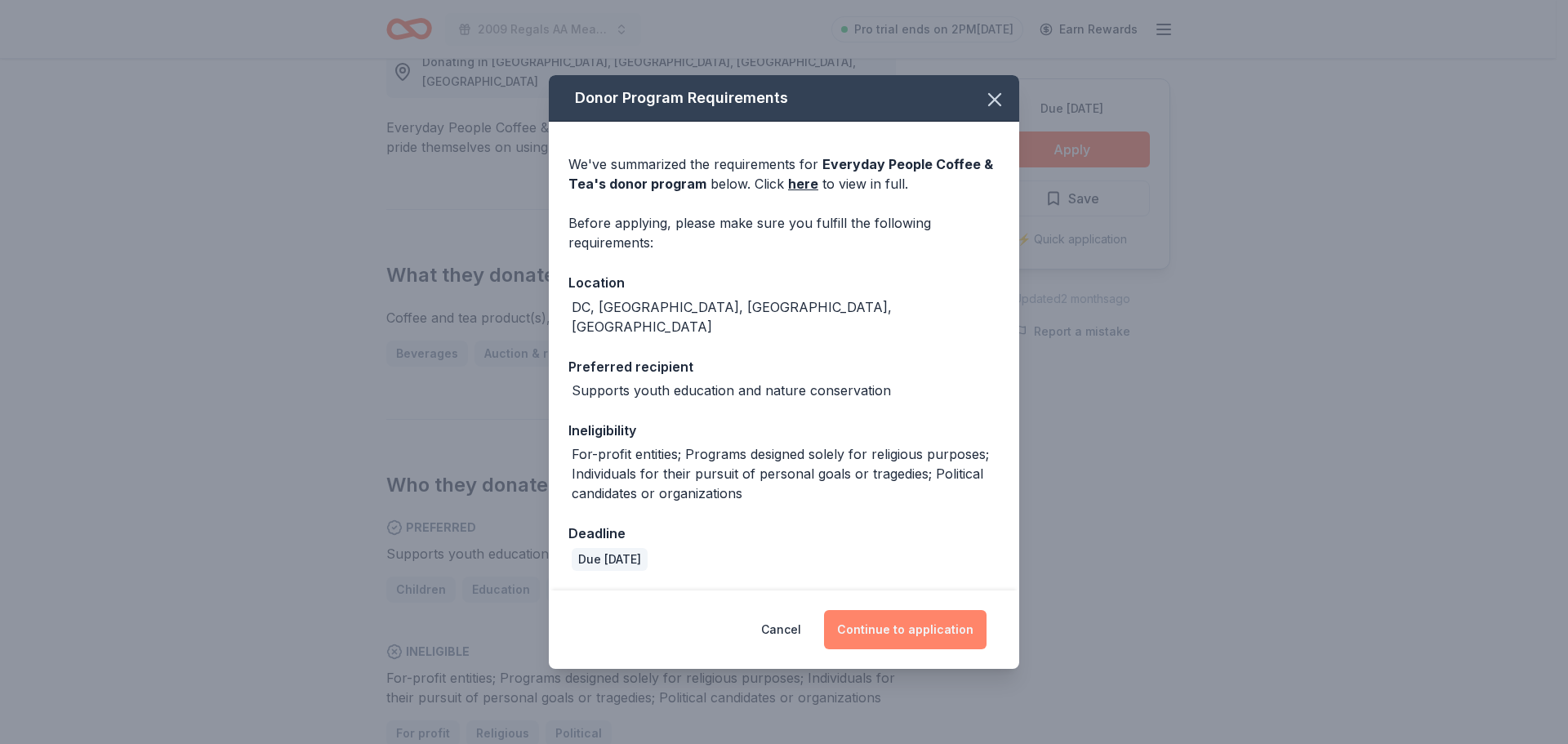
click at [873, 622] on button "Continue to application" at bounding box center [905, 629] width 163 height 39
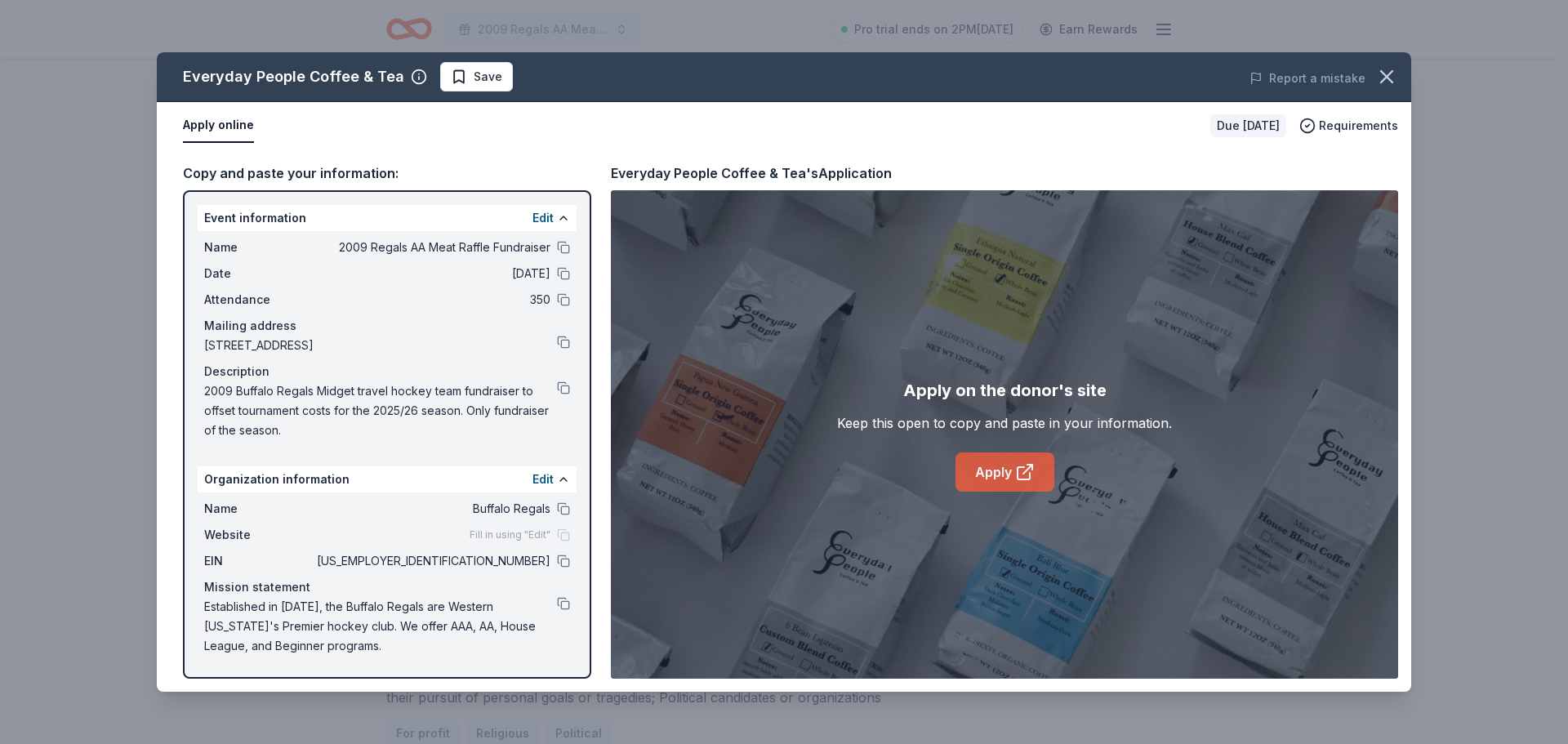
click at [1024, 474] on icon at bounding box center [1028, 469] width 9 height 9
click at [491, 79] on span "Save" at bounding box center [488, 76] width 28 height 19
click at [473, 78] on html "2009 Regals AA Meat Raffle Fundraiser Pro trial ends on 2PM[DATE] Earn Rewards …" at bounding box center [784, 372] width 1568 height 744
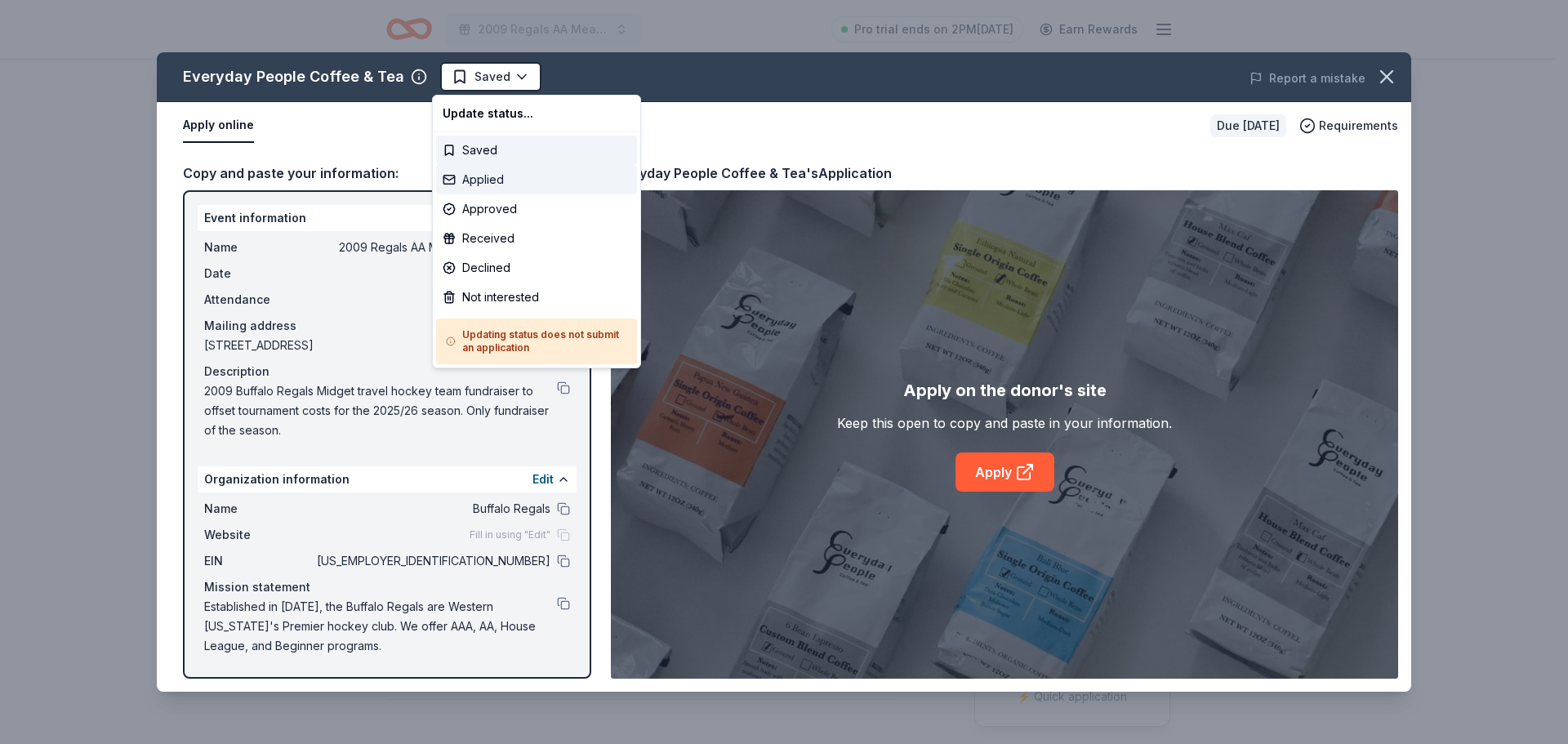
click at [484, 175] on div "Applied" at bounding box center [536, 180] width 201 height 29
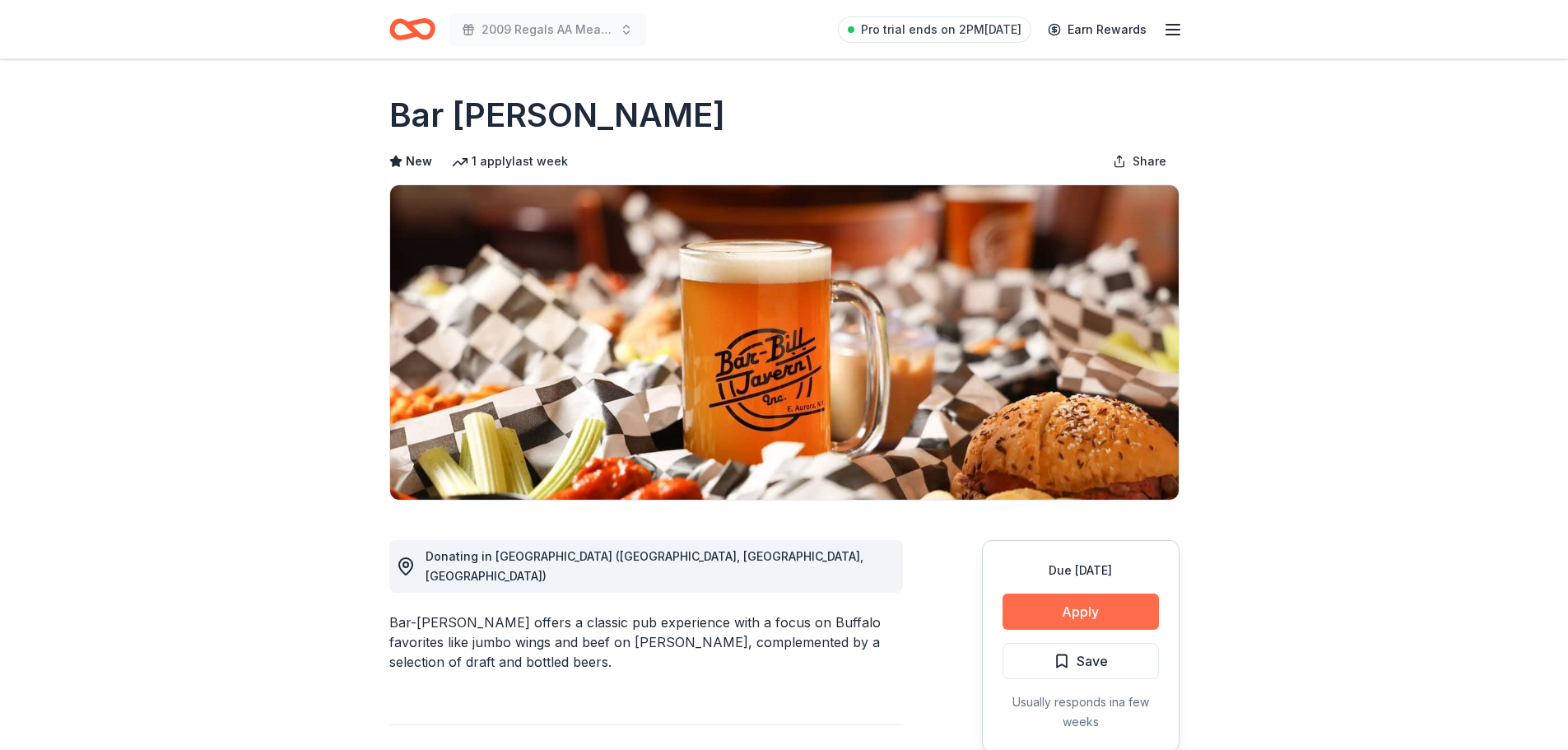
click at [1090, 614] on button "Apply" at bounding box center [1081, 611] width 157 height 36
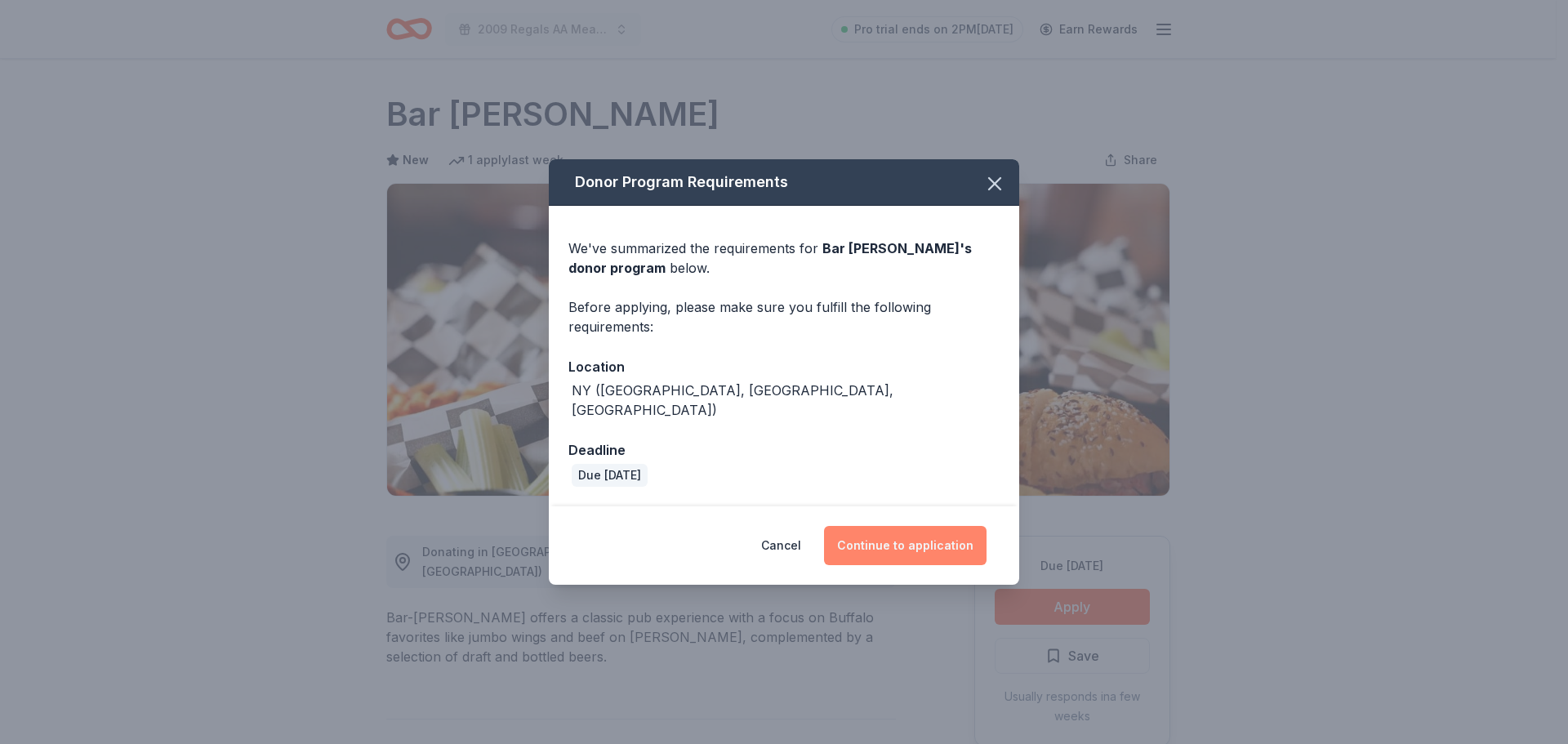
click at [931, 541] on button "Continue to application" at bounding box center [905, 545] width 163 height 39
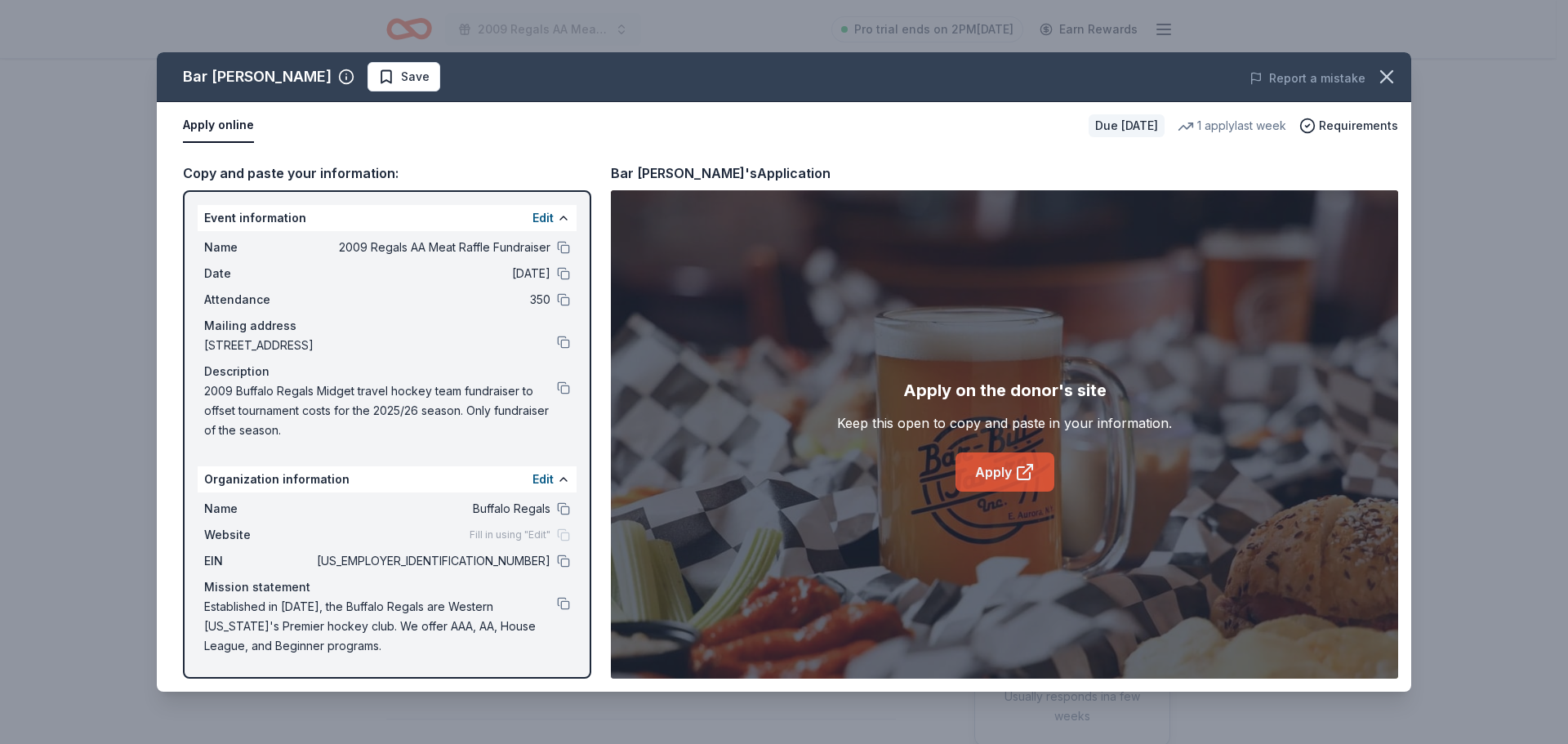
click at [1001, 467] on link "Apply" at bounding box center [1005, 471] width 99 height 39
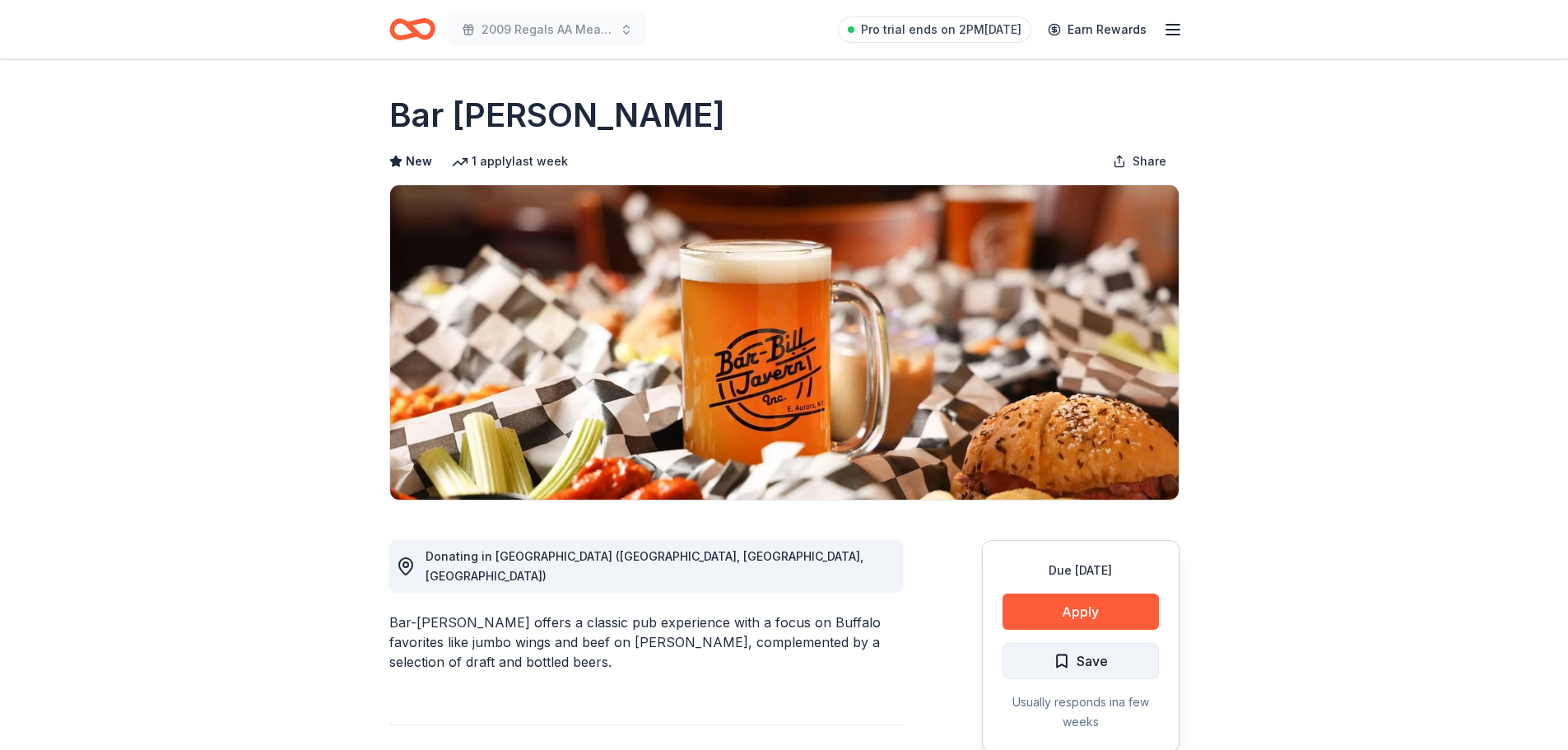
click at [1070, 666] on span "Save" at bounding box center [1081, 660] width 55 height 21
click at [1069, 666] on html "2009 Regals AA Meat Raffle Fundraiser Pro trial ends on 2PM, 8/27 Earn Rewards …" at bounding box center [784, 375] width 1568 height 750
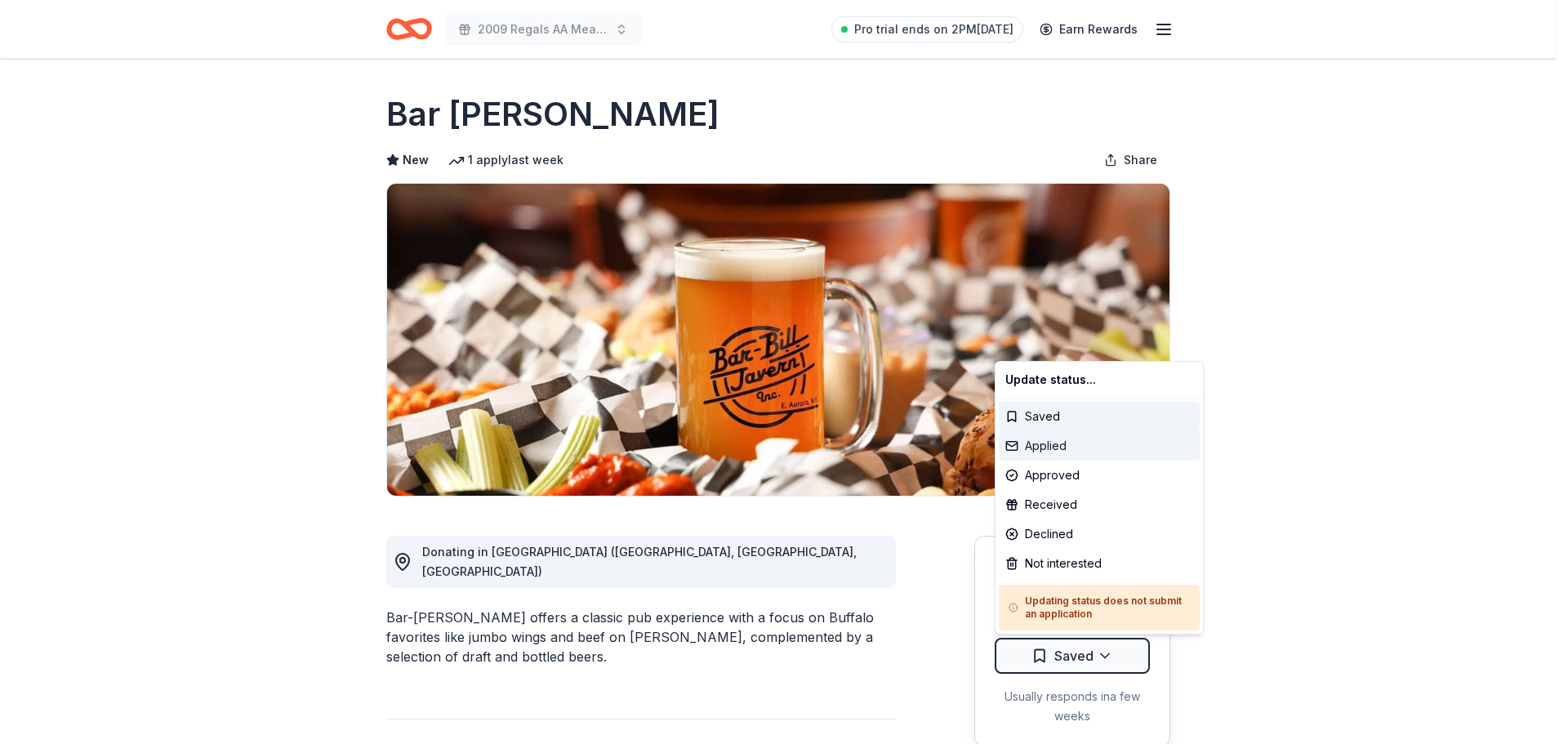
click at [1040, 445] on div "Applied" at bounding box center [1099, 445] width 201 height 29
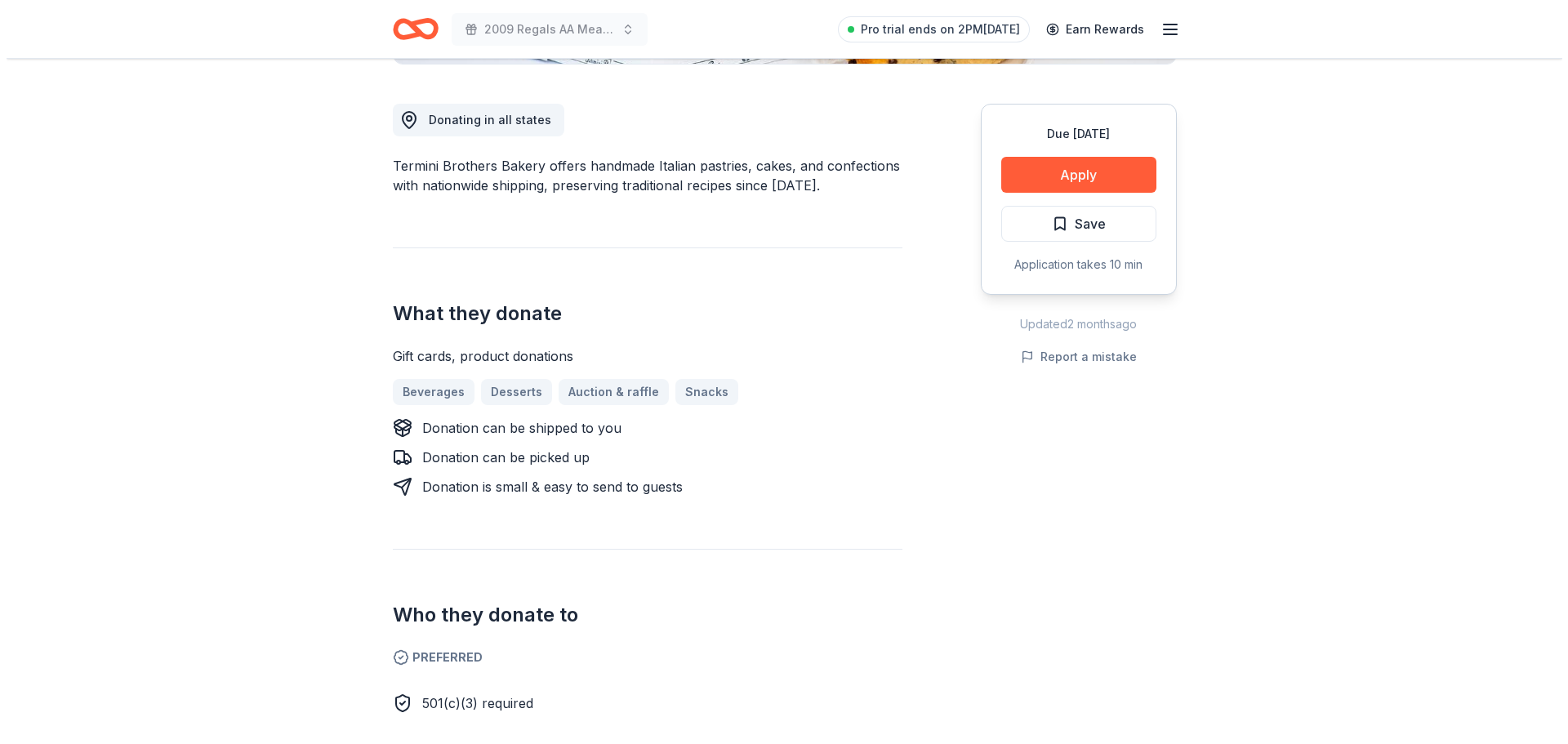
scroll to position [408, 0]
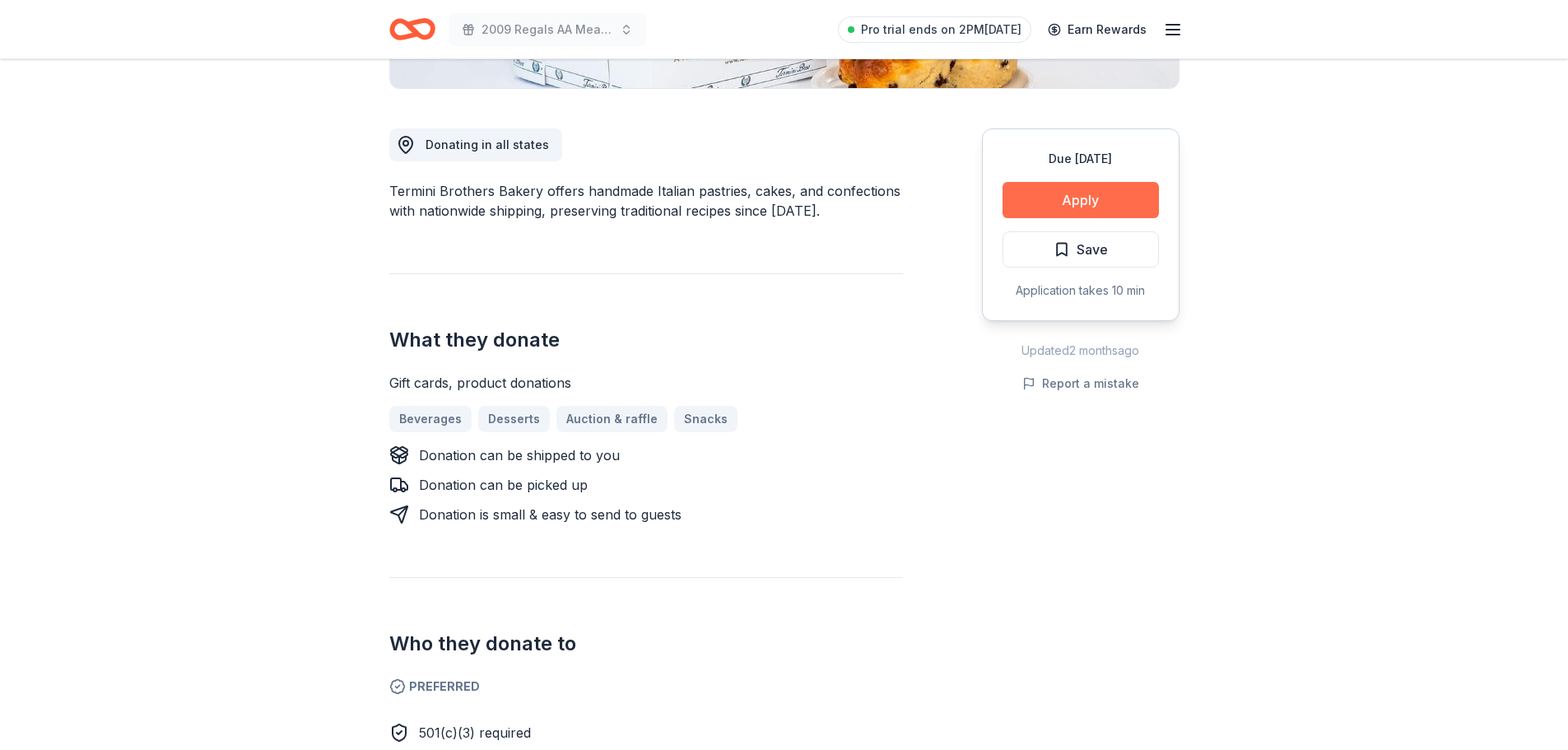
click at [1060, 199] on button "Apply" at bounding box center [1081, 199] width 157 height 36
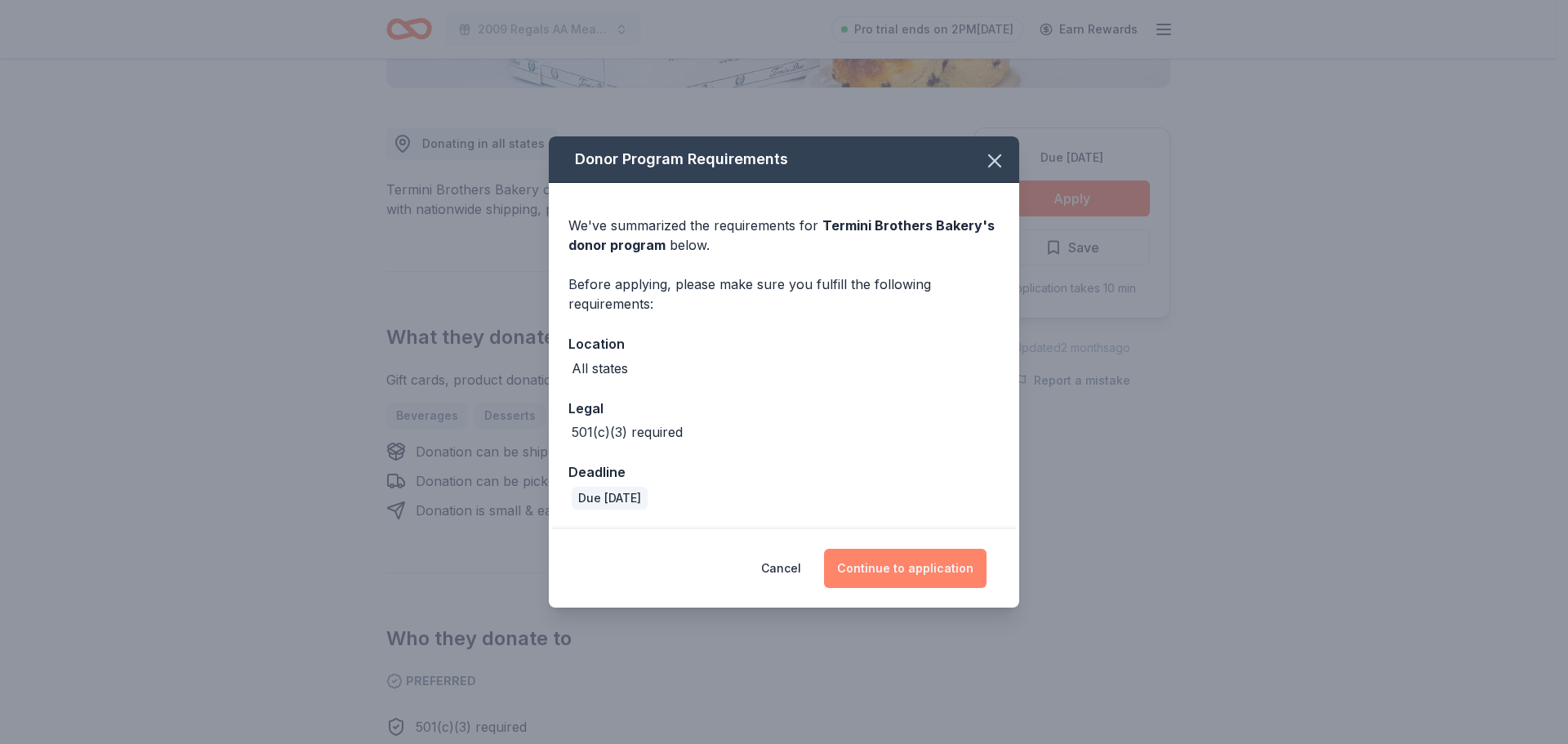
click at [927, 558] on button "Continue to application" at bounding box center [905, 568] width 163 height 39
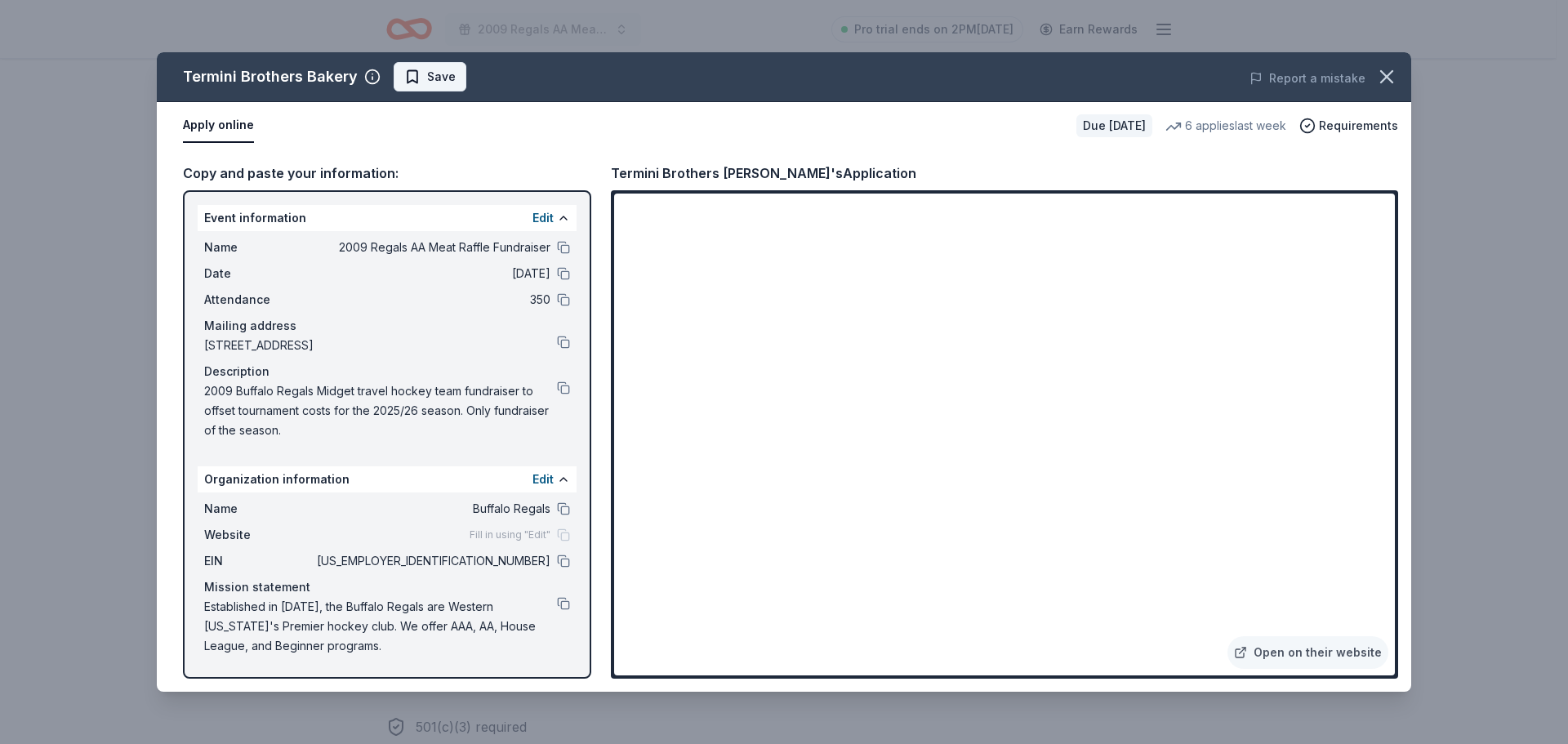
click at [420, 79] on span "Save" at bounding box center [430, 76] width 51 height 19
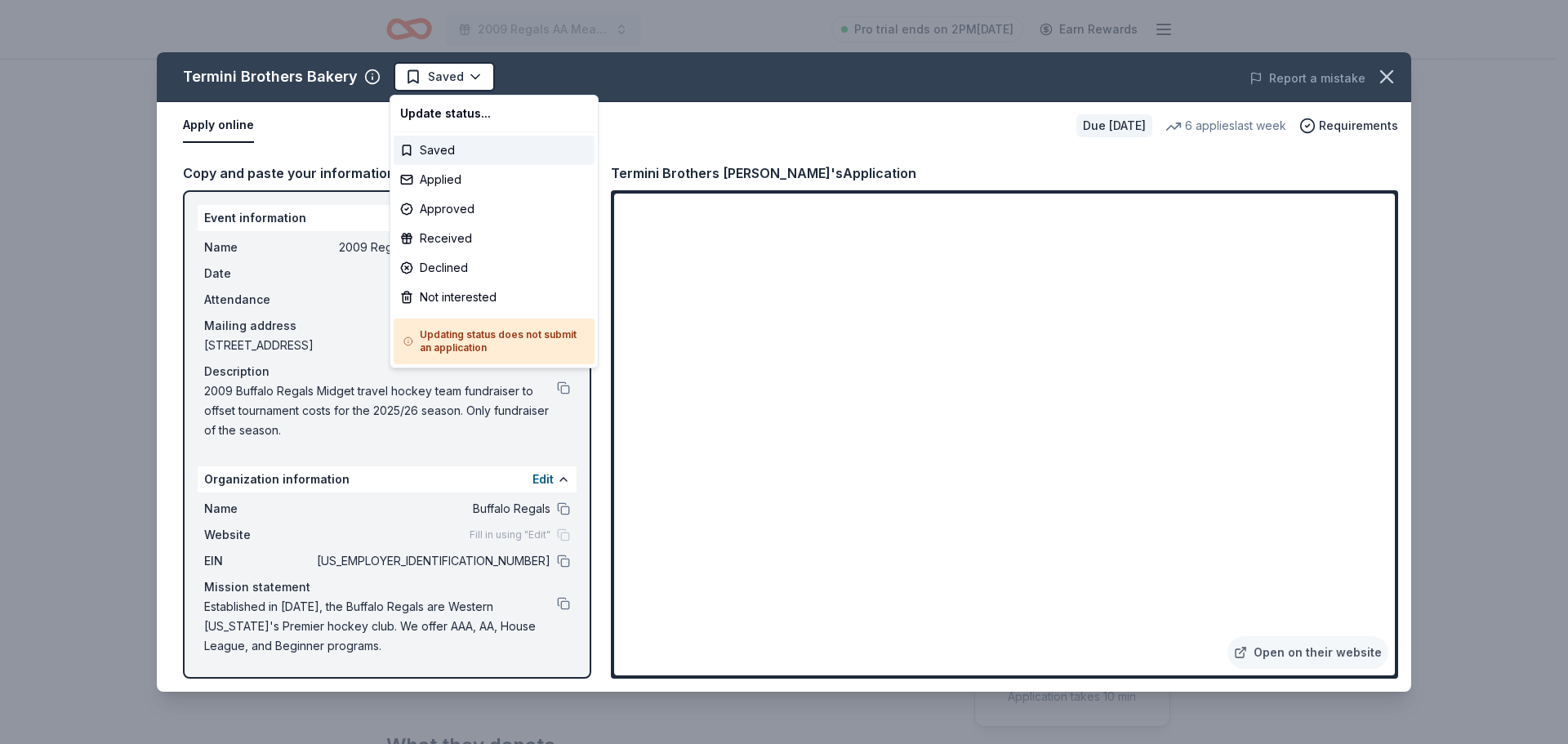
scroll to position [0, 0]
click at [420, 79] on html "2009 Regals AA Meat Raffle Fundraiser Pro trial ends on 2PM[DATE] Earn Rewards …" at bounding box center [784, 372] width 1568 height 744
click at [434, 174] on div "Applied" at bounding box center [493, 180] width 201 height 29
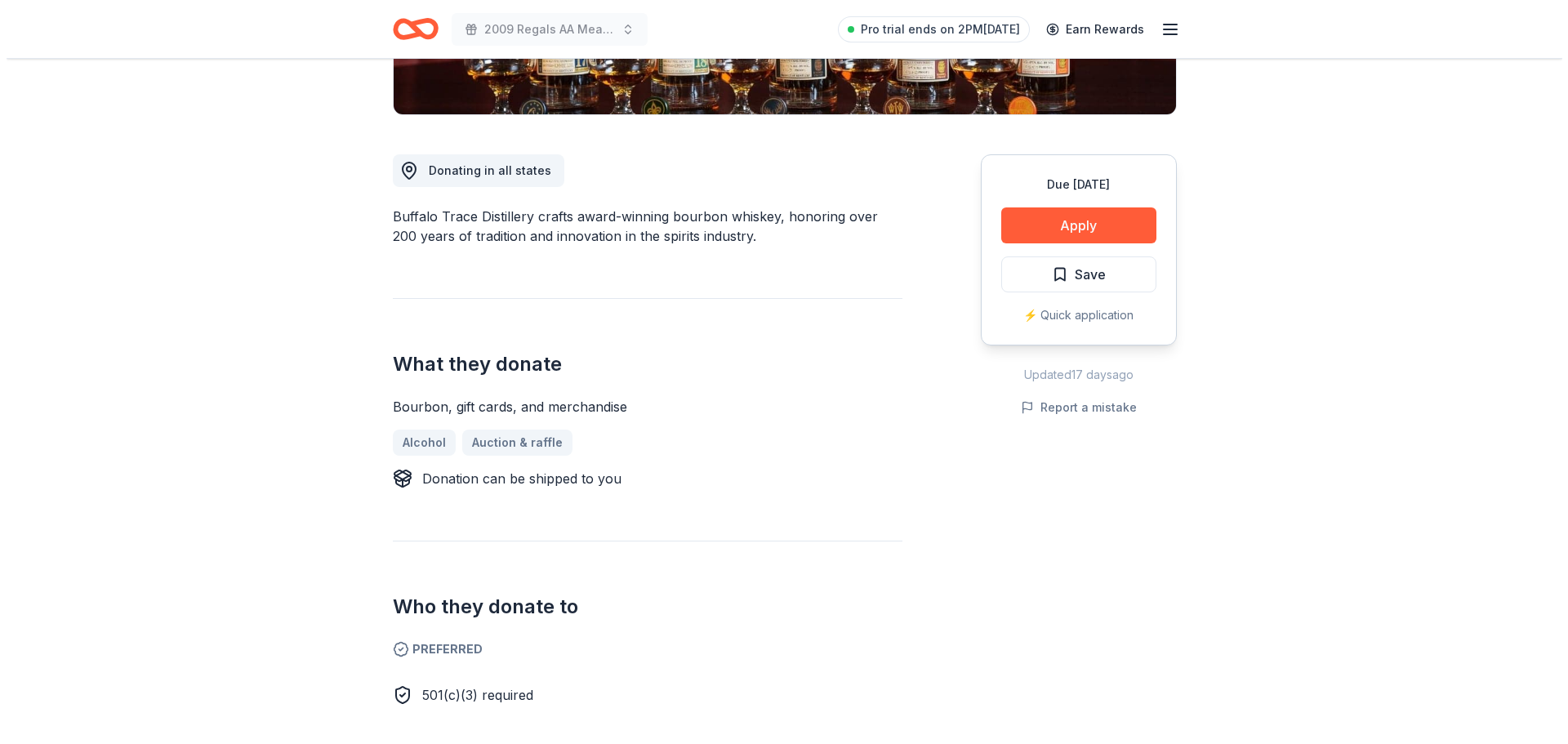
scroll to position [408, 0]
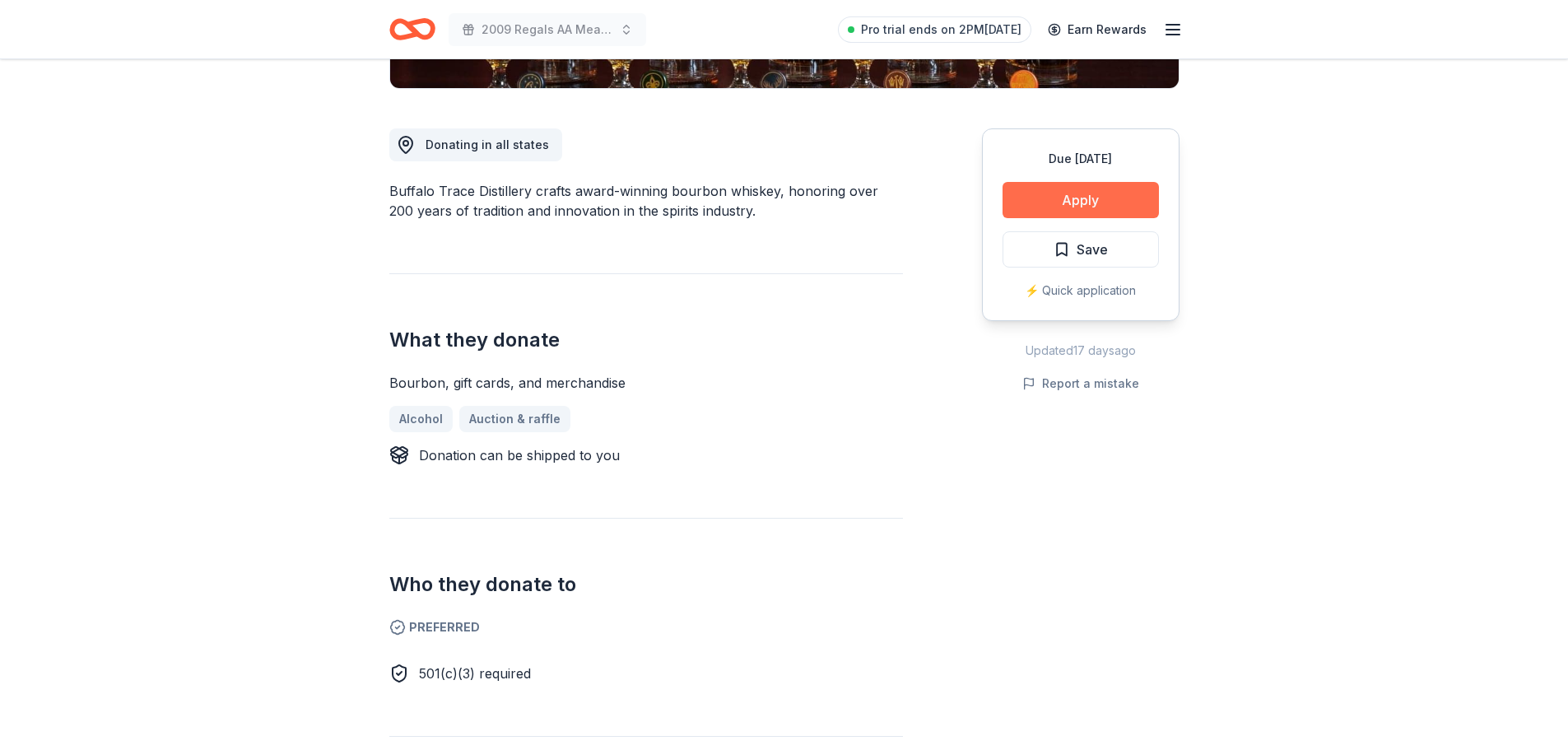
click at [1048, 192] on button "Apply" at bounding box center [1081, 199] width 157 height 36
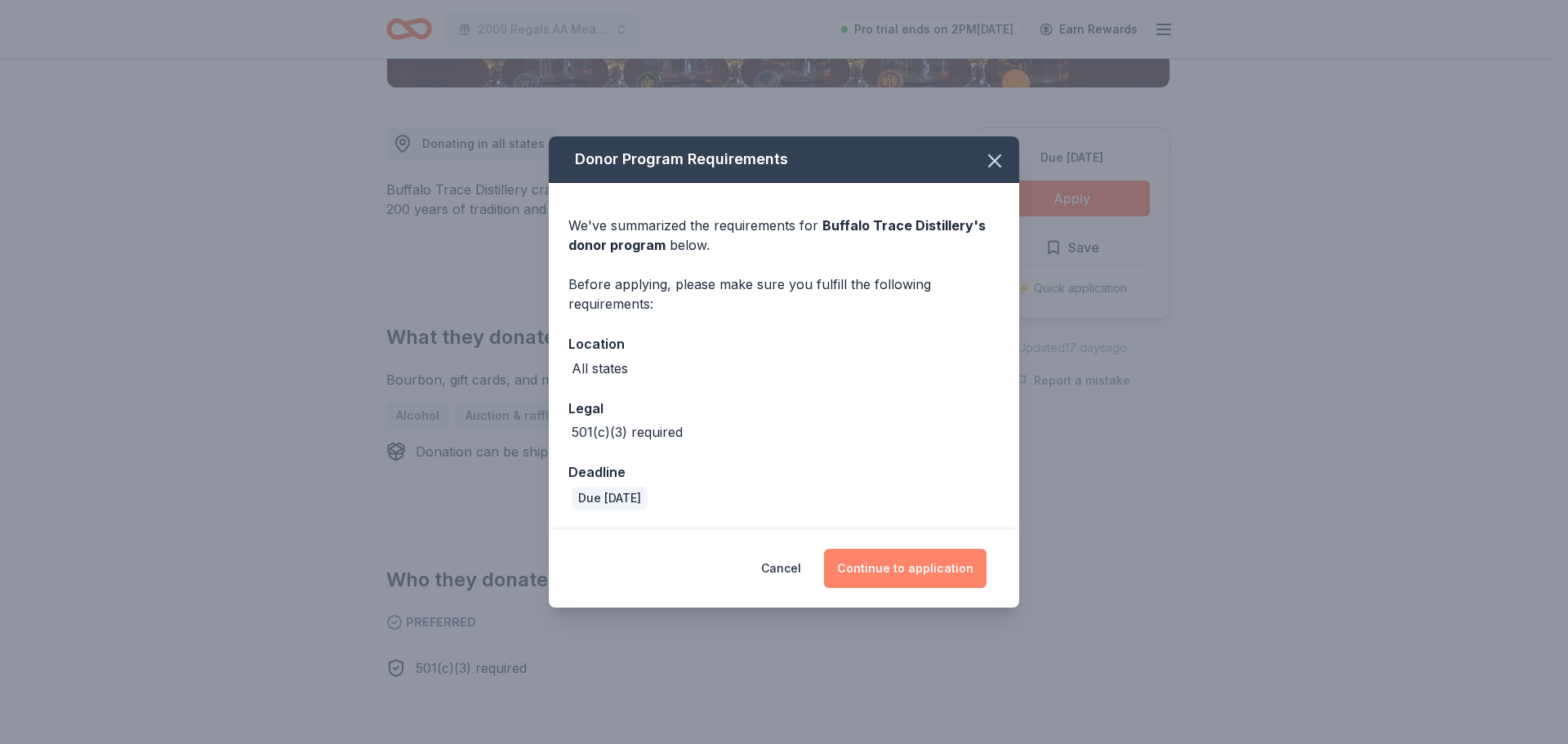
click at [912, 567] on button "Continue to application" at bounding box center [905, 568] width 163 height 39
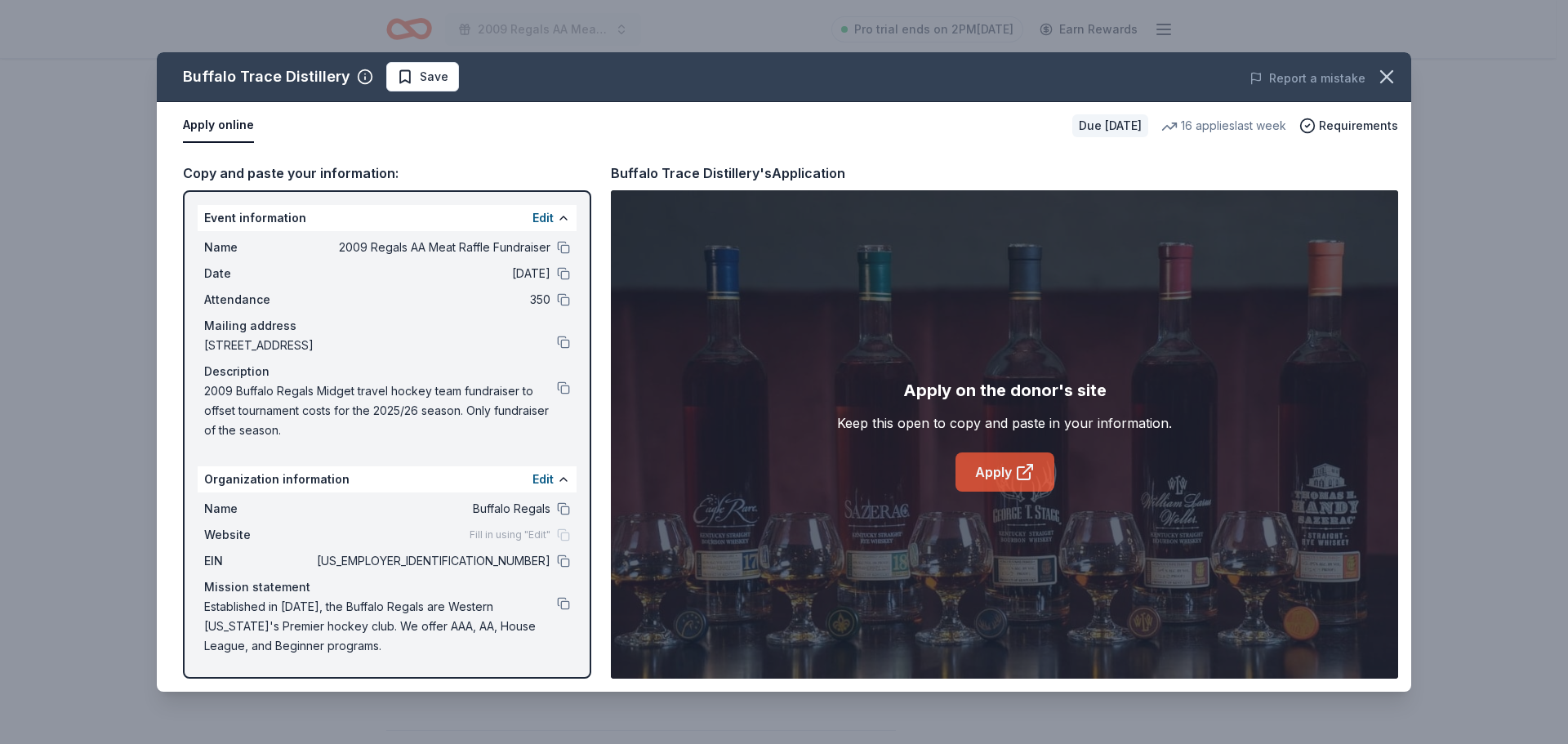
click at [983, 467] on link "Apply" at bounding box center [1005, 471] width 99 height 39
click at [400, 77] on span "Save" at bounding box center [423, 76] width 51 height 19
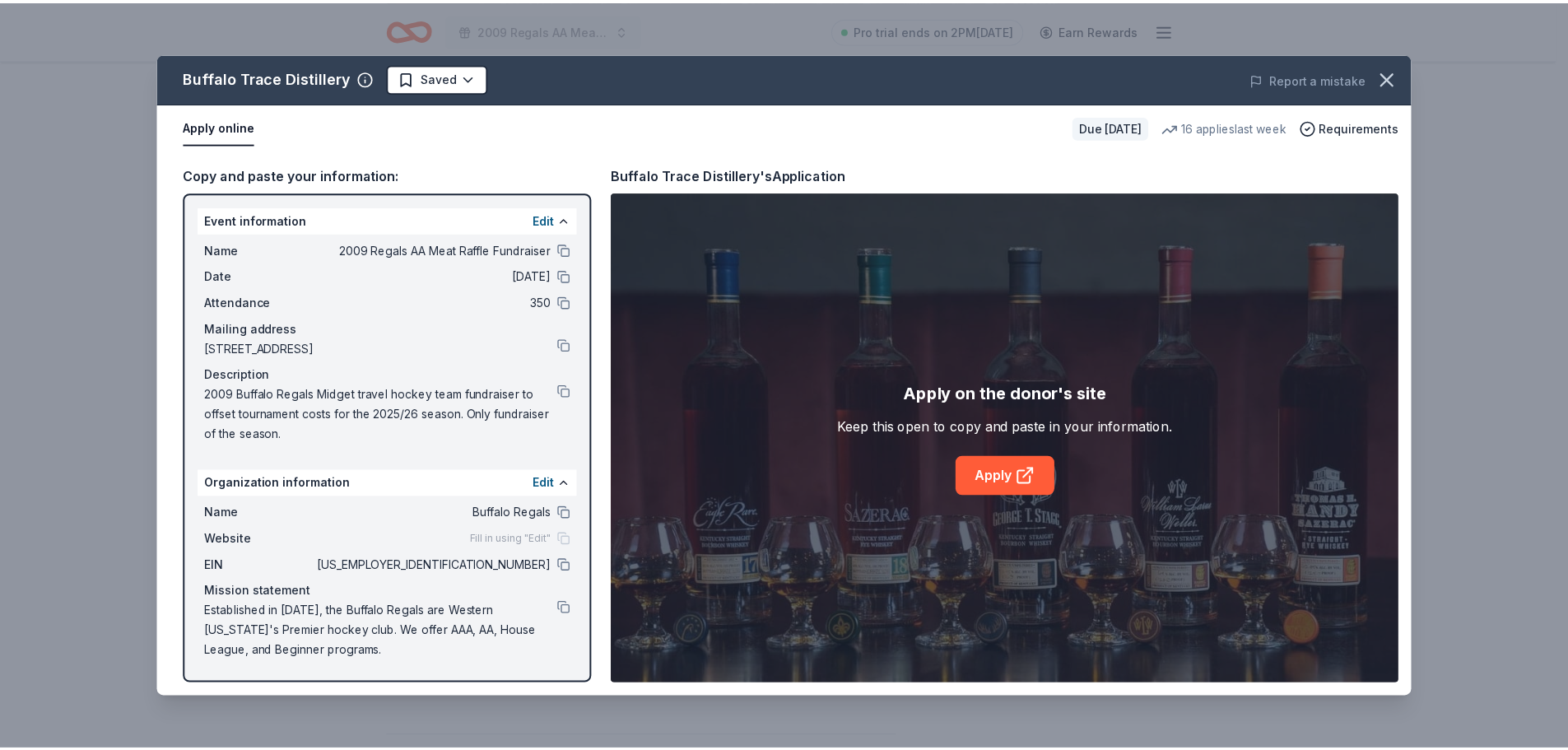
scroll to position [0, 0]
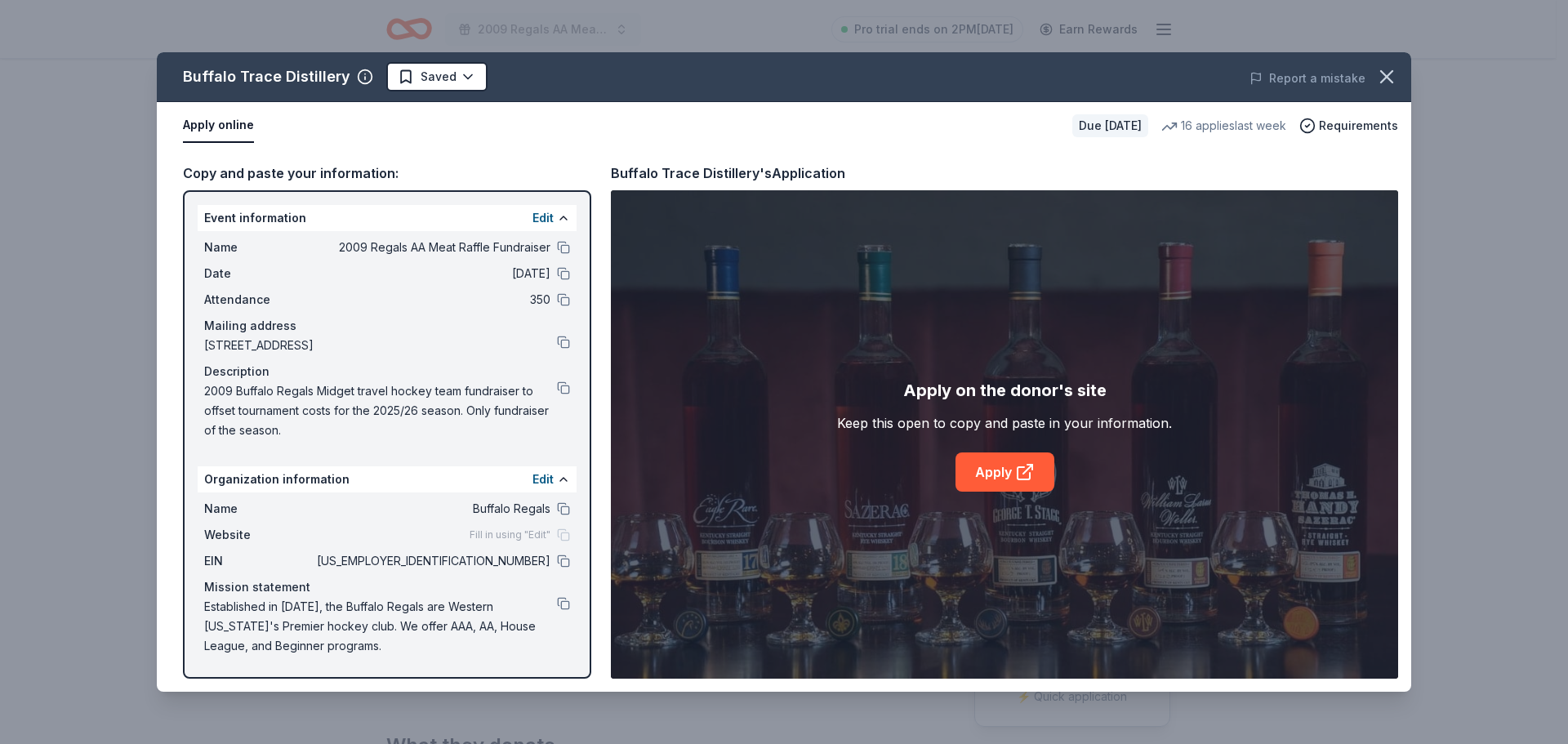
click at [400, 77] on html "2009 Regals AA Meat Raffle Fundraiser Pro trial ends on 2PM, 8/27 Earn Rewards …" at bounding box center [784, 372] width 1568 height 744
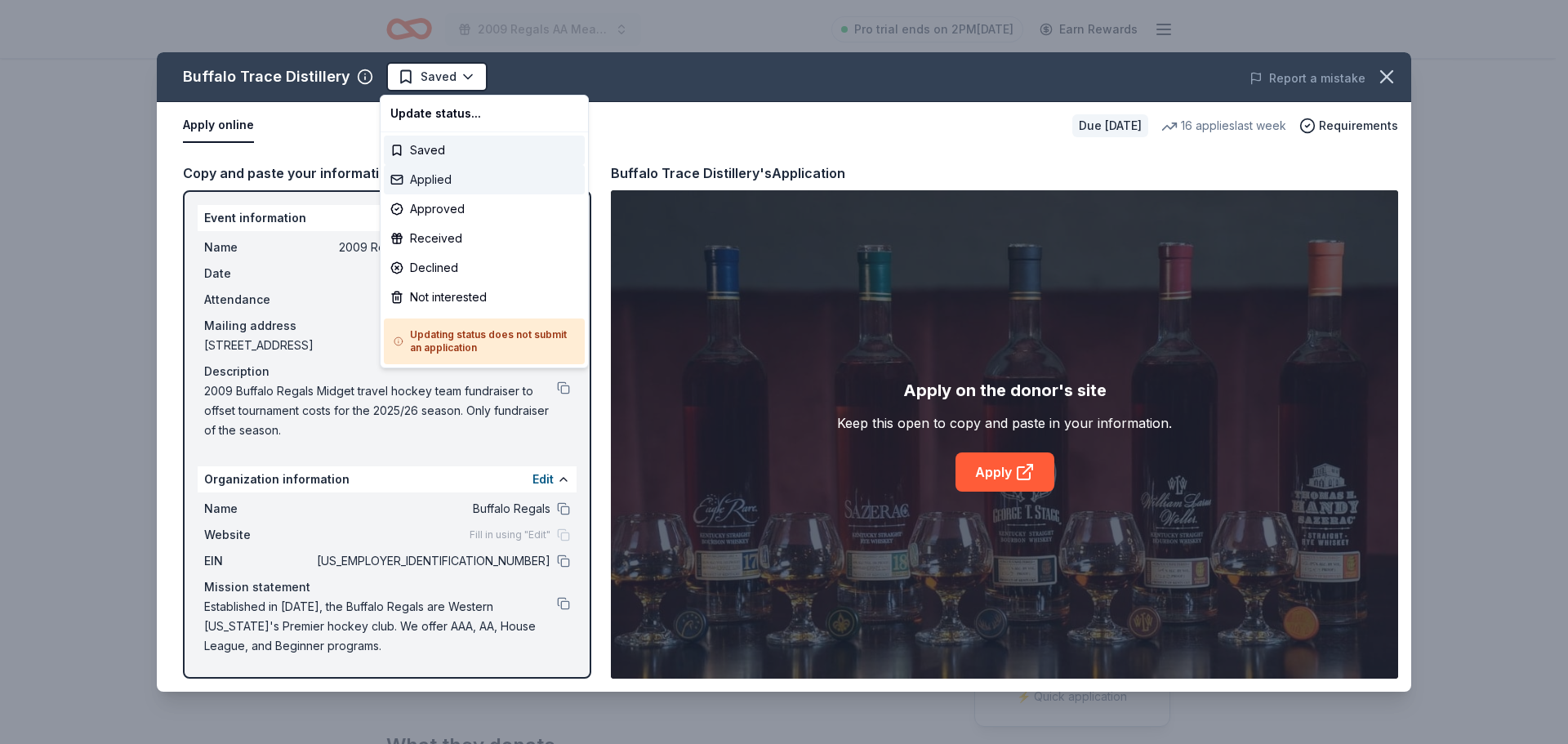
click at [436, 187] on div "Applied" at bounding box center [484, 180] width 201 height 29
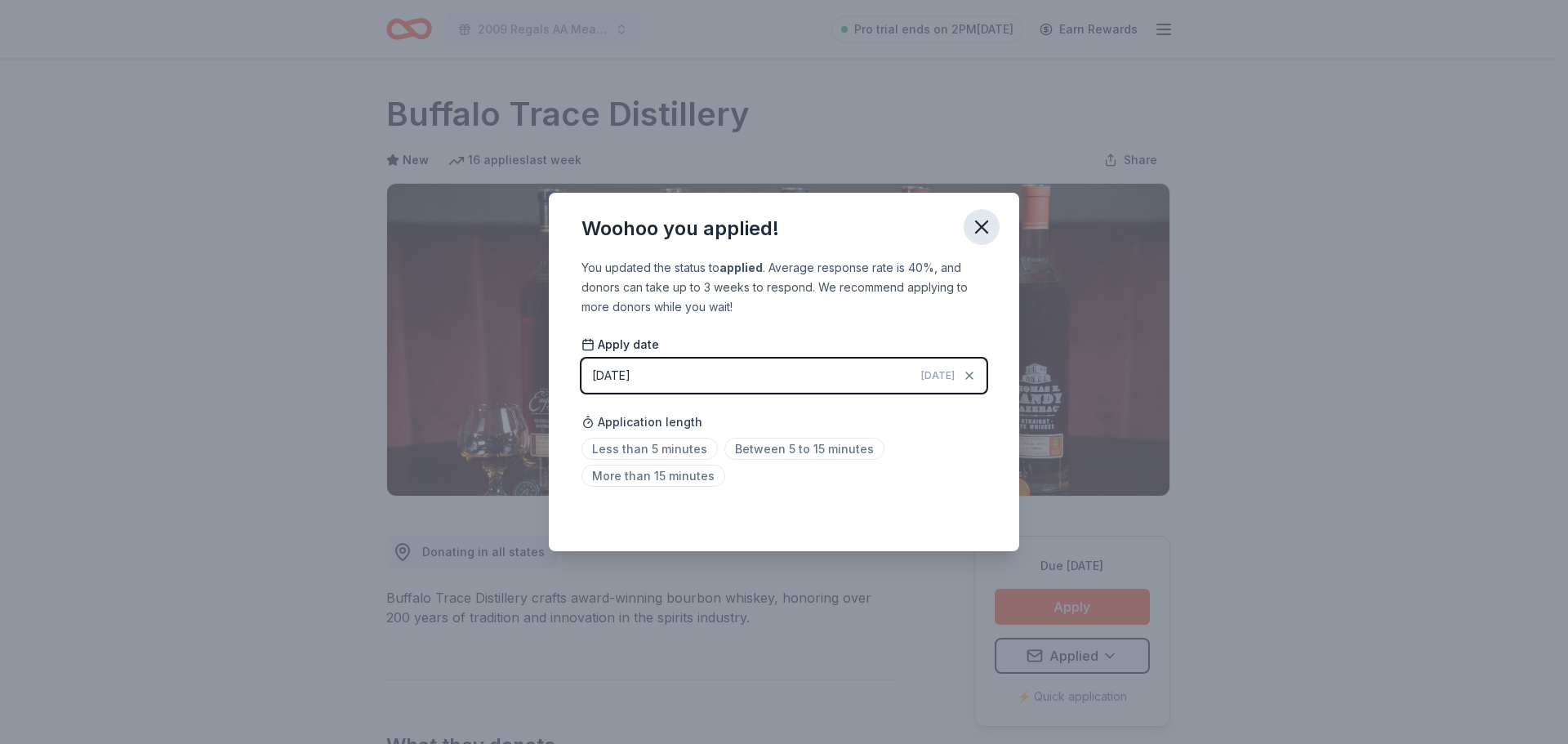
click at [983, 230] on icon "button" at bounding box center [981, 227] width 11 height 11
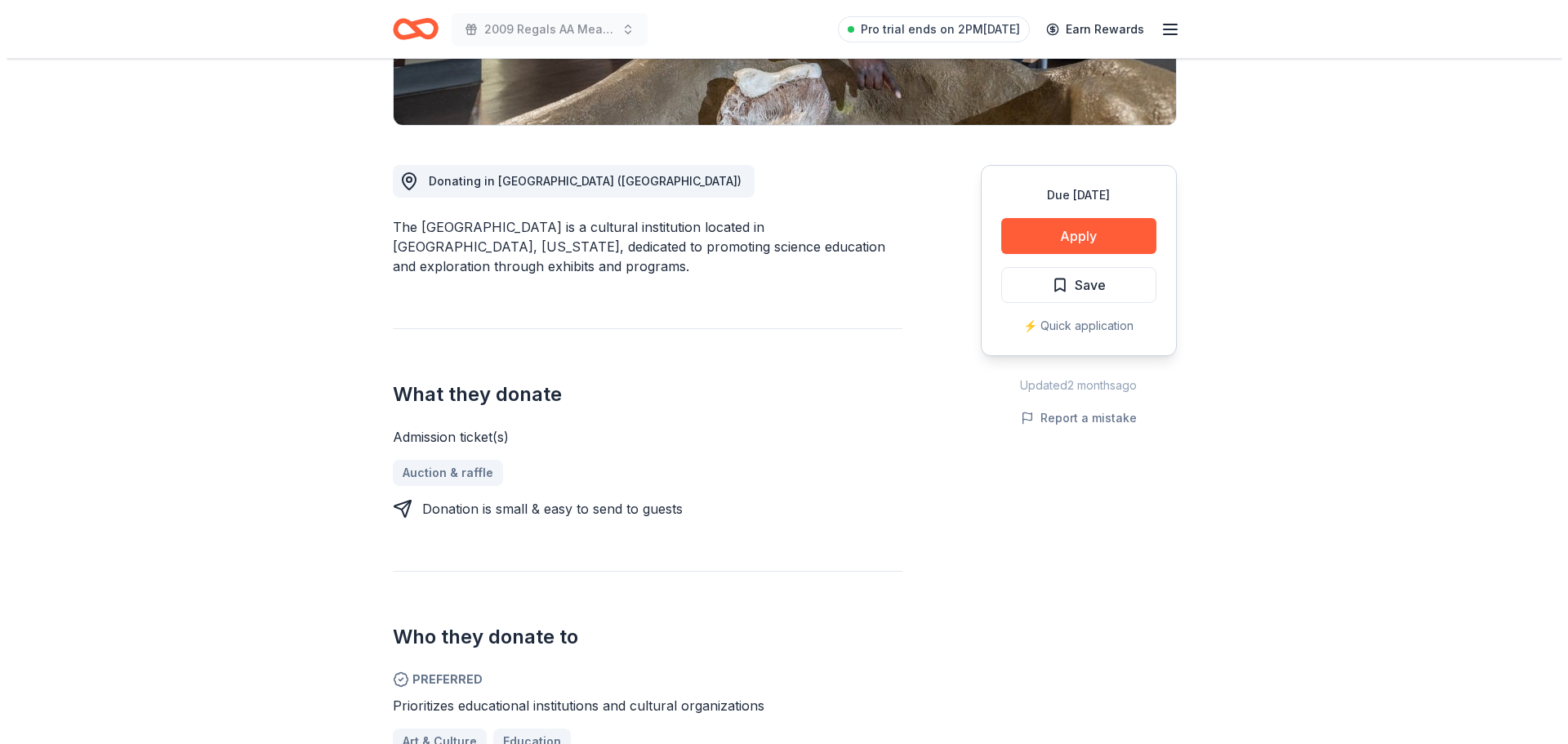
scroll to position [408, 0]
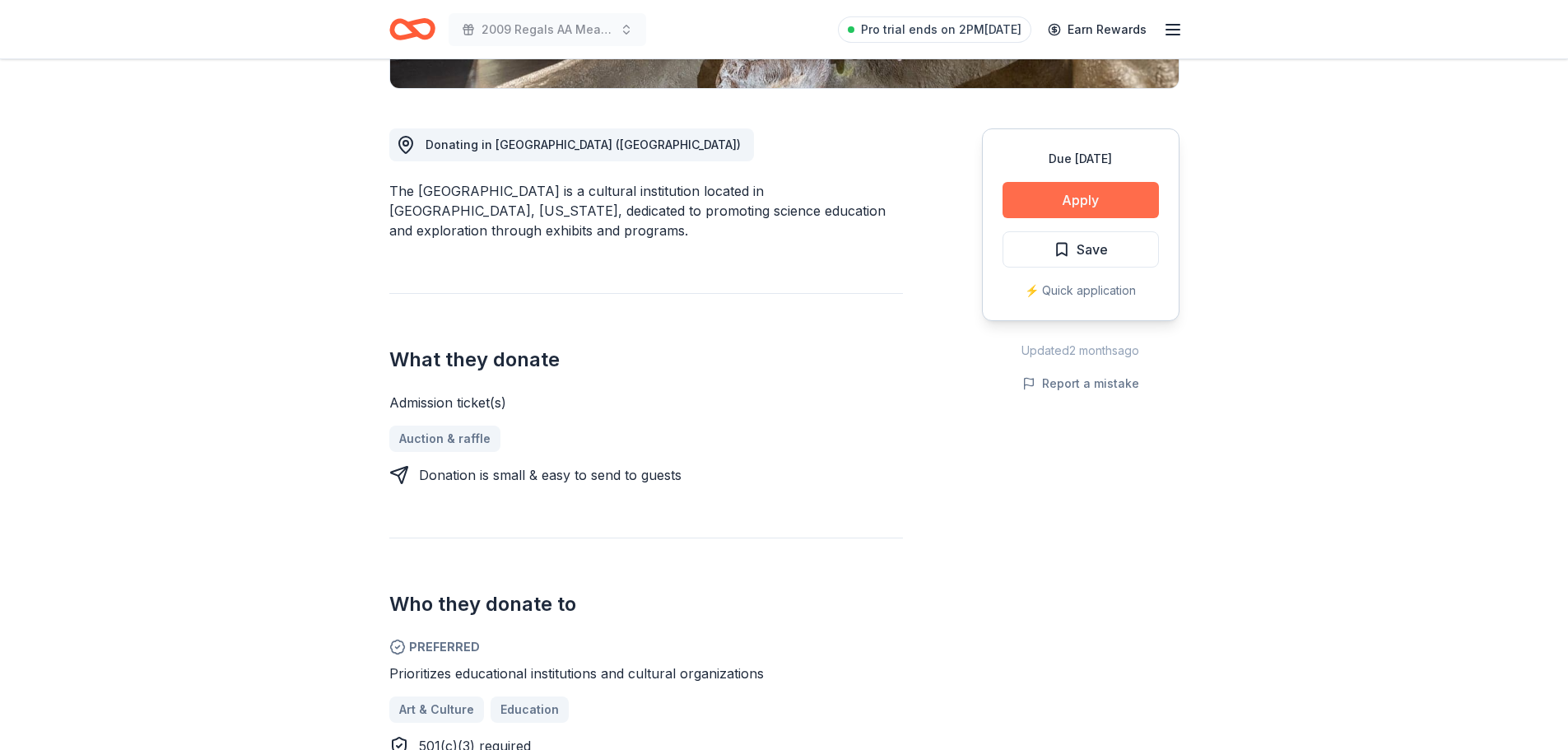
click at [1085, 199] on button "Apply" at bounding box center [1081, 199] width 157 height 36
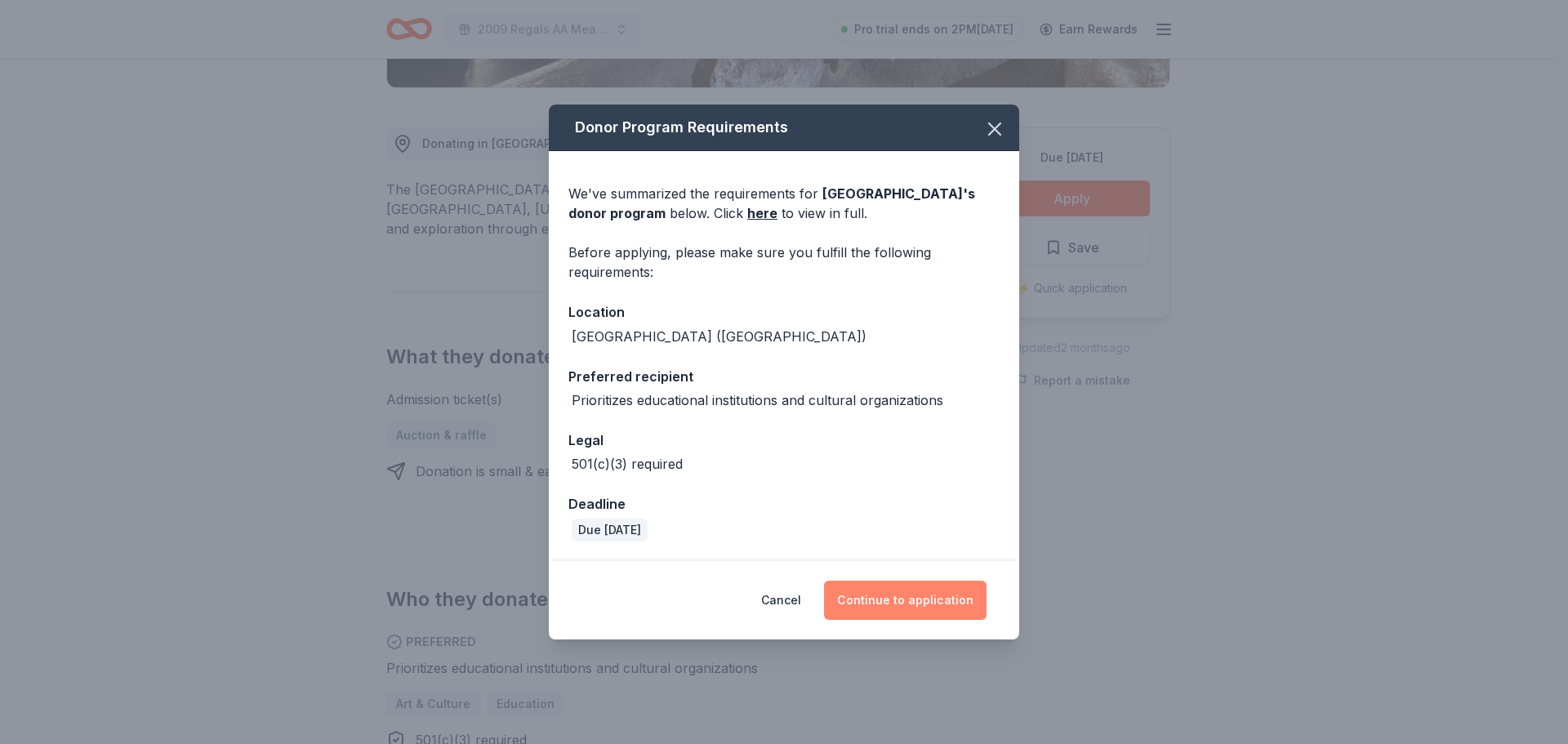
click at [890, 610] on button "Continue to application" at bounding box center [905, 600] width 163 height 39
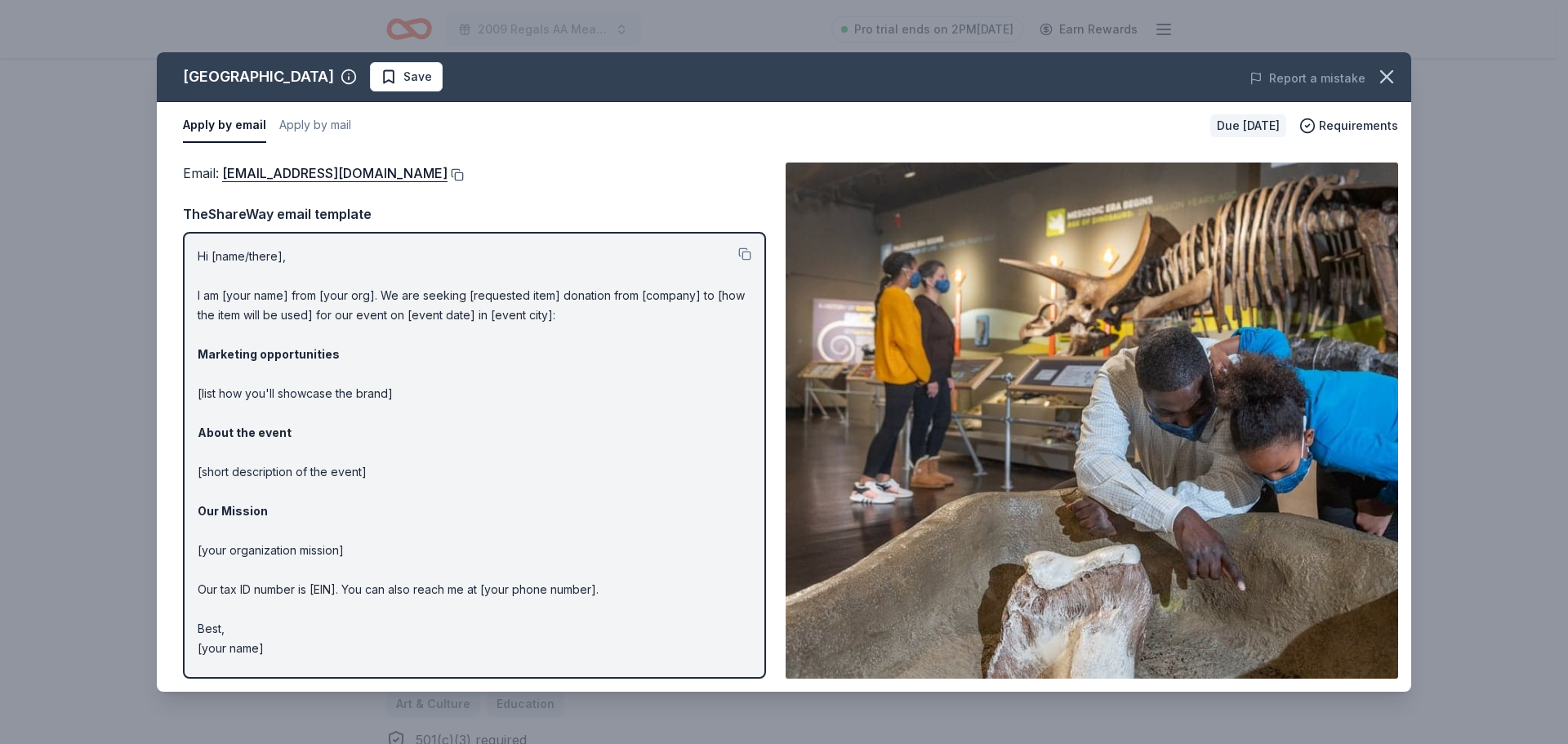
click at [447, 176] on button at bounding box center [456, 175] width 17 height 13
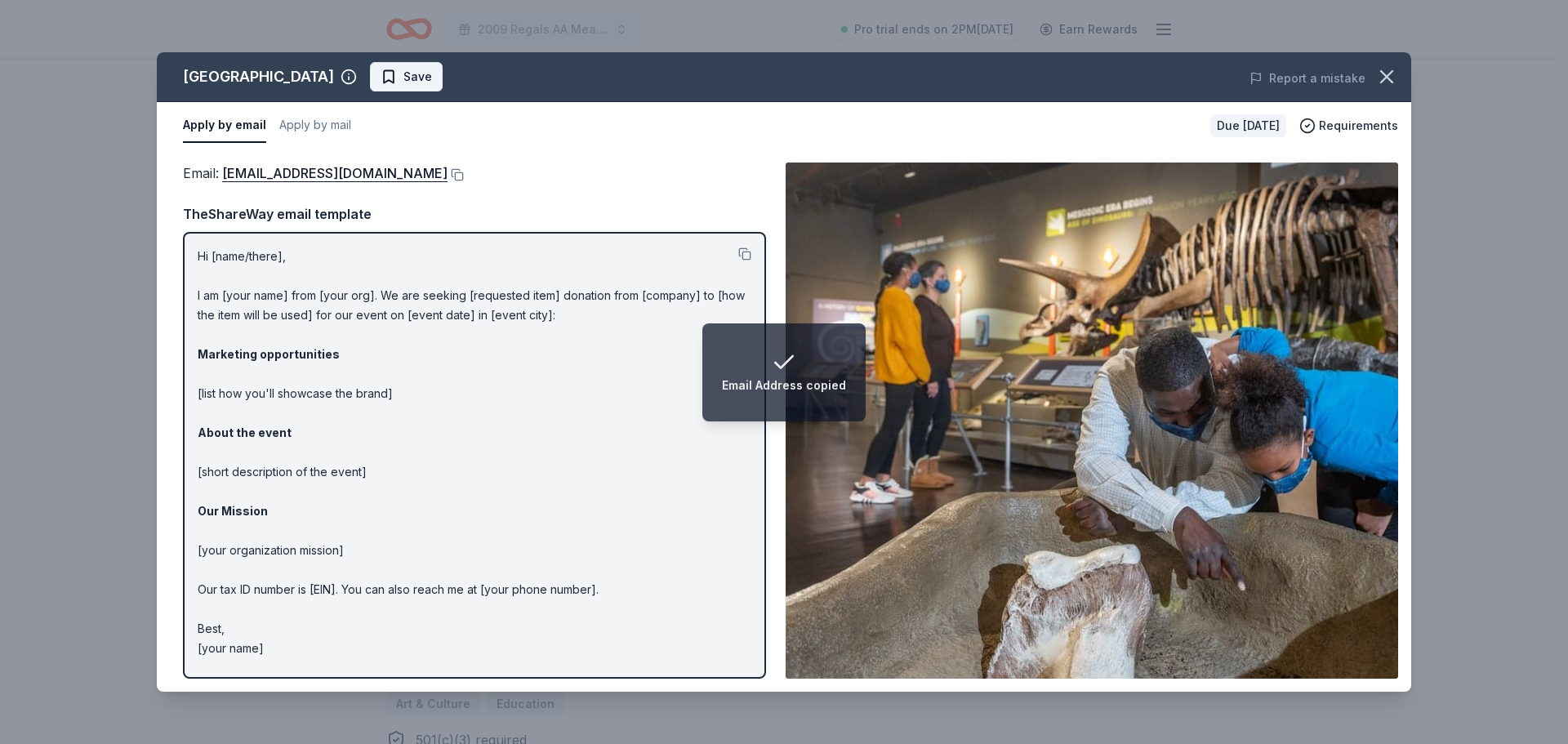
click at [432, 80] on span "Save" at bounding box center [417, 76] width 28 height 19
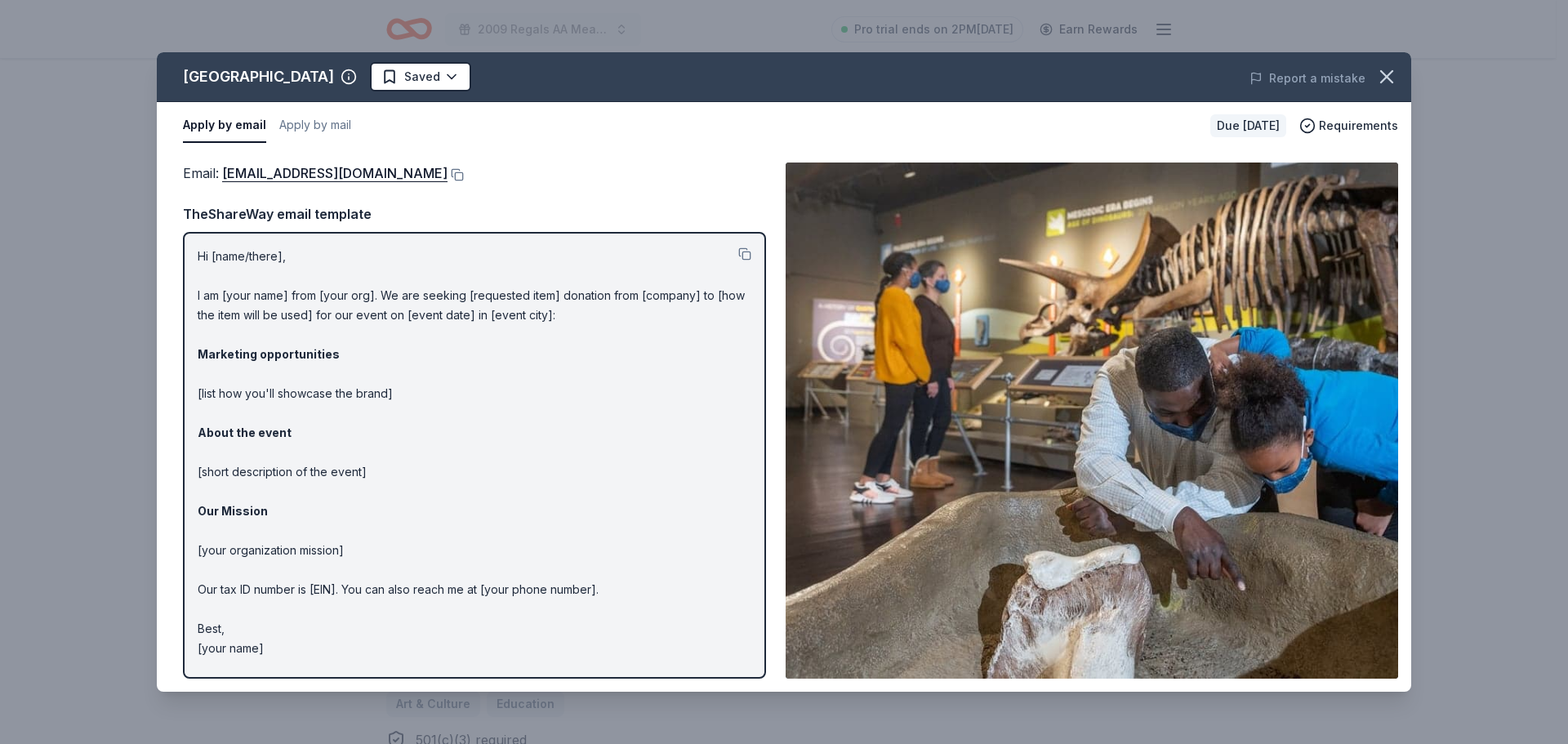
scroll to position [0, 0]
click at [464, 80] on html "2009 Regals AA Meat Raffle Fundraiser Pro trial ends on 2PM, 8/27 Earn Rewards …" at bounding box center [784, 372] width 1568 height 744
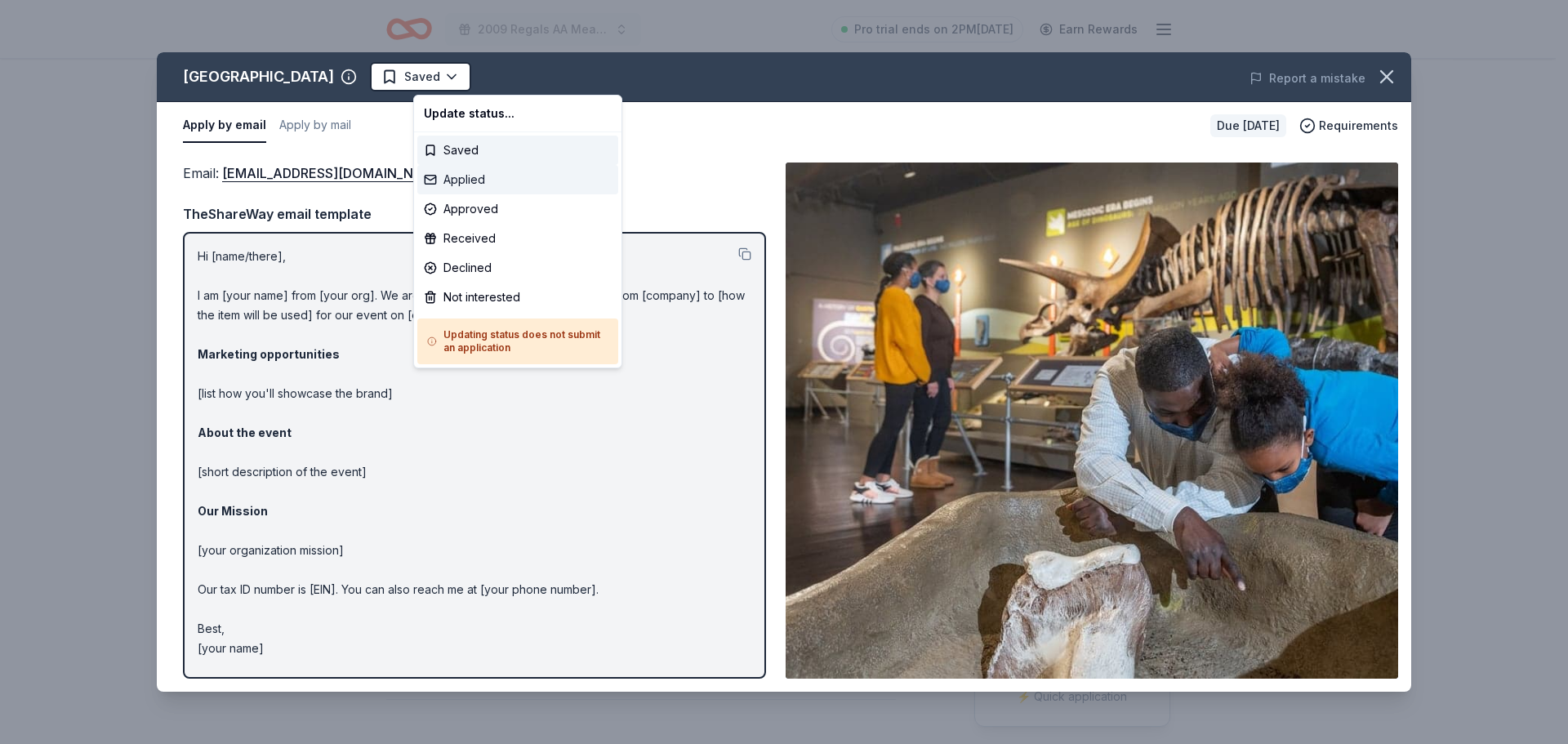
click at [459, 180] on div "Applied" at bounding box center [517, 180] width 201 height 29
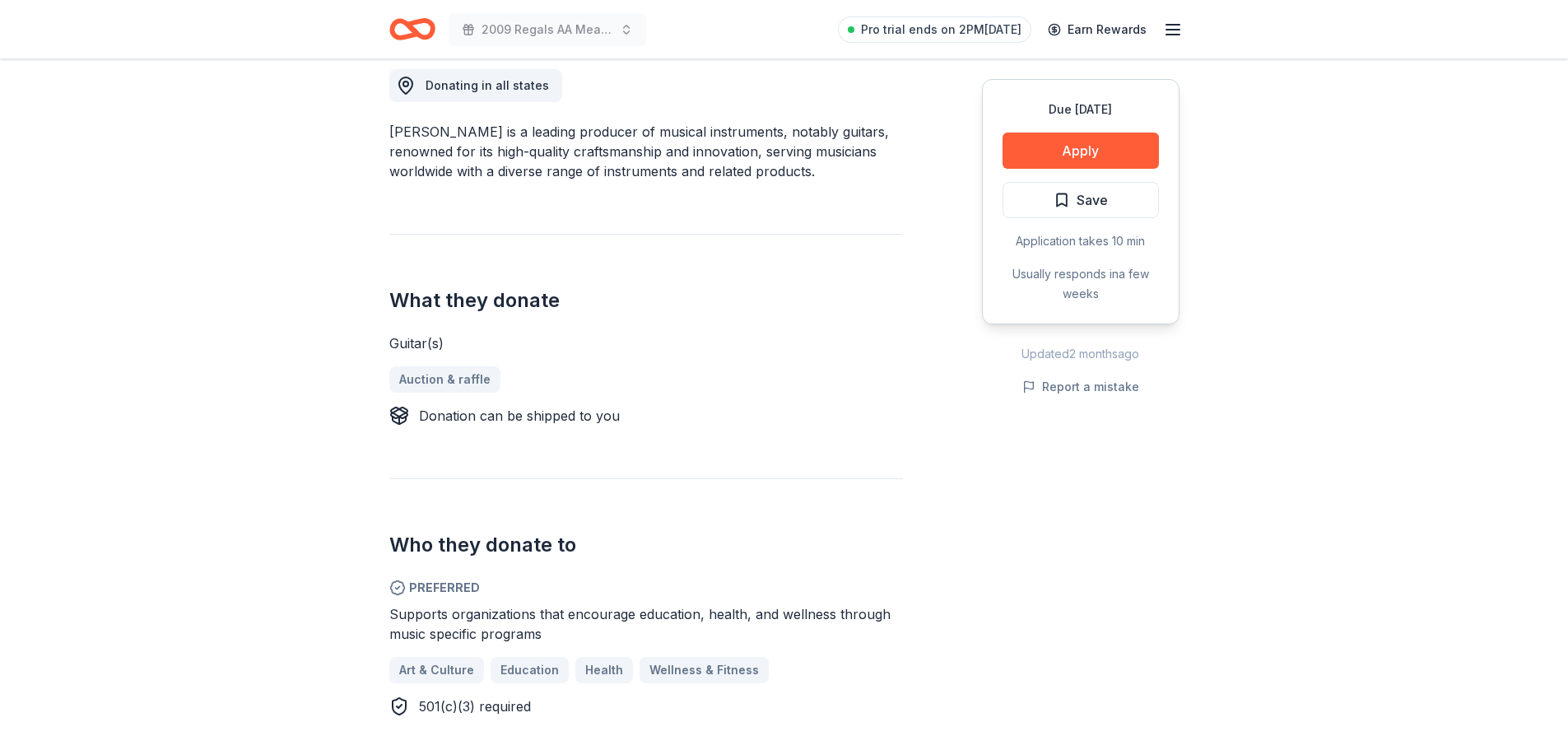
scroll to position [494, 0]
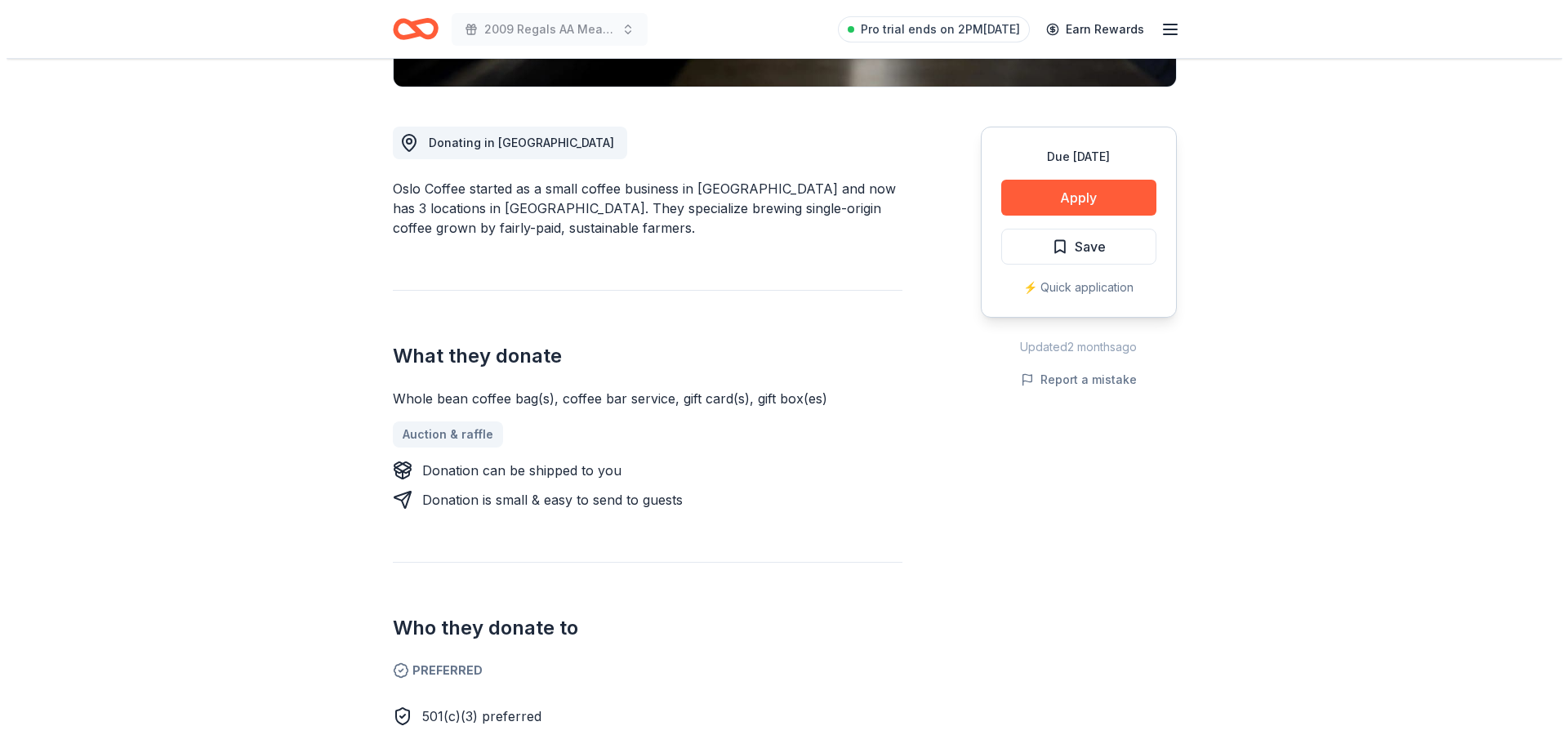
scroll to position [408, 0]
click at [1111, 197] on button "Apply" at bounding box center [1072, 197] width 155 height 36
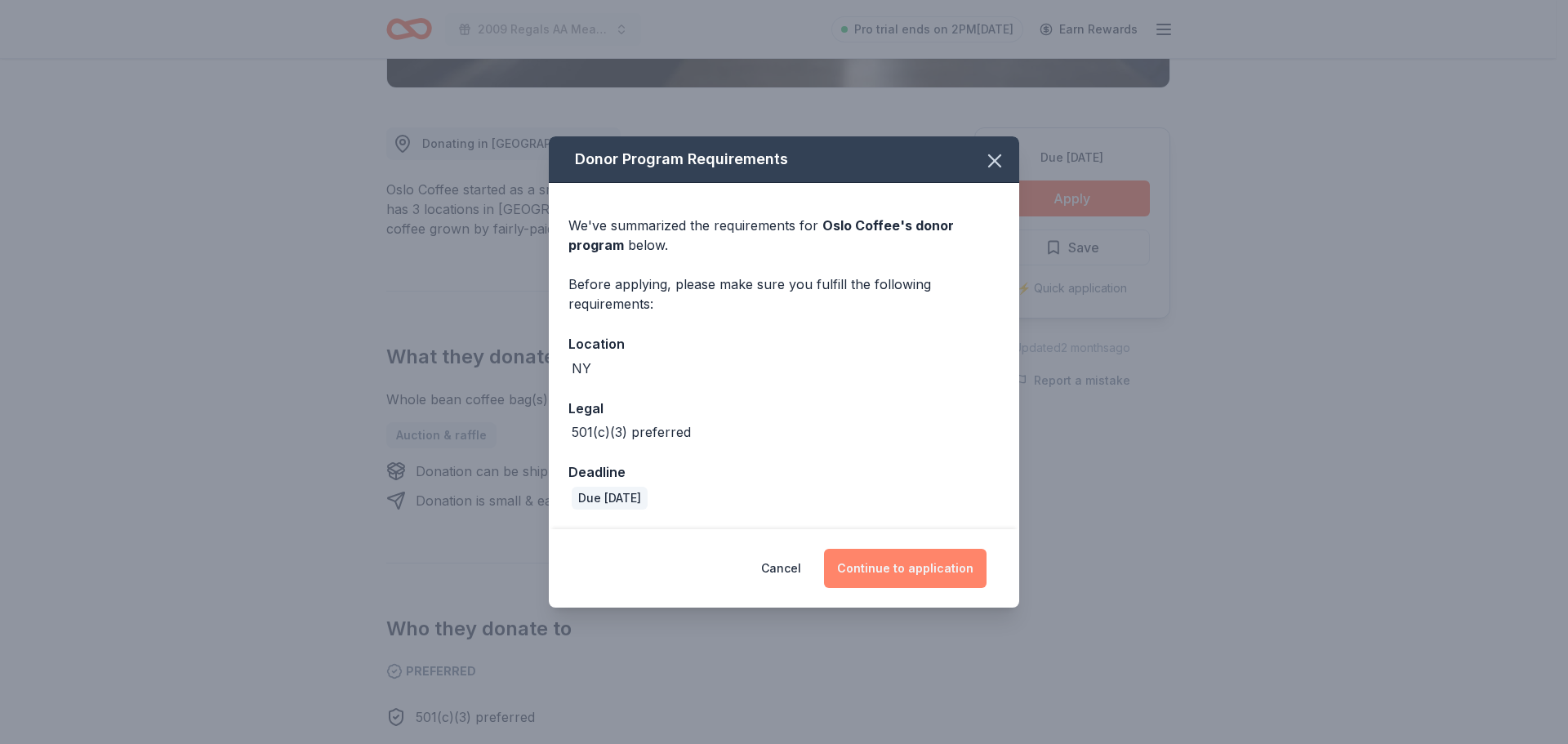
click at [956, 581] on button "Continue to application" at bounding box center [905, 568] width 163 height 39
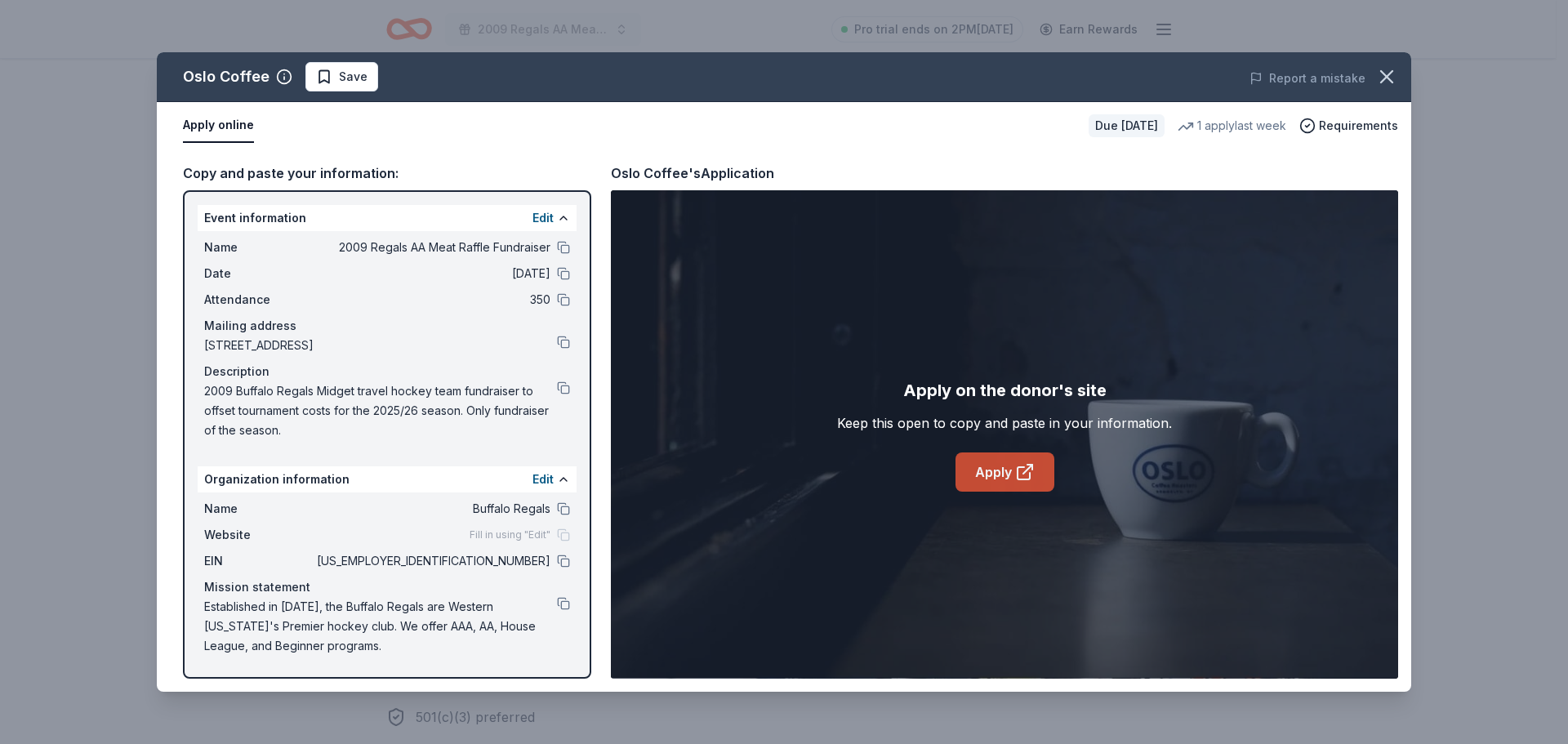
click at [1007, 467] on link "Apply" at bounding box center [1005, 471] width 99 height 39
click at [312, 78] on button "Save" at bounding box center [341, 77] width 73 height 29
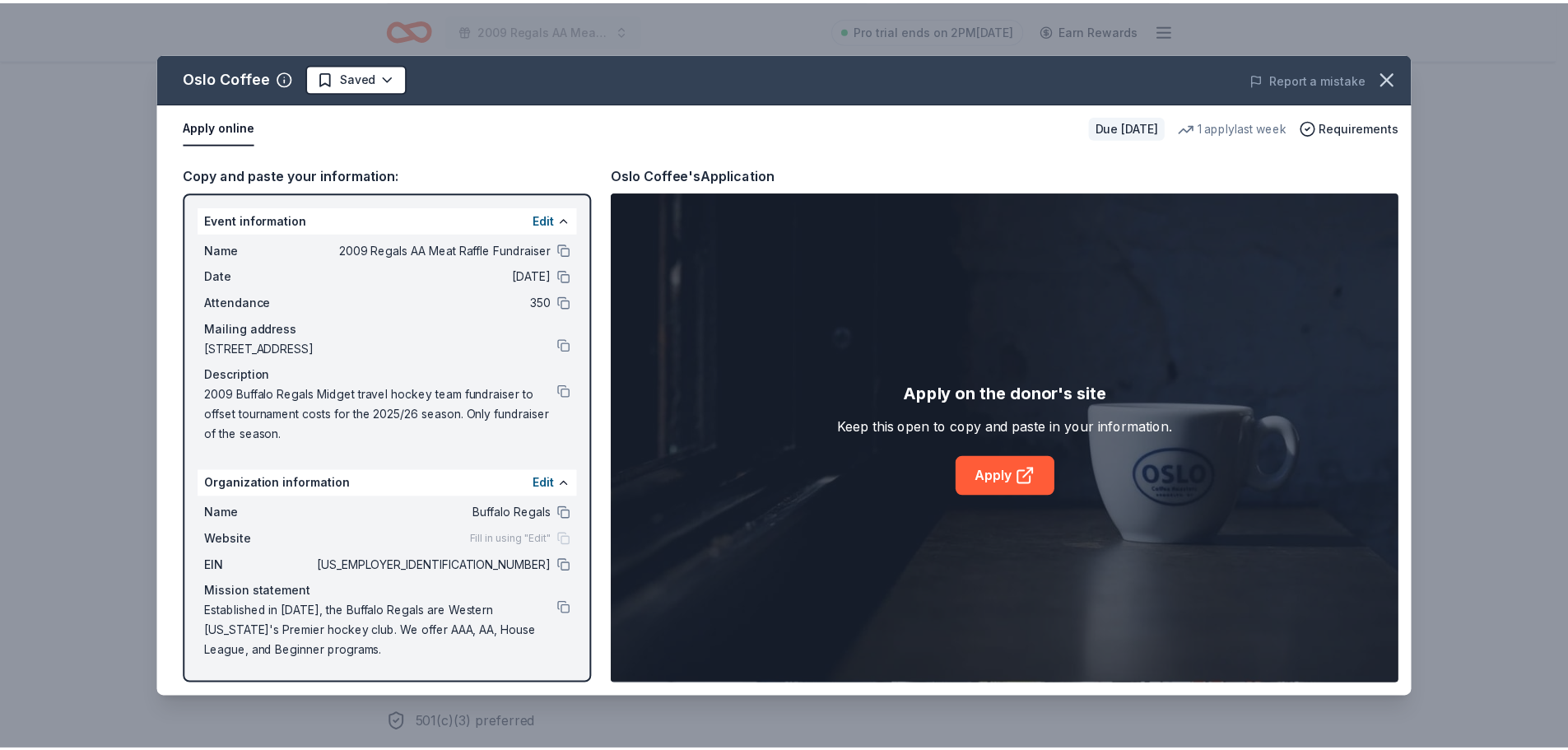
scroll to position [0, 0]
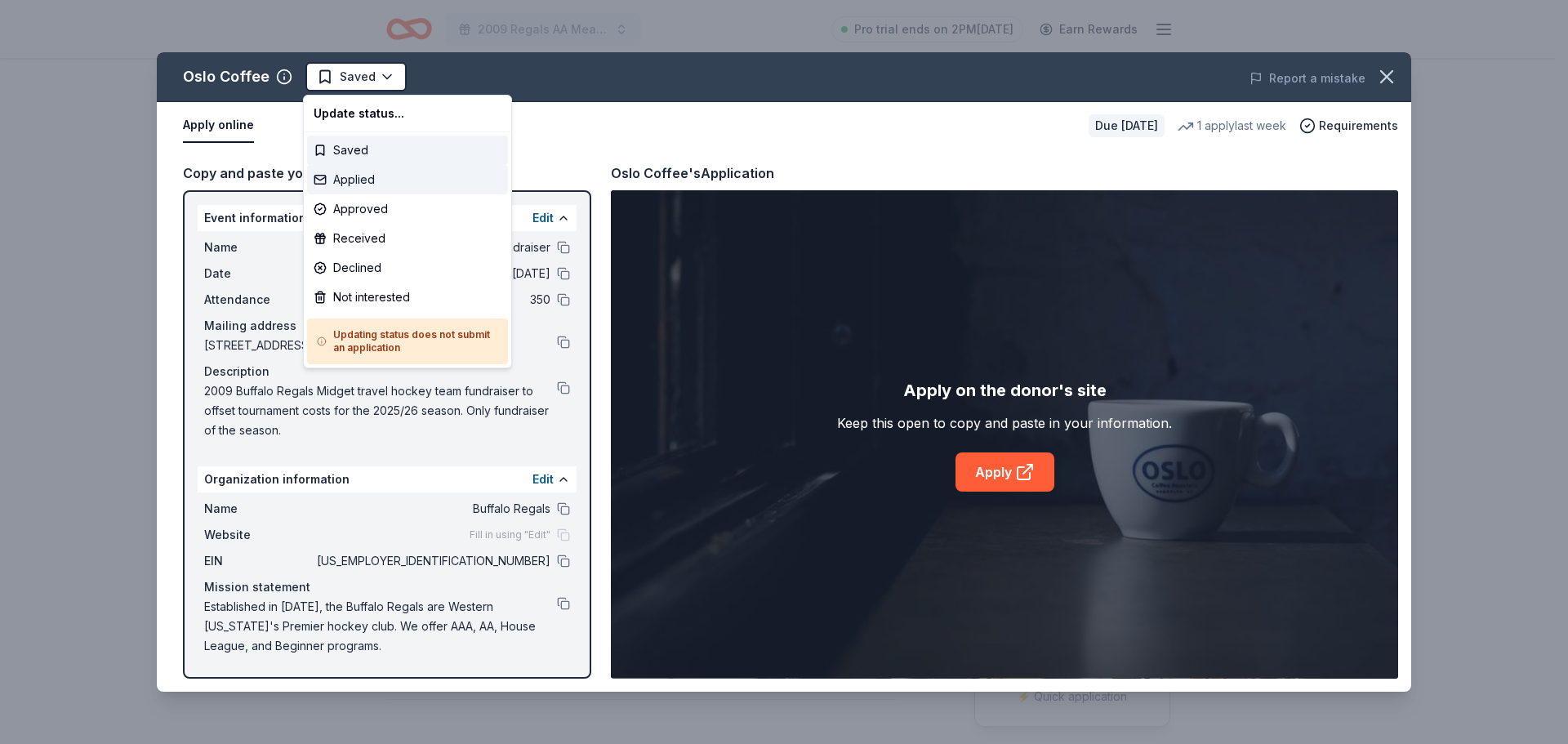
drag, startPoint x: 341, startPoint y: 195, endPoint x: 348, endPoint y: 175, distance: 21.2
click at [348, 175] on div "Update status... Saved Applied Approved Received Declined Not interested Updati…" at bounding box center [408, 231] width 209 height 274
click at [346, 174] on div "Applied" at bounding box center [407, 180] width 201 height 29
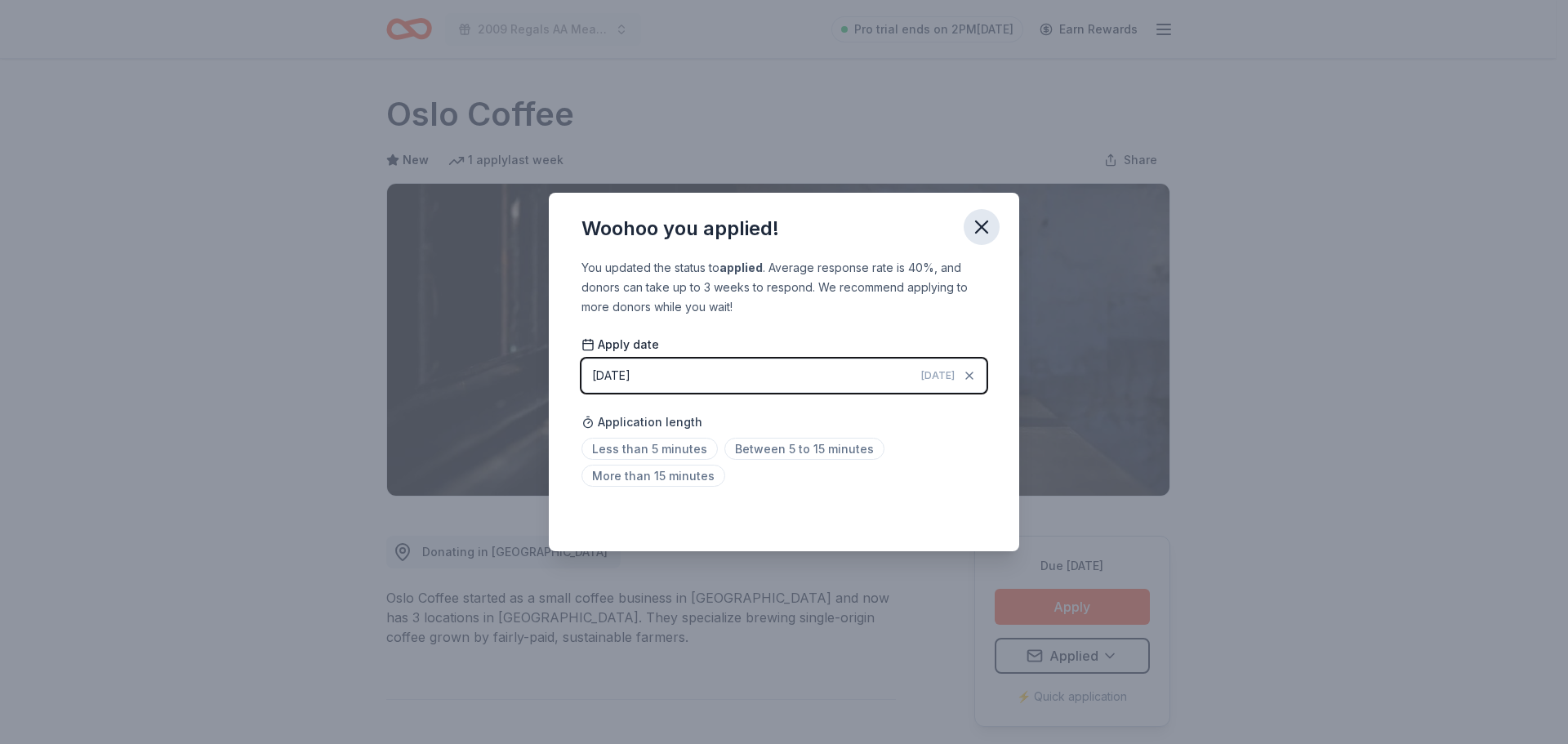
click at [987, 228] on icon "button" at bounding box center [981, 227] width 23 height 23
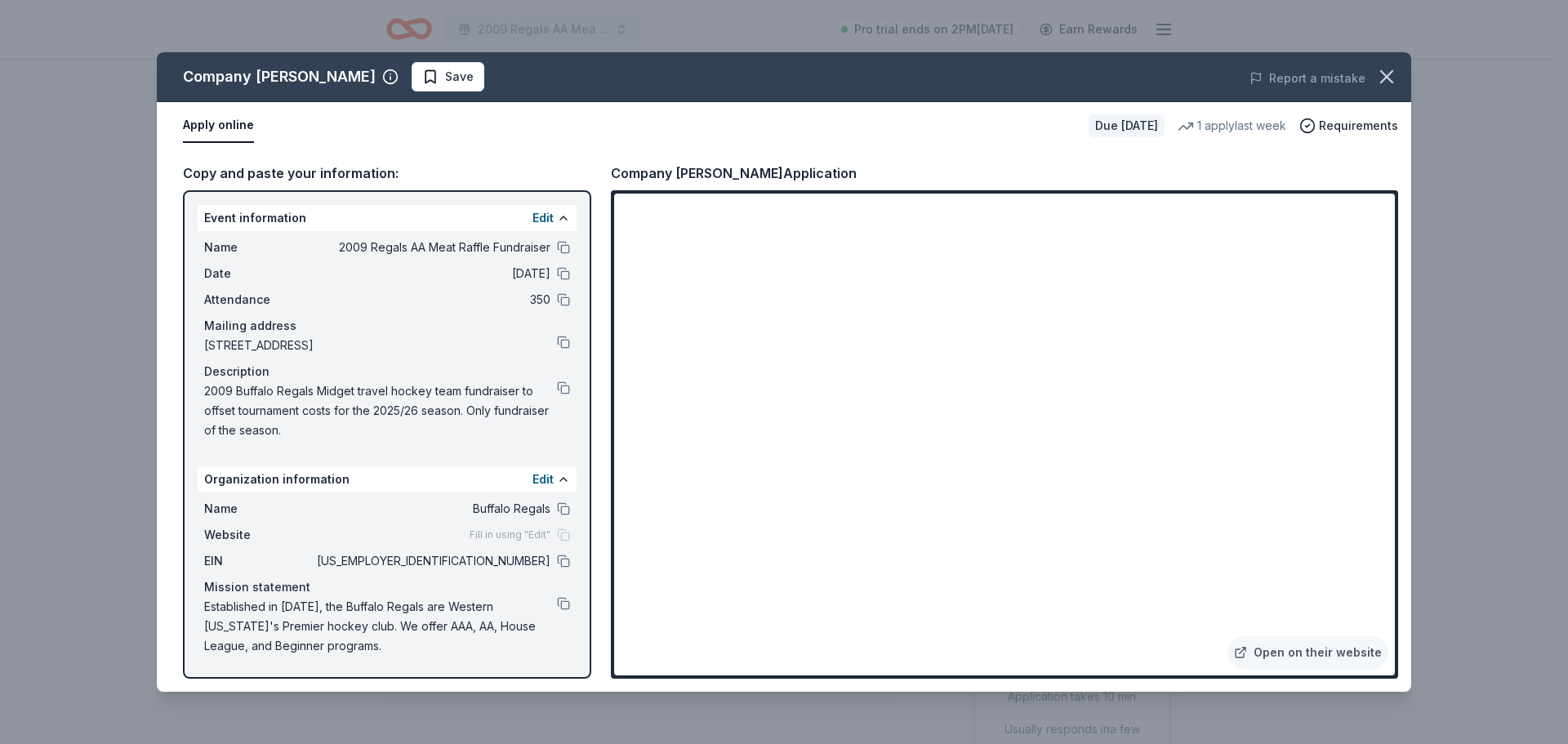
scroll to position [245, 0]
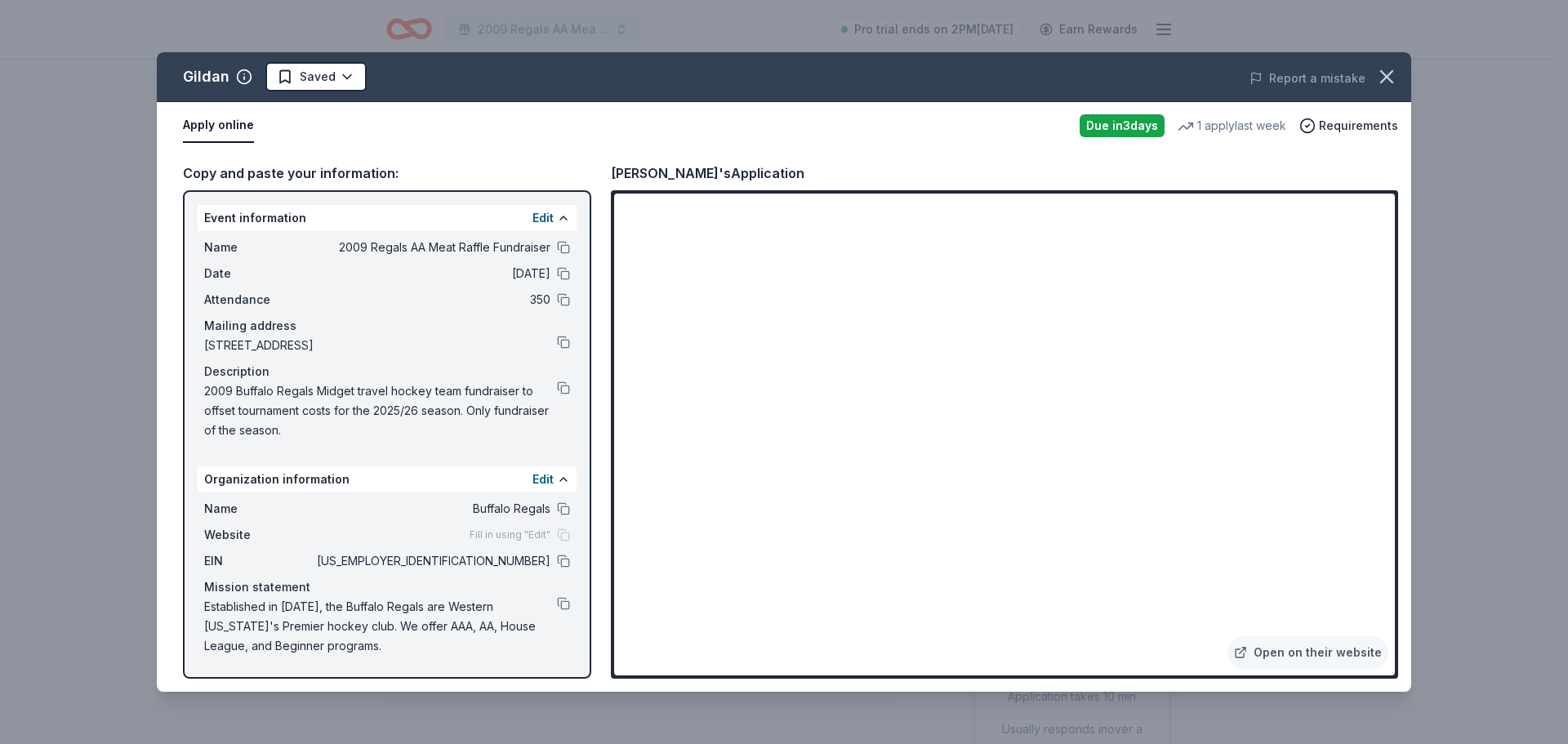
drag, startPoint x: 338, startPoint y: 646, endPoint x: 169, endPoint y: 608, distance: 173.2
click at [175, 608] on div "Copy and paste your information: Event information Edit Name 2009 Regals AA Mea…" at bounding box center [784, 421] width 1254 height 542
click at [349, 74] on html "2009 Regals AA Meat Raffle Fundraiser Pro trial ends on 2PM[DATE] Earn Rewards …" at bounding box center [784, 372] width 1568 height 744
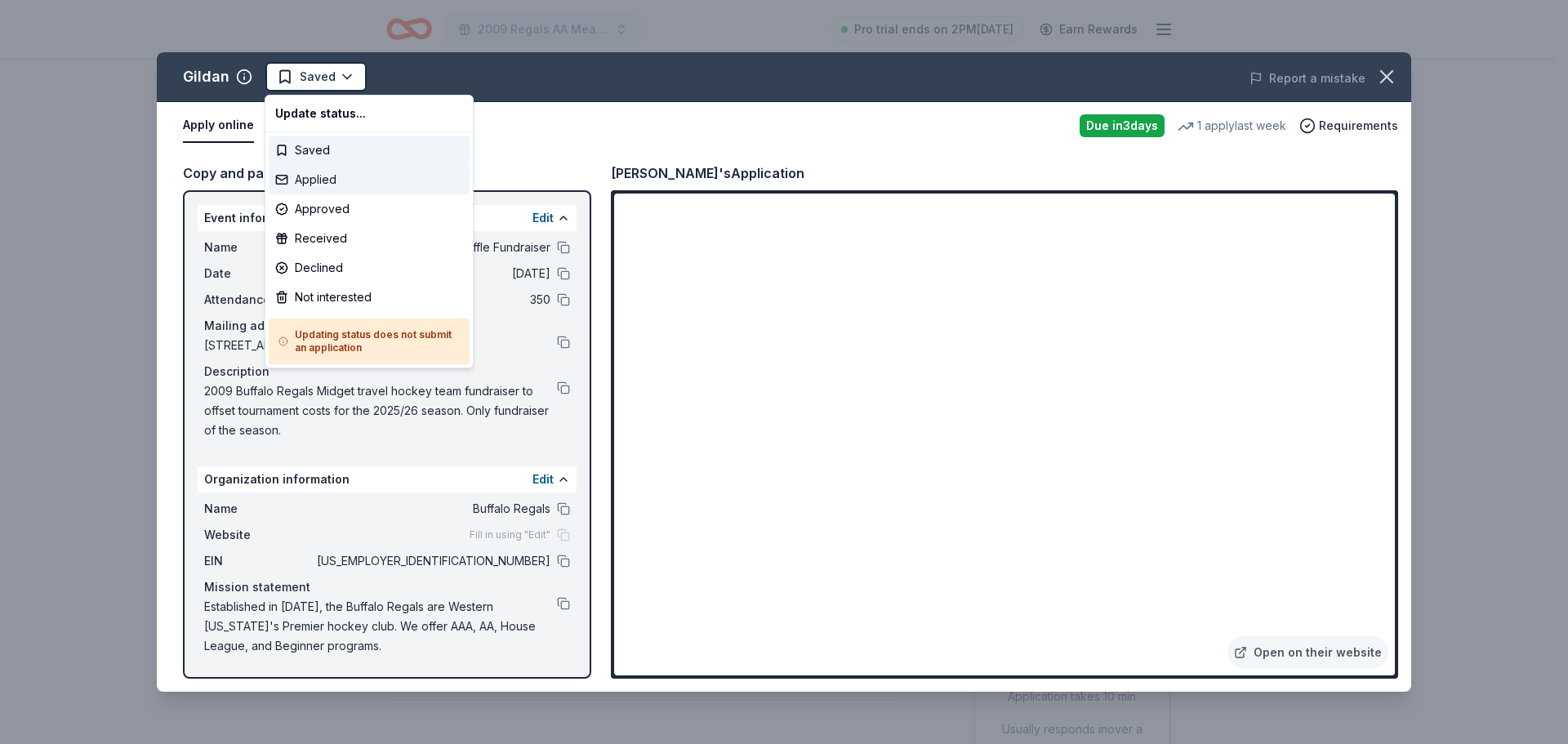
click at [331, 176] on div "Applied" at bounding box center [368, 180] width 201 height 29
